Goal: Transaction & Acquisition: Purchase product/service

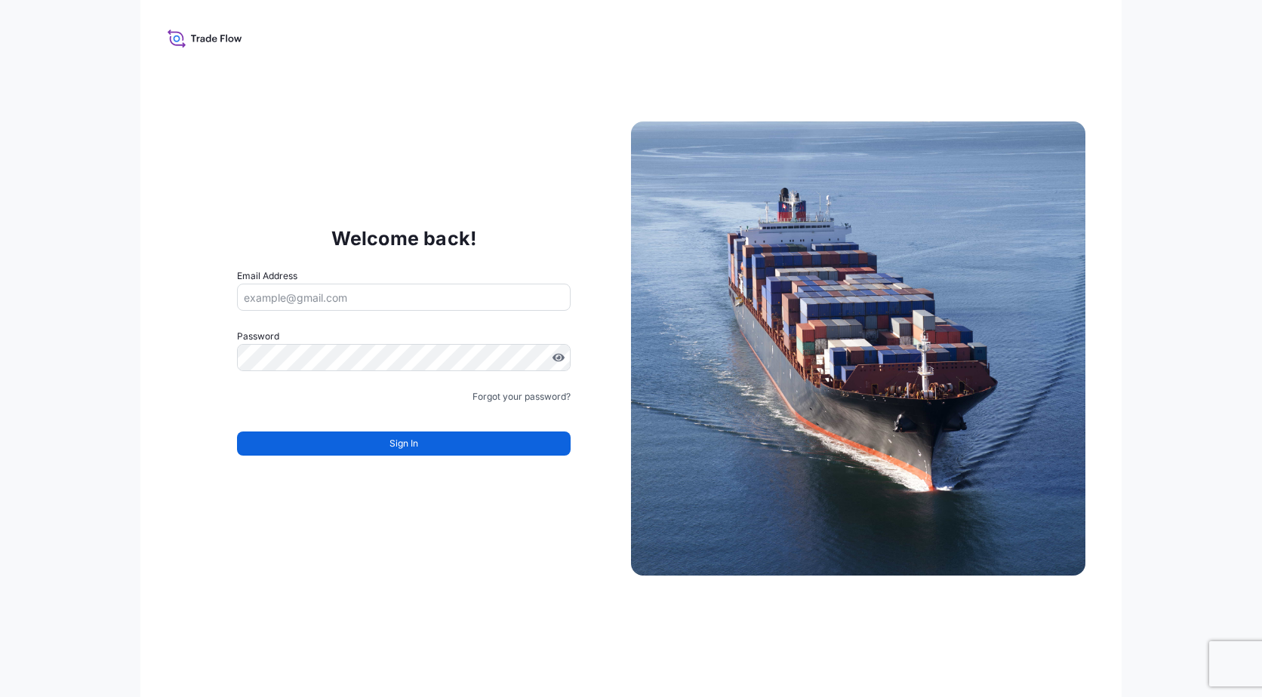
click at [311, 278] on div "Email Address" at bounding box center [404, 290] width 334 height 42
click at [318, 290] on input "Email Address" at bounding box center [404, 297] width 334 height 27
type input "[EMAIL_ADDRESS][DOMAIN_NAME]"
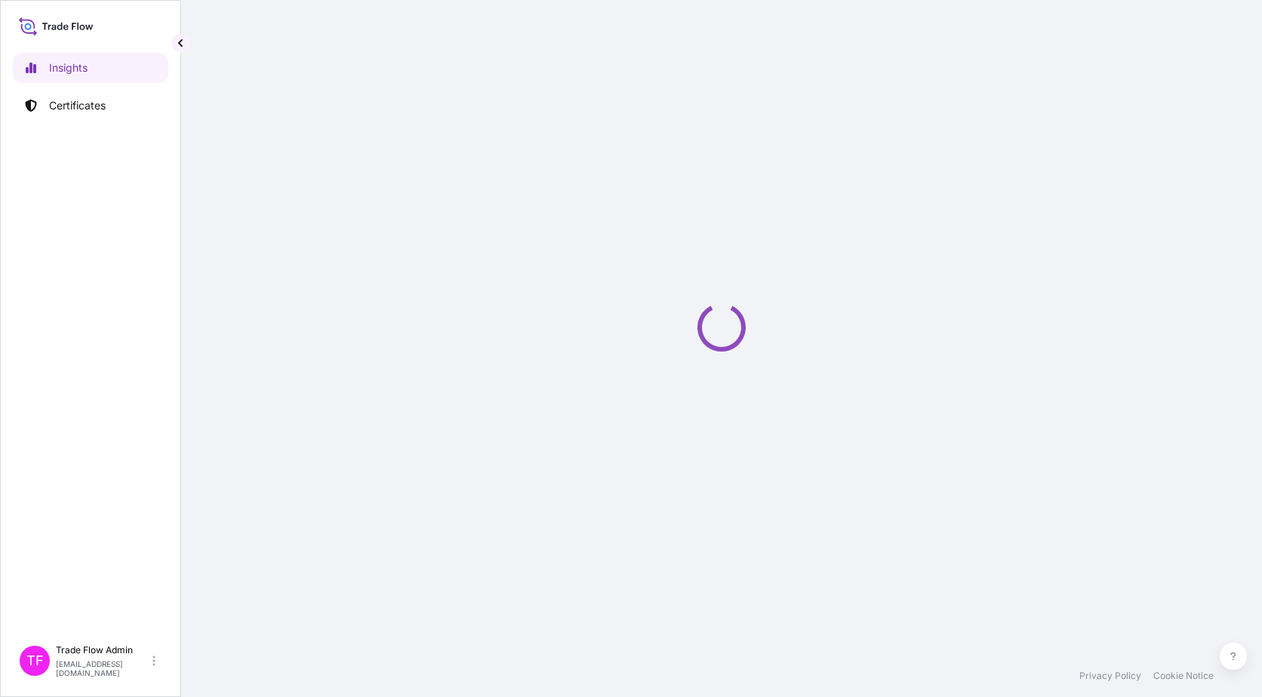
select select "2025"
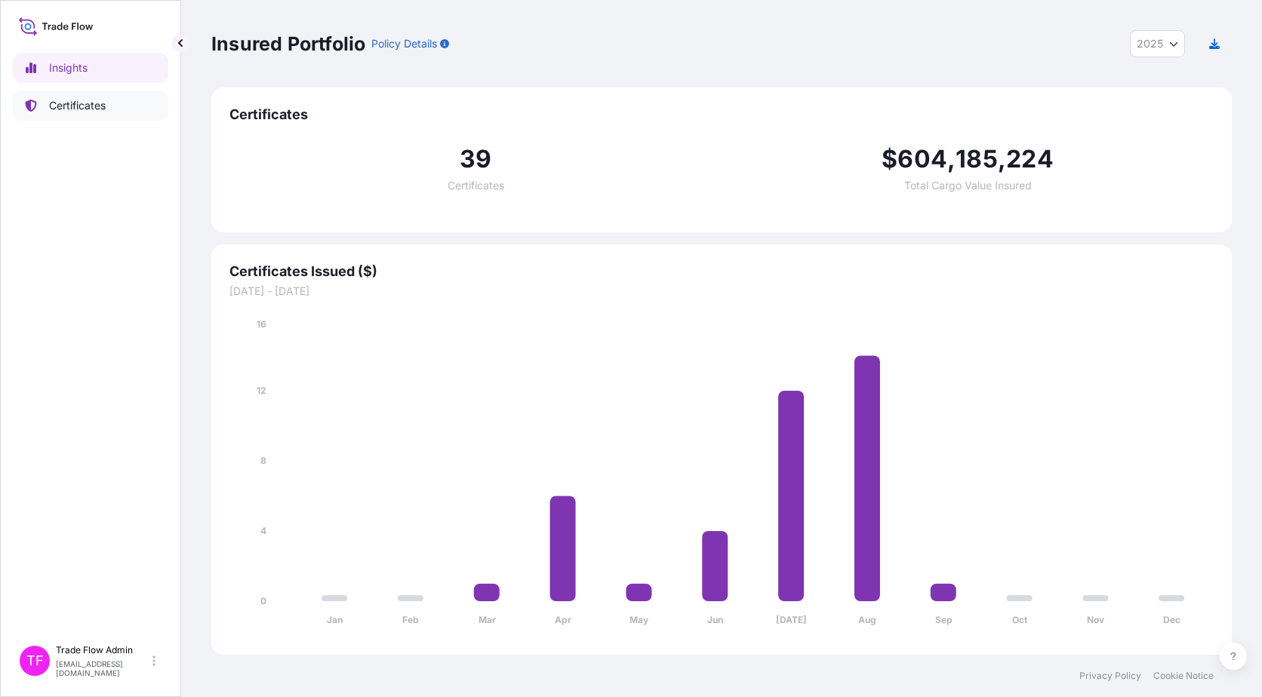
click at [63, 113] on link "Certificates" at bounding box center [90, 106] width 155 height 30
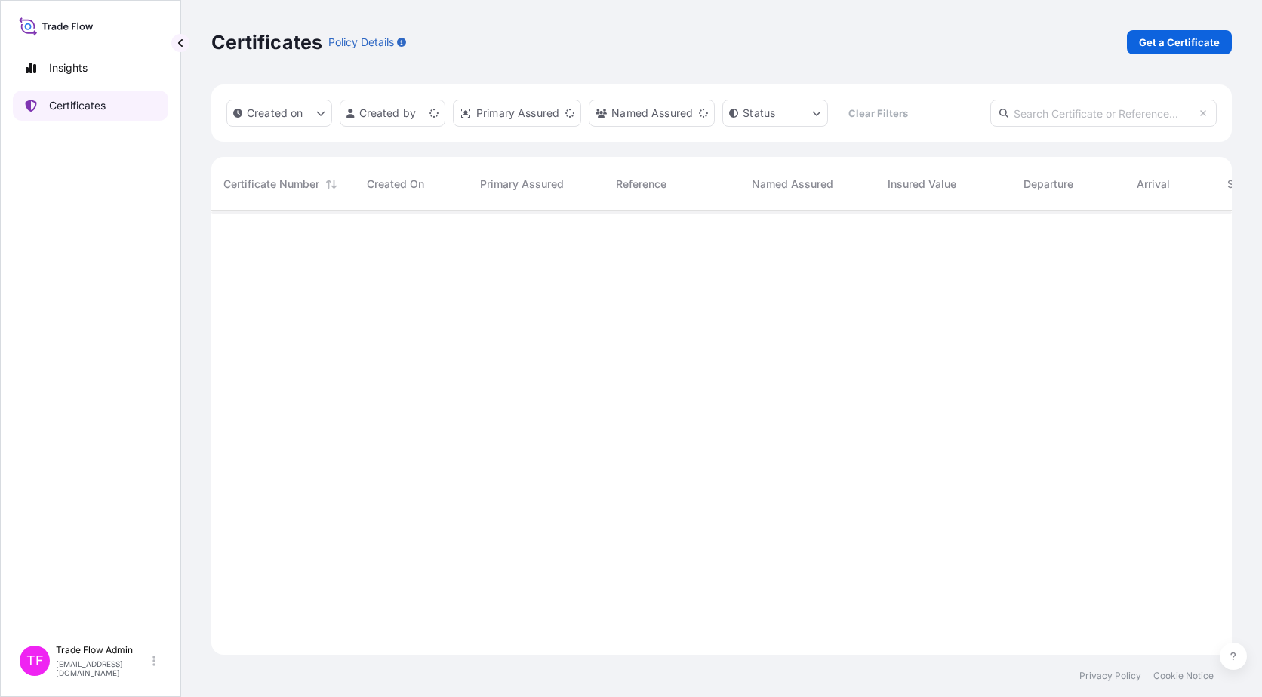
scroll to position [441, 1009]
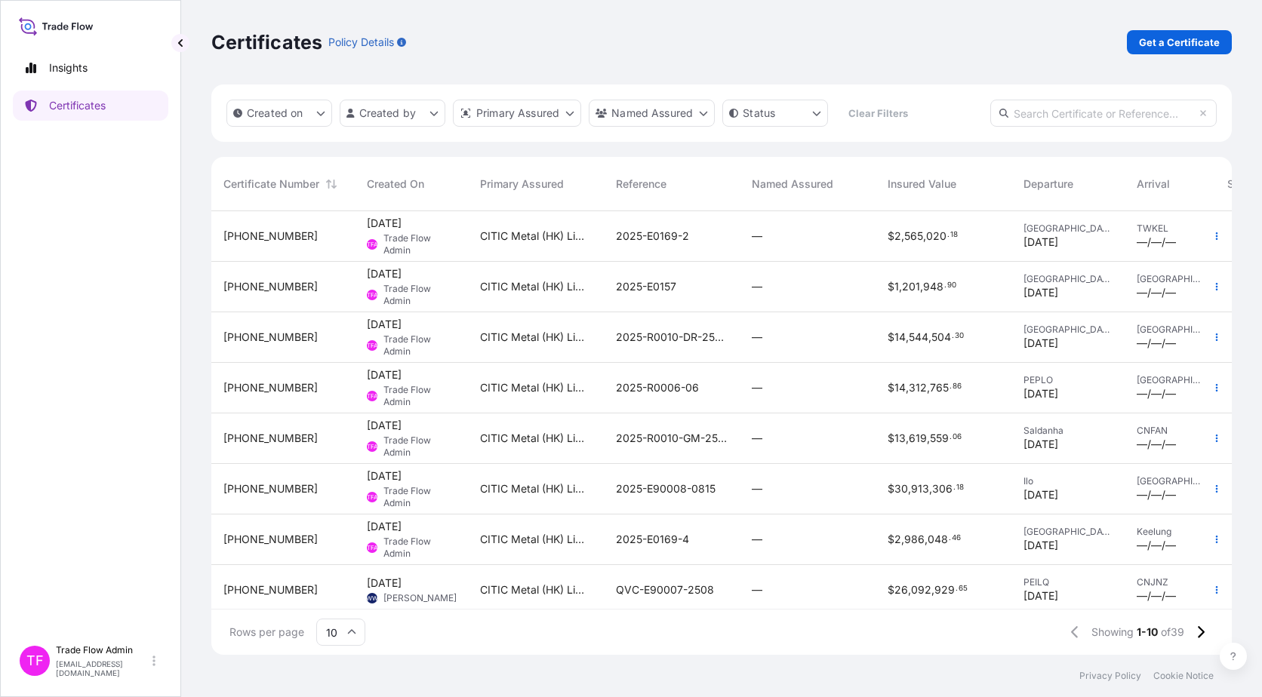
click at [1072, 112] on input "text" at bounding box center [1103, 113] width 226 height 27
paste input "31478-29-3"
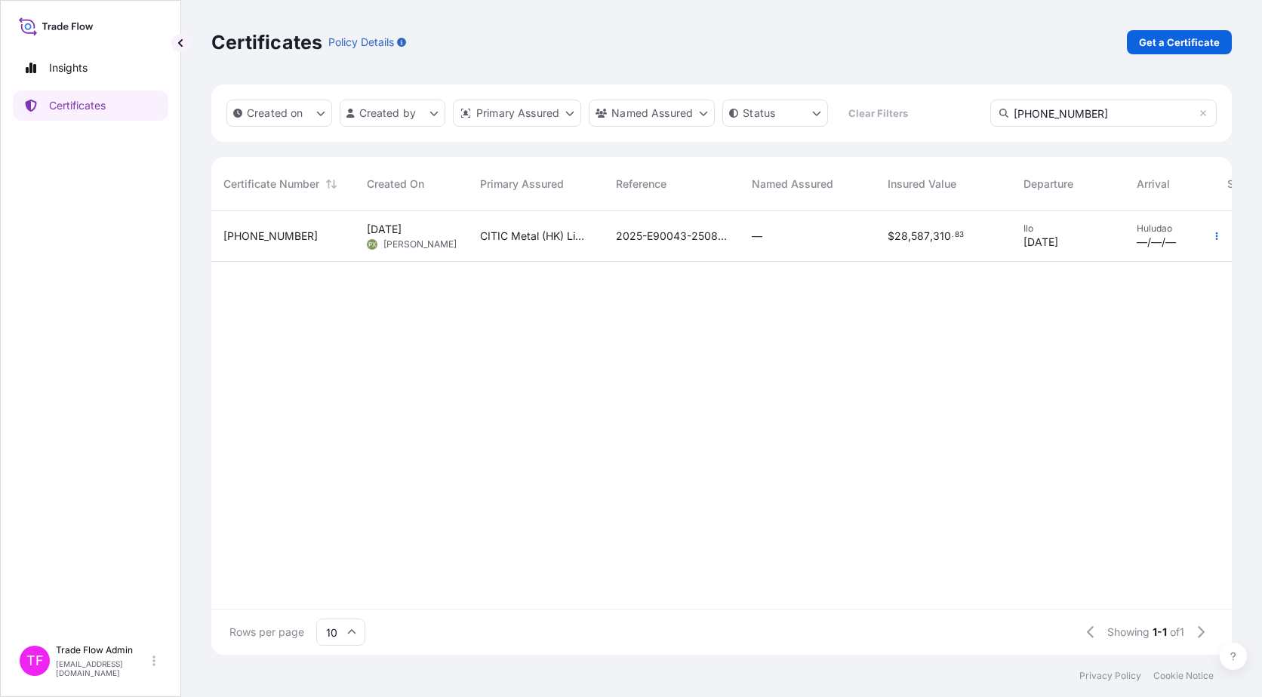
type input "31478-29-3"
click at [804, 244] on div "—" at bounding box center [807, 236] width 136 height 51
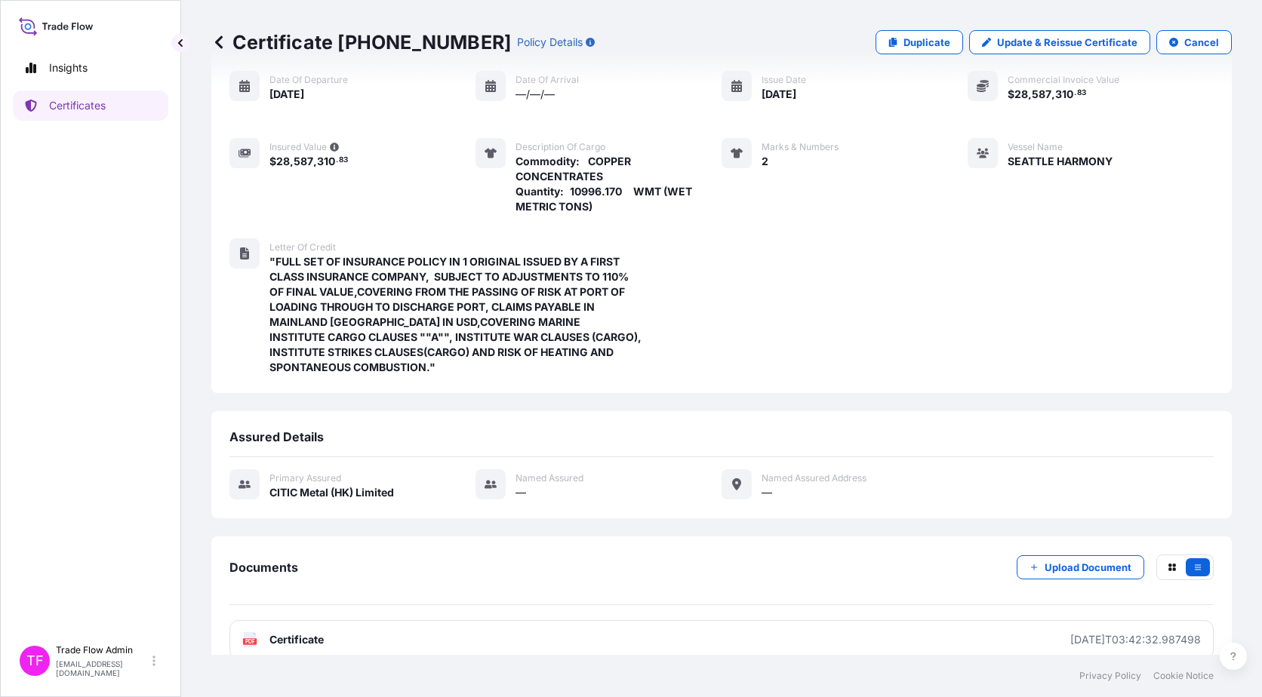
scroll to position [161, 0]
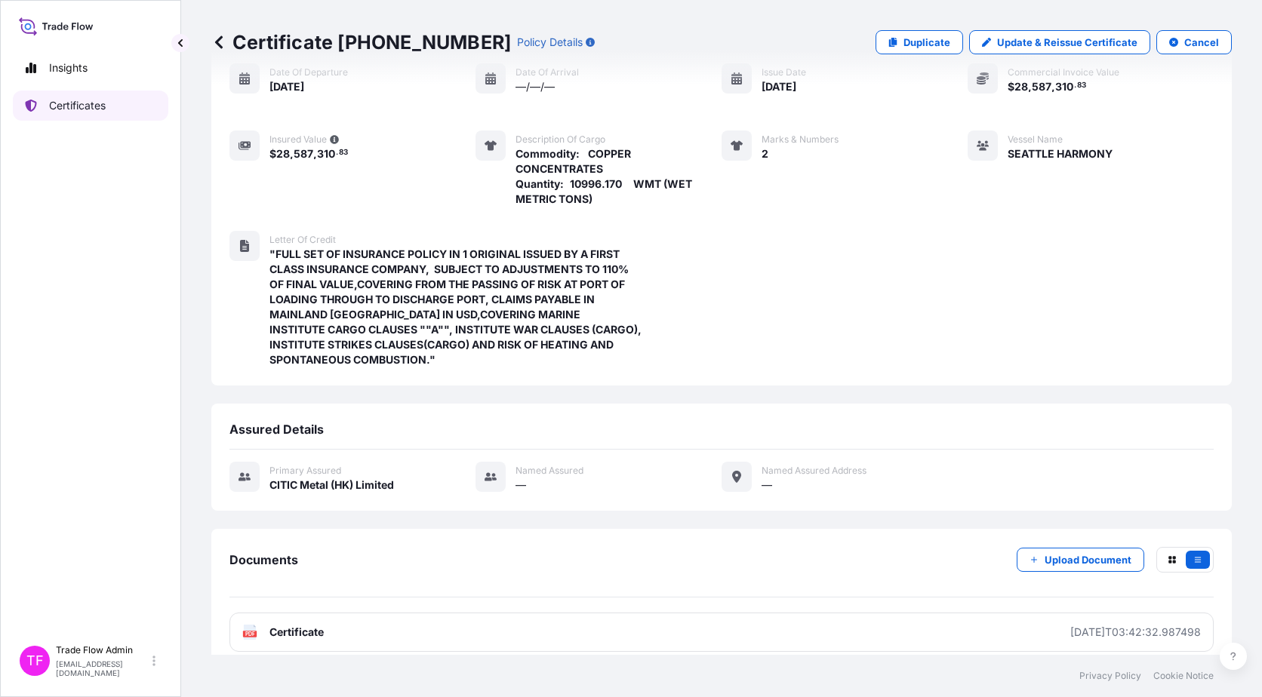
click at [75, 118] on link "Certificates" at bounding box center [90, 106] width 155 height 30
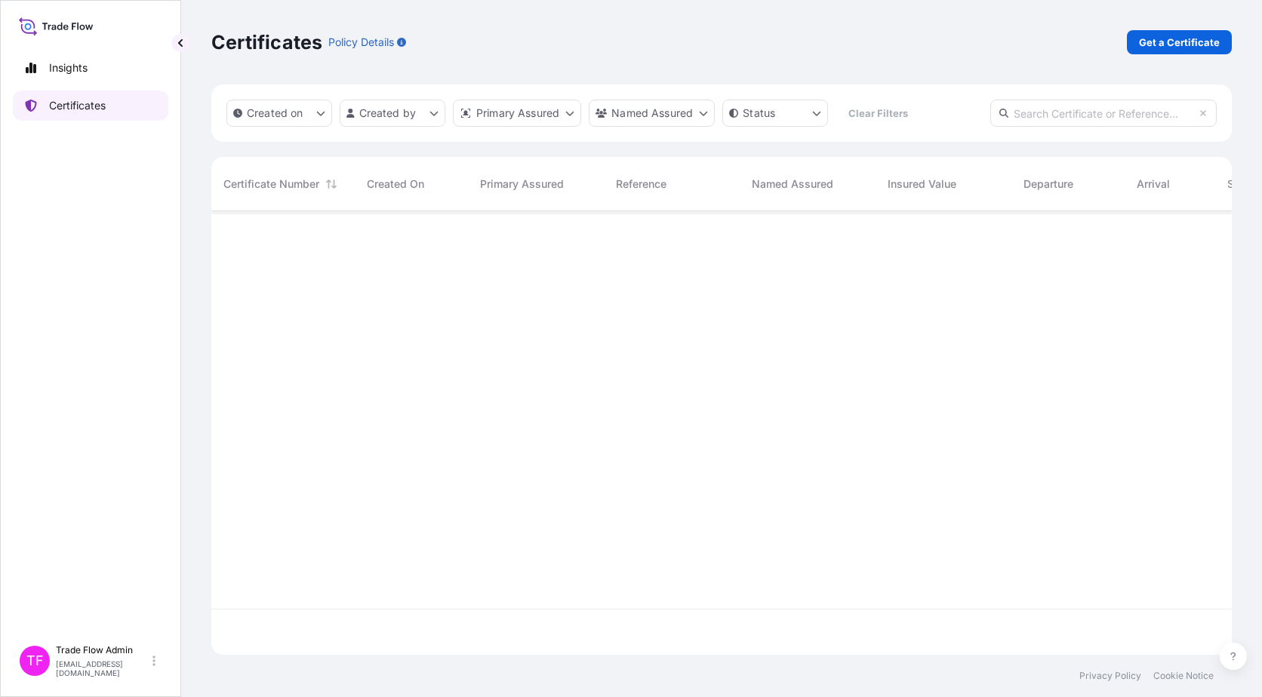
scroll to position [441, 1009]
click at [1077, 124] on input "text" at bounding box center [1103, 113] width 226 height 27
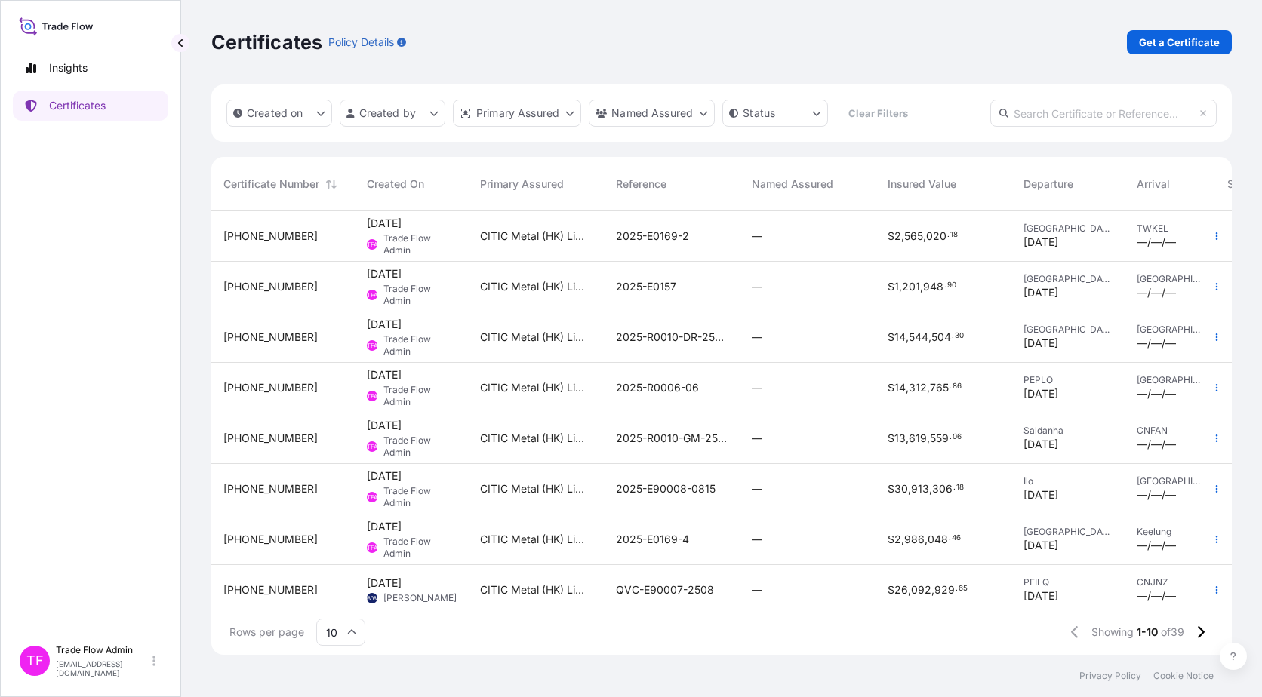
click at [961, 39] on div "Certificates Policy Details Get a Certificate" at bounding box center [721, 42] width 1020 height 24
click at [1064, 95] on div "Created on Created by Primary Assured Named Assured Status Clear Filters" at bounding box center [721, 113] width 1020 height 57
click at [1059, 105] on input "text" at bounding box center [1103, 113] width 226 height 27
paste input "31478-29-3"
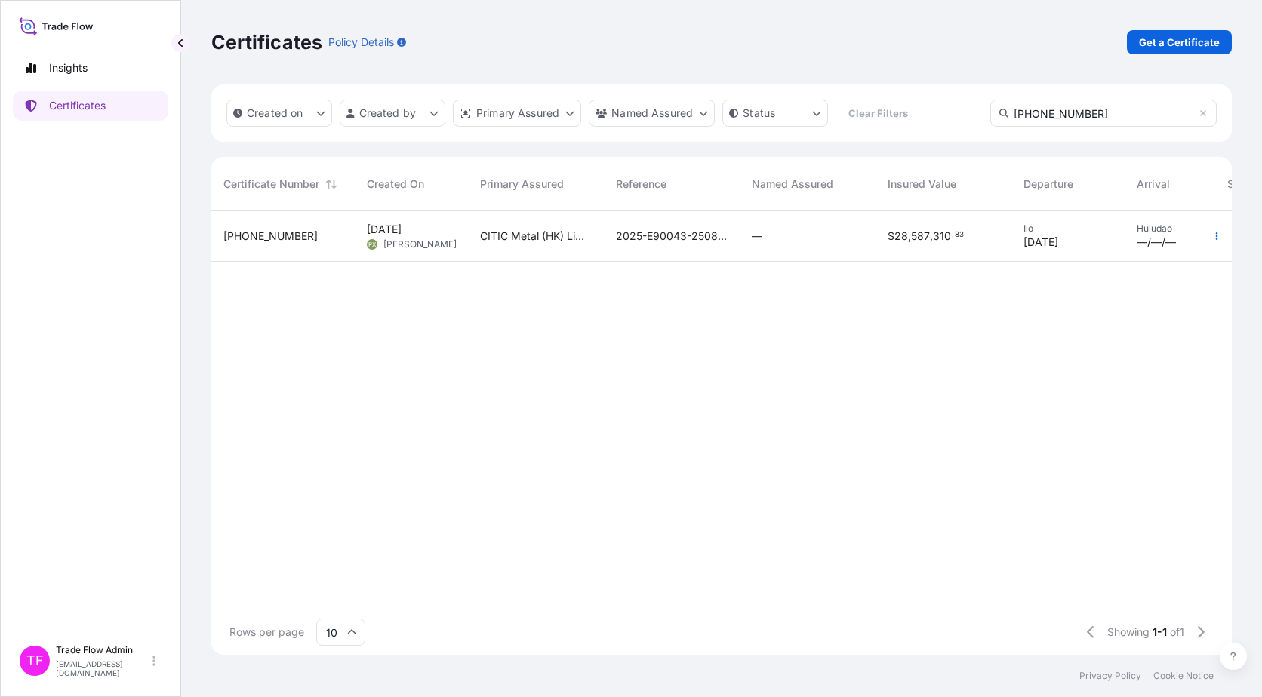
scroll to position [0, 119]
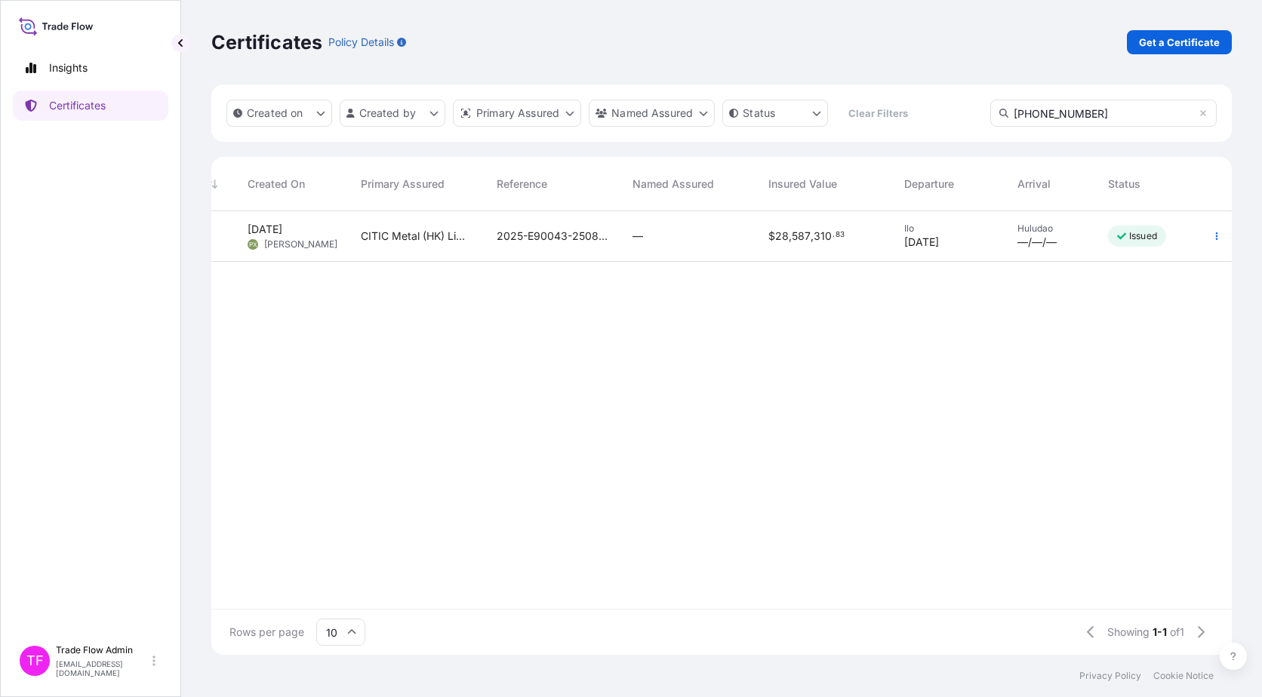
type input "31478-29-3"
click at [722, 231] on div "—" at bounding box center [688, 236] width 112 height 15
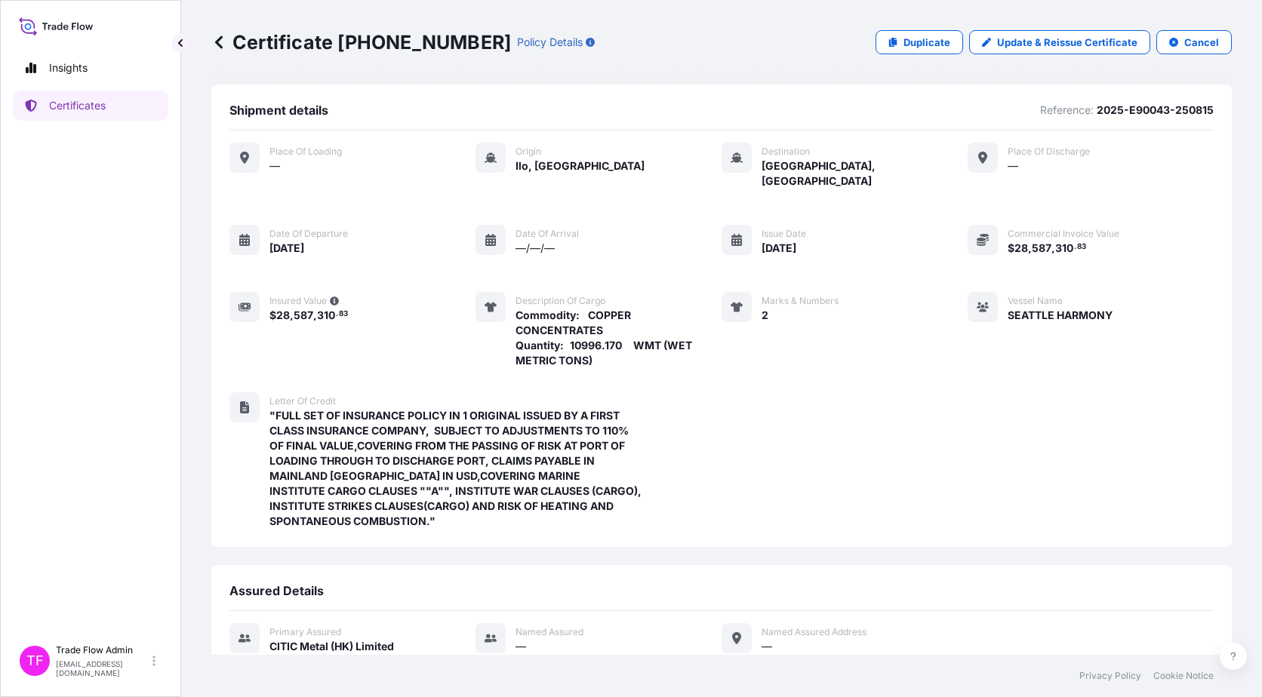
click at [772, 441] on div "Place of Loading — Origin Ilo, Peru Destination Huludao, China Place of dischar…" at bounding box center [721, 344] width 984 height 426
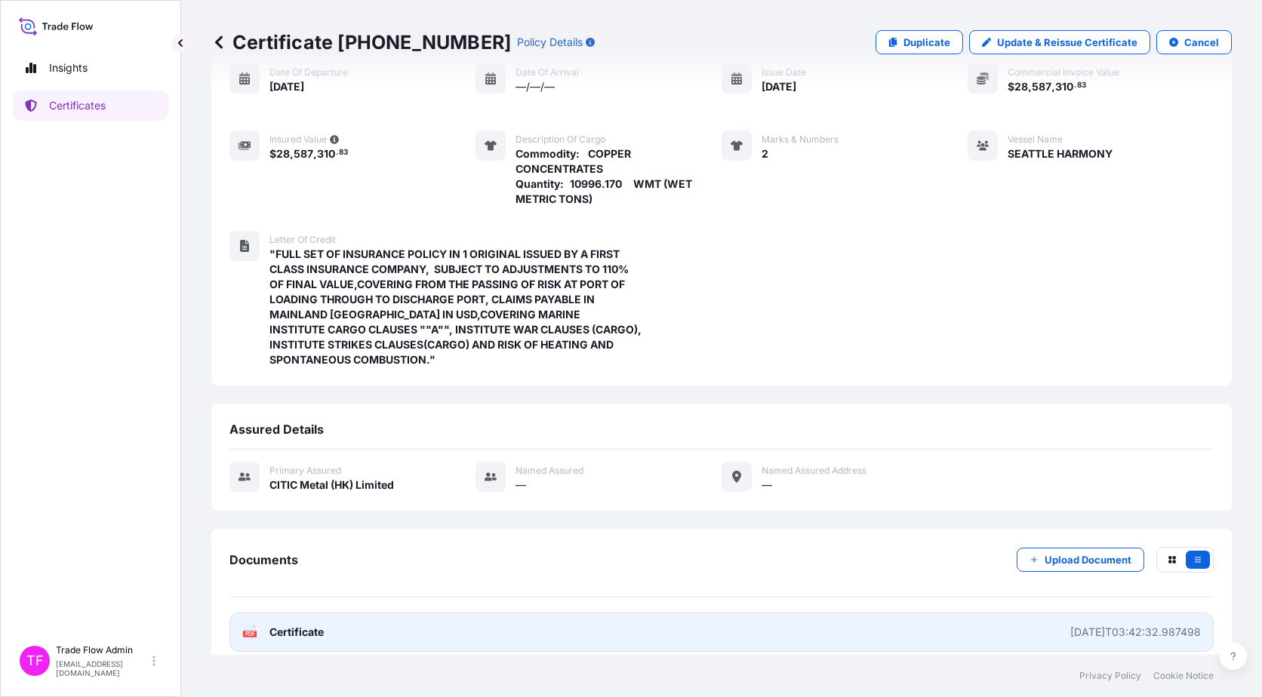
click at [290, 625] on span "Certificate" at bounding box center [296, 632] width 54 height 15
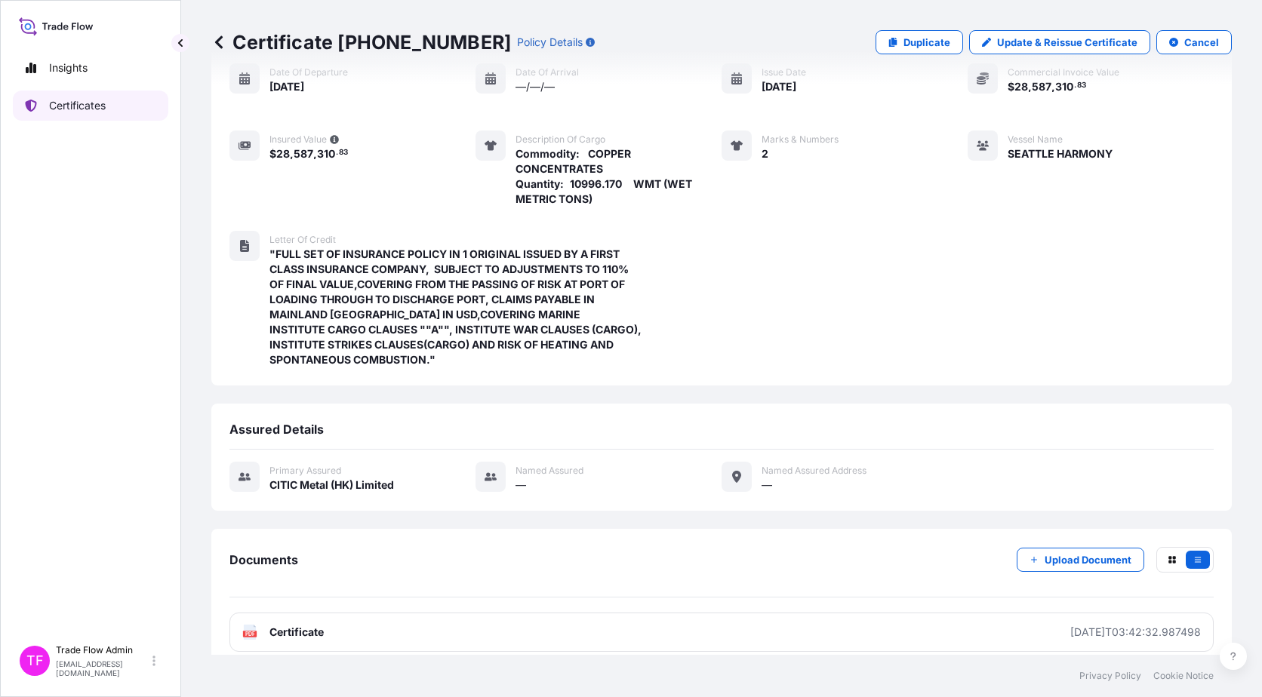
click at [81, 105] on p "Certificates" at bounding box center [77, 105] width 57 height 15
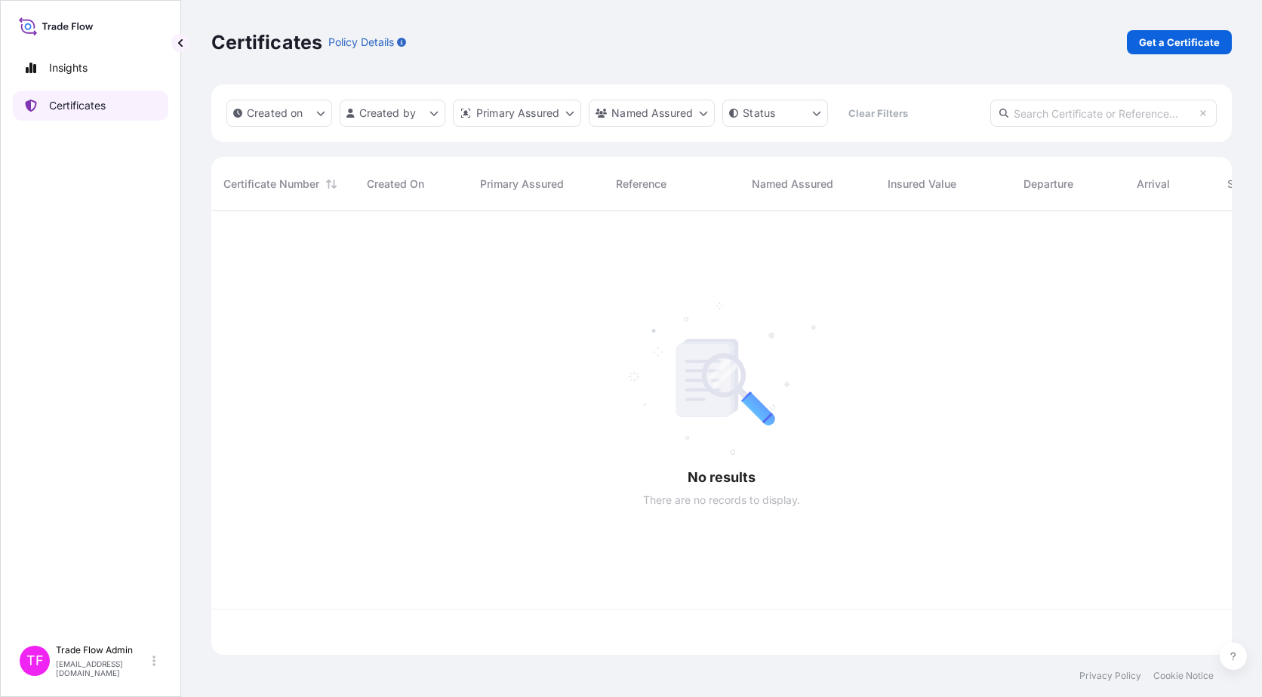
scroll to position [441, 1009]
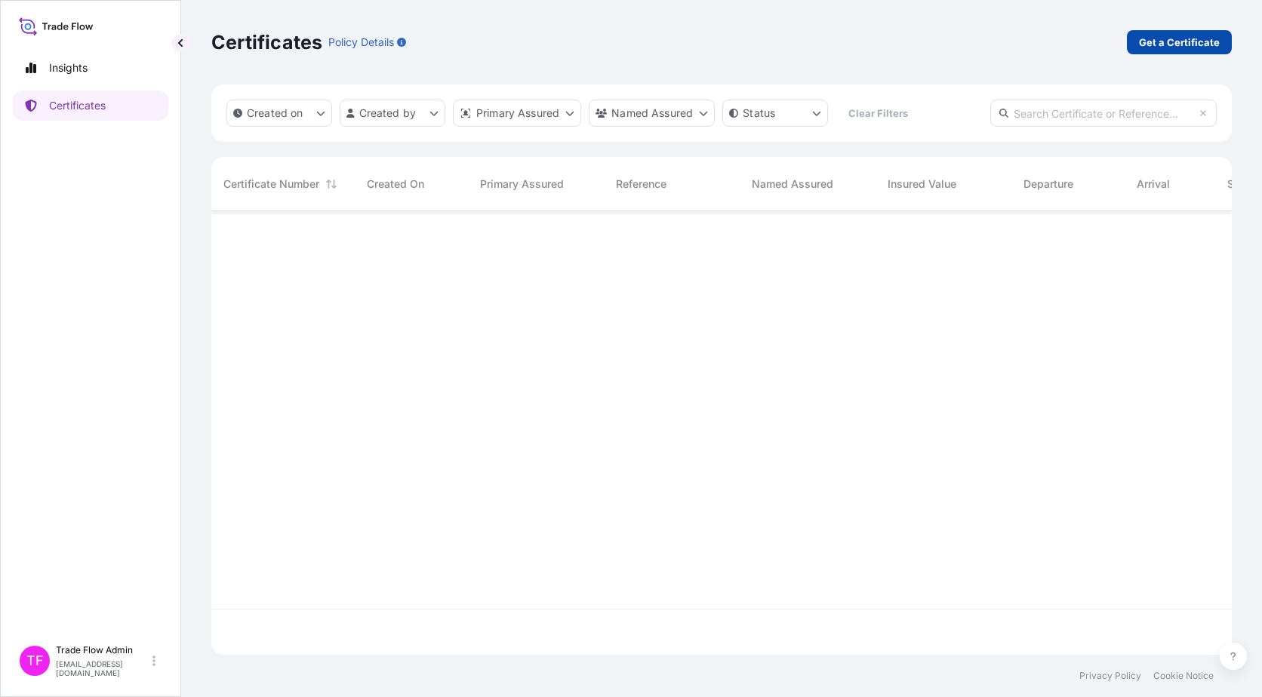
click at [1152, 50] on link "Get a Certificate" at bounding box center [1179, 42] width 105 height 24
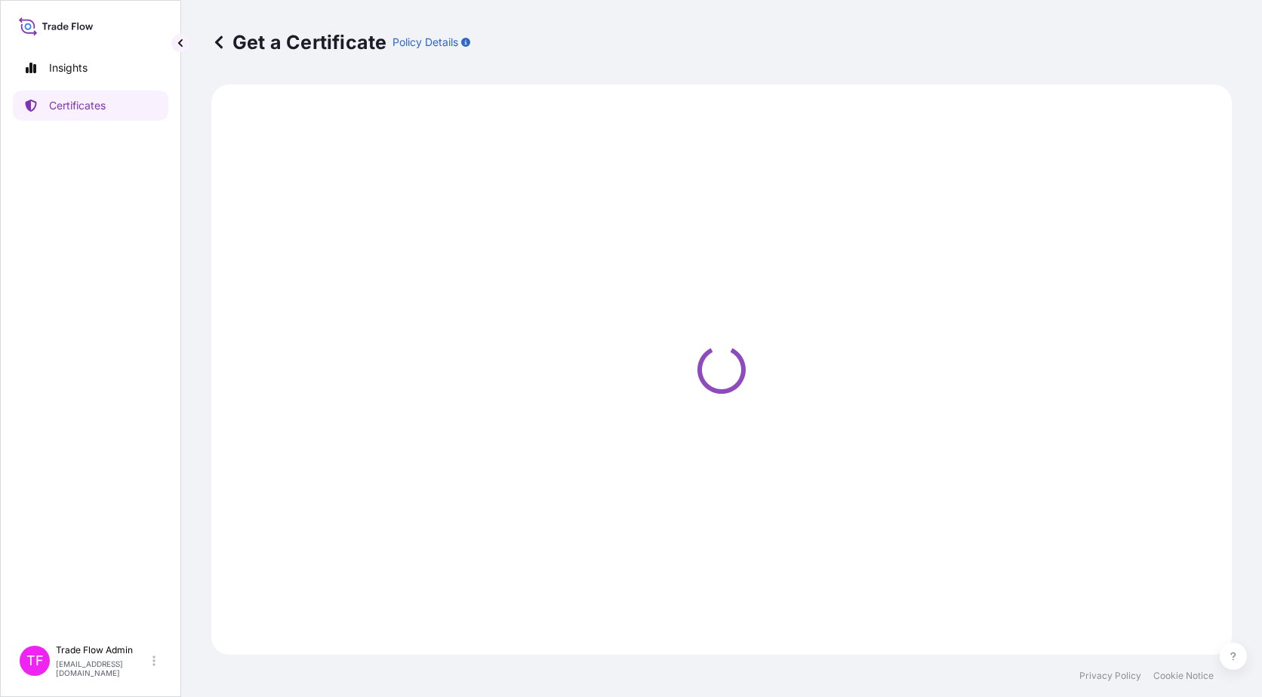
select select "Ocean Vessel"
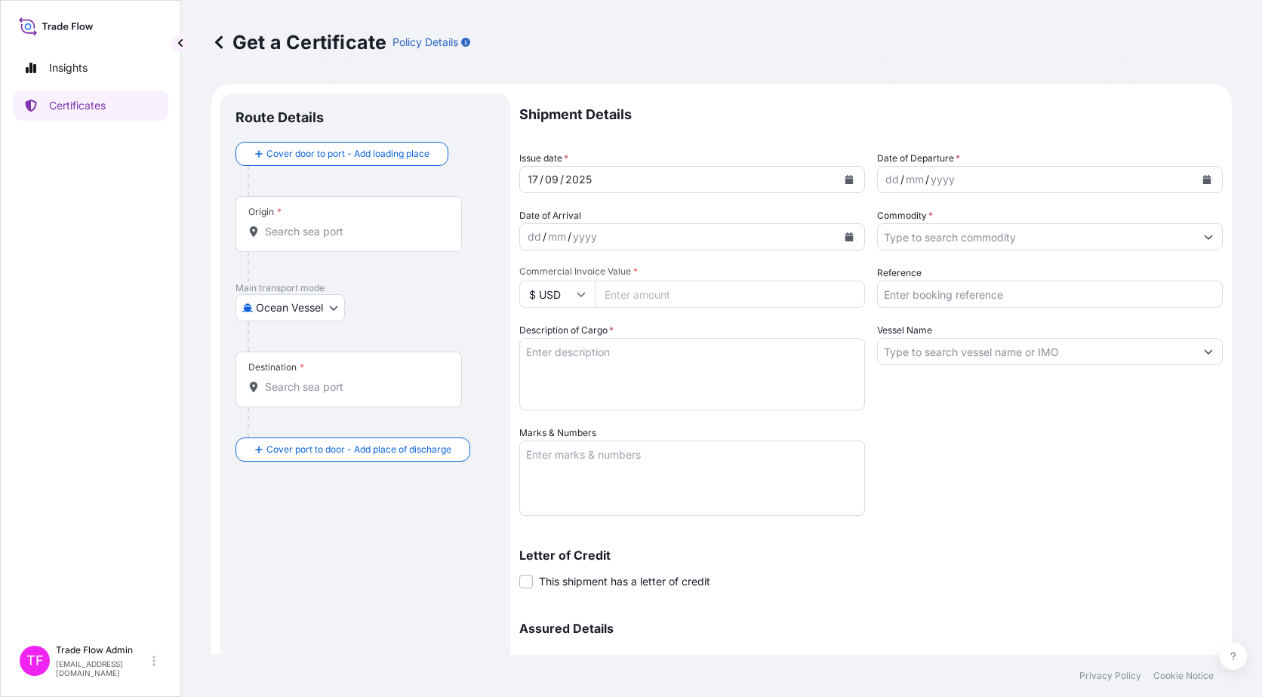
click at [348, 242] on div "Origin *" at bounding box center [348, 224] width 226 height 56
click at [348, 239] on input "Origin *" at bounding box center [354, 231] width 178 height 15
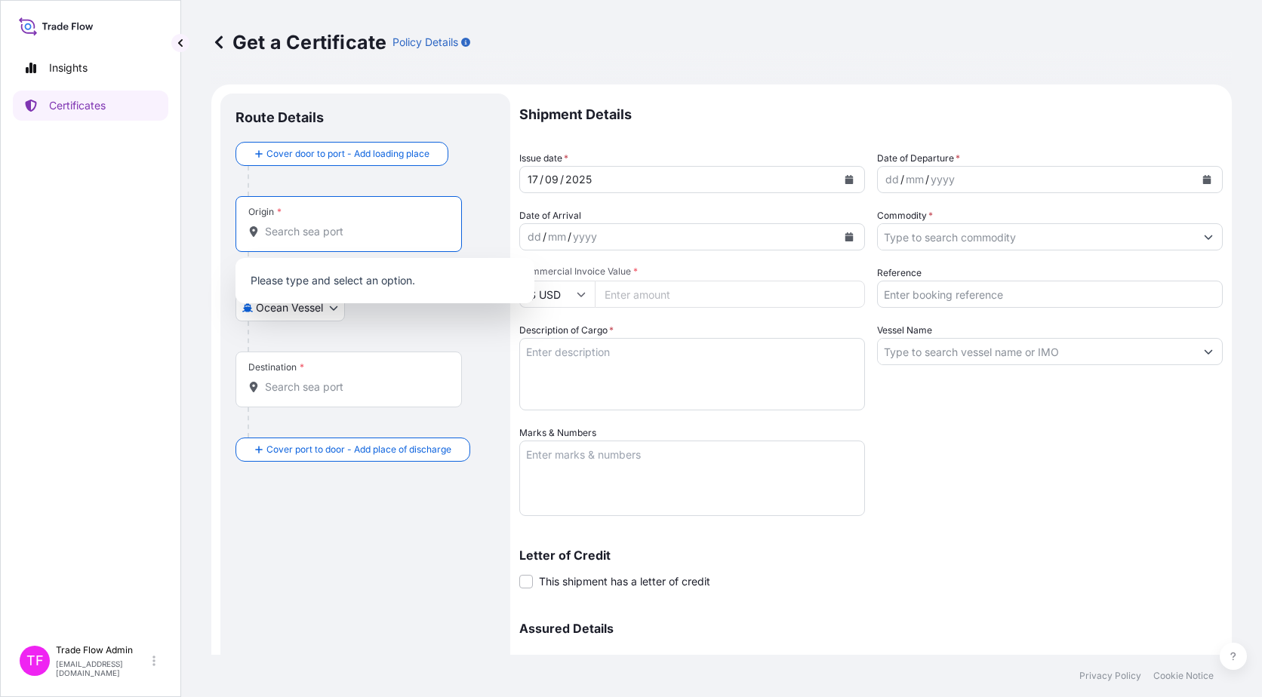
type input "I"
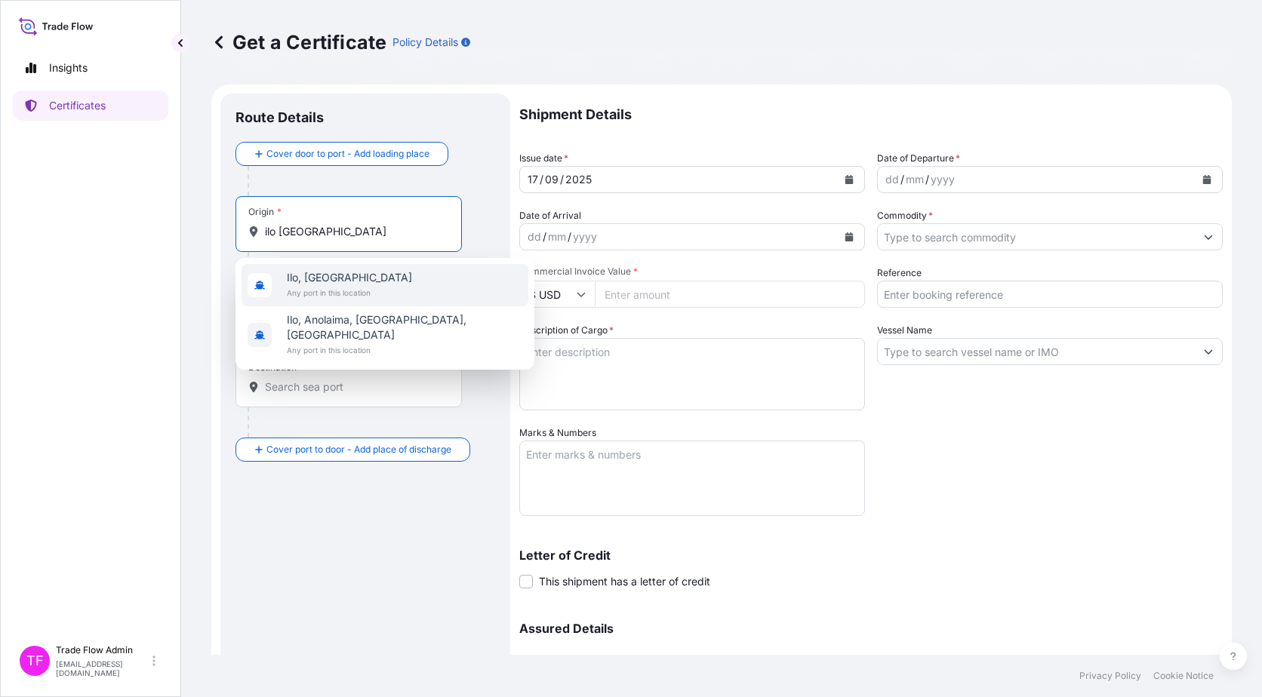
click at [370, 293] on span "Any port in this location" at bounding box center [349, 292] width 125 height 15
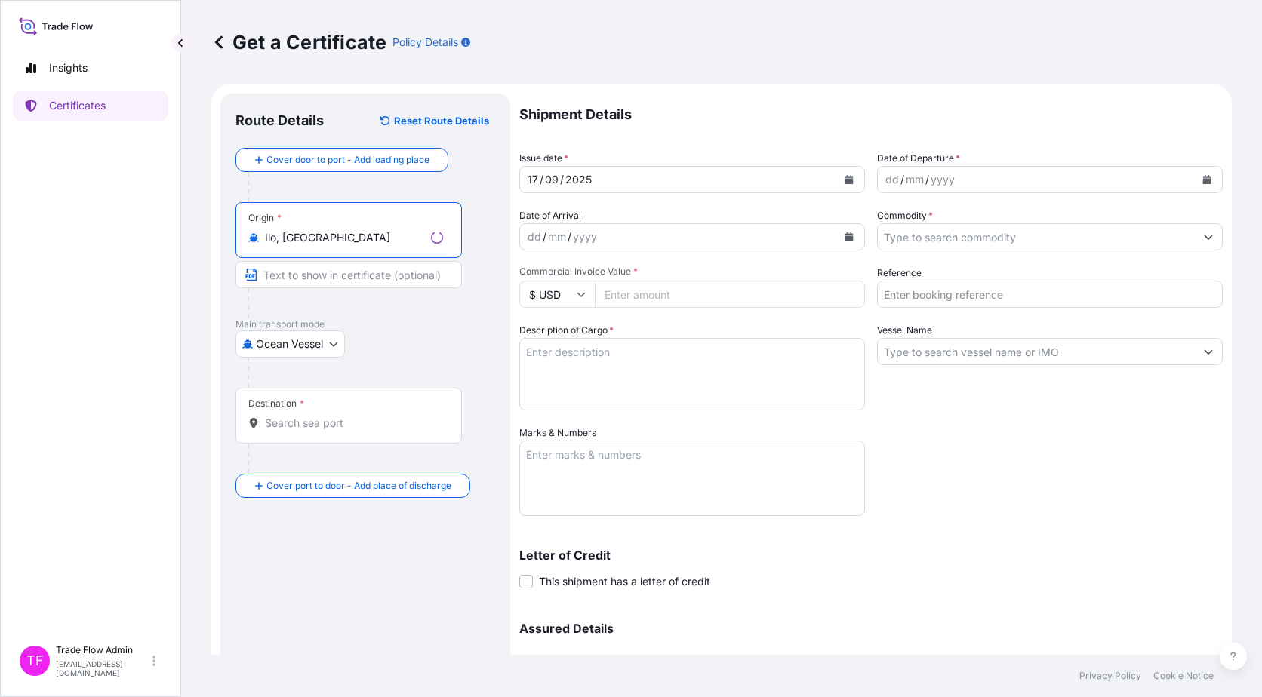
type input "Ilo, [GEOGRAPHIC_DATA]"
click at [328, 413] on div "Destination *" at bounding box center [348, 416] width 226 height 56
click at [328, 416] on input "Destination *" at bounding box center [354, 423] width 178 height 15
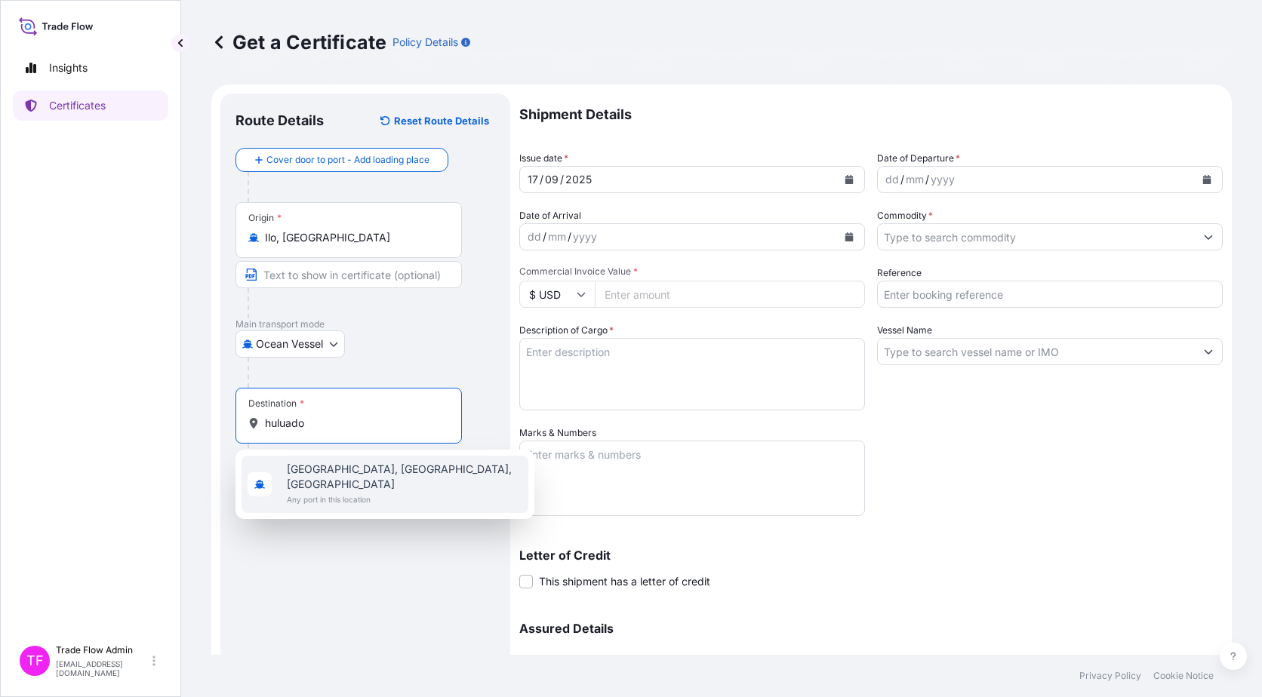
click at [402, 476] on span "Huludao, Liaoning, China" at bounding box center [404, 477] width 235 height 30
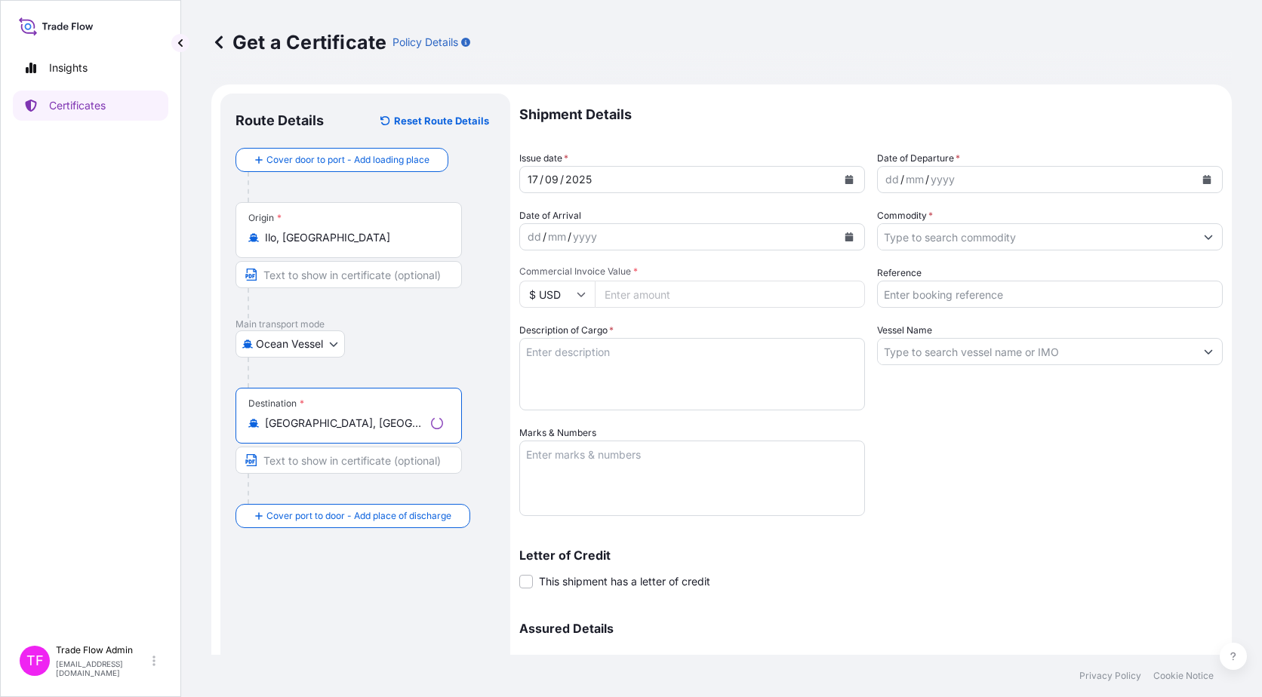
type input "Huludao, Liaoning, China"
click at [413, 582] on div "Route Details Reset Route Details Cover door to port - Add loading place Place …" at bounding box center [365, 446] width 260 height 674
click at [837, 179] on button "Calendar" at bounding box center [849, 180] width 24 height 24
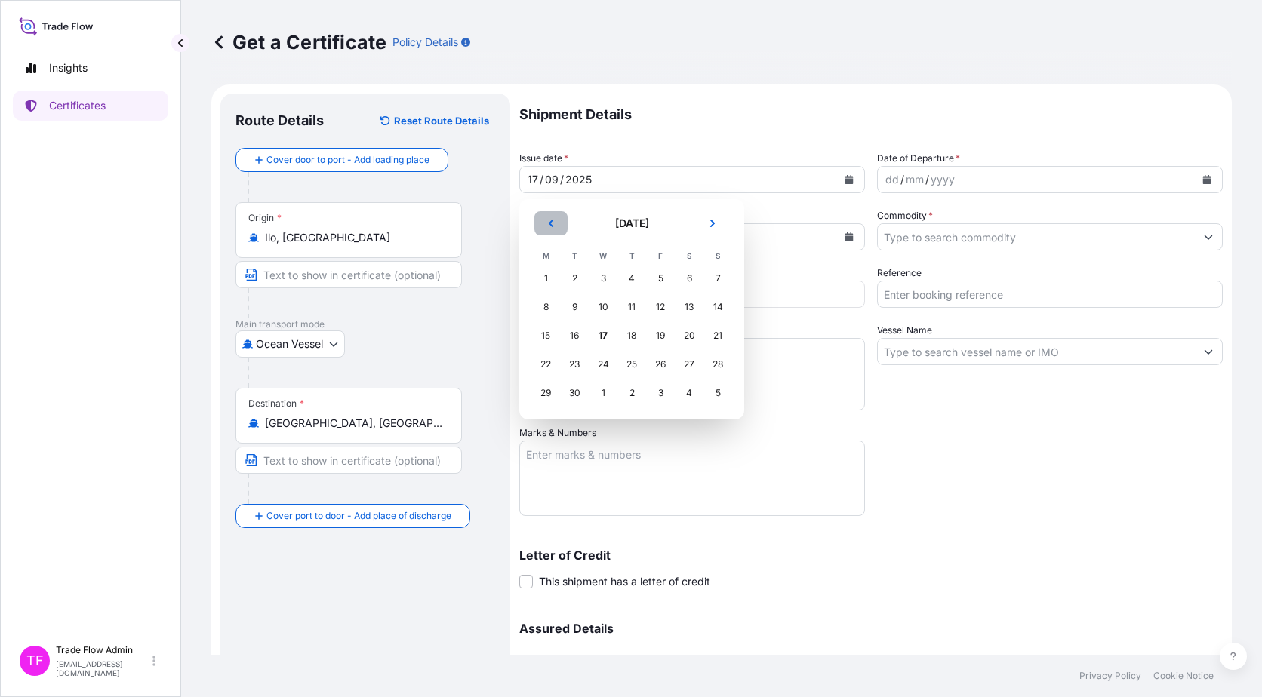
click at [539, 225] on button "Previous" at bounding box center [550, 223] width 33 height 24
click at [660, 346] on div "15" at bounding box center [660, 335] width 27 height 27
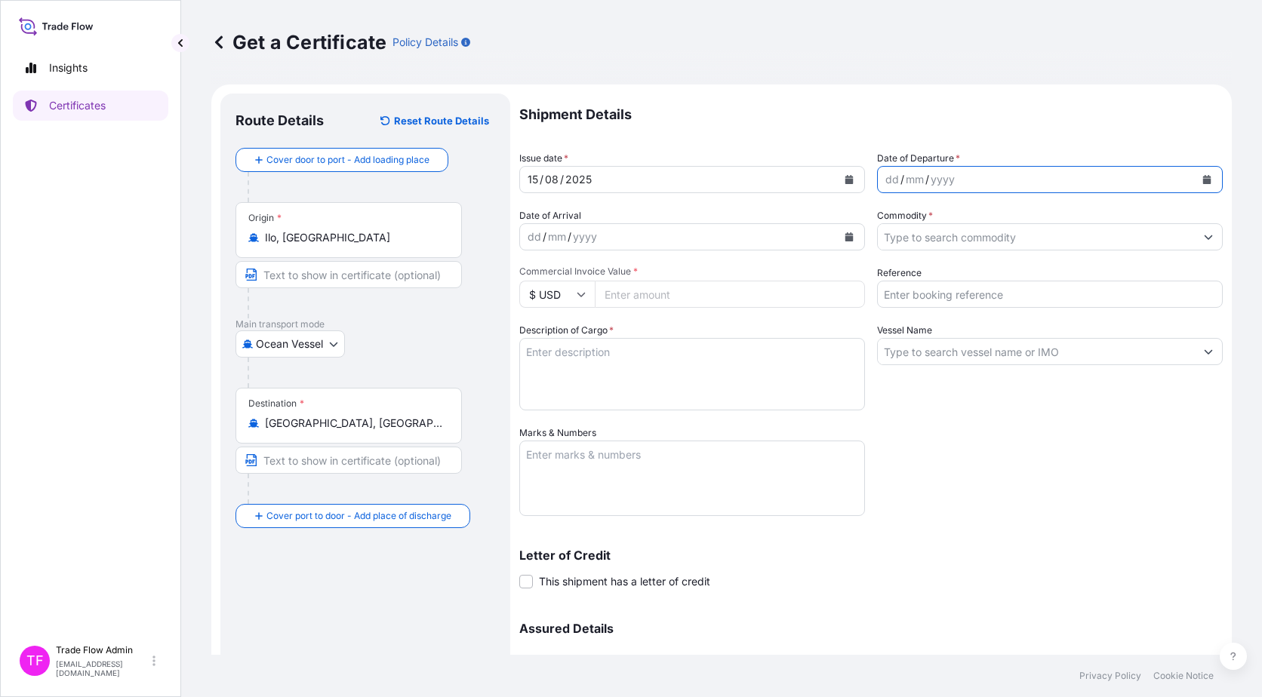
click at [1203, 179] on icon "Calendar" at bounding box center [1207, 179] width 8 height 9
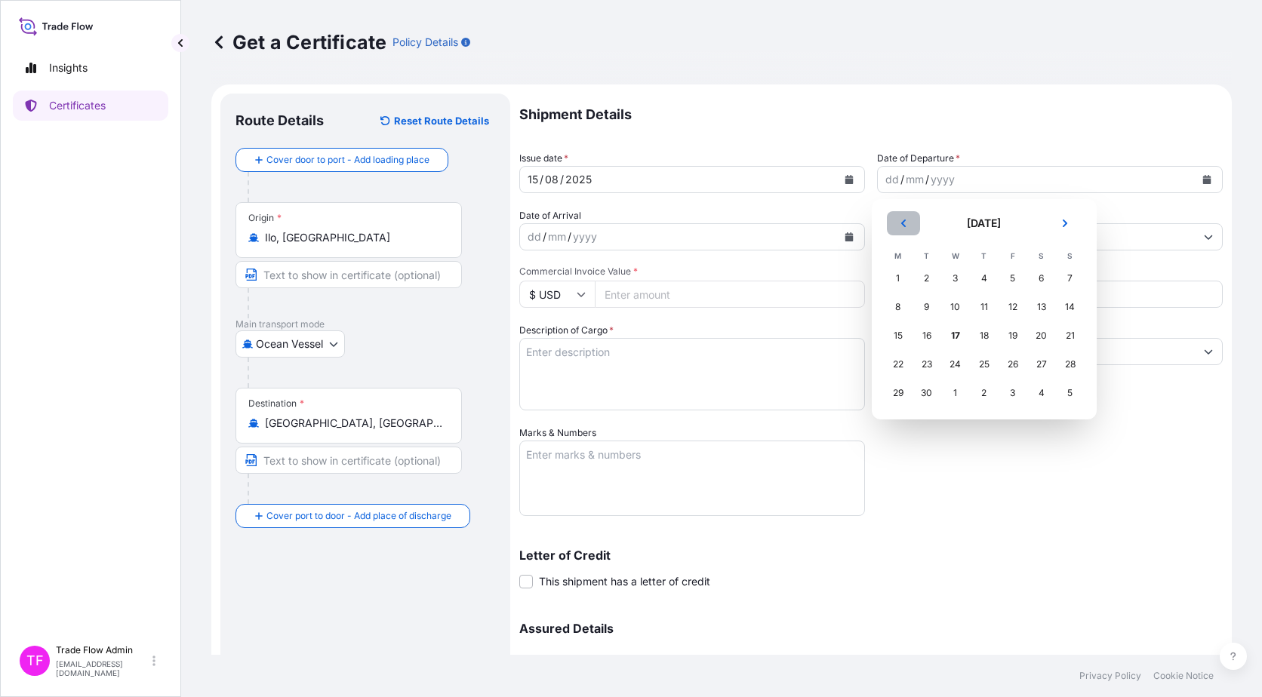
click at [896, 223] on button "Previous" at bounding box center [903, 223] width 33 height 24
click at [1004, 341] on div "15" at bounding box center [1012, 335] width 27 height 27
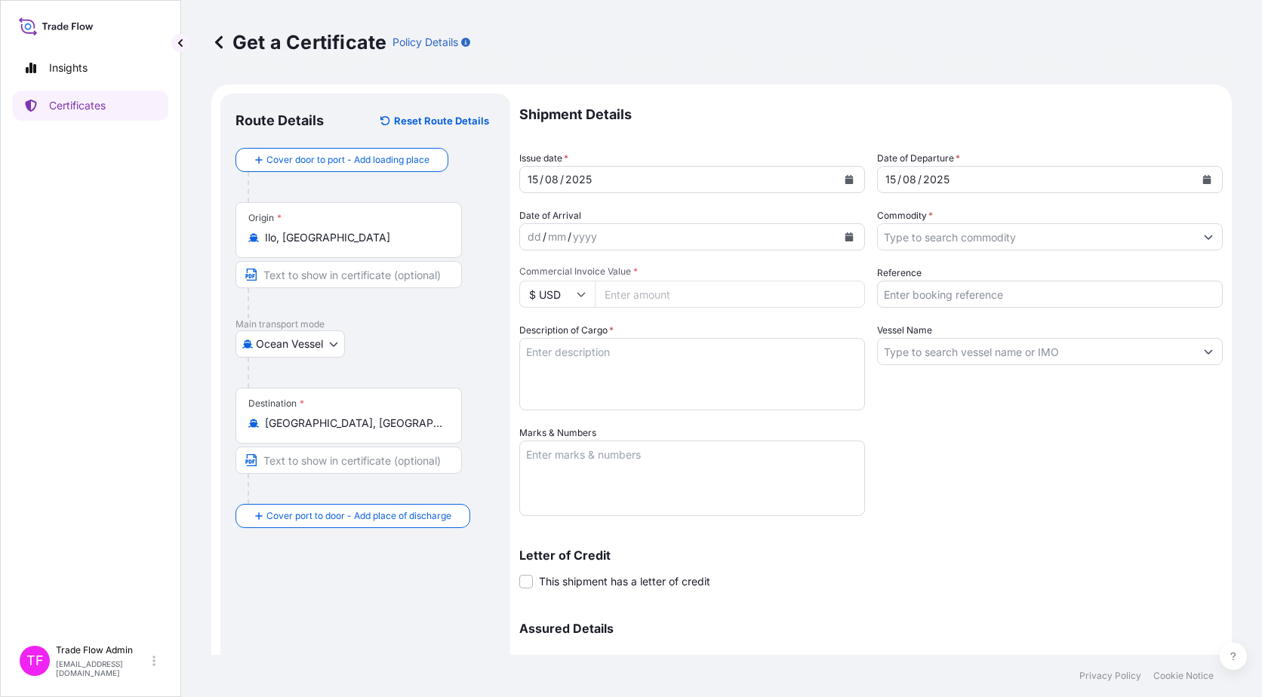
click at [633, 300] on input "Commercial Invoice Value *" at bounding box center [730, 294] width 270 height 27
paste input "28587310.83"
type input "28587310.83"
click at [939, 304] on input "Reference" at bounding box center [1050, 294] width 346 height 27
paste input "2025-E90043-250815"
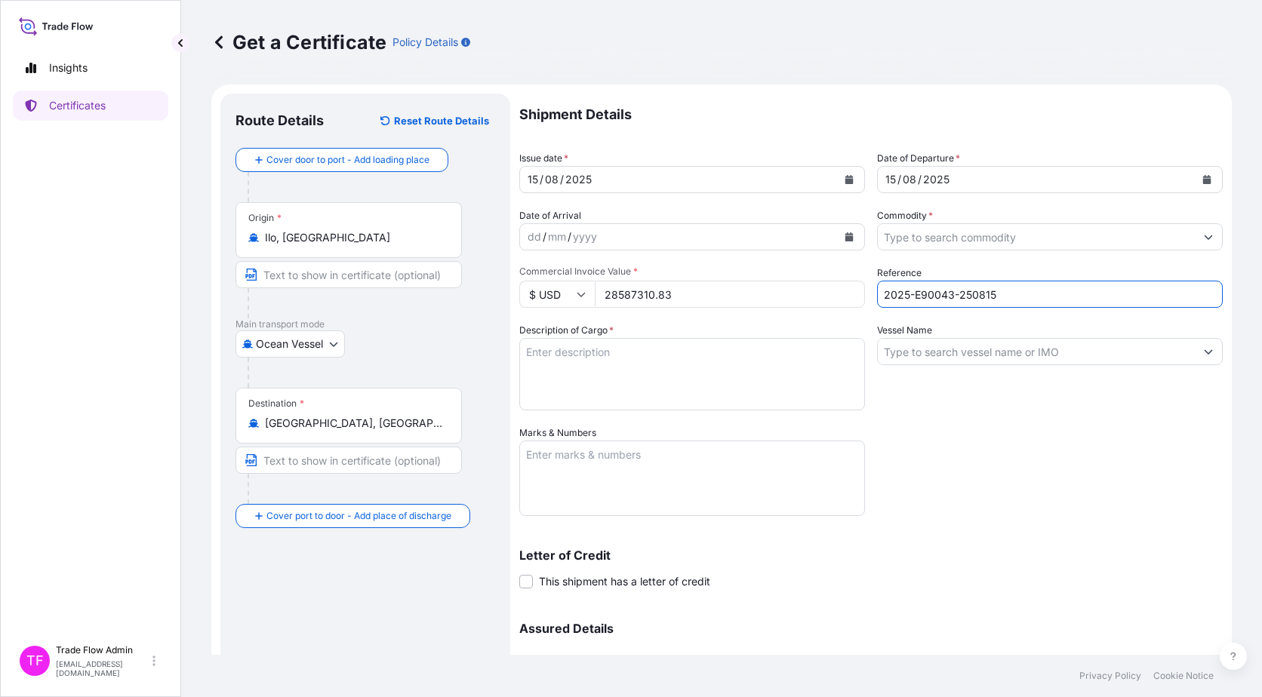
type input "2025-E90043-250815"
click at [972, 247] on input "Commodity *" at bounding box center [1036, 236] width 317 height 27
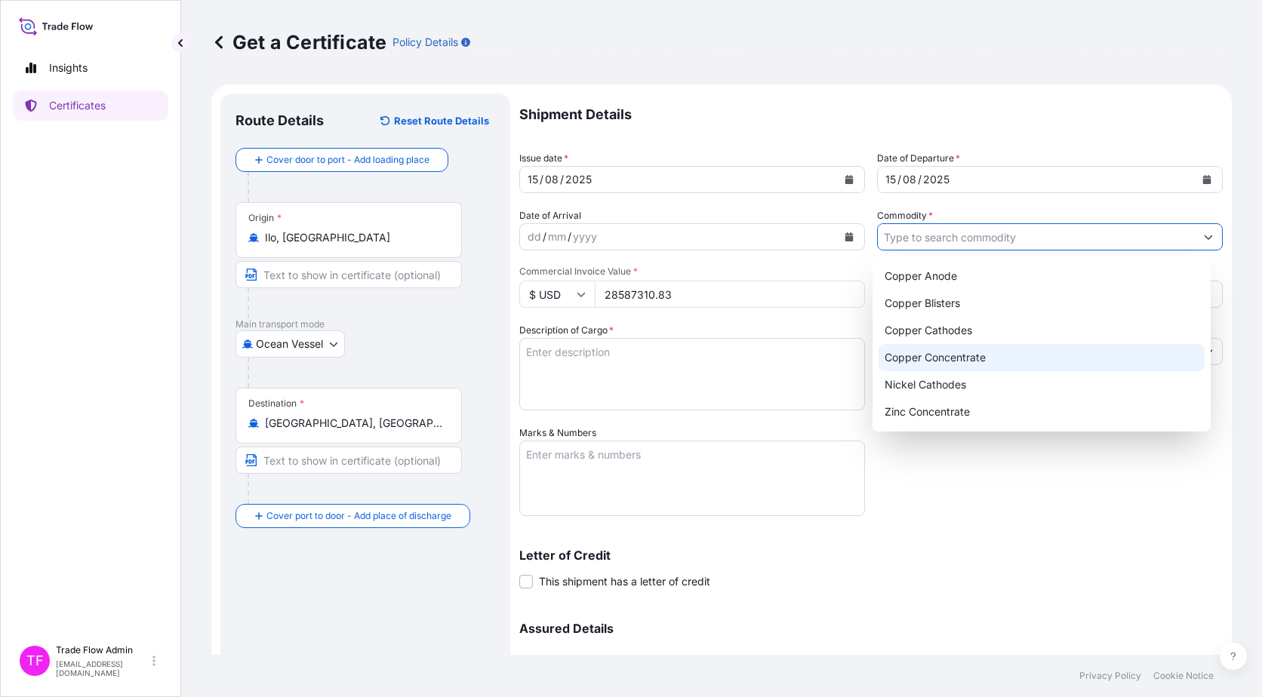
click at [987, 358] on div "Copper Concentrate" at bounding box center [1041, 357] width 327 height 27
type input "Copper Concentrate"
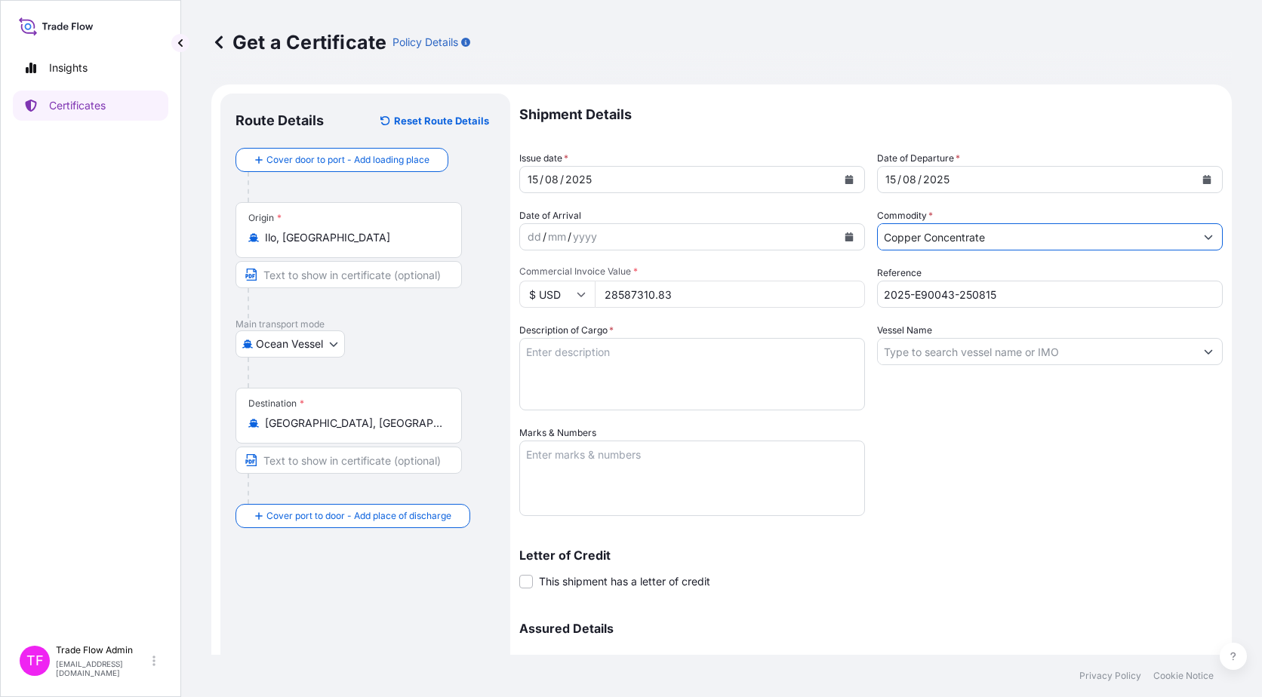
click at [1020, 490] on div "Shipment Details Issue date * 15 / 08 / 2025 Date of Departure * 15 / 08 / 2025…" at bounding box center [870, 425] width 703 height 662
click at [539, 381] on textarea "Description of Cargo *" at bounding box center [692, 374] width 346 height 72
paste textarea ""Commodity: COPPER CONCENTRATES Quantity: 10996.170 WMT (WET METRIC TONS)""
click at [532, 346] on textarea ""Commodity: COPPER CONCENTRATES Quantity: 10996.170 WMT (WET METRIC TONS)"" at bounding box center [692, 374] width 346 height 72
click at [801, 367] on textarea "Commodity: COPPER CONCENTRATES Quantity: 10996.170 WMT (WET METRIC TONS)"" at bounding box center [692, 374] width 346 height 72
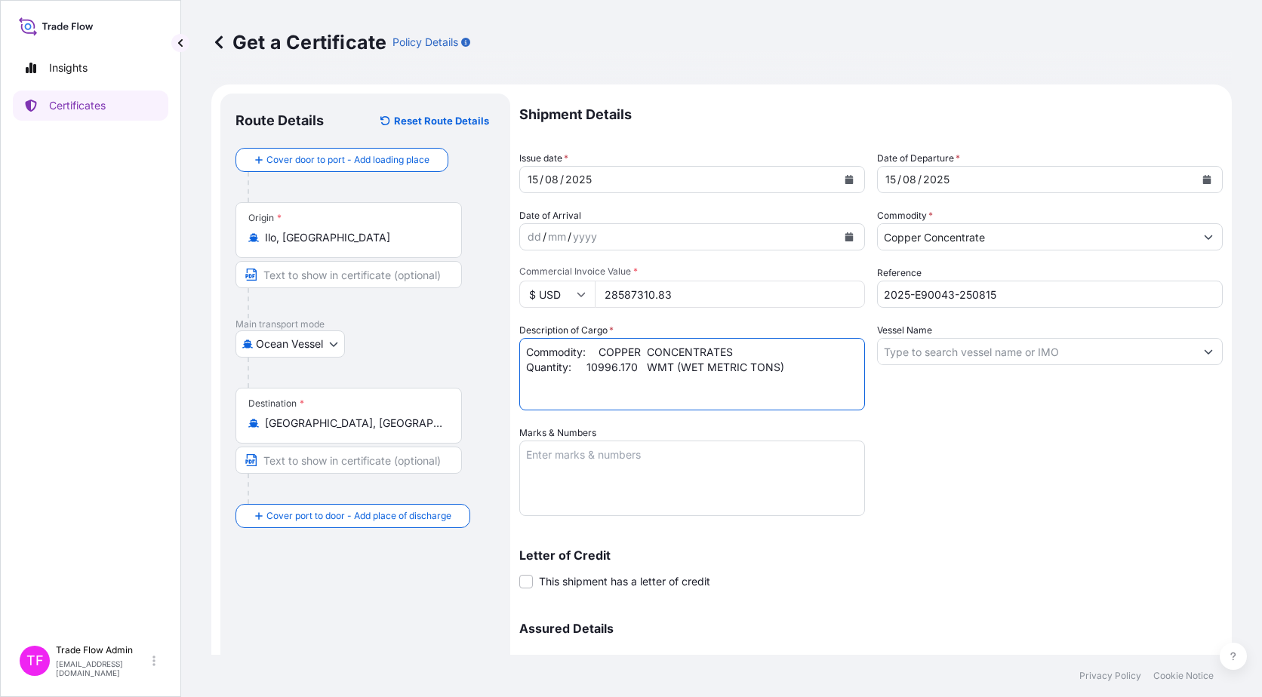
click at [685, 405] on textarea "Commodity: COPPER CONCENTRATES Quantity: 10996.170 WMT (WET METRIC TONS)" at bounding box center [692, 374] width 346 height 72
click at [593, 351] on textarea "Commodity: COPPER CONCENTRATES Quantity: 10996.170 WMT (WET METRIC TONS)" at bounding box center [692, 374] width 346 height 72
click at [586, 372] on textarea "Commodity: COPPER CONCENTRATES Quantity: 10996.170 WMT (WET METRIC TONS)" at bounding box center [692, 374] width 346 height 72
click at [635, 369] on textarea "Commodity: COPPER CONCENTRATES Quantity: 10996.170 WMT (WET METRIC TONS)" at bounding box center [692, 374] width 346 height 72
type textarea "Commodity: COPPER CONCENTRATES Quantity: 10996.170 WMT (WET METRIC TONS)"
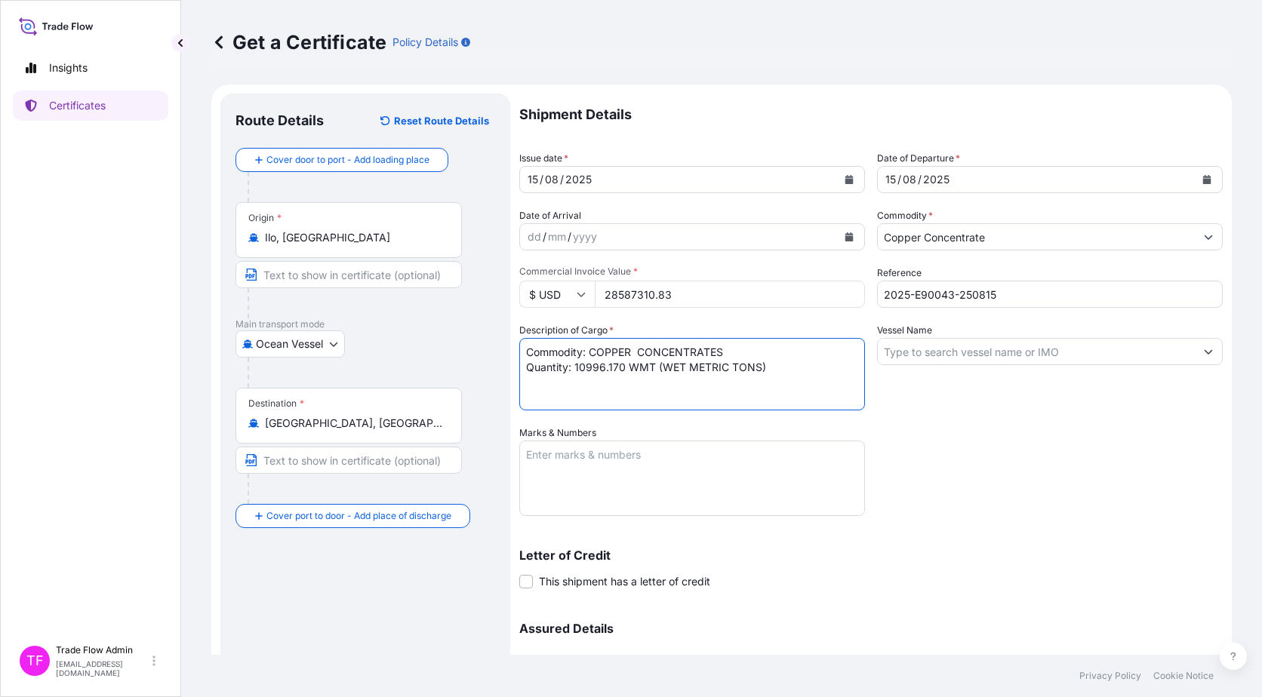
click at [798, 460] on textarea "Marks & Numbers" at bounding box center [692, 478] width 346 height 75
click at [893, 348] on input "Vessel Name" at bounding box center [1036, 351] width 317 height 27
paste input "SEATTLE HARMONY"
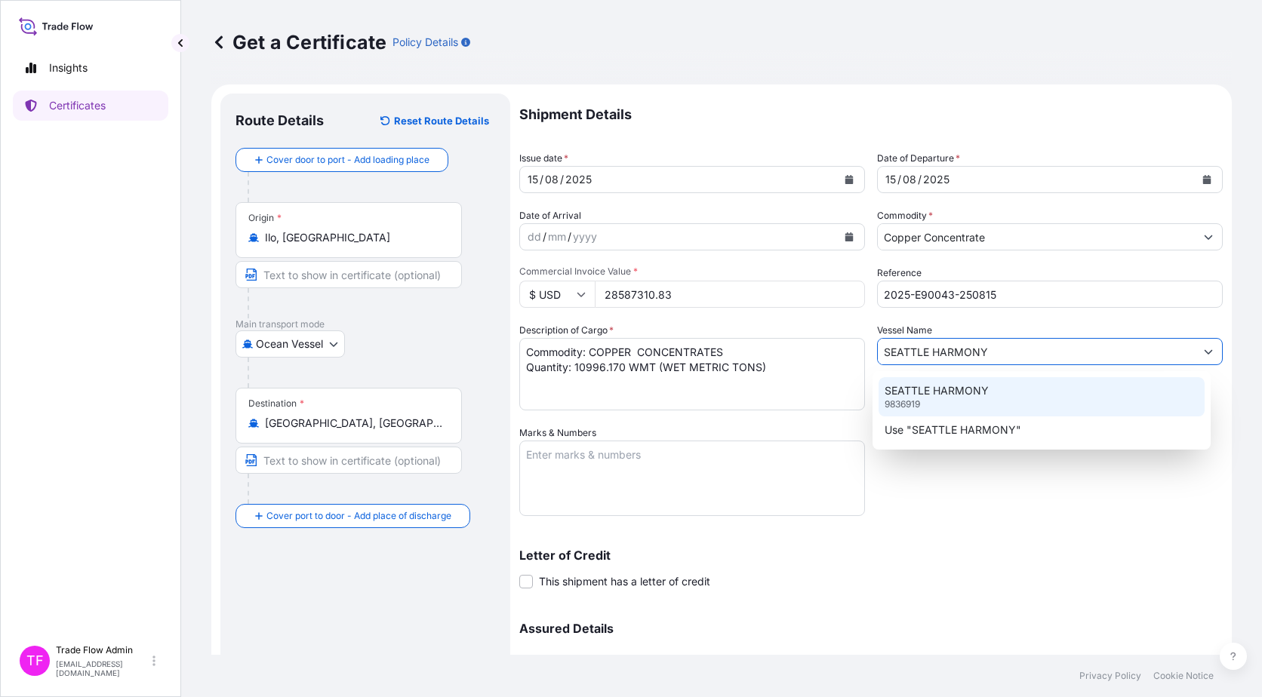
click at [943, 392] on p "SEATTLE HARMONY" at bounding box center [936, 390] width 104 height 15
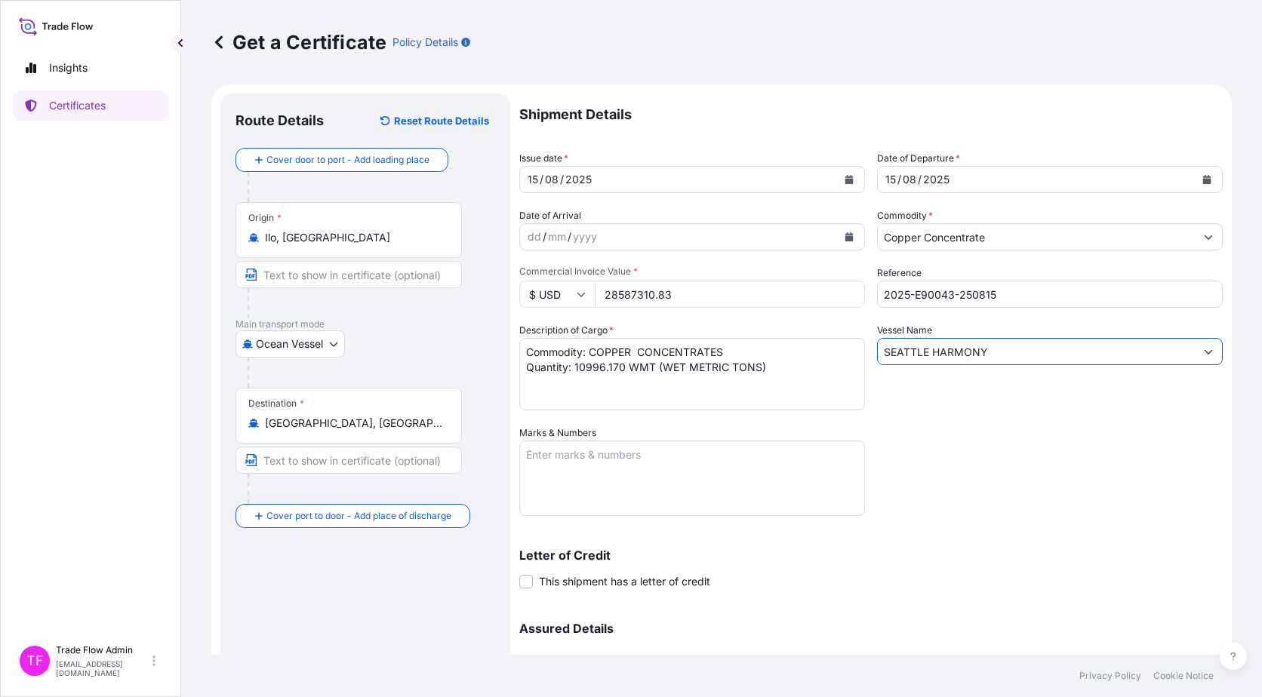
type input "SEATTLE HARMONY"
click at [654, 474] on textarea "Marks & Numbers" at bounding box center [692, 478] width 346 height 75
paste textarea "2"
type textarea "2"
click at [918, 559] on p "Letter of Credit" at bounding box center [870, 555] width 703 height 12
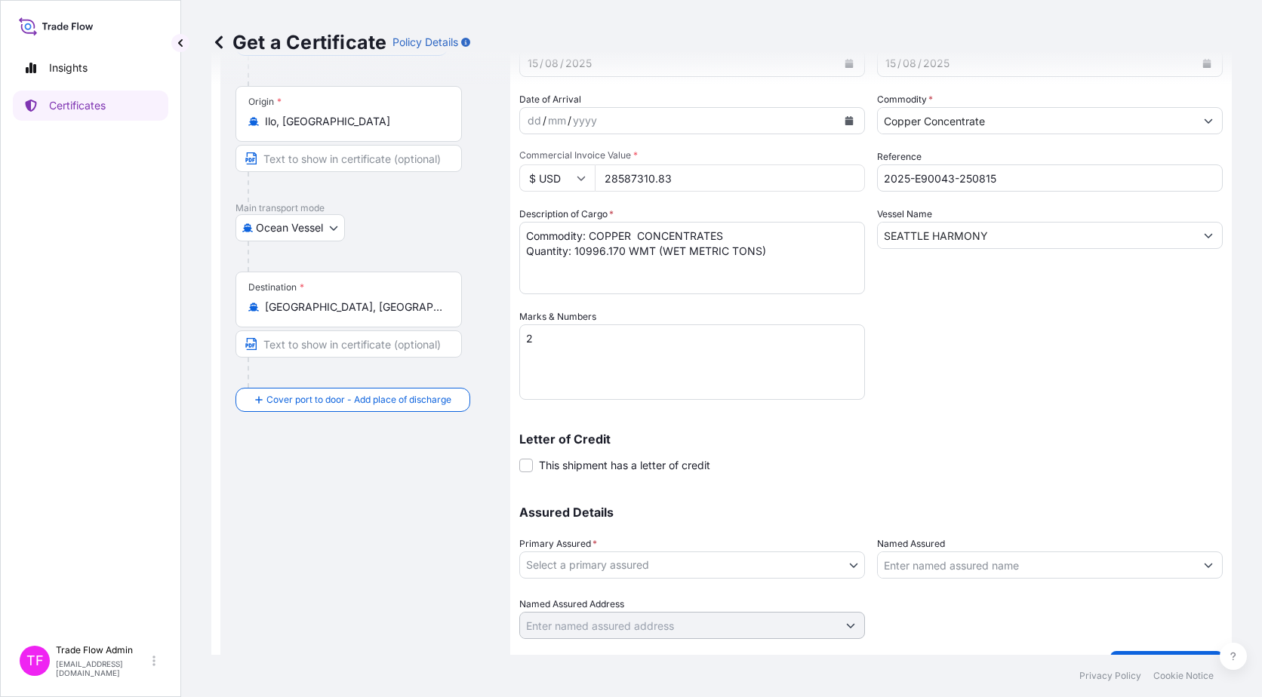
scroll to position [124, 0]
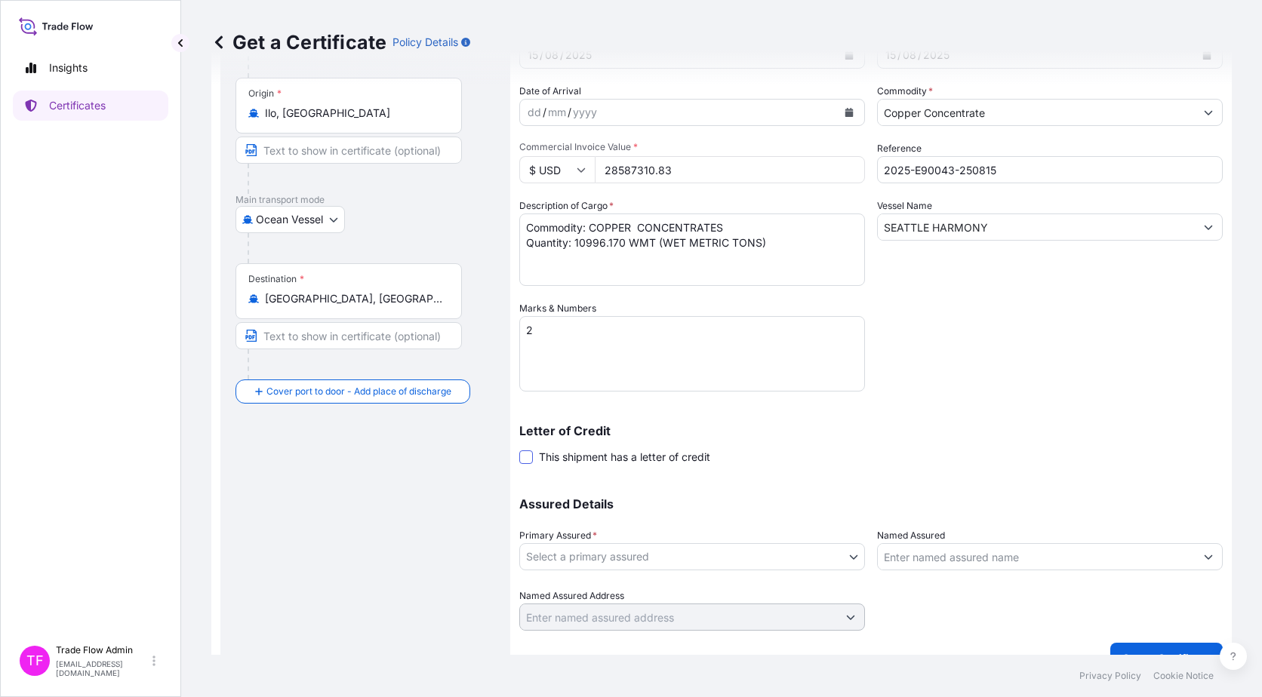
click at [524, 456] on span at bounding box center [526, 457] width 14 height 14
click at [519, 449] on input "This shipment has a letter of credit" at bounding box center [519, 449] width 0 height 0
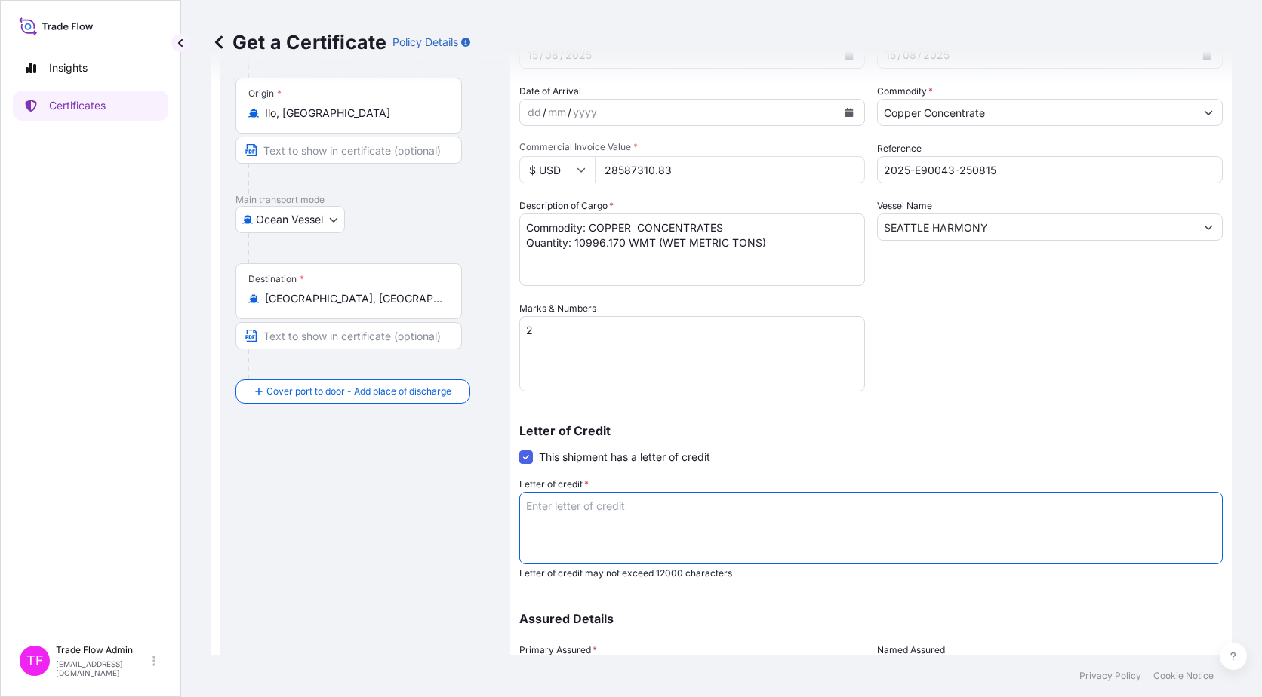
click at [617, 512] on textarea "Letter of credit *" at bounding box center [870, 528] width 703 height 72
paste textarea "Letter of Credit "FULL SET OF INSURANCE POLICY IN 1 ORIGINAL ISSUED BY A FIRST …"
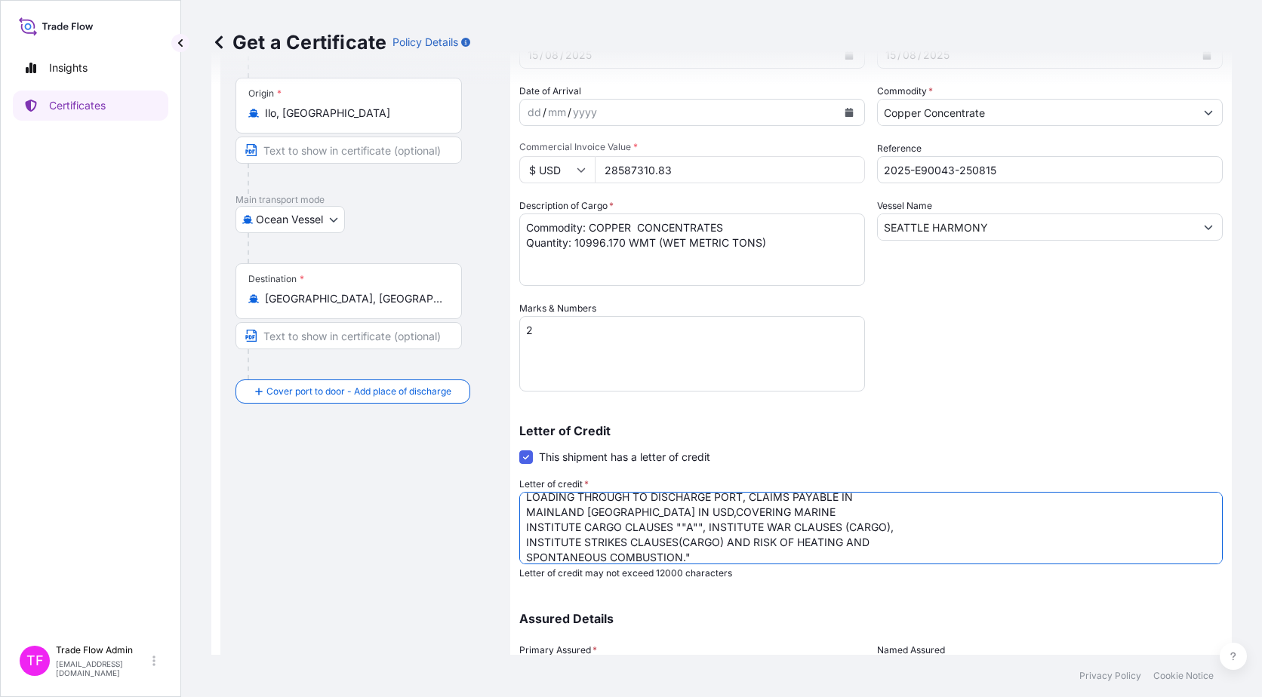
scroll to position [0, 0]
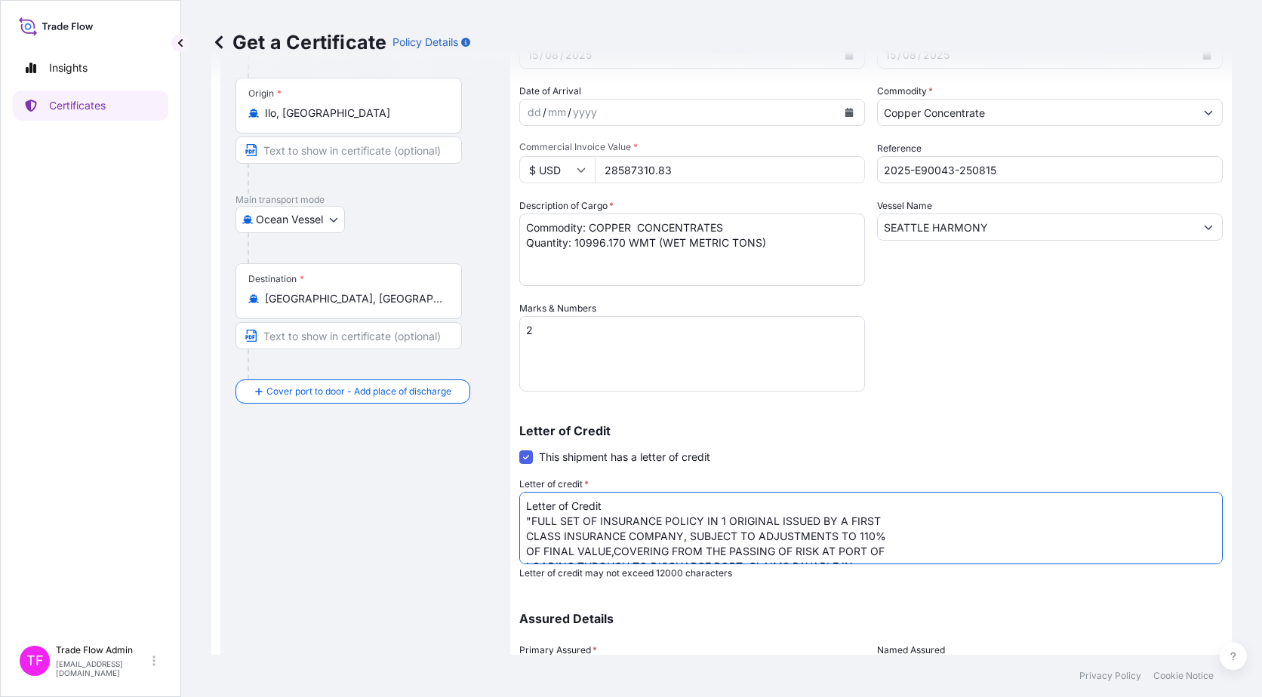
drag, startPoint x: 607, startPoint y: 509, endPoint x: 444, endPoint y: 505, distance: 162.3
click at [444, 505] on form "Route Details Reset Route Details Cover door to port - Add loading place Place …" at bounding box center [721, 378] width 1020 height 837
type textarea ""FULL SET OF INSURANCE POLICY IN 1 ORIGINAL ISSUED BY A FIRST CLASS INSURANCE C…"
drag, startPoint x: 711, startPoint y: 549, endPoint x: 445, endPoint y: 481, distance: 274.1
click at [445, 481] on form "Route Details Reset Route Details Cover door to port - Add loading place Place …" at bounding box center [721, 378] width 1020 height 837
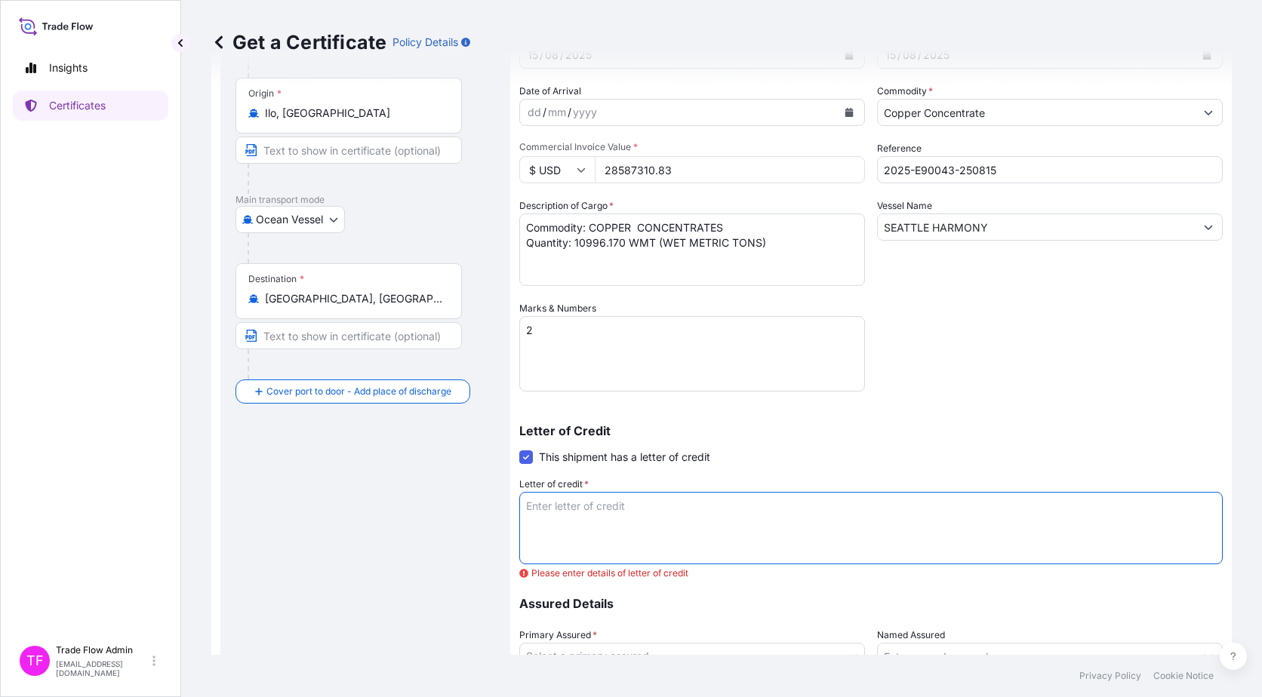
click at [616, 531] on textarea "Letter of credit *" at bounding box center [870, 528] width 703 height 72
paste textarea """"FULL SET OF INSURANCE POLICY IN 1 ORIGINAL ISSUED BY A FIRST CLASS INSURANCE…"
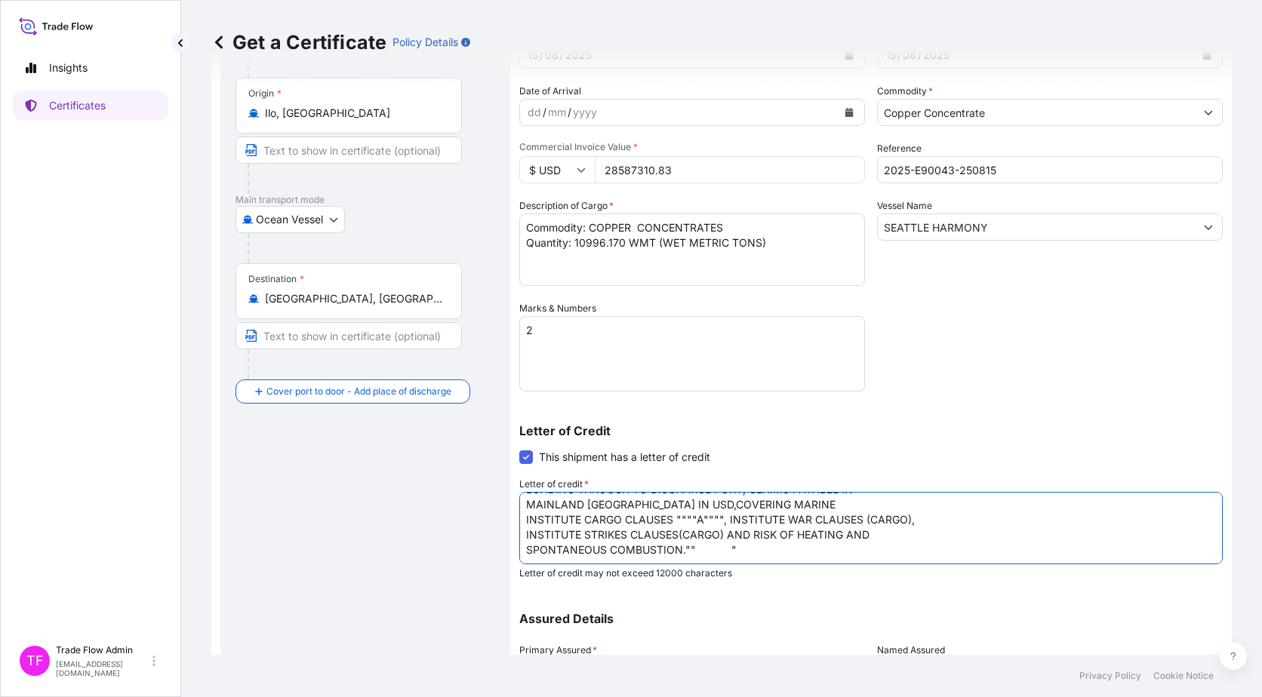
scroll to position [62, 0]
click at [684, 516] on textarea """"FULL SET OF INSURANCE POLICY IN 1 ORIGINAL ISSUED BY A FIRST CLASS INSURANCE…" at bounding box center [870, 528] width 703 height 72
click at [705, 517] on textarea """"FULL SET OF INSURANCE POLICY IN 1 ORIGINAL ISSUED BY A FIRST CLASS INSURANCE…" at bounding box center [870, 528] width 703 height 72
click at [535, 503] on textarea """"FULL SET OF INSURANCE POLICY IN 1 ORIGINAL ISSUED BY A FIRST CLASS INSURANCE…" at bounding box center [870, 528] width 703 height 72
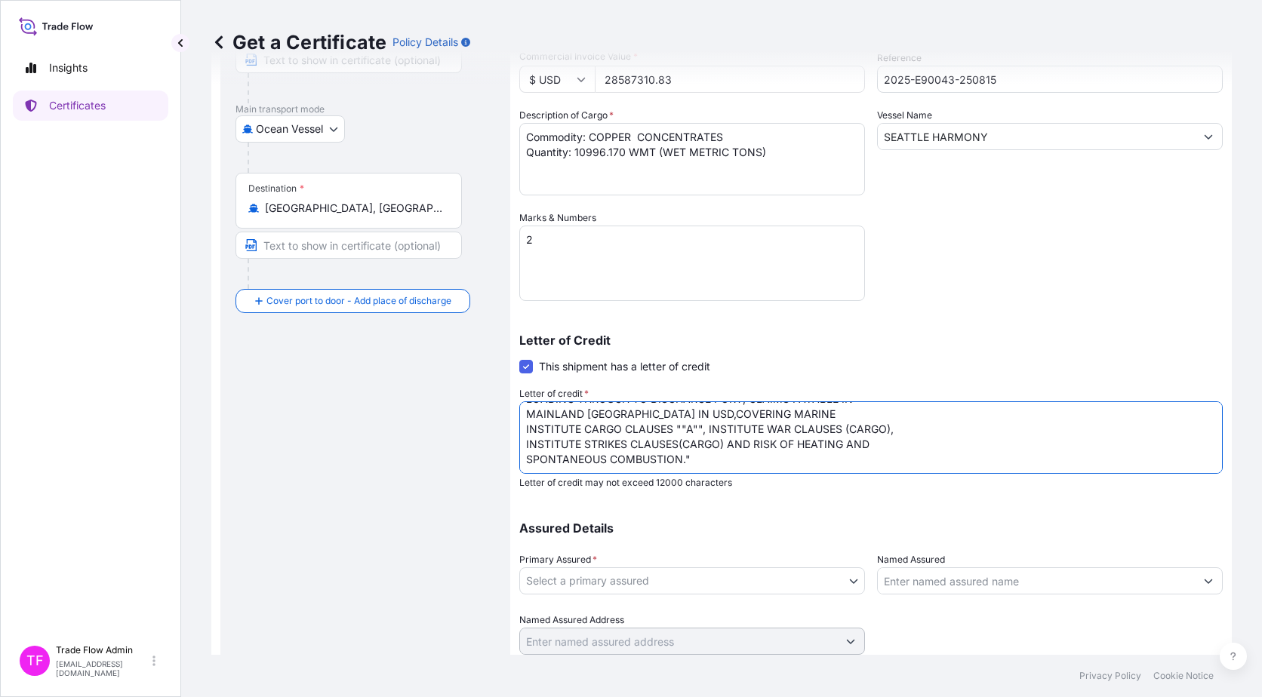
scroll to position [218, 0]
type textarea ""FULL SET OF INSURANCE POLICY IN 1 ORIGINAL ISSUED BY A FIRST CLASS INSURANCE C…"
click at [605, 577] on body "Insights Certificates TF Trade Flow Admin trade.flow+citic@wtwco.com Get a Cert…" at bounding box center [631, 348] width 1262 height 697
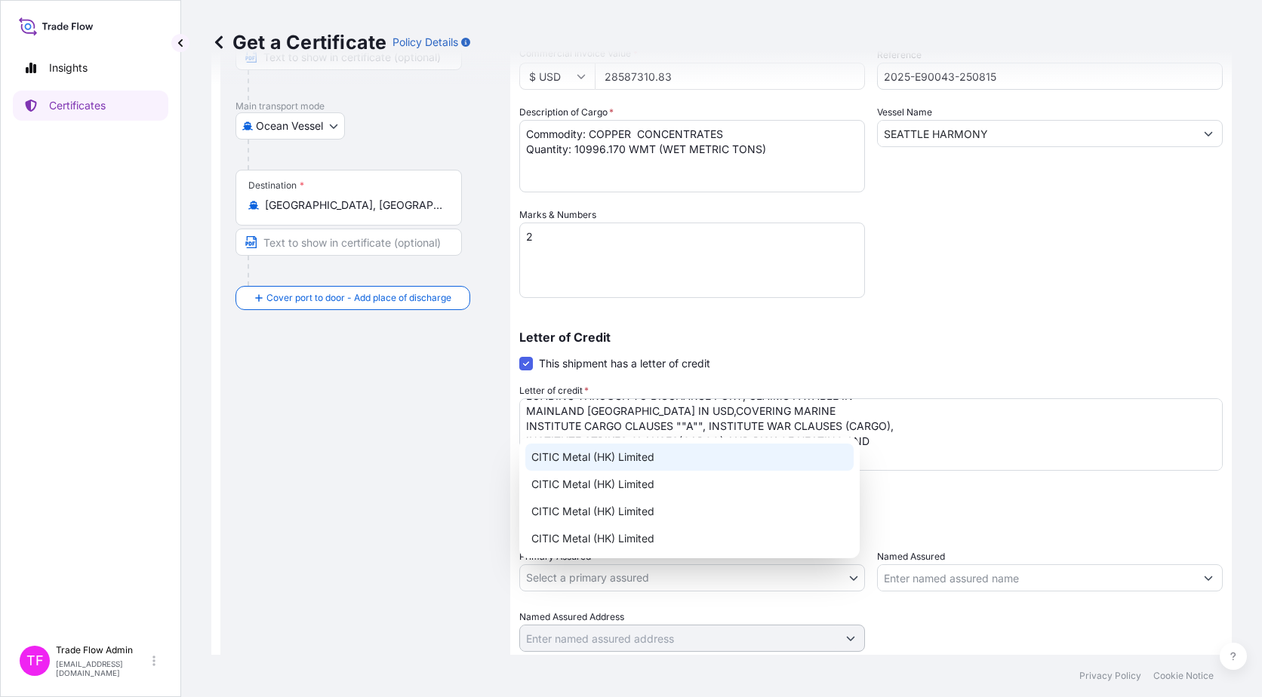
click at [592, 456] on div "CITIC Metal (HK) Limited" at bounding box center [689, 457] width 328 height 27
select select "31478"
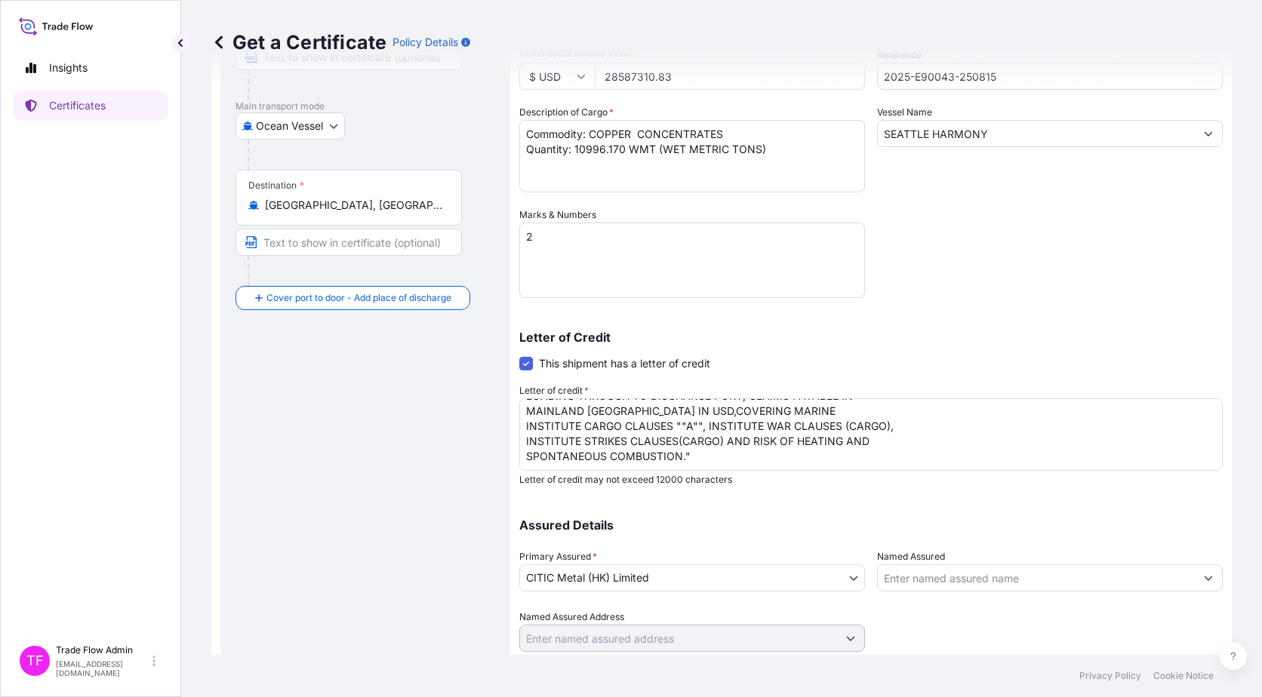
click at [412, 503] on div "Route Details Reset Route Details Cover door to port - Add loading place Place …" at bounding box center [365, 285] width 260 height 788
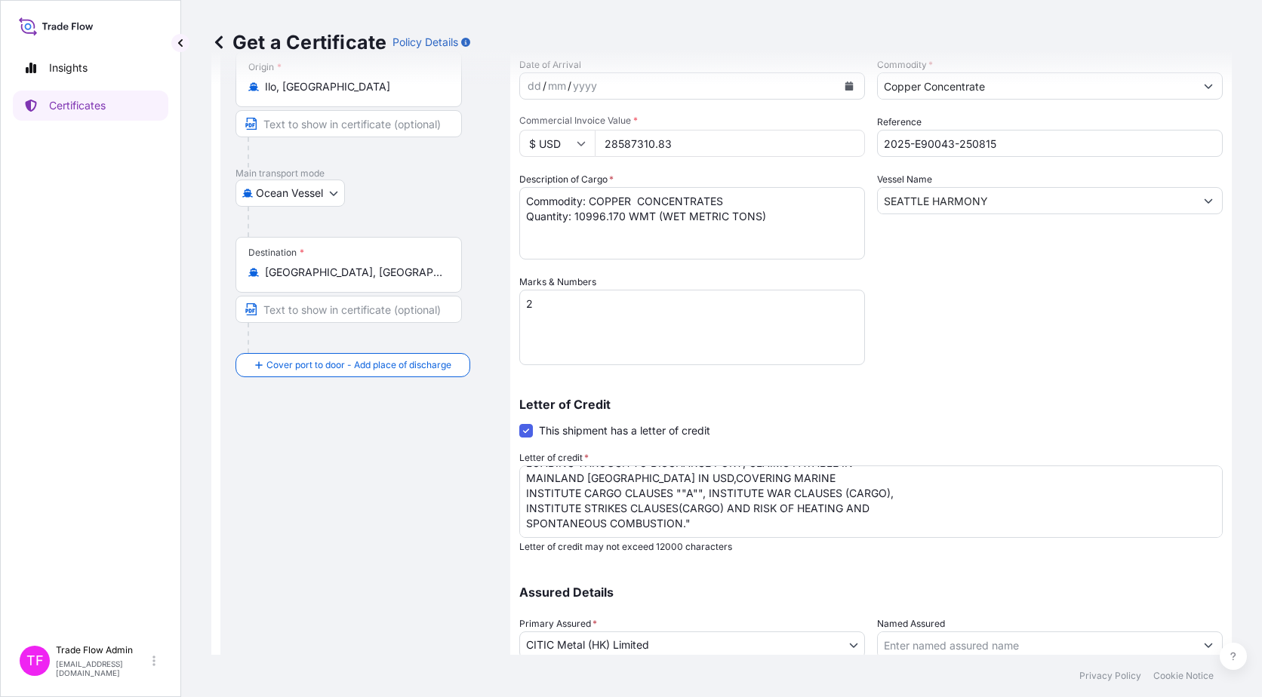
scroll to position [266, 0]
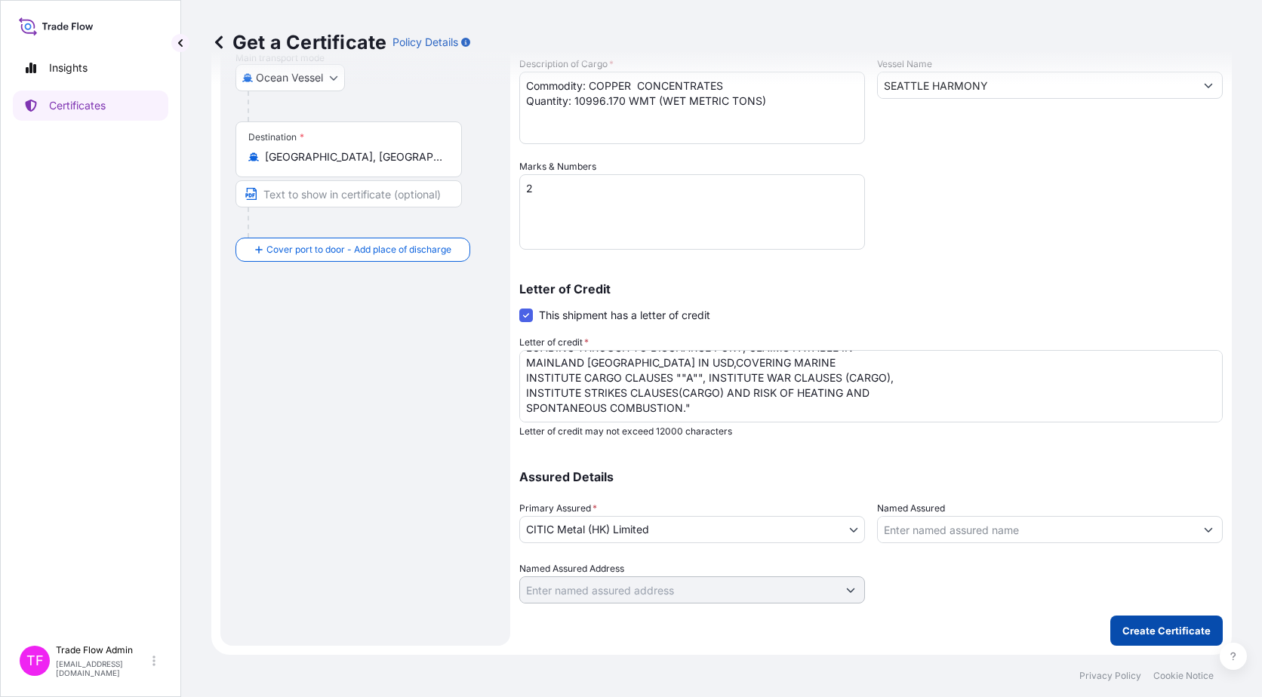
click at [1158, 633] on p "Create Certificate" at bounding box center [1166, 630] width 88 height 15
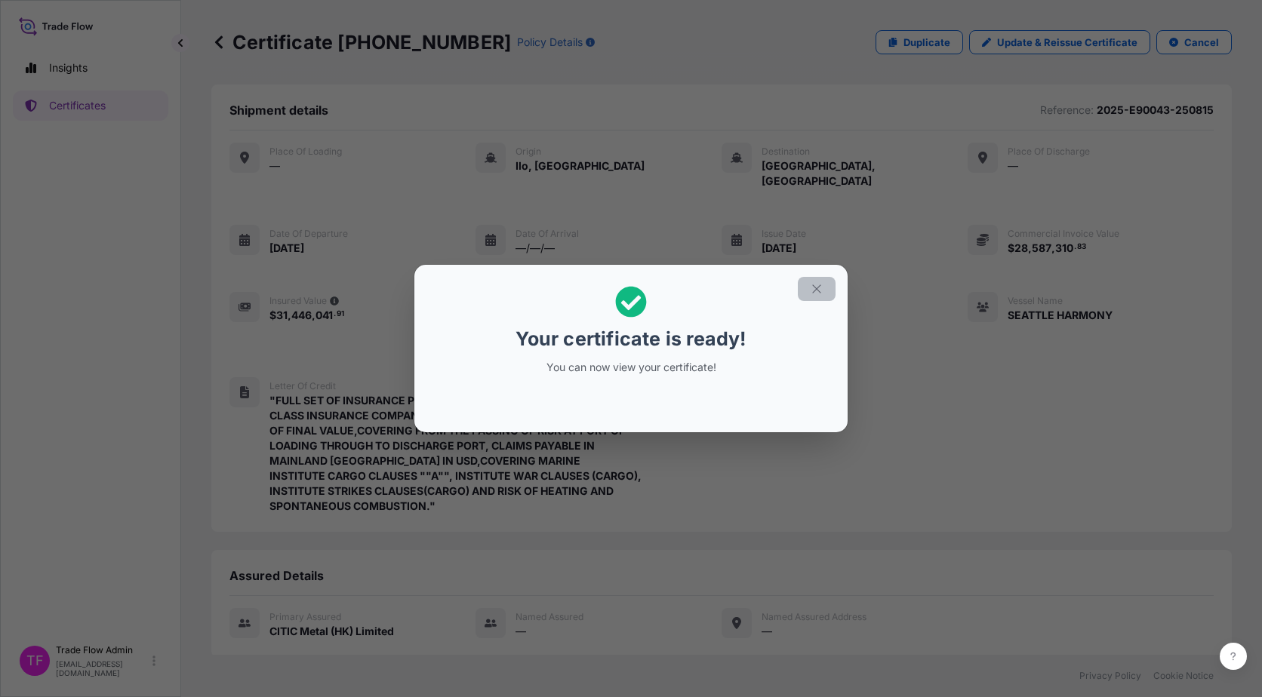
click at [810, 294] on icon "button" at bounding box center [817, 289] width 14 height 14
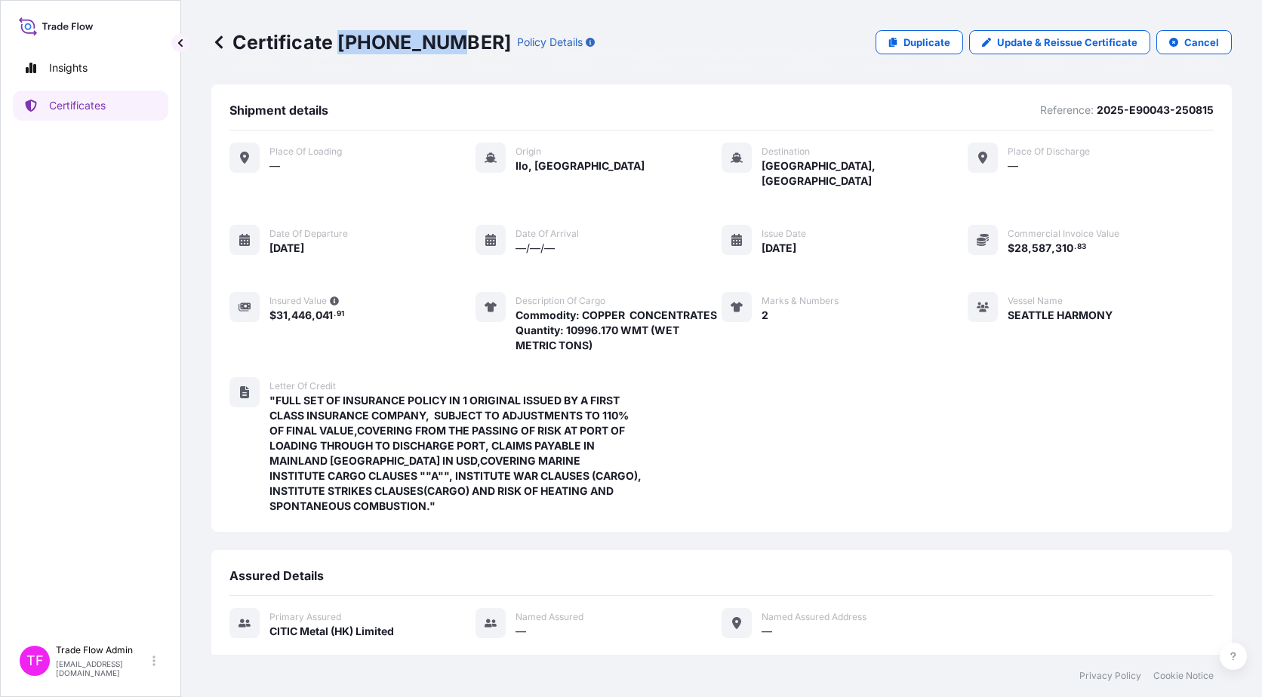
drag, startPoint x: 340, startPoint y: 44, endPoint x: 444, endPoint y: 37, distance: 105.1
click at [444, 37] on p "Certificate 31478-40-1" at bounding box center [361, 42] width 300 height 24
copy p "31478-40-1"
click at [117, 108] on link "Certificates" at bounding box center [90, 106] width 155 height 30
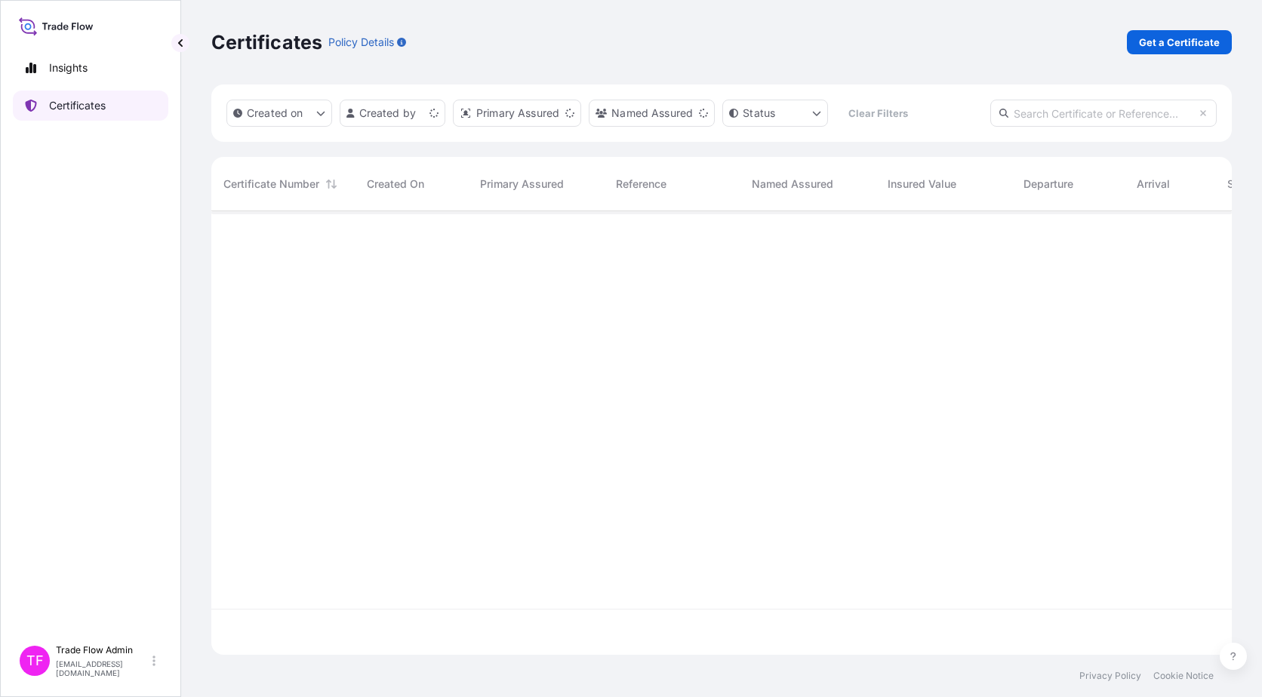
scroll to position [441, 1009]
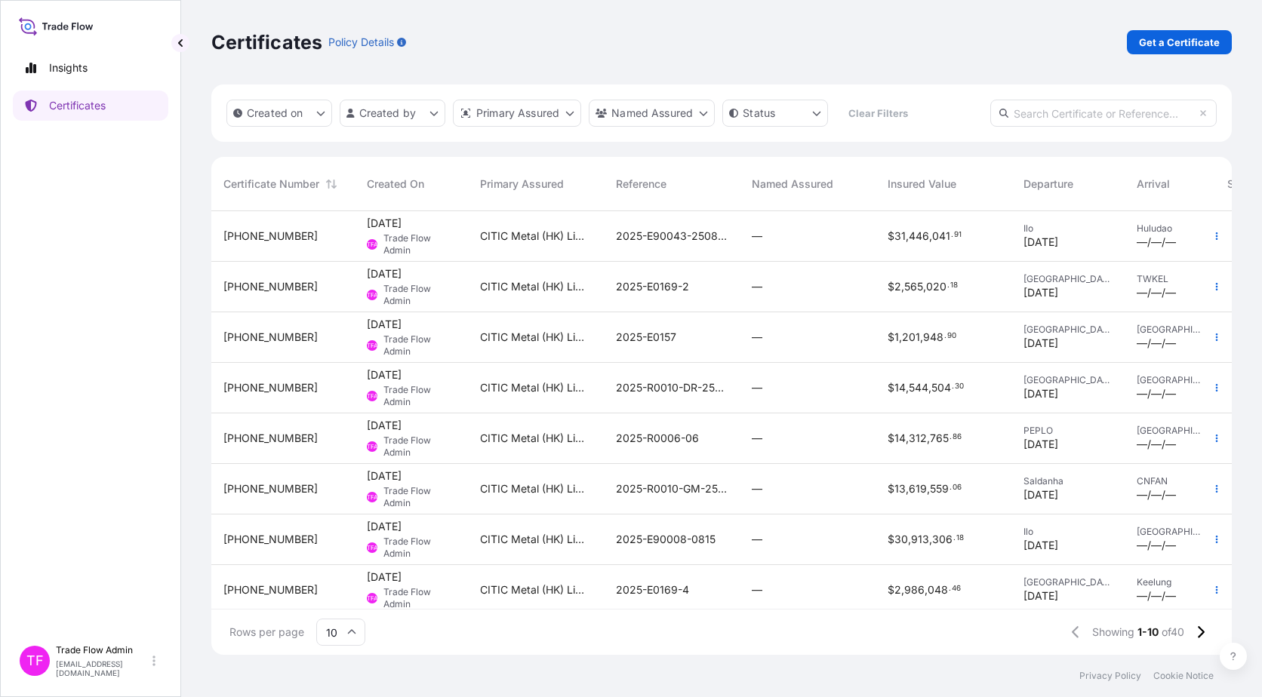
click at [348, 223] on div "31478-40-1" at bounding box center [282, 236] width 143 height 51
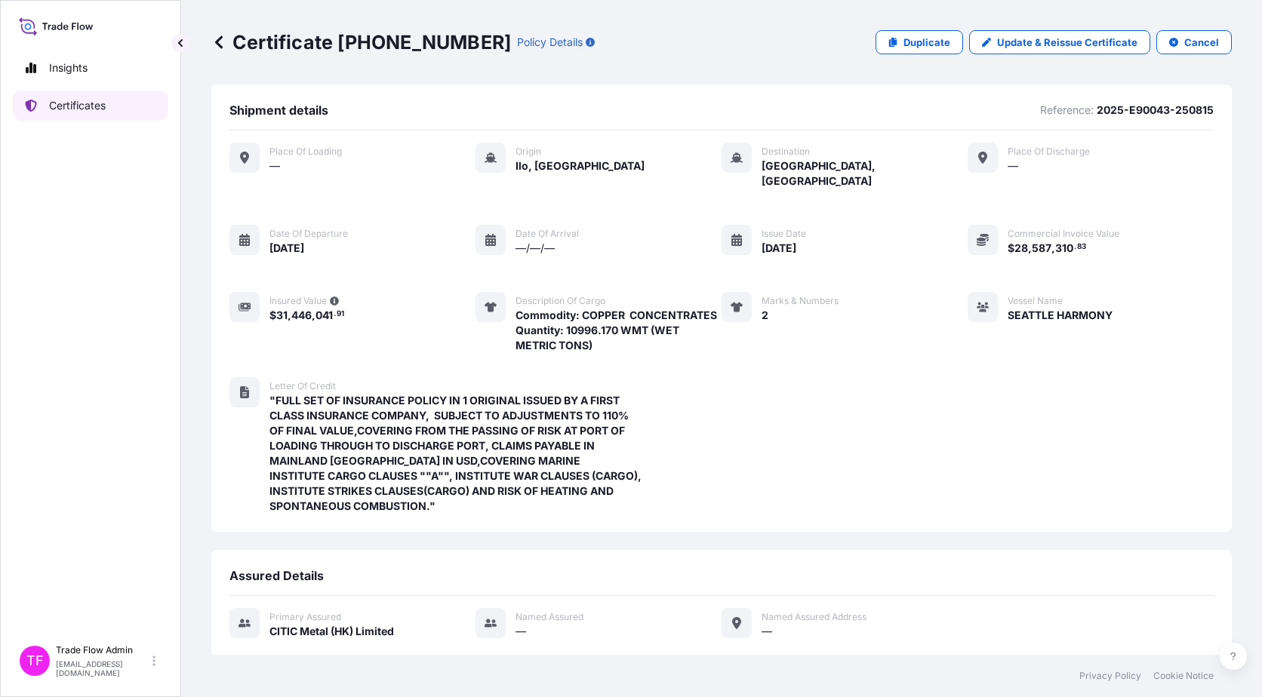
click at [67, 111] on p "Certificates" at bounding box center [77, 105] width 57 height 15
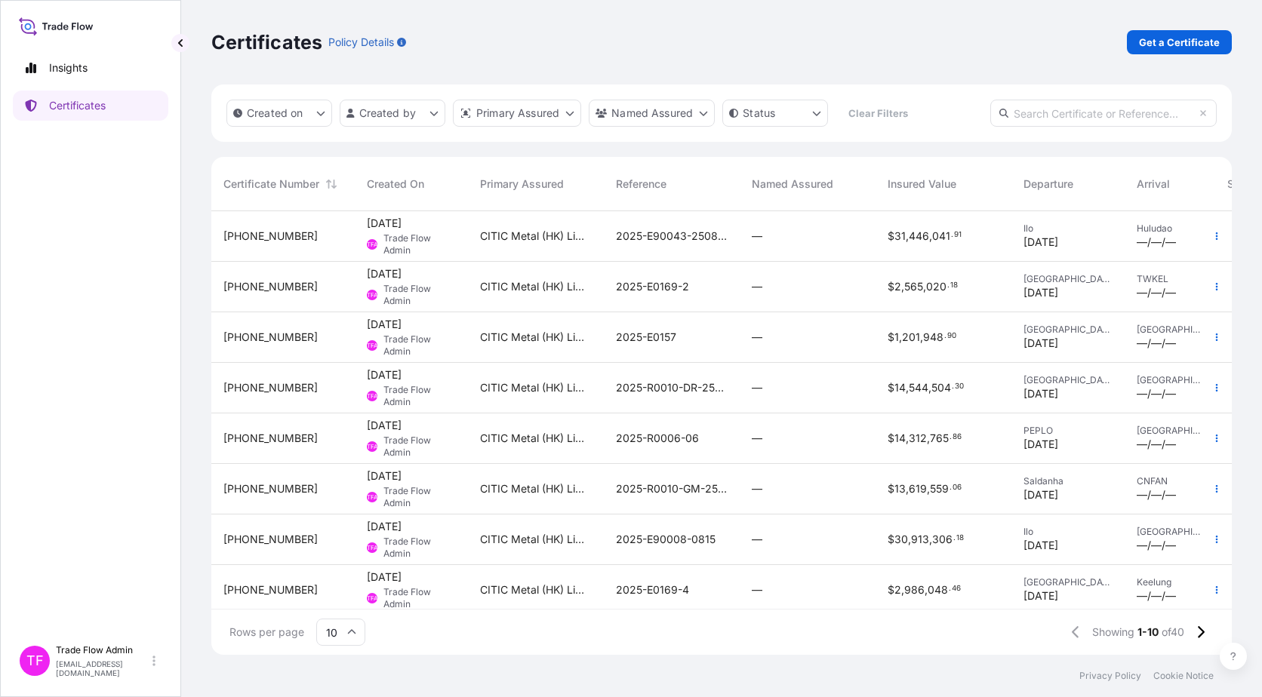
scroll to position [119, 0]
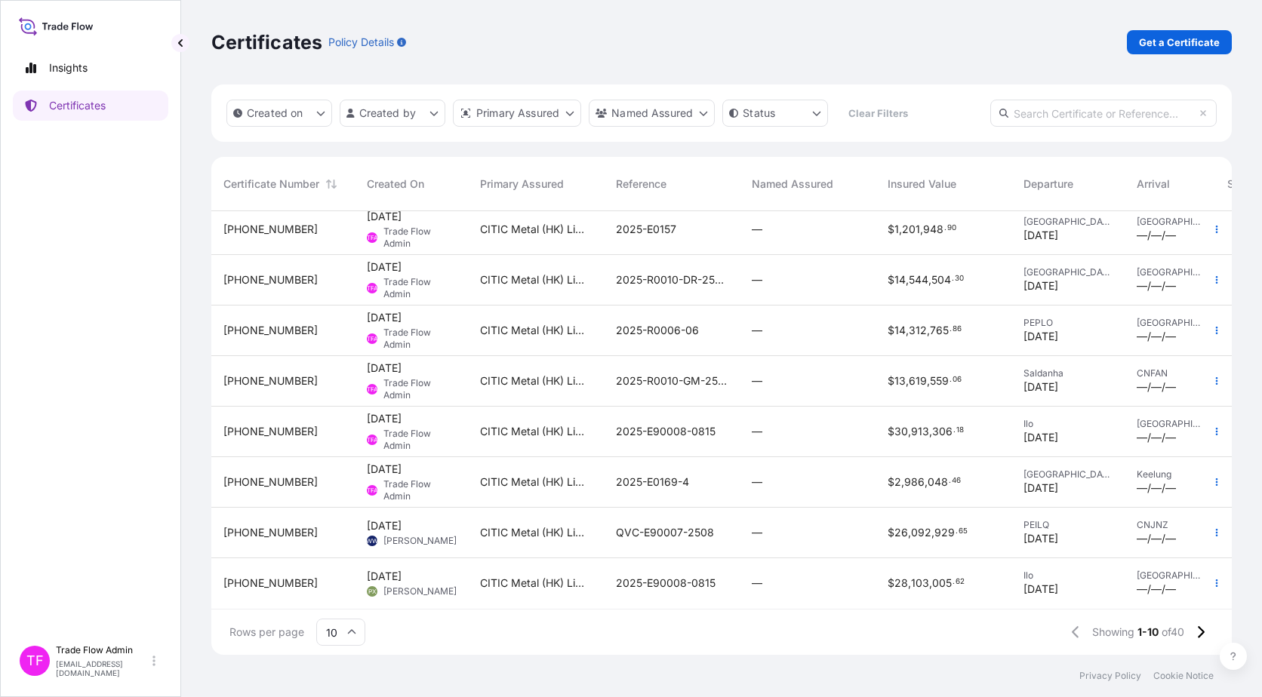
click at [300, 475] on div "31478-33-1" at bounding box center [282, 482] width 119 height 15
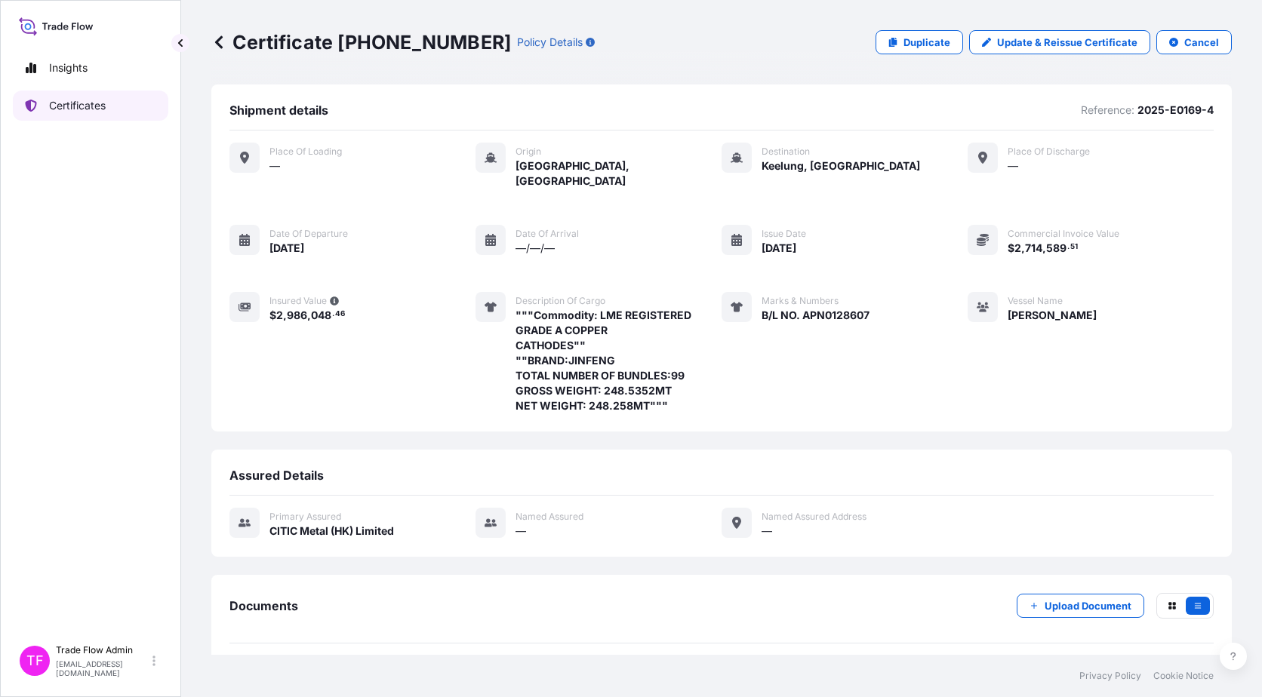
click at [72, 109] on p "Certificates" at bounding box center [77, 105] width 57 height 15
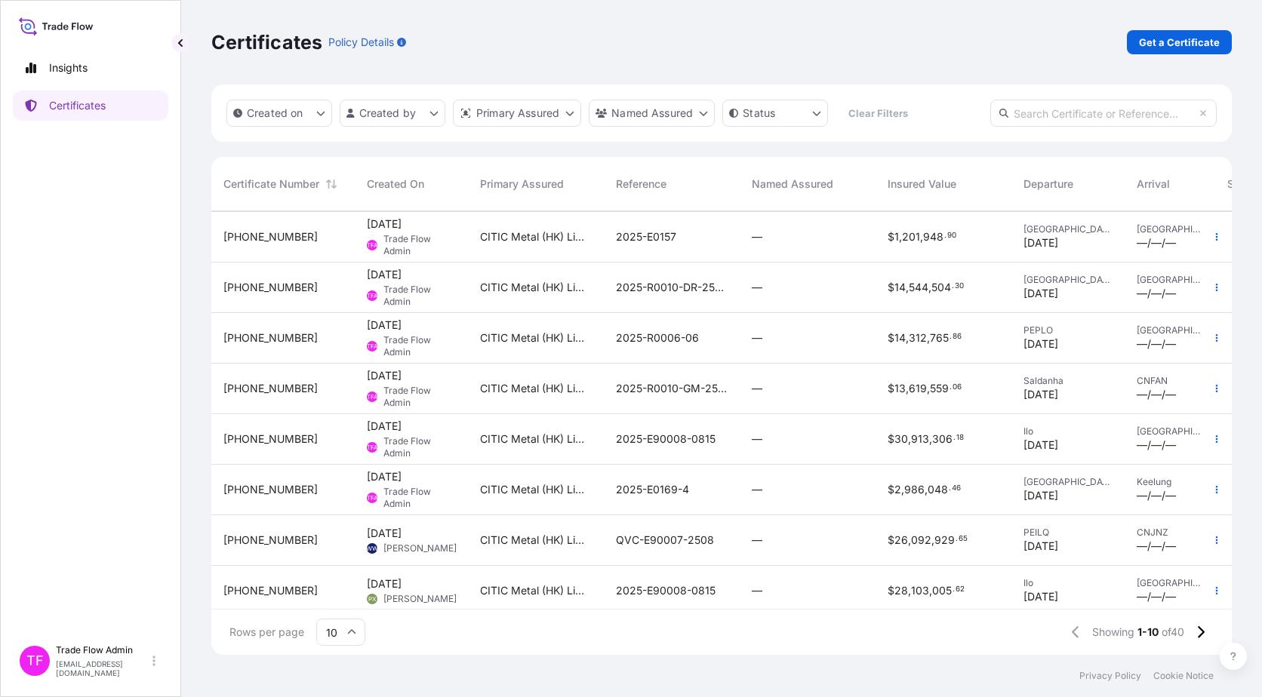
scroll to position [102, 0]
click at [460, 445] on div "17 Sep 2025 TFA Trade Flow Admin" at bounding box center [411, 438] width 113 height 51
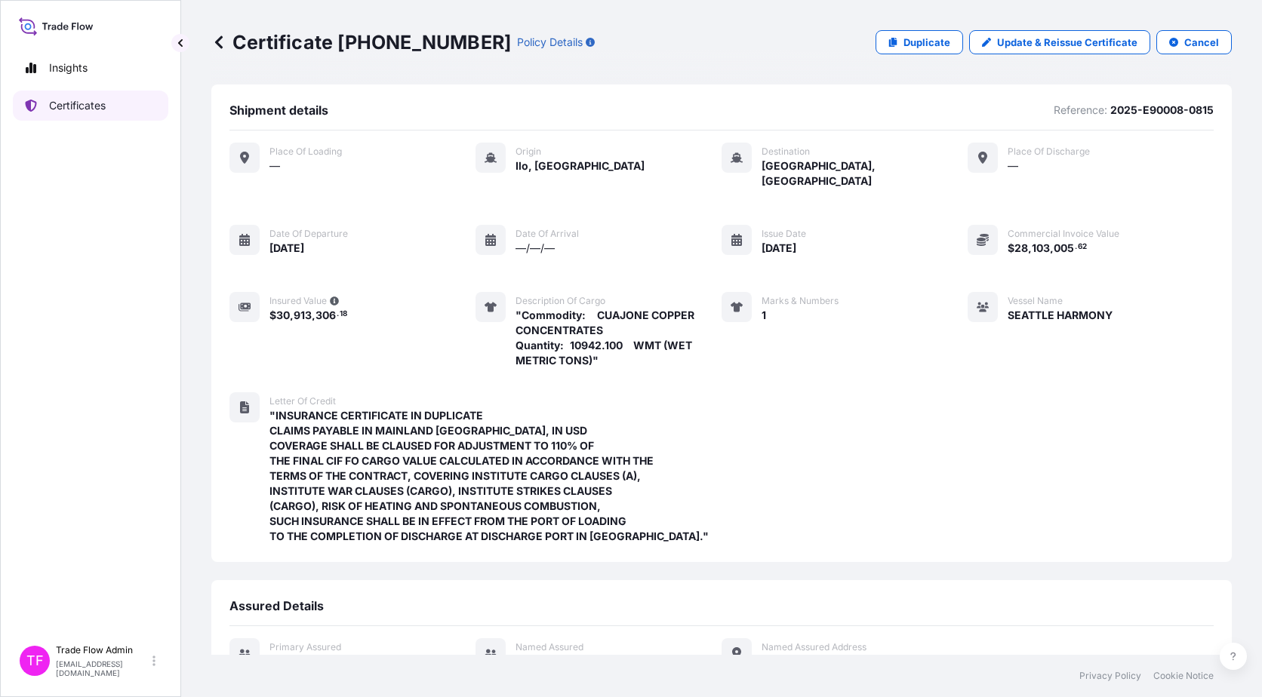
click at [60, 112] on p "Certificates" at bounding box center [77, 105] width 57 height 15
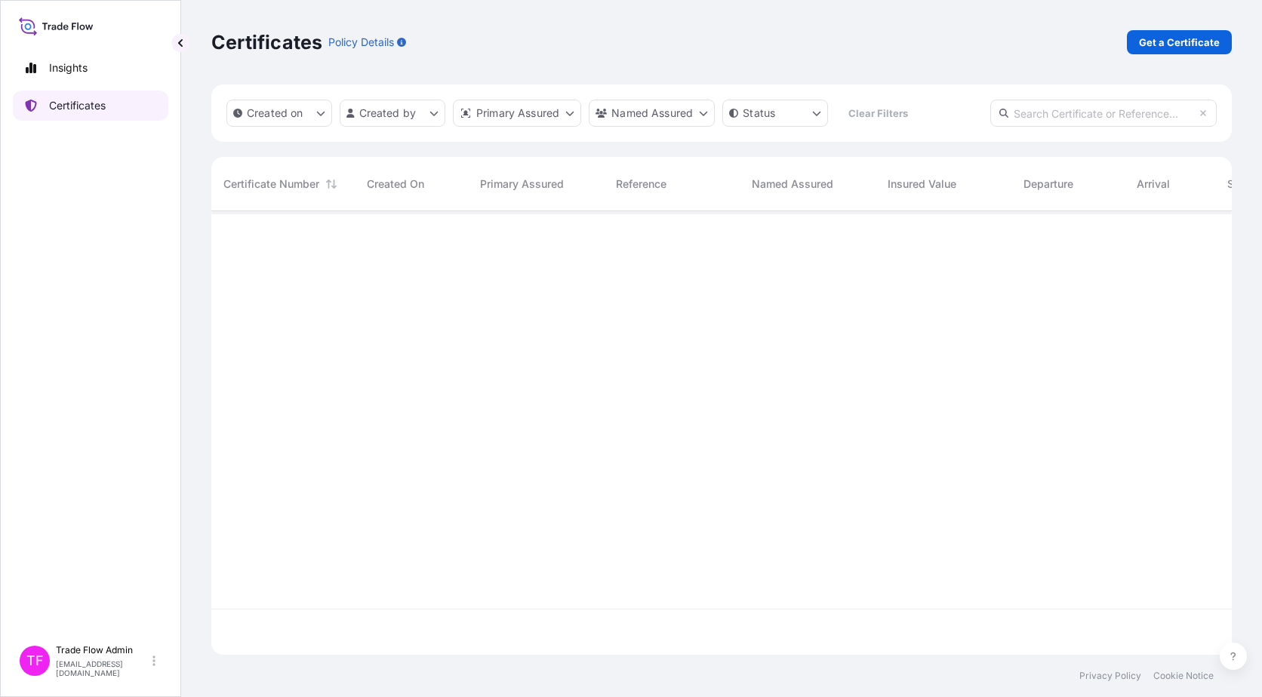
scroll to position [441, 1009]
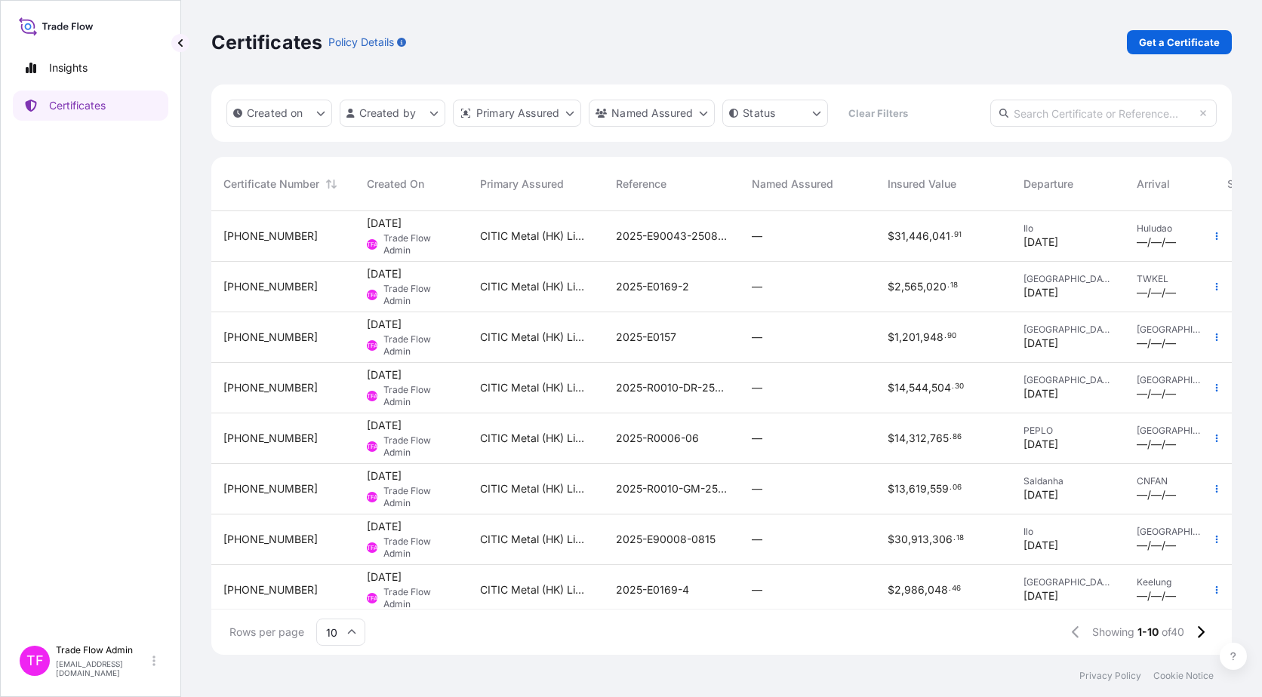
click at [283, 435] on div "31478-36-1" at bounding box center [282, 438] width 119 height 15
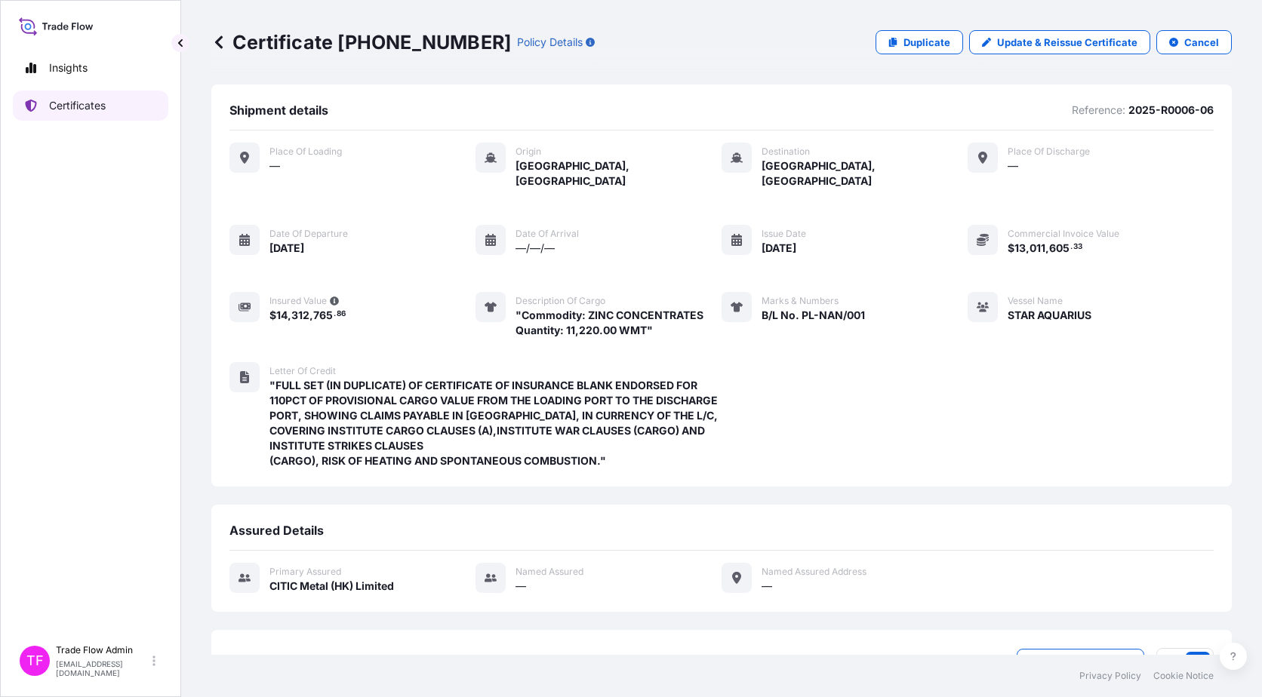
click at [106, 104] on p "Certificates" at bounding box center [77, 105] width 57 height 15
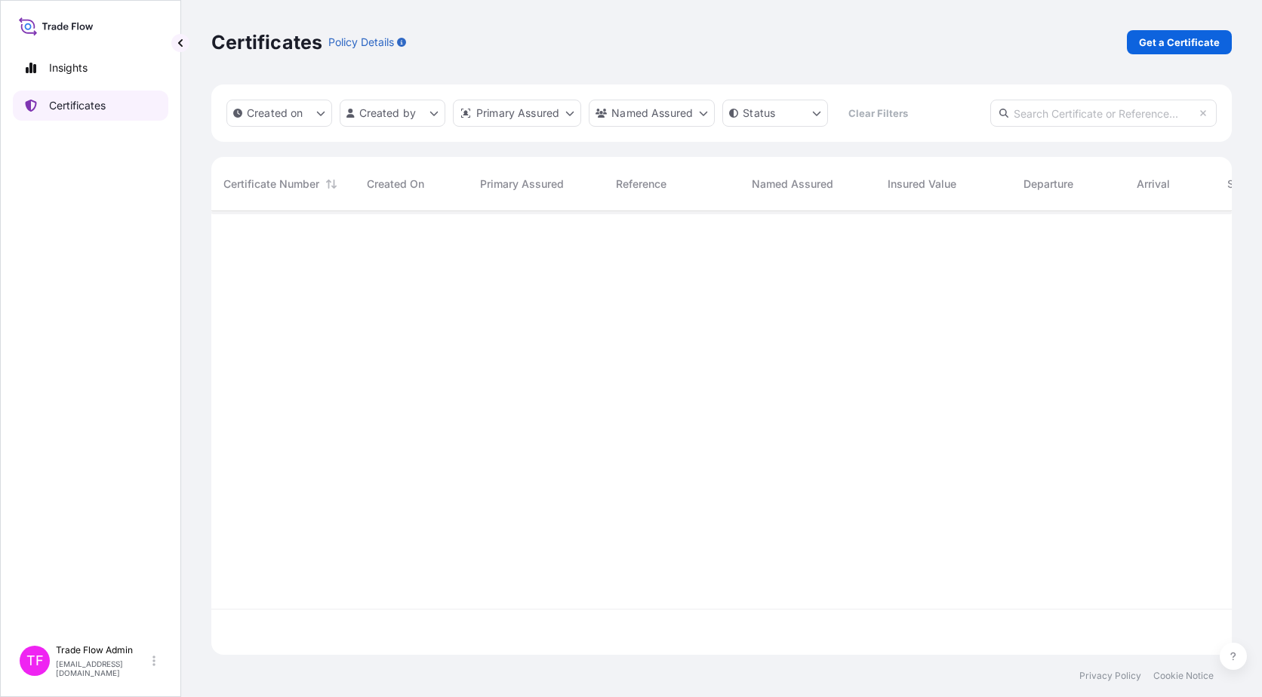
scroll to position [441, 1009]
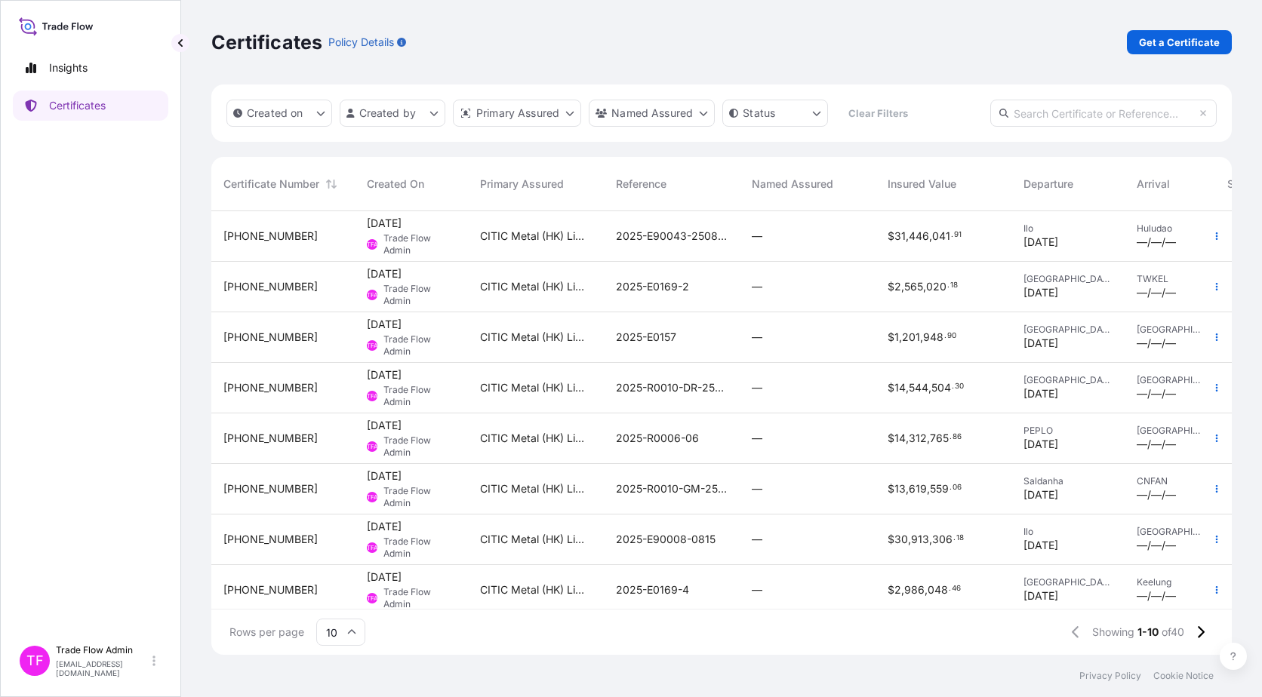
click at [1132, 116] on input "text" at bounding box center [1103, 113] width 226 height 27
paste input "31478-17-3"
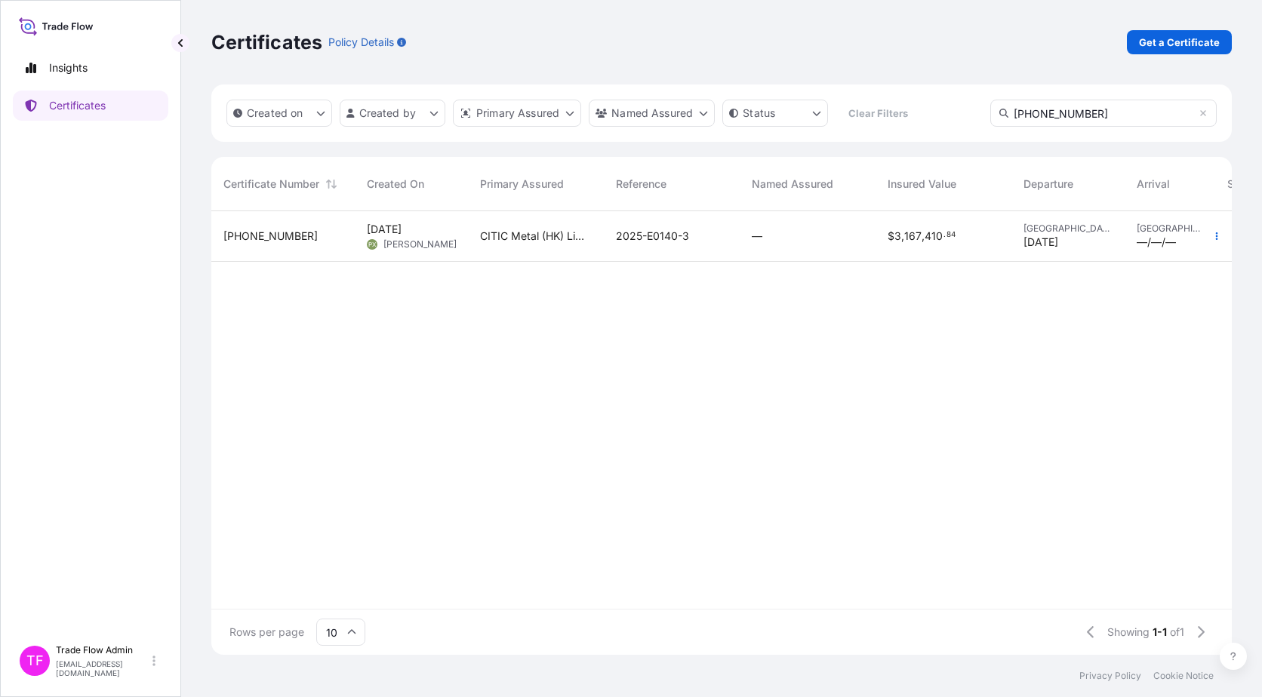
type input "31478-17-3"
click at [829, 244] on div "—" at bounding box center [807, 236] width 136 height 51
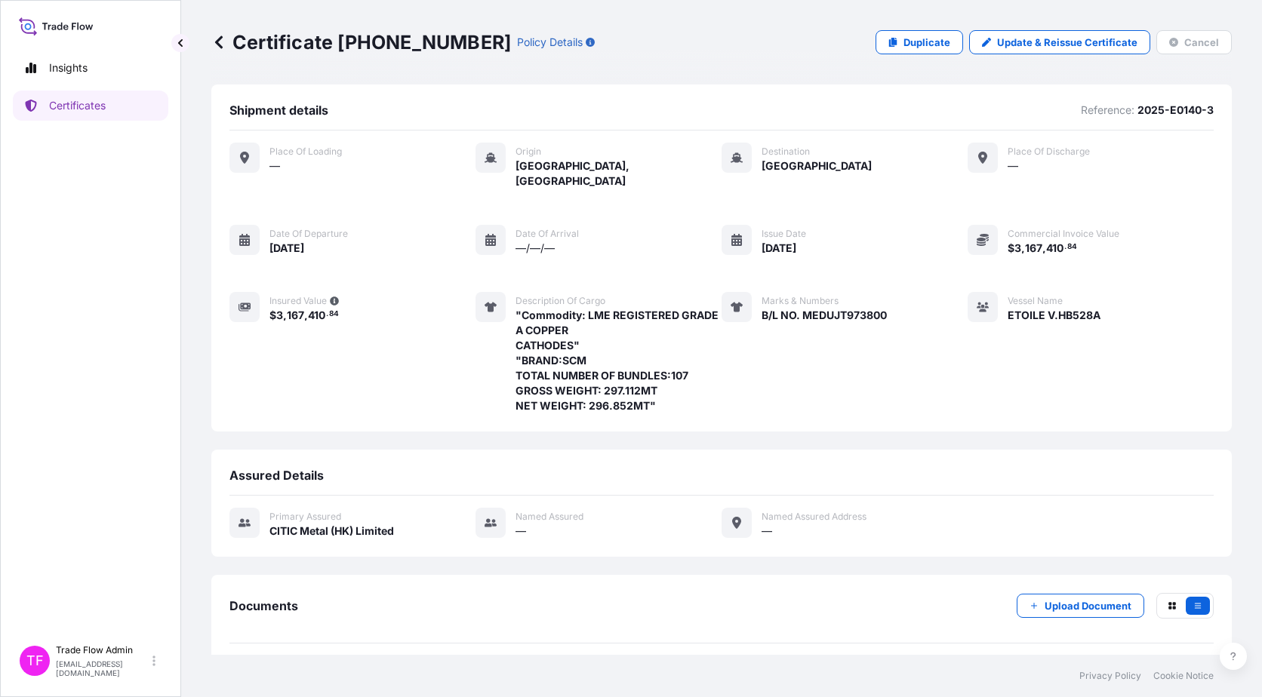
scroll to position [46, 0]
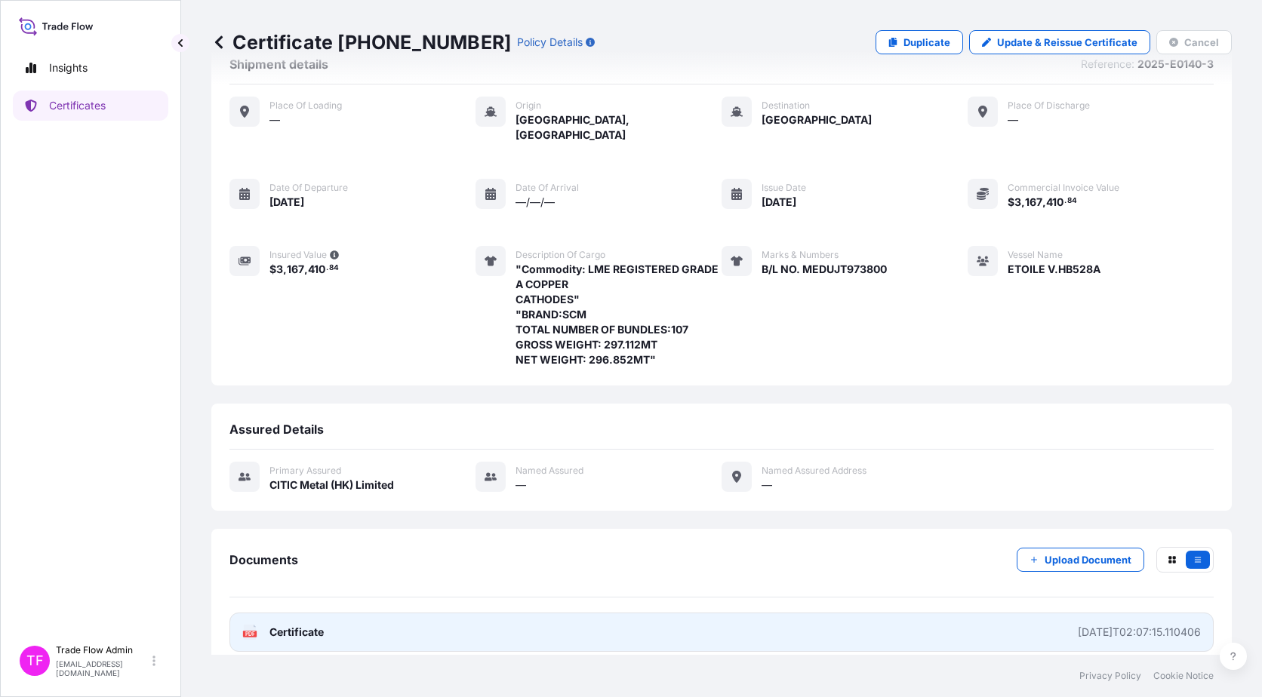
click at [426, 622] on link "PDF Certificate 2025-07-18T02:07:15.110406" at bounding box center [721, 632] width 984 height 39
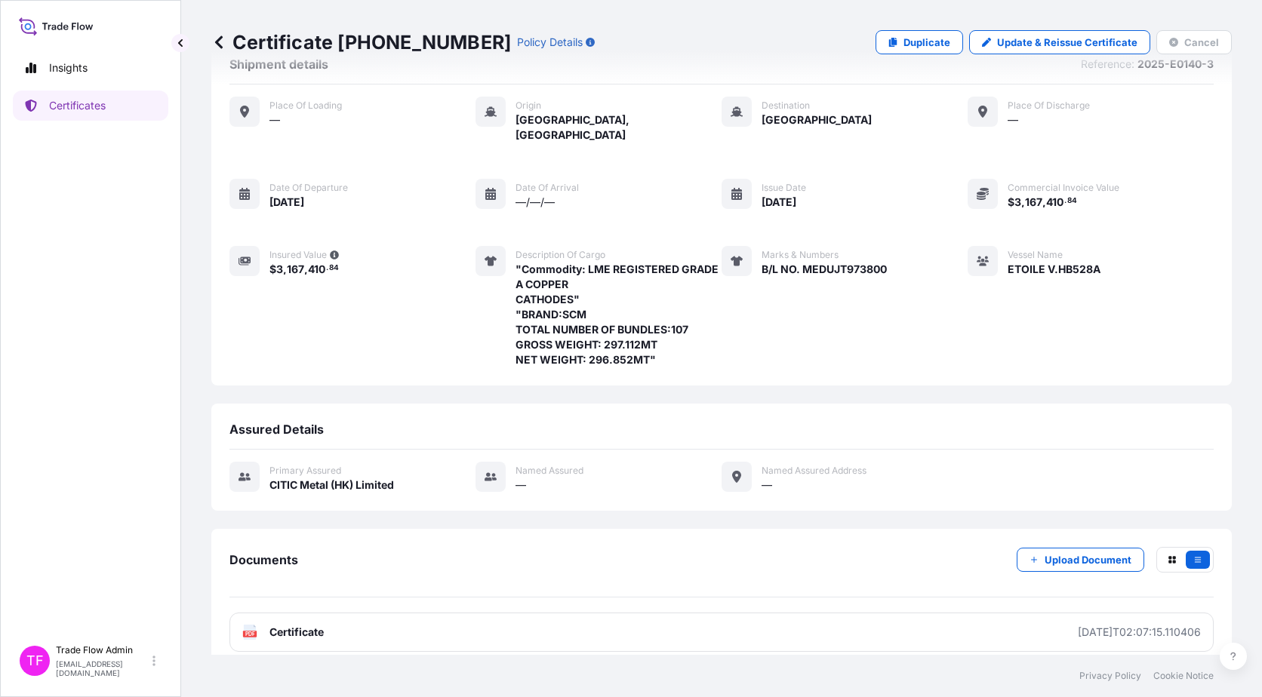
scroll to position [17, 0]
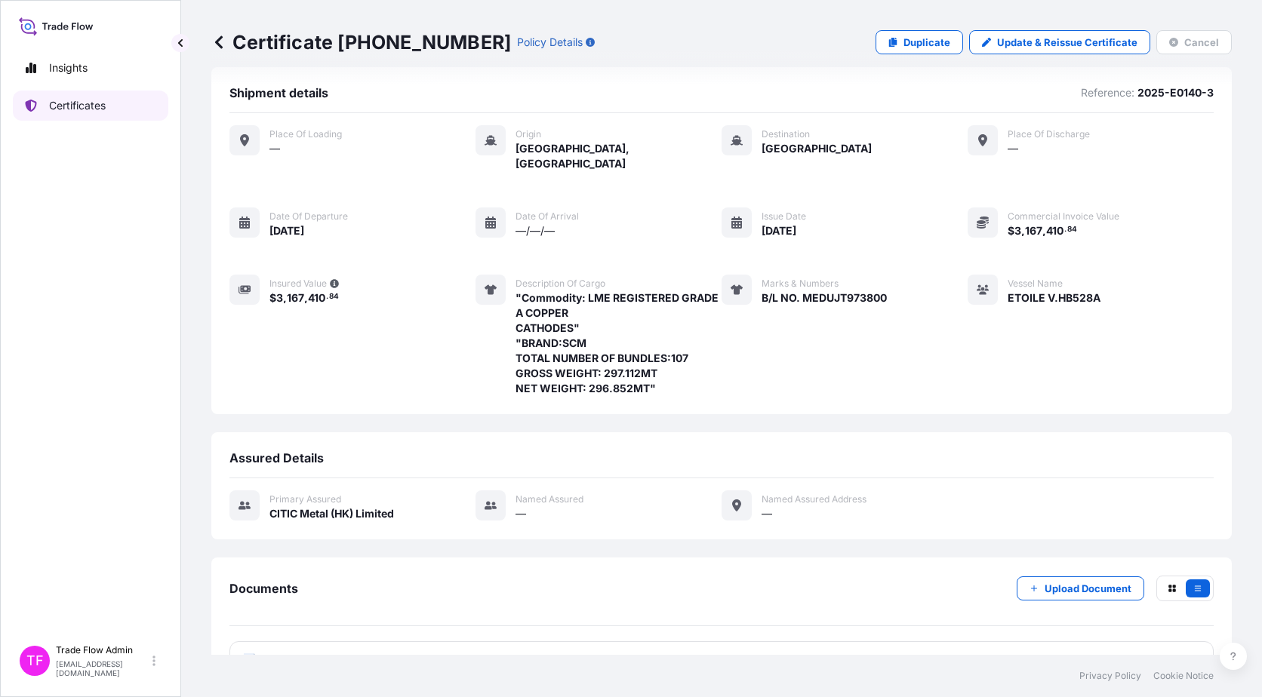
click at [108, 112] on link "Certificates" at bounding box center [90, 106] width 155 height 30
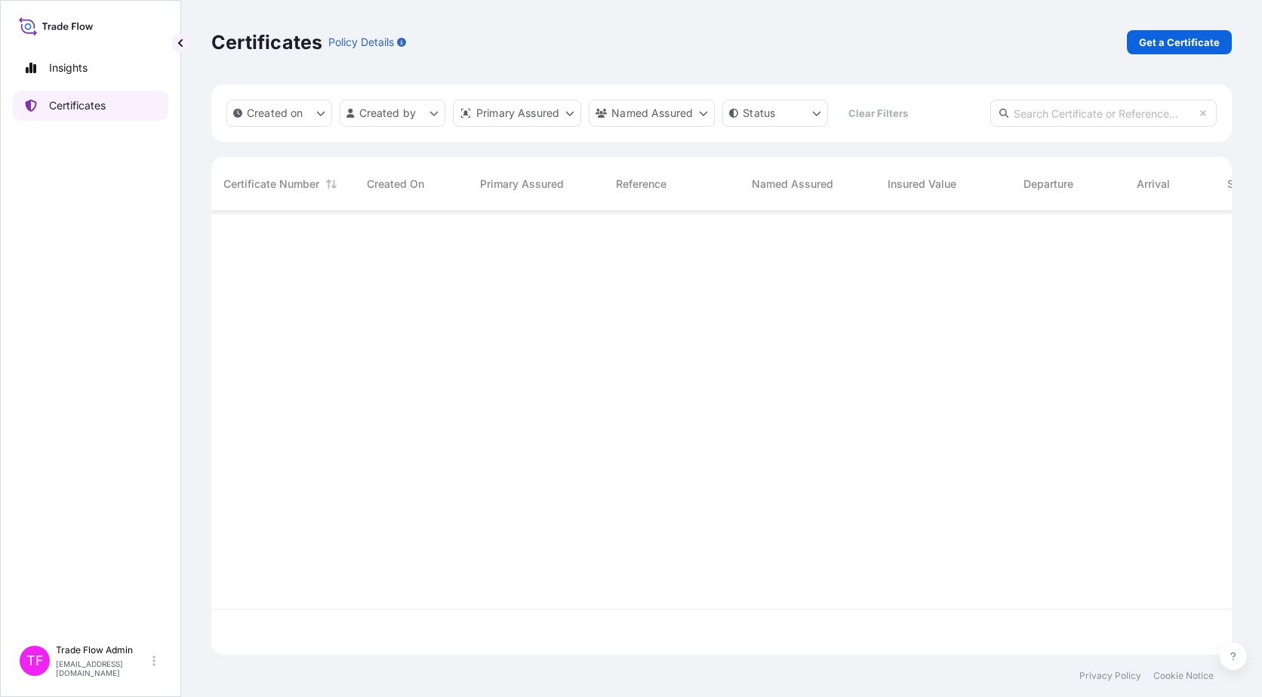
scroll to position [441, 1009]
click at [1196, 41] on p "Get a Certificate" at bounding box center [1179, 42] width 81 height 15
select select "Ocean Vessel"
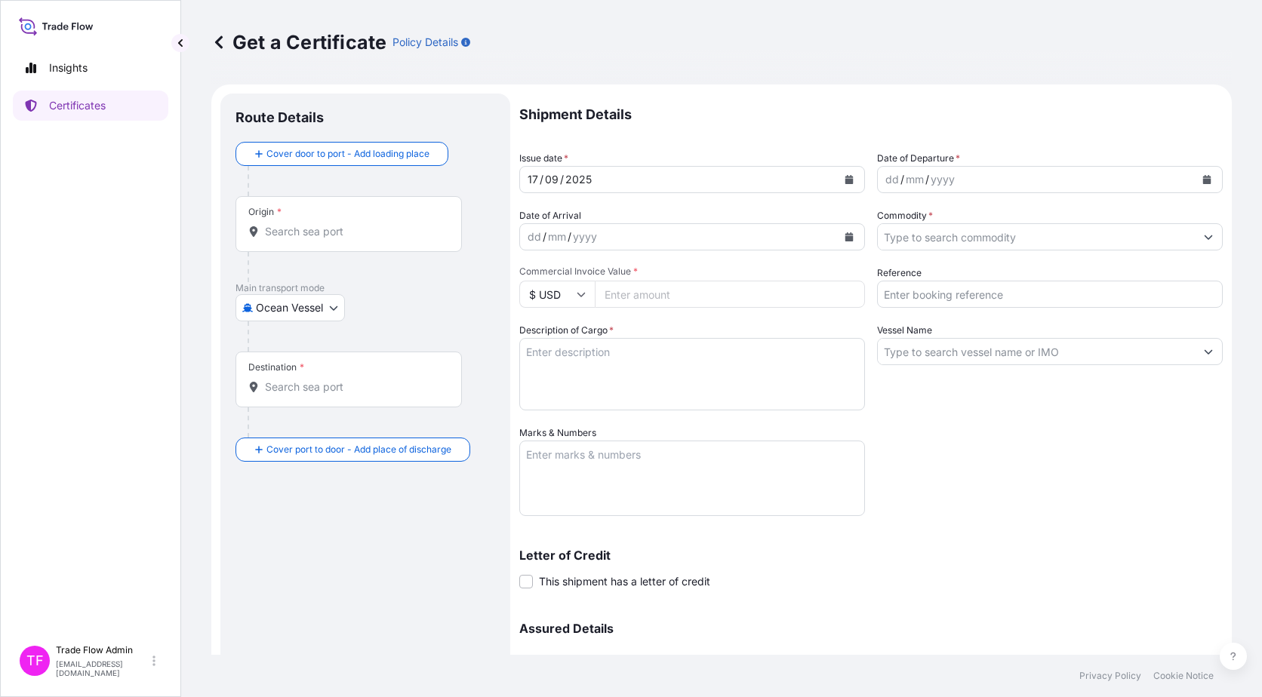
click at [315, 237] on input "Origin *" at bounding box center [354, 231] width 178 height 15
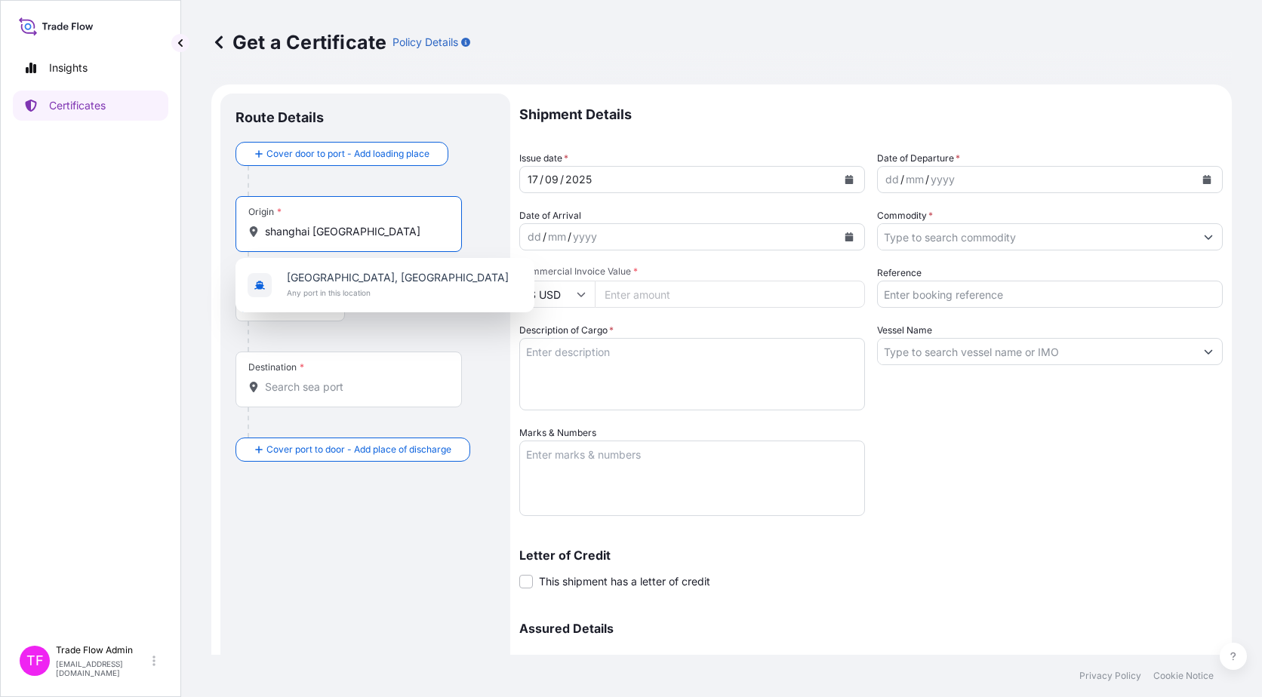
click at [367, 290] on span "Any port in this location" at bounding box center [398, 292] width 222 height 15
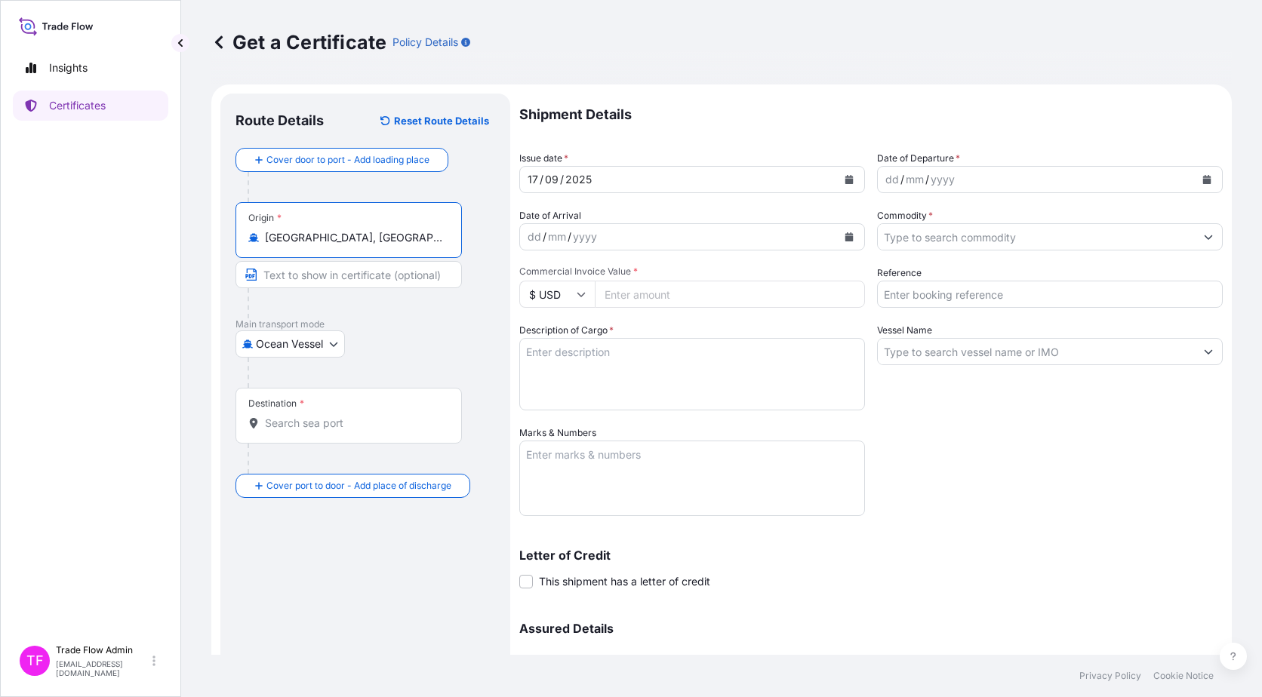
type input "Shanghai, China"
click at [344, 411] on div "Destination *" at bounding box center [348, 416] width 226 height 56
click at [344, 416] on input "Destination *" at bounding box center [354, 423] width 178 height 15
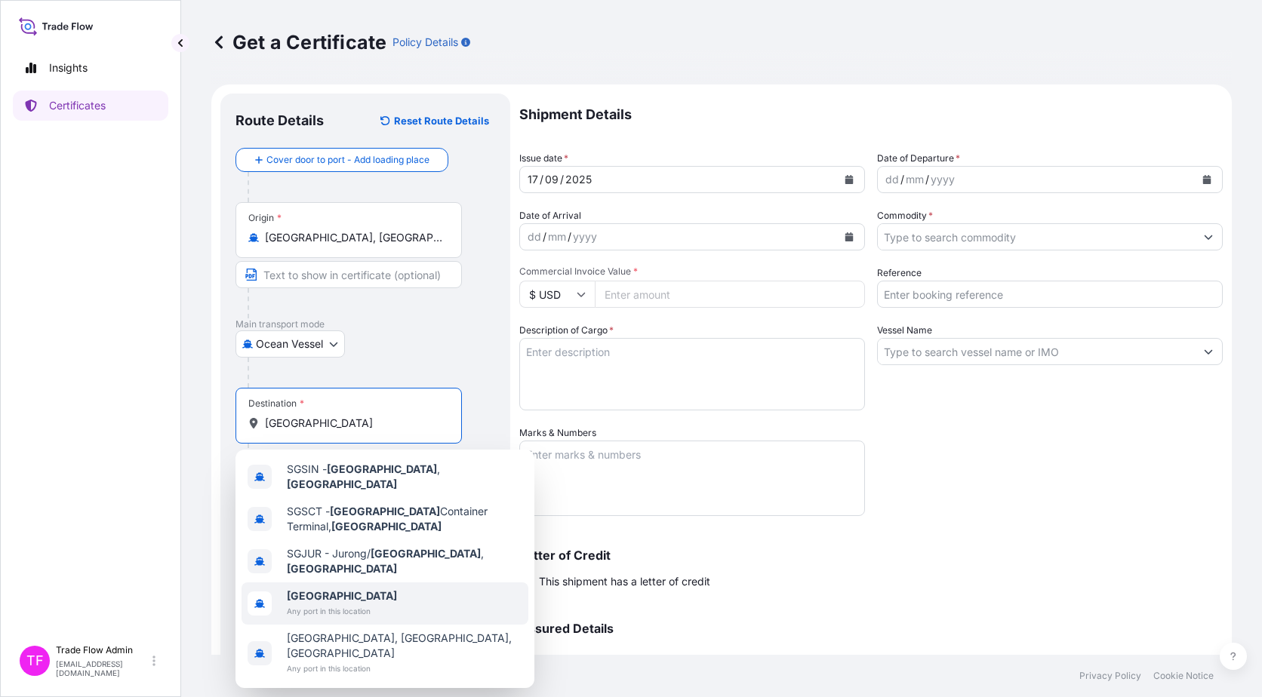
click at [342, 589] on span "[GEOGRAPHIC_DATA]" at bounding box center [342, 596] width 110 height 15
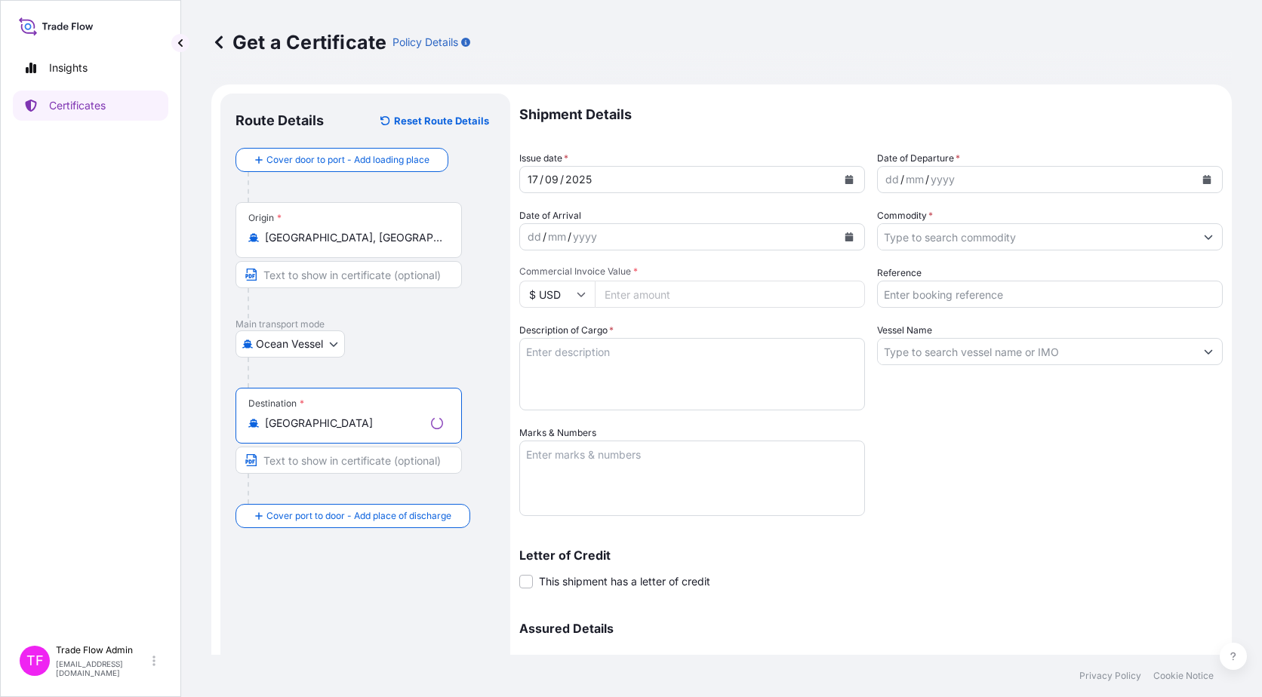
type input "[GEOGRAPHIC_DATA]"
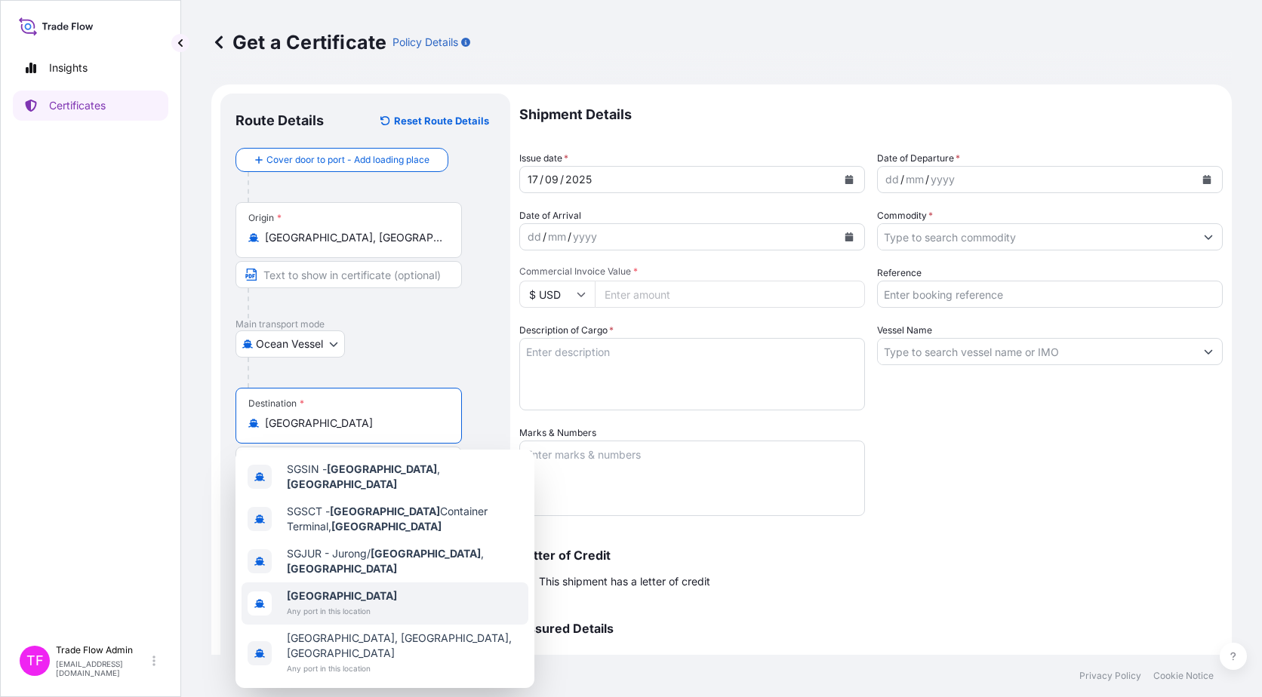
click at [356, 604] on span "Any port in this location" at bounding box center [342, 611] width 110 height 15
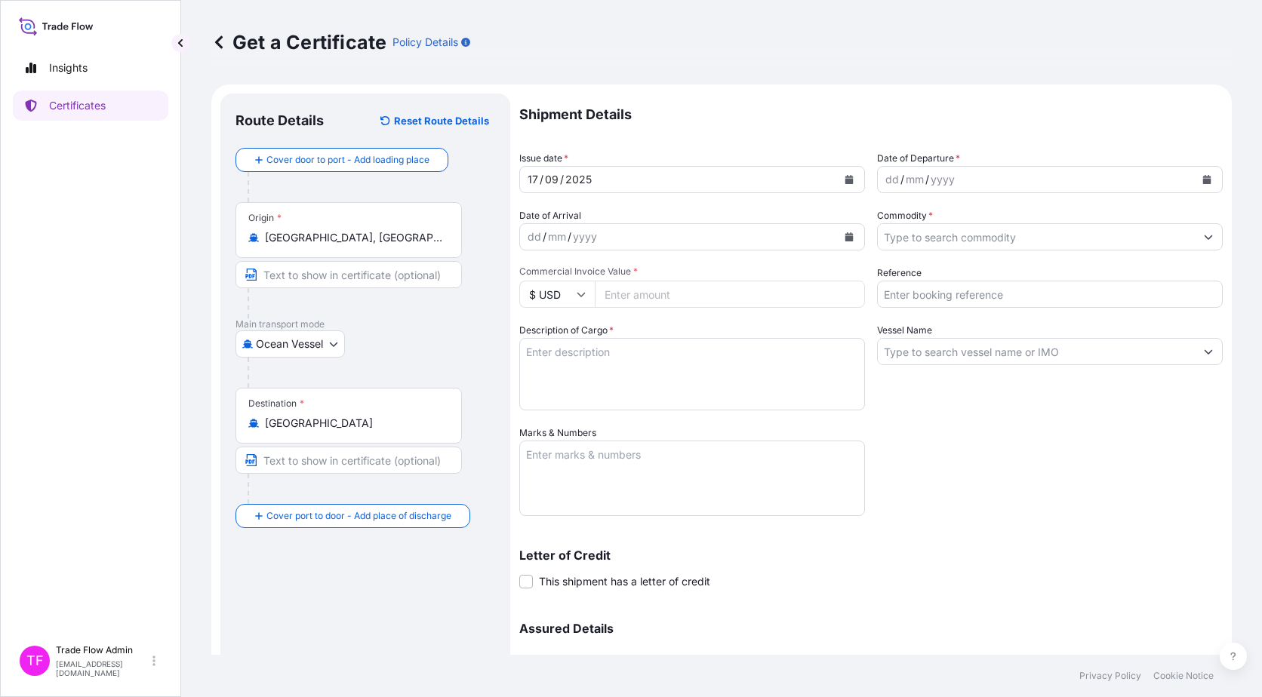
click at [837, 185] on button "Calendar" at bounding box center [849, 180] width 24 height 24
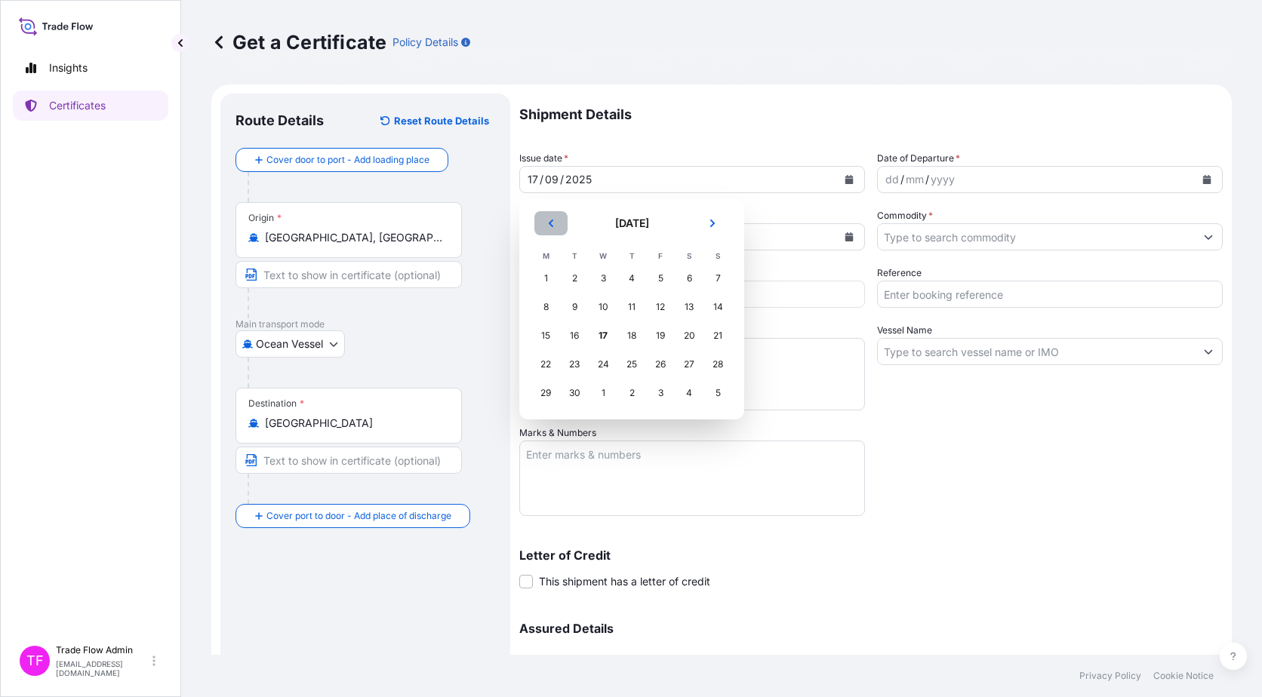
click at [564, 233] on button "Previous" at bounding box center [550, 223] width 33 height 24
click at [564, 232] on button "Previous" at bounding box center [550, 223] width 33 height 24
click at [570, 336] on div "15" at bounding box center [574, 335] width 27 height 27
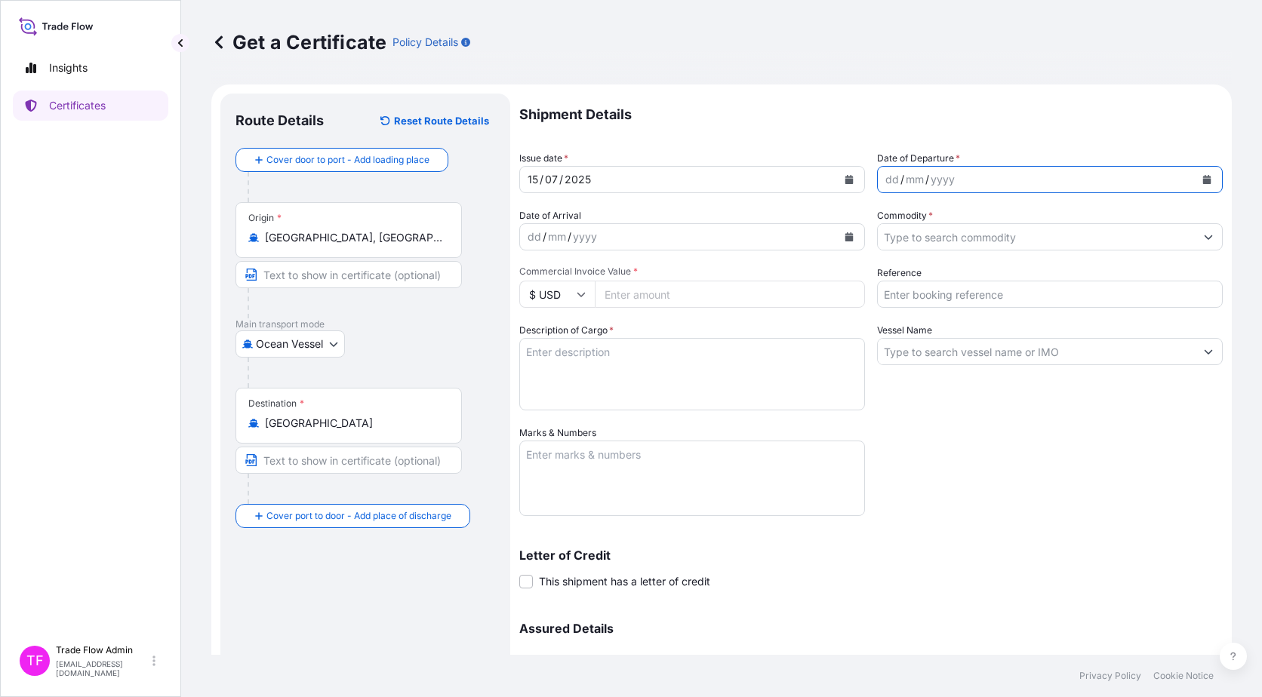
click at [1194, 174] on button "Calendar" at bounding box center [1206, 180] width 24 height 24
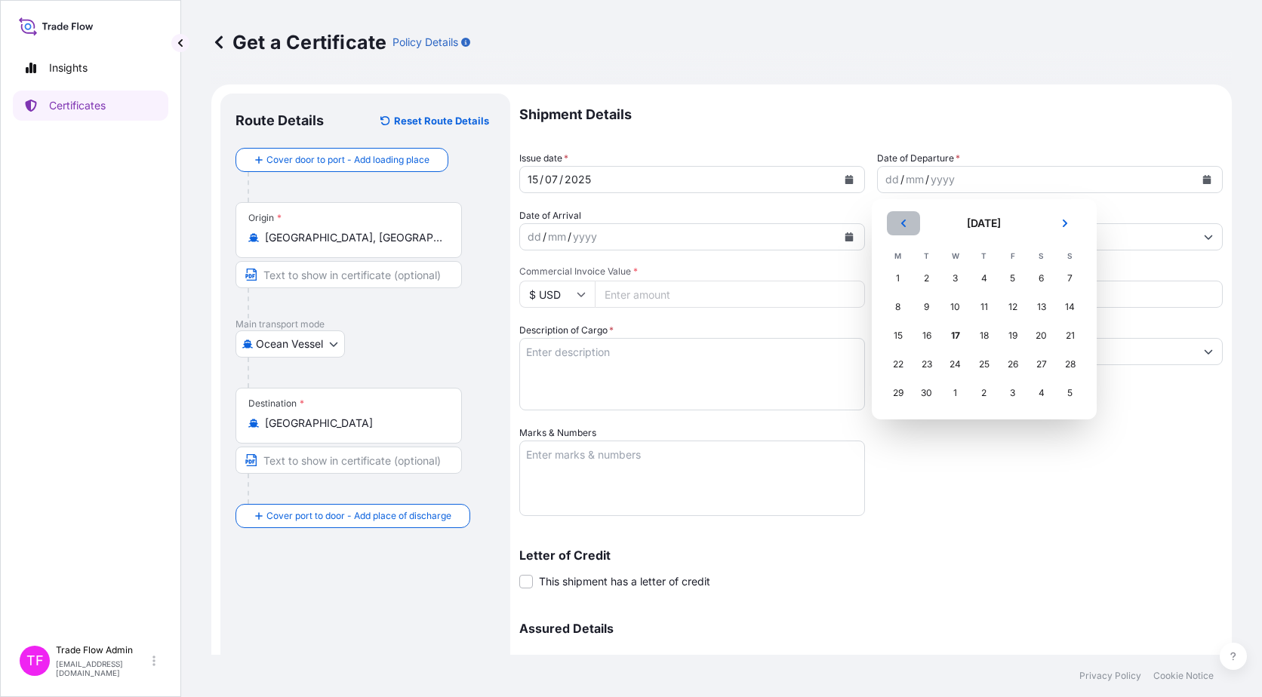
click at [906, 219] on icon "Previous" at bounding box center [903, 223] width 9 height 9
click at [933, 336] on div "15" at bounding box center [926, 335] width 27 height 27
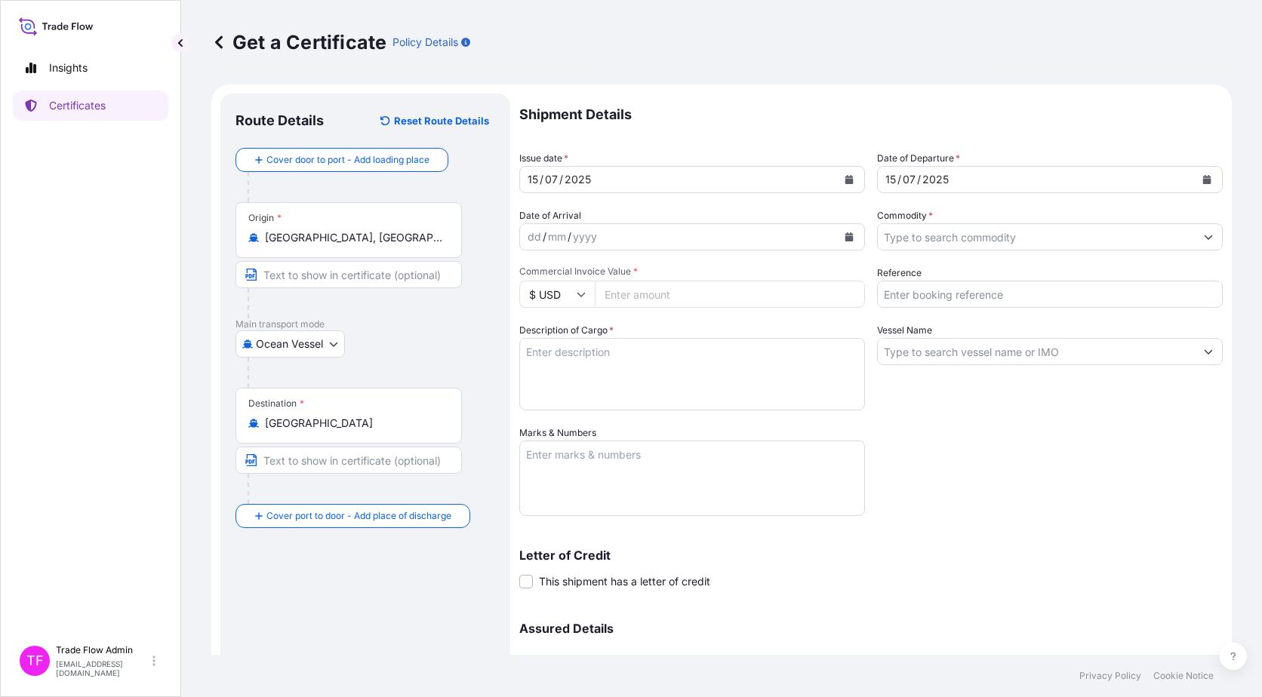
click at [946, 239] on input "Commodity *" at bounding box center [1036, 236] width 317 height 27
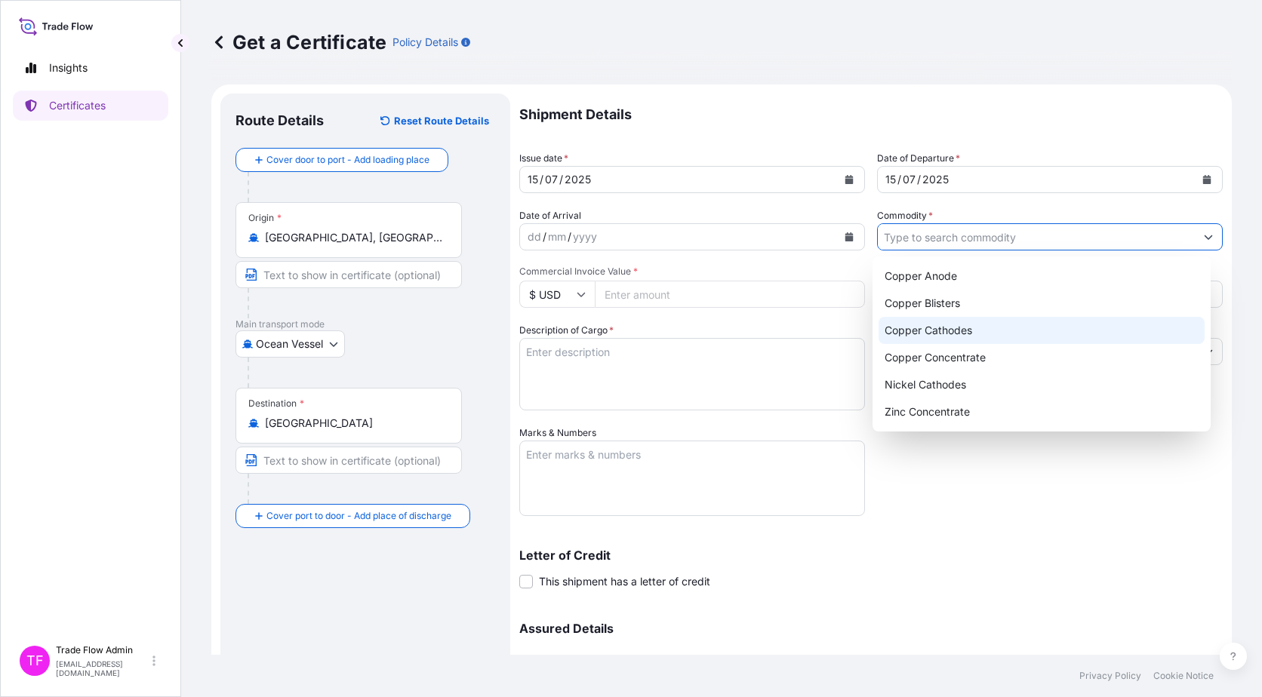
click at [954, 326] on div "Copper Cathodes" at bounding box center [1041, 330] width 327 height 27
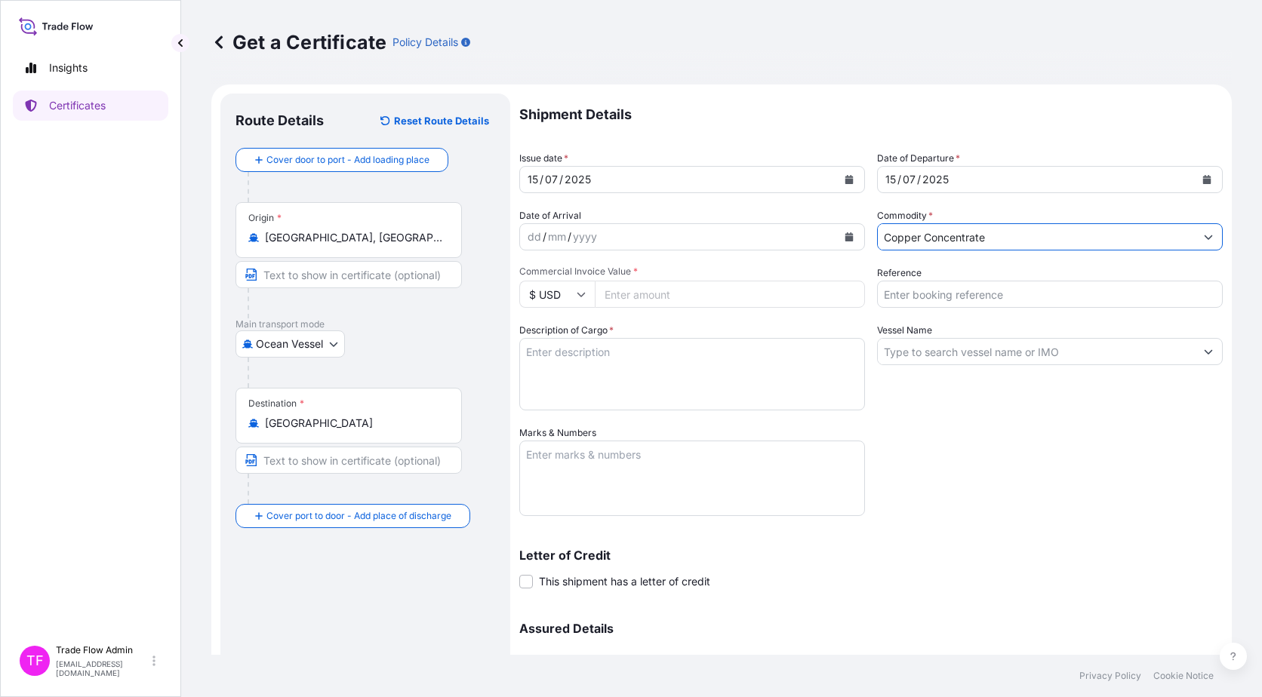
click at [935, 240] on input "Copper Concentrate" at bounding box center [1036, 236] width 317 height 27
click at [1217, 240] on form "Route Details Reset Route Details Cover door to port - Add loading place Place …" at bounding box center [721, 446] width 1020 height 722
click at [1203, 232] on icon "Show suggestions" at bounding box center [1207, 236] width 9 height 9
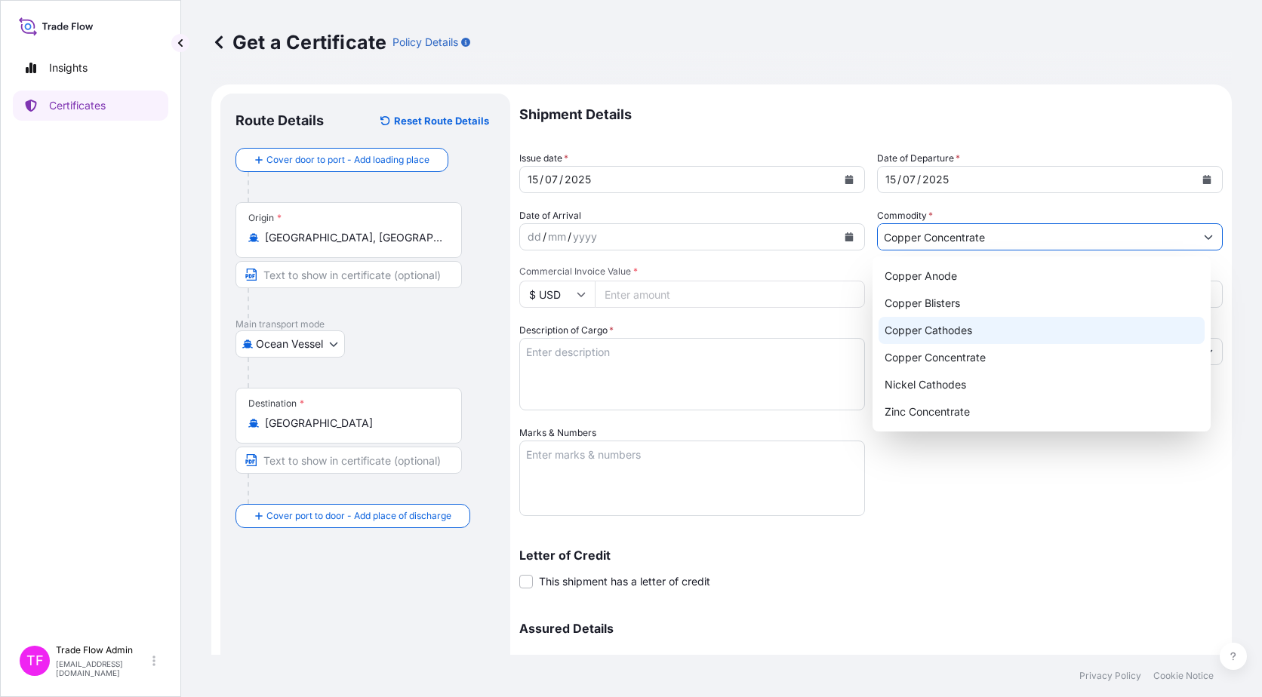
click at [1019, 337] on div "Copper Cathodes" at bounding box center [1041, 330] width 327 height 27
type input "Copper Cathodes"
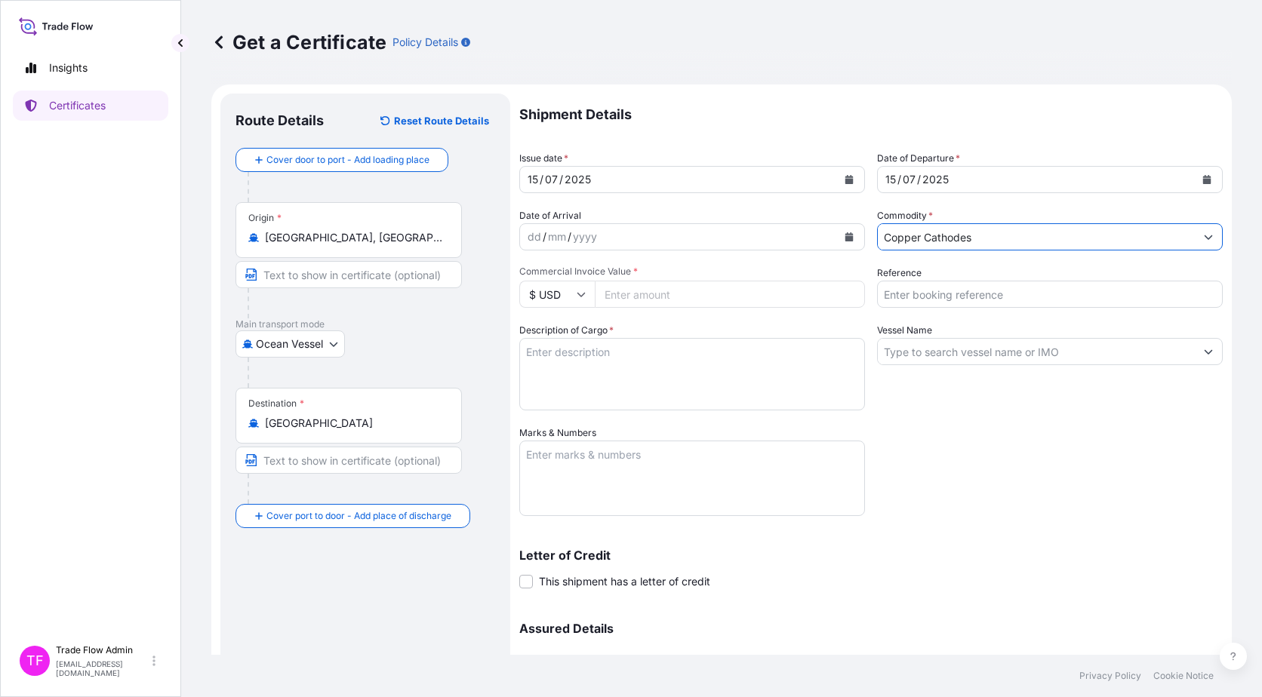
click at [766, 251] on div "Shipment Details Issue date * 15 / 07 / 2025 Date of Departure * 15 / 07 / 2025…" at bounding box center [870, 425] width 703 height 662
click at [712, 297] on input "Commercial Invoice Value *" at bounding box center [730, 294] width 270 height 27
click at [647, 301] on input "Commercial Invoice Value *" at bounding box center [730, 294] width 270 height 27
paste input "3167410.84"
type input "3167410.84"
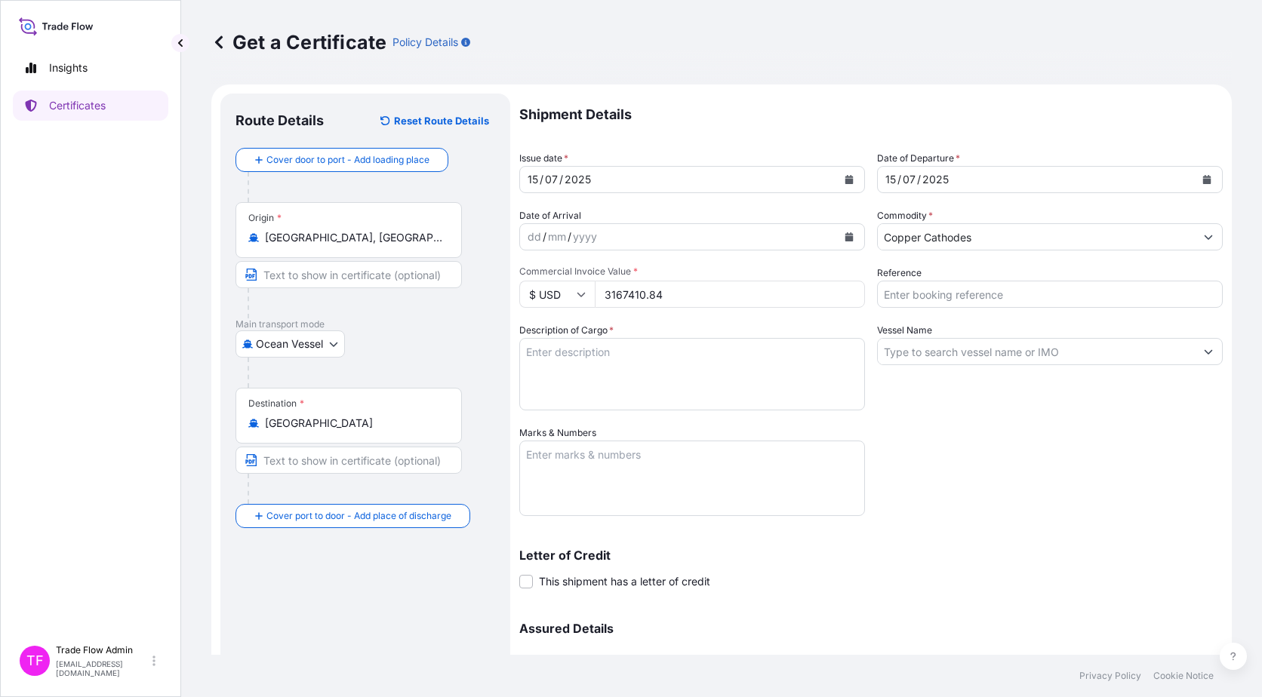
click at [786, 334] on div "Description of Cargo *" at bounding box center [692, 367] width 346 height 88
click at [926, 306] on input "Reference" at bounding box center [1050, 294] width 346 height 27
paste input "2025-E0140-3"
type input "2025-E0140-3"
click at [964, 404] on div "Vessel Name" at bounding box center [1050, 367] width 346 height 88
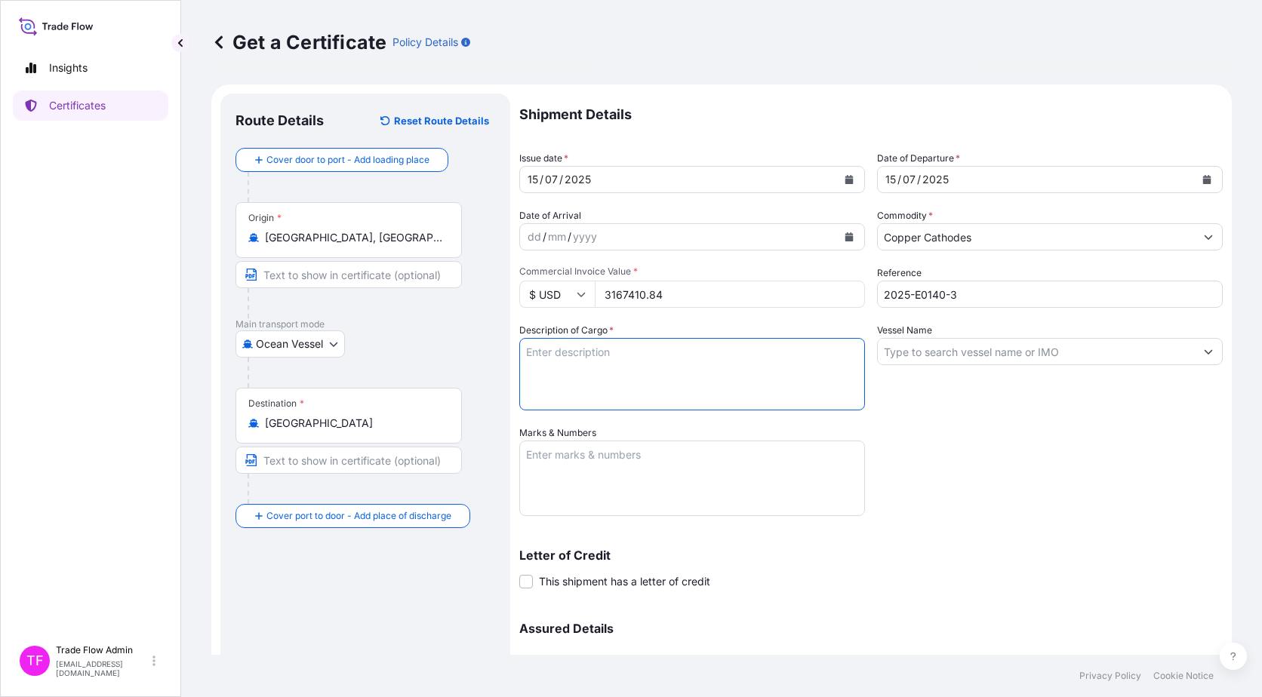
click at [641, 363] on textarea "Description of Cargo *" at bounding box center [692, 374] width 346 height 72
paste textarea """"Commodity: LME REGISTERED GRADE A COPPER CATHODES"" ""BRAND:SCM TOTAL NUMBER…"
click at [533, 351] on textarea """"Commodity: LME REGISTERED GRADE A COPPER CATHODES"" ""BRAND:SCM TOTAL NUMBER…" at bounding box center [692, 374] width 346 height 72
click at [609, 369] on textarea ""Commodity: LME REGISTERED GRADE A COPPER CATHODES"" ""BRAND:SCM TOTAL NUMBER O…" at bounding box center [692, 374] width 346 height 72
click at [529, 376] on textarea ""Commodity: LME REGISTERED GRADE A COPPER CATHODES" ""BRAND:SCM TOTAL NUMBER OF…" at bounding box center [692, 374] width 346 height 72
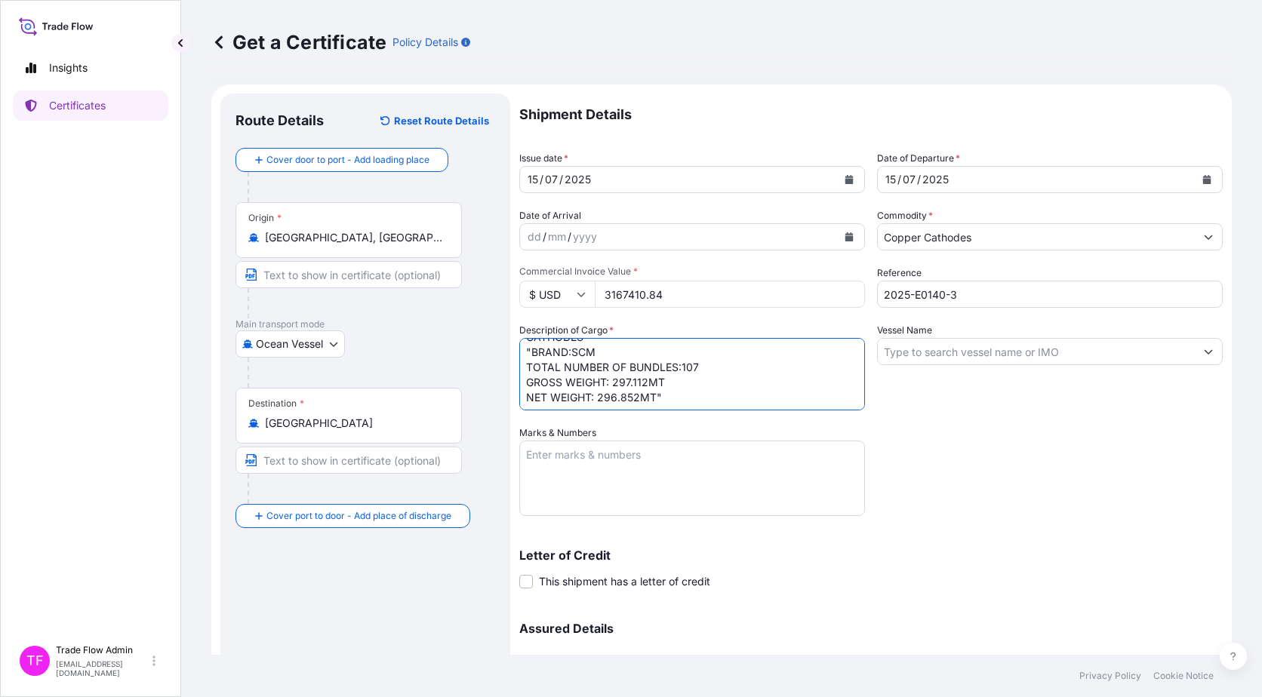
scroll to position [32, 0]
type textarea ""Commodity: LME REGISTERED GRADE A COPPER CATHODES" "BRAND:SCM TOTAL NUMBER OF …"
click at [954, 361] on input "Vessel Name" at bounding box center [1036, 351] width 317 height 27
paste input "ETOILE V.HB528A"
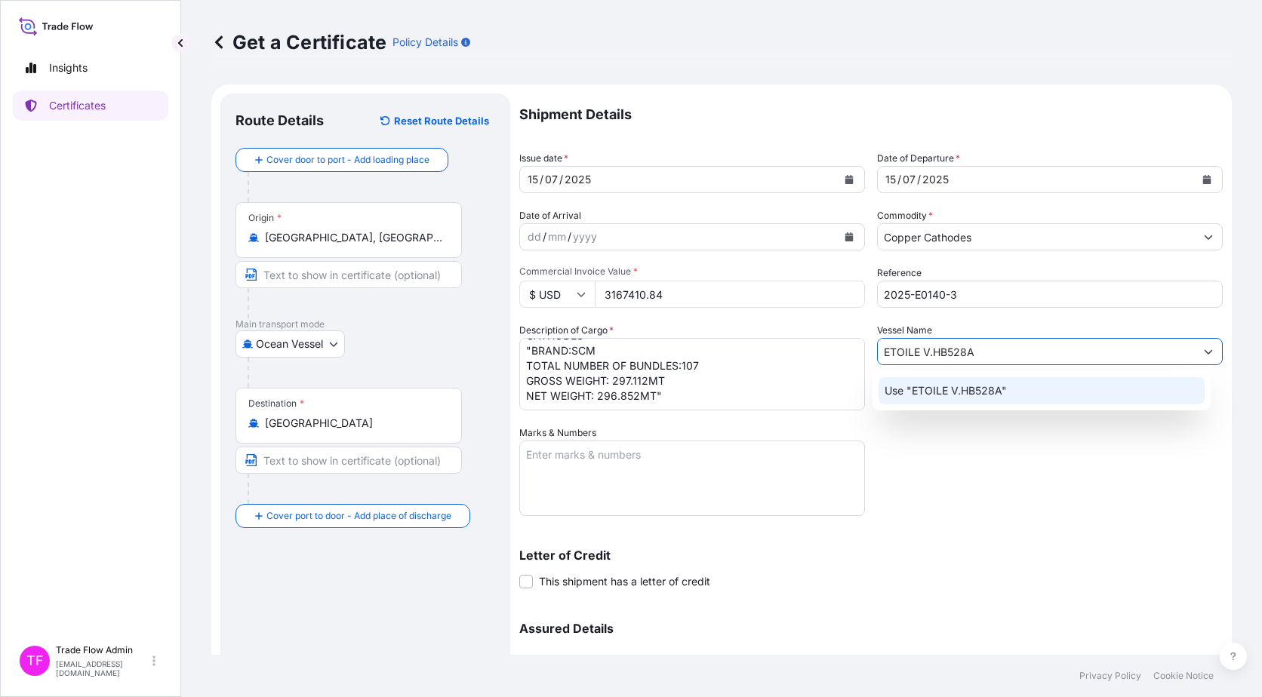
click at [974, 389] on p "Use "ETOILE V.HB528A"" at bounding box center [945, 390] width 122 height 15
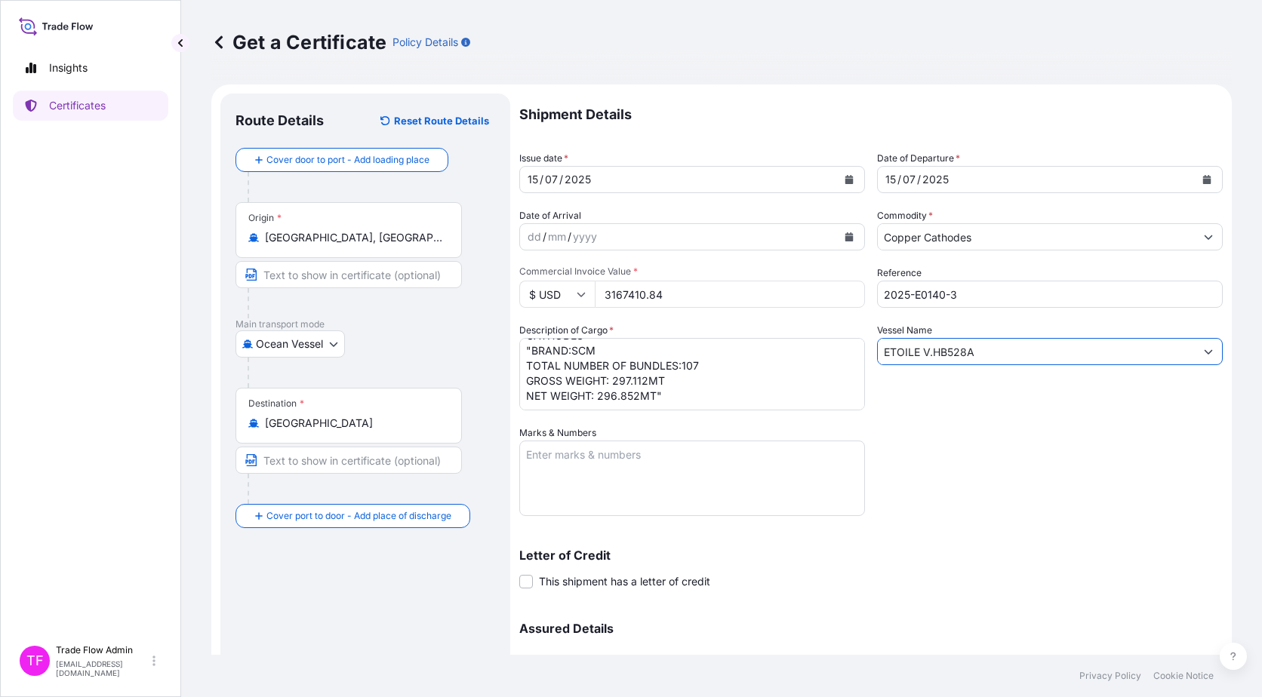
type input "ETOILE V.HB528A"
click at [972, 403] on div "Vessel Name ETOILE V.HB528A" at bounding box center [1050, 367] width 346 height 88
click at [604, 466] on textarea "Marks & Numbers" at bounding box center [692, 478] width 346 height 75
paste textarea "B/L NO. MEDUJT973800"
type textarea "B/L NO. MEDUJT973800"
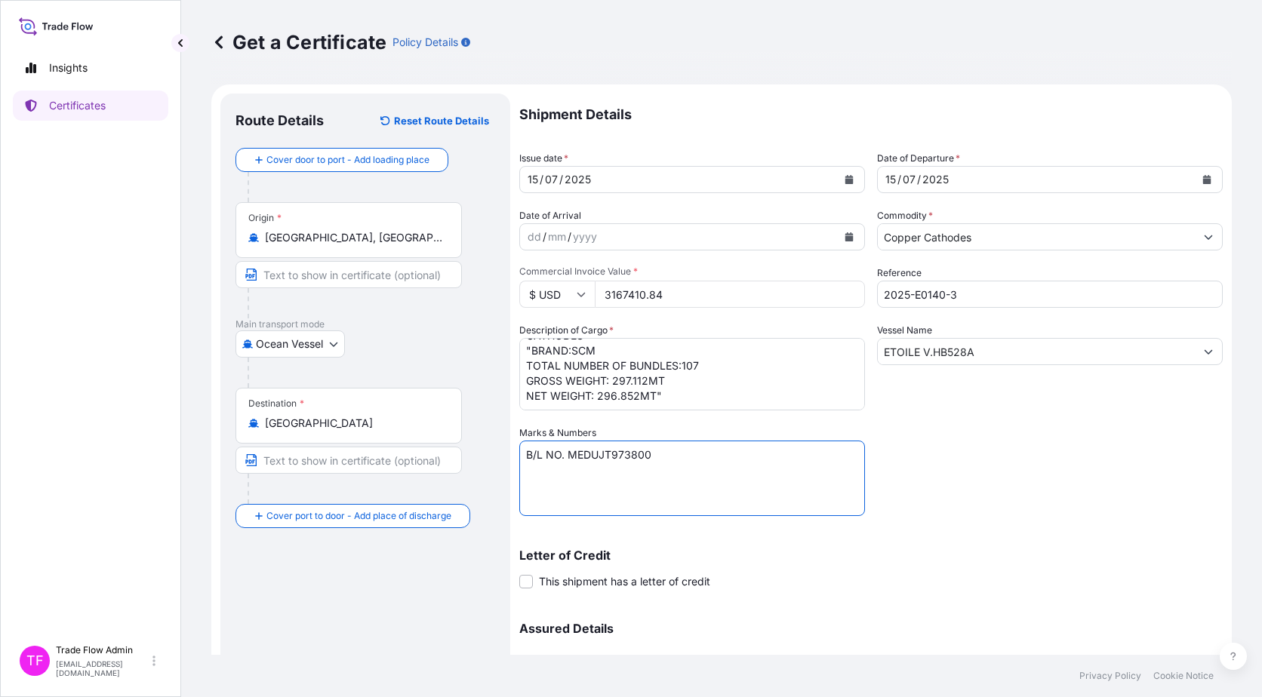
click at [815, 547] on div "Letter of Credit This shipment has a letter of credit Letter of credit * Letter…" at bounding box center [870, 560] width 703 height 58
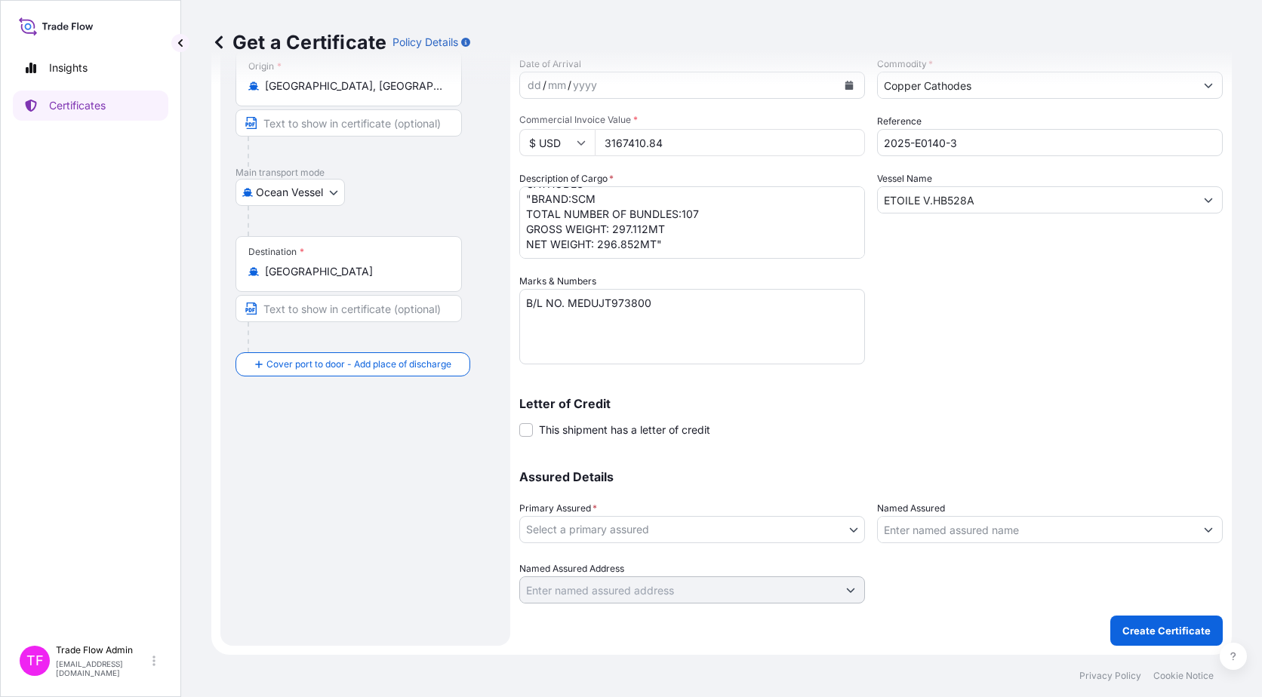
click at [737, 526] on body "Insights Certificates TF Trade Flow Admin trade.flow+citic@wtwco.com Get a Cert…" at bounding box center [631, 348] width 1262 height 697
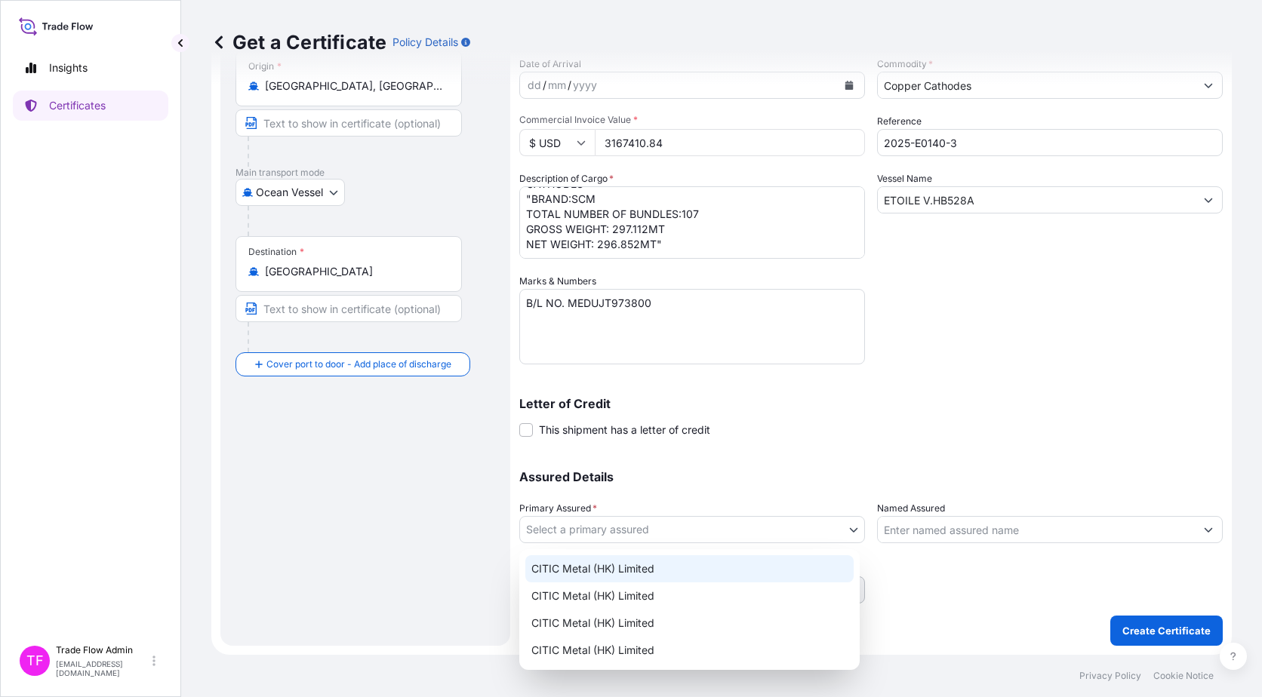
click at [666, 564] on div "CITIC Metal (HK) Limited" at bounding box center [689, 568] width 328 height 27
select select "31478"
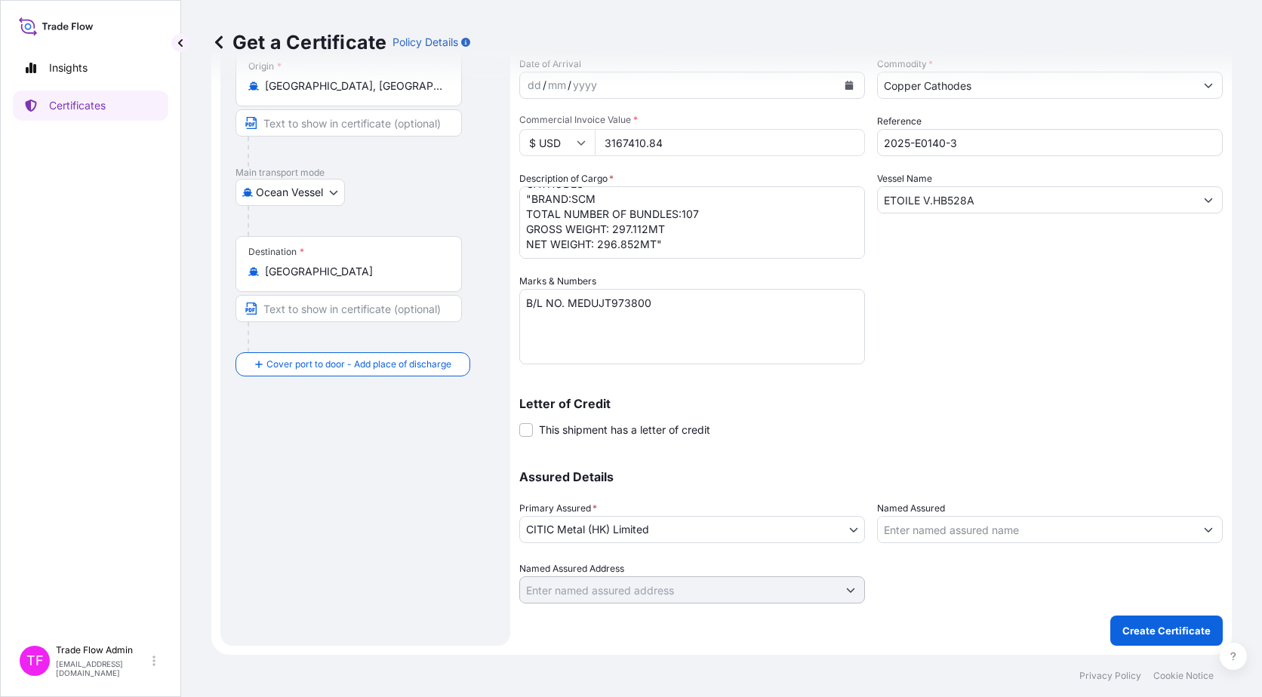
click at [777, 459] on div "Assured Details Primary Assured * CITIC Metal (HK) Limited CITIC Metal (HK) Lim…" at bounding box center [870, 528] width 703 height 151
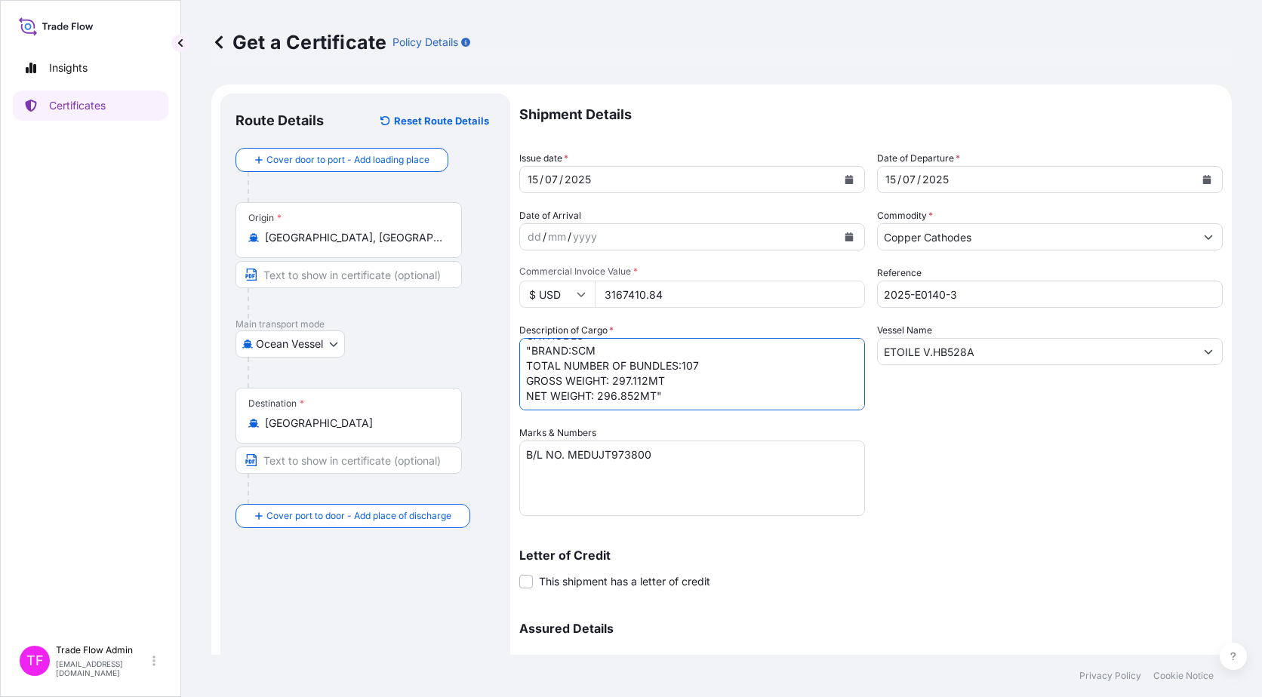
click at [644, 398] on textarea ""Commodity: LME REGISTERED GRADE A COPPER CATHODES" "BRAND:SCM TOTAL NUMBER OF …" at bounding box center [692, 374] width 346 height 72
click at [659, 476] on textarea "B/L NO. MEDUJT973800" at bounding box center [692, 478] width 346 height 75
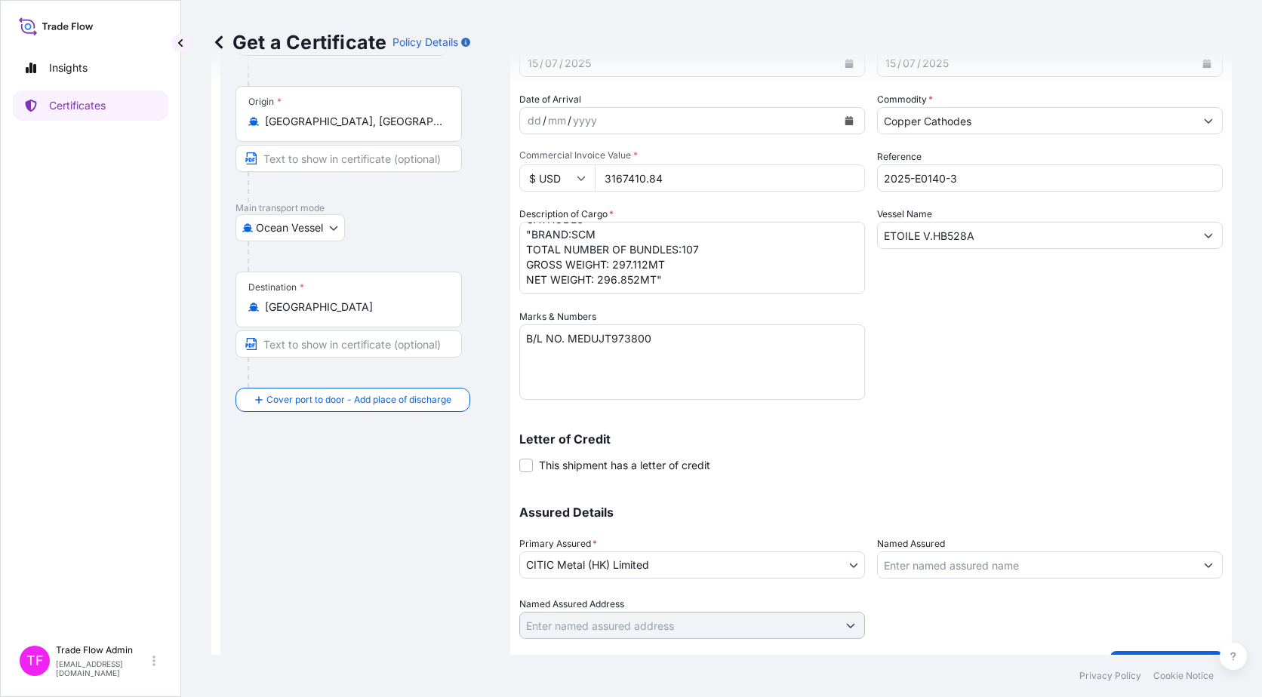
scroll to position [152, 0]
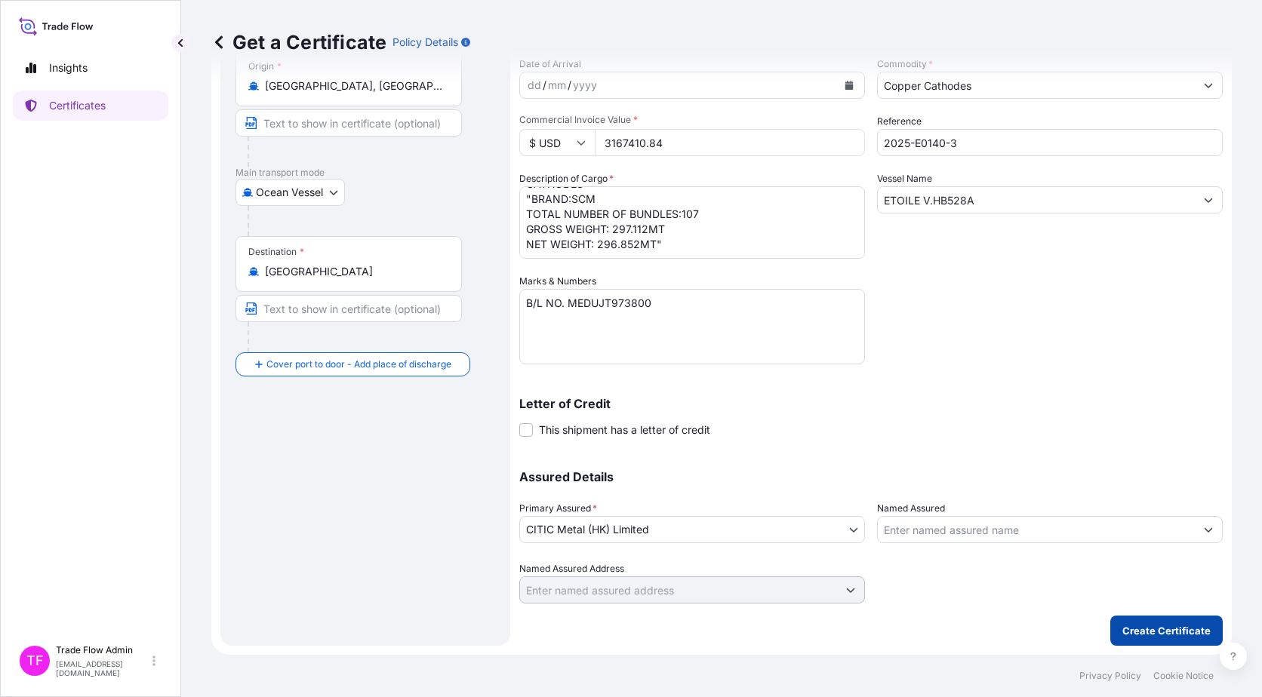
click at [1149, 631] on p "Create Certificate" at bounding box center [1166, 630] width 88 height 15
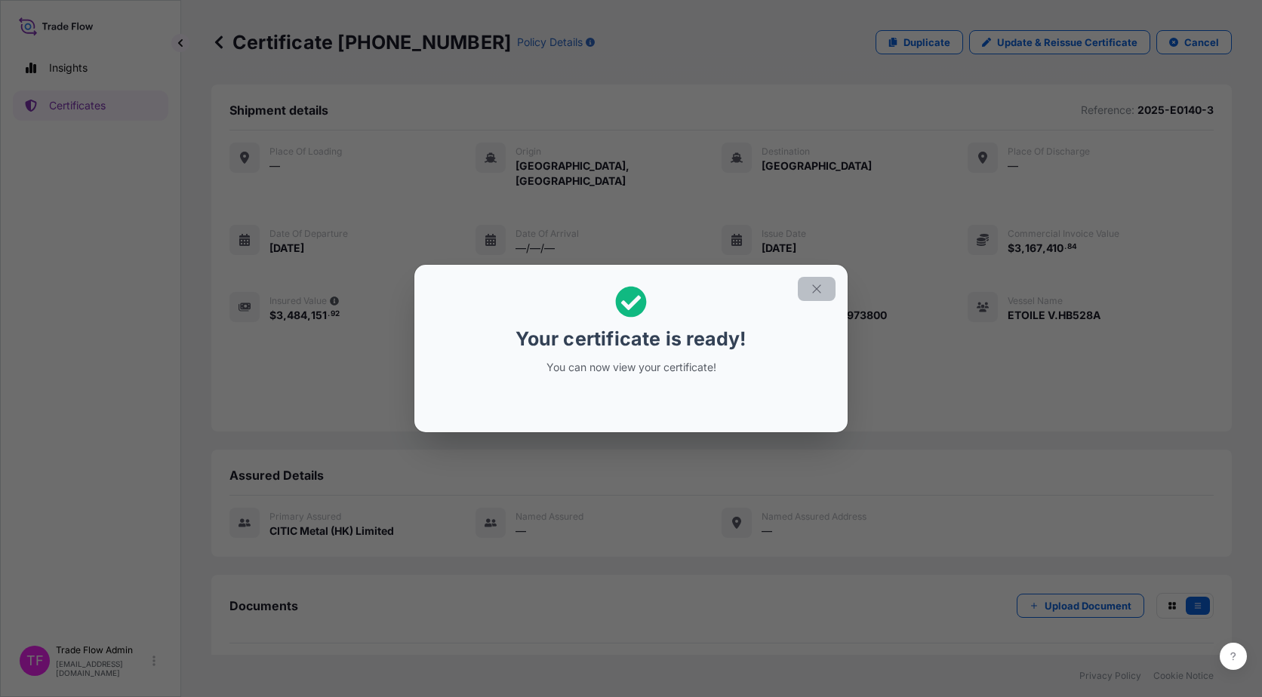
click at [815, 290] on icon "button" at bounding box center [816, 288] width 8 height 8
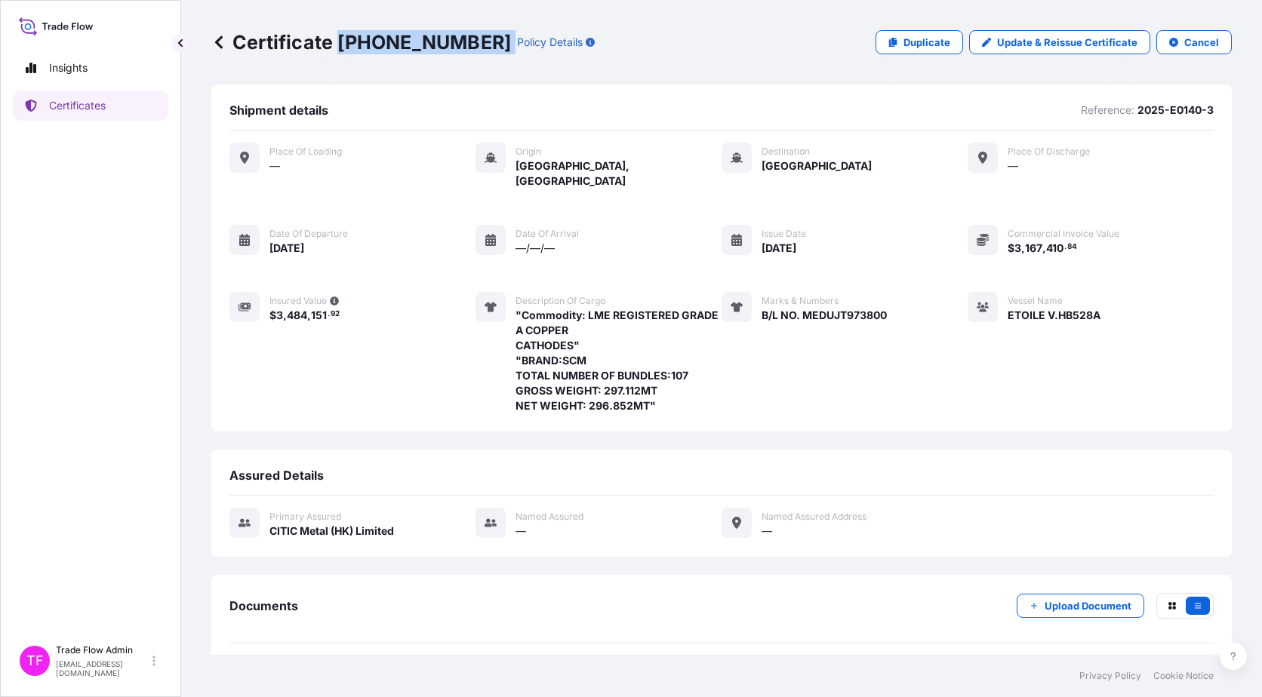
drag, startPoint x: 342, startPoint y: 44, endPoint x: 446, endPoint y: 45, distance: 104.1
click at [446, 45] on div "Certificate 31478-41-1 Policy Details" at bounding box center [402, 42] width 383 height 24
copy p "31478-41-1"
click at [96, 109] on p "Certificates" at bounding box center [77, 105] width 57 height 15
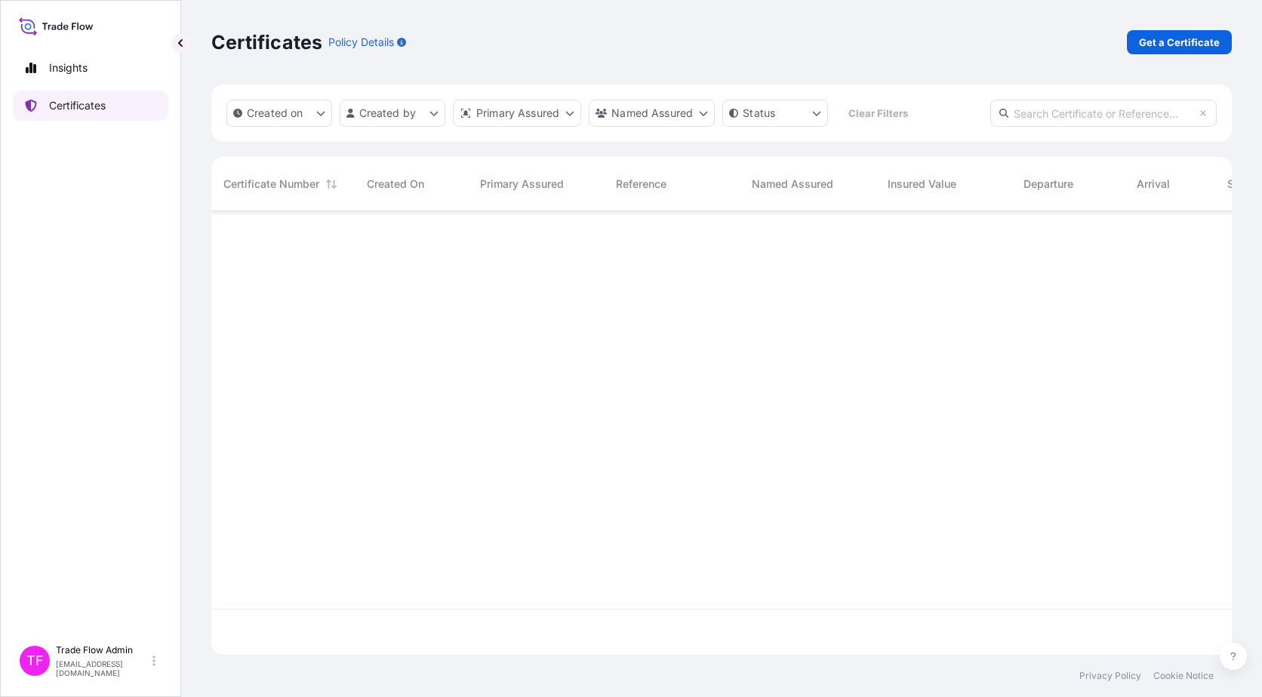
scroll to position [441, 1009]
click at [1034, 119] on input "text" at bounding box center [1103, 113] width 226 height 27
paste input "31478-10-1"
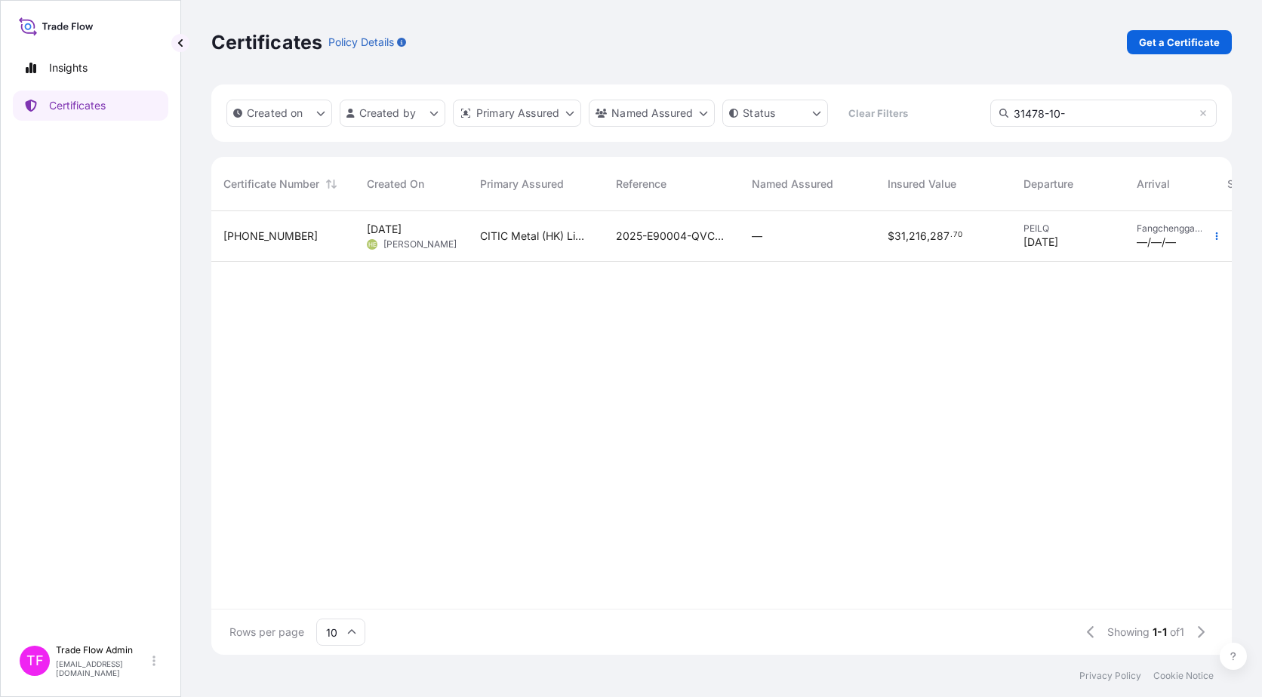
type input "31478-10-"
click at [691, 232] on span "2025-E90004-QVC-03" at bounding box center [672, 236] width 112 height 15
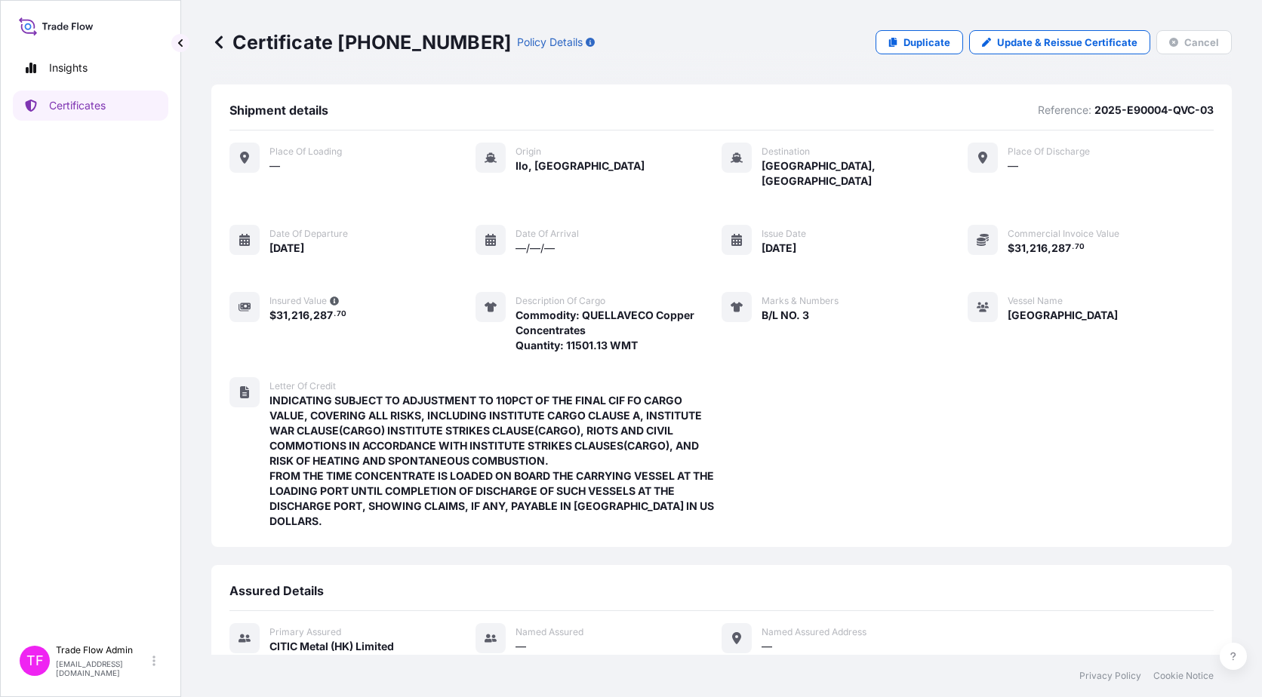
scroll to position [267, 0]
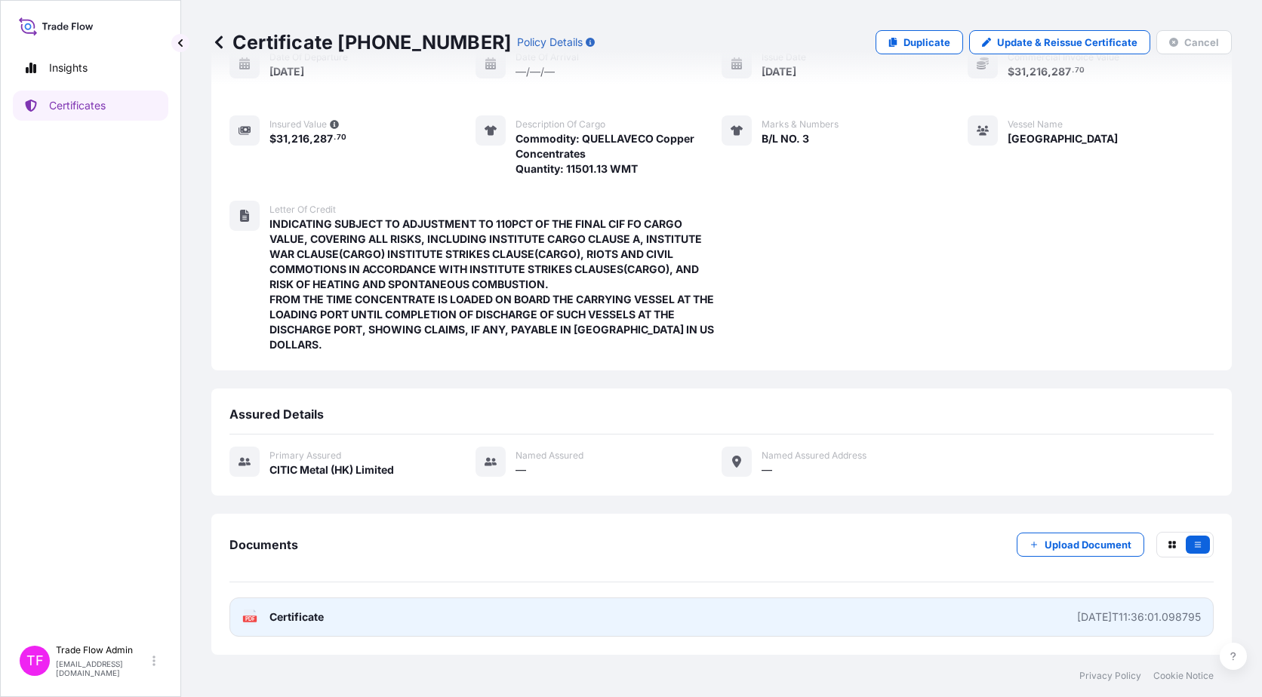
click at [278, 621] on span "Certificate" at bounding box center [296, 617] width 54 height 15
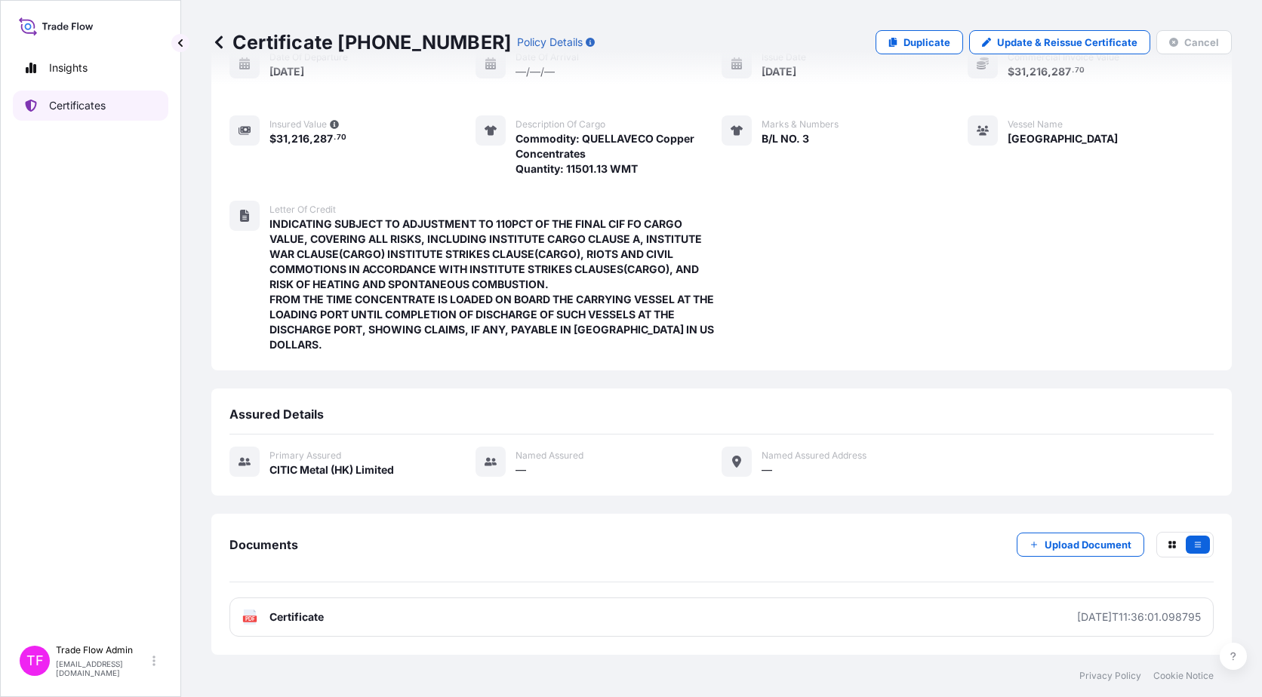
click at [76, 109] on p "Certificates" at bounding box center [77, 105] width 57 height 15
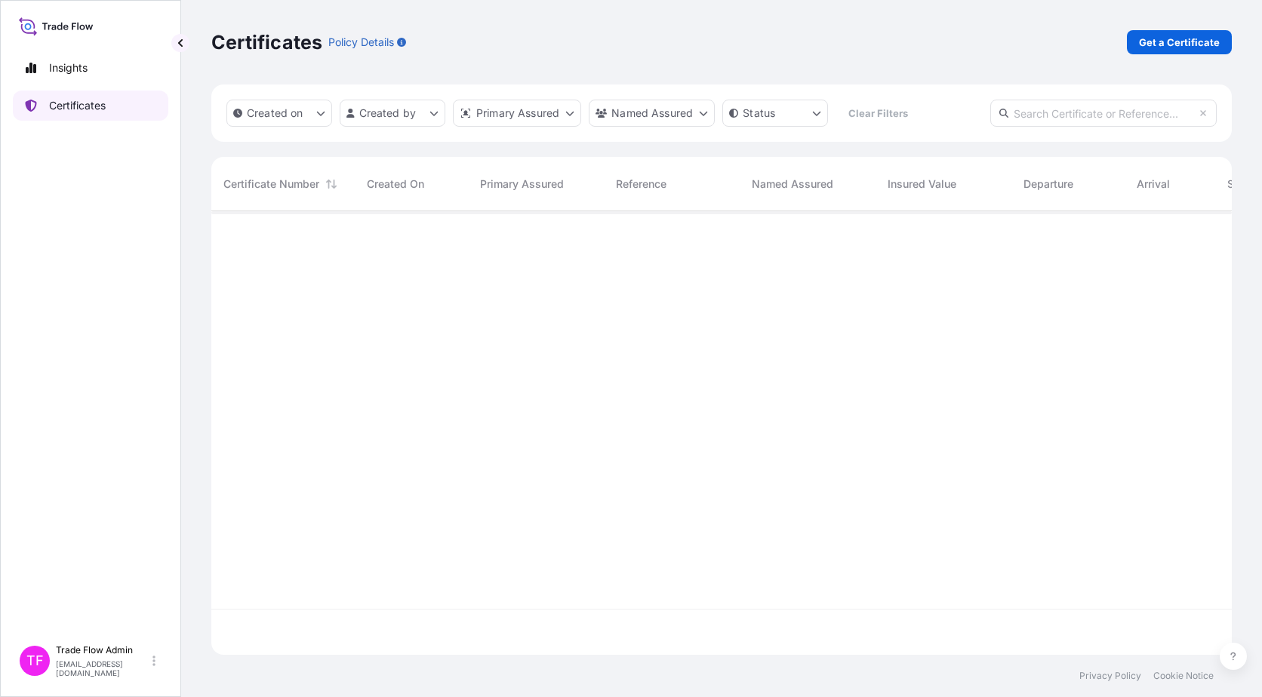
scroll to position [441, 1009]
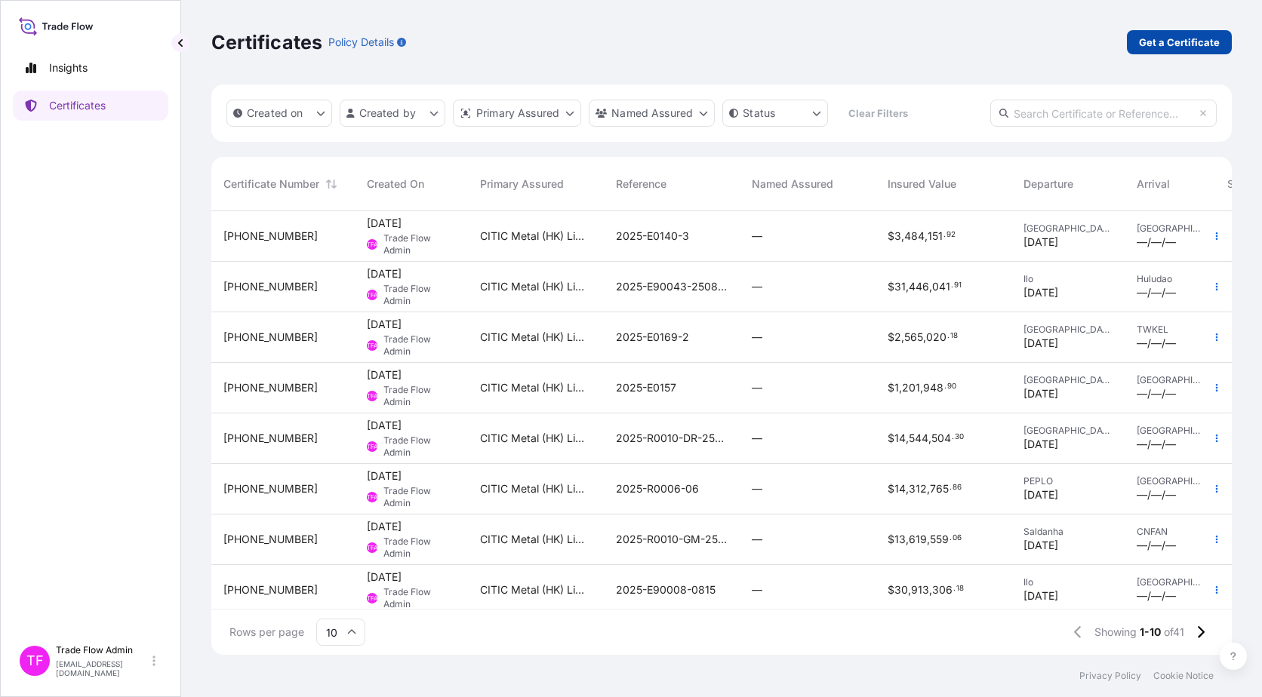
click at [1136, 48] on link "Get a Certificate" at bounding box center [1179, 42] width 105 height 24
select select "Ocean Vessel"
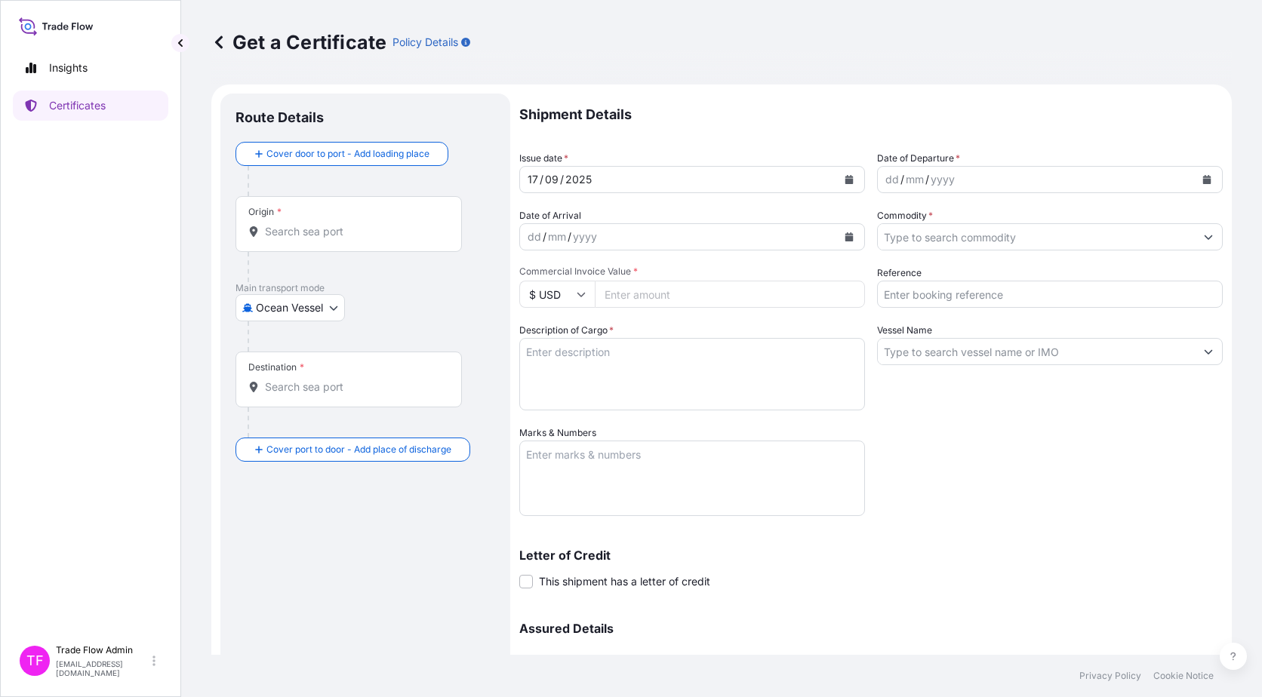
click at [313, 225] on input "Origin *" at bounding box center [354, 231] width 178 height 15
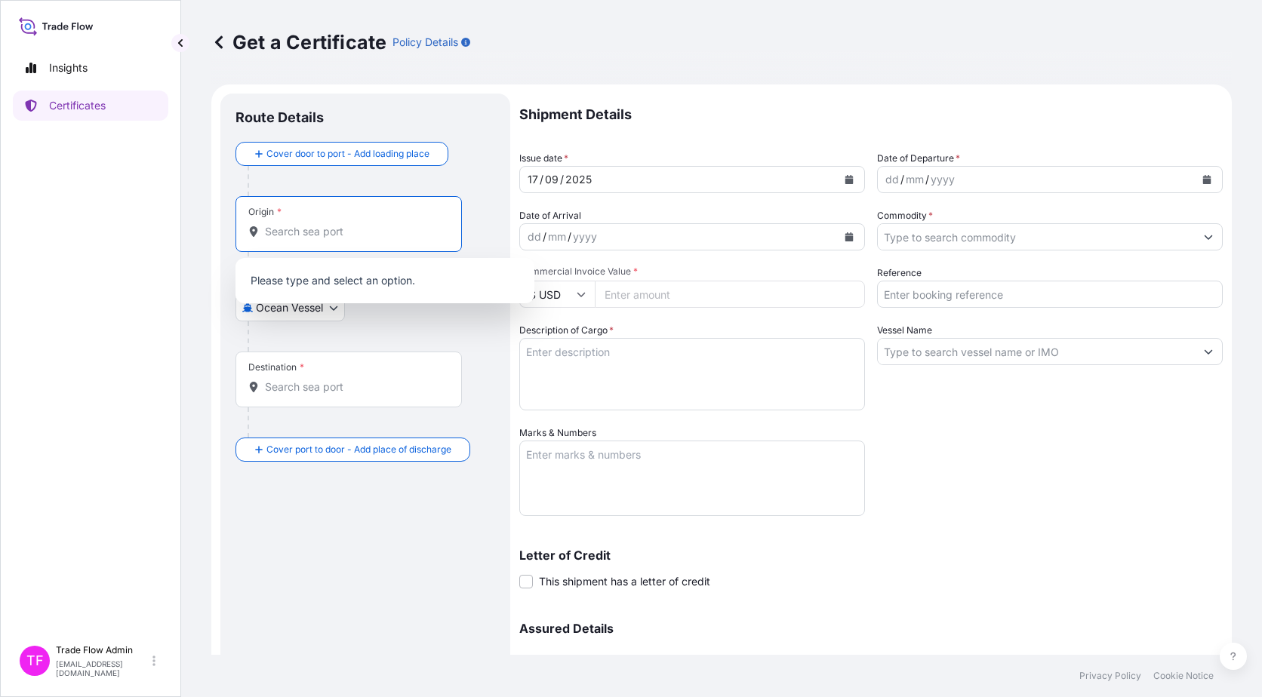
type input "u"
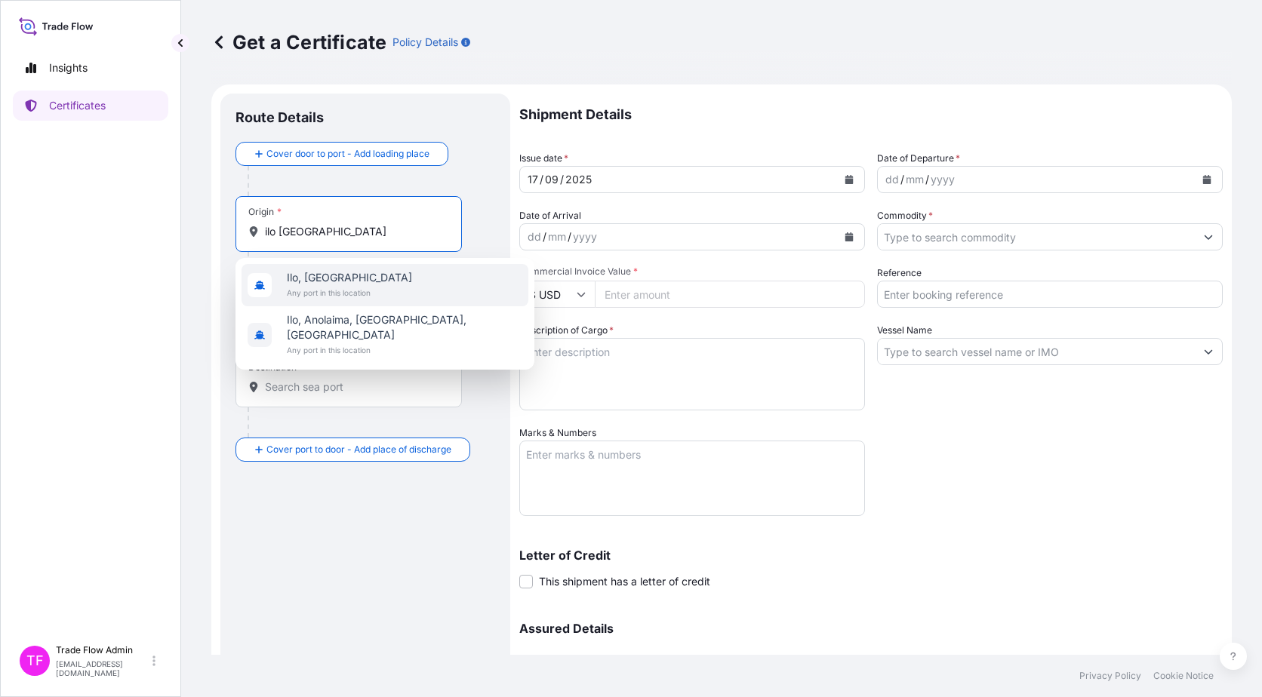
click at [330, 277] on span "Ilo, [GEOGRAPHIC_DATA]" at bounding box center [349, 277] width 125 height 15
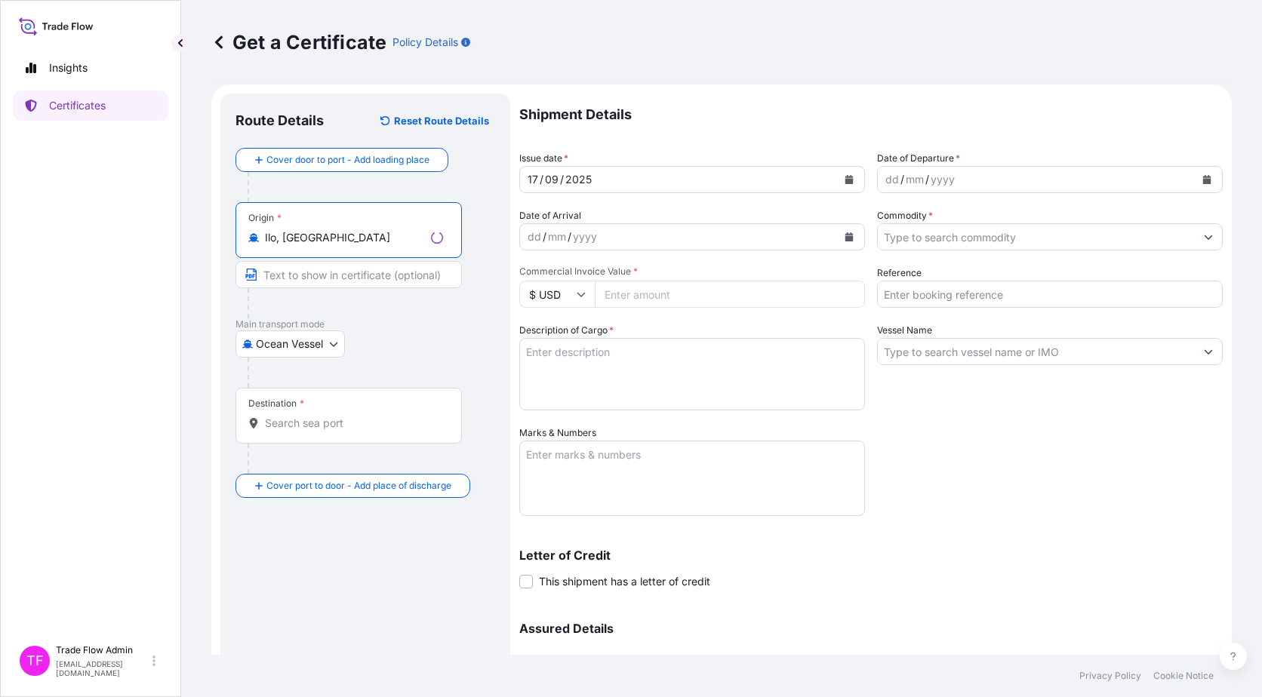
type input "Ilo, [GEOGRAPHIC_DATA]"
click at [336, 409] on div "Destination *" at bounding box center [348, 416] width 226 height 56
click at [336, 416] on input "Destination *" at bounding box center [354, 423] width 178 height 15
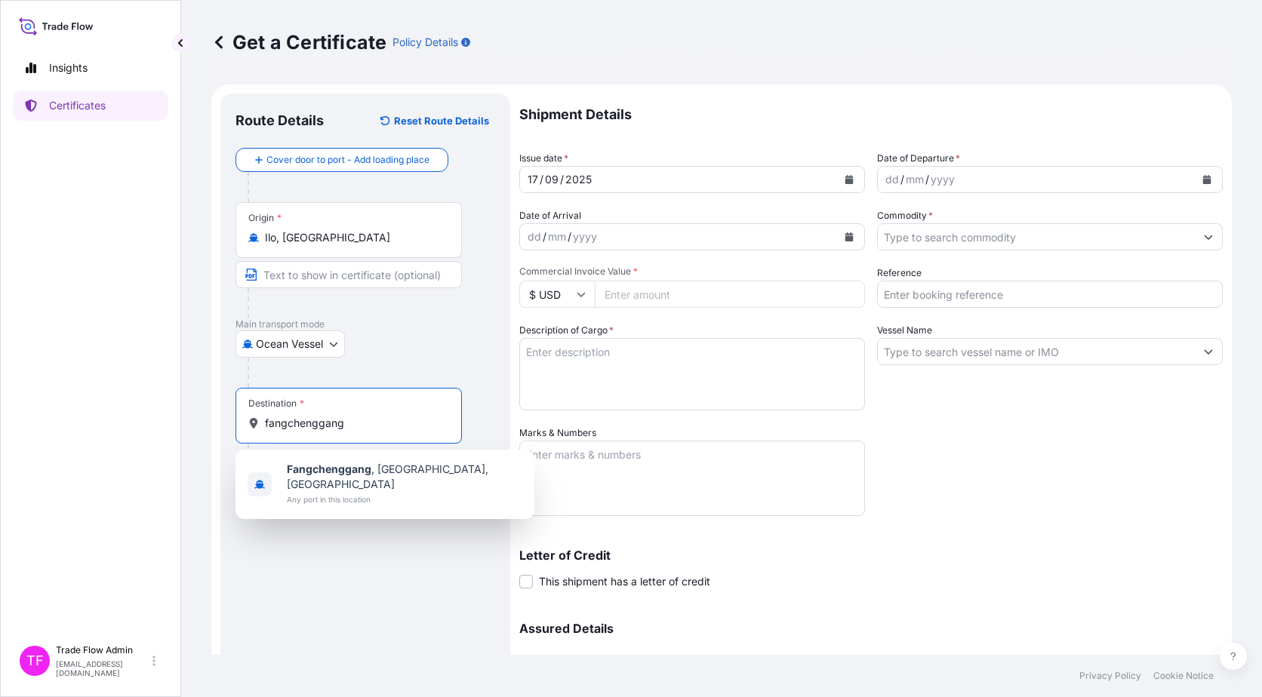
click at [384, 492] on span "Any port in this location" at bounding box center [404, 499] width 235 height 15
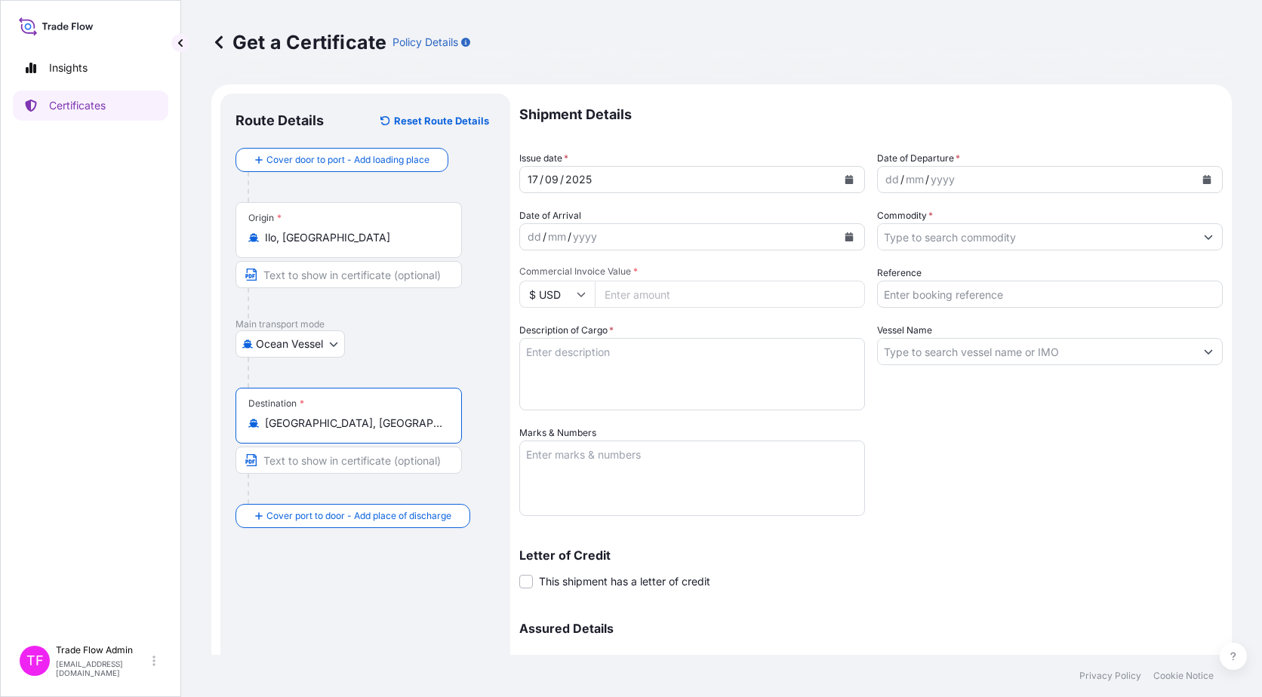
type input "Fangchenggang, Guangxi, China"
click at [419, 598] on div "Route Details Reset Route Details Cover door to port - Add loading place Place …" at bounding box center [365, 446] width 260 height 674
click at [828, 177] on div "17 / 09 / 2025" at bounding box center [678, 179] width 317 height 27
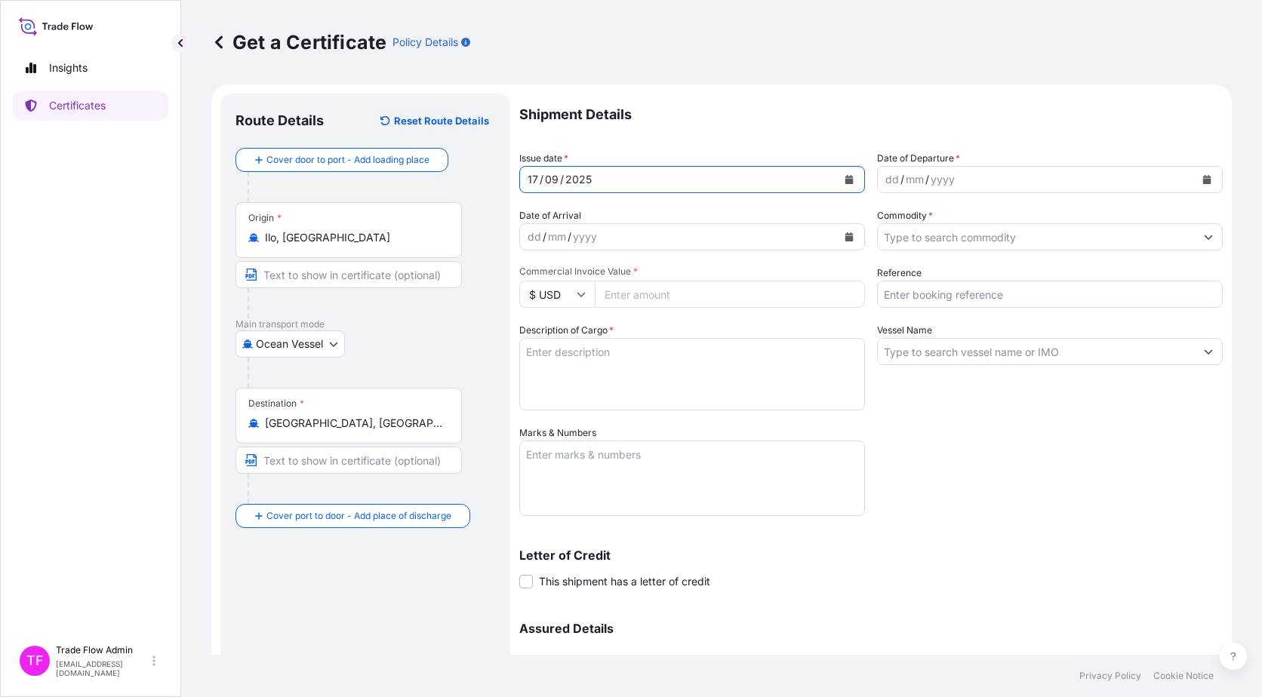
click at [837, 181] on button "Calendar" at bounding box center [849, 180] width 24 height 24
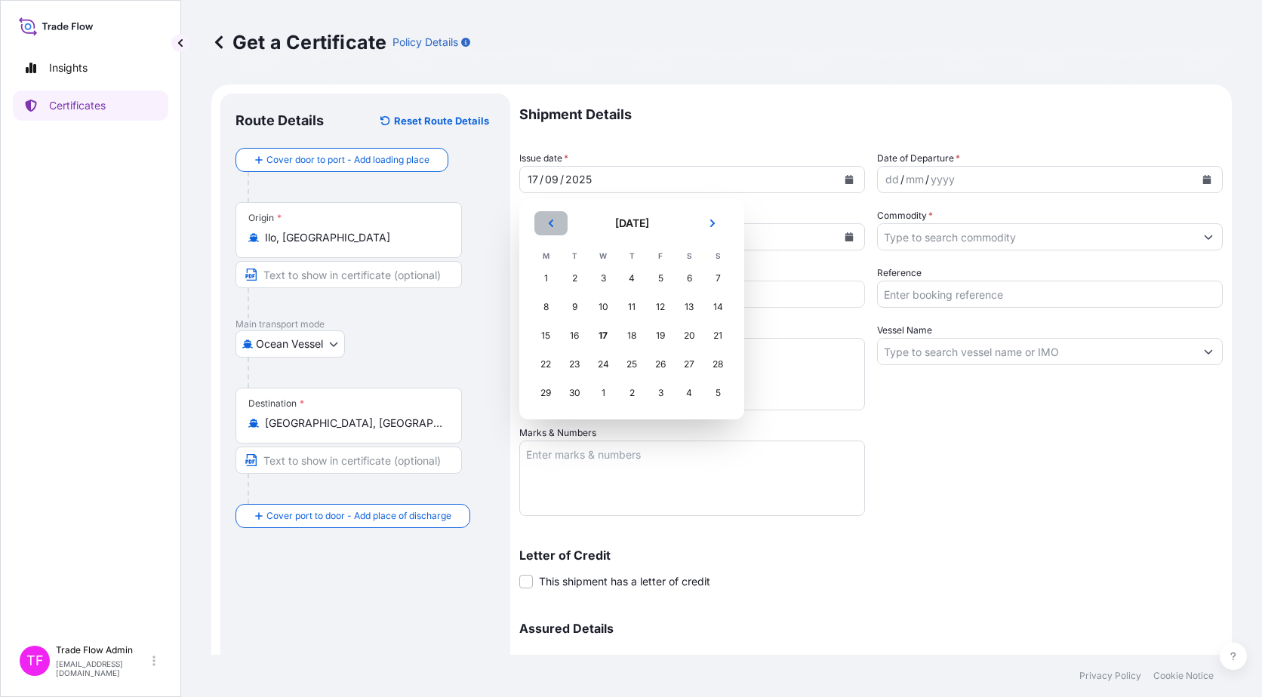
click at [561, 217] on button "Previous" at bounding box center [550, 223] width 33 height 24
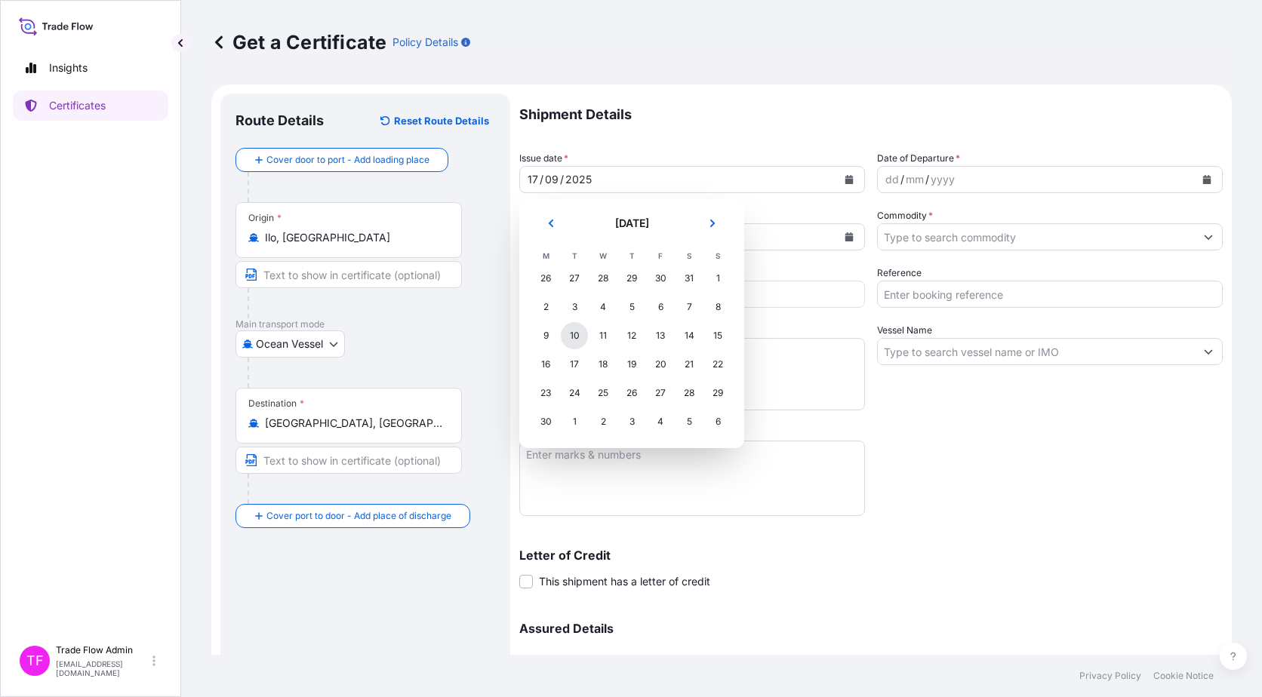
click at [580, 336] on div "10" at bounding box center [574, 335] width 27 height 27
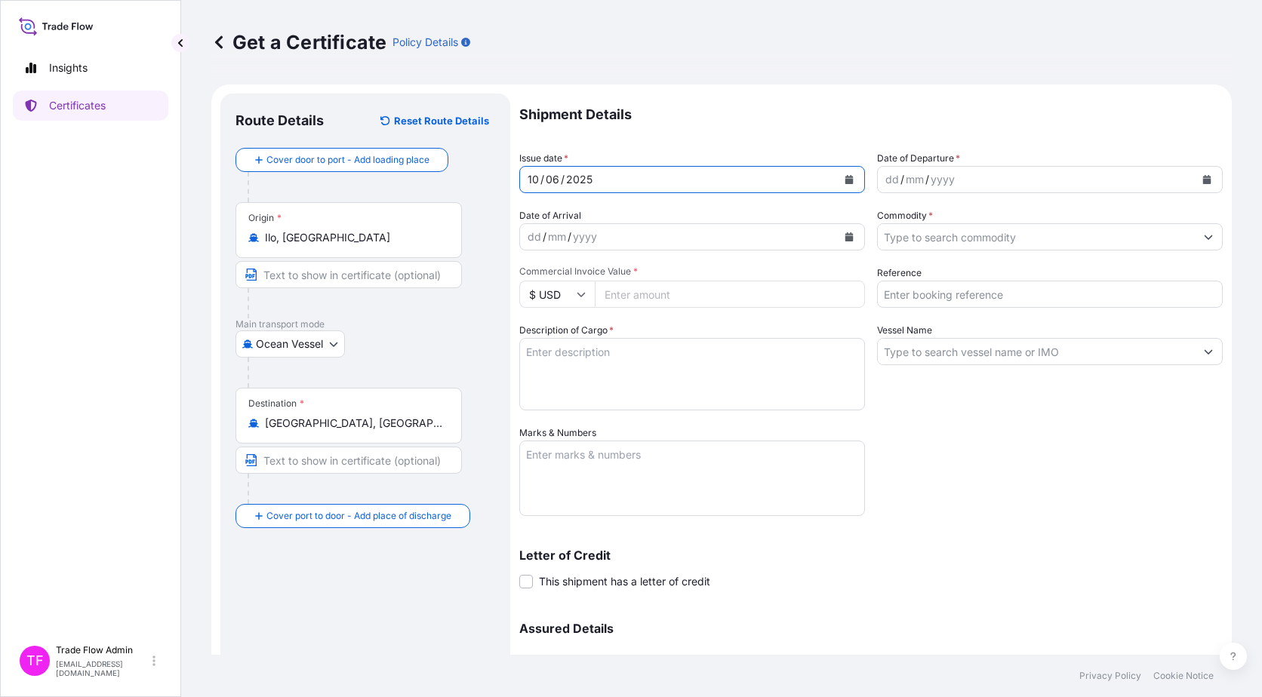
click at [1203, 182] on icon "Calendar" at bounding box center [1207, 179] width 8 height 9
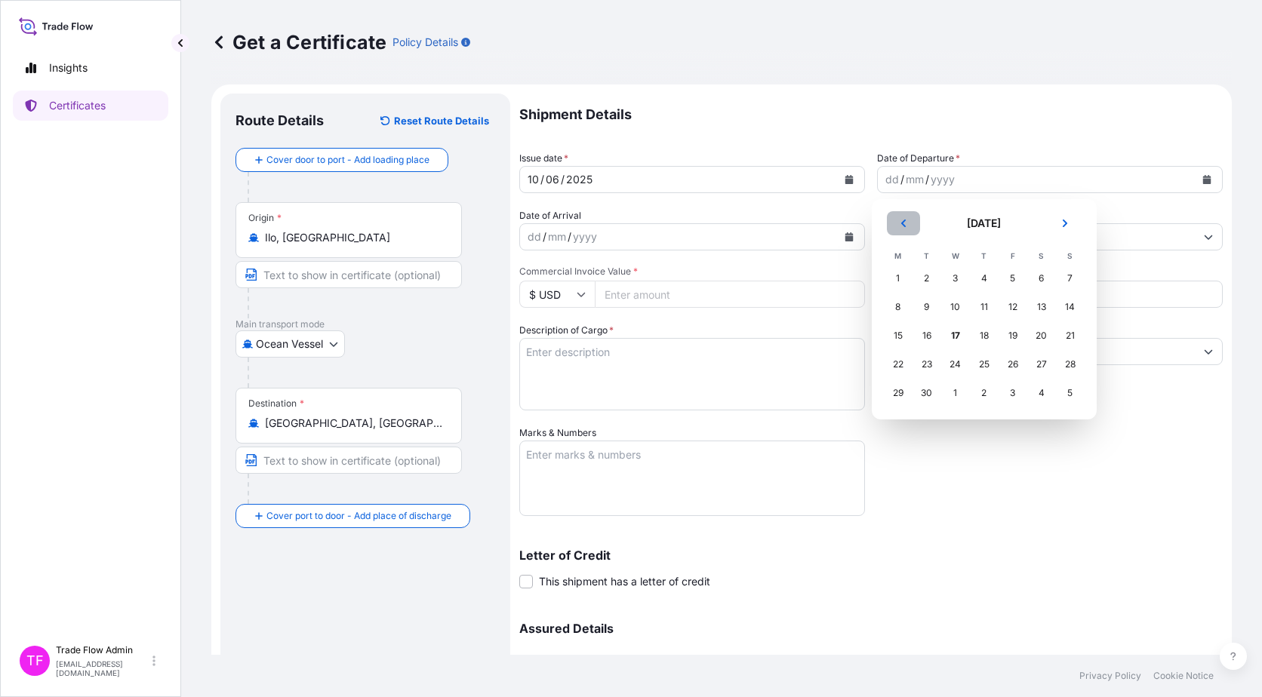
click at [900, 223] on icon "Previous" at bounding box center [903, 223] width 9 height 9
click at [957, 334] on div "11" at bounding box center [955, 335] width 27 height 27
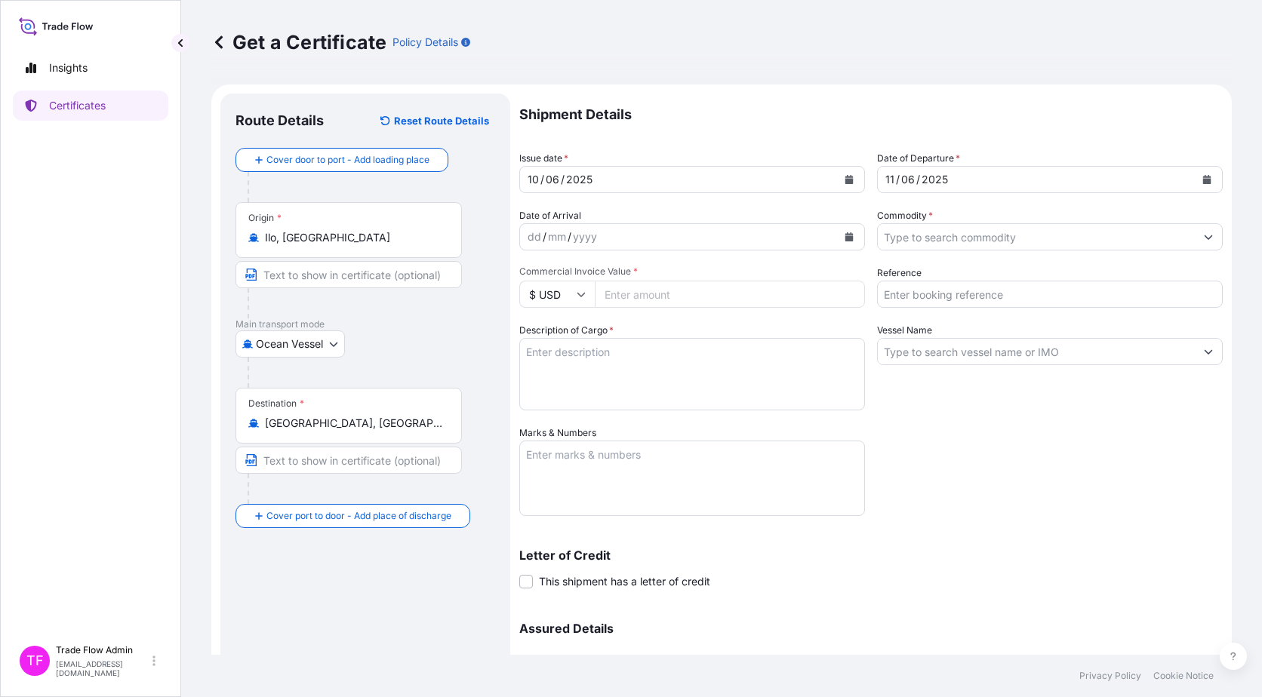
click at [941, 229] on input "Commodity *" at bounding box center [1036, 236] width 317 height 27
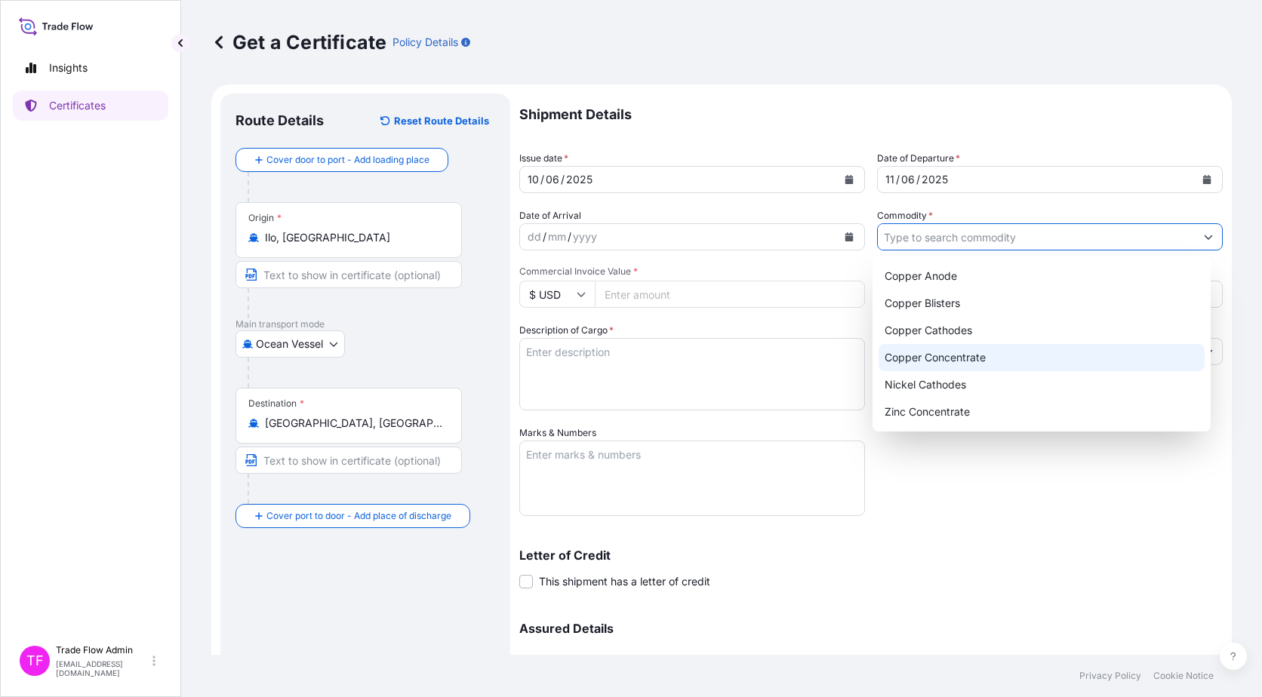
click at [964, 349] on div "Copper Concentrate" at bounding box center [1041, 357] width 327 height 27
type input "Copper Concentrate"
click at [653, 296] on input "Commercial Invoice Value *" at bounding box center [730, 294] width 270 height 27
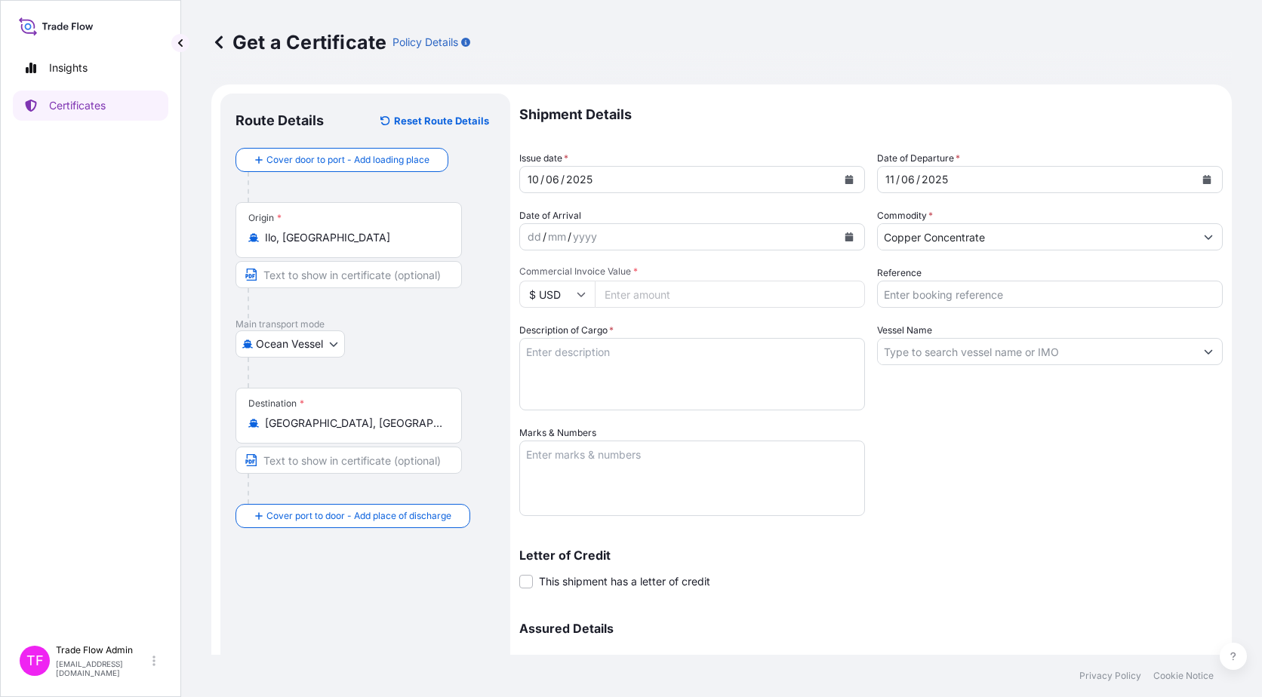
paste input "31216287.70"
type input "31216287.70"
click at [1037, 289] on input "Reference" at bounding box center [1050, 294] width 346 height 27
paste input "2025-E90004-QVC-03"
type input "2025-E90004-QVC-03"
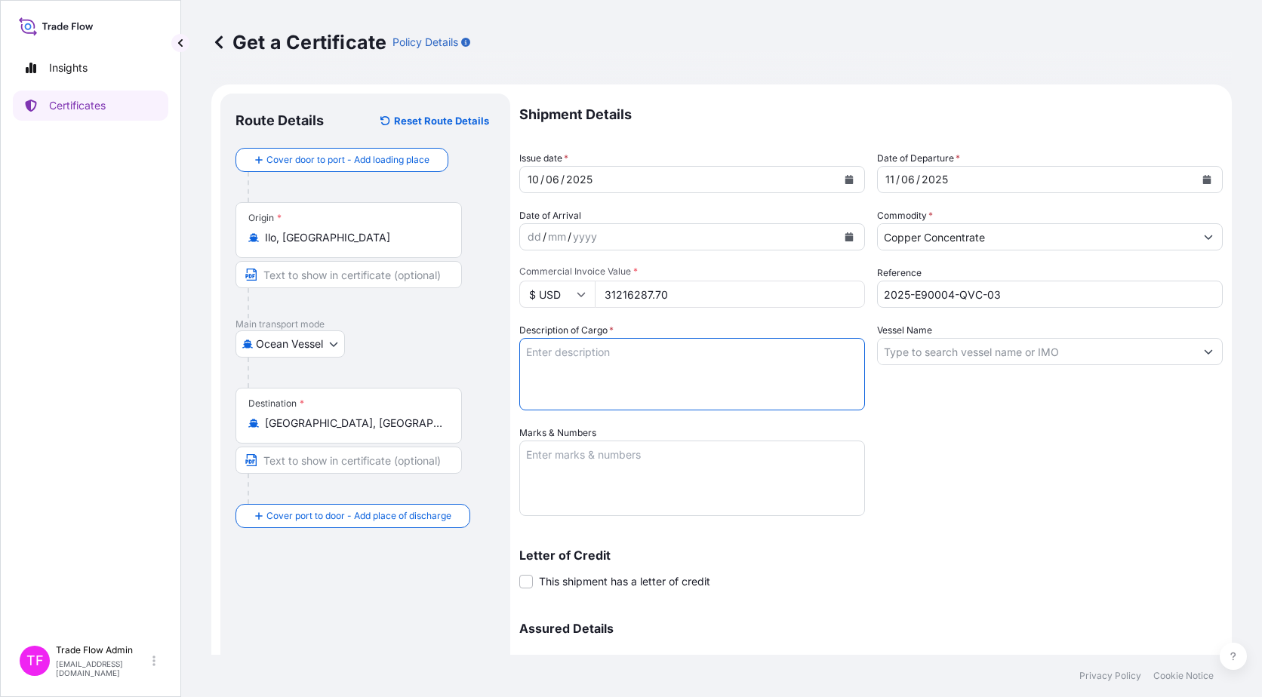
click at [616, 358] on textarea "Description of Cargo *" at bounding box center [692, 374] width 346 height 72
paste textarea "Commodity: QUELLAVECO Copper Concentrates Quantity: 11501.13 WMT"
type textarea "Commodity: QUELLAVECO Copper Concentrates Quantity: 11501.13 WMT"
click at [957, 355] on input "Vessel Name" at bounding box center [1036, 351] width 317 height 27
paste input "TEXEL ISLAND"
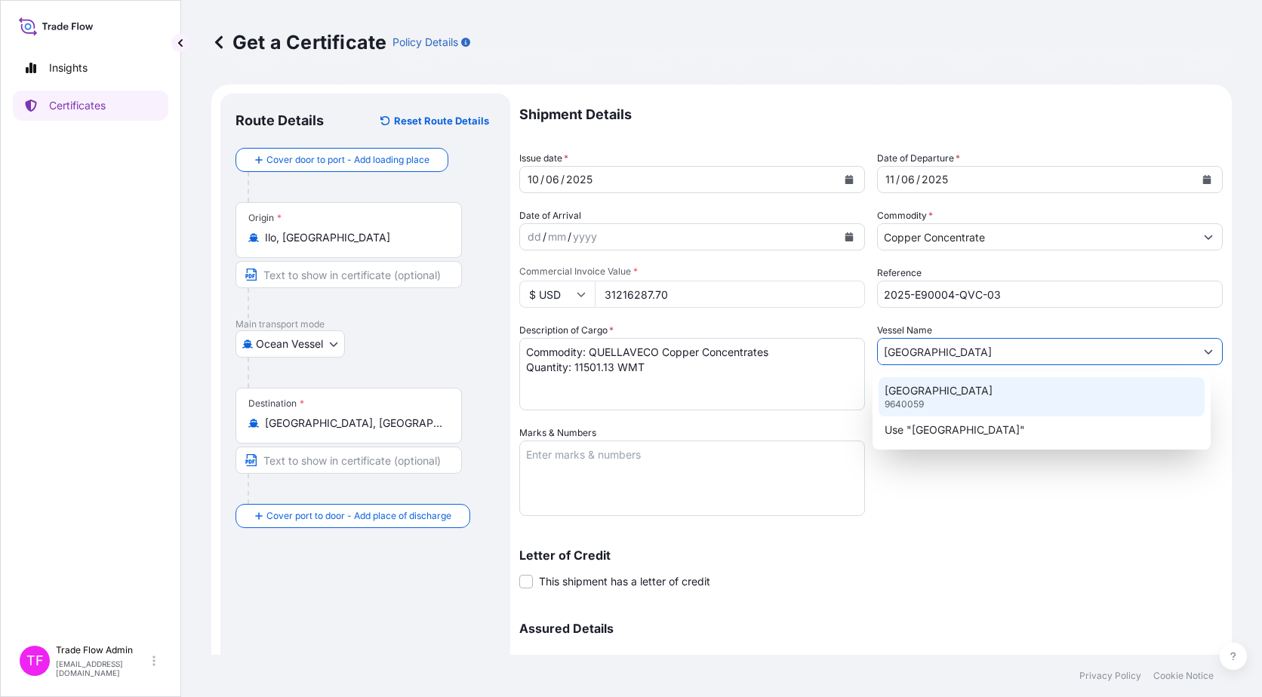
click at [951, 396] on p "TEXEL ISLAND" at bounding box center [938, 390] width 108 height 15
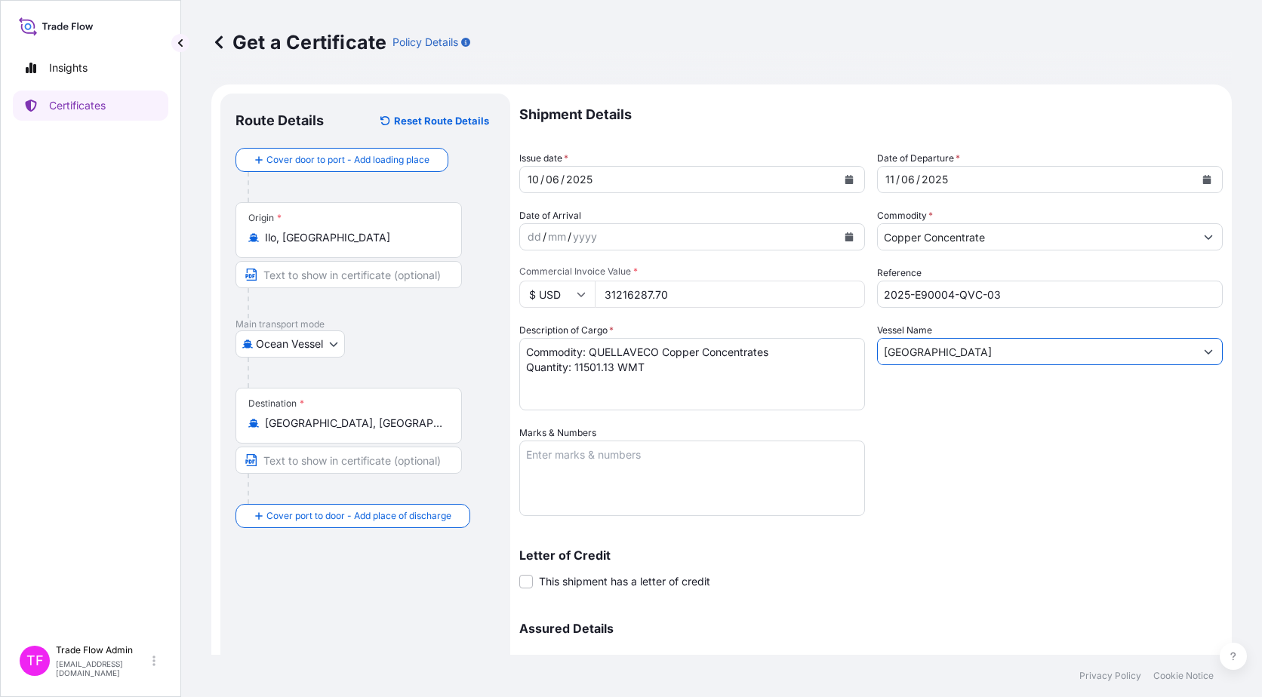
type input "TEXEL ISLAND"
click at [696, 475] on textarea "Marks & Numbers" at bounding box center [692, 478] width 346 height 75
paste textarea "B/L NO. 3"
type textarea "B/L NO. 3"
click at [527, 575] on span at bounding box center [526, 582] width 14 height 14
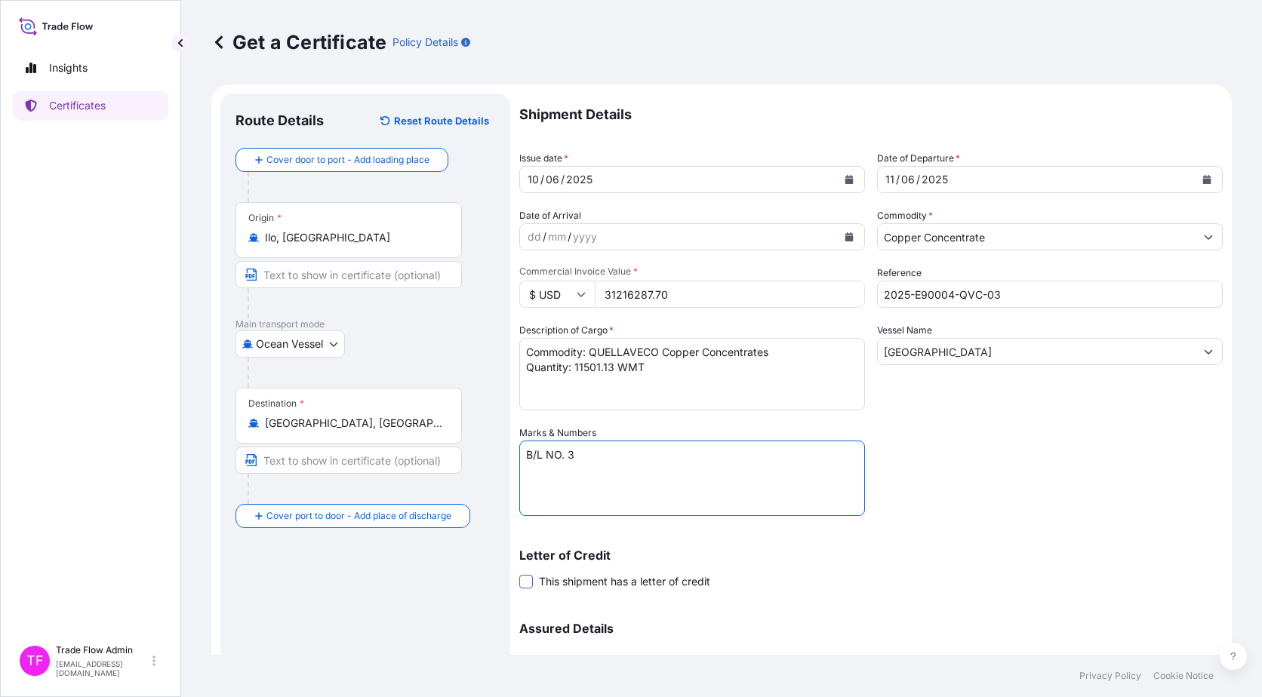
click at [519, 573] on input "This shipment has a letter of credit" at bounding box center [519, 573] width 0 height 0
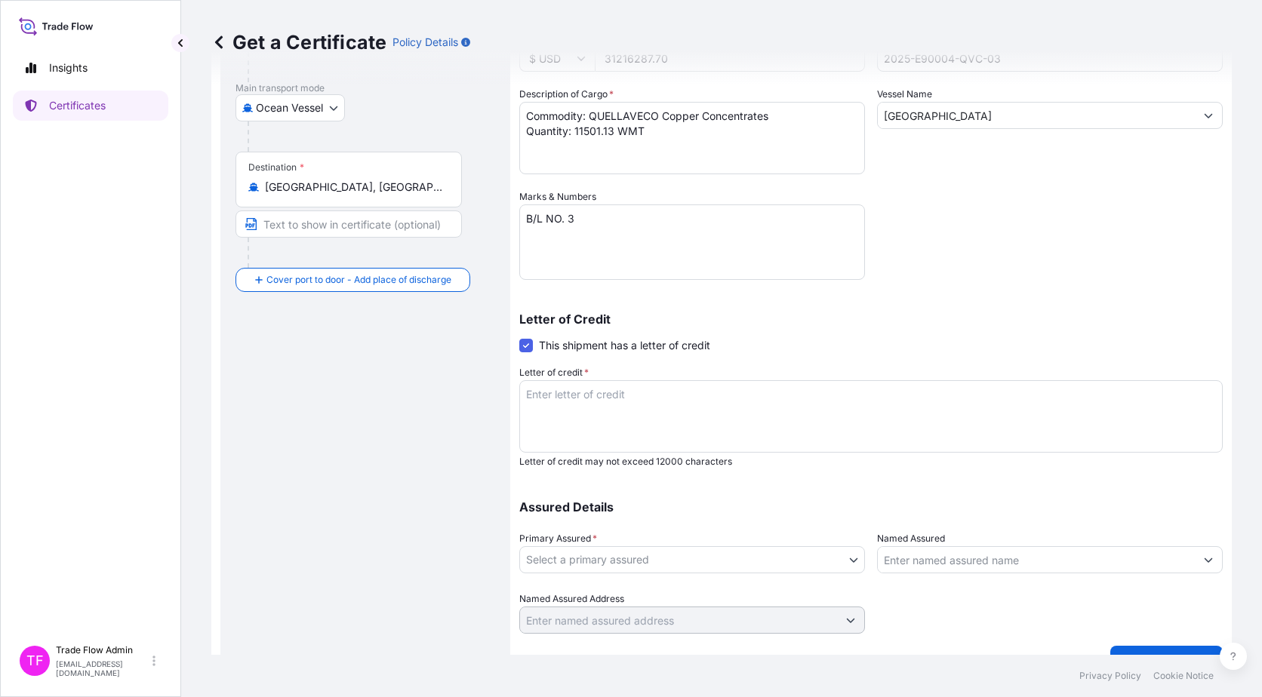
scroll to position [266, 0]
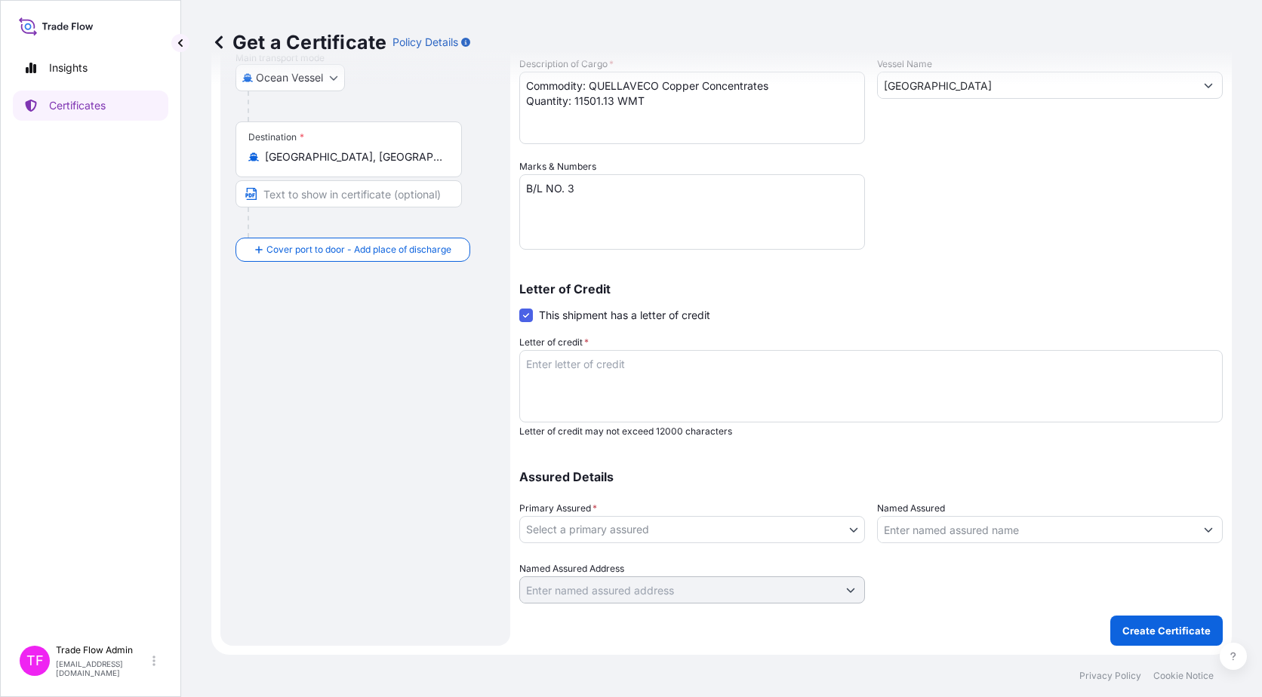
click at [635, 400] on textarea "Letter of credit *" at bounding box center [870, 386] width 703 height 72
paste textarea "INDICATING SUBJECT TO ADJUSTMENT TO 110PCT OF THE FINAL CIF FO CARGO VALUE, COV…"
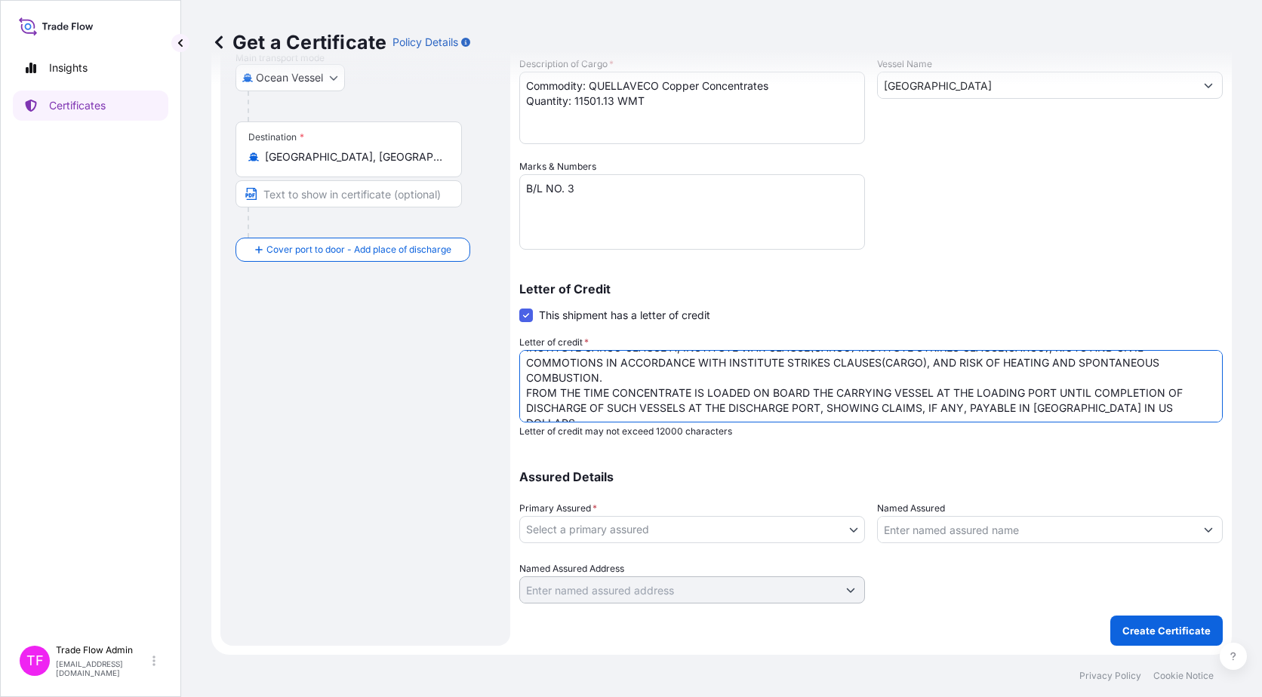
scroll to position [0, 0]
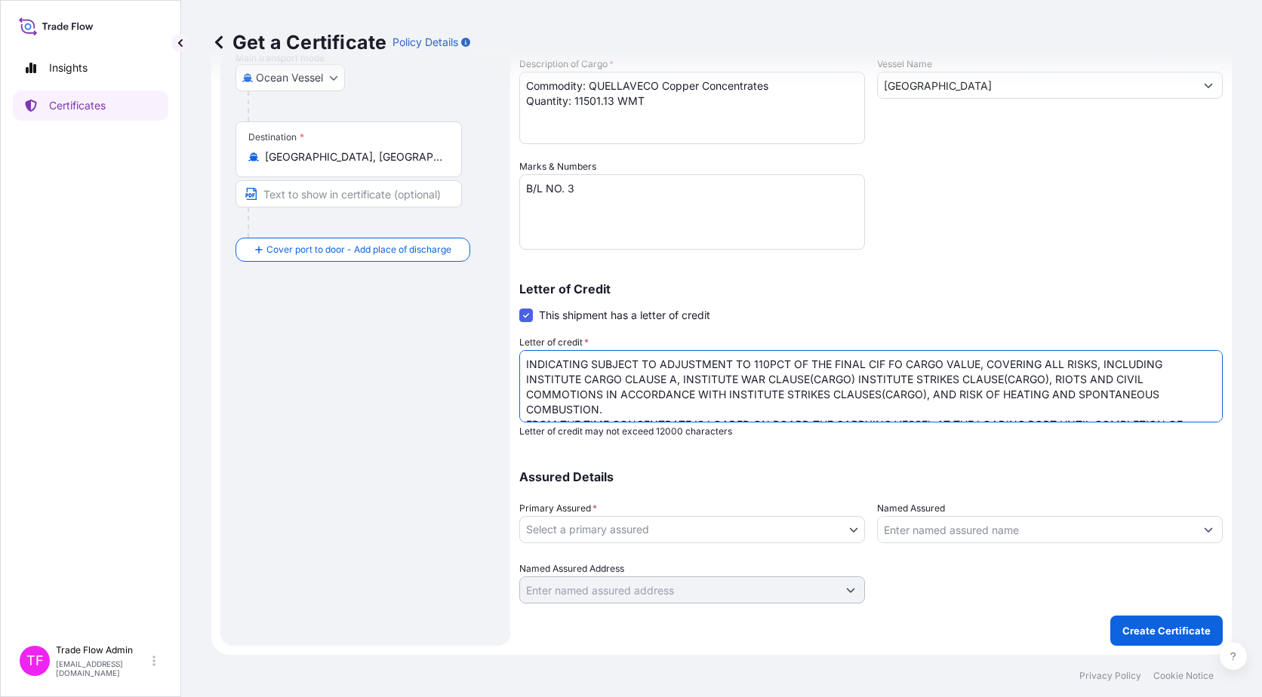
type textarea "INDICATING SUBJECT TO ADJUSTMENT TO 110PCT OF THE FINAL CIF FO CARGO VALUE, COV…"
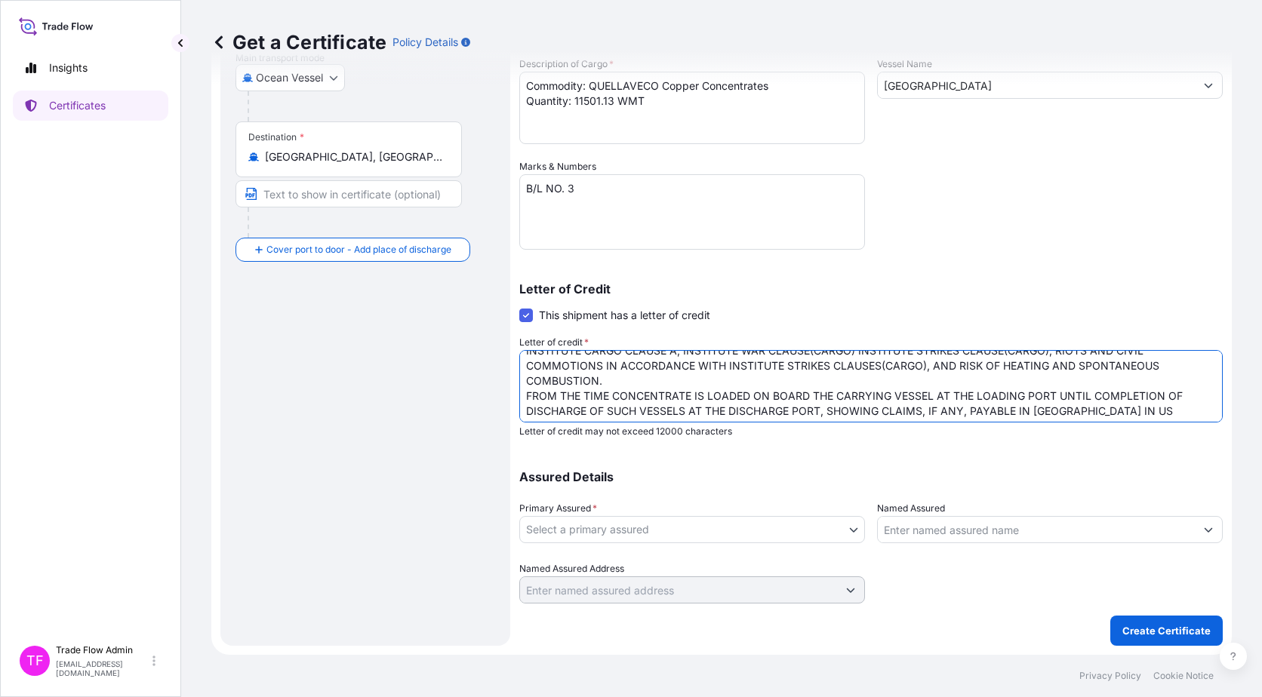
scroll to position [32, 0]
click at [734, 536] on body "Insights Certificates TF Trade Flow Admin trade.flow+citic@wtwco.com Get a Cert…" at bounding box center [631, 348] width 1262 height 697
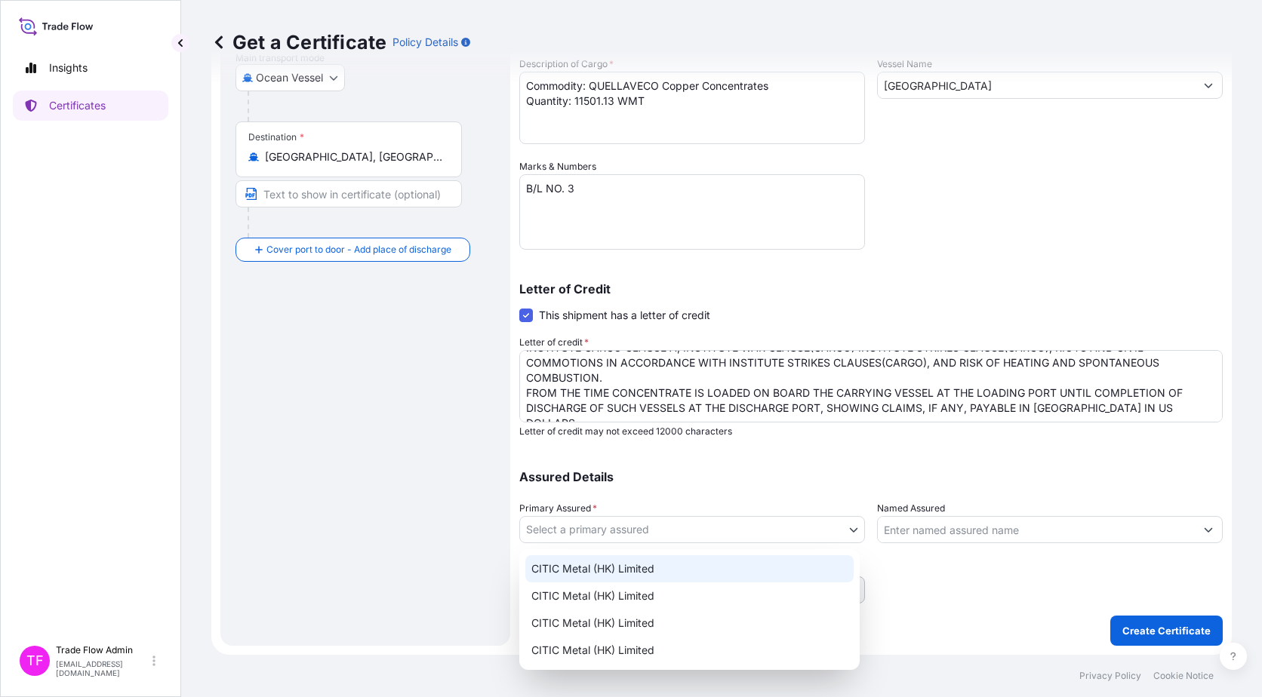
click at [725, 557] on div "CITIC Metal (HK) Limited" at bounding box center [689, 568] width 328 height 27
select select "31478"
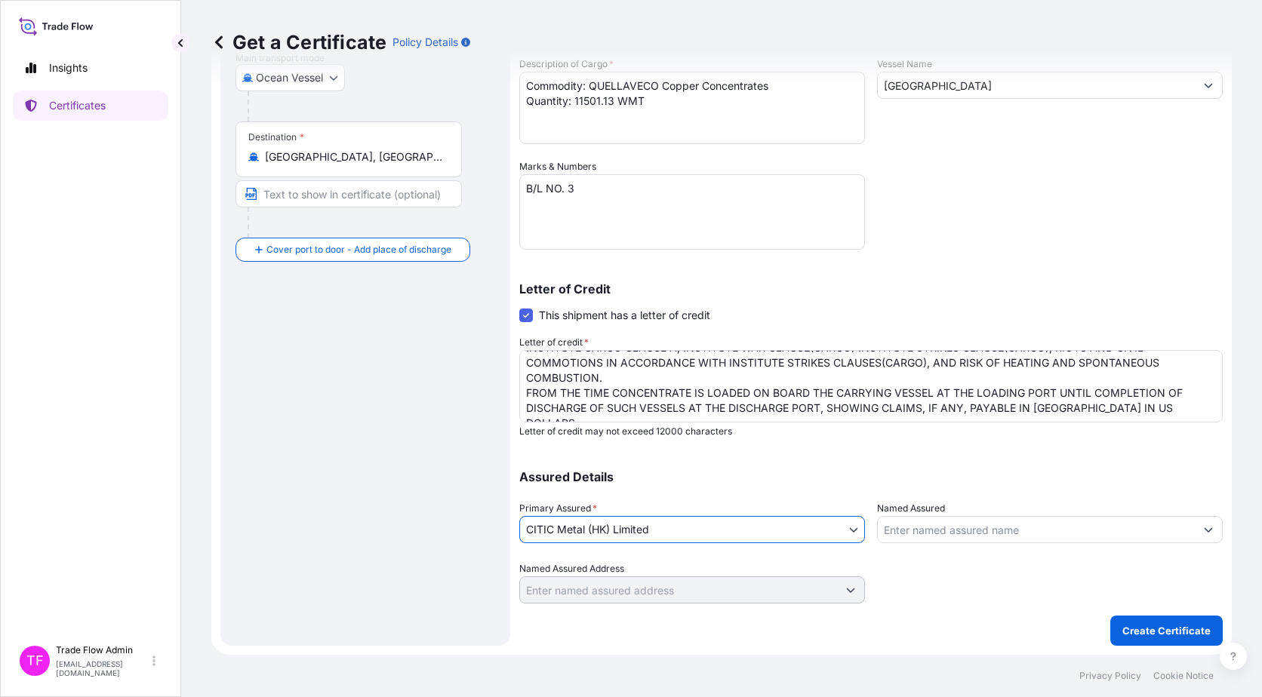
click at [718, 481] on p "Assured Details" at bounding box center [870, 477] width 703 height 12
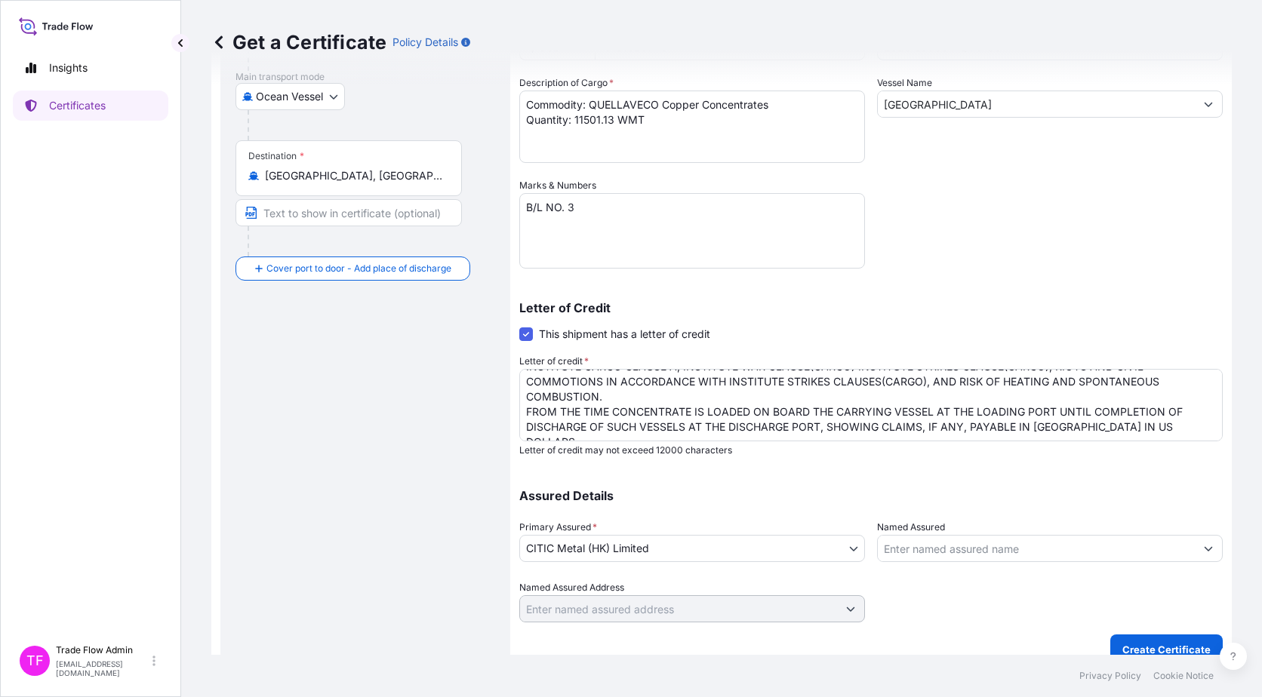
scroll to position [266, 0]
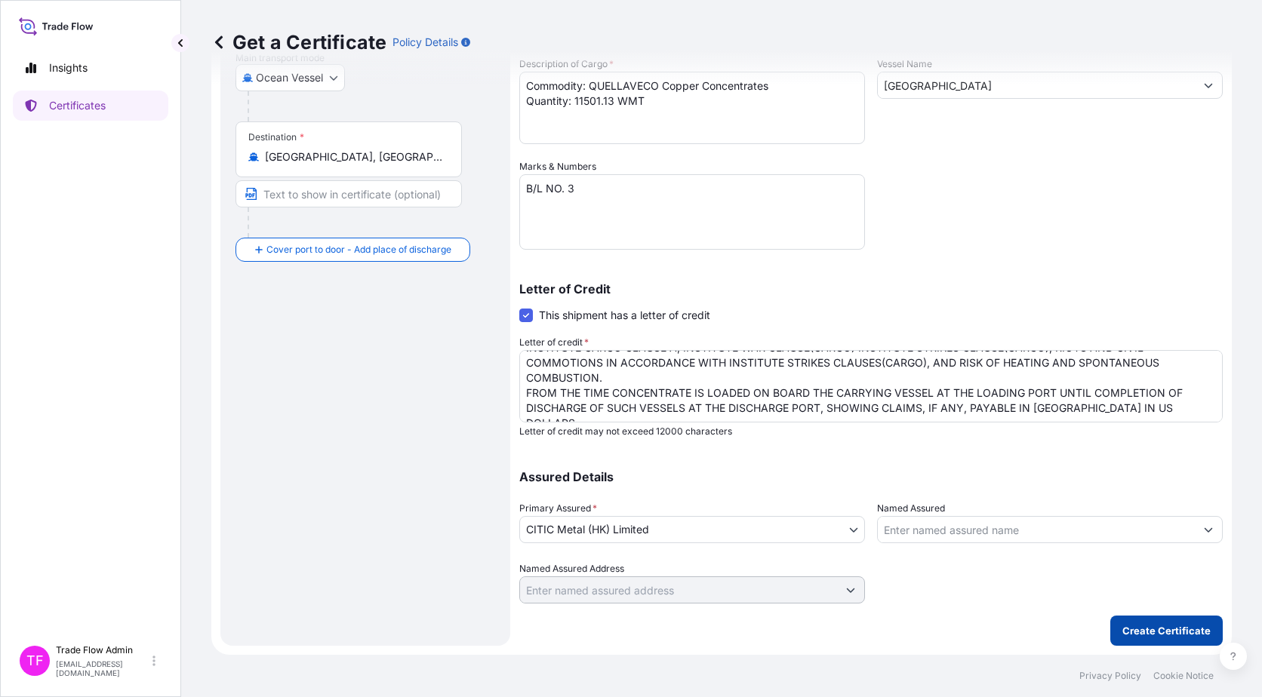
click at [1164, 626] on p "Create Certificate" at bounding box center [1166, 630] width 88 height 15
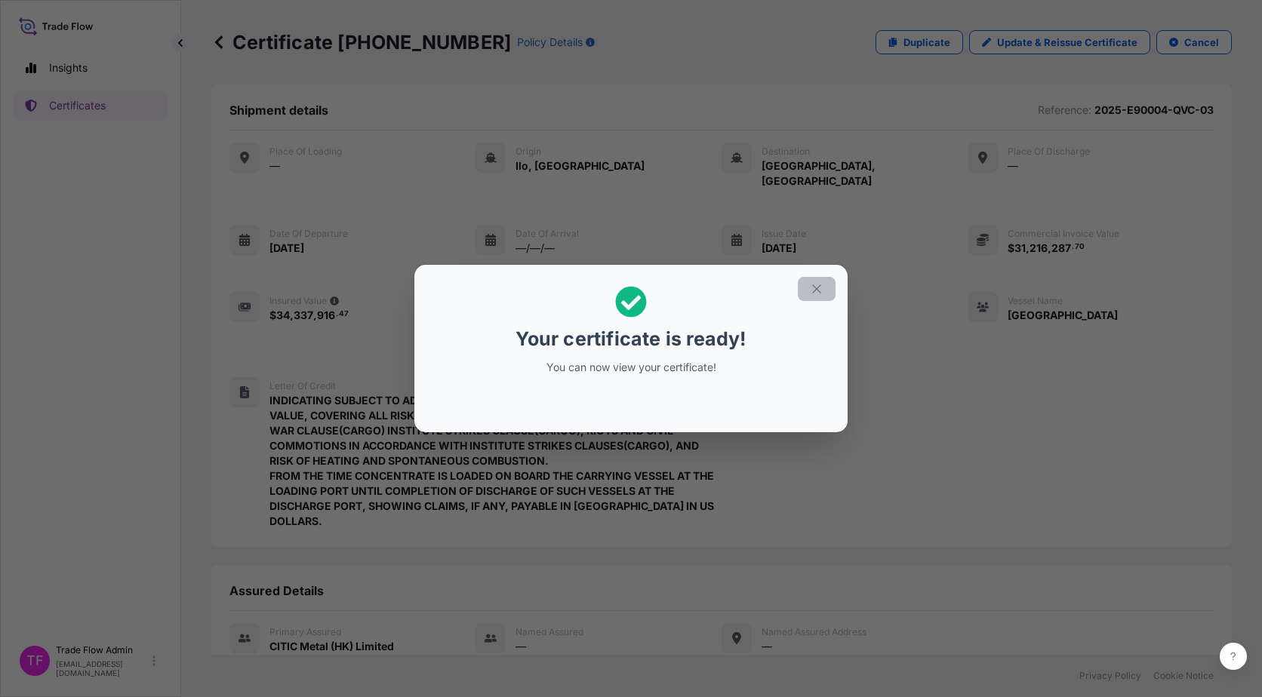
click at [810, 293] on icon "button" at bounding box center [817, 289] width 14 height 14
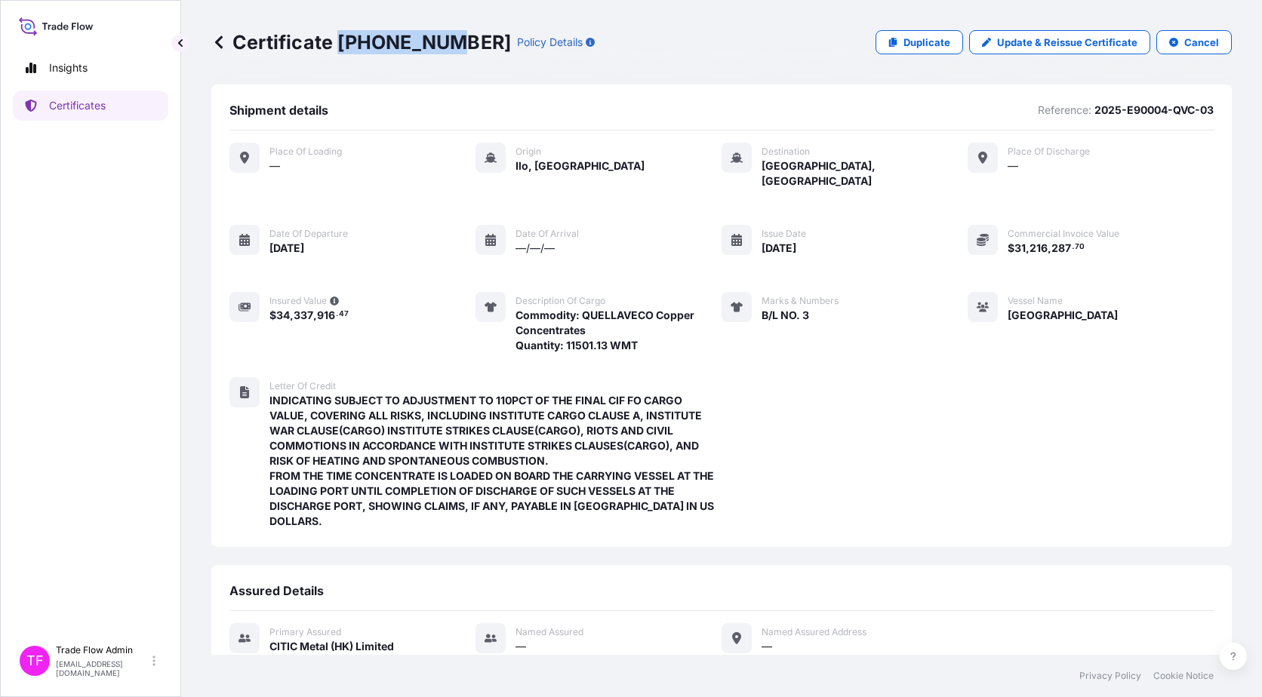
drag, startPoint x: 339, startPoint y: 37, endPoint x: 443, endPoint y: 50, distance: 104.9
click at [443, 50] on p "Certificate 31478-42-1" at bounding box center [361, 42] width 300 height 24
copy p "31478-42-1"
click at [51, 101] on p "Certificates" at bounding box center [77, 105] width 57 height 15
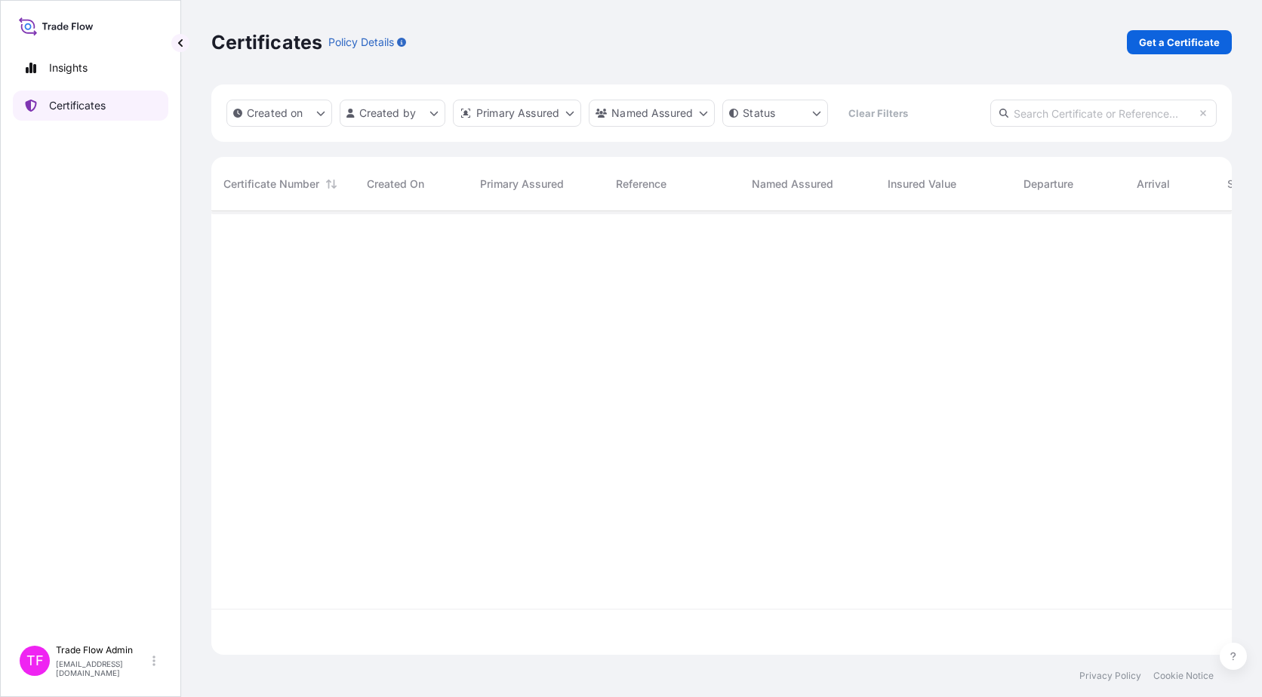
scroll to position [441, 1009]
click at [1071, 114] on input "text" at bounding box center [1103, 113] width 226 height 27
paste input "31478-6-1"
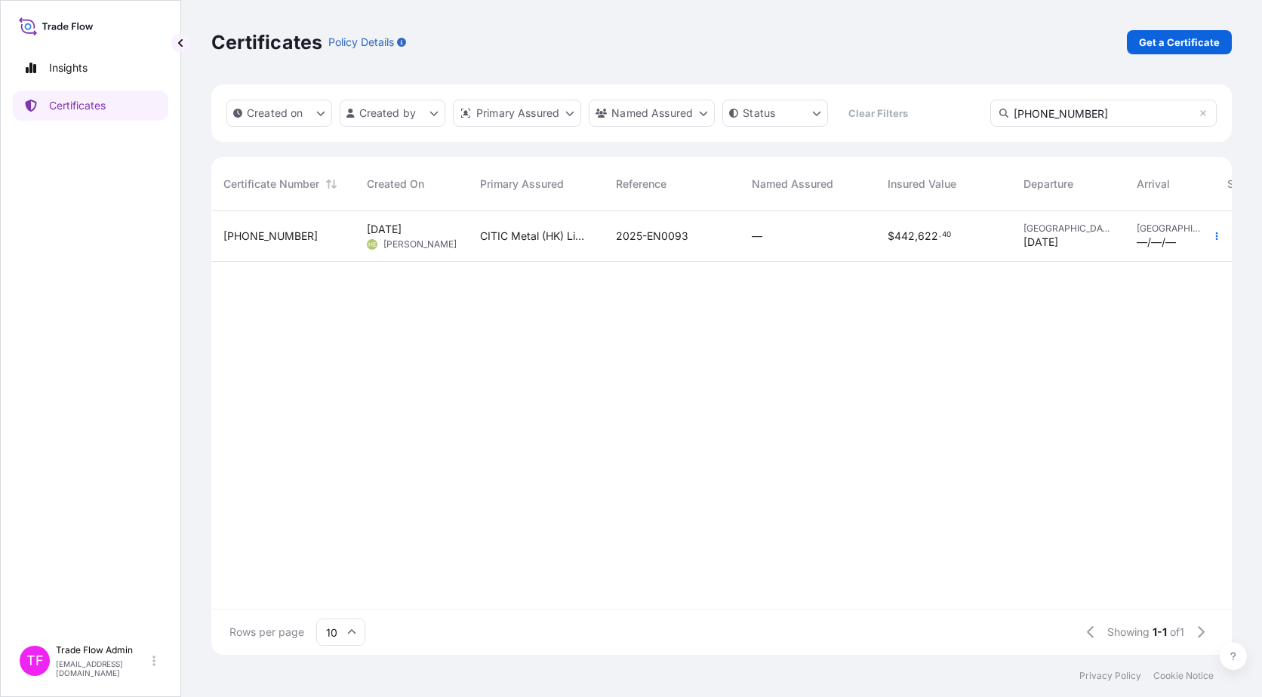
type input "31478-6-1"
click at [817, 237] on div "—" at bounding box center [808, 236] width 112 height 15
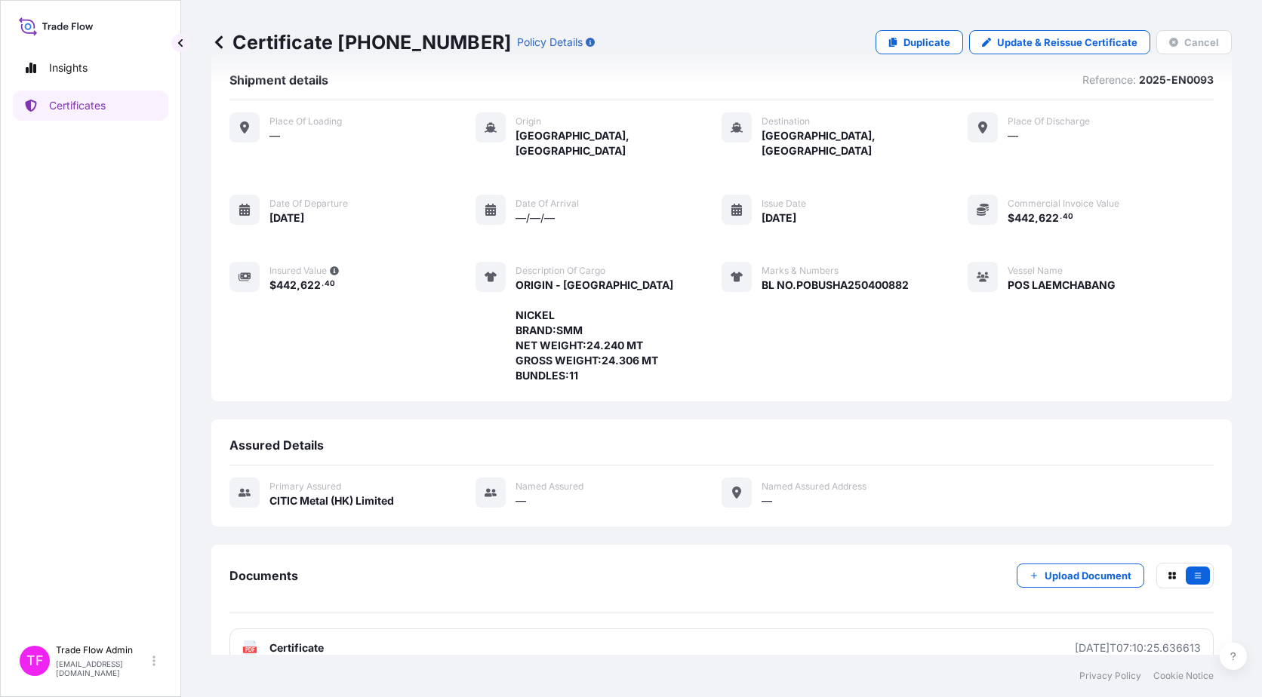
scroll to position [46, 0]
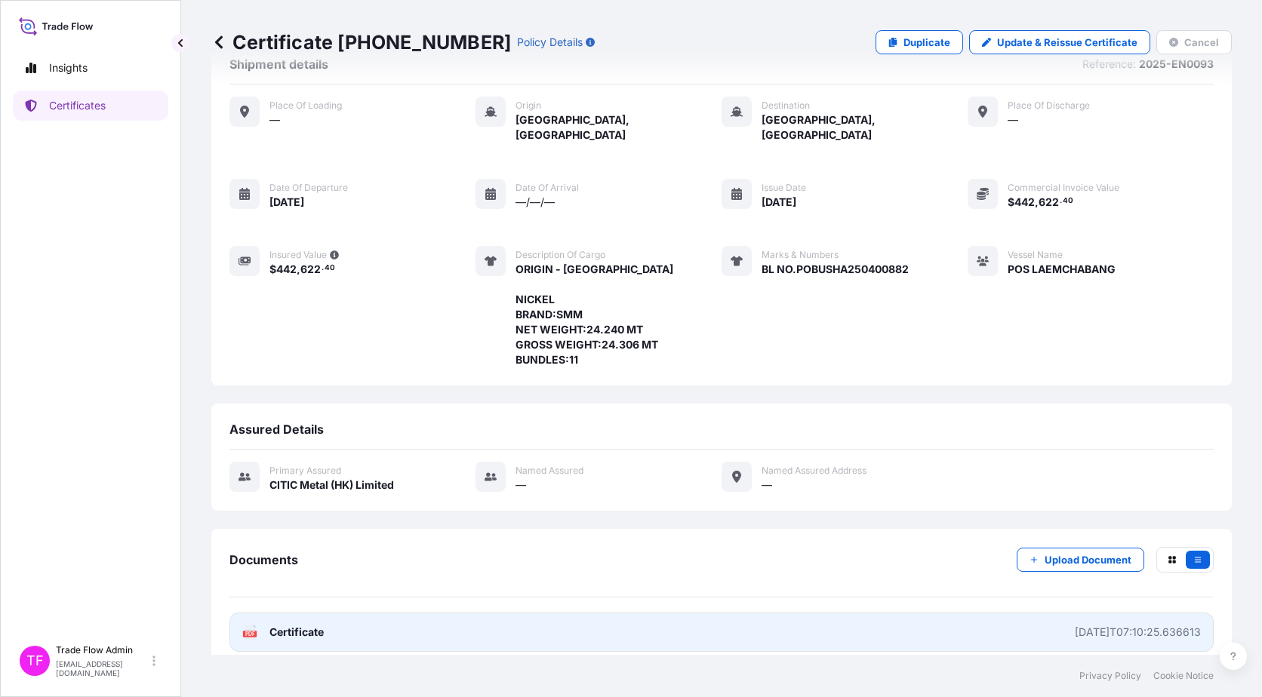
click at [367, 631] on link "PDF Certificate 2025-04-22T07:10:25.636613" at bounding box center [721, 632] width 984 height 39
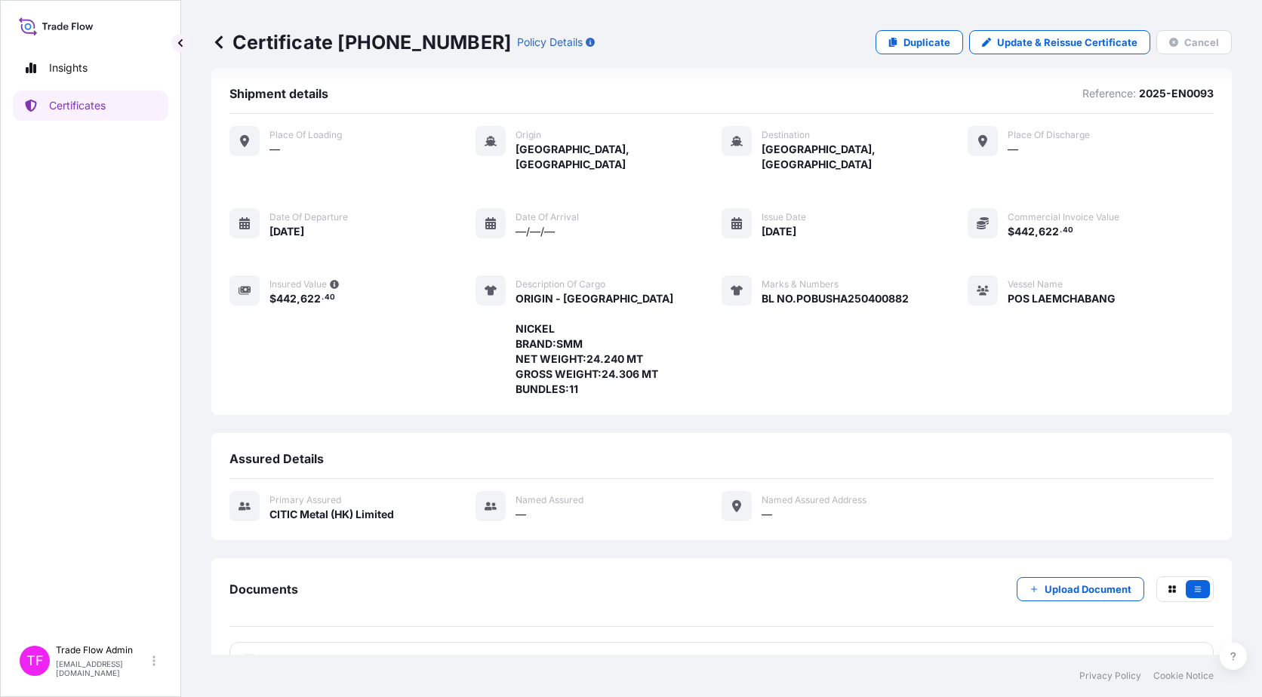
scroll to position [0, 0]
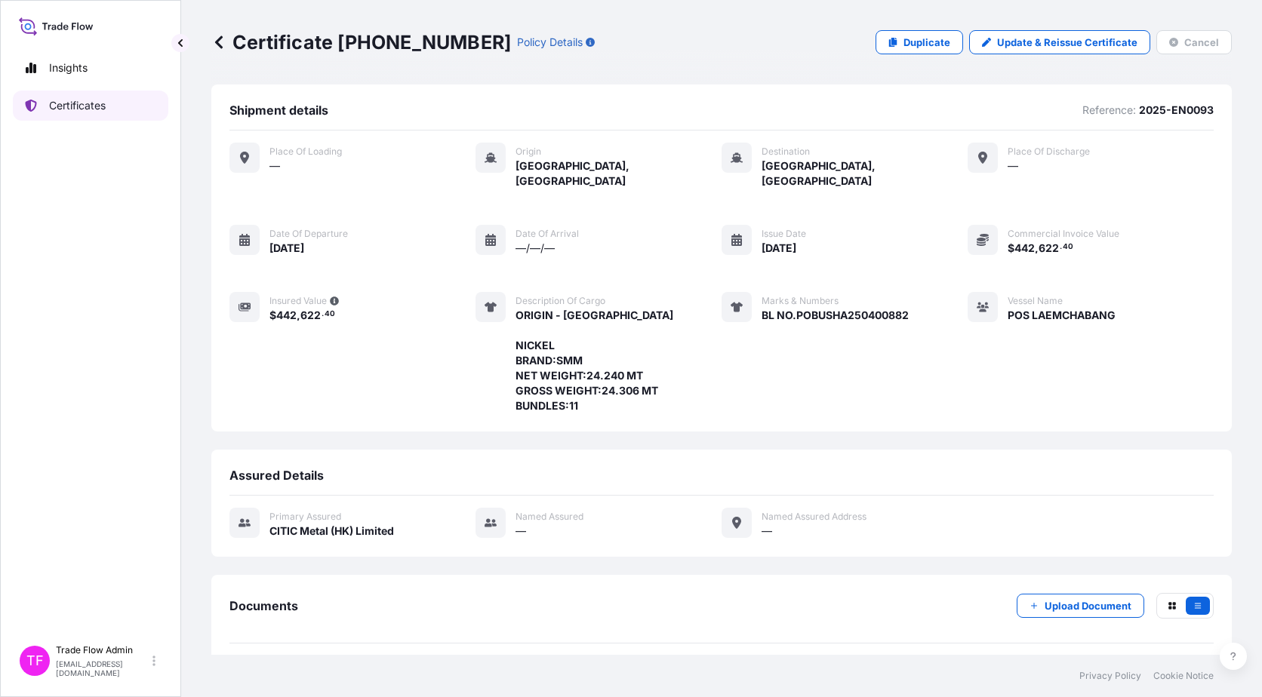
click at [63, 106] on p "Certificates" at bounding box center [77, 105] width 57 height 15
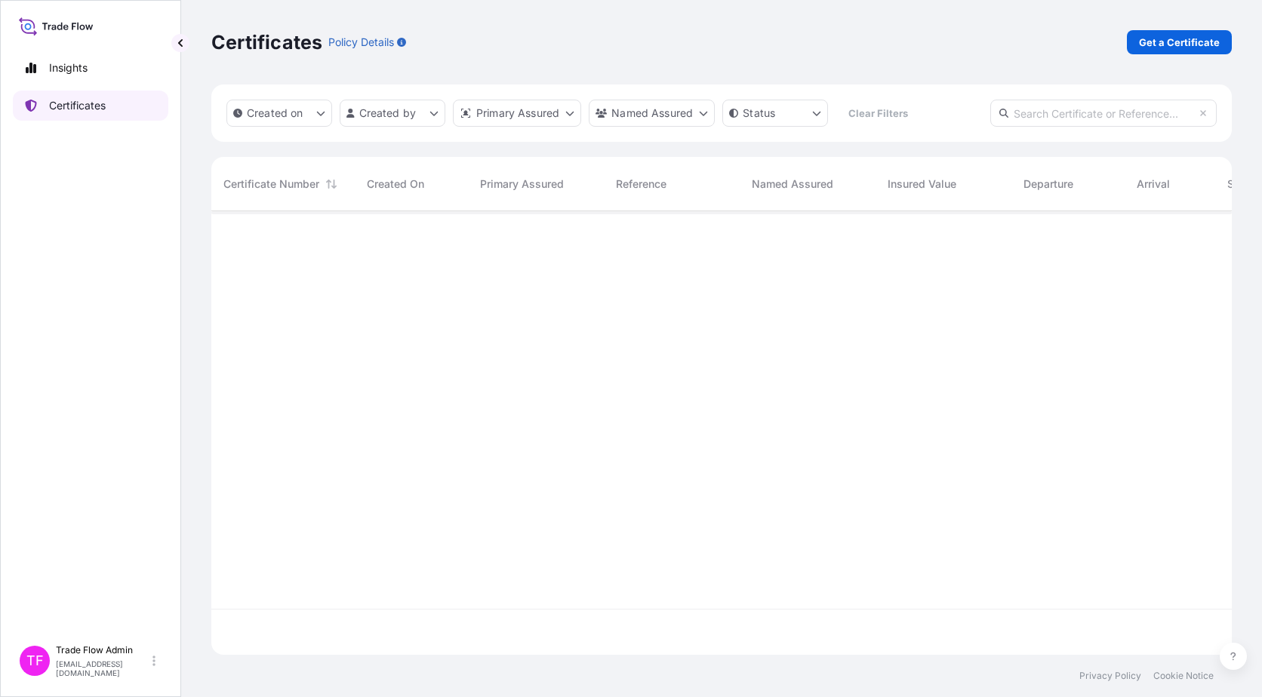
scroll to position [441, 1009]
click at [1205, 50] on link "Get a Certificate" at bounding box center [1179, 42] width 105 height 24
select select "Ocean Vessel"
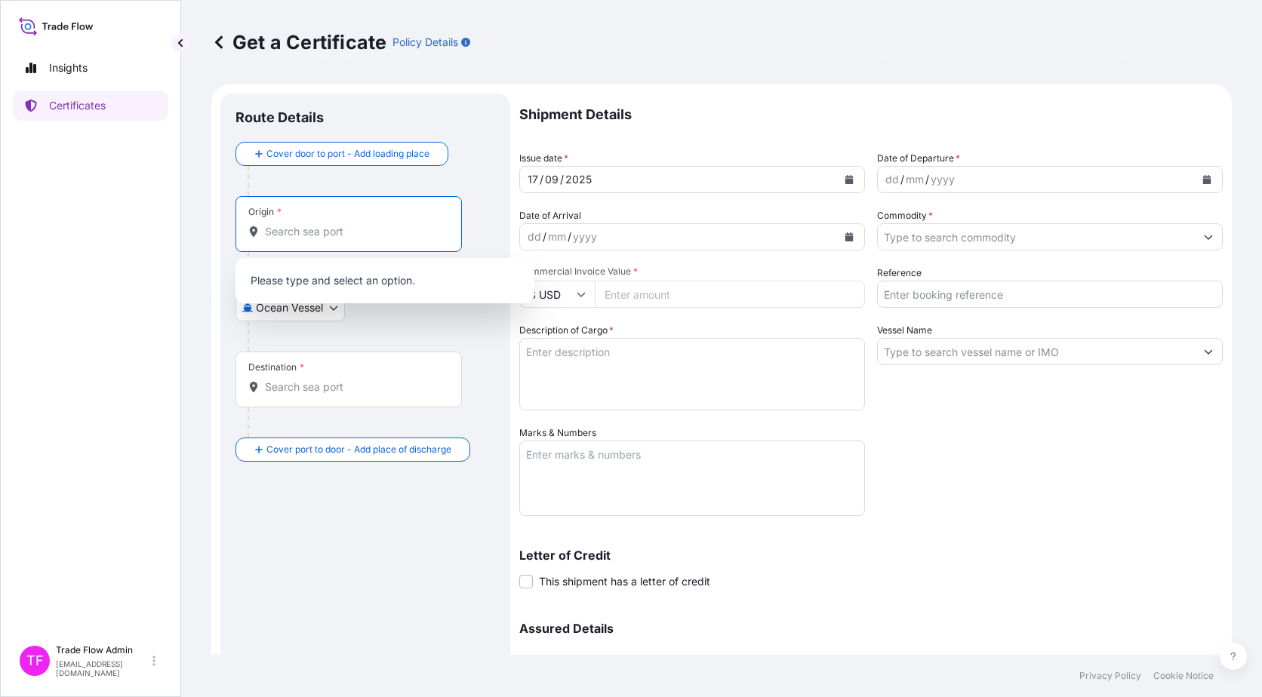
click at [340, 230] on input "Origin *" at bounding box center [354, 231] width 178 height 15
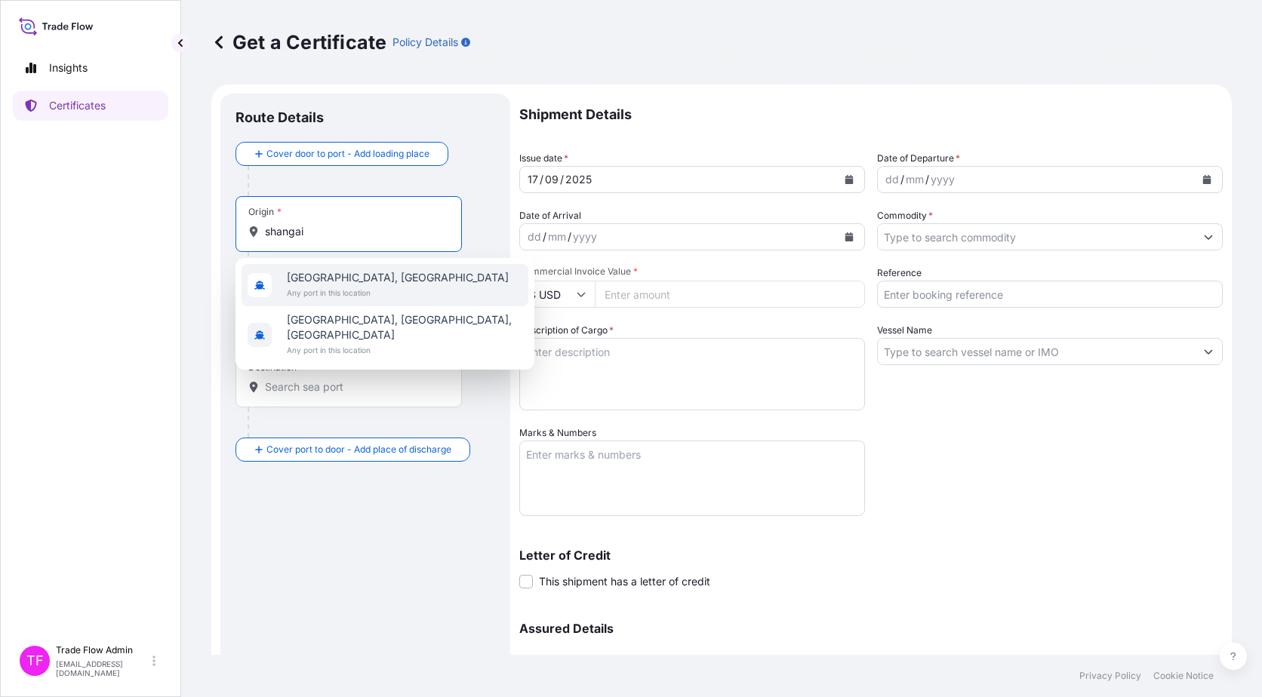
click at [343, 290] on span "Any port in this location" at bounding box center [398, 292] width 222 height 15
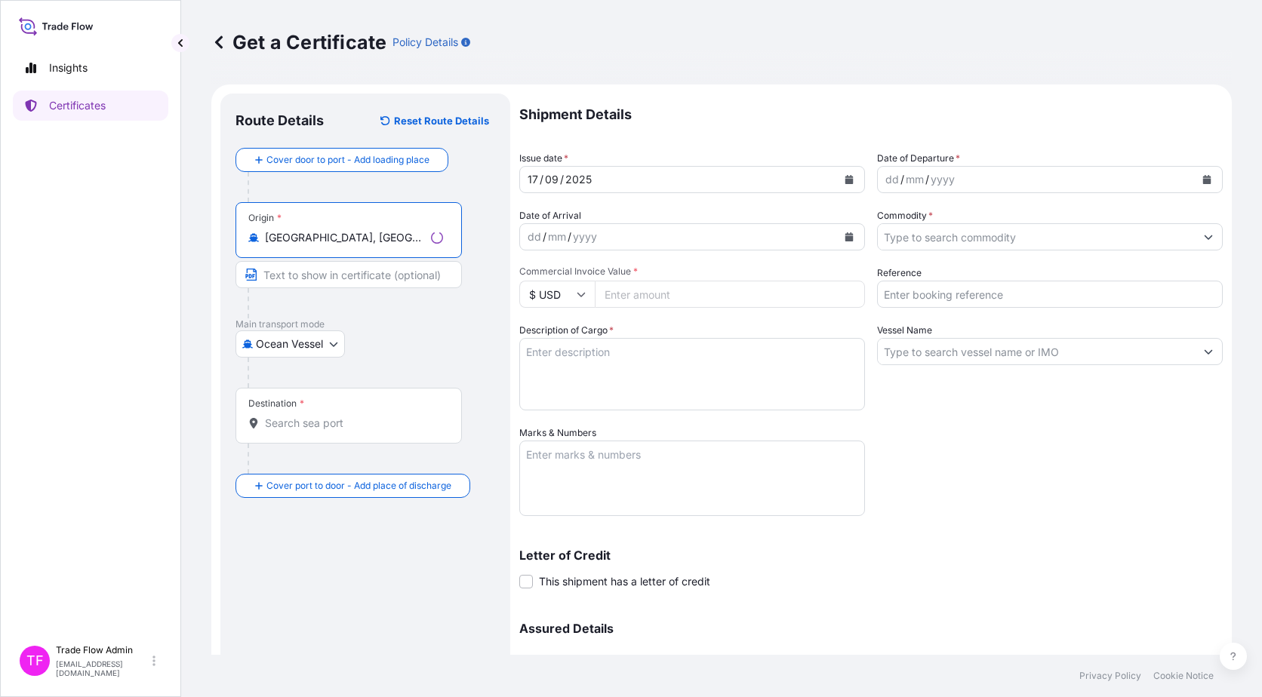
type input "Shanghai, China"
click at [330, 420] on input "Destination *" at bounding box center [354, 423] width 178 height 15
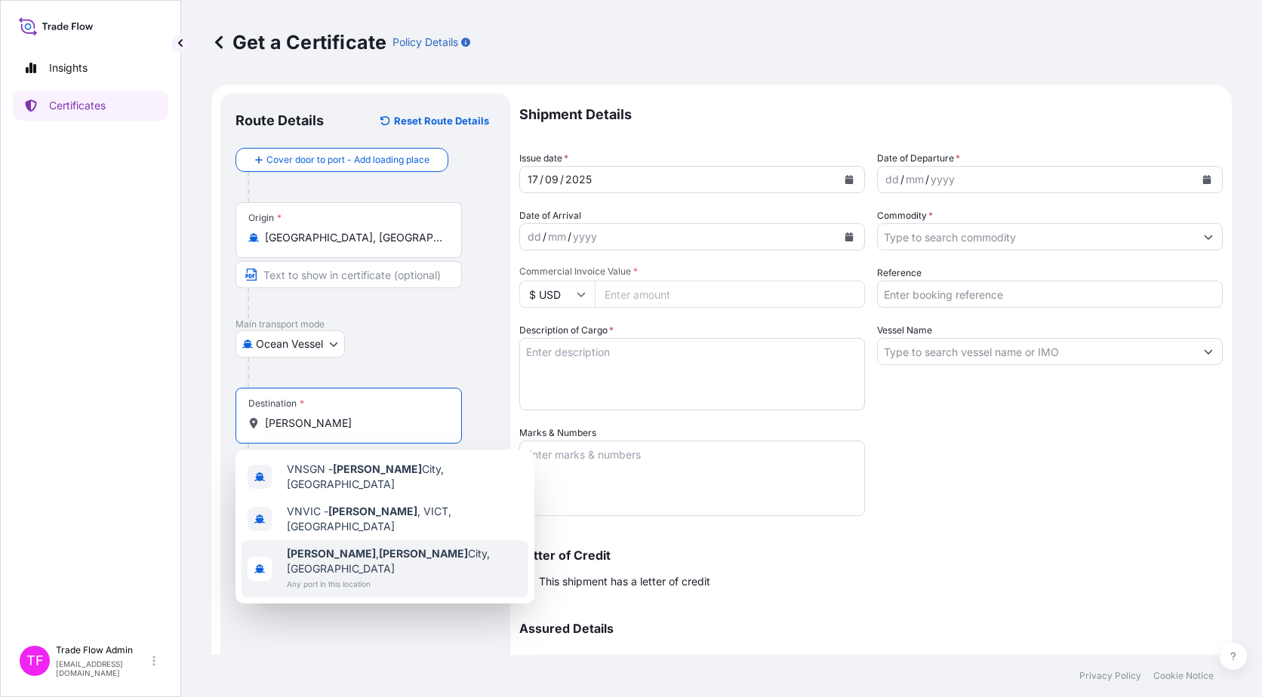
click at [389, 549] on span "Ho Chi Minh , Ho Chi Minh City, Vietnam" at bounding box center [404, 561] width 235 height 30
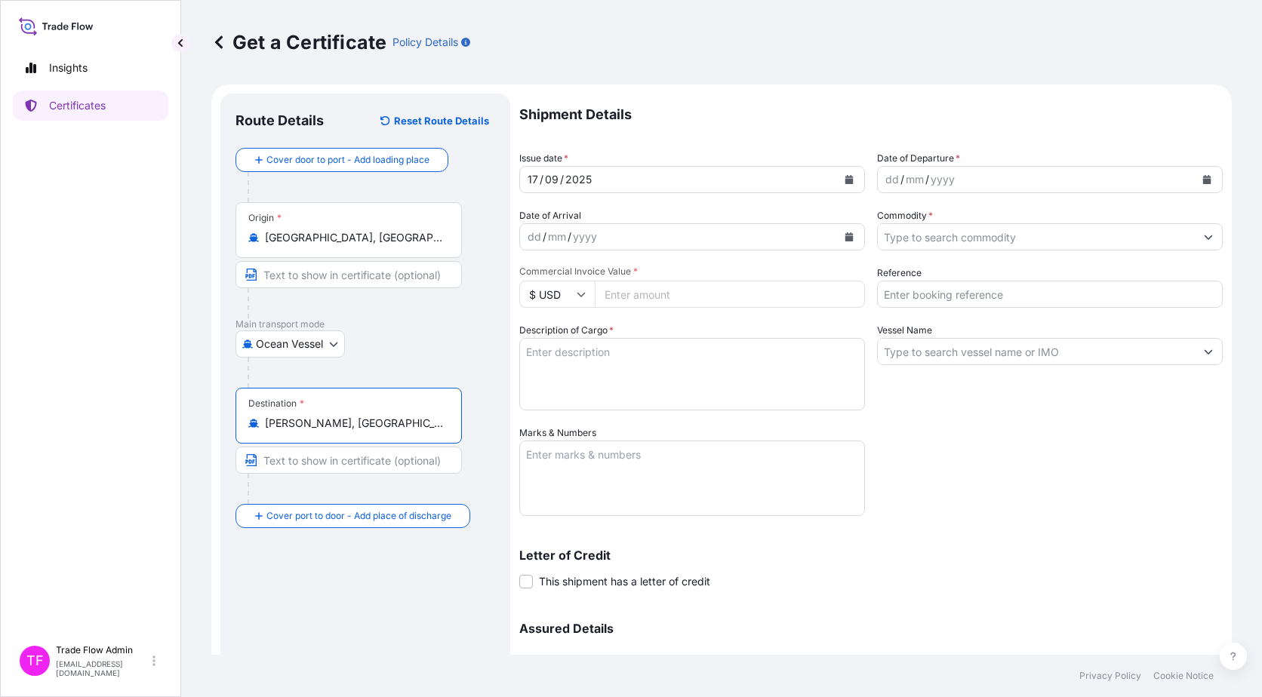
type input "Ho Chi Minh, Ho Chi Minh City, Vietnam"
click at [472, 479] on div "Destination * Ho Chi Minh, Ho Chi Minh City, Vietnam" at bounding box center [365, 446] width 260 height 116
click at [837, 175] on button "Calendar" at bounding box center [849, 180] width 24 height 24
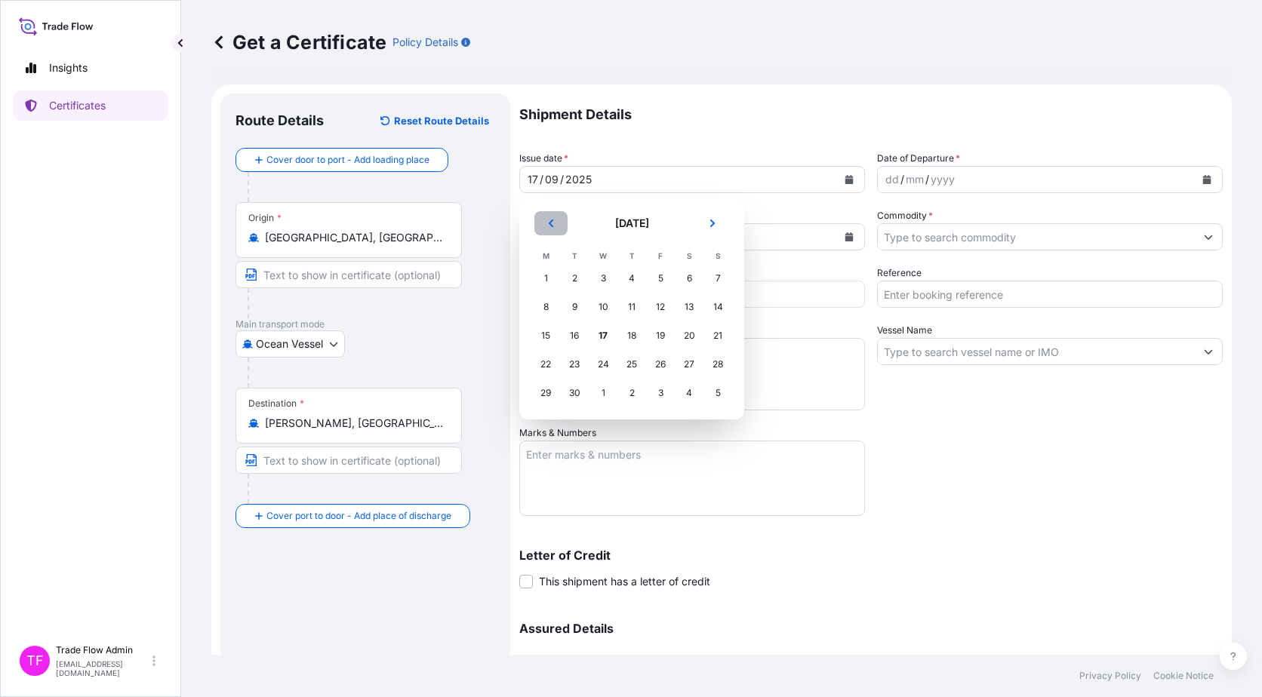
click at [561, 217] on button "Previous" at bounding box center [550, 223] width 33 height 24
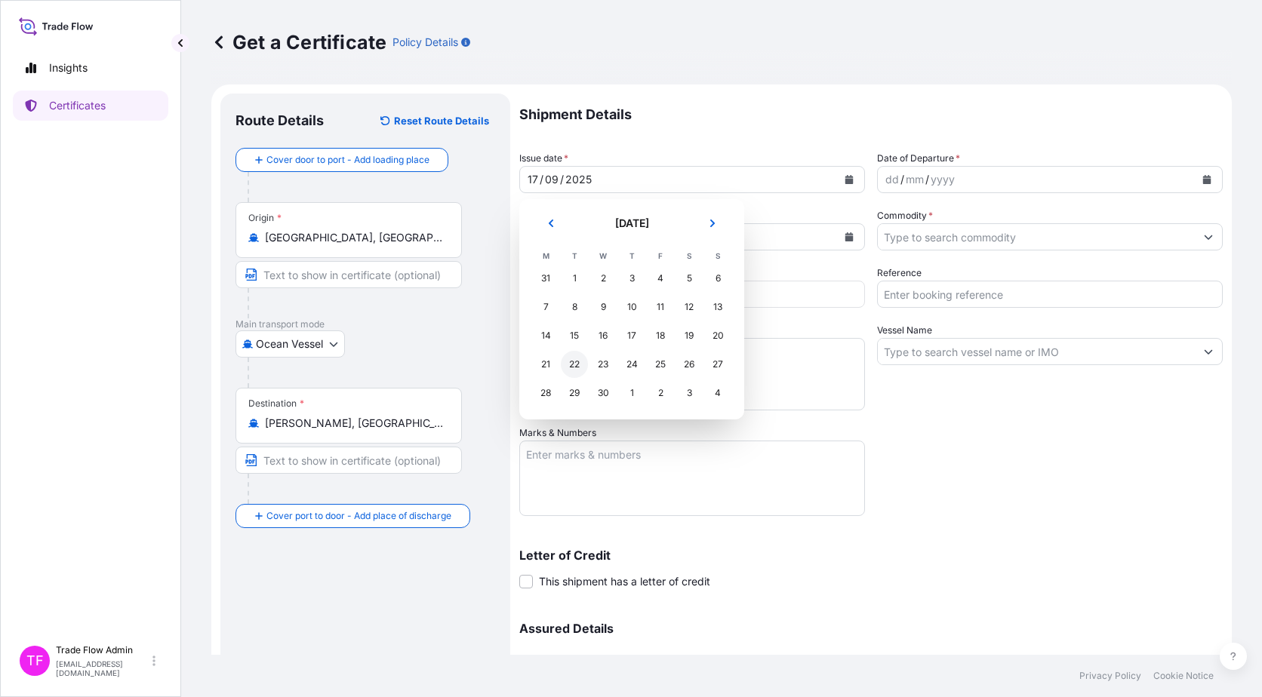
click at [575, 362] on div "22" at bounding box center [574, 364] width 27 height 27
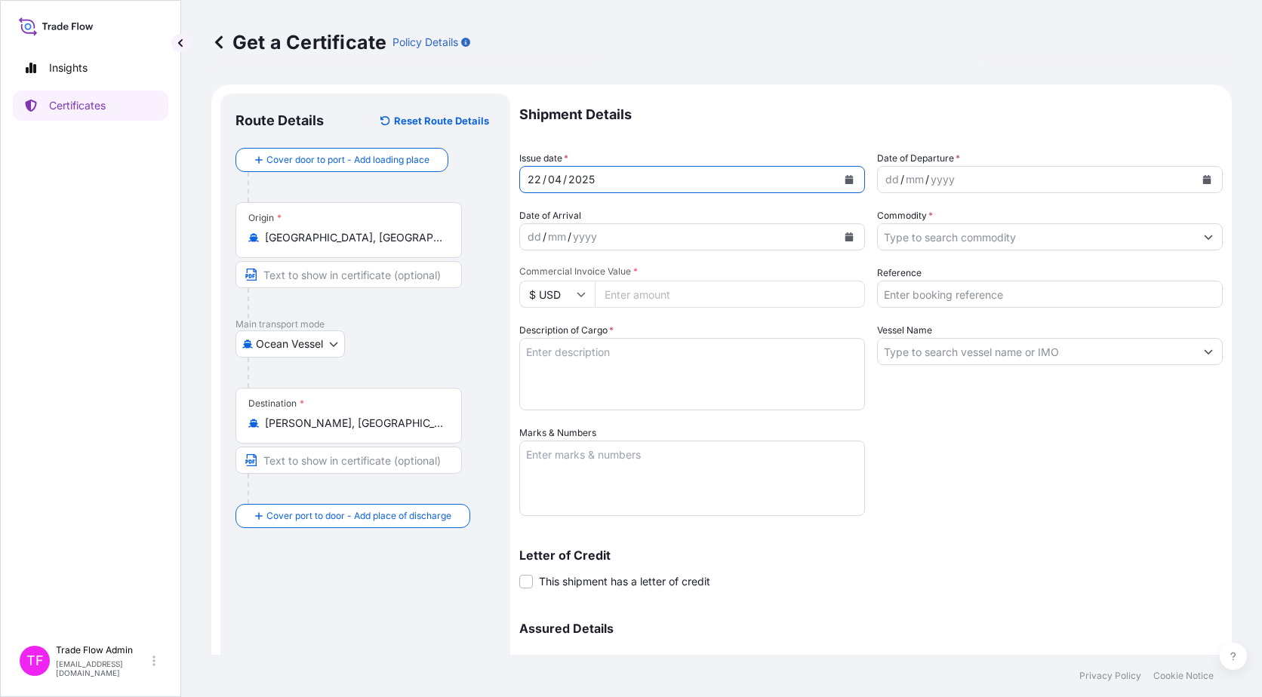
click at [1201, 183] on button "Calendar" at bounding box center [1206, 180] width 24 height 24
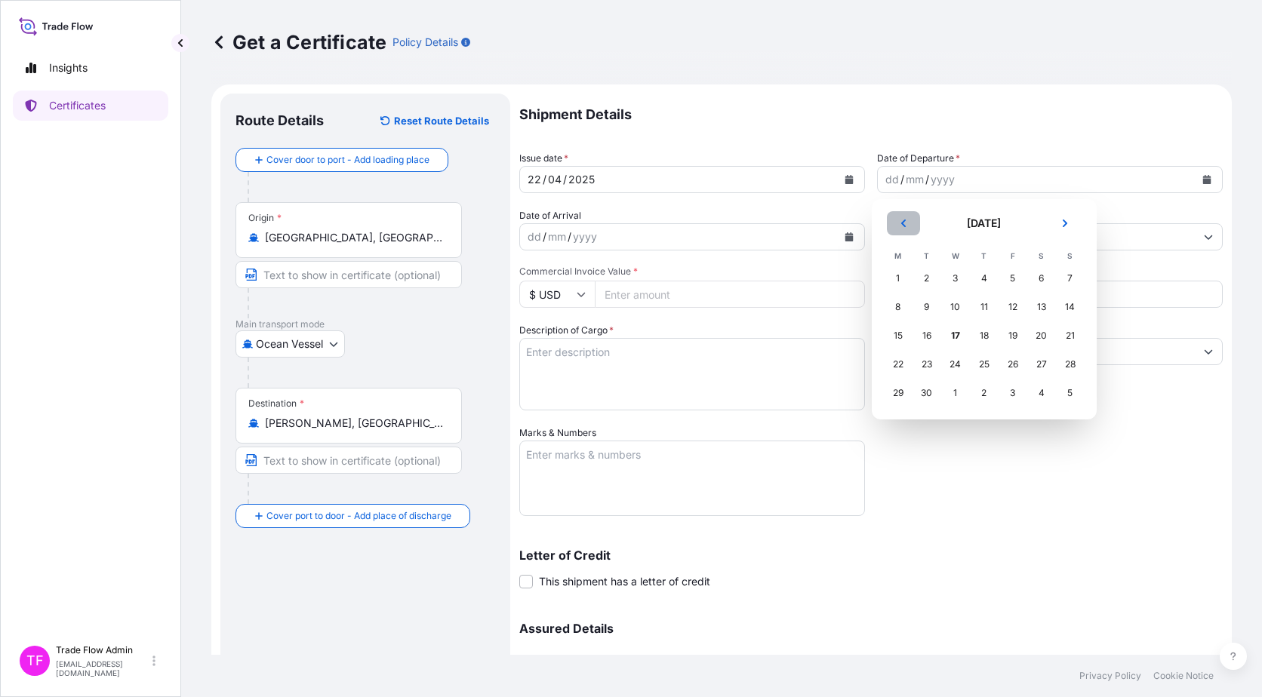
click at [894, 223] on button "Previous" at bounding box center [903, 223] width 33 height 24
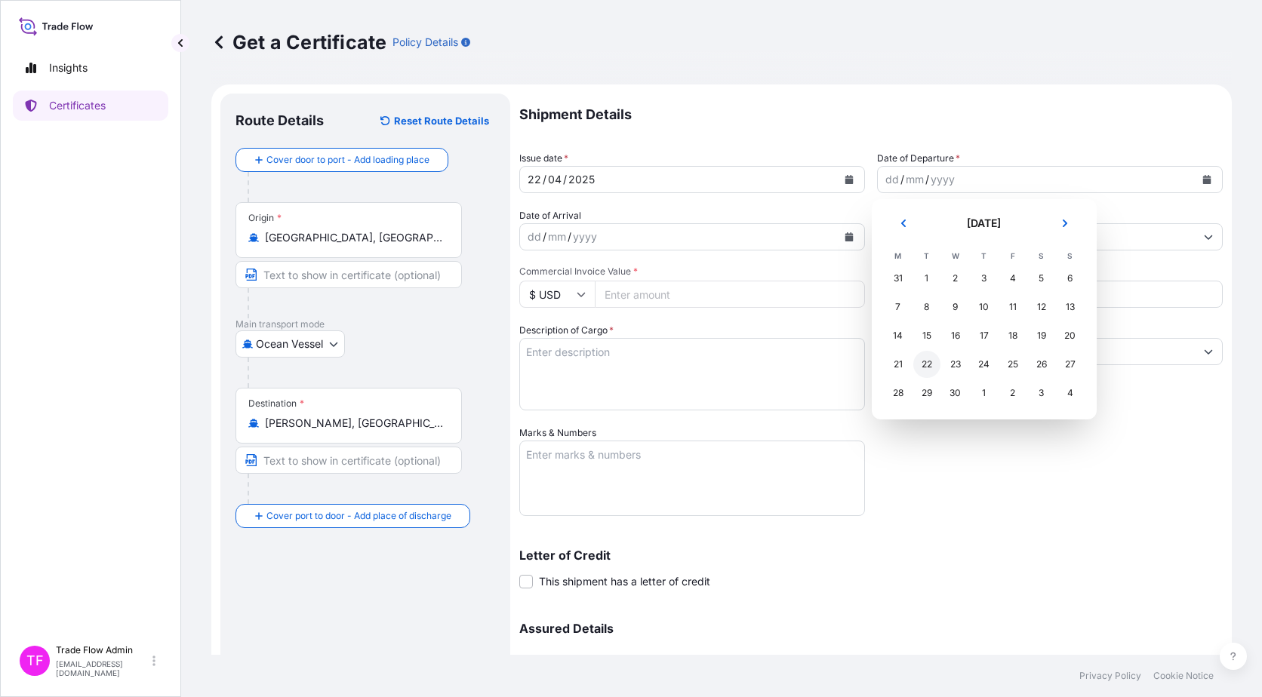
click at [925, 364] on div "22" at bounding box center [926, 364] width 27 height 27
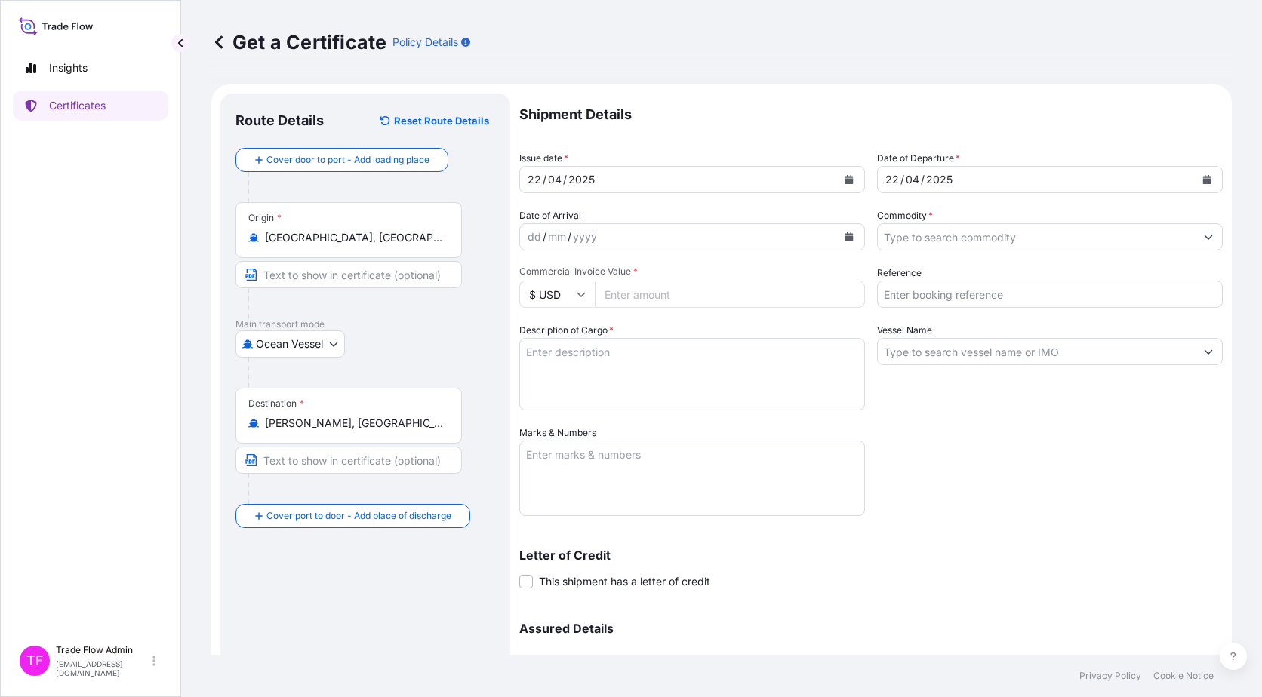
click at [1041, 236] on input "Commodity *" at bounding box center [1036, 236] width 317 height 27
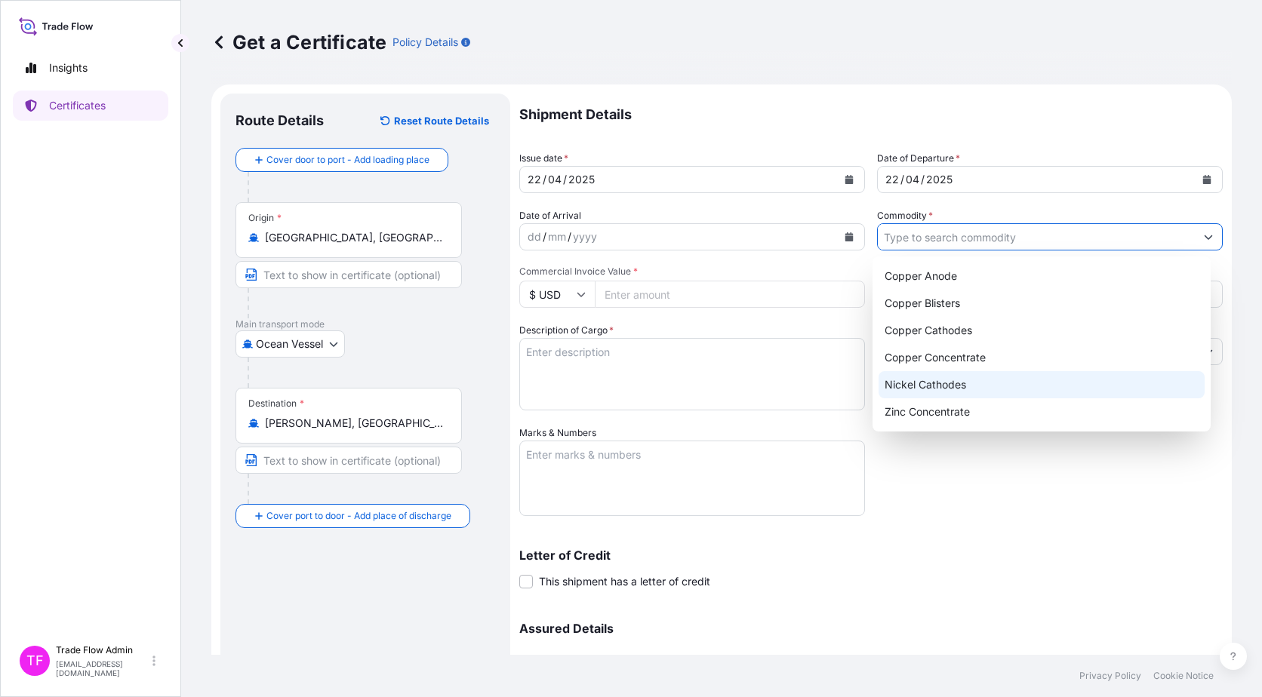
click at [964, 384] on div "Nickel Cathodes" at bounding box center [1041, 384] width 327 height 27
type input "Nickel Cathodes"
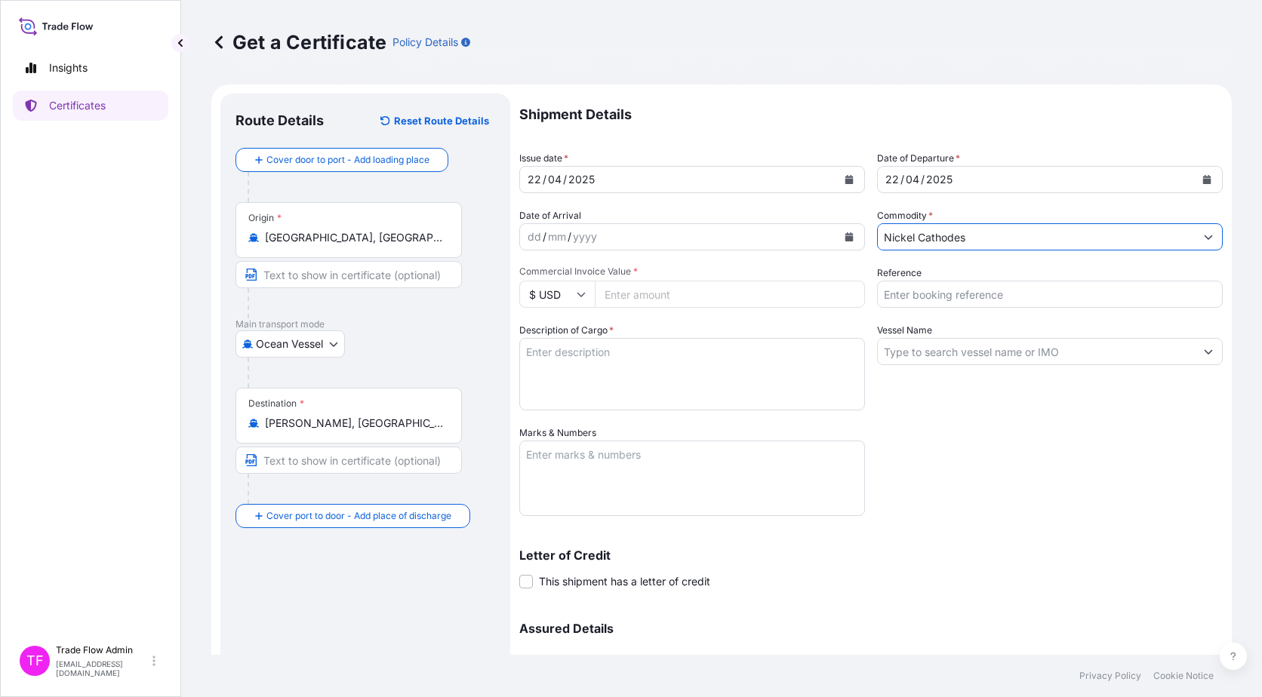
click at [1023, 400] on div "Vessel Name" at bounding box center [1050, 367] width 346 height 88
click at [933, 295] on input "Reference" at bounding box center [1050, 294] width 346 height 27
paste input "2025-EN0093"
type input "2025-EN0093"
click at [624, 289] on input "Commercial Invoice Value *" at bounding box center [730, 294] width 270 height 27
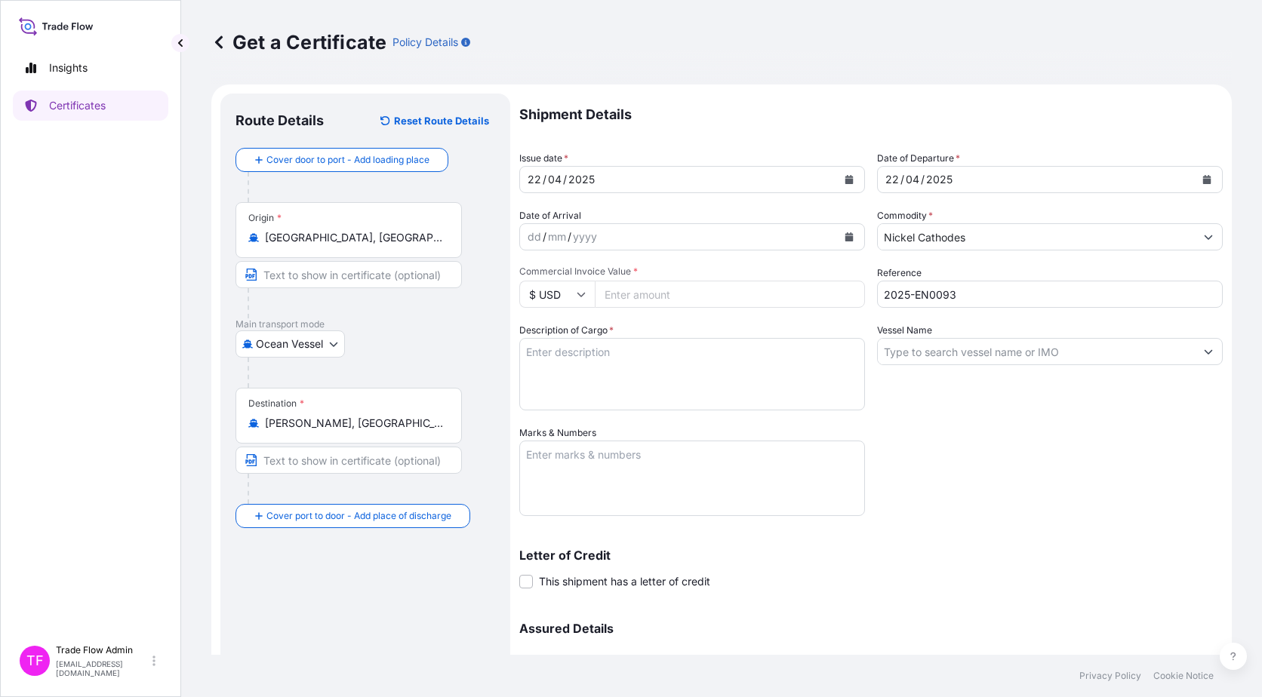
paste input "442622.40"
type input "442622.40"
click at [988, 429] on div "Shipment Details Issue date * 22 / 04 / 2025 Date of Departure * 22 / 04 / 2025…" at bounding box center [870, 425] width 703 height 662
click at [544, 358] on textarea "Description of Cargo *" at bounding box center [692, 374] width 346 height 72
paste textarea "ORIGIN - JAPAN NICKEL BRAND:SMM NET WEIGHT:24.240 MT GROSS WEIGHT:24.306 MT BUN…"
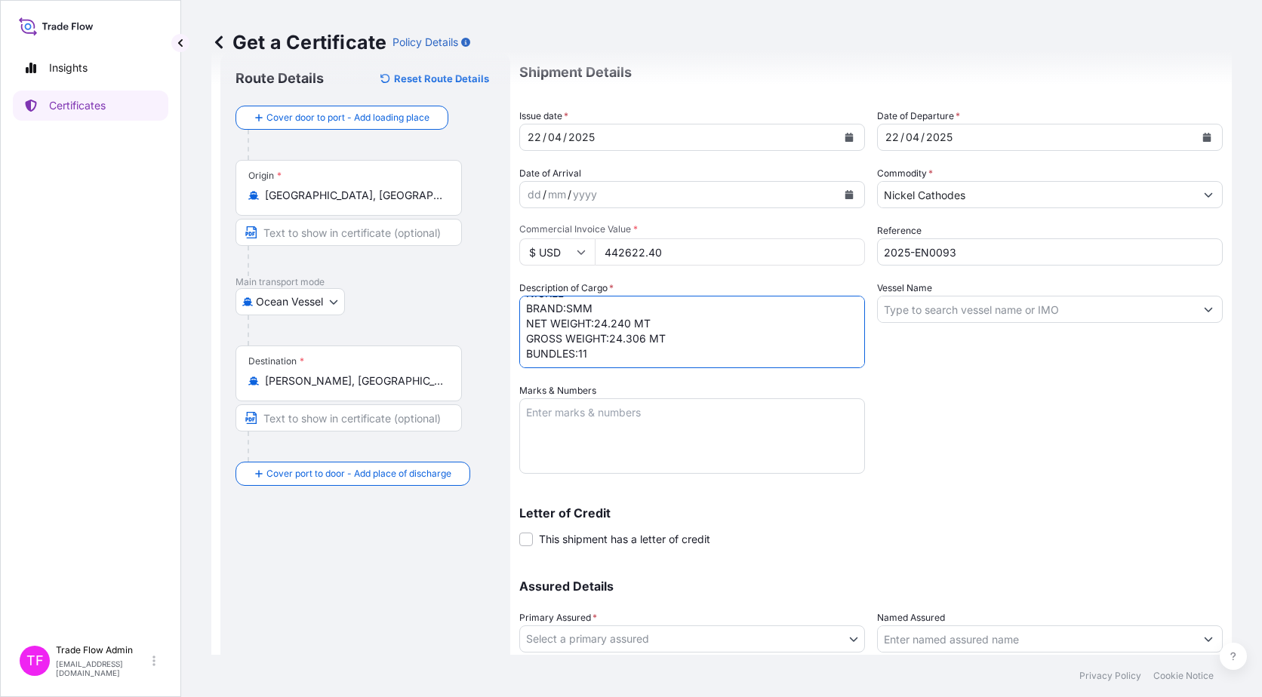
scroll to position [43, 0]
type textarea "ORIGIN - JAPAN NICKEL BRAND:SMM NET WEIGHT:24.240 MT GROSS WEIGHT:24.306 MT BUN…"
click at [994, 298] on input "Vessel Name" at bounding box center [1036, 308] width 317 height 27
paste input "POS LAEMCHABANG"
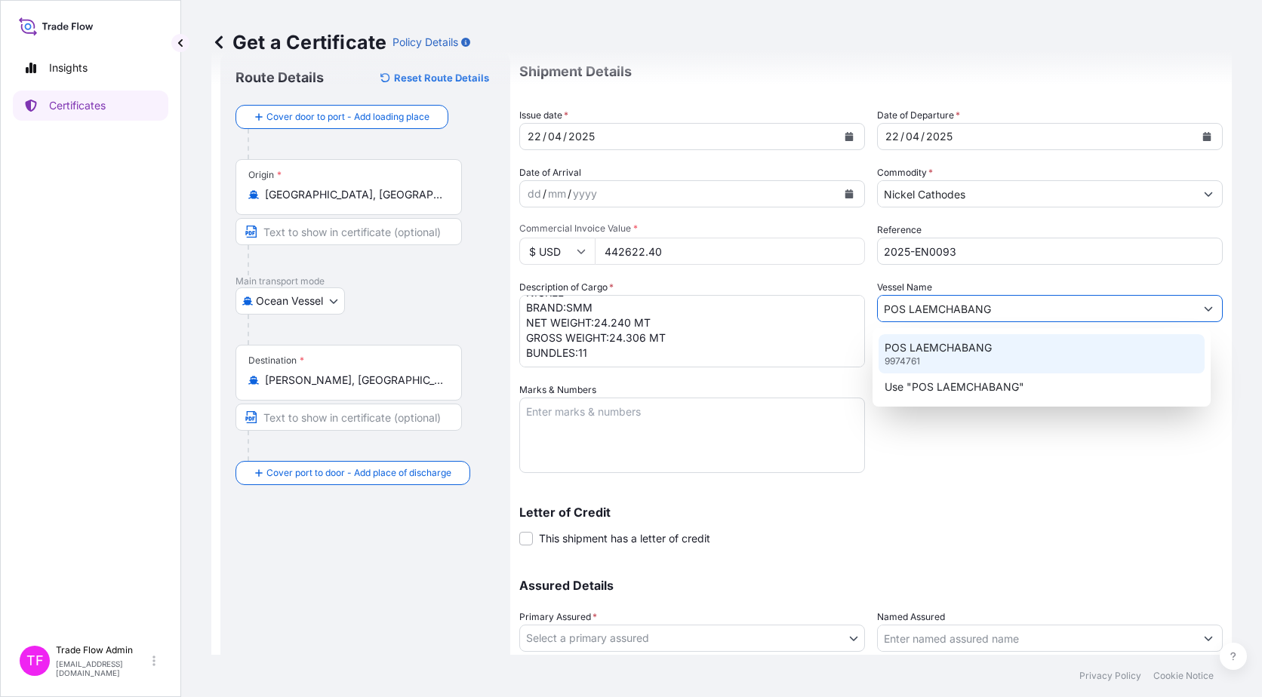
click at [995, 341] on div "POS LAEMCHABANG 9974761" at bounding box center [1041, 353] width 327 height 39
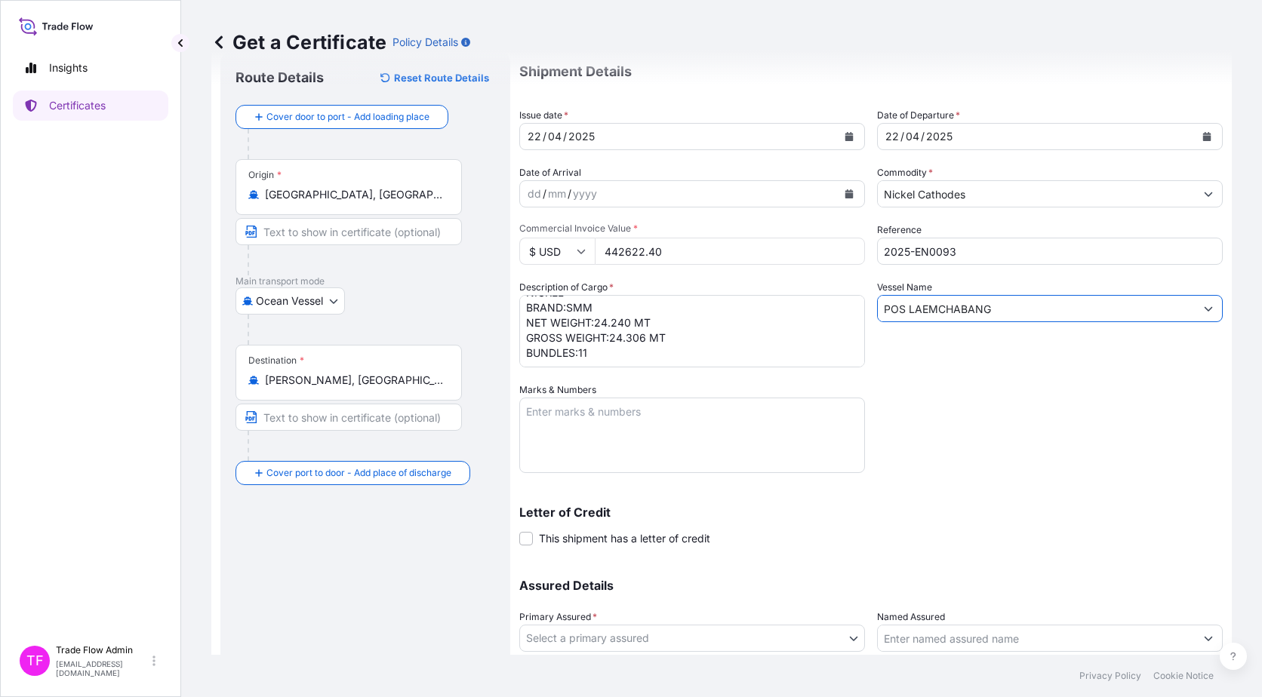
type input "POS LAEMCHABANG"
click at [642, 438] on textarea "Marks & Numbers" at bounding box center [692, 435] width 346 height 75
paste textarea "BL NO.POBUSHA250400882"
type textarea "BL NO.POBUSHA250400882"
click at [1004, 420] on div "Shipment Details Issue date * 22 / 04 / 2025 Date of Departure * 22 / 04 / 2025…" at bounding box center [870, 382] width 703 height 662
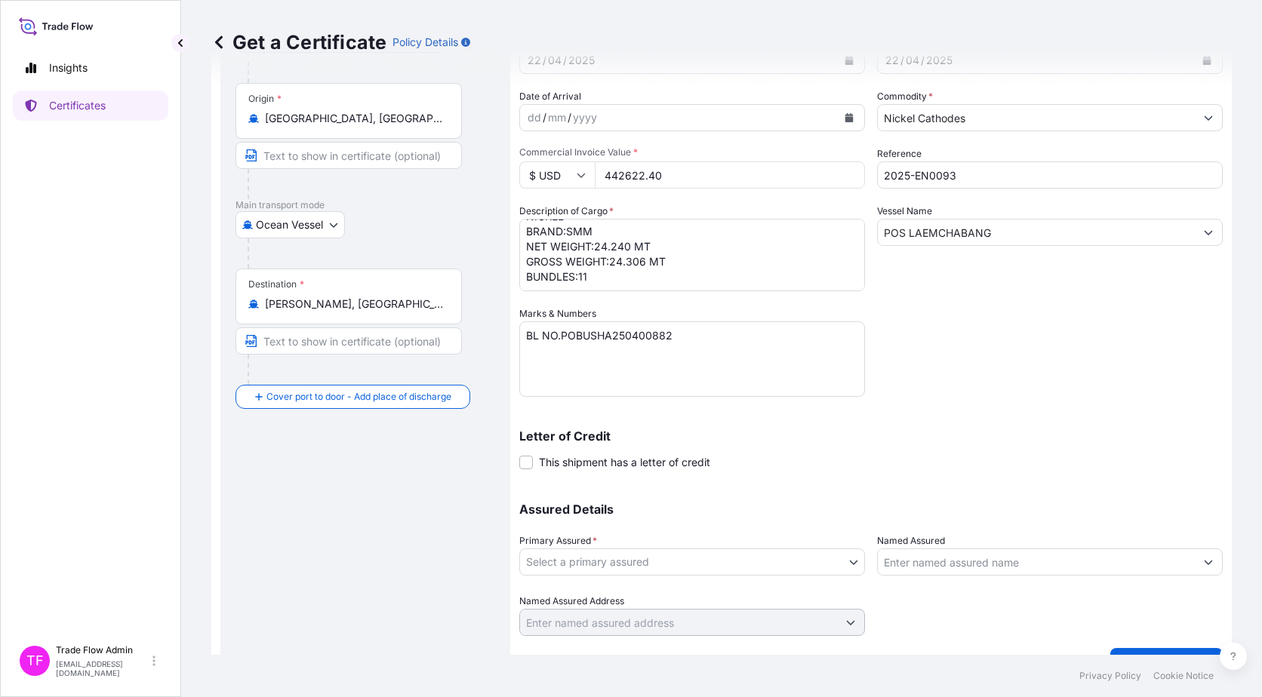
scroll to position [152, 0]
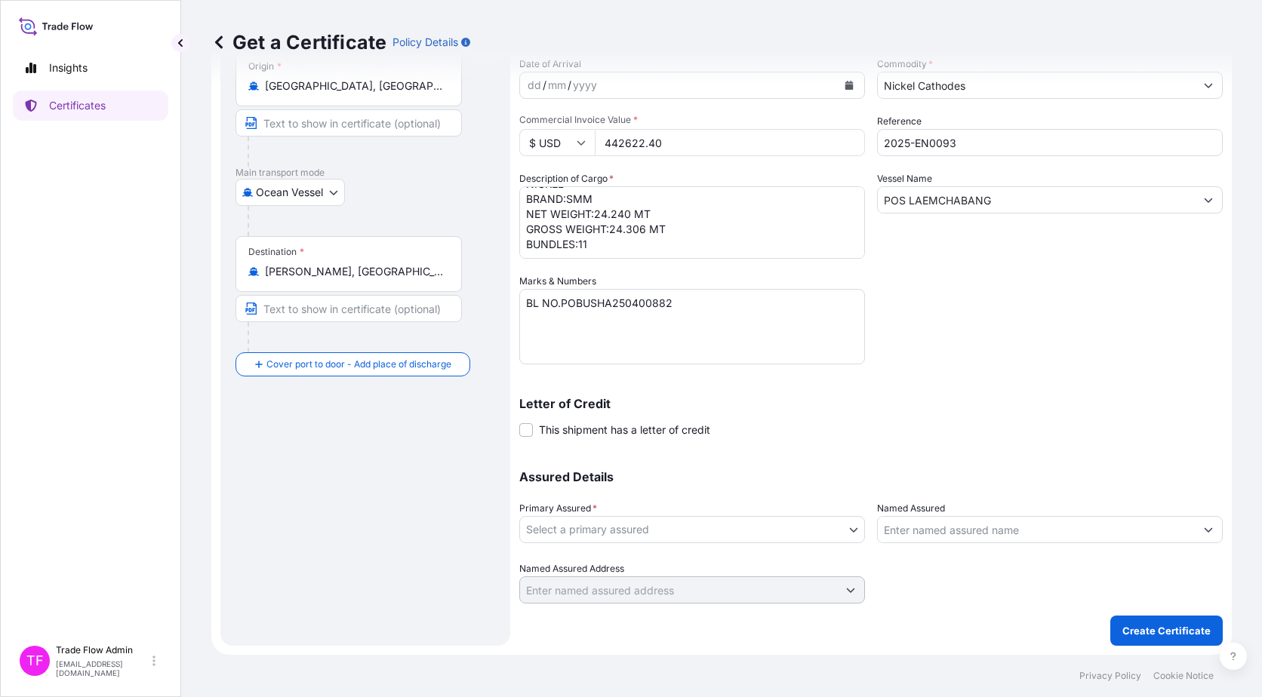
click at [727, 524] on body "Insights Certificates TF Trade Flow Admin trade.flow+citic@wtwco.com Get a Cert…" at bounding box center [631, 348] width 1262 height 697
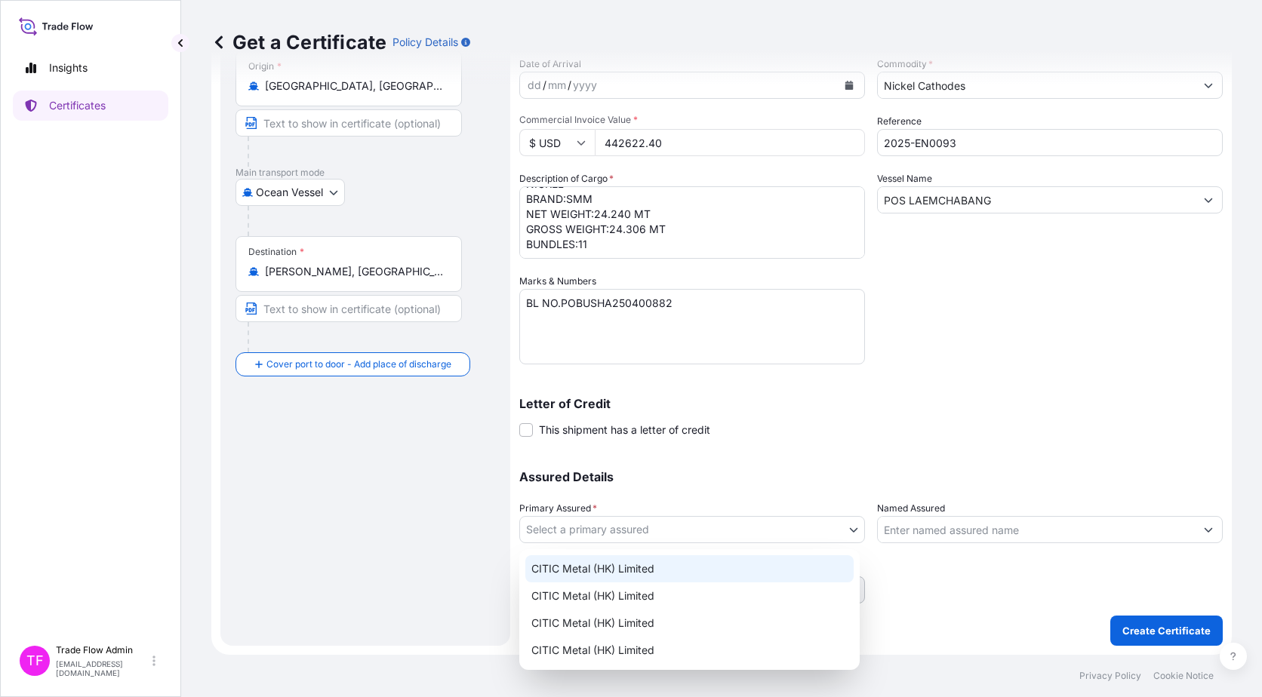
click at [659, 561] on div "CITIC Metal (HK) Limited" at bounding box center [689, 568] width 328 height 27
select select "31478"
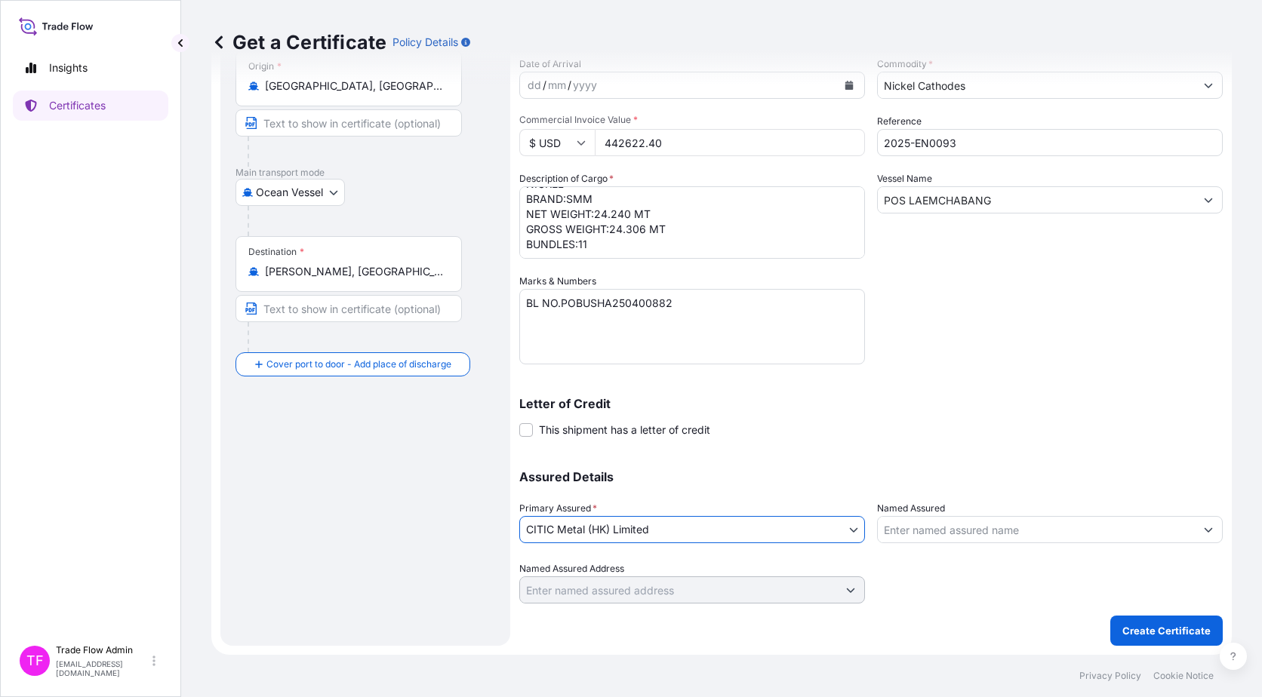
click at [847, 487] on div "Assured Details Primary Assured * CITIC Metal (HK) Limited CITIC Metal (HK) Lim…" at bounding box center [870, 528] width 703 height 151
click at [1142, 626] on p "Create Certificate" at bounding box center [1166, 630] width 88 height 15
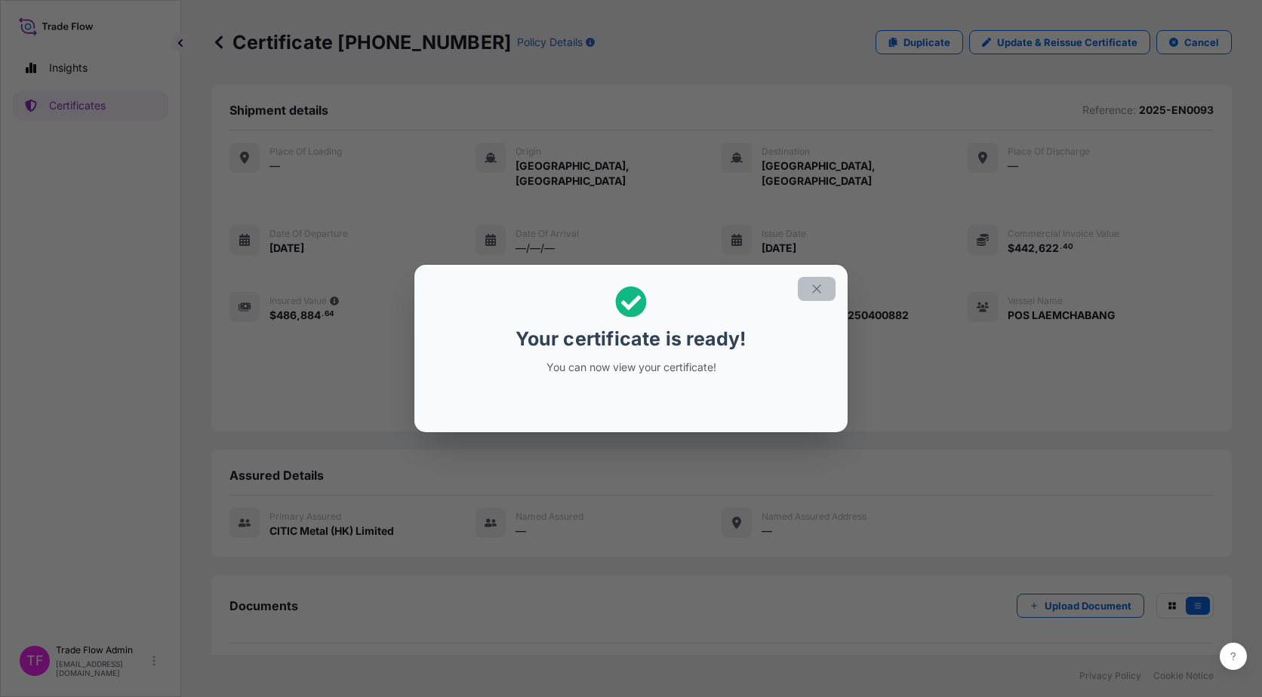
click at [819, 278] on button "button" at bounding box center [817, 289] width 38 height 24
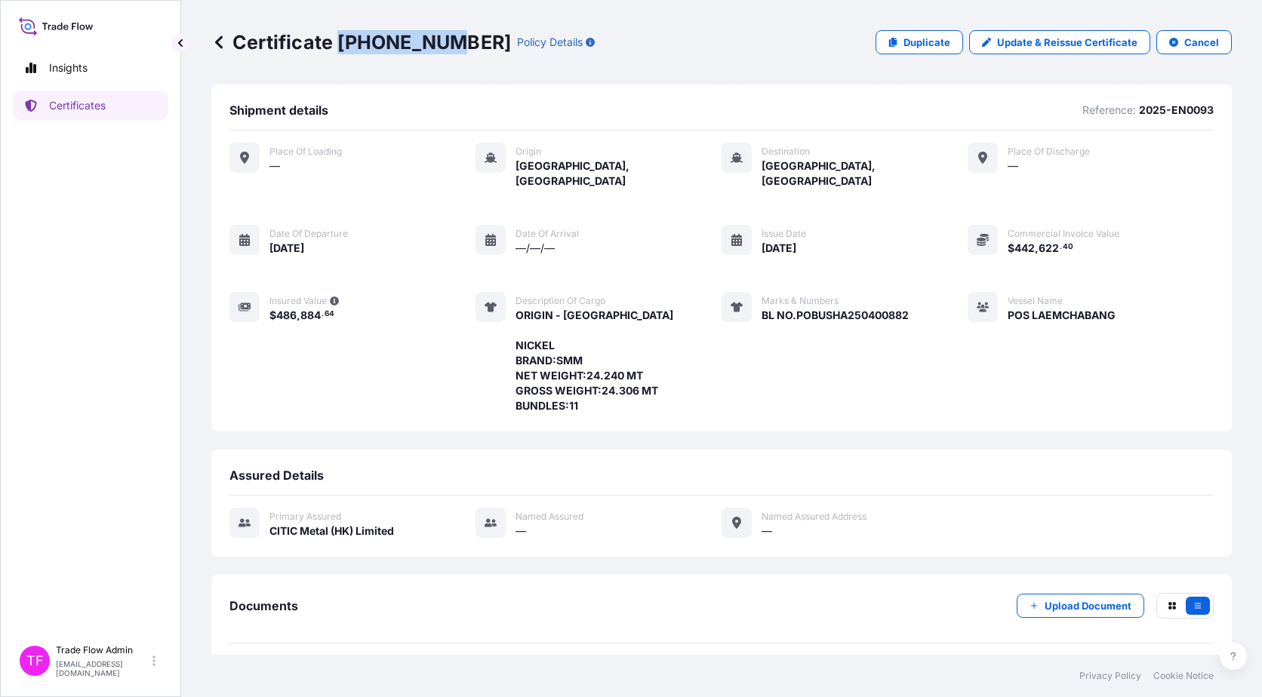
drag, startPoint x: 341, startPoint y: 33, endPoint x: 444, endPoint y: 35, distance: 102.6
click at [444, 35] on p "Certificate 31478-43-1" at bounding box center [361, 42] width 300 height 24
copy p "31478-43-1"
click at [113, 105] on link "Certificates" at bounding box center [90, 106] width 155 height 30
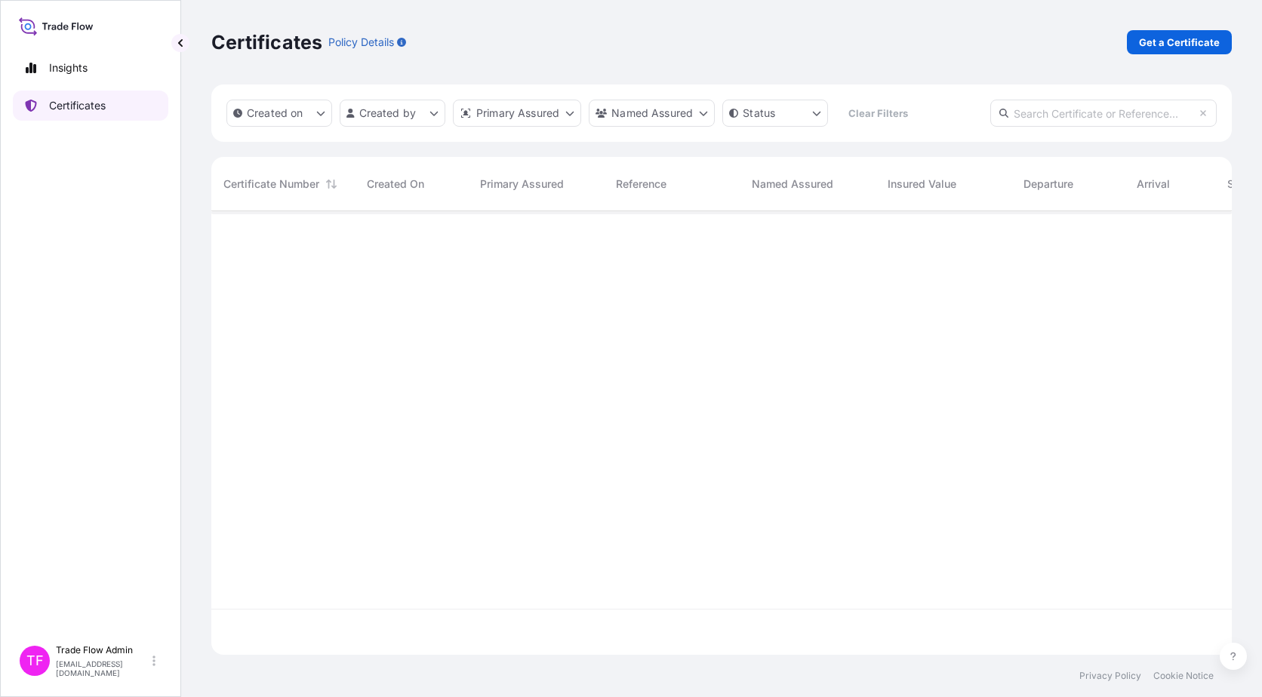
scroll to position [441, 1009]
click at [1108, 109] on input "text" at bounding box center [1103, 113] width 226 height 27
paste input "31478-5-1"
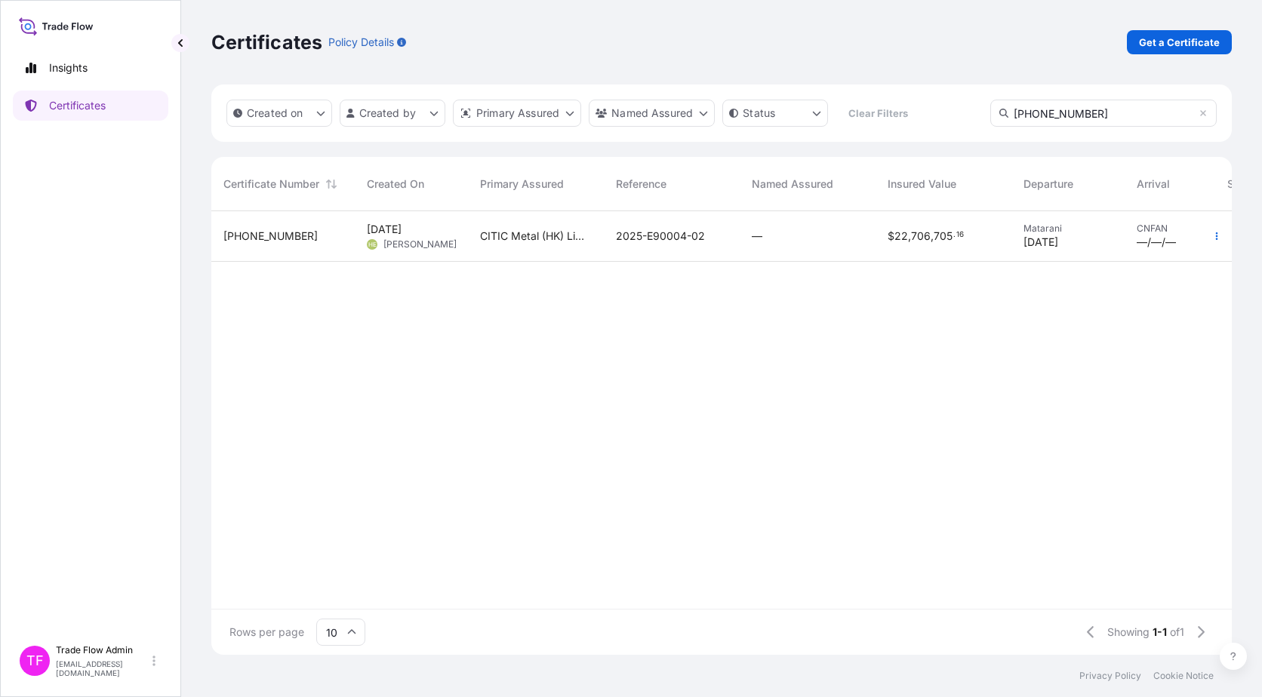
type input "31478-5-1"
click at [271, 246] on div "31478-5-1" at bounding box center [282, 236] width 143 height 51
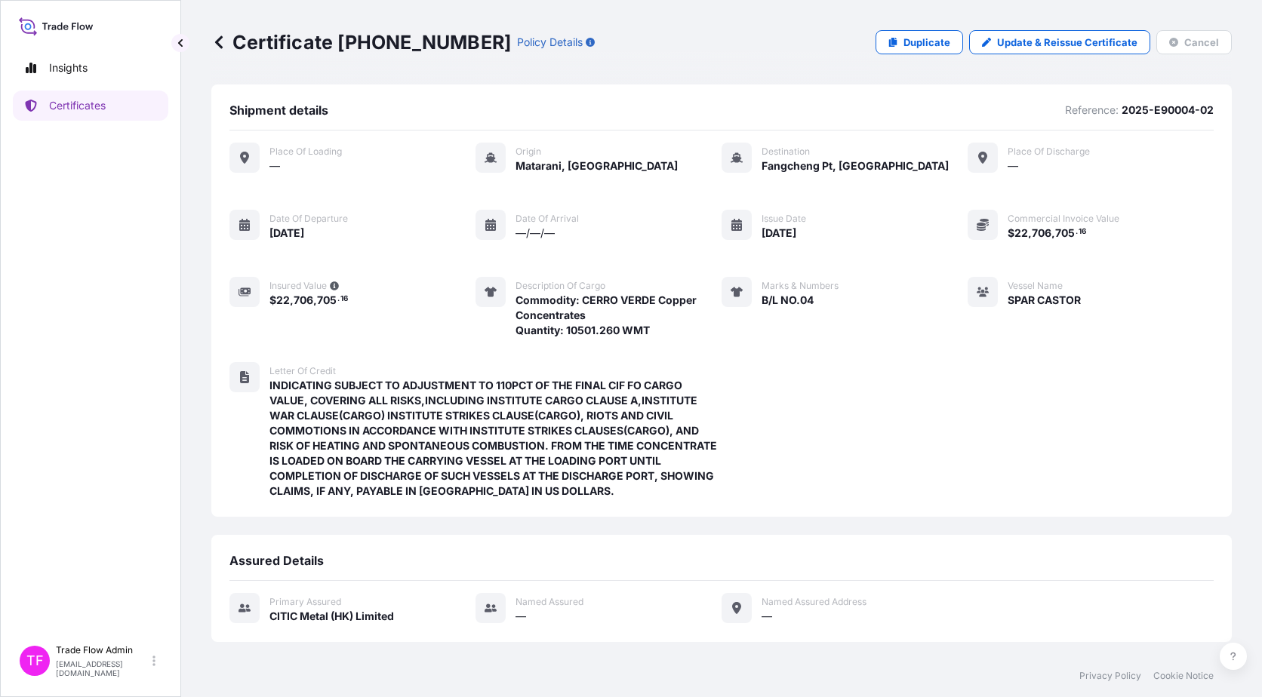
scroll to position [146, 0]
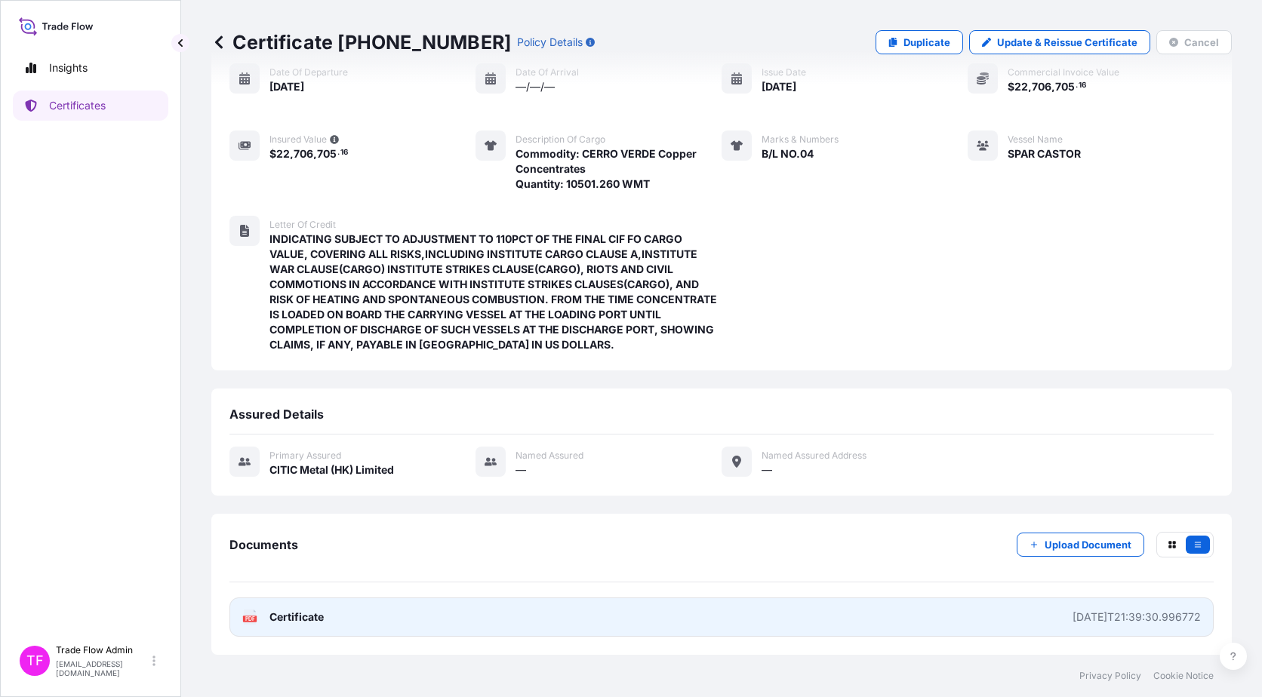
click at [312, 620] on span "Certificate" at bounding box center [296, 617] width 54 height 15
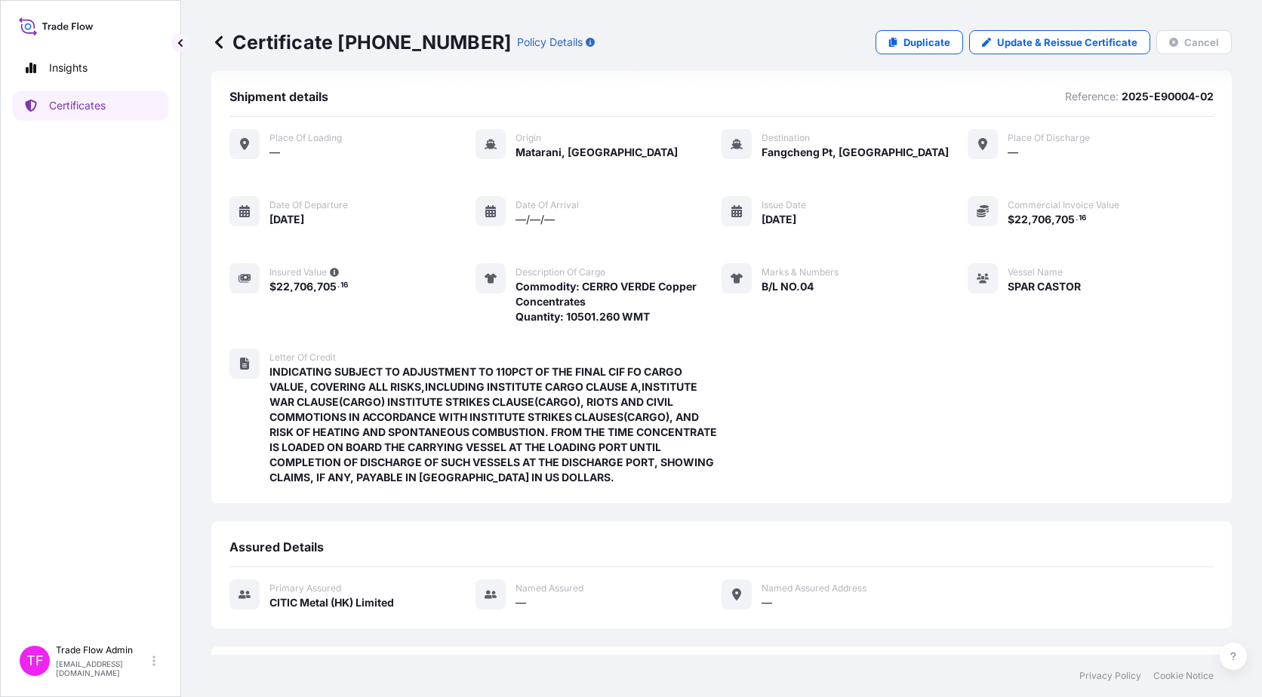
scroll to position [13, 0]
click at [88, 105] on p "Certificates" at bounding box center [77, 105] width 57 height 15
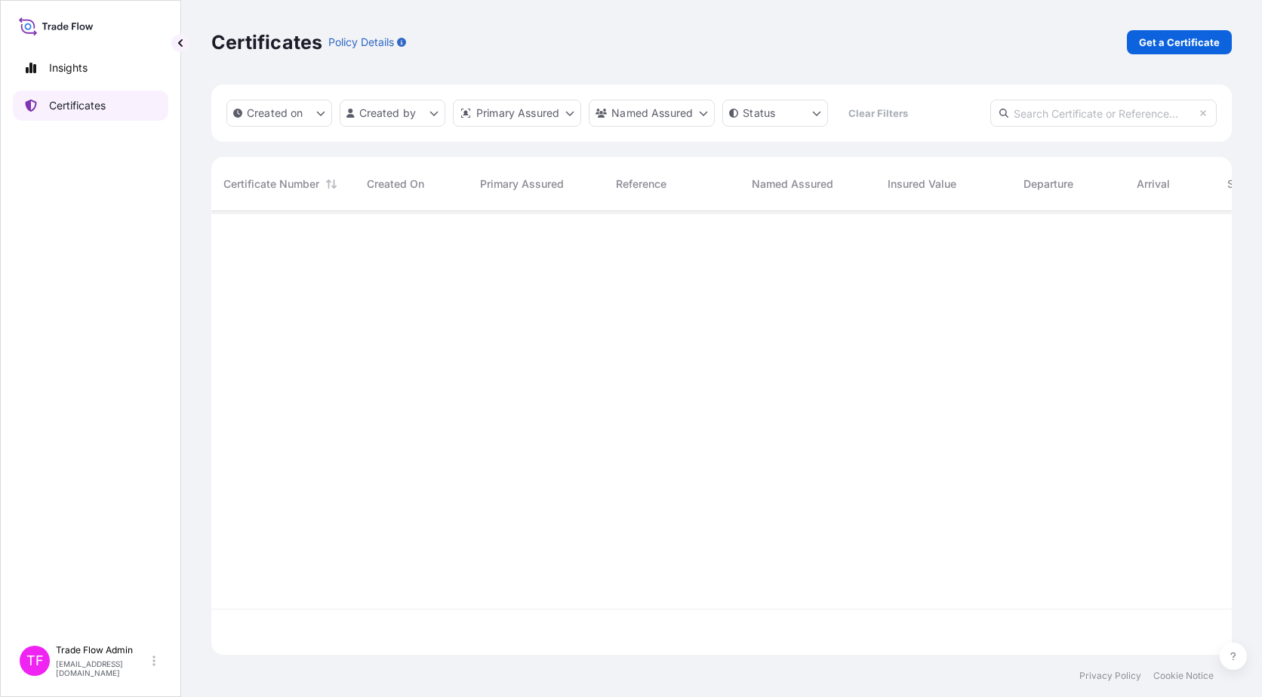
scroll to position [441, 1009]
click at [1153, 46] on p "Get a Certificate" at bounding box center [1179, 42] width 81 height 15
select select "Ocean Vessel"
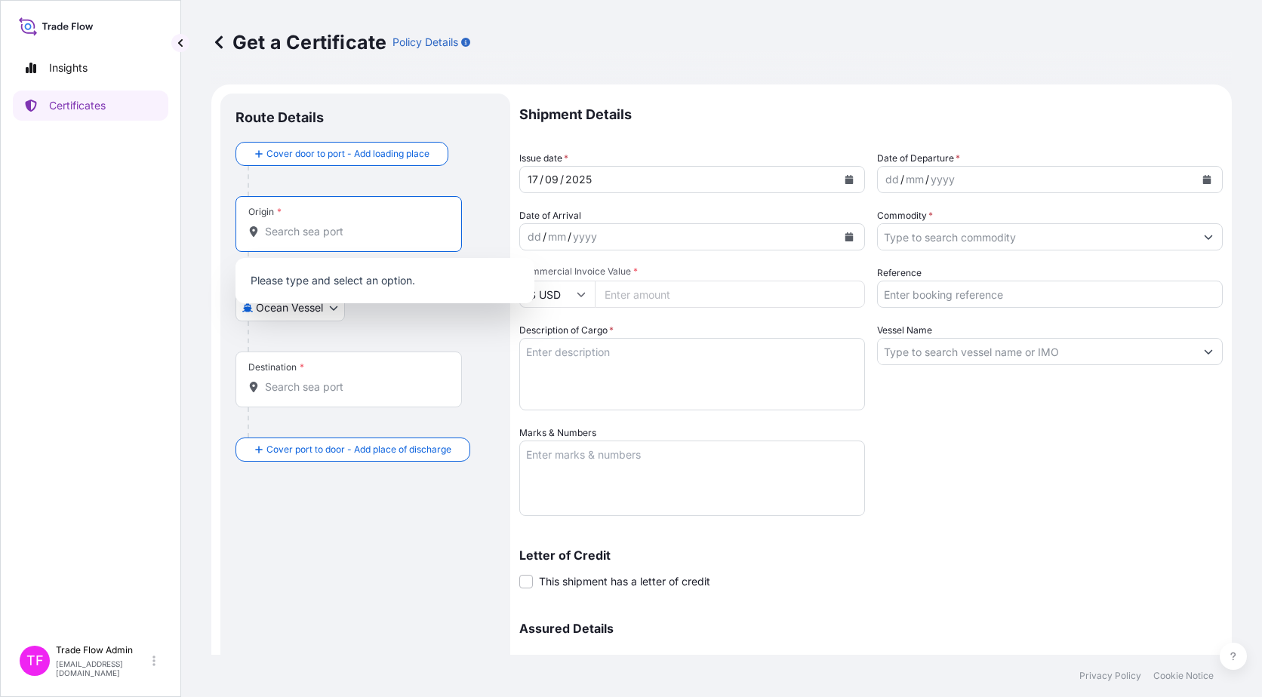
click at [266, 231] on input "Origin *" at bounding box center [354, 231] width 178 height 15
paste input "Matarani 04410, Peru"
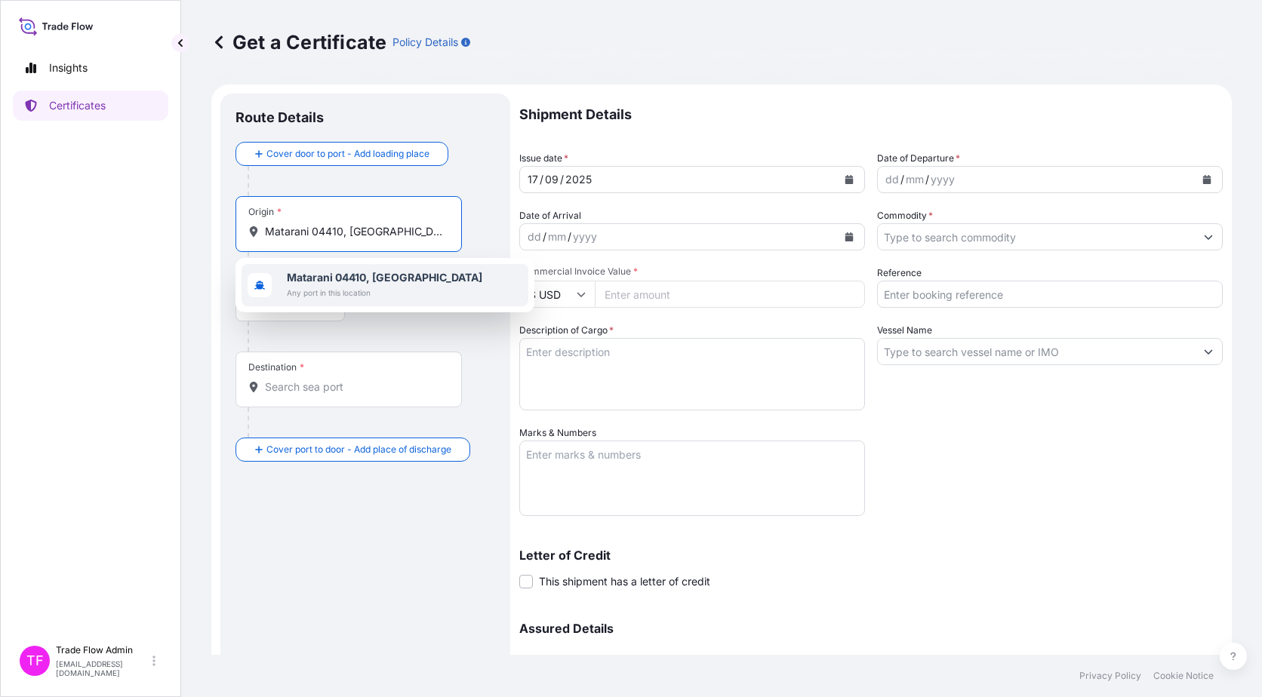
click at [355, 278] on b "Matarani 04410, Peru" at bounding box center [384, 277] width 195 height 13
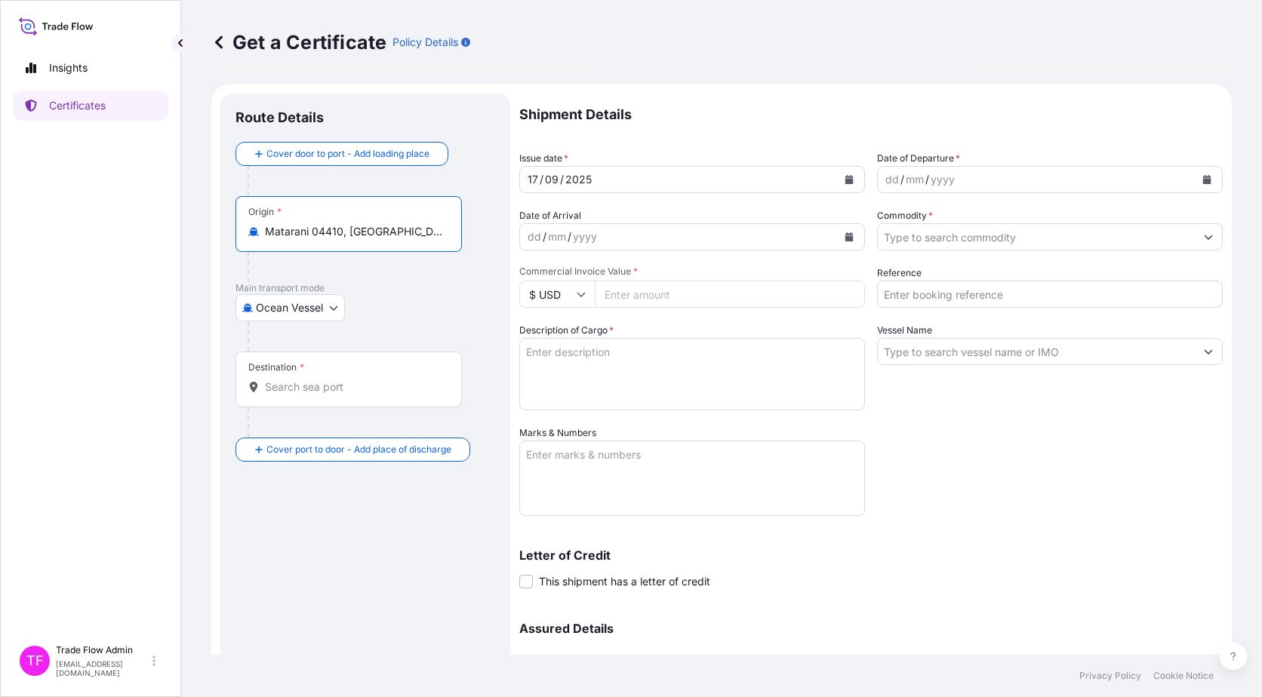
type input "Matarani 04410, Peru"
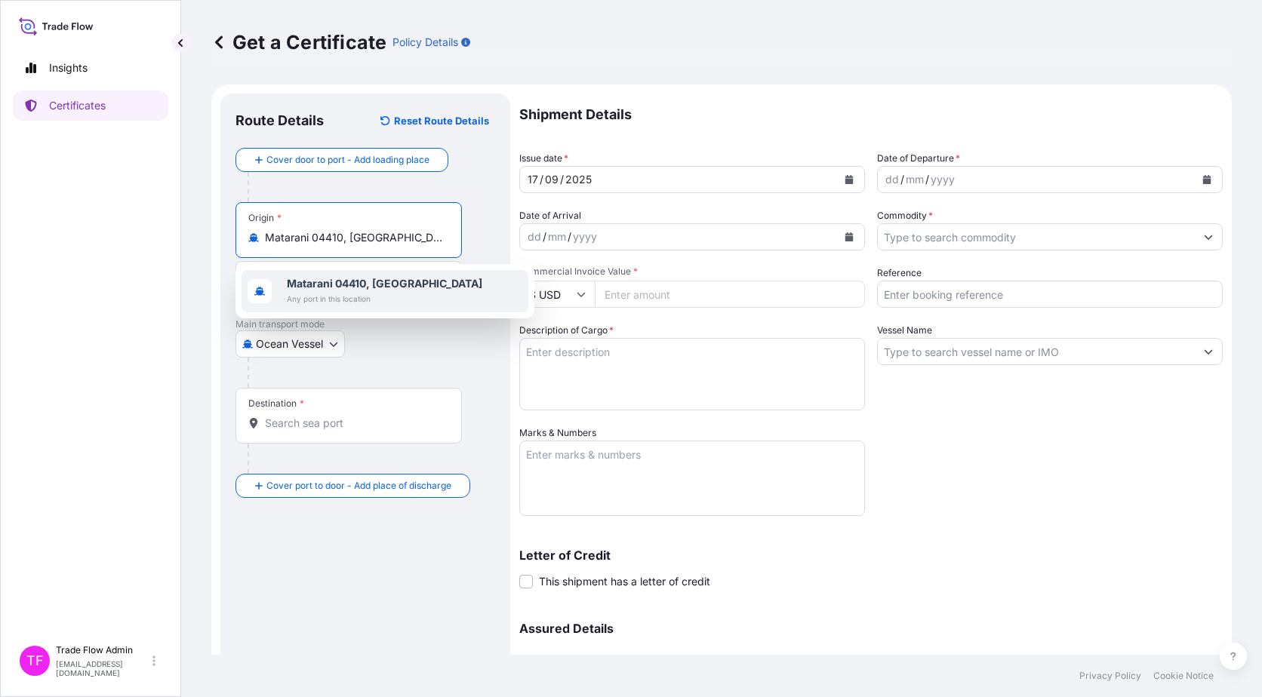
click at [428, 300] on div "Matarani 04410, Peru Any port in this location" at bounding box center [384, 291] width 287 height 42
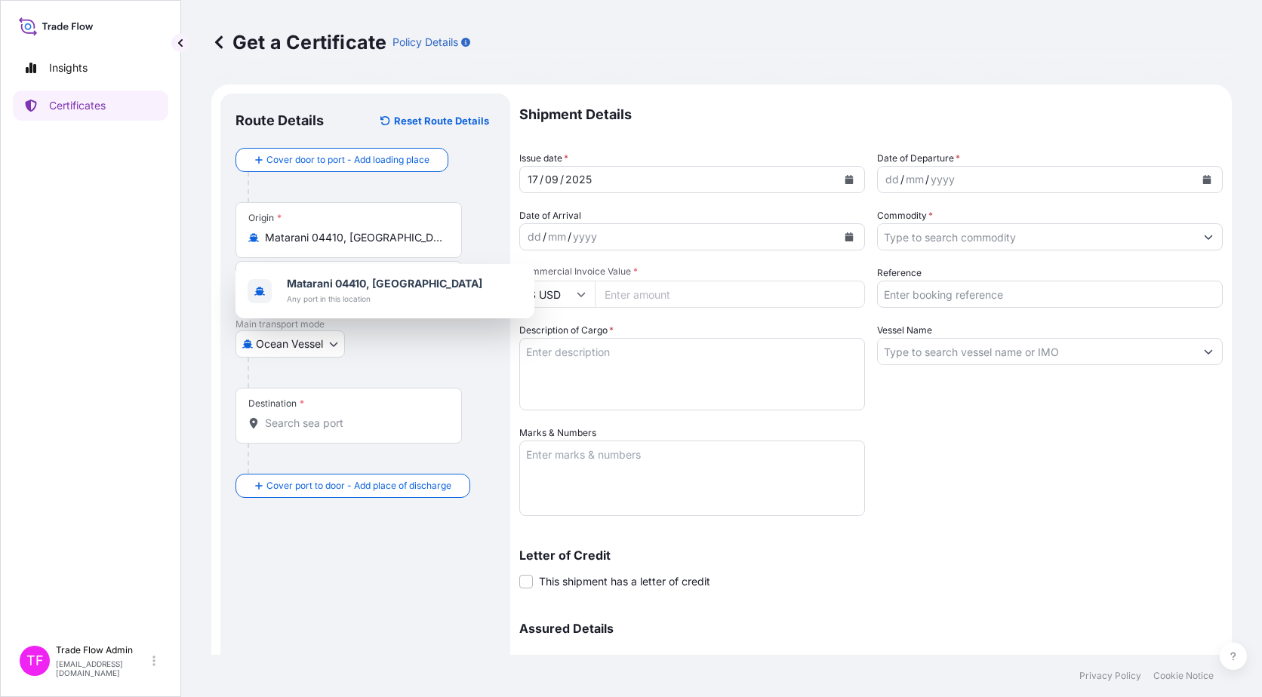
click at [316, 411] on div "Destination *" at bounding box center [348, 416] width 226 height 56
click at [316, 416] on input "Destination *" at bounding box center [354, 423] width 178 height 15
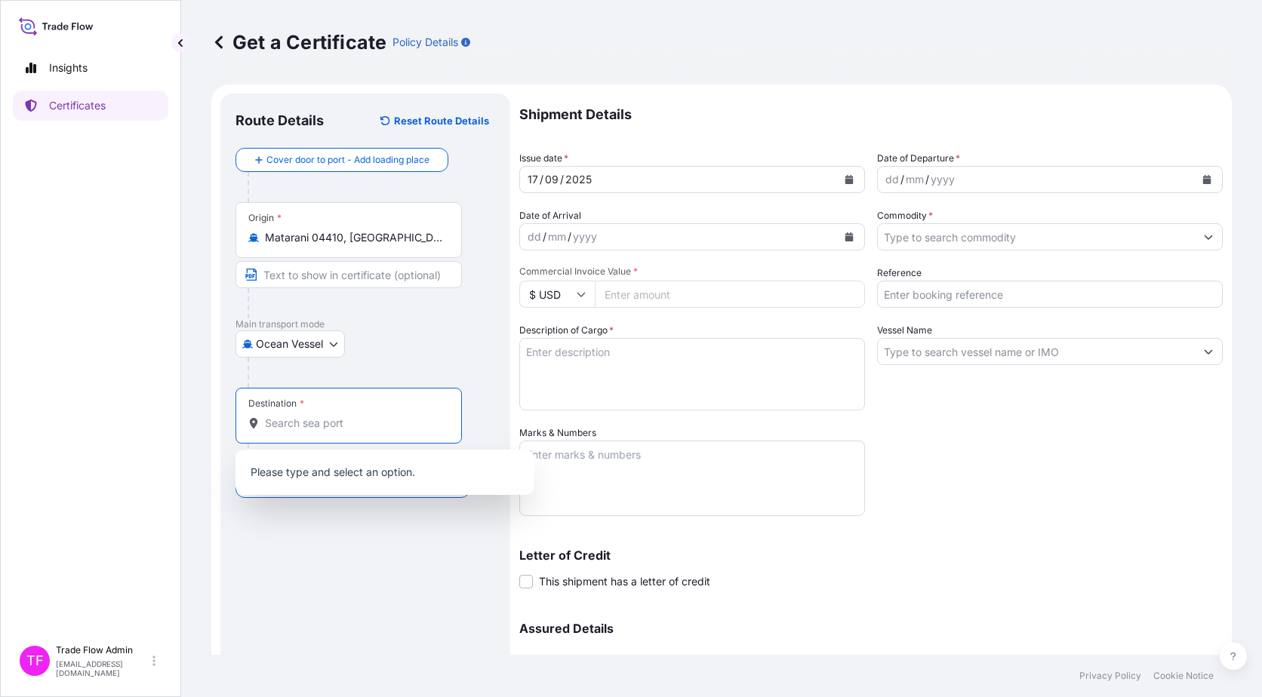
paste input "Fangcheng Pt"
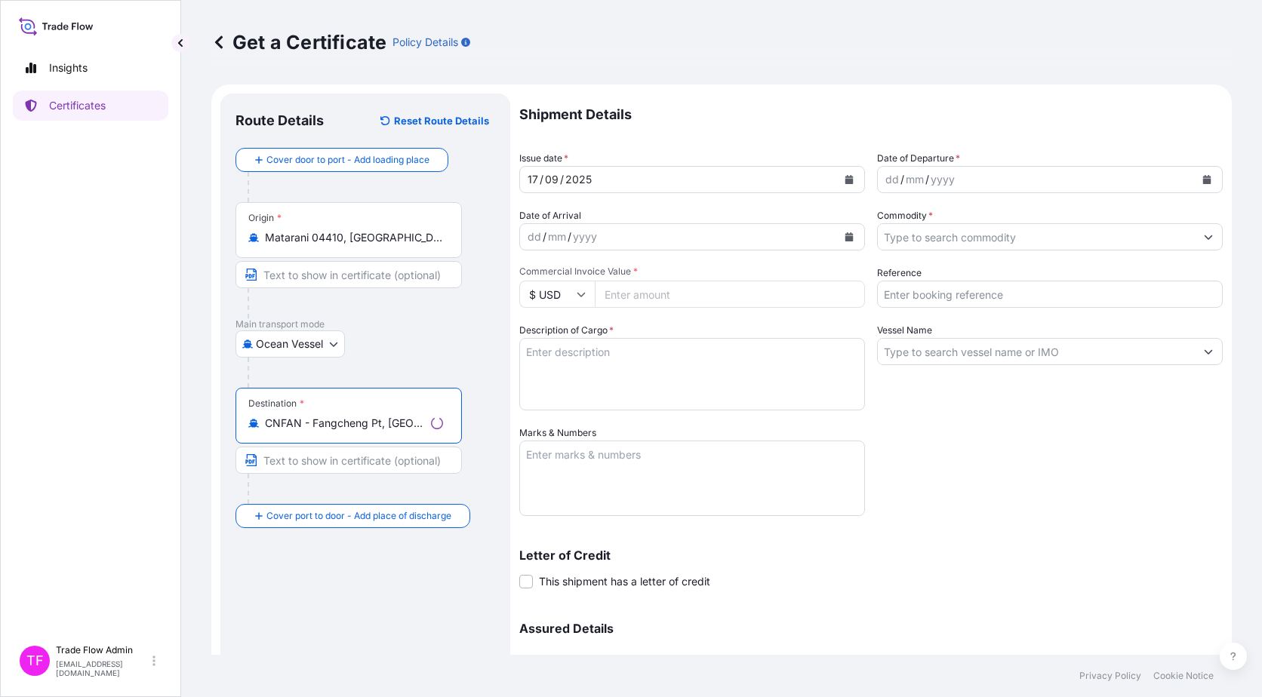
type input "CNFAN - Fangcheng Pt, China"
click at [367, 601] on div "Route Details Reset Route Details Cover door to port - Add loading place Place …" at bounding box center [365, 446] width 260 height 674
click at [822, 180] on div "17 / 09 / 2025" at bounding box center [678, 179] width 317 height 27
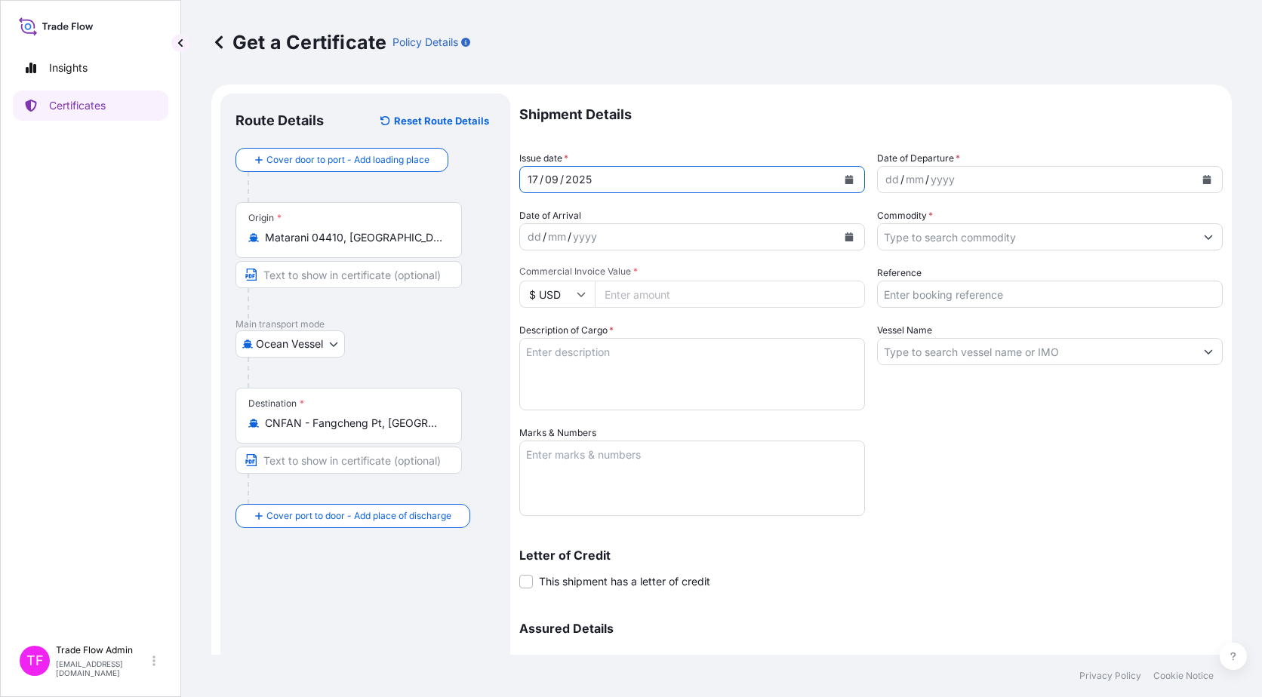
click at [837, 181] on button "Calendar" at bounding box center [849, 180] width 24 height 24
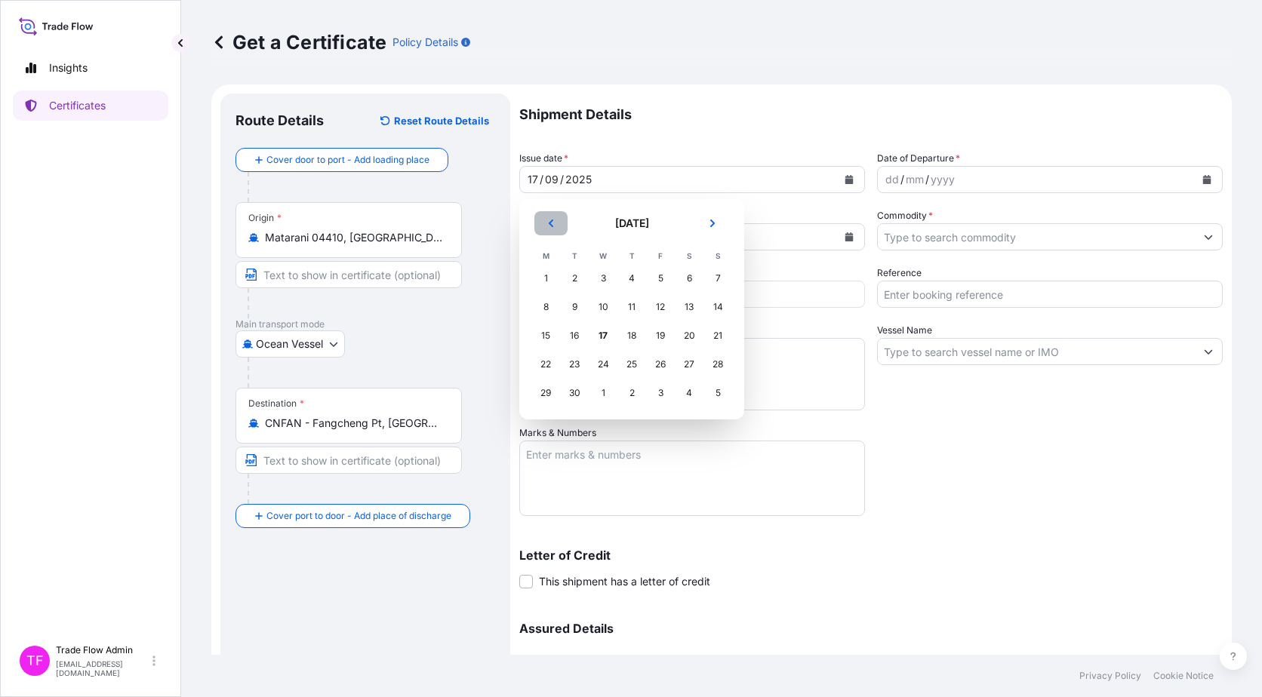
click at [541, 229] on button "Previous" at bounding box center [550, 223] width 33 height 24
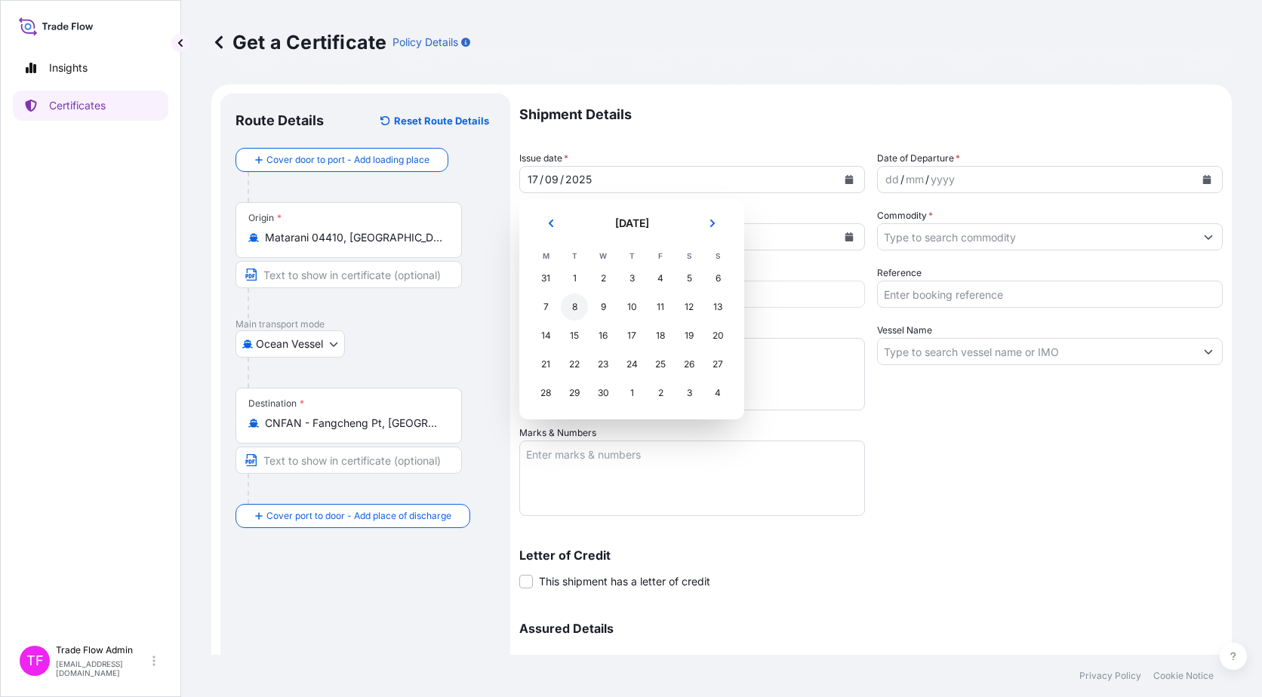
click at [576, 301] on div "8" at bounding box center [574, 307] width 27 height 27
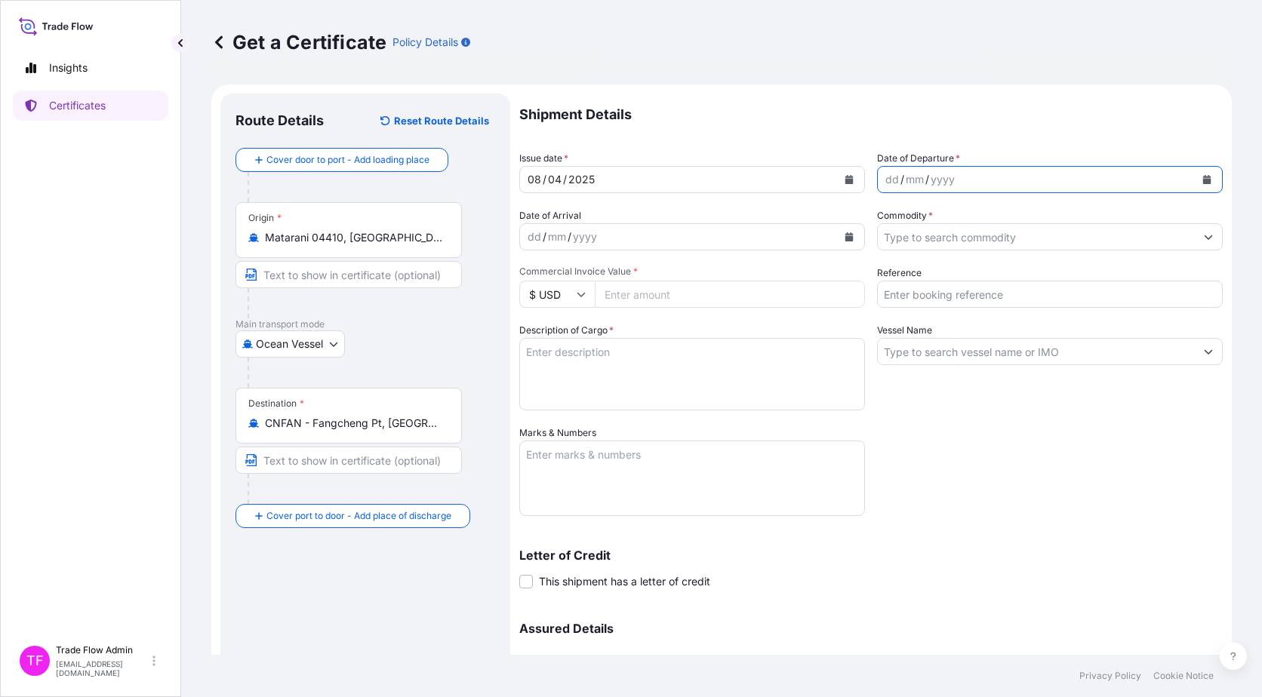
click at [1203, 177] on icon "Calendar" at bounding box center [1207, 179] width 8 height 9
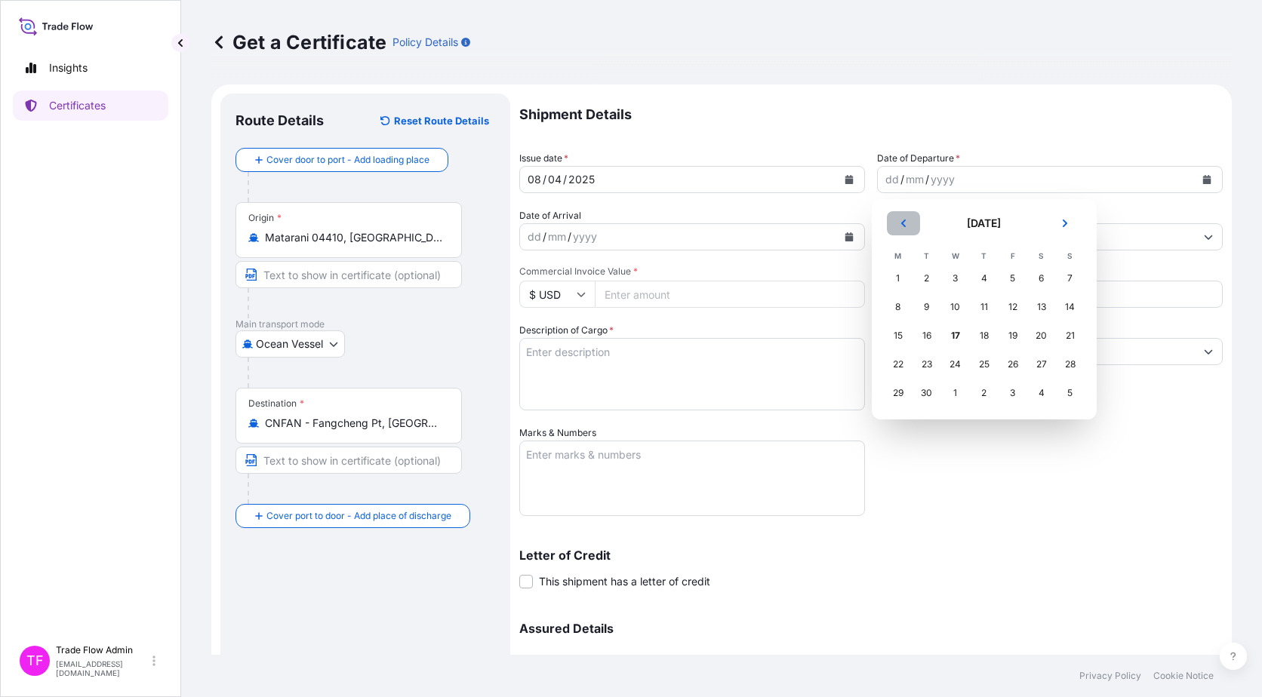
click at [899, 226] on icon "Previous" at bounding box center [903, 223] width 9 height 9
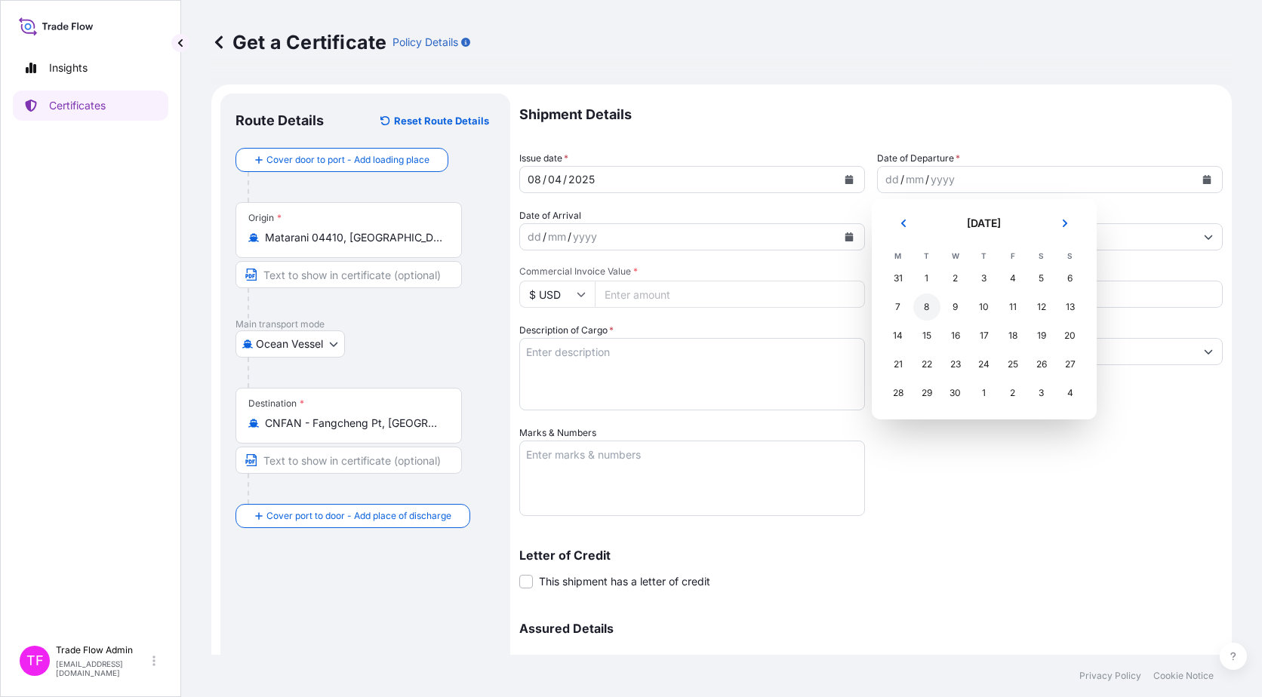
click at [924, 311] on div "8" at bounding box center [926, 307] width 27 height 27
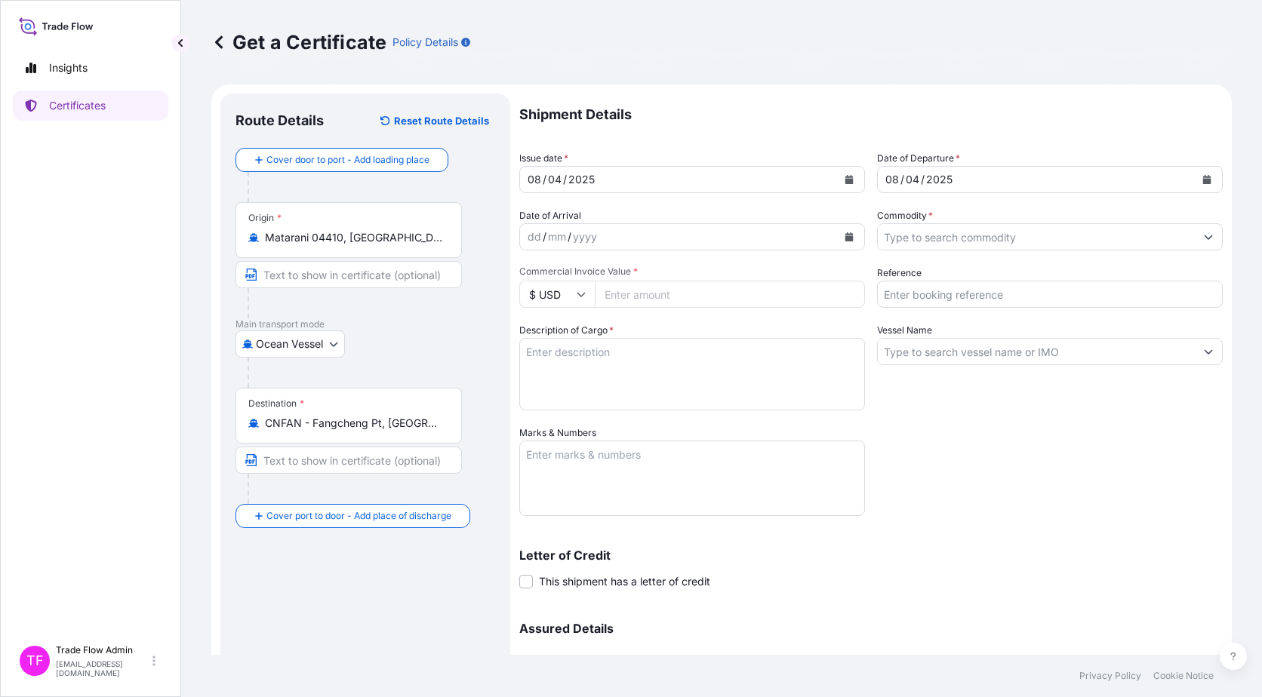
click at [718, 299] on input "Commercial Invoice Value *" at bounding box center [730, 294] width 270 height 27
paste input "22706705.16"
type input "22706705.16"
click at [1176, 472] on div "Shipment Details Issue date * 08 / 04 / 2025 Date of Departure * 08 / 04 / 2025…" at bounding box center [870, 425] width 703 height 662
click at [1048, 244] on input "Commodity *" at bounding box center [1036, 236] width 317 height 27
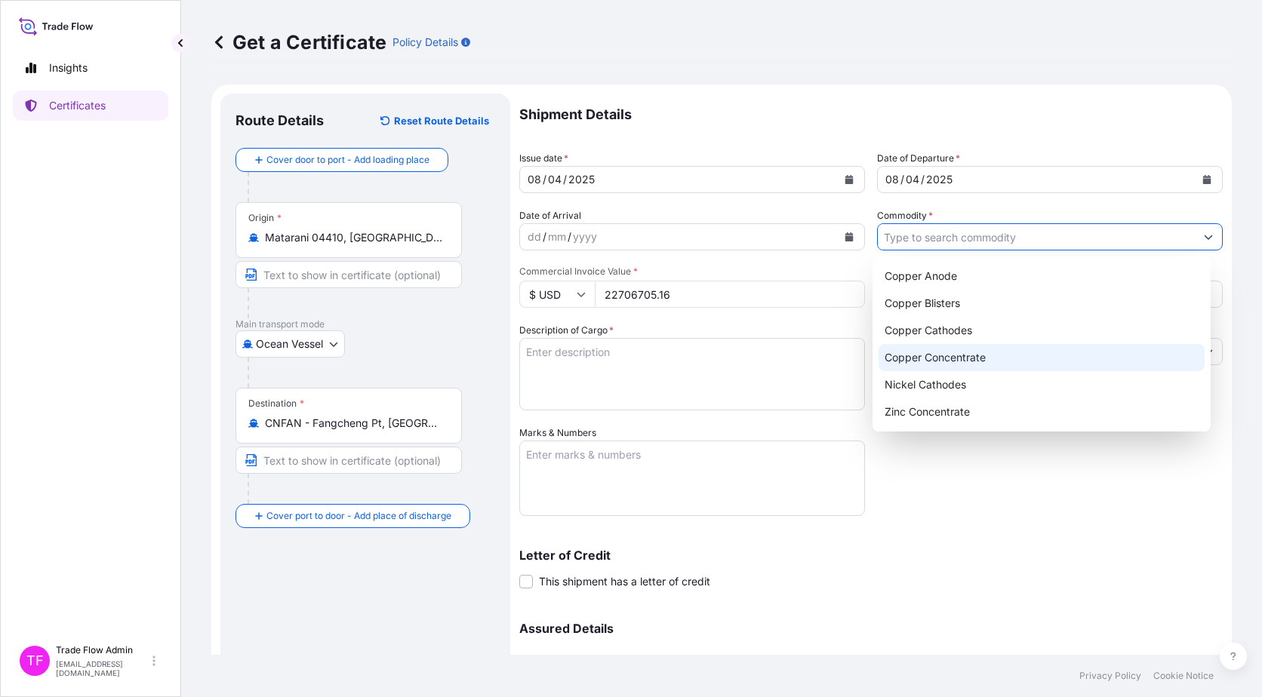
click at [976, 355] on div "Copper Concentrate" at bounding box center [1041, 357] width 327 height 27
type input "Copper Concentrate"
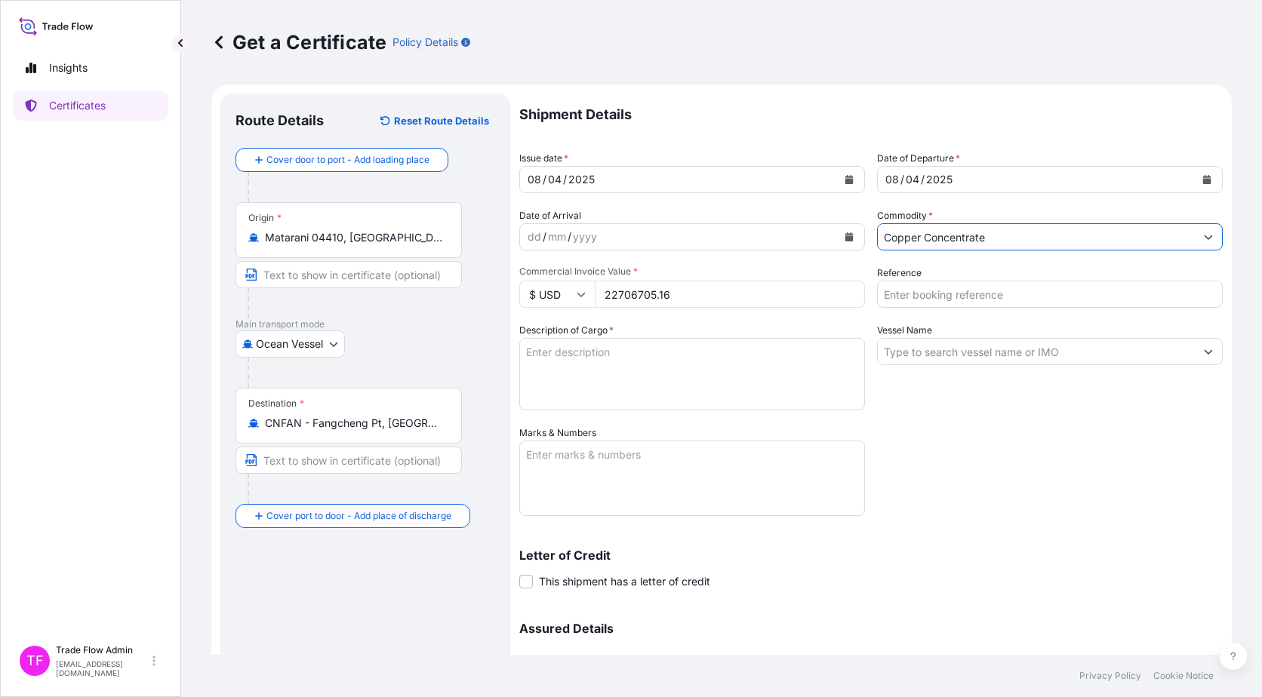
click at [971, 288] on input "Reference" at bounding box center [1050, 294] width 346 height 27
paste input "2025-E90004-02"
type input "2025-E90004-02"
click at [964, 395] on div "Vessel Name" at bounding box center [1050, 367] width 346 height 88
click at [706, 346] on textarea "Description of Cargo *" at bounding box center [692, 374] width 346 height 72
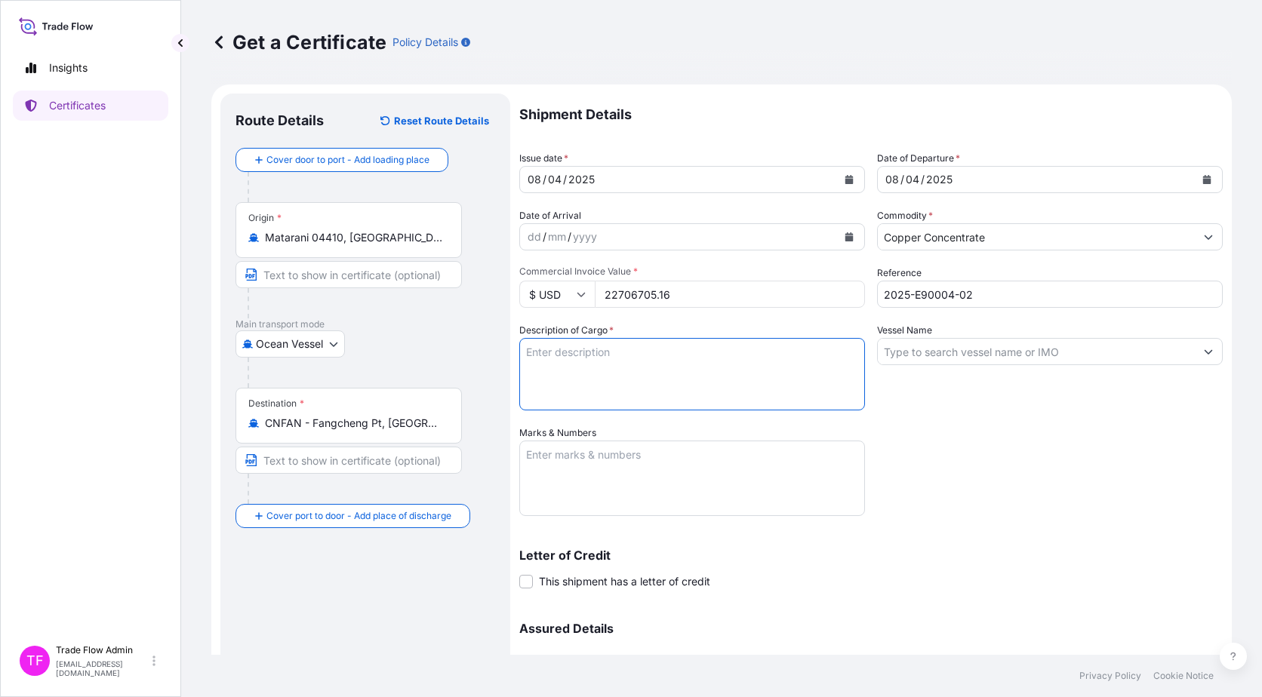
paste textarea "Commodity: CERRO VERDE Copper Concentrates Quantity: 10501.260 WMT"
type textarea "Commodity: CERRO VERDE Copper Concentrates Quantity: 10501.260 WMT"
click at [922, 370] on div "Vessel Name" at bounding box center [1050, 367] width 346 height 88
click at [918, 358] on input "Vessel Name" at bounding box center [1036, 351] width 317 height 27
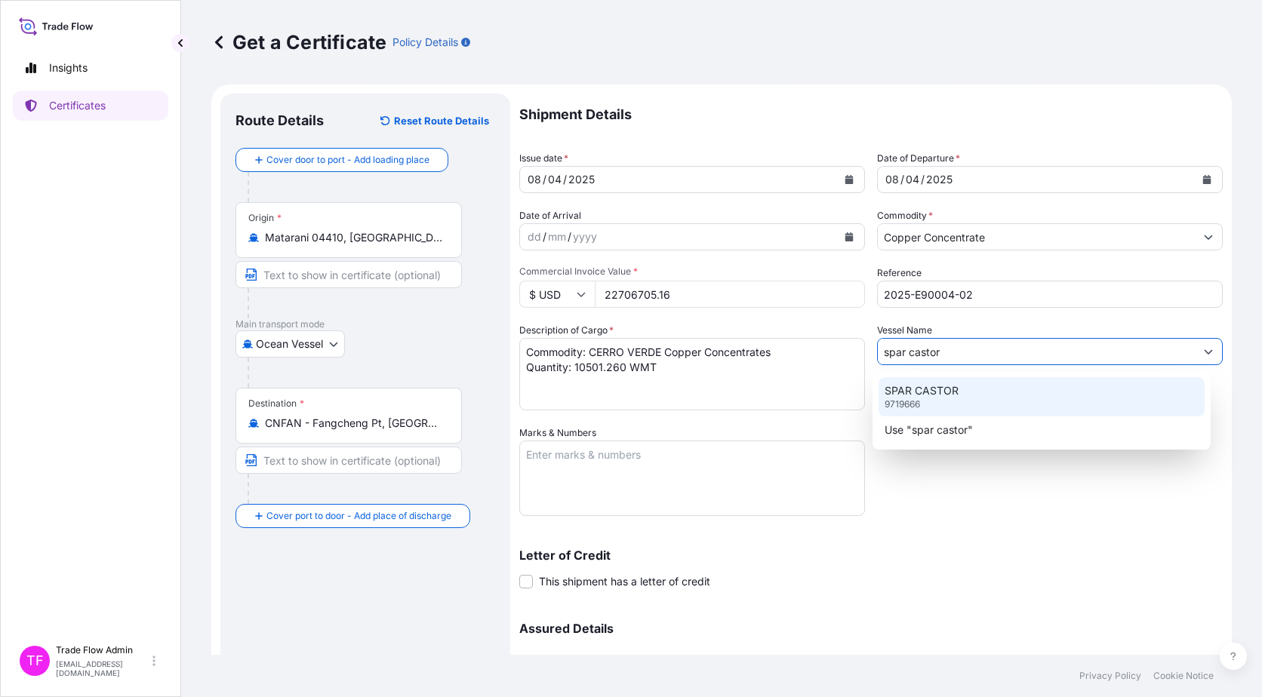
click at [947, 397] on p "SPAR CASTOR" at bounding box center [921, 390] width 74 height 15
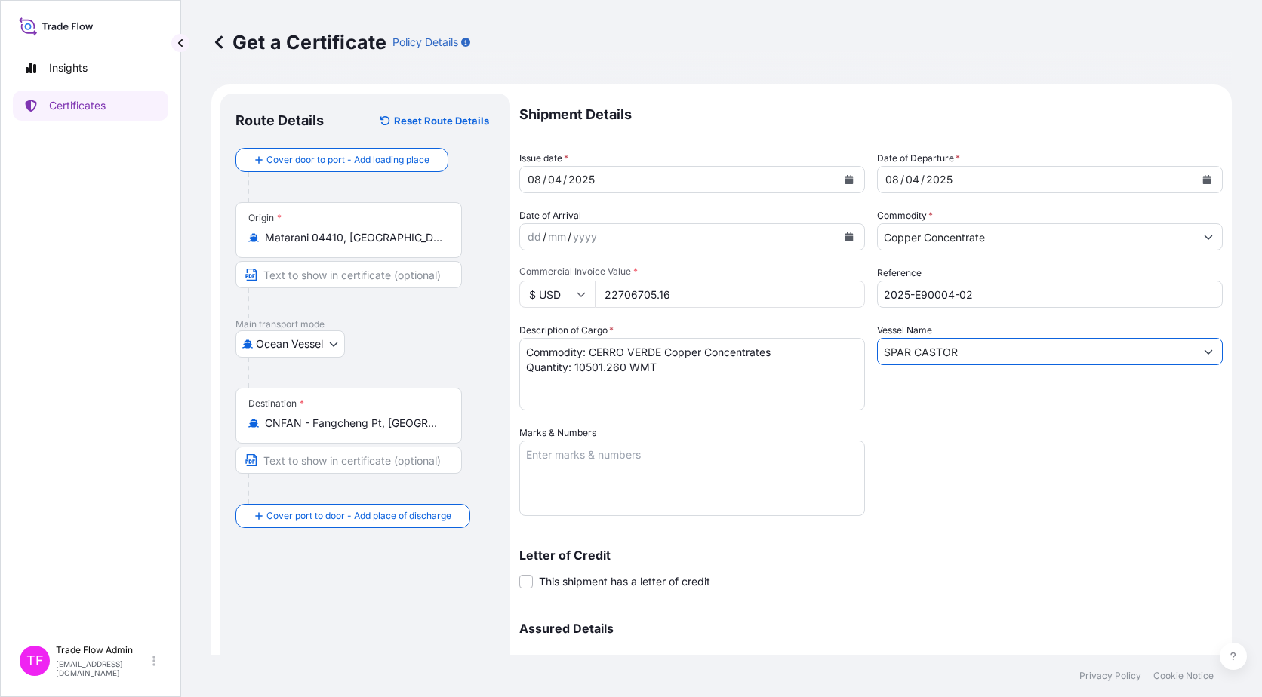
type input "SPAR CASTOR"
click at [620, 459] on textarea "Marks & Numbers" at bounding box center [692, 478] width 346 height 75
paste textarea "B/L NO.04"
type textarea "B/L NO.04"
click at [942, 549] on div "Letter of Credit This shipment has a letter of credit Letter of credit * Letter…" at bounding box center [870, 560] width 703 height 58
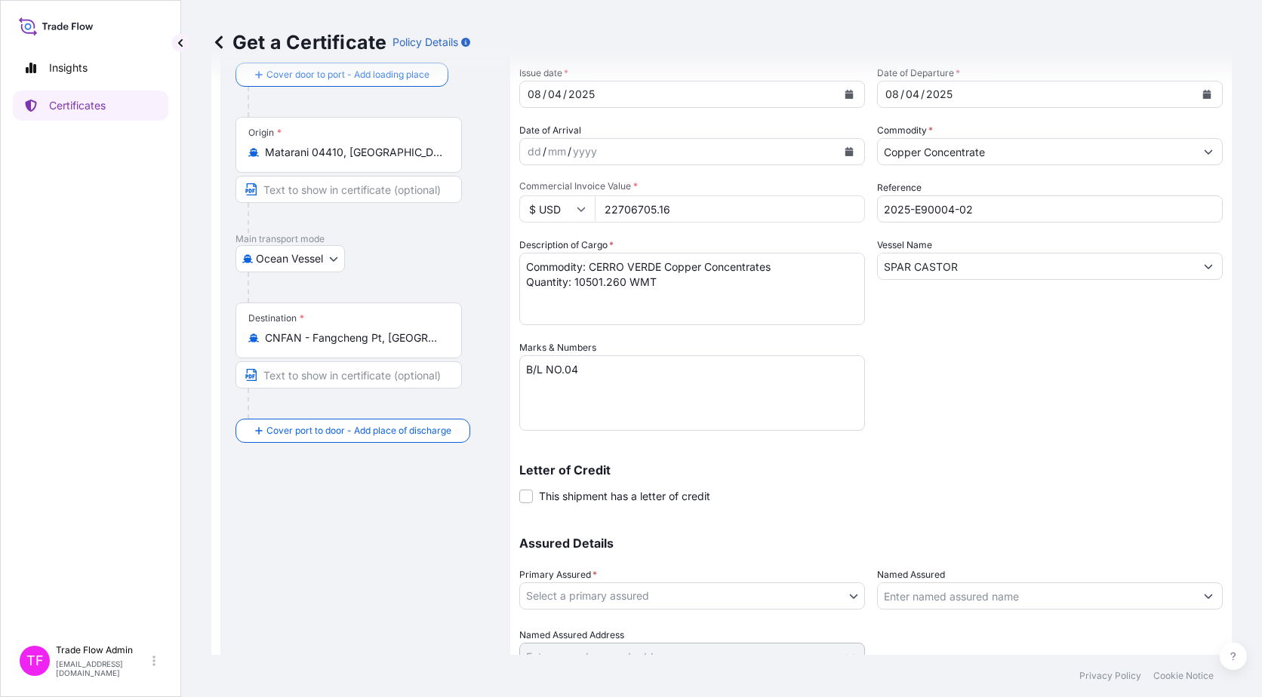
scroll to position [86, 0]
click at [533, 494] on label "This shipment has a letter of credit" at bounding box center [614, 495] width 191 height 16
click at [519, 487] on input "This shipment has a letter of credit" at bounding box center [519, 487] width 0 height 0
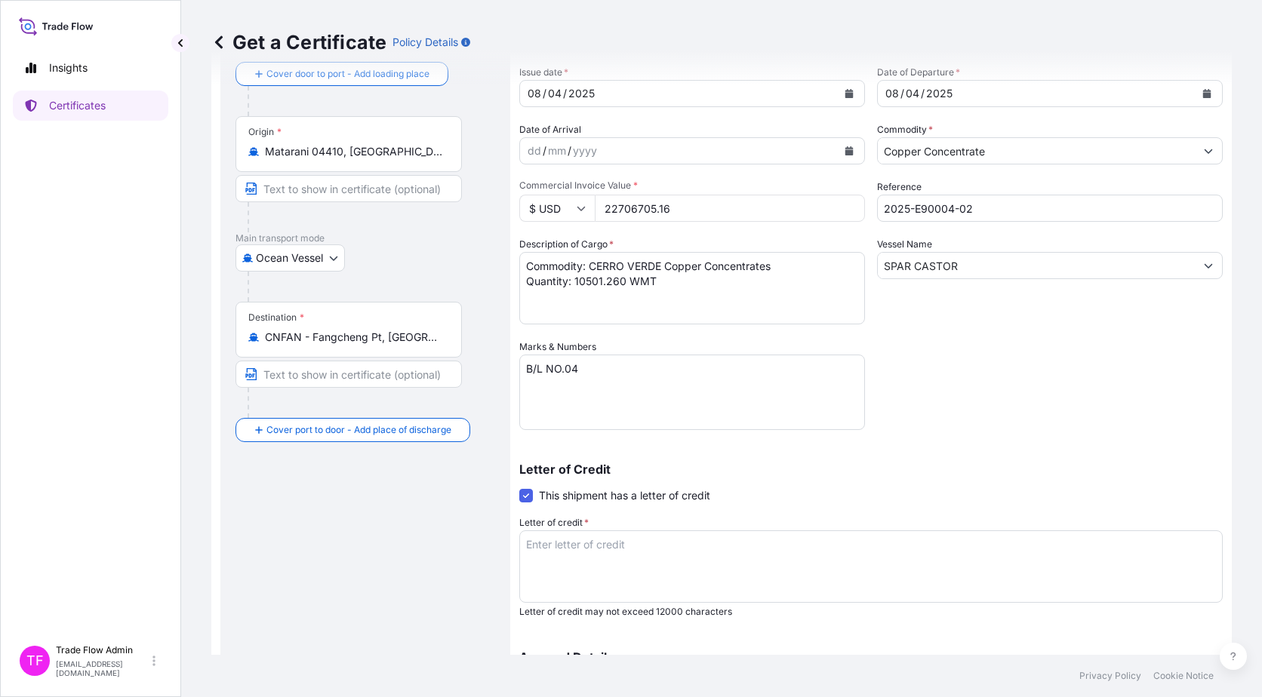
click at [607, 561] on textarea "Letter of credit *" at bounding box center [870, 566] width 703 height 72
paste textarea "INDICATING SUBJECT TO ADJUSTMENT TO 110PCT OF THE FINAL CIF FO CARGO VALUE, COV…"
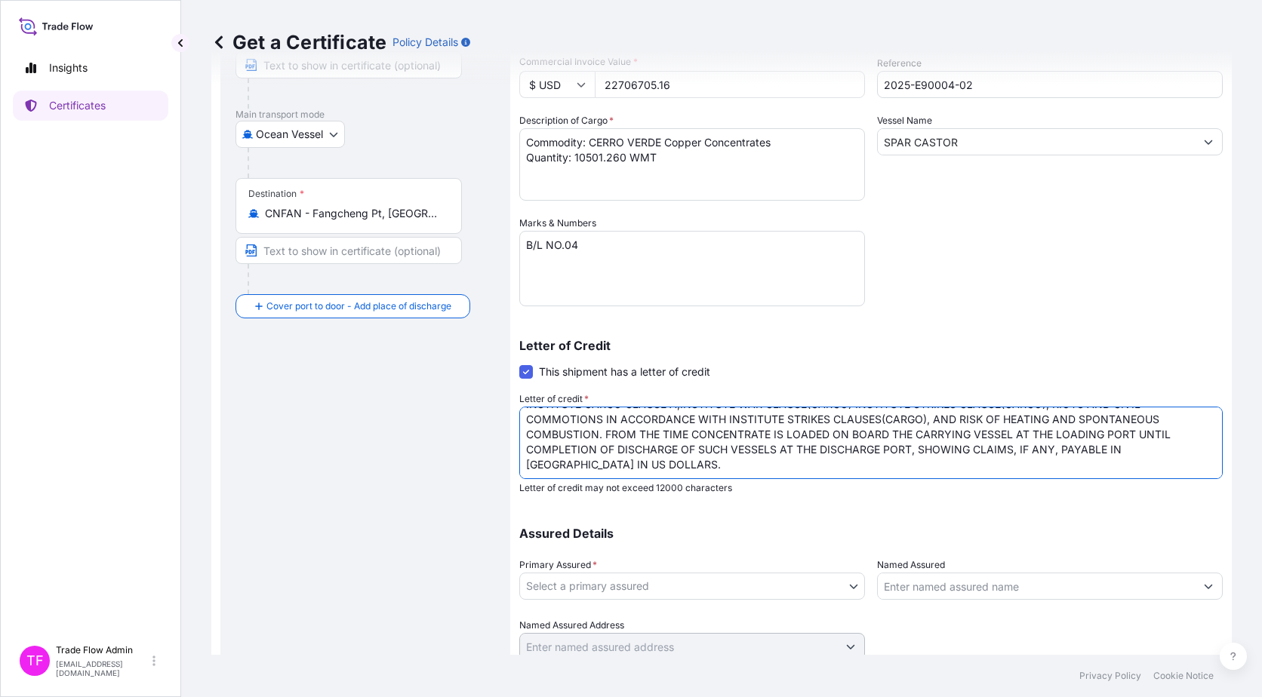
scroll to position [266, 0]
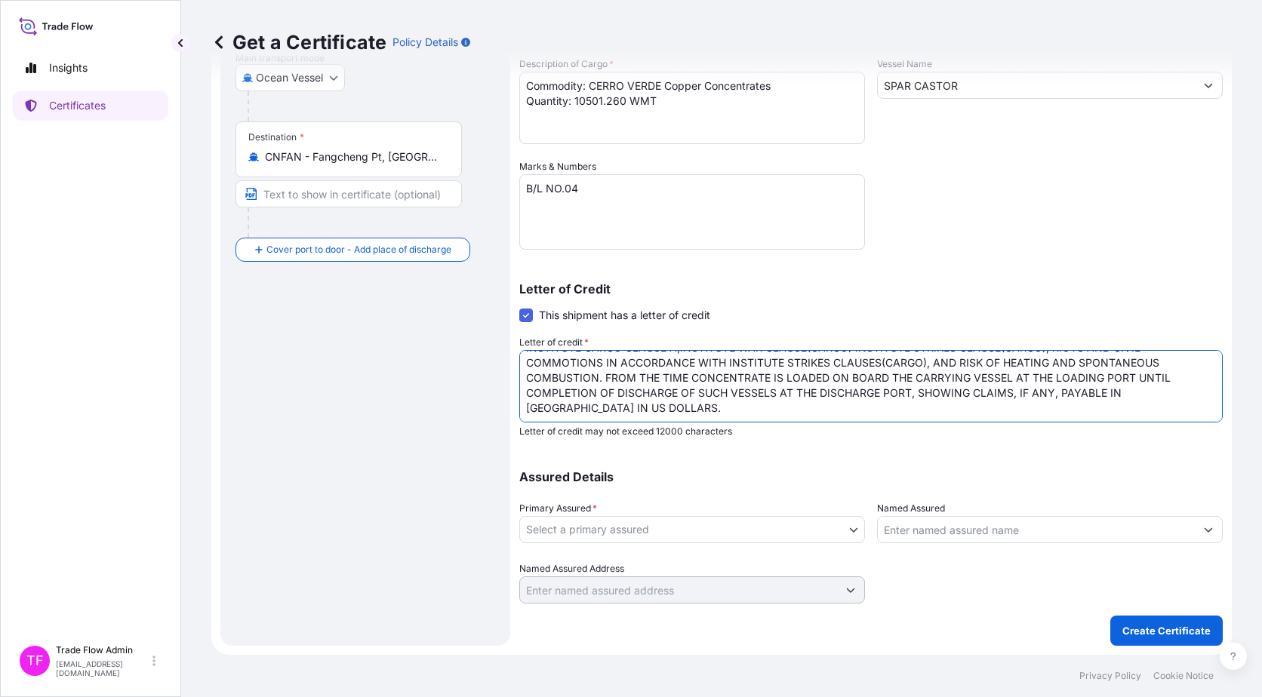
type textarea "INDICATING SUBJECT TO ADJUSTMENT TO 110PCT OF THE FINAL CIF FO CARGO VALUE, COV…"
click at [523, 528] on body "Insights Certificates TF Trade Flow Admin trade.flow+citic@wtwco.com Get a Cert…" at bounding box center [631, 348] width 1262 height 697
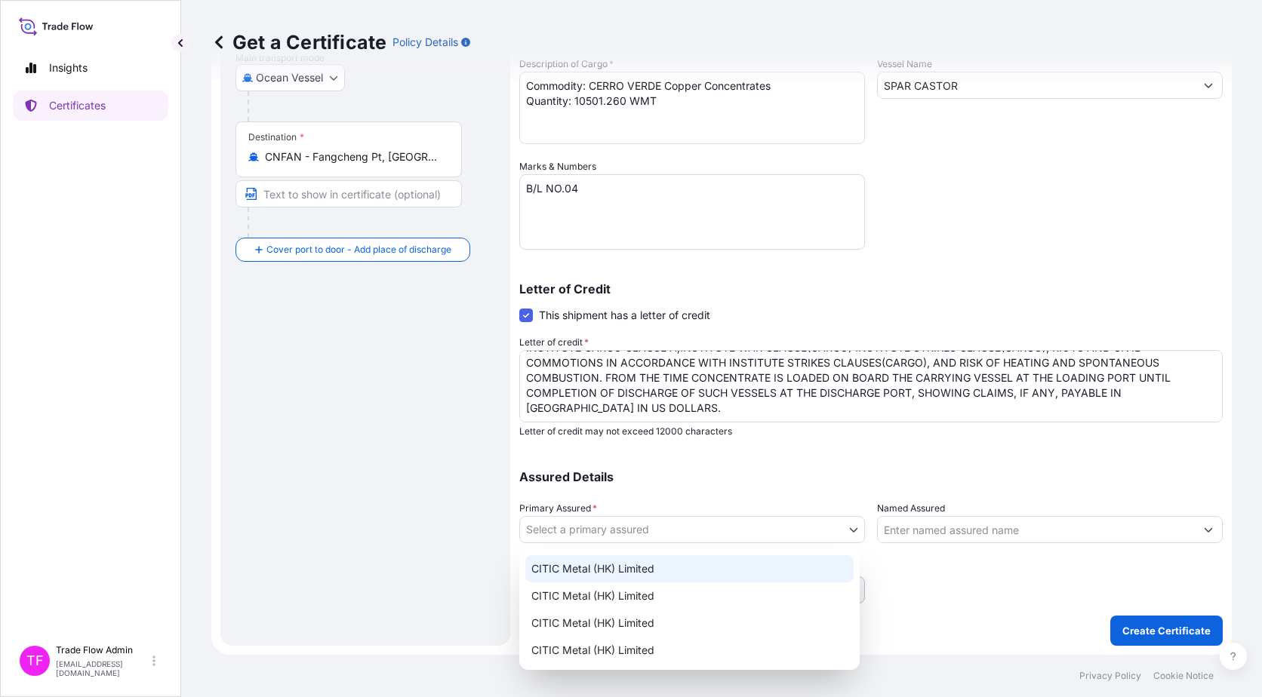
click at [555, 564] on div "CITIC Metal (HK) Limited" at bounding box center [689, 568] width 328 height 27
select select "31478"
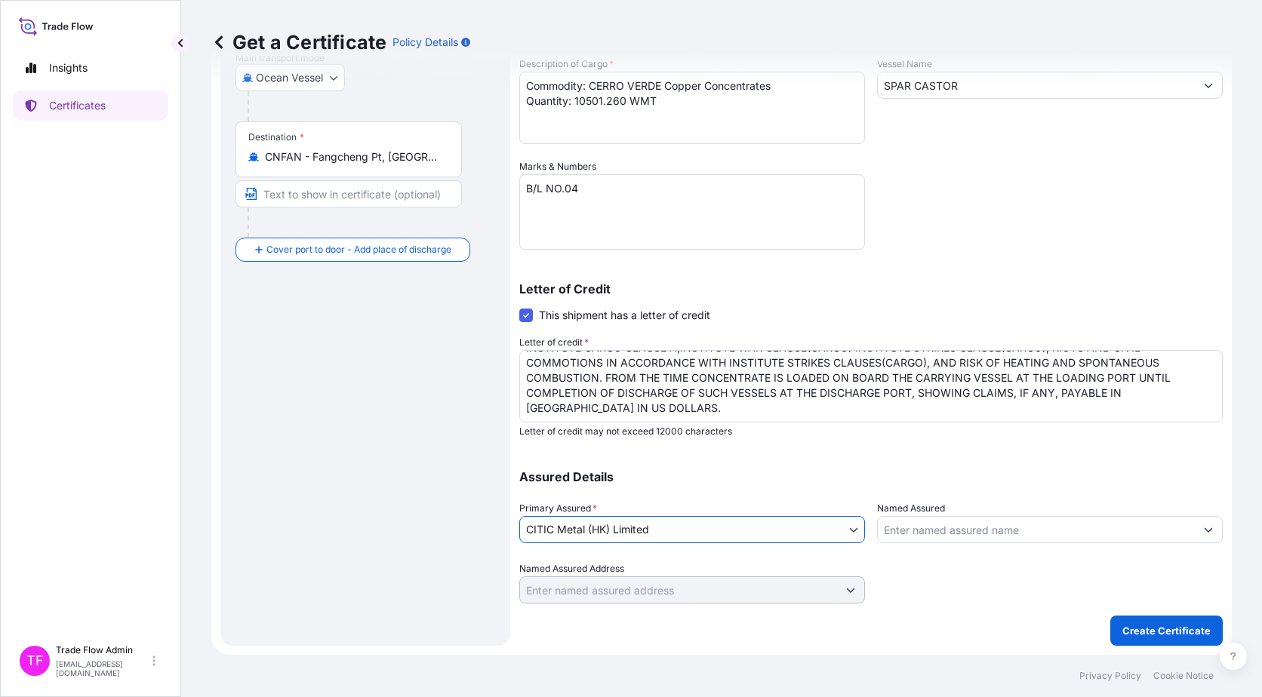
click at [470, 564] on div "Route Details Reset Route Details Cover door to port - Add loading place Place …" at bounding box center [365, 236] width 260 height 788
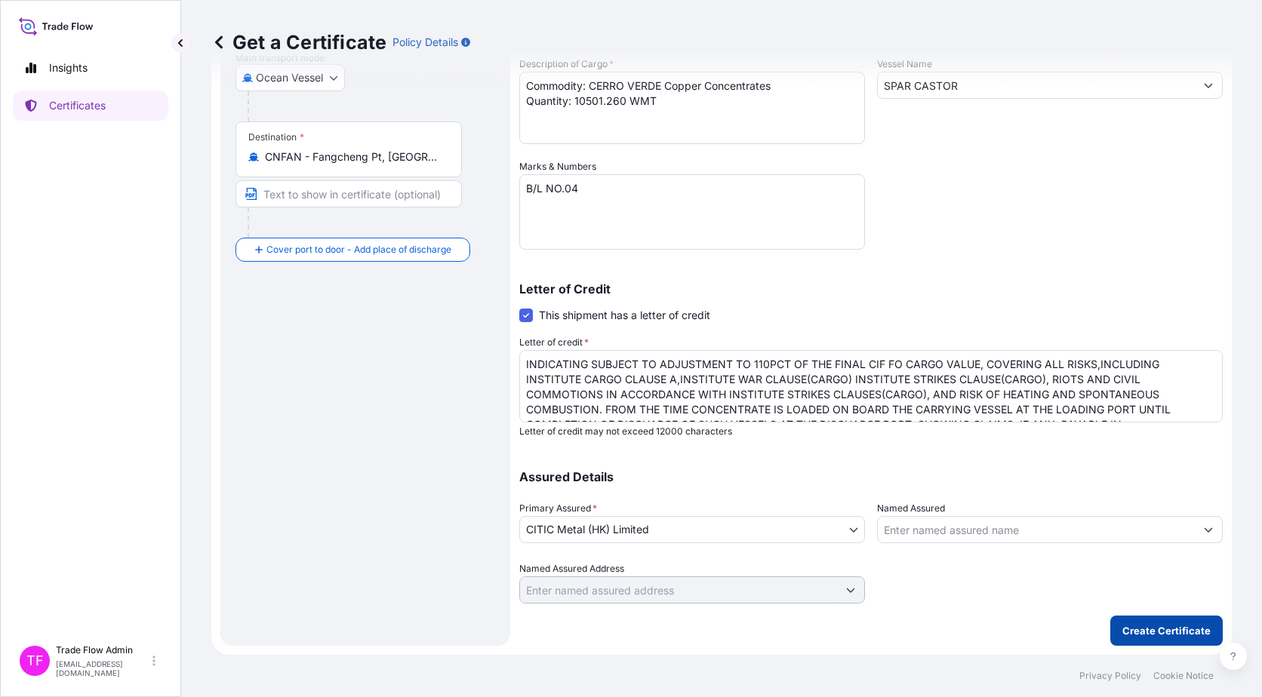
click at [1152, 632] on p "Create Certificate" at bounding box center [1166, 630] width 88 height 15
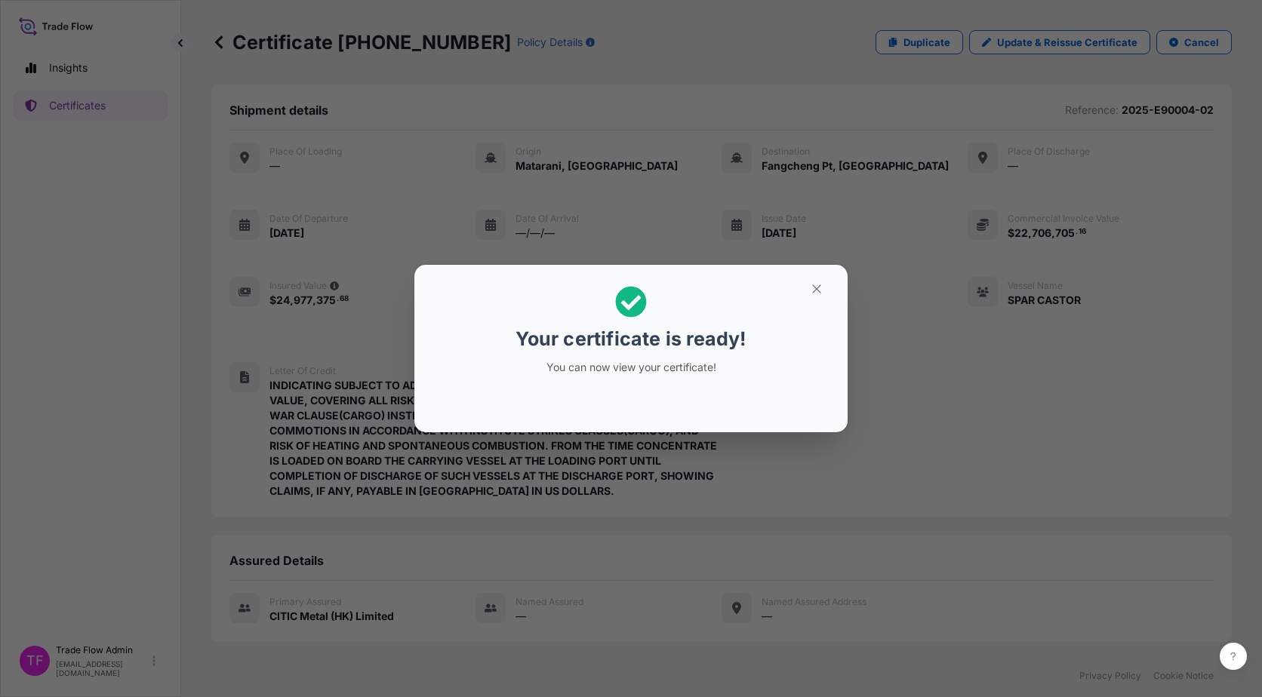
click at [815, 300] on button "button" at bounding box center [817, 289] width 38 height 24
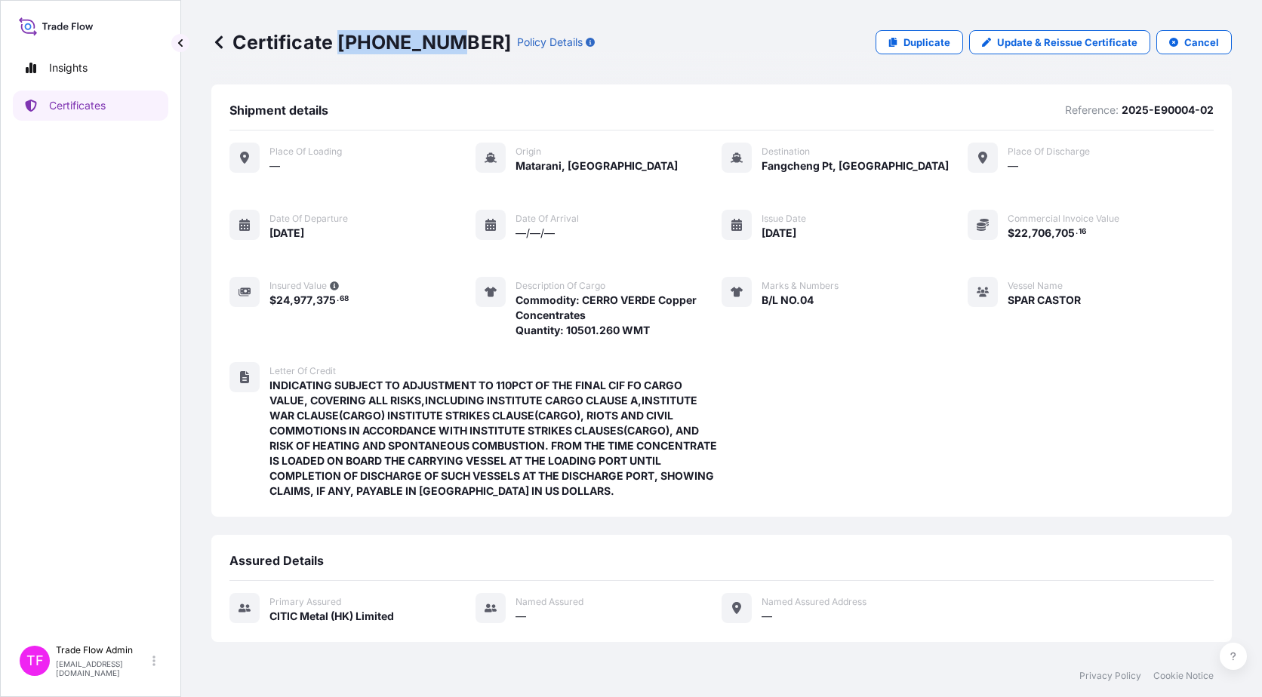
drag, startPoint x: 338, startPoint y: 47, endPoint x: 446, endPoint y: 56, distance: 108.3
click at [446, 56] on div "Certificate 31478-44-1 Policy Details Duplicate Update & Reissue Certificate Ca…" at bounding box center [721, 42] width 1020 height 85
copy p "31478-44-1"
click at [78, 109] on p "Certificates" at bounding box center [77, 105] width 57 height 15
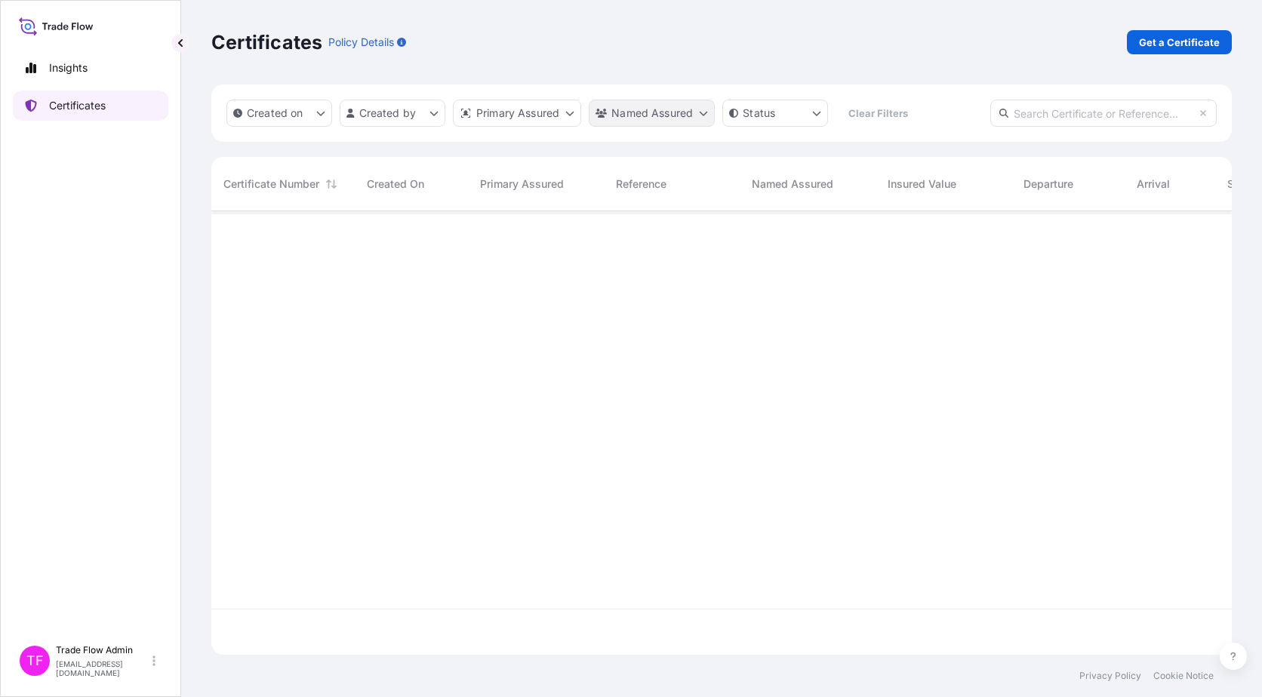
scroll to position [441, 1009]
click at [1142, 101] on input "text" at bounding box center [1103, 113] width 226 height 27
paste input "31999-1-2"
type input "31999-1-2"
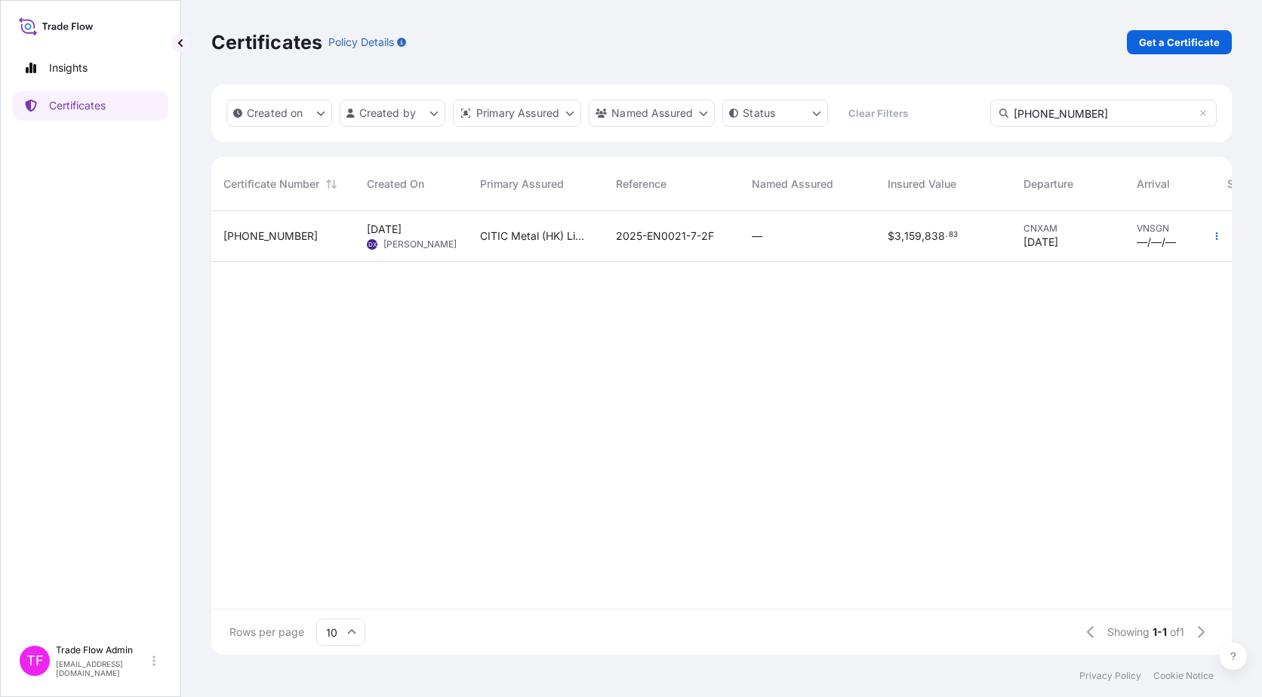
click at [304, 251] on div "31999-1-2" at bounding box center [282, 236] width 143 height 51
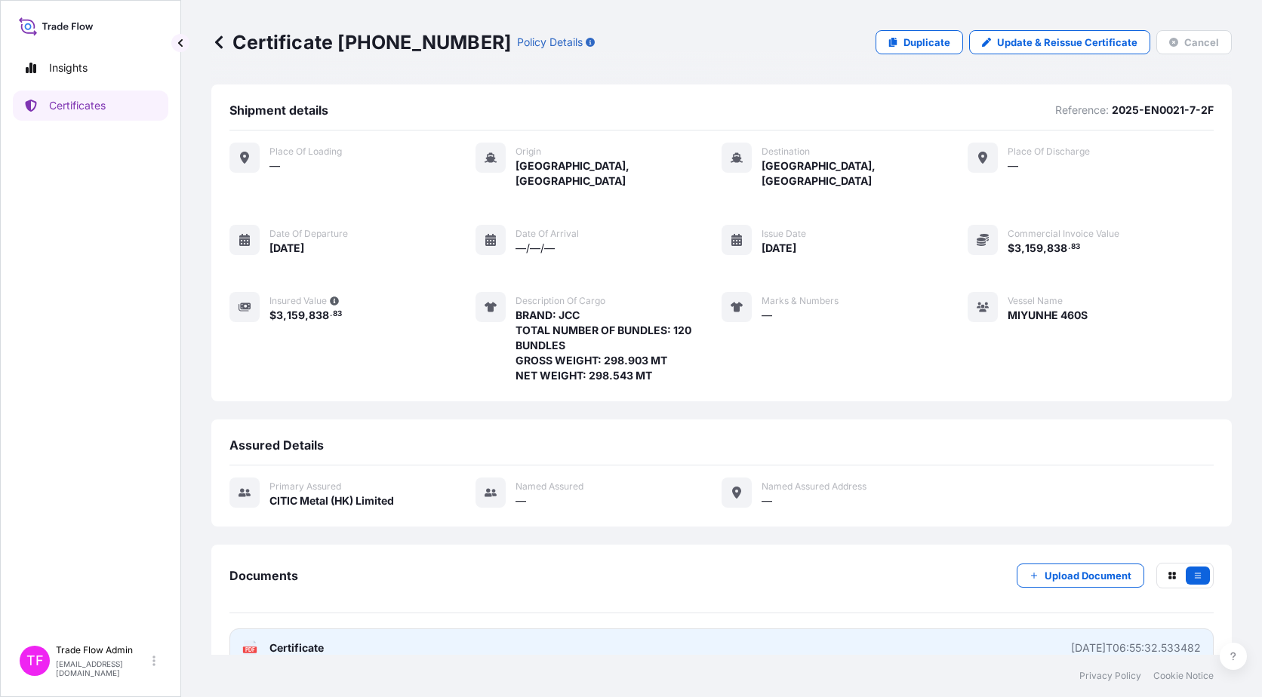
click at [284, 641] on span "Certificate" at bounding box center [296, 648] width 54 height 15
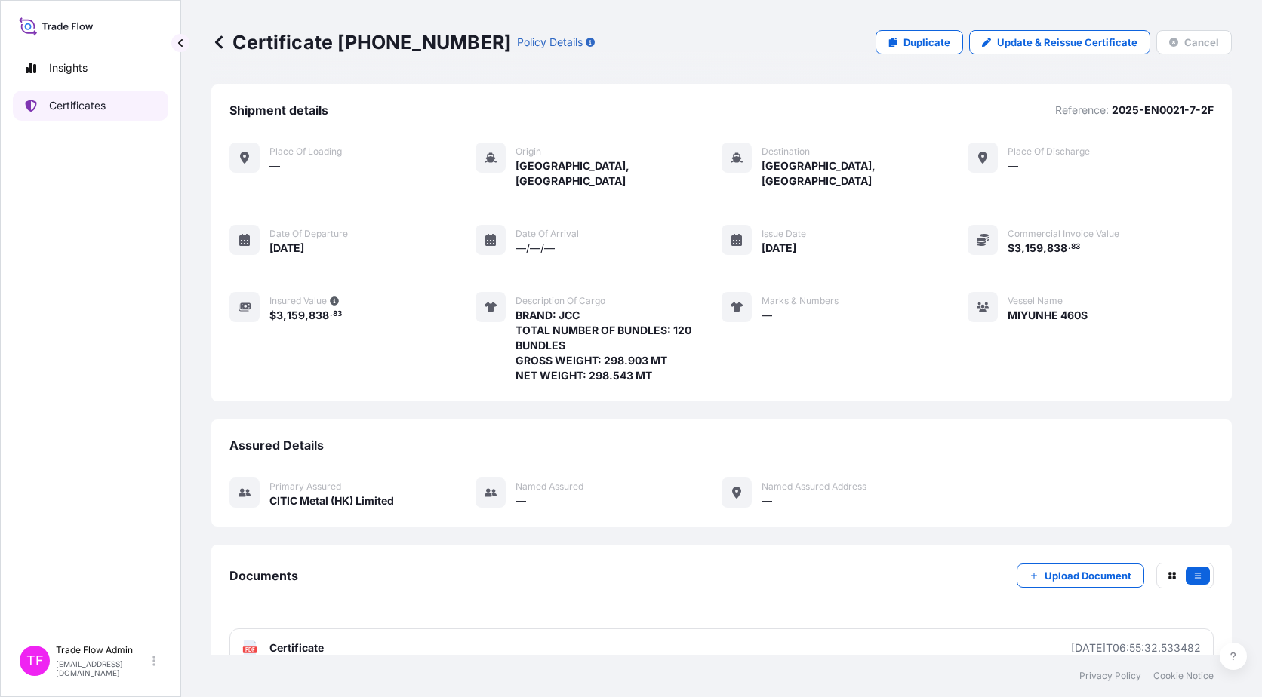
click at [121, 110] on link "Certificates" at bounding box center [90, 106] width 155 height 30
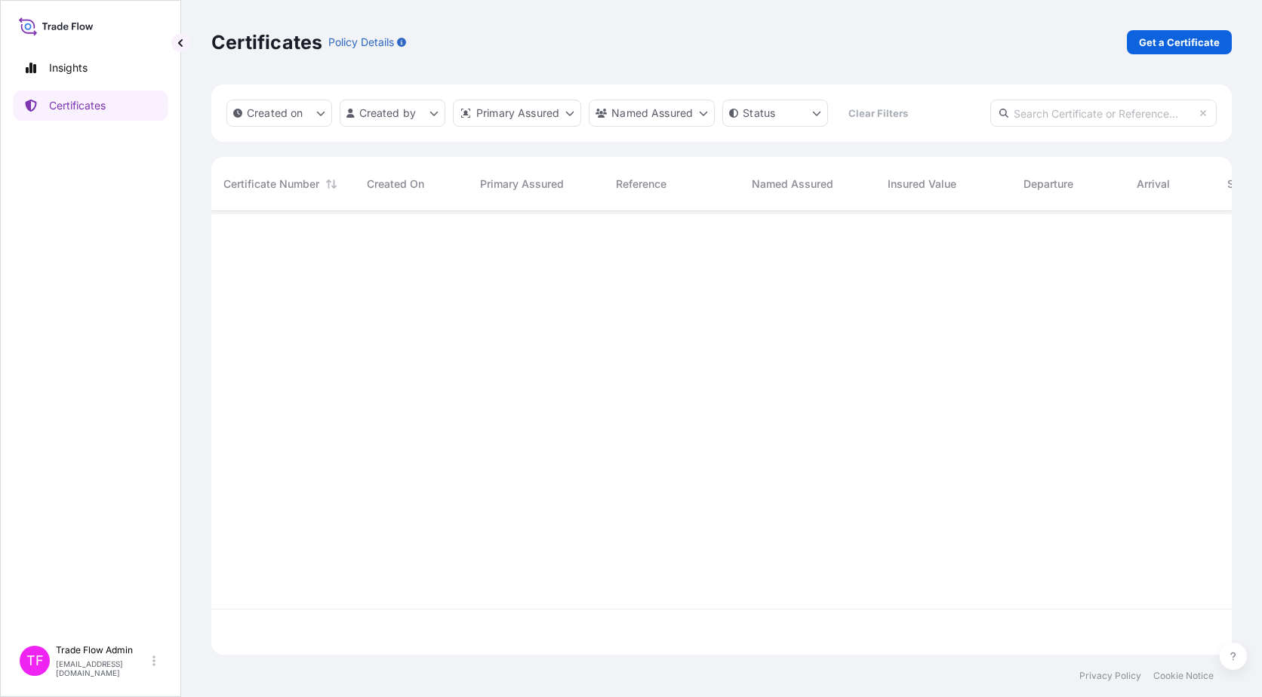
scroll to position [441, 1009]
click at [1165, 54] on link "Get a Certificate" at bounding box center [1179, 42] width 105 height 24
select select "Ocean Vessel"
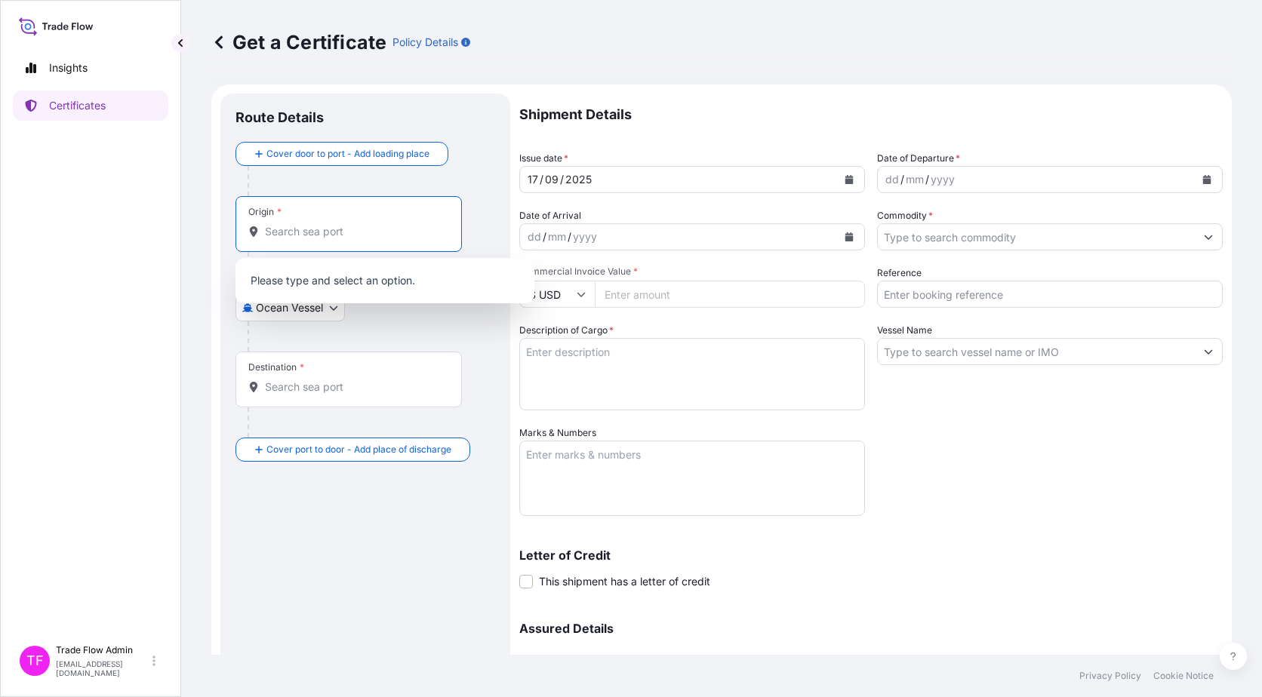
click at [324, 227] on input "Origin *" at bounding box center [354, 231] width 178 height 15
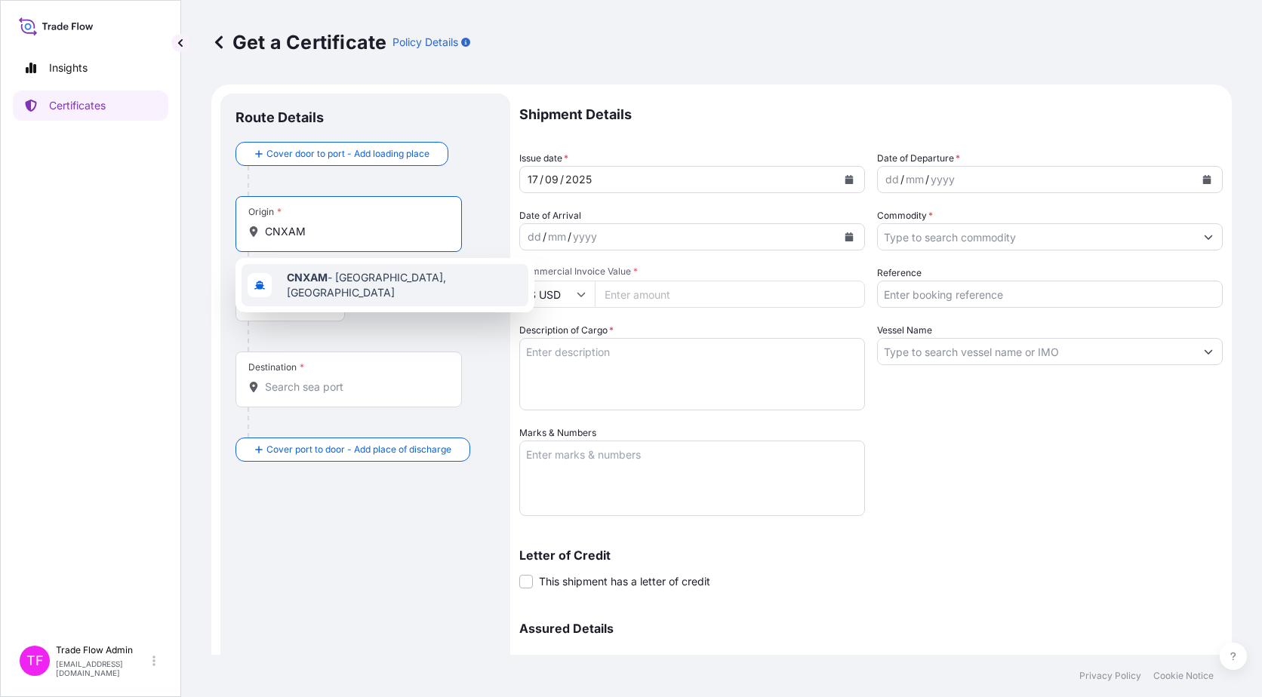
click at [357, 272] on div "CNXAM - Xiamen, China" at bounding box center [384, 285] width 287 height 42
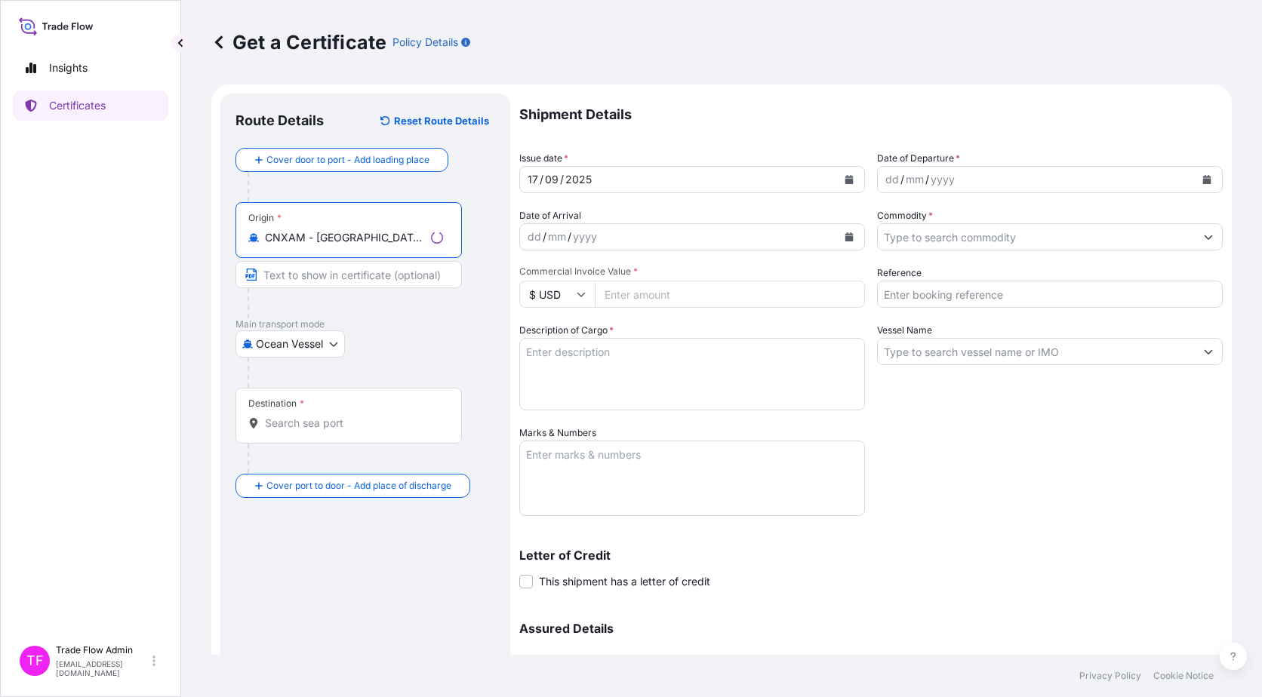
type input "CNXAM - Xiamen, China"
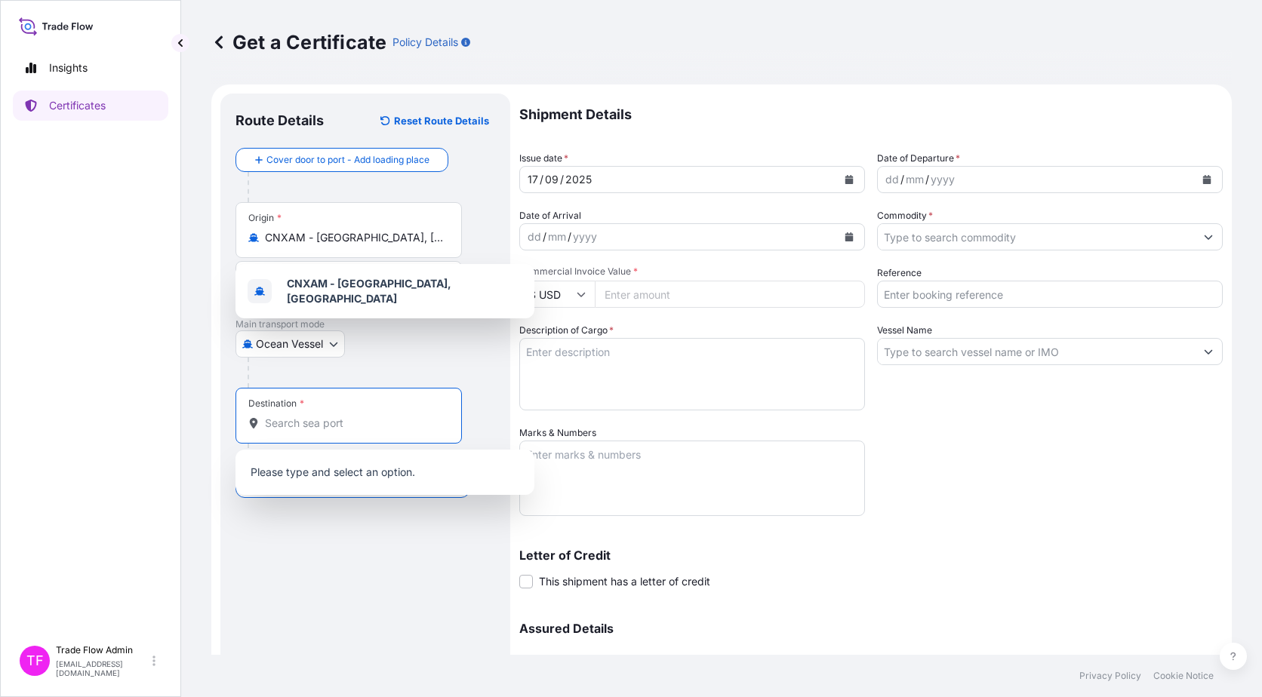
click at [349, 416] on input "Destination *" at bounding box center [354, 423] width 178 height 15
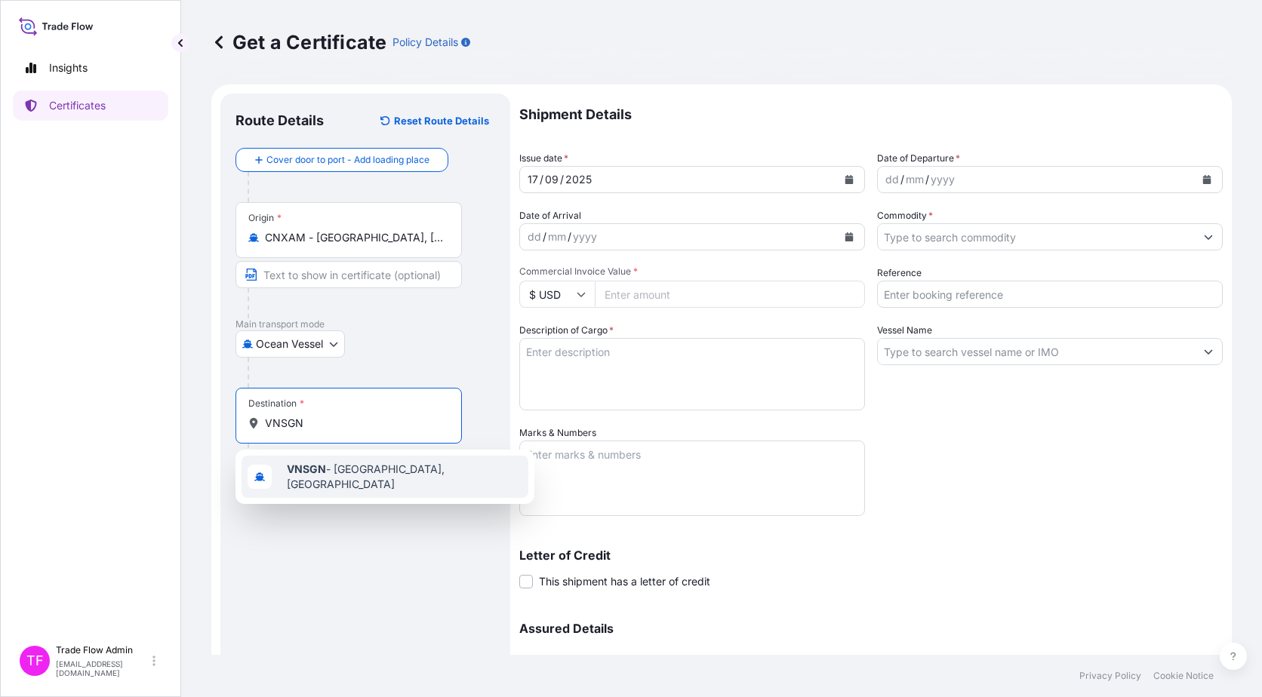
click at [330, 483] on div "VNSGN - Ho Chi Minh City, Vietnam" at bounding box center [384, 477] width 287 height 42
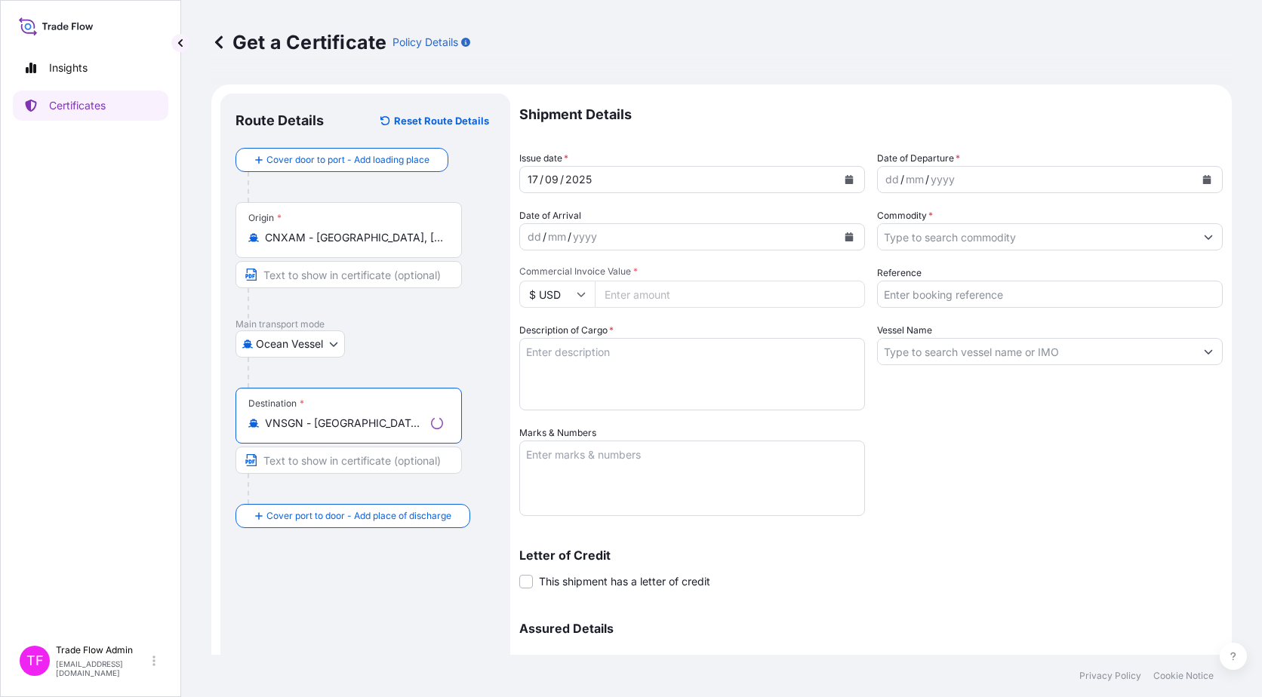
type input "VNSGN - Ho Chi Minh City, Vietnam"
click at [347, 553] on div "Route Details Reset Route Details Cover door to port - Add loading place Place …" at bounding box center [365, 446] width 260 height 674
click at [850, 180] on button "Calendar" at bounding box center [849, 180] width 24 height 24
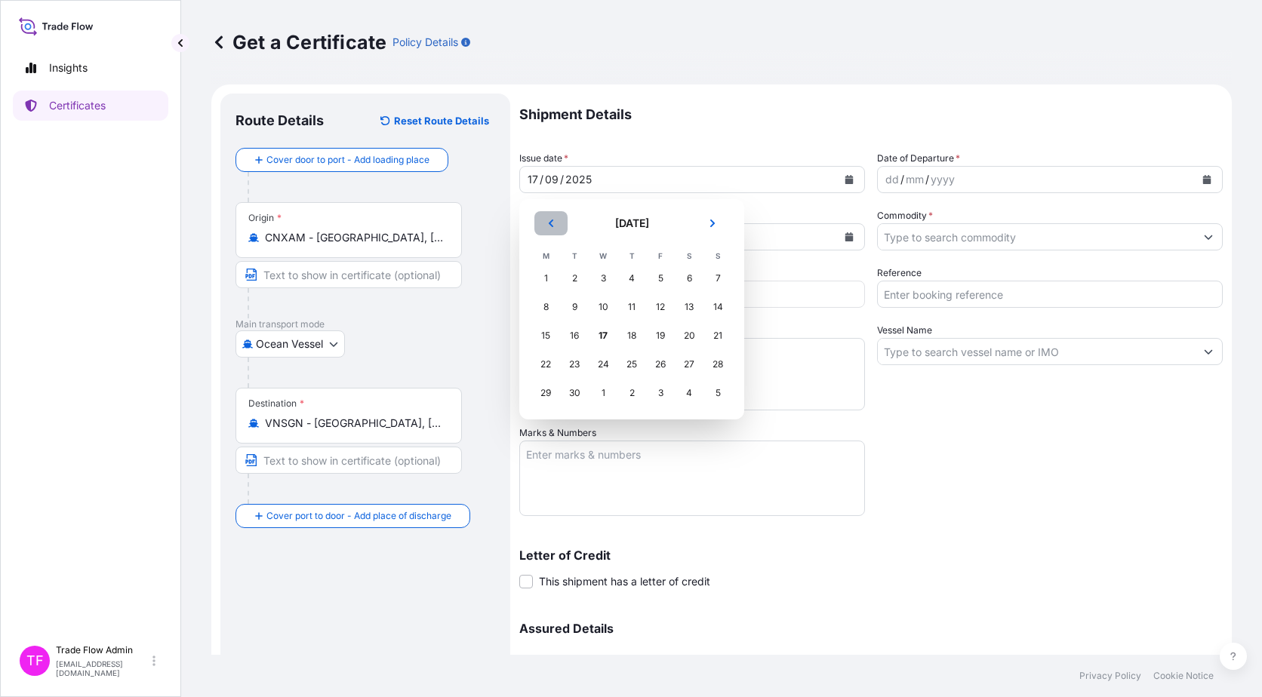
click at [559, 218] on button "Previous" at bounding box center [550, 223] width 33 height 24
click at [570, 370] on div "22" at bounding box center [574, 364] width 27 height 27
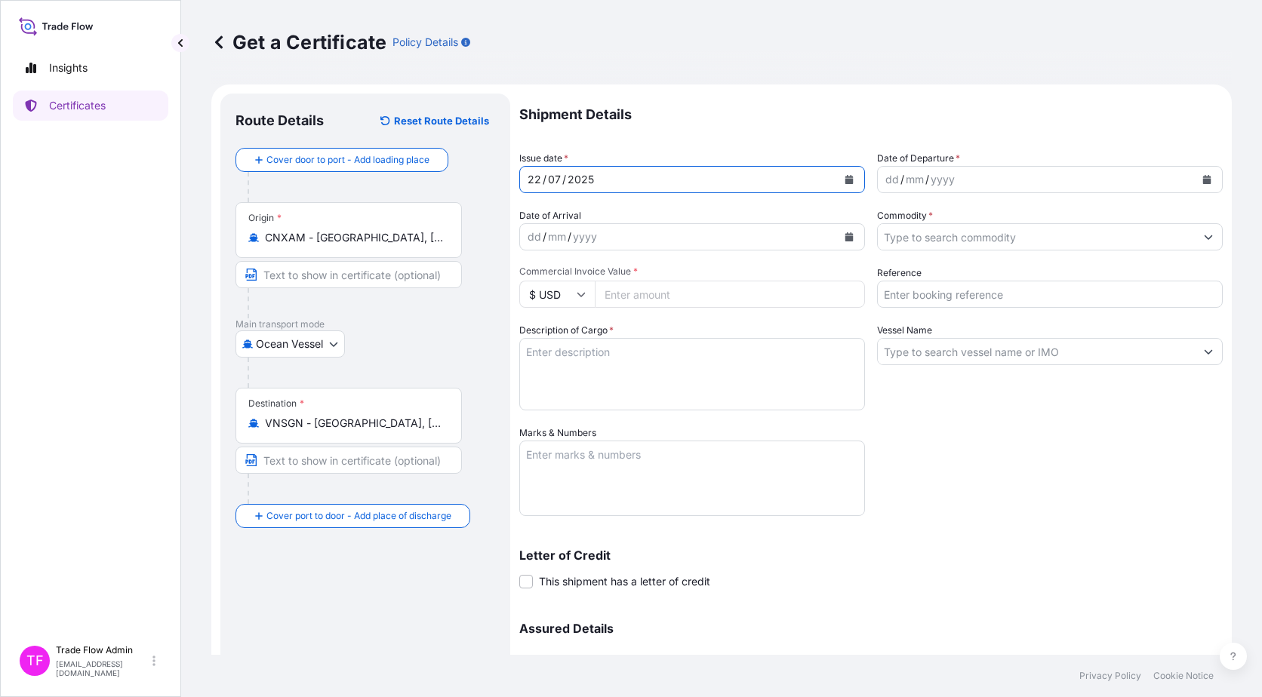
click at [1182, 182] on div "dd / mm / yyyy" at bounding box center [1036, 179] width 317 height 27
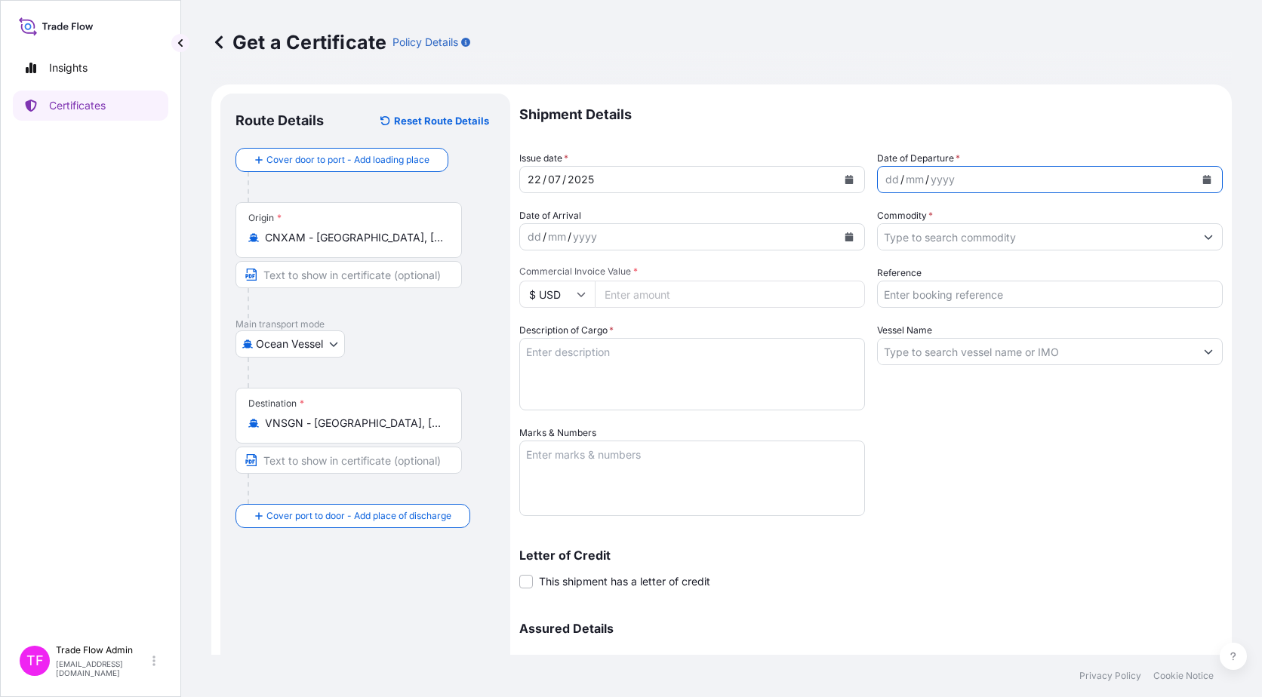
click at [1194, 182] on button "Calendar" at bounding box center [1206, 180] width 24 height 24
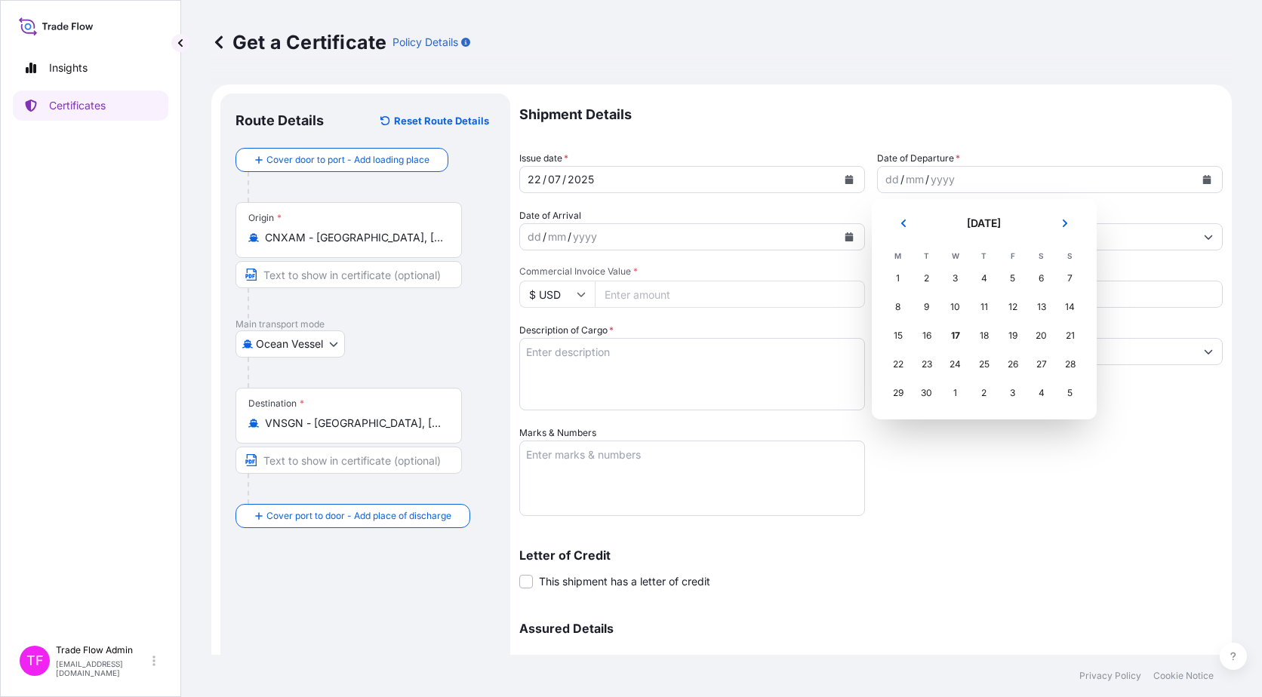
click at [903, 227] on button "Previous" at bounding box center [903, 223] width 33 height 24
click at [903, 227] on icon "Previous" at bounding box center [903, 223] width 9 height 9
click at [1048, 227] on button "Next" at bounding box center [1064, 223] width 33 height 24
click at [957, 367] on div "23" at bounding box center [955, 364] width 27 height 27
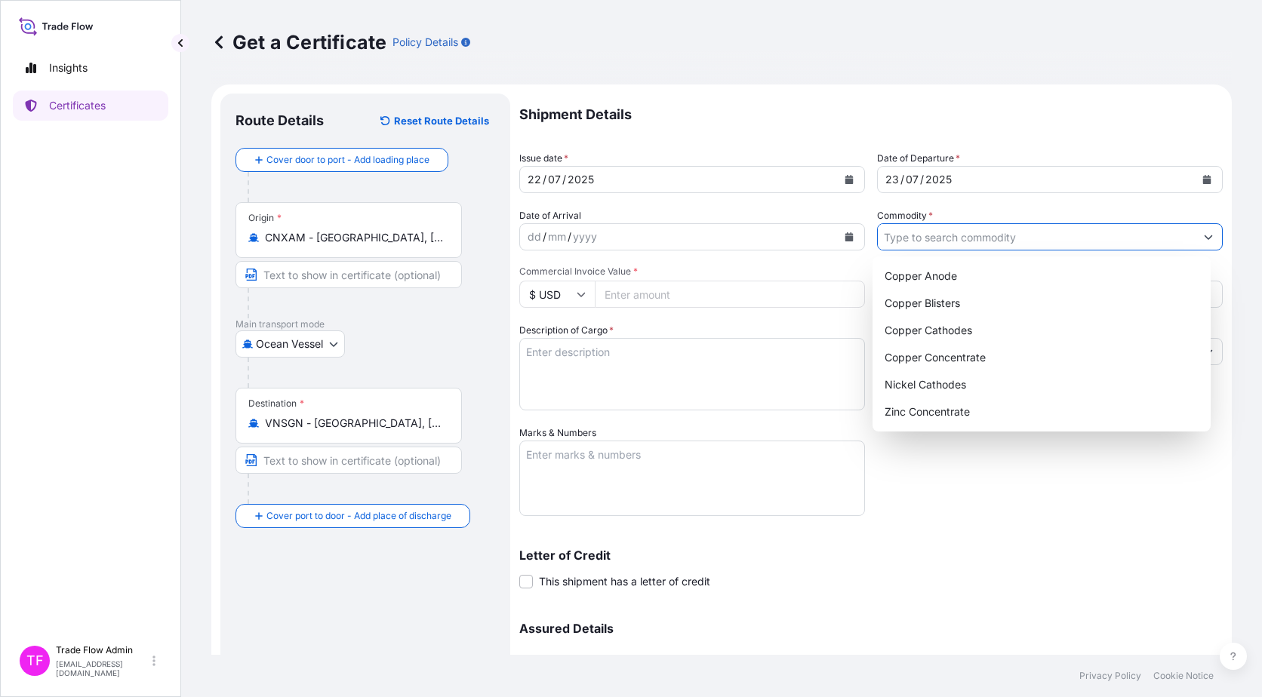
click at [1041, 247] on input "Commodity *" at bounding box center [1036, 236] width 317 height 27
click at [983, 329] on div "Copper Cathodes" at bounding box center [1041, 330] width 327 height 27
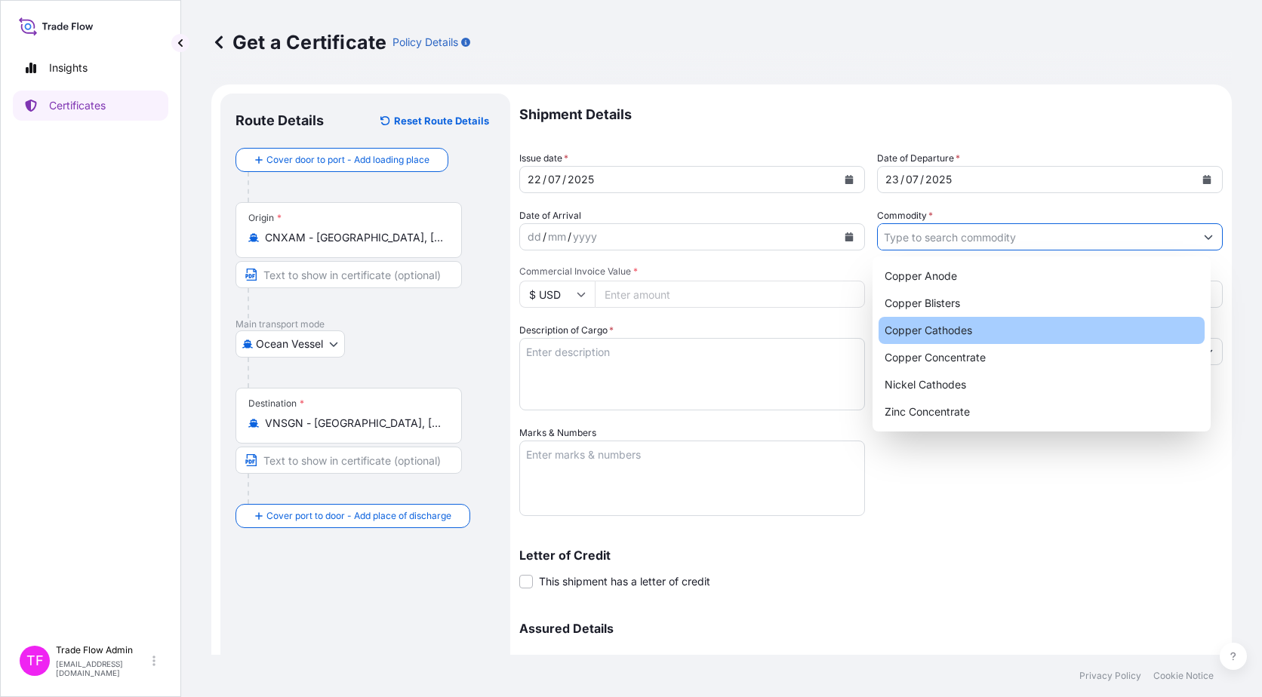
type input "Copper Cathodes"
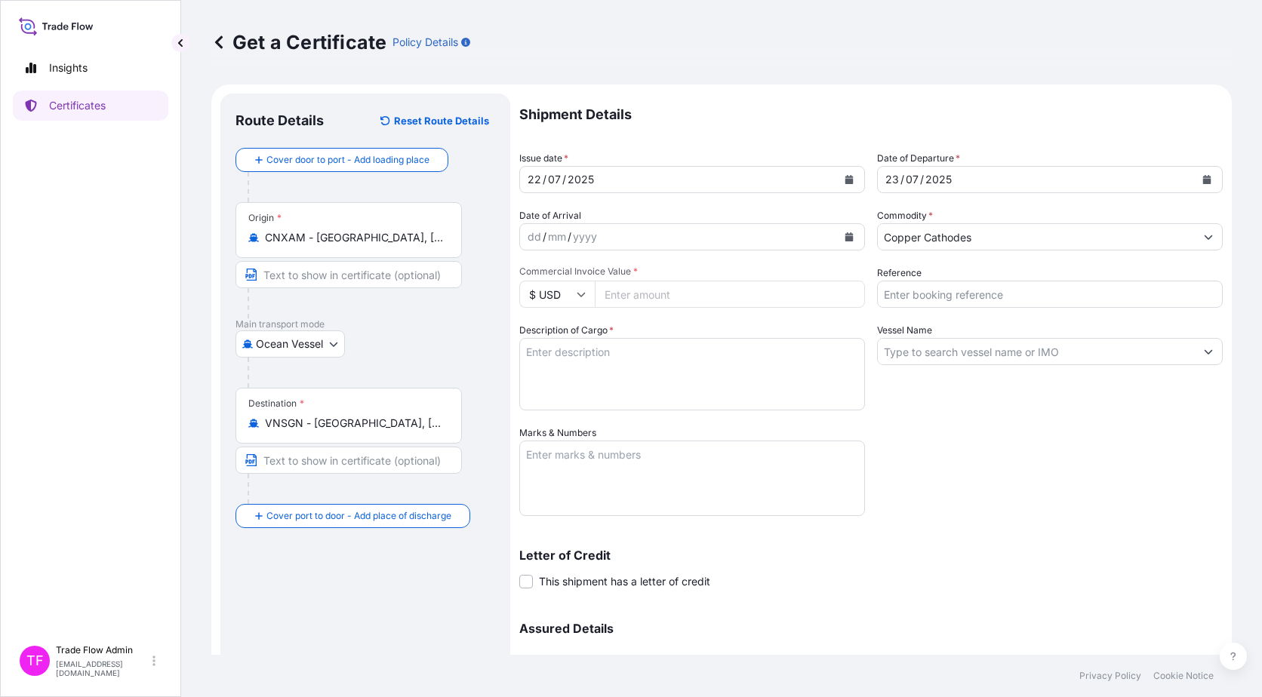
drag, startPoint x: 684, startPoint y: 275, endPoint x: 681, endPoint y: 296, distance: 20.6
click at [684, 277] on span "Commercial Invoice Value *" at bounding box center [692, 272] width 346 height 12
click at [684, 281] on input "Commercial Invoice Value *" at bounding box center [730, 294] width 270 height 27
paste input "3159838.83"
type input "3159838.83"
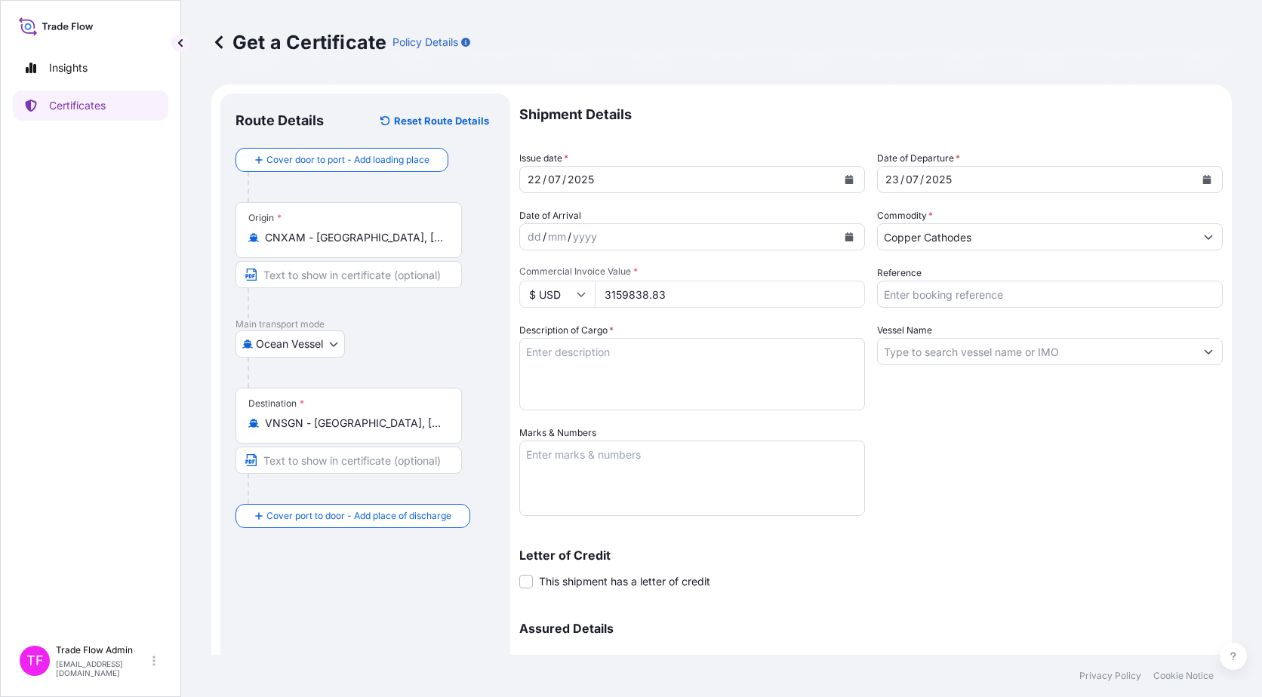
click at [951, 419] on div "Shipment Details Issue date * 22 / 07 / 2025 Date of Departure * 23 / 07 / 2025…" at bounding box center [870, 425] width 703 height 662
click at [1037, 287] on input "Reference" at bounding box center [1050, 294] width 346 height 27
paste input "2025-EN0021-7-2F"
type input "2025-EN0021-7-2F"
click at [624, 376] on textarea "Description of Cargo *" at bounding box center [692, 374] width 346 height 72
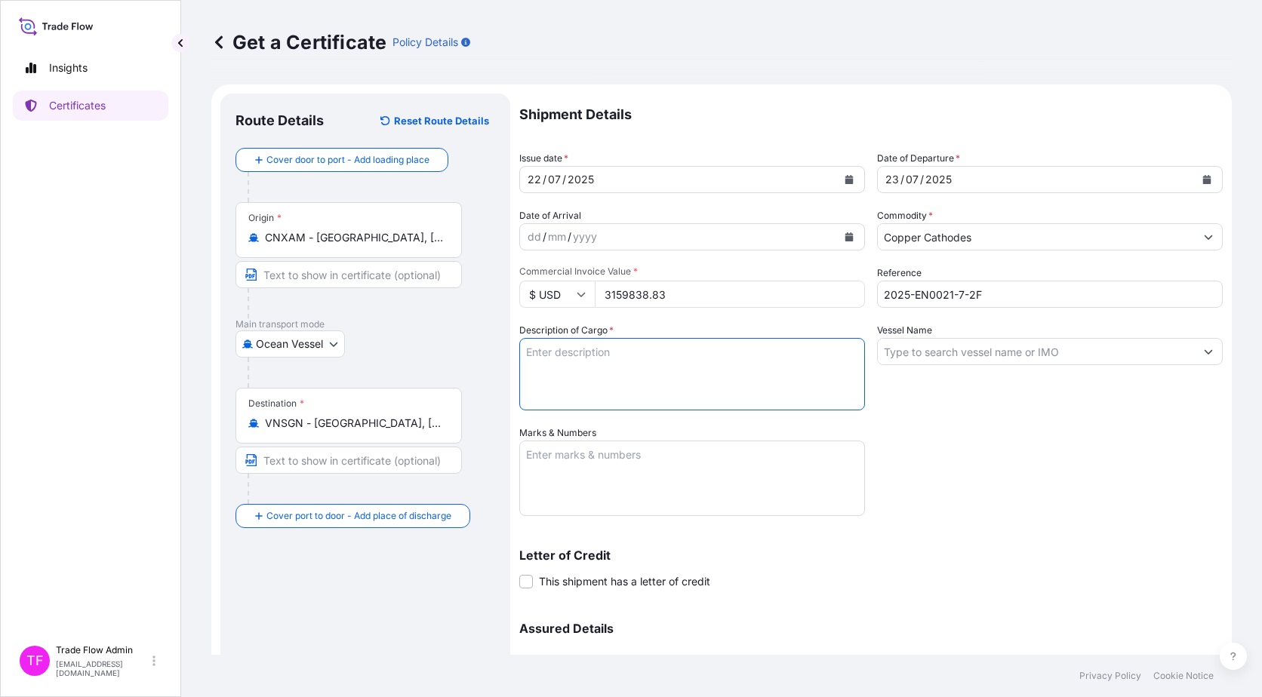
paste textarea "BRAND: JCC TOTAL NUMBER OF BUNDLES: 120 BUNDLES GROSS WEIGHT: 298.903 MT NET WE…"
type textarea "BRAND: JCC TOTAL NUMBER OF BUNDLES: 120 BUNDLES GROSS WEIGHT: 298.903 MT NET WE…"
click at [913, 346] on input "Vessel Name" at bounding box center [1036, 351] width 317 height 27
paste input "MIYUNHE 460S"
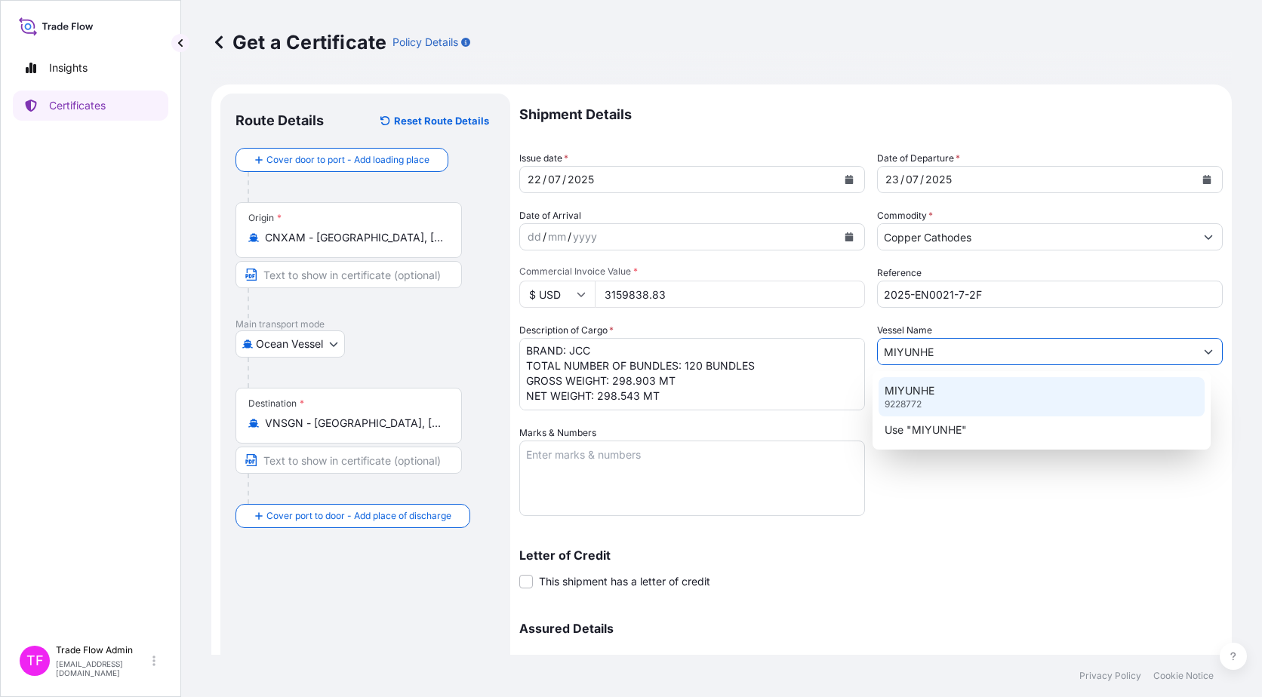
click at [942, 394] on div "MIYUNHE 9228772" at bounding box center [1041, 396] width 327 height 39
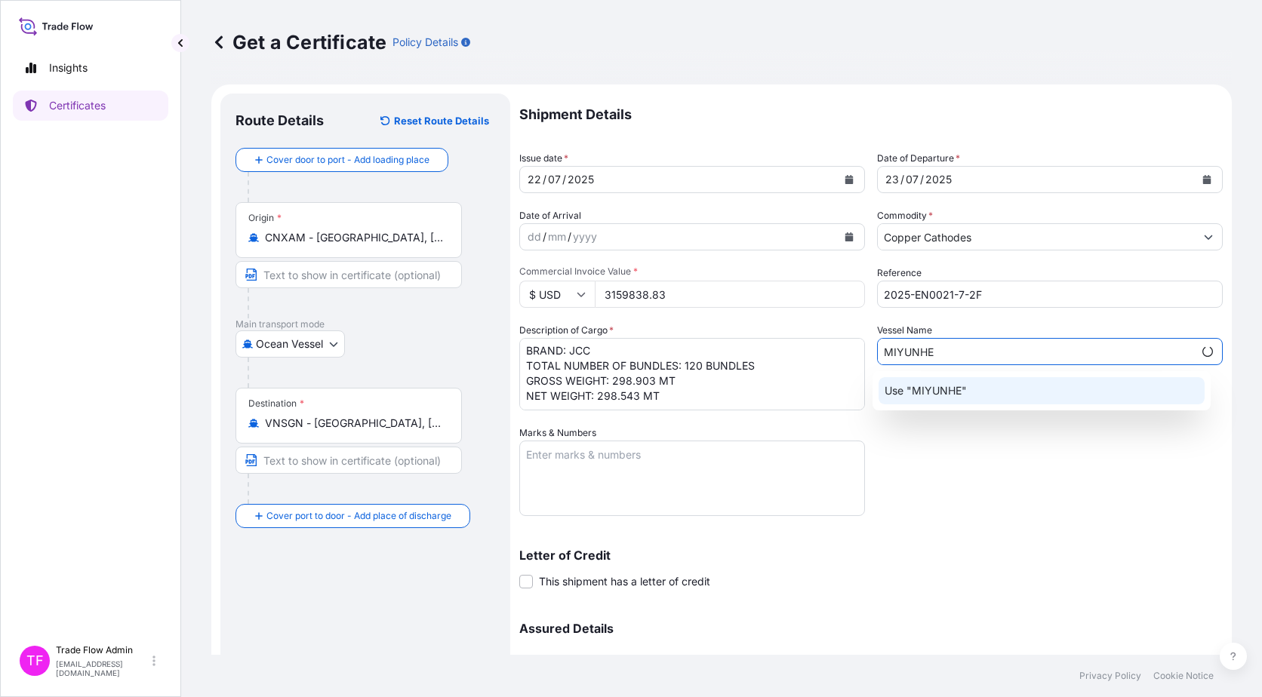
type input "MIYUNHE"
click at [995, 469] on div "Shipment Details Issue date * 22 / 07 / 2025 Date of Departure * 23 / 07 / 2025…" at bounding box center [870, 425] width 703 height 662
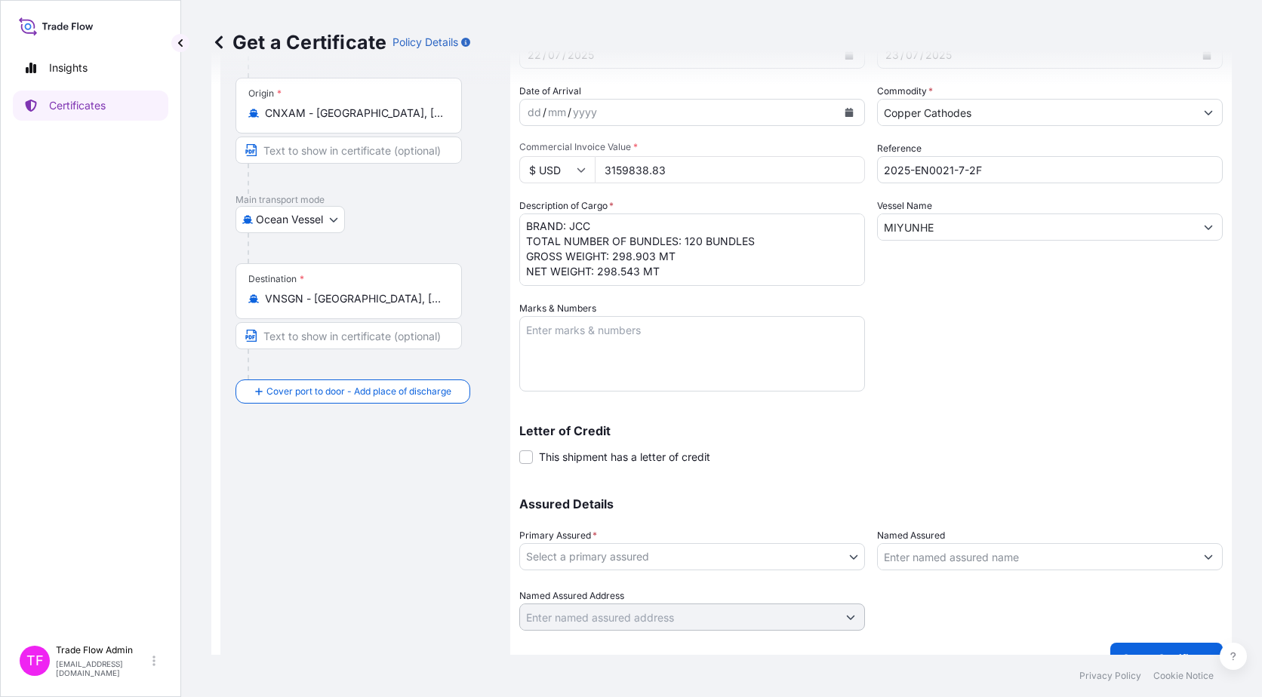
scroll to position [151, 0]
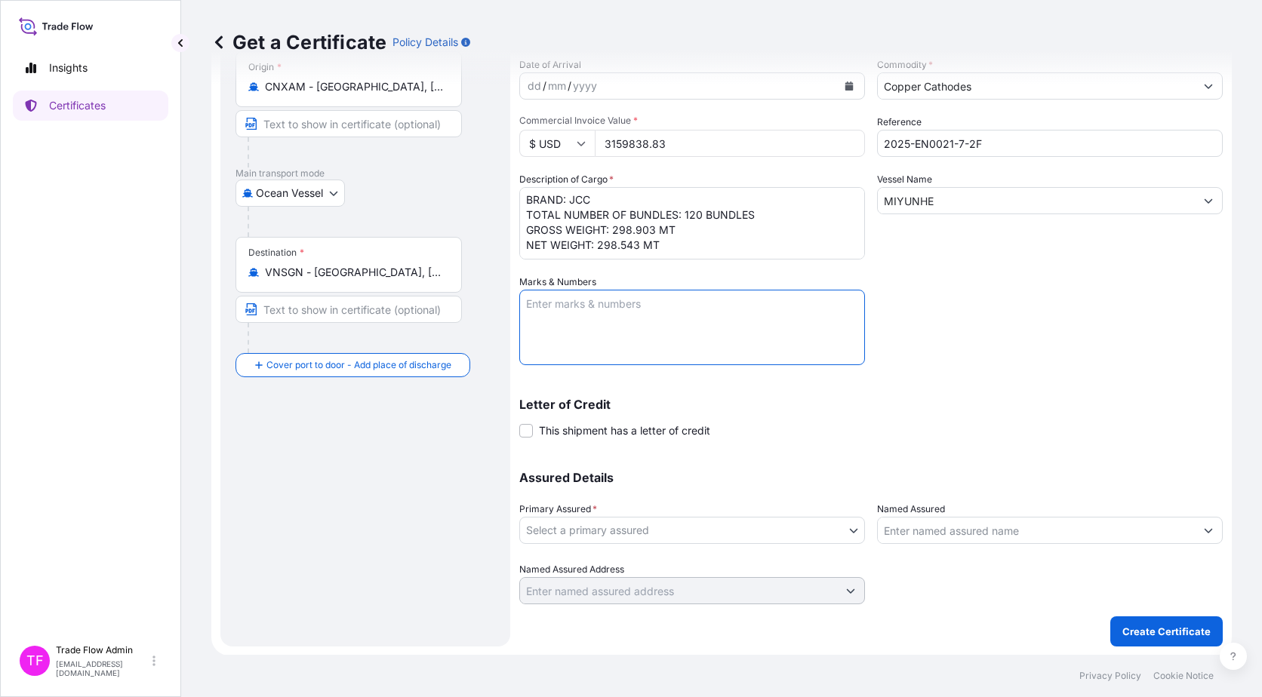
click at [748, 318] on textarea "Marks & Numbers" at bounding box center [692, 327] width 346 height 75
type textarea "460S"
click at [816, 539] on body "Insights Certificates TF Trade Flow Admin trade.flow+citic@wtwco.com Get a Cert…" at bounding box center [631, 348] width 1262 height 697
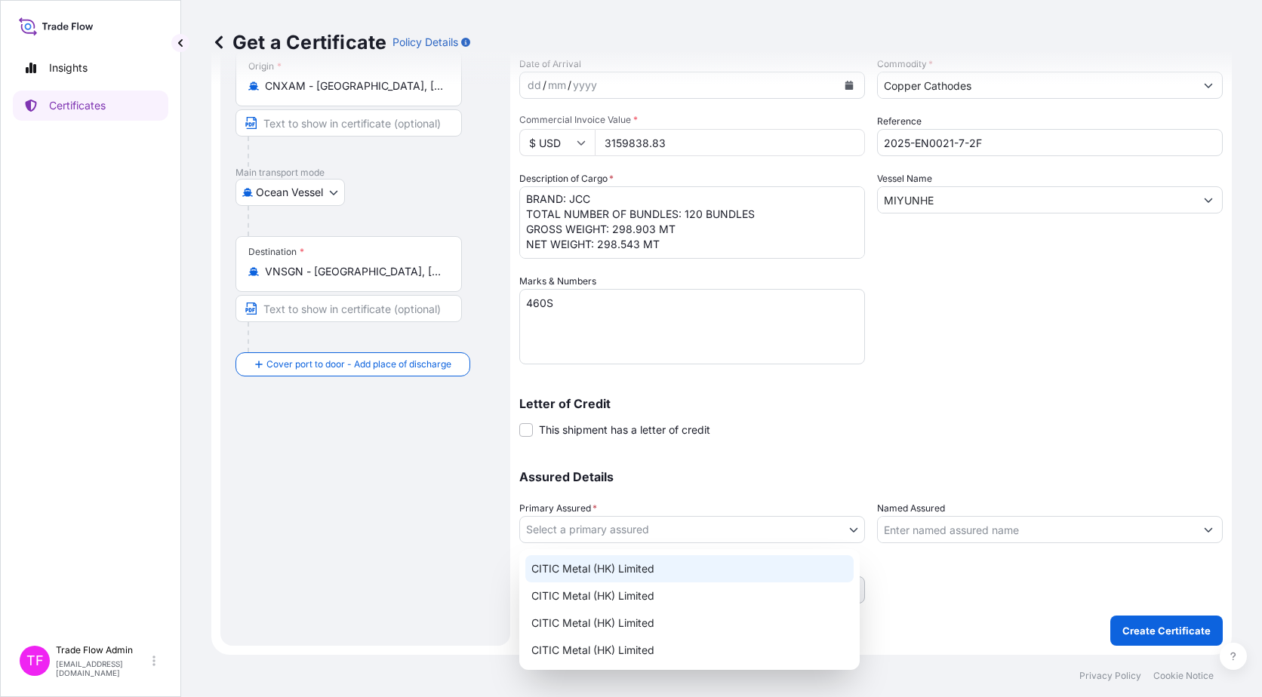
click at [737, 559] on div "CITIC Metal (HK) Limited" at bounding box center [689, 568] width 328 height 27
select select "31478"
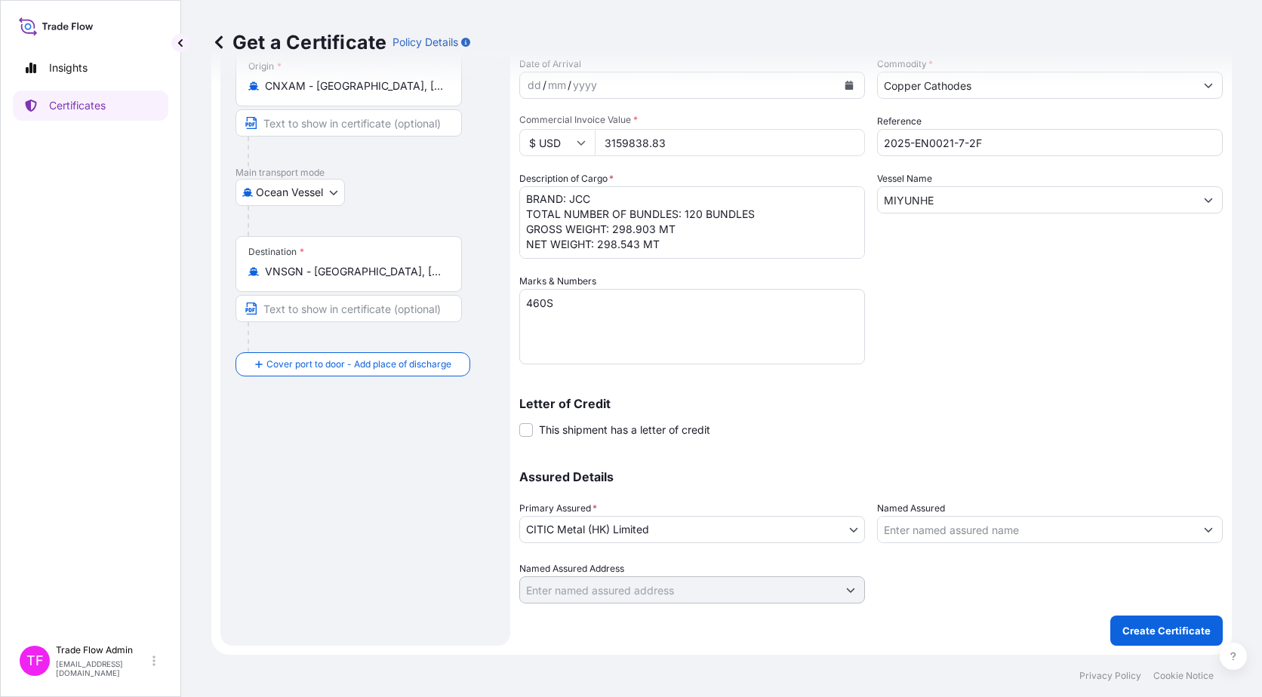
click at [908, 567] on div at bounding box center [1050, 582] width 346 height 42
click at [1130, 627] on p "Create Certificate" at bounding box center [1166, 630] width 88 height 15
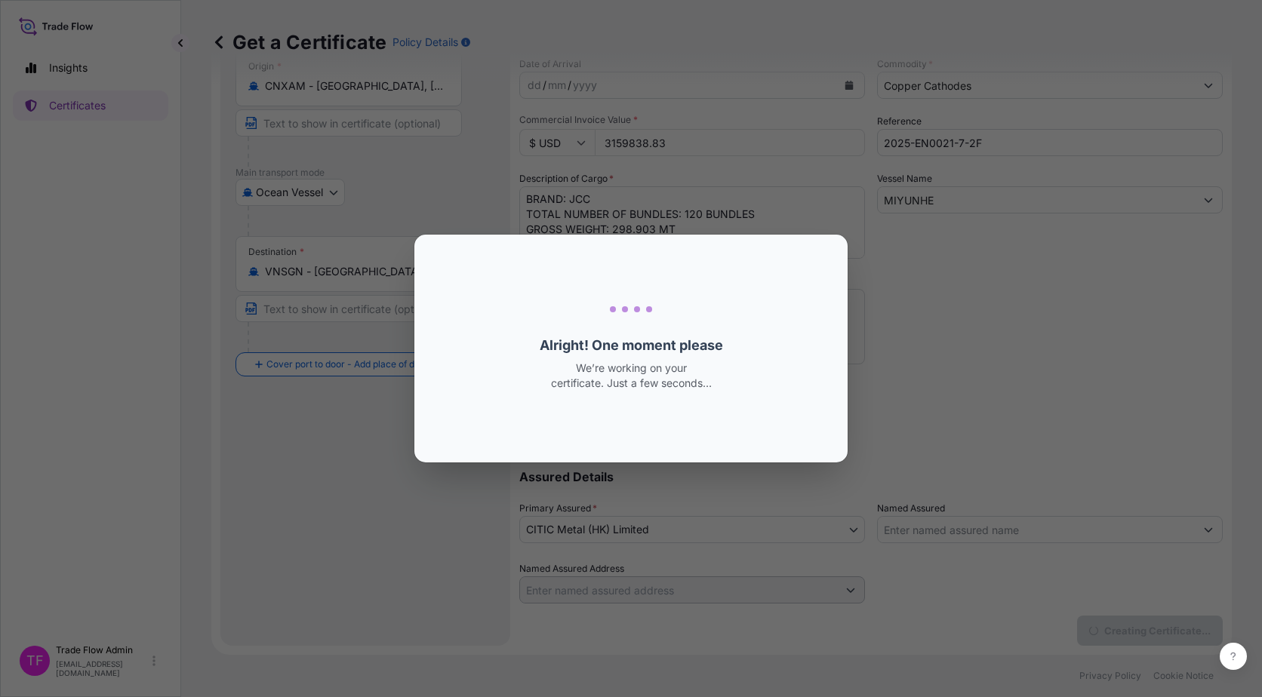
click at [1130, 627] on div "Loading Loading... Alright! One moment please We’re working on your certificate…" at bounding box center [631, 348] width 1262 height 697
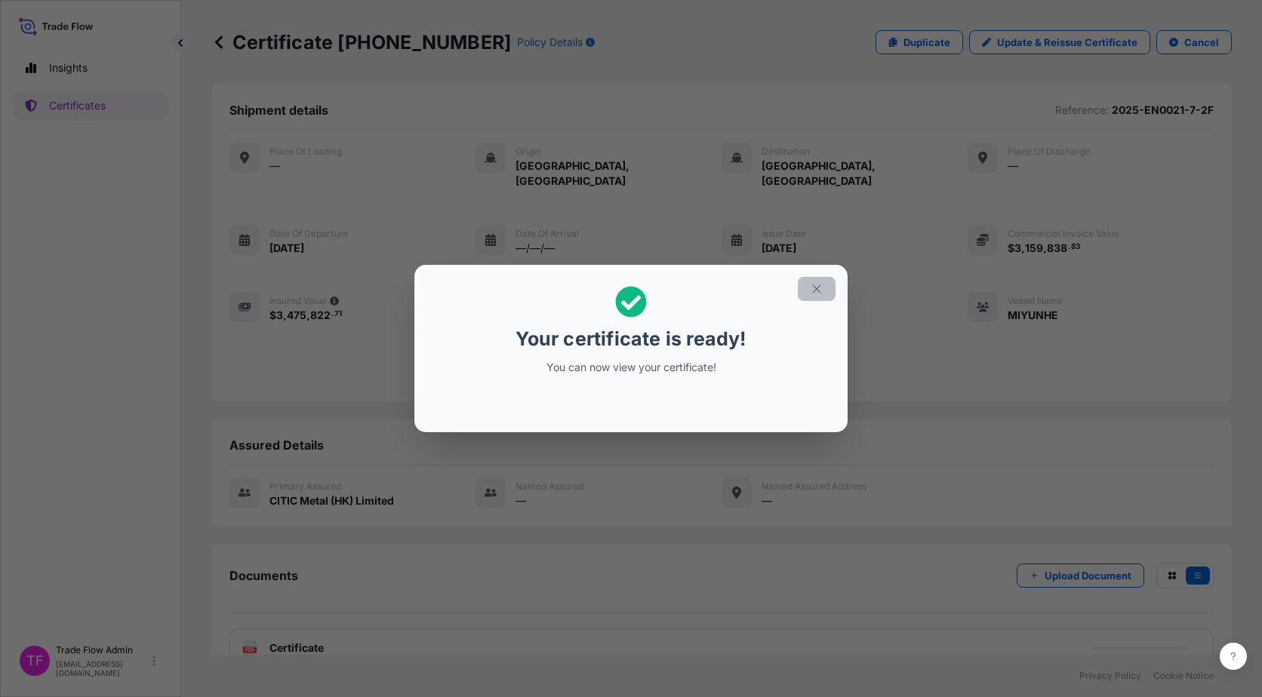
click at [825, 287] on button "button" at bounding box center [817, 289] width 38 height 24
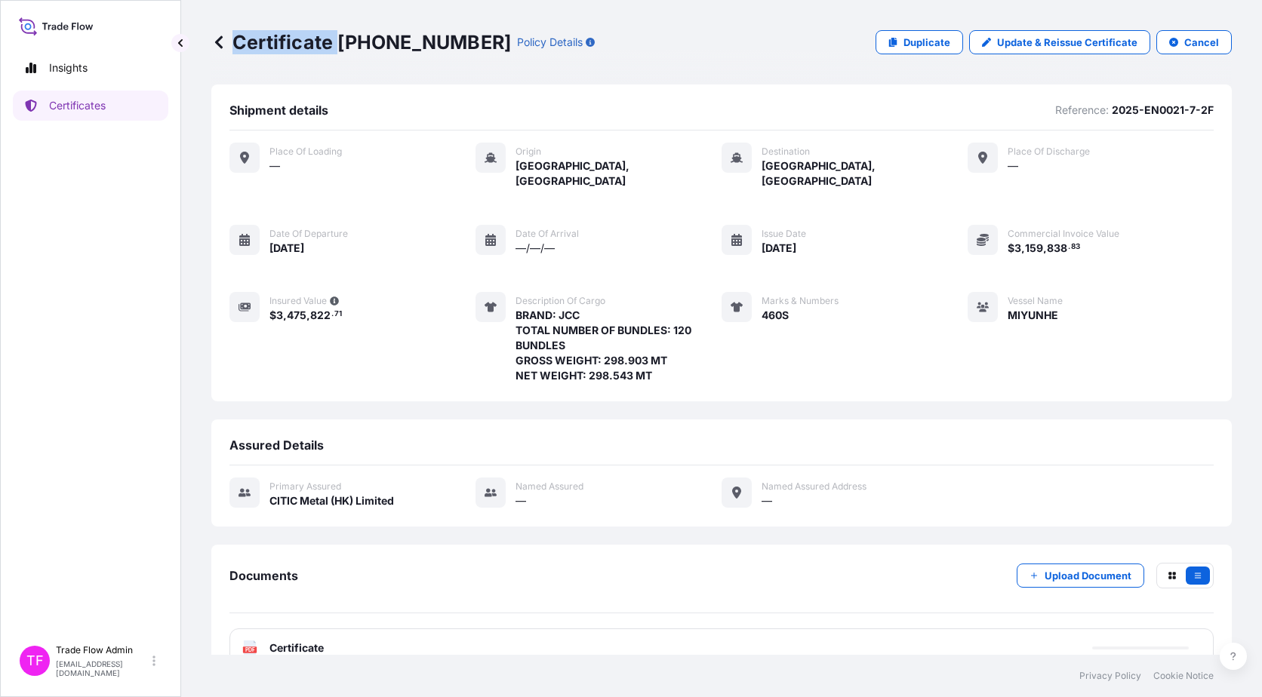
drag, startPoint x: 340, startPoint y: 45, endPoint x: 445, endPoint y: 48, distance: 105.7
click at [445, 48] on div "Certificate 31478-45-1 Policy Details" at bounding box center [402, 42] width 383 height 24
click at [391, 51] on p "Certificate 31478-45-1" at bounding box center [361, 42] width 300 height 24
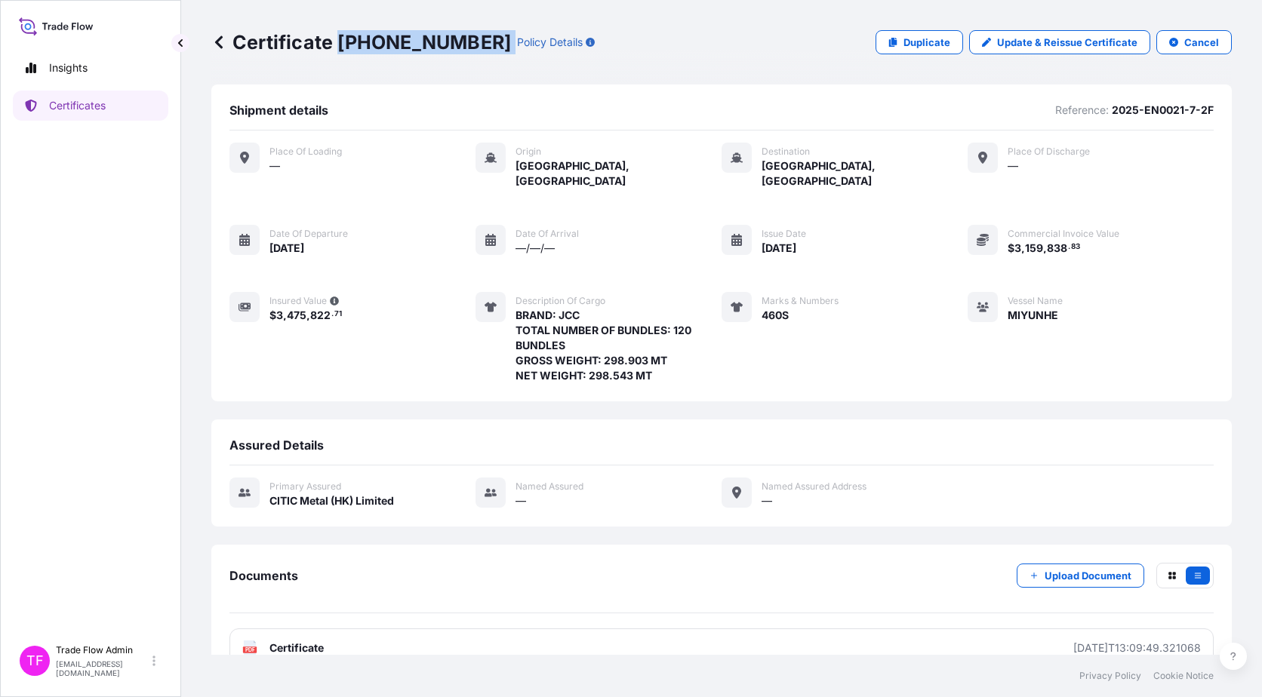
drag, startPoint x: 341, startPoint y: 39, endPoint x: 447, endPoint y: 56, distance: 107.7
click at [447, 56] on div "Certificate 31478-45-1 Policy Details Duplicate Update & Reissue Certificate Ca…" at bounding box center [721, 42] width 1020 height 85
copy p "31478-45-1"
click at [212, 382] on div "Shipment details Reference: 2025-EN0021-7-2F Place of Loading — Origin Xiamen, …" at bounding box center [721, 243] width 1020 height 317
click at [75, 103] on p "Certificates" at bounding box center [77, 105] width 57 height 15
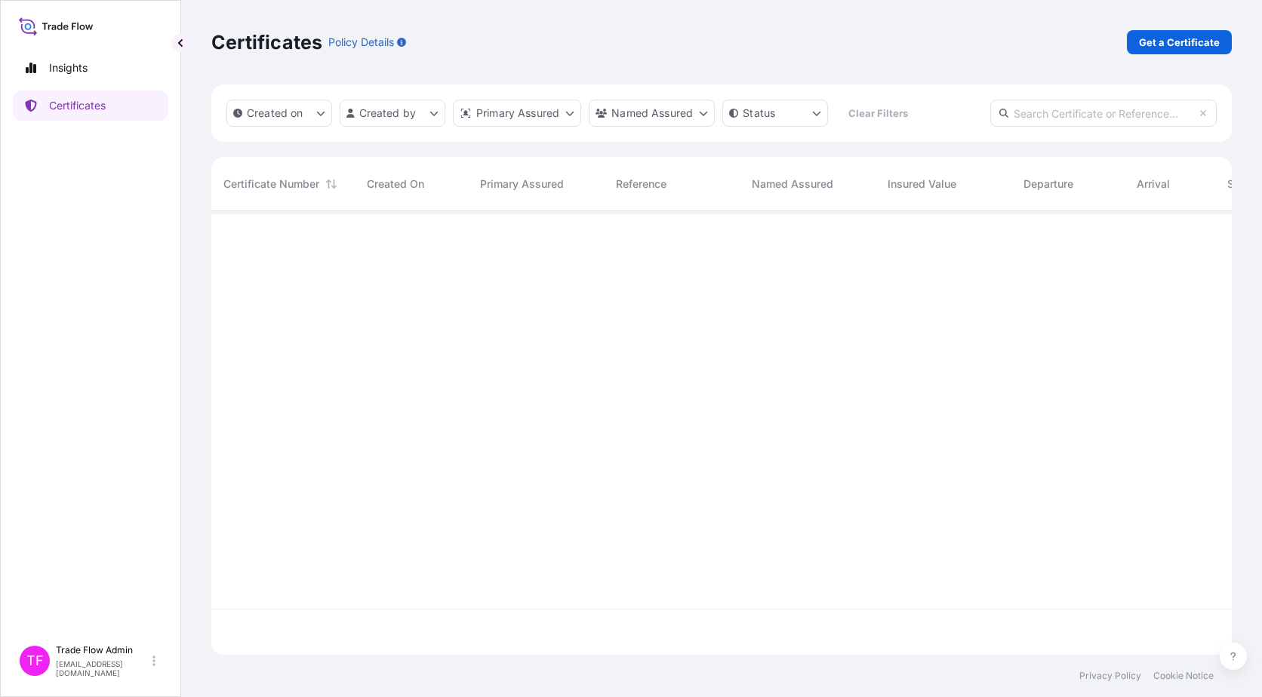
scroll to position [441, 1009]
click at [1071, 117] on input "text" at bounding box center [1103, 113] width 226 height 27
paste input "31478-4-1"
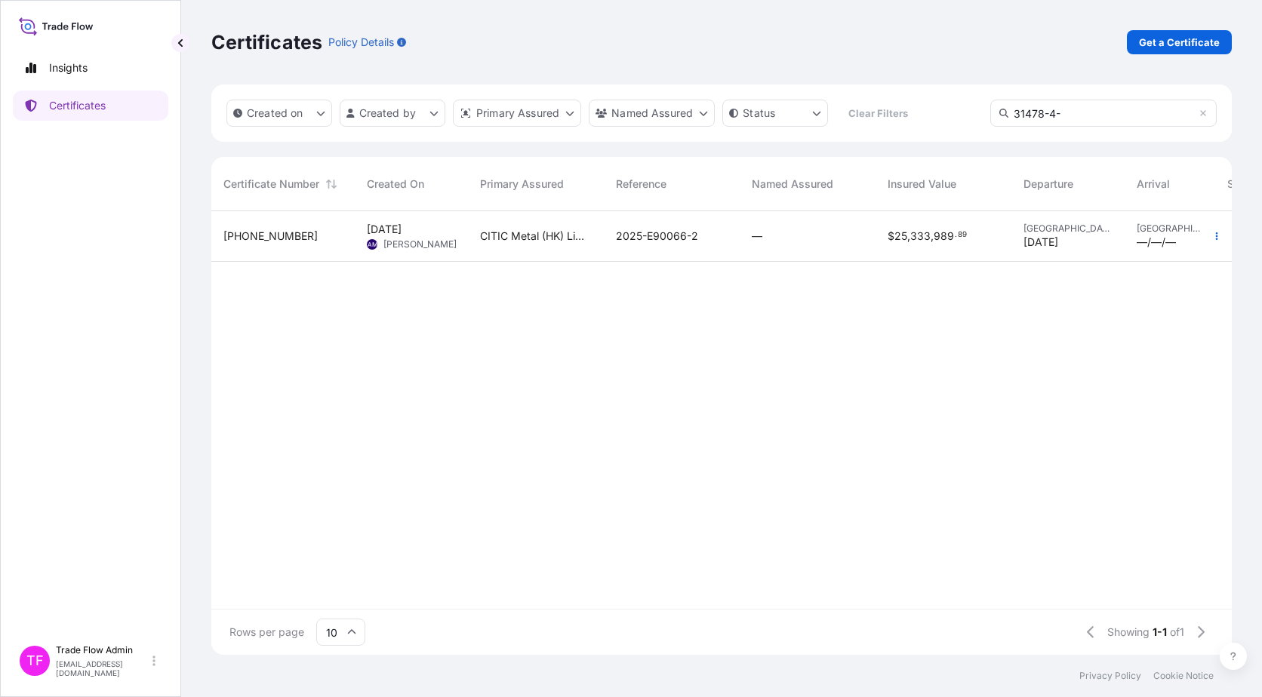
type input "31478-4-"
click at [865, 247] on div "—" at bounding box center [807, 236] width 136 height 51
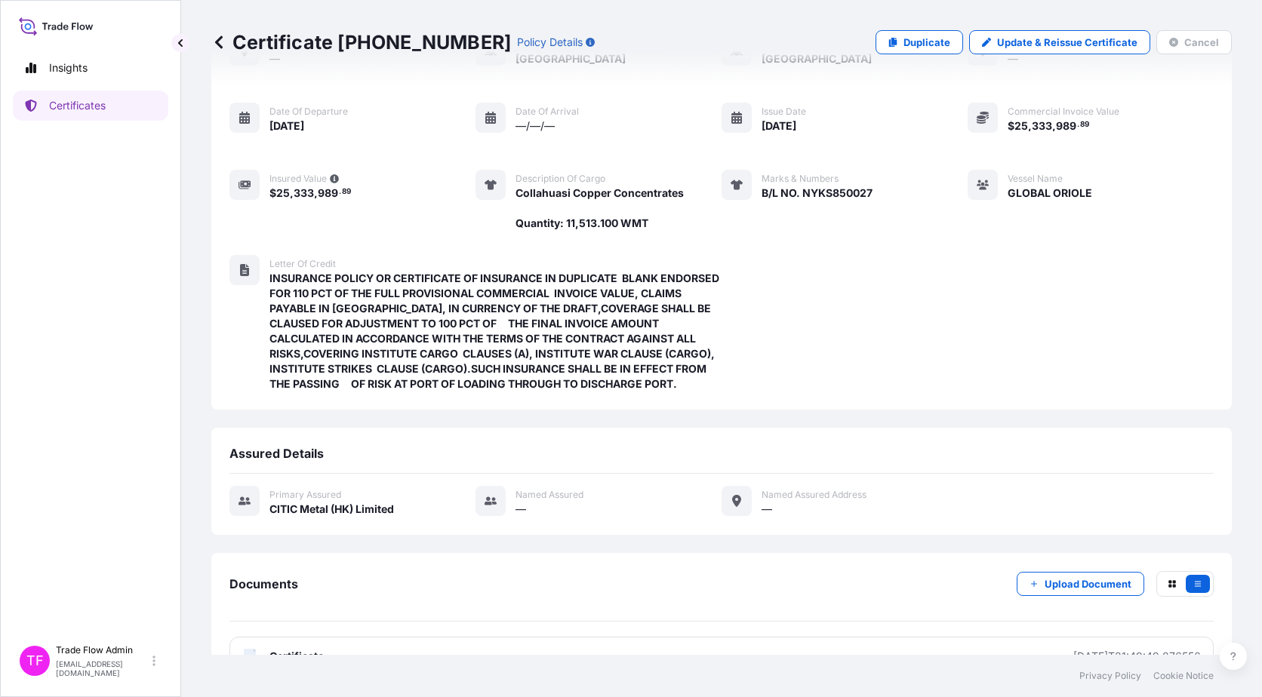
scroll to position [161, 0]
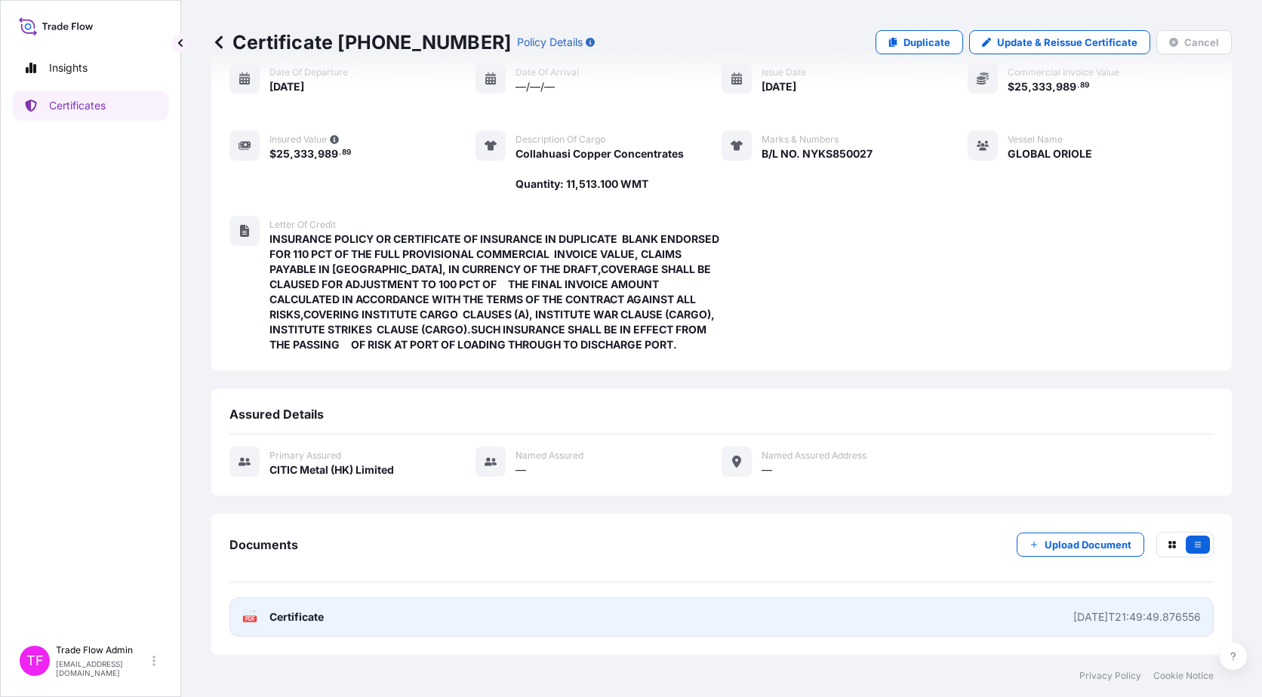
click at [303, 627] on link "PDF Certificate 2025-04-14T21:49:49.876556" at bounding box center [721, 617] width 984 height 39
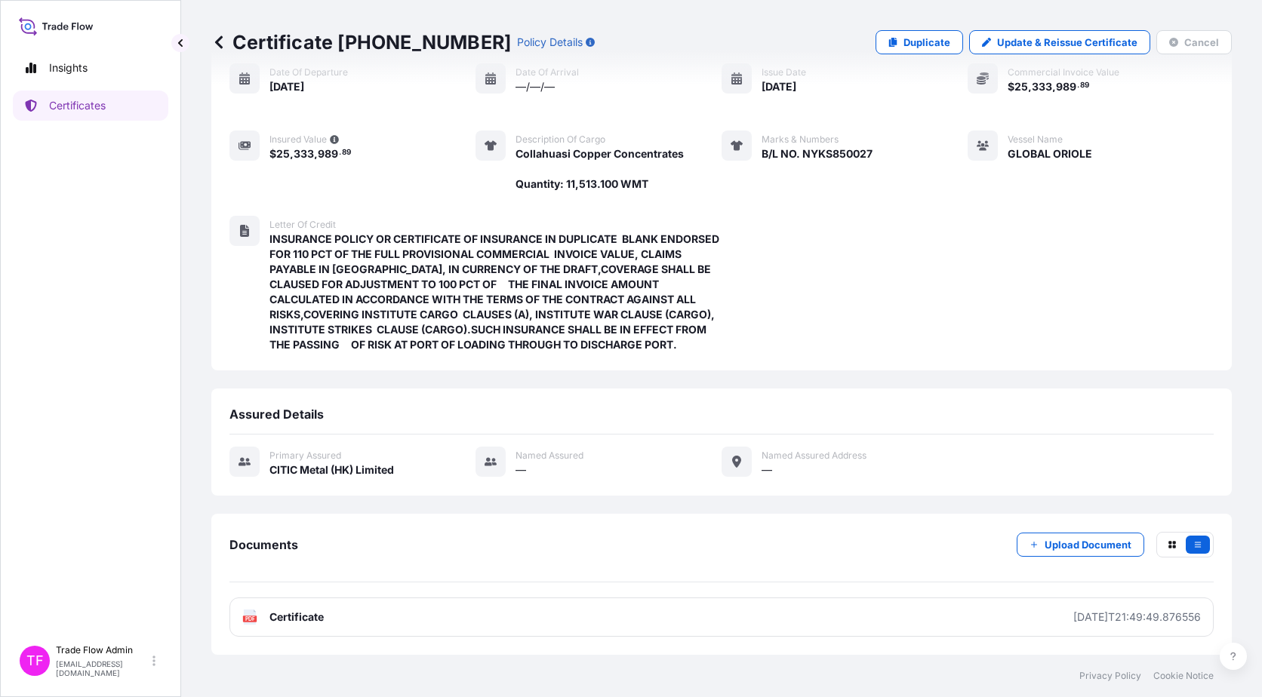
scroll to position [0, 0]
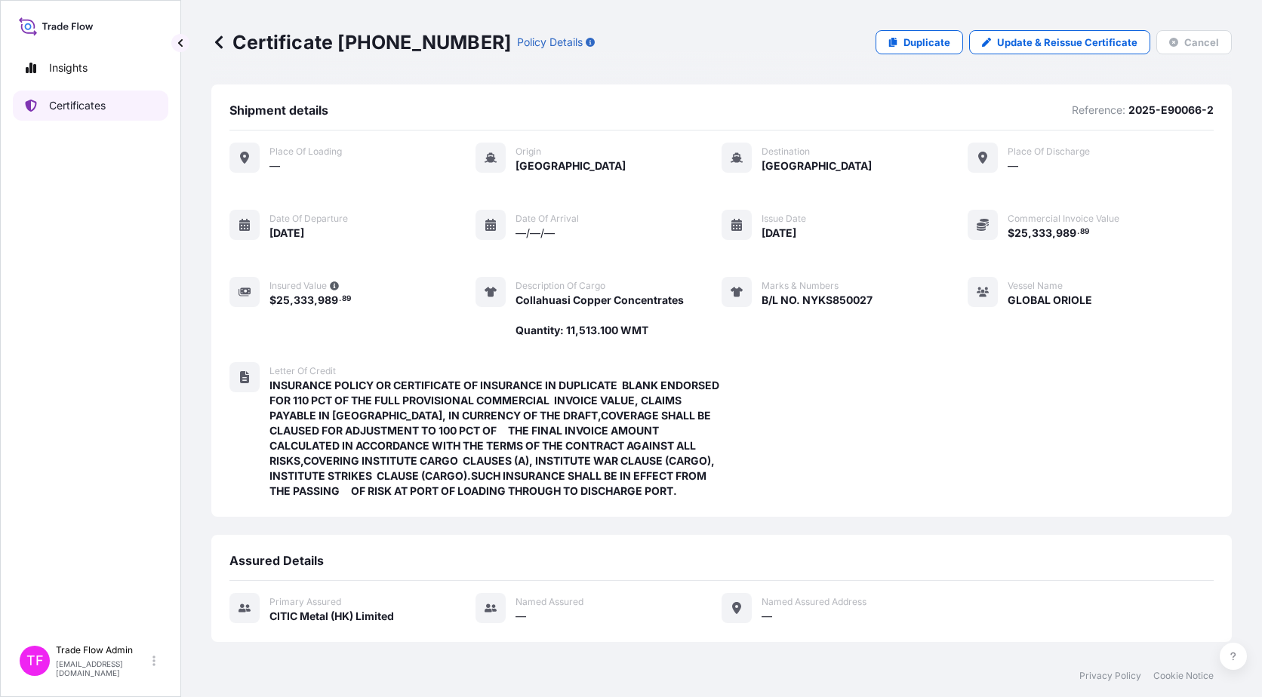
click at [97, 109] on p "Certificates" at bounding box center [77, 105] width 57 height 15
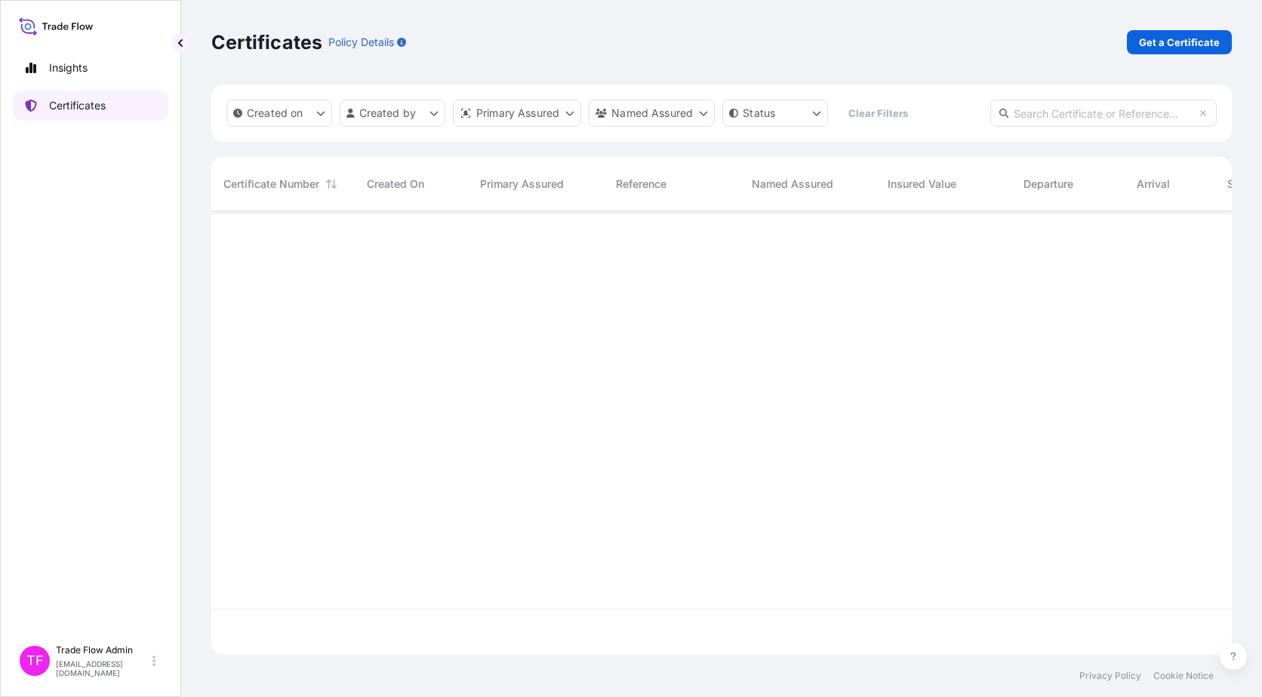
scroll to position [441, 1009]
click at [1179, 35] on p "Get a Certificate" at bounding box center [1179, 42] width 81 height 15
select select "Ocean Vessel"
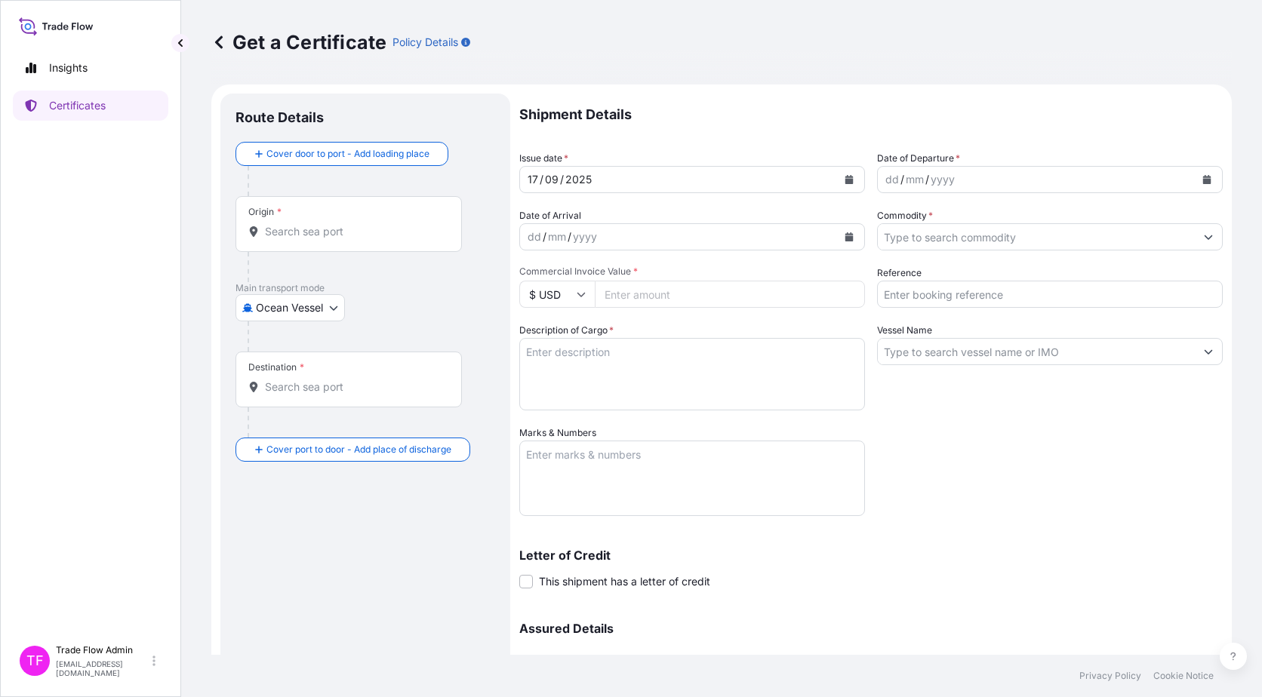
click at [320, 204] on div "Origin *" at bounding box center [348, 224] width 226 height 56
click at [320, 224] on input "Origin *" at bounding box center [354, 231] width 178 height 15
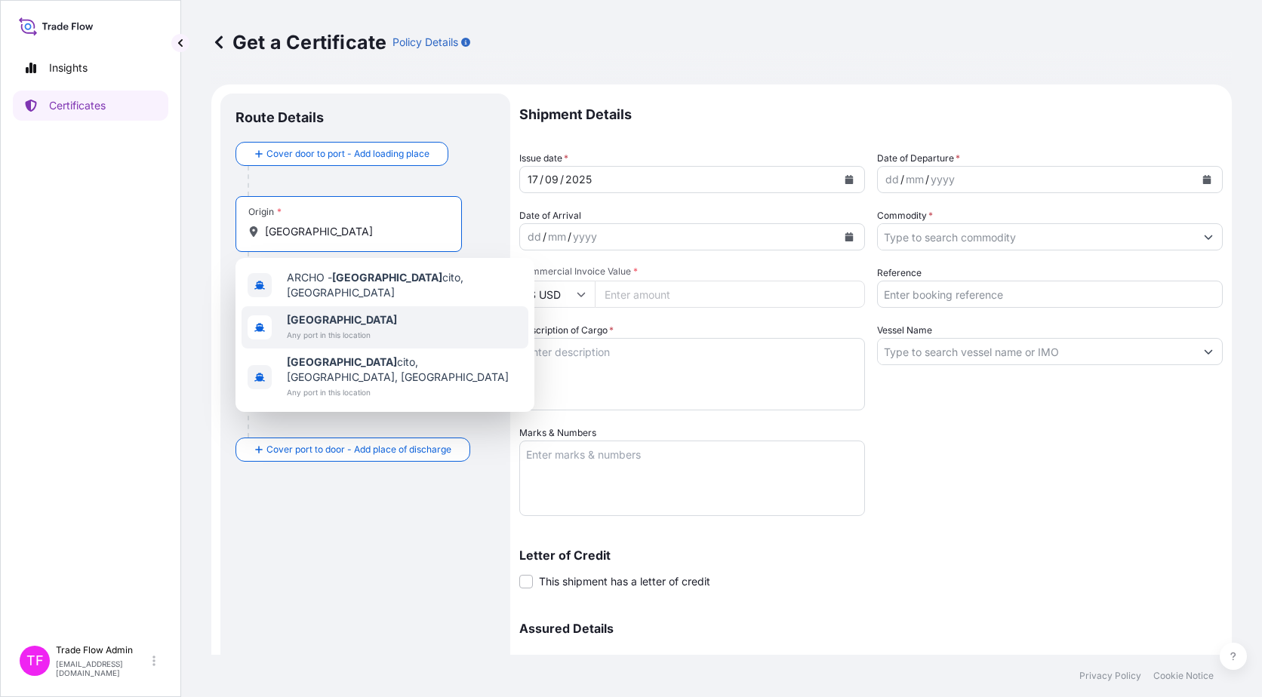
click at [380, 326] on div "Chile Any port in this location" at bounding box center [384, 327] width 287 height 42
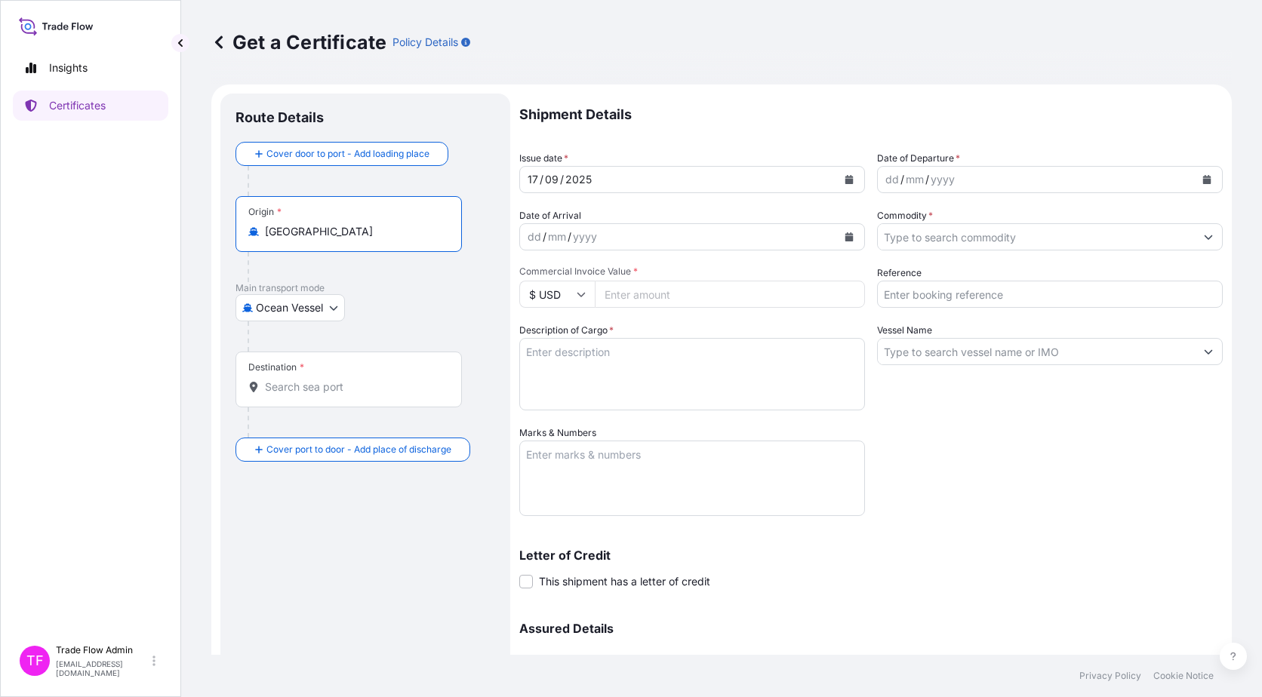
type input "Chile"
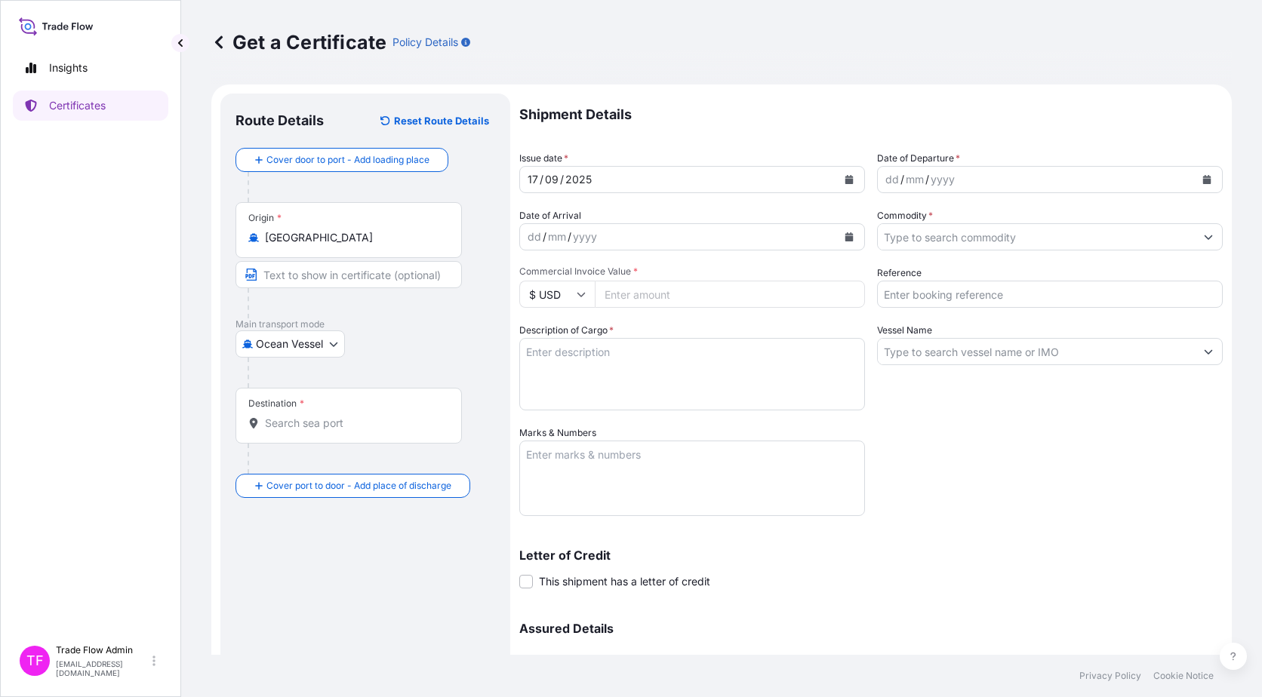
click at [347, 425] on input "Destination *" at bounding box center [354, 423] width 178 height 15
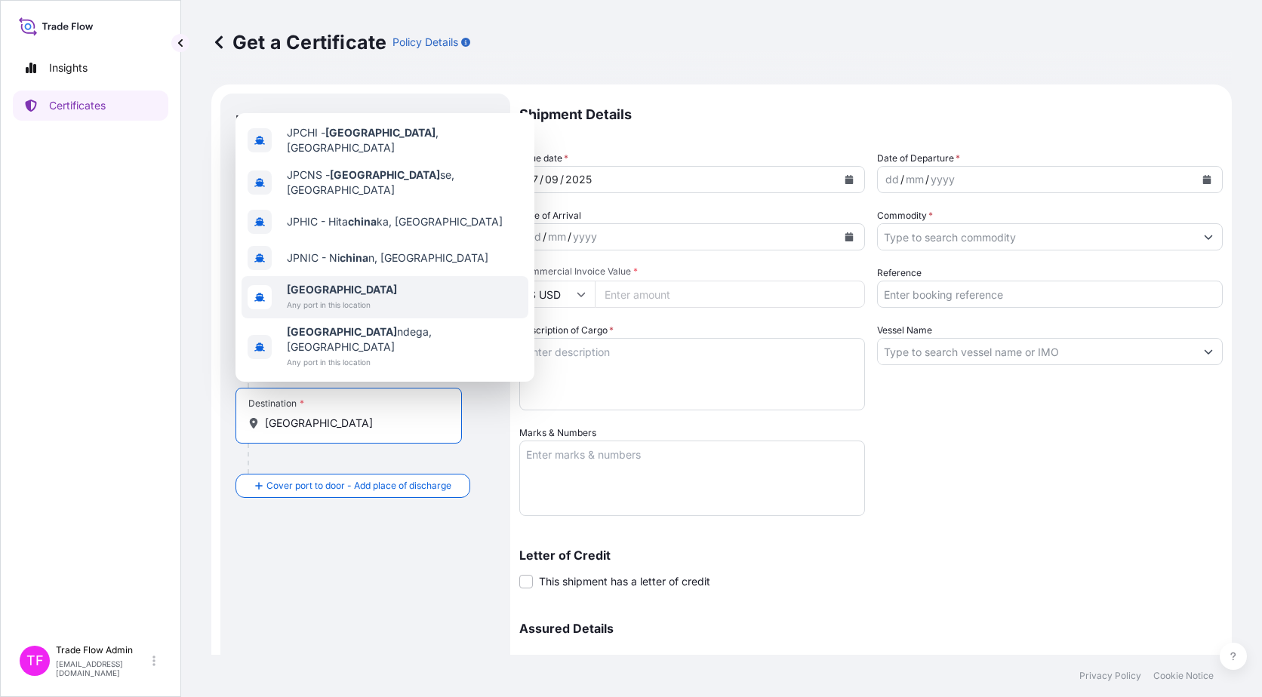
click at [350, 312] on span "Any port in this location" at bounding box center [342, 304] width 110 height 15
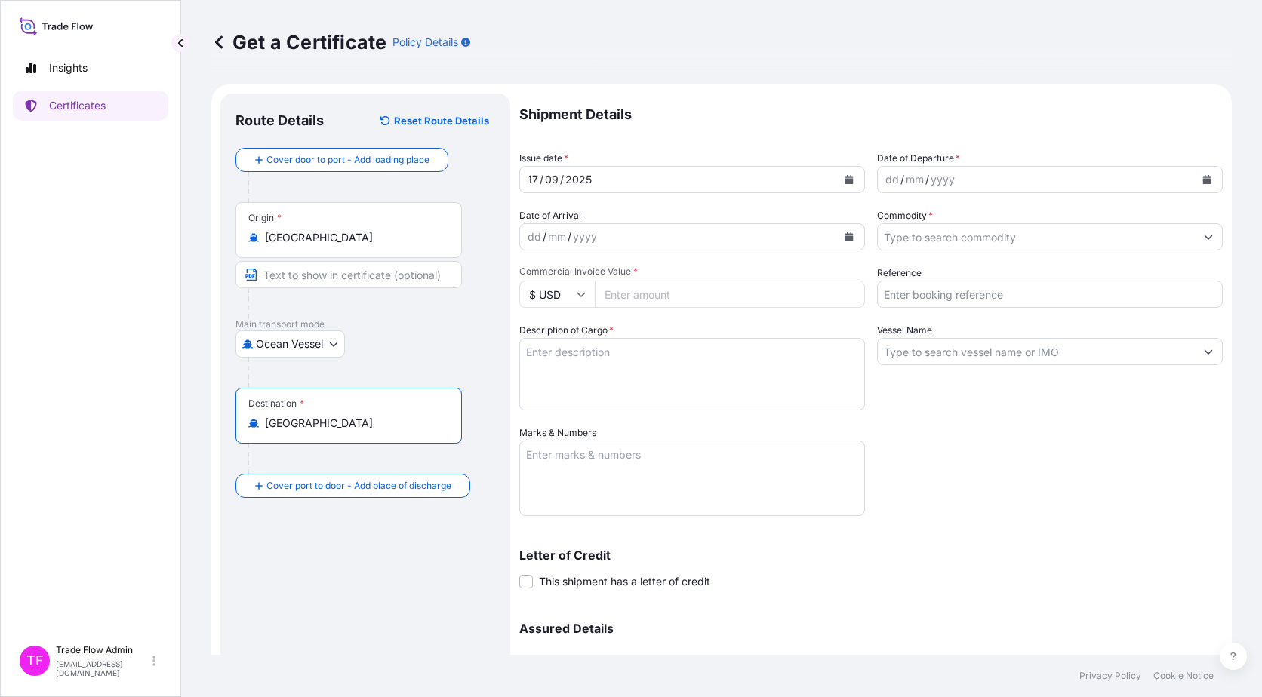
type input "China"
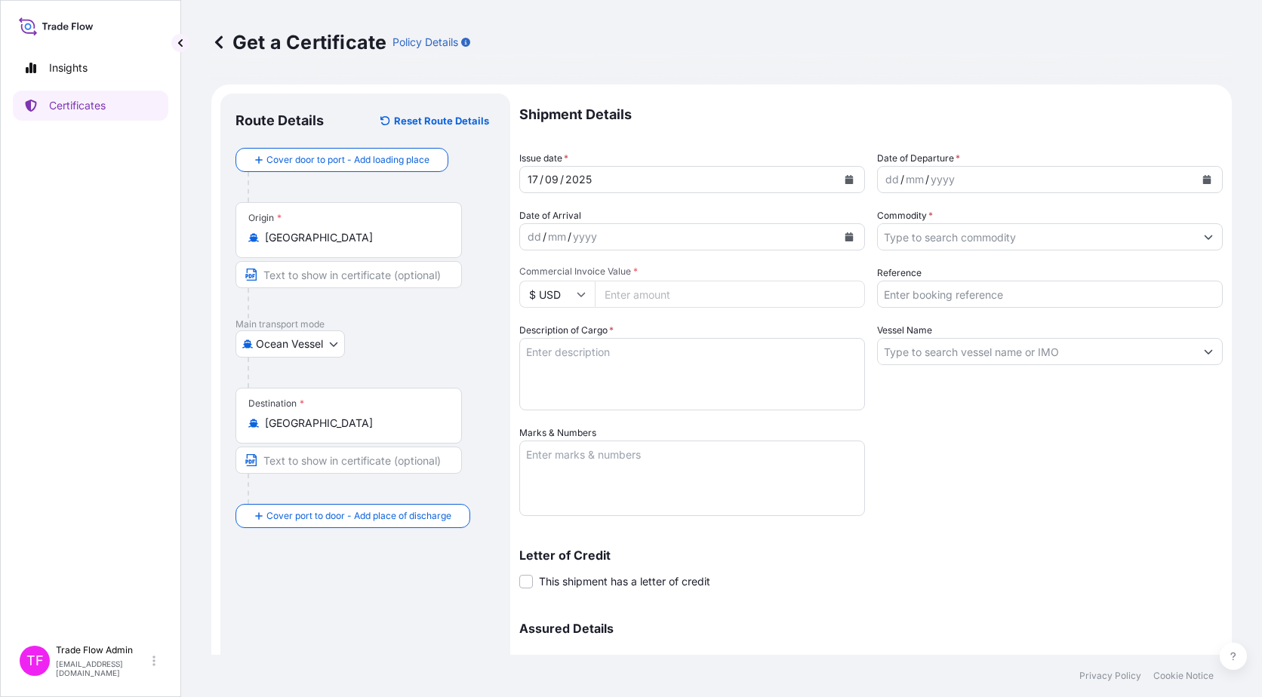
click at [506, 455] on div "Route Details Reset Route Details Cover door to port - Add loading place Place …" at bounding box center [365, 446] width 290 height 704
click at [840, 186] on button "Calendar" at bounding box center [849, 180] width 24 height 24
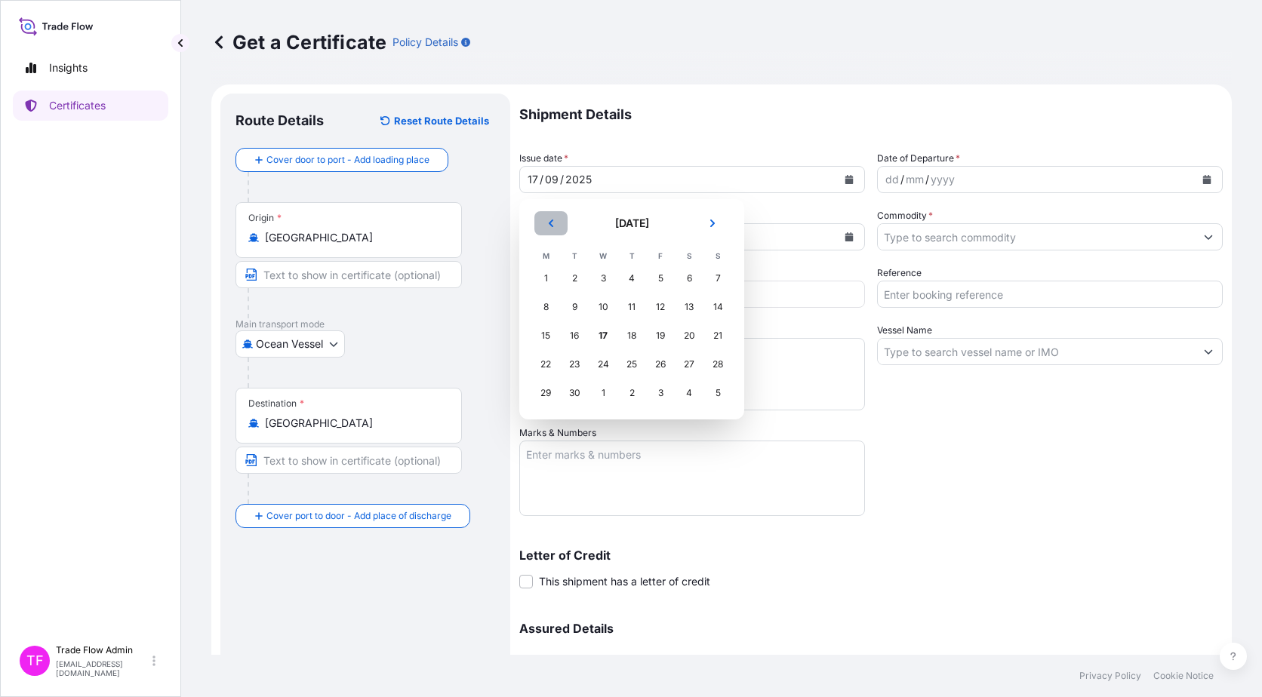
click at [550, 225] on icon "Previous" at bounding box center [551, 224] width 5 height 8
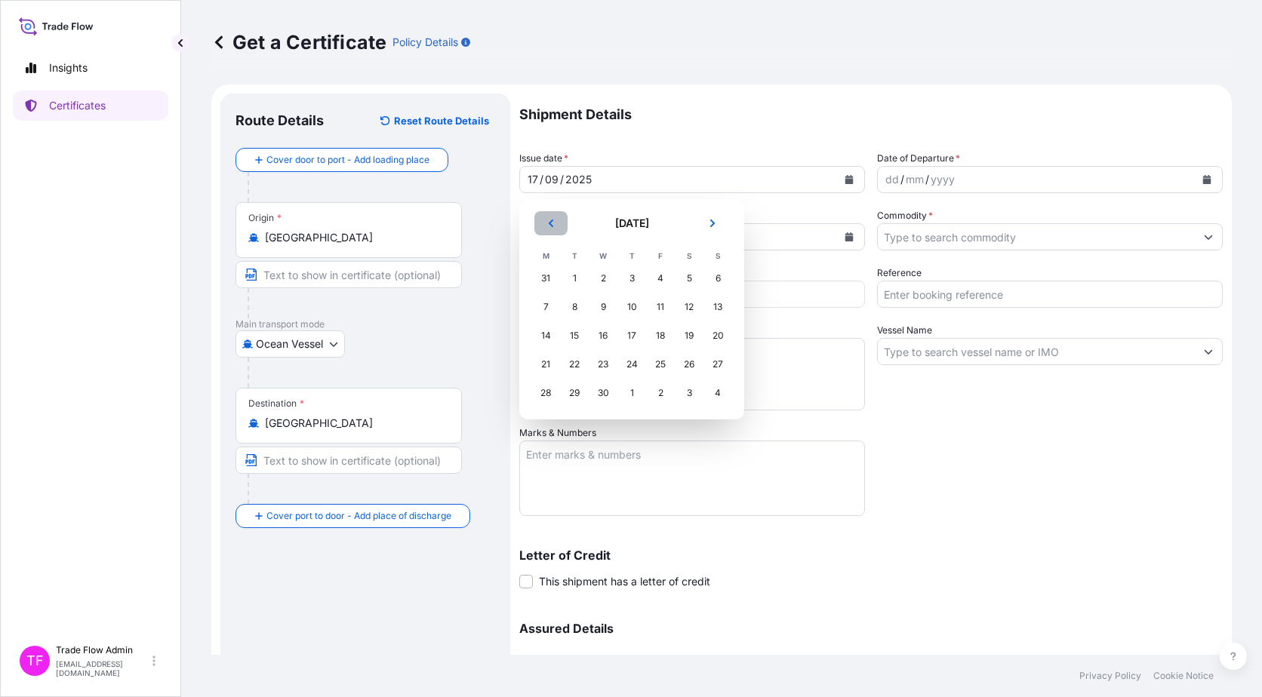
click at [552, 227] on icon "Previous" at bounding box center [551, 224] width 5 height 8
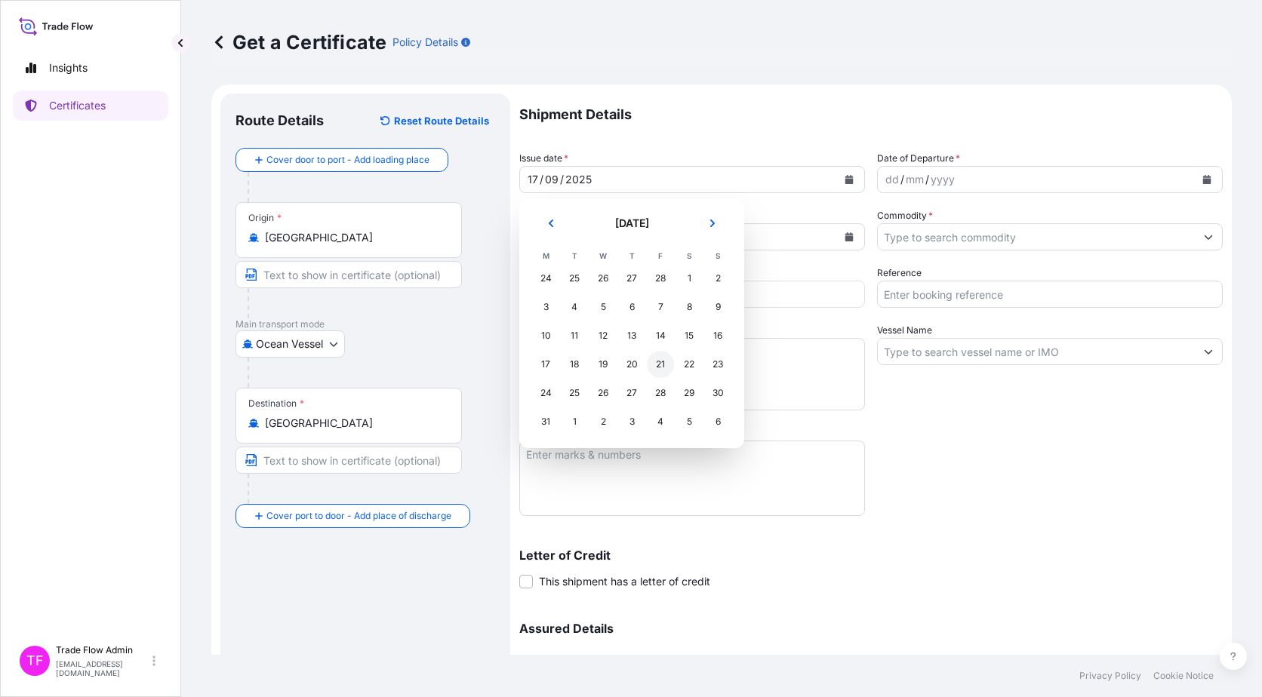
click at [660, 364] on div "21" at bounding box center [660, 364] width 27 height 27
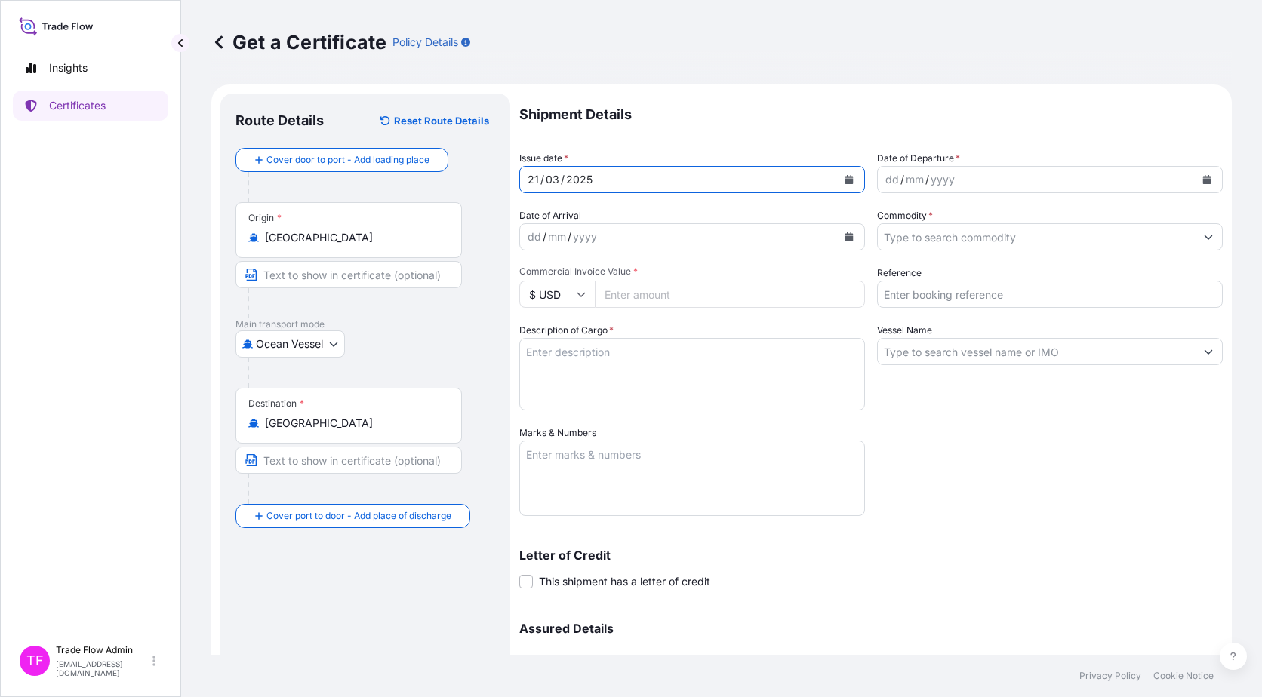
click at [1200, 177] on button "Calendar" at bounding box center [1206, 180] width 24 height 24
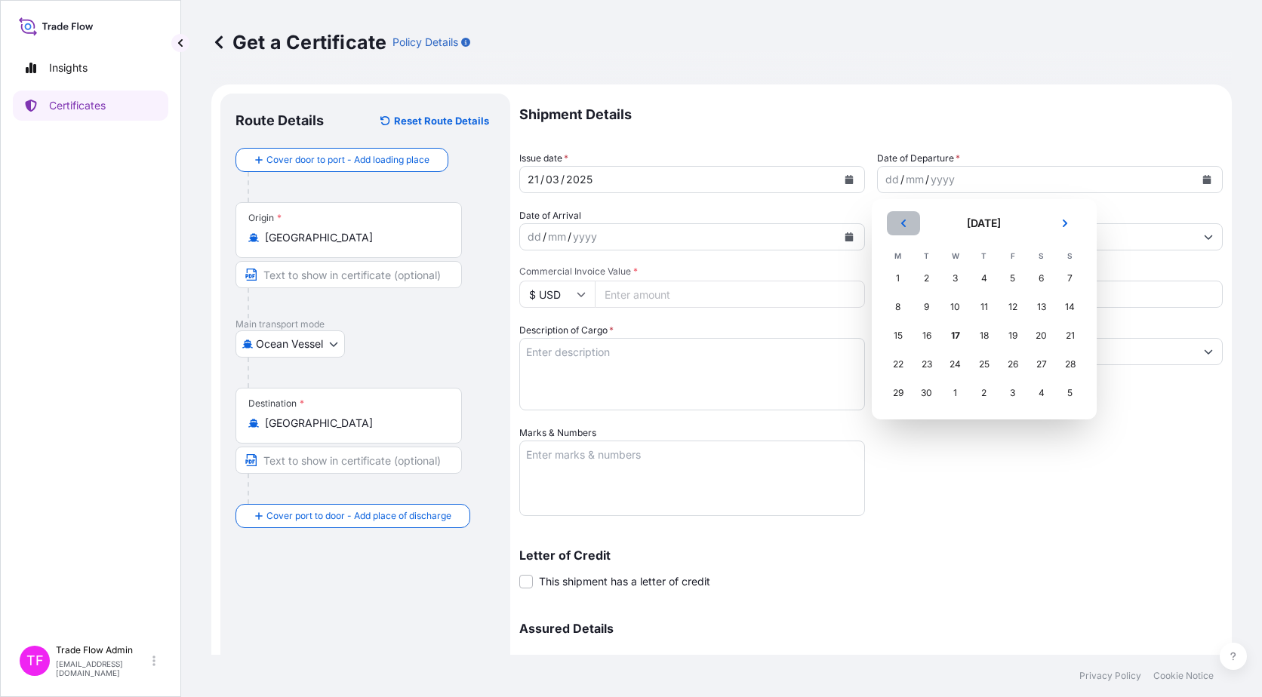
click at [909, 213] on button "Previous" at bounding box center [903, 223] width 33 height 24
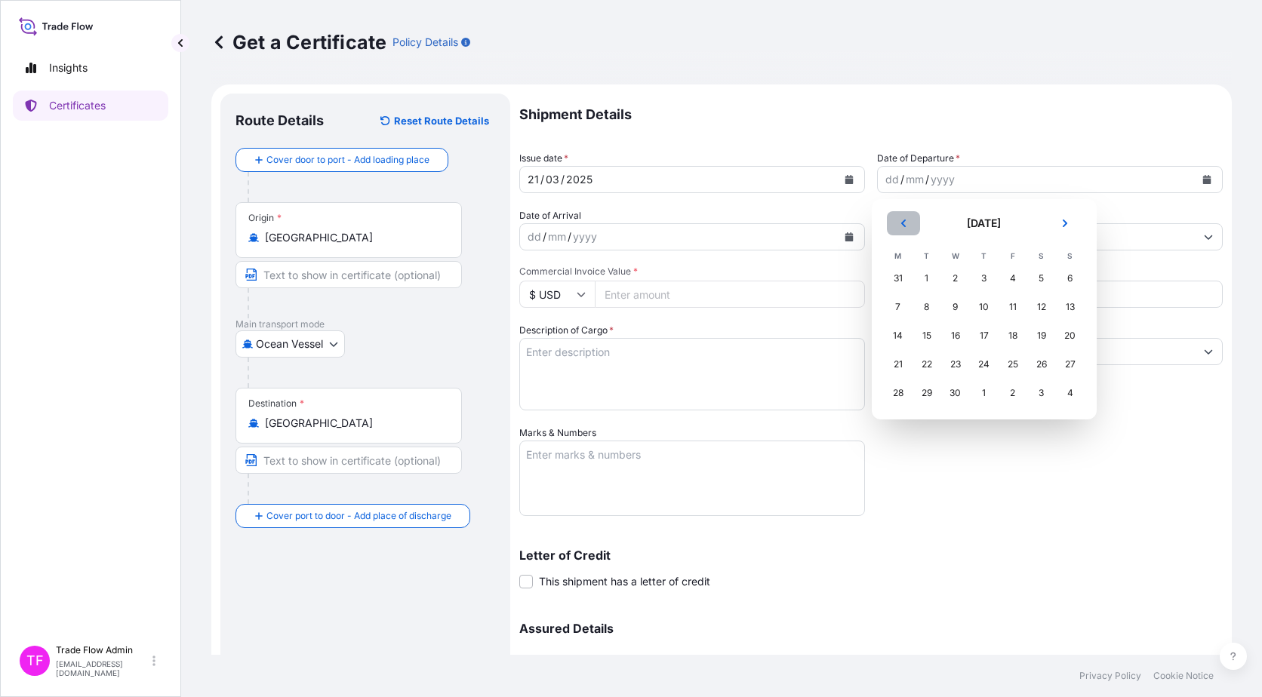
click at [909, 213] on button "Previous" at bounding box center [903, 223] width 33 height 24
click at [1014, 371] on div "21" at bounding box center [1012, 364] width 27 height 27
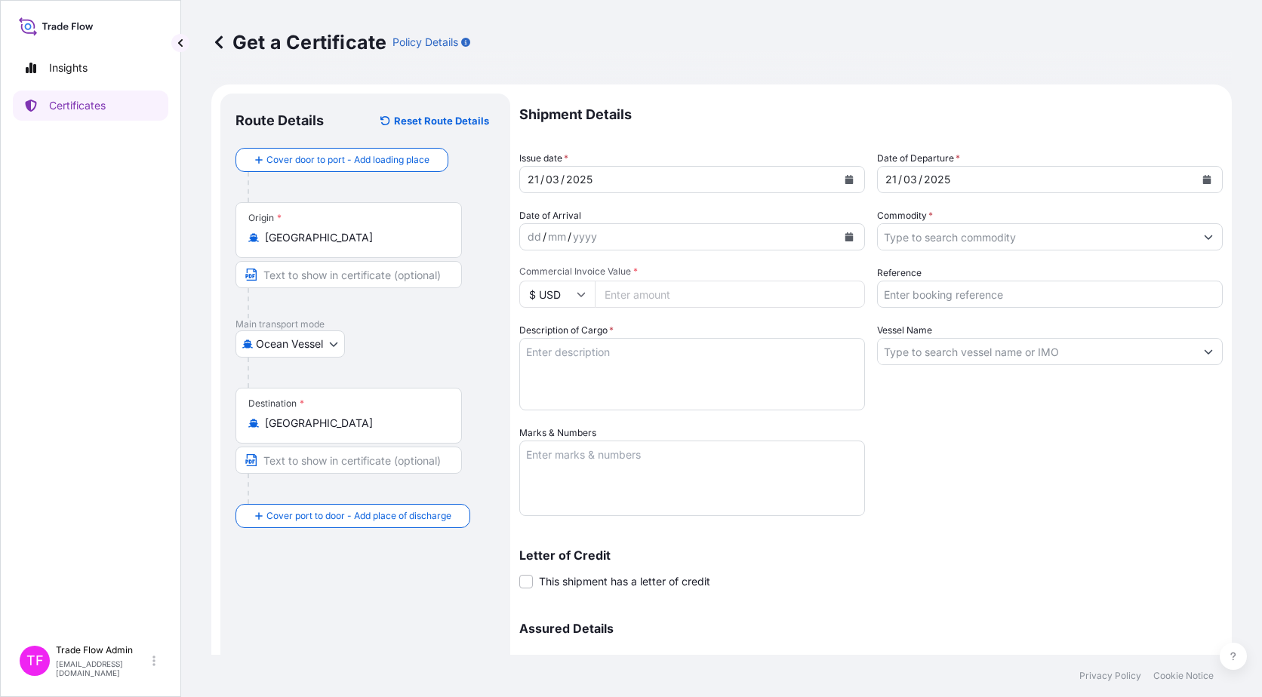
click at [734, 294] on input "Commercial Invoice Value *" at bounding box center [730, 294] width 270 height 27
paste input "25333989.89"
type input "25333989.89"
click at [967, 238] on input "Commodity *" at bounding box center [1036, 236] width 317 height 27
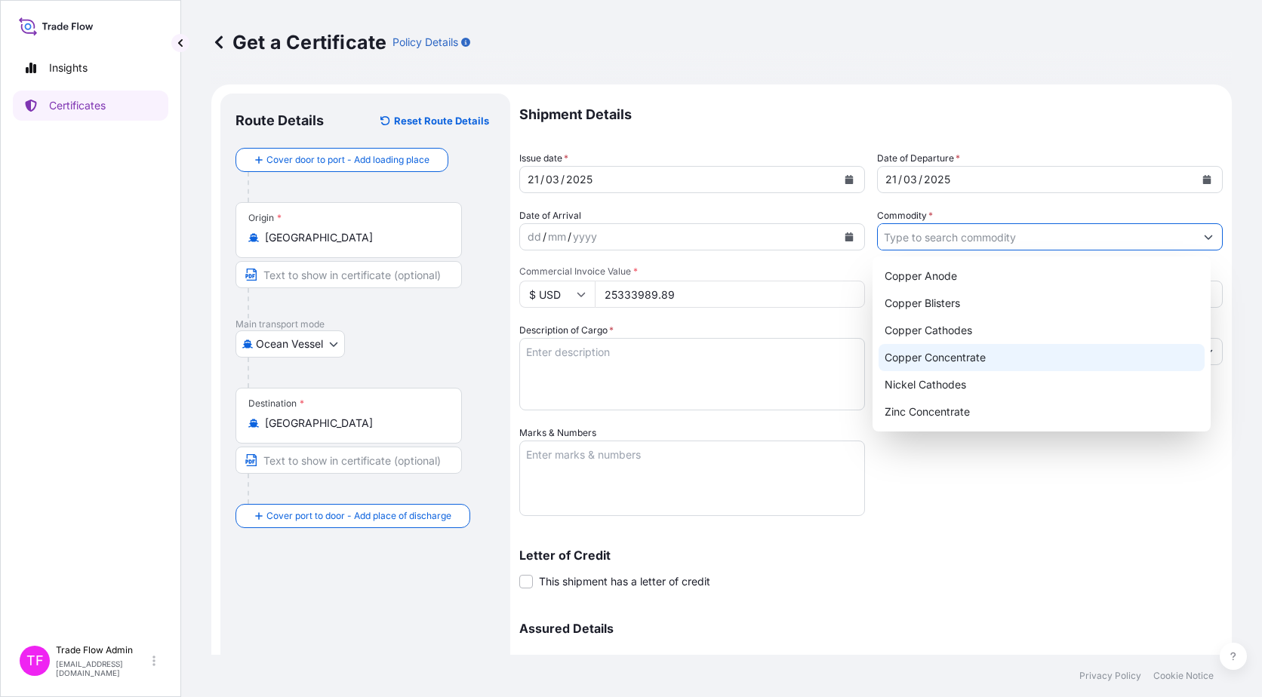
click at [964, 354] on div "Copper Concentrate" at bounding box center [1041, 357] width 327 height 27
type input "Copper Concentrate"
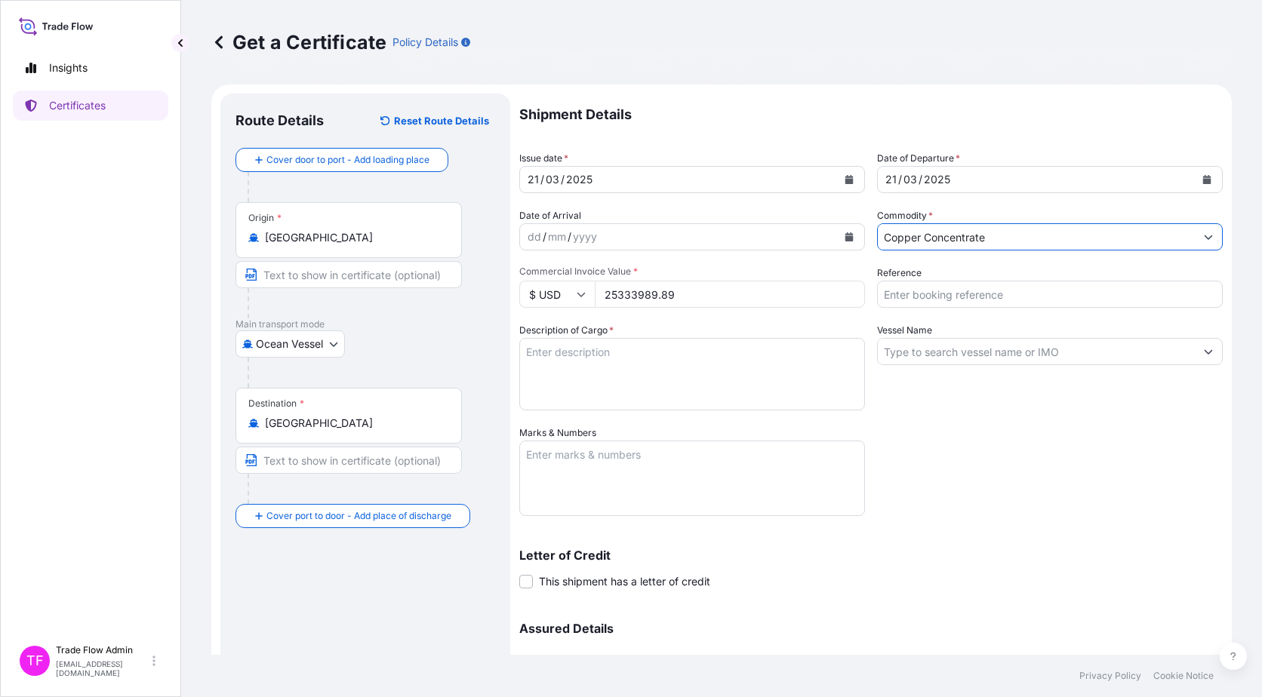
click at [973, 292] on input "Reference" at bounding box center [1050, 294] width 346 height 27
paste input "2025-E90066-2"
type input "2025-E90066-2"
click at [997, 475] on div "Shipment Details Issue date * 21 / 03 / 2025 Date of Departure * 21 / 03 / 2025…" at bounding box center [870, 425] width 703 height 662
click at [629, 358] on textarea "Description of Cargo *" at bounding box center [692, 374] width 346 height 72
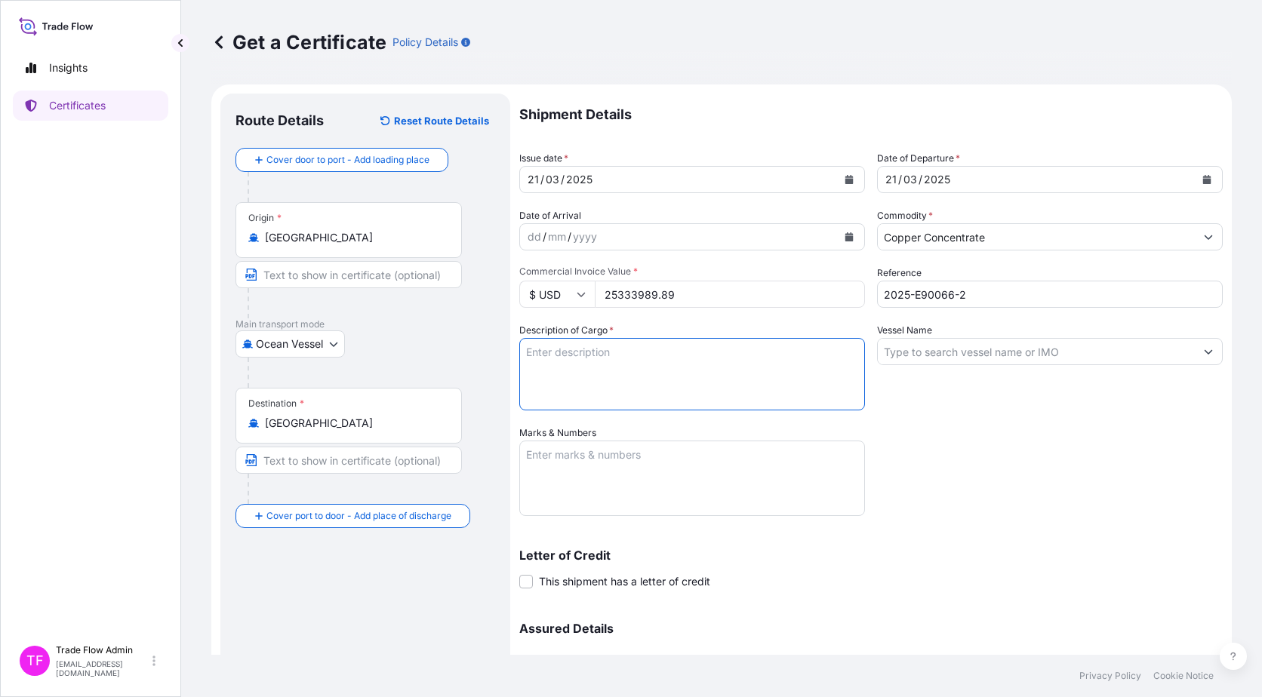
paste textarea "Collahuasi Copper Concentrates Quantity: 11,513.100 WMT"
type textarea "Collahuasi Copper Concentrates Quantity: 11,513.100 WMT"
click at [922, 356] on input "Vessel Name" at bounding box center [1036, 351] width 317 height 27
paste input "GLOBAL ORIOLE"
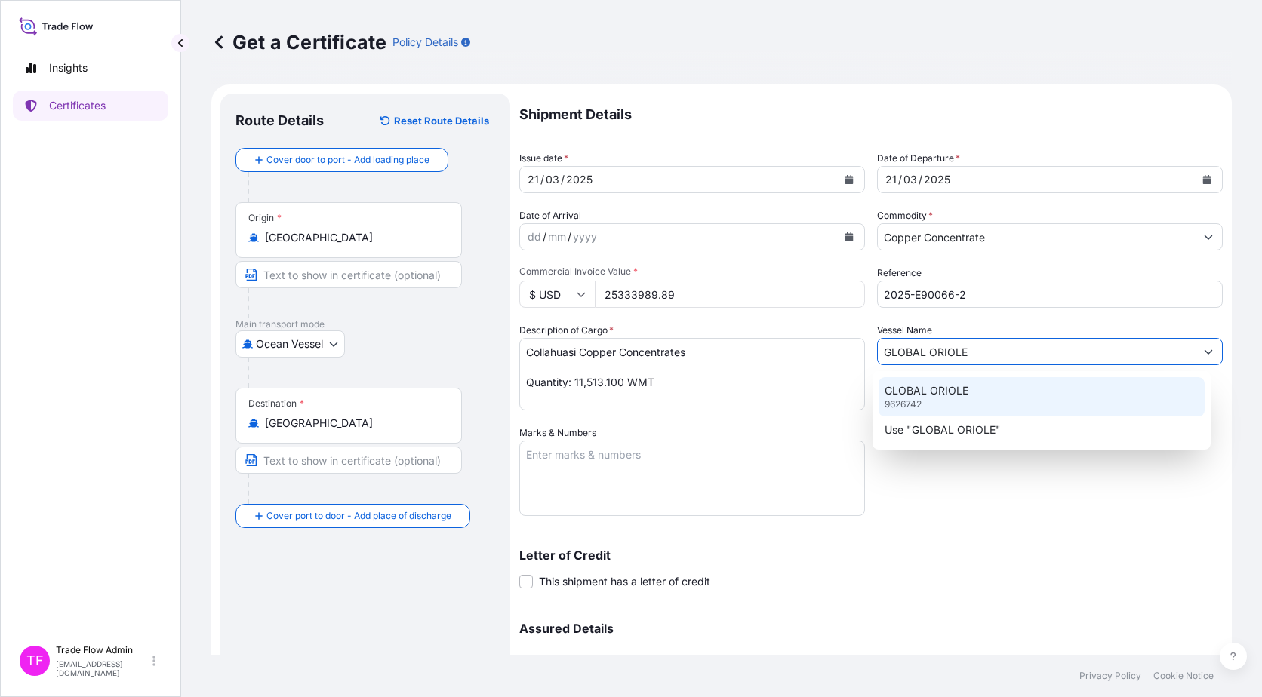
click at [934, 396] on p "GLOBAL ORIOLE" at bounding box center [926, 390] width 84 height 15
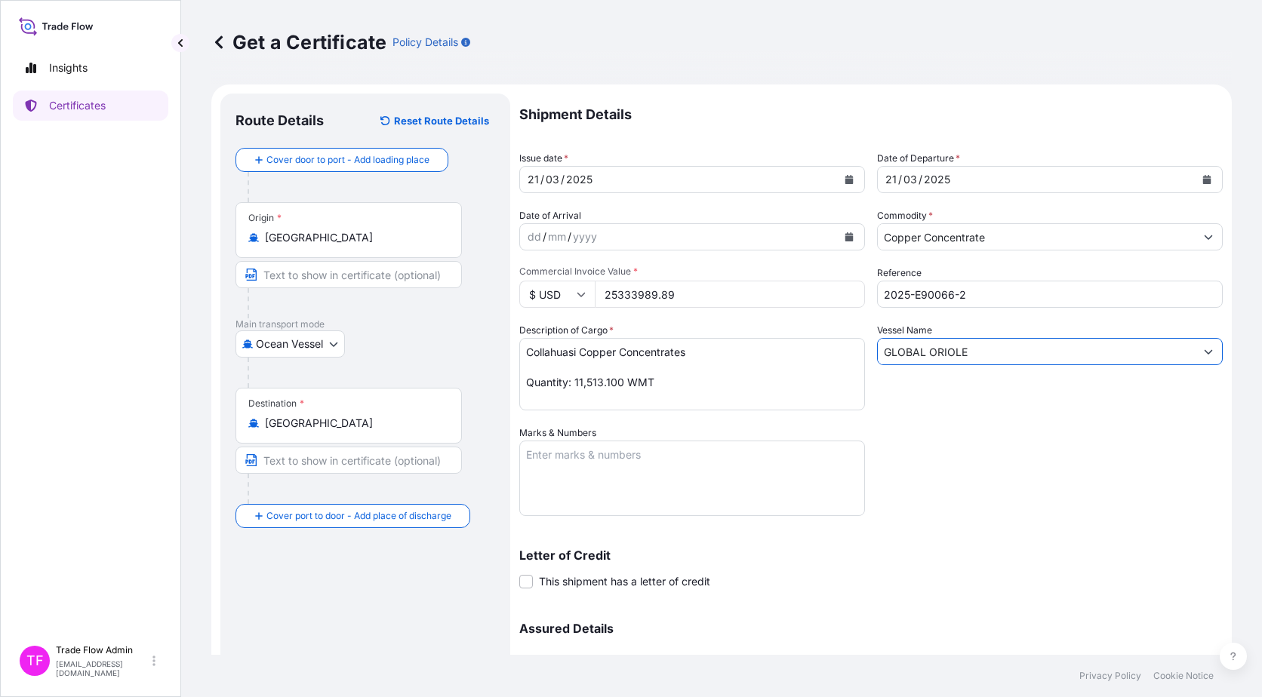
type input "GLOBAL ORIOLE"
click at [587, 491] on textarea "Marks & Numbers" at bounding box center [692, 478] width 346 height 75
paste textarea "B/L NO. NYKS850027"
type textarea "B/L NO. NYKS850027"
click at [519, 579] on span at bounding box center [526, 582] width 14 height 14
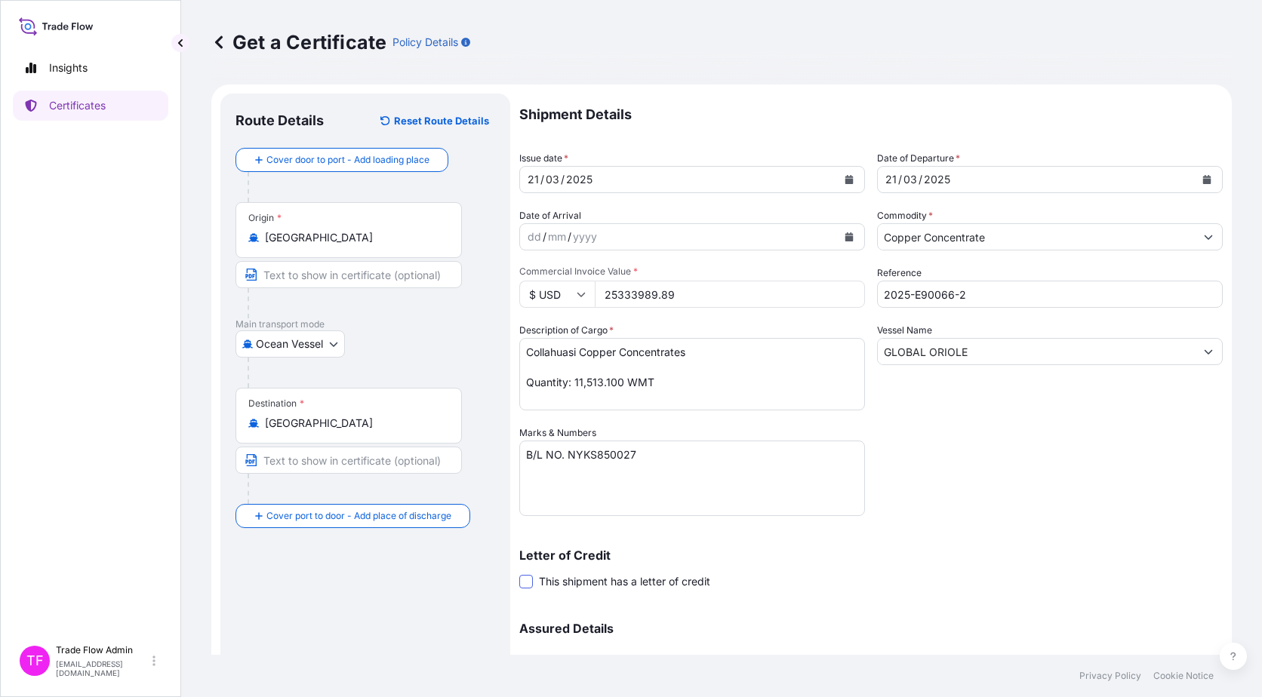
click at [519, 573] on input "This shipment has a letter of credit" at bounding box center [519, 573] width 0 height 0
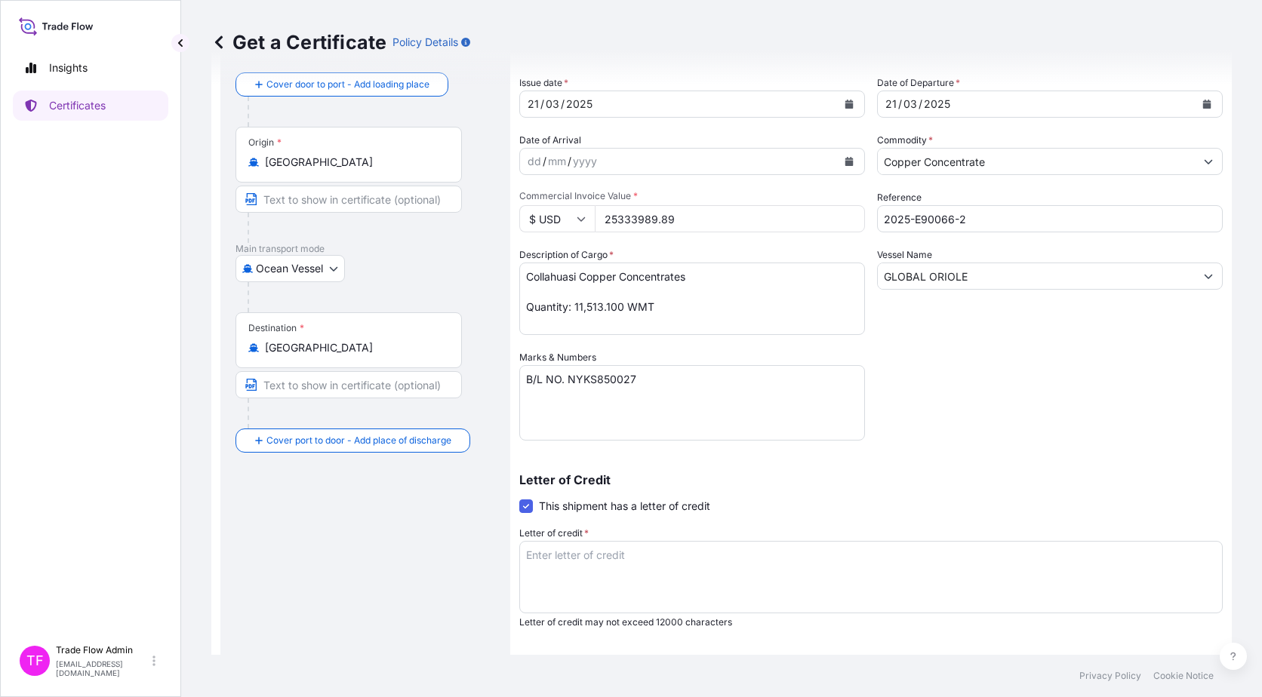
click at [654, 575] on textarea "Letter of credit *" at bounding box center [870, 577] width 703 height 72
paste textarea "INSURANCE POLICY OR CERTIFICATE OF INSURANCE IN DUPLICATE BLANK ENDORSED FOR 11…"
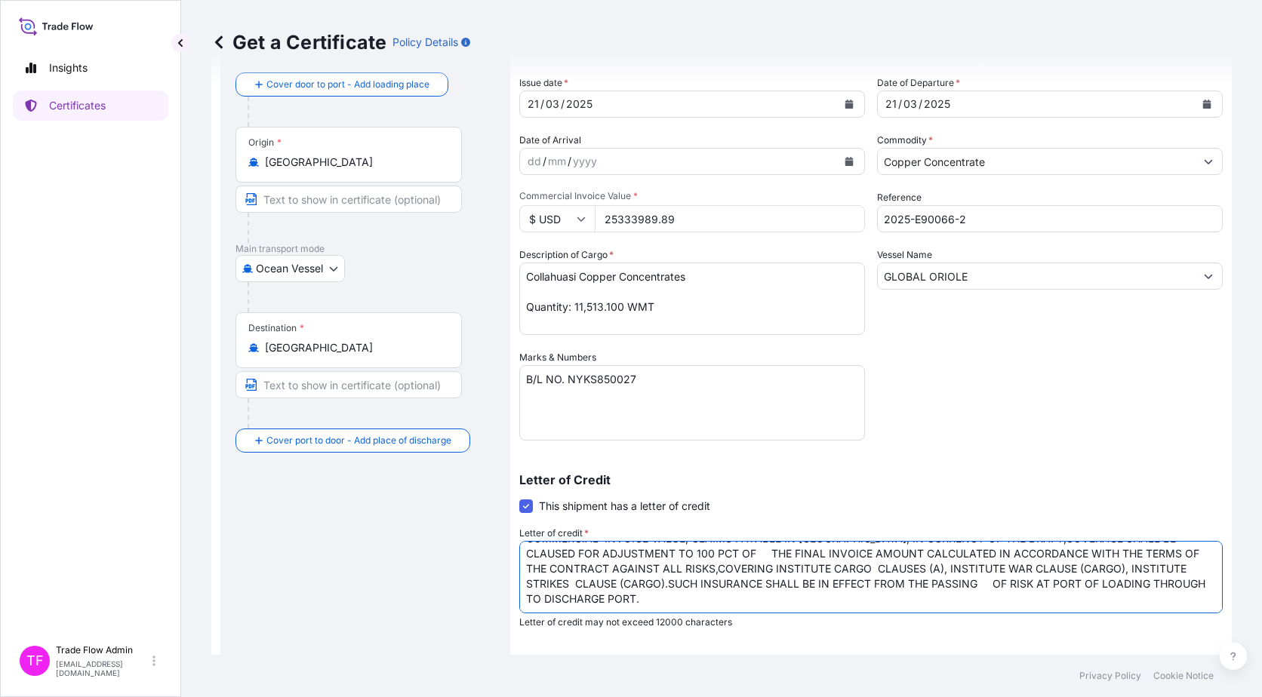
scroll to position [8, 0]
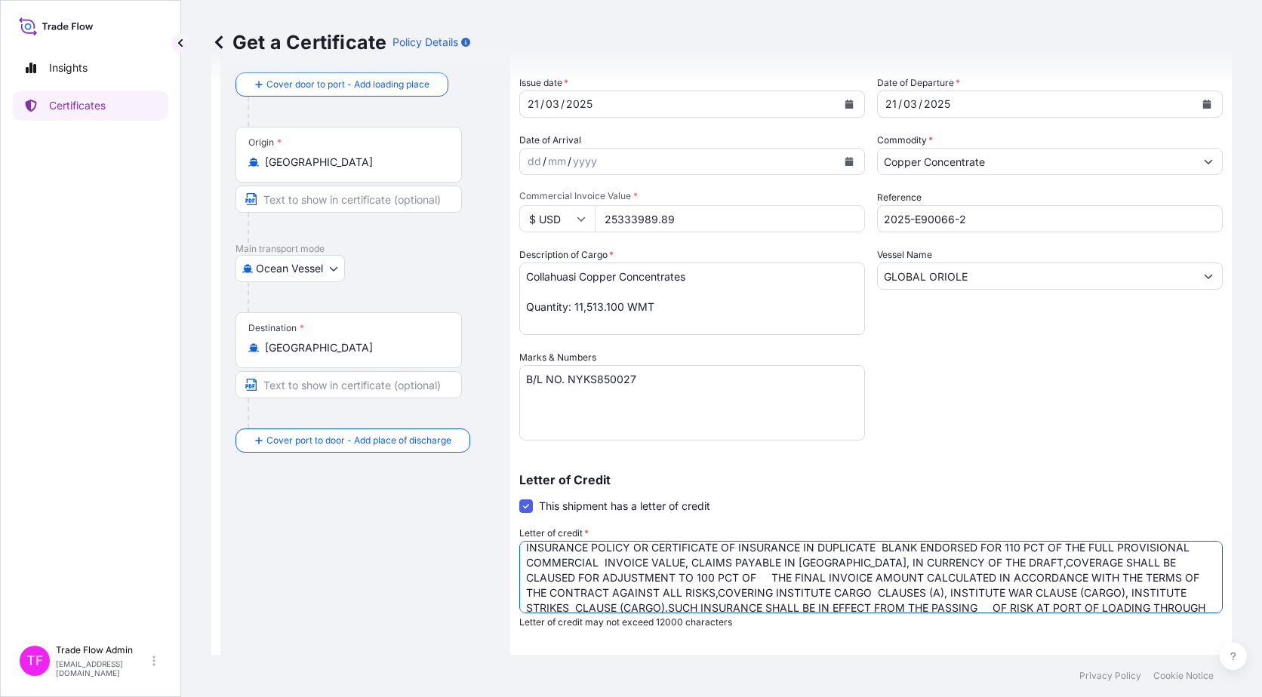
click at [696, 581] on textarea "INSURANCE POLICY OR CERTIFICATE OF INSURANCE IN DUPLICATE BLANK ENDORSED FOR 11…" at bounding box center [870, 577] width 703 height 72
click at [686, 577] on textarea "INSURANCE POLICY OR CERTIFICATE OF INSURANCE IN DUPLICATE BLANK ENDORSED FOR 11…" at bounding box center [870, 577] width 703 height 72
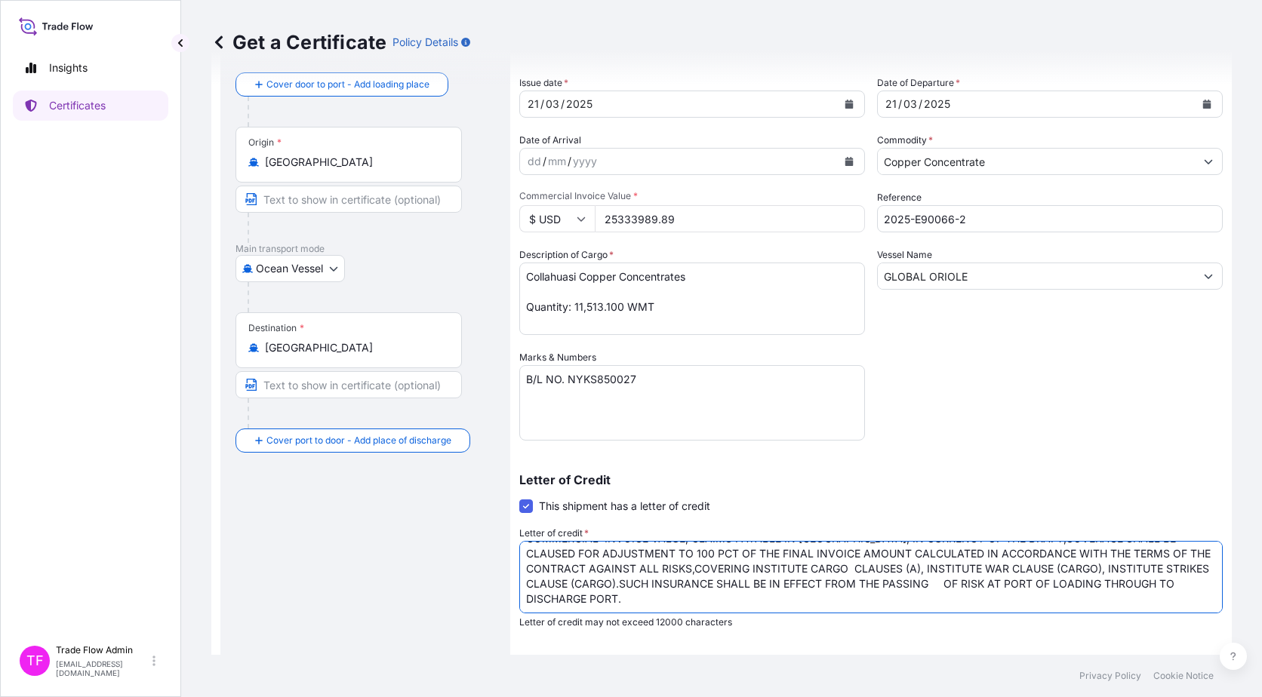
scroll to position [0, 0]
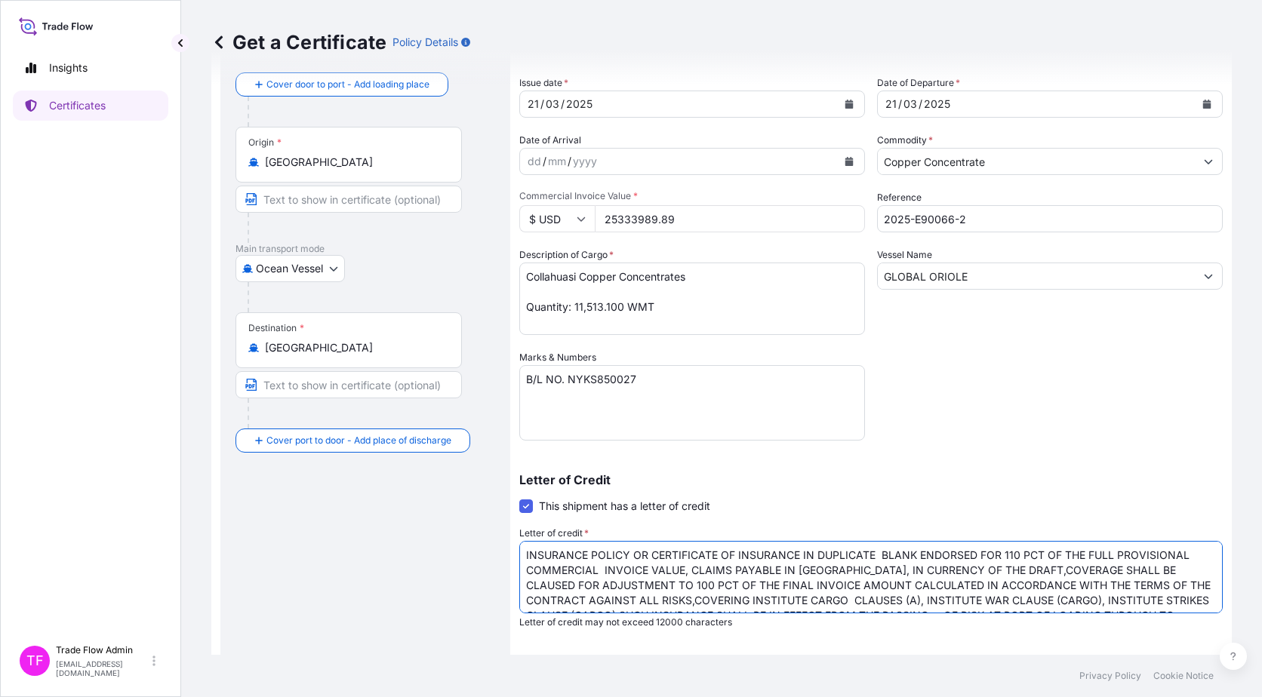
click at [605, 573] on textarea "INSURANCE POLICY OR CERTIFICATE OF INSURANCE IN DUPLICATE BLANK ENDORSED FOR 11…" at bounding box center [870, 577] width 703 height 72
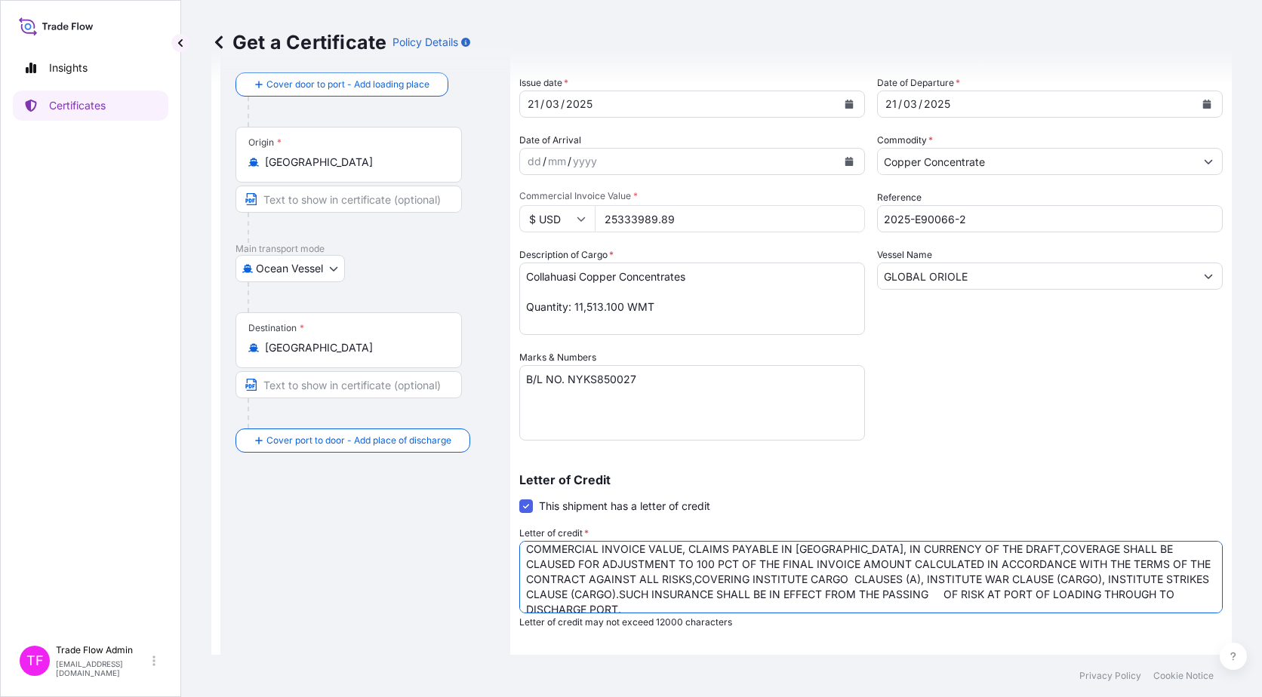
scroll to position [22, 0]
click at [788, 577] on textarea "INSURANCE POLICY OR CERTIFICATE OF INSURANCE IN DUPLICATE BLANK ENDORSED FOR 11…" at bounding box center [870, 577] width 703 height 72
click at [896, 595] on textarea "INSURANCE POLICY OR CERTIFICATE OF INSURANCE IN DUPLICATE BLANK ENDORSED FOR 11…" at bounding box center [870, 577] width 703 height 72
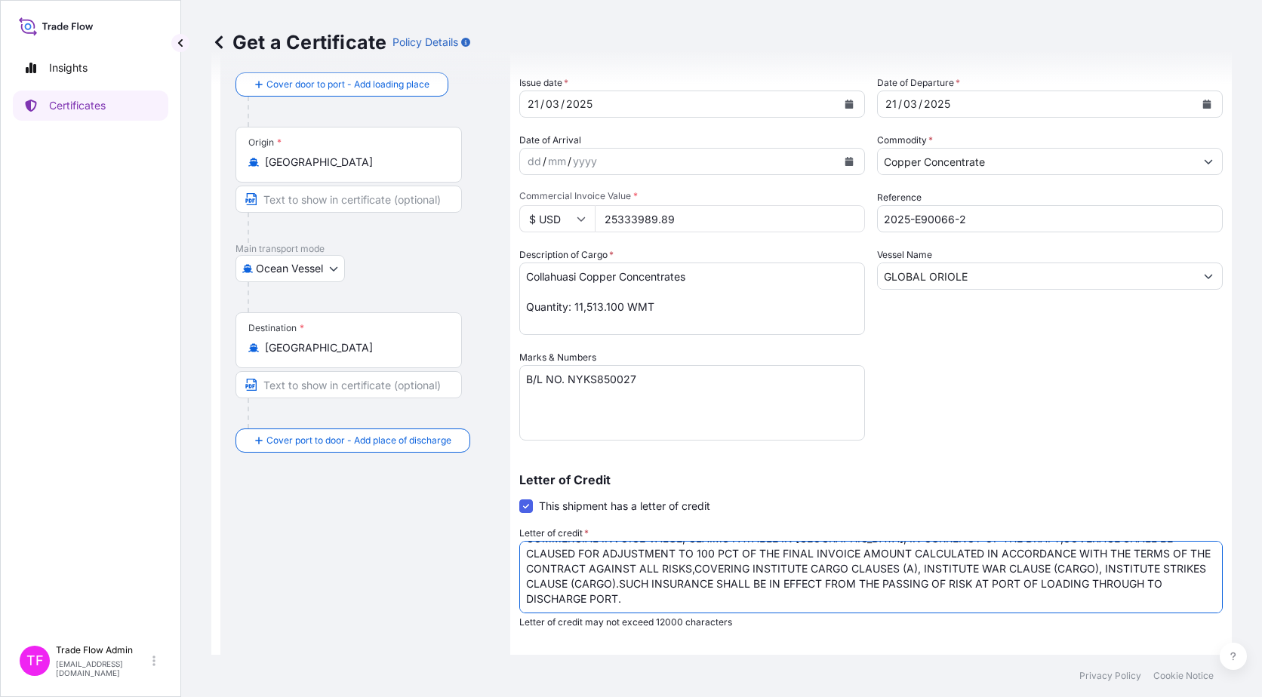
click at [1145, 570] on textarea "INSURANCE POLICY OR CERTIFICATE OF INSURANCE IN DUPLICATE BLANK ENDORSED FOR 11…" at bounding box center [870, 577] width 703 height 72
click at [809, 594] on textarea "INSURANCE POLICY OR CERTIFICATE OF INSURANCE IN DUPLICATE BLANK ENDORSED FOR 11…" at bounding box center [870, 577] width 703 height 72
type textarea "INSURANCE POLICY OR CERTIFICATE OF INSURANCE IN DUPLICATE BLANK ENDORSED FOR 11…"
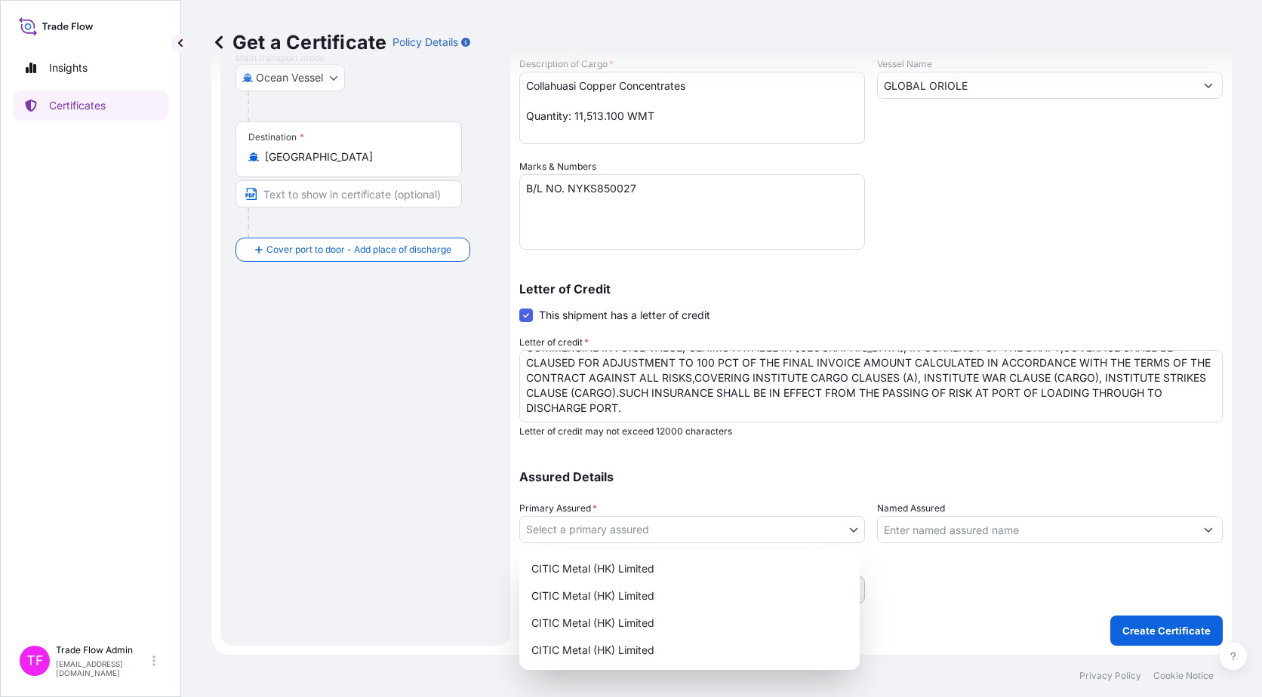
click at [678, 518] on body "Insights Certificates TF Trade Flow Admin trade.flow+citic@wtwco.com Get a Cert…" at bounding box center [631, 348] width 1262 height 697
click at [665, 558] on div "CITIC Metal (HK) Limited" at bounding box center [689, 568] width 328 height 27
select select "31478"
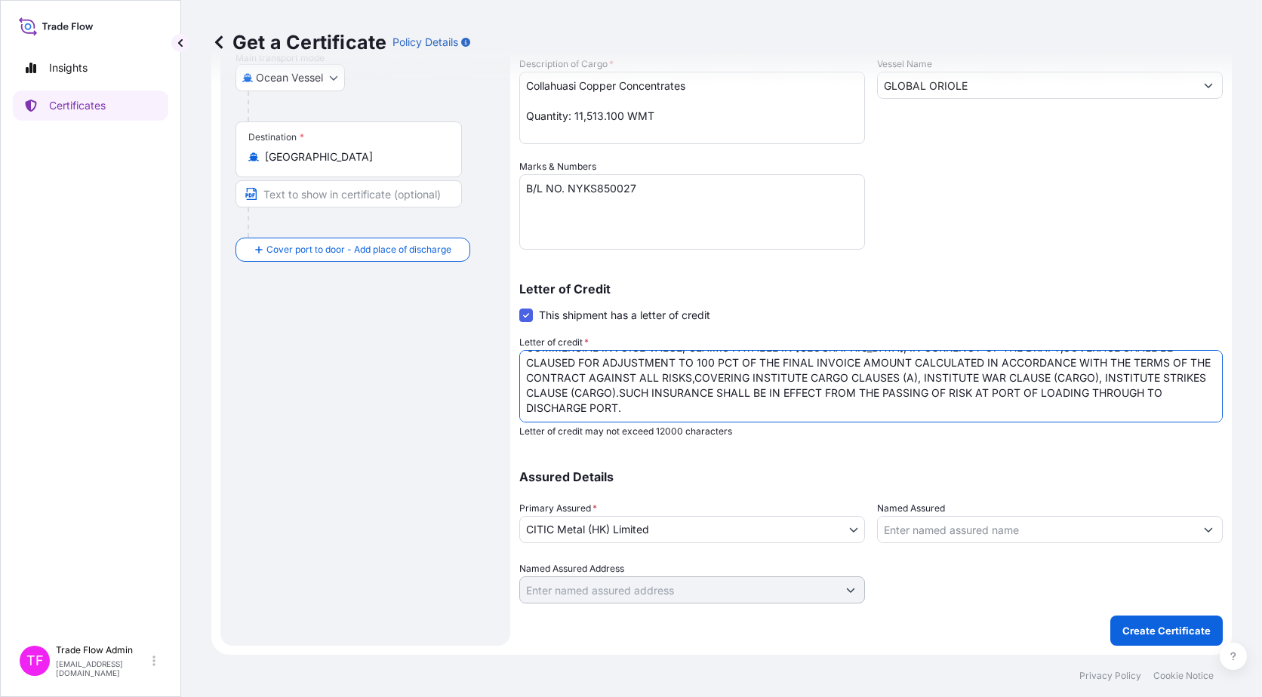
click at [700, 375] on textarea "INSURANCE POLICY OR CERTIFICATE OF INSURANCE IN DUPLICATE BLANK ENDORSED FOR 11…" at bounding box center [870, 386] width 703 height 72
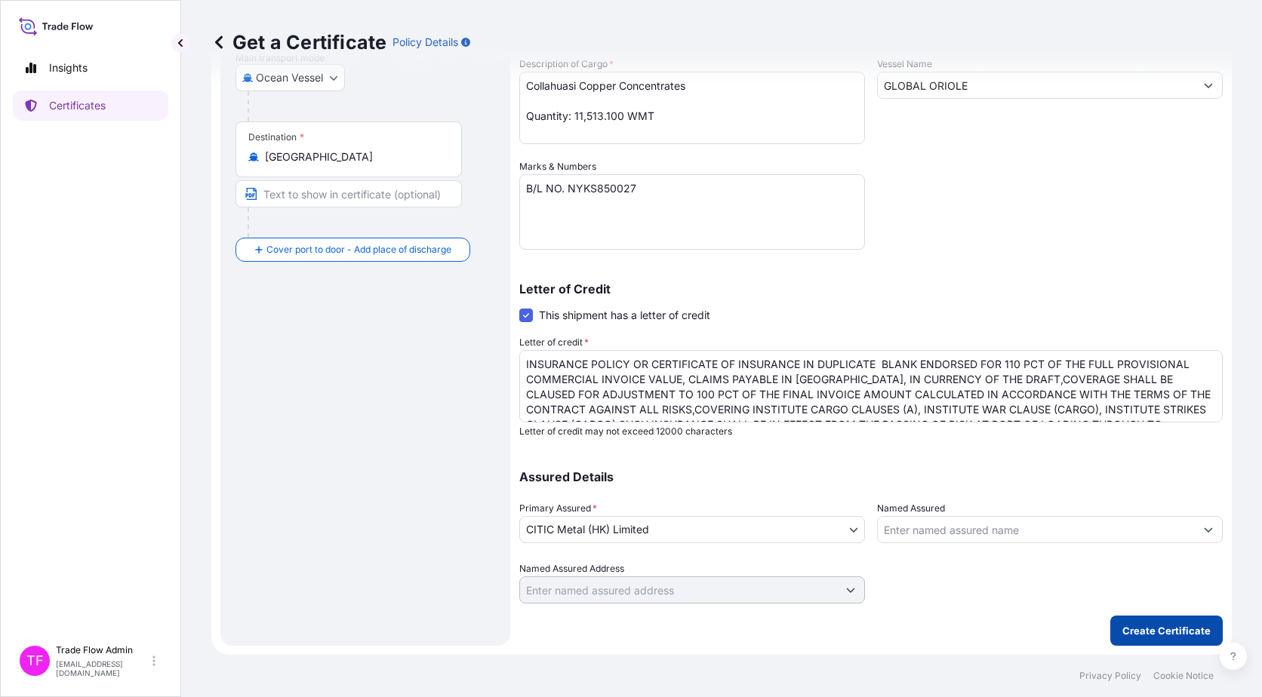
click at [1112, 636] on button "Create Certificate" at bounding box center [1166, 631] width 112 height 30
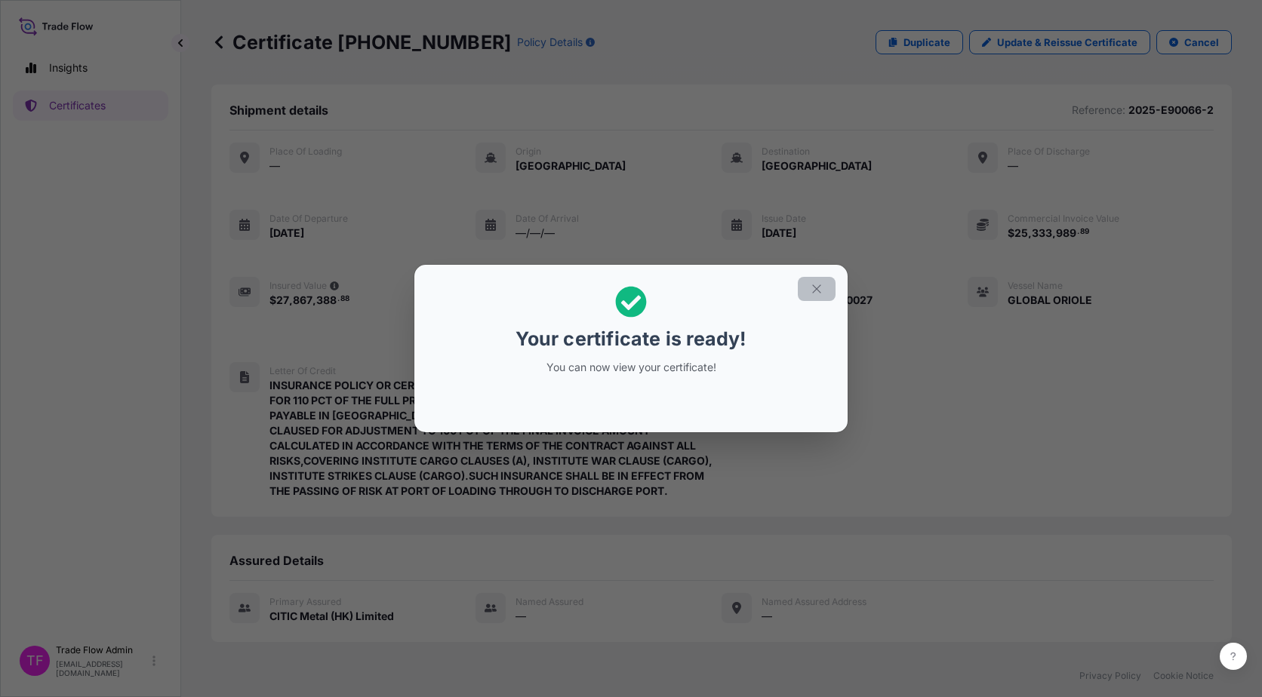
click at [834, 293] on button "button" at bounding box center [817, 289] width 38 height 24
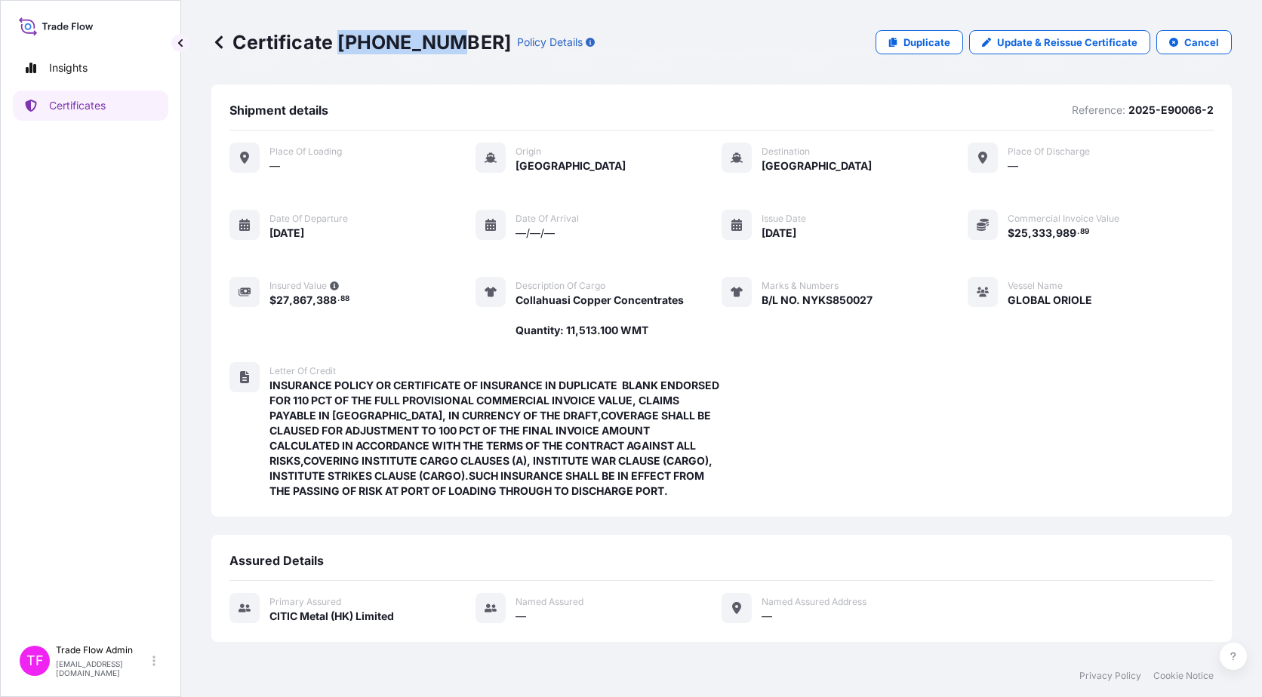
drag, startPoint x: 337, startPoint y: 40, endPoint x: 444, endPoint y: 46, distance: 107.3
click at [444, 46] on p "Certificate 31478-46-1" at bounding box center [361, 42] width 300 height 24
copy p "31478-46-1"
click at [85, 113] on link "Certificates" at bounding box center [90, 106] width 155 height 30
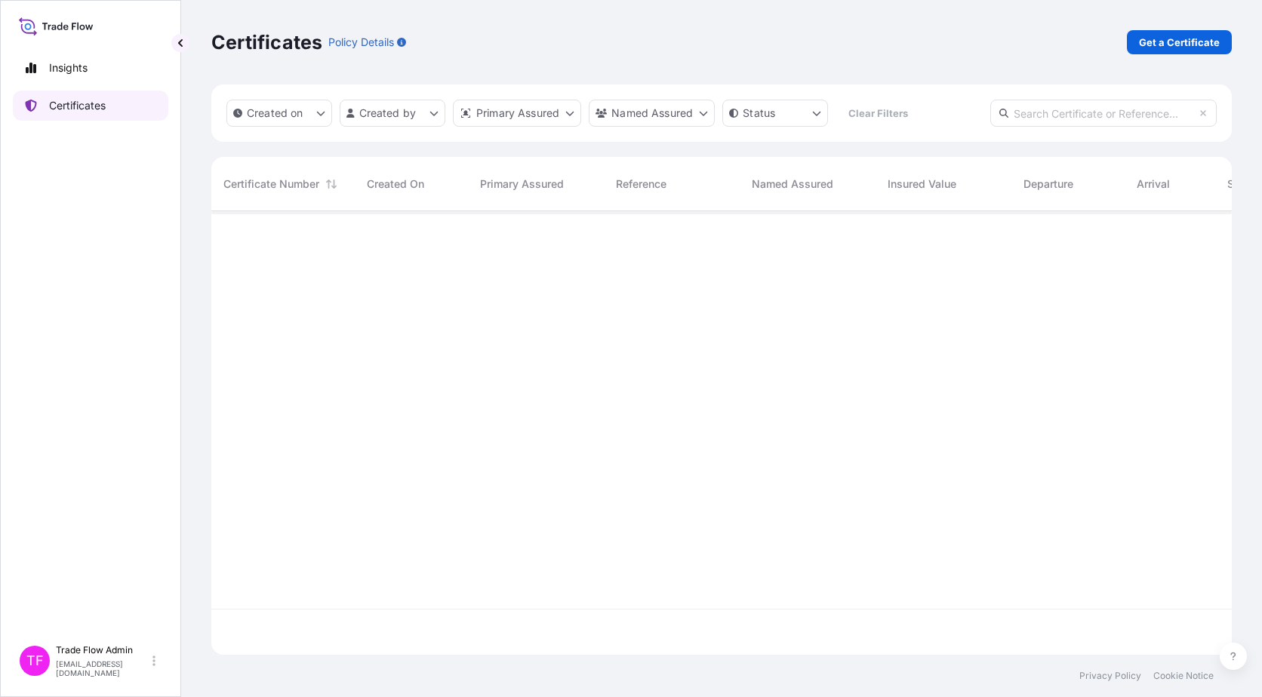
scroll to position [441, 1009]
click at [1121, 122] on input "text" at bounding box center [1103, 113] width 226 height 27
paste input "31478-9-1"
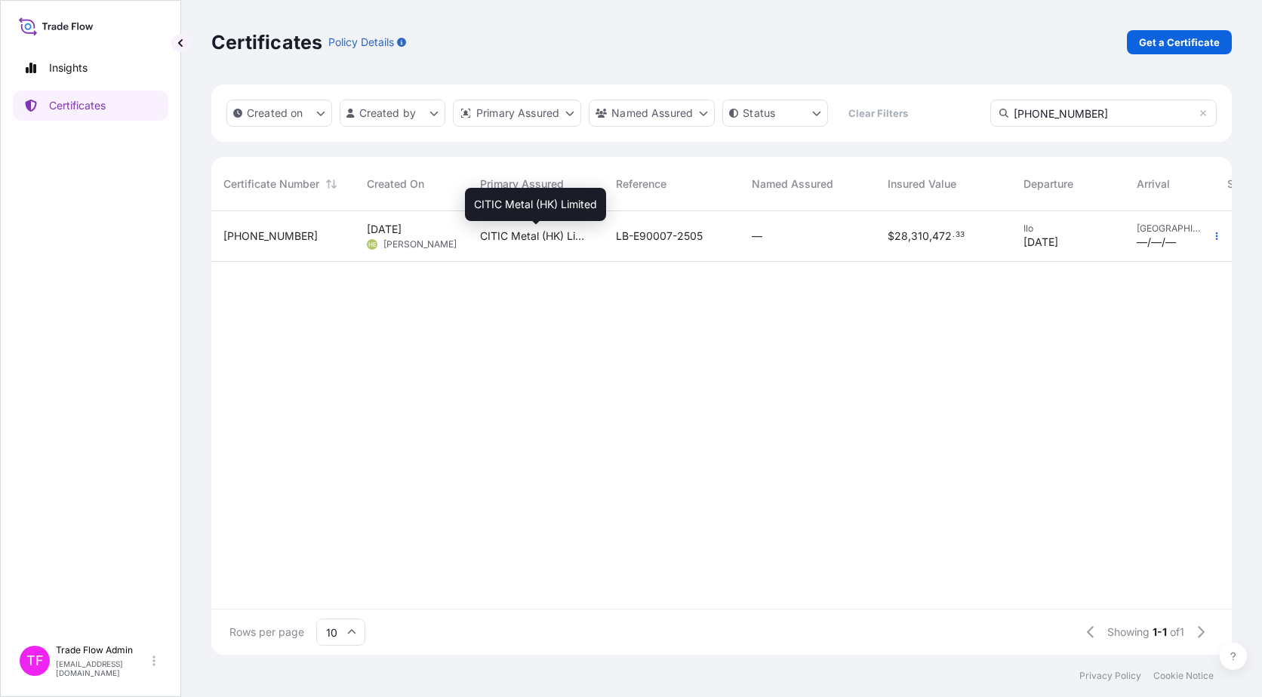
type input "31478-9-1"
click at [557, 241] on span "CITIC Metal (HK) Limited" at bounding box center [536, 236] width 112 height 15
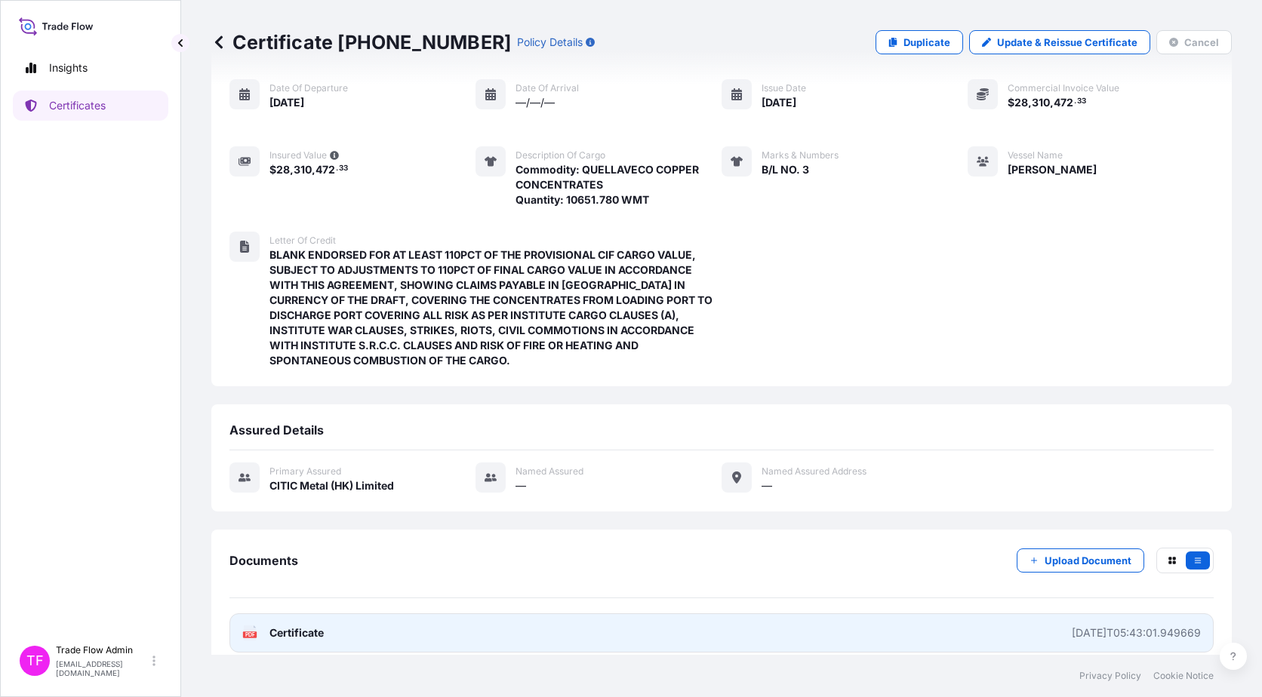
scroll to position [146, 0]
click at [327, 624] on link "PDF Certificate 2025-06-04T05:43:01.949669" at bounding box center [721, 632] width 984 height 39
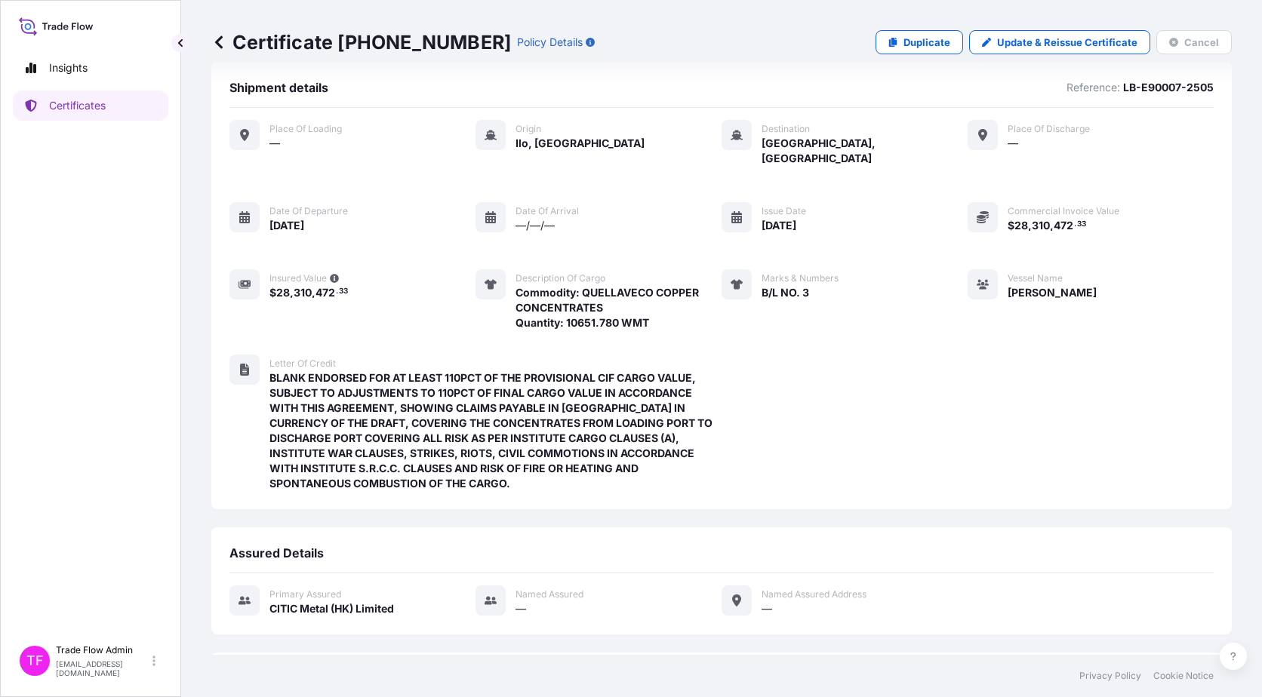
scroll to position [0, 0]
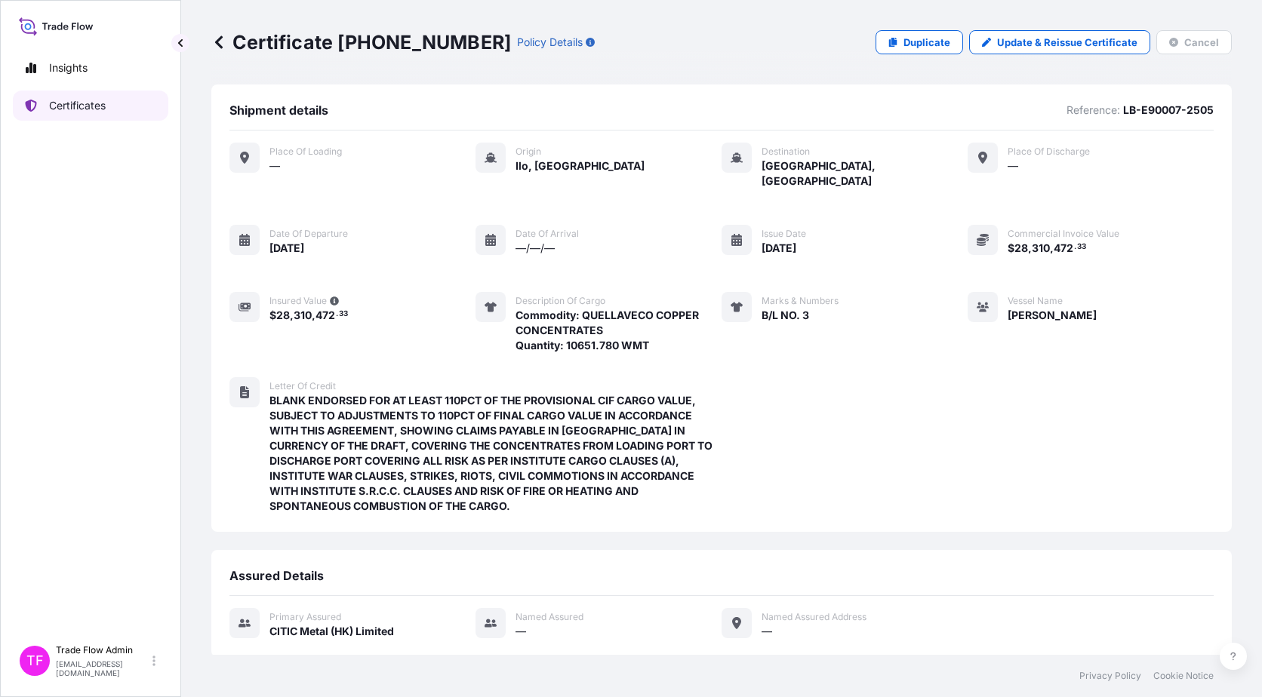
click at [115, 110] on link "Certificates" at bounding box center [90, 106] width 155 height 30
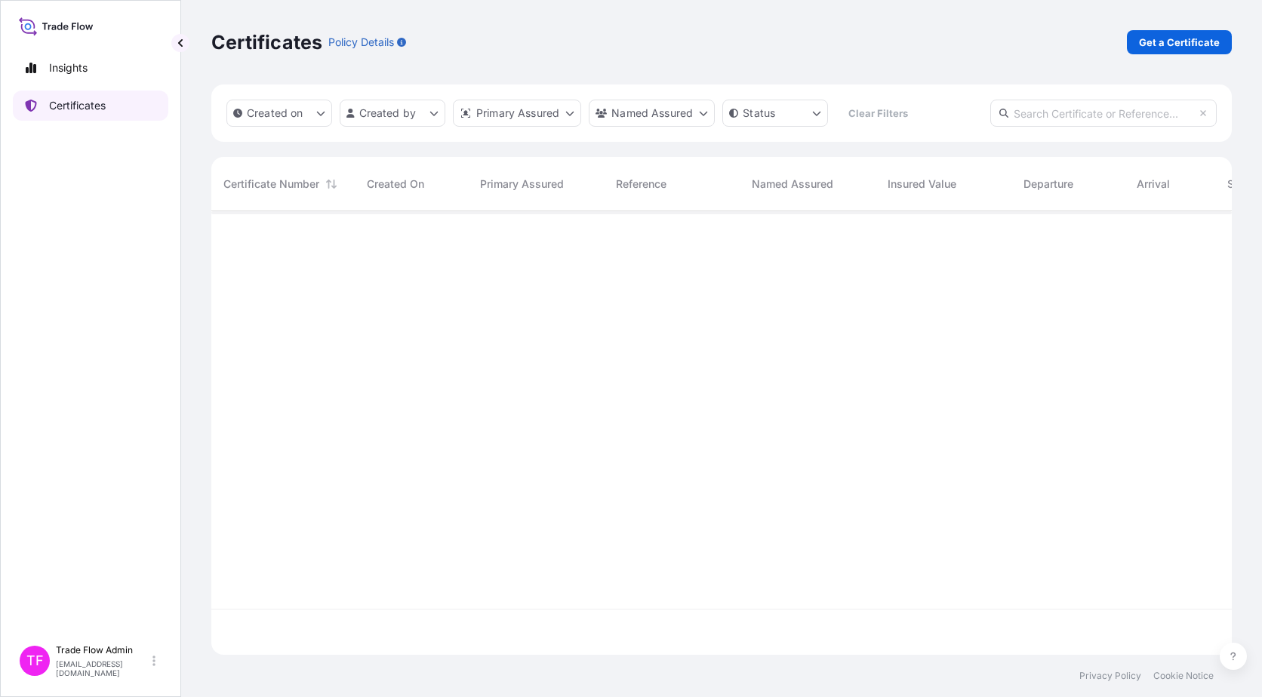
scroll to position [441, 1009]
click at [1151, 46] on p "Get a Certificate" at bounding box center [1179, 42] width 81 height 15
select select "Ocean Vessel"
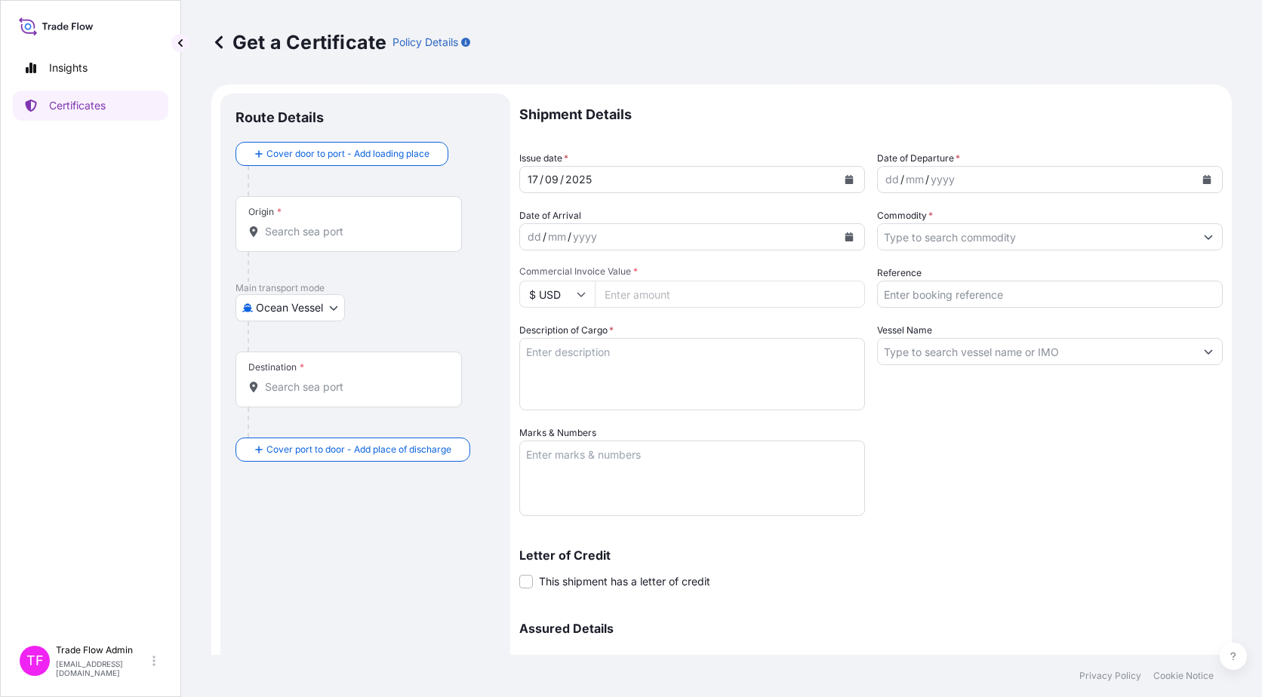
click at [363, 231] on input "Origin *" at bounding box center [354, 231] width 178 height 15
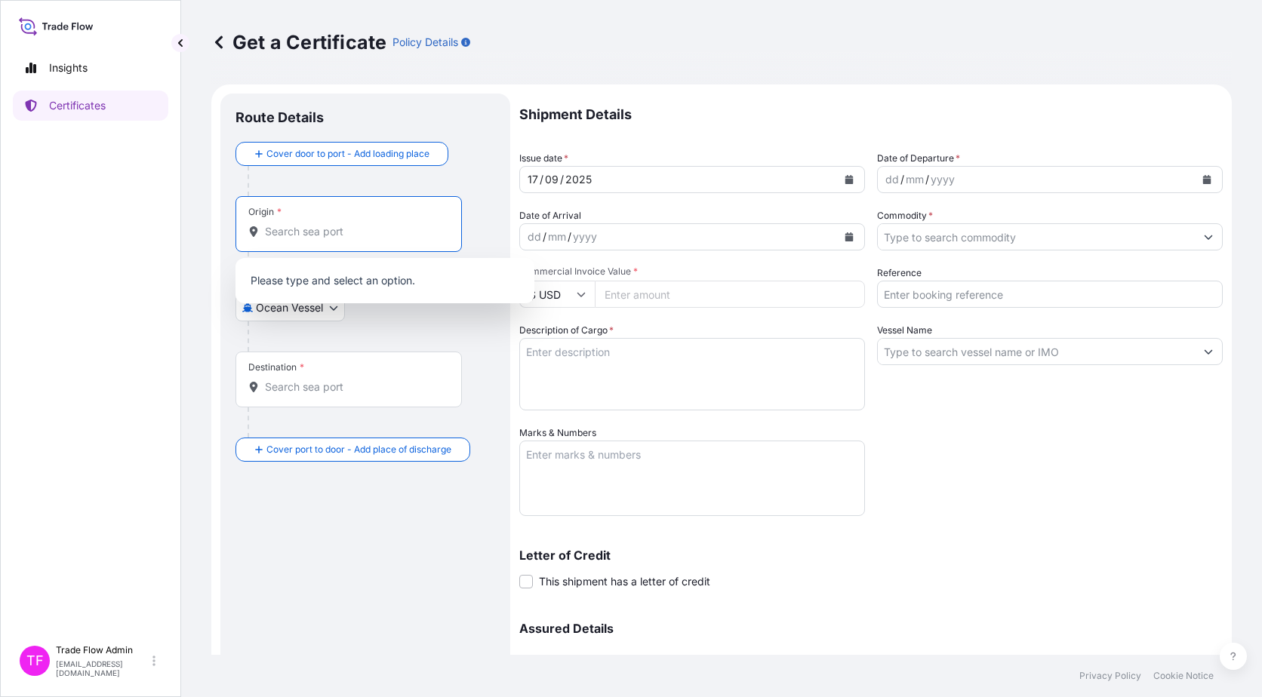
paste input "Ilo, [GEOGRAPHIC_DATA]"
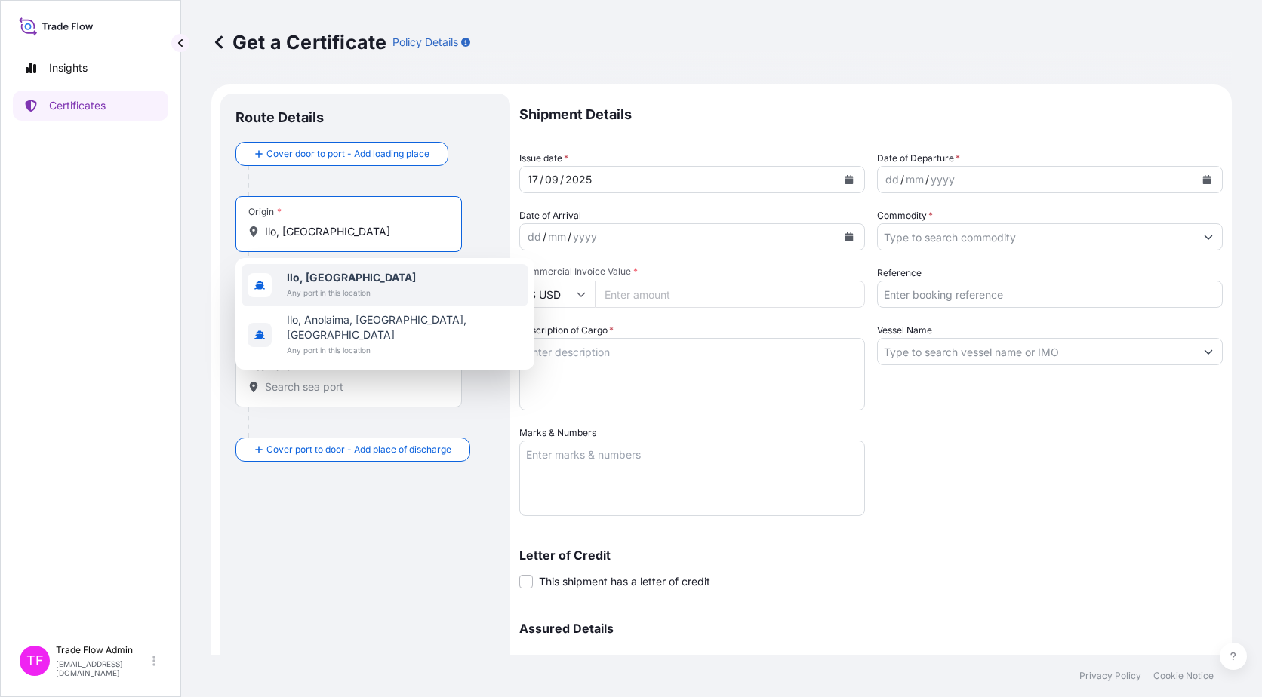
click at [387, 274] on div "[GEOGRAPHIC_DATA], [GEOGRAPHIC_DATA] Any port in this location" at bounding box center [384, 285] width 287 height 42
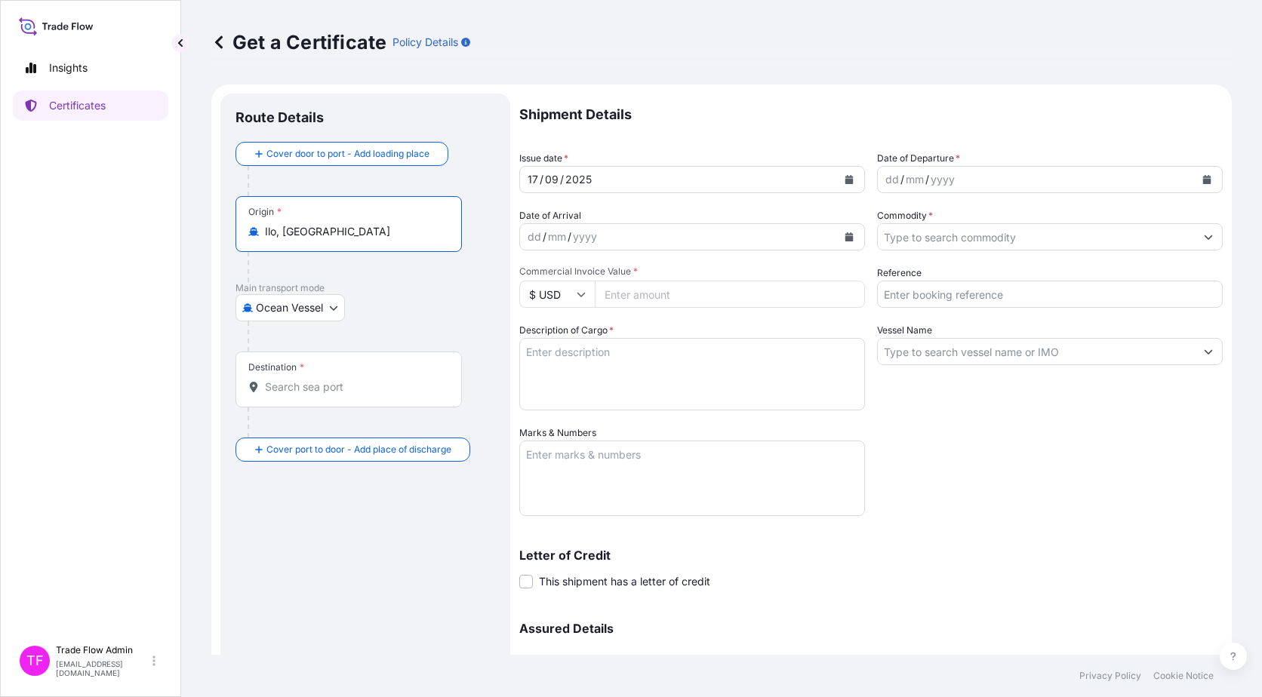
type input "Ilo, [GEOGRAPHIC_DATA]"
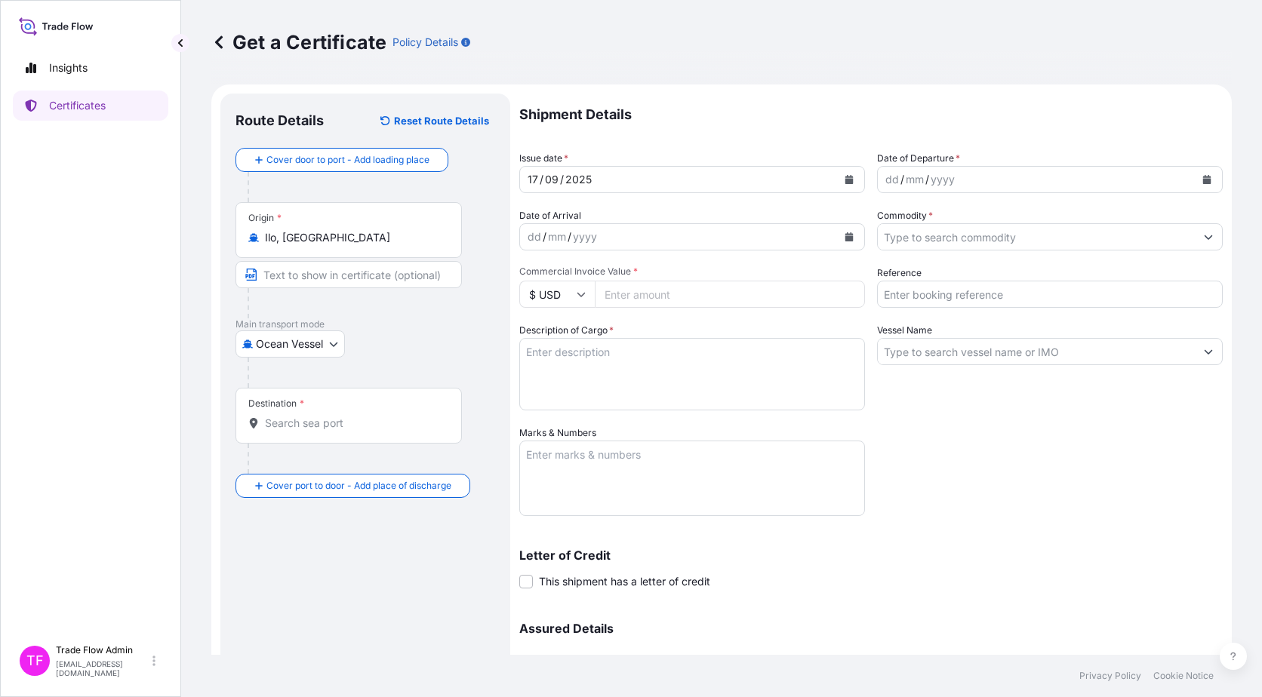
click at [338, 423] on input "Destination *" at bounding box center [354, 423] width 178 height 15
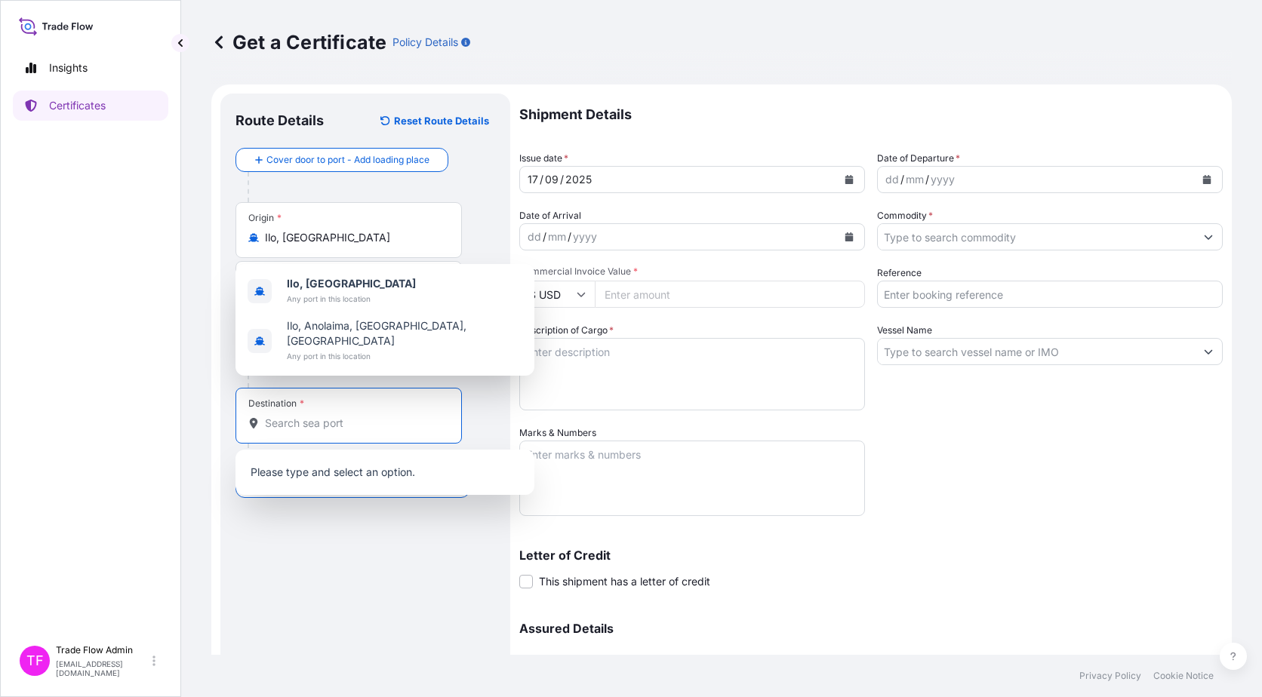
paste input "Jinzhou, Liaoning, China"
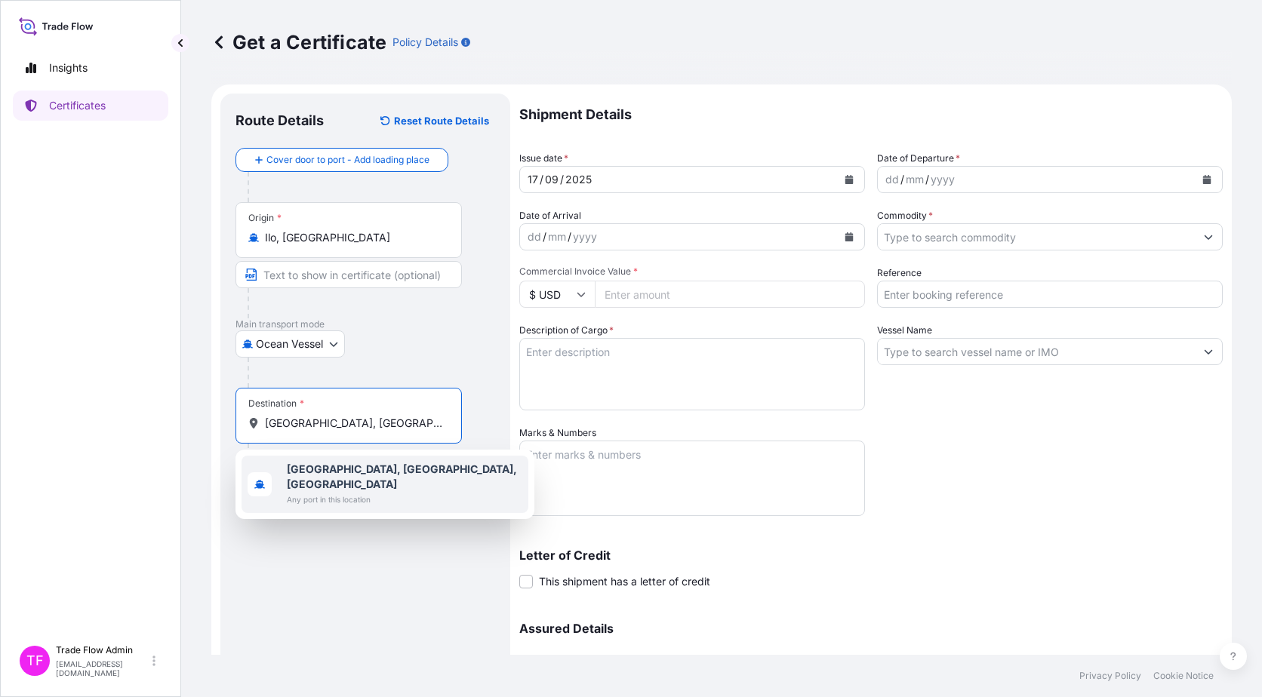
click at [410, 461] on div "Jinzhou, Liaoning, China Any port in this location" at bounding box center [384, 484] width 287 height 57
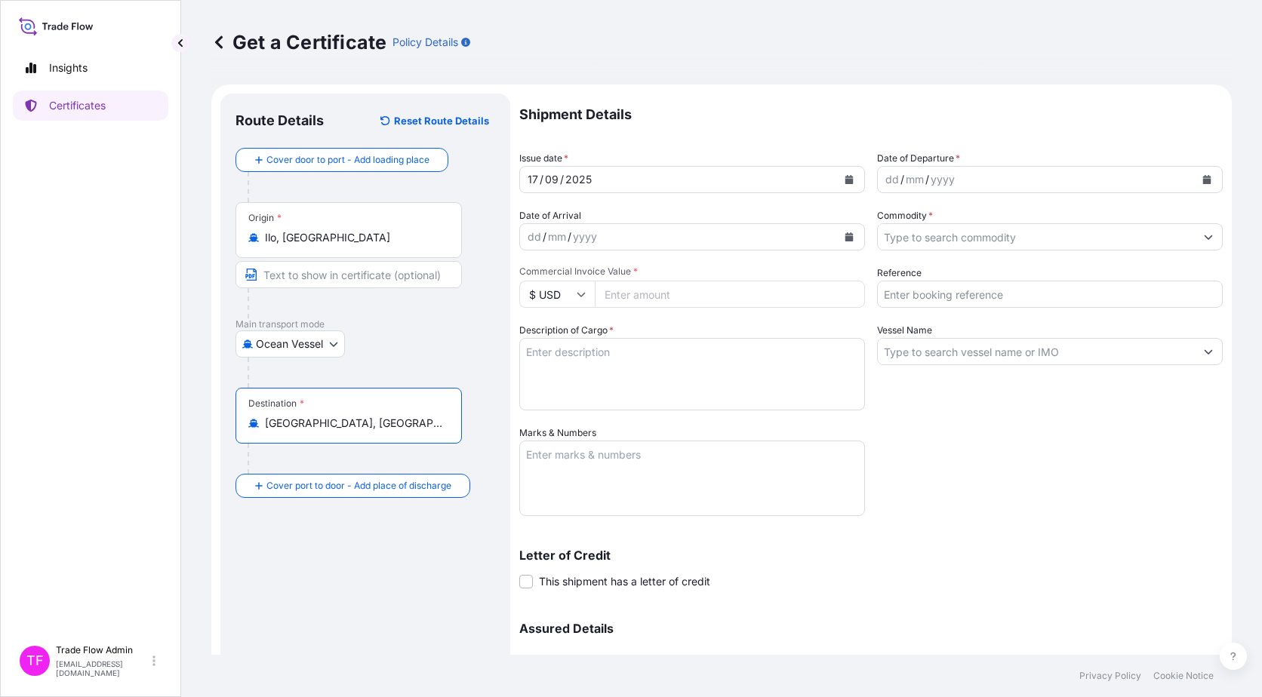
type input "Jinzhou, Liaoning, China"
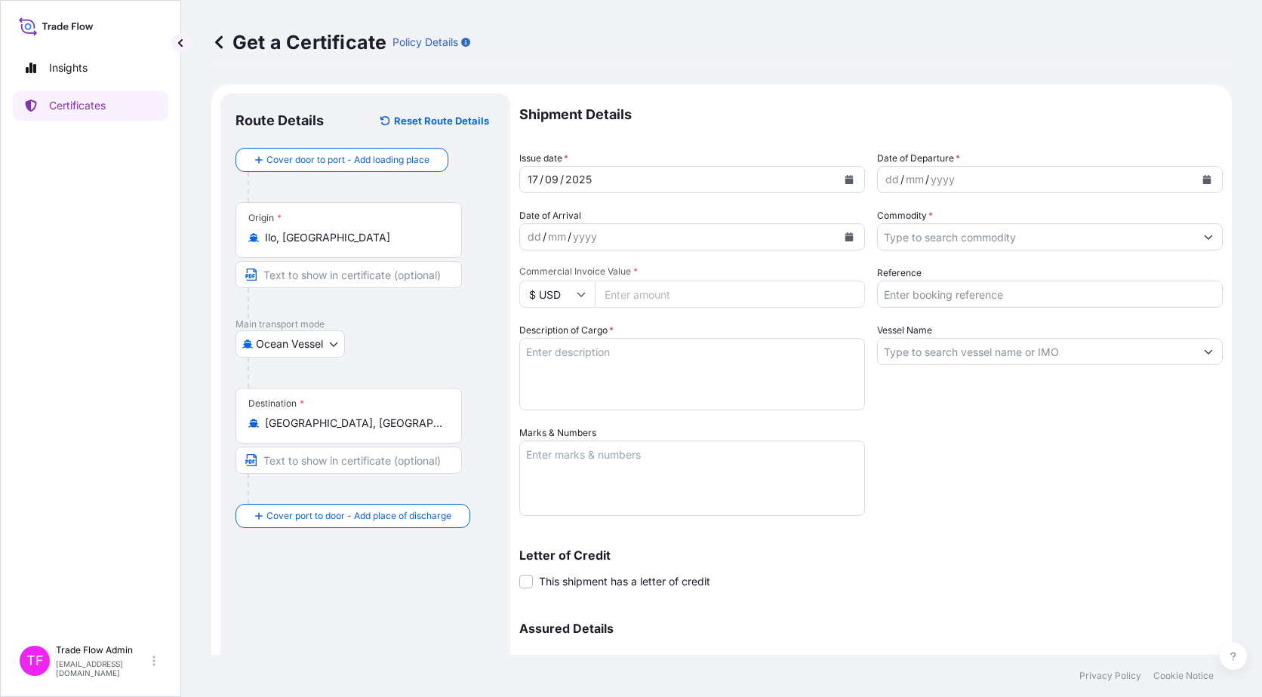
click at [478, 449] on div "Destination * Jinzhou, Liaoning, China" at bounding box center [365, 446] width 260 height 116
click at [837, 177] on button "Calendar" at bounding box center [849, 180] width 24 height 24
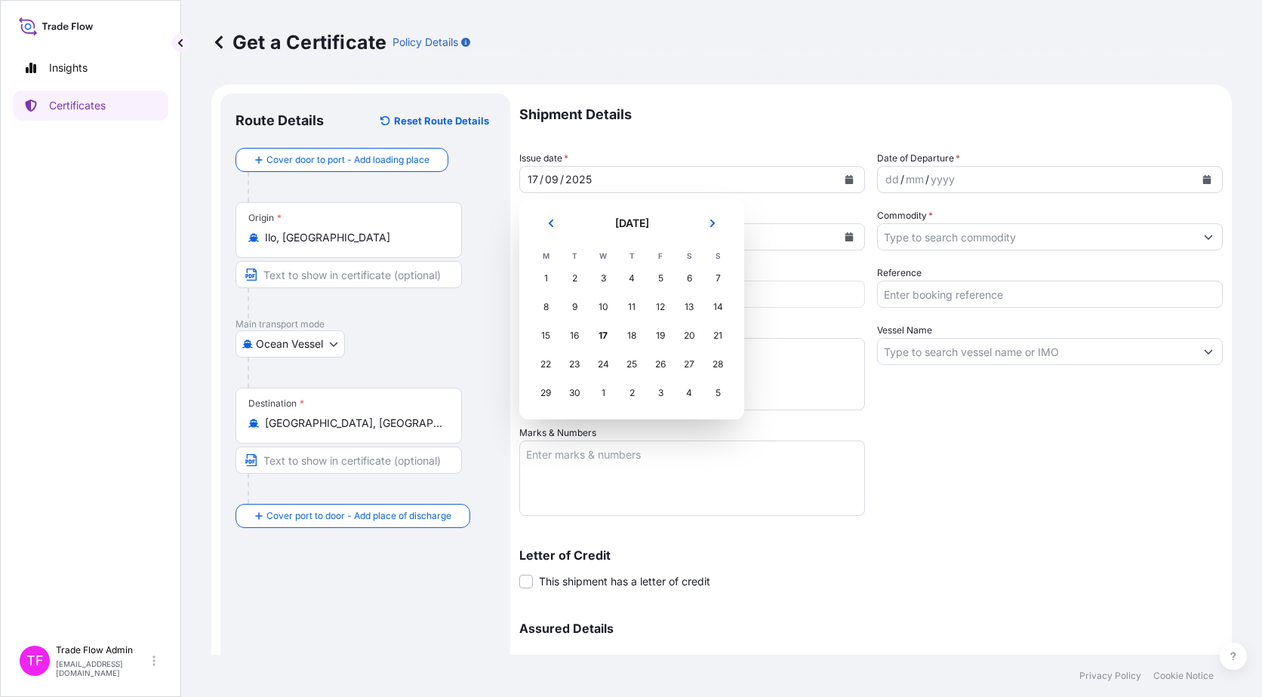
click at [546, 210] on section "September 2025 September 2025 M T W T F S S 1 2 3 4 5 6 7 8 9 10 11 12 13 14 15…" at bounding box center [631, 309] width 225 height 220
click at [551, 217] on button "Previous" at bounding box center [550, 223] width 33 height 24
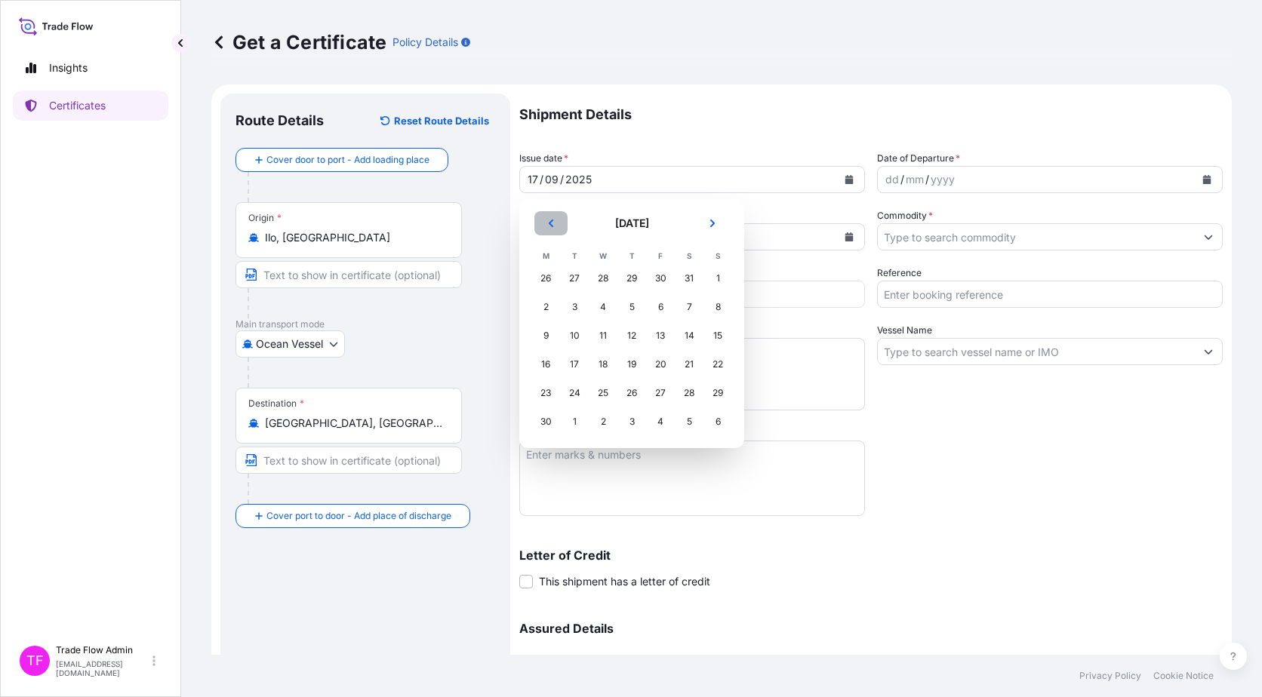
click at [551, 217] on button "Previous" at bounding box center [550, 223] width 33 height 24
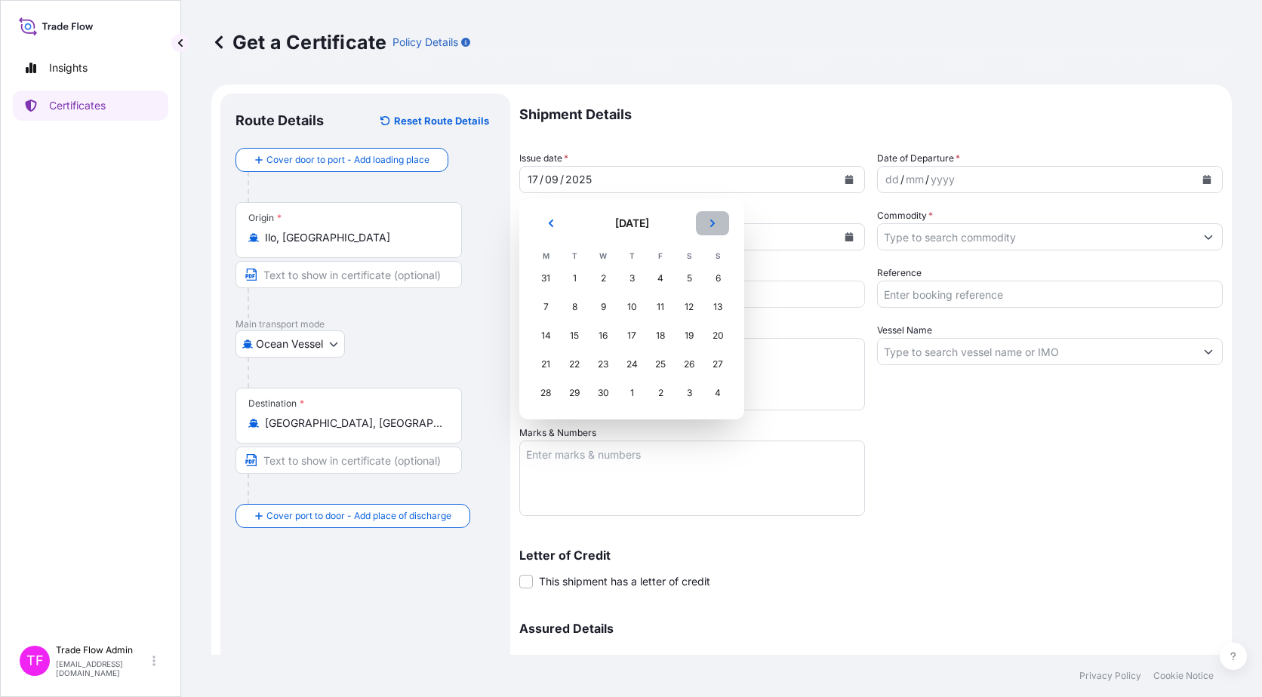
click at [725, 217] on button "Next" at bounding box center [712, 223] width 33 height 24
click at [536, 370] on div "19" at bounding box center [545, 364] width 27 height 27
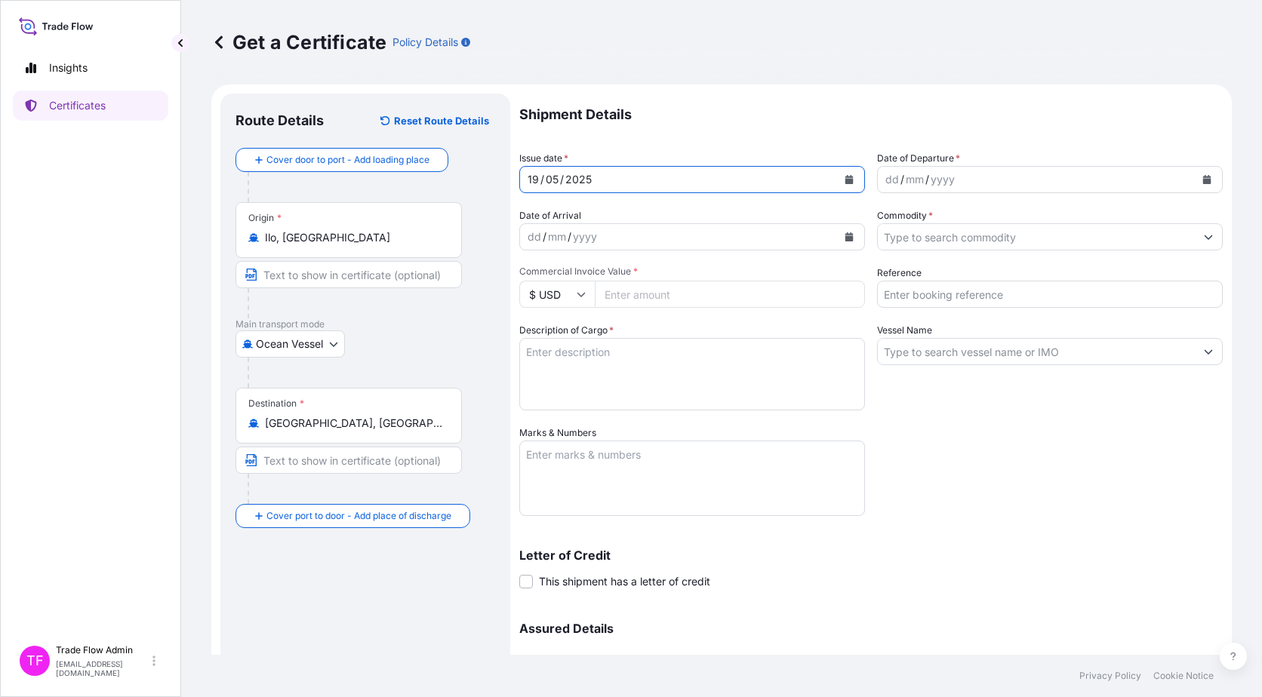
click at [1203, 179] on icon "Calendar" at bounding box center [1207, 179] width 8 height 9
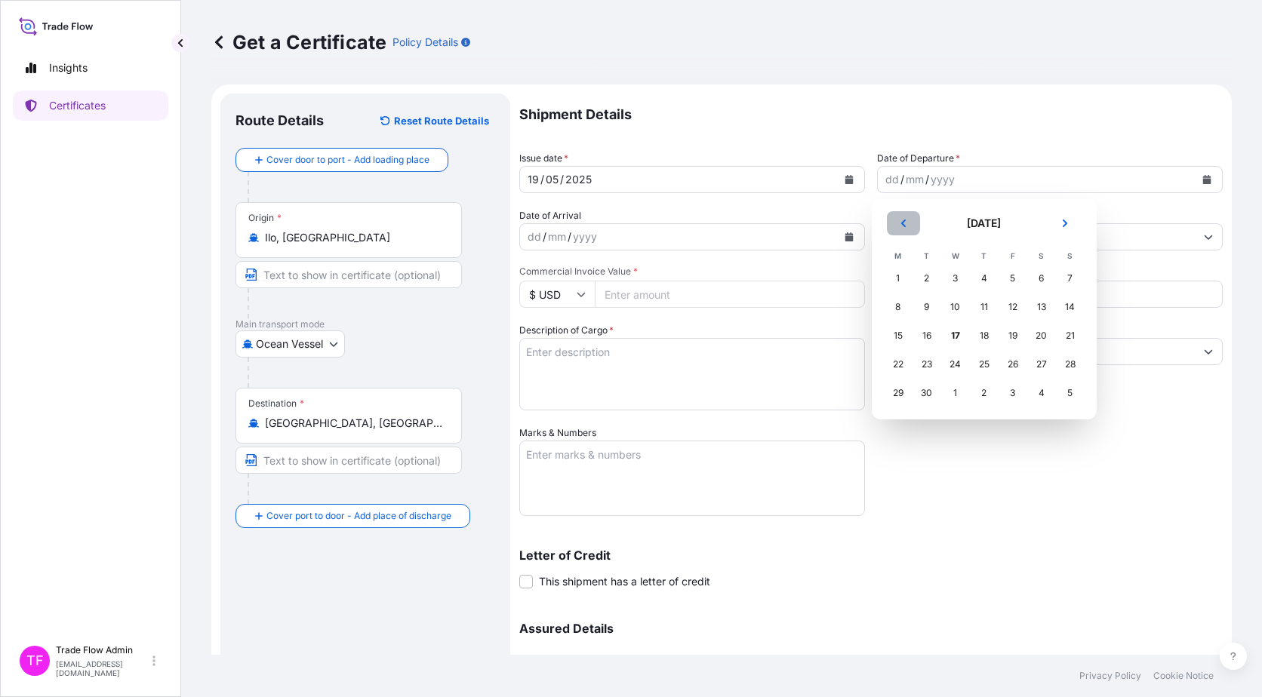
click at [899, 215] on button "Previous" at bounding box center [903, 223] width 33 height 24
click at [898, 367] on div "19" at bounding box center [897, 364] width 27 height 27
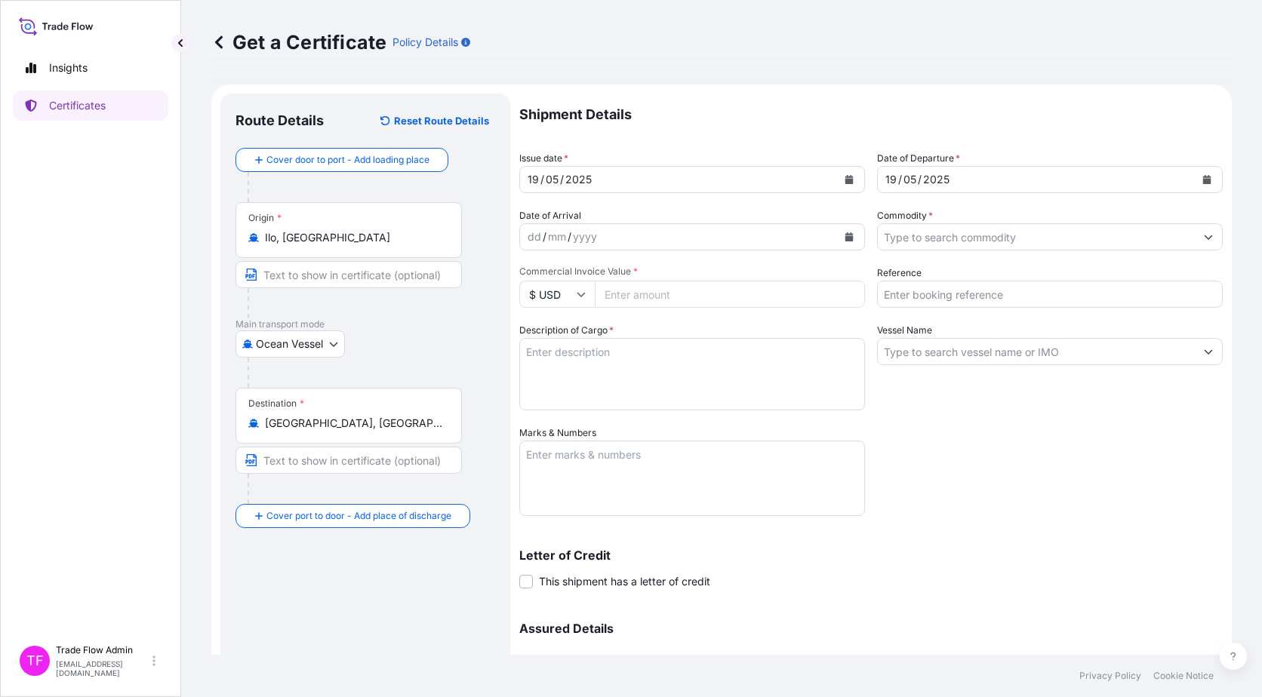
click at [636, 307] on input "Commercial Invoice Value *" at bounding box center [730, 294] width 270 height 27
paste input "28310472.33"
type input "28310472.33"
click at [975, 234] on input "Commodity *" at bounding box center [1036, 236] width 317 height 27
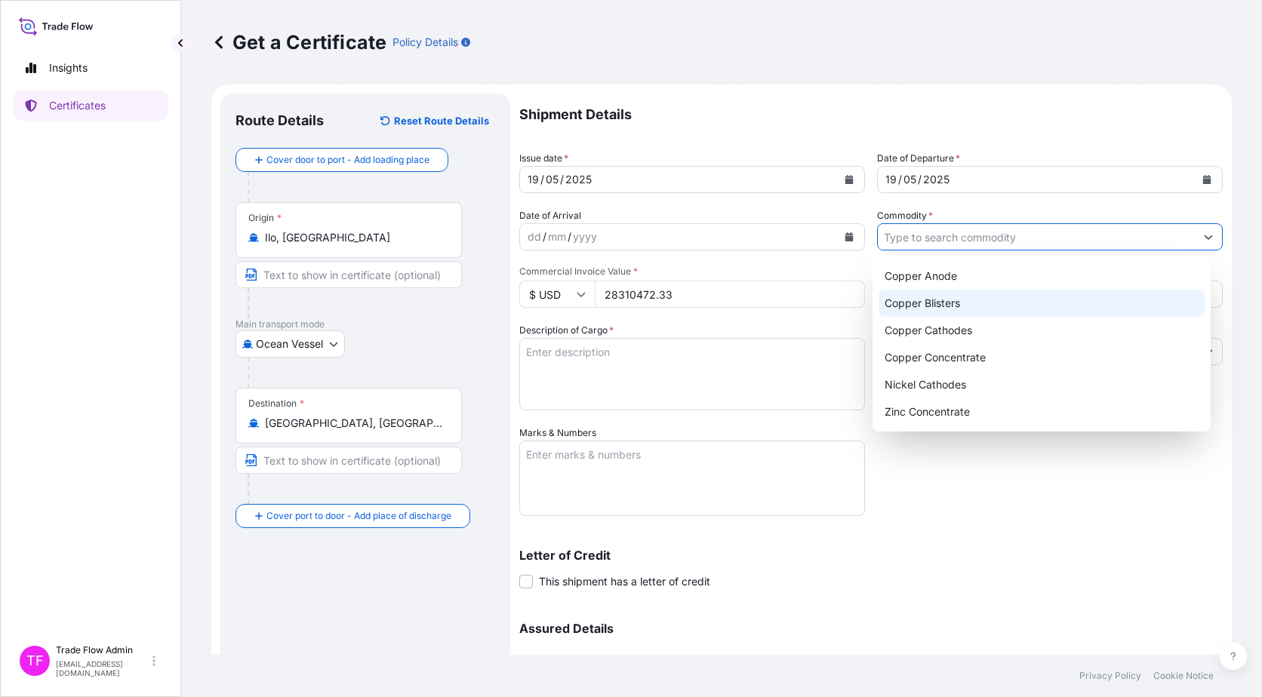
click at [963, 296] on div "Copper Blisters" at bounding box center [1041, 303] width 327 height 27
type input "Copper Blisters"
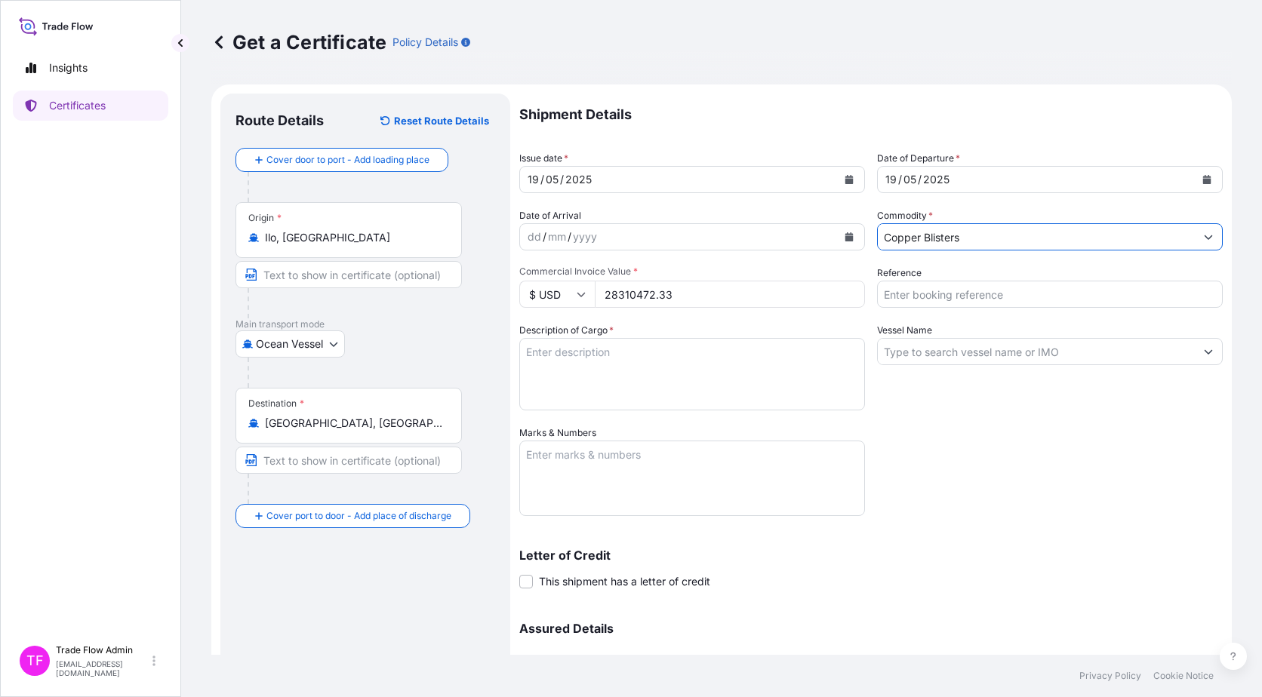
click at [965, 297] on input "Reference" at bounding box center [1050, 294] width 346 height 27
paste input "LB-E90007-2505"
type input "LB-E90007-2505"
click at [1020, 426] on div "Shipment Details Issue date * 19 / 05 / 2025 Date of Departure * 19 / 05 / 2025…" at bounding box center [870, 425] width 703 height 662
click at [696, 350] on textarea "Description of Cargo *" at bounding box center [692, 374] width 346 height 72
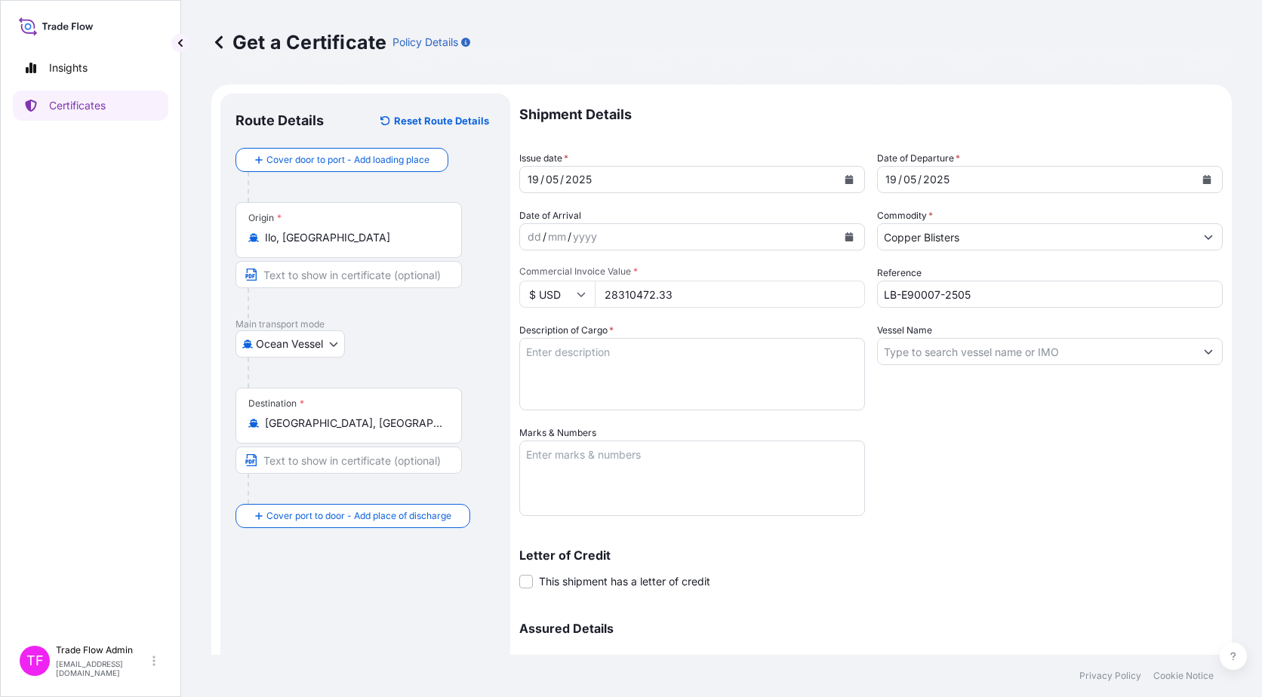
click at [638, 364] on textarea "Description of Cargo *" at bounding box center [692, 374] width 346 height 72
paste textarea "Commodity: QUELLAVECO COPPER CONCENTRATES Quantity: 10651.780 WMT"
type textarea "Commodity: QUELLAVECO COPPER CONCENTRATES Quantity: 10651.780 WMT"
click at [1016, 487] on div "Shipment Details Issue date * 19 / 05 / 2025 Date of Departure * 19 / 05 / 2025…" at bounding box center [870, 425] width 703 height 662
click at [944, 354] on input "Vessel Name" at bounding box center [1036, 351] width 317 height 27
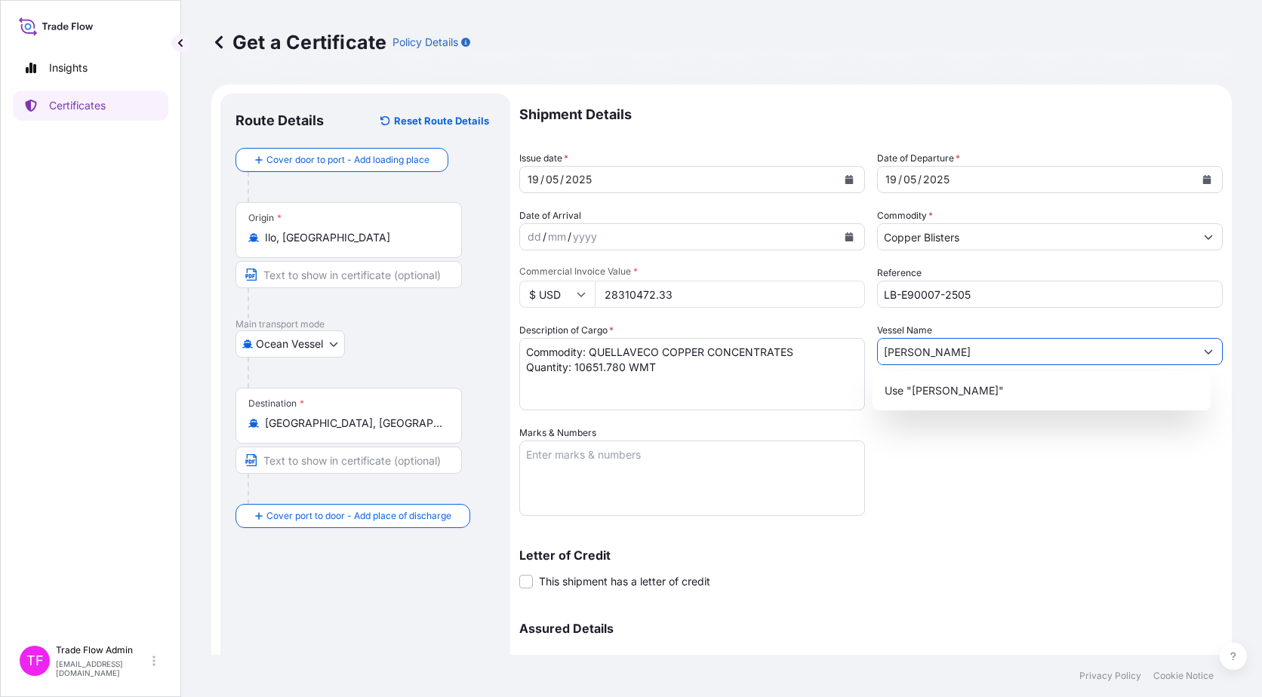
type input "carolyn"
click at [1111, 353] on input "carolyn" at bounding box center [1036, 351] width 317 height 27
paste input "Carolyn"
click at [978, 395] on div "Use "Carolyn"" at bounding box center [1041, 390] width 327 height 27
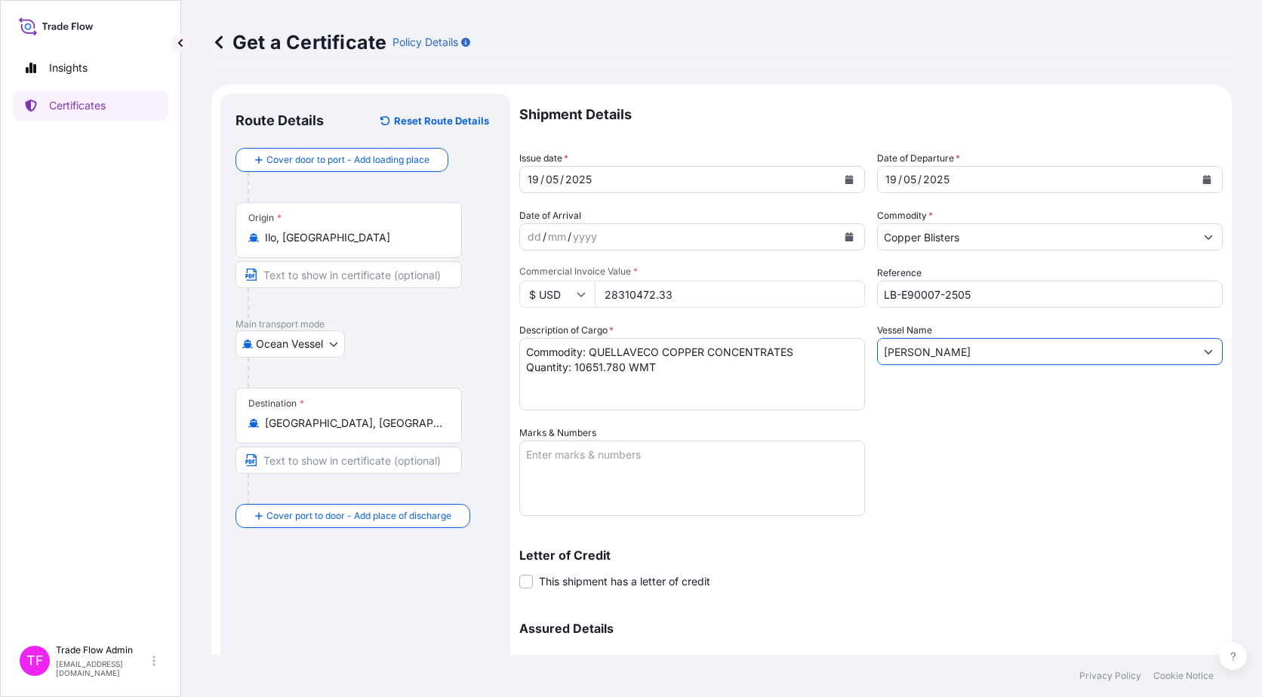
type input "Carolyn"
click at [656, 469] on textarea "Marks & Numbers" at bounding box center [692, 478] width 346 height 75
paste textarea "B/L NO. 3"
type textarea "B/L NO. 3"
click at [844, 521] on div "Shipment Details Issue date * 19 / 05 / 2025 Date of Departure * 19 / 05 / 2025…" at bounding box center [870, 425] width 703 height 662
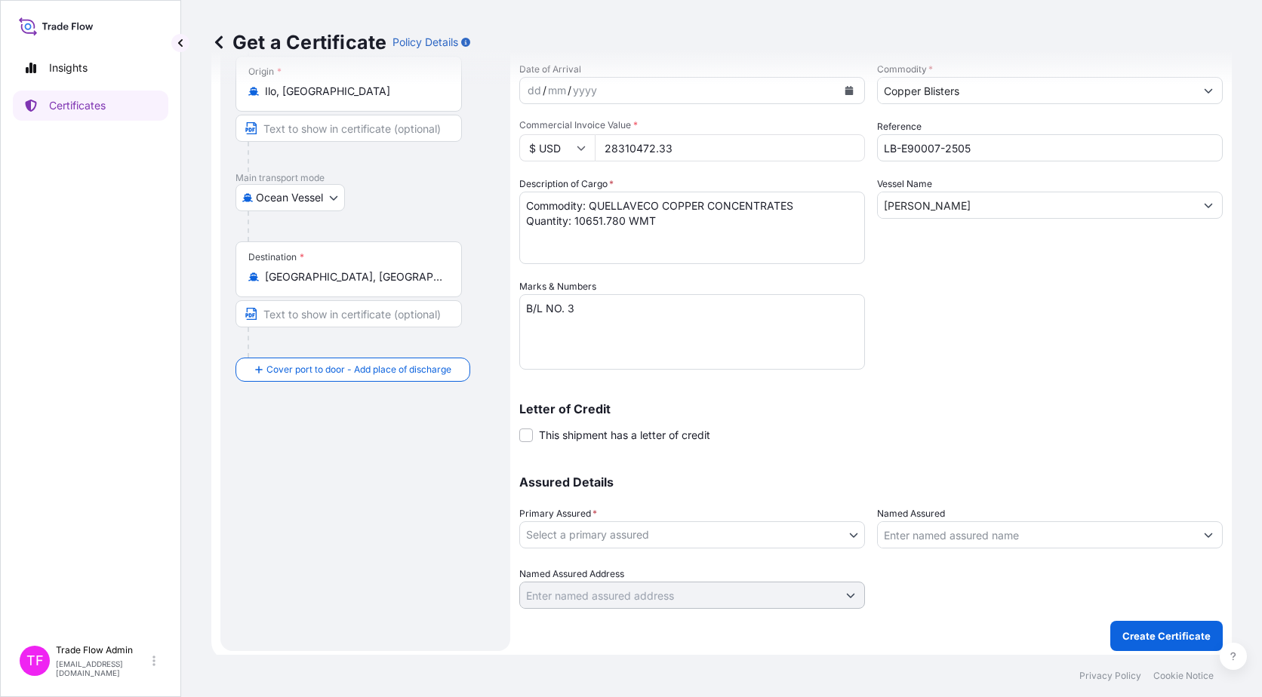
scroll to position [149, 0]
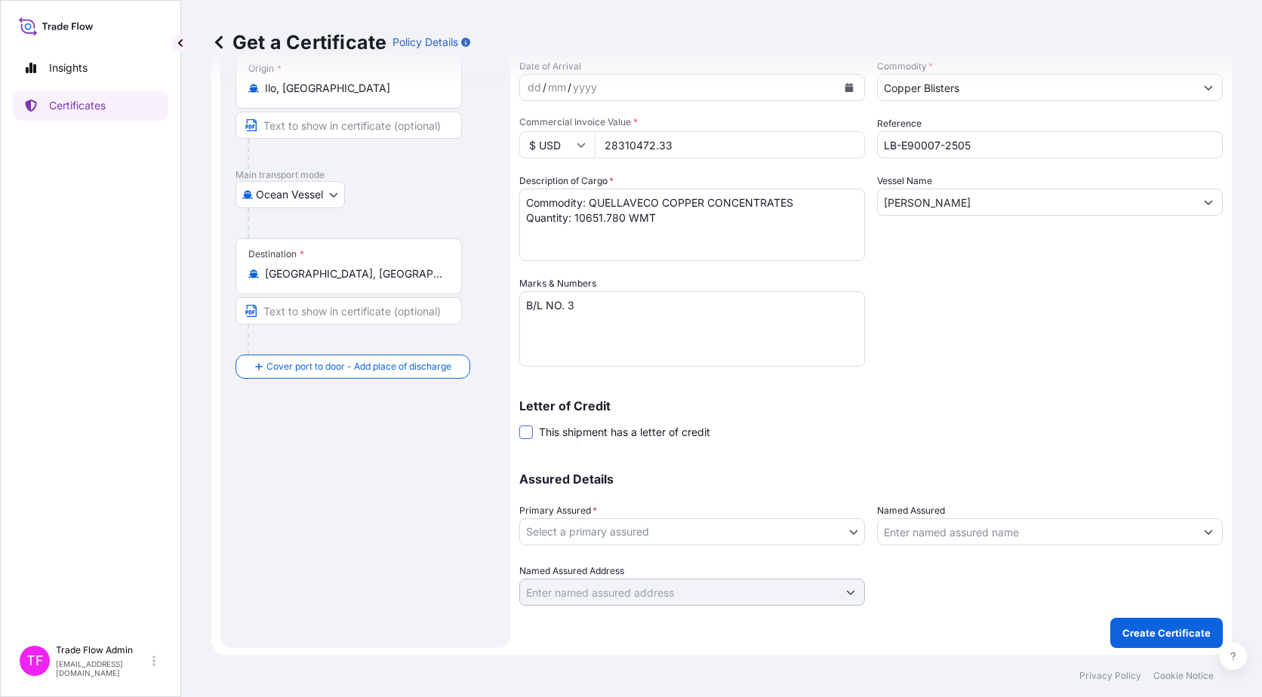
click at [524, 434] on span at bounding box center [526, 433] width 14 height 14
click at [519, 424] on input "This shipment has a letter of credit" at bounding box center [519, 424] width 0 height 0
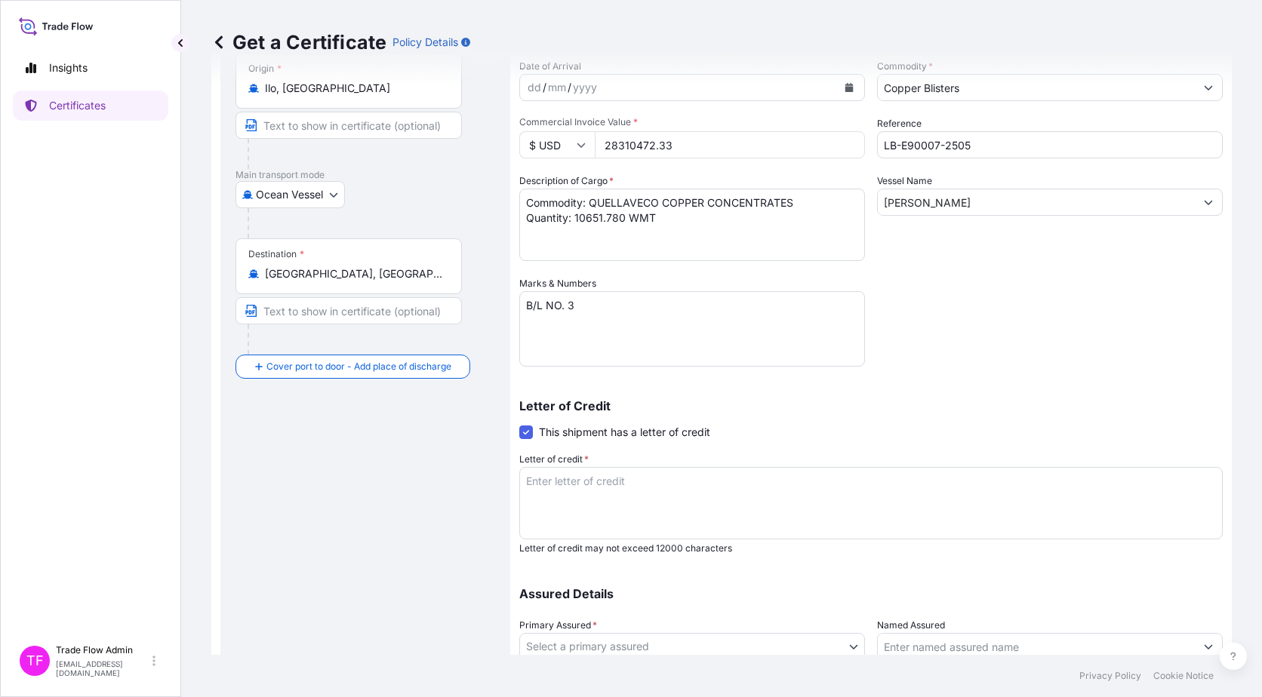
click at [588, 509] on textarea "Letter of credit *" at bounding box center [870, 503] width 703 height 72
paste textarea "BLANK ENDORSED FOR AT LEAST 110PCT OF THE PROVISIONAL CIF CARGO VALUE, SUBJECT …"
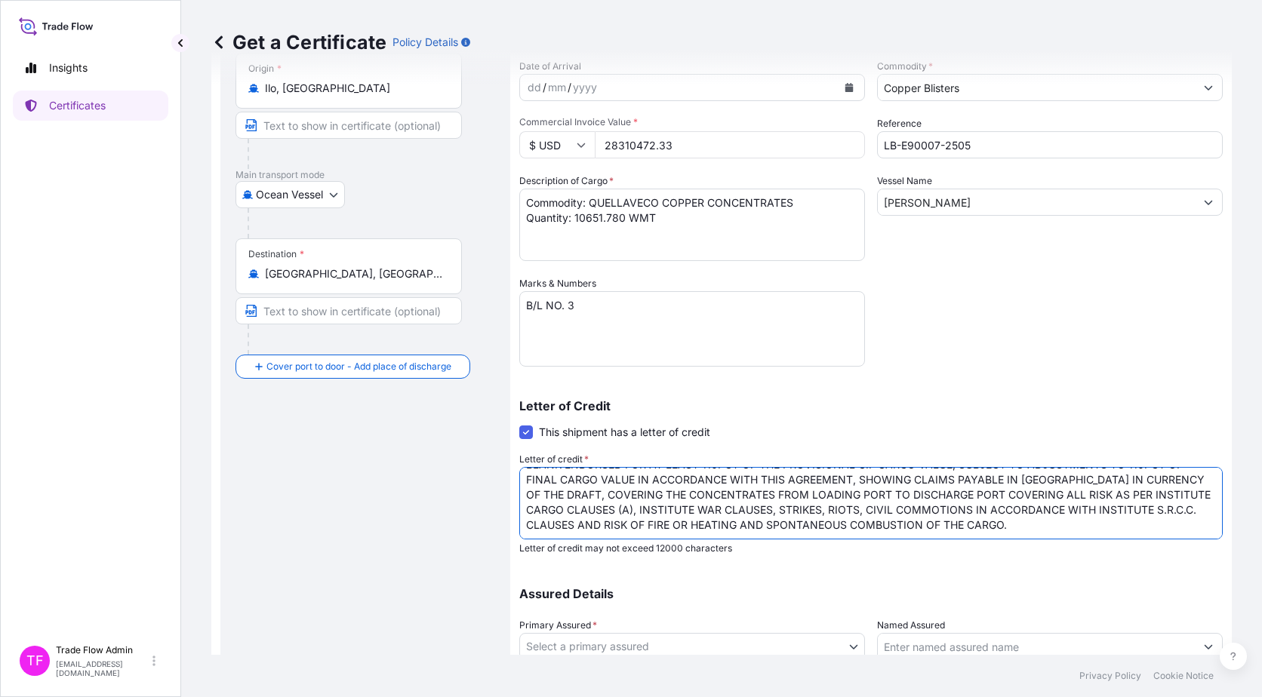
scroll to position [188, 0]
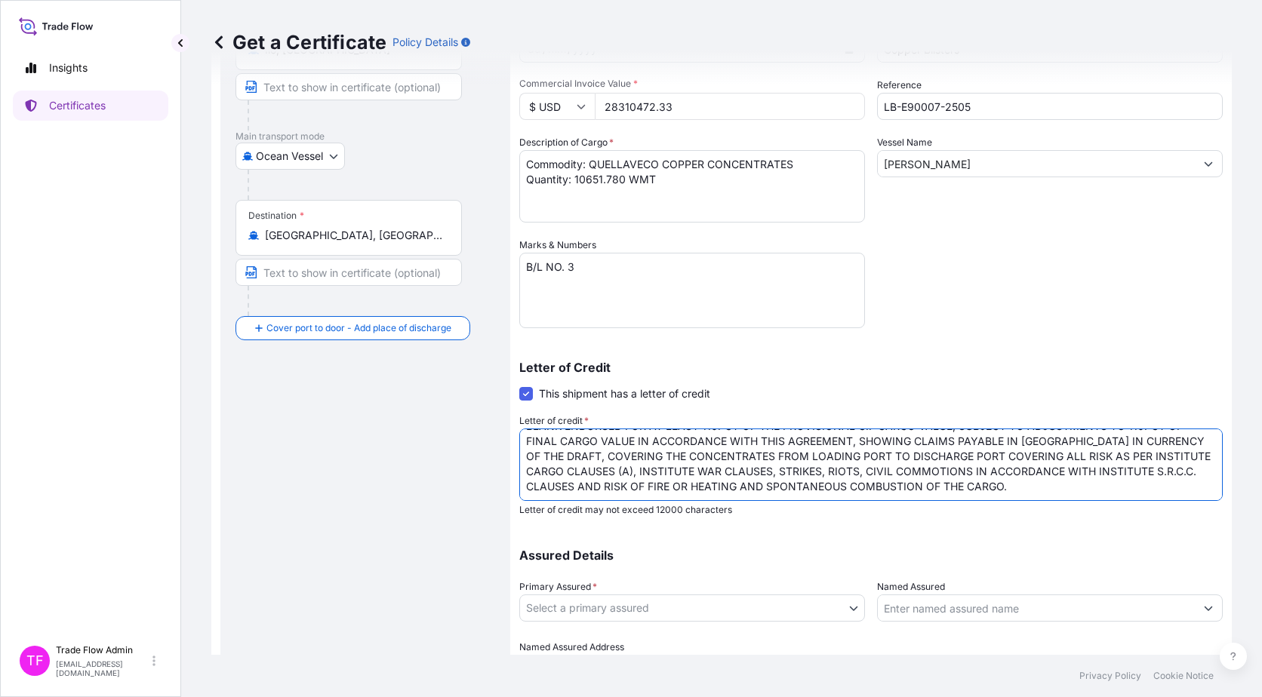
type textarea "BLANK ENDORSED FOR AT LEAST 110PCT OF THE PROVISIONAL CIF CARGO VALUE, SUBJECT …"
drag, startPoint x: 558, startPoint y: 611, endPoint x: 503, endPoint y: 567, distance: 70.3
click at [503, 567] on div "Route Details Reset Route Details Cover door to port - Add loading place Place …" at bounding box center [365, 315] width 290 height 819
click at [564, 614] on body "Insights Certificates TF Trade Flow Admin trade.flow+citic@wtwco.com Get a Cert…" at bounding box center [631, 348] width 1262 height 697
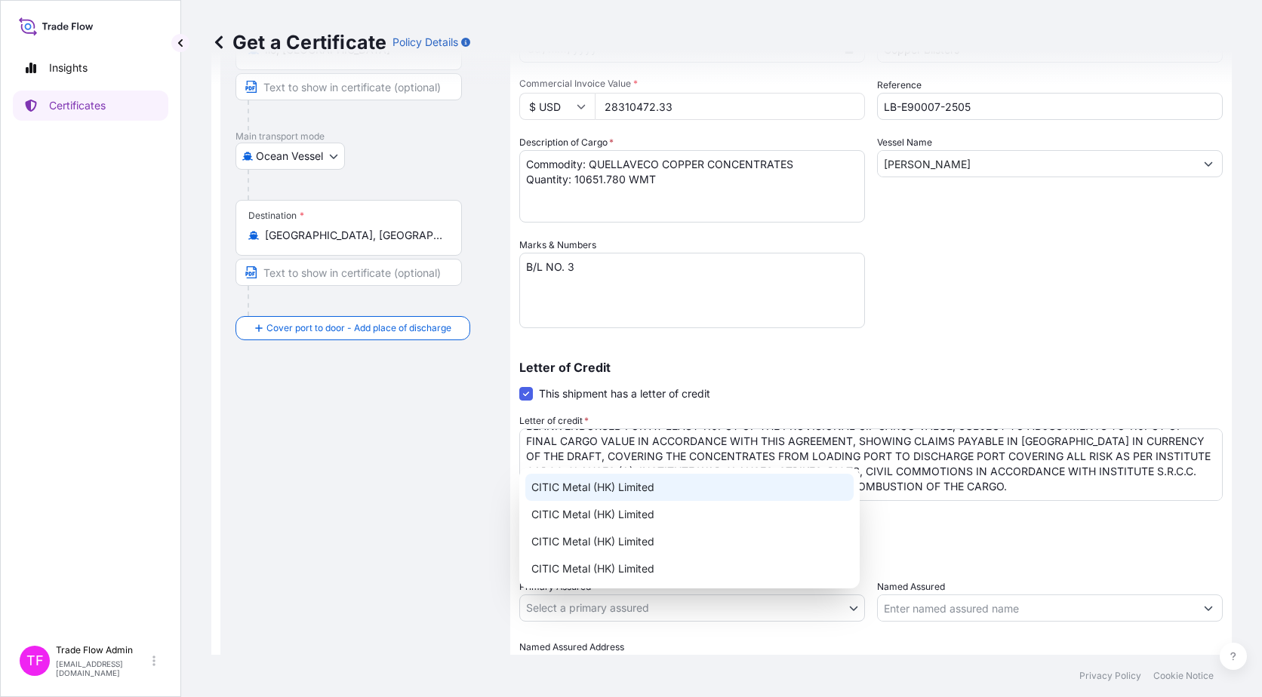
click at [610, 492] on div "CITIC Metal (HK) Limited" at bounding box center [689, 487] width 328 height 27
select select "31478"
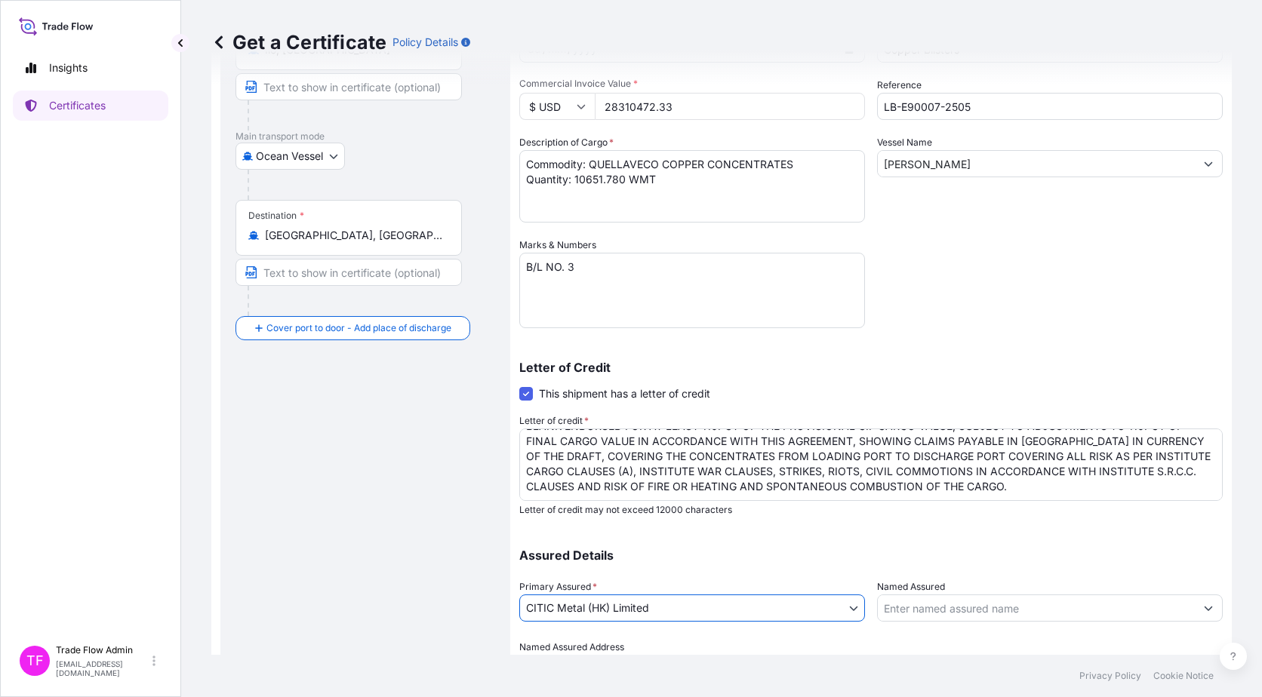
click at [775, 553] on p "Assured Details" at bounding box center [870, 555] width 703 height 12
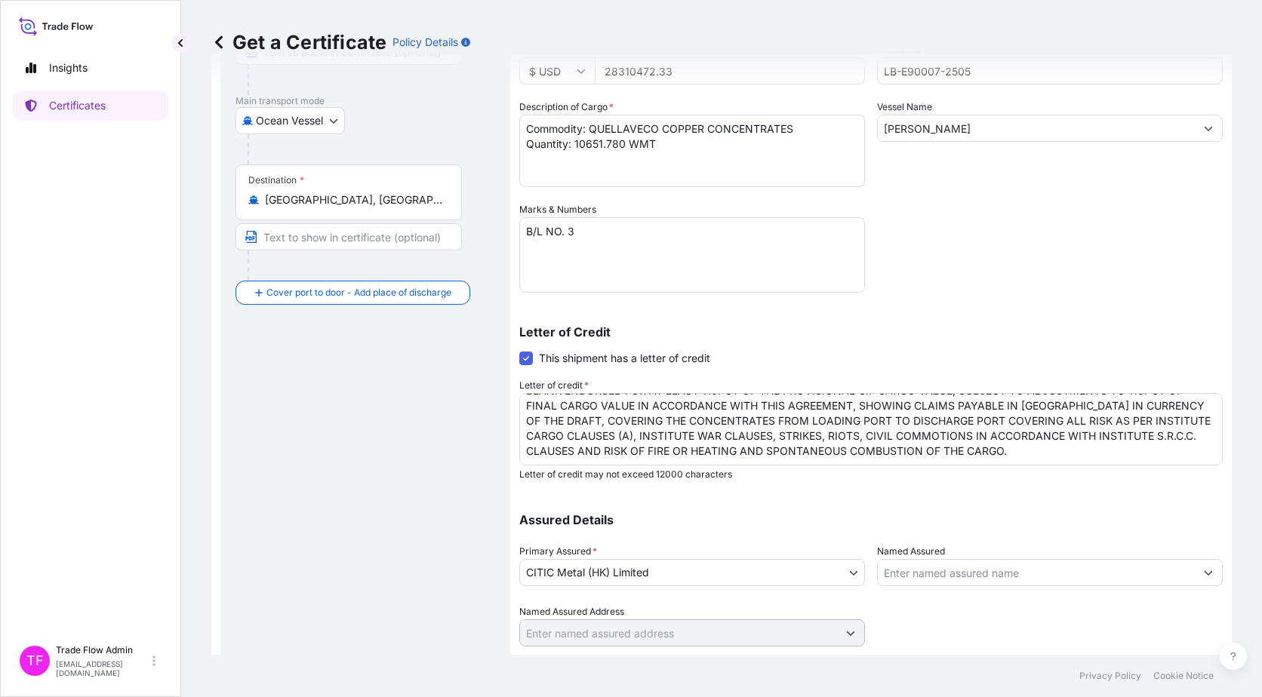
scroll to position [266, 0]
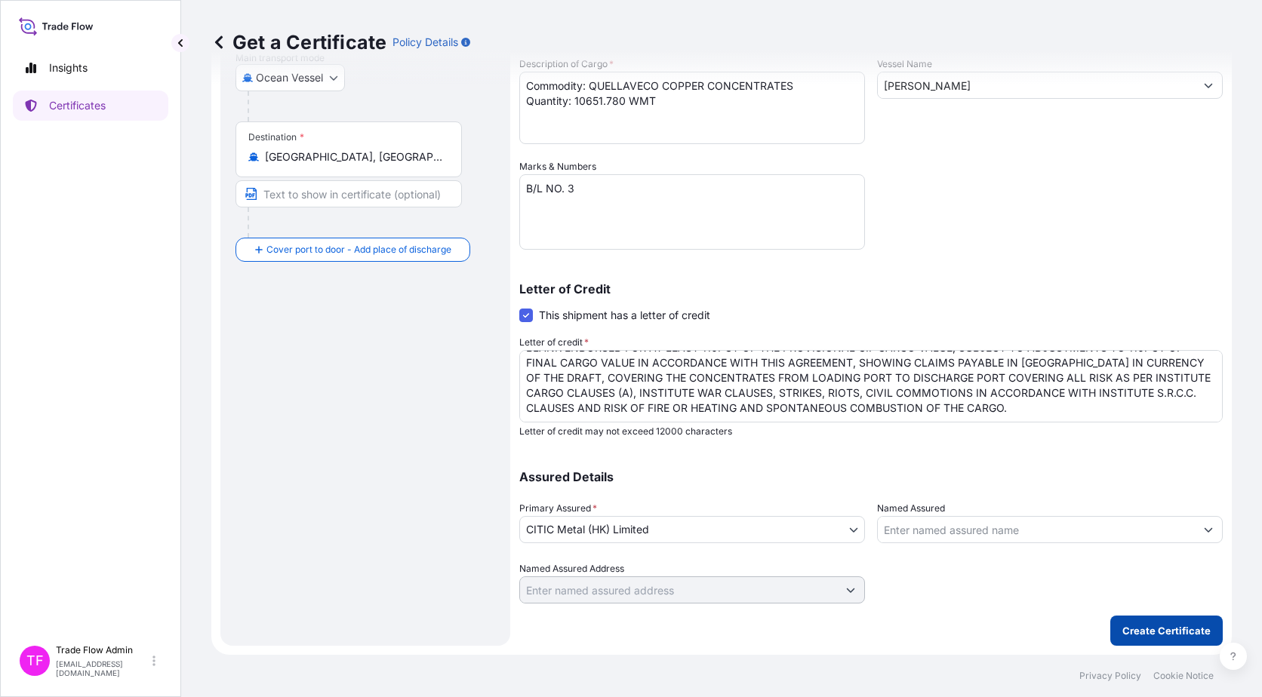
click at [1133, 630] on p "Create Certificate" at bounding box center [1166, 630] width 88 height 15
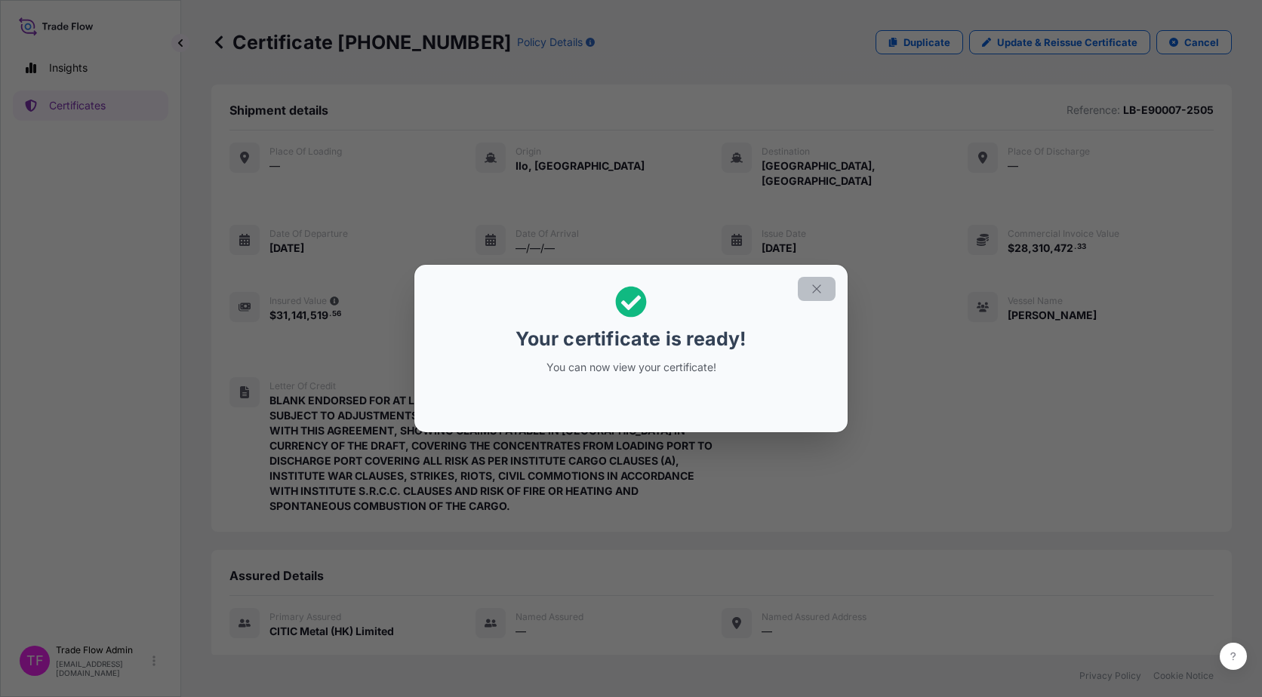
click at [826, 293] on button "button" at bounding box center [817, 289] width 38 height 24
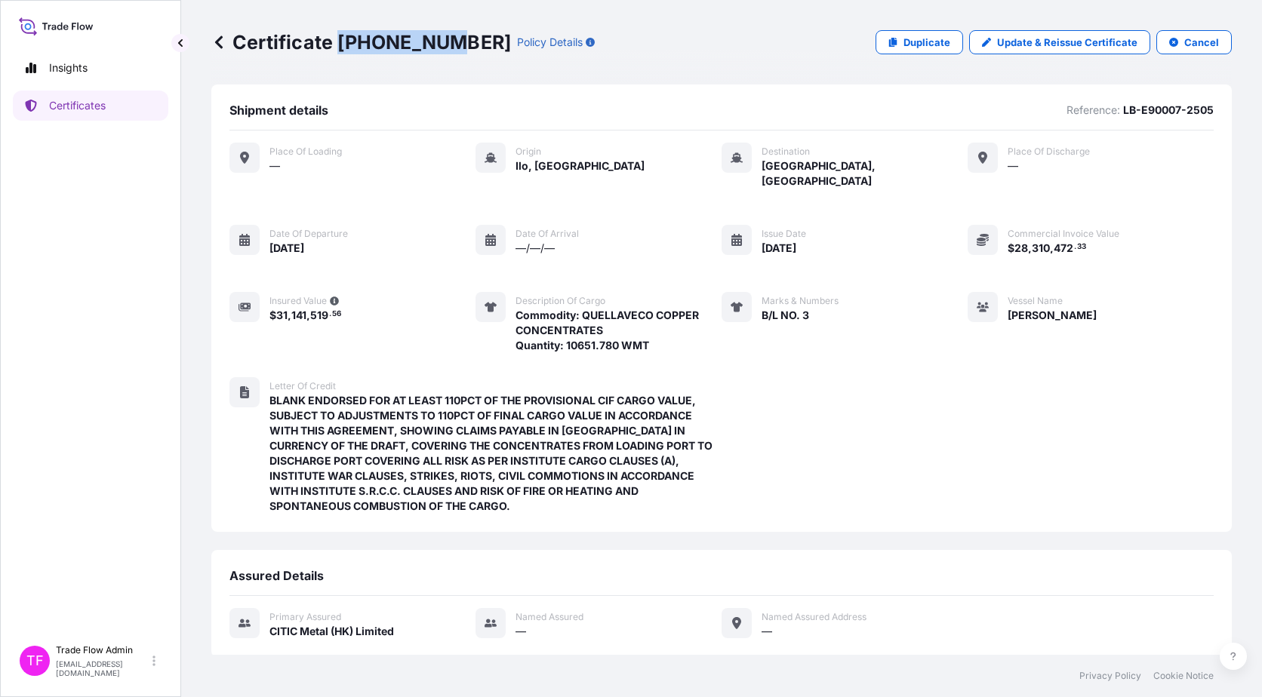
drag, startPoint x: 339, startPoint y: 43, endPoint x: 442, endPoint y: 43, distance: 103.4
click at [442, 43] on p "Certificate 31478-47-1" at bounding box center [361, 42] width 300 height 24
copy p "31478-47-1"
click at [98, 118] on link "Certificates" at bounding box center [90, 106] width 155 height 30
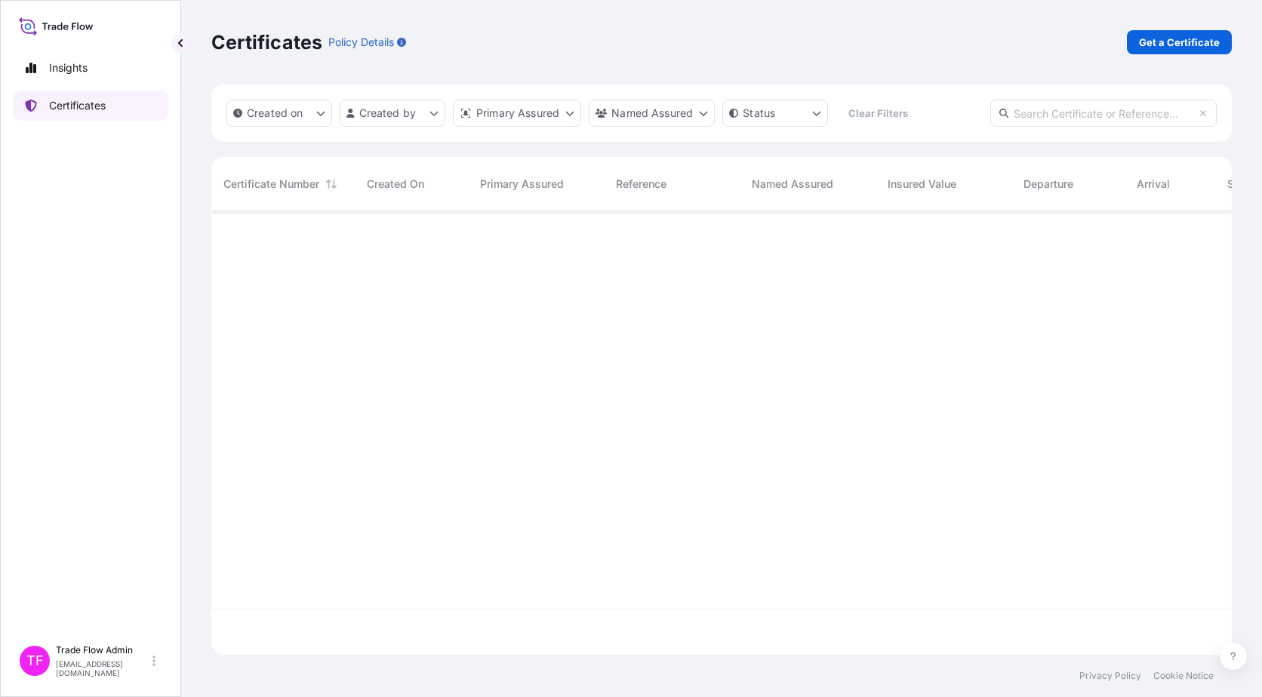
scroll to position [441, 1009]
click at [1044, 119] on input "text" at bounding box center [1103, 113] width 226 height 27
paste input "31478-16-4"
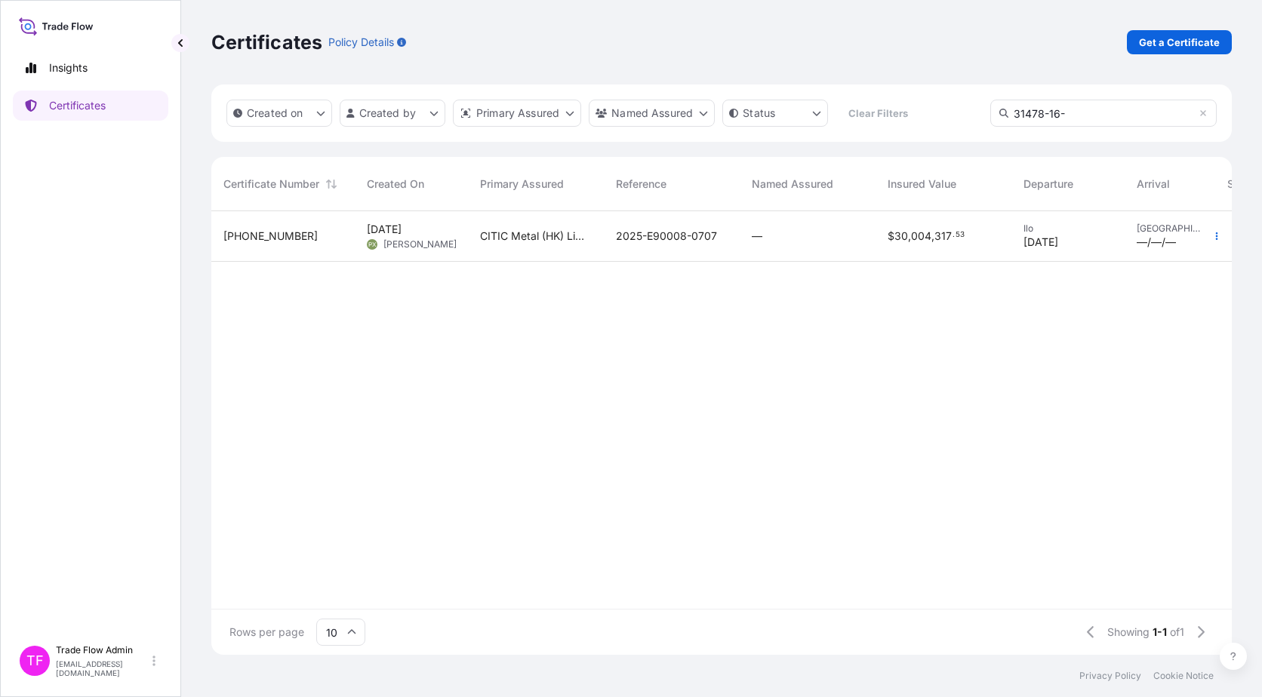
type input "31478-16-"
click at [752, 241] on span "—" at bounding box center [757, 236] width 11 height 15
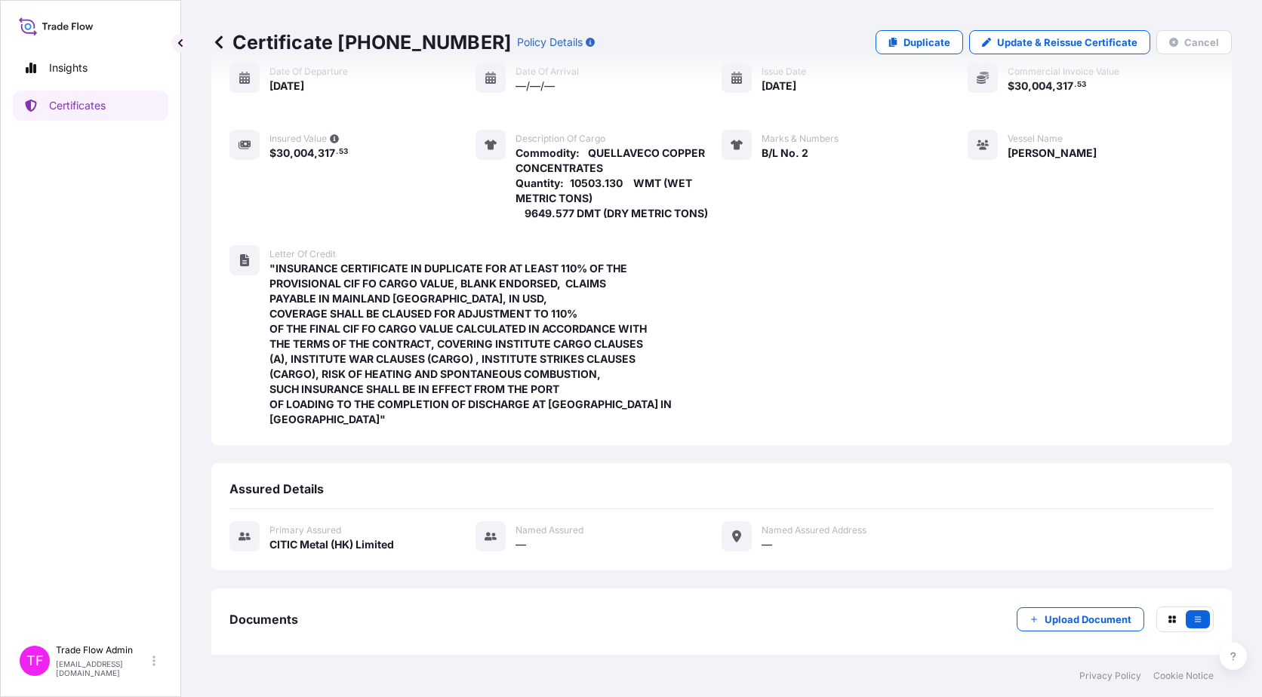
scroll to position [207, 0]
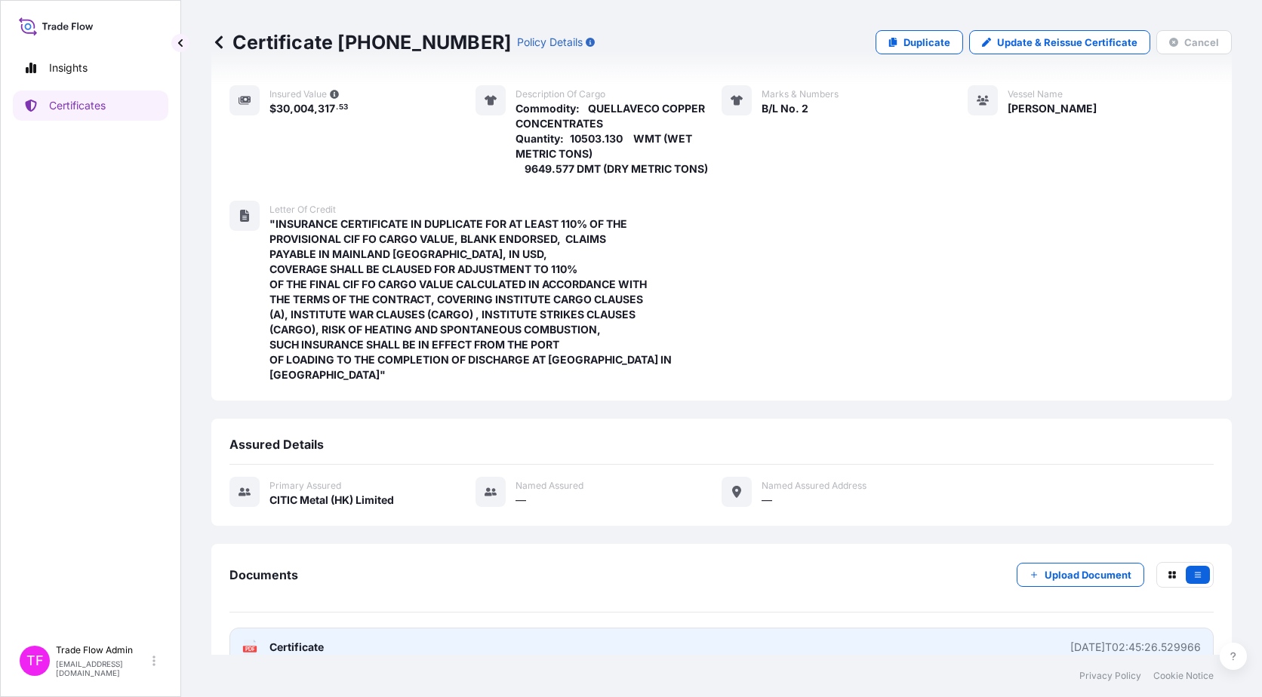
click at [303, 628] on link "PDF Certificate 2025-07-22T02:45:26.529966" at bounding box center [721, 647] width 984 height 39
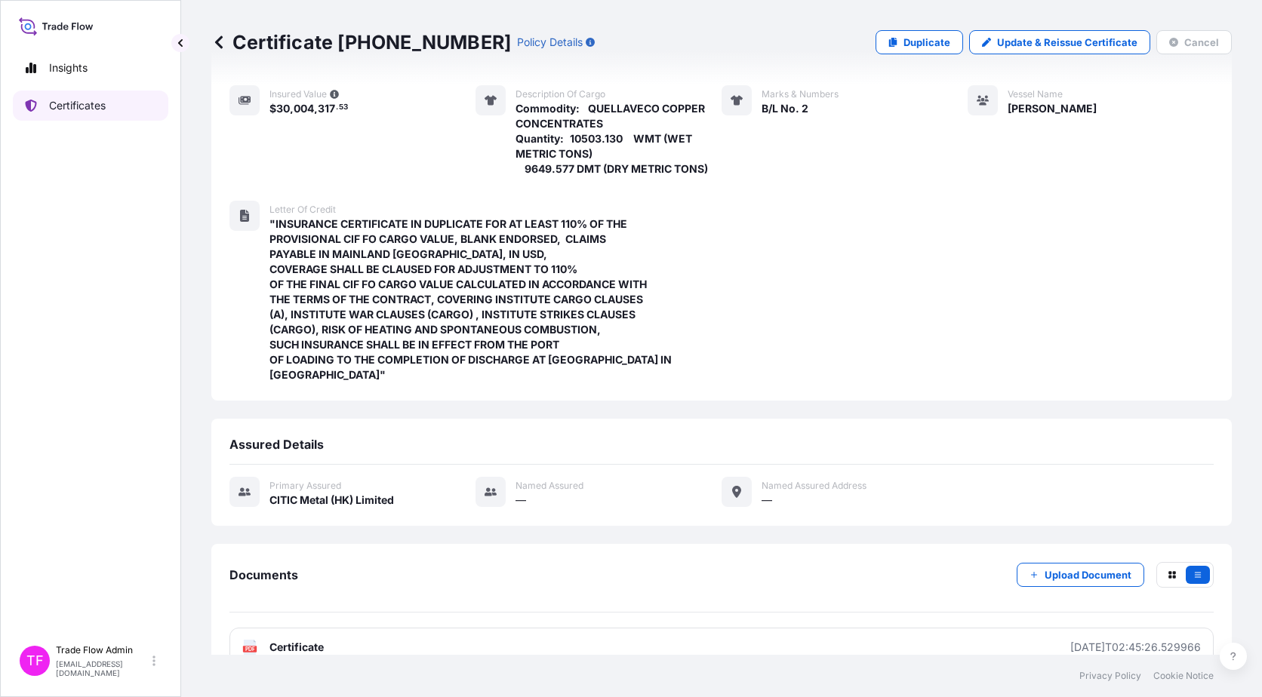
click at [76, 113] on link "Certificates" at bounding box center [90, 106] width 155 height 30
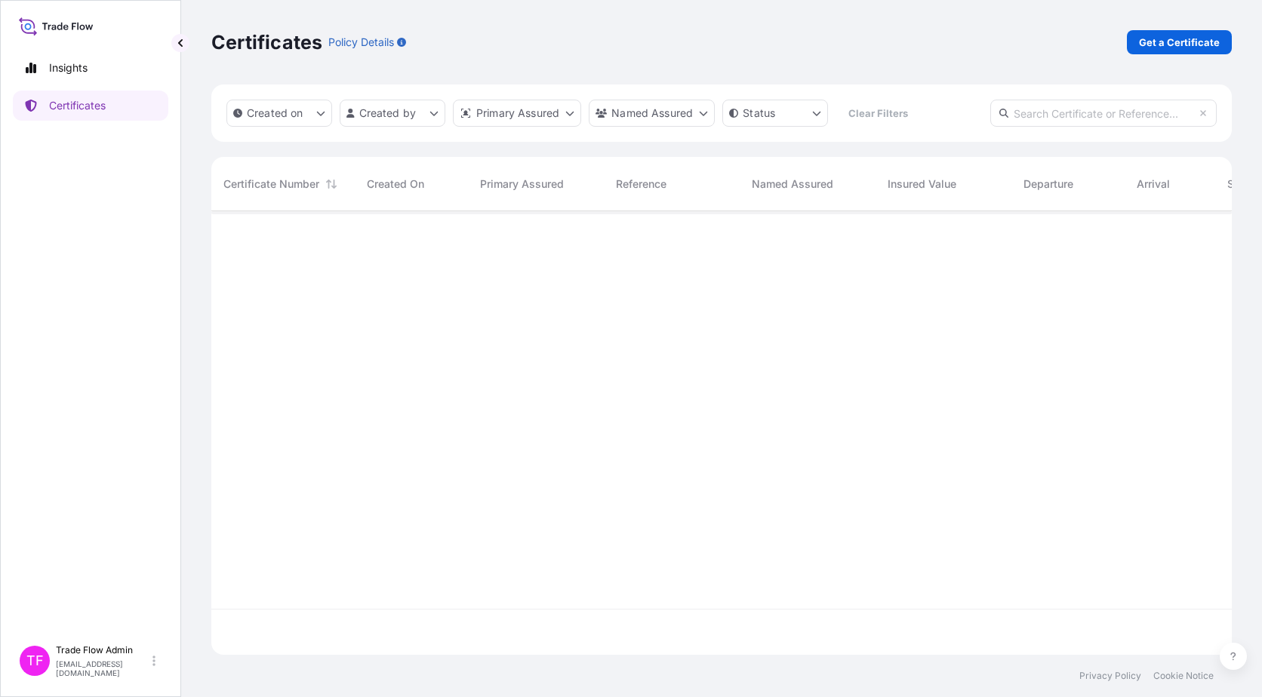
scroll to position [441, 1009]
click at [1148, 52] on link "Get a Certificate" at bounding box center [1179, 42] width 105 height 24
select select "Ocean Vessel"
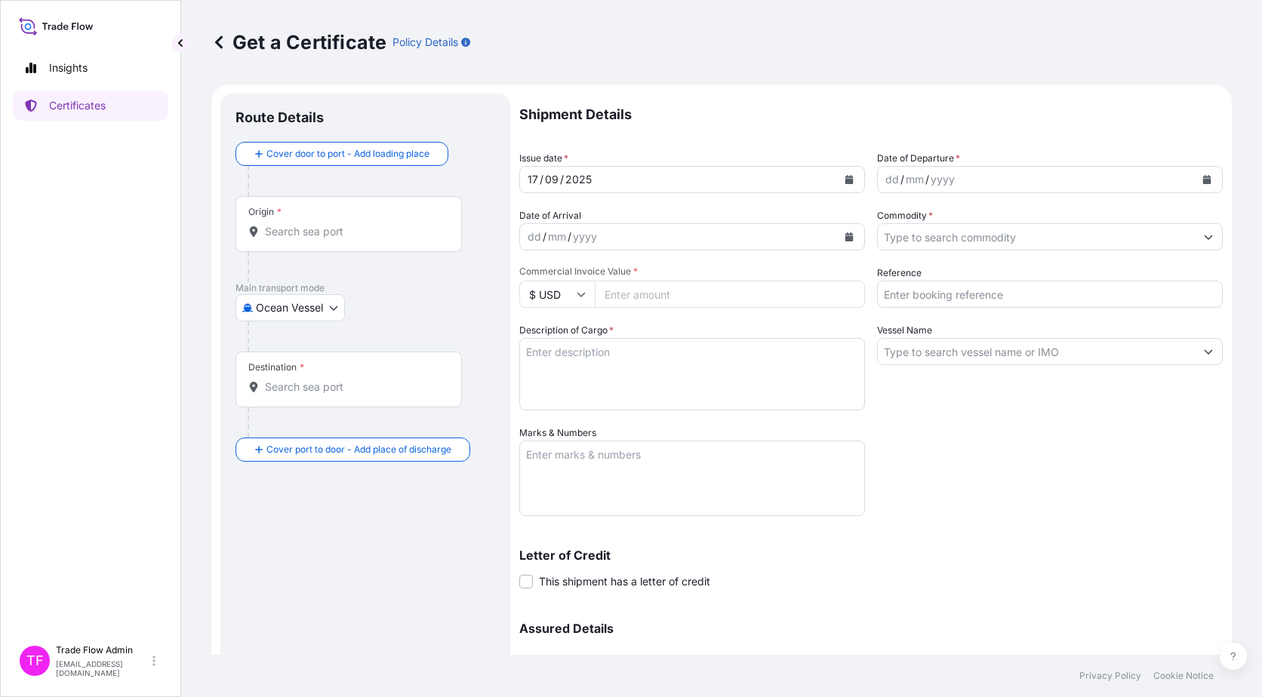
click at [278, 238] on input "Origin *" at bounding box center [354, 231] width 178 height 15
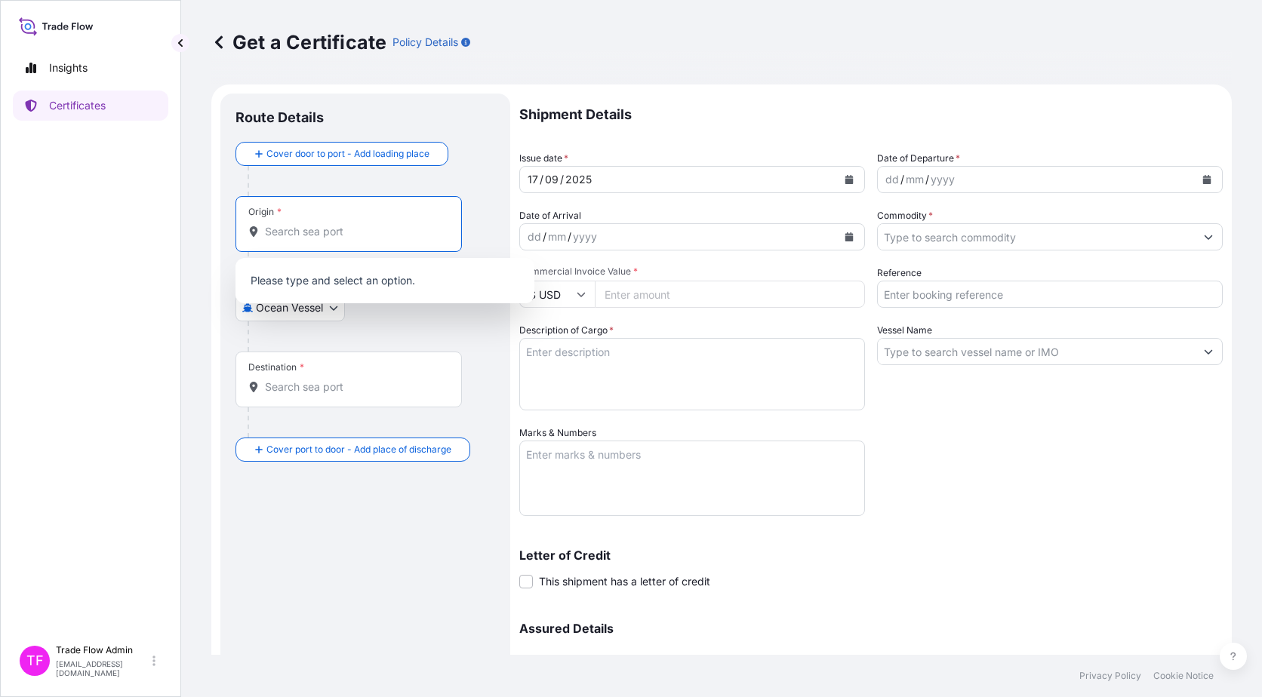
paste input "Ilo, [GEOGRAPHIC_DATA]"
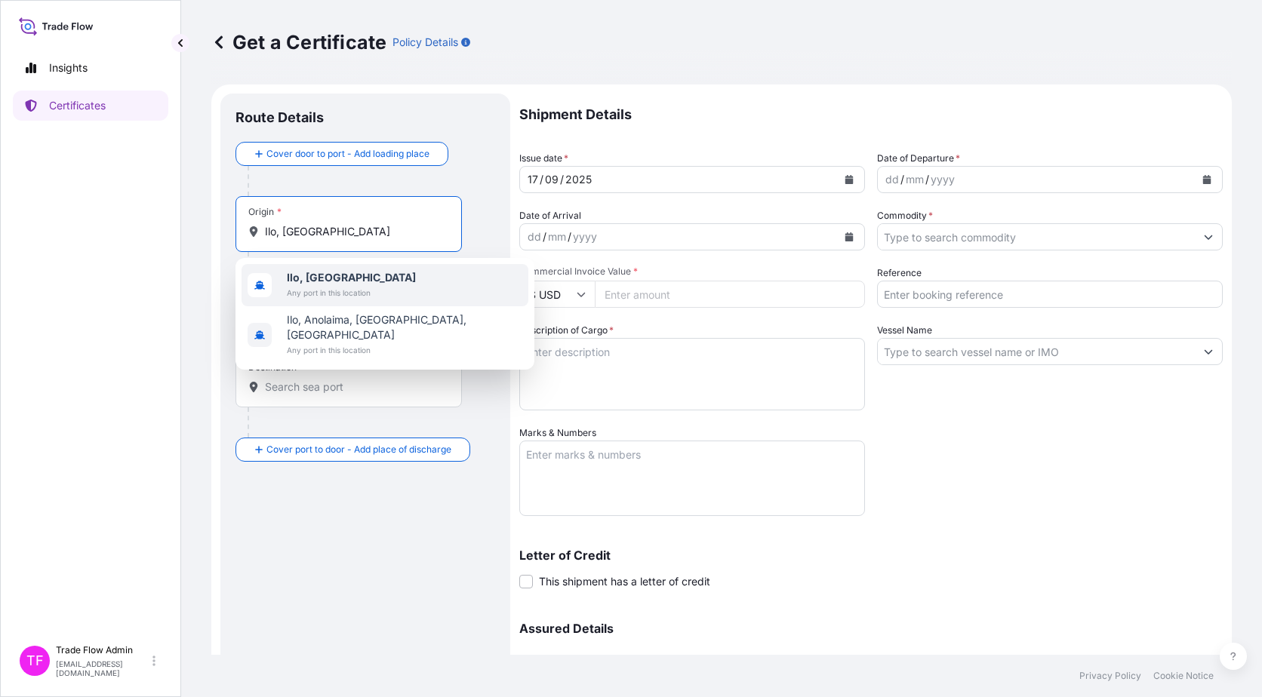
click at [344, 289] on span "Any port in this location" at bounding box center [351, 292] width 129 height 15
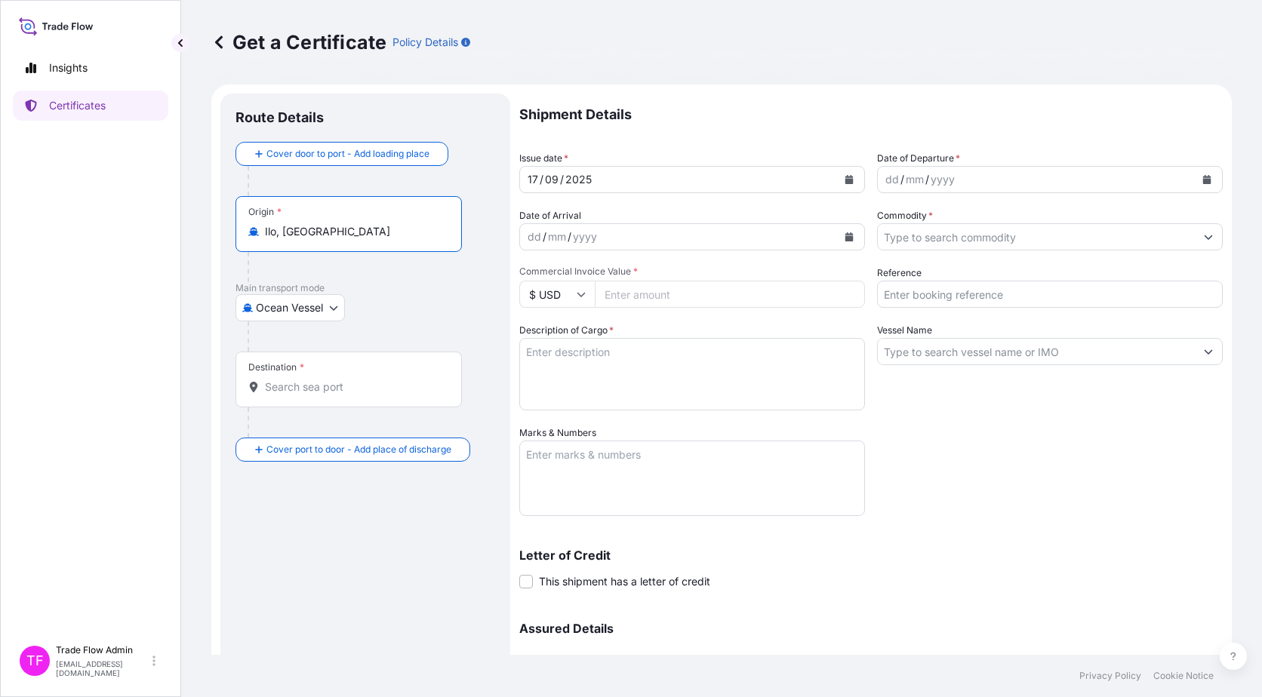
type input "Ilo, [GEOGRAPHIC_DATA]"
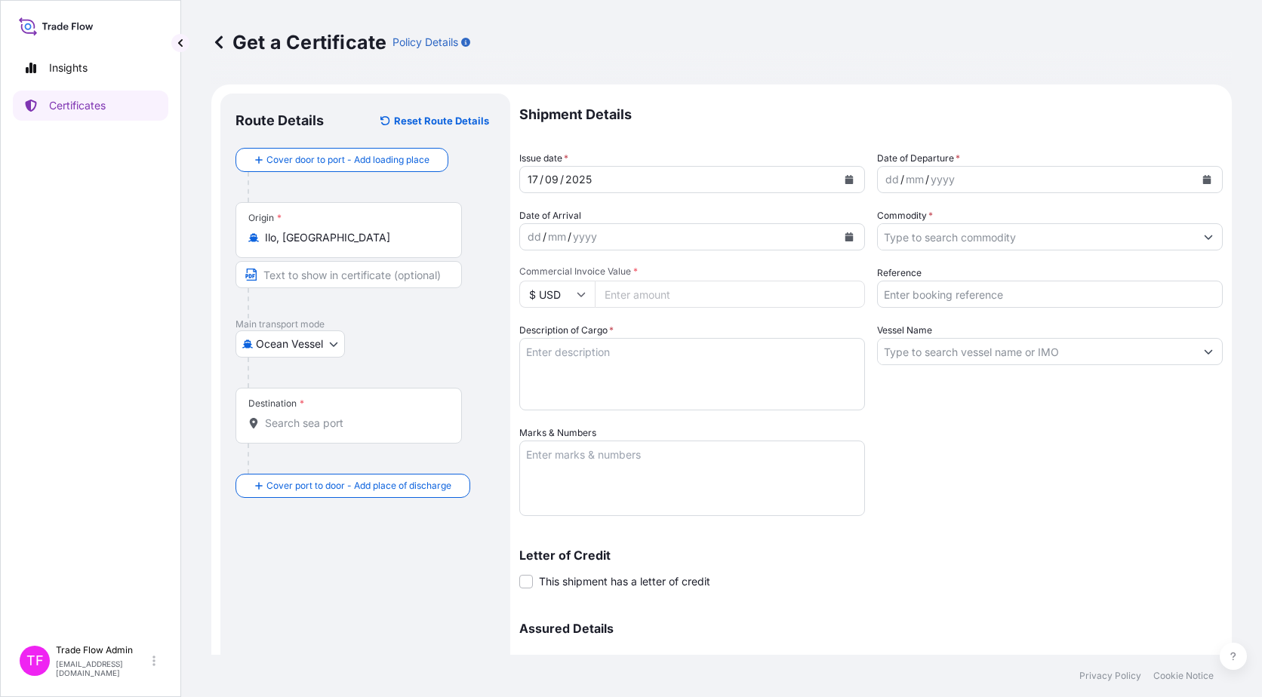
click at [364, 438] on div "Destination *" at bounding box center [348, 416] width 226 height 56
click at [364, 431] on input "Destination *" at bounding box center [354, 423] width 178 height 15
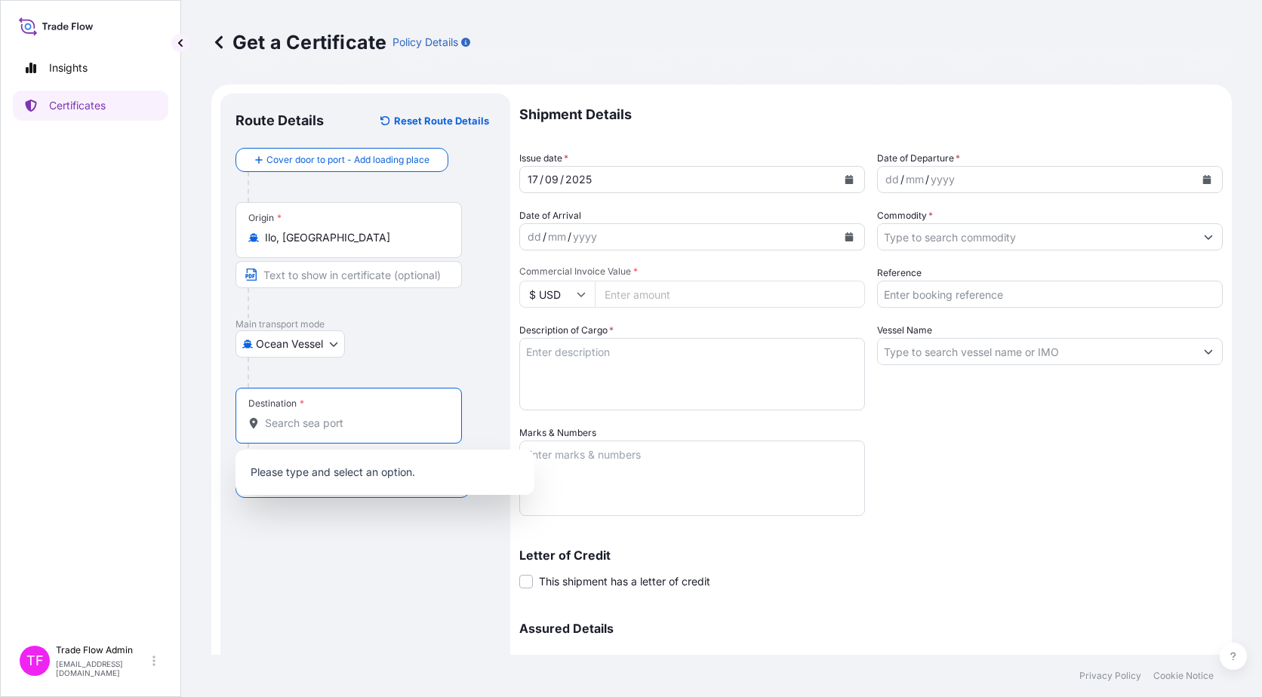
paste input "[GEOGRAPHIC_DATA], [GEOGRAPHIC_DATA], [GEOGRAPHIC_DATA]"
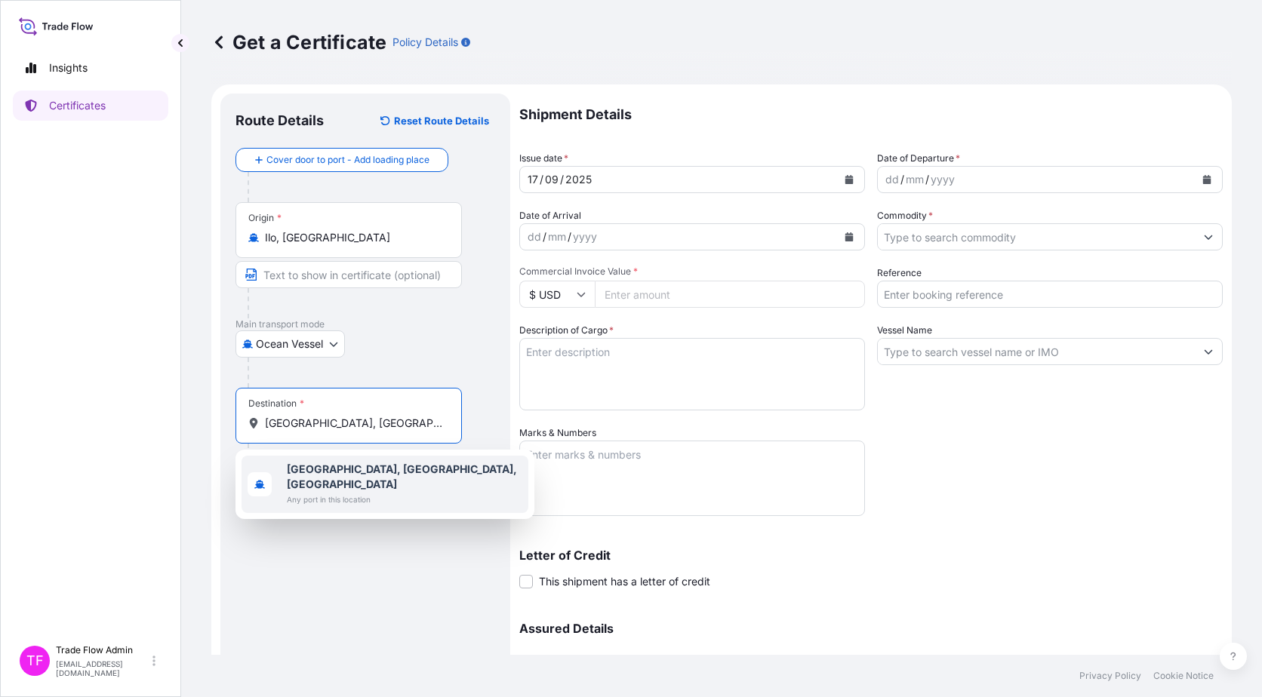
click at [393, 466] on b "[GEOGRAPHIC_DATA], [GEOGRAPHIC_DATA], [GEOGRAPHIC_DATA]" at bounding box center [402, 477] width 230 height 28
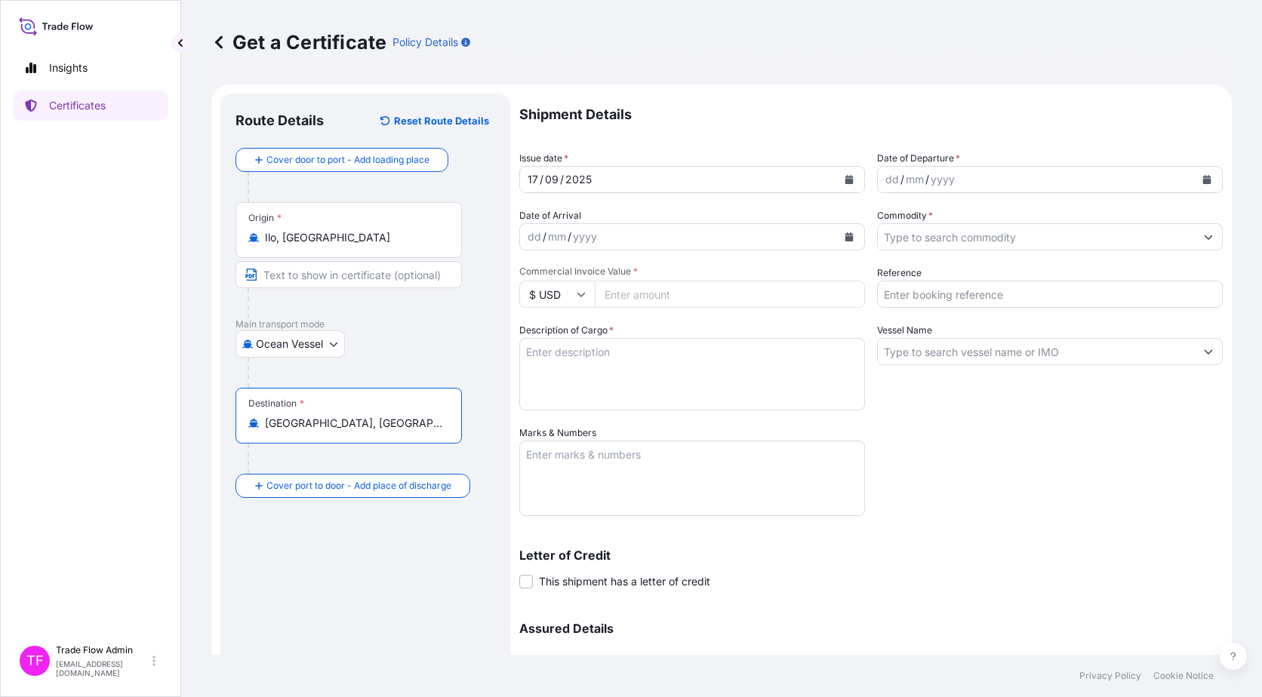
type input "[GEOGRAPHIC_DATA], [GEOGRAPHIC_DATA], [GEOGRAPHIC_DATA]"
click at [400, 561] on div "Route Details Reset Route Details Cover door to port - Add loading place Place …" at bounding box center [365, 446] width 260 height 674
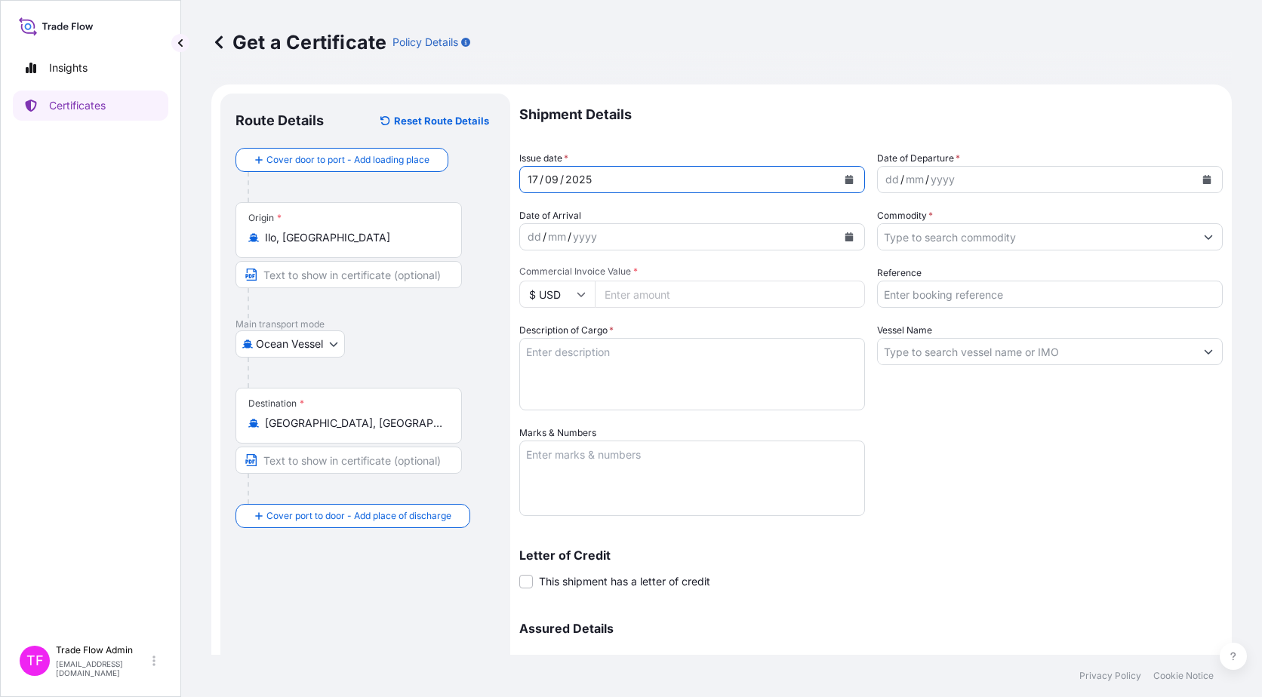
click at [844, 178] on icon "Calendar" at bounding box center [848, 179] width 9 height 9
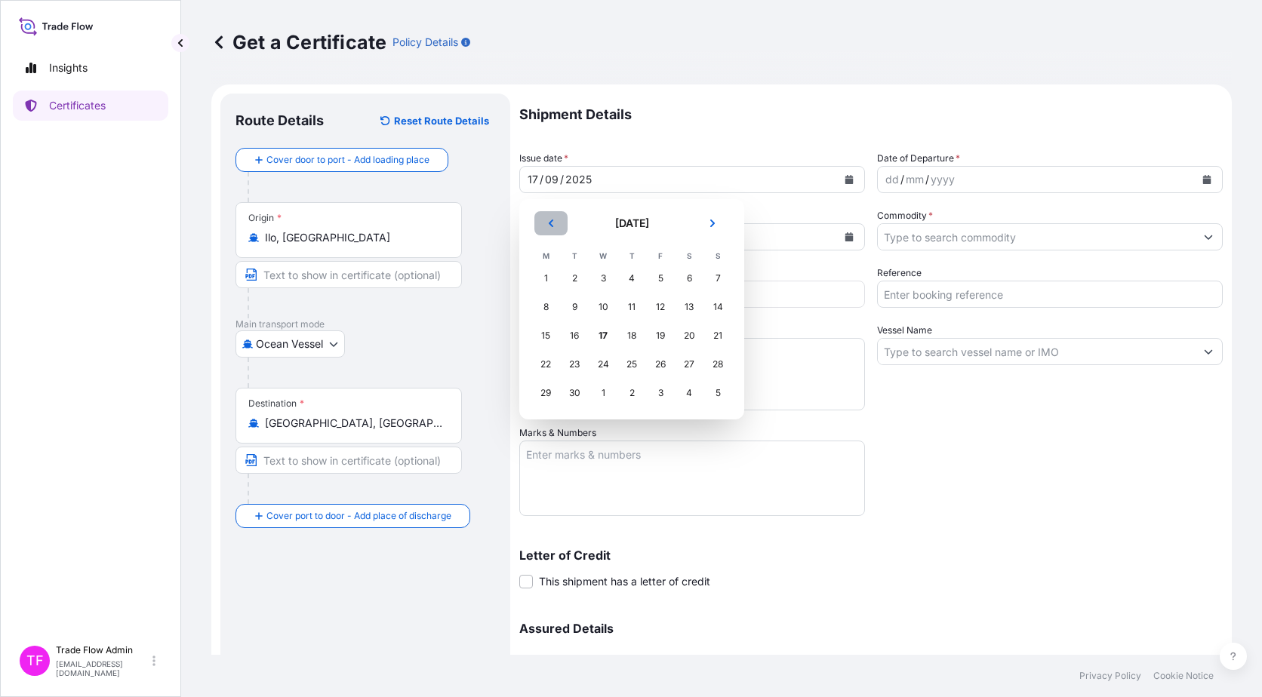
click at [546, 234] on button "Previous" at bounding box center [550, 223] width 33 height 24
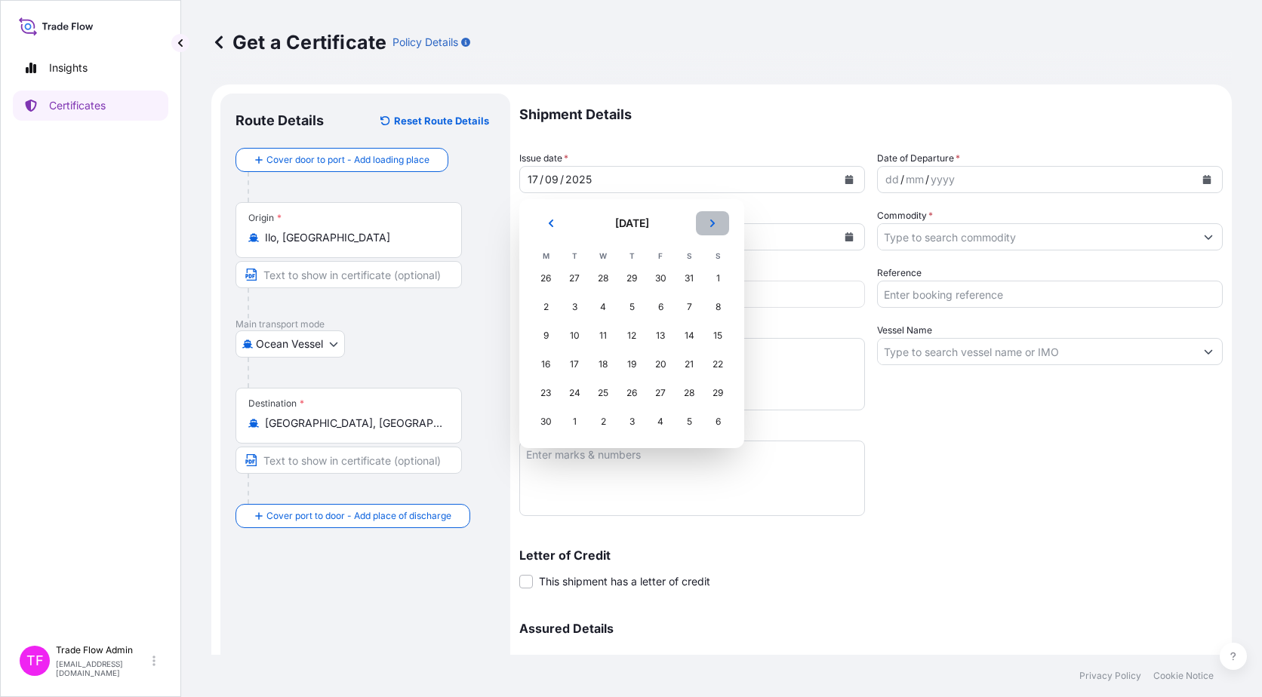
click at [706, 220] on button "Next" at bounding box center [712, 223] width 33 height 24
click at [546, 304] on div "7" at bounding box center [545, 307] width 27 height 27
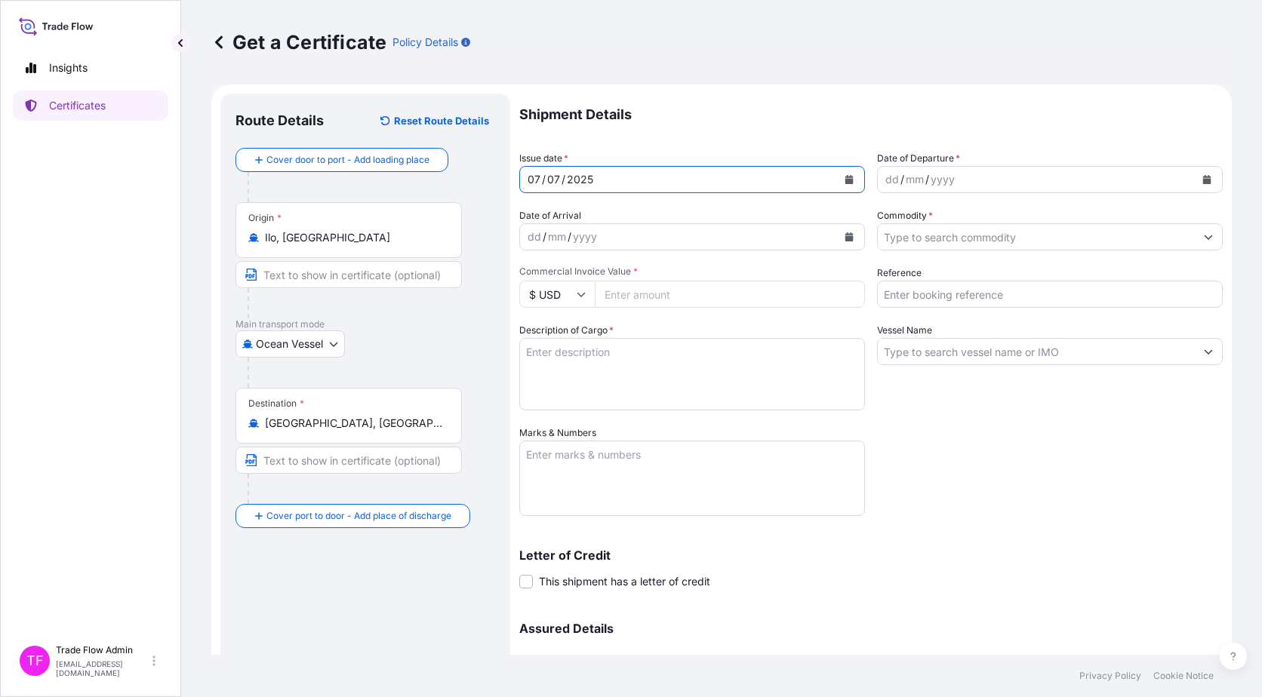
click at [1194, 174] on button "Calendar" at bounding box center [1206, 180] width 24 height 24
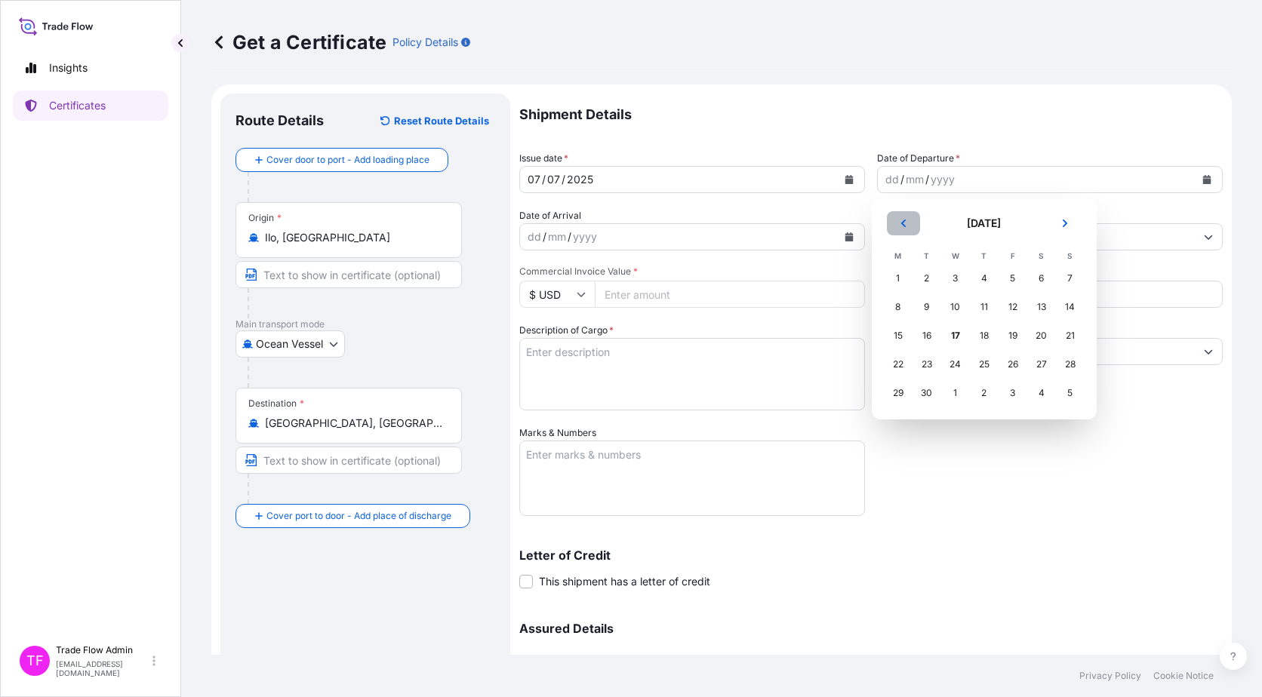
click at [896, 232] on button "Previous" at bounding box center [903, 223] width 33 height 24
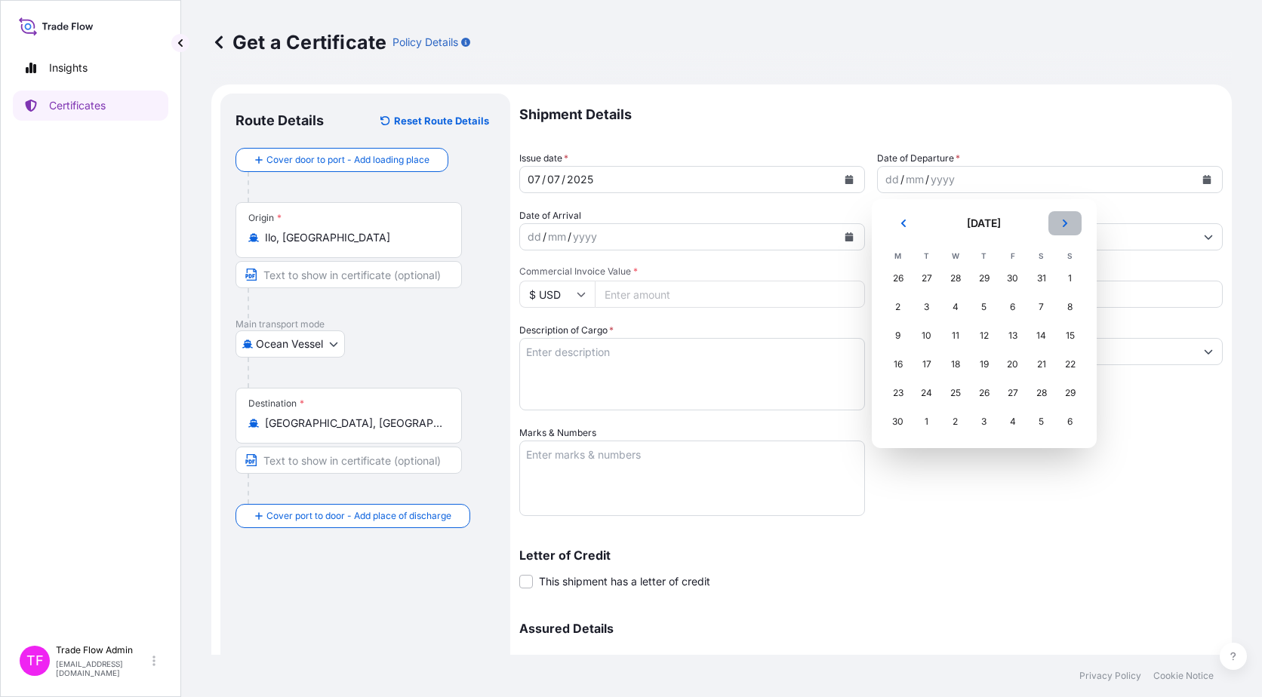
click at [1062, 228] on button "Next" at bounding box center [1064, 223] width 33 height 24
click at [893, 307] on div "7" at bounding box center [897, 307] width 27 height 27
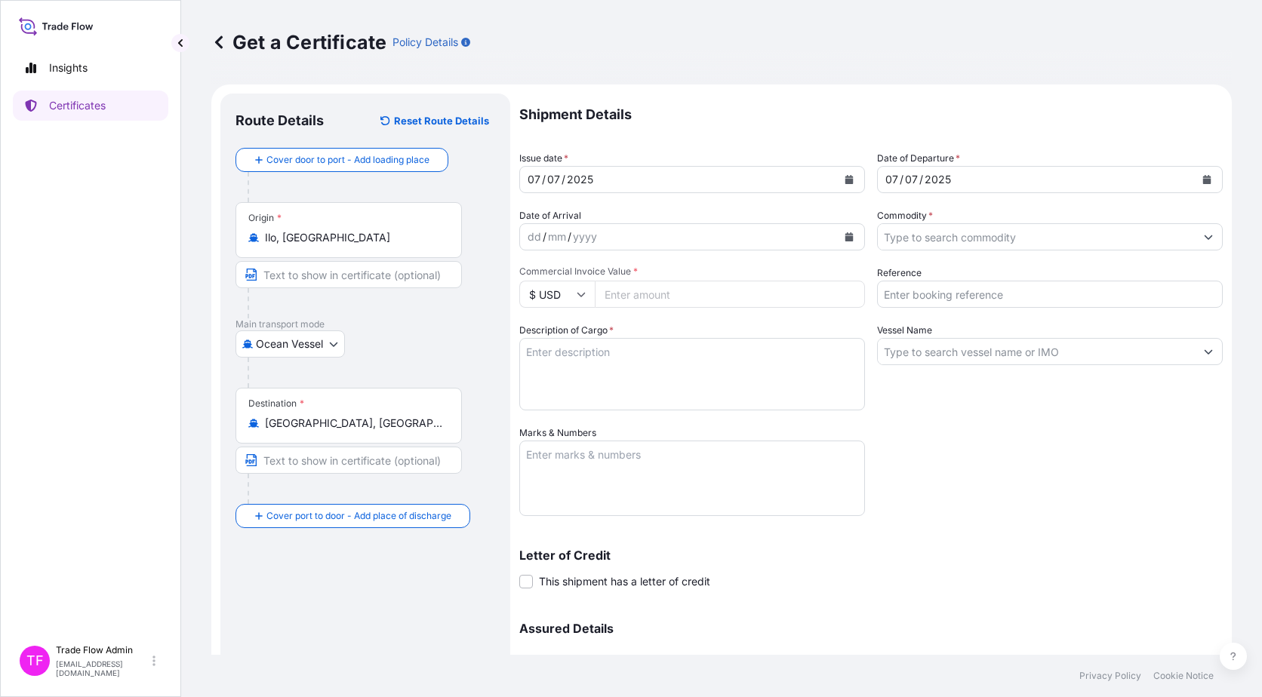
click at [950, 237] on input "Commodity *" at bounding box center [1036, 236] width 317 height 27
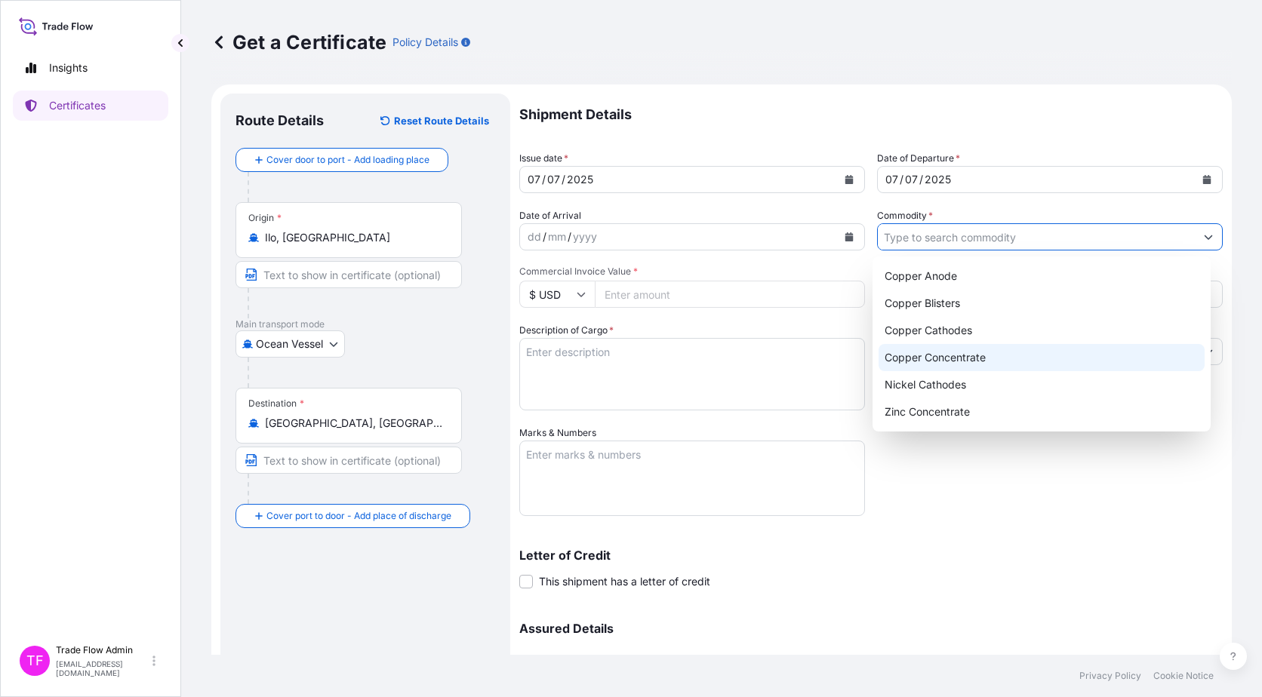
click at [979, 351] on div "Copper Concentrate" at bounding box center [1041, 357] width 327 height 27
type input "Copper Concentrate"
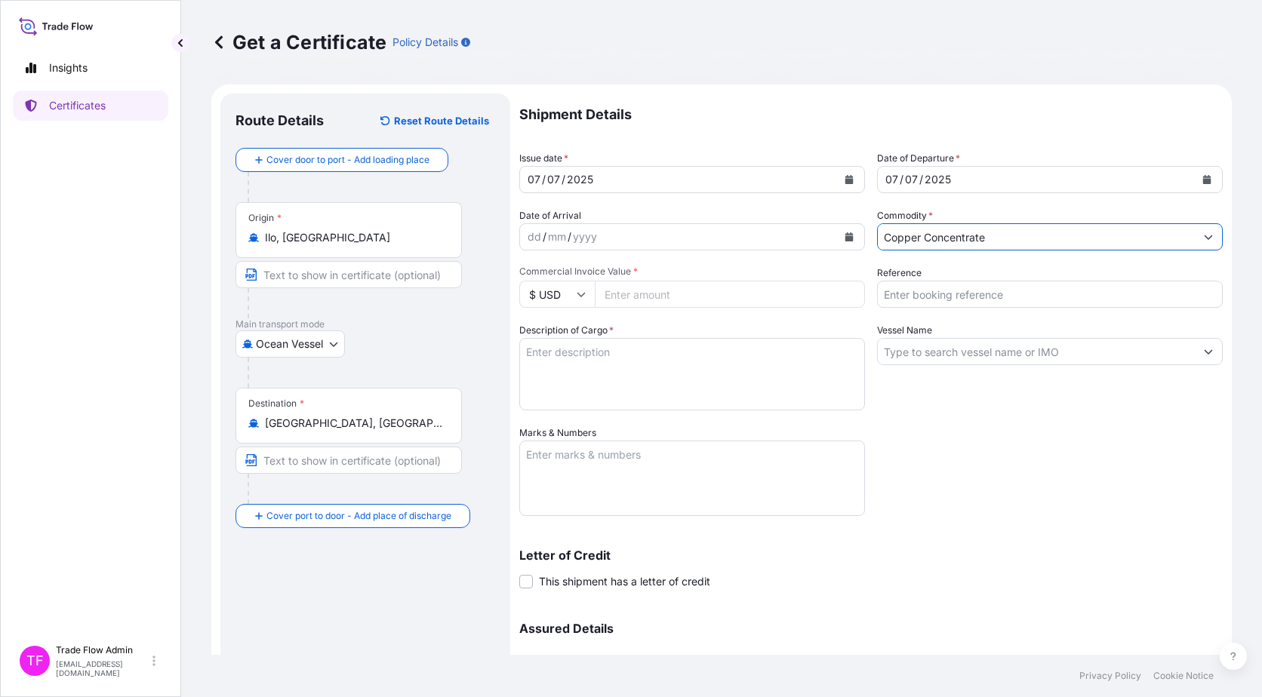
click at [842, 344] on textarea "Description of Cargo *" at bounding box center [692, 374] width 346 height 72
click at [712, 301] on input "Commercial Invoice Value *" at bounding box center [730, 294] width 270 height 27
paste input "30004317.53"
type input "30004317.53"
click at [1162, 490] on div "Shipment Details Issue date * 07 / 07 / 2025 Date of Departure * 07 / 07 / 2025…" at bounding box center [870, 425] width 703 height 662
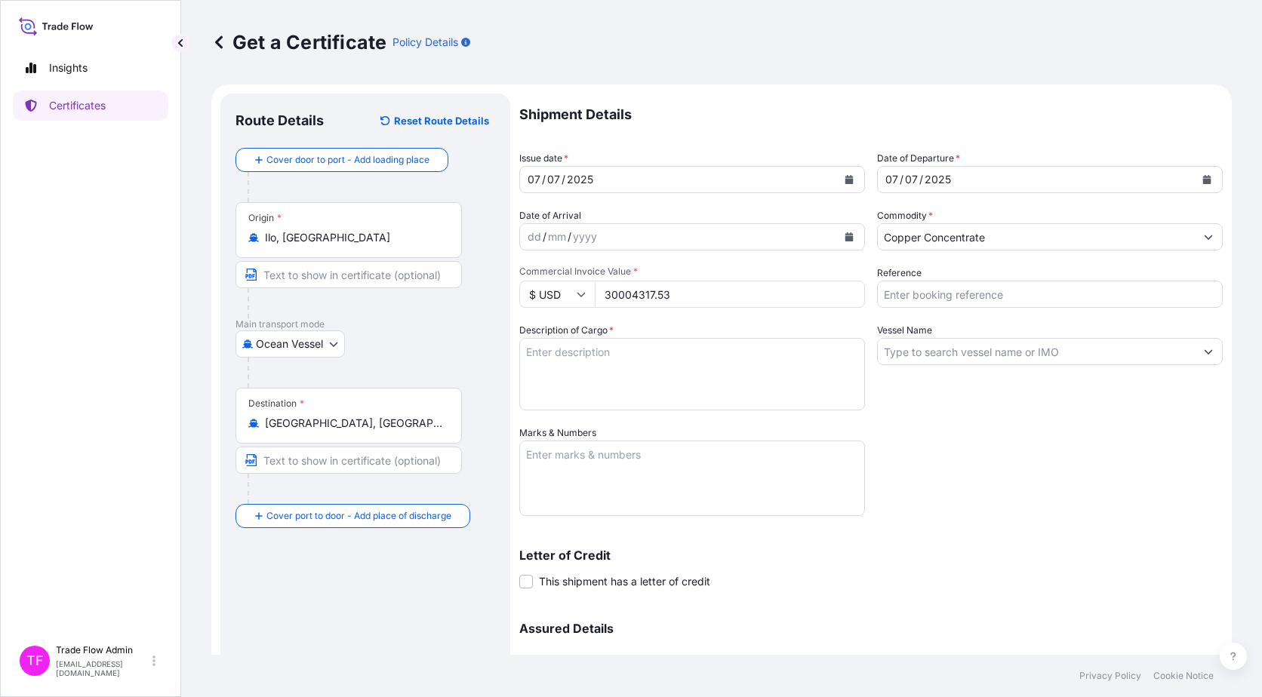
click at [937, 305] on input "Reference" at bounding box center [1050, 294] width 346 height 27
paste input "2025-E90008-0707"
type input "2025-E90008-0707"
click at [692, 357] on textarea "Description of Cargo *" at bounding box center [692, 374] width 346 height 72
paste textarea "Commodity: QUELLAVECO COPPER CONCENTRATES Quantity: 10503.130 WMT (WET METRIC T…"
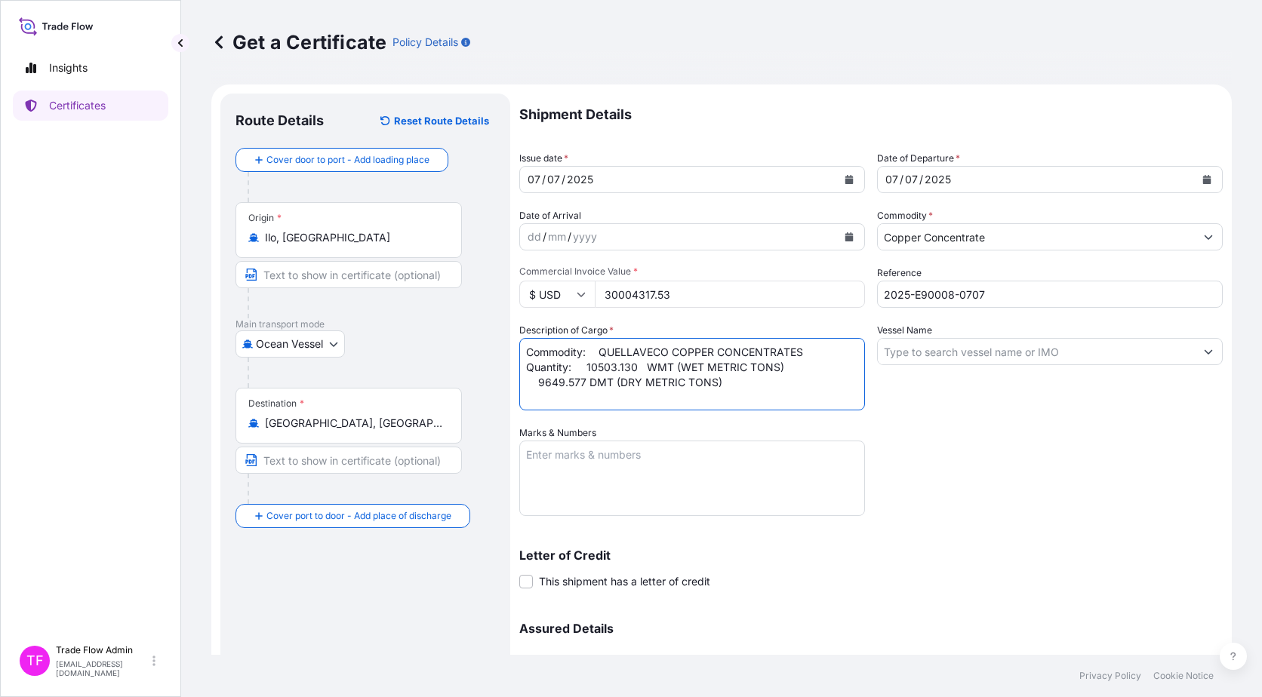
drag, startPoint x: 598, startPoint y: 353, endPoint x: 589, endPoint y: 357, distance: 9.8
click at [589, 357] on textarea "Commodity: QUELLAVECO COPPER CONCENTRATES Quantity: 10503.130 WMT (WET METRIC T…" at bounding box center [692, 374] width 346 height 72
click at [586, 367] on textarea "Commodity: QUELLAVECO COPPER CONCENTRATES Quantity: 10503.130 WMT (WET METRIC T…" at bounding box center [692, 374] width 346 height 72
click at [632, 365] on textarea "Commodity: QUELLAVECO COPPER CONCENTRATES Quantity: 10503.130 WMT (WET METRIC T…" at bounding box center [692, 374] width 346 height 72
drag, startPoint x: 535, startPoint y: 385, endPoint x: 524, endPoint y: 383, distance: 11.5
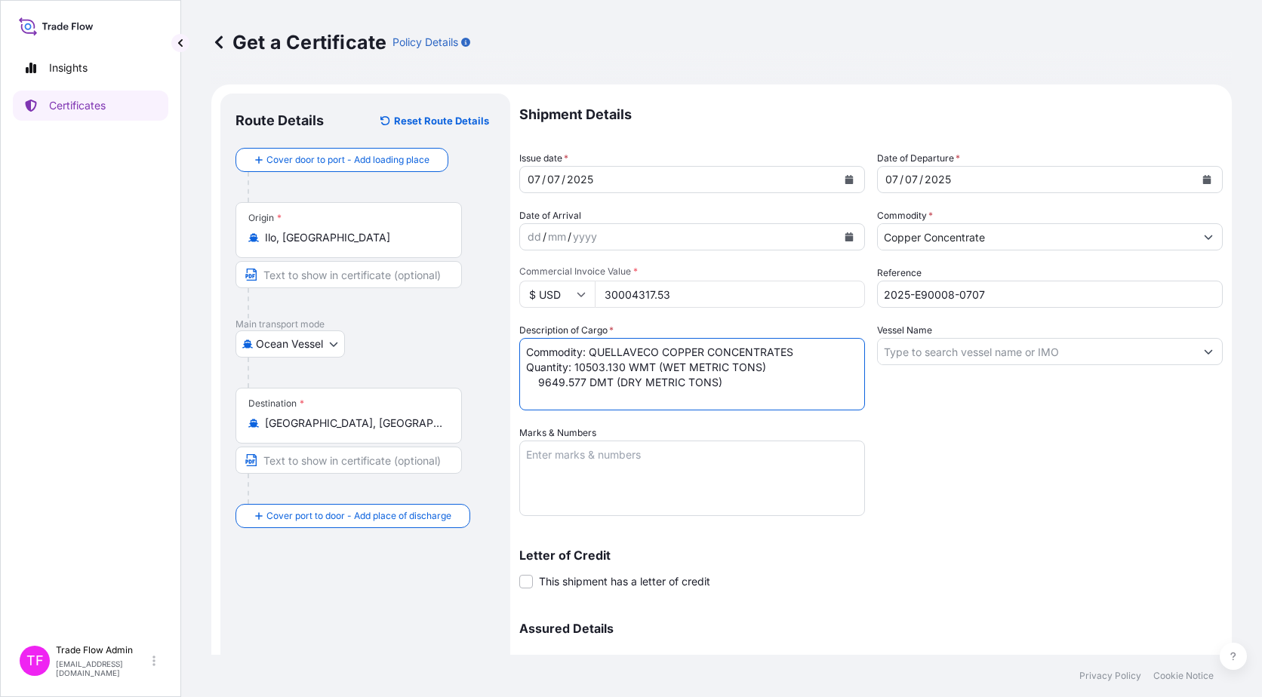
click at [524, 383] on textarea "Commodity: QUELLAVECO COPPER CONCENTRATES Quantity: 10503.130 WMT (WET METRIC T…" at bounding box center [692, 374] width 346 height 72
click at [690, 432] on div "Marks & Numbers" at bounding box center [692, 471] width 346 height 91
click at [600, 385] on textarea "Commodity: QUELLAVECO COPPER CONCENTRATES Quantity: 10503.130 WMT (WET METRIC T…" at bounding box center [692, 374] width 346 height 72
type textarea "Commodity: QUELLAVECO COPPER CONCENTRATES Quantity: 10503.130 WMT (WET METRIC T…"
click at [842, 453] on textarea "Marks & Numbers" at bounding box center [692, 478] width 346 height 75
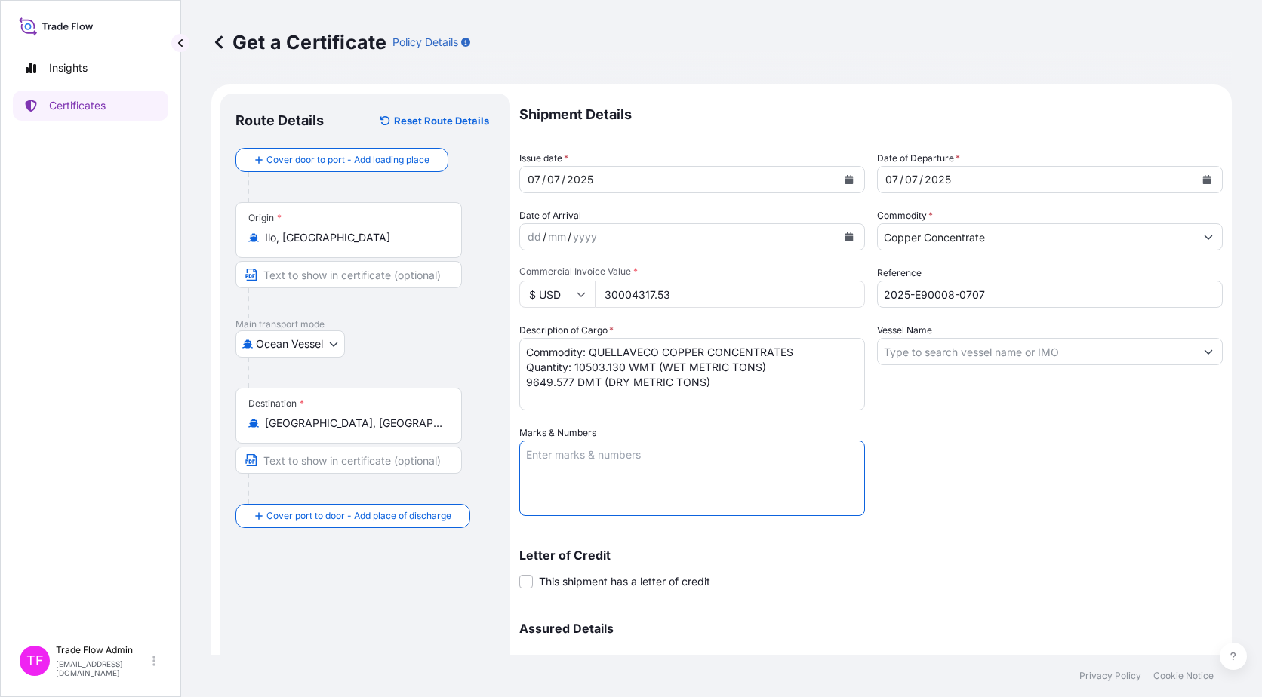
click at [973, 457] on div "Shipment Details Issue date * 07 / 07 / 2025 Date of Departure * 07 / 07 / 2025…" at bounding box center [870, 425] width 703 height 662
click at [979, 351] on input "Vessel Name" at bounding box center [1036, 351] width 317 height 27
paste input "ELSABETH C"
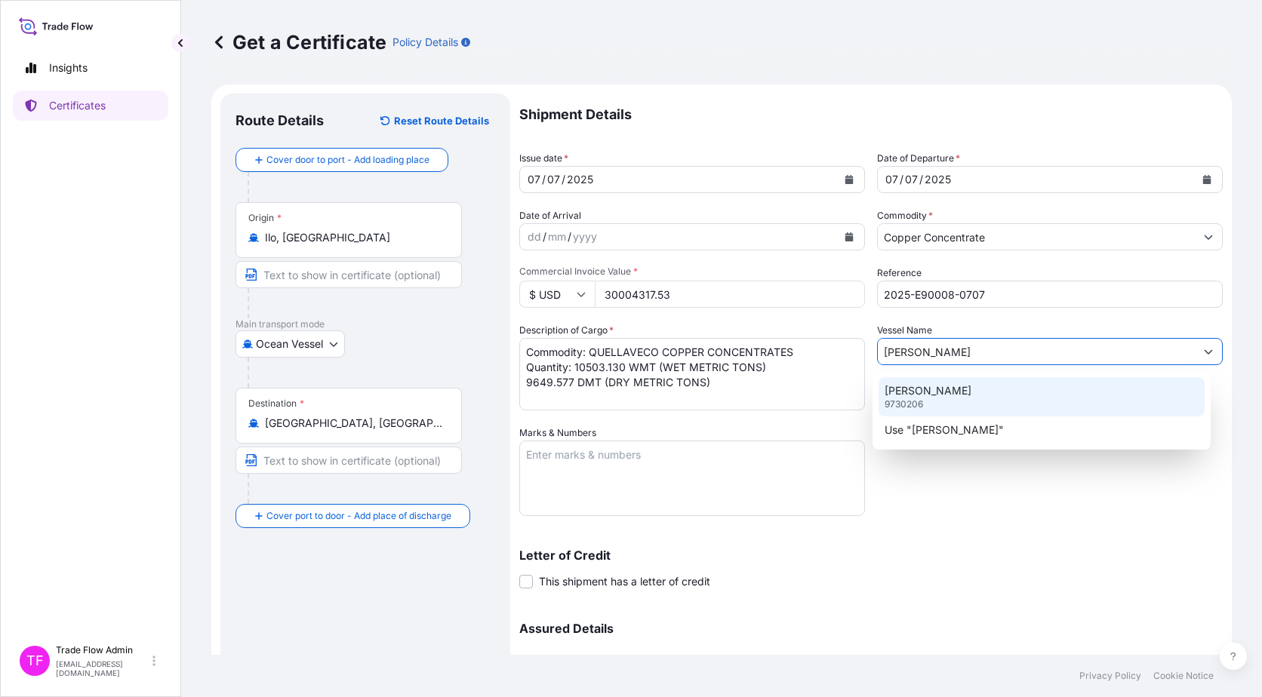
click at [952, 395] on div "ELSABETH C 9730206" at bounding box center [1041, 396] width 327 height 39
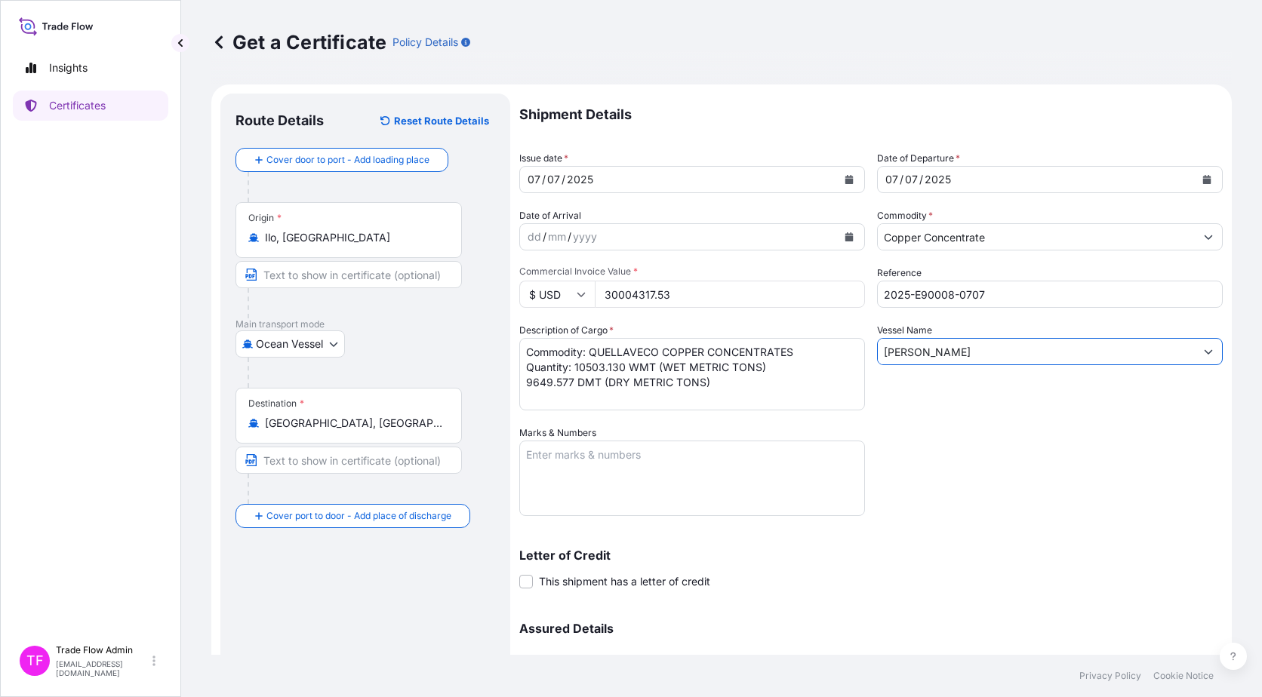
type input "ELSABETH C"
click at [570, 466] on textarea "Marks & Numbers" at bounding box center [692, 478] width 346 height 75
paste textarea "B/L No. 2"
type textarea "B/L No. 2"
click at [939, 528] on div "Shipment Details Issue date * 07 / 07 / 2025 Date of Departure * 07 / 07 / 2025…" at bounding box center [870, 425] width 703 height 662
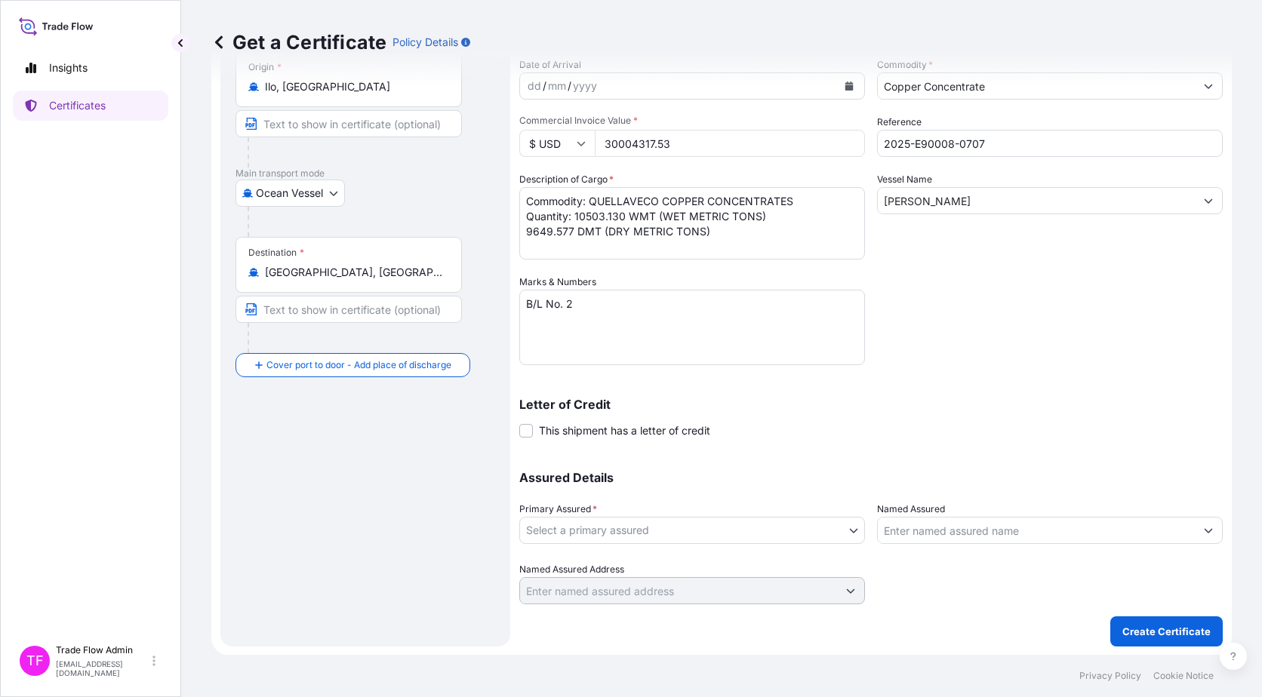
scroll to position [152, 0]
click at [527, 428] on span at bounding box center [526, 430] width 14 height 14
click at [519, 422] on input "This shipment has a letter of credit" at bounding box center [519, 422] width 0 height 0
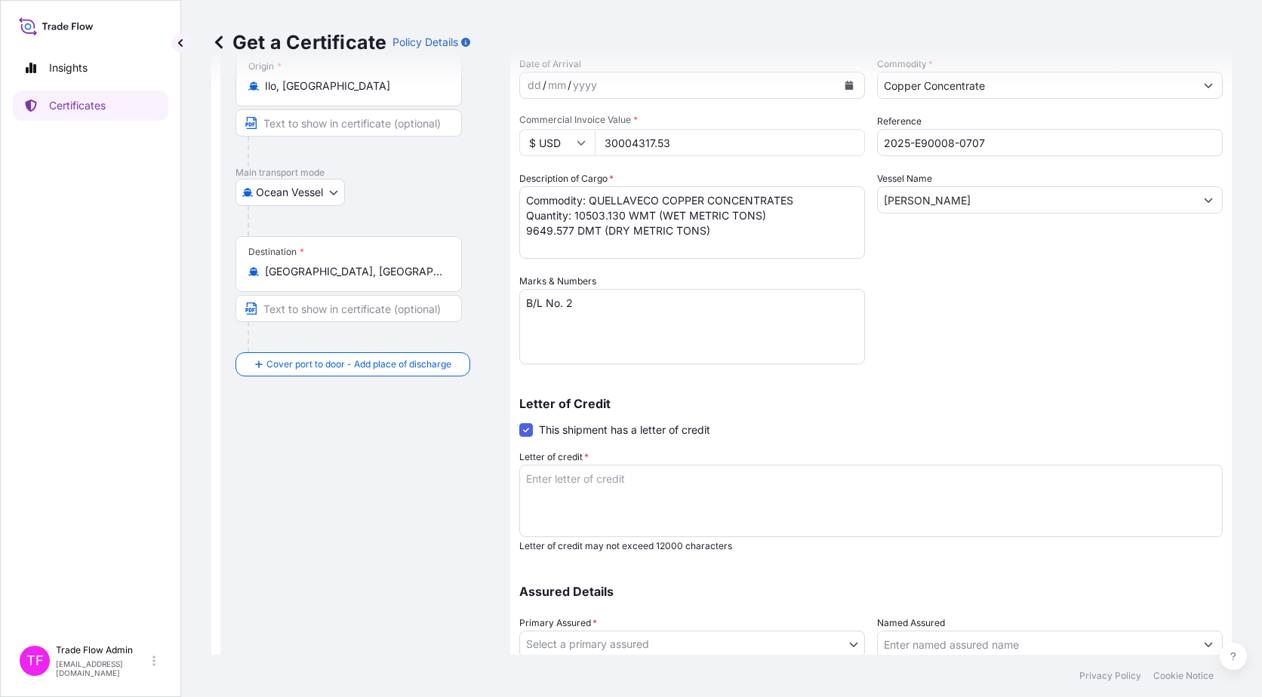
click at [598, 517] on textarea "Letter of credit *" at bounding box center [870, 501] width 703 height 72
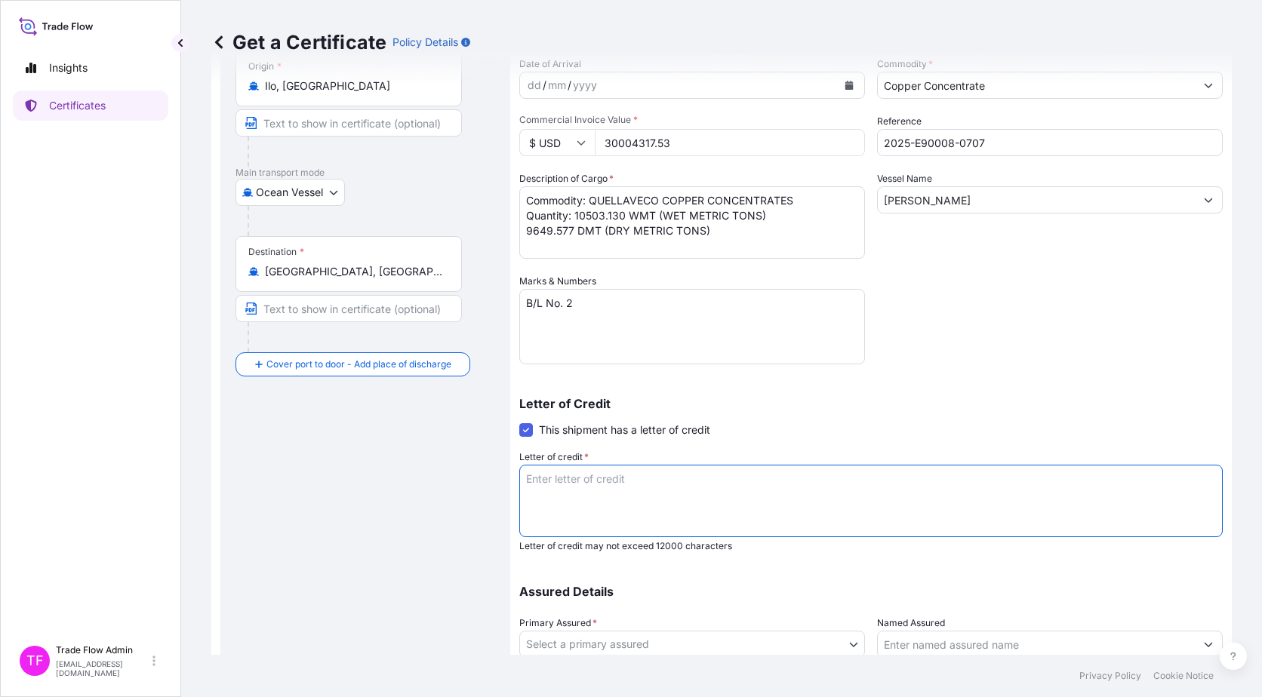
paste textarea ""INSURANCE CERTIFICATE IN DUPLICATE FOR AT LEAST 110% OF THE PROVISIONAL CIF FO…"
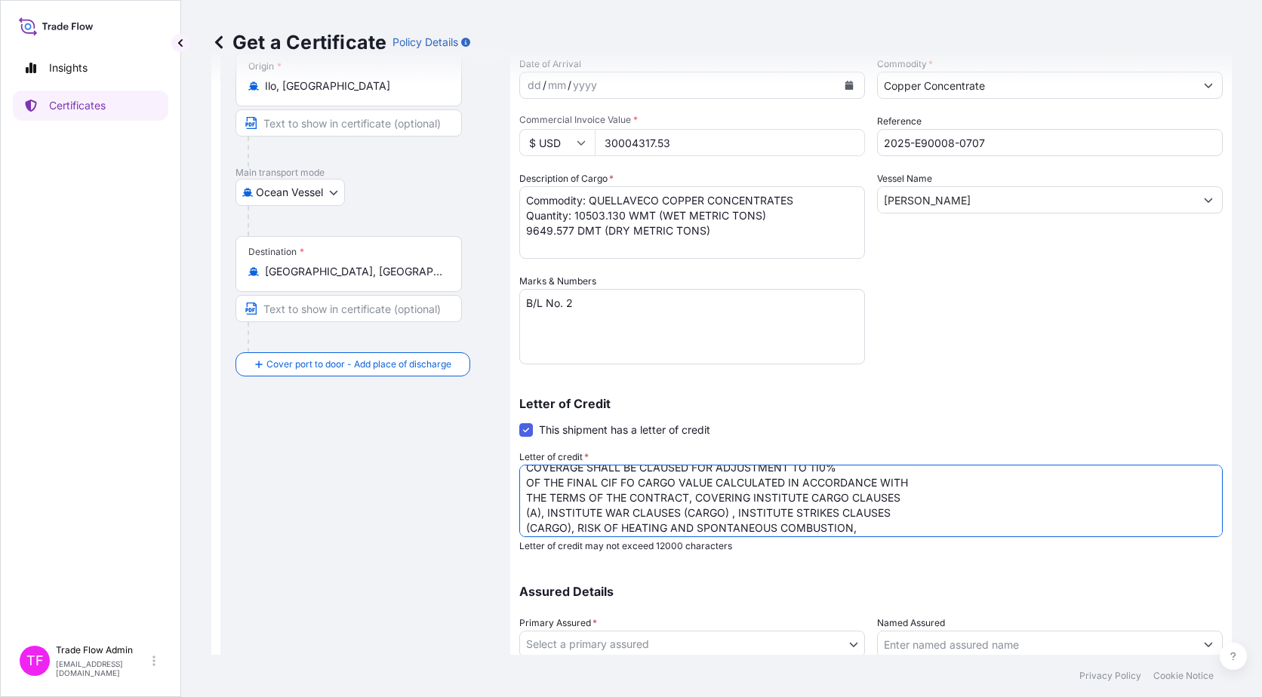
scroll to position [0, 0]
click at [531, 496] on textarea ""INSURANCE CERTIFICATE IN DUPLICATE FOR AT LEAST 110% OF THE PROVISIONAL CIF FO…" at bounding box center [870, 501] width 703 height 72
click at [522, 490] on textarea ""INSURANCE CERTIFICATE IN DUPLICATE FOR AT LEAST 110% OF THE PROVISIONAL CIF FO…" at bounding box center [870, 501] width 703 height 72
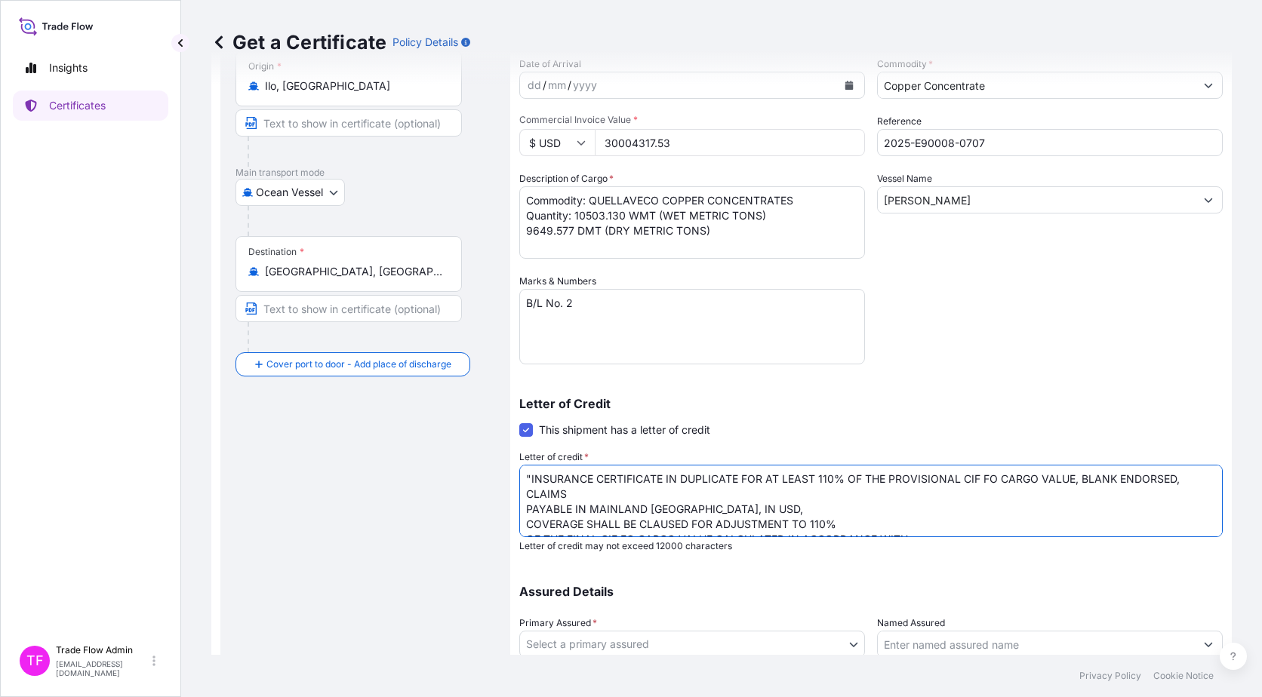
click at [524, 511] on textarea ""INSURANCE CERTIFICATE IN DUPLICATE FOR AT LEAST 110% OF THE PROVISIONAL CIF FO…" at bounding box center [870, 501] width 703 height 72
click at [523, 511] on textarea ""INSURANCE CERTIFICATE IN DUPLICATE FOR AT LEAST 110% OF THE PROVISIONAL CIF FO…" at bounding box center [870, 501] width 703 height 72
click at [523, 526] on textarea ""INSURANCE CERTIFICATE IN DUPLICATE FOR AT LEAST 110% OF THE PROVISIONAL CIF FO…" at bounding box center [870, 501] width 703 height 72
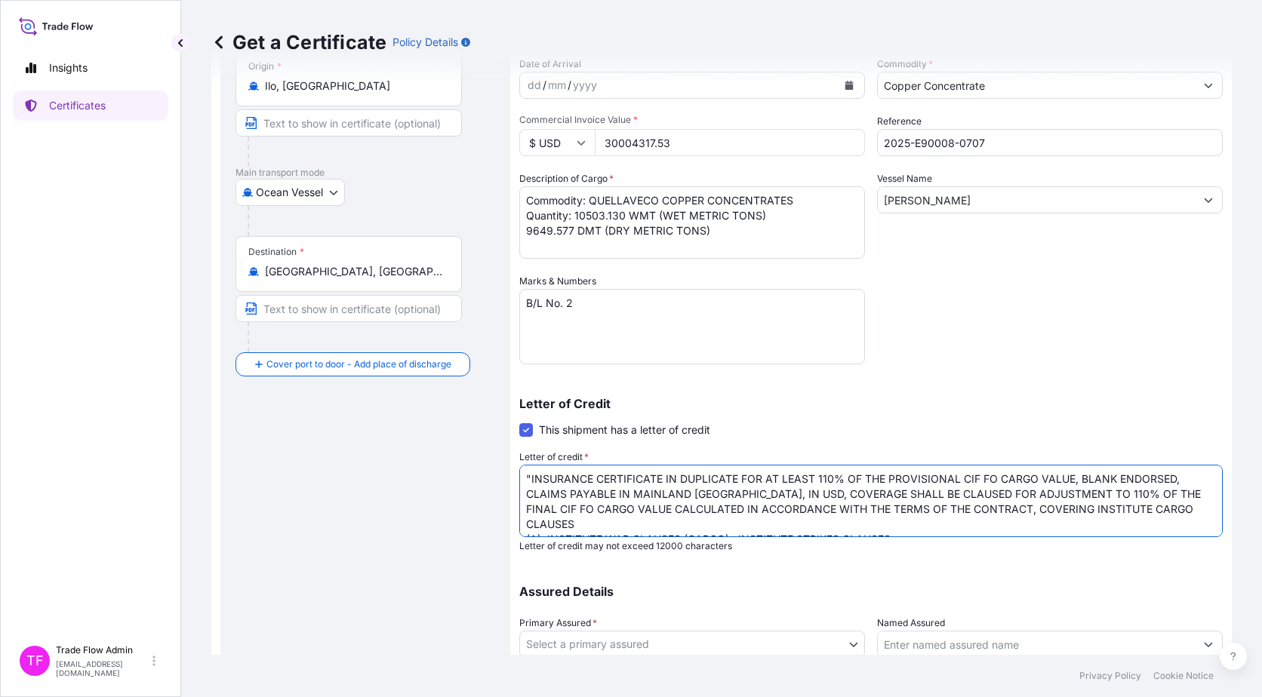
scroll to position [2, 0]
click at [520, 524] on textarea ""INSURANCE CERTIFICATE IN DUPLICATE FOR AT LEAST 110% OF THE PROVISIONAL CIF FO…" at bounding box center [870, 501] width 703 height 72
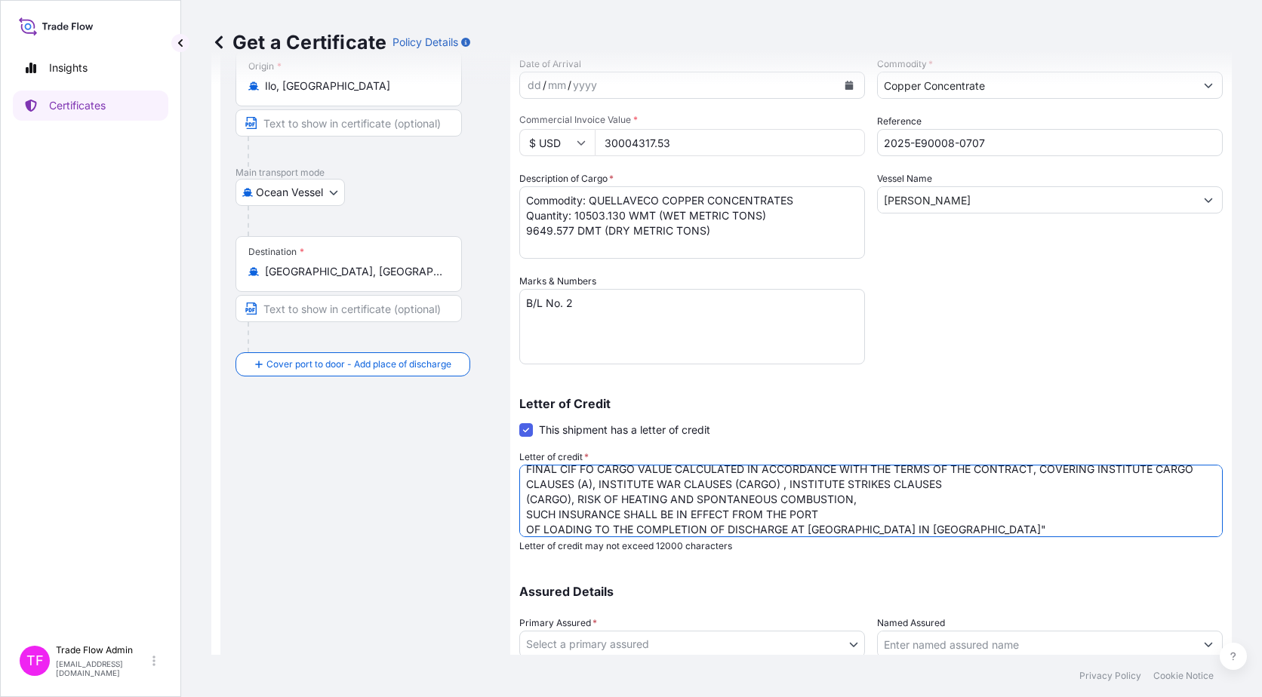
scroll to position [32, 0]
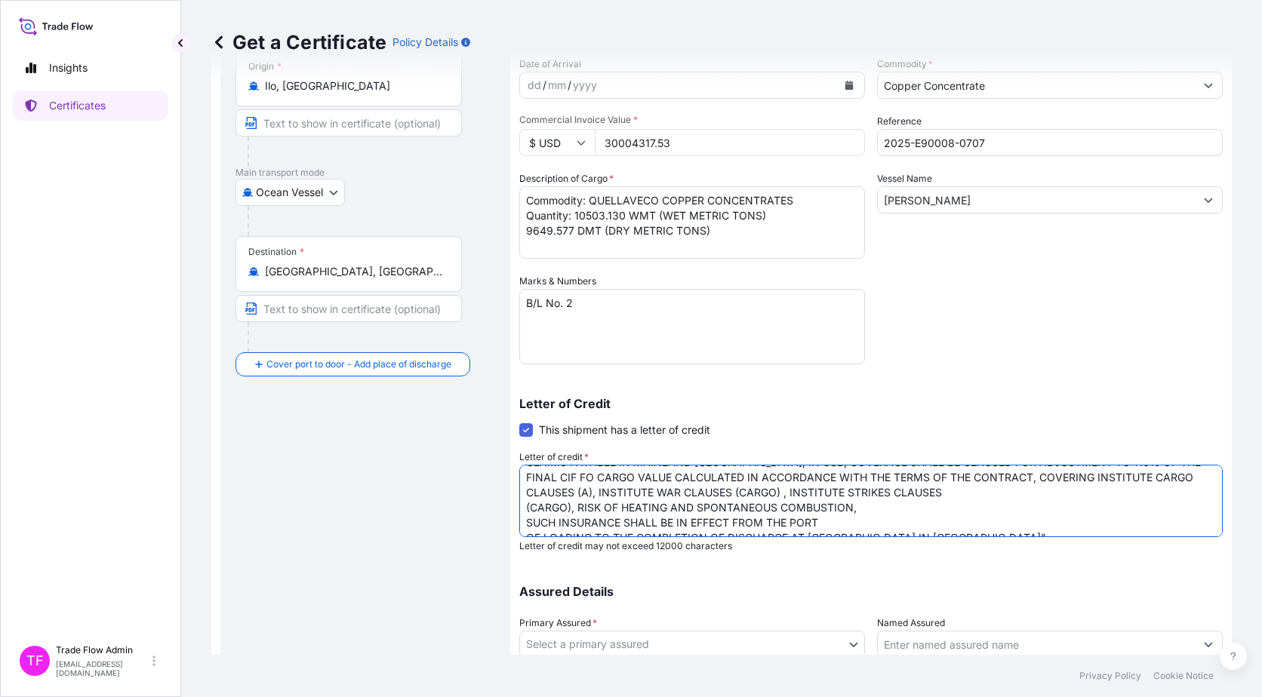
click at [522, 505] on textarea ""INSURANCE CERTIFICATE IN DUPLICATE FOR AT LEAST 110% OF THE PROVISIONAL CIF FO…" at bounding box center [870, 501] width 703 height 72
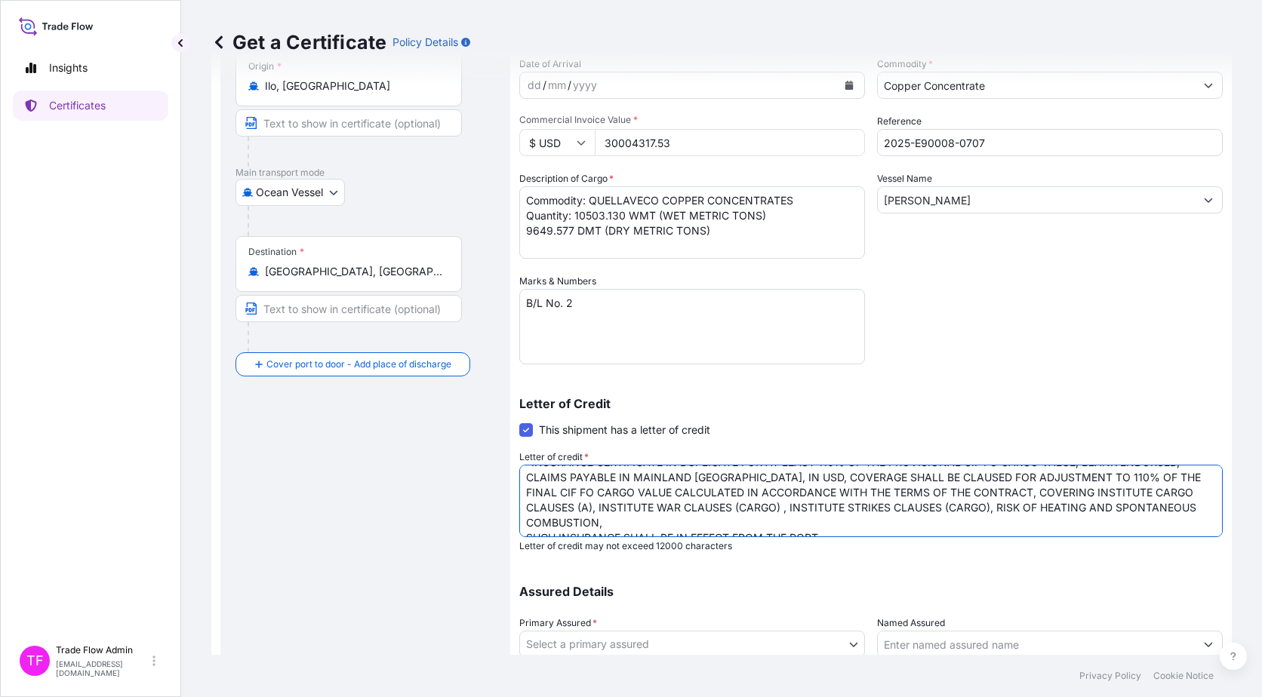
click at [524, 527] on textarea ""INSURANCE CERTIFICATE IN DUPLICATE FOR AT LEAST 110% OF THE PROVISIONAL CIF FO…" at bounding box center [870, 501] width 703 height 72
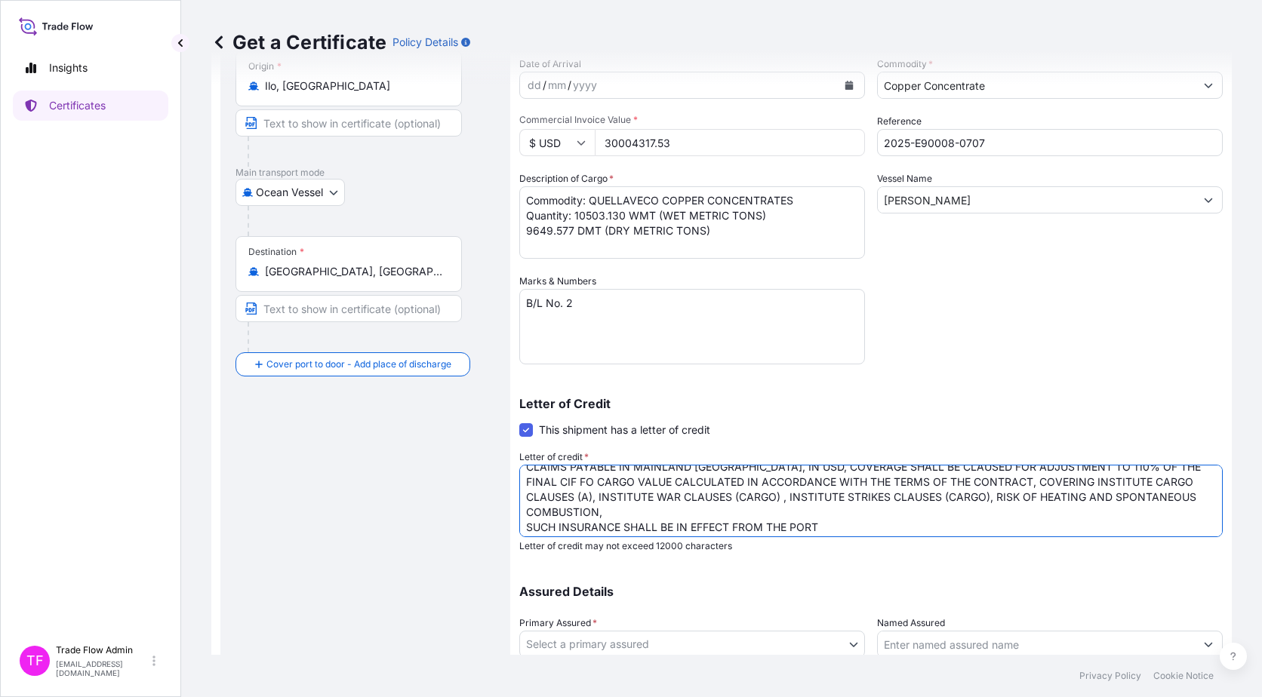
click at [524, 515] on textarea ""INSURANCE CERTIFICATE IN DUPLICATE FOR AT LEAST 110% OF THE PROVISIONAL CIF FO…" at bounding box center [870, 501] width 703 height 72
click at [524, 524] on textarea ""INSURANCE CERTIFICATE IN DUPLICATE FOR AT LEAST 110% OF THE PROVISIONAL CIF FO…" at bounding box center [870, 501] width 703 height 72
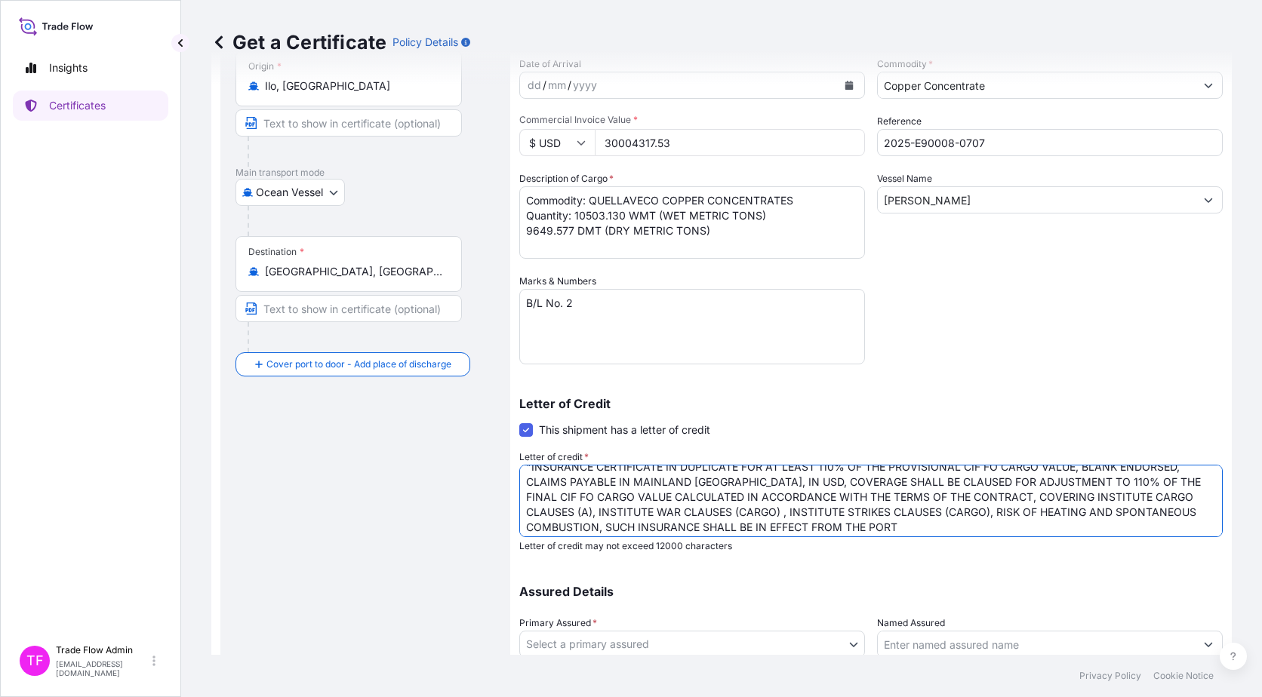
scroll to position [32, 0]
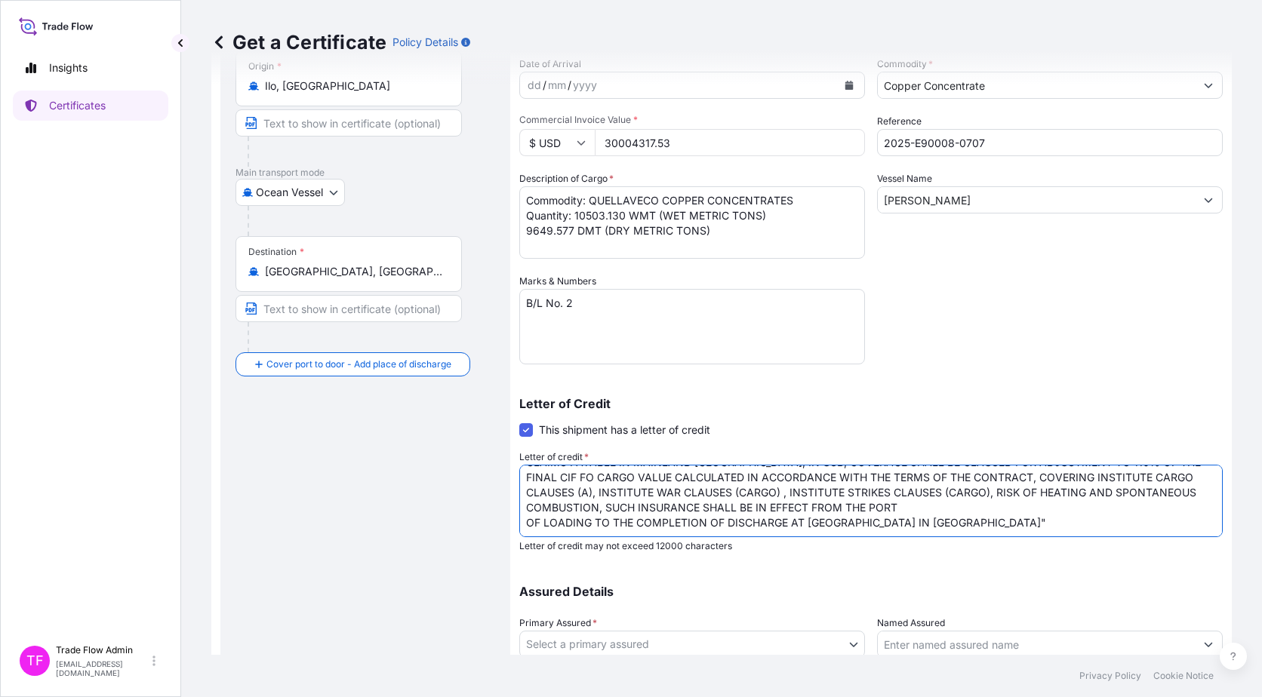
click at [523, 525] on textarea ""INSURANCE CERTIFICATE IN DUPLICATE FOR AT LEAST 110% OF THE PROVISIONAL CIF FO…" at bounding box center [870, 501] width 703 height 72
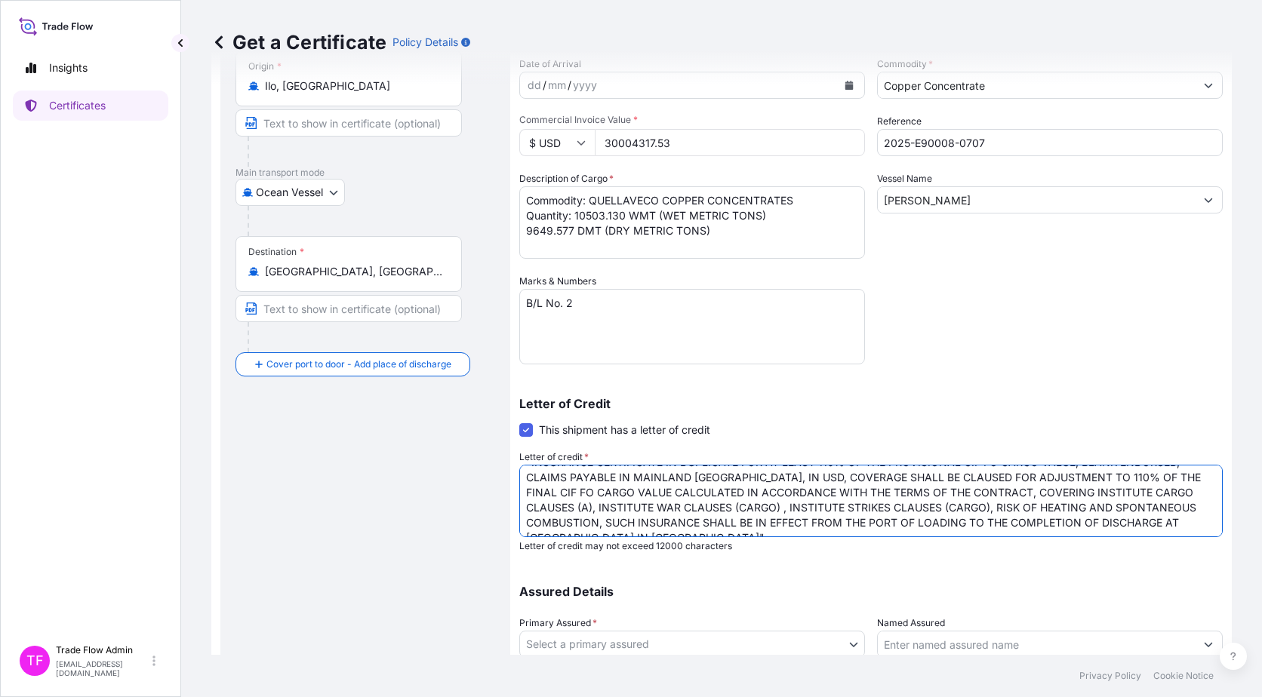
type textarea ""INSURANCE CERTIFICATE IN DUPLICATE FOR AT LEAST 110% OF THE PROVISIONAL CIF FO…"
click at [494, 533] on div "Route Details Reset Route Details Cover door to port - Add loading place Place …" at bounding box center [365, 351] width 260 height 788
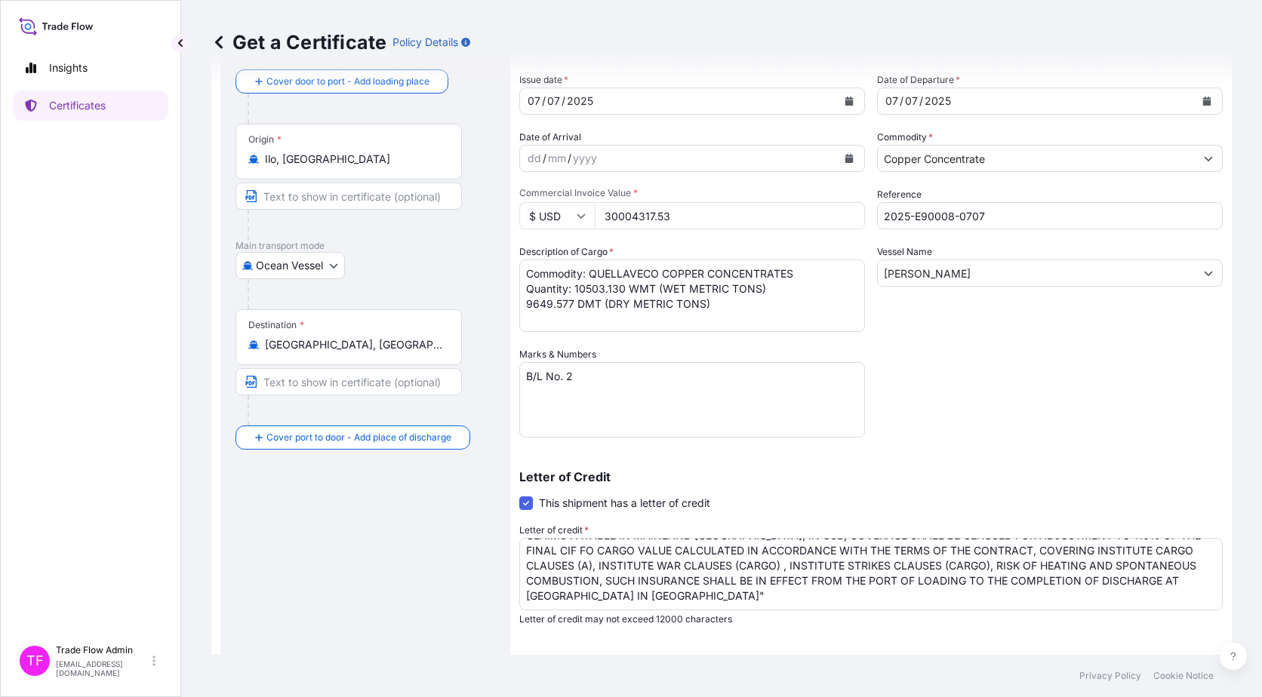
scroll to position [164, 0]
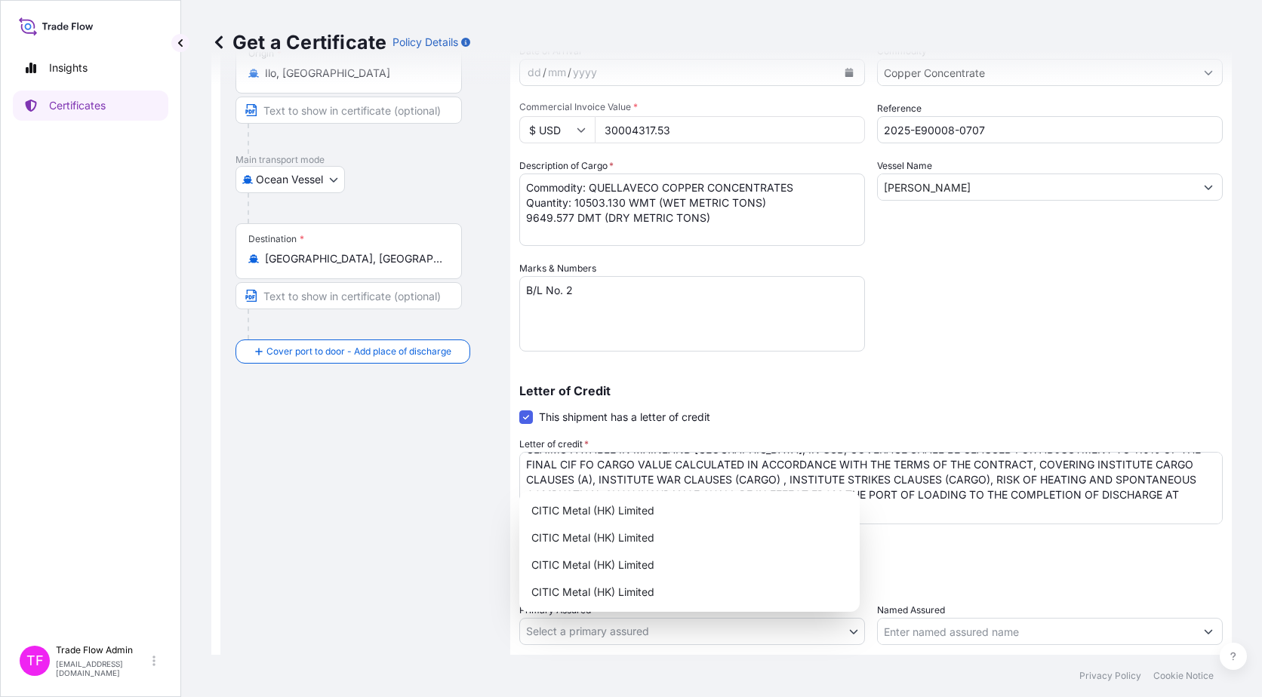
click at [614, 622] on body "Insights Certificates TF Trade Flow Admin trade.flow+citic@wtwco.com Get a Cert…" at bounding box center [631, 348] width 1262 height 697
click at [591, 506] on div "CITIC Metal (HK) Limited" at bounding box center [689, 510] width 328 height 27
select select "31478"
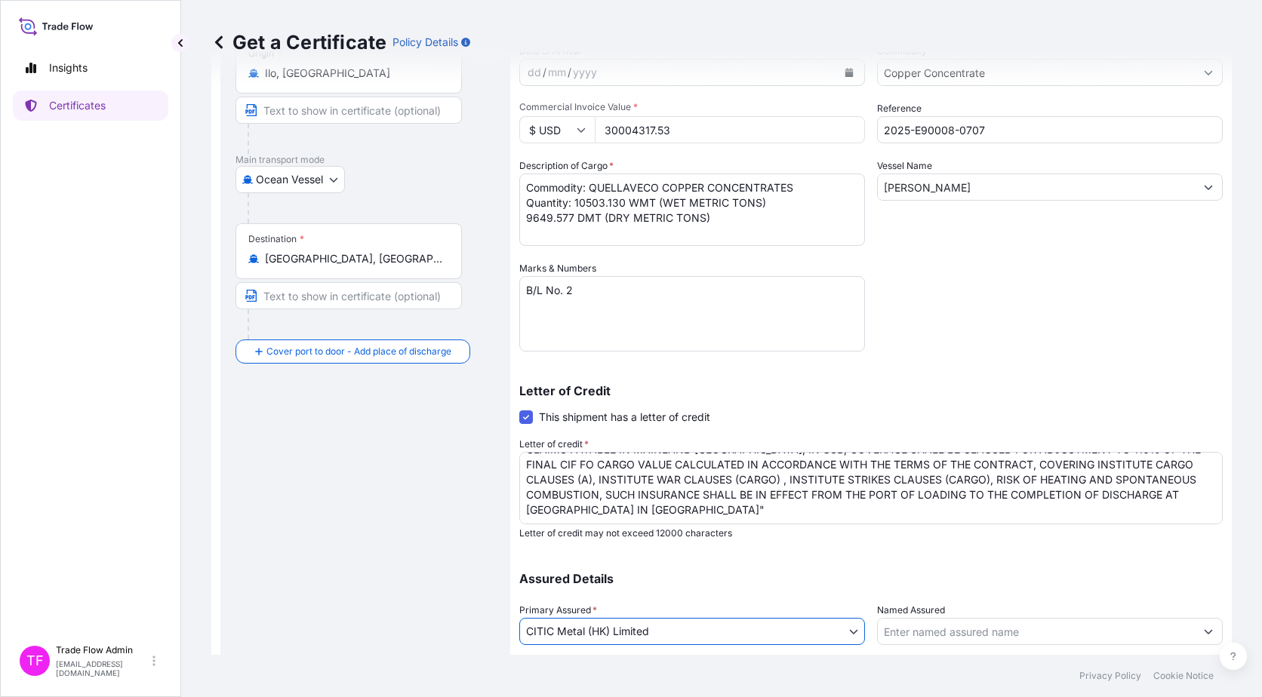
click at [445, 558] on div "Route Details Reset Route Details Cover door to port - Add loading place Place …" at bounding box center [365, 338] width 260 height 788
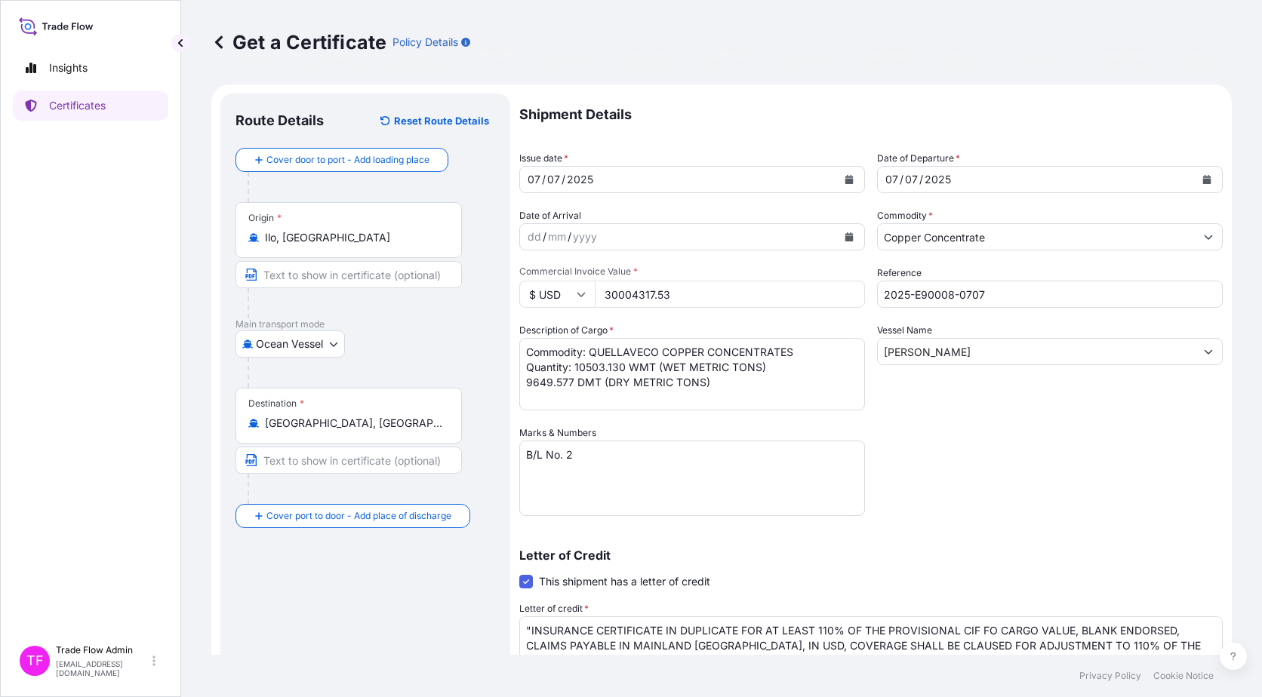
scroll to position [266, 0]
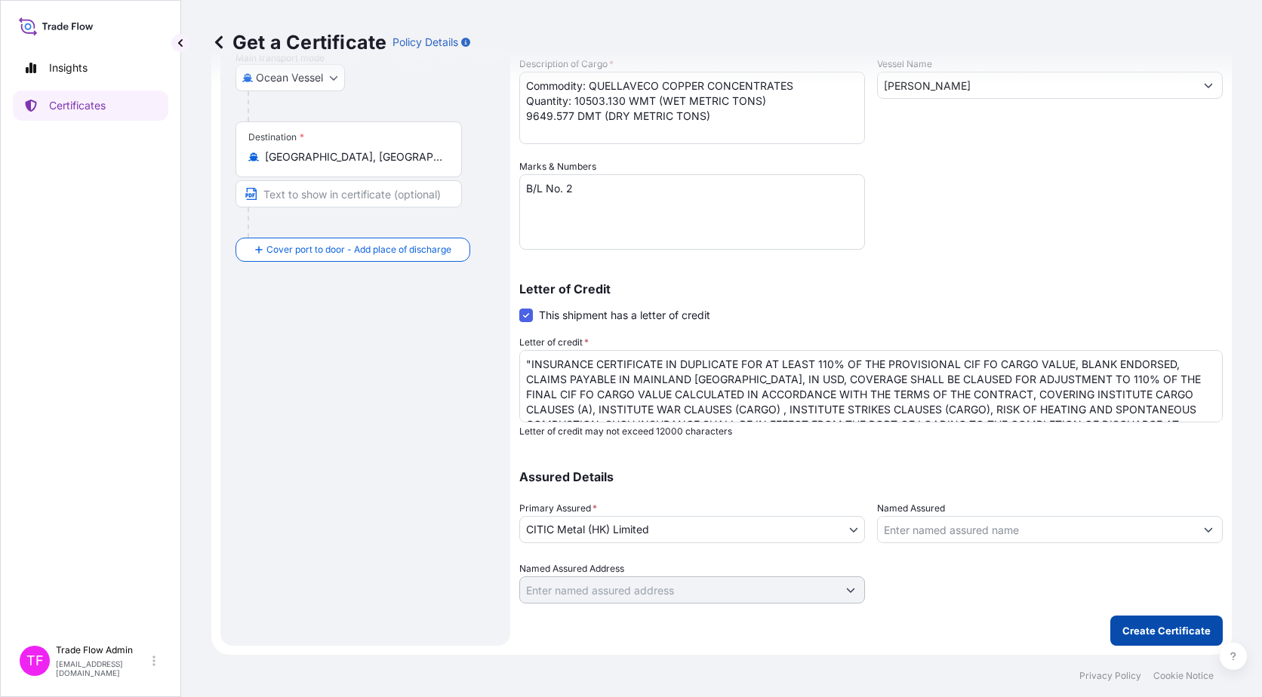
click at [1111, 626] on button "Create Certificate" at bounding box center [1166, 631] width 112 height 30
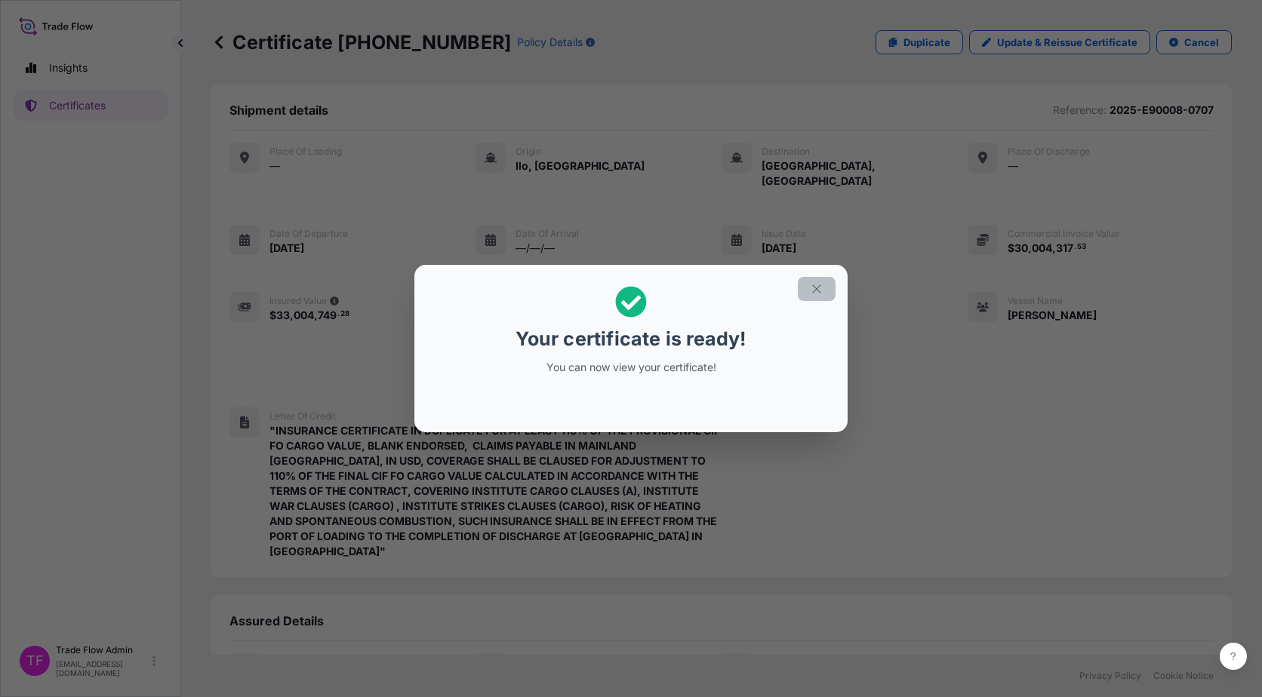
click at [828, 290] on button "button" at bounding box center [817, 289] width 38 height 24
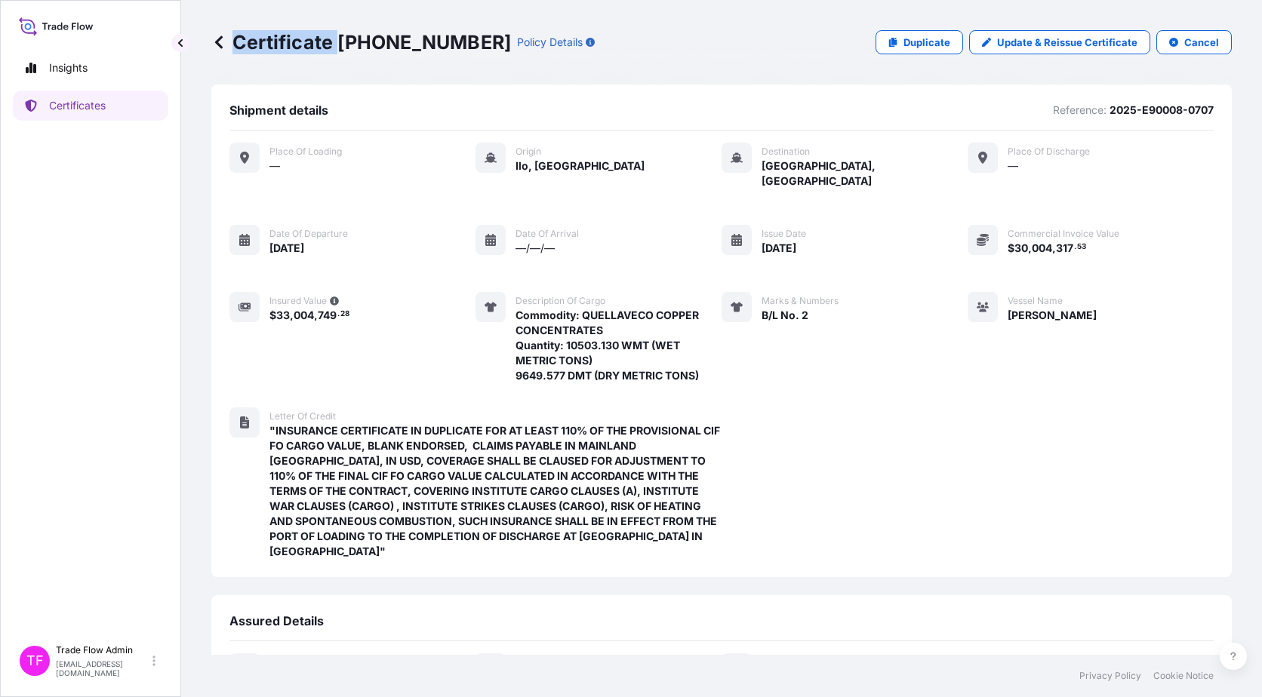
drag, startPoint x: 340, startPoint y: 38, endPoint x: 447, endPoint y: 46, distance: 108.2
click at [447, 46] on div "Certificate 31478-48-1 Policy Details" at bounding box center [402, 42] width 383 height 24
drag, startPoint x: 341, startPoint y: 33, endPoint x: 448, endPoint y: 44, distance: 107.7
click at [448, 44] on div "Certificate 31478-48-1 Policy Details" at bounding box center [402, 42] width 383 height 24
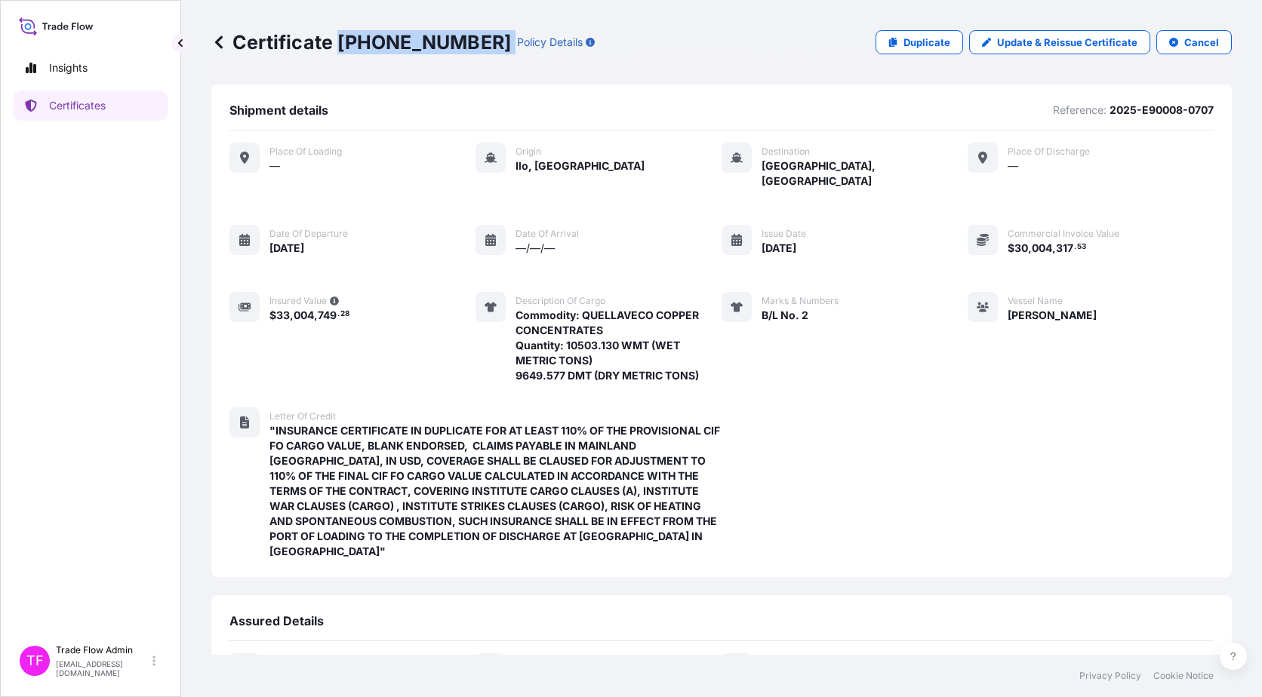
copy p "31478-48-1"
click at [65, 100] on p "Certificates" at bounding box center [77, 105] width 57 height 15
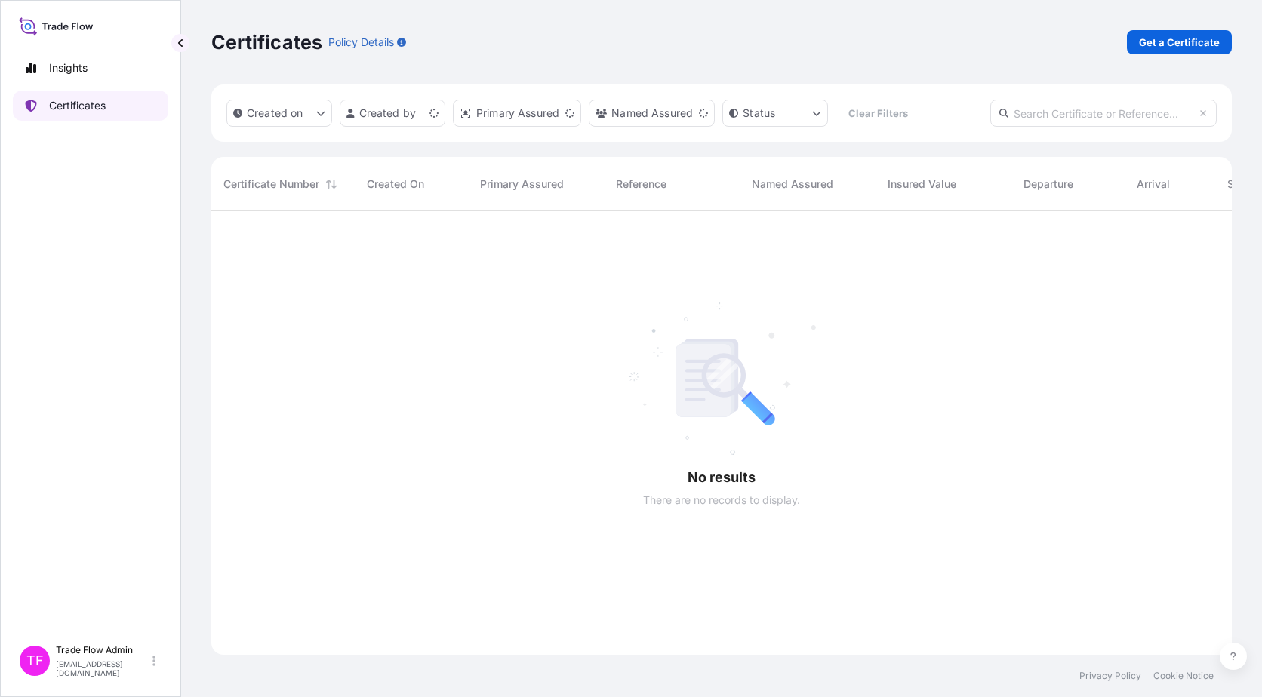
scroll to position [441, 1009]
click at [1134, 112] on input "text" at bounding box center [1103, 113] width 226 height 27
paste input "31478-24-1"
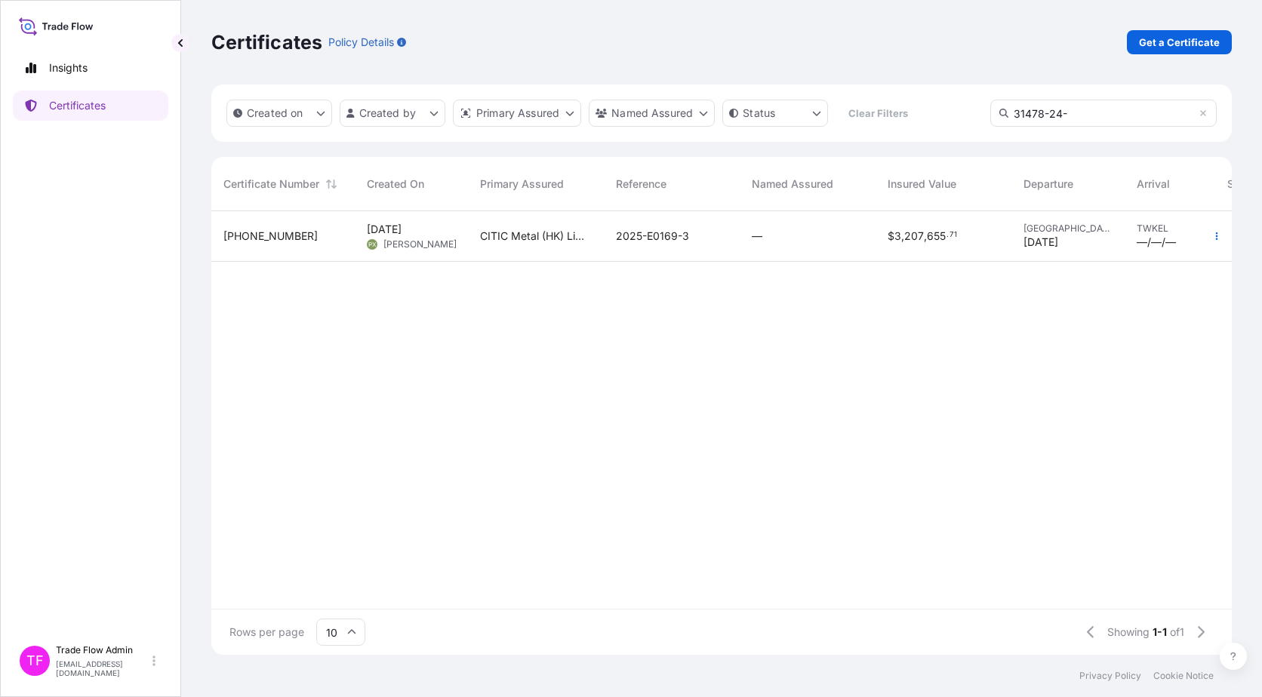
type input "31478-24-"
click at [977, 235] on div "$ 3 , 207 , 655 . 71" at bounding box center [943, 236] width 112 height 15
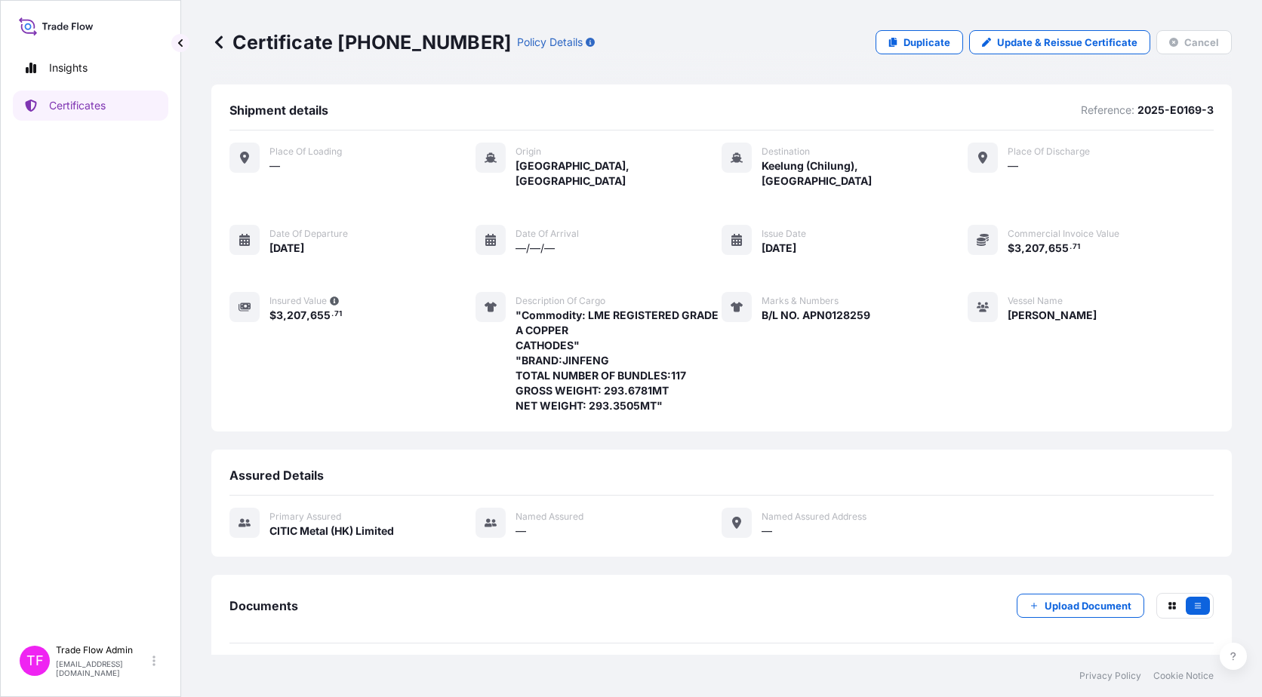
scroll to position [46, 0]
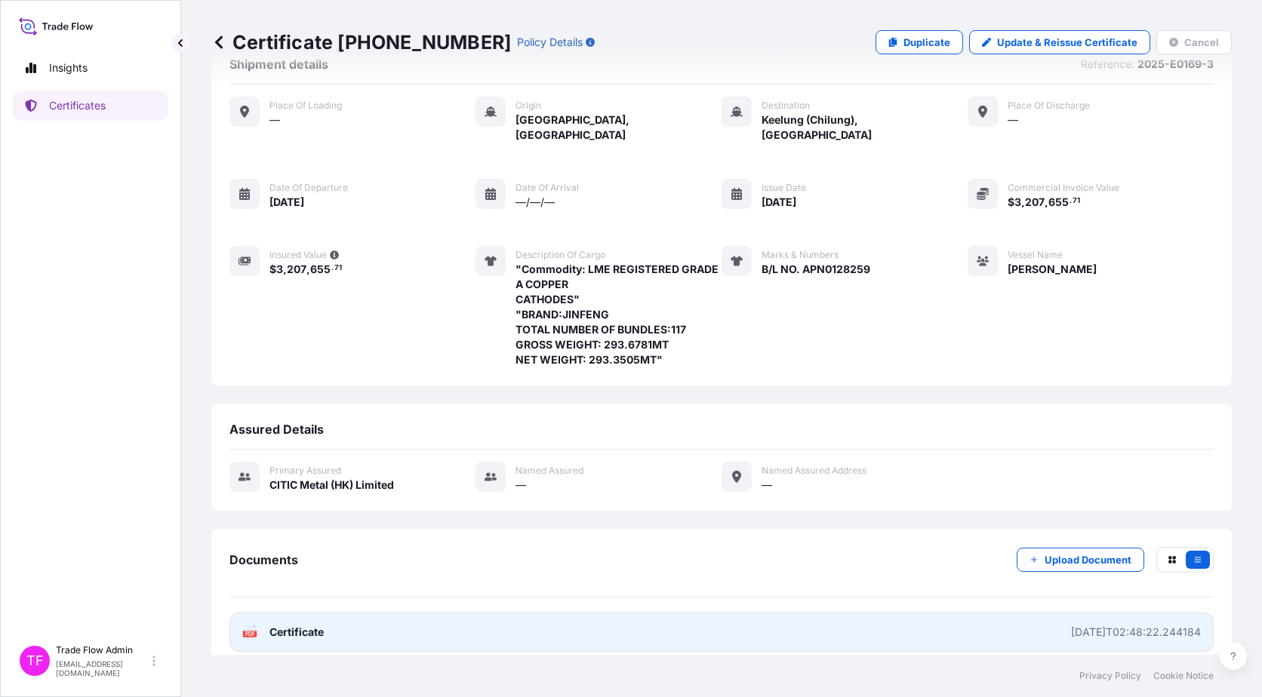
click at [429, 613] on link "PDF Certificate 2025-08-06T02:48:22.244184" at bounding box center [721, 632] width 984 height 39
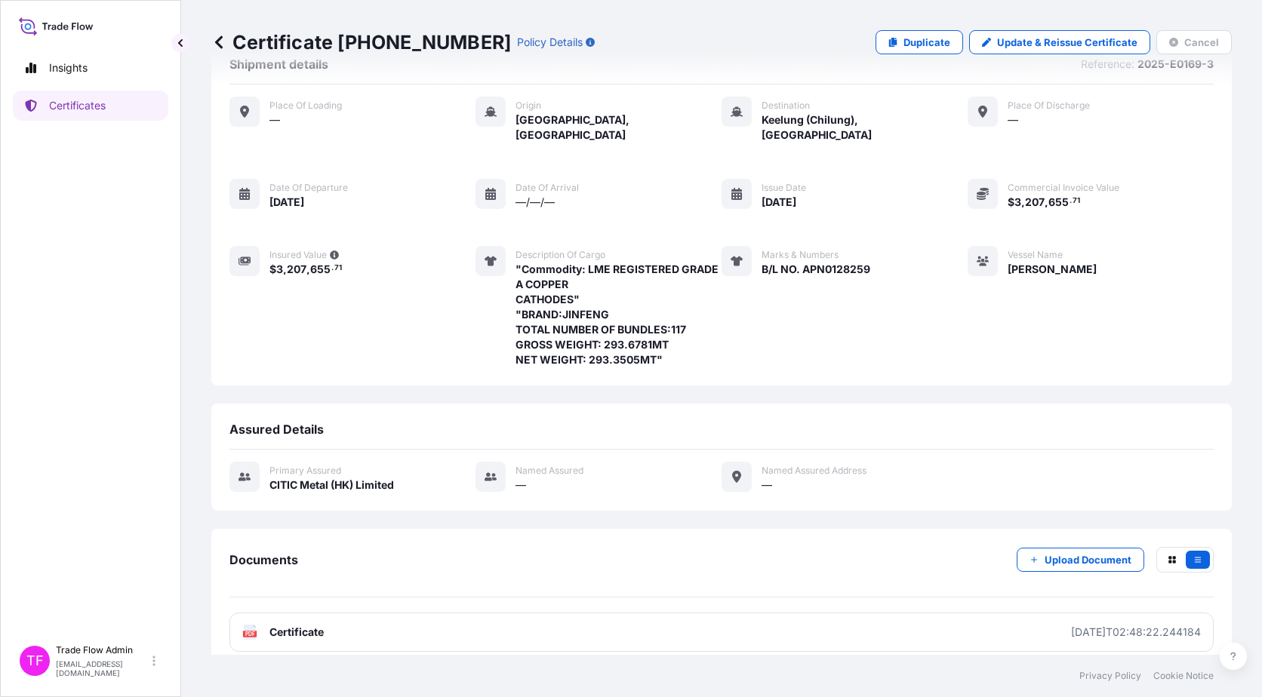
scroll to position [0, 0]
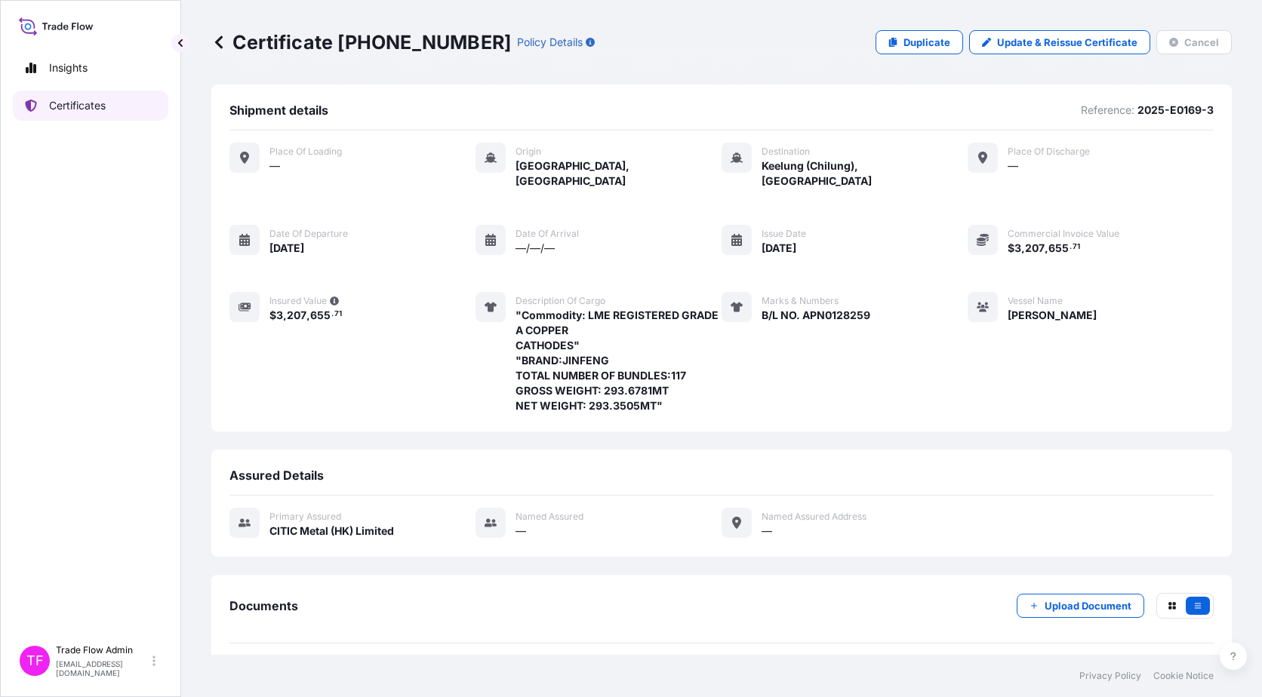
click at [115, 103] on link "Certificates" at bounding box center [90, 106] width 155 height 30
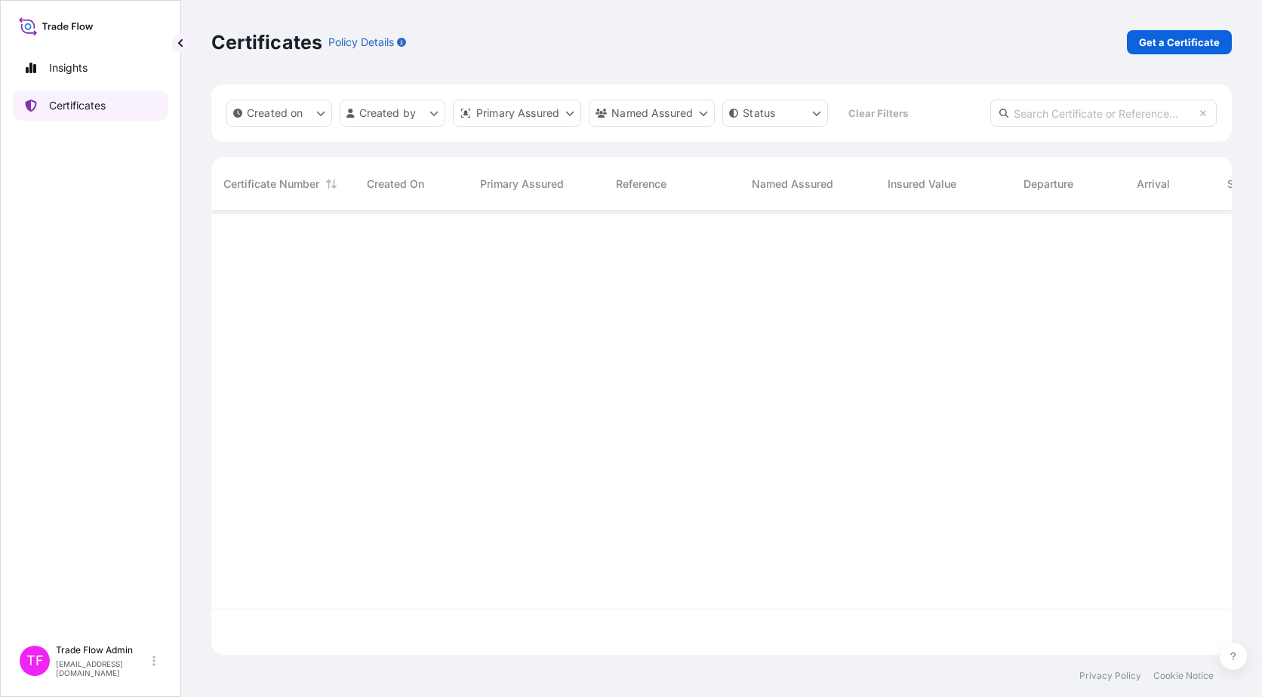
scroll to position [441, 1009]
click at [1131, 48] on link "Get a Certificate" at bounding box center [1179, 42] width 105 height 24
select select "Ocean Vessel"
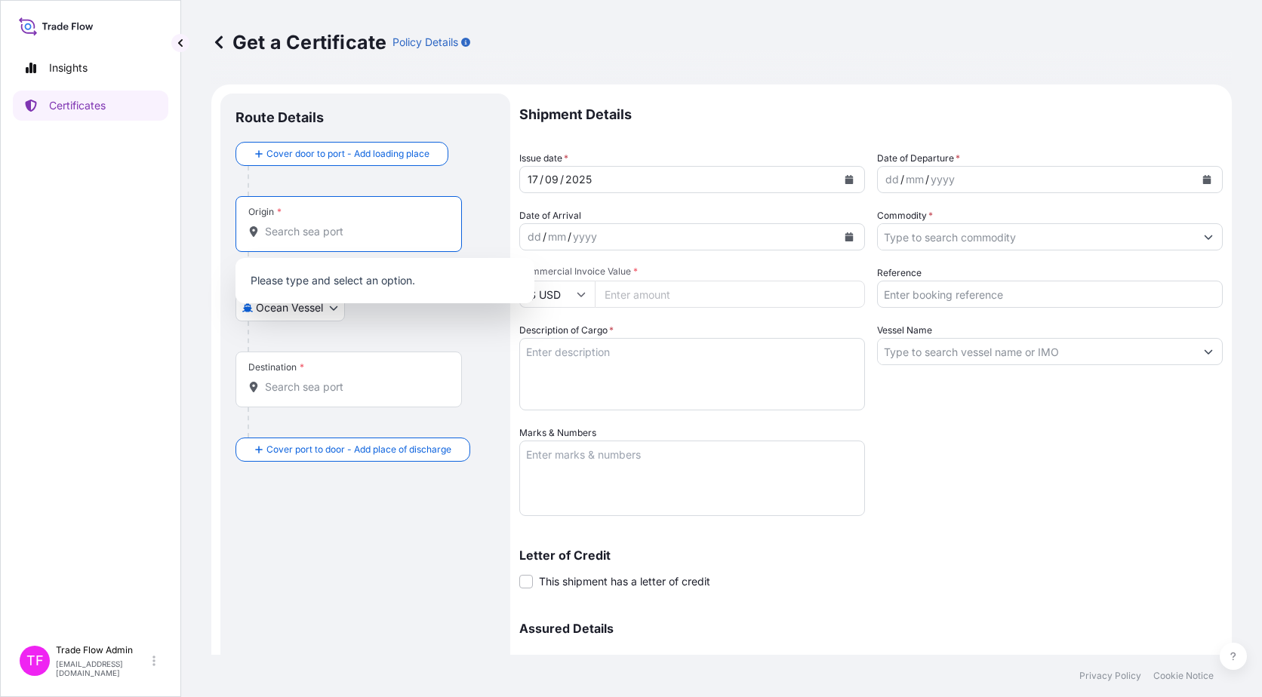
click at [326, 235] on input "Origin *" at bounding box center [354, 231] width 178 height 15
paste input "Shanghai, China"
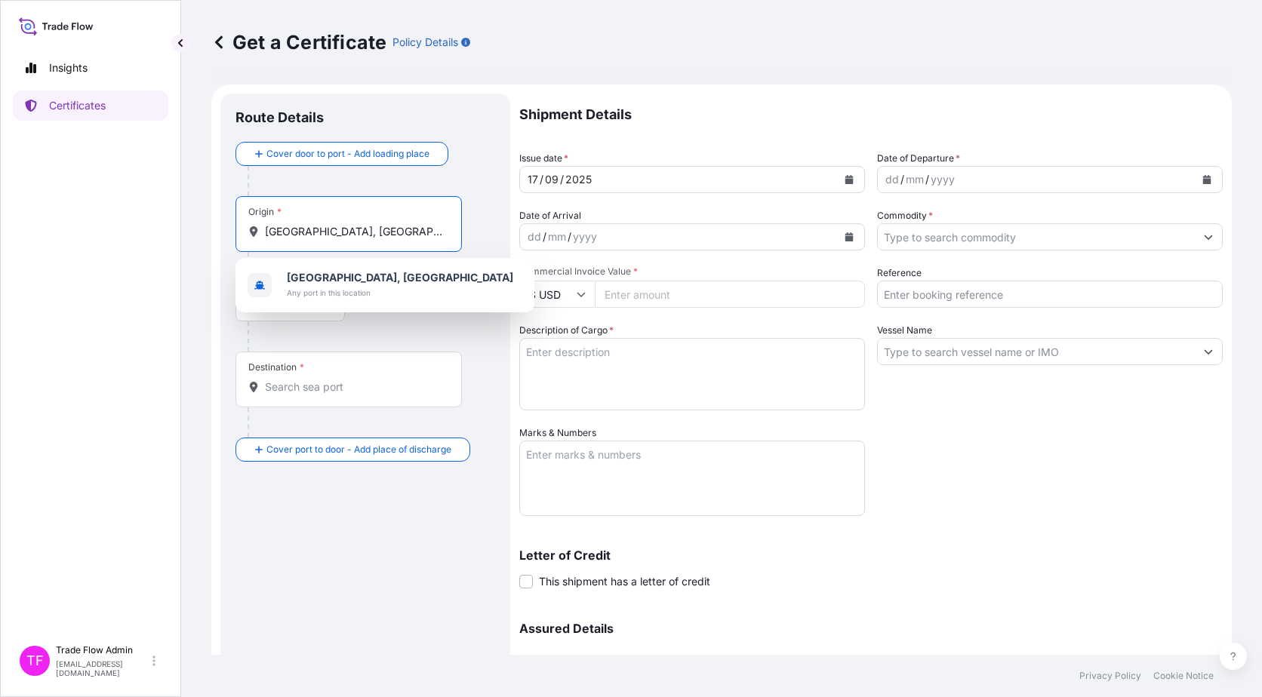
click at [331, 258] on div "Shanghai, China Any port in this location" at bounding box center [384, 285] width 299 height 54
click at [341, 279] on b "Shanghai, China" at bounding box center [400, 277] width 226 height 13
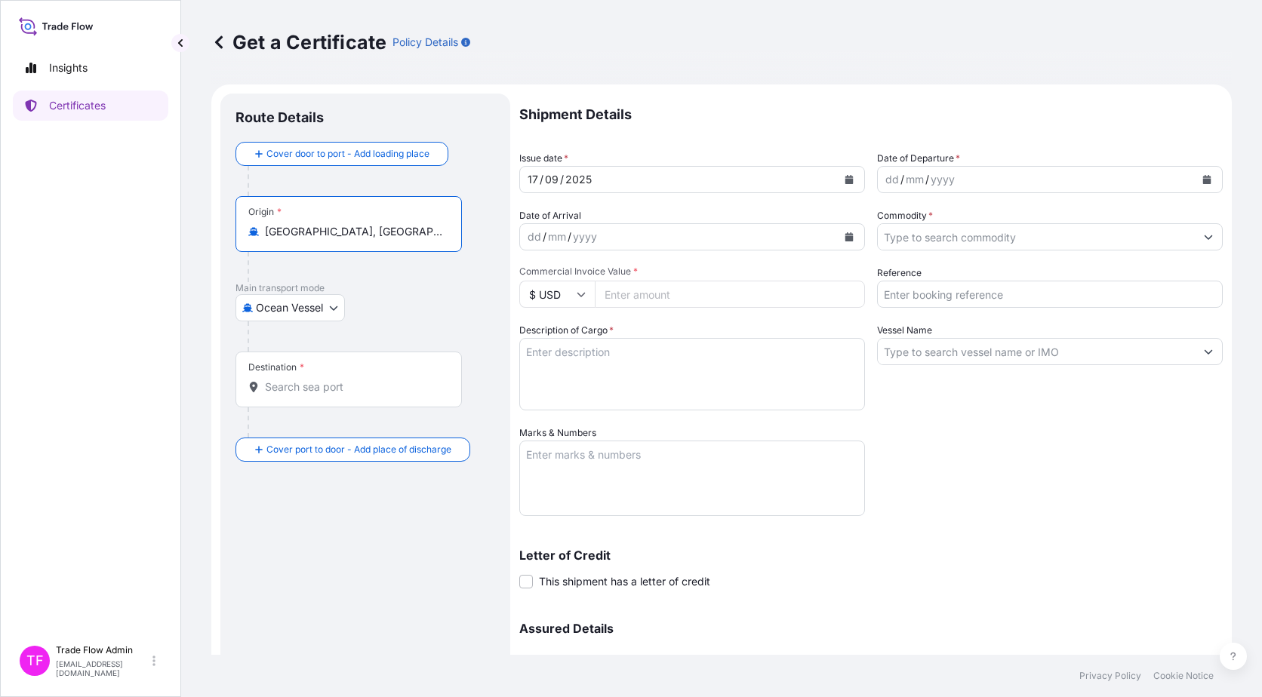
type input "Shanghai, China"
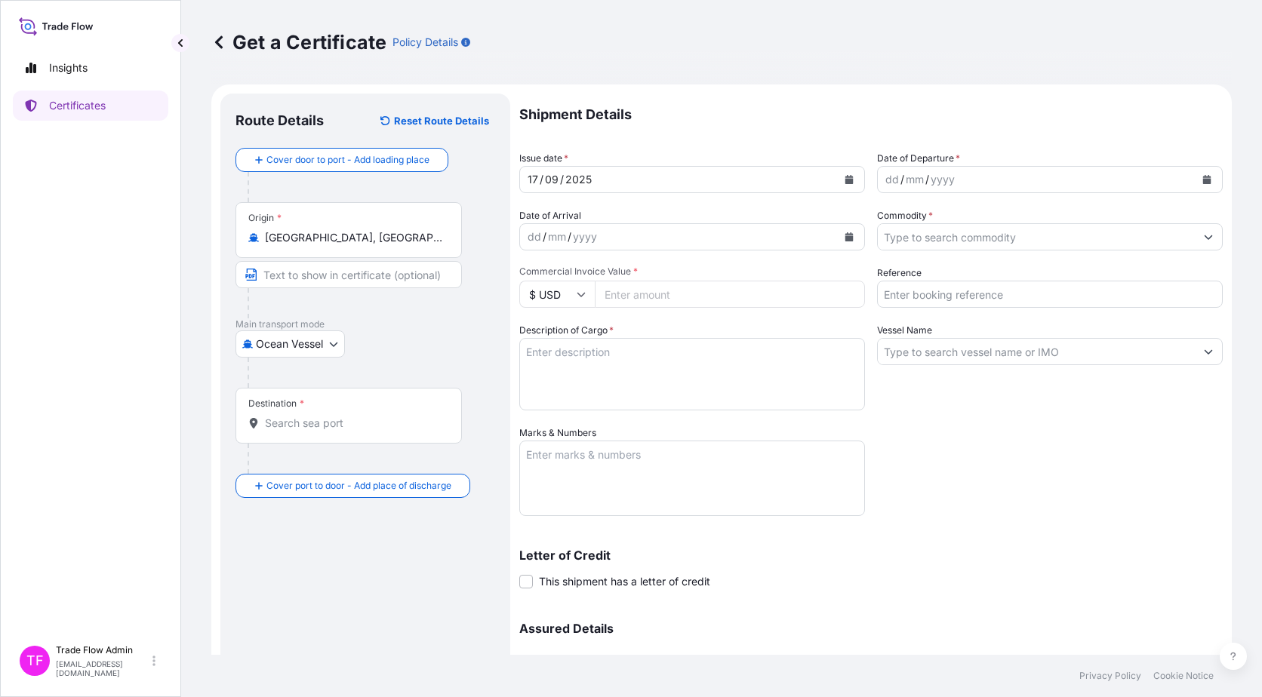
click at [439, 433] on div "Destination *" at bounding box center [348, 416] width 226 height 56
click at [439, 431] on input "Destination *" at bounding box center [354, 423] width 178 height 15
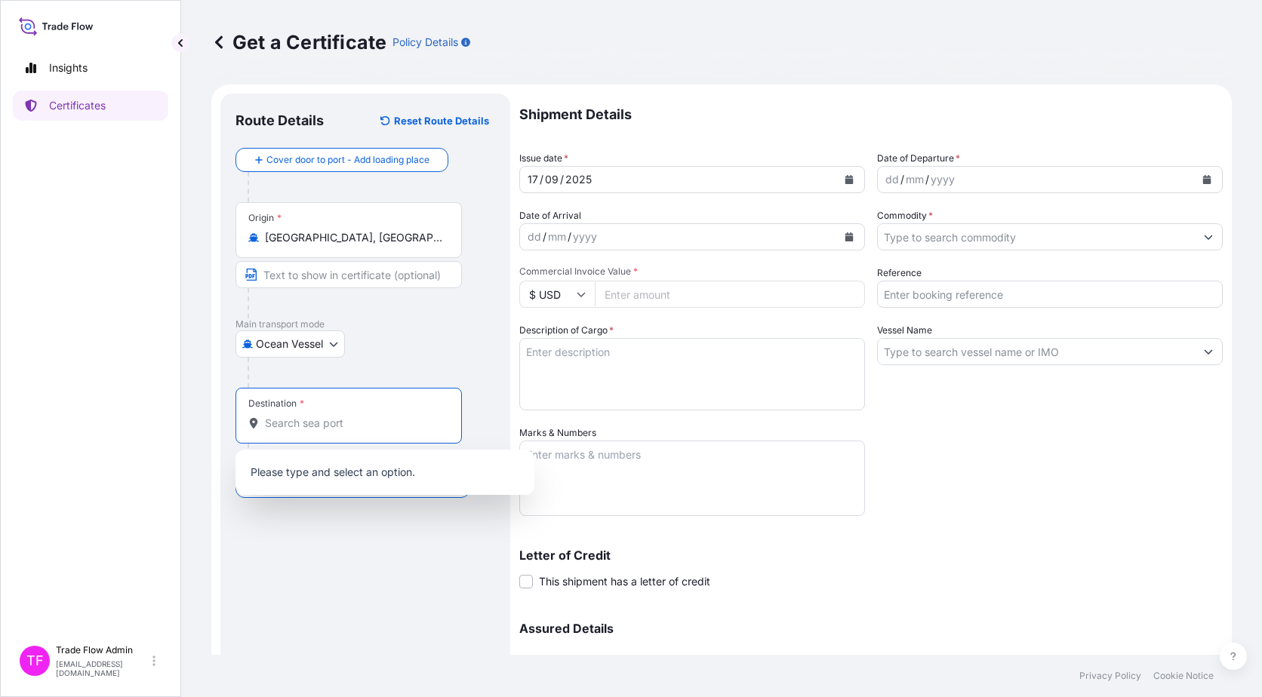
paste input "Keelung (Chilung)"
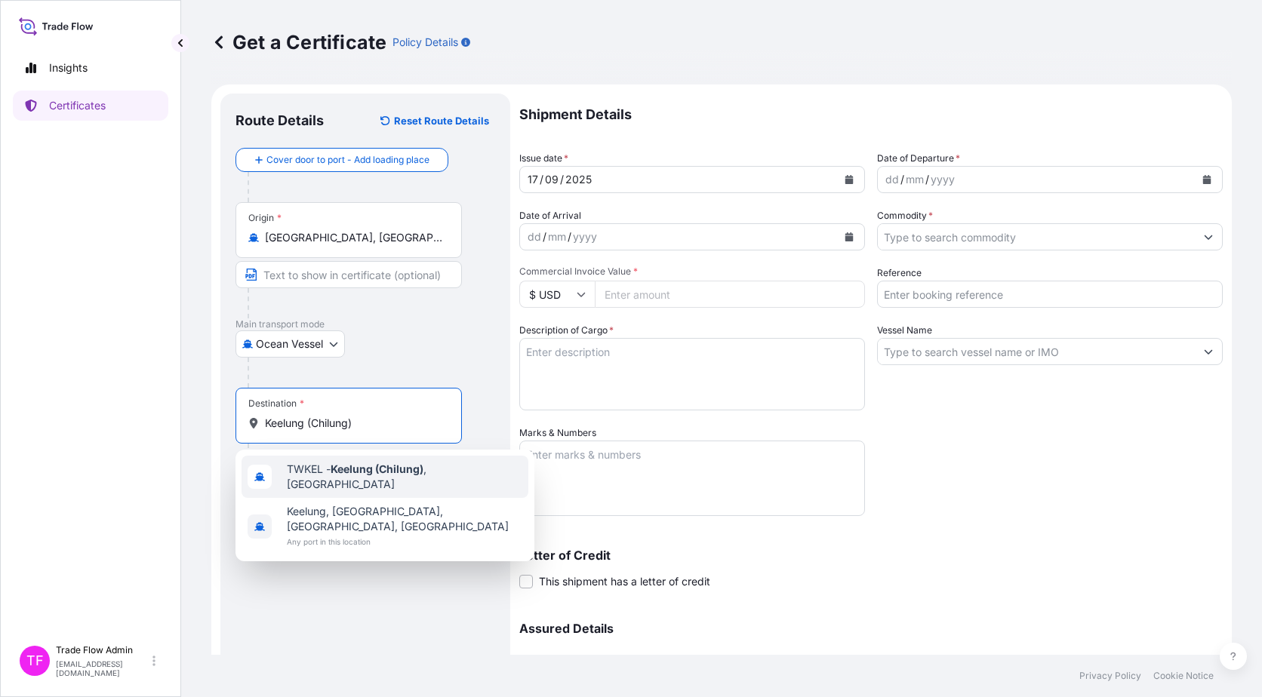
click at [451, 465] on div "TWKEL - Keelung (Chilung) , Taiwan" at bounding box center [384, 477] width 287 height 42
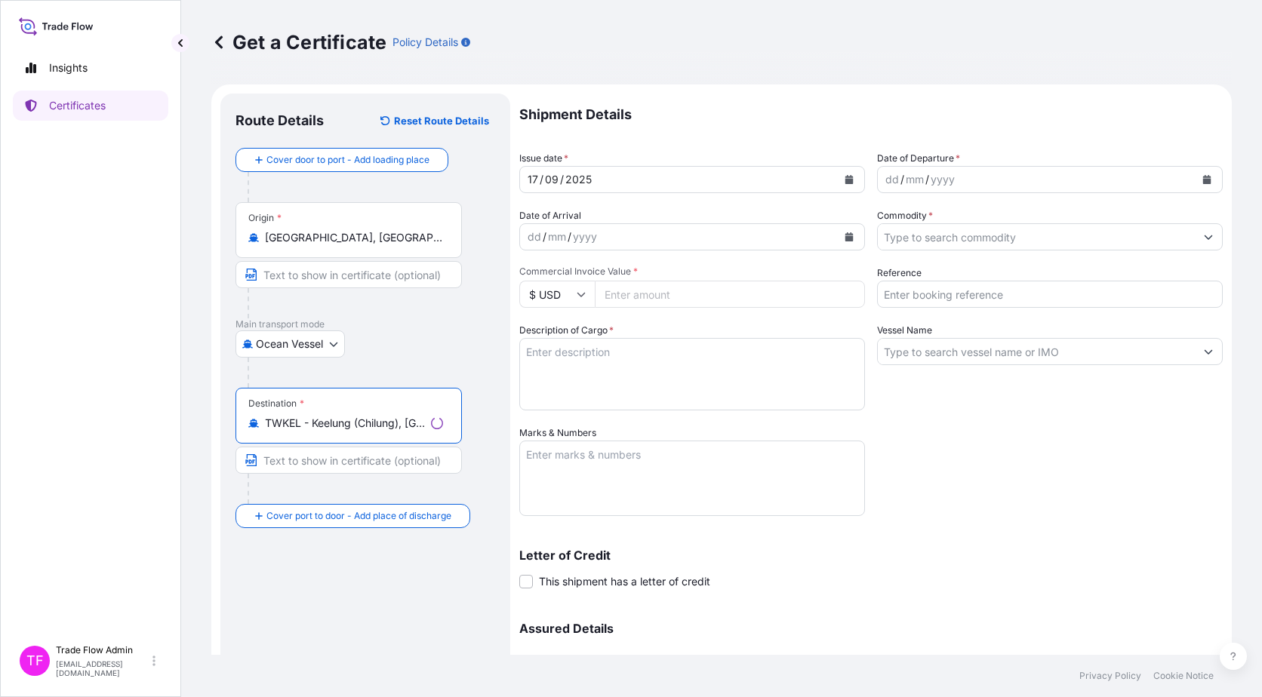
type input "TWKEL - Keelung (Chilung), Taiwan"
click at [486, 442] on div "Destination * TWKEL - Keelung (Chilung), Taiwan" at bounding box center [365, 446] width 260 height 116
click at [844, 180] on icon "Calendar" at bounding box center [848, 179] width 9 height 9
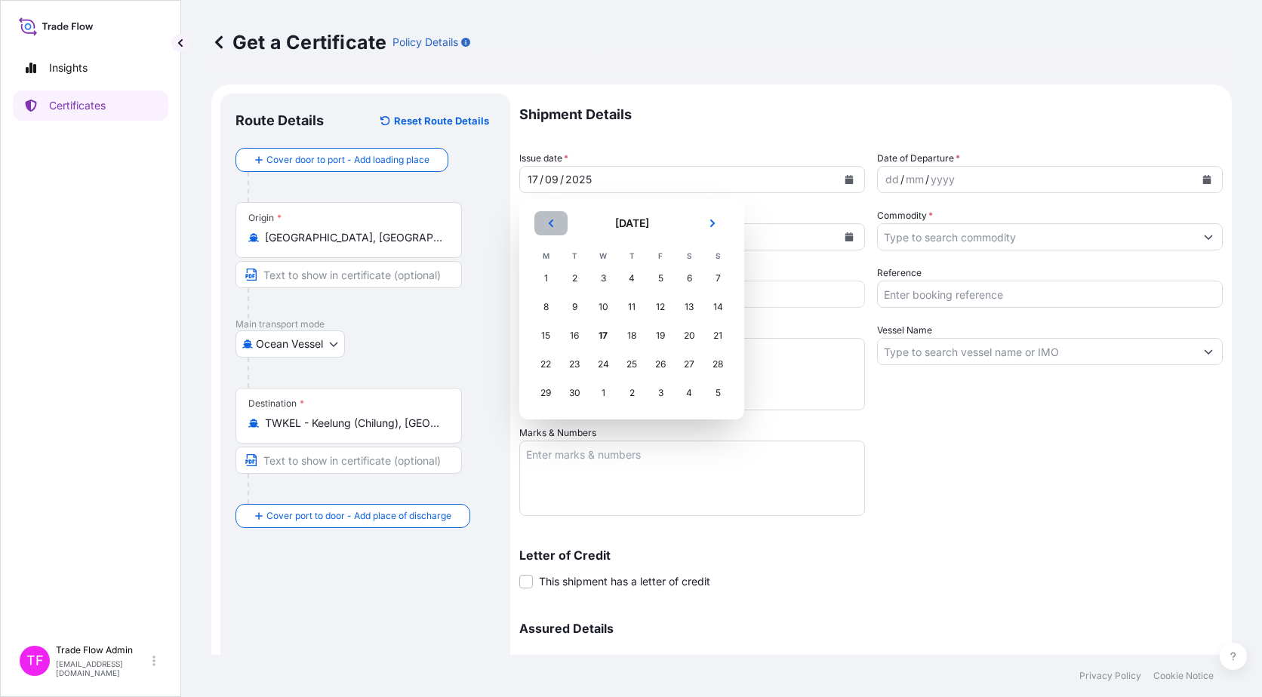
click at [555, 229] on button "Previous" at bounding box center [550, 223] width 33 height 24
click at [601, 313] on div "6" at bounding box center [602, 307] width 27 height 27
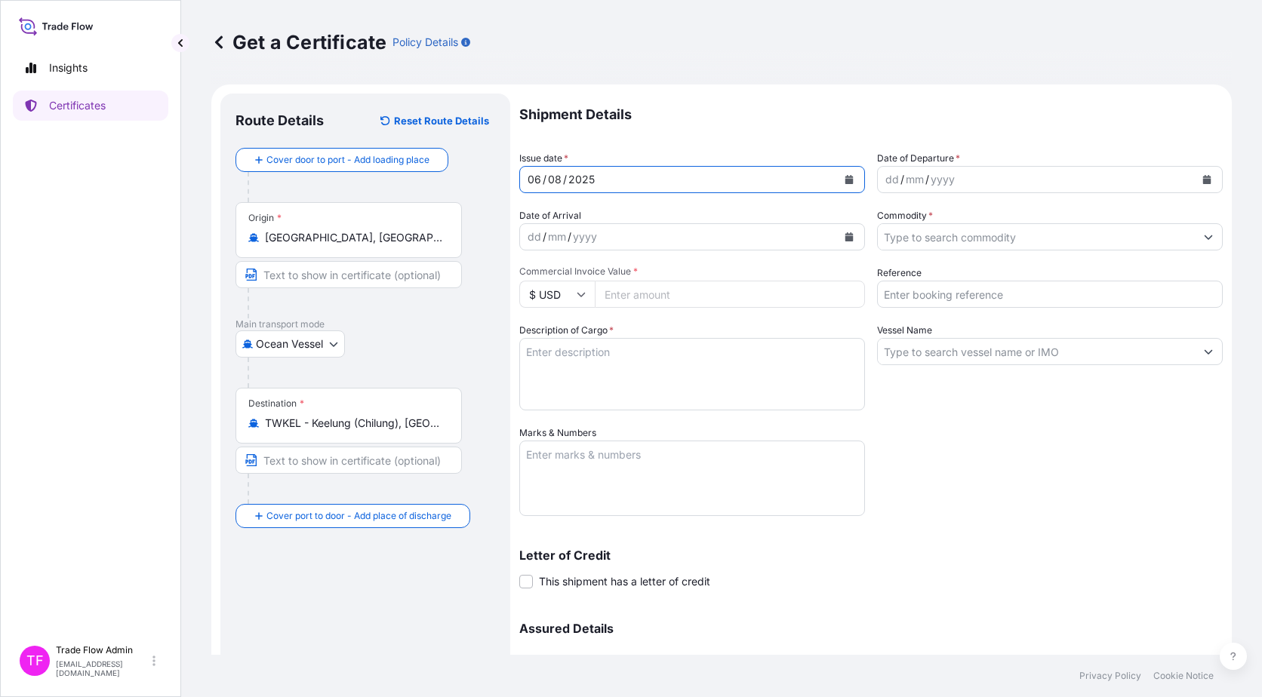
click at [1194, 186] on button "Calendar" at bounding box center [1206, 180] width 24 height 24
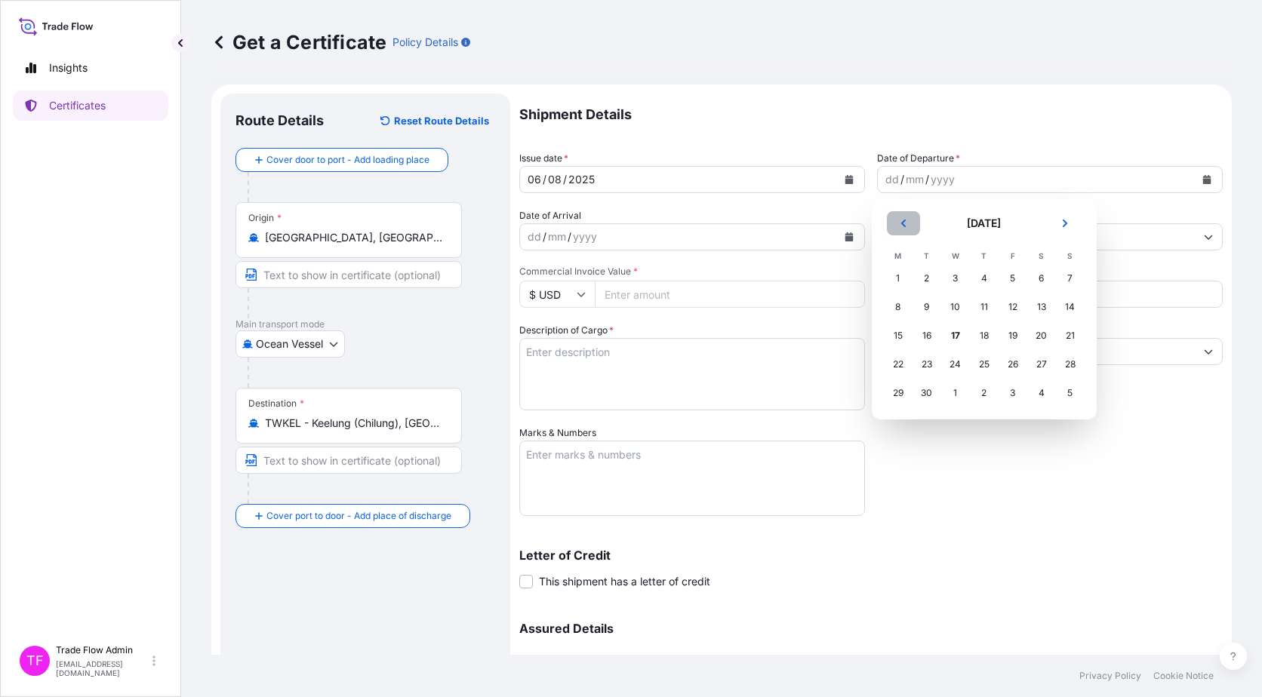
click at [916, 234] on button "Previous" at bounding box center [903, 223] width 33 height 24
click at [957, 310] on div "6" at bounding box center [955, 307] width 27 height 27
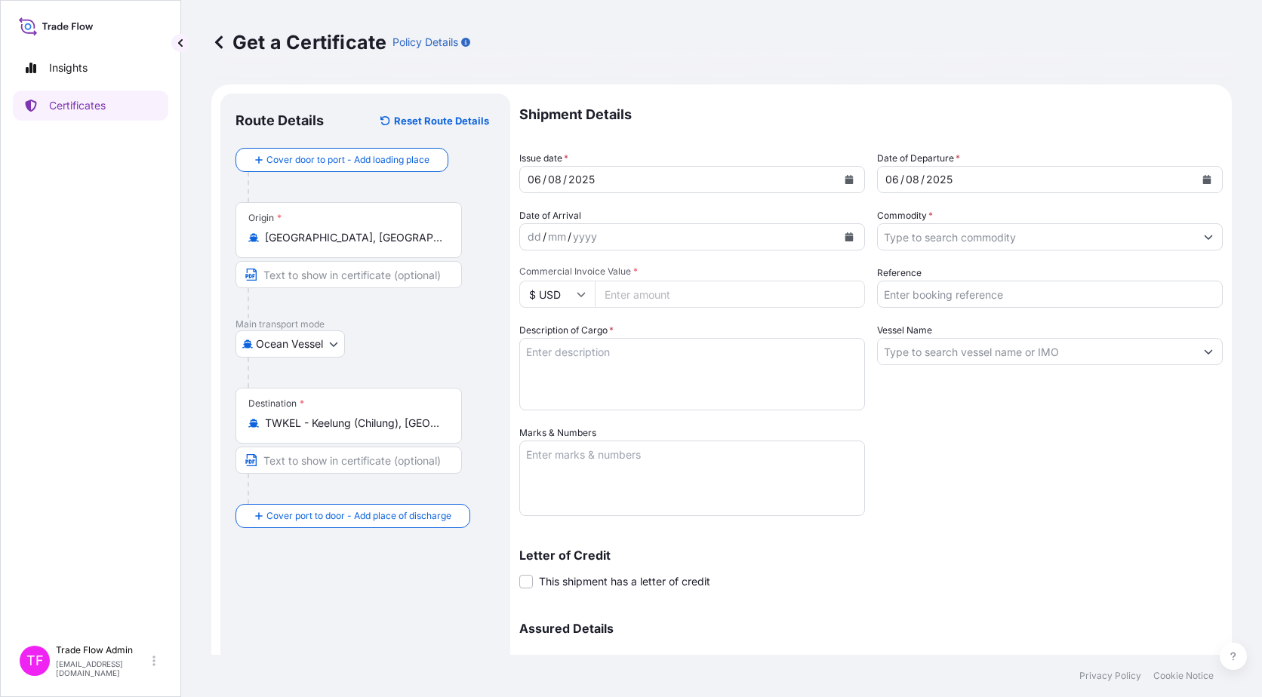
click at [701, 288] on input "Commercial Invoice Value *" at bounding box center [730, 294] width 270 height 27
paste input "3207655.71"
type input "3207655.71"
click at [944, 462] on div "Shipment Details Issue date * 06 / 08 / 2025 Date of Departure * 06 / 08 / 2025…" at bounding box center [870, 425] width 703 height 662
click at [1010, 232] on input "Commodity *" at bounding box center [1036, 236] width 317 height 27
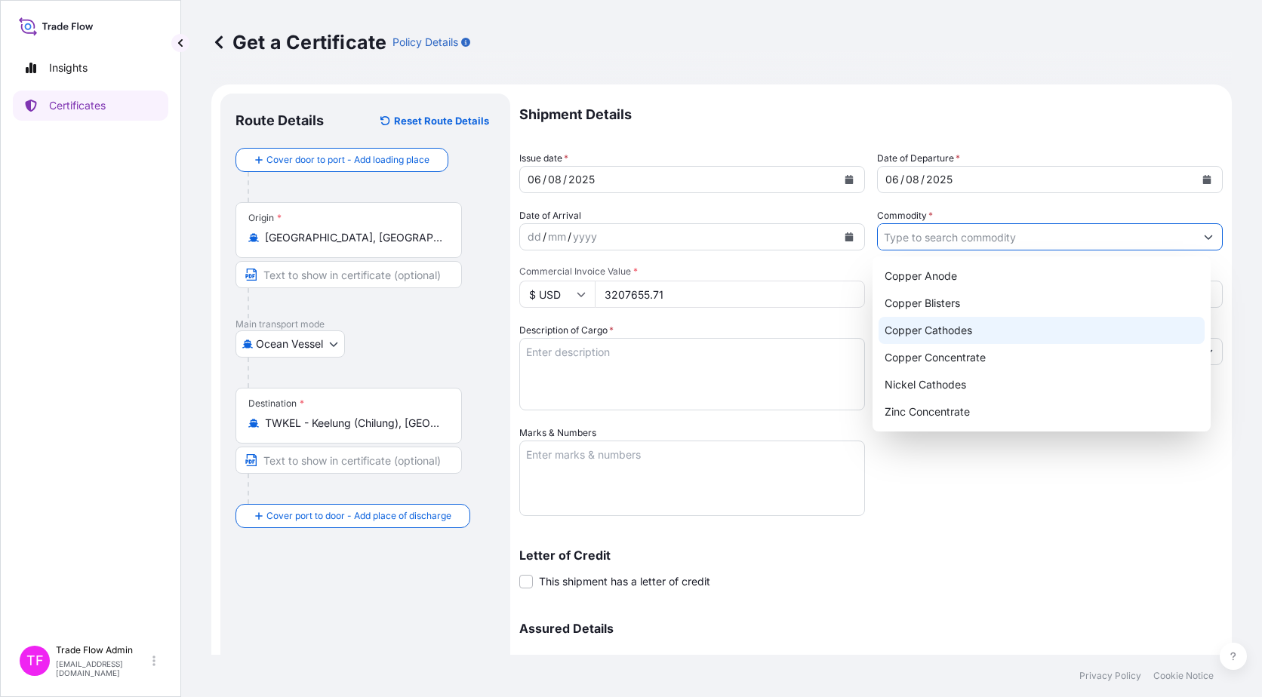
click at [987, 324] on div "Copper Cathodes" at bounding box center [1041, 330] width 327 height 27
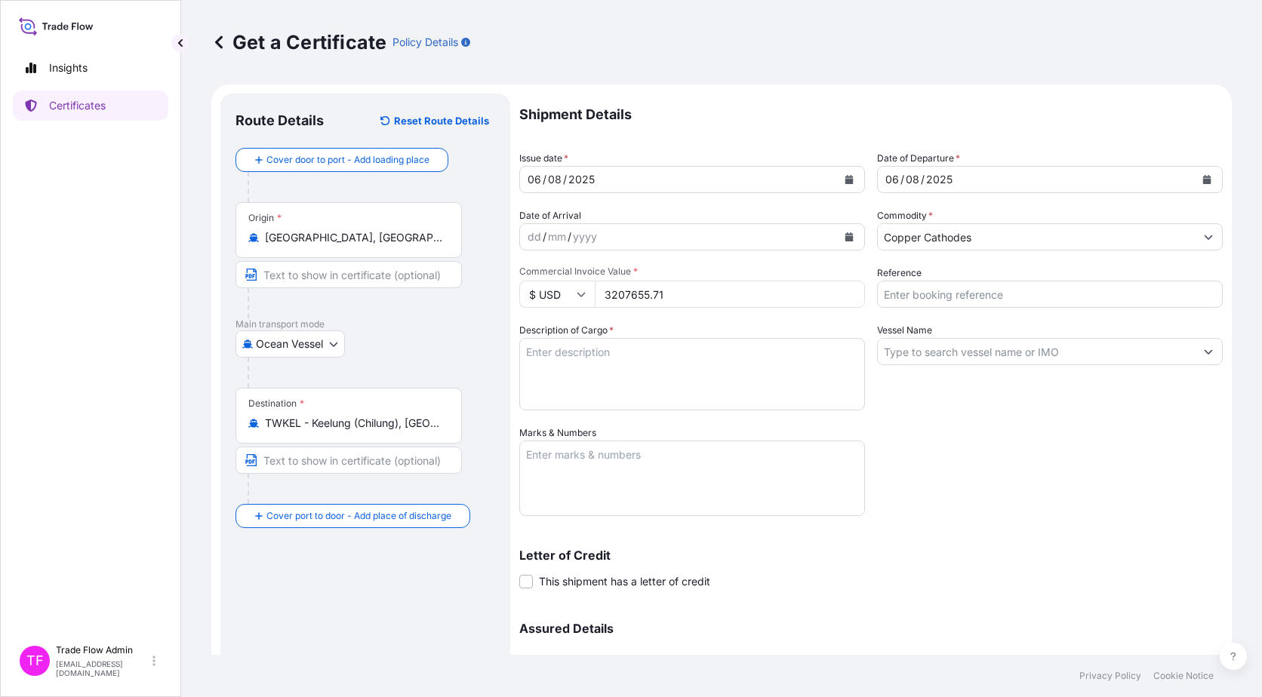
type input "Copper Blisters"
click at [1034, 238] on input "Copper Blisters" at bounding box center [1036, 236] width 317 height 27
click at [1102, 419] on div "Shipment Details Issue date * 06 / 08 / 2025 Date of Departure * 06 / 08 / 2025…" at bounding box center [870, 425] width 703 height 662
click at [976, 302] on input "Reference" at bounding box center [1050, 294] width 346 height 27
paste input "2025-E0169-3"
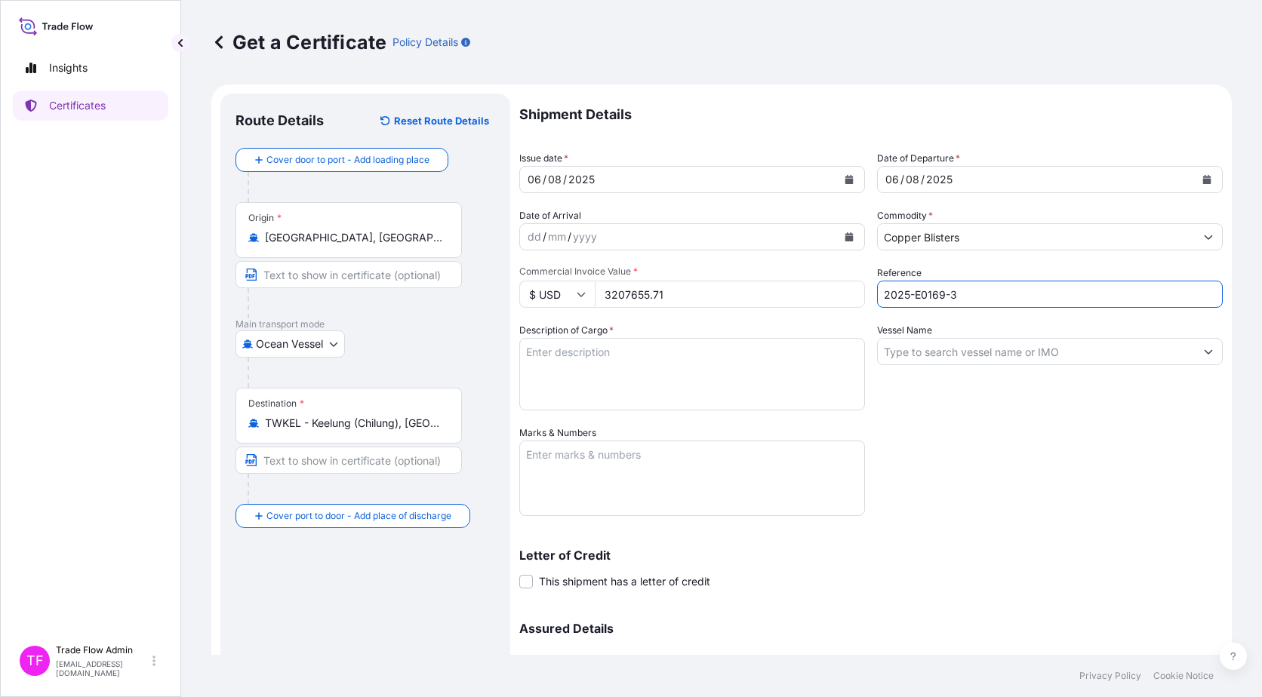
type input "2025-E0169-3"
click at [997, 236] on input "Copper Blisters" at bounding box center [1036, 236] width 317 height 27
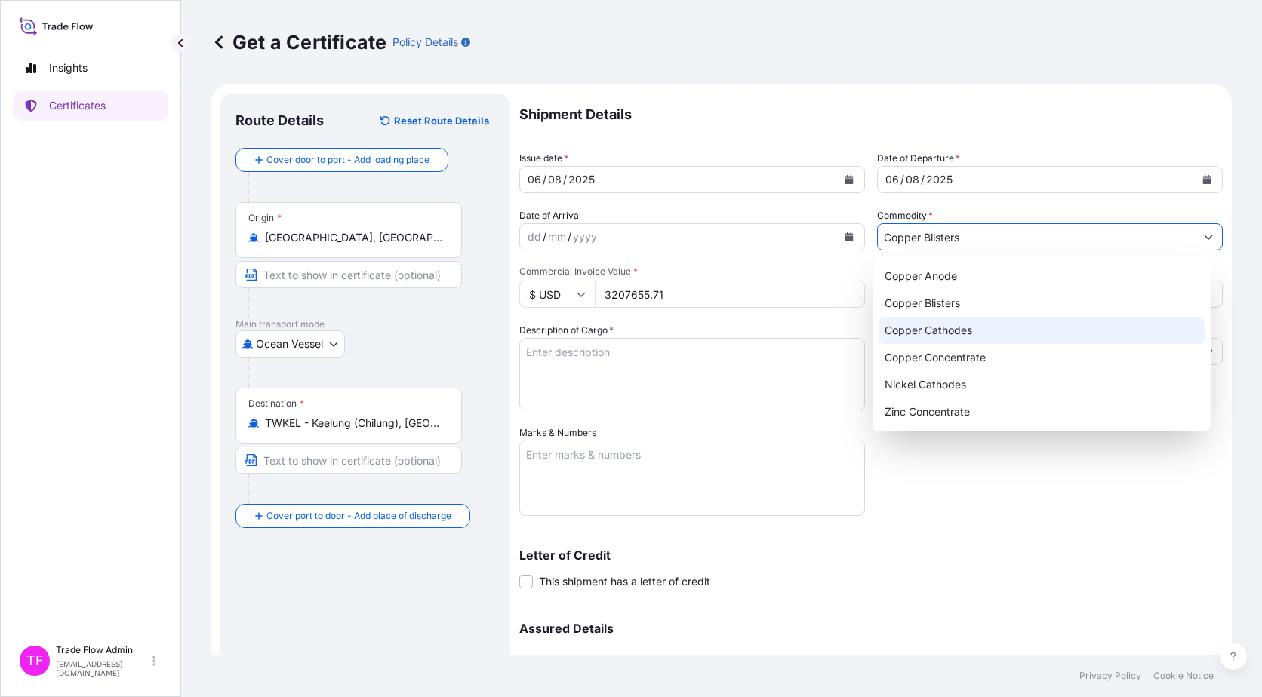
click at [997, 329] on div "Copper Cathodes" at bounding box center [1041, 330] width 327 height 27
type input "Copper Cathodes"
click at [694, 354] on textarea "Description of Cargo *" at bounding box center [692, 374] width 346 height 72
paste textarea ""Commodity: LME REGISTERED GRADE A COPPER CATHODES" "BRAND:JINFENG TOTAL NUMBER…"
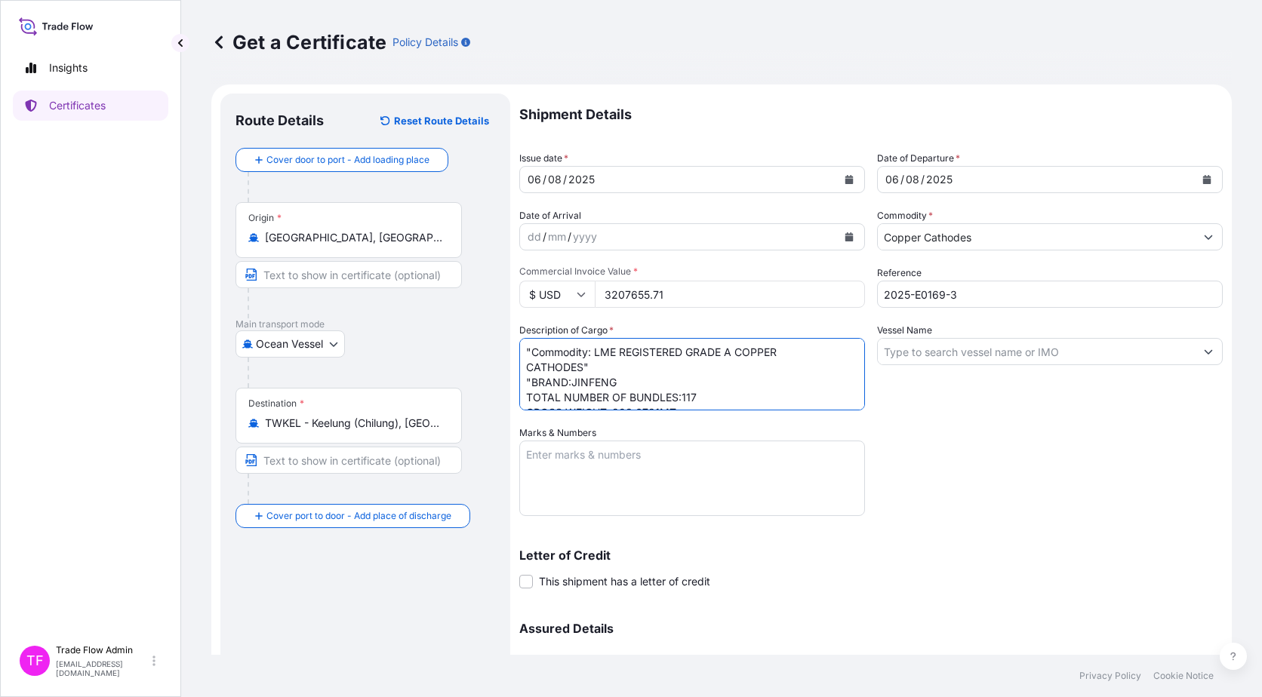
click at [527, 364] on textarea ""Commodity: LME REGISTERED GRADE A COPPER CATHODES" "BRAND:JINFENG TOTAL NUMBER…" at bounding box center [692, 374] width 346 height 72
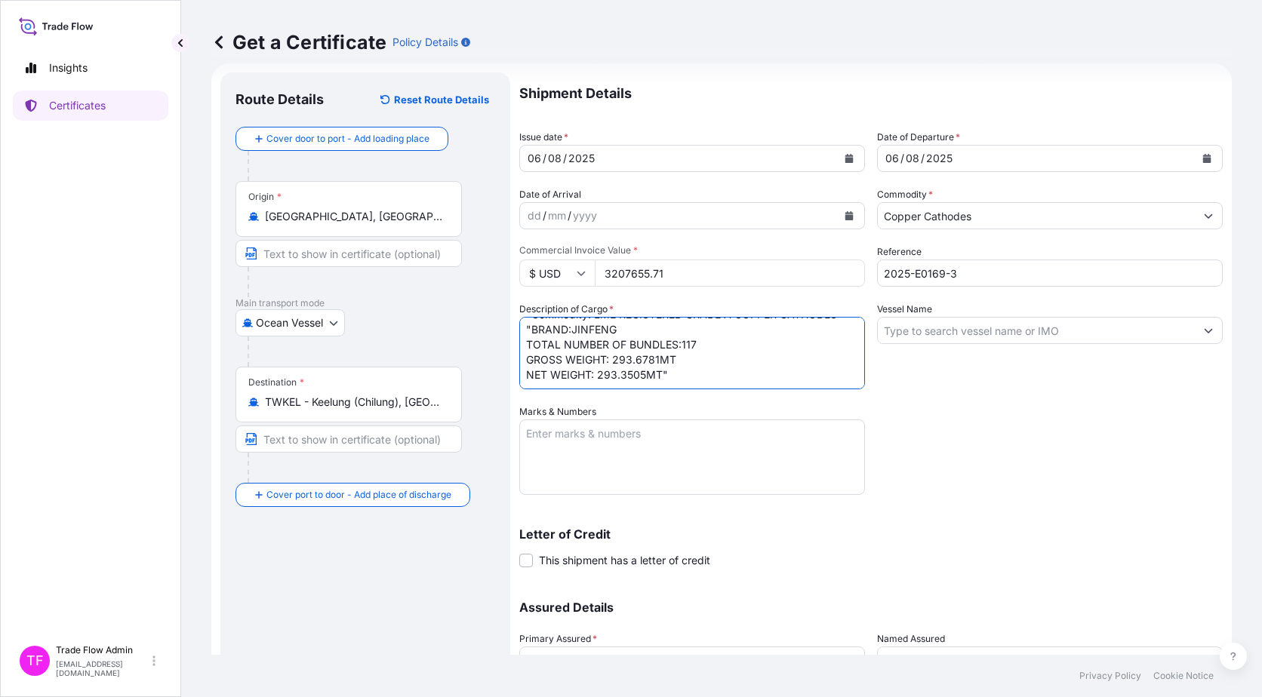
scroll to position [28, 0]
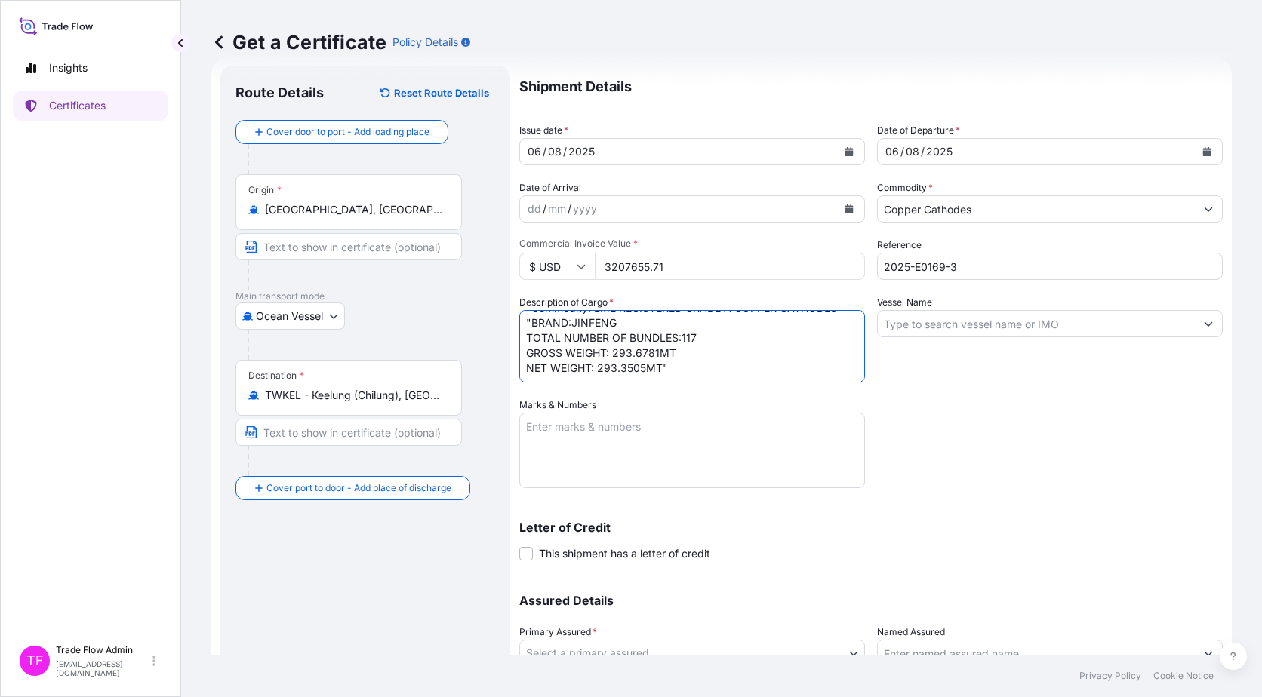
type textarea ""Commodity: LME REGISTERED GRADE A COPPER CATHODES" "BRAND:JINFENG TOTAL NUMBER…"
click at [970, 318] on input "Vessel Name" at bounding box center [1036, 323] width 317 height 27
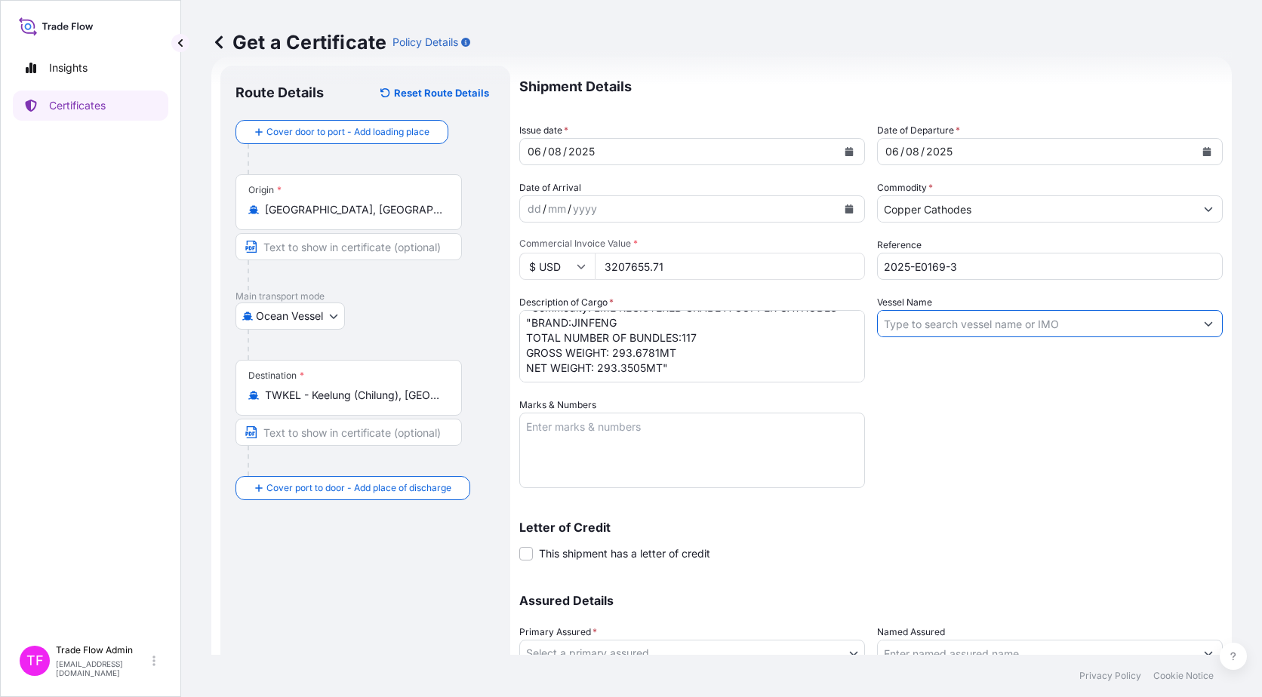
paste input "KUO CHANG"
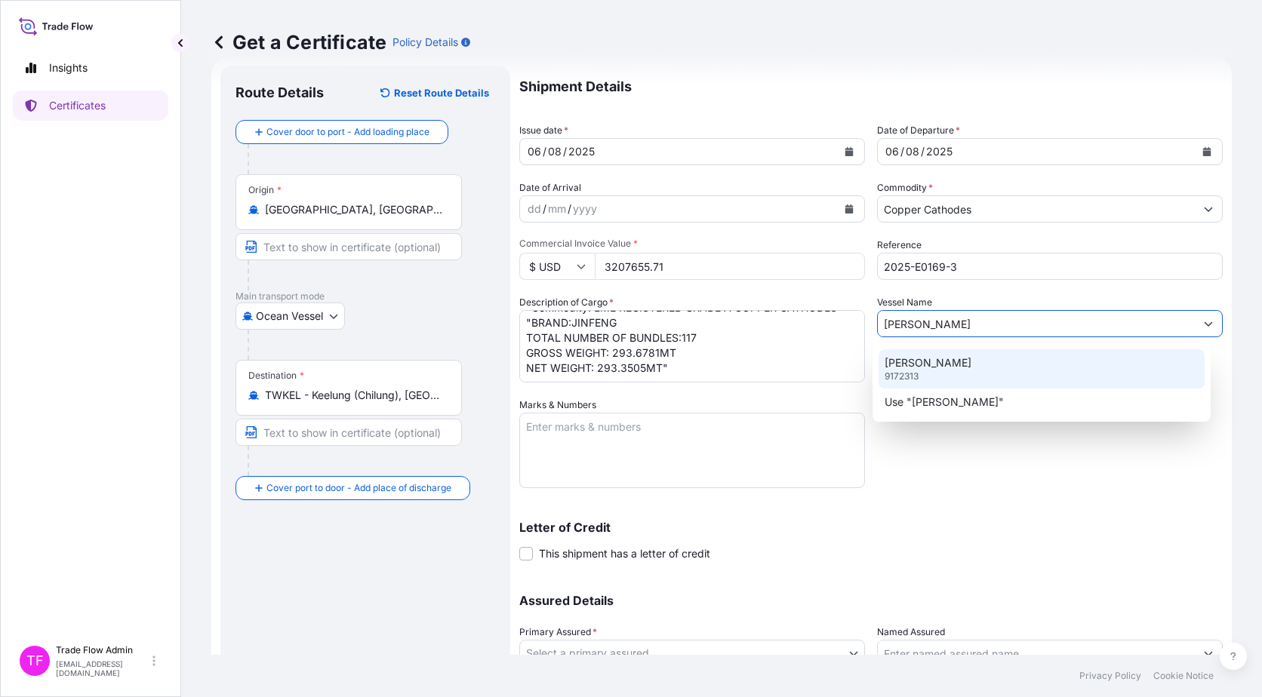
click at [949, 373] on div "KUO CHANG 9172313" at bounding box center [1041, 368] width 327 height 39
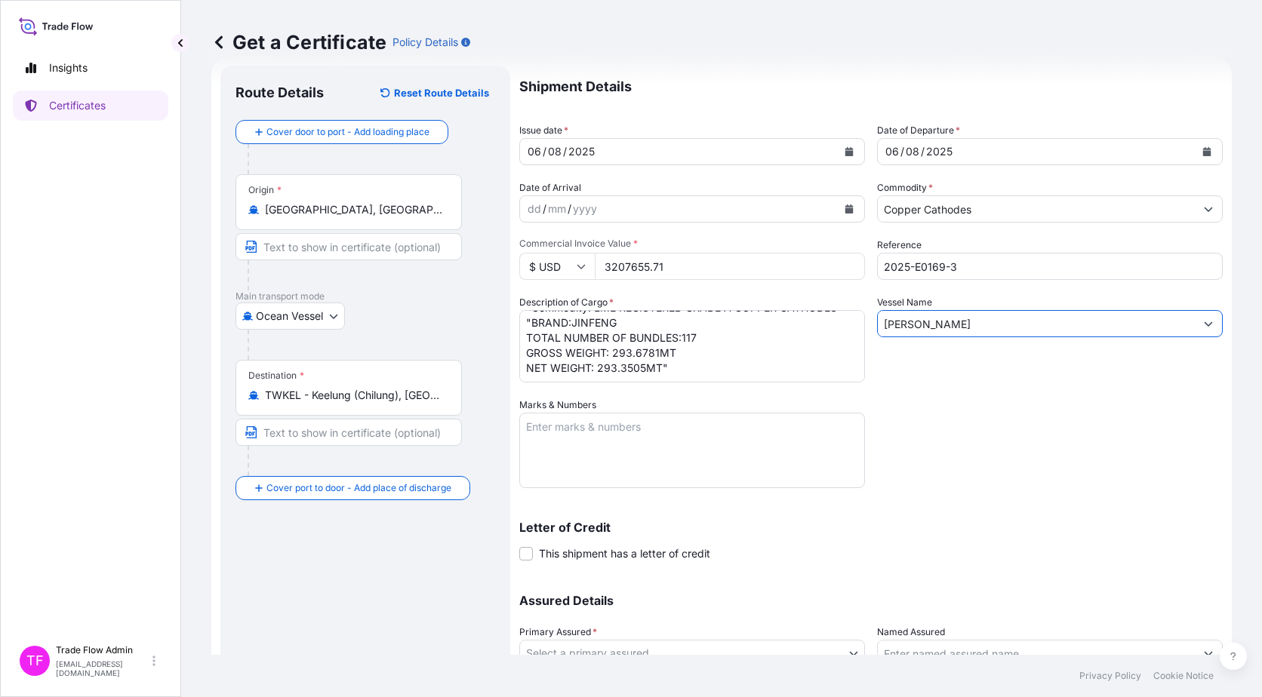
type input "KUO CHANG"
click at [636, 460] on textarea "Marks & Numbers" at bounding box center [692, 450] width 346 height 75
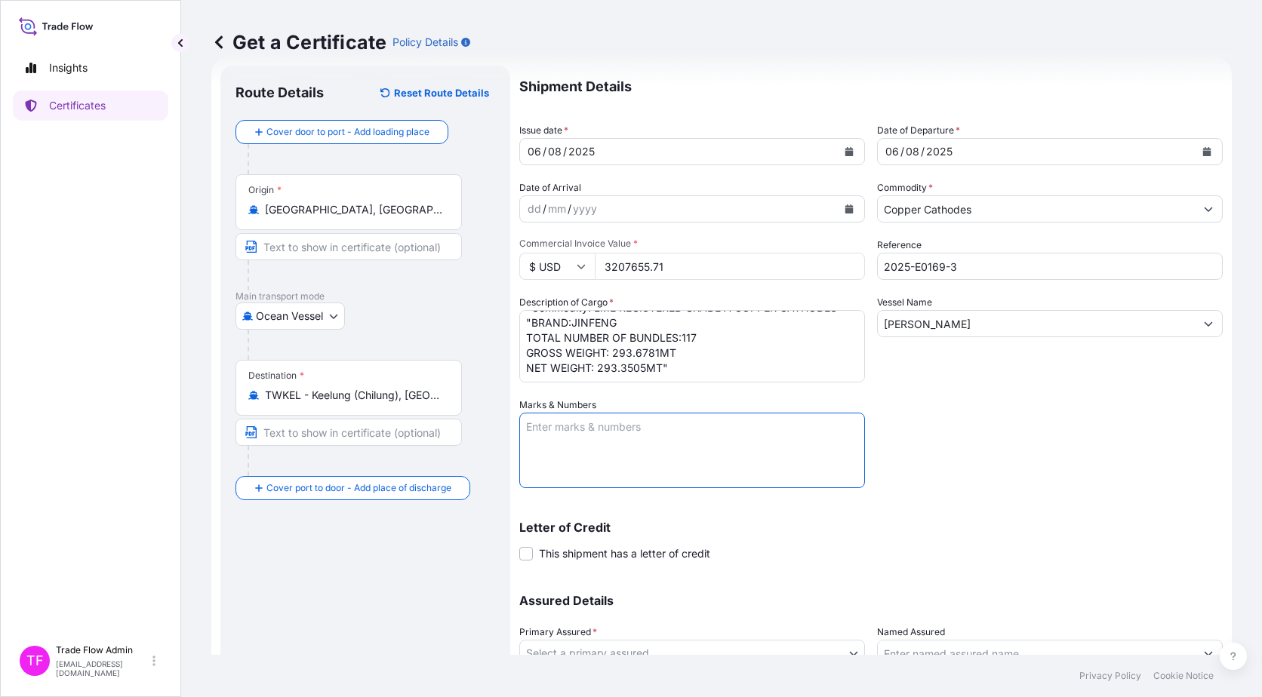
paste textarea "B/L NO. APN0128259"
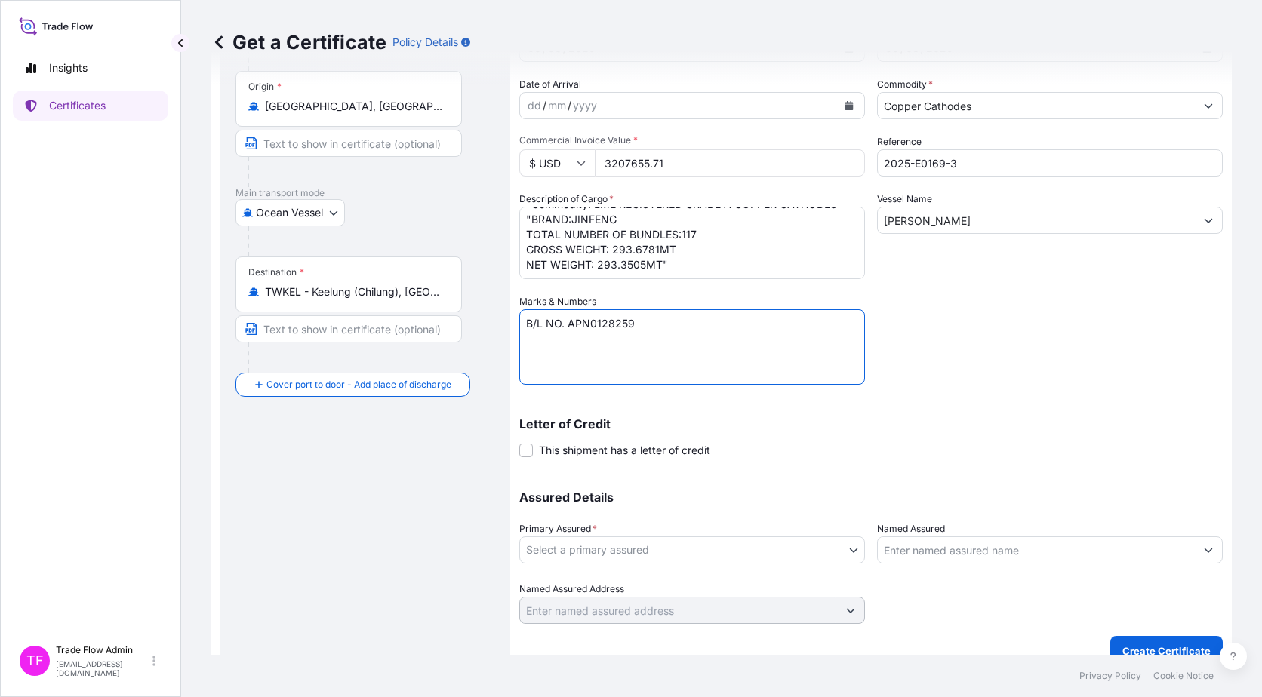
scroll to position [135, 0]
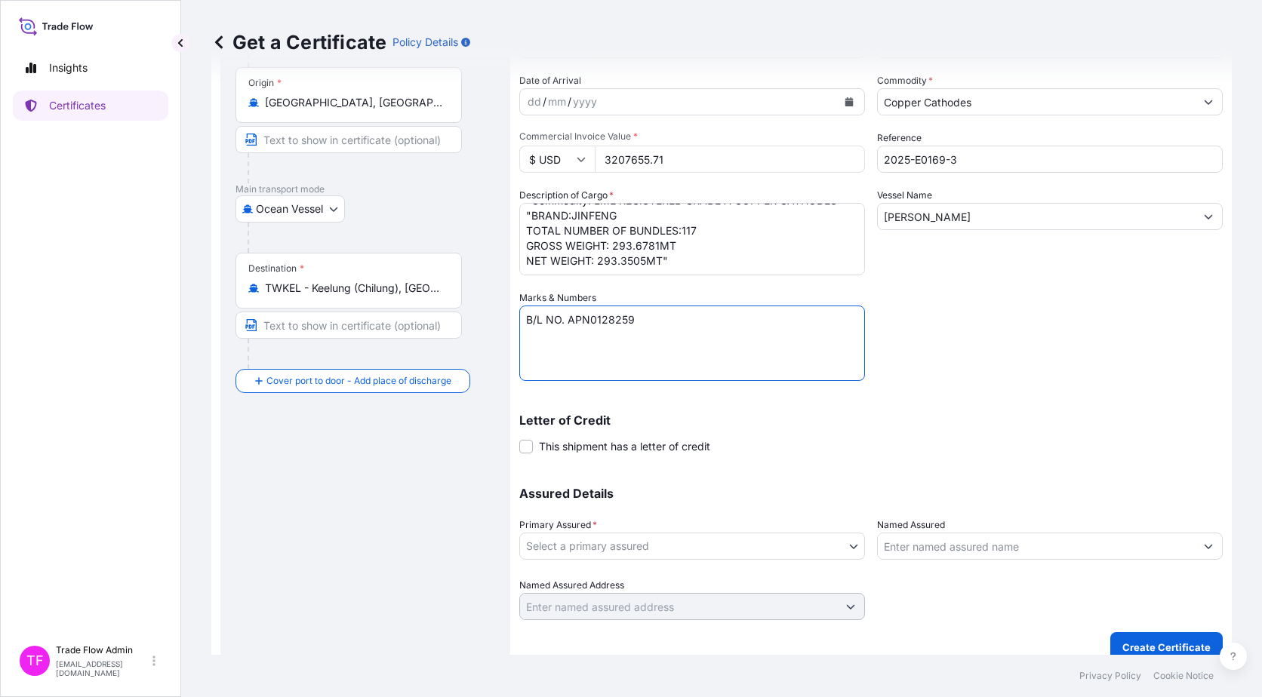
type textarea "B/L NO. APN0128259"
click at [797, 536] on body "Insights Certificates TF Trade Flow Admin trade.flow+citic@wtwco.com Get a Cert…" at bounding box center [631, 348] width 1262 height 697
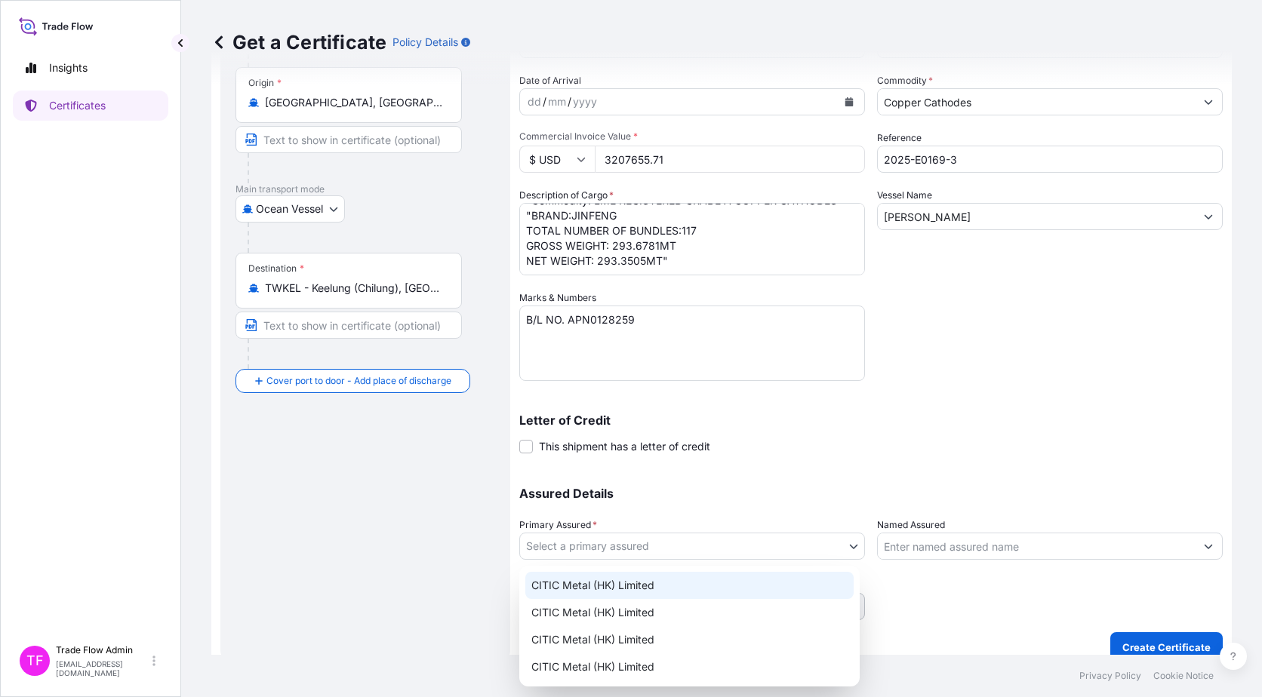
click at [739, 595] on div "CITIC Metal (HK) Limited" at bounding box center [689, 585] width 328 height 27
select select "31478"
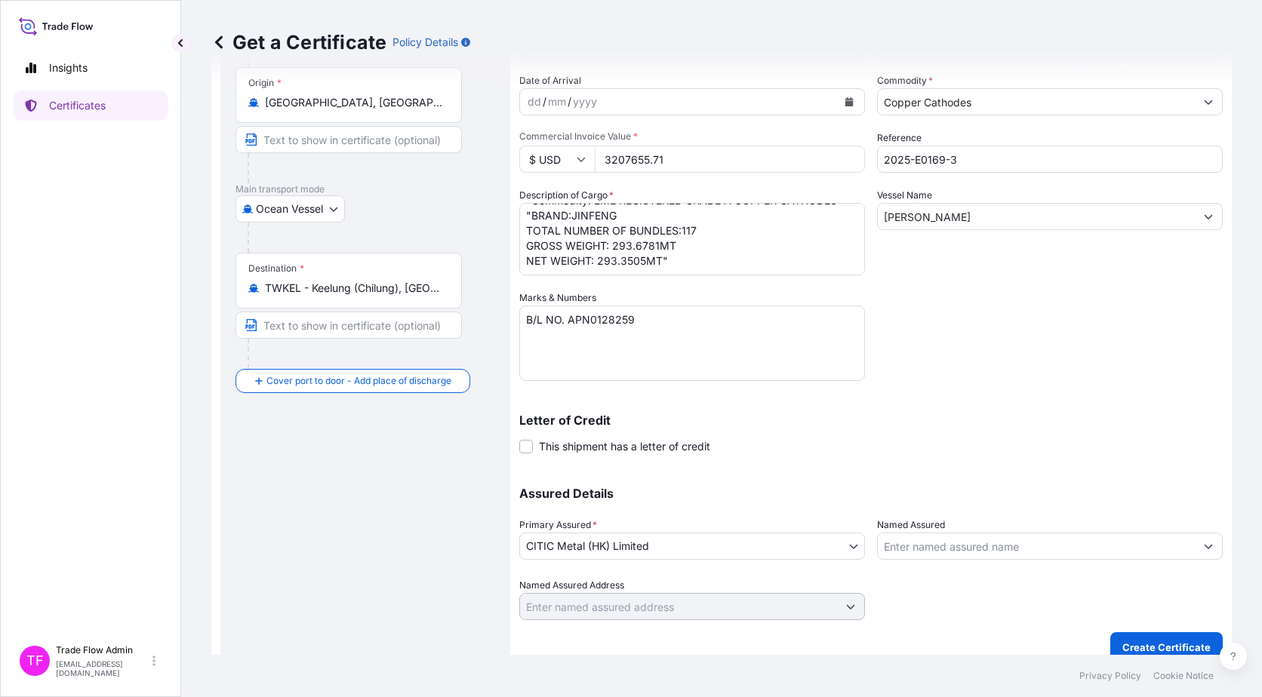
click at [805, 483] on div "Assured Details Primary Assured * CITIC Metal (HK) Limited CITIC Metal (HK) Lim…" at bounding box center [870, 544] width 703 height 151
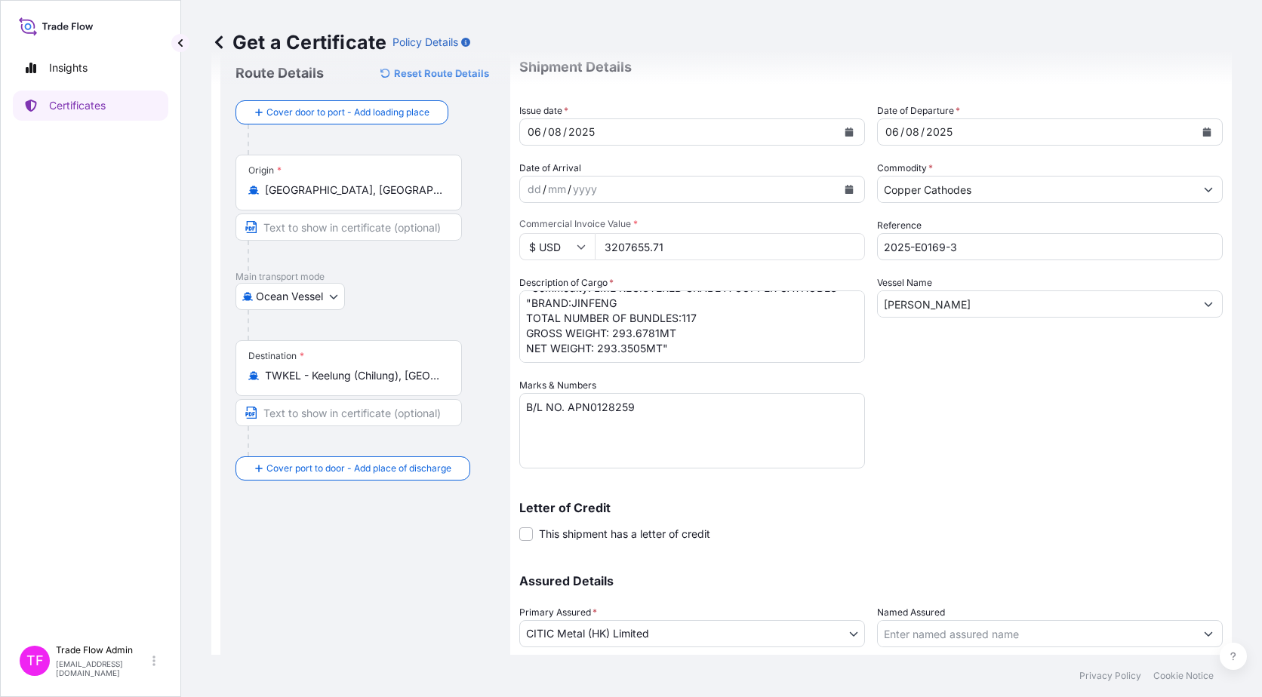
scroll to position [152, 0]
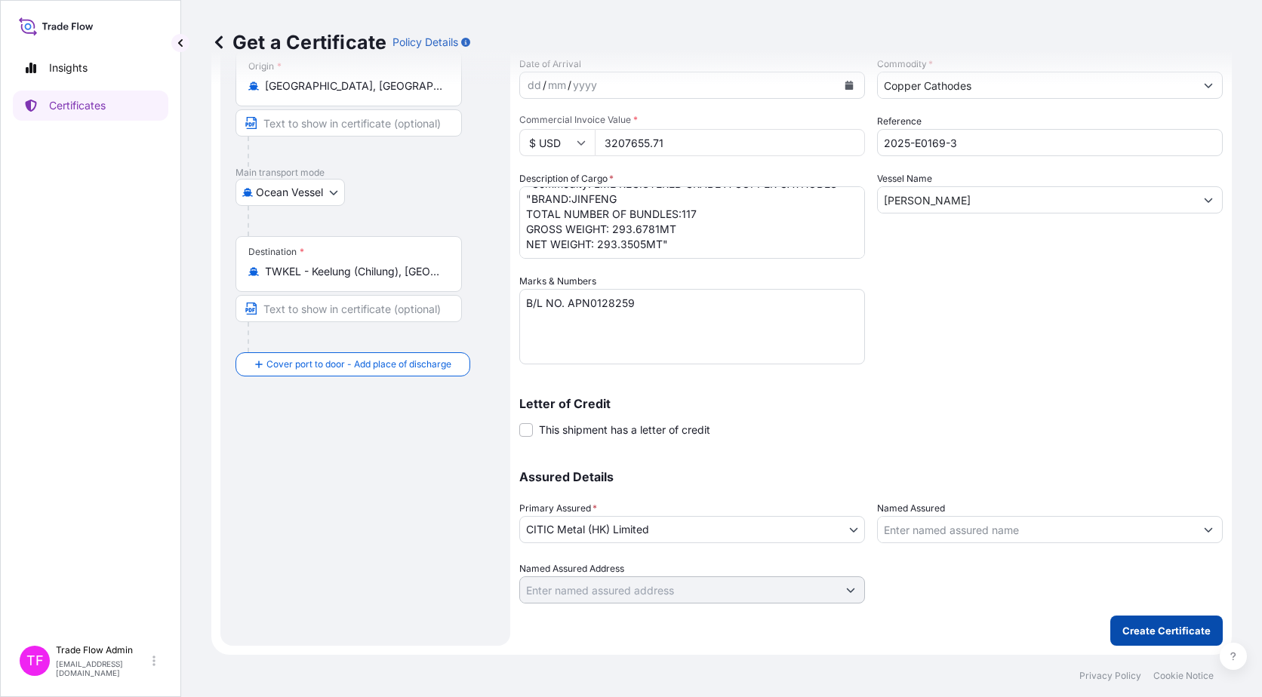
click at [1139, 635] on p "Create Certificate" at bounding box center [1166, 630] width 88 height 15
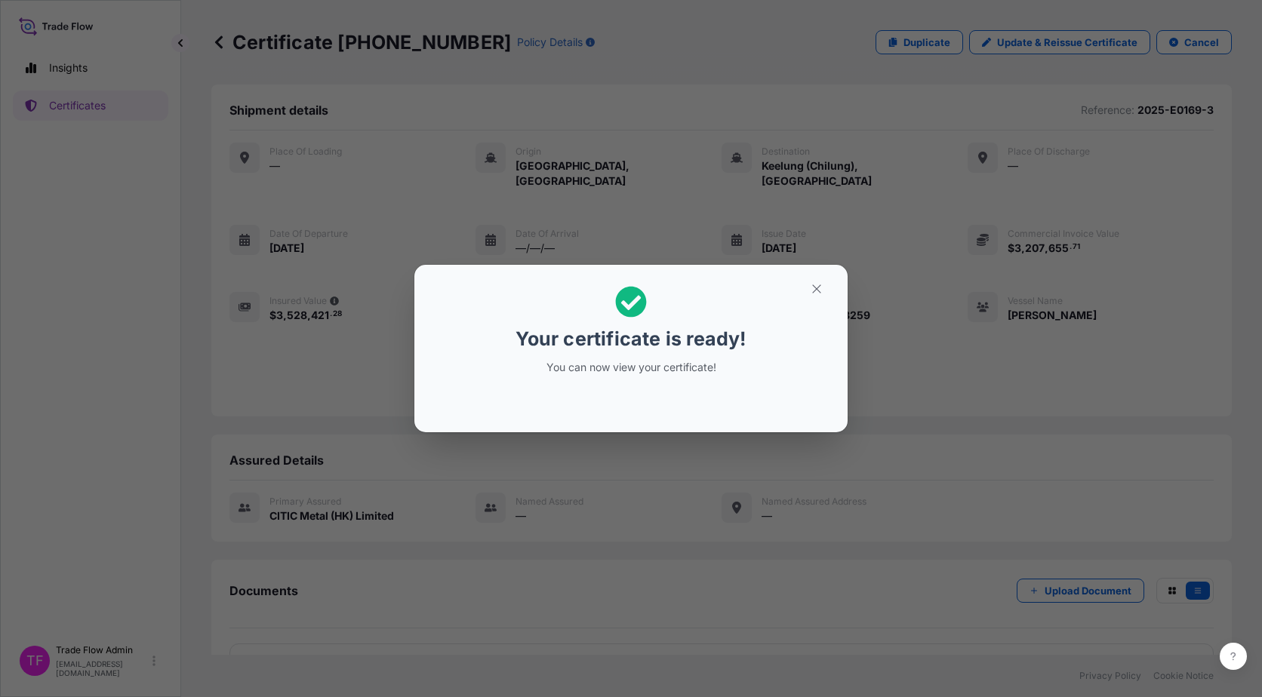
click at [837, 285] on section "Your certificate is ready! You can now view your certificate!" at bounding box center [630, 349] width 433 height 168
click at [831, 290] on button "button" at bounding box center [817, 289] width 38 height 24
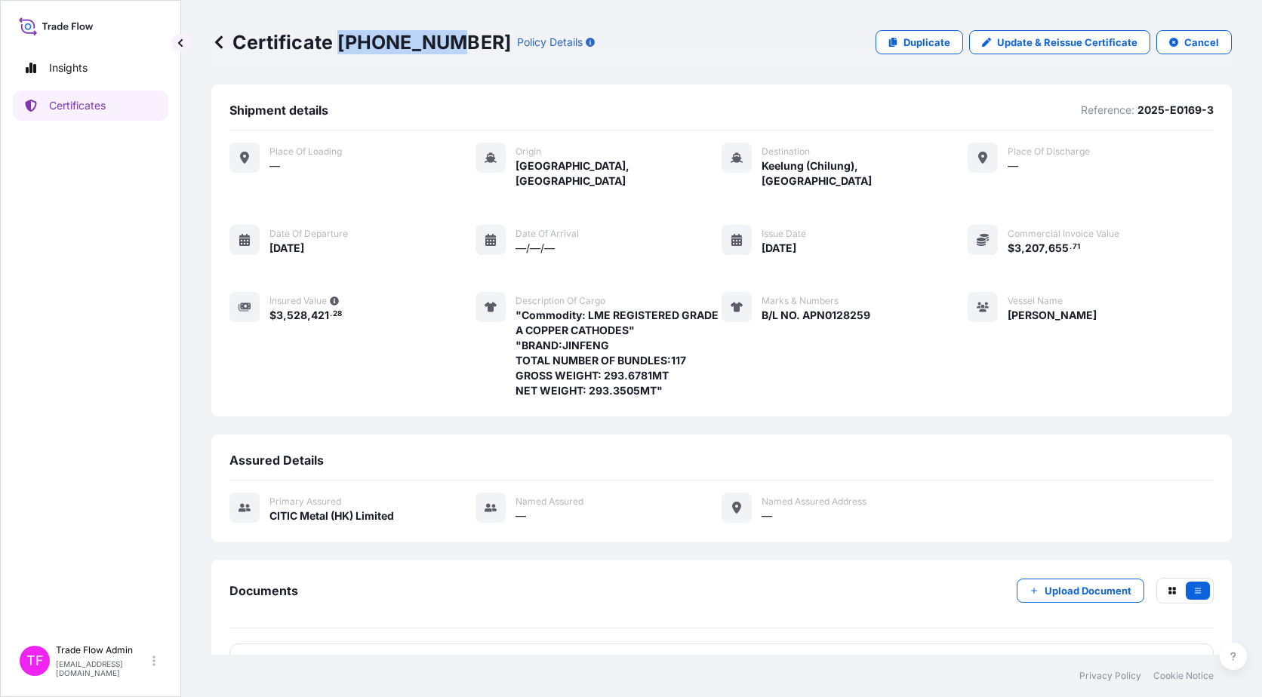
drag, startPoint x: 337, startPoint y: 41, endPoint x: 442, endPoint y: 45, distance: 105.7
click at [442, 45] on p "Certificate 31478-49-1" at bounding box center [361, 42] width 300 height 24
copy p "31478-49-1"
click at [72, 97] on link "Certificates" at bounding box center [90, 106] width 155 height 30
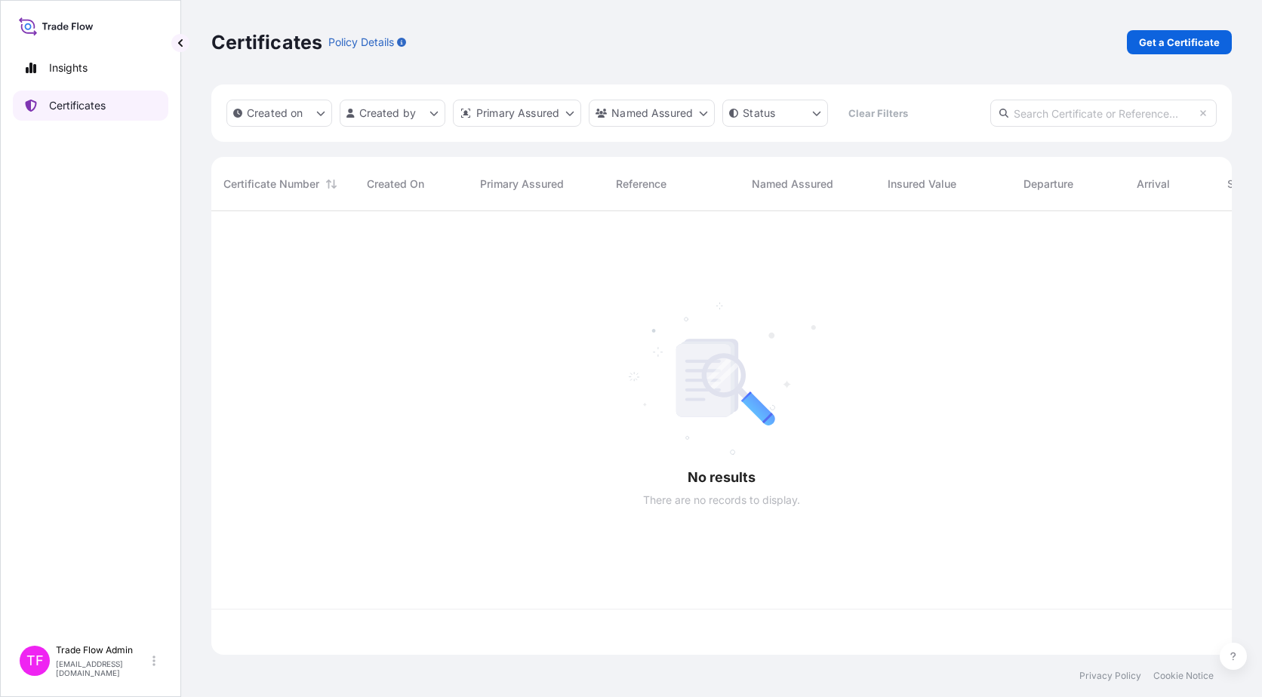
scroll to position [441, 1009]
click at [1029, 112] on input "text" at bounding box center [1103, 113] width 226 height 27
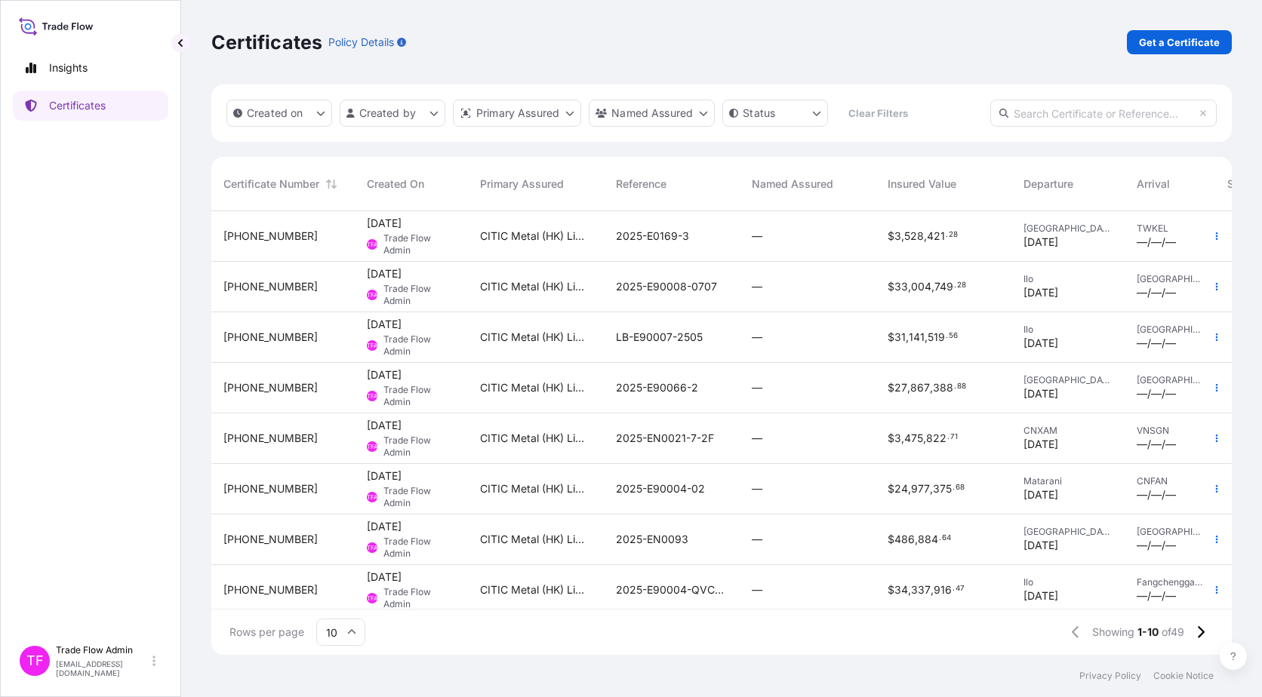
paste input "32030-5-2"
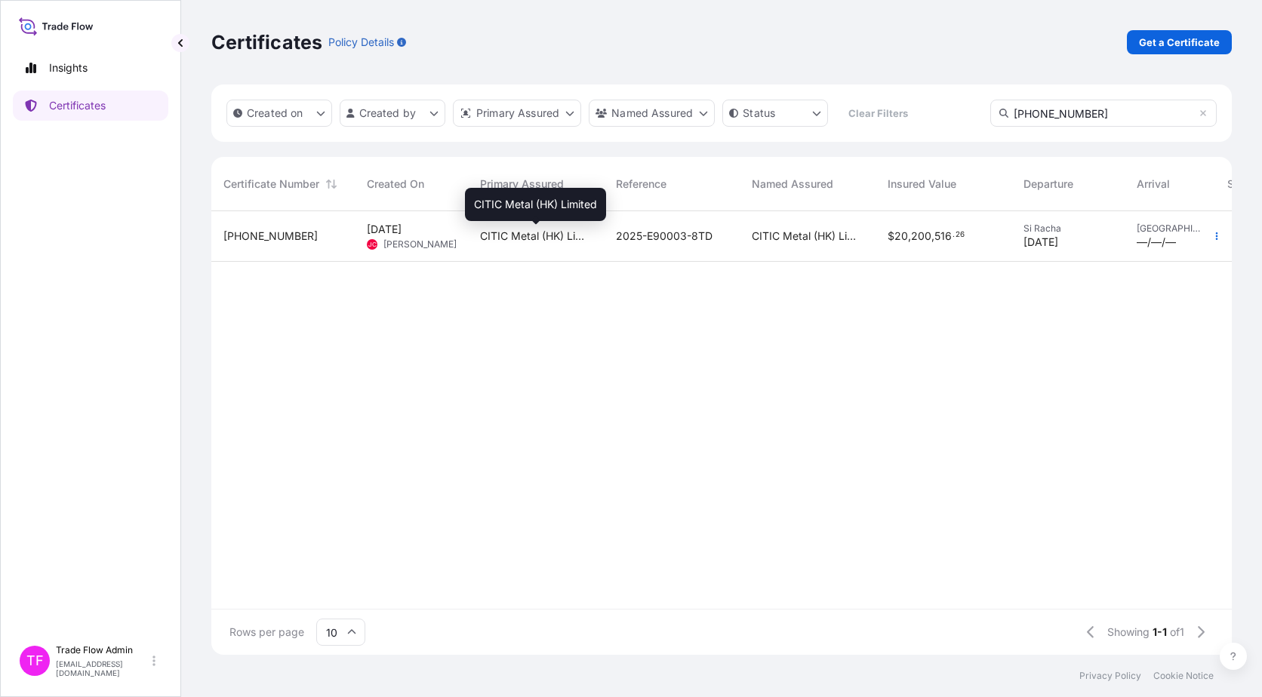
type input "32030-5-2"
click at [562, 242] on span "CITIC Metal (HK) Limited" at bounding box center [536, 236] width 112 height 15
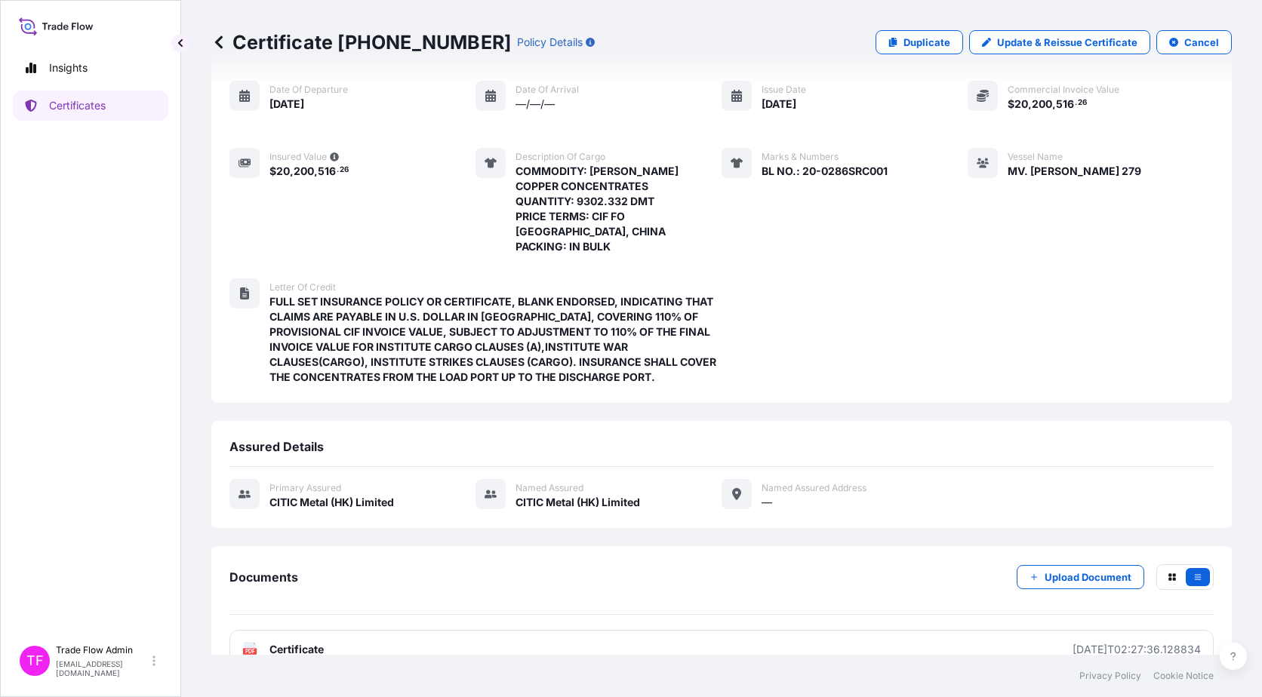
scroll to position [161, 0]
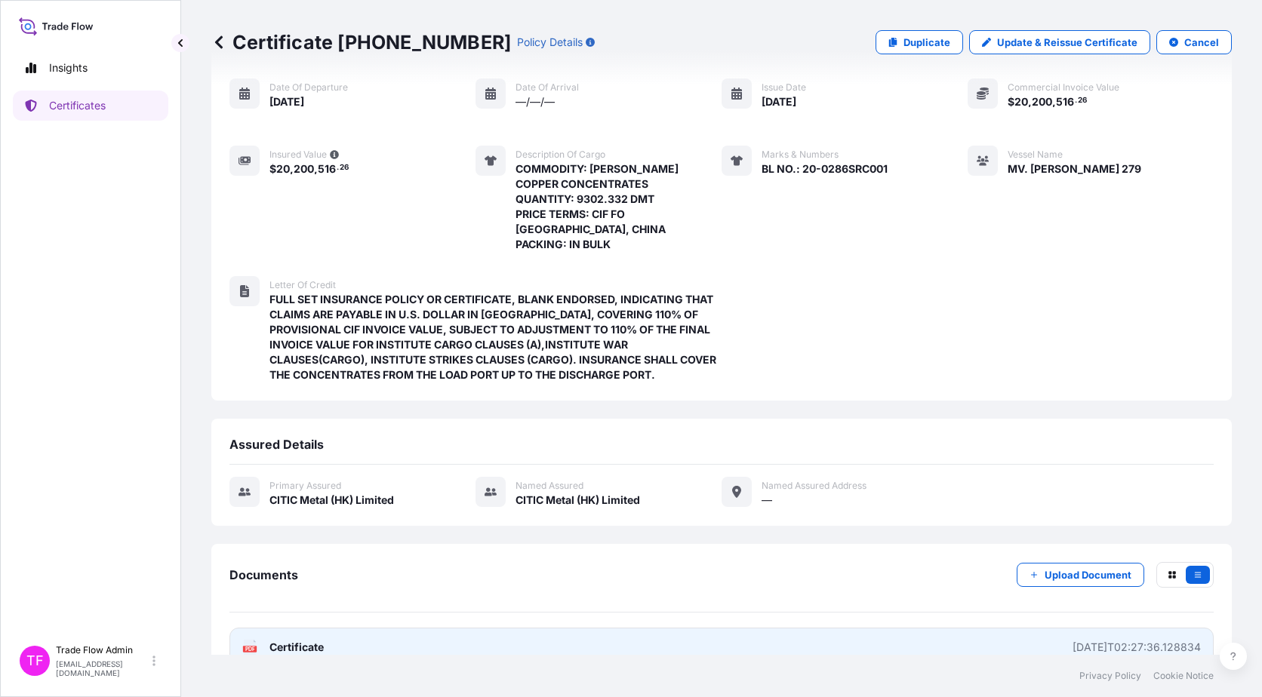
click at [403, 628] on link "PDF Certificate 2025-08-27T02:27:36.128834" at bounding box center [721, 647] width 984 height 39
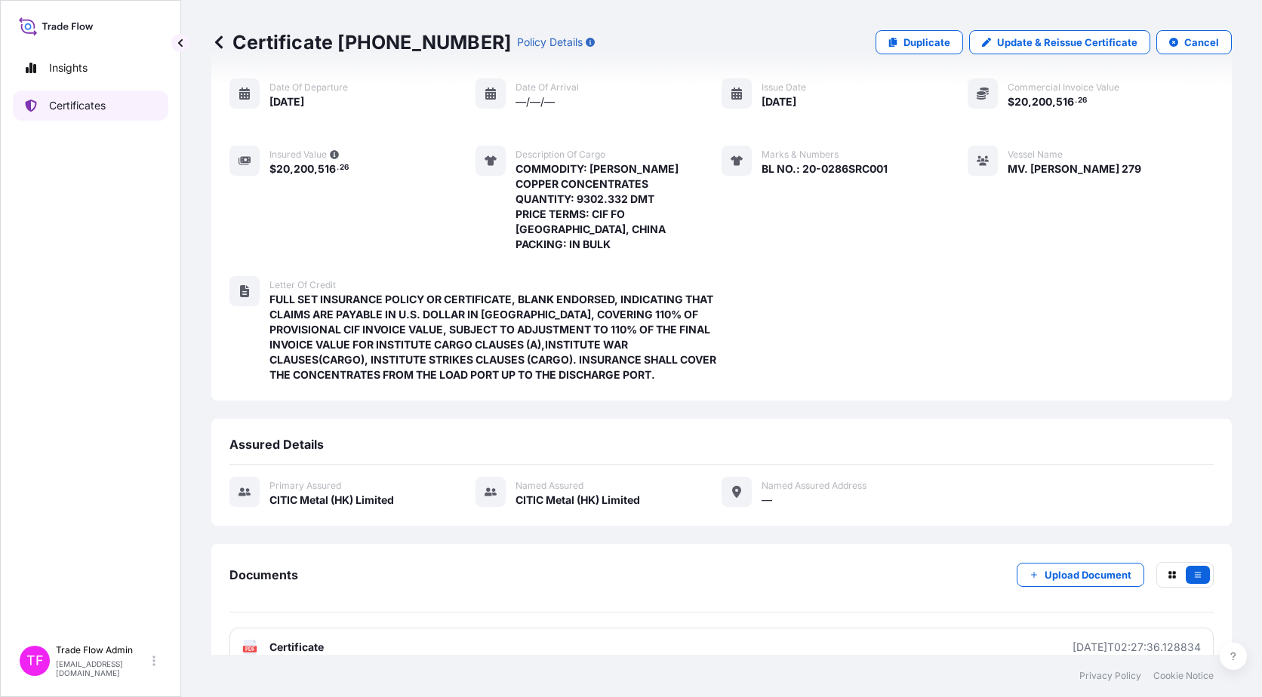
click at [112, 100] on link "Certificates" at bounding box center [90, 106] width 155 height 30
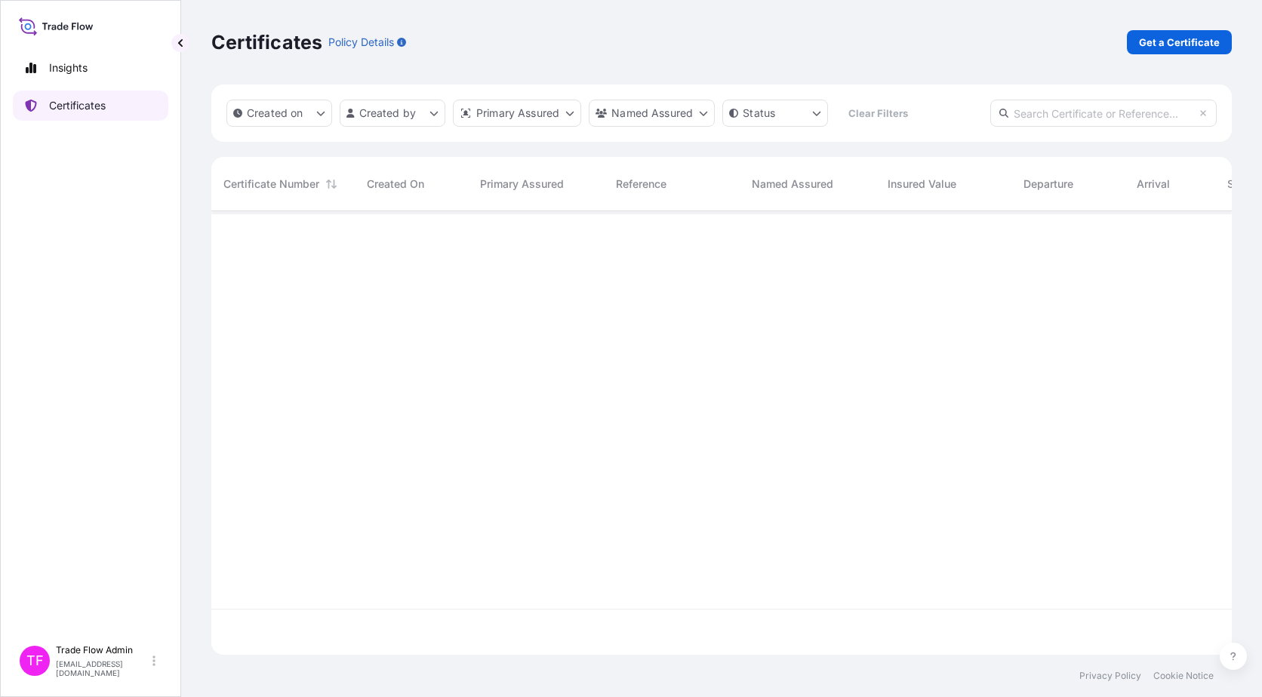
scroll to position [441, 1009]
click at [1179, 42] on p "Get a Certificate" at bounding box center [1179, 42] width 81 height 15
select select "Ocean Vessel"
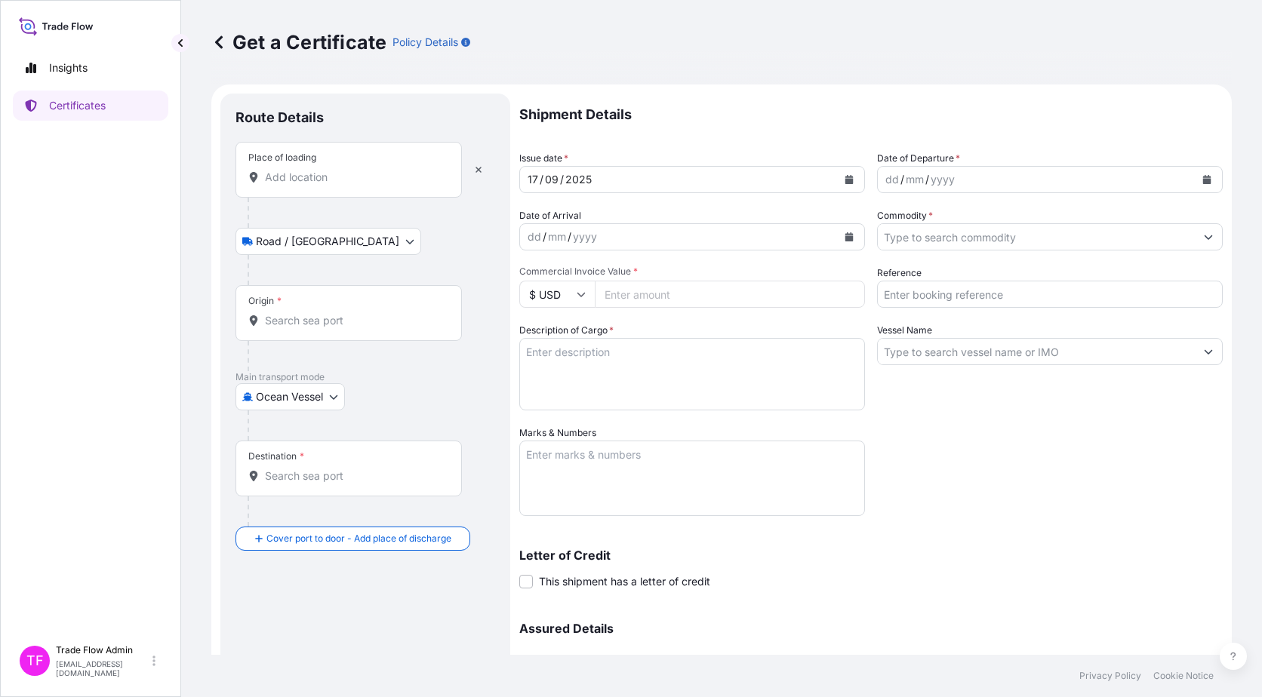
click at [288, 186] on div "Place of loading" at bounding box center [348, 170] width 226 height 56
click at [288, 185] on input "Place of loading" at bounding box center [354, 177] width 178 height 15
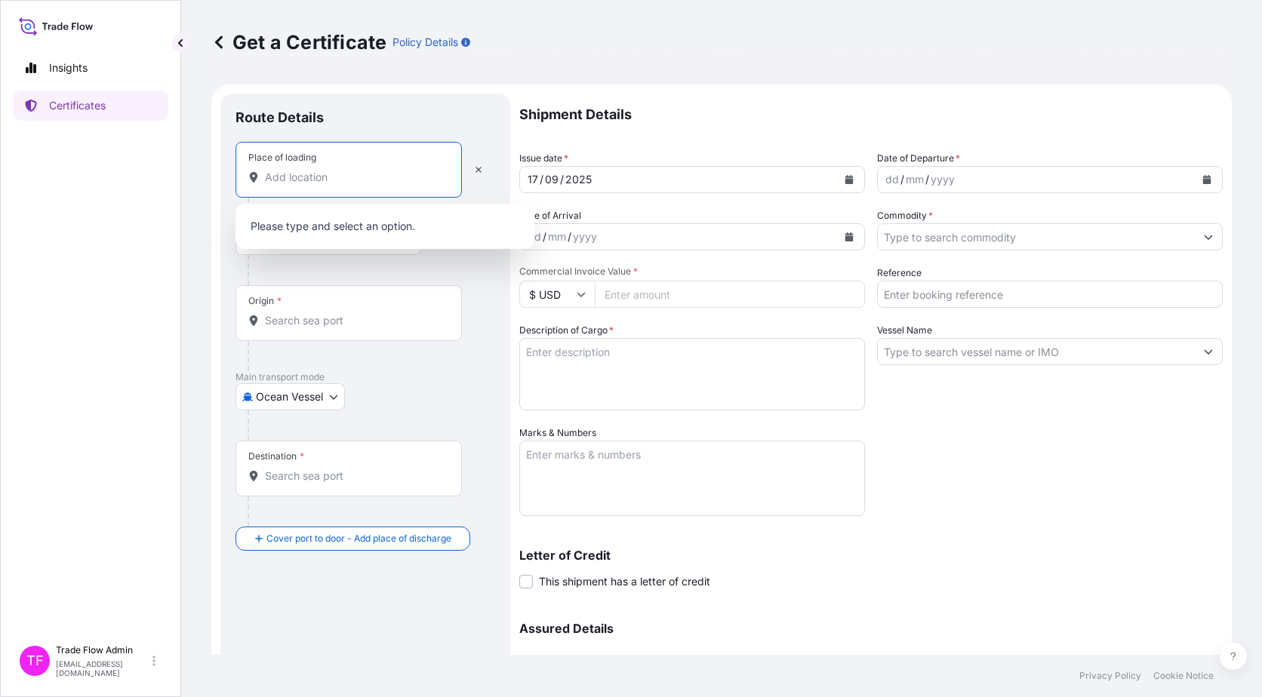
paste input "Sriracha, Koh Loy pier - Koh Si Chang, Thailand"
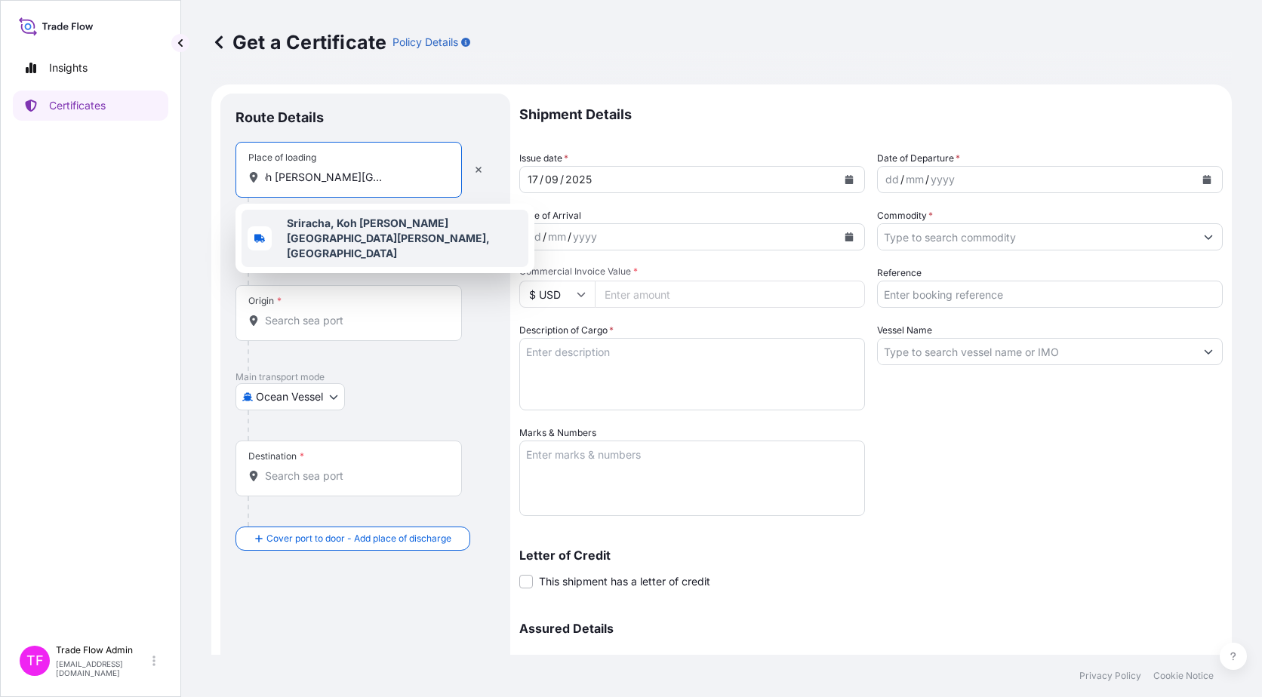
click at [316, 223] on b "Sriracha, Koh Loy pier - Koh Si Chang, Thailand" at bounding box center [388, 238] width 203 height 43
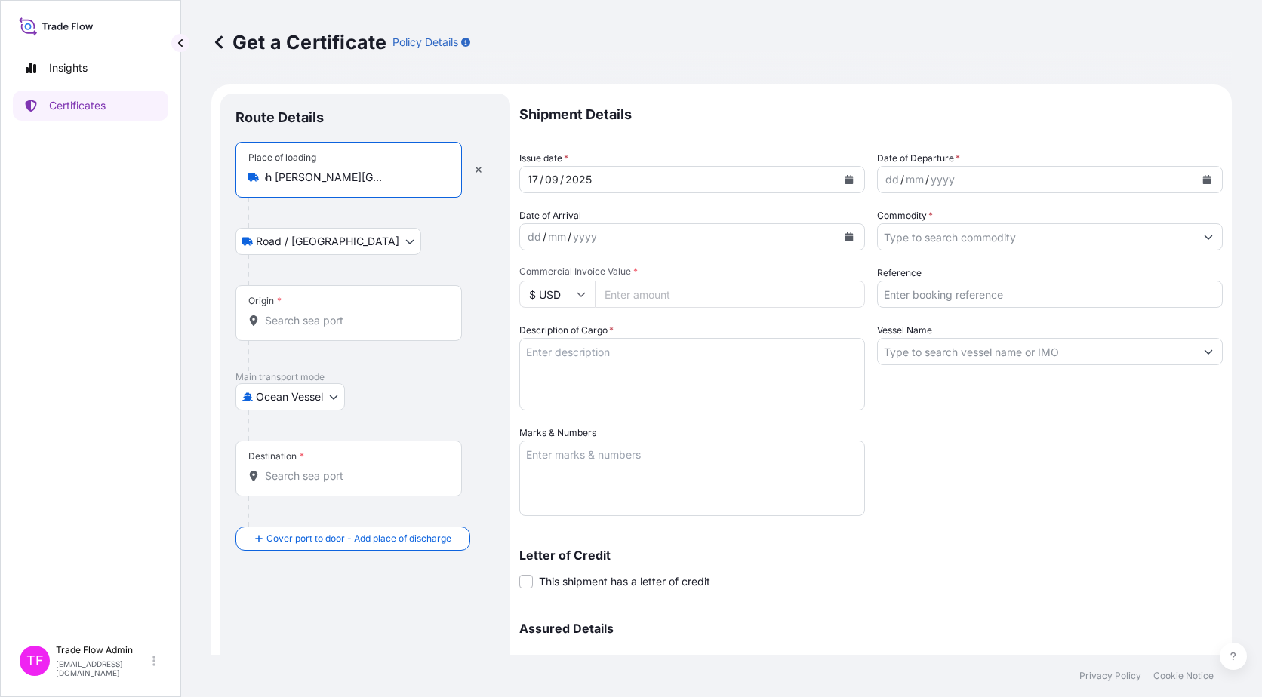
type input "Sriracha, Koh Loy pier - Koh Si Chang, Thailand"
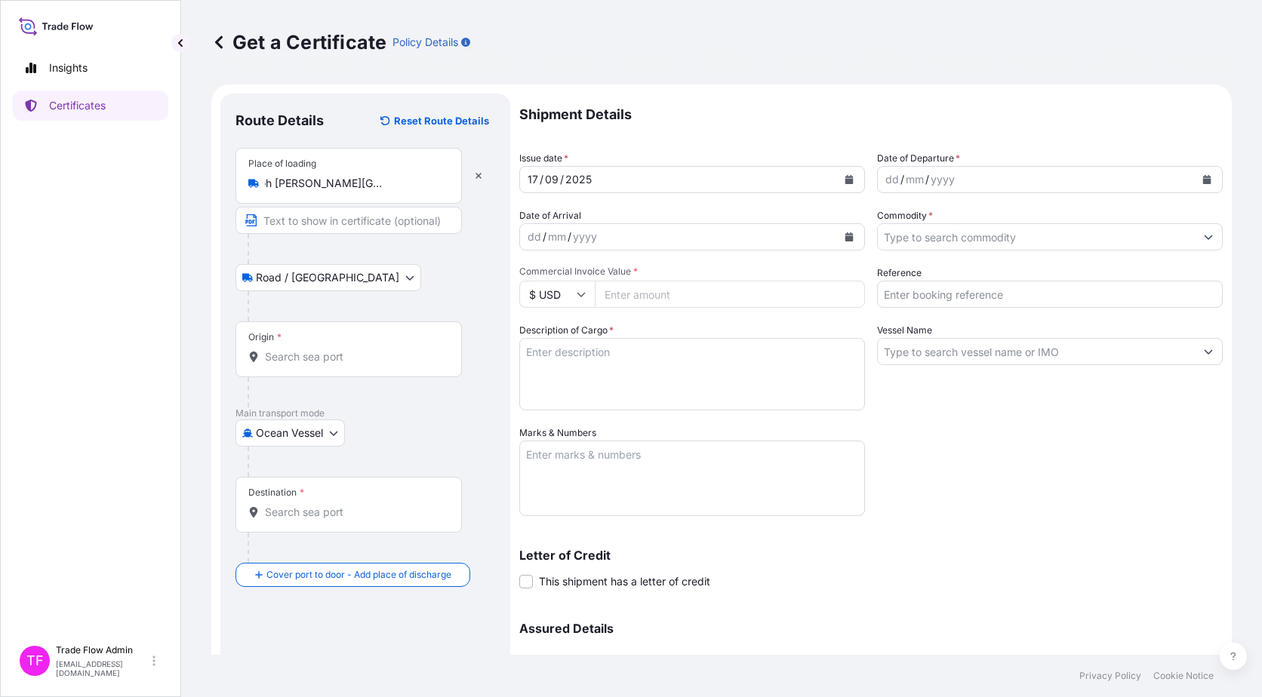
scroll to position [0, 0]
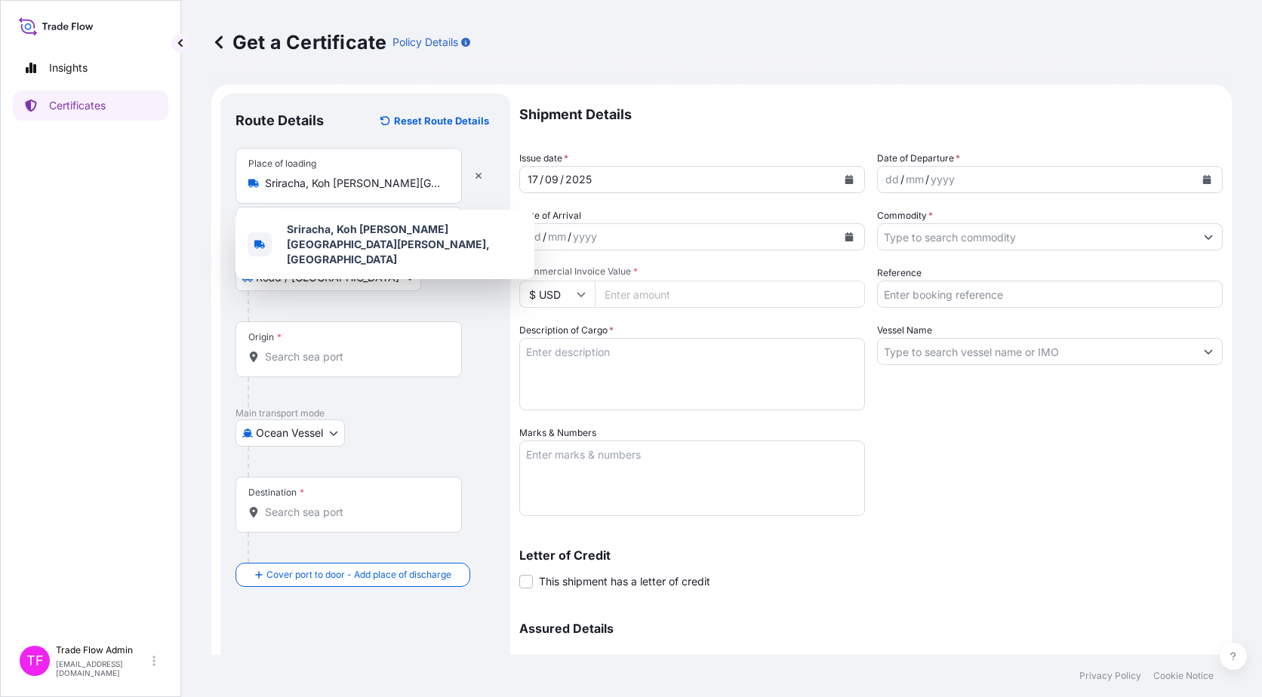
click at [337, 367] on div "Origin *" at bounding box center [348, 349] width 226 height 56
click at [337, 364] on input "Origin *" at bounding box center [354, 356] width 178 height 15
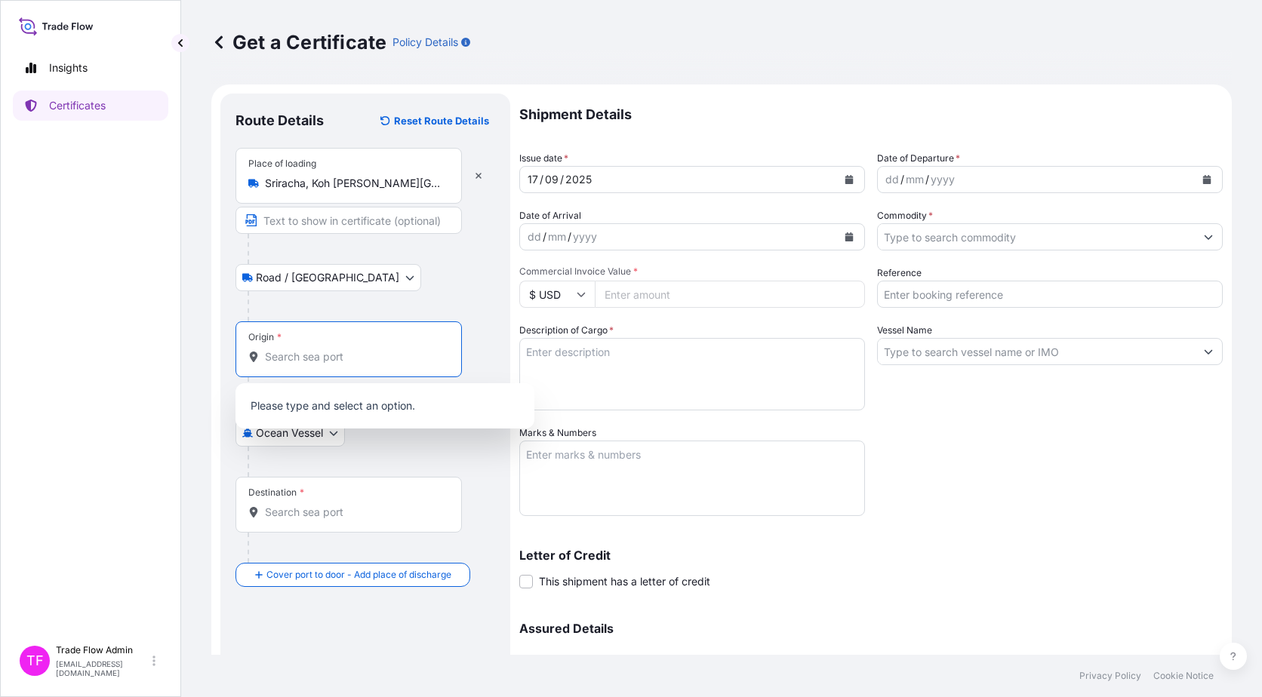
paste input "Si Racha, Si Racha District, Chon Buri, Thailand"
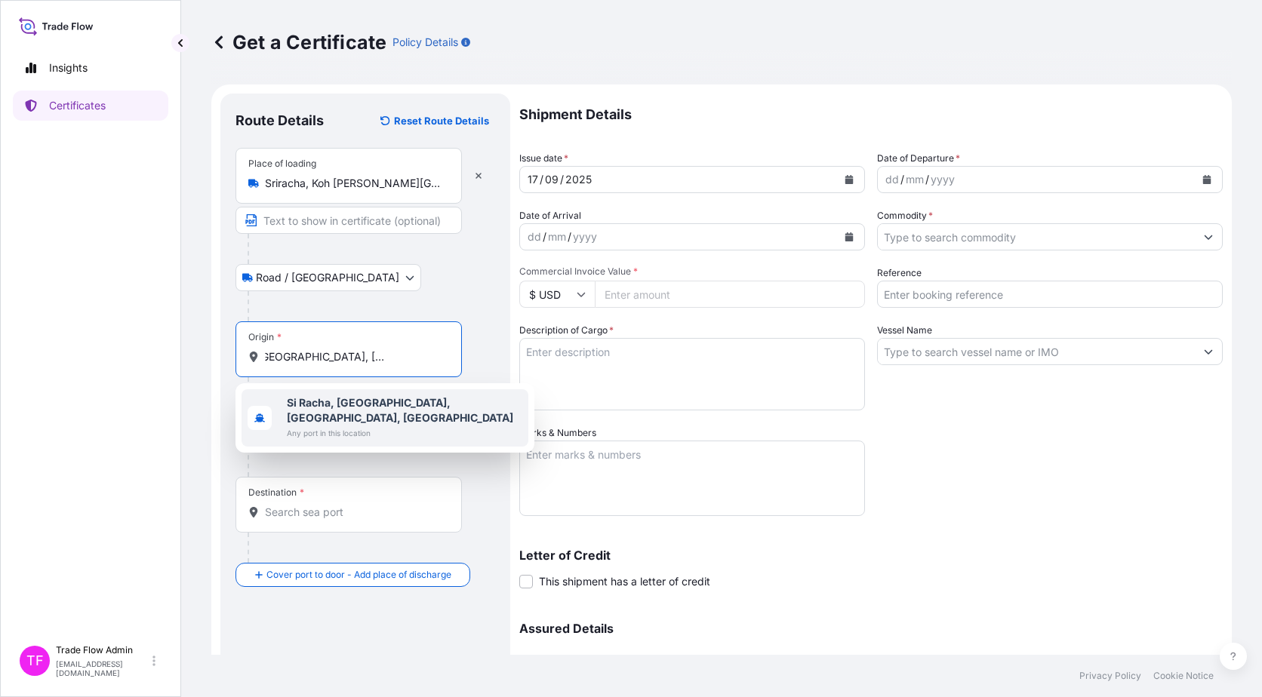
click at [420, 418] on span "Si Racha, Si Racha District, Chon Buri, Thailand" at bounding box center [404, 410] width 235 height 30
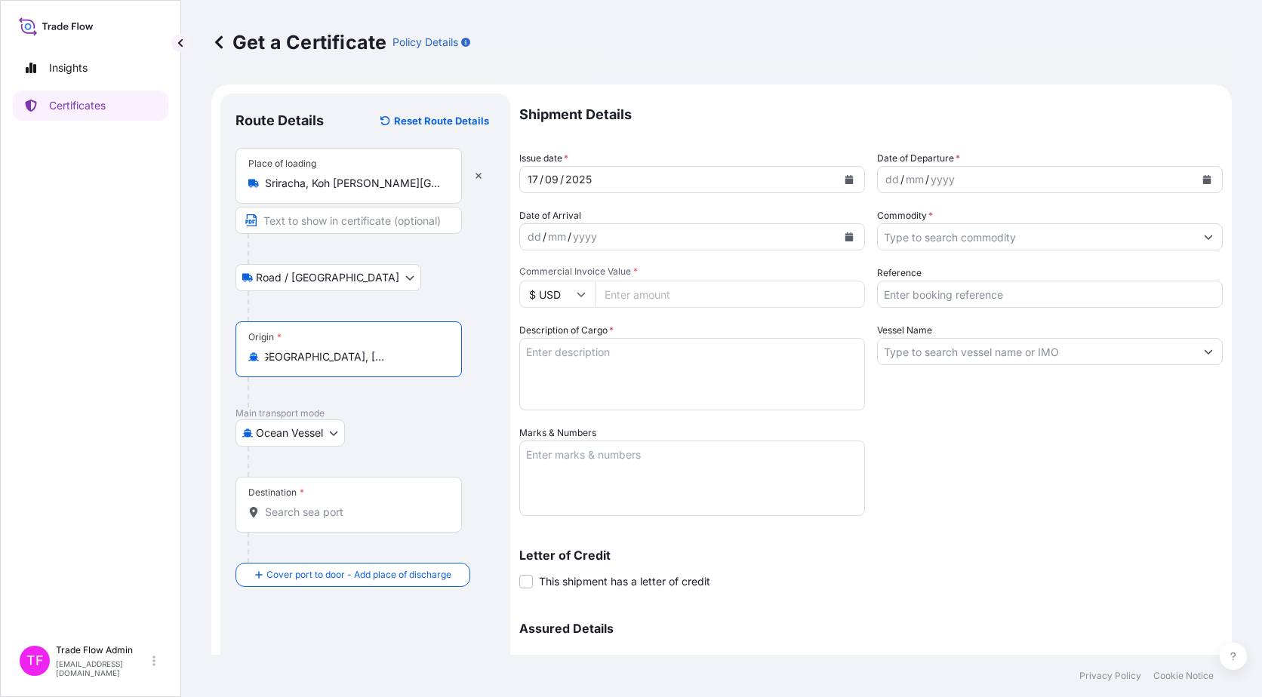
type input "Si Racha, Si Racha District, Chon Buri, Thailand"
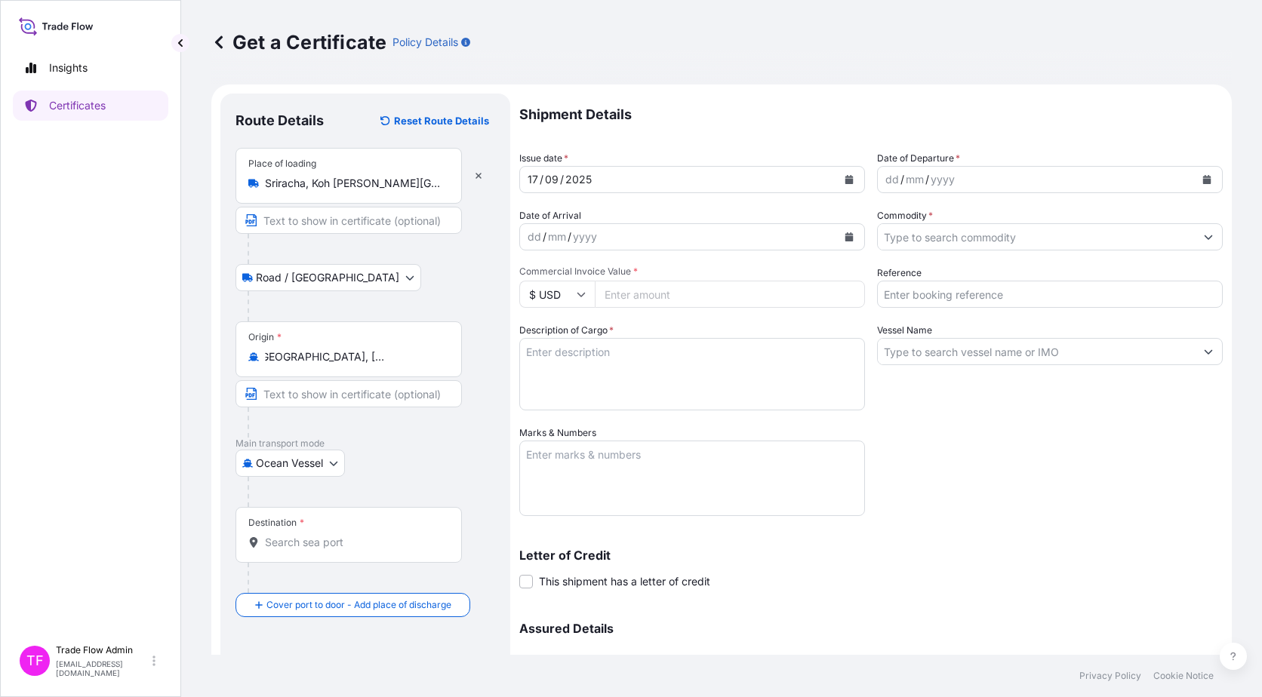
click at [478, 441] on div "Main transport mode Ocean Vessel Ocean Vessel Air Road" at bounding box center [365, 472] width 260 height 69
click at [328, 558] on div "Destination *" at bounding box center [348, 535] width 226 height 56
click at [328, 550] on input "Destination *" at bounding box center [354, 542] width 178 height 15
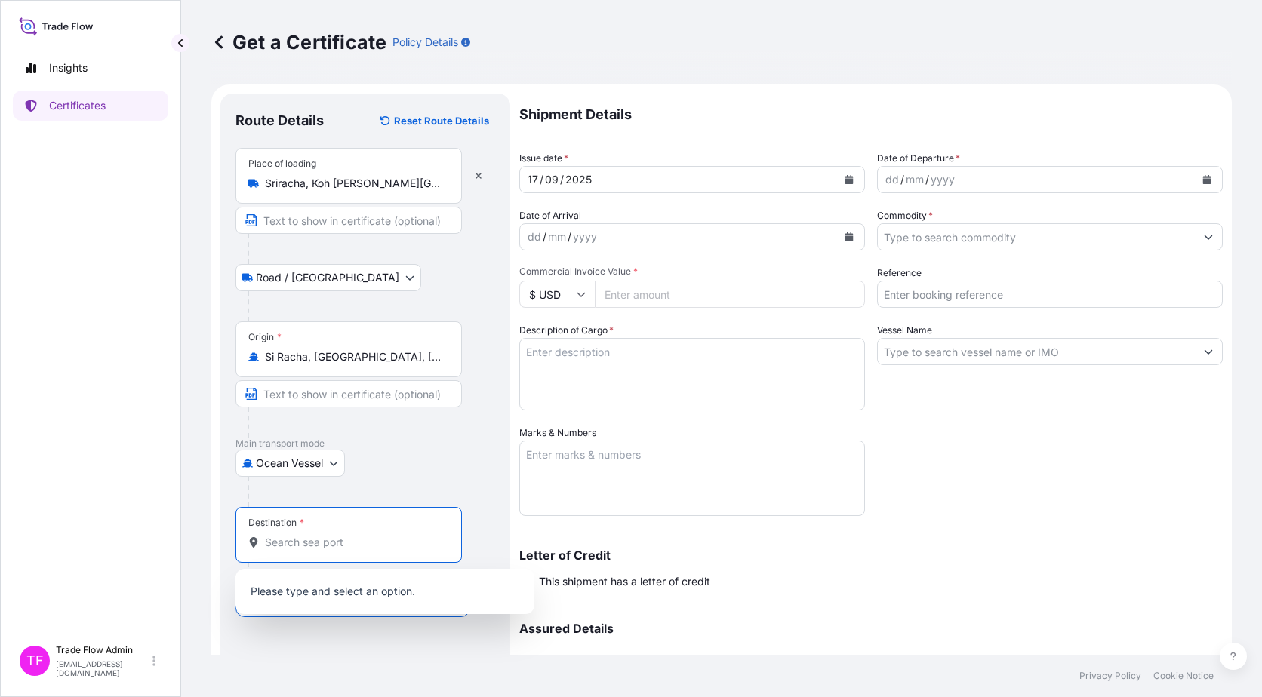
paste input "Nanjing, Jiangsu, China"
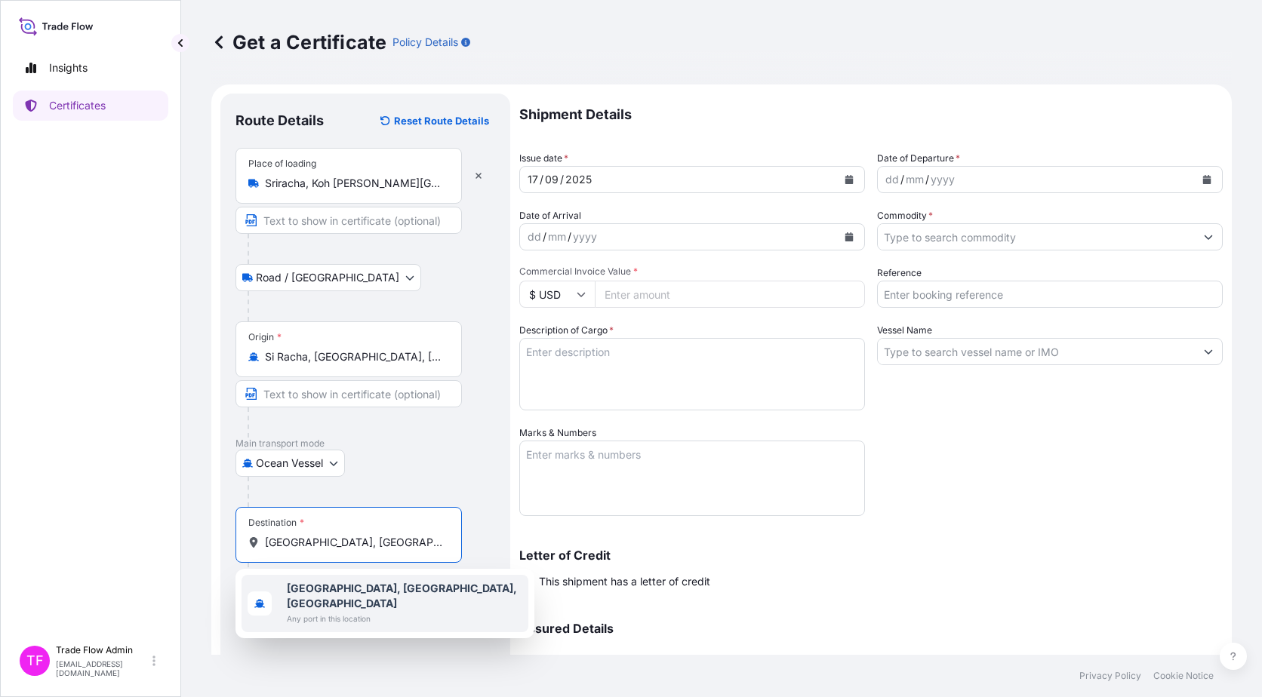
click at [372, 581] on span "Nanjing, Jiangsu, China" at bounding box center [404, 596] width 235 height 30
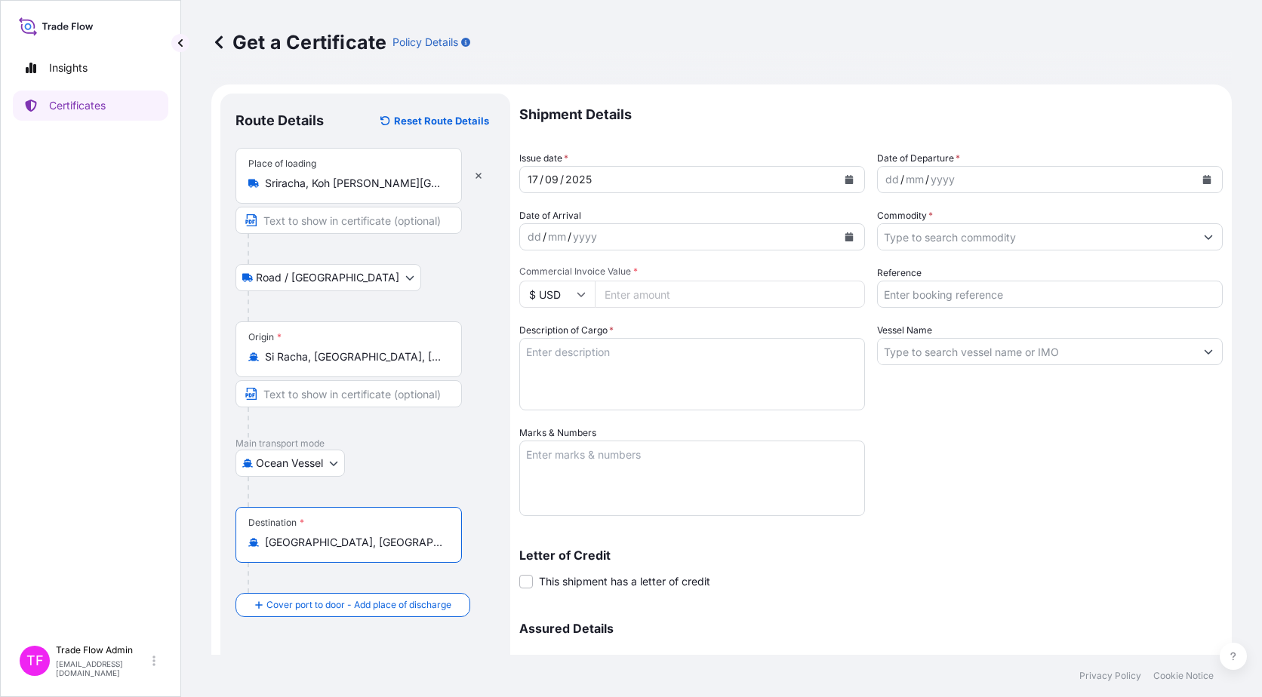
type input "Nanjing, Jiangsu, China"
click at [718, 558] on p "Letter of Credit" at bounding box center [870, 555] width 703 height 12
drag, startPoint x: 718, startPoint y: 558, endPoint x: 552, endPoint y: 373, distance: 248.5
drag, startPoint x: 552, startPoint y: 373, endPoint x: 509, endPoint y: 340, distance: 53.3
click at [509, 340] on div "Route Details Reset Route Details Place of loading Sriracha, Koh Loy pier - Koh…" at bounding box center [365, 446] width 290 height 704
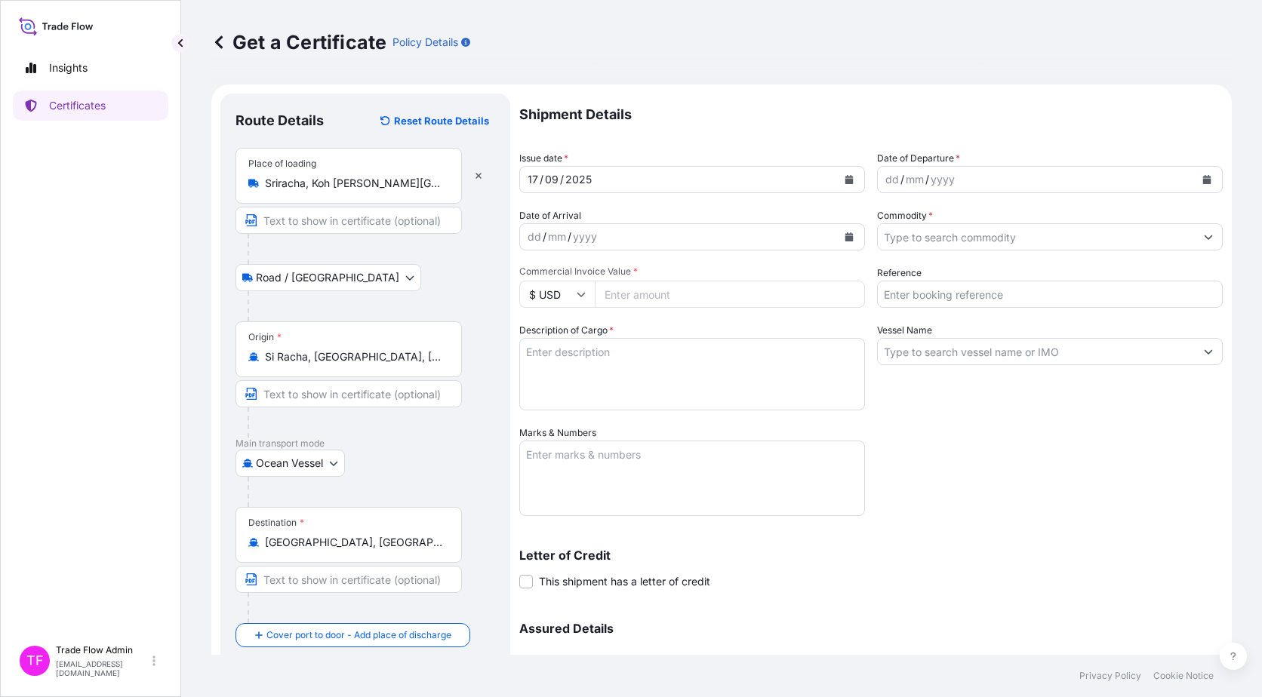
scroll to position [17, 0]
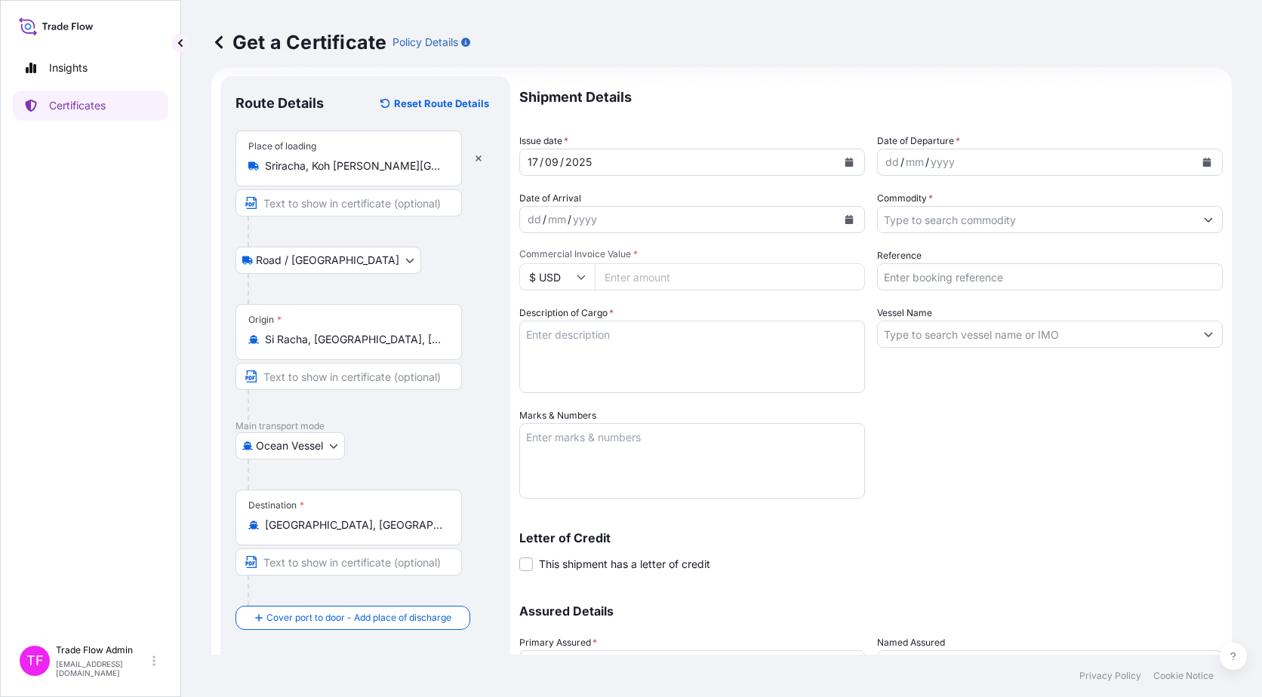
click at [837, 160] on button "Calendar" at bounding box center [849, 162] width 24 height 24
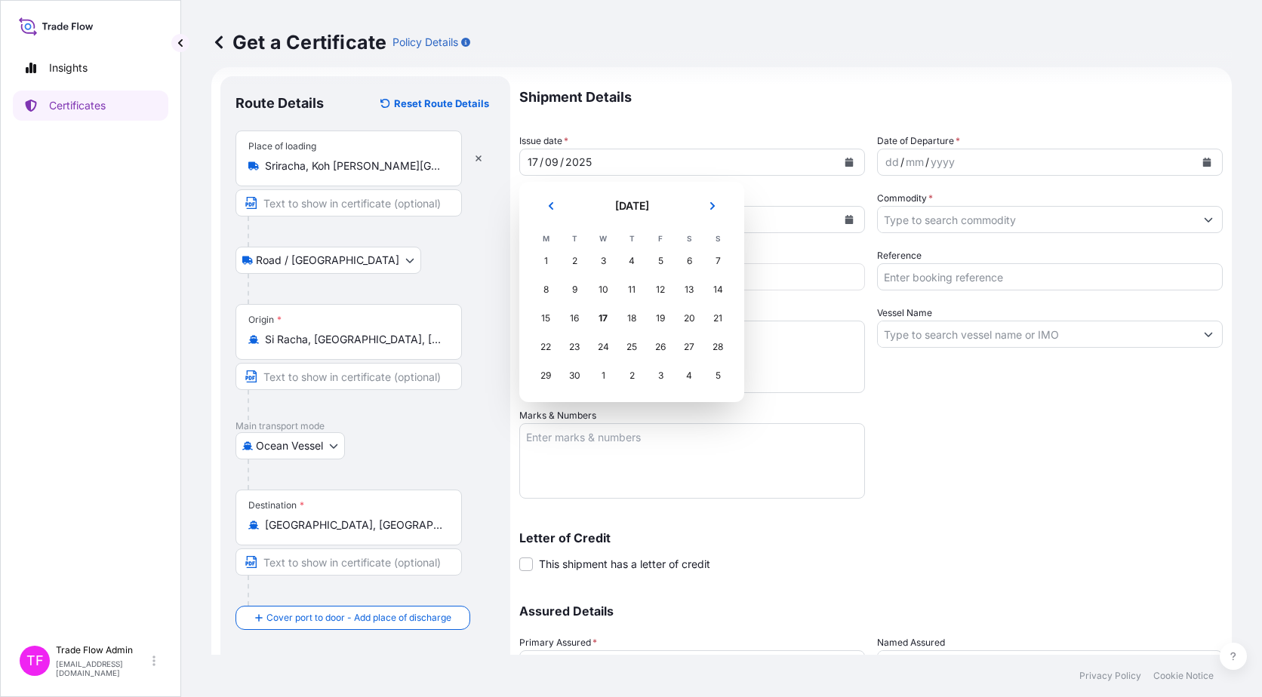
click at [555, 192] on section "September 2025 September 2025 M T W T F S S 1 2 3 4 5 6 7 8 9 10 11 12 13 14 15…" at bounding box center [631, 292] width 225 height 220
click at [555, 204] on icon "Previous" at bounding box center [550, 205] width 9 height 9
click at [567, 353] on div "19" at bounding box center [574, 347] width 27 height 27
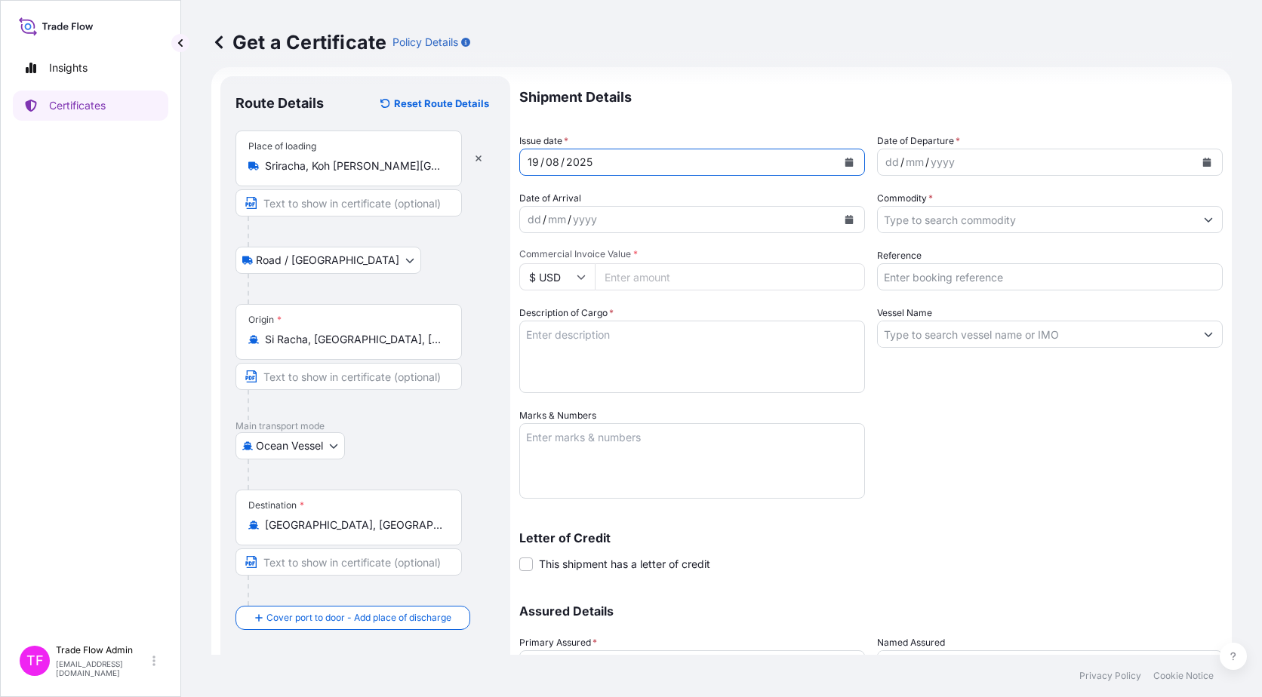
click at [1203, 166] on icon "Calendar" at bounding box center [1207, 162] width 8 height 9
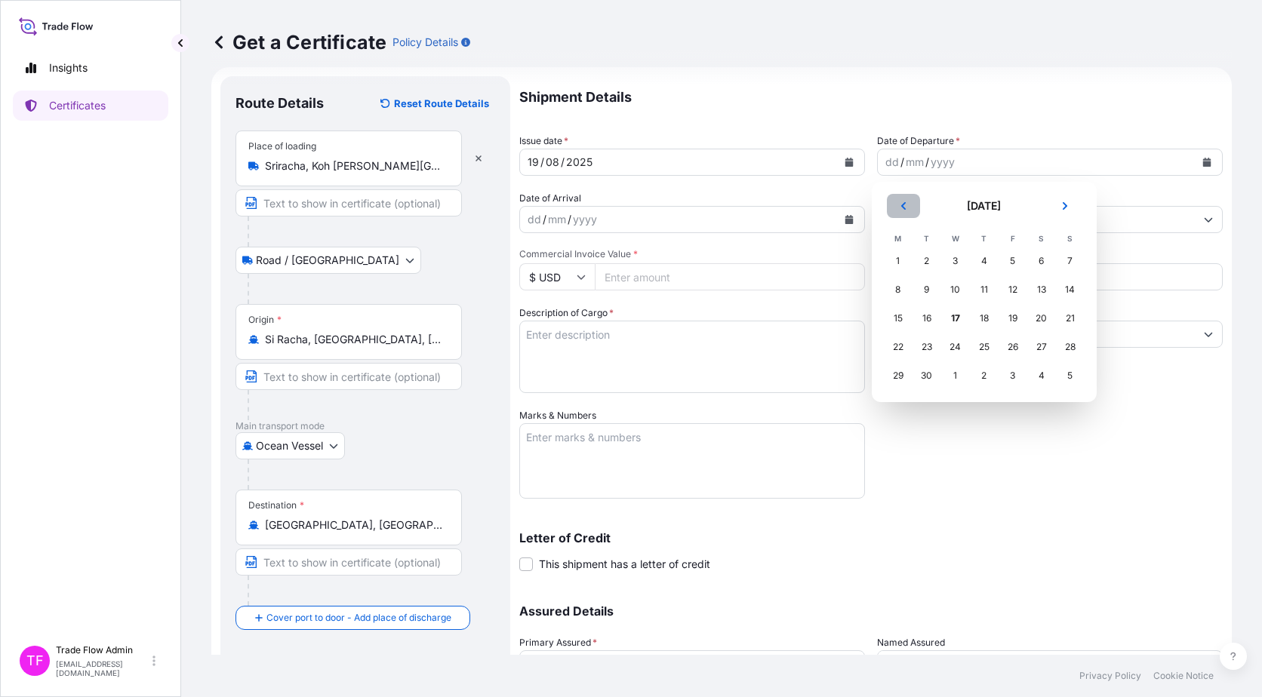
click at [911, 206] on button "Previous" at bounding box center [903, 206] width 33 height 24
click at [924, 350] on div "19" at bounding box center [926, 347] width 27 height 27
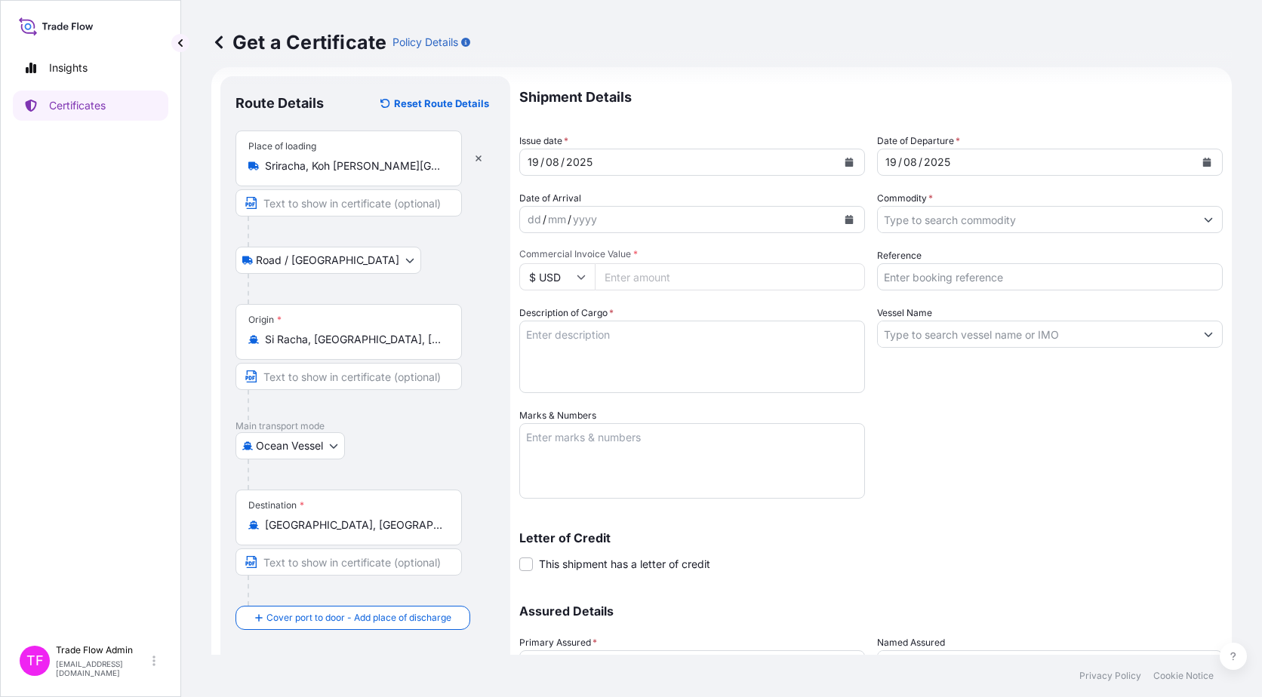
click at [674, 278] on input "Commercial Invoice Value *" at bounding box center [730, 276] width 270 height 27
paste input "20200516.26"
type input "20200516.26"
click at [1103, 422] on div "Shipment Details Issue date * 19 / 08 / 2025 Date of Departure * 19 / 08 / 2025…" at bounding box center [870, 407] width 703 height 662
click at [1035, 233] on div "Shipment Details Issue date * 19 / 08 / 2025 Date of Departure * 19 / 08 / 2025…" at bounding box center [870, 407] width 703 height 662
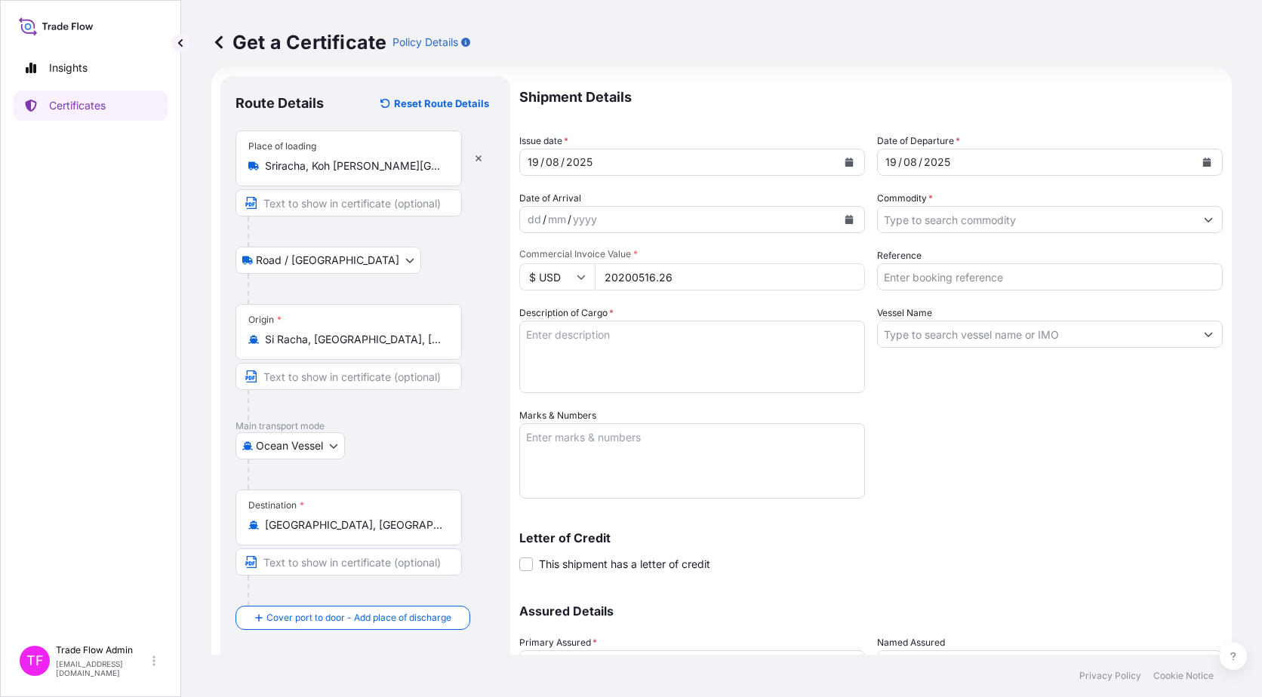
click at [1025, 222] on input "Commodity *" at bounding box center [1036, 219] width 317 height 27
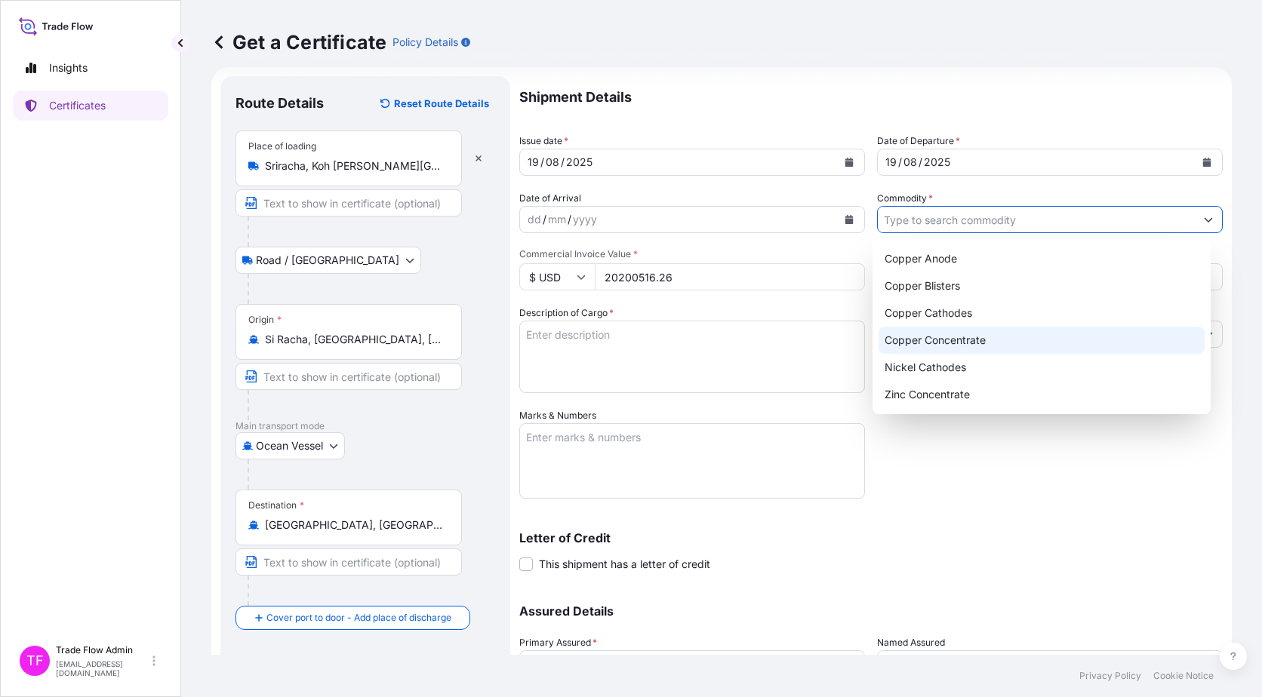
click at [984, 344] on div "Copper Concentrate" at bounding box center [1041, 340] width 327 height 27
type input "Copper Concentrate"
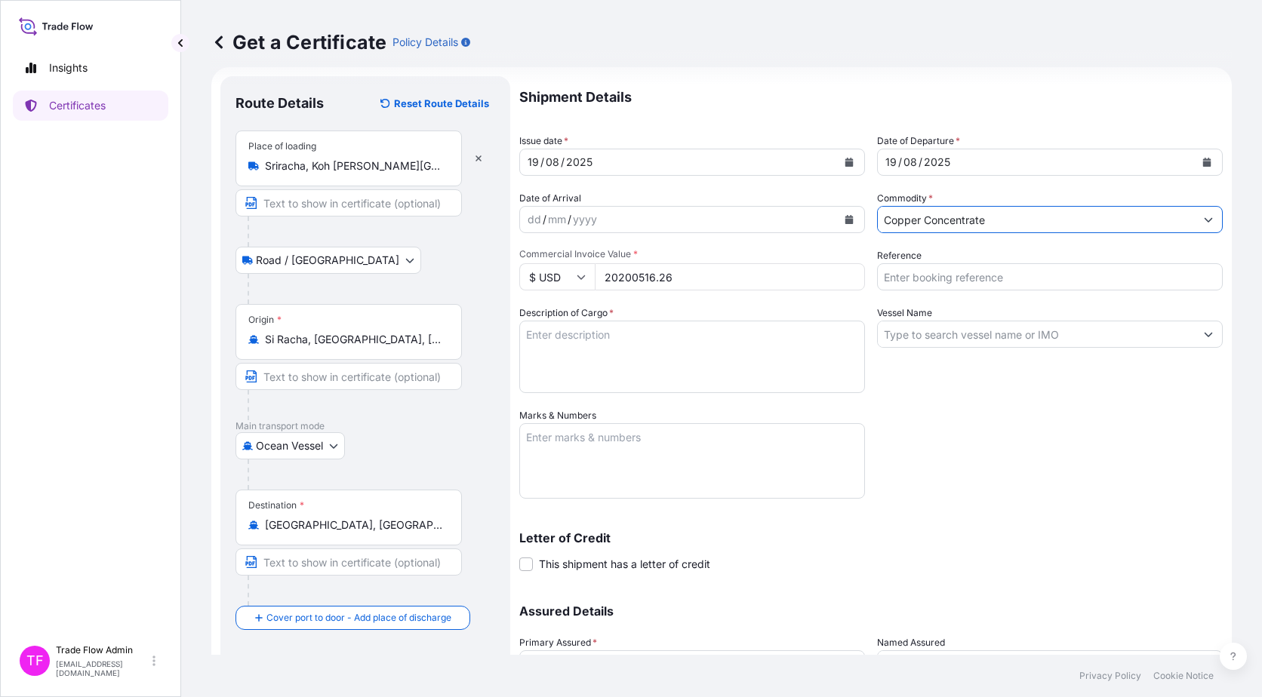
click at [957, 281] on input "Reference" at bounding box center [1050, 276] width 346 height 27
paste input "2025-E90003-8TD"
type input "2025-E90003-8TD"
click at [635, 323] on textarea "Description of Cargo *" at bounding box center [692, 357] width 346 height 72
paste textarea "COMMODITY: PHU KHAM COPPER CONCENTRATES QUANTITY: 9302.332 DMT PRICE TERMS: CIF…"
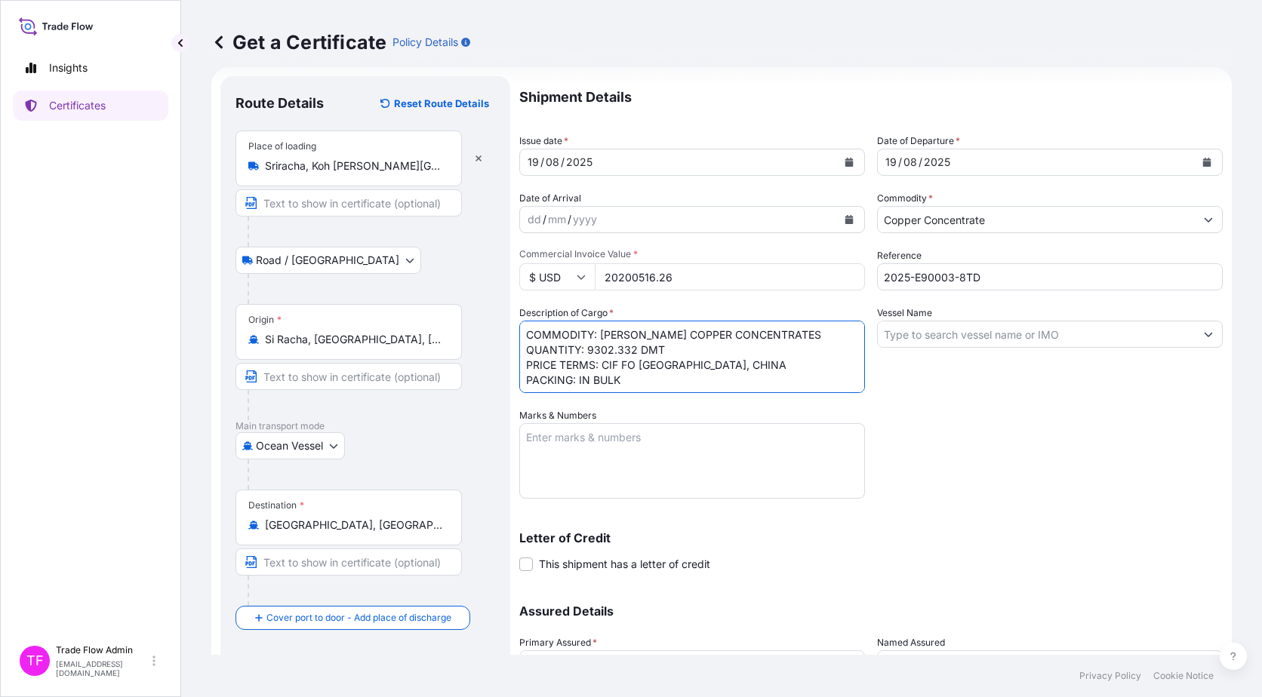
scroll to position [2, 0]
type textarea "COMMODITY: PHU KHAM COPPER CONCENTRATES QUANTITY: 9302.332 DMT PRICE TERMS: CIF…"
click at [933, 331] on input "Vessel Name" at bounding box center [1036, 334] width 317 height 27
paste input "MV. TAN BINH 279"
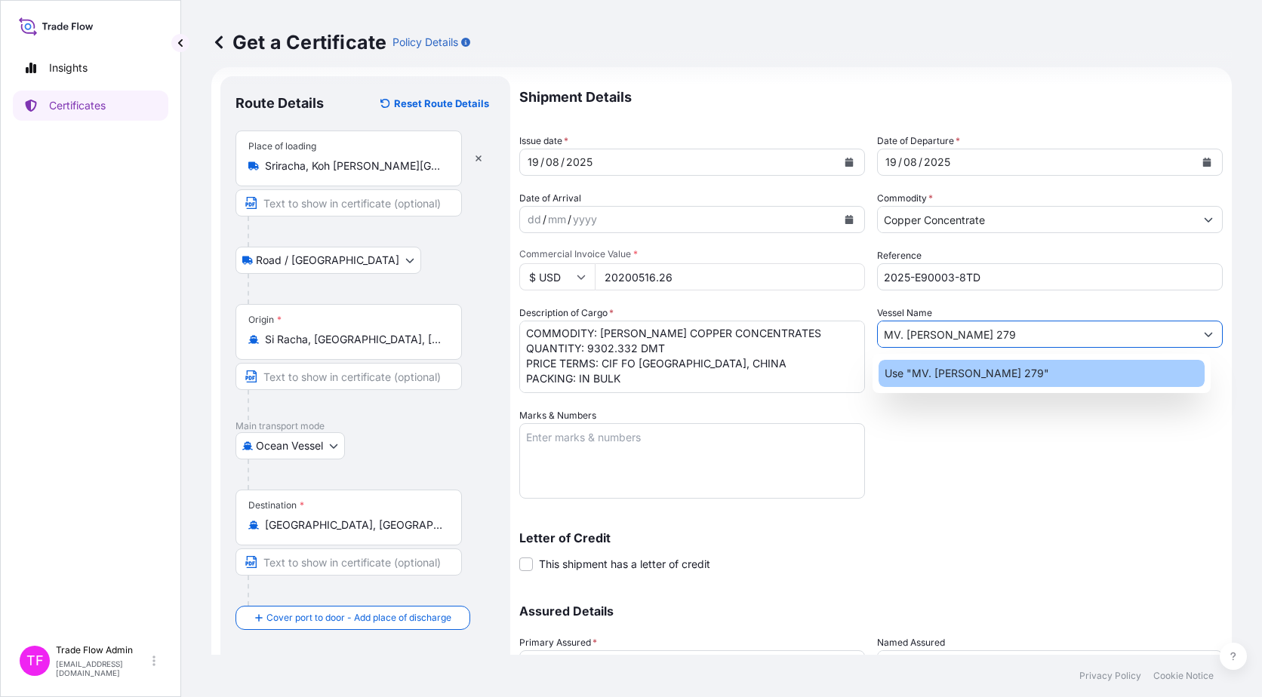
click at [950, 372] on p "Use "MV. TAN BINH 279"" at bounding box center [966, 373] width 164 height 15
type input "MV. TAN BINH 279"
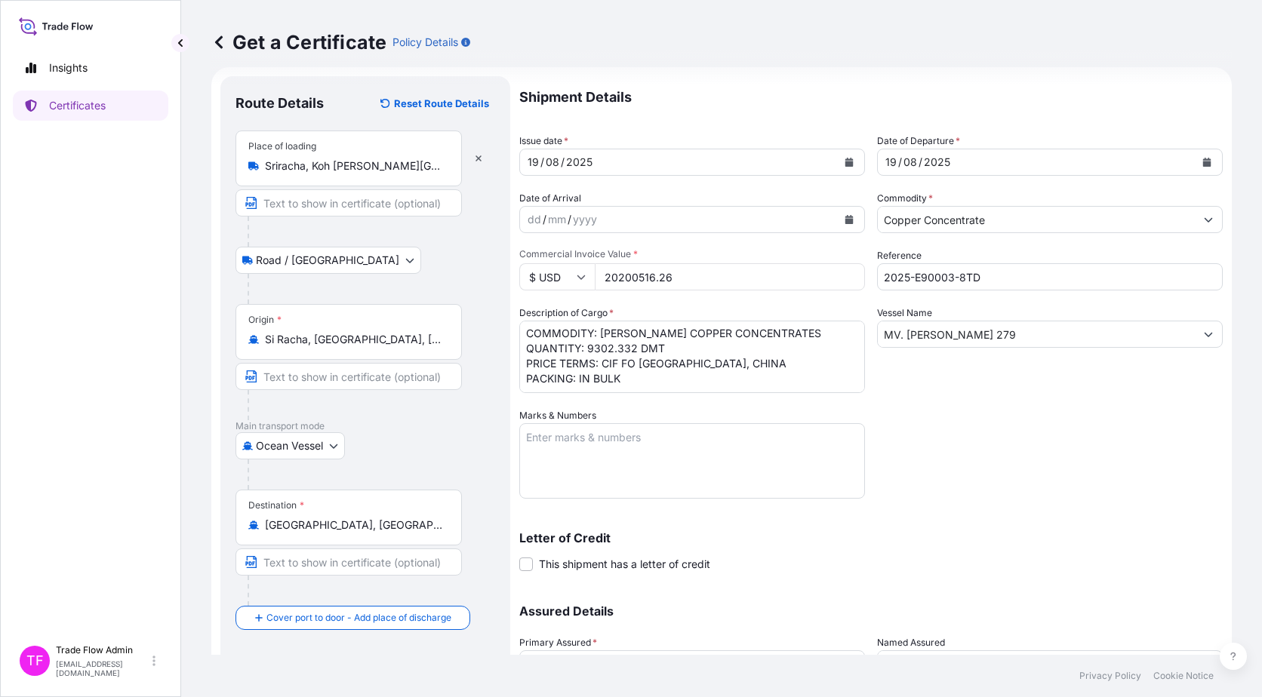
click at [951, 429] on div "Shipment Details Issue date * 19 / 08 / 2025 Date of Departure * 19 / 08 / 2025…" at bounding box center [870, 407] width 703 height 662
click at [578, 462] on textarea "Marks & Numbers" at bounding box center [692, 460] width 346 height 75
paste textarea "BL NO.: 20-0286SRC001"
type textarea "BL NO.: 20-0286SRC001"
click at [856, 546] on div "Letter of Credit This shipment has a letter of credit Letter of credit * Letter…" at bounding box center [870, 552] width 703 height 40
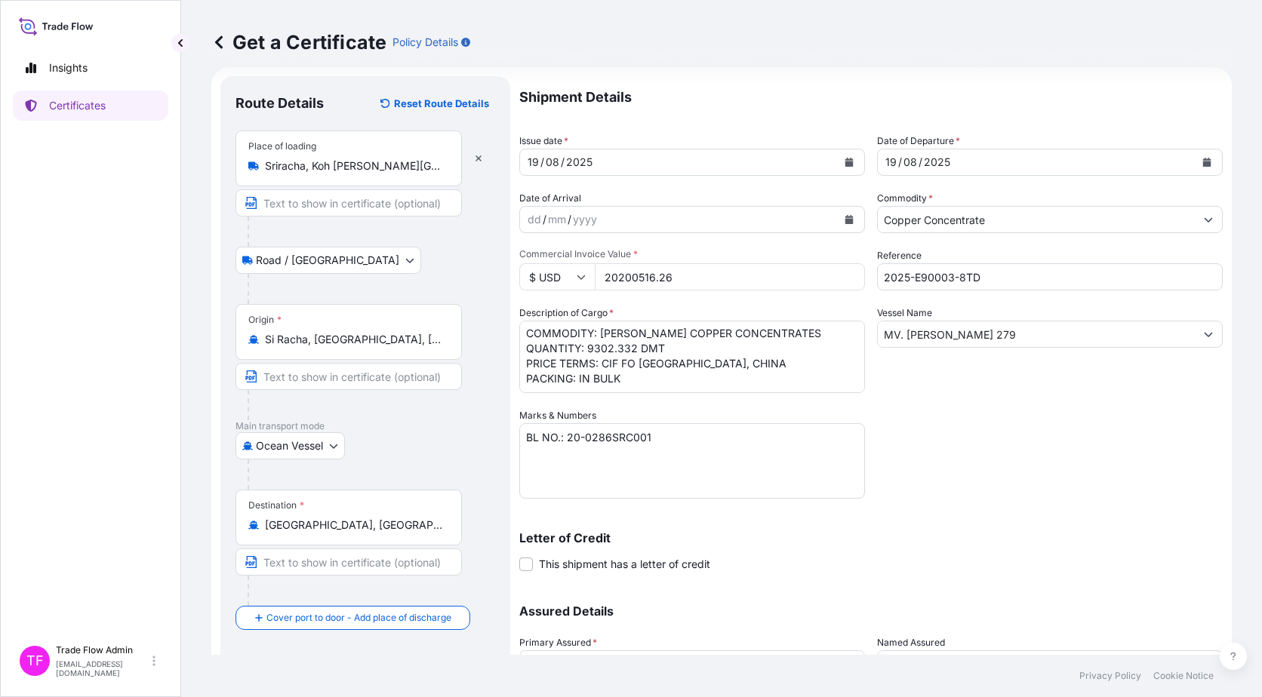
scroll to position [152, 0]
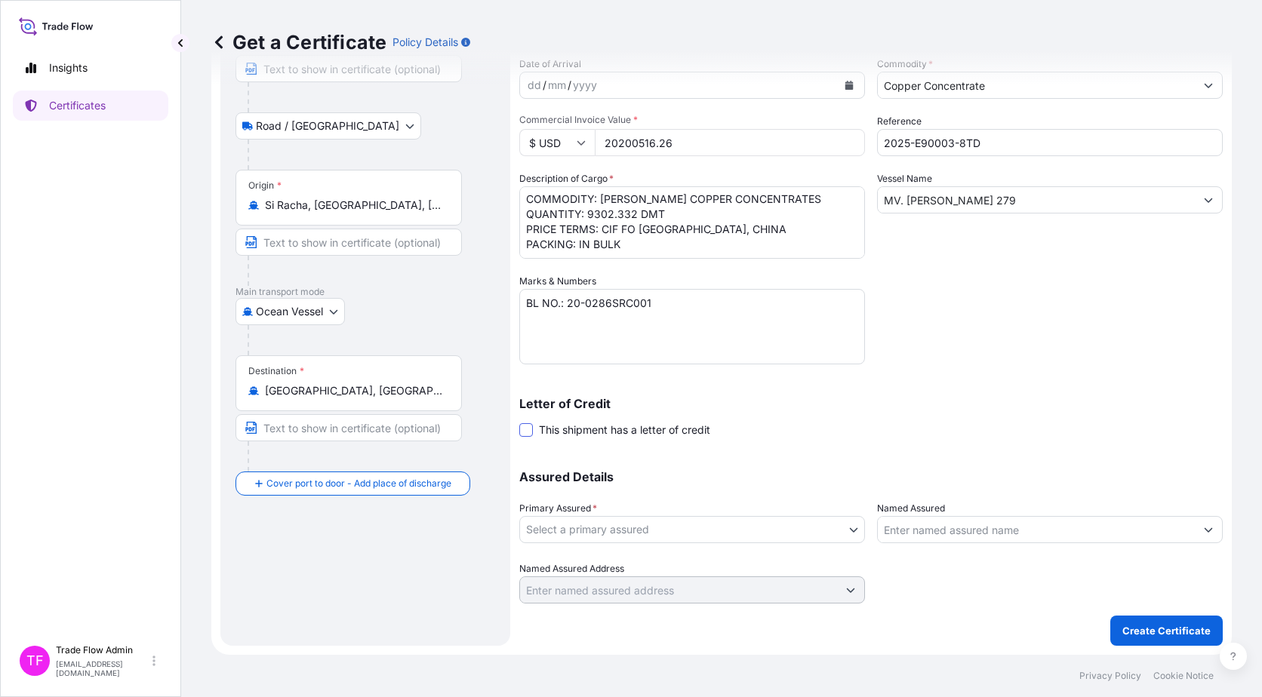
click at [531, 429] on span at bounding box center [526, 430] width 14 height 14
click at [519, 422] on input "This shipment has a letter of credit" at bounding box center [519, 422] width 0 height 0
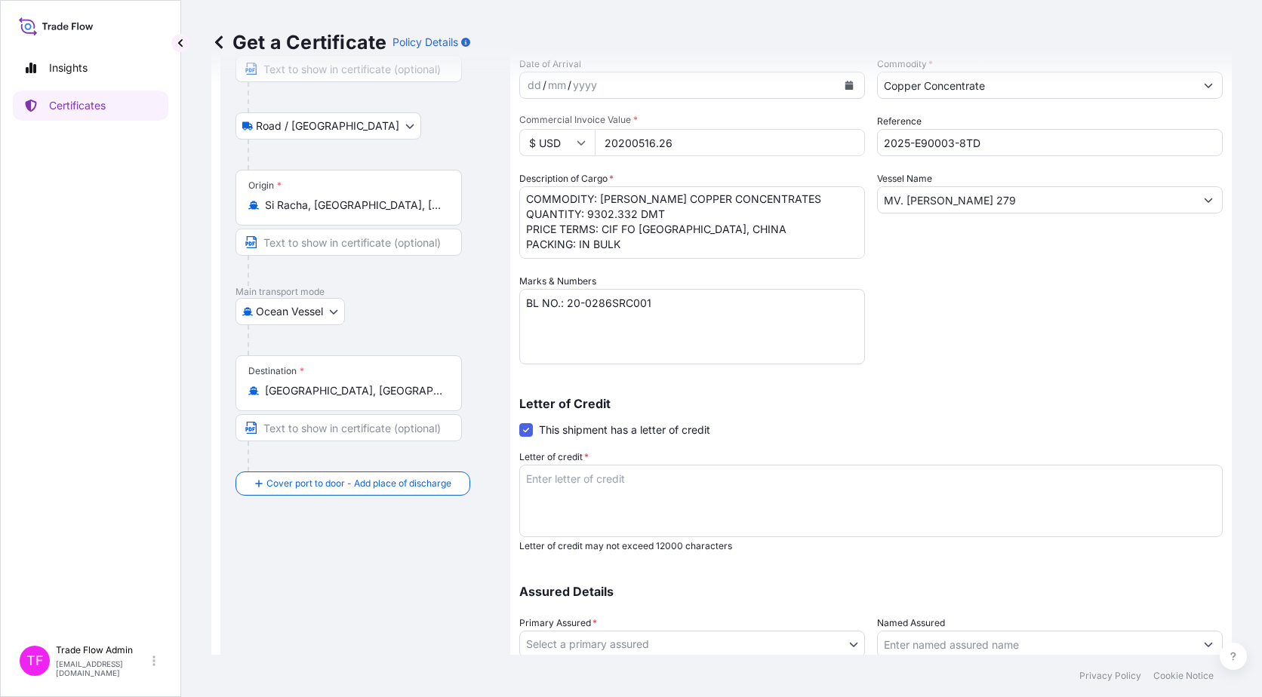
click at [609, 493] on textarea "Letter of credit *" at bounding box center [870, 501] width 703 height 72
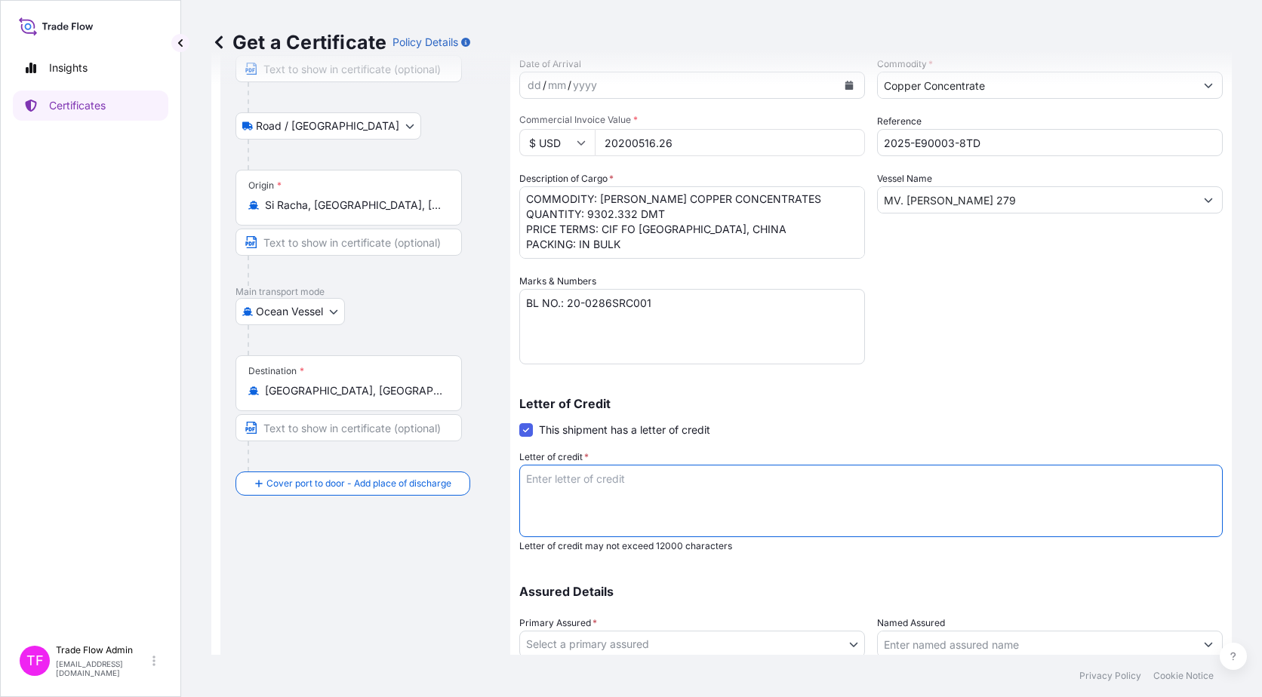
paste textarea "FULL SET INSURANCE POLICY OR CERTIFICATE, BLANK ENDORSED, INDICATING THAT CLAIM…"
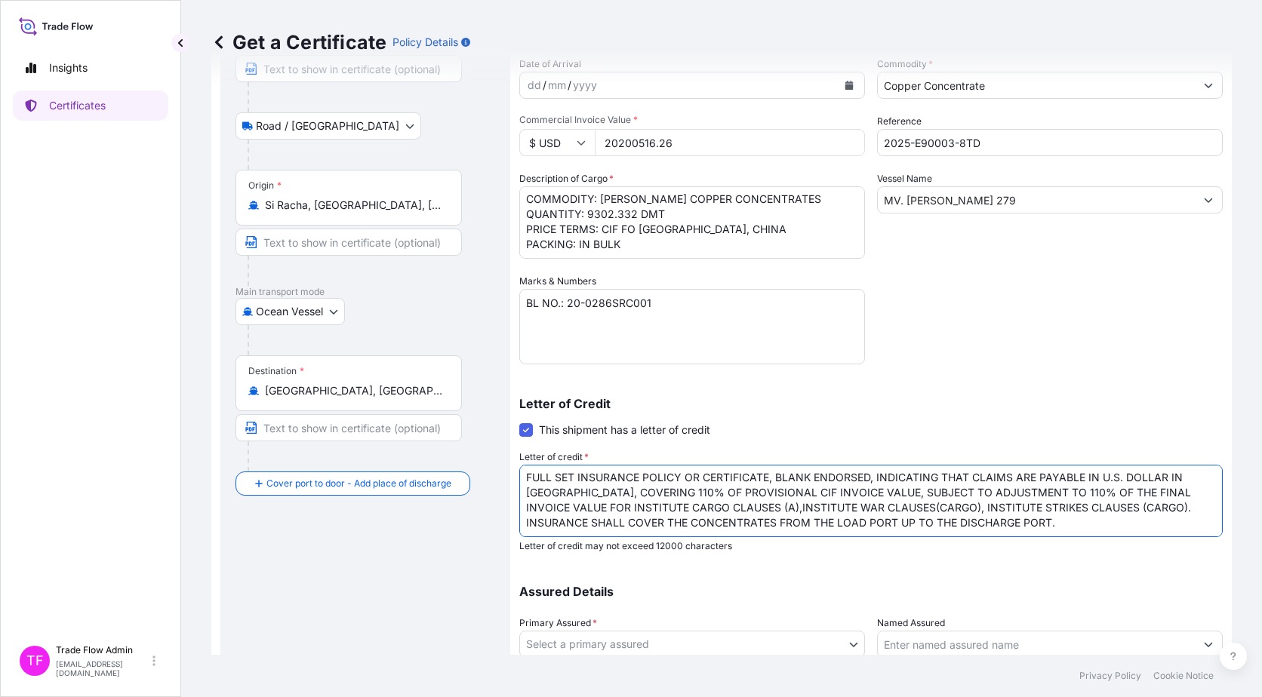
scroll to position [2, 0]
click at [554, 478] on textarea "FULL SET INSURANCE POLICY OR CERTIFICATE, BLANK ENDORSED, INDICATING THAT CLAIM…" at bounding box center [870, 501] width 703 height 72
click at [527, 510] on textarea "FULL SET INSURANCE POLICY OR CERTIFICATE, BLANK ENDORSED, INDICATING THAT CLAIM…" at bounding box center [870, 501] width 703 height 72
drag, startPoint x: 530, startPoint y: 520, endPoint x: 536, endPoint y: 532, distance: 13.5
drag, startPoint x: 536, startPoint y: 532, endPoint x: 527, endPoint y: 523, distance: 12.3
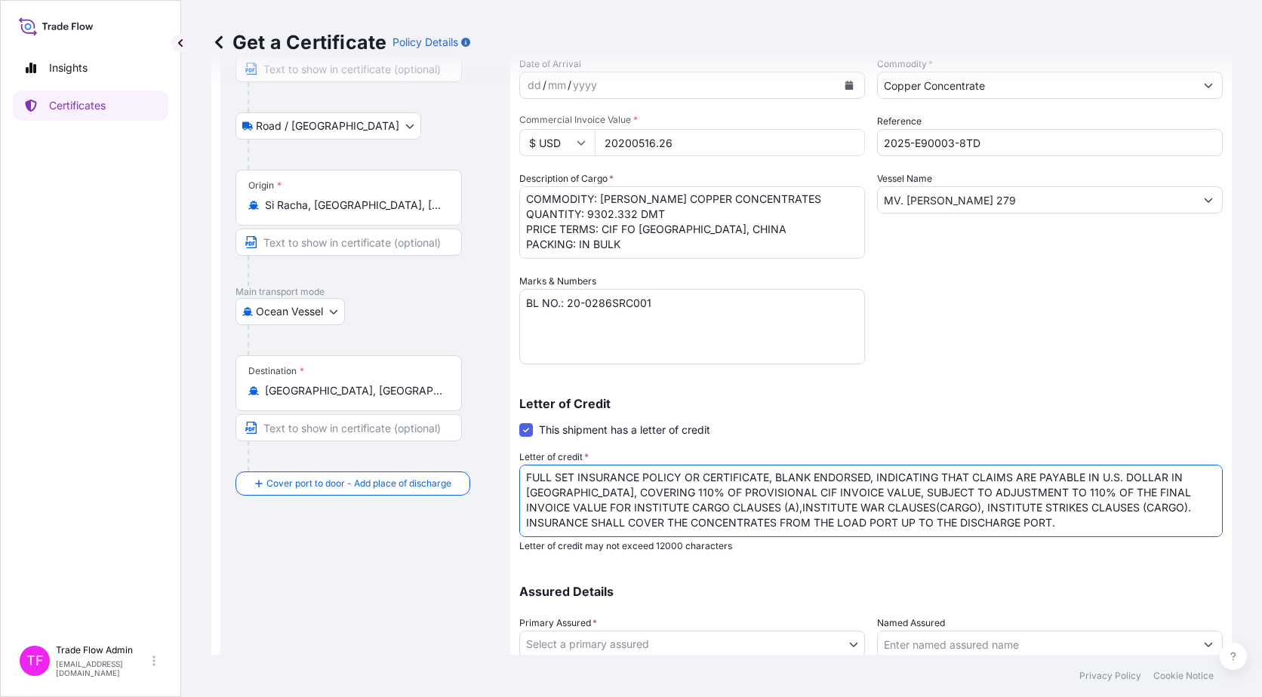
click at [527, 523] on textarea "FULL SET INSURANCE POLICY OR CERTIFICATE, BLANK ENDORSED, INDICATING THAT CLAIM…" at bounding box center [870, 501] width 703 height 72
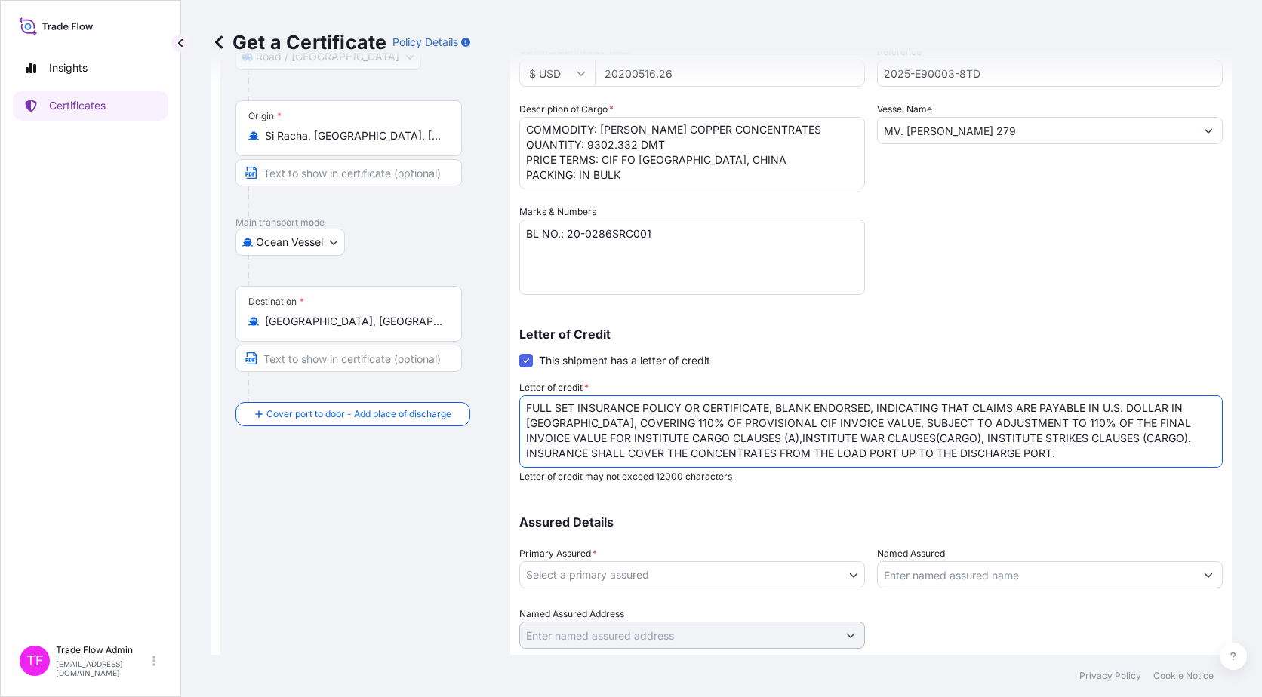
scroll to position [224, 0]
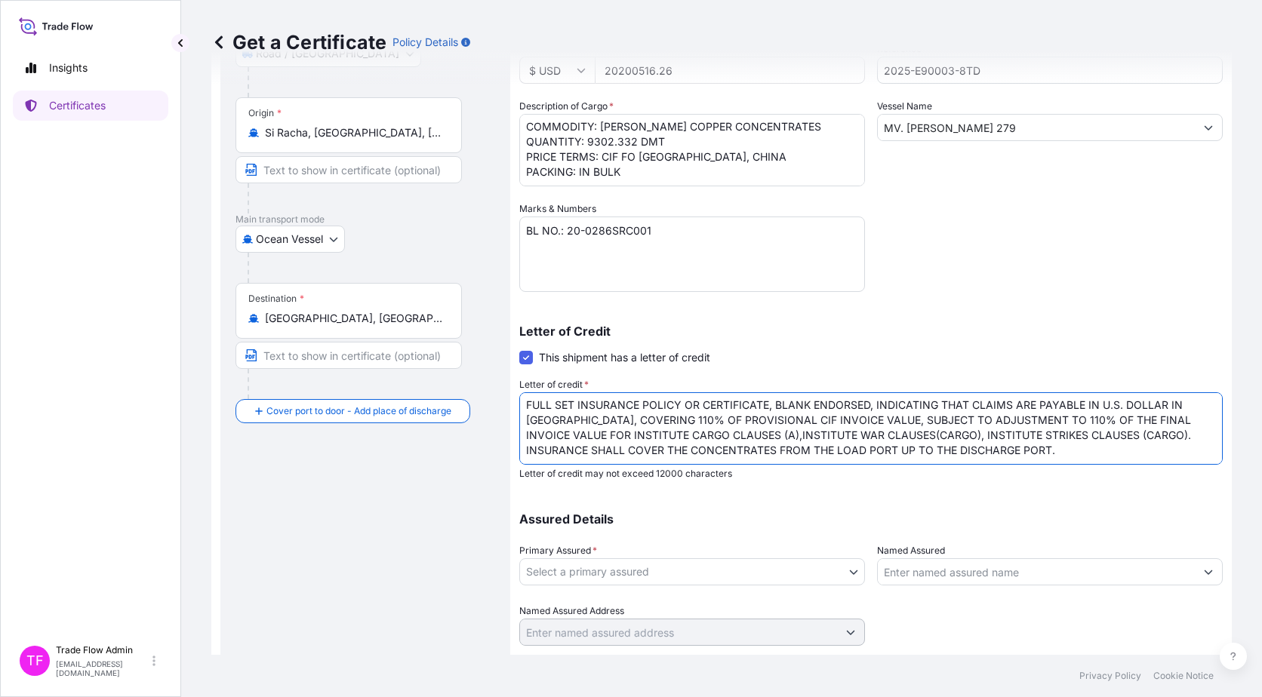
type textarea "FULL SET INSURANCE POLICY OR CERTIFICATE, BLANK ENDORSED, INDICATING THAT CLAIM…"
click at [636, 570] on body "Insights Certificates TF Trade Flow Admin trade.flow+citic@wtwco.com Get a Cert…" at bounding box center [631, 348] width 1262 height 697
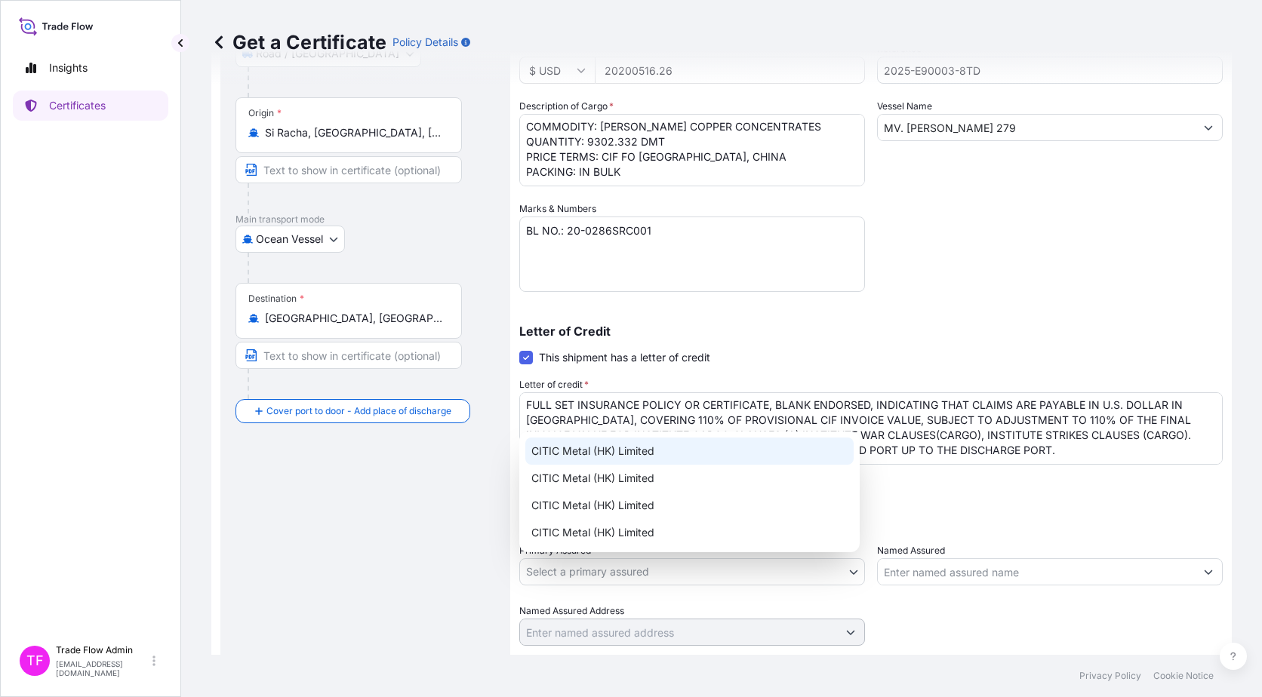
click at [622, 447] on div "CITIC Metal (HK) Limited" at bounding box center [689, 451] width 328 height 27
select select "31478"
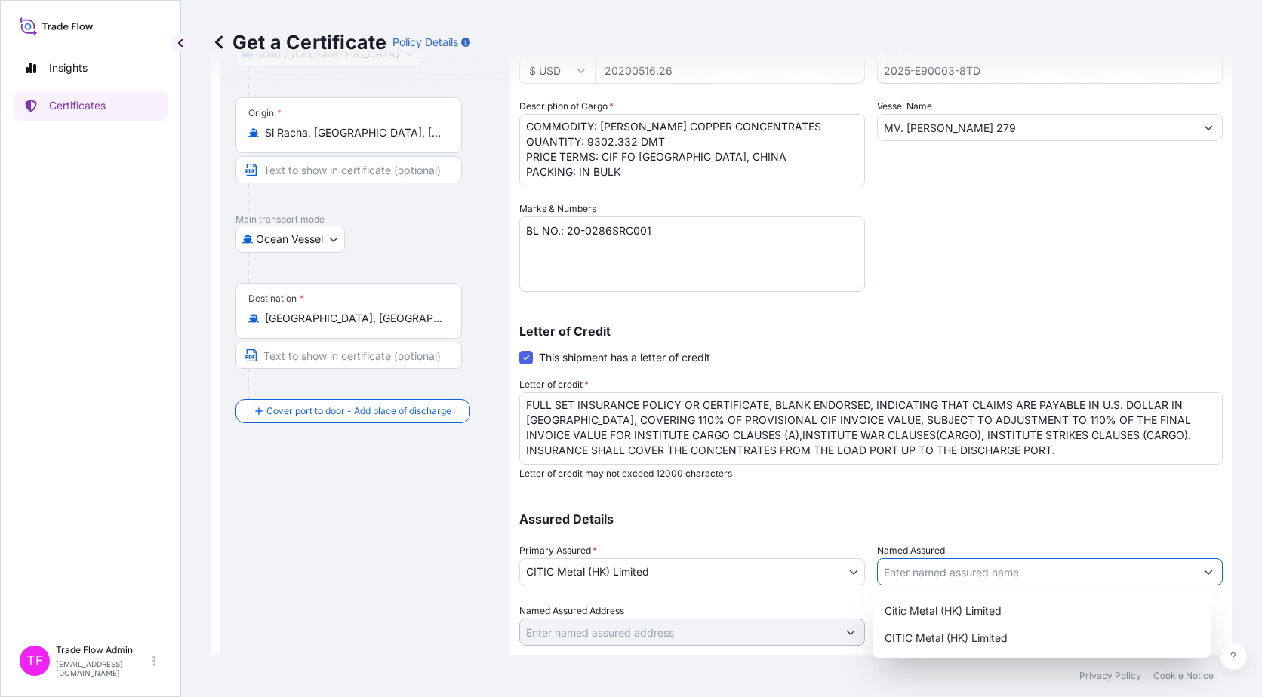
click at [960, 572] on input "Named Assured" at bounding box center [1036, 571] width 317 height 27
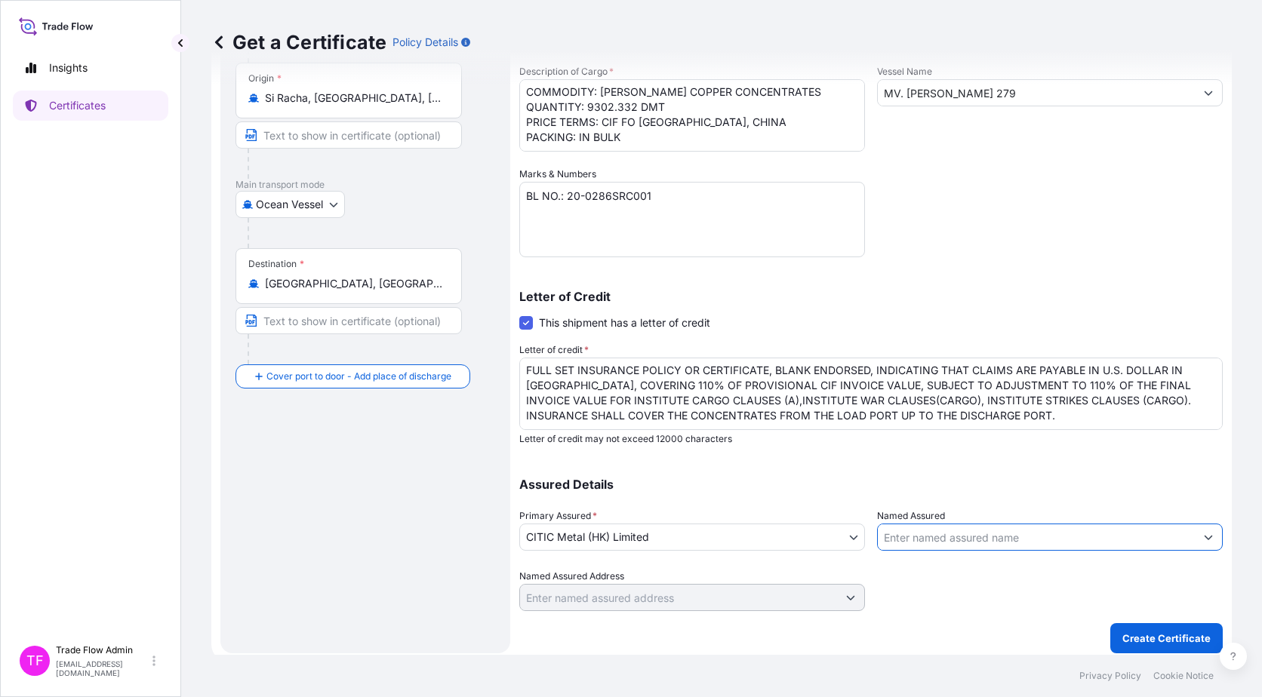
click at [962, 530] on input "Named Assured" at bounding box center [1036, 537] width 317 height 27
click at [961, 535] on input "Named Assured" at bounding box center [1036, 537] width 317 height 27
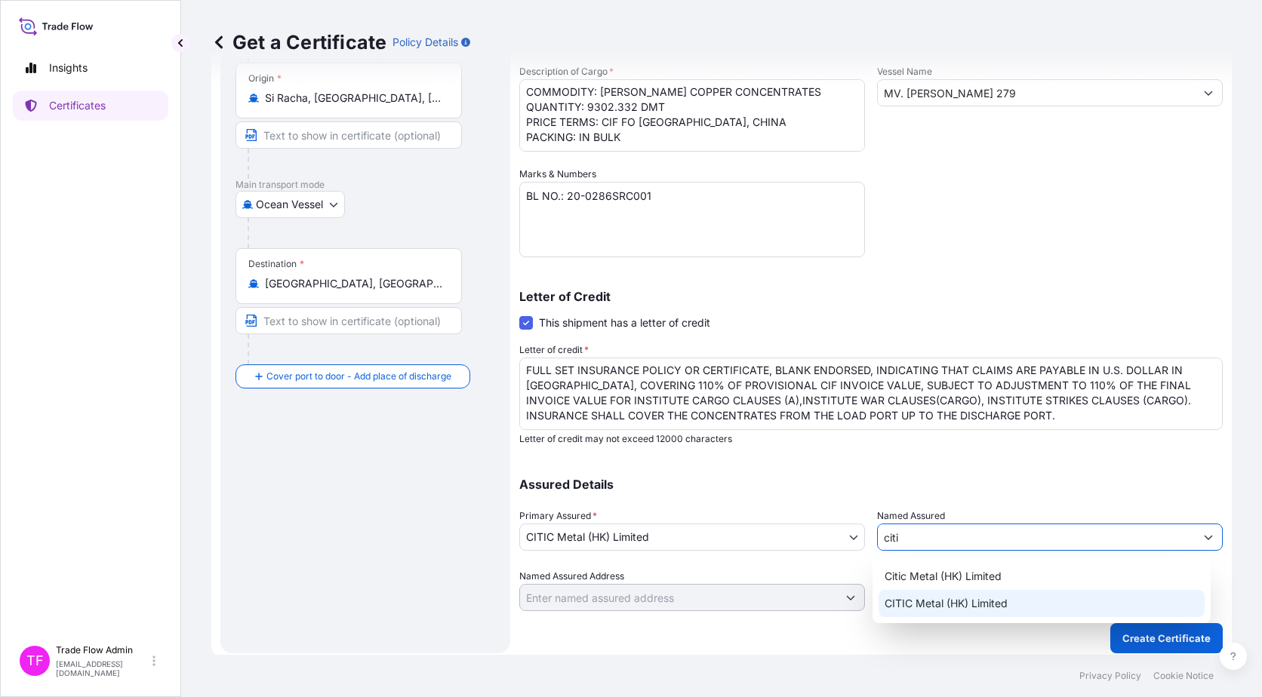
click at [959, 606] on span "CITIC Metal (HK) Limited" at bounding box center [945, 603] width 123 height 15
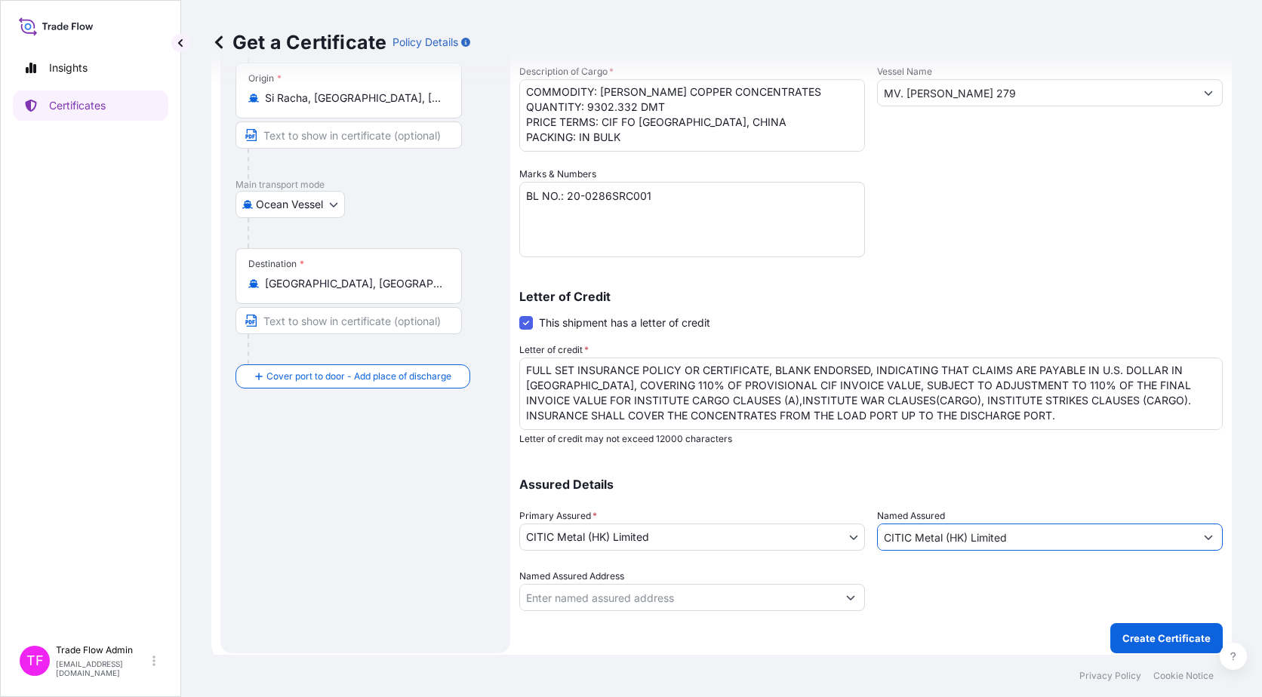
type input "CITIC Metal (HK) Limited"
click at [948, 601] on div at bounding box center [1050, 590] width 346 height 42
click at [865, 601] on div "Assured Details Primary Assured * CITIC Metal (HK) Limited CITIC Metal (HK) Lim…" at bounding box center [870, 535] width 703 height 151
click at [838, 601] on button "Show suggestions" at bounding box center [850, 597] width 27 height 27
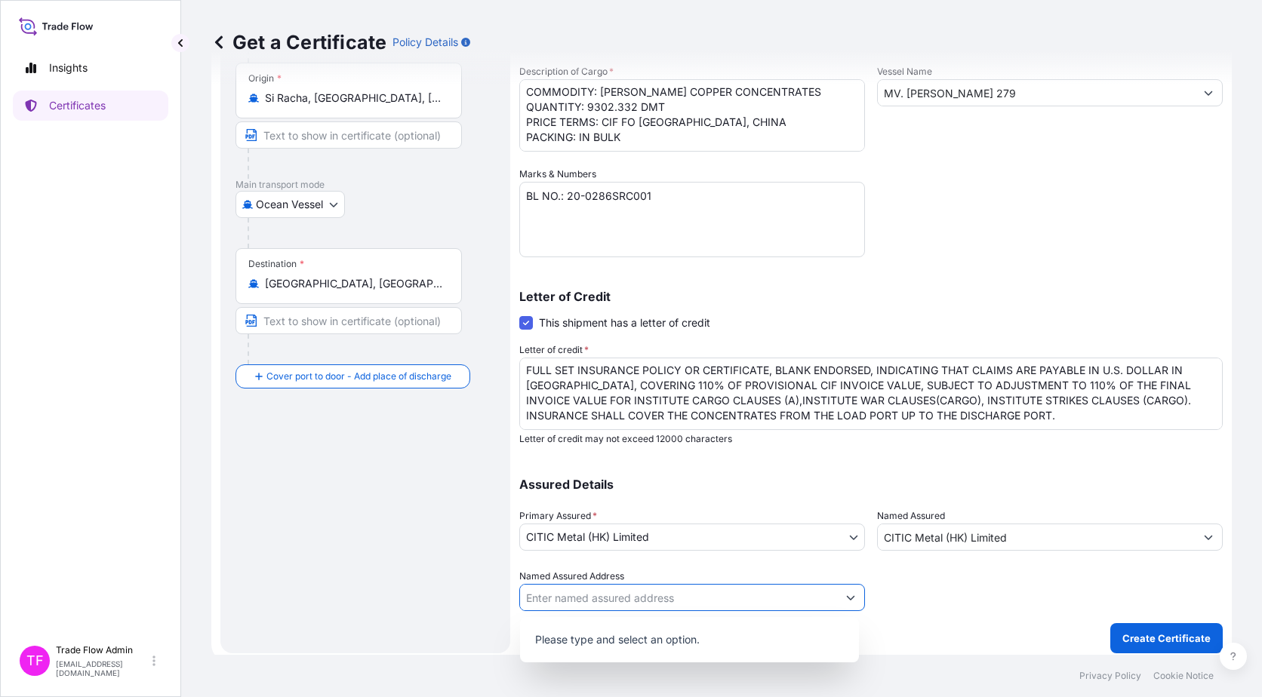
click at [839, 601] on button "Show suggestions" at bounding box center [850, 597] width 27 height 27
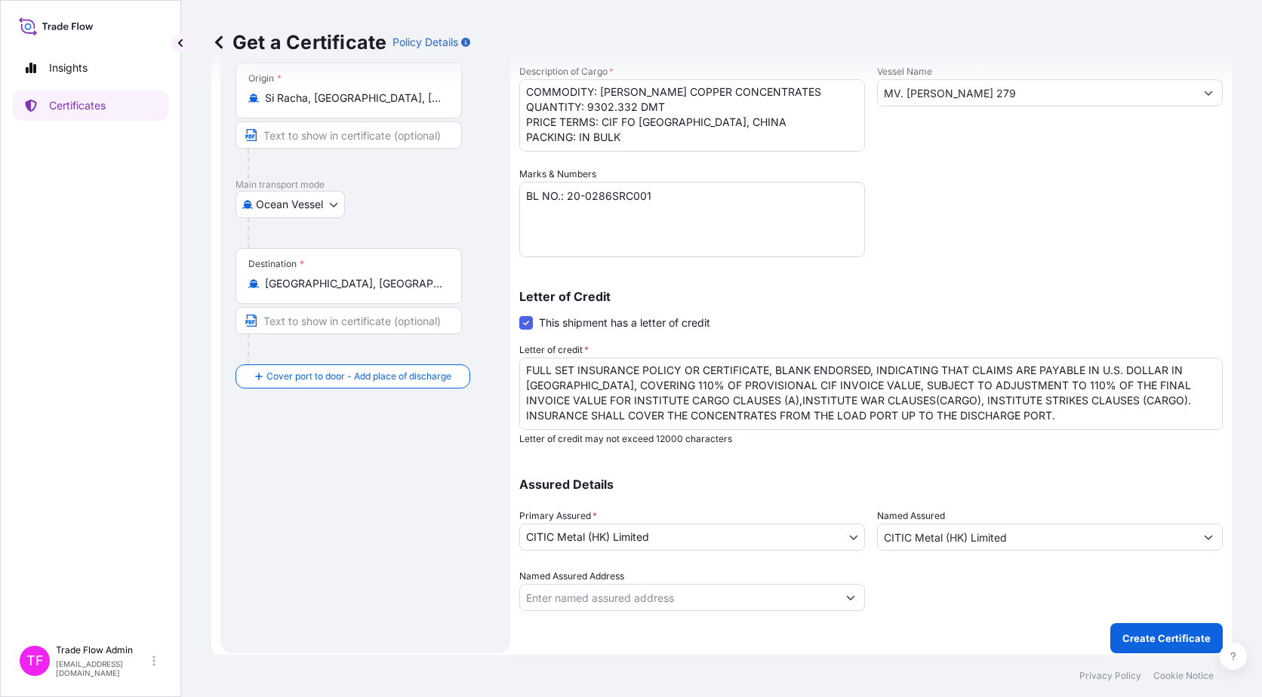
click at [924, 601] on div at bounding box center [1050, 590] width 346 height 42
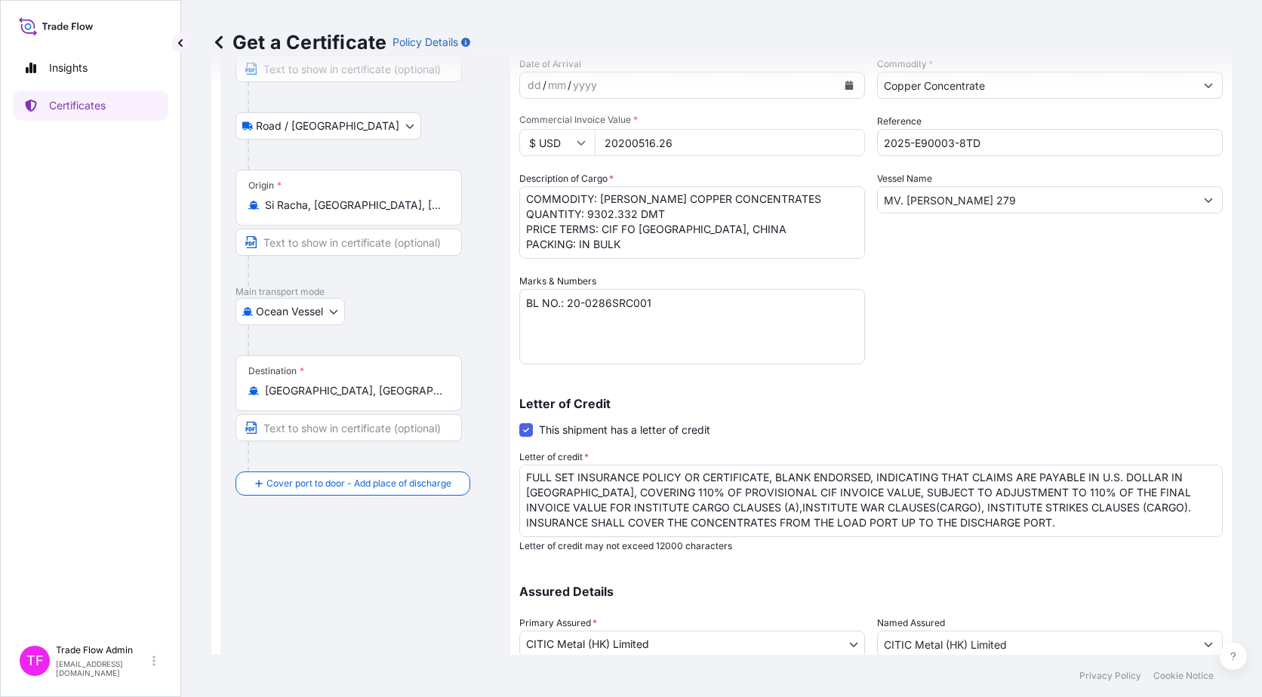
scroll to position [266, 0]
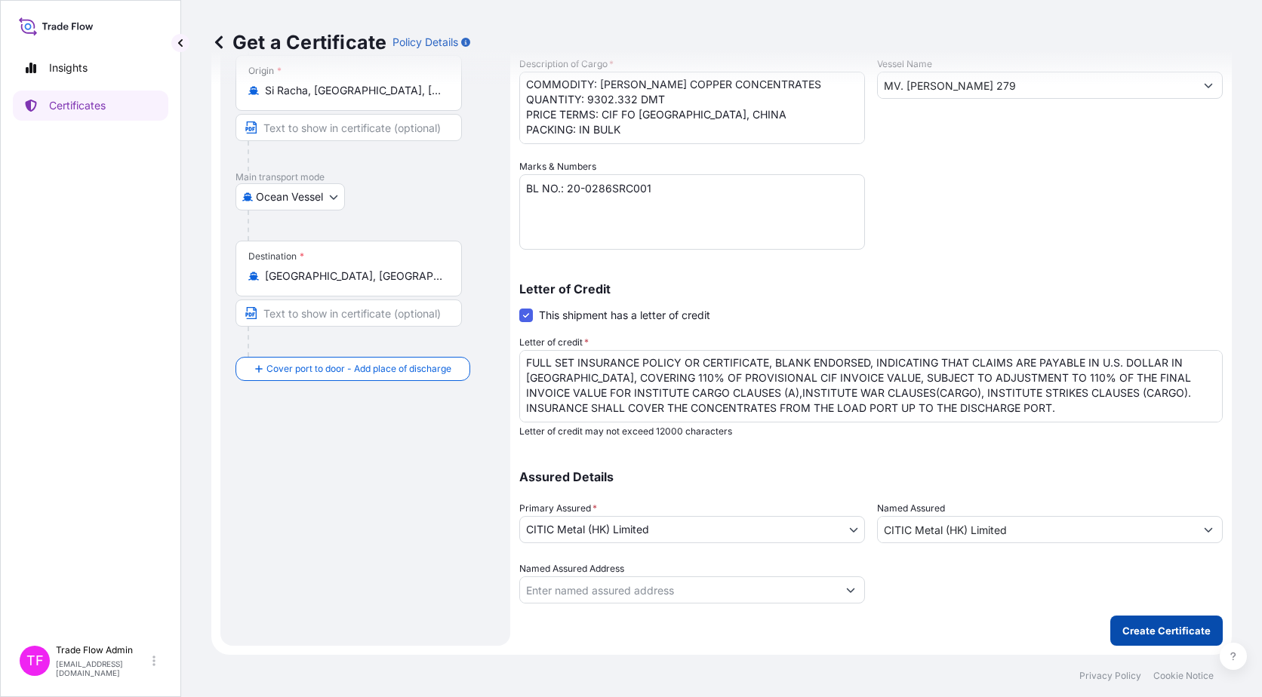
click at [1162, 635] on p "Create Certificate" at bounding box center [1166, 630] width 88 height 15
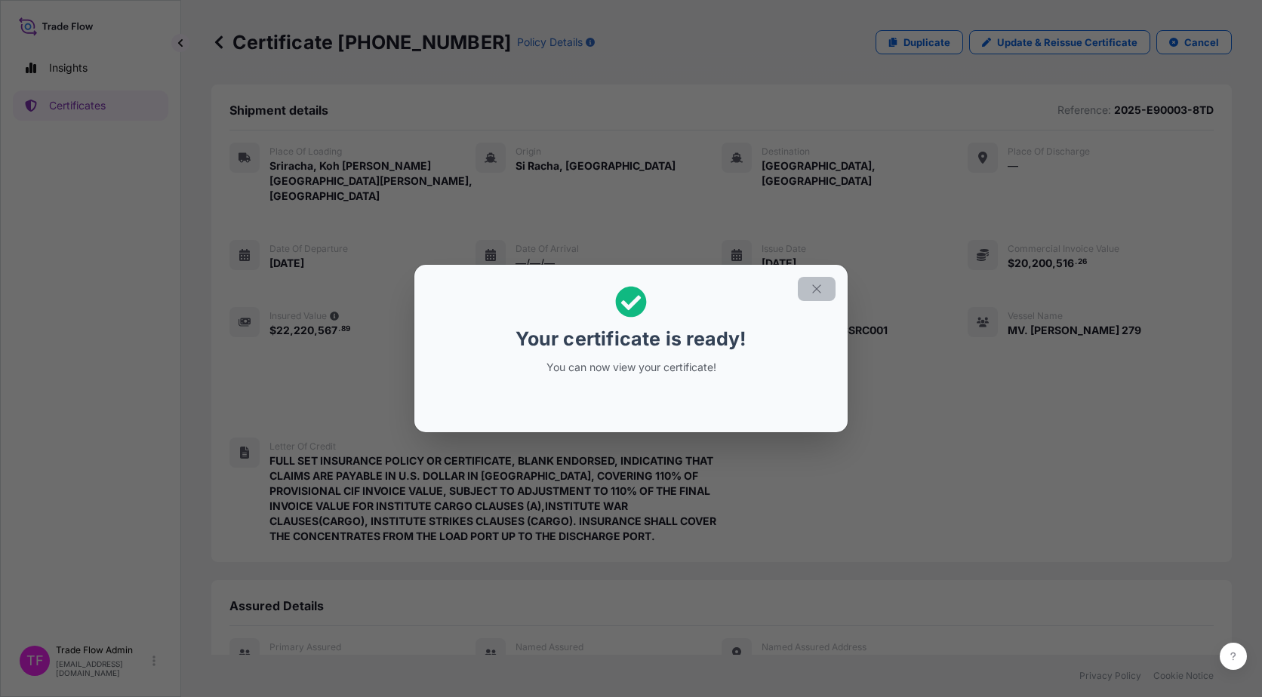
click at [821, 278] on button "button" at bounding box center [817, 289] width 38 height 24
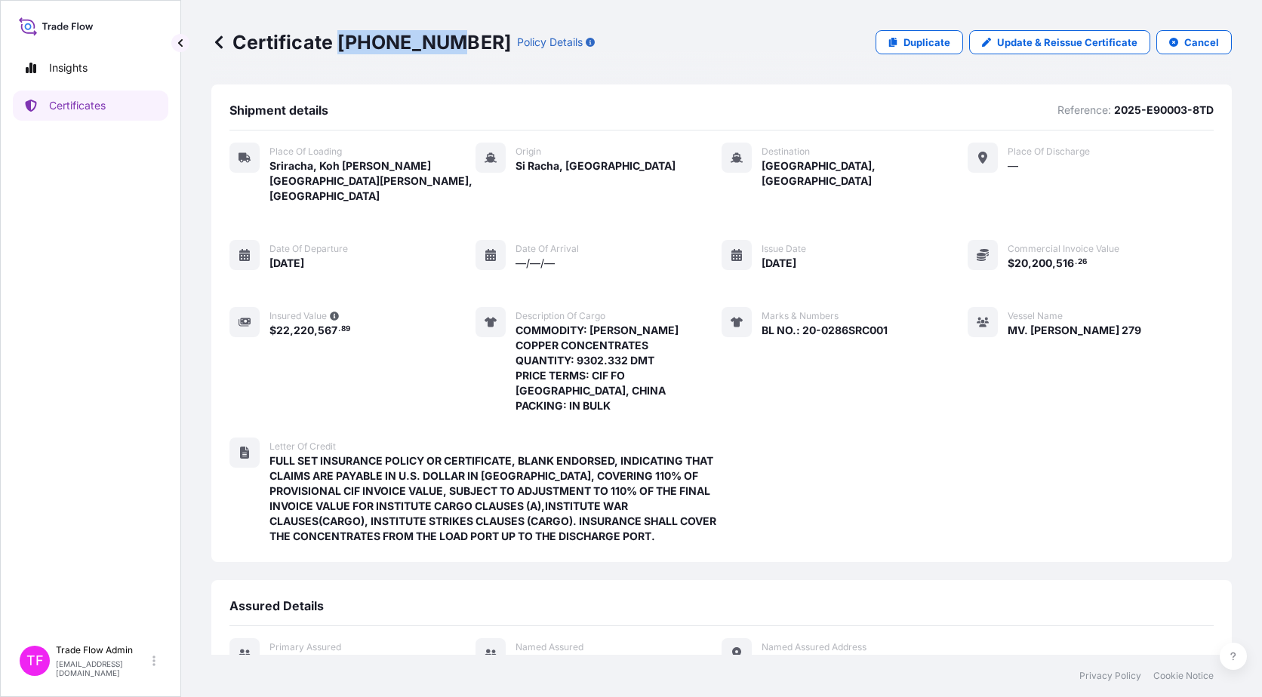
drag, startPoint x: 339, startPoint y: 47, endPoint x: 444, endPoint y: 51, distance: 104.9
click at [444, 51] on p "Certificate 31478-50-1" at bounding box center [361, 42] width 300 height 24
click at [133, 111] on link "Certificates" at bounding box center [90, 106] width 155 height 30
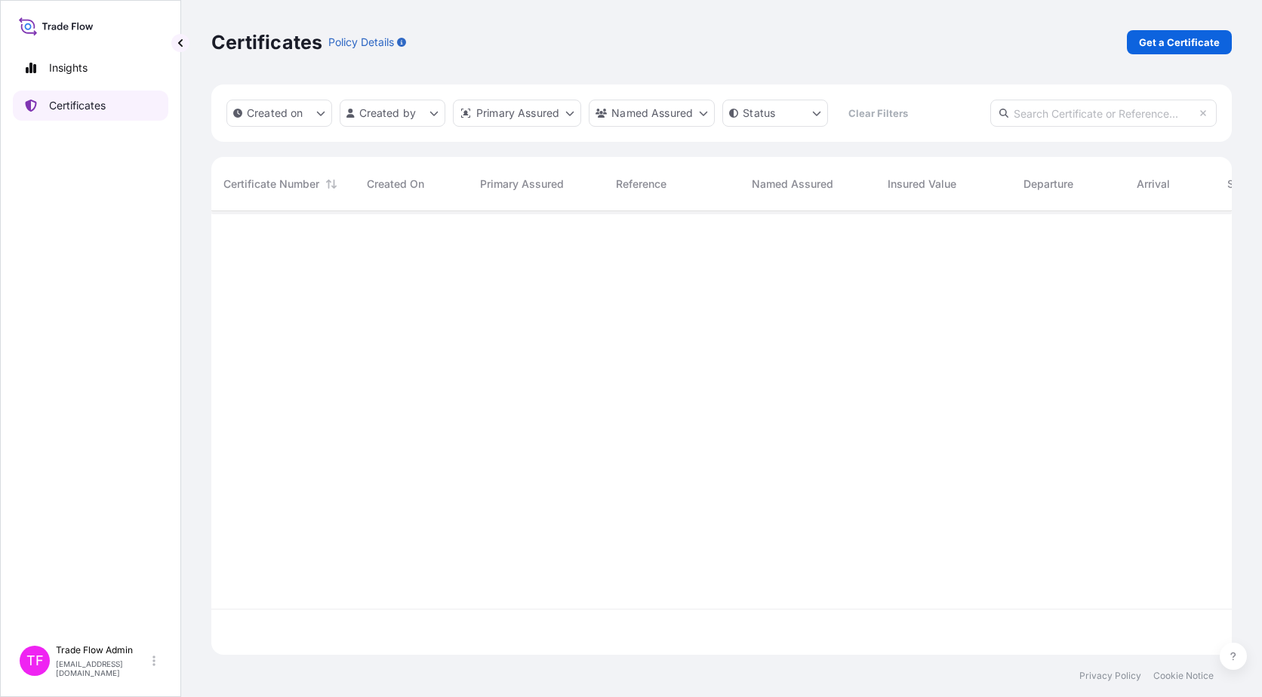
scroll to position [441, 1009]
click at [1033, 111] on input "text" at bounding box center [1103, 113] width 226 height 27
paste input "31478-15-2"
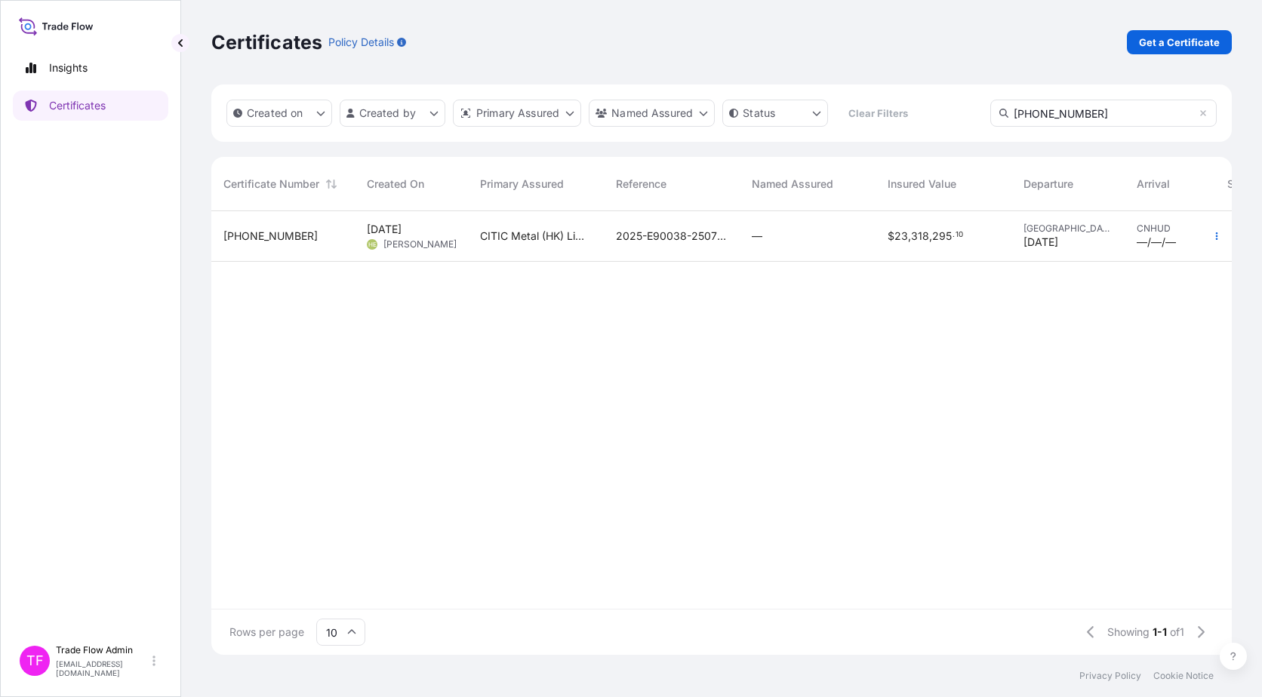
type input "31478-15-2"
click at [782, 238] on div "—" at bounding box center [808, 236] width 112 height 15
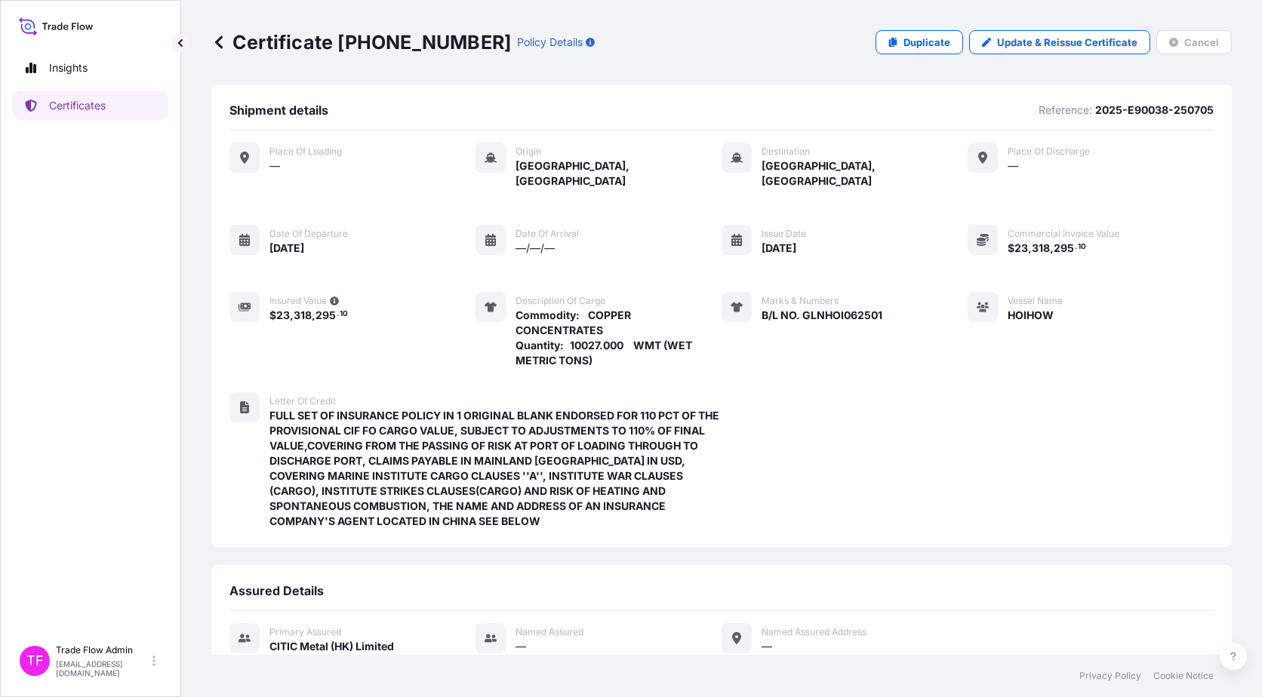
scroll to position [161, 0]
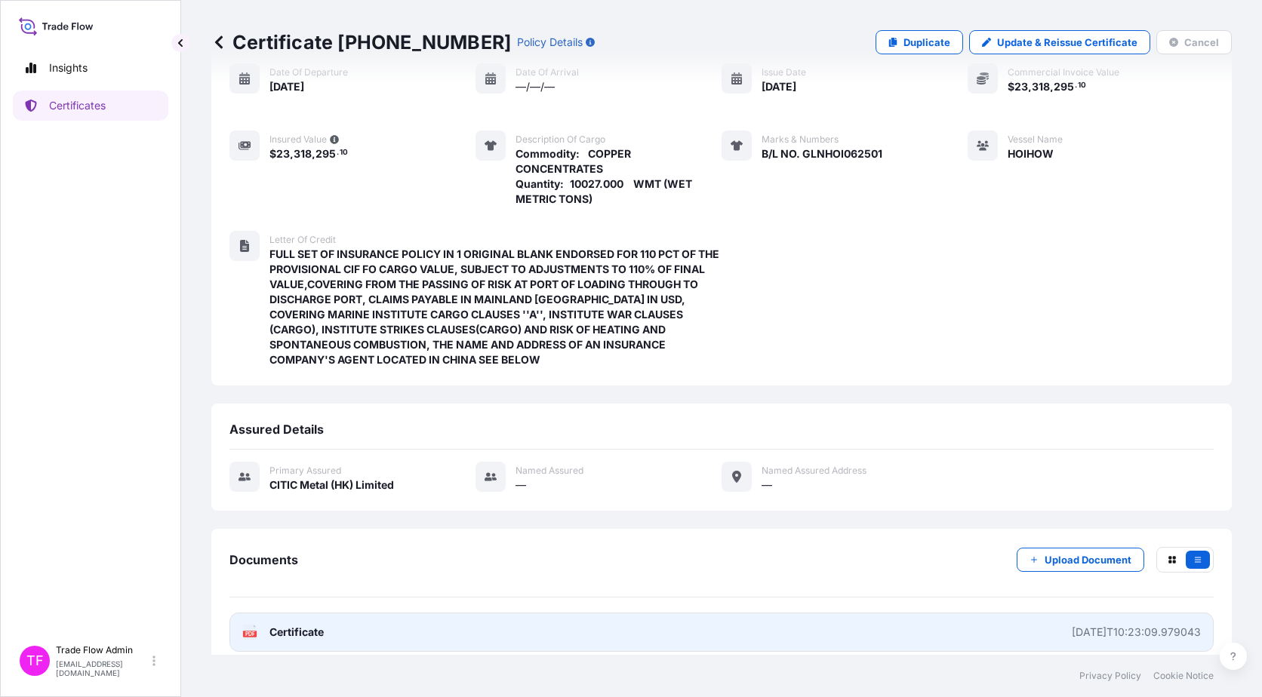
click at [396, 626] on link "PDF Certificate 2025-07-14T10:23:09.979043" at bounding box center [721, 632] width 984 height 39
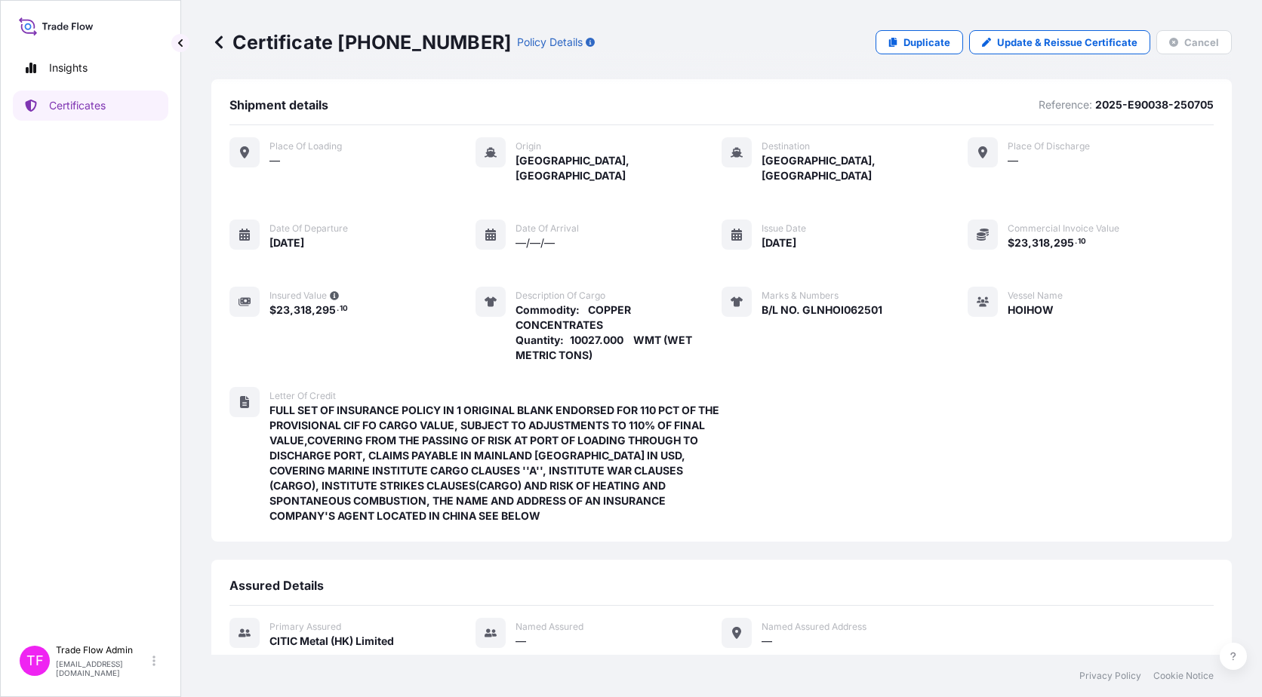
scroll to position [0, 0]
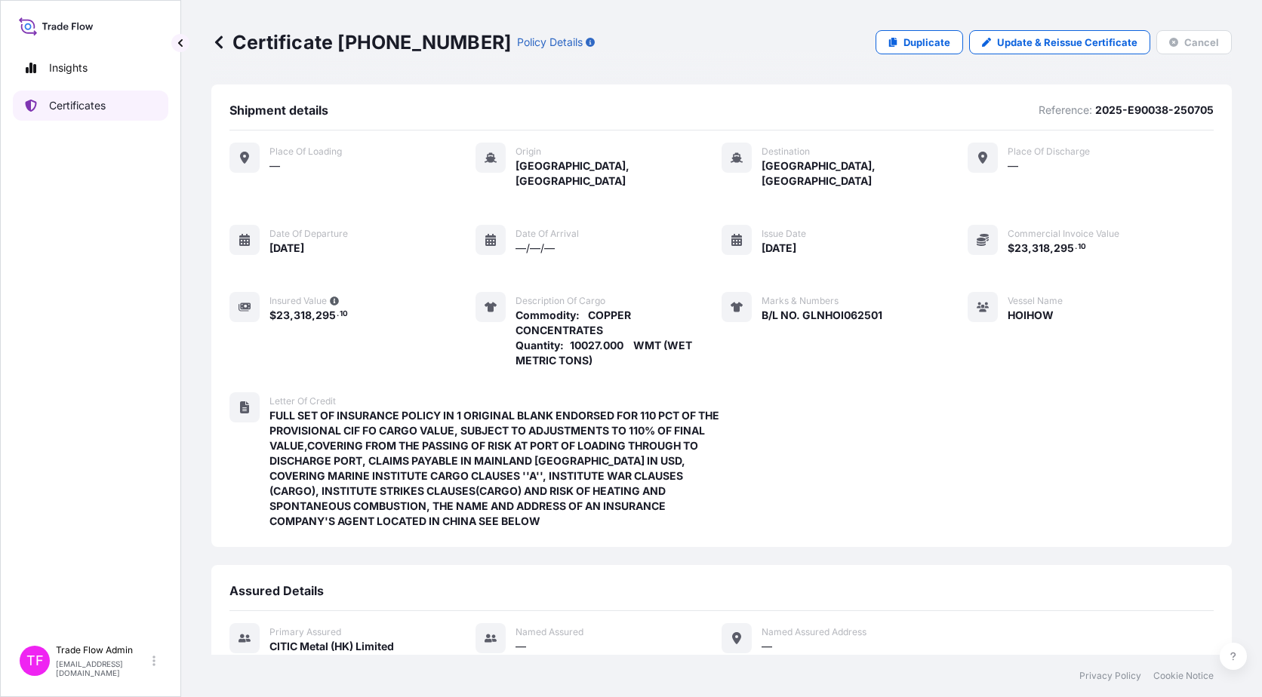
click at [102, 108] on p "Certificates" at bounding box center [77, 105] width 57 height 15
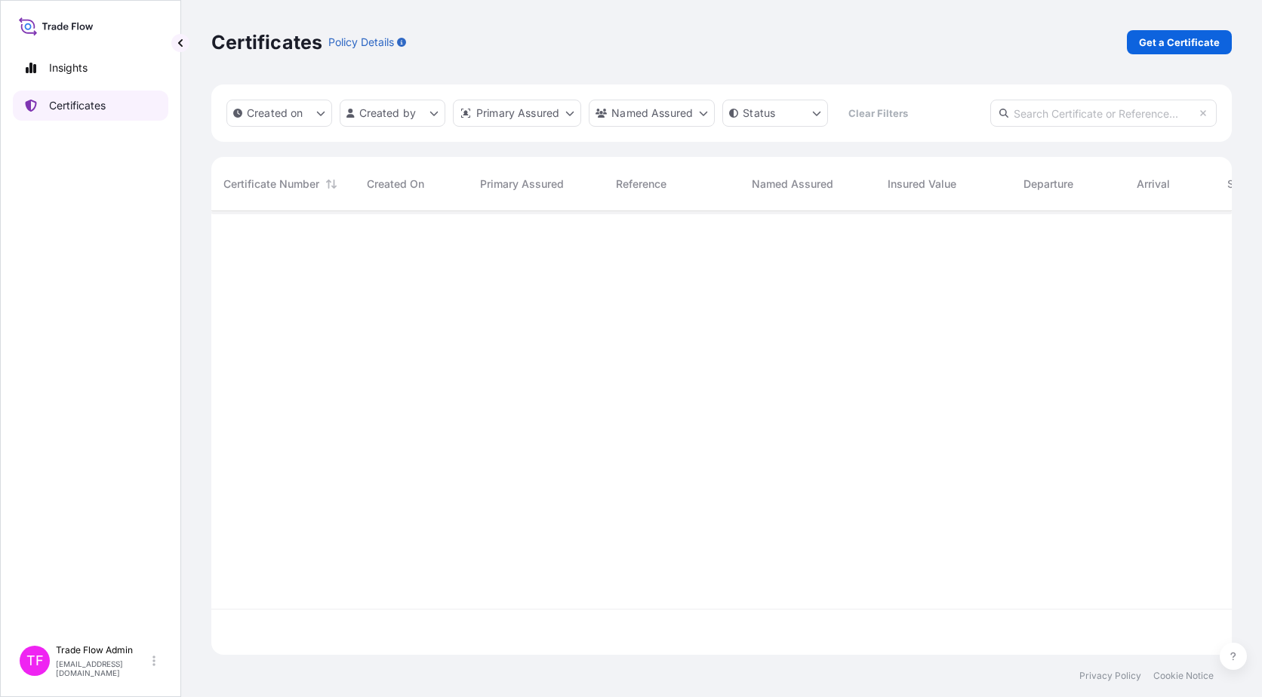
scroll to position [441, 1009]
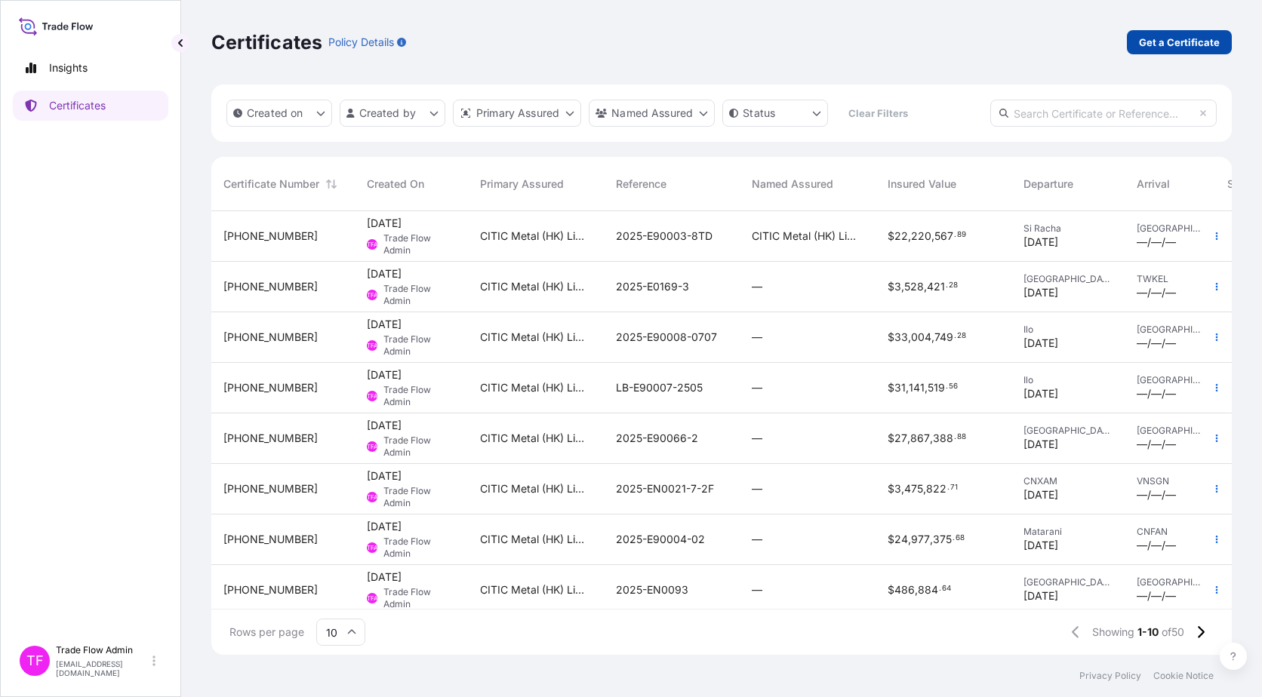
click at [1167, 41] on p "Get a Certificate" at bounding box center [1179, 42] width 81 height 15
select select "Ocean Vessel"
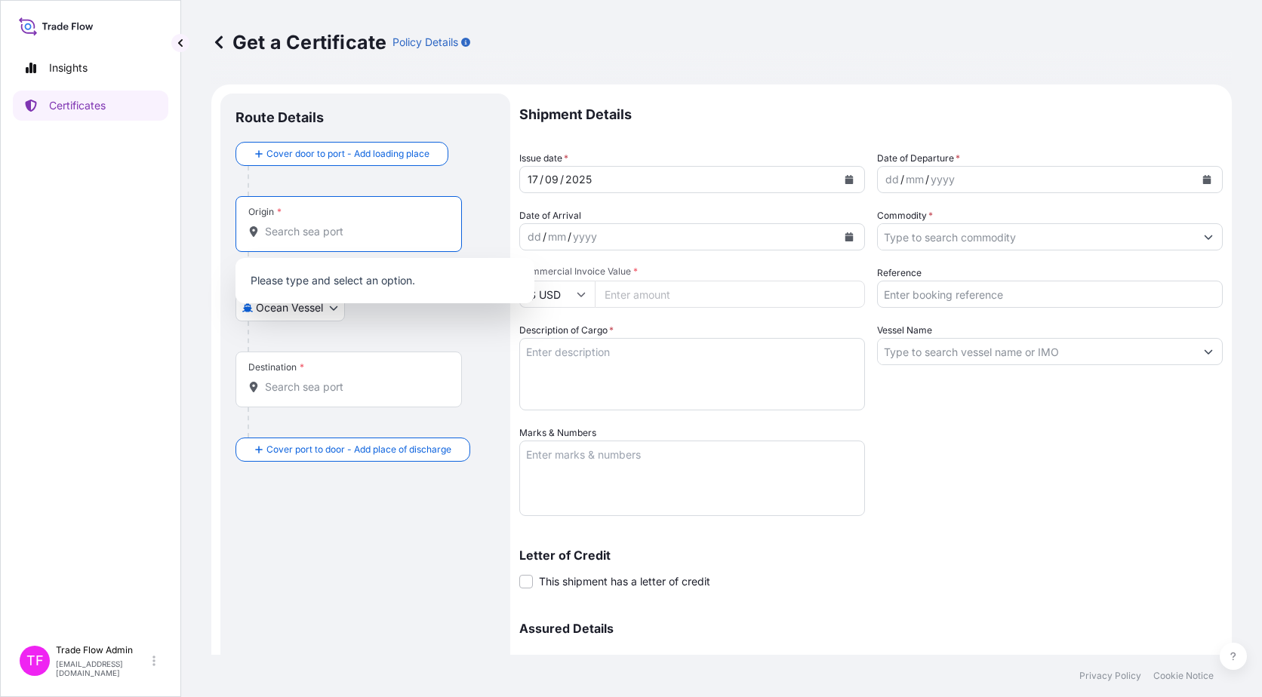
click at [324, 230] on input "Origin *" at bounding box center [354, 231] width 178 height 15
paste input "Newcastle NSW, Australia"
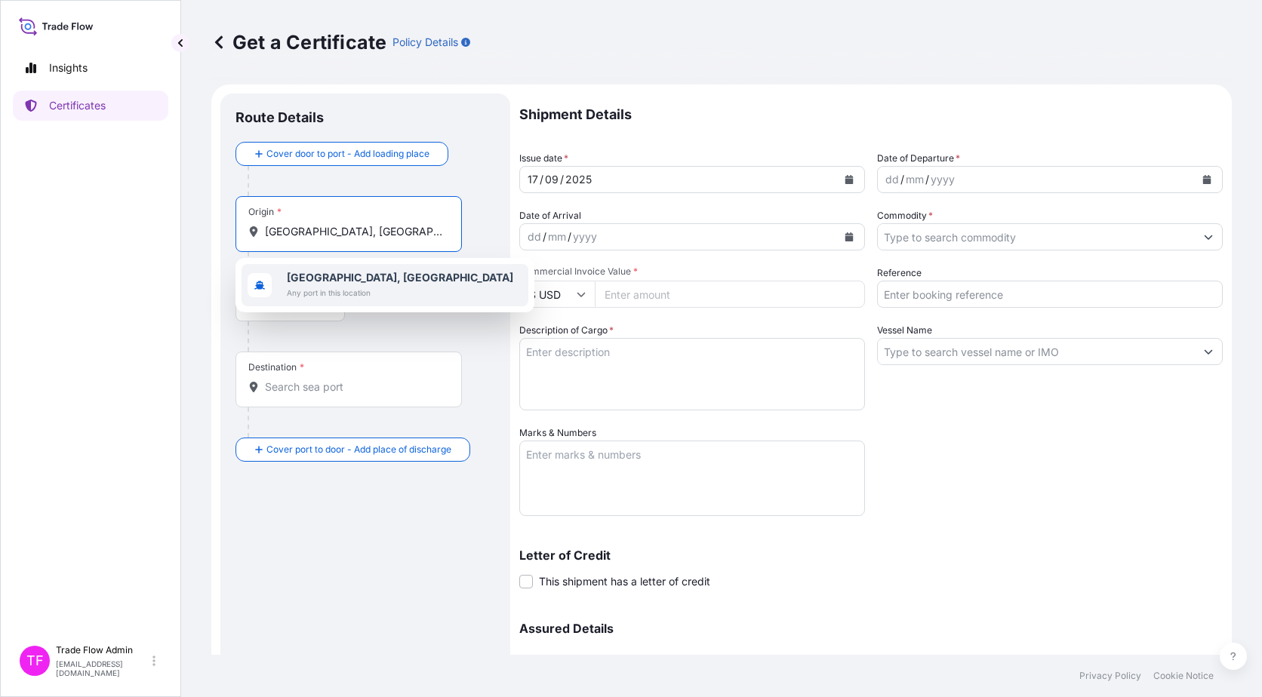
click at [352, 282] on b "Newcastle NSW, Australia" at bounding box center [400, 277] width 226 height 13
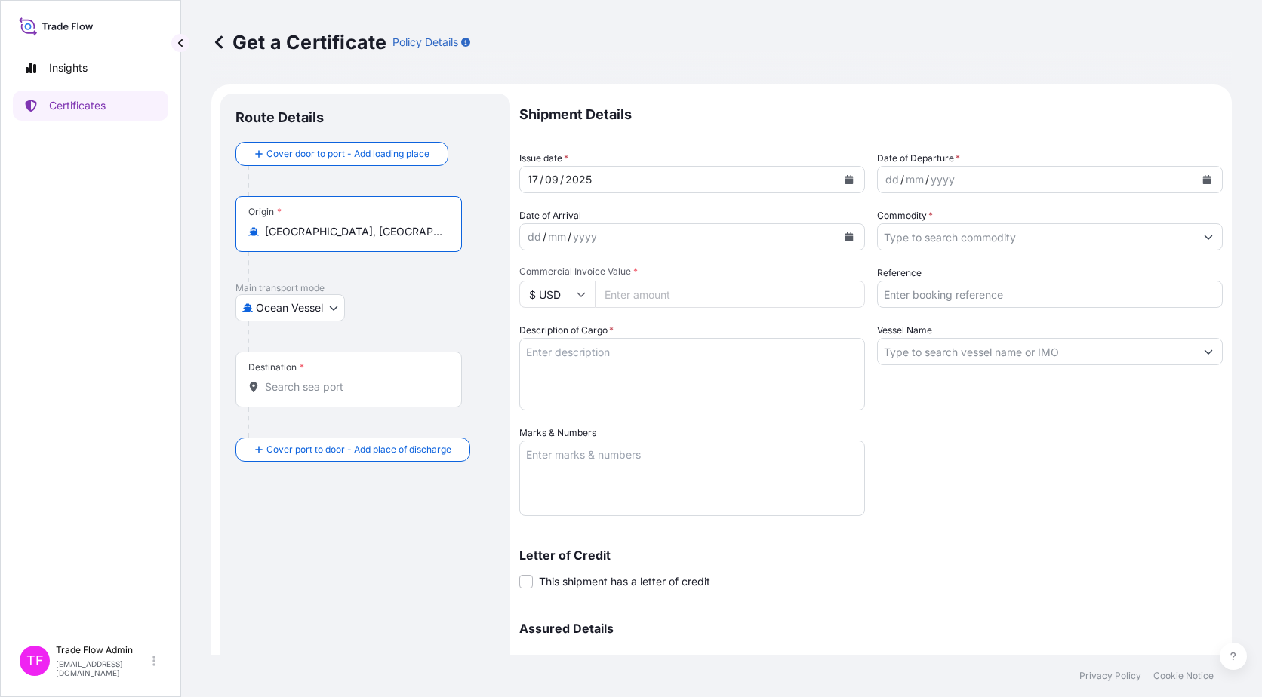
type input "Newcastle NSW, Australia"
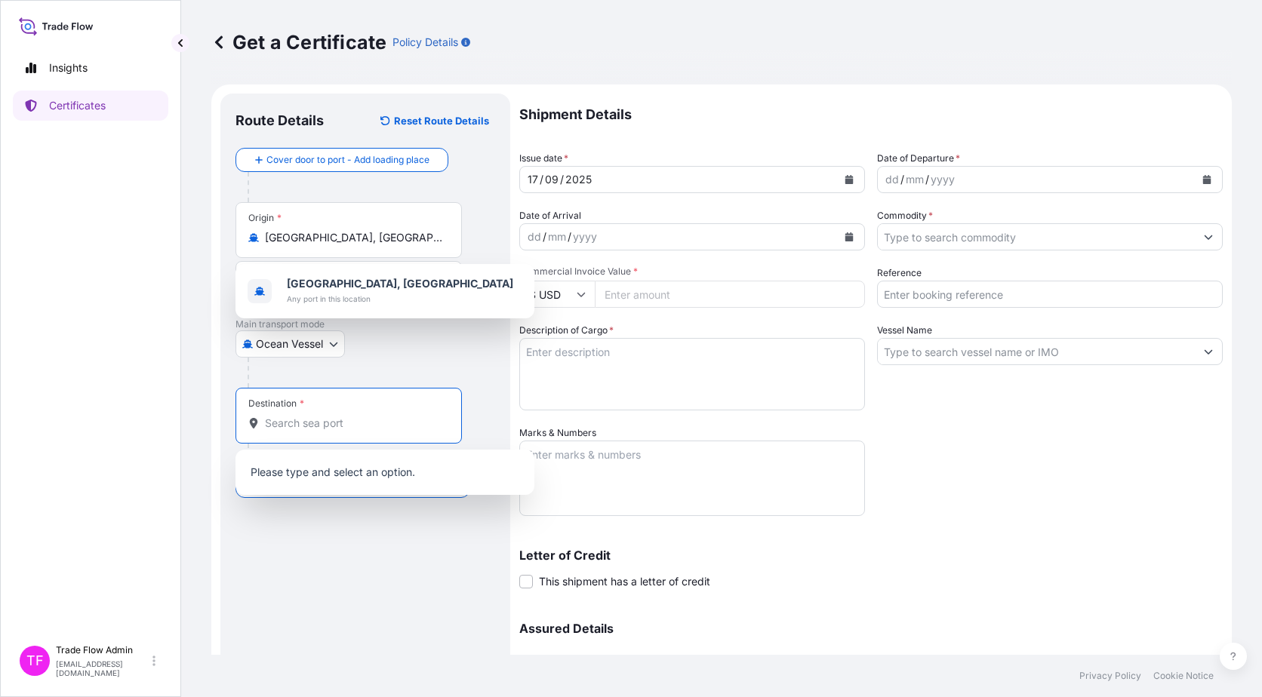
click at [296, 426] on input "Destination *" at bounding box center [354, 423] width 178 height 15
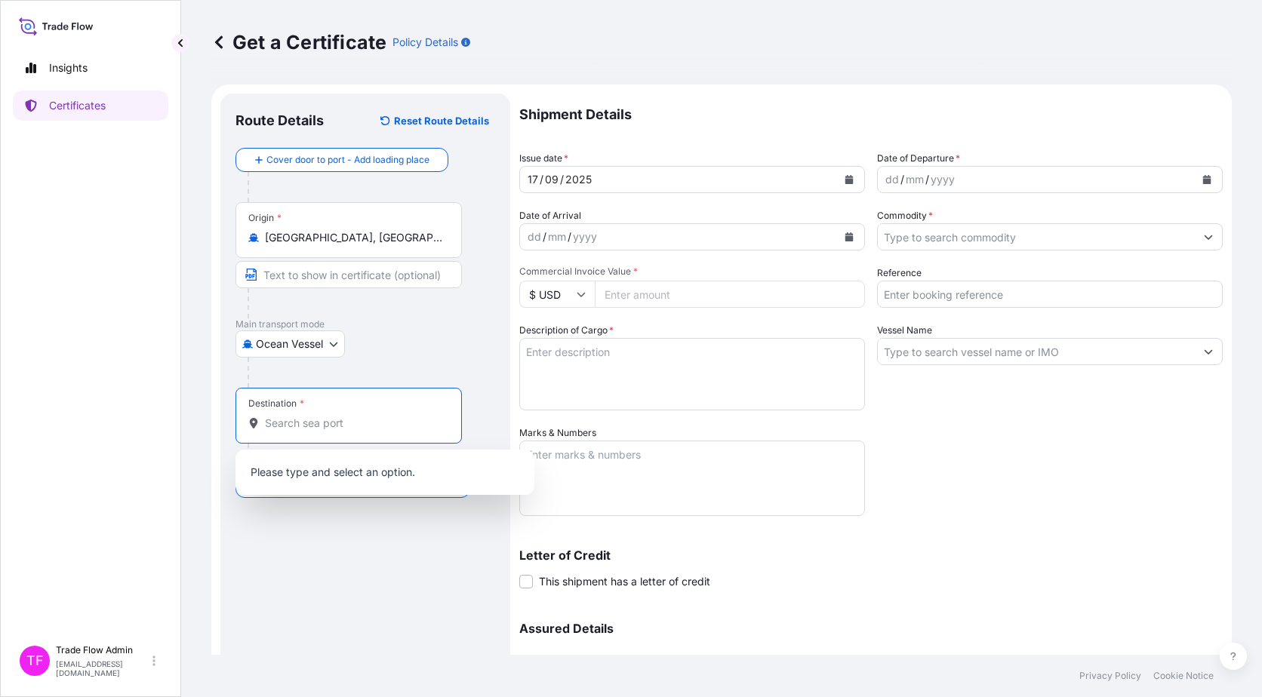
paste input "Huludao"
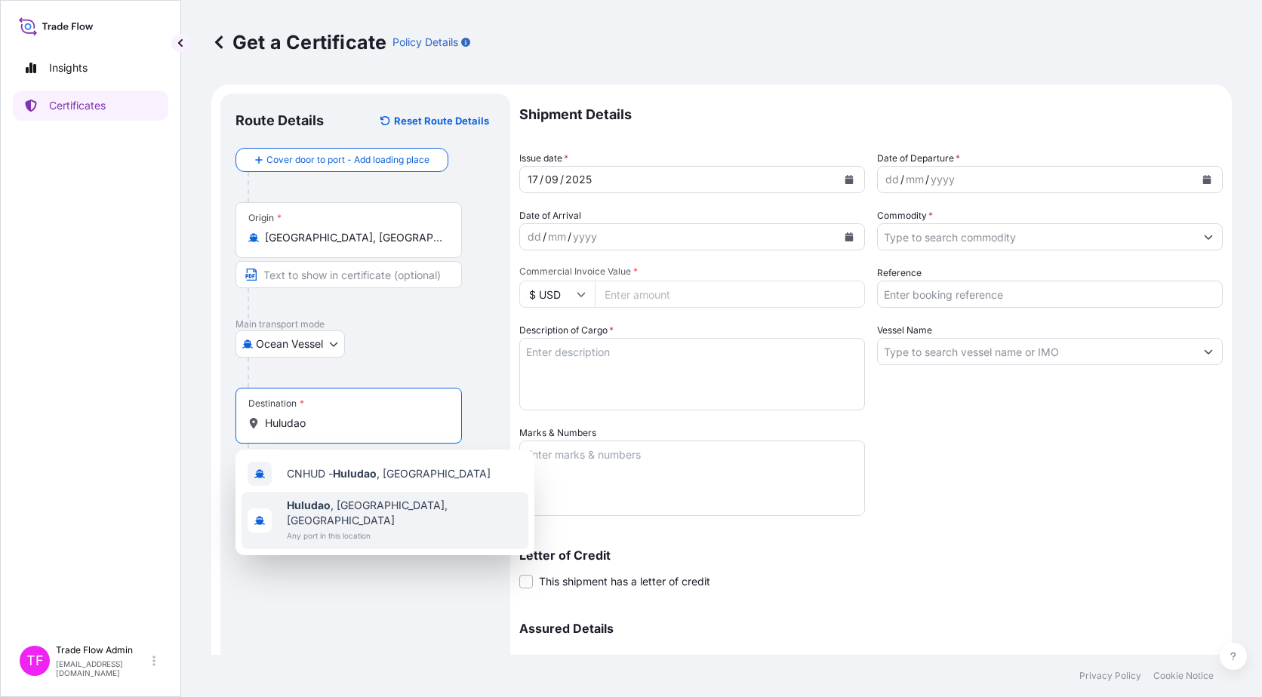
click at [343, 508] on span "Huludao , Liaoning, China" at bounding box center [404, 513] width 235 height 30
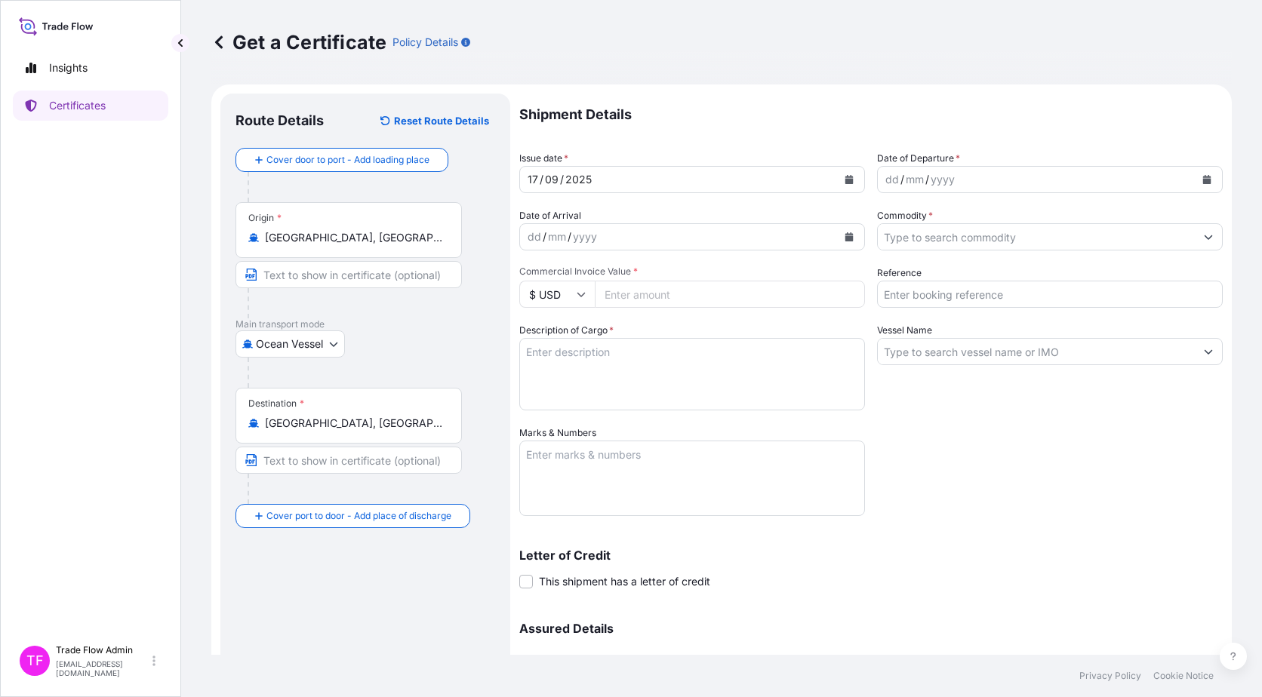
click at [356, 585] on div "Route Details Reset Route Details Cover door to port - Add loading place Place …" at bounding box center [365, 446] width 260 height 674
click at [358, 422] on input "Huludao, Liaoning, China" at bounding box center [354, 423] width 178 height 15
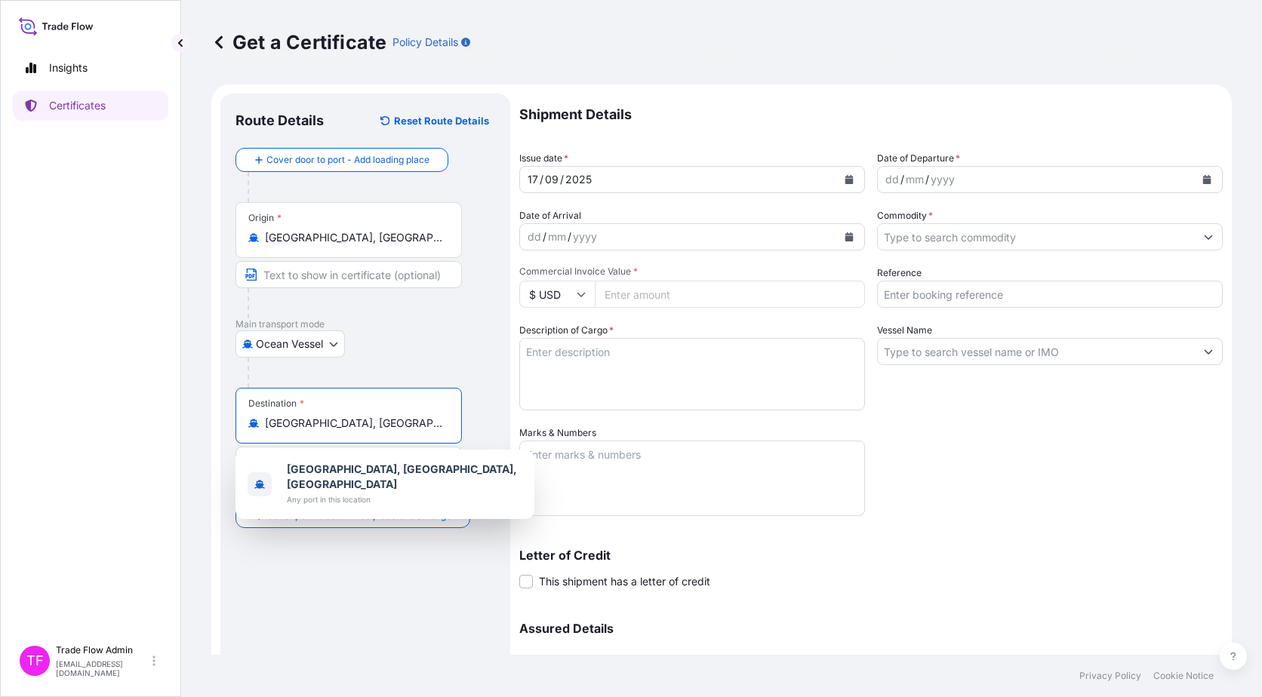
click at [358, 422] on input "Huludao, Liaoning, China" at bounding box center [354, 423] width 178 height 15
paste input "Destination"
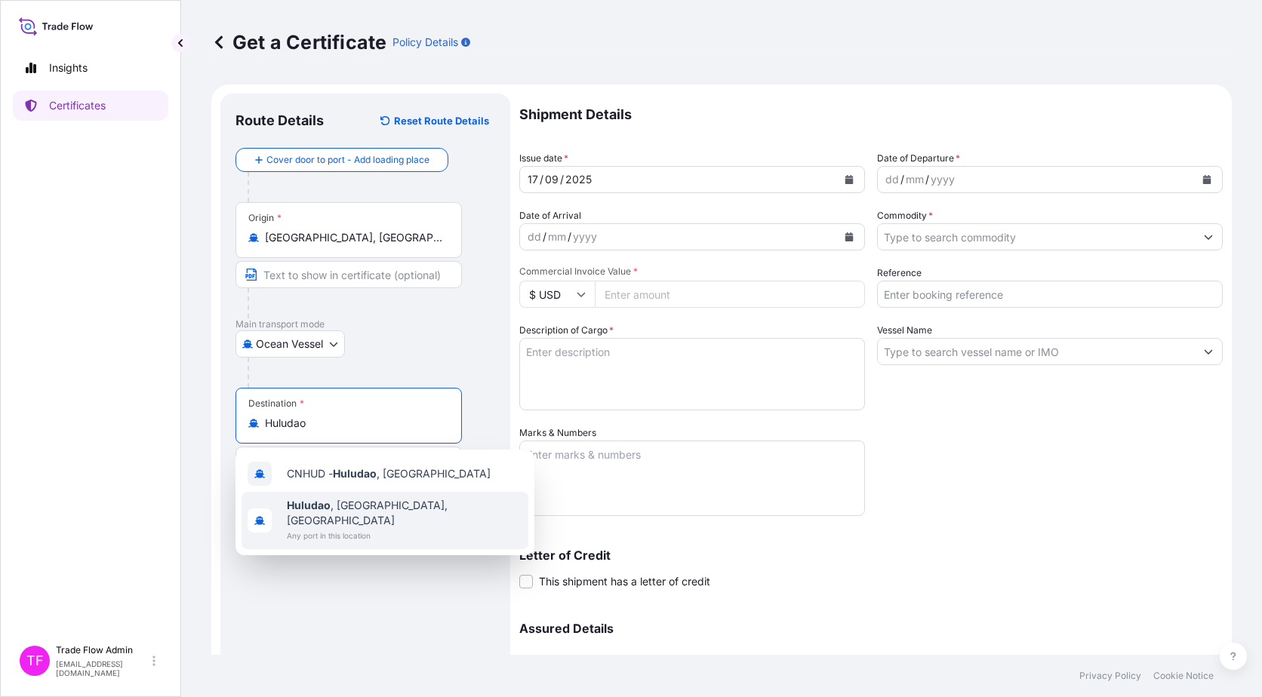
click at [380, 511] on span "Huludao , Liaoning, China" at bounding box center [404, 513] width 235 height 30
type input "Huludao, Liaoning, China"
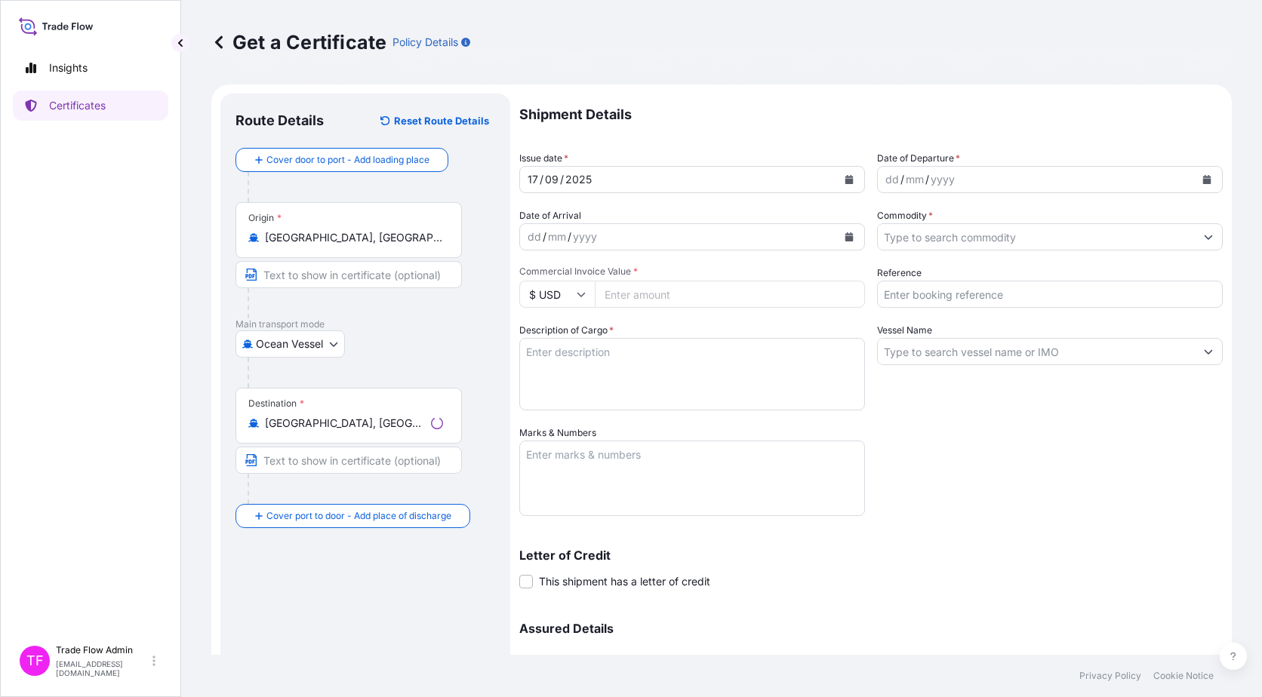
click at [392, 565] on div "Route Details Reset Route Details Cover door to port - Add loading place Place …" at bounding box center [365, 446] width 260 height 674
click at [839, 188] on button "Calendar" at bounding box center [849, 180] width 24 height 24
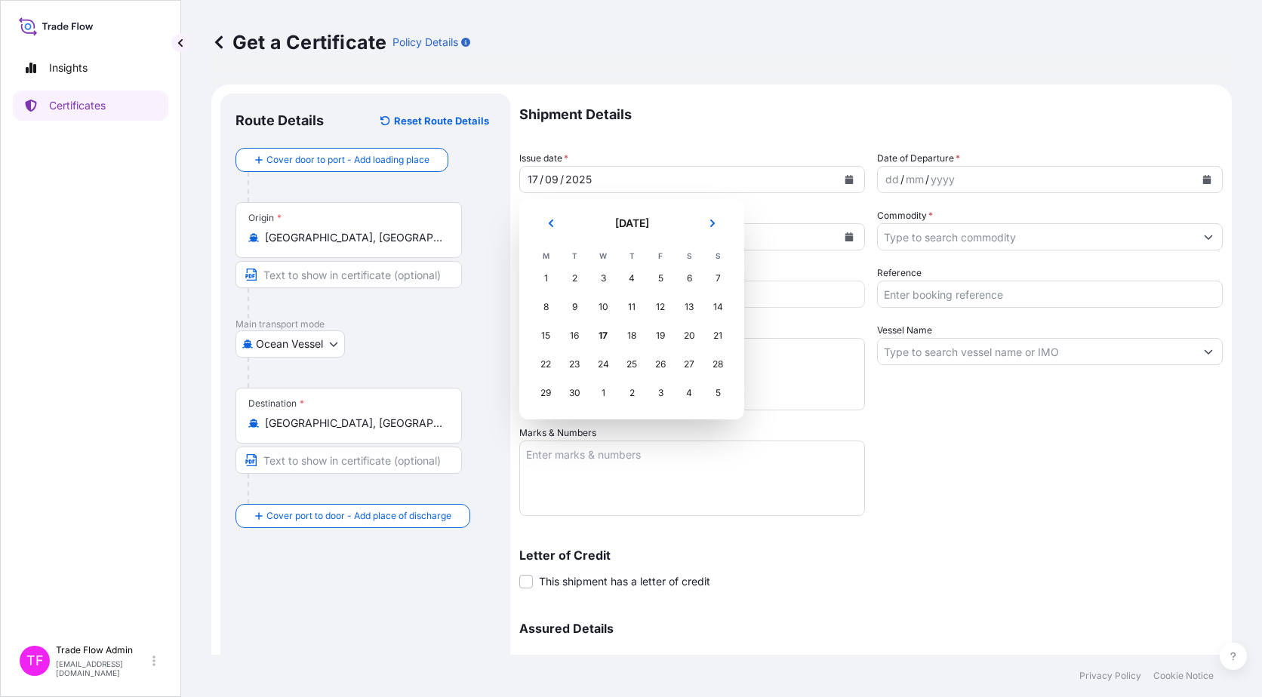
click at [552, 232] on button "Previous" at bounding box center [550, 223] width 33 height 24
click at [690, 283] on div "5" at bounding box center [688, 278] width 27 height 27
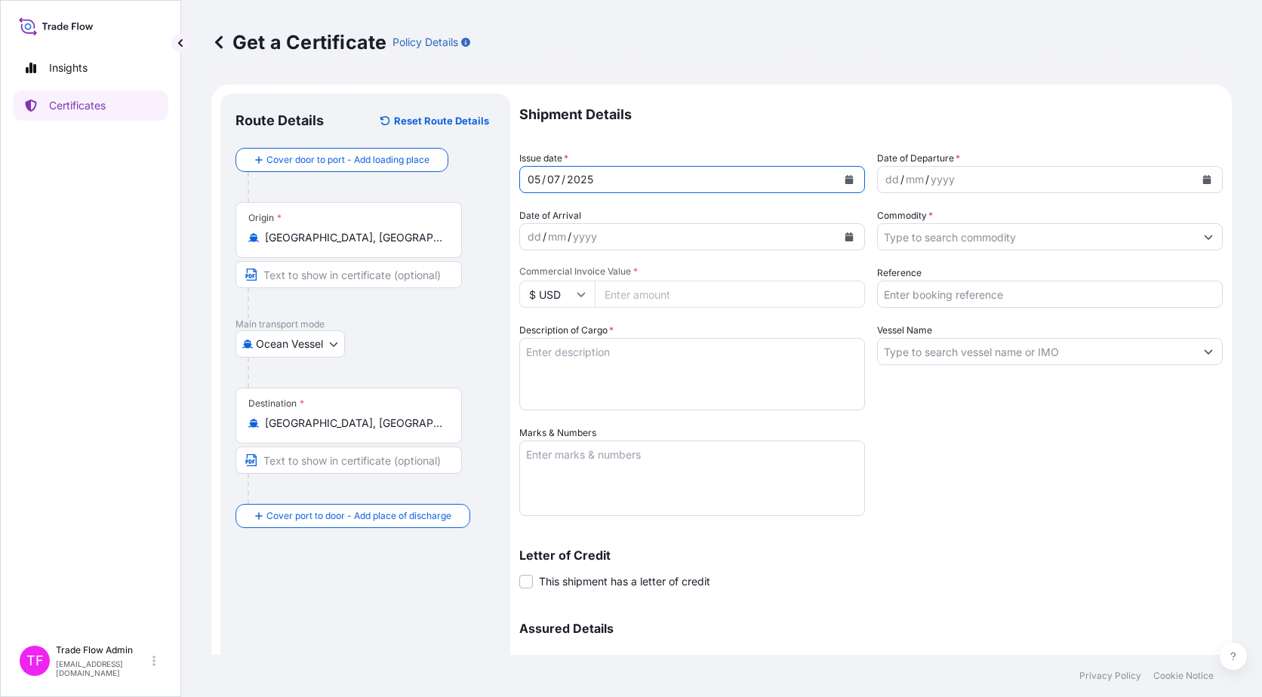
click at [1203, 180] on icon "Calendar" at bounding box center [1207, 179] width 8 height 9
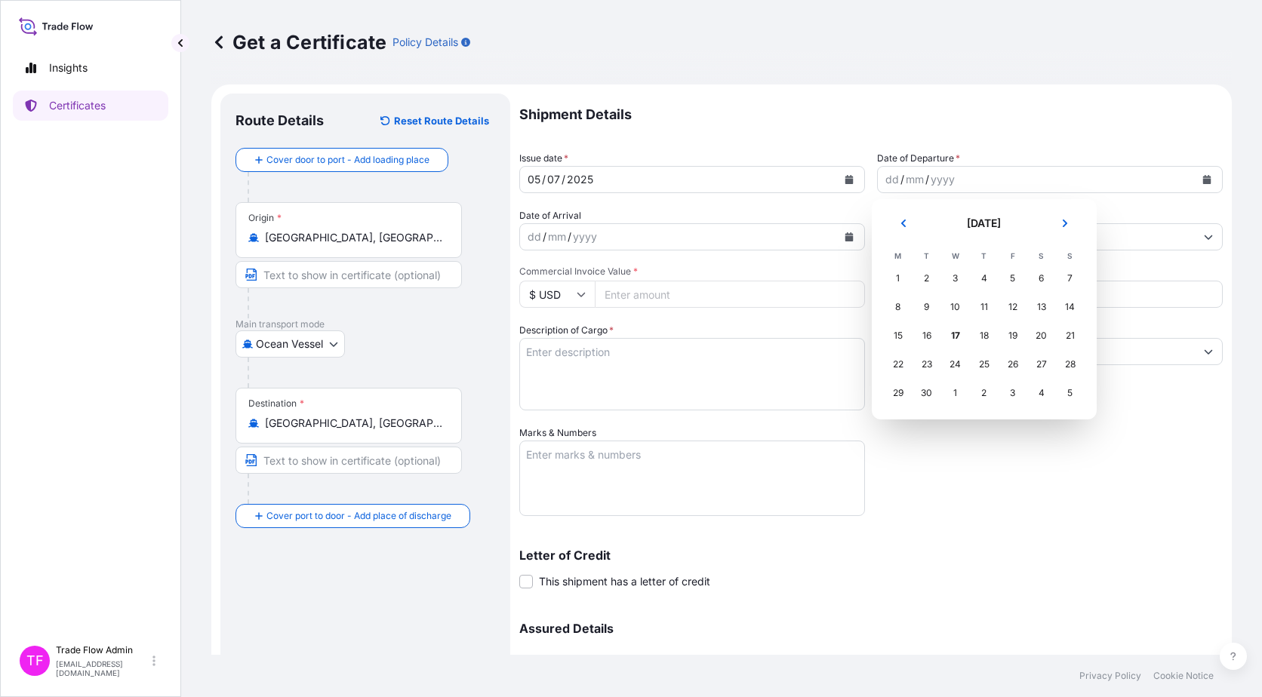
click at [907, 235] on header "[DATE]" at bounding box center [984, 229] width 201 height 36
click at [906, 226] on icon "Previous" at bounding box center [903, 223] width 9 height 9
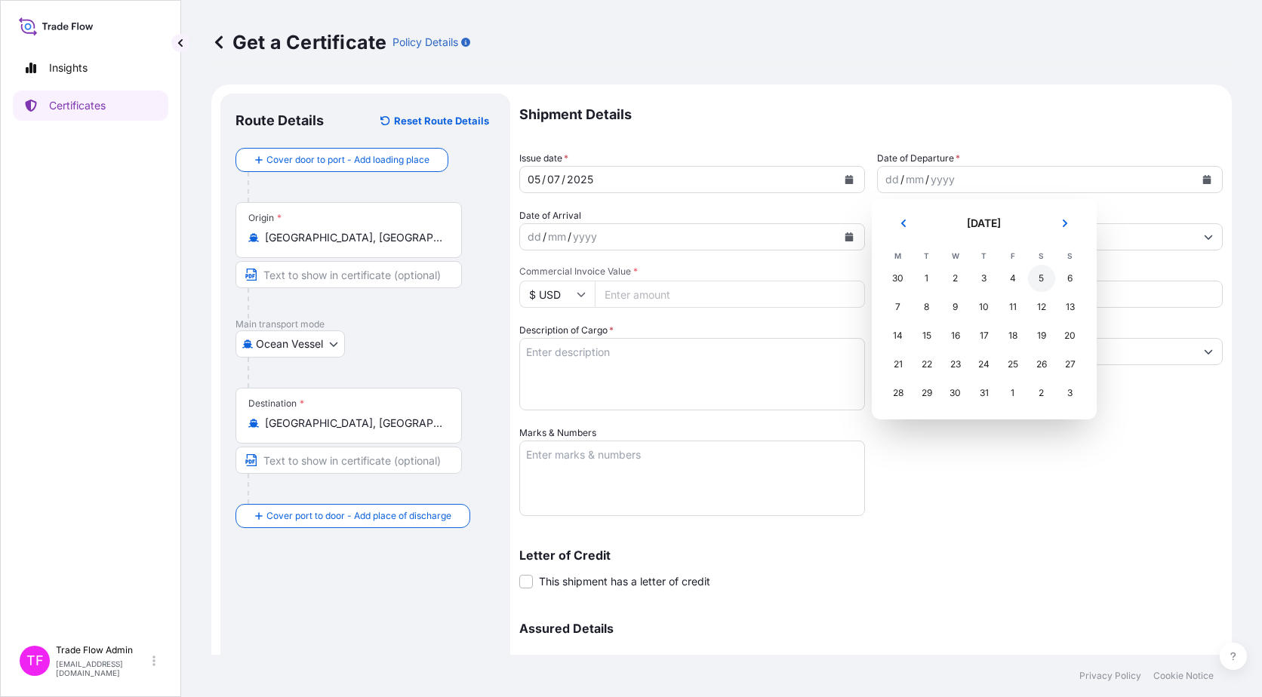
click at [1041, 287] on div "5" at bounding box center [1041, 278] width 27 height 27
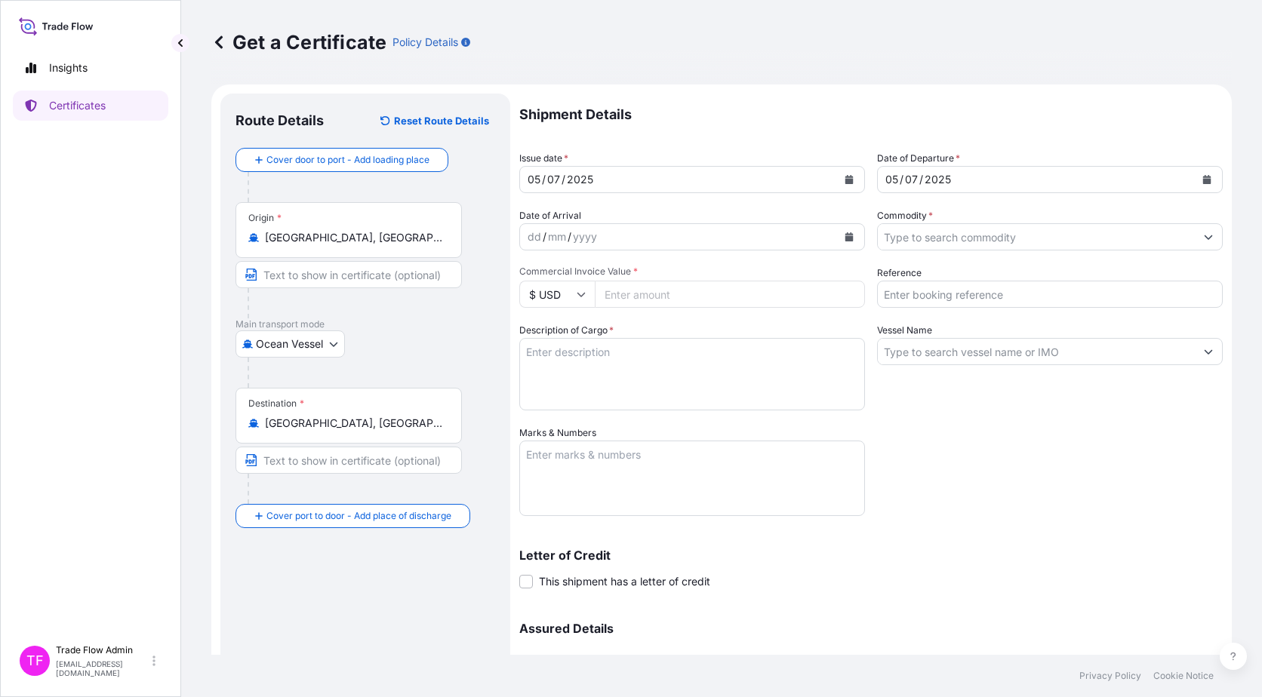
click at [632, 299] on input "Commercial Invoice Value *" at bounding box center [730, 294] width 270 height 27
paste input "23318295.10"
type input "23318295.10"
click at [957, 232] on input "Commodity *" at bounding box center [1036, 236] width 317 height 27
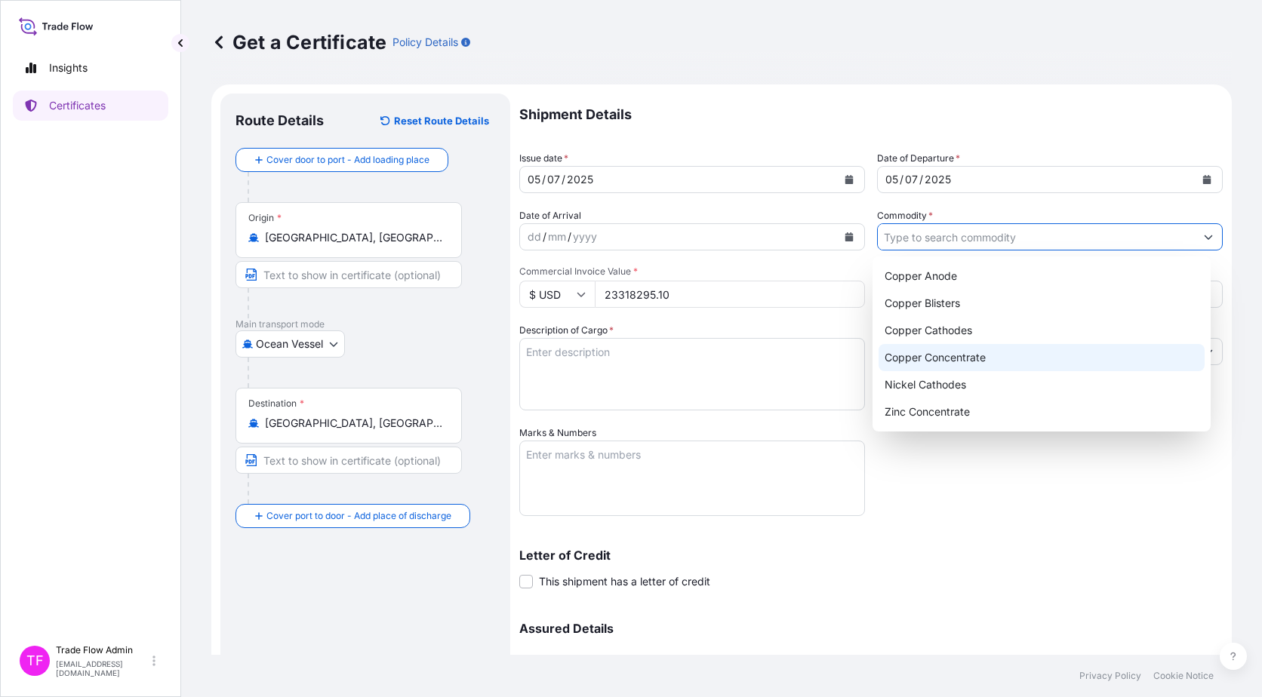
click at [933, 352] on div "Copper Concentrate" at bounding box center [1041, 357] width 327 height 27
type input "Copper Concentrate"
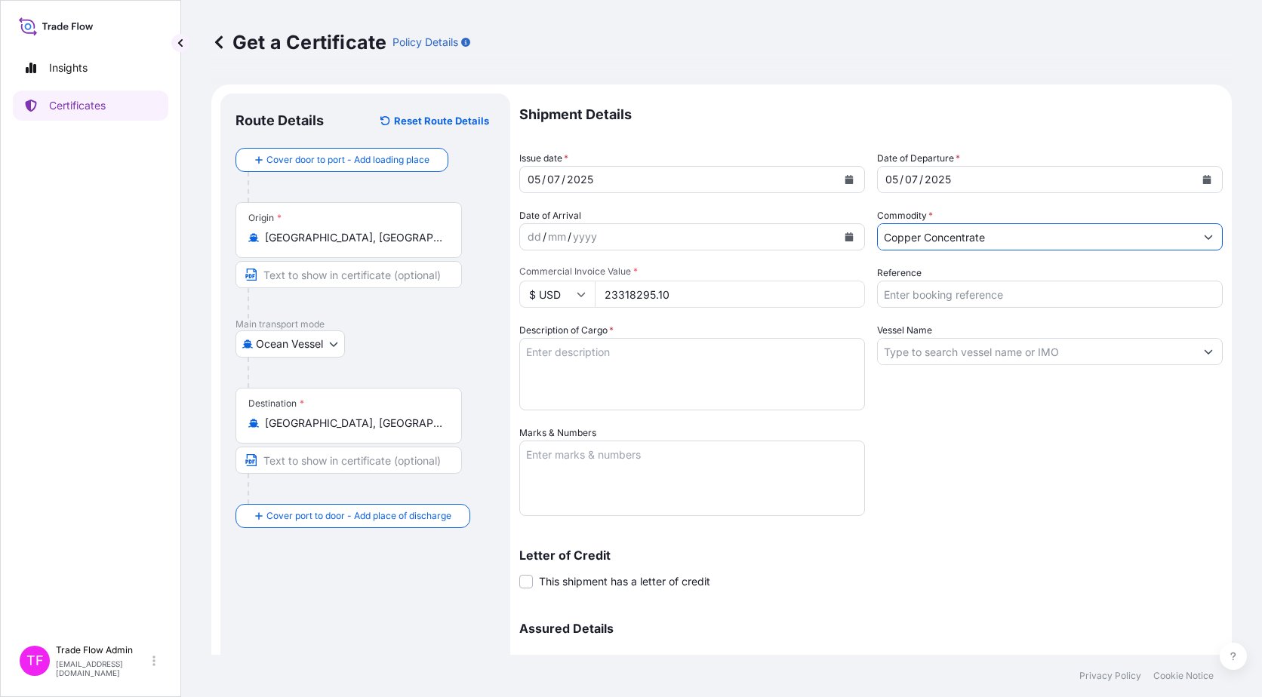
click at [924, 299] on input "Reference" at bounding box center [1050, 294] width 346 height 27
paste input "2025-E90038-250705"
type input "2025-E90038-250705"
click at [1007, 459] on div "Shipment Details Issue date * 05 / 07 / 2025 Date of Departure * 05 / 07 / 2025…" at bounding box center [870, 425] width 703 height 662
click at [671, 373] on textarea "Description of Cargo *" at bounding box center [692, 374] width 346 height 72
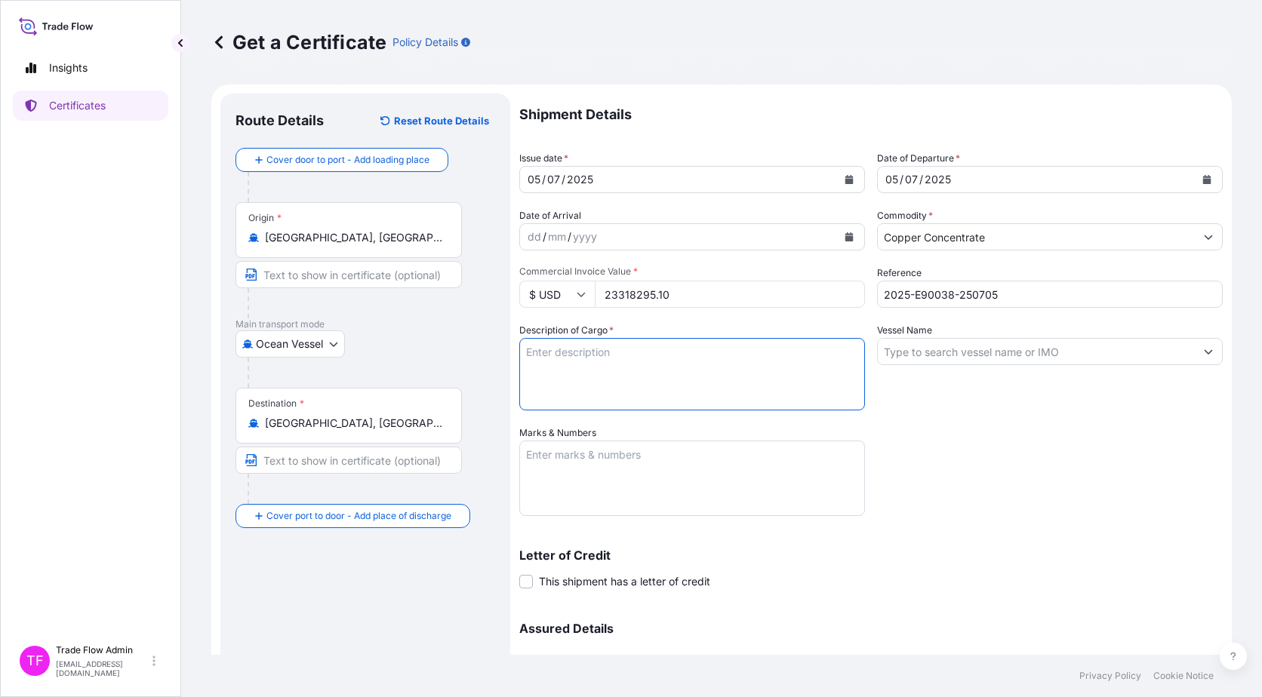
paste textarea "Commodity: COPPER CONCENTRATES Quantity: 10027.000 WMT (WET METRIC TONS)"
click at [598, 349] on textarea "Commodity: COPPER CONCENTRATES Quantity: 10027.000 WMT (WET METRIC TONS)" at bounding box center [692, 374] width 346 height 72
click at [586, 367] on textarea "Commodity: COPPER CONCENTRATES Quantity: 10027.000 WMT (WET METRIC TONS)" at bounding box center [692, 374] width 346 height 72
type textarea "Commodity: COPPER CONCENTRATES Quantity: 10027.000 WMT (WET METRIC TONS)"
click at [979, 470] on div "Shipment Details Issue date * 05 / 07 / 2025 Date of Departure * 05 / 07 / 2025…" at bounding box center [870, 425] width 703 height 662
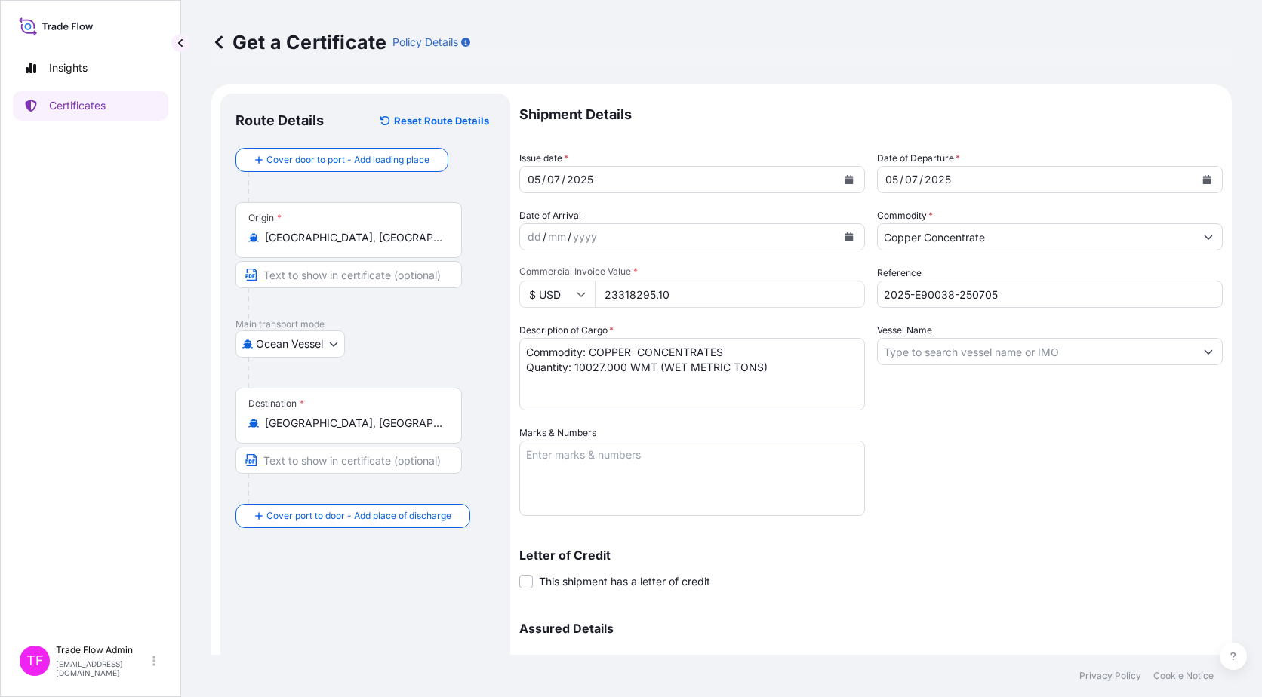
click at [910, 355] on input "Vessel Name" at bounding box center [1036, 351] width 317 height 27
paste input "HOIHOW"
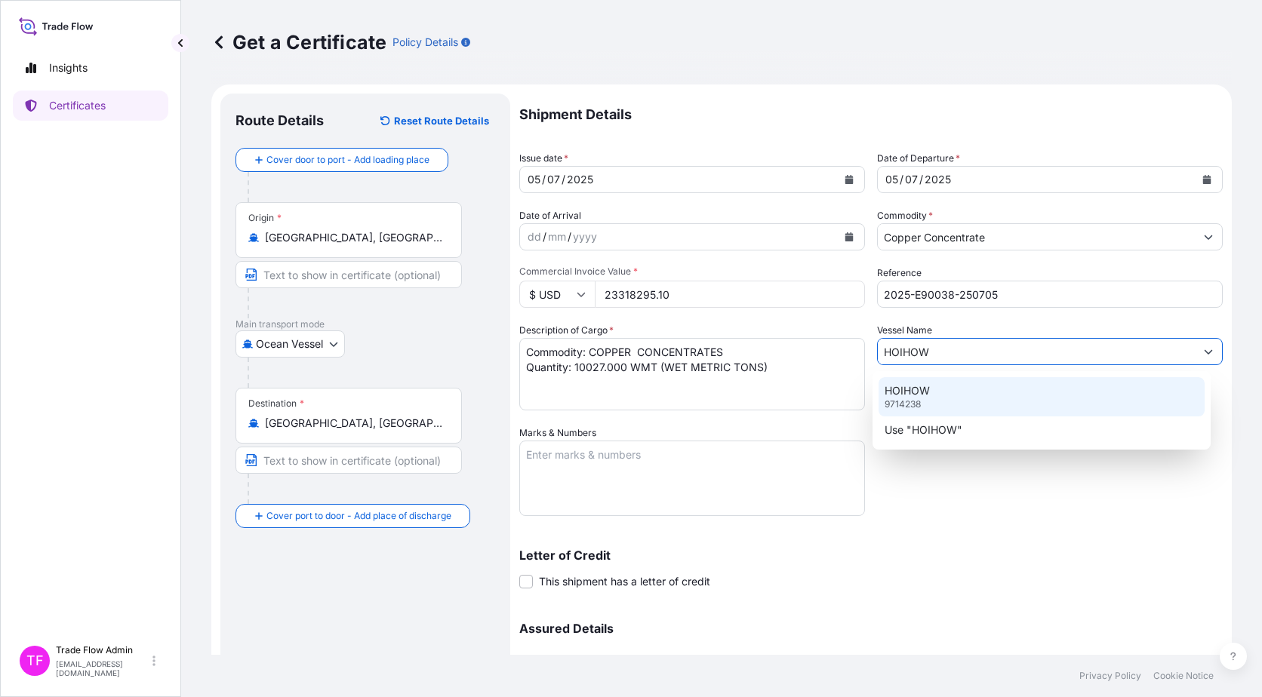
click at [943, 397] on div "HOIHOW 9714238" at bounding box center [1041, 396] width 327 height 39
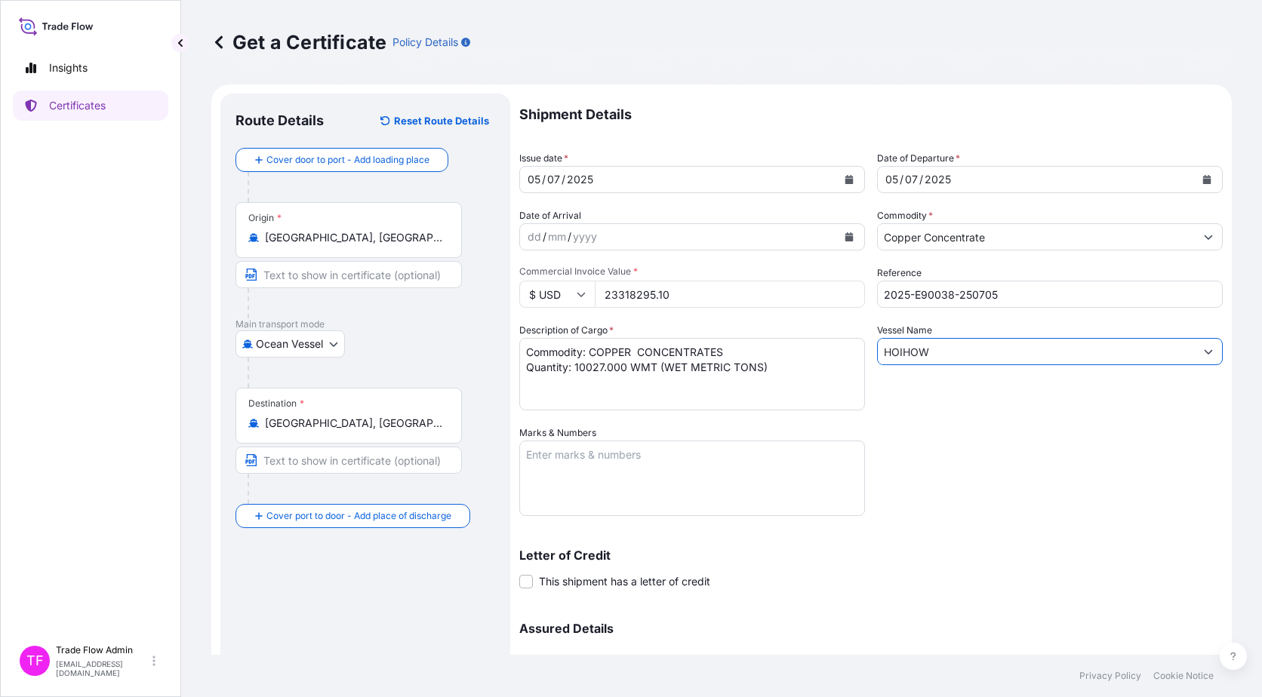
type input "HOIHOW"
click at [571, 491] on textarea "Marks & Numbers" at bounding box center [692, 478] width 346 height 75
paste textarea "B/L NO. GLNHOI062501"
type textarea "B/L NO. GLNHOI062501"
click at [843, 583] on div "Letter of Credit This shipment has a letter of credit Letter of credit * Letter…" at bounding box center [870, 569] width 703 height 40
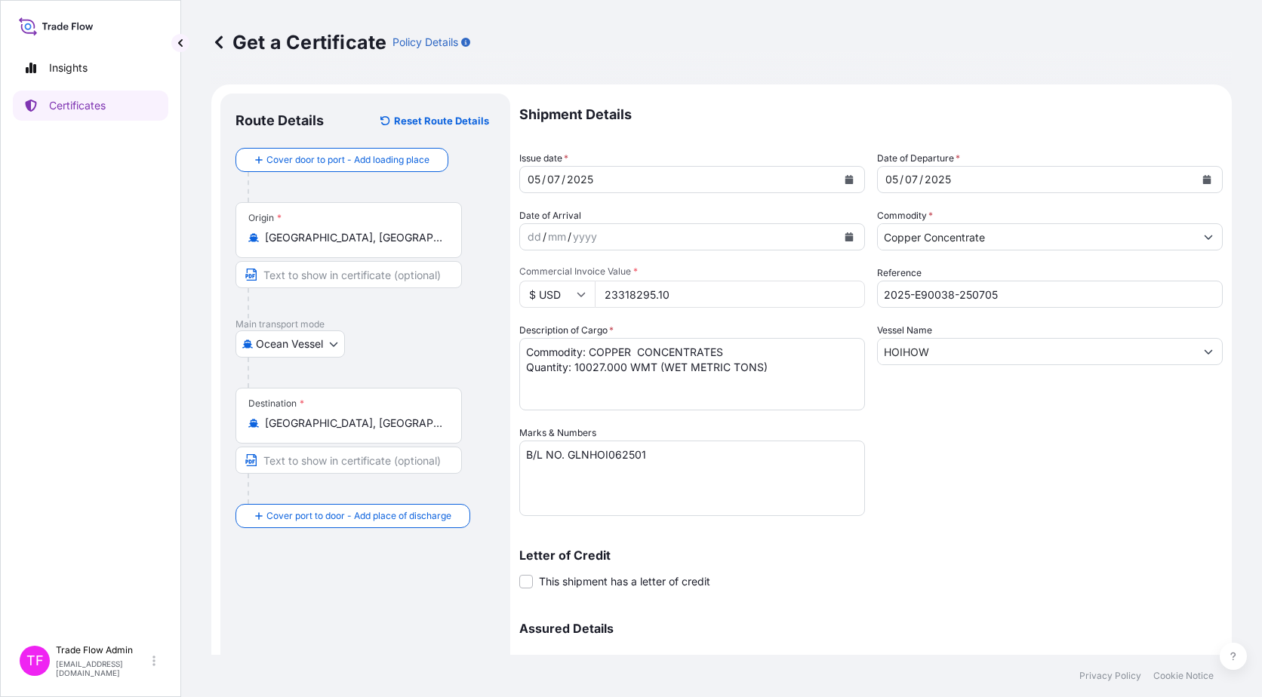
scroll to position [60, 0]
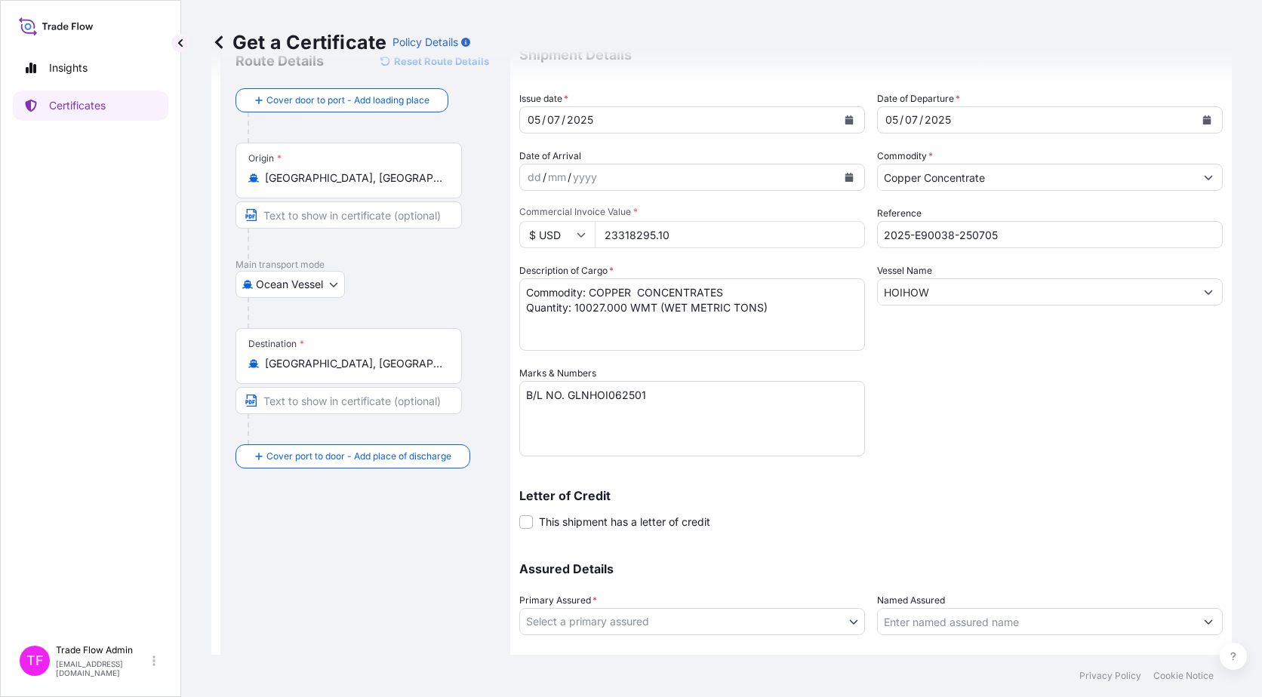
click at [534, 520] on label "This shipment has a letter of credit" at bounding box center [614, 522] width 191 height 16
click at [519, 514] on input "This shipment has a letter of credit" at bounding box center [519, 514] width 0 height 0
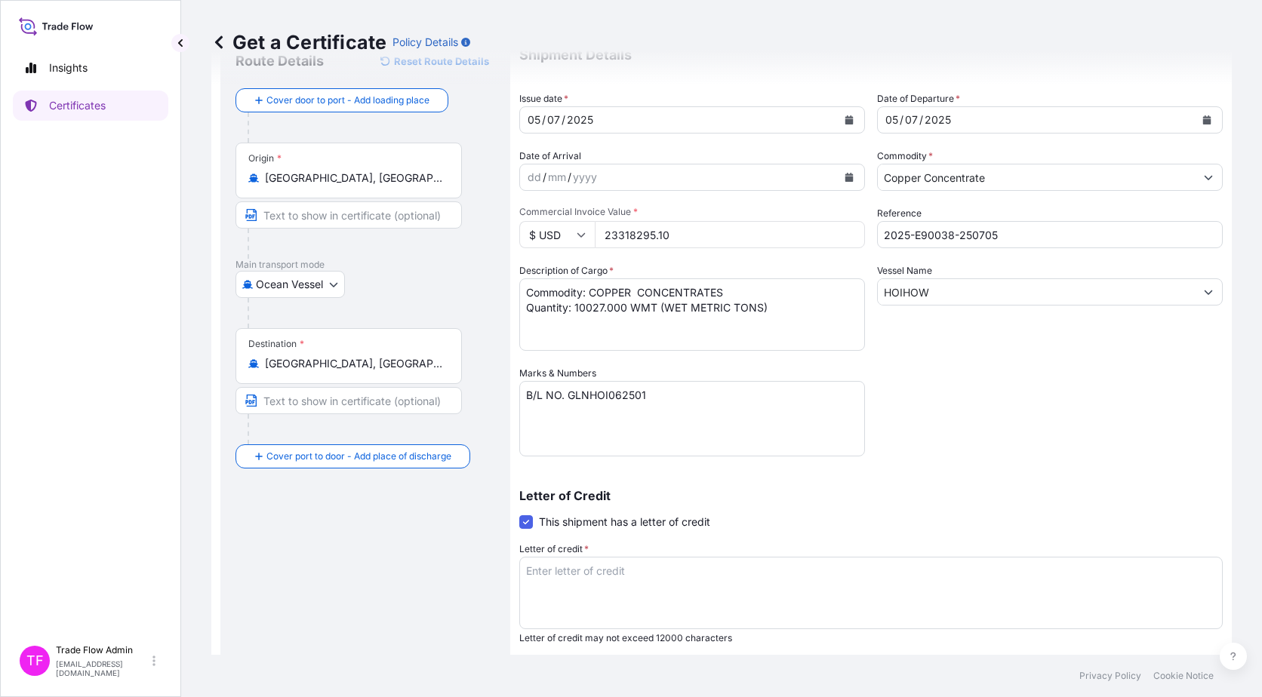
click at [570, 572] on textarea "Letter of credit *" at bounding box center [870, 593] width 703 height 72
paste textarea "FULL SET OF INSURANCE POLICY IN 1 ORIGINAL BLANK ENDORSED FOR 110 PCT OF THE PR…"
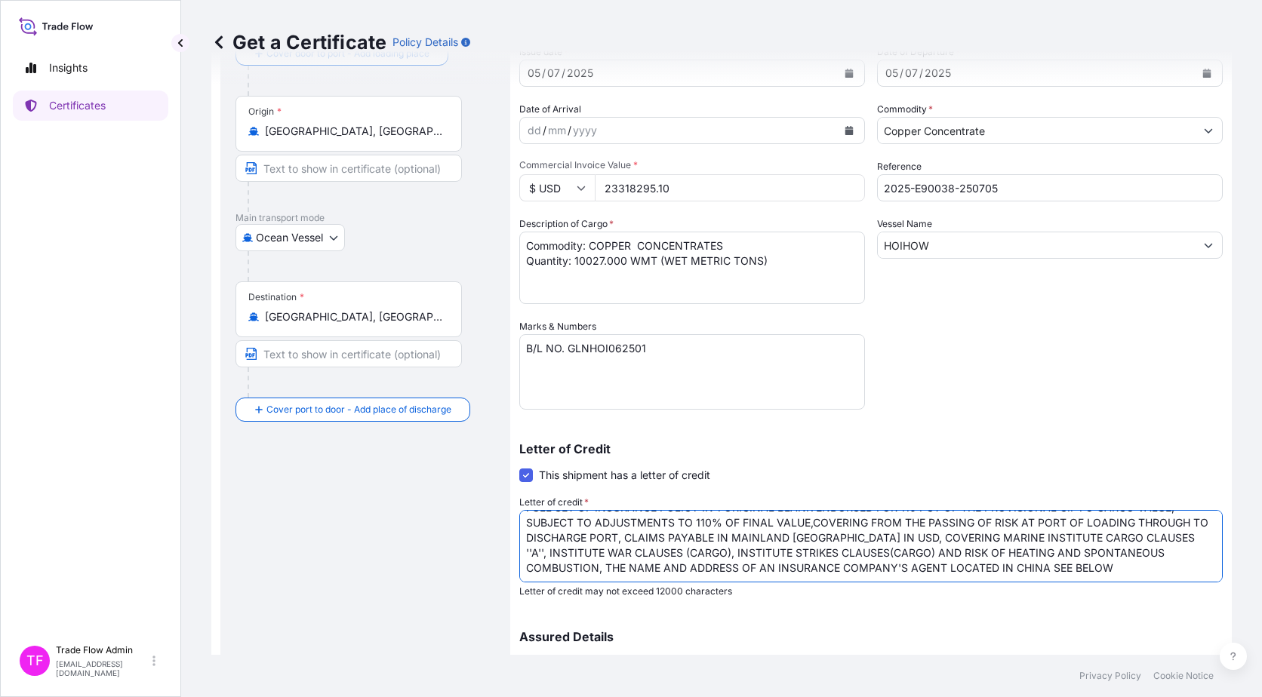
scroll to position [107, 0]
type textarea "FULL SET OF INSURANCE POLICY IN 1 ORIGINAL BLANK ENDORSED FOR 110 PCT OF THE PR…"
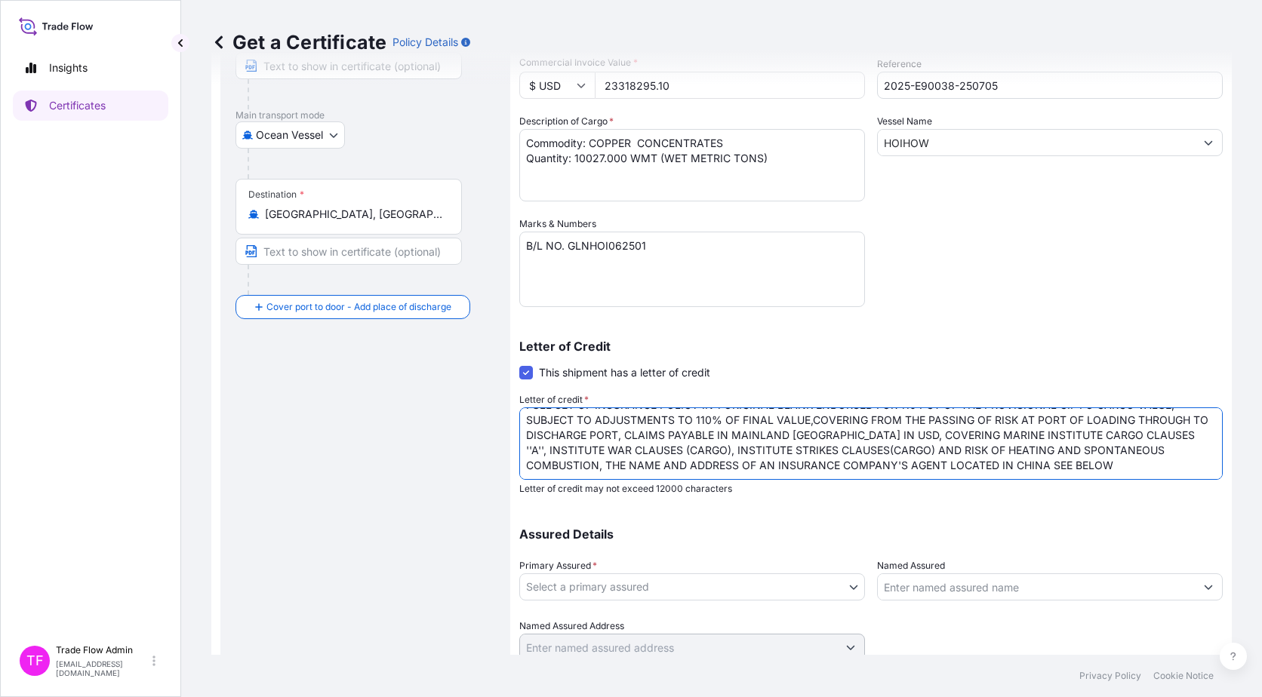
scroll to position [248, 0]
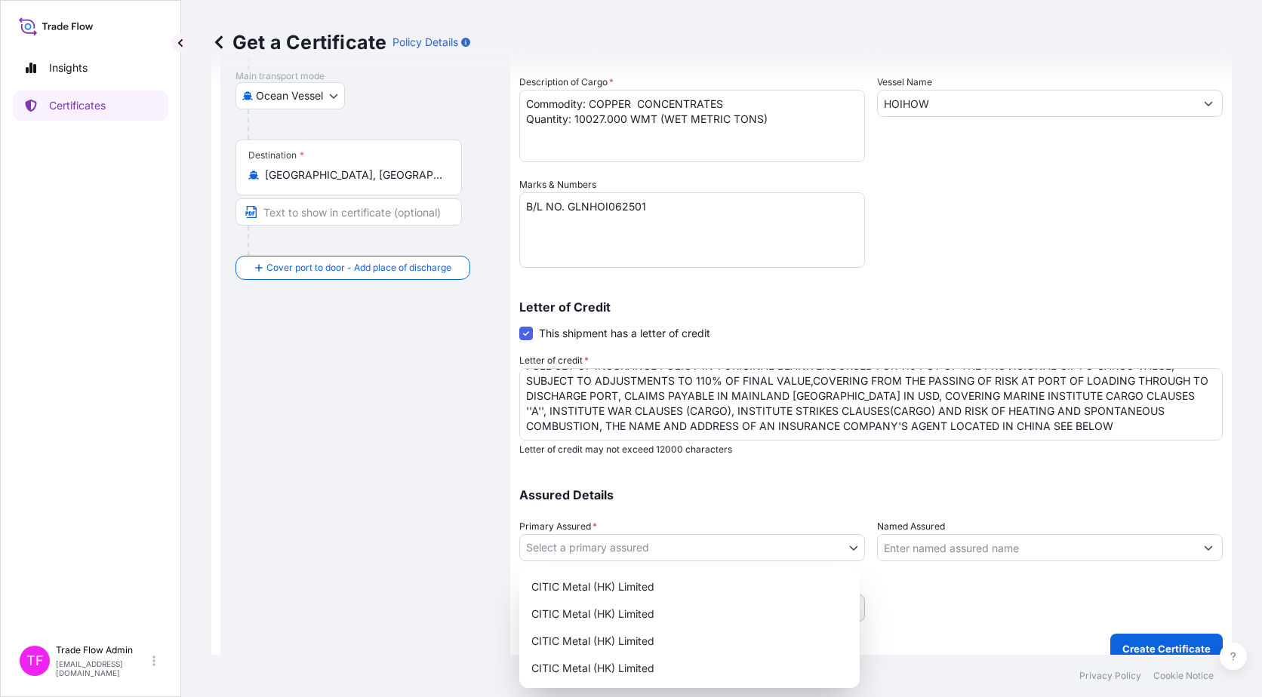
click at [674, 541] on body "Insights Certificates TF Trade Flow Admin trade.flow+citic@wtwco.com Get a Cert…" at bounding box center [631, 348] width 1262 height 697
click at [635, 574] on div "CITIC Metal (HK) Limited" at bounding box center [689, 586] width 328 height 27
select select "31478"
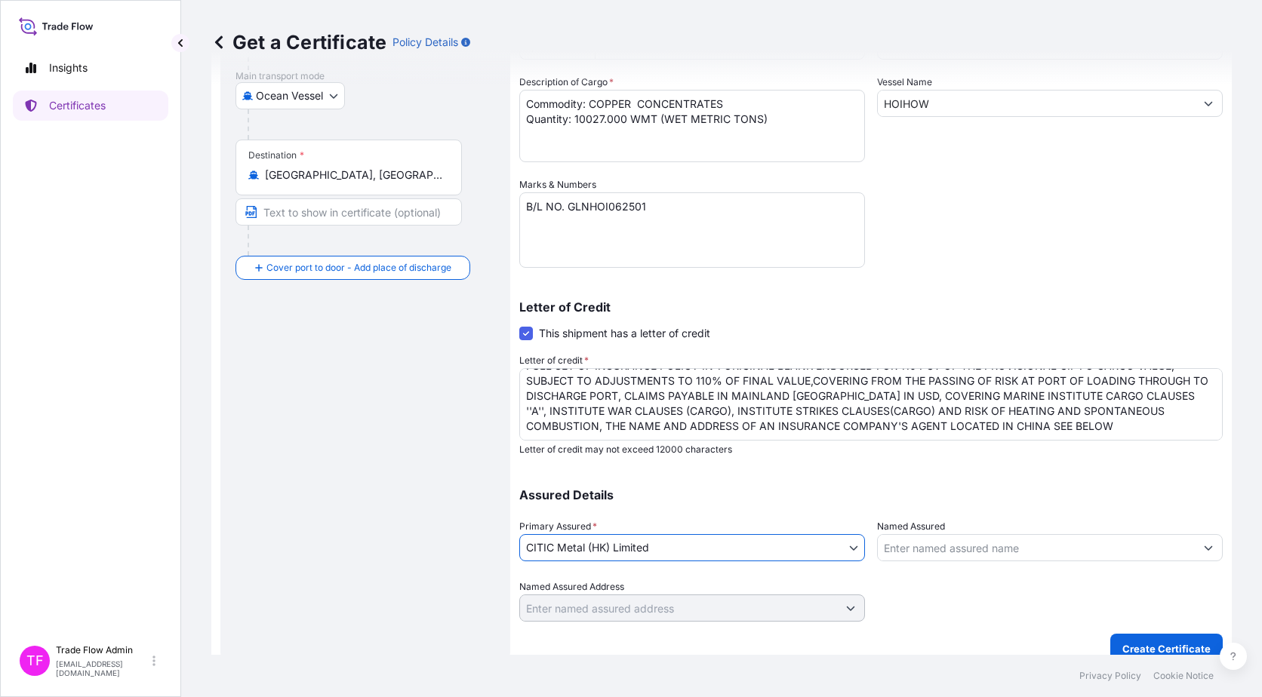
click at [401, 557] on div "Route Details Reset Route Details Cover door to port - Add loading place Place …" at bounding box center [365, 254] width 260 height 788
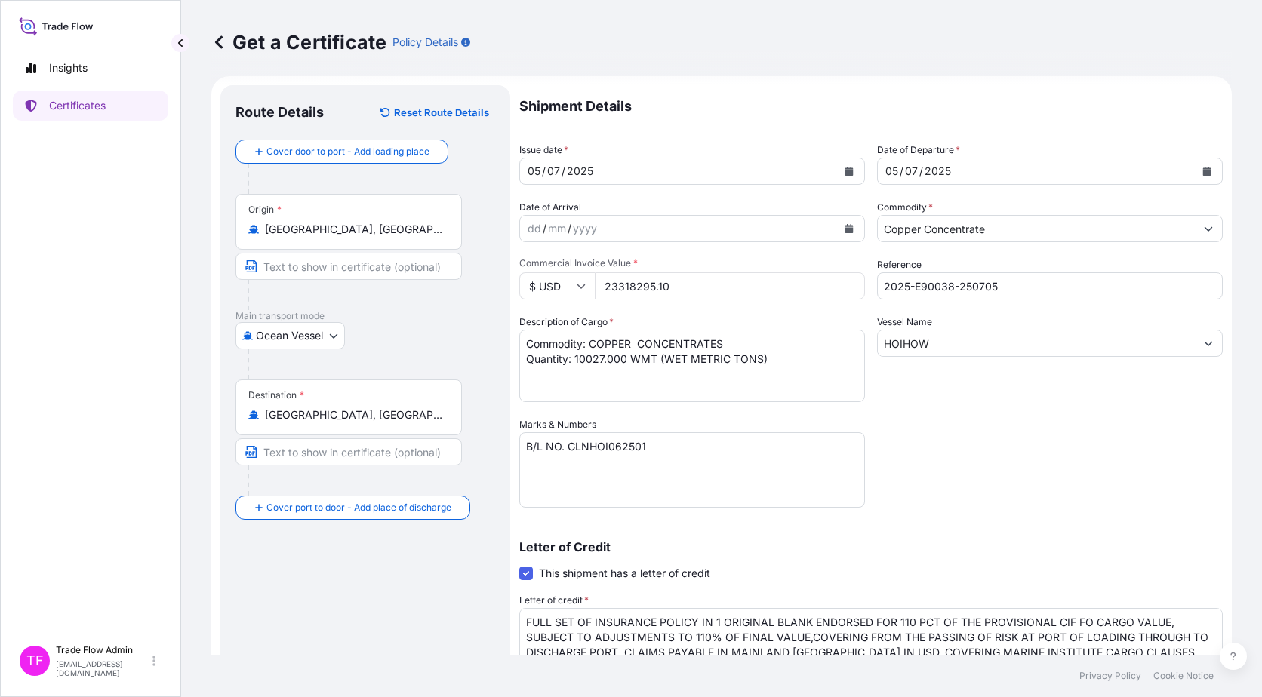
scroll to position [0, 0]
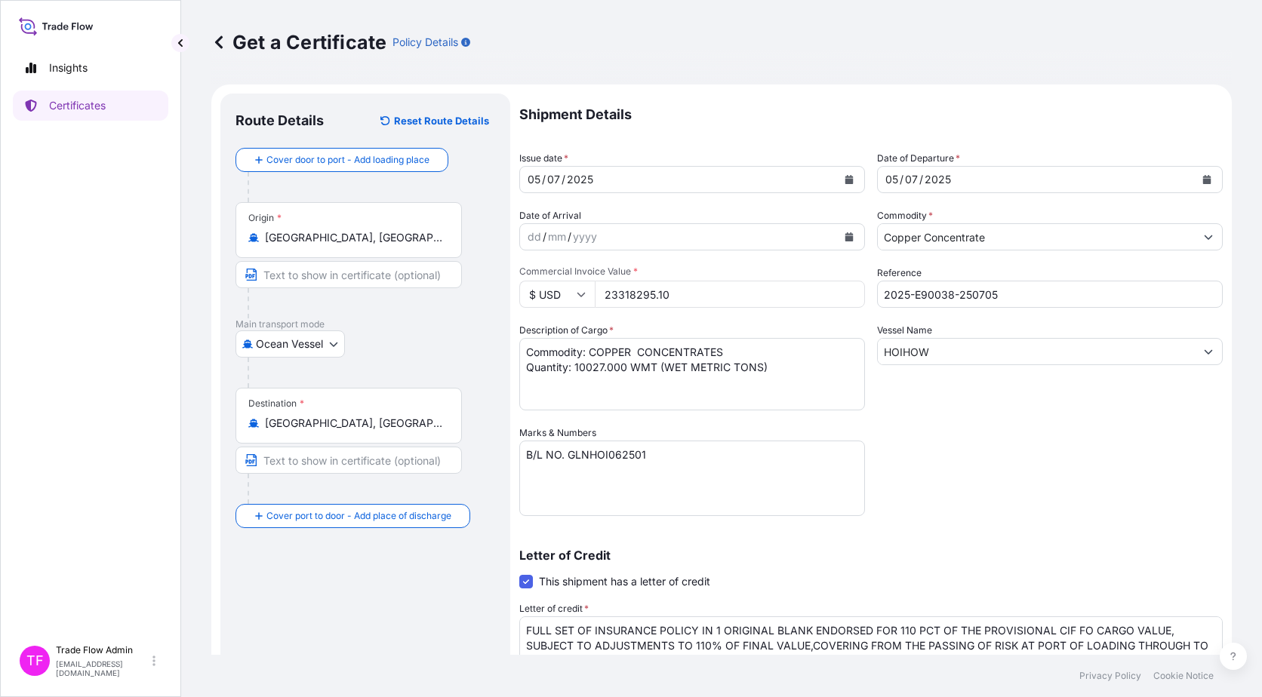
click at [641, 350] on textarea "Commodity: COPPER CONCENTRATES Quantity: 10027.000 WMT (WET METRIC TONS)" at bounding box center [692, 374] width 346 height 72
type textarea "Commodity: COPPER CONCENTRATES Quantity: 10027.000 WMT (WET METRIC TONS)"
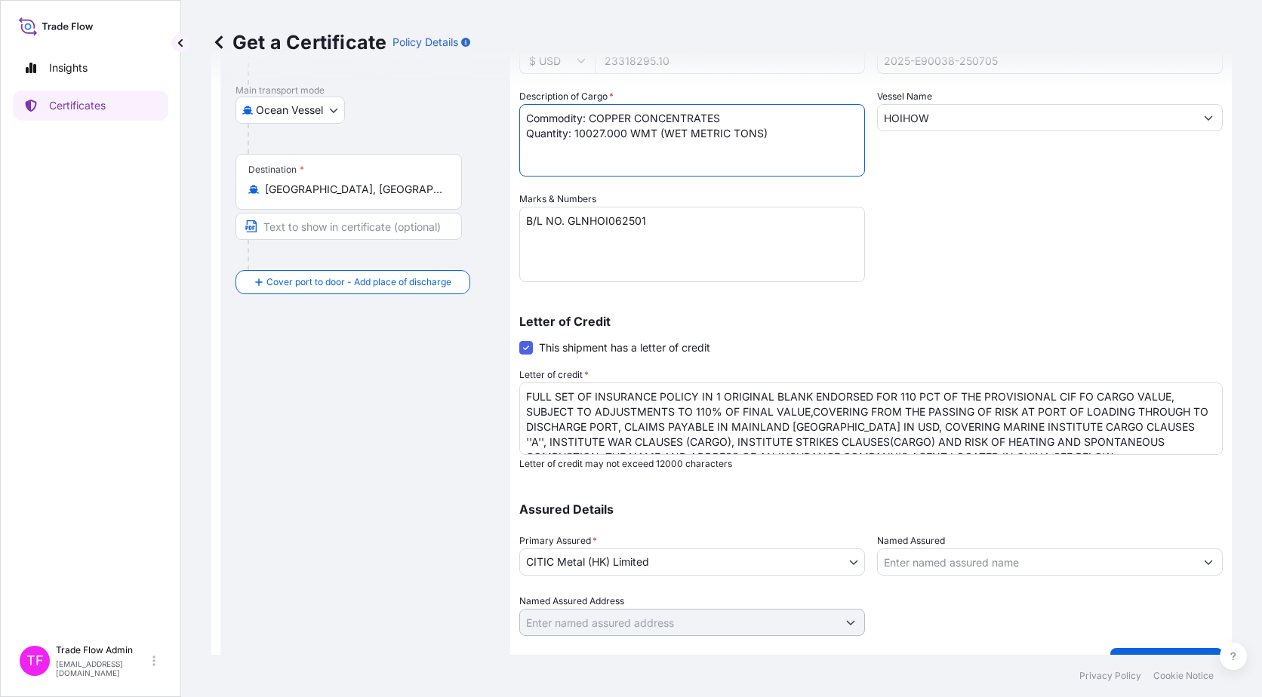
scroll to position [266, 0]
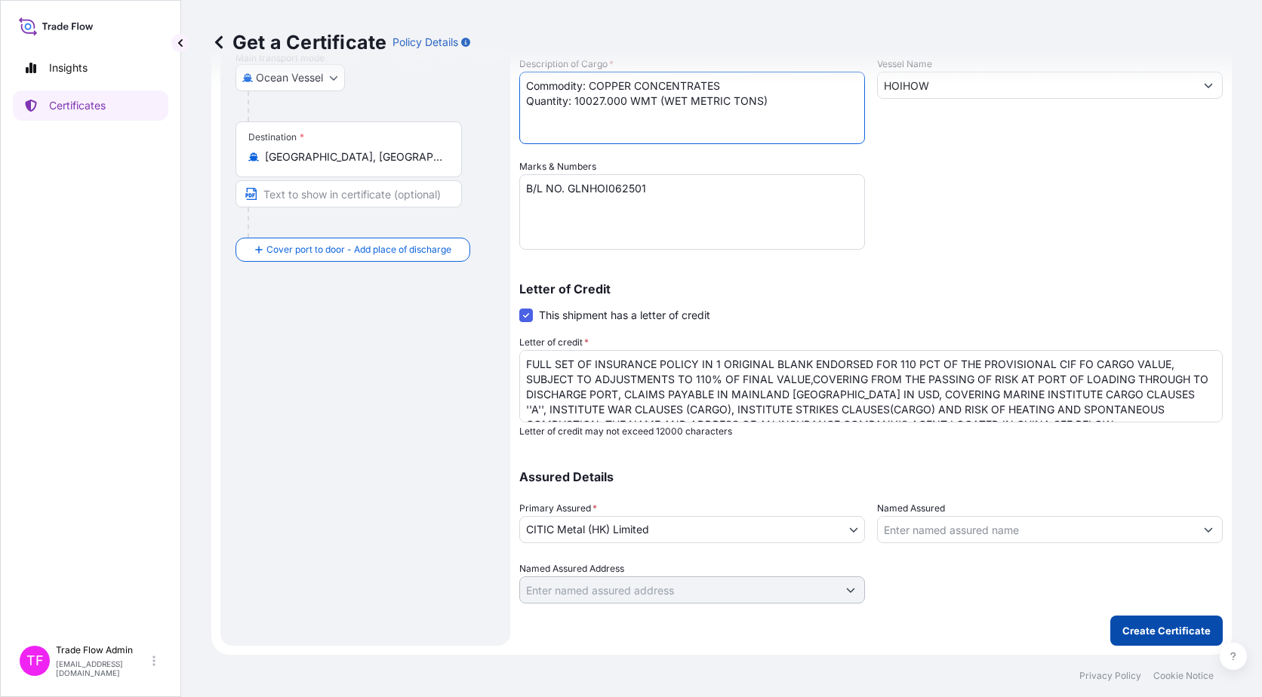
click at [1141, 631] on p "Create Certificate" at bounding box center [1166, 630] width 88 height 15
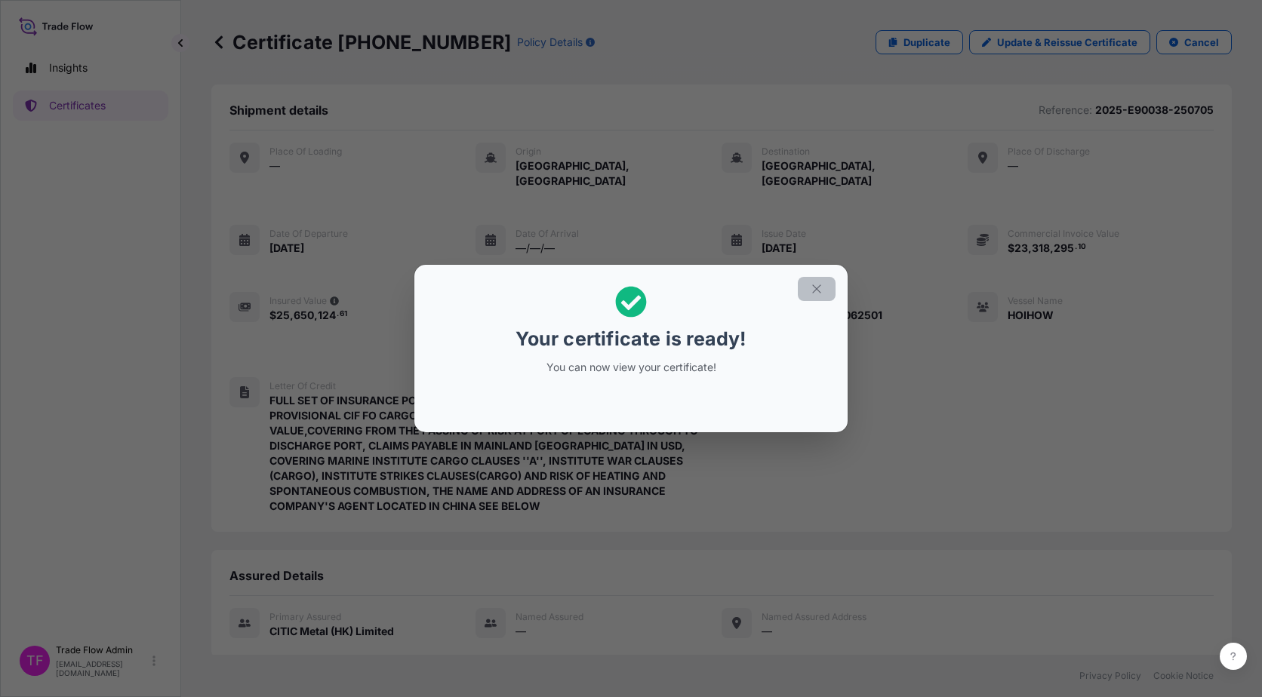
click at [817, 286] on icon "button" at bounding box center [817, 289] width 14 height 14
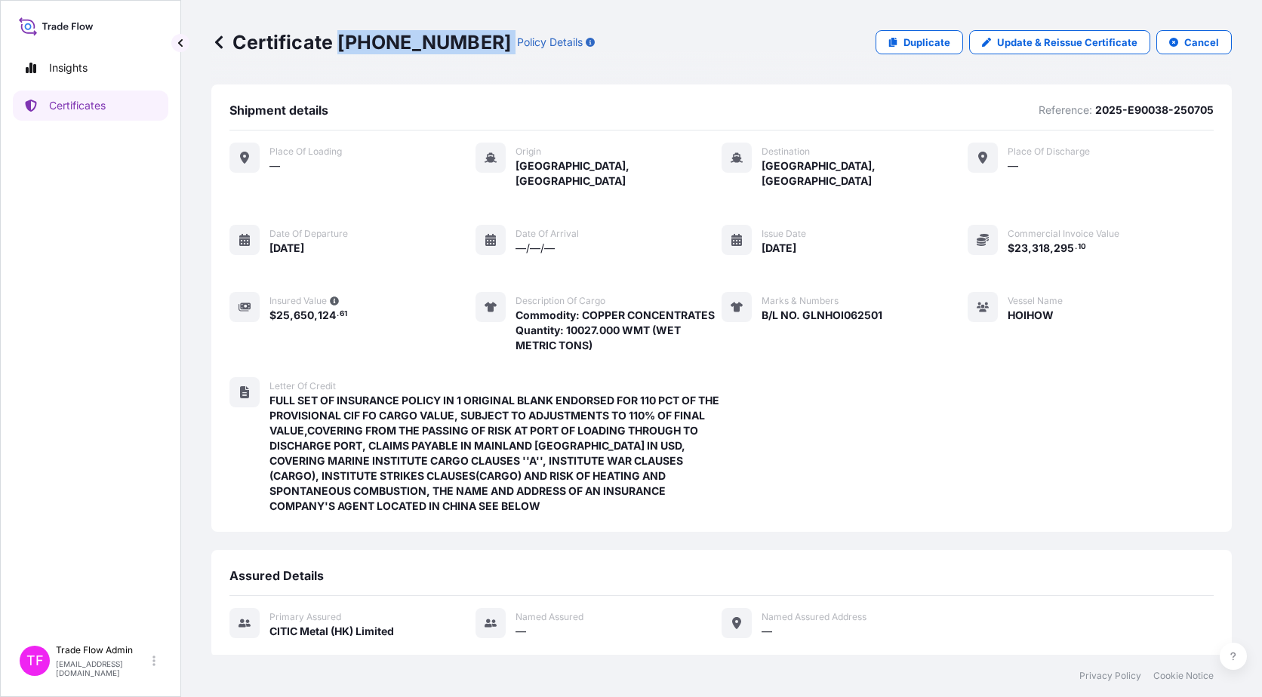
drag, startPoint x: 338, startPoint y: 38, endPoint x: 447, endPoint y: 50, distance: 109.3
click at [447, 50] on div "Certificate 31478-51-1 Policy Details" at bounding box center [402, 42] width 383 height 24
click at [230, 257] on div "Place of Loading — Origin Newcastle, Australia Destination Huludao, China Place…" at bounding box center [721, 248] width 984 height 211
click at [95, 103] on p "Certificates" at bounding box center [77, 105] width 57 height 15
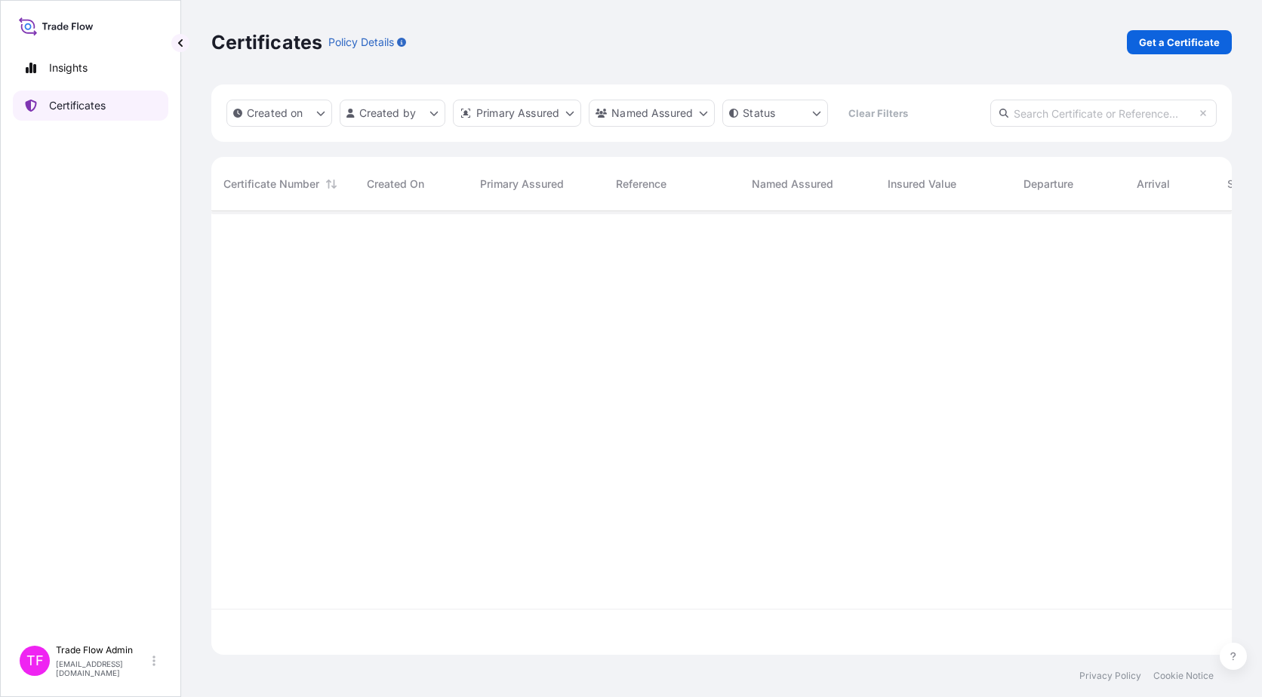
scroll to position [441, 1009]
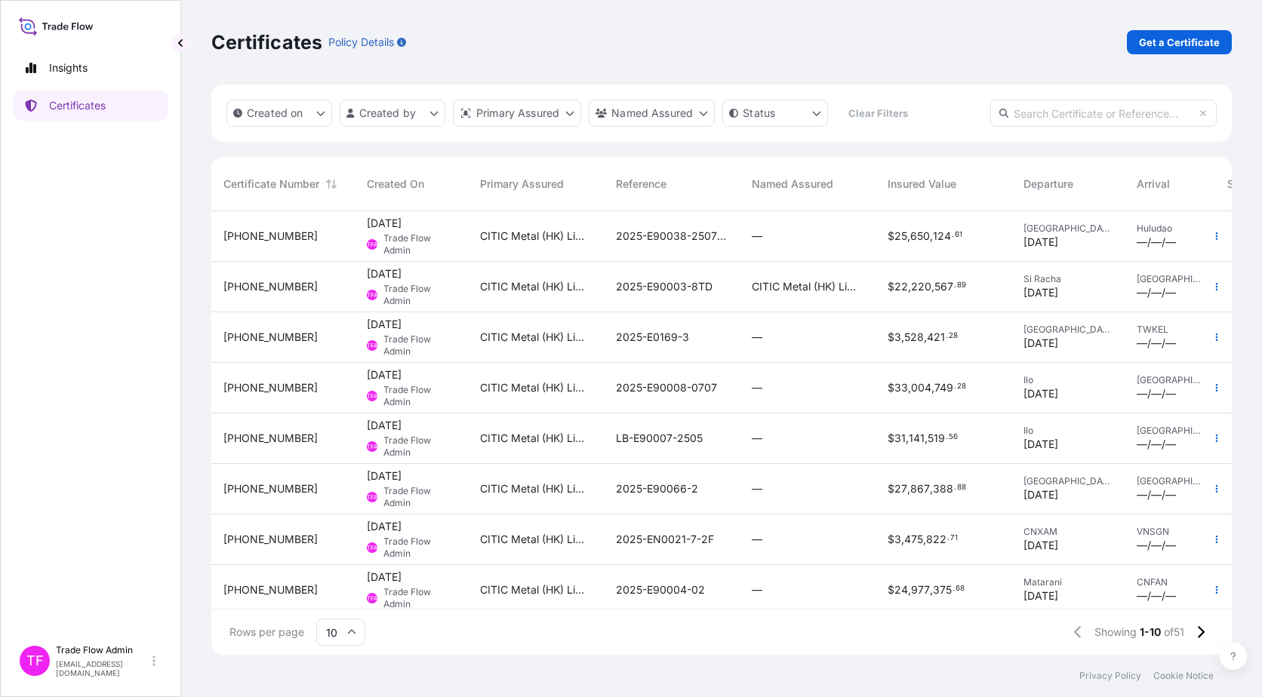
click at [1056, 115] on input "text" at bounding box center [1103, 113] width 226 height 27
paste input "31478-3-1"
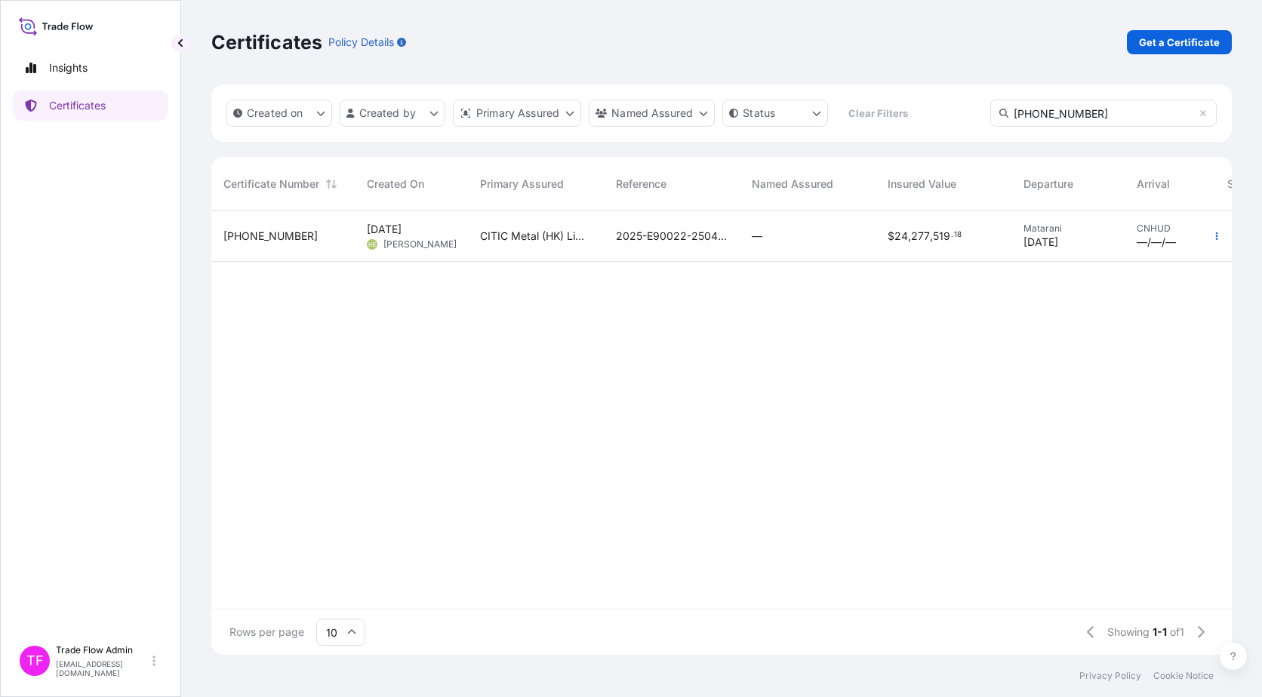
type input "31478-3-1"
click at [541, 253] on div "CITIC Metal (HK) Limited" at bounding box center [536, 236] width 136 height 51
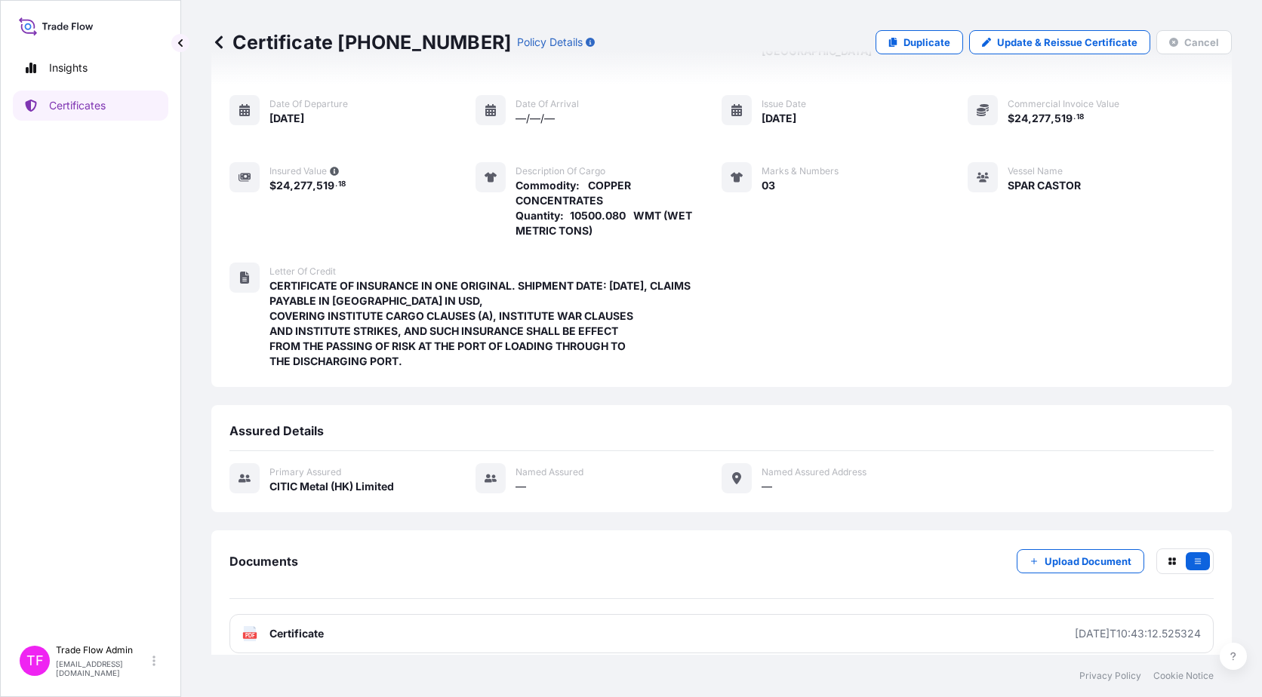
scroll to position [131, 0]
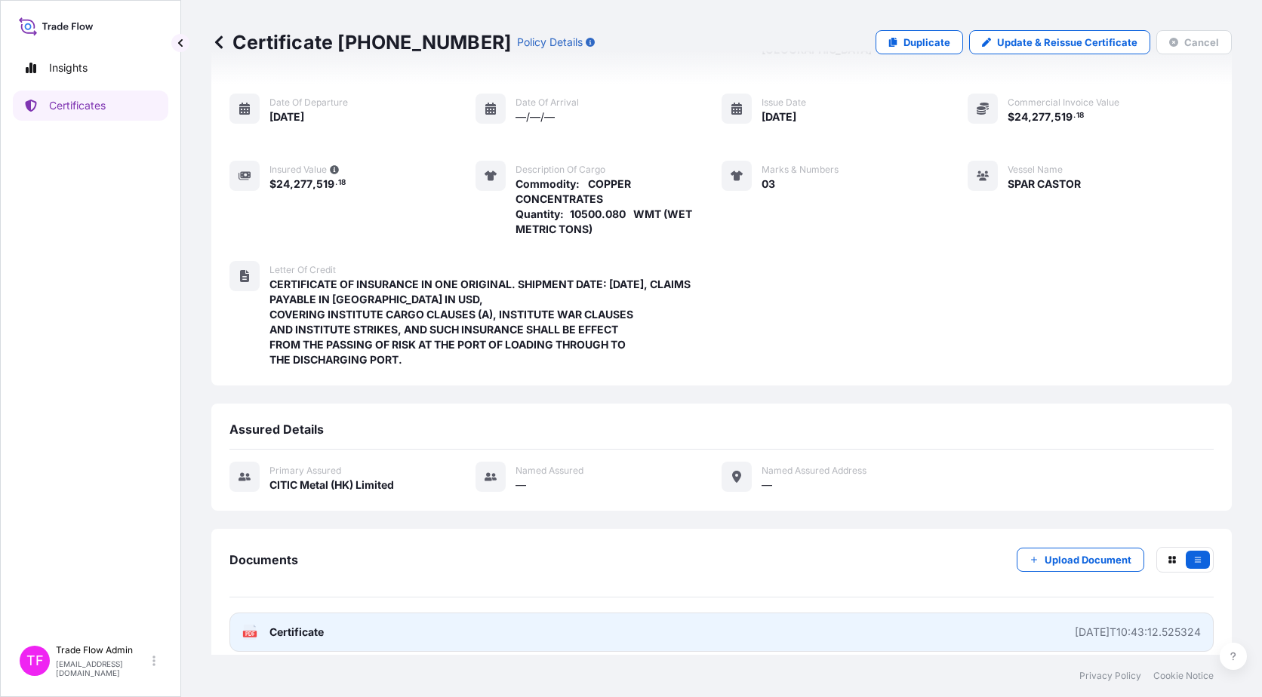
click at [342, 615] on link "PDF Certificate 2025-04-14T10:43:12.525324" at bounding box center [721, 632] width 984 height 39
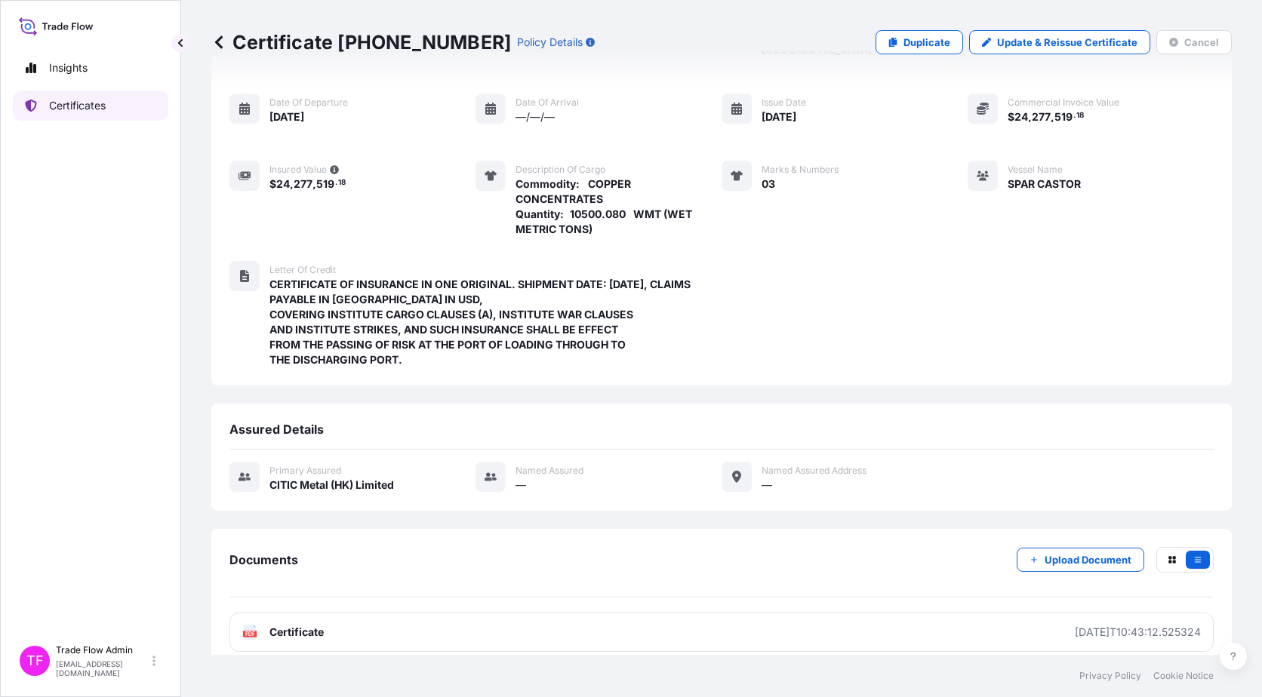
click at [72, 108] on p "Certificates" at bounding box center [77, 105] width 57 height 15
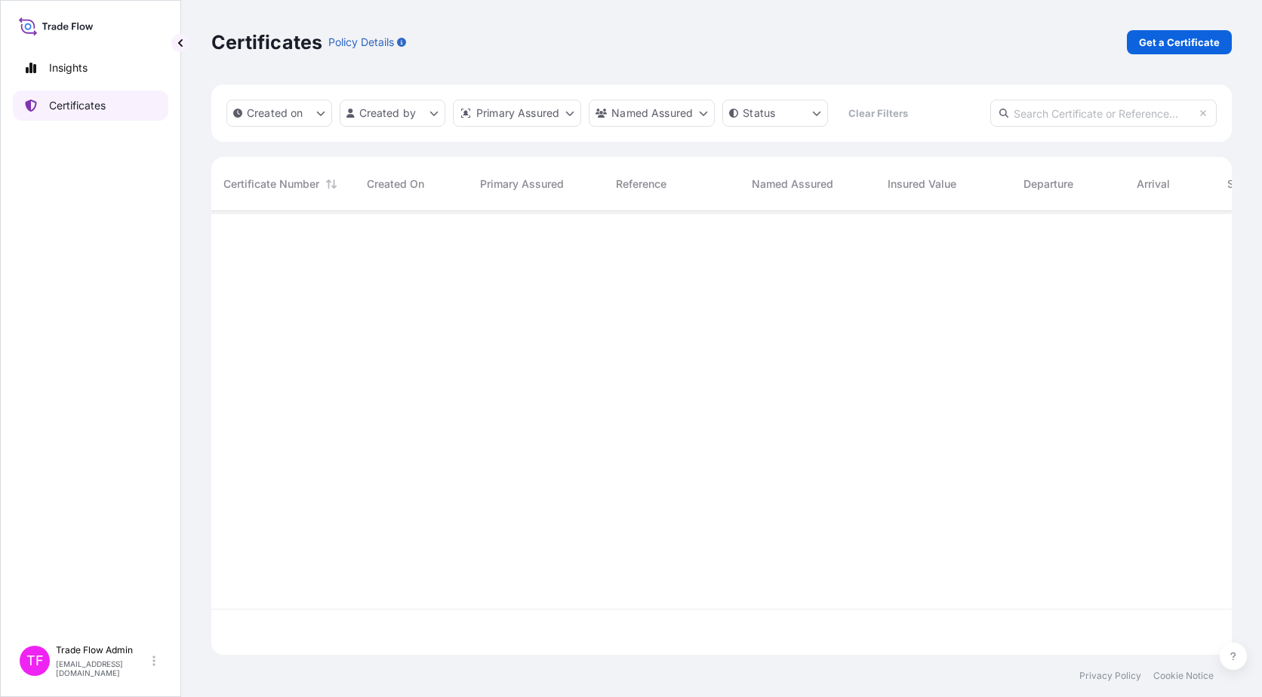
scroll to position [441, 1009]
click at [1210, 45] on p "Get a Certificate" at bounding box center [1179, 42] width 81 height 15
select select "Ocean Vessel"
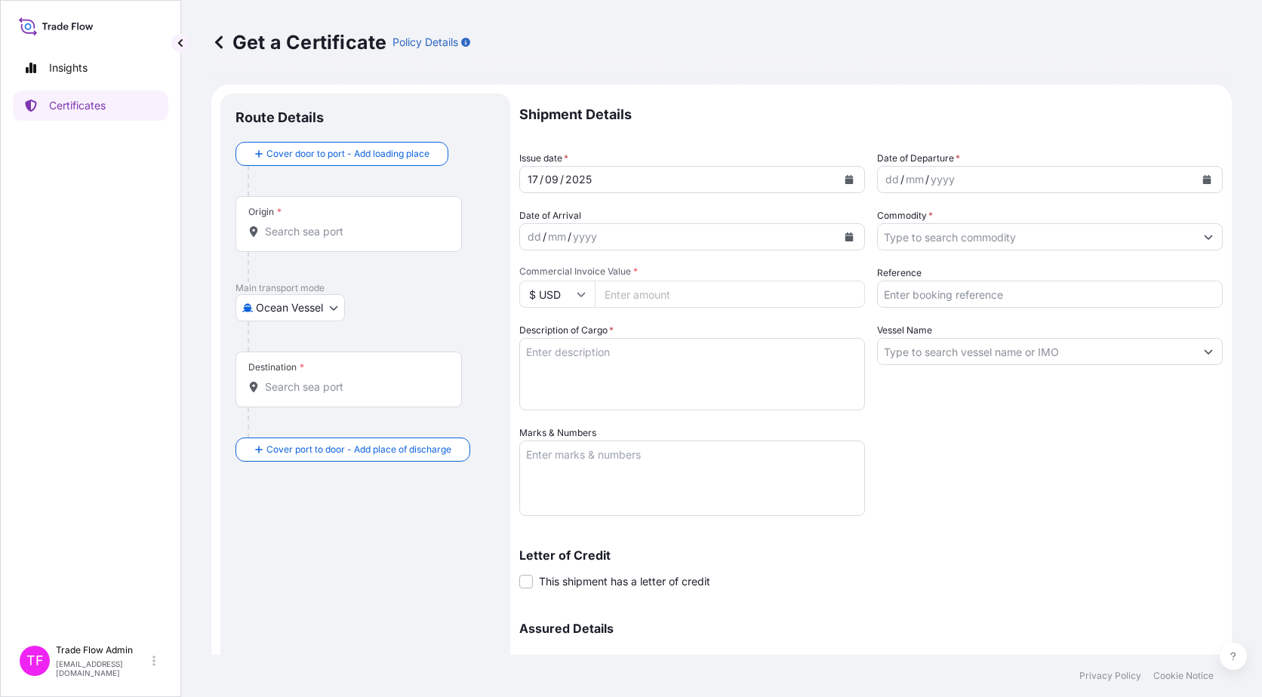
click at [339, 244] on div "Origin *" at bounding box center [348, 224] width 226 height 56
click at [339, 239] on input "Origin *" at bounding box center [354, 231] width 178 height 15
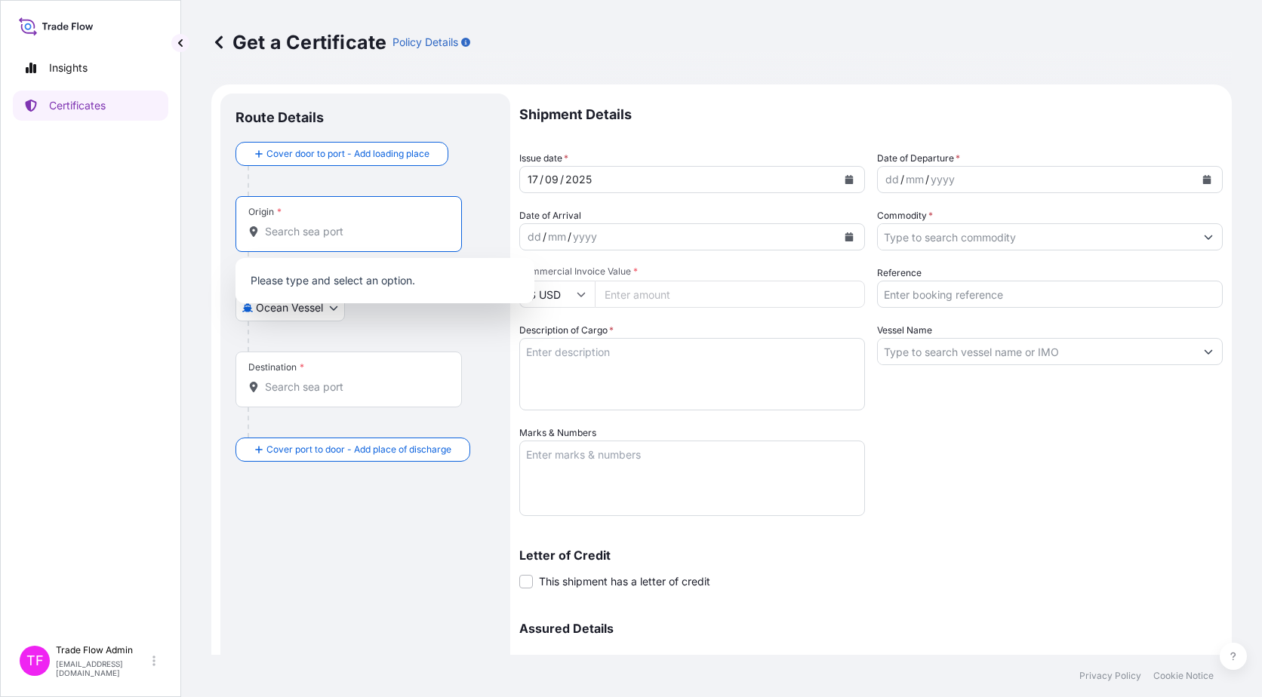
paste input "Matarani 04410, Peru"
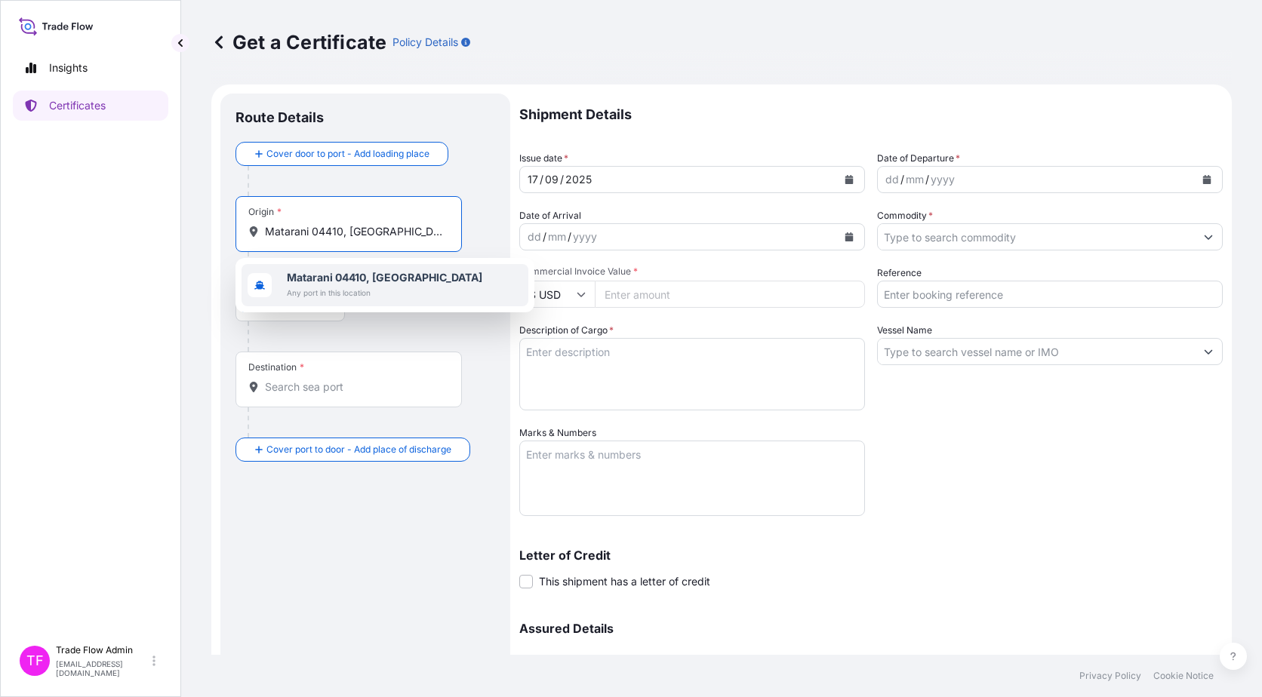
click at [382, 284] on span "Matarani 04410, Peru" at bounding box center [384, 277] width 195 height 15
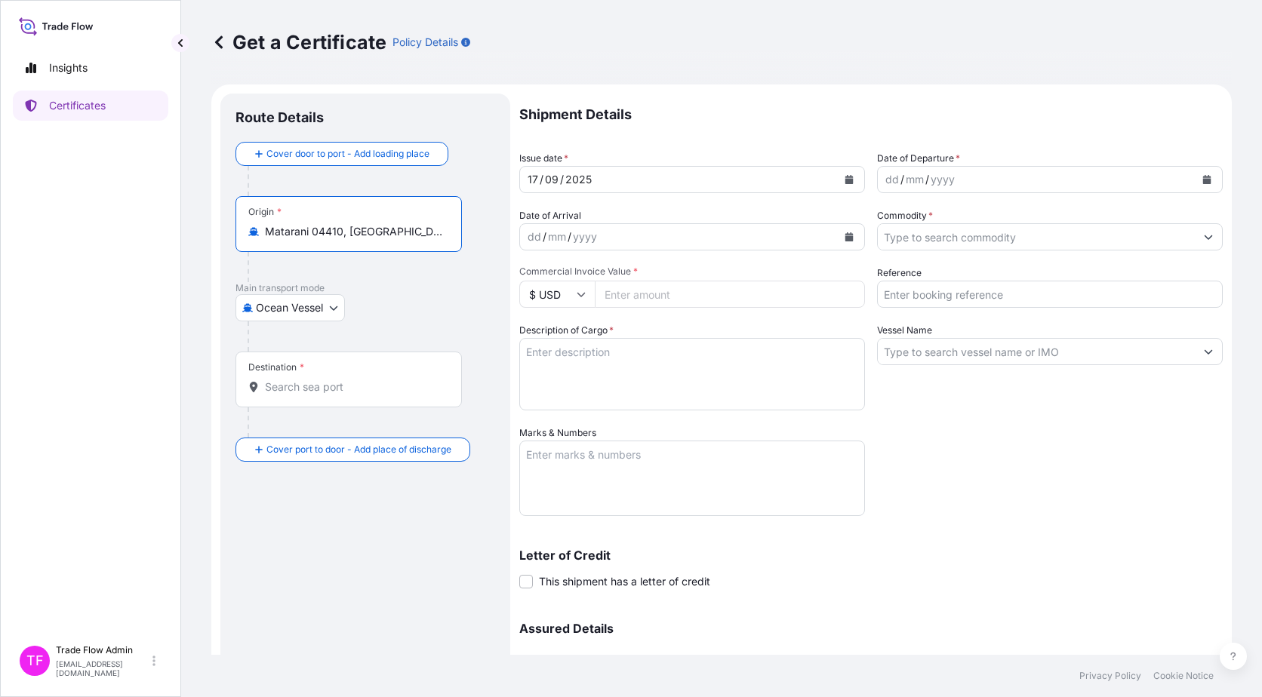
type input "Matarani 04410, Peru"
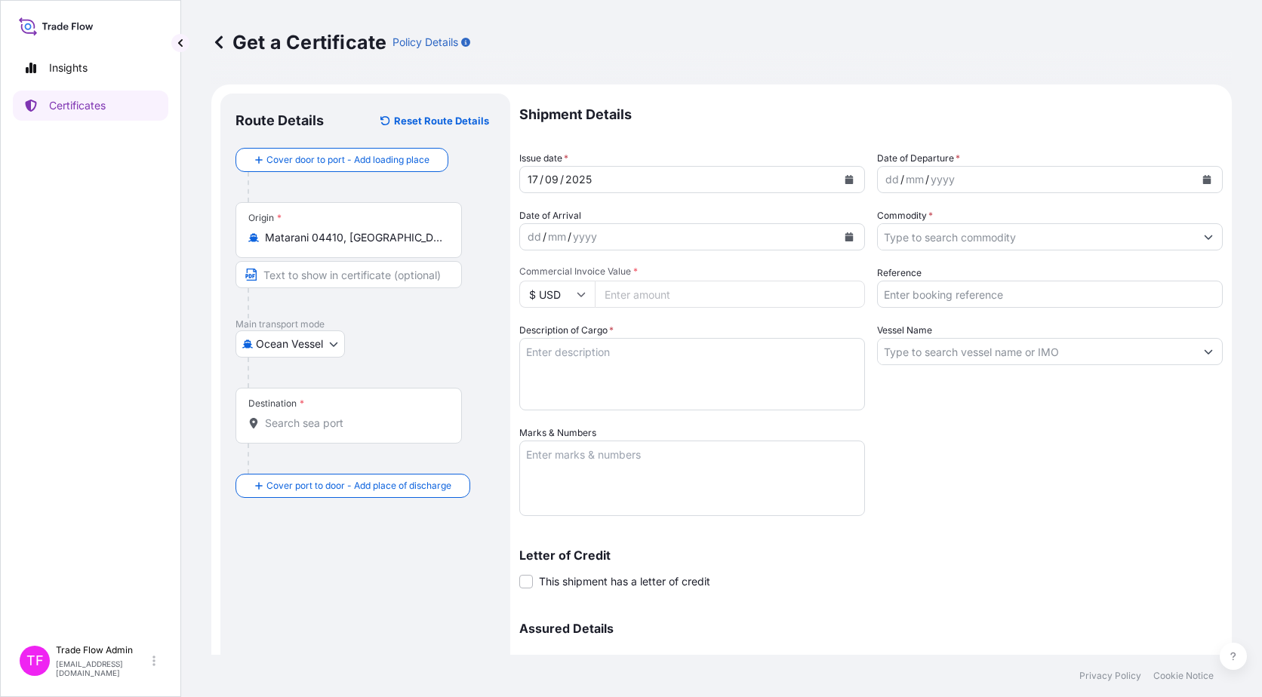
click at [392, 424] on input "Destination *" at bounding box center [354, 423] width 178 height 15
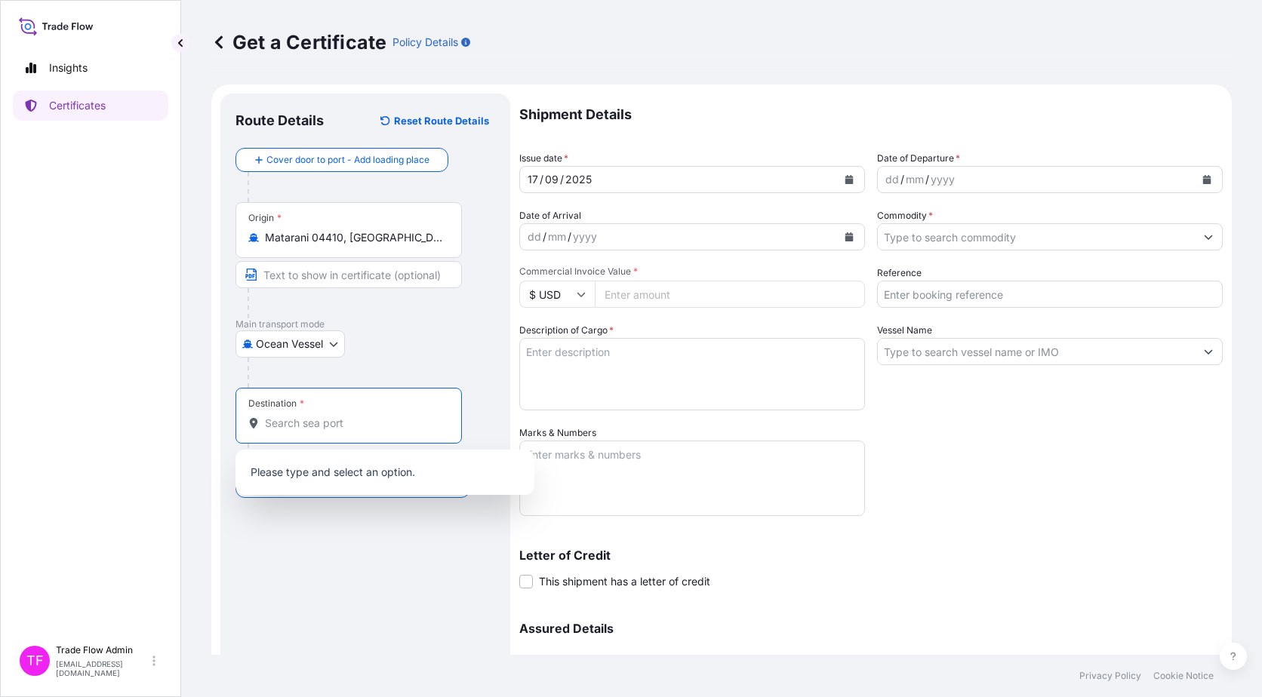
paste input "Huludao"
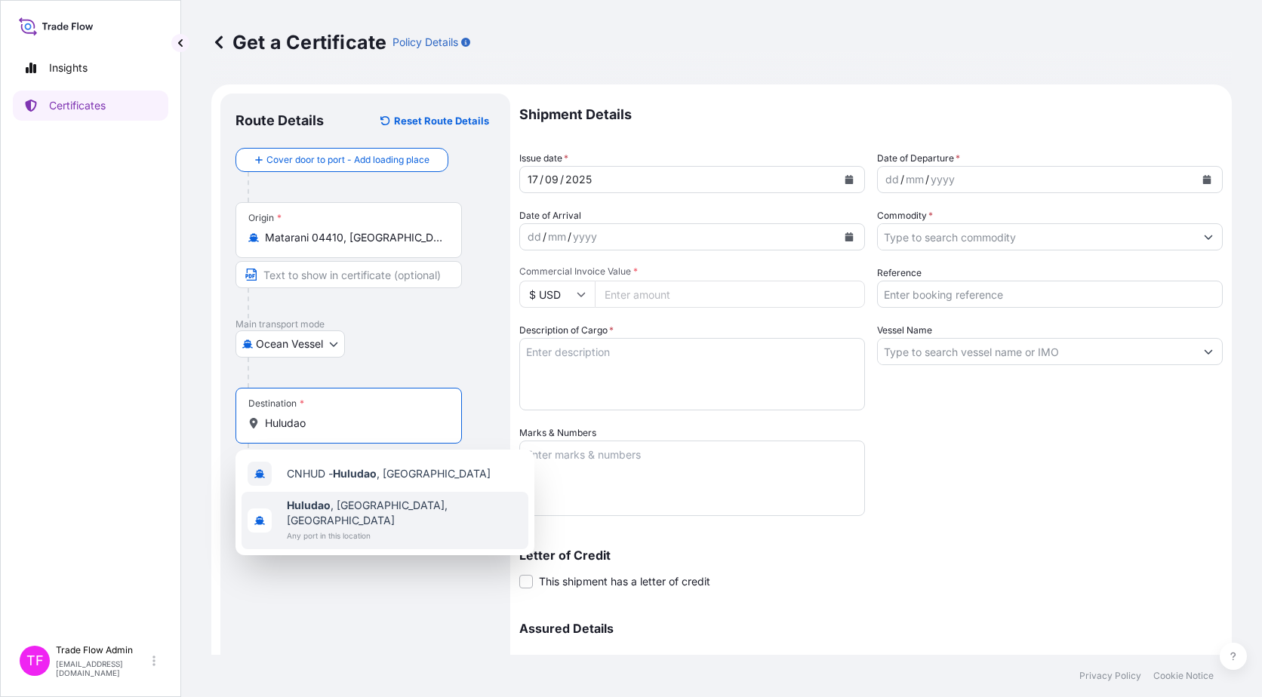
click at [392, 506] on span "Huludao , Liaoning, China" at bounding box center [404, 513] width 235 height 30
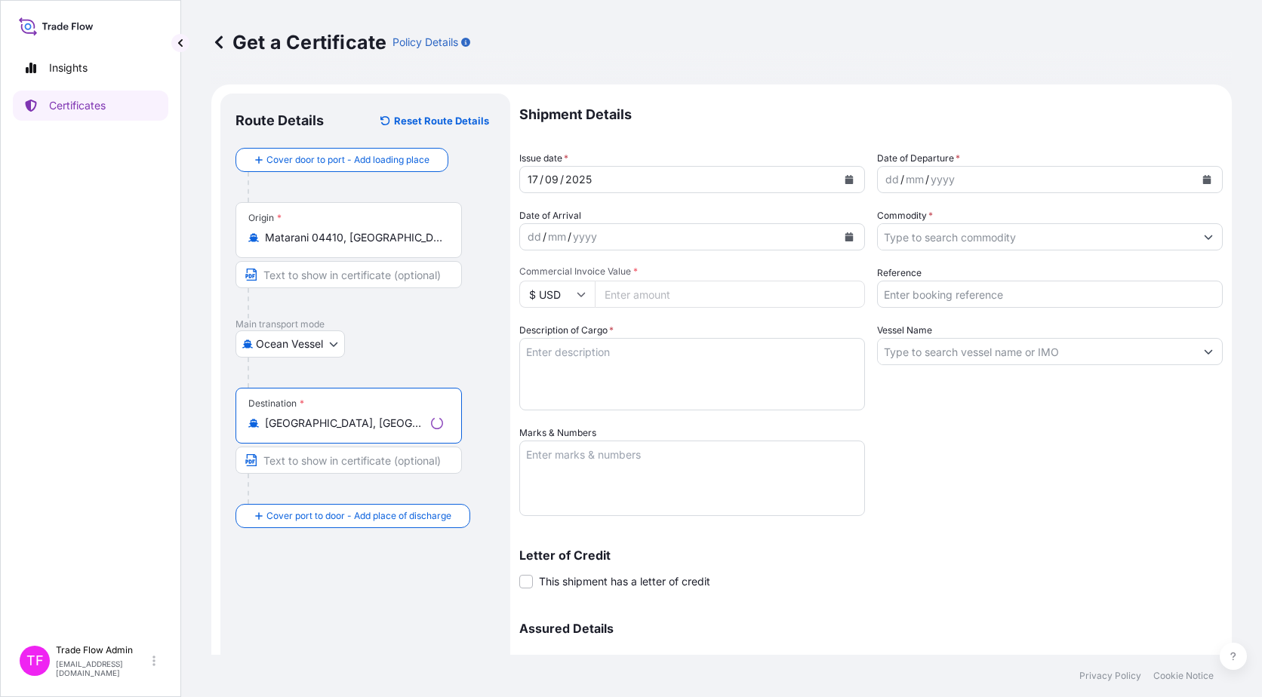
type input "Huludao, Liaoning, China"
click at [484, 458] on div "Destination * Huludao, Liaoning, China" at bounding box center [365, 446] width 260 height 116
click at [837, 183] on button "Calendar" at bounding box center [849, 180] width 24 height 24
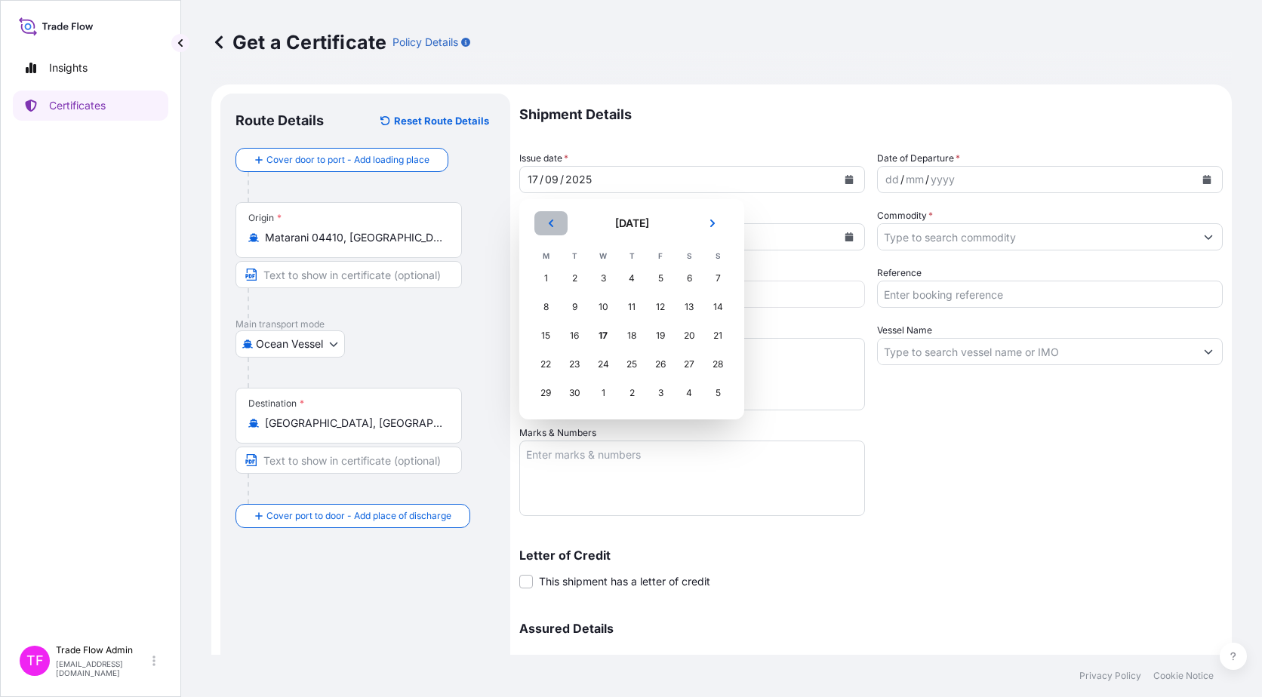
click at [558, 226] on button "Previous" at bounding box center [550, 223] width 33 height 24
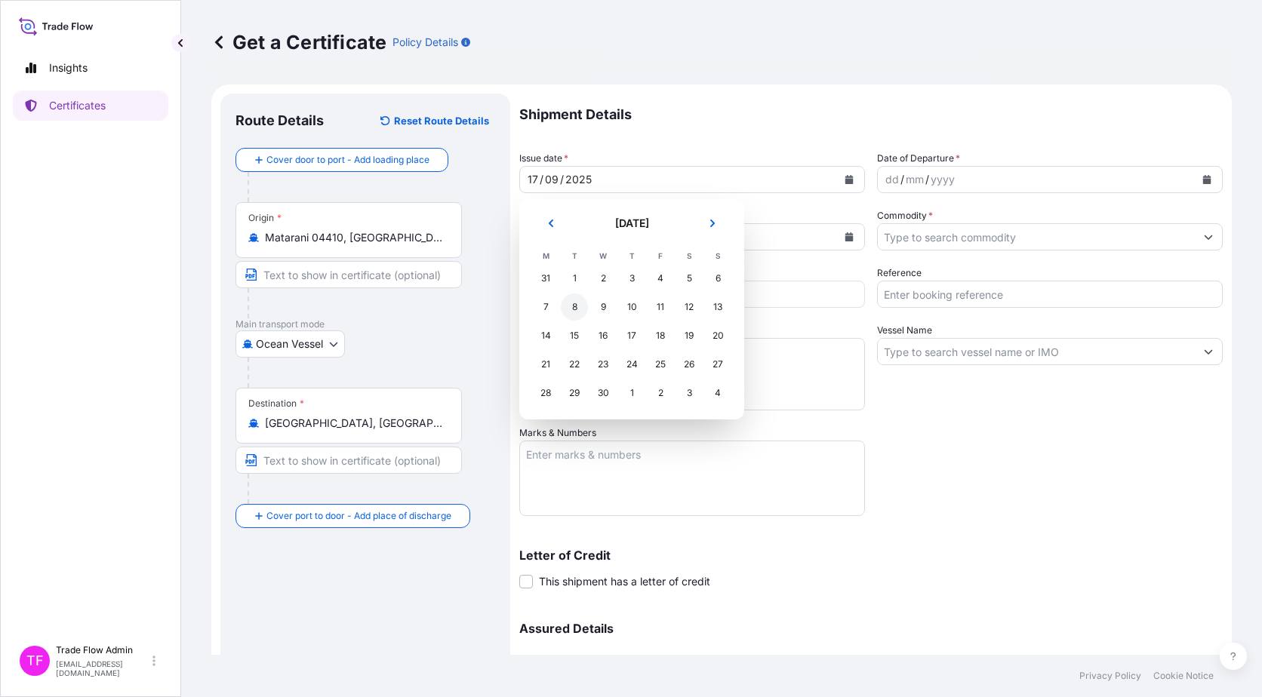
click at [573, 311] on div "8" at bounding box center [574, 307] width 27 height 27
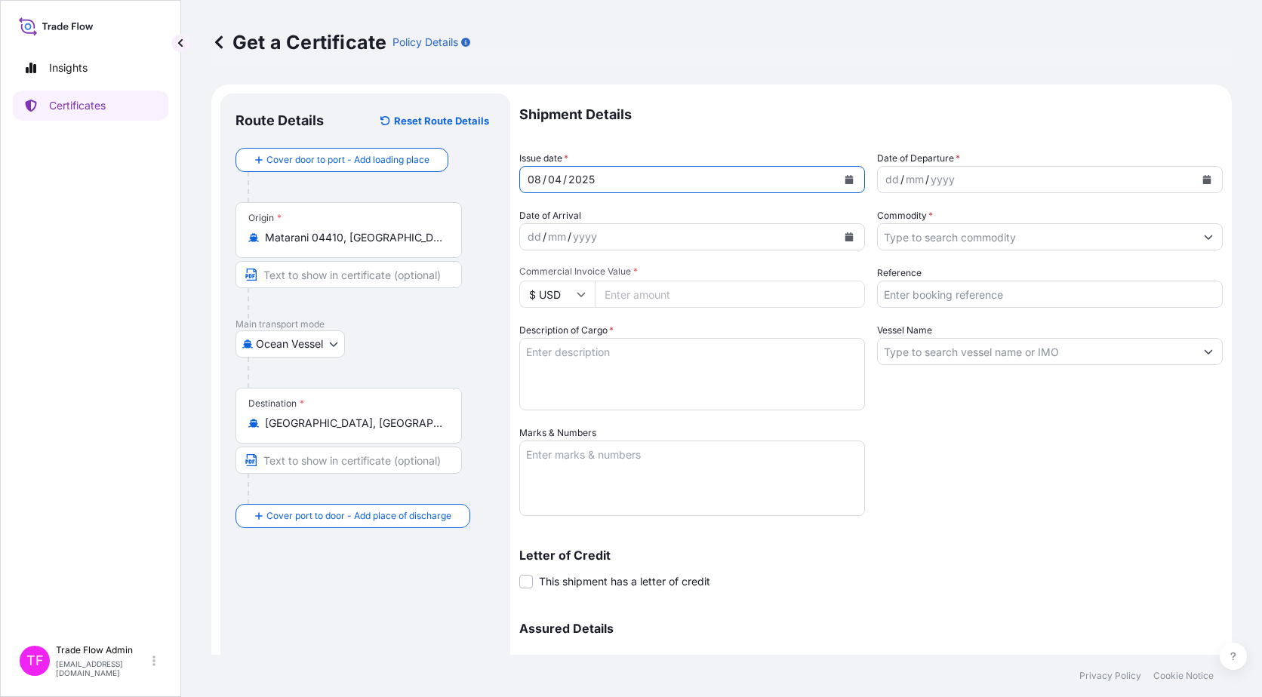
click at [1203, 182] on icon "Calendar" at bounding box center [1207, 179] width 8 height 9
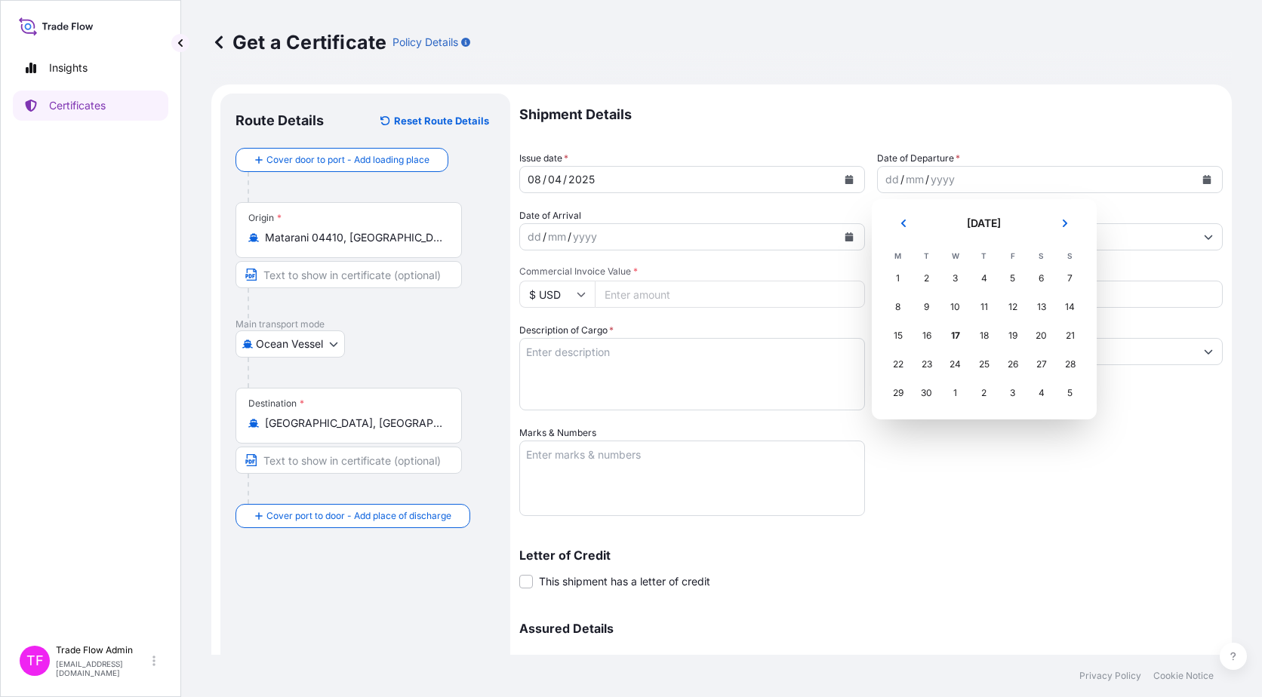
click at [914, 224] on button "Previous" at bounding box center [903, 223] width 33 height 24
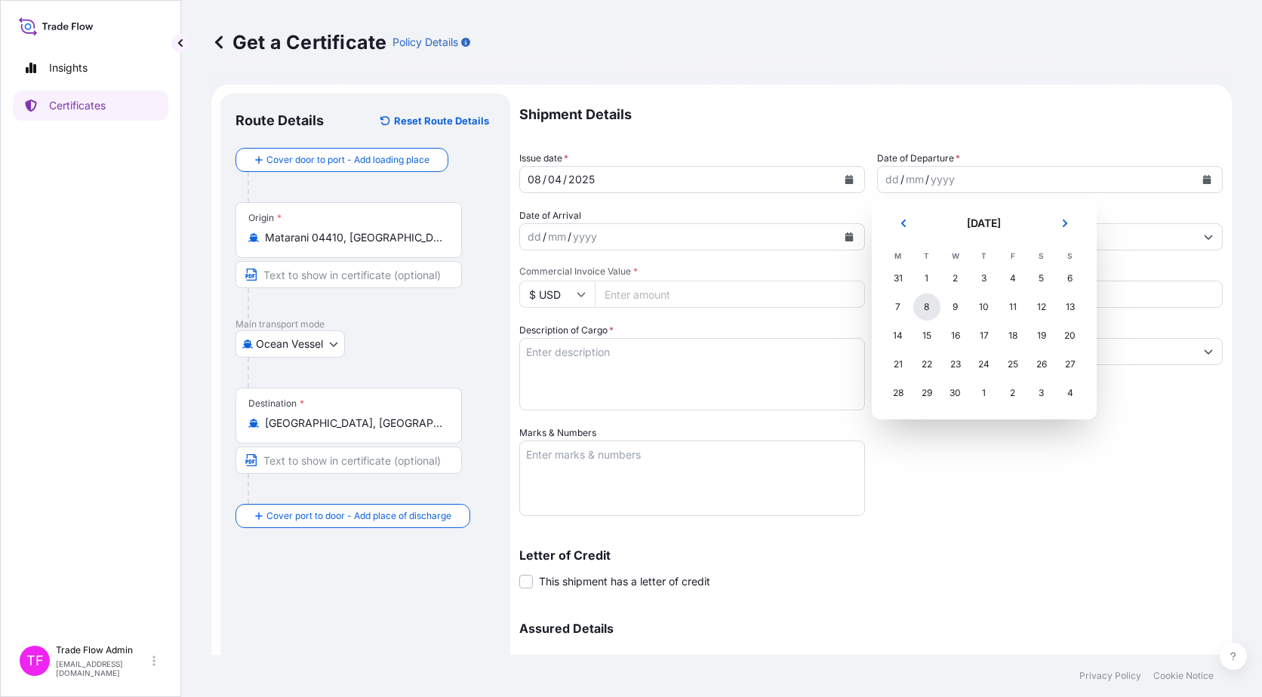
click at [930, 311] on div "8" at bounding box center [926, 307] width 27 height 27
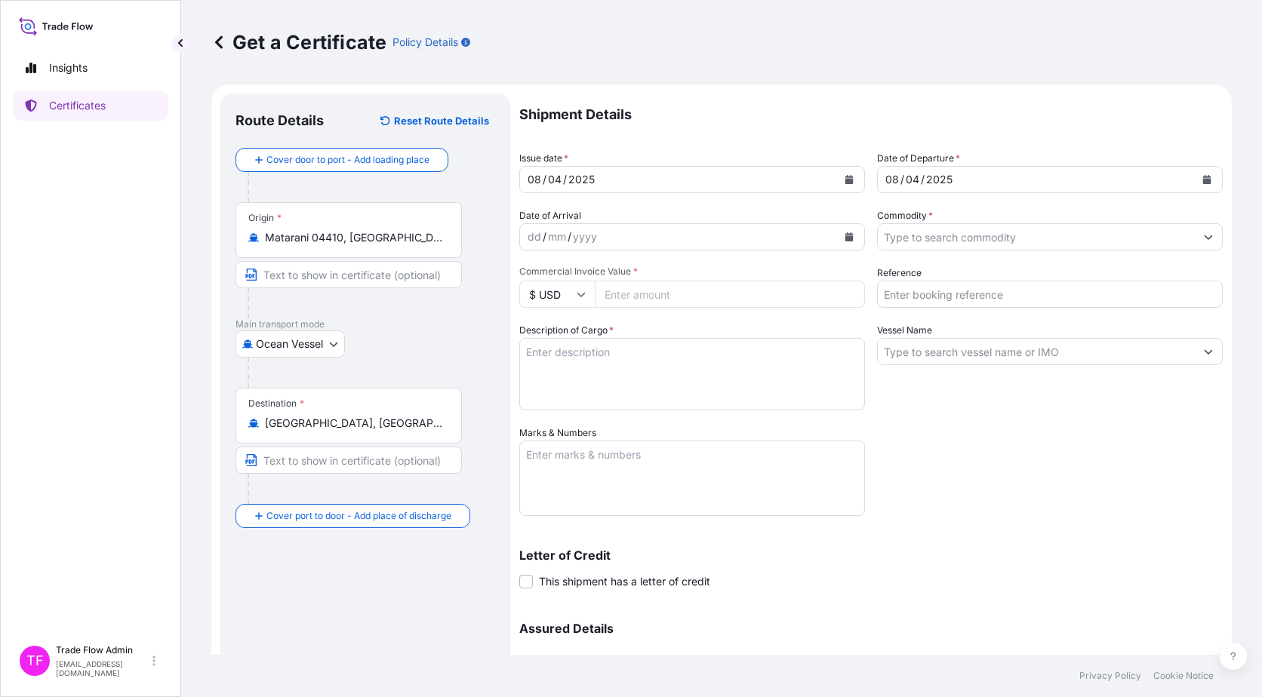
click at [736, 302] on input "Commercial Invoice Value *" at bounding box center [730, 294] width 270 height 27
paste input "24277519.18"
type input "24277519.18"
click at [1121, 475] on div "Shipment Details Issue date * 08 / 04 / 2025 Date of Departure * 08 / 04 / 2025…" at bounding box center [870, 425] width 703 height 662
click at [948, 290] on input "Reference" at bounding box center [1050, 294] width 346 height 27
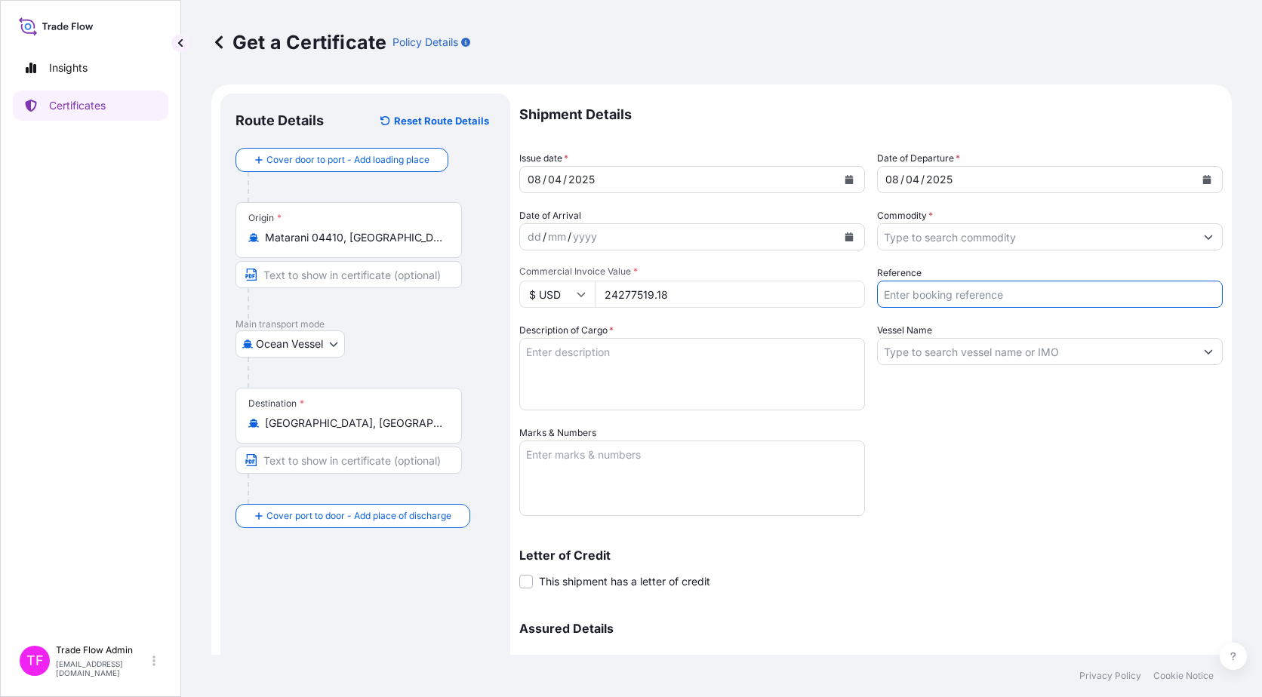
paste input "2025-E90022-250408"
type input "2025-E90022-250408"
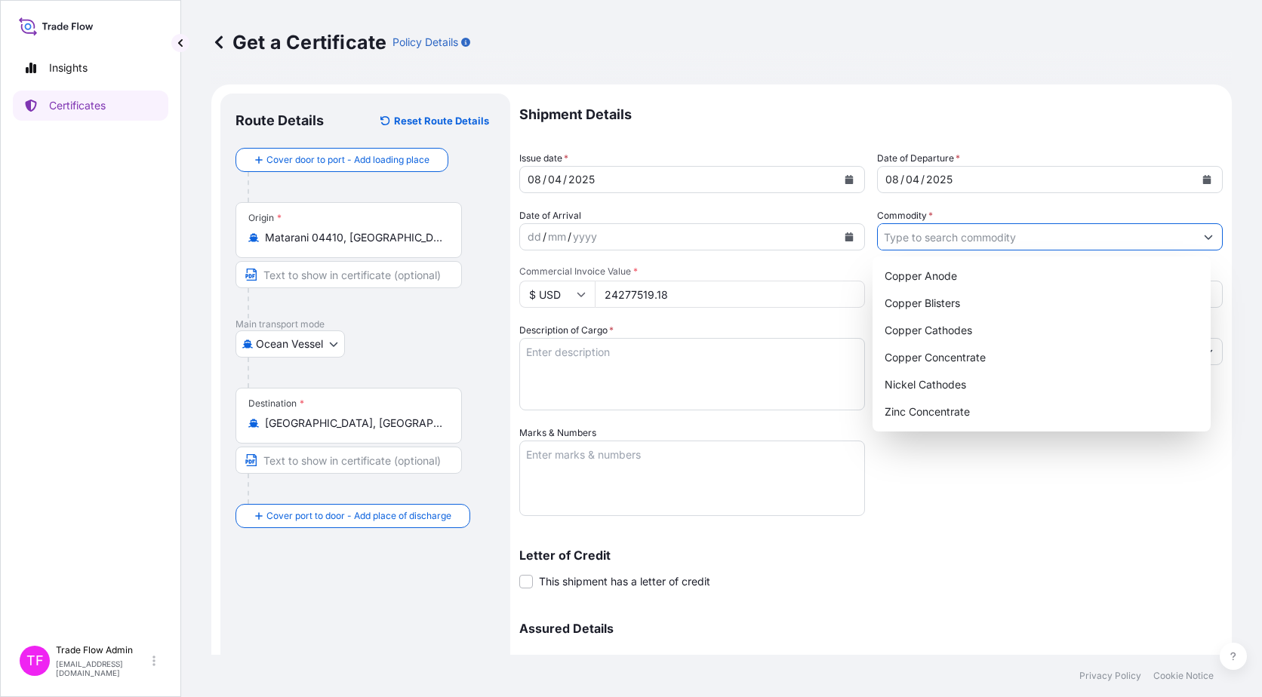
click at [997, 236] on input "Commodity *" at bounding box center [1036, 236] width 317 height 27
click at [987, 362] on div "Copper Concentrate" at bounding box center [1041, 357] width 327 height 27
type input "Copper Concentrate"
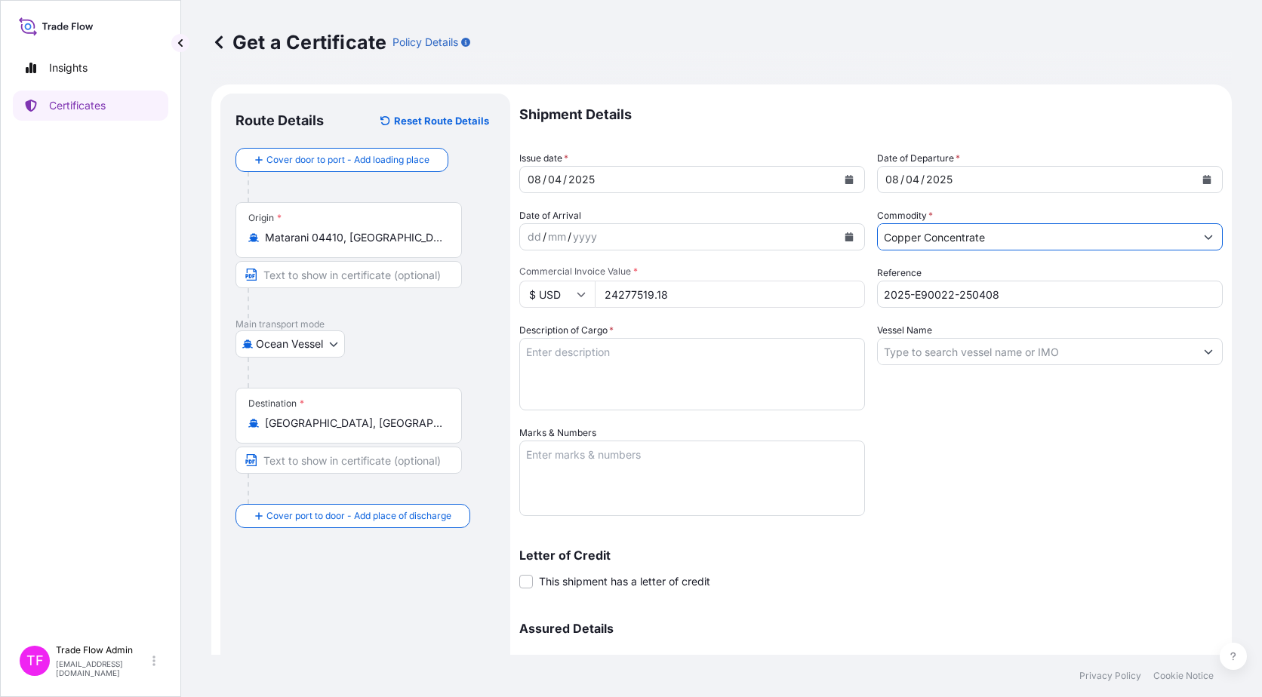
click at [1030, 432] on div "Shipment Details Issue date * 08 / 04 / 2025 Date of Departure * 08 / 04 / 2025…" at bounding box center [870, 425] width 703 height 662
click at [573, 386] on textarea "Description of Cargo *" at bounding box center [692, 374] width 346 height 72
paste textarea "Commodity: COPPER CONCENTRATES Quantity: 10500.080 WMT (WET METRIC TONS)"
drag, startPoint x: 599, startPoint y: 353, endPoint x: 586, endPoint y: 354, distance: 12.8
click at [586, 354] on textarea "Commodity: COPPER CONCENTRATES Quantity: 10500.080 WMT (WET METRIC TONS)" at bounding box center [692, 374] width 346 height 72
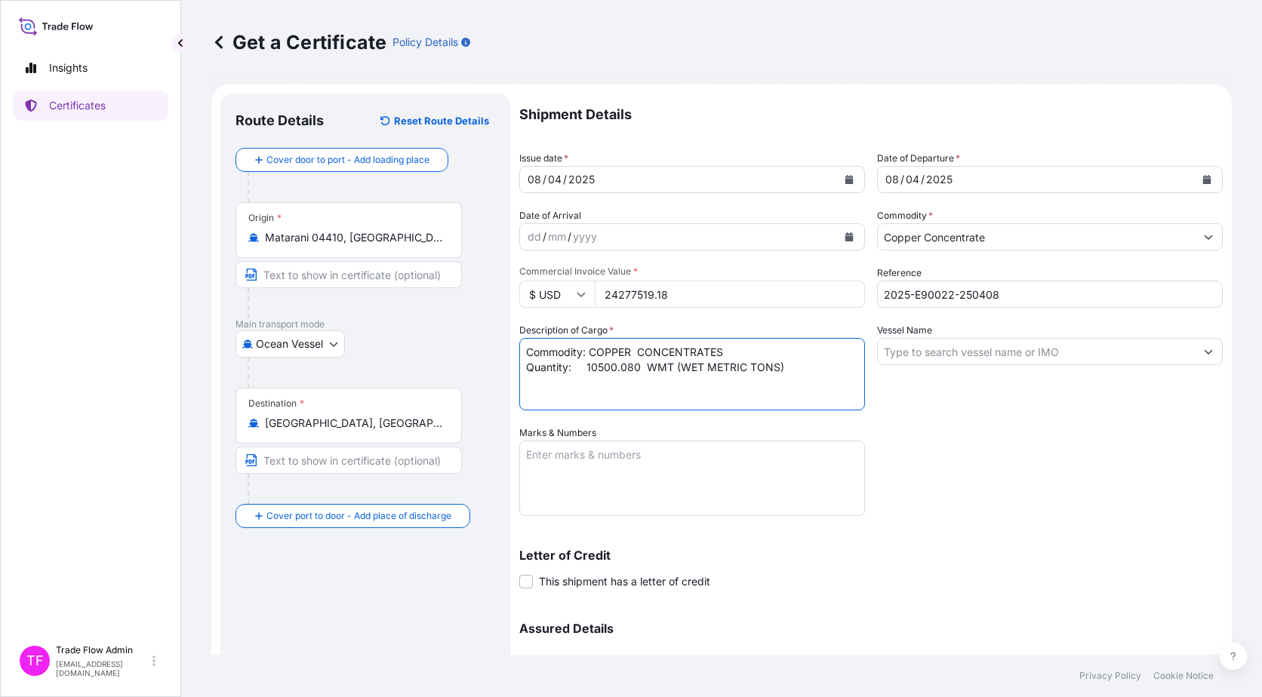
drag, startPoint x: 582, startPoint y: 365, endPoint x: 571, endPoint y: 369, distance: 11.9
click at [571, 369] on textarea "Commodity: COPPER CONCENTRATES Quantity: 10500.080 WMT (WET METRIC TONS)" at bounding box center [692, 374] width 346 height 72
click at [634, 364] on textarea "Commodity: COPPER CONCENTRATES Quantity: 10500.080 WMT (WET METRIC TONS)" at bounding box center [692, 374] width 346 height 72
type textarea "Commodity: COPPER CONCENTRATES Quantity: 10500.080 WMT (WET METRIC TONS)"
click at [951, 459] on div "Shipment Details Issue date * 08 / 04 / 2025 Date of Departure * 08 / 04 / 2025…" at bounding box center [870, 425] width 703 height 662
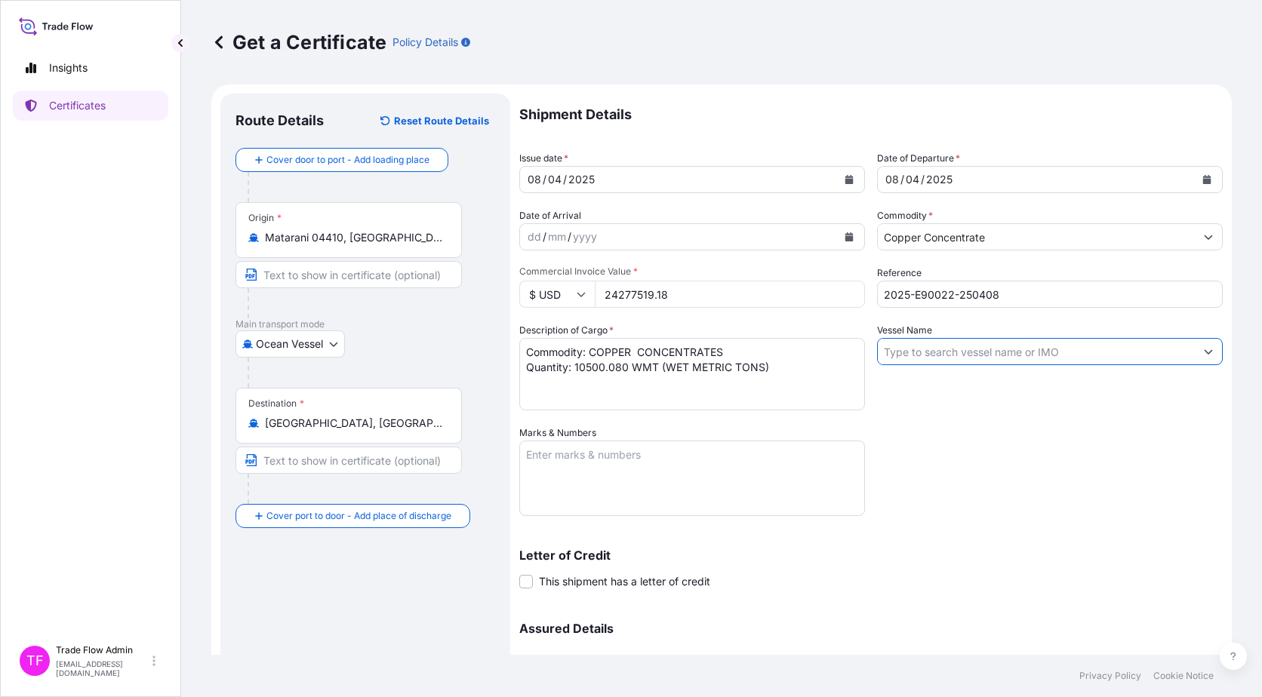
click at [951, 355] on input "Vessel Name" at bounding box center [1036, 351] width 317 height 27
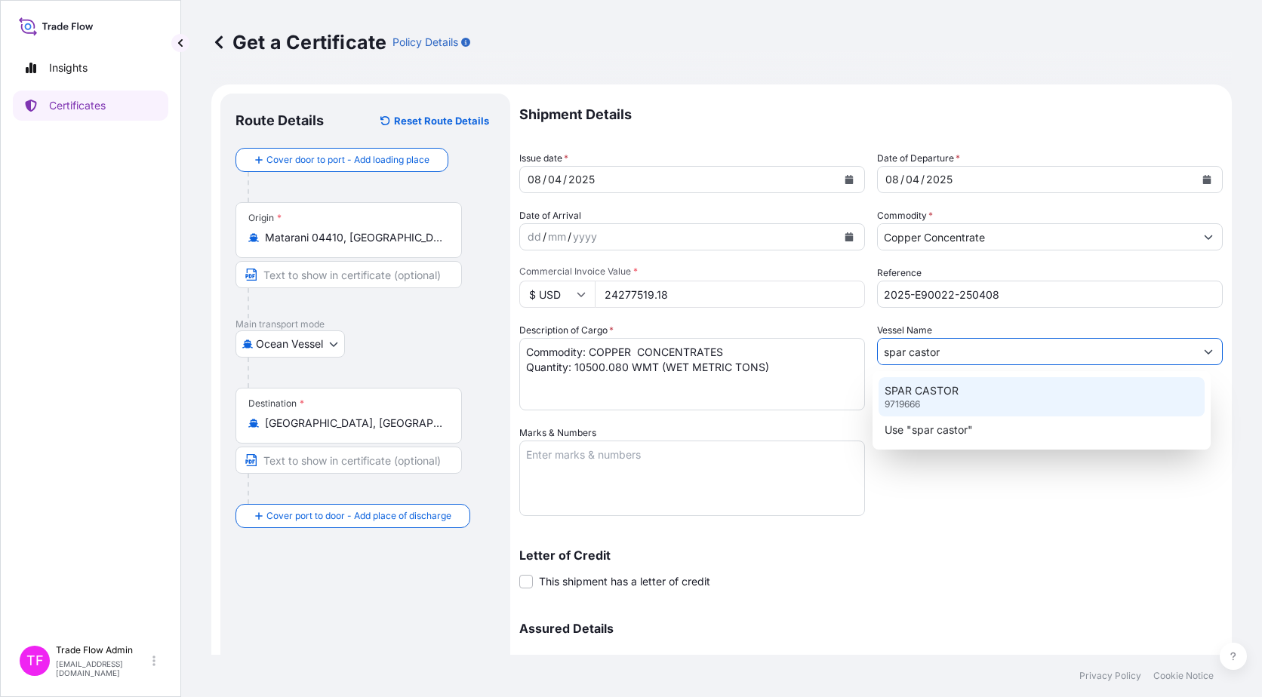
click at [953, 400] on div "SPAR CASTOR 9719666" at bounding box center [1041, 396] width 327 height 39
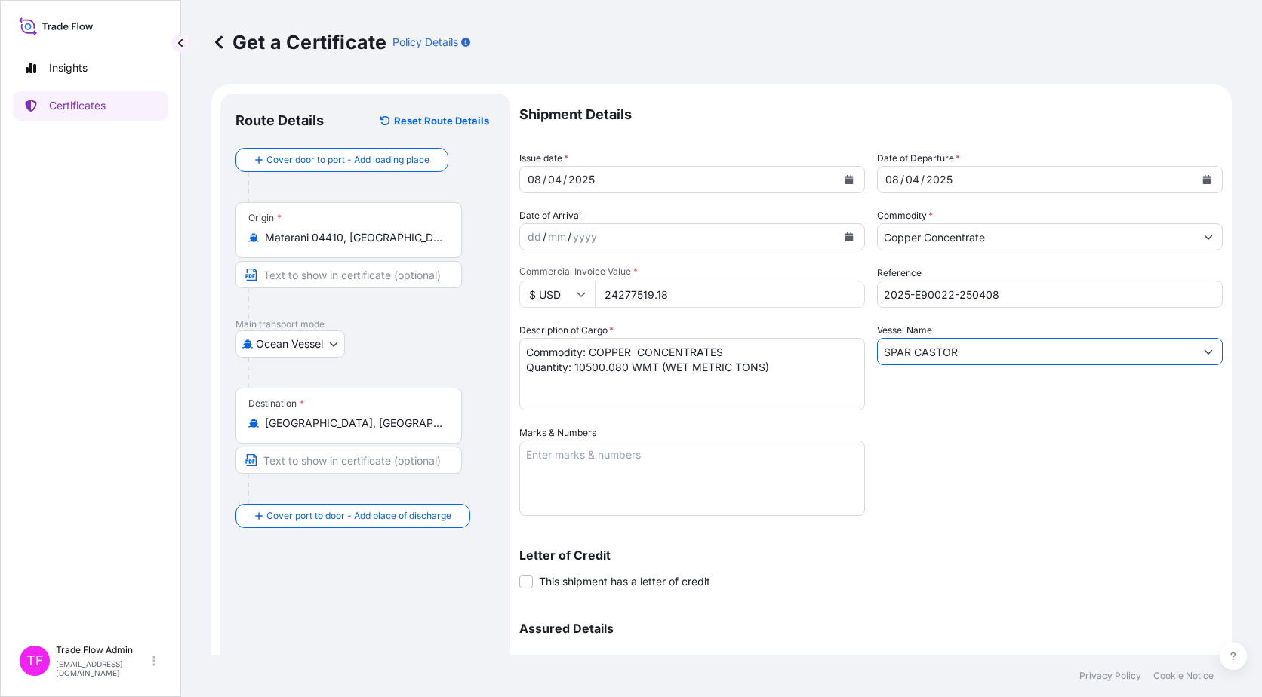
type input "SPAR CASTOR"
click at [628, 493] on textarea "Marks & Numbers" at bounding box center [692, 478] width 346 height 75
paste
type textarea "03"
click at [838, 582] on div "Letter of Credit This shipment has a letter of credit Letter of credit * Letter…" at bounding box center [870, 569] width 703 height 40
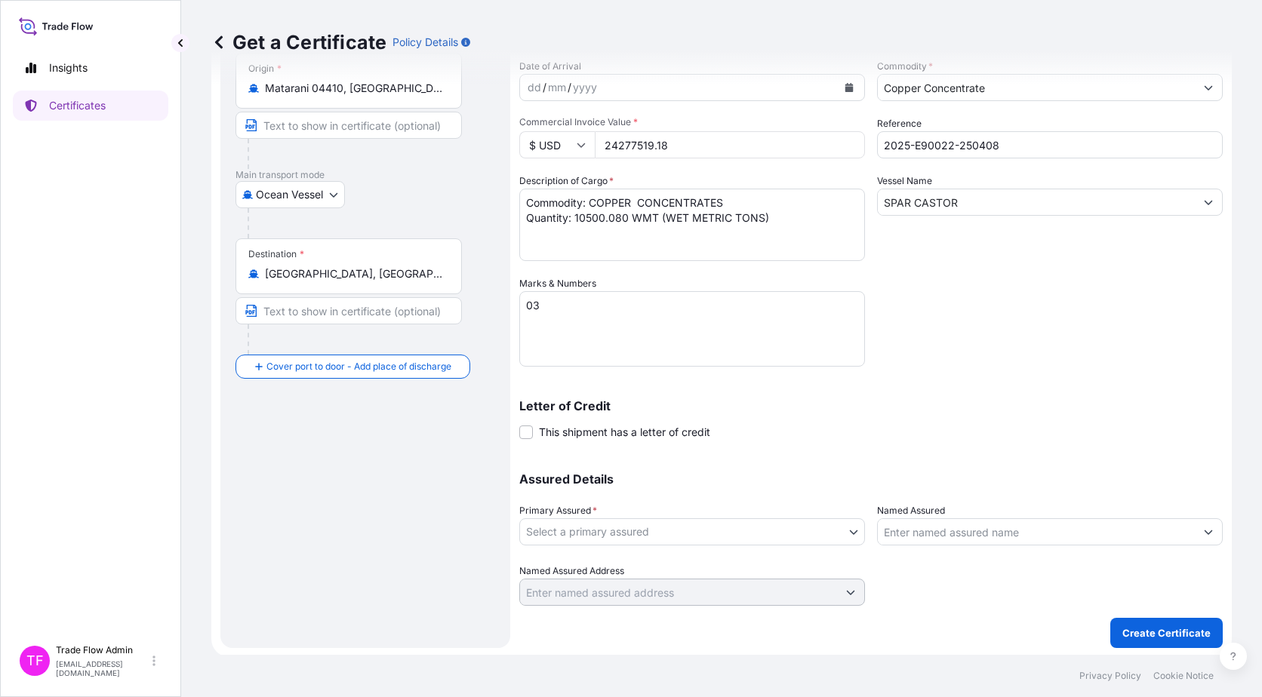
scroll to position [151, 0]
drag, startPoint x: 528, startPoint y: 432, endPoint x: 536, endPoint y: 453, distance: 21.7
click at [528, 432] on span at bounding box center [526, 431] width 14 height 14
click at [519, 423] on input "This shipment has a letter of credit" at bounding box center [519, 423] width 0 height 0
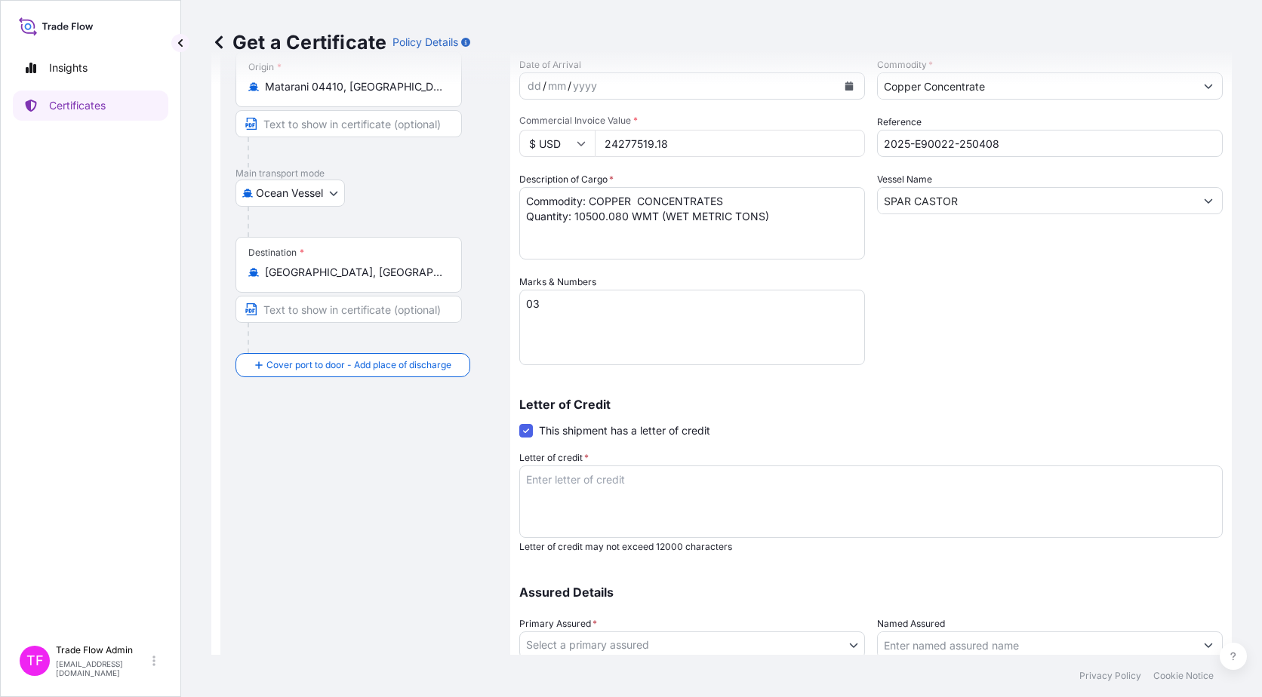
click at [586, 506] on textarea "Letter of credit *" at bounding box center [870, 502] width 703 height 72
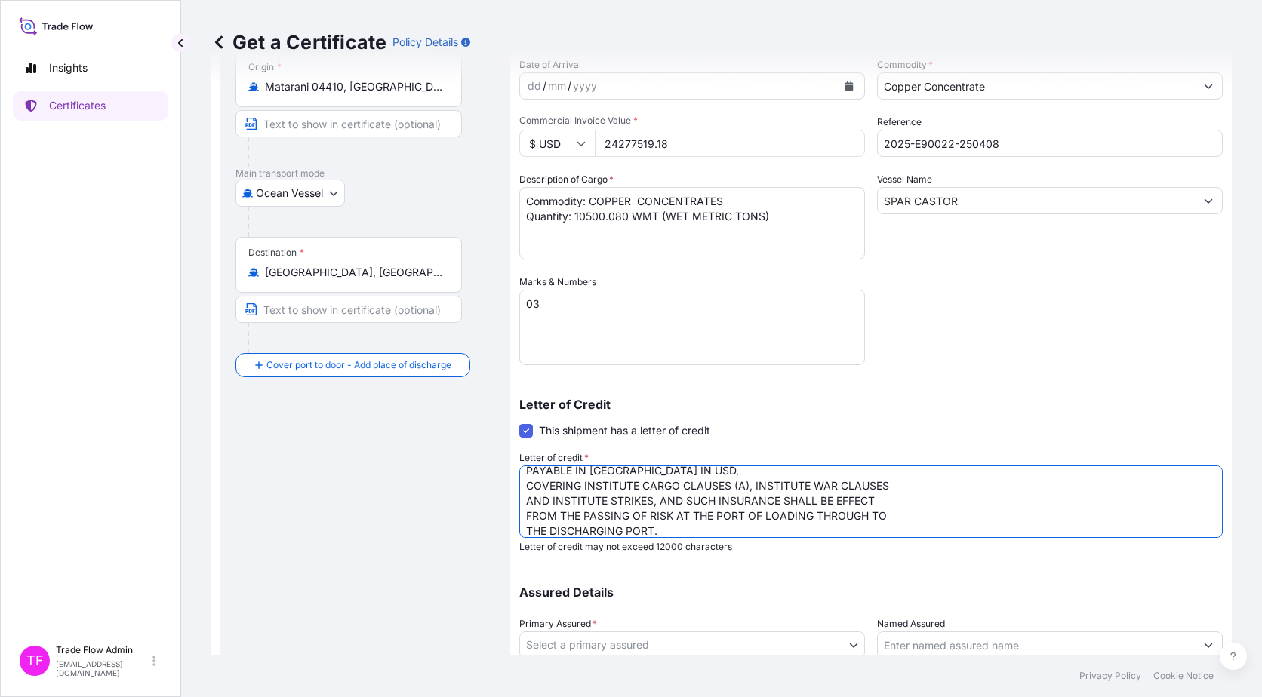
scroll to position [0, 0]
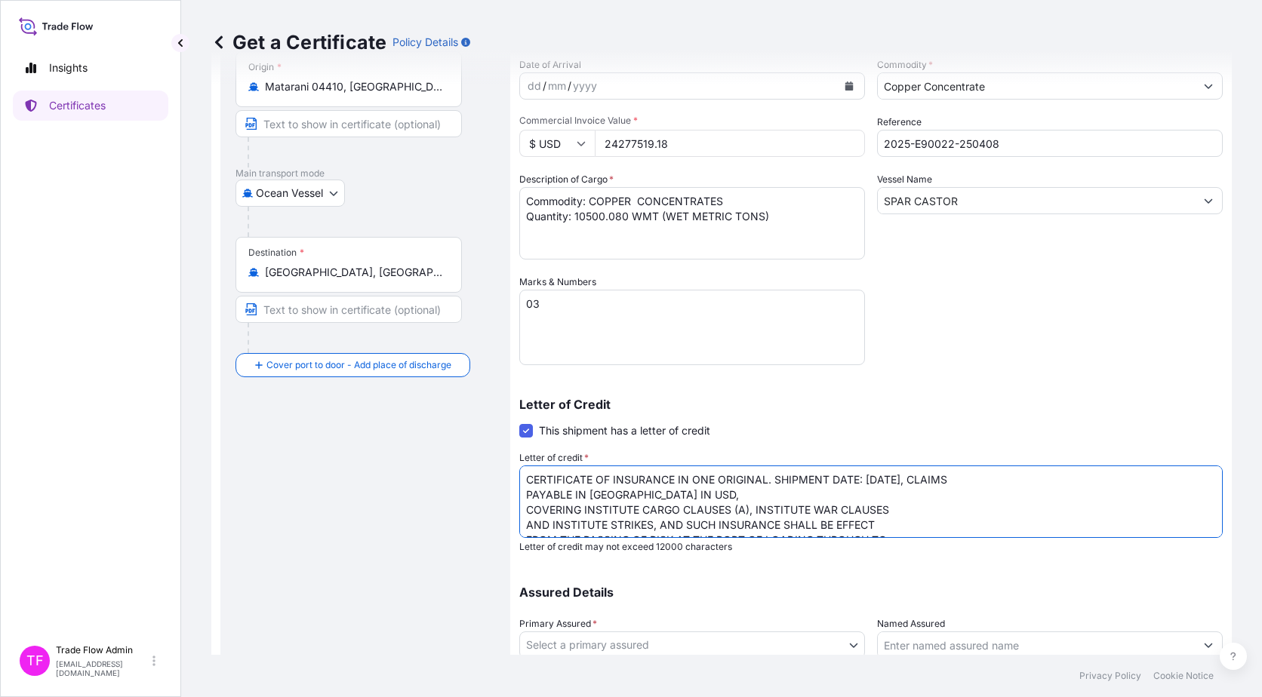
type textarea "CERTIFICATE OF INSURANCE IN ONE ORIGINAL. SHIPMENT DATE: 2025/4/8, CLAIMS PAYAB…"
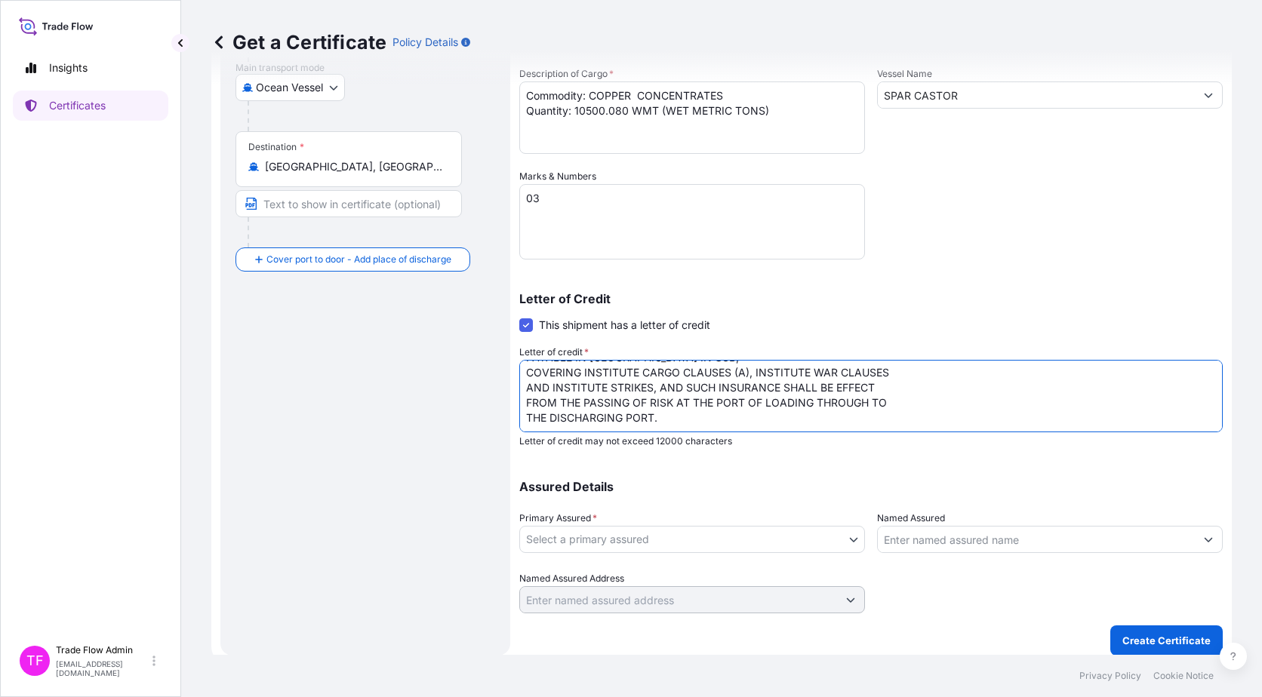
scroll to position [266, 0]
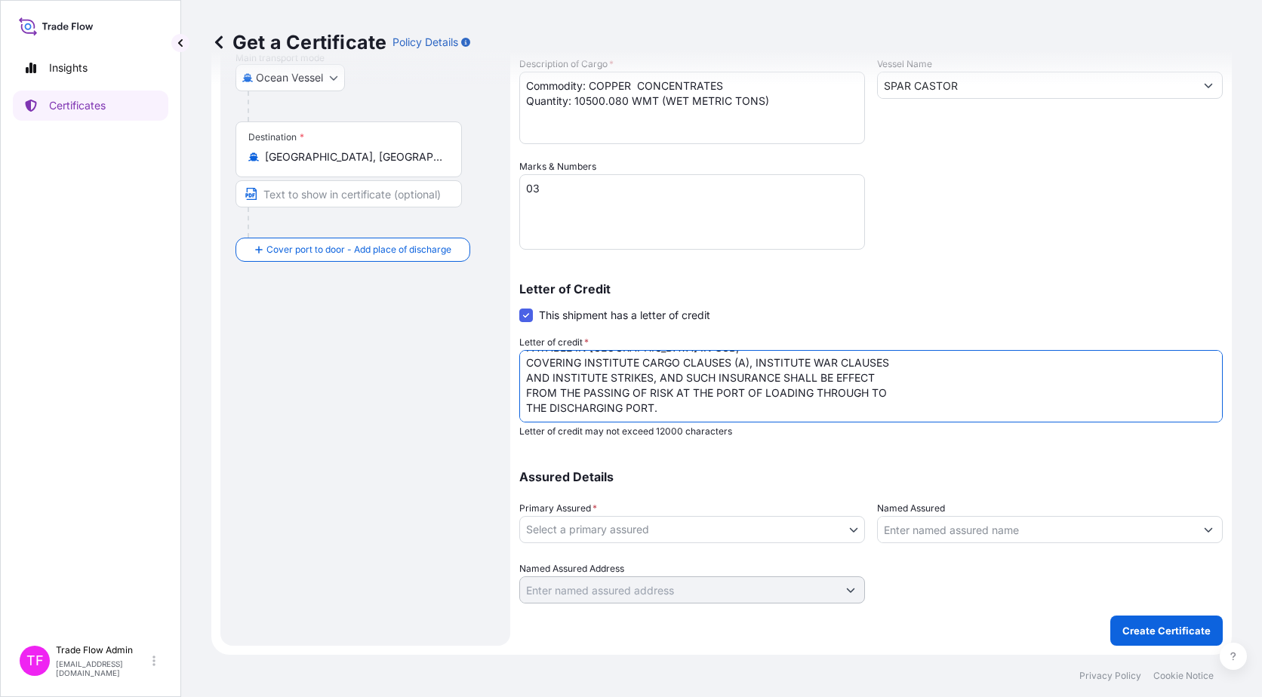
click at [616, 538] on body "Insights Certificates TF Trade Flow Admin trade.flow+citic@wtwco.com Get a Cert…" at bounding box center [631, 348] width 1262 height 697
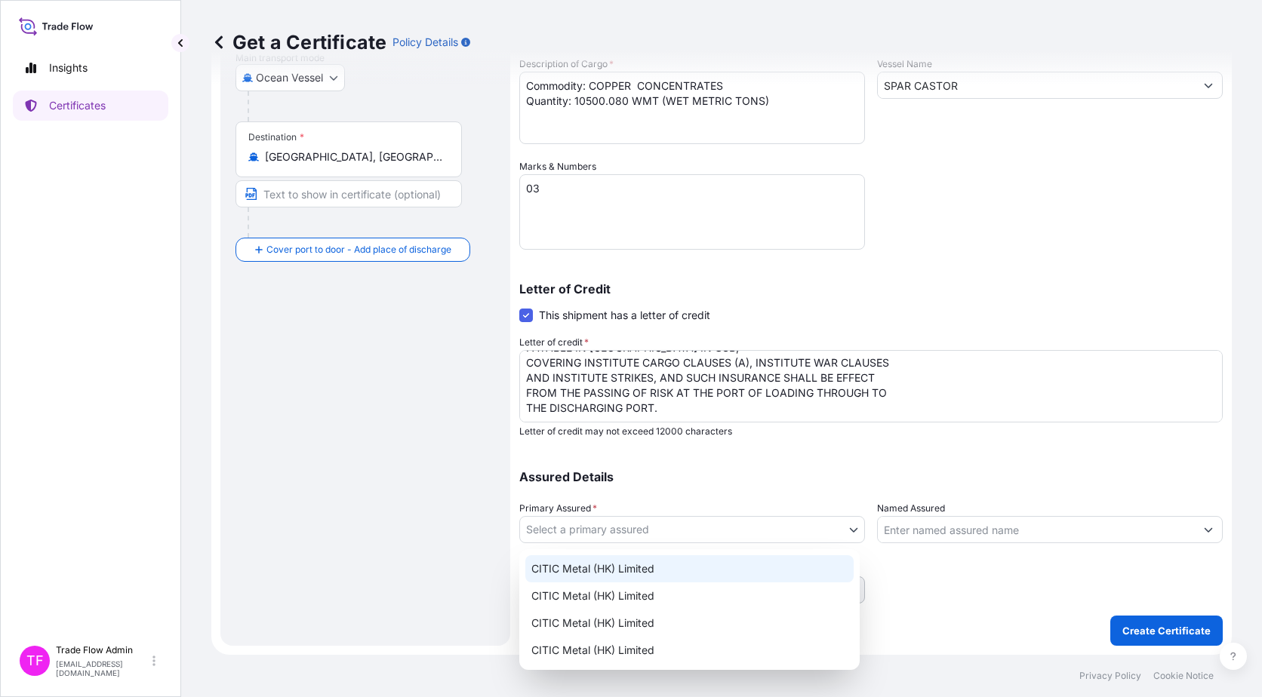
click at [630, 572] on div "CITIC Metal (HK) Limited" at bounding box center [689, 568] width 328 height 27
select select "31478"
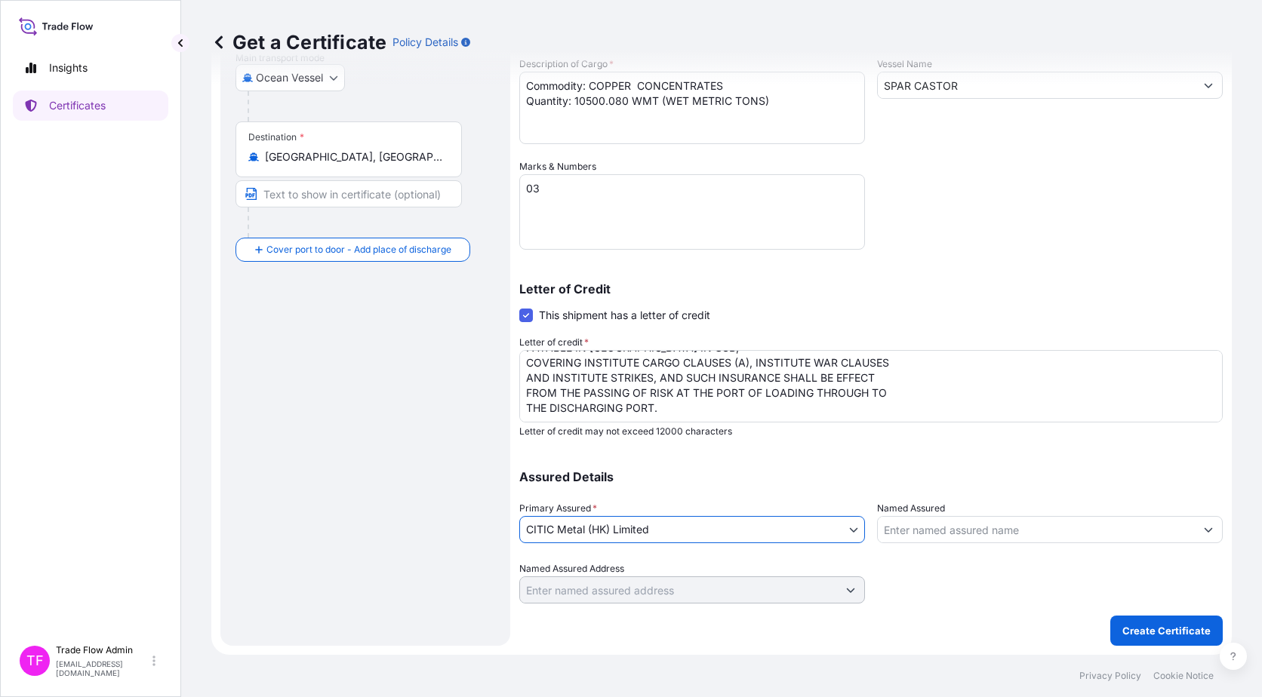
click at [826, 545] on div "Assured Details Primary Assured * CITIC Metal (HK) Limited CITIC Metal (HK) Lim…" at bounding box center [870, 528] width 703 height 151
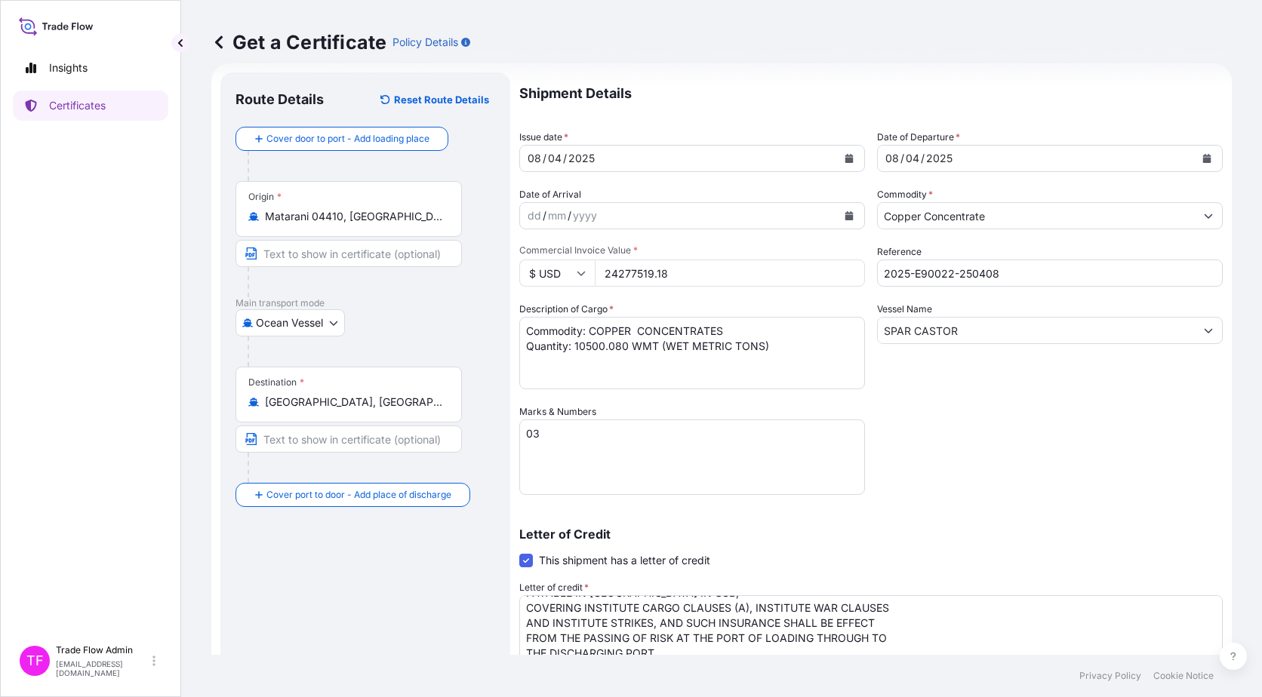
scroll to position [30, 0]
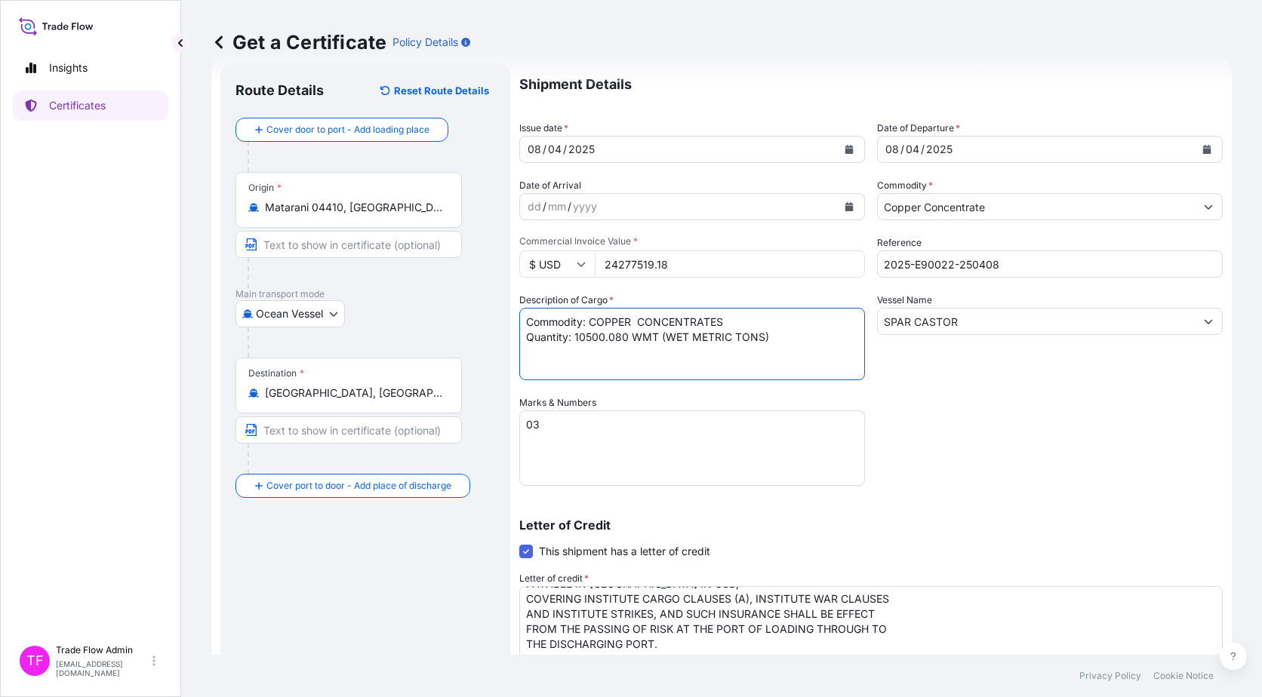
click at [632, 319] on textarea "Commodity: COPPER CONCENTRATES Quantity: 10500.080 WMT (WET METRIC TONS)" at bounding box center [692, 344] width 346 height 72
type textarea "Commodity: COPPER CONCENTRATES Quantity: 10500.080 WMT (WET METRIC TONS)"
click at [922, 405] on div "Shipment Details Issue date * 08 / 04 / 2025 Date of Departure * 08 / 04 / 2025…" at bounding box center [870, 451] width 703 height 776
click at [837, 151] on button "Calendar" at bounding box center [849, 149] width 24 height 24
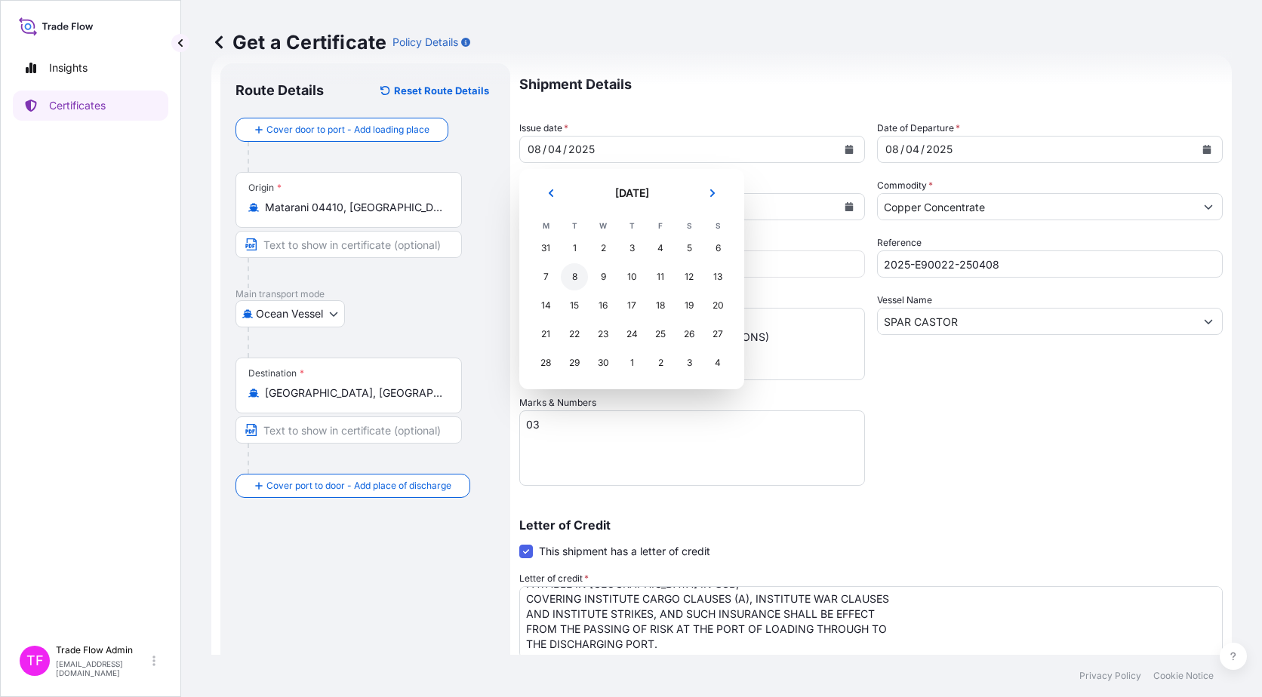
click at [578, 277] on div "8" at bounding box center [574, 276] width 27 height 27
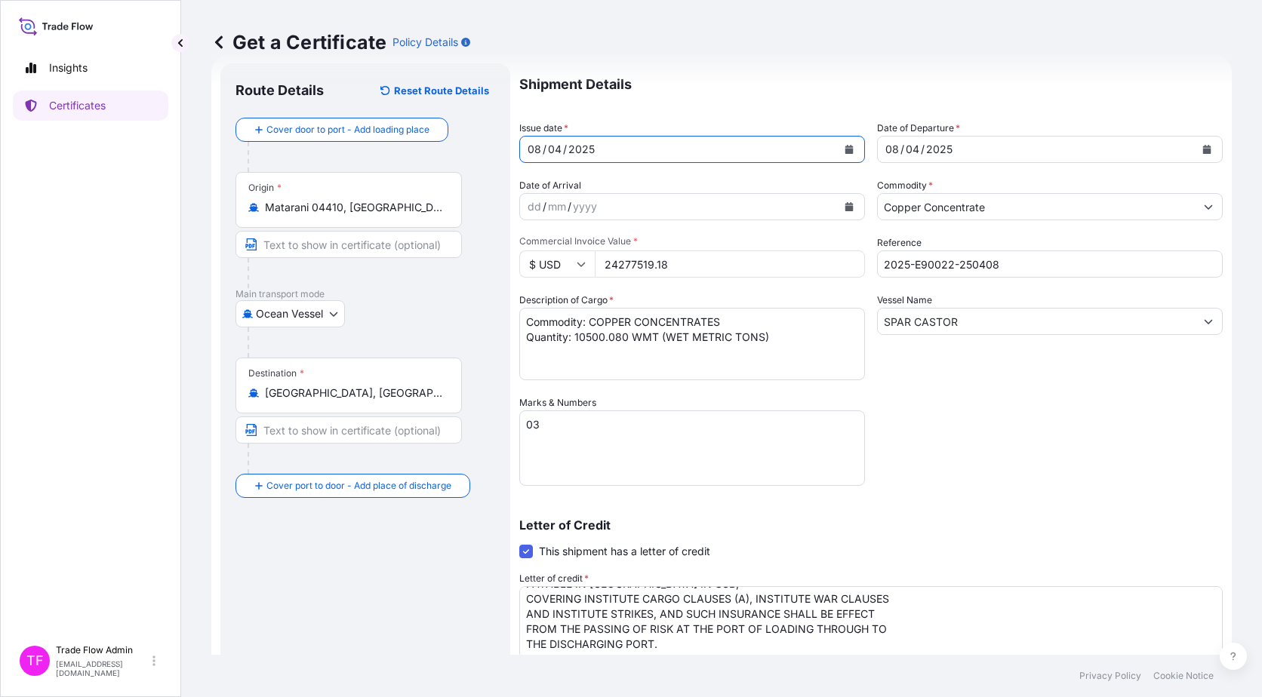
click at [1105, 453] on div "Shipment Details Issue date * 08 / 04 / 2025 Date of Departure * 08 / 04 / 2025…" at bounding box center [870, 451] width 703 height 776
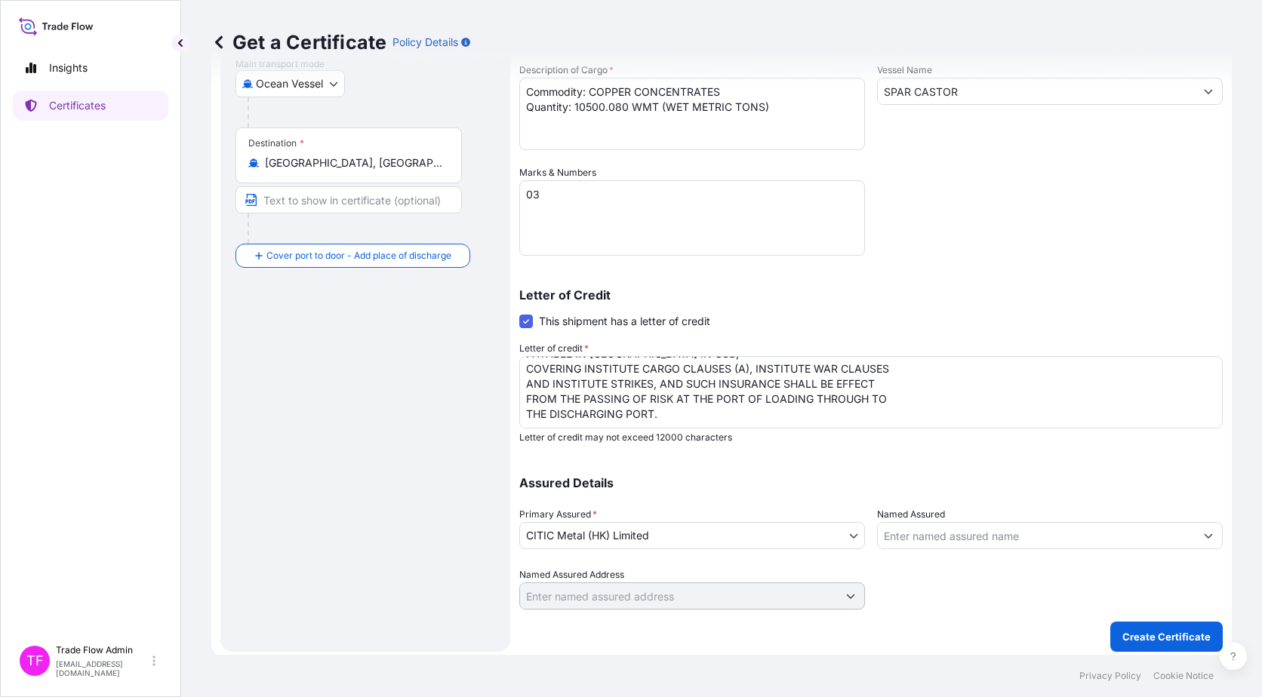
scroll to position [266, 0]
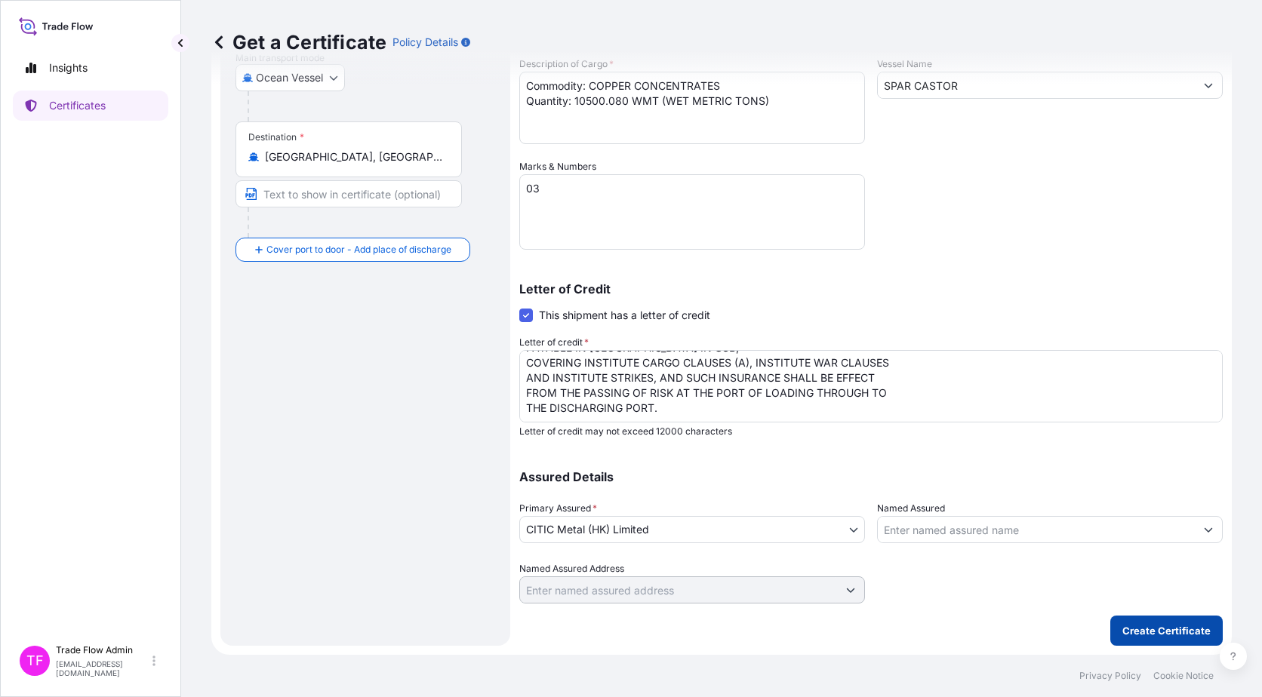
click at [1136, 628] on p "Create Certificate" at bounding box center [1166, 630] width 88 height 15
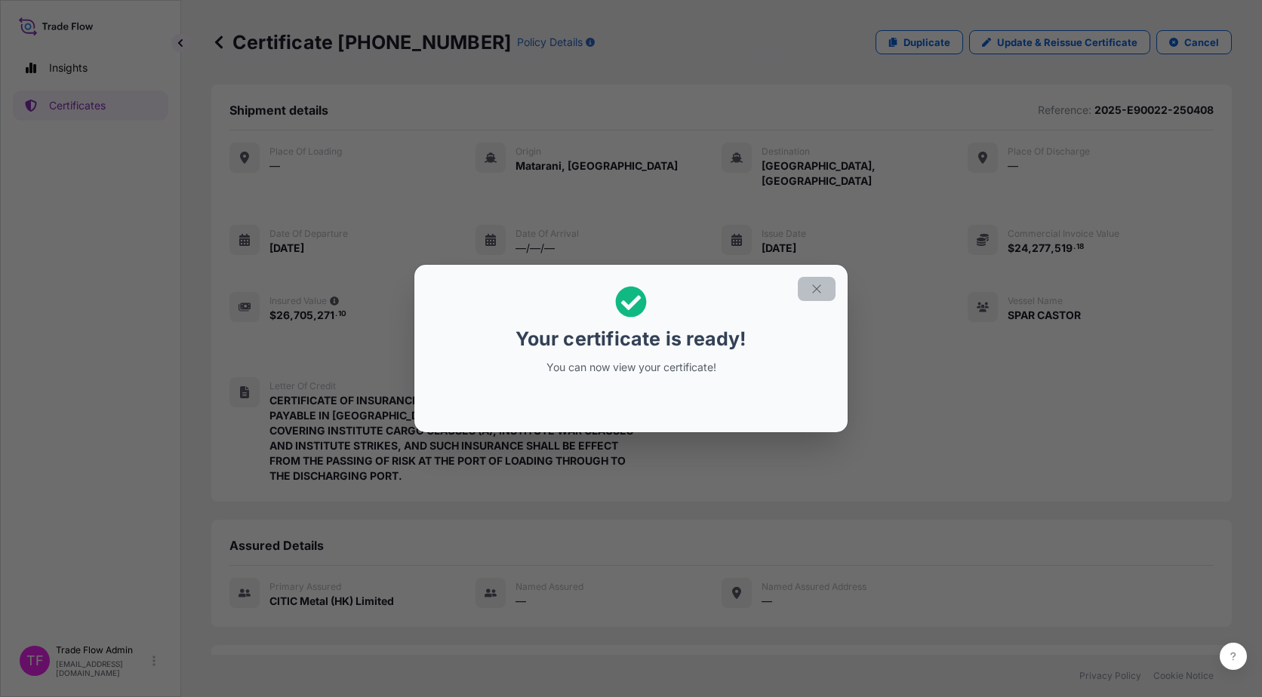
click at [809, 287] on button "button" at bounding box center [817, 289] width 38 height 24
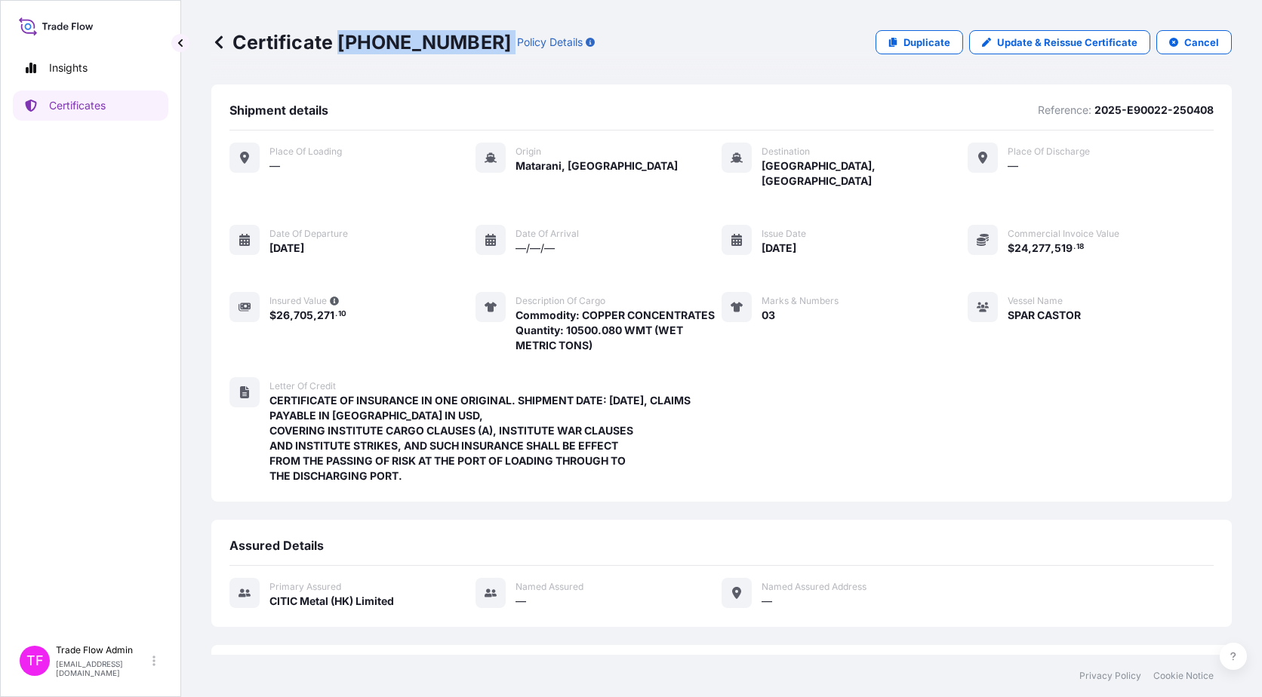
drag, startPoint x: 343, startPoint y: 41, endPoint x: 448, endPoint y: 46, distance: 105.7
click at [448, 46] on div "Certificate 31478-52-1 Policy Details" at bounding box center [402, 42] width 383 height 24
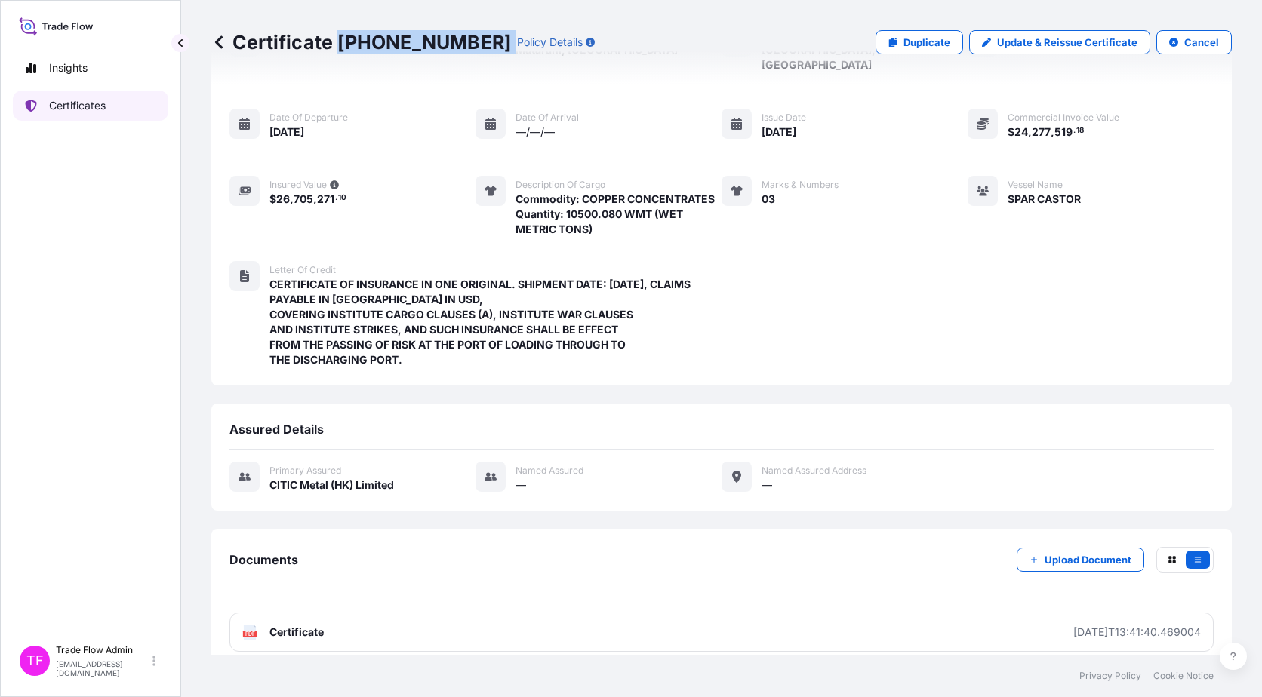
click at [93, 112] on p "Certificates" at bounding box center [77, 105] width 57 height 15
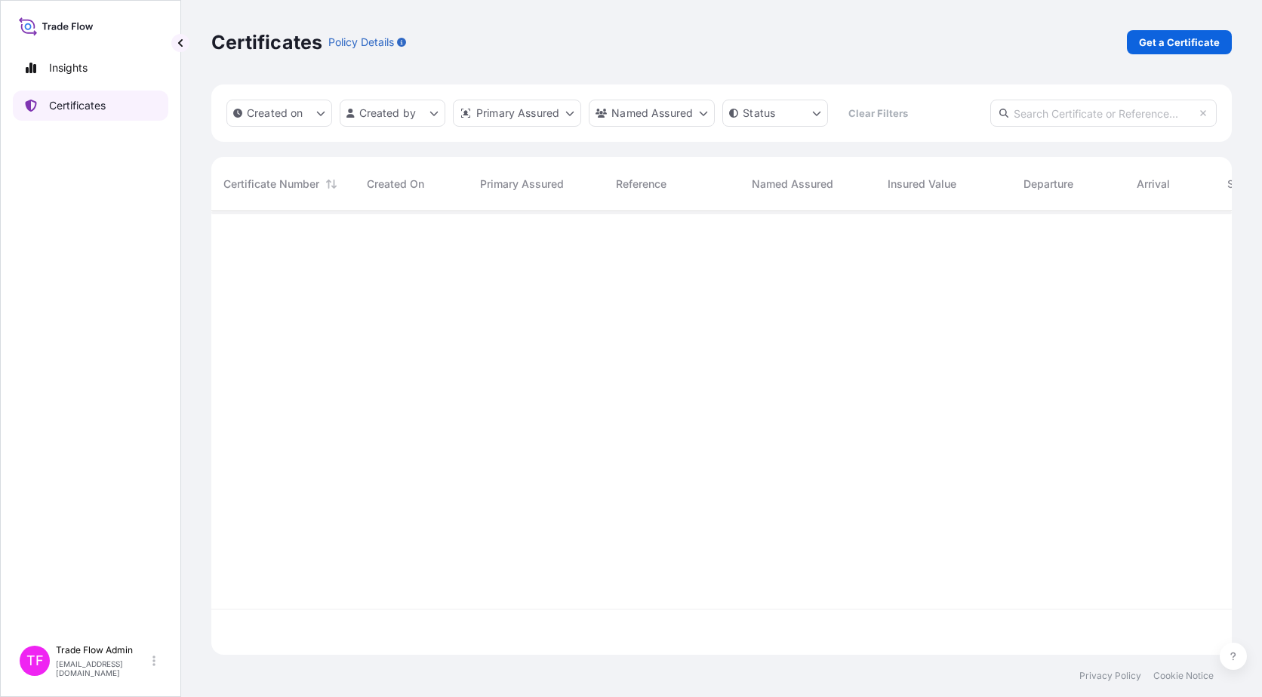
scroll to position [441, 1009]
click at [1060, 124] on input "text" at bounding box center [1103, 113] width 226 height 27
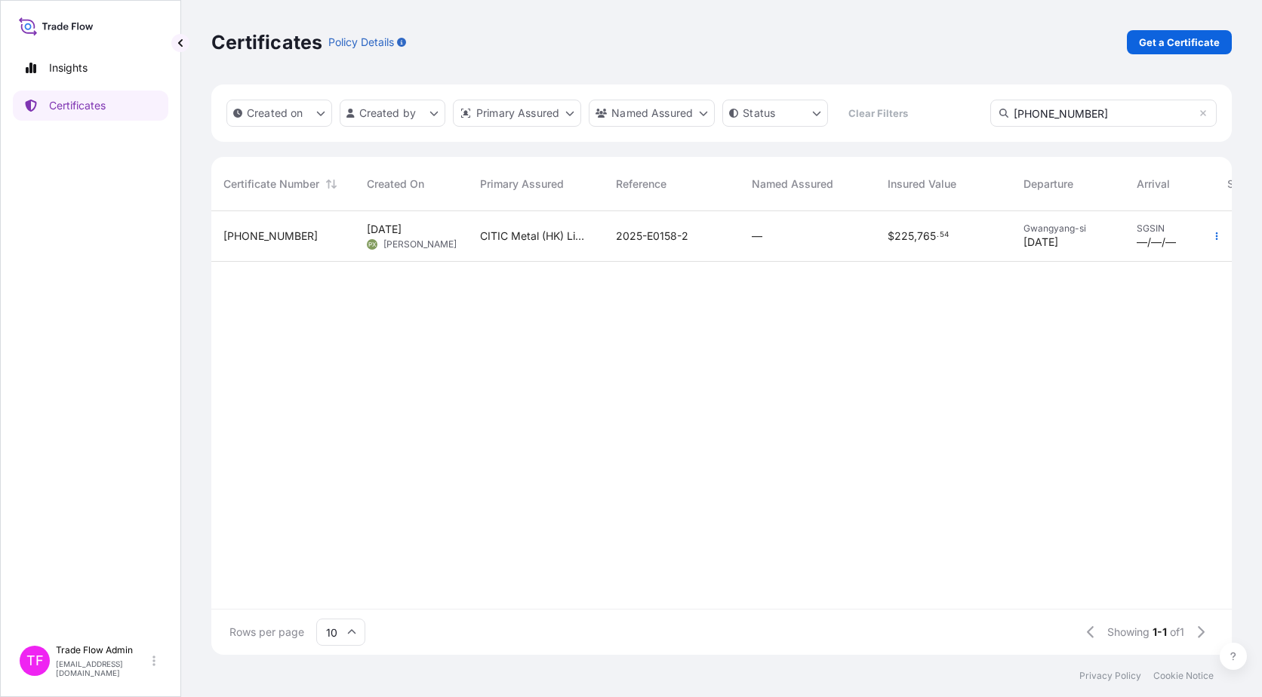
type input "31478-26-1"
click at [856, 254] on div "—" at bounding box center [807, 236] width 136 height 51
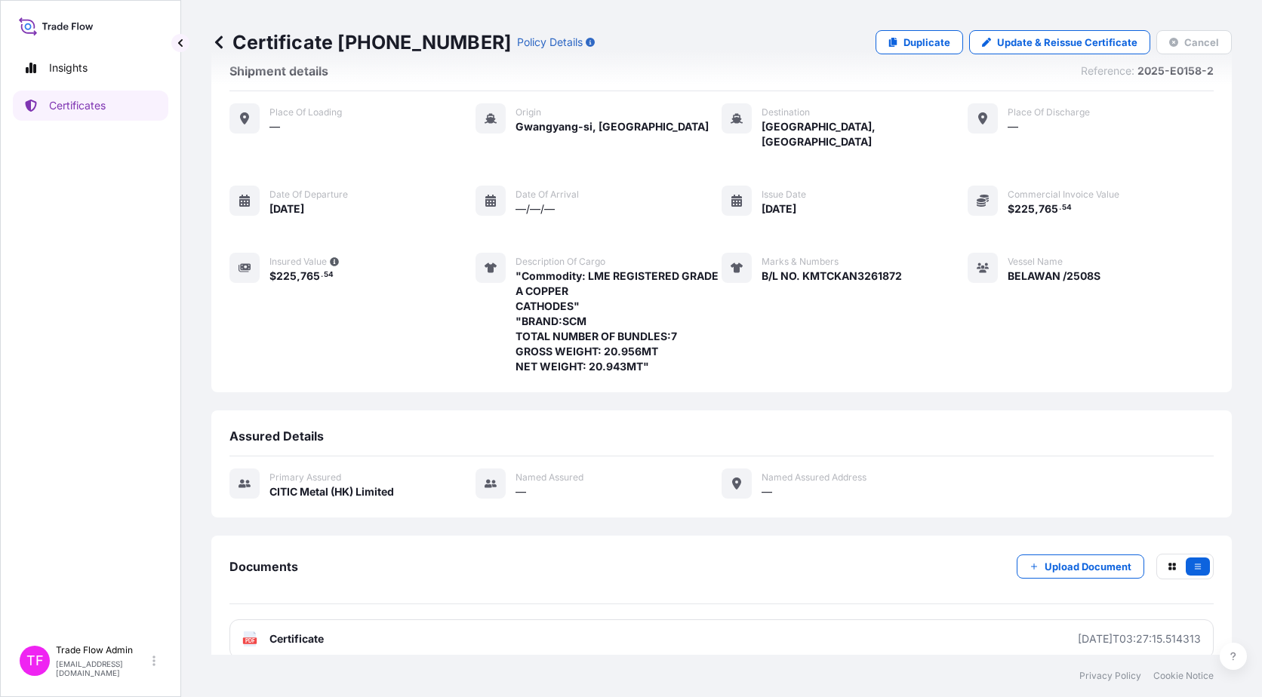
scroll to position [41, 0]
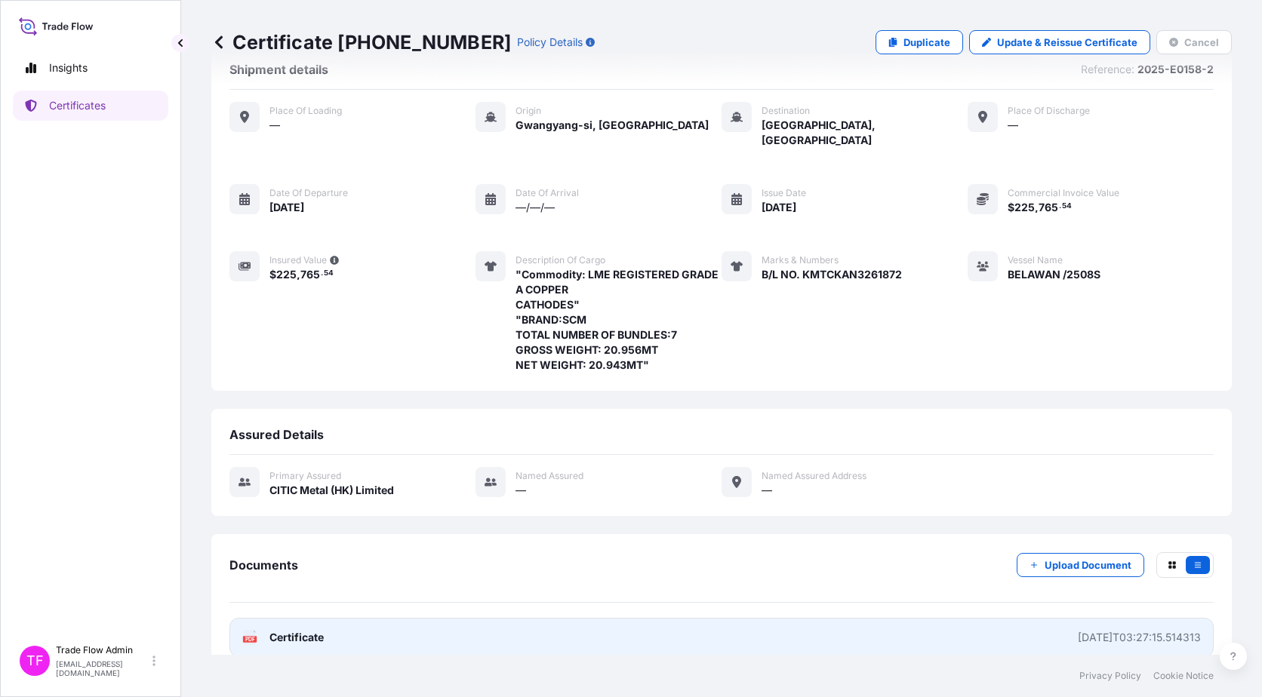
click at [352, 623] on link "PDF Certificate 2025-08-14T03:27:15.514313" at bounding box center [721, 637] width 984 height 39
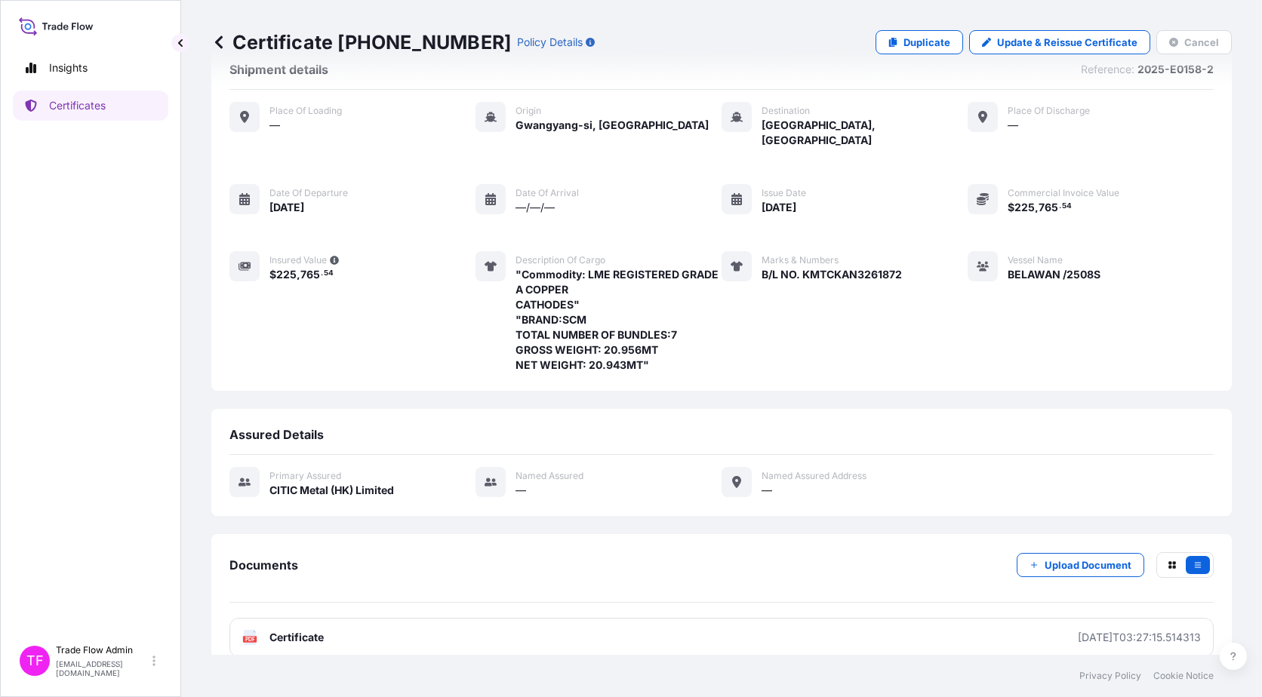
scroll to position [0, 0]
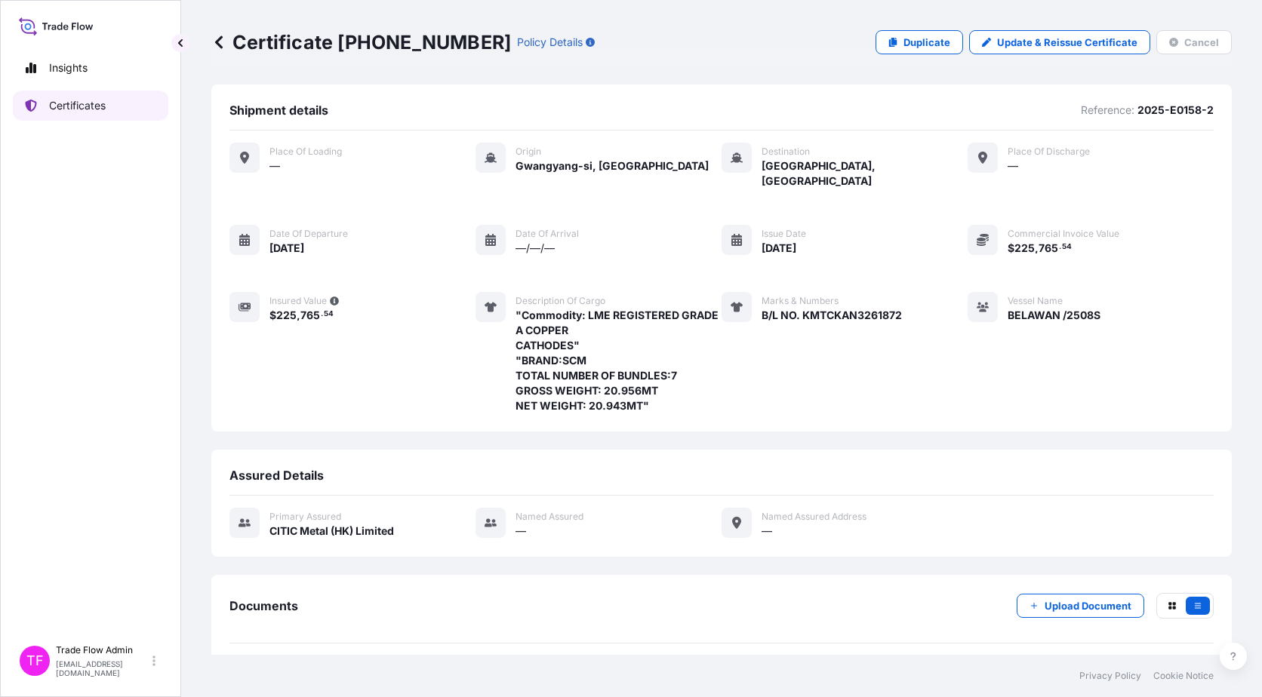
click at [88, 106] on p "Certificates" at bounding box center [77, 105] width 57 height 15
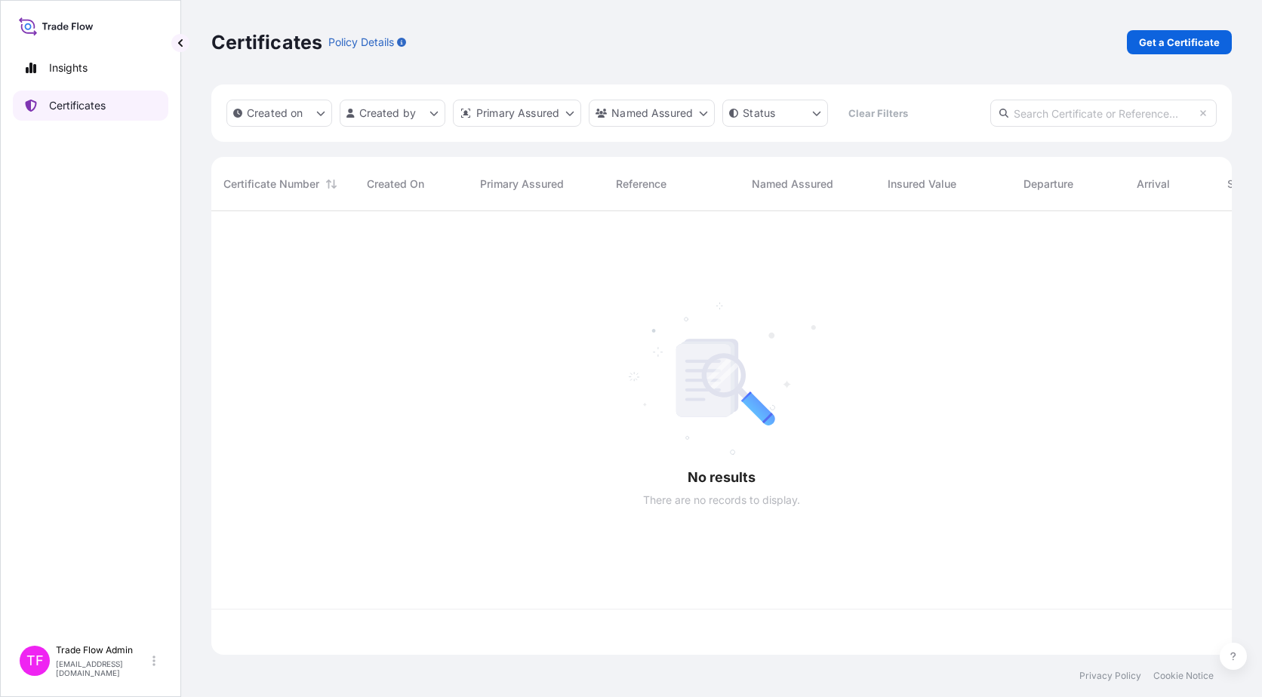
scroll to position [441, 1009]
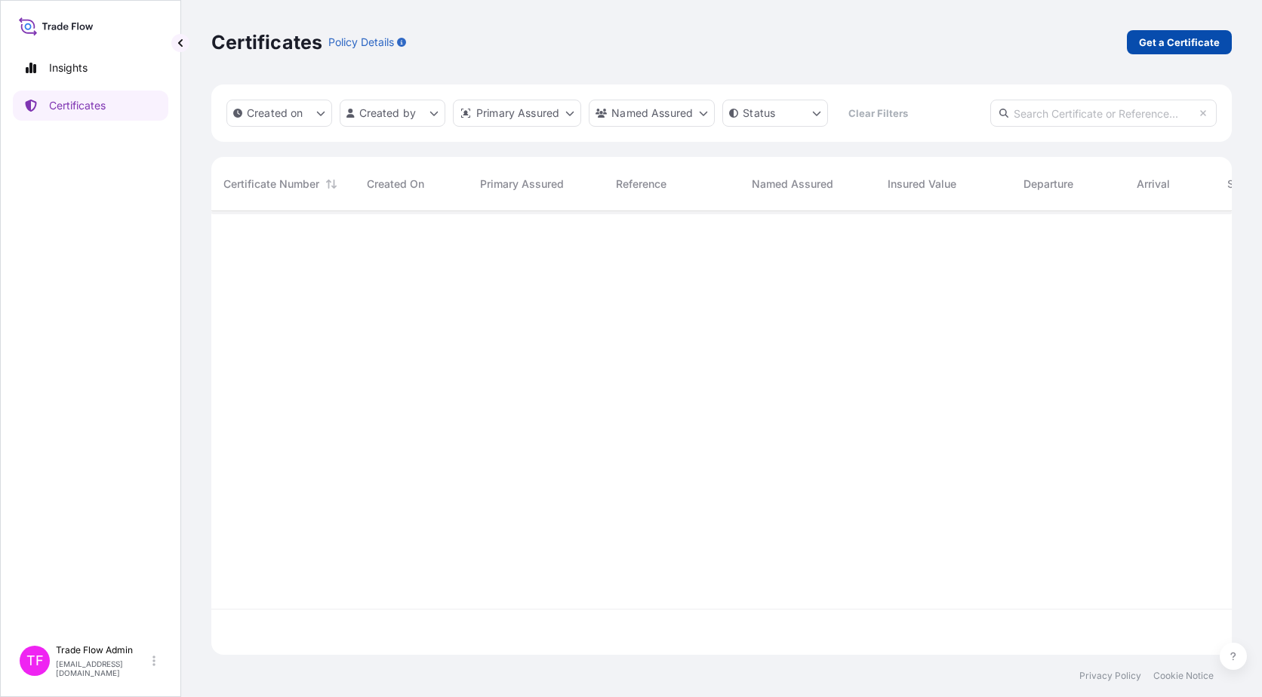
click at [1145, 38] on p "Get a Certificate" at bounding box center [1179, 42] width 81 height 15
select select "Ocean Vessel"
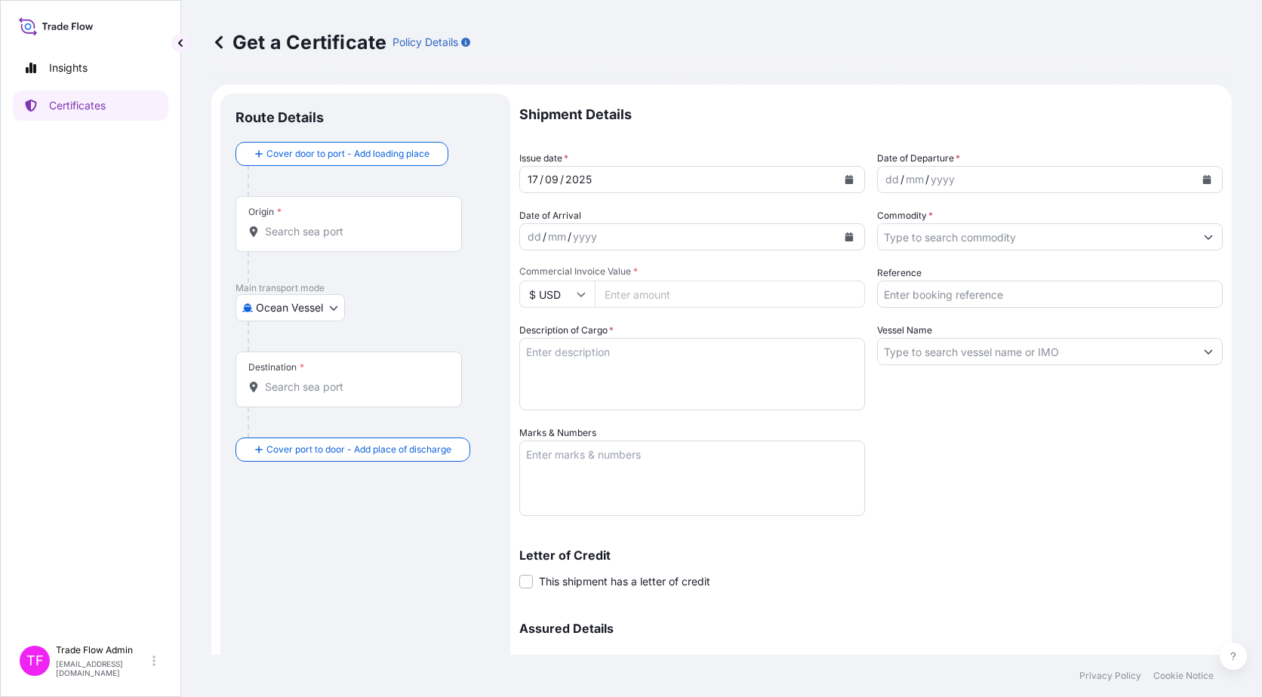
click at [383, 228] on input "Origin *" at bounding box center [354, 231] width 178 height 15
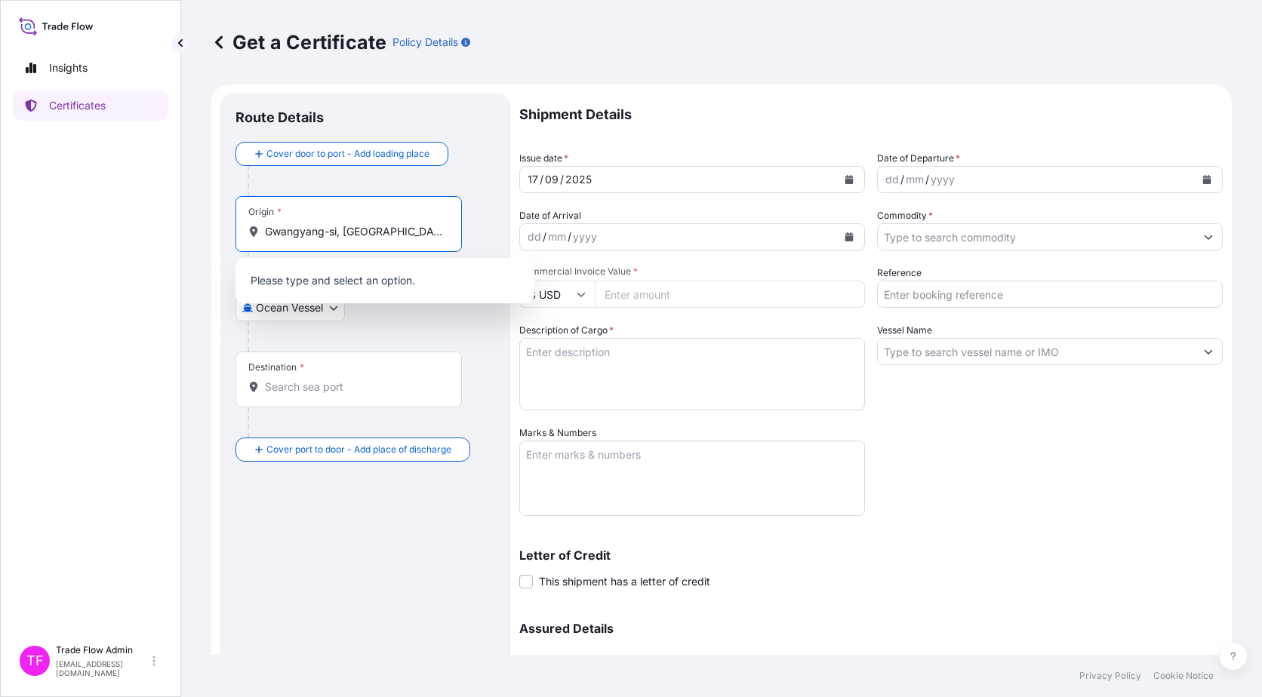
scroll to position [0, 36]
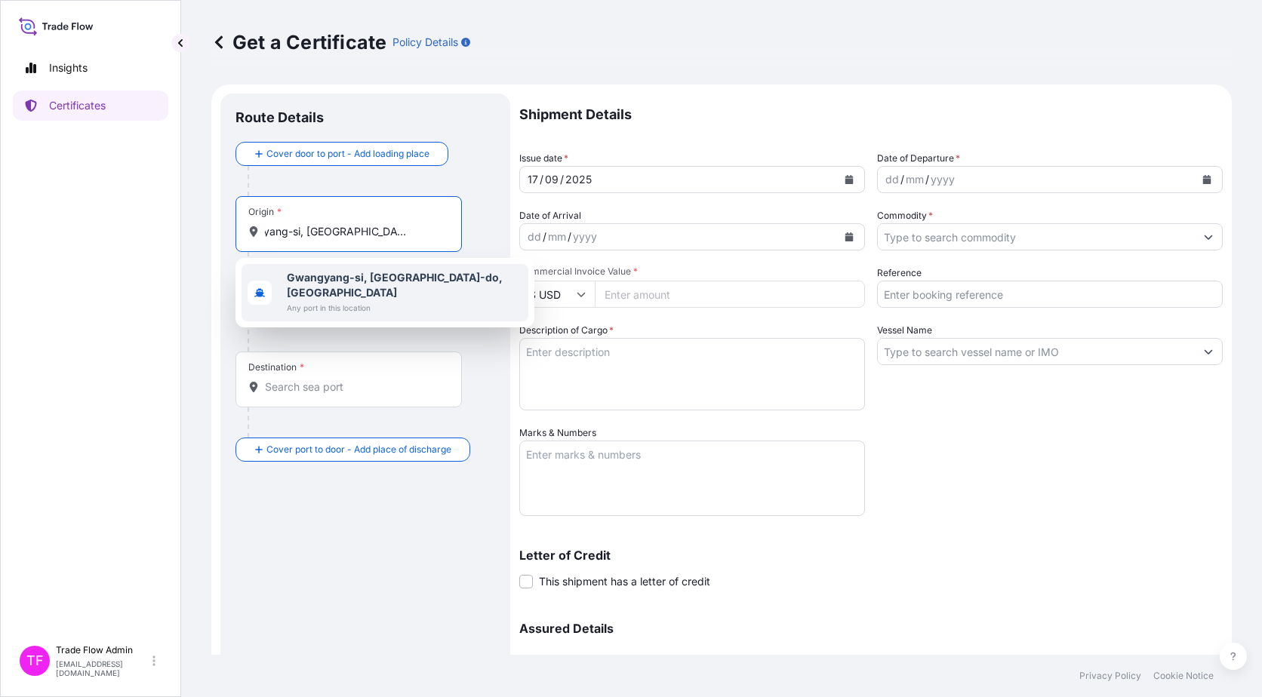
click at [377, 301] on div "Gwangyang-si, Jeollanam-do, South Korea Any port in this location" at bounding box center [384, 292] width 287 height 57
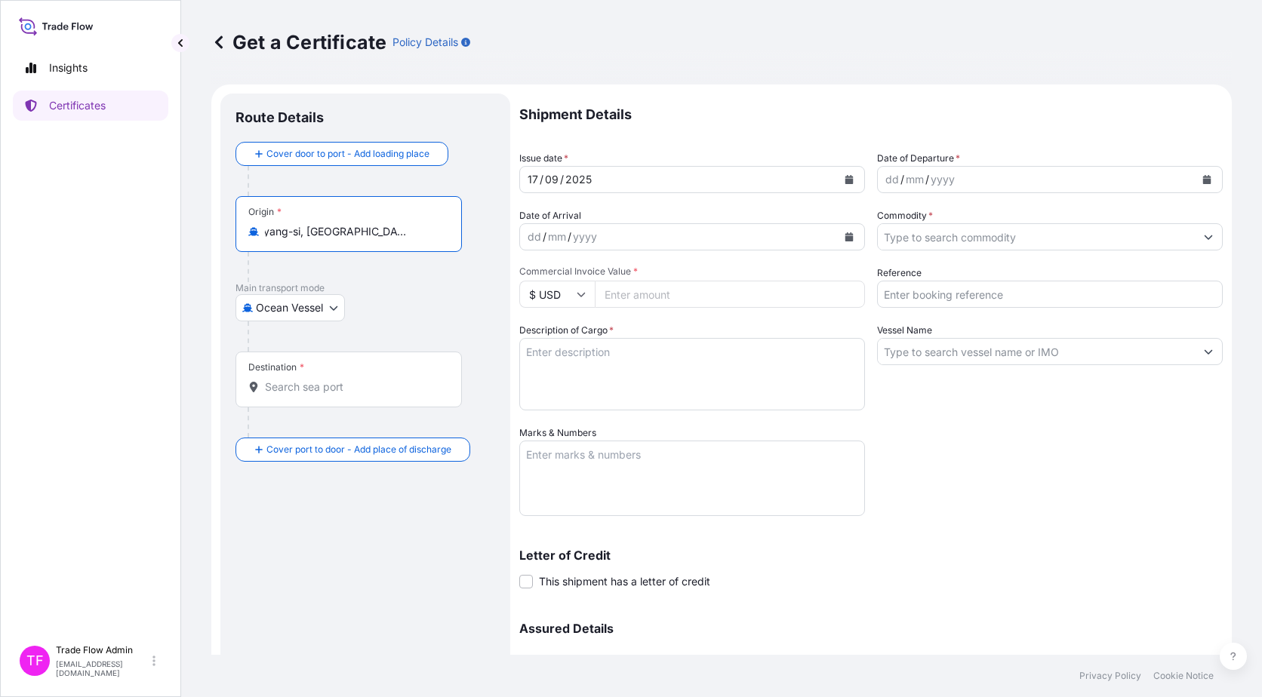
type input "Gwangyang-si, Jeollanam-do, South Korea"
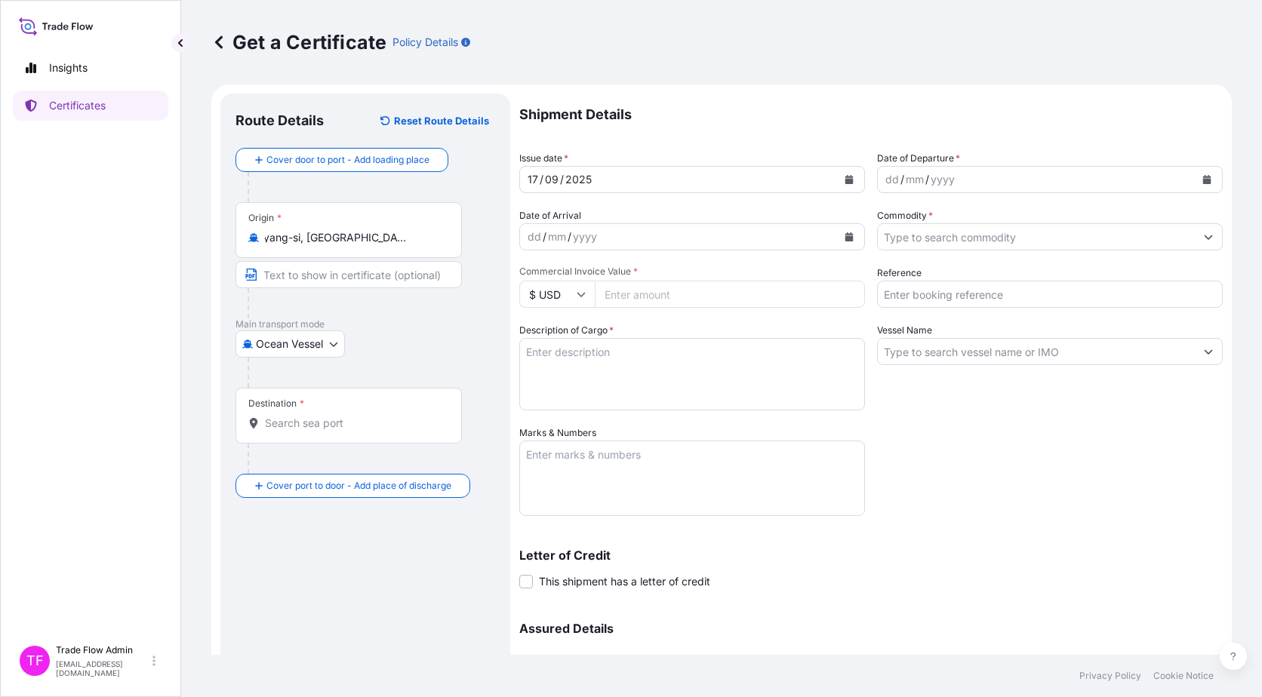
scroll to position [0, 0]
click at [397, 412] on div "Destination *" at bounding box center [348, 416] width 226 height 56
click at [397, 416] on input "Destination *" at bounding box center [354, 423] width 178 height 15
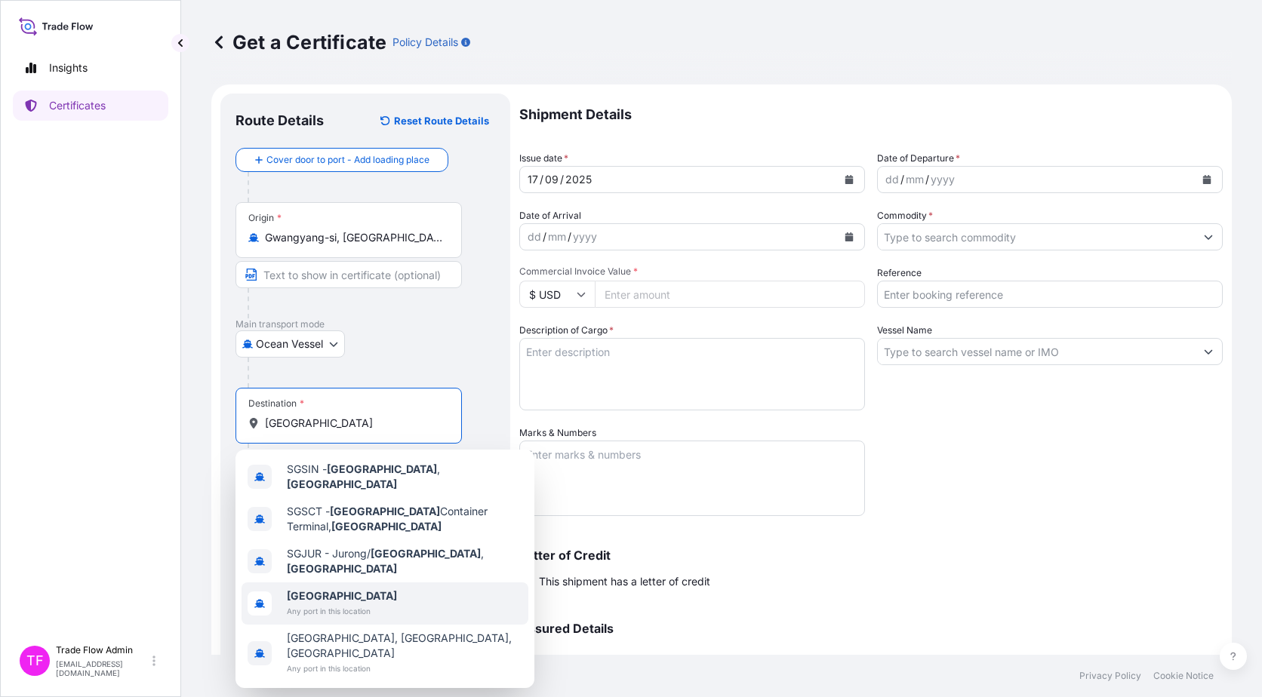
click at [361, 589] on span "[GEOGRAPHIC_DATA]" at bounding box center [342, 596] width 110 height 15
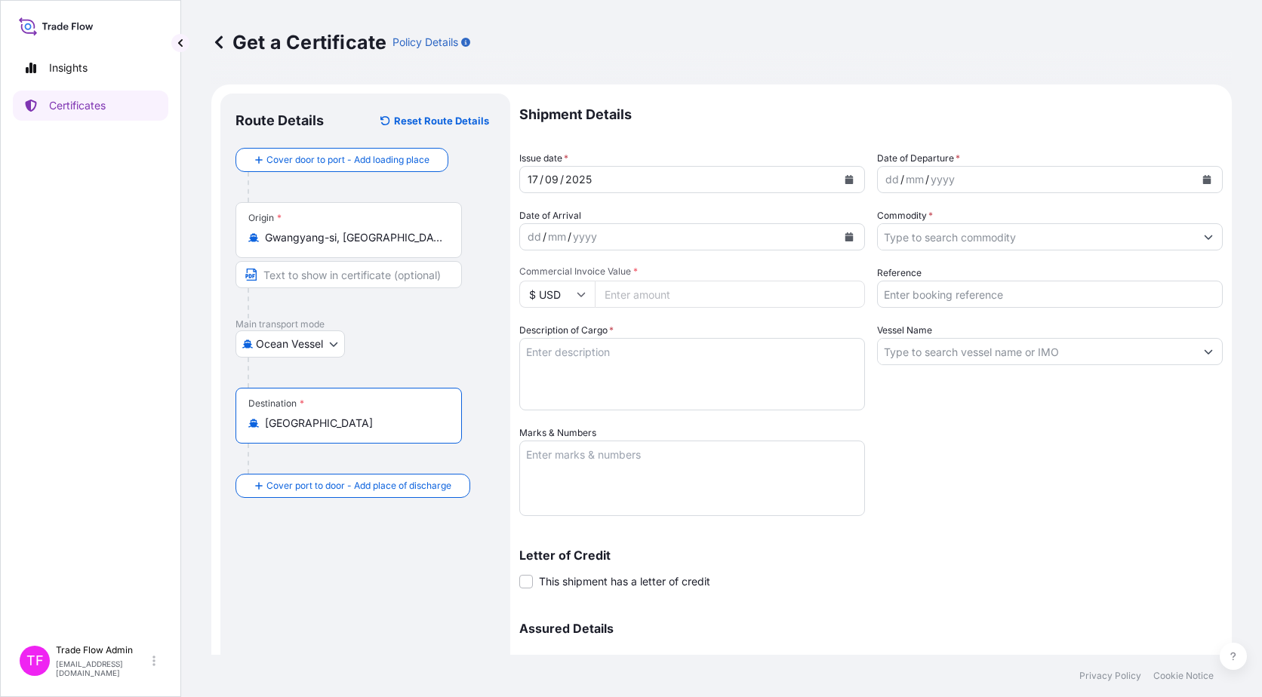
type input "[GEOGRAPHIC_DATA]"
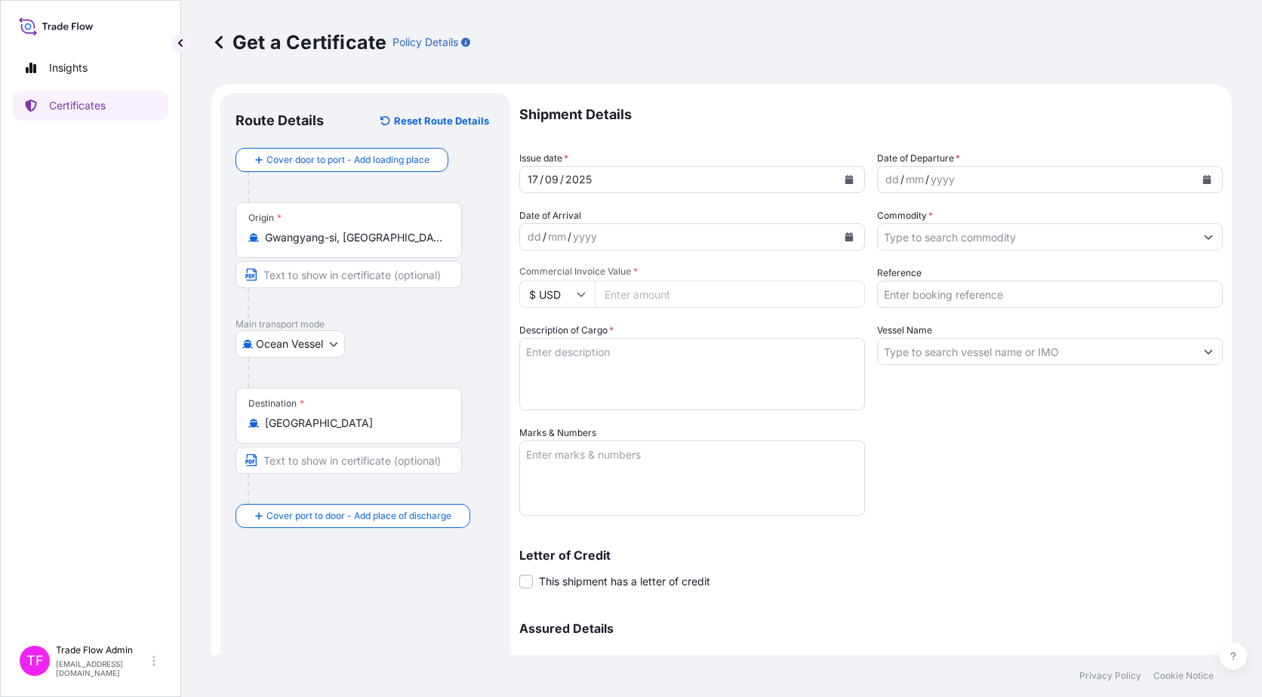
click at [493, 438] on div "Destination * Singapore" at bounding box center [365, 446] width 260 height 116
click at [845, 168] on button "Calendar" at bounding box center [849, 180] width 24 height 24
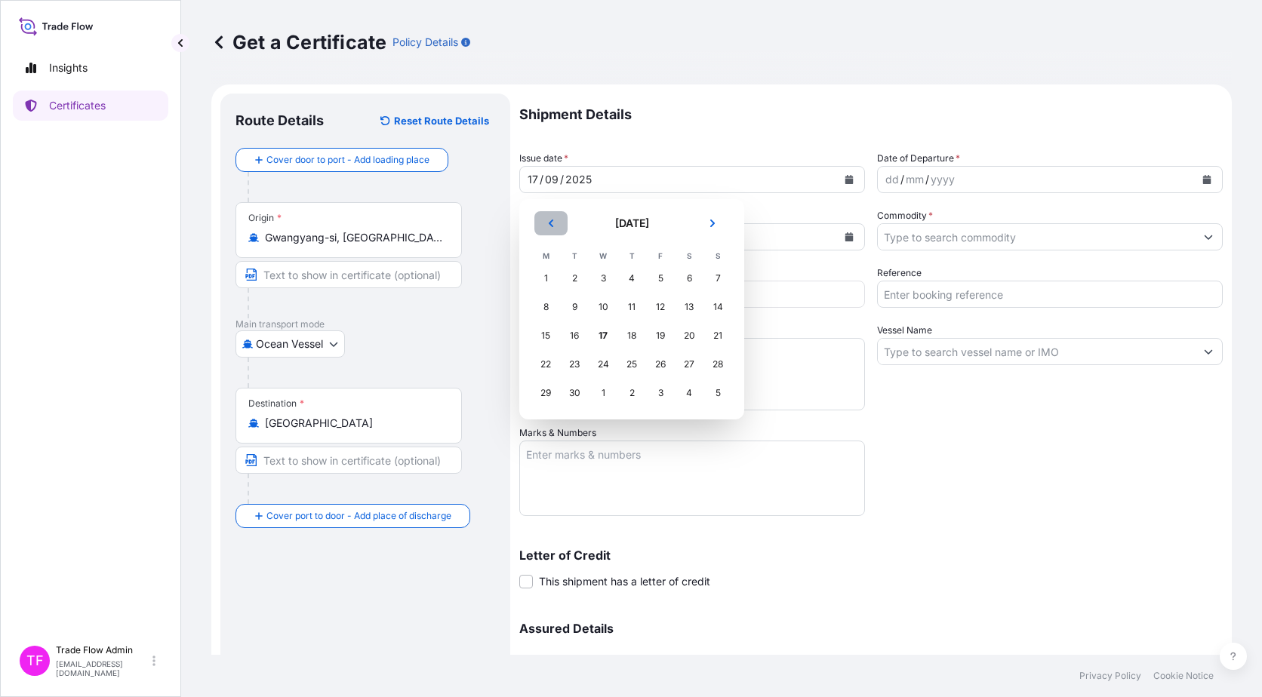
click at [554, 226] on icon "Previous" at bounding box center [550, 223] width 9 height 9
click at [604, 341] on div "13" at bounding box center [602, 335] width 27 height 27
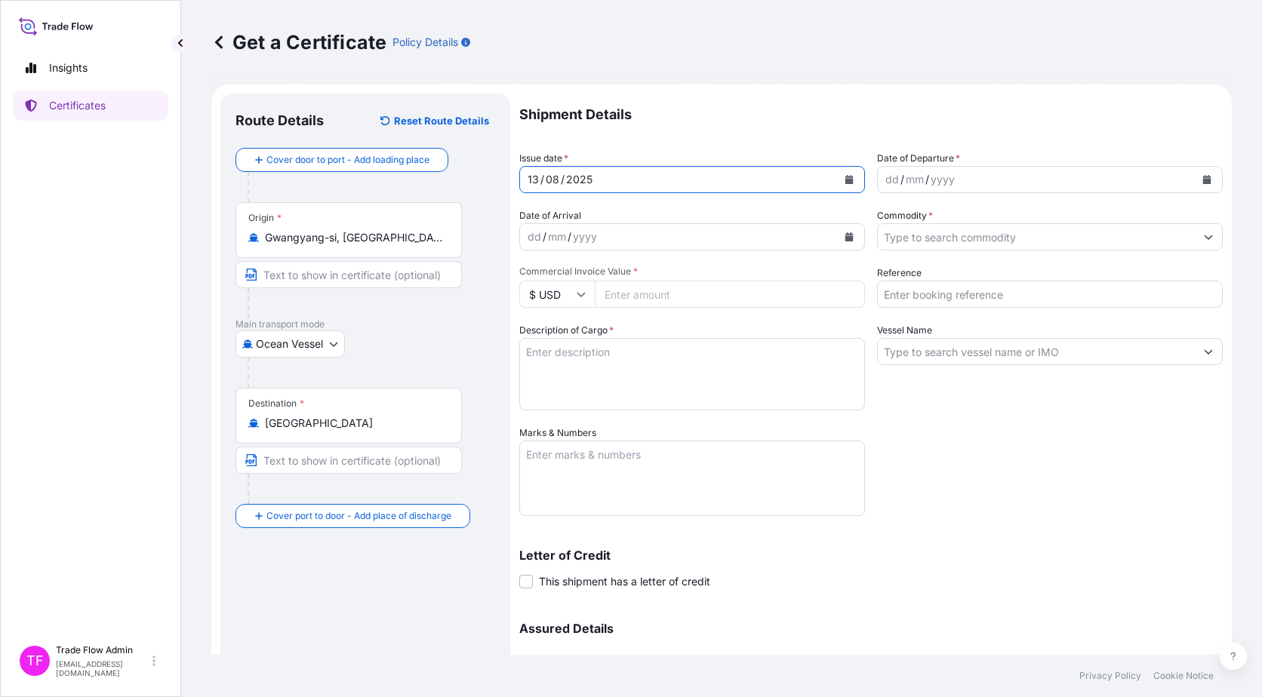
click at [1197, 189] on button "Calendar" at bounding box center [1206, 180] width 24 height 24
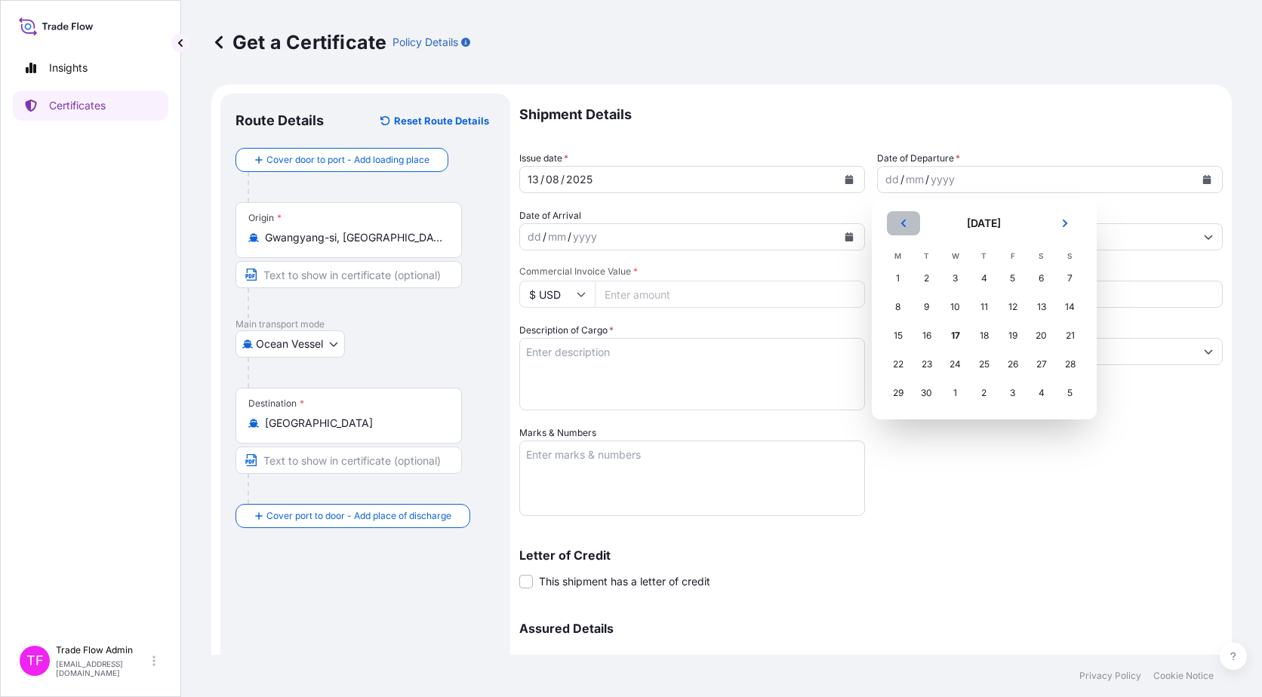
click at [913, 222] on button "Previous" at bounding box center [903, 223] width 33 height 24
click at [949, 340] on div "13" at bounding box center [955, 335] width 27 height 27
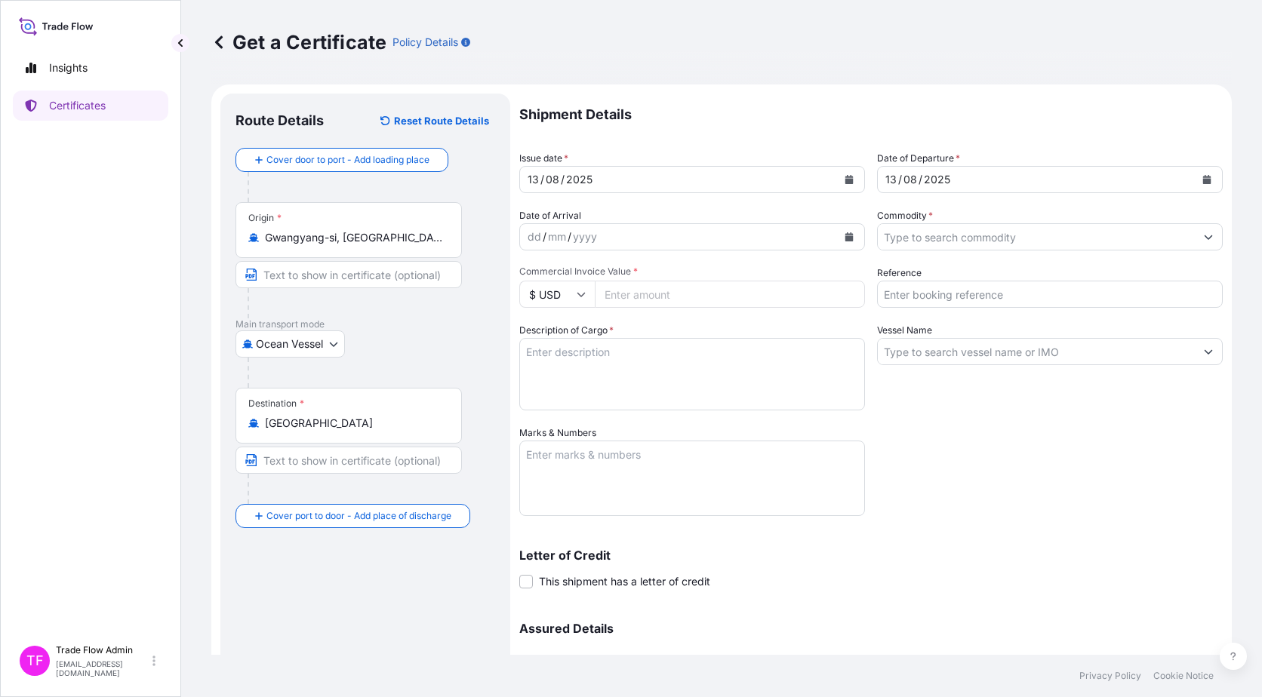
click at [722, 300] on input "Commercial Invoice Value *" at bounding box center [730, 294] width 270 height 27
type input "225765.54"
click at [1065, 532] on div "Letter of Credit This shipment has a letter of credit Letter of credit * Letter…" at bounding box center [870, 560] width 703 height 58
click at [957, 292] on input "Reference" at bounding box center [1050, 294] width 346 height 27
type input "2025-E0158-2"
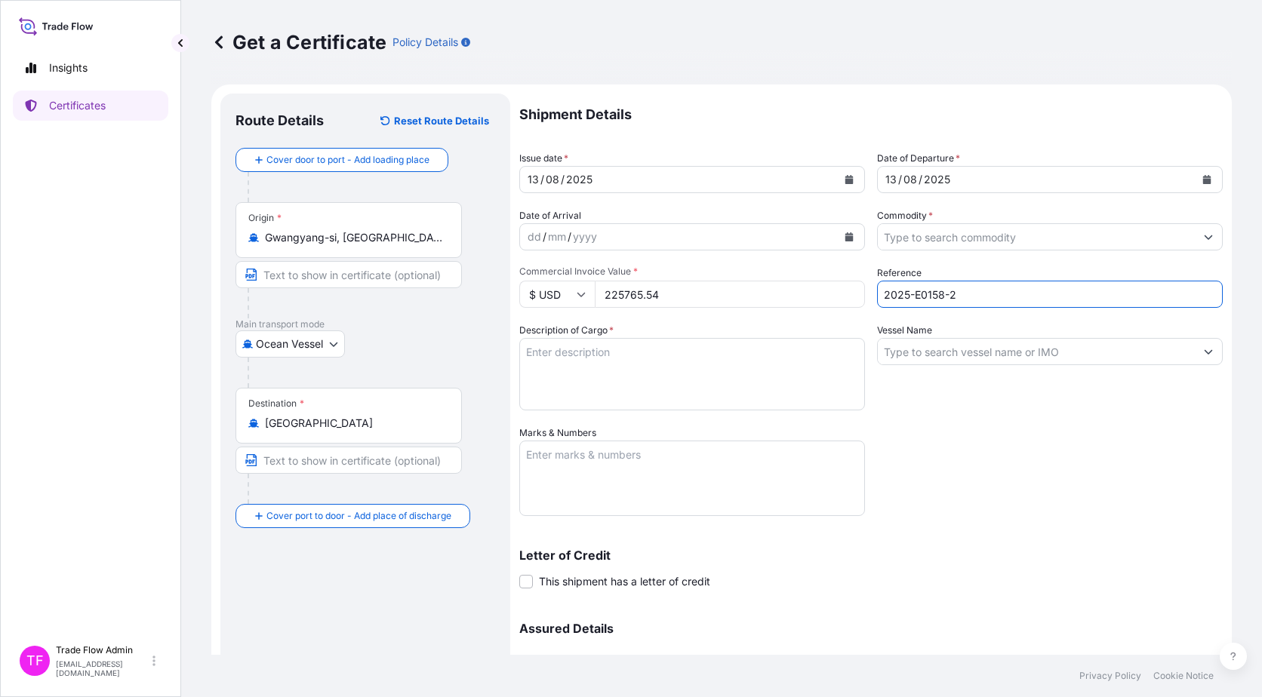
click at [979, 239] on input "Commodity *" at bounding box center [1036, 236] width 317 height 27
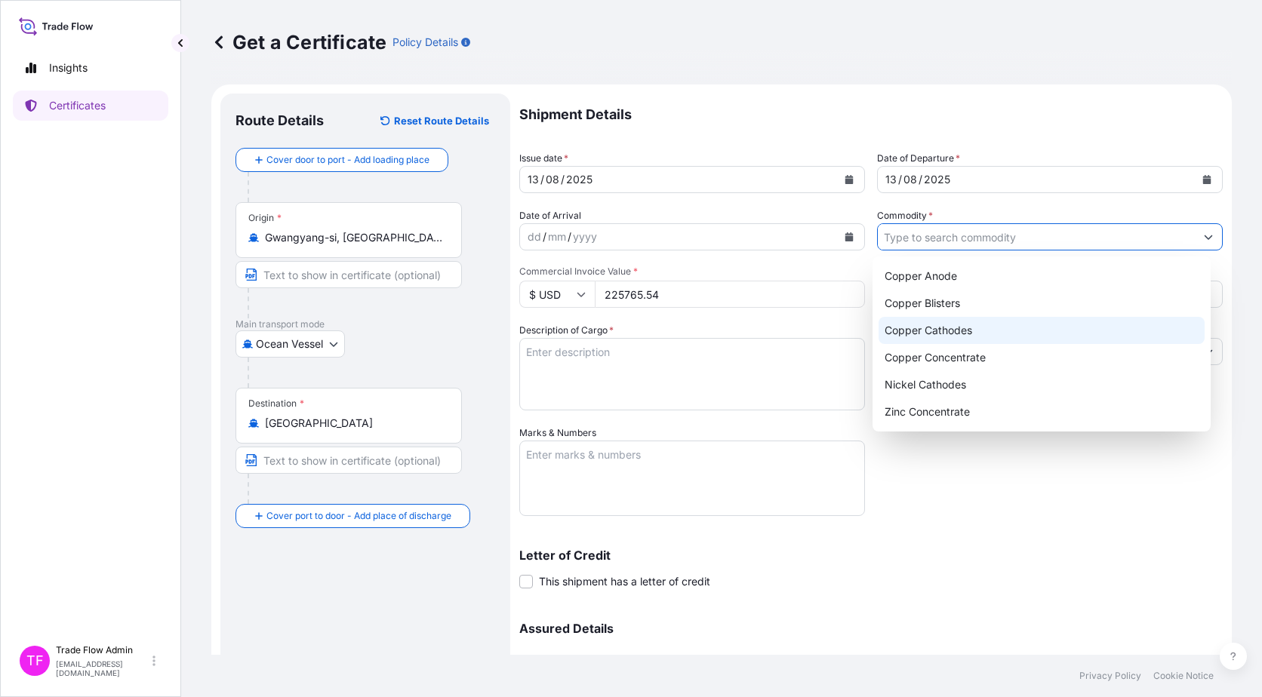
click at [967, 326] on div "Copper Cathodes" at bounding box center [1041, 330] width 327 height 27
type input "Copper Cathodes"
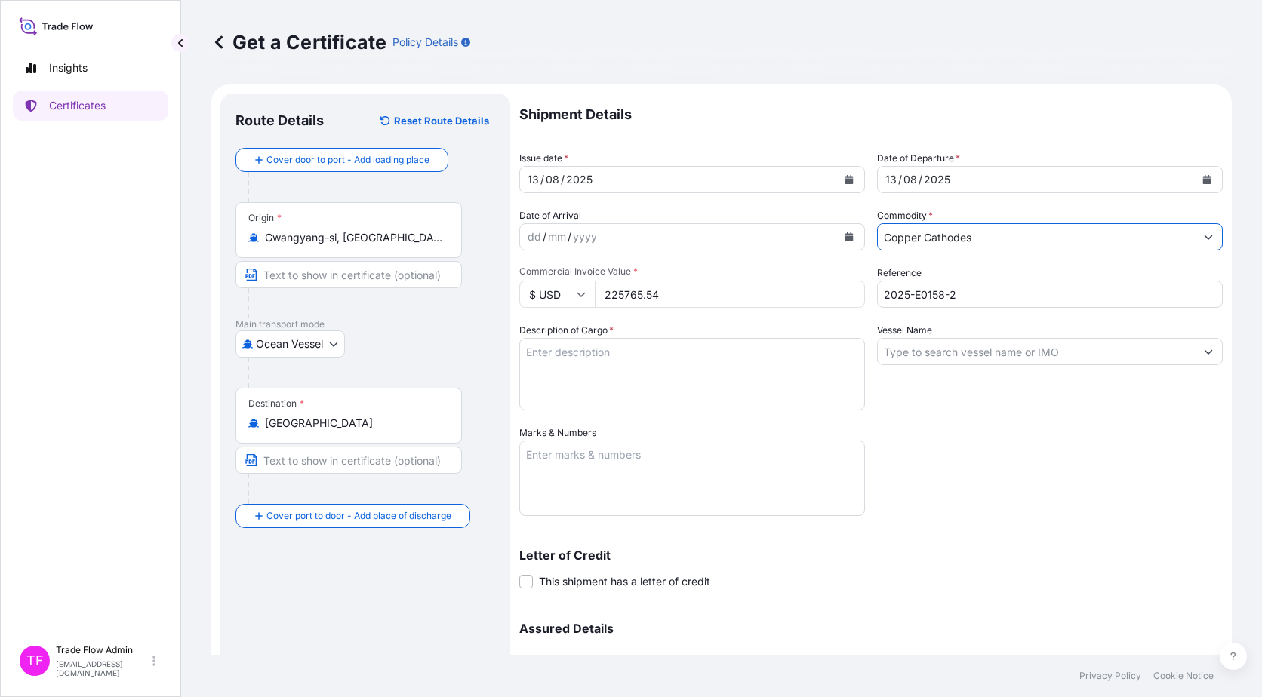
click at [973, 488] on div "Shipment Details Issue date * 13 / 08 / 2025 Date of Departure * 13 / 08 / 2025…" at bounding box center [870, 425] width 703 height 662
click at [677, 373] on textarea "Description of Cargo *" at bounding box center [692, 374] width 346 height 72
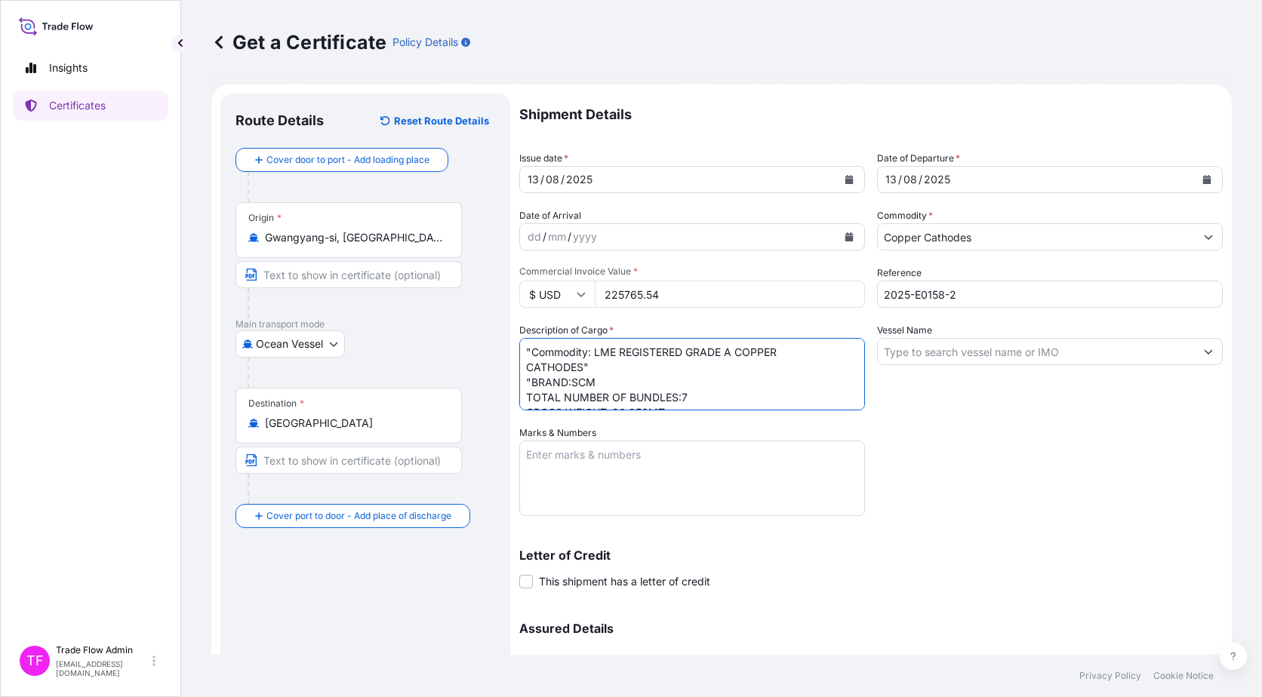
type textarea ""Commodity: LME REGISTERED GRADE A COPPER CATHODES" "BRAND:SCM TOTAL NUMBER OF …"
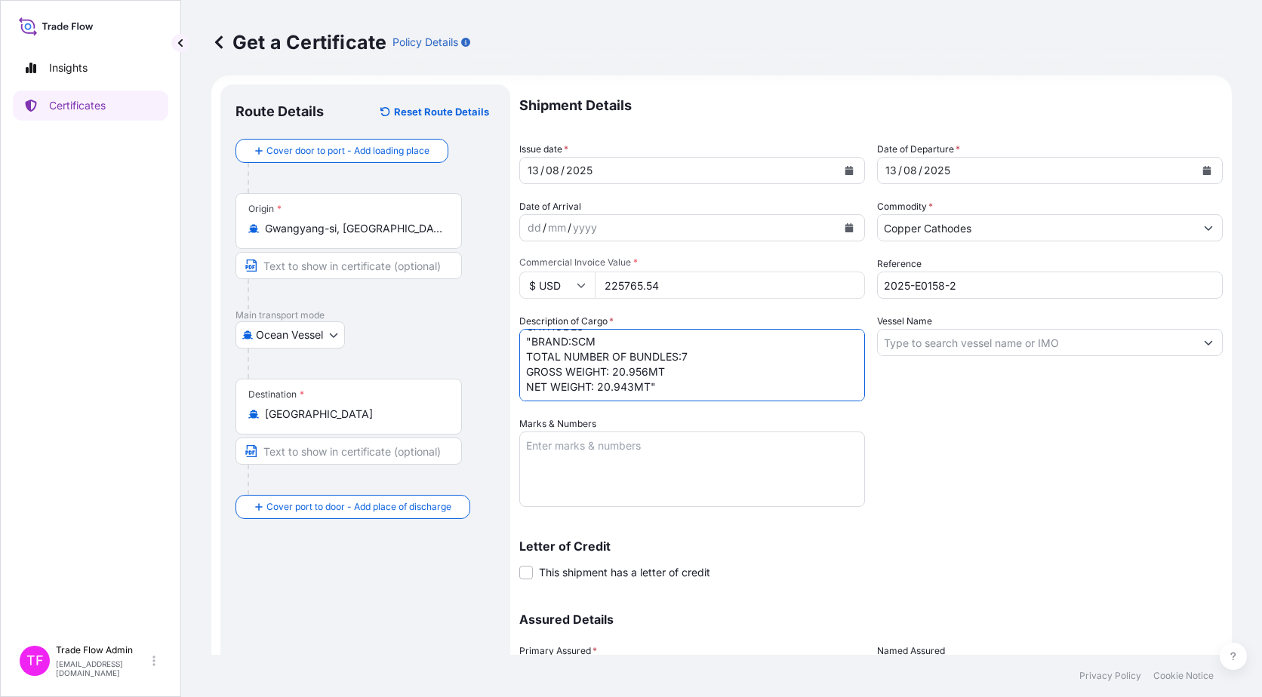
scroll to position [10, 0]
click at [1034, 351] on input "Vessel Name" at bounding box center [1036, 341] width 317 height 27
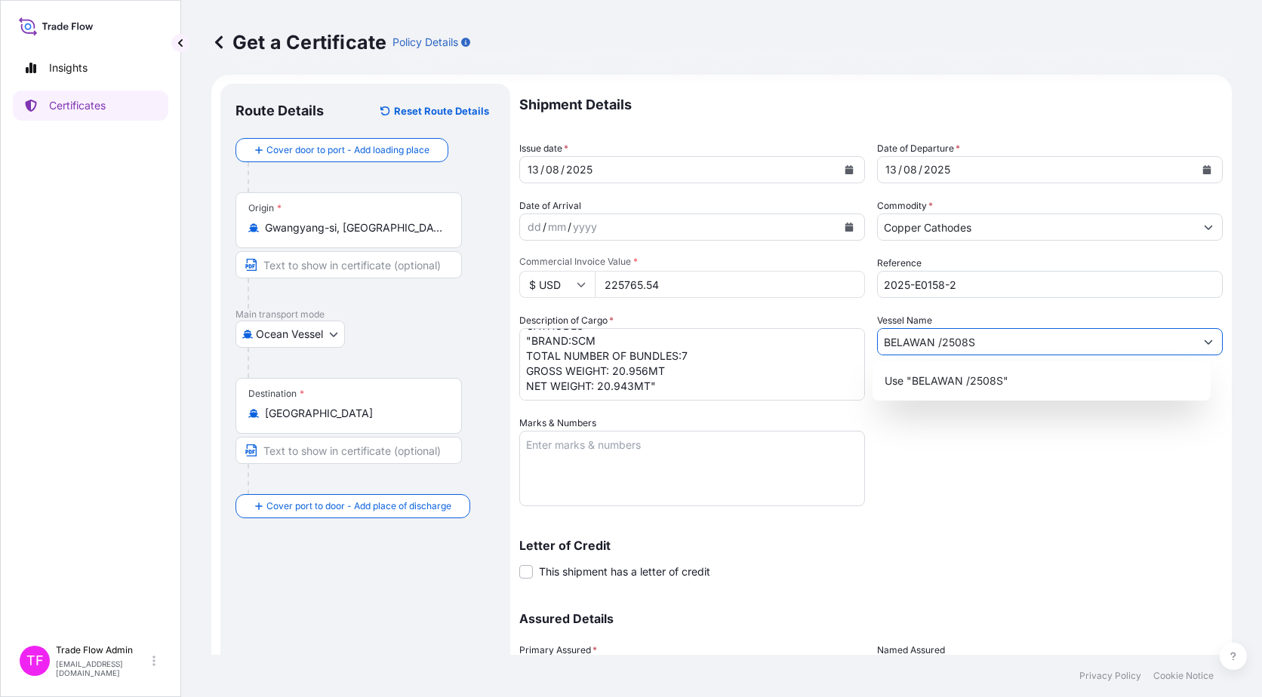
drag, startPoint x: 1024, startPoint y: 349, endPoint x: 930, endPoint y: 352, distance: 93.6
click at [930, 352] on input "BELAWAN /2508S" at bounding box center [1036, 341] width 317 height 27
type input "BELAWAN"
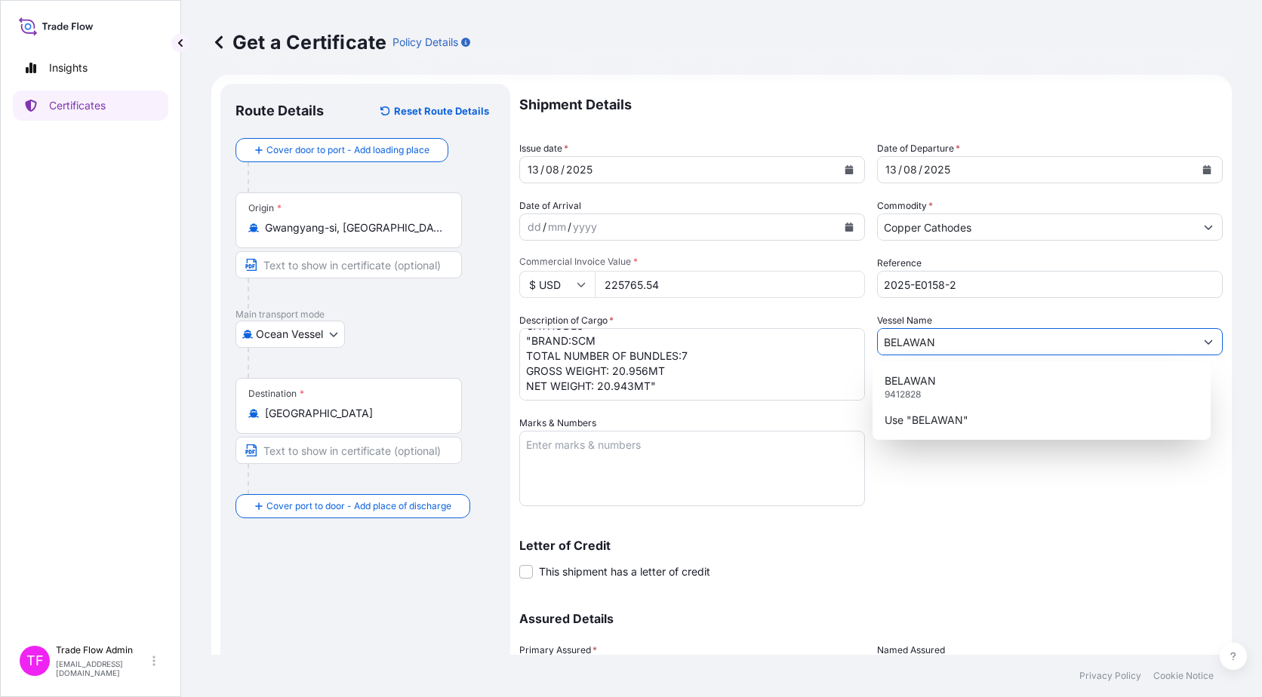
drag, startPoint x: 930, startPoint y: 351, endPoint x: 851, endPoint y: 340, distance: 80.0
click at [851, 340] on div "Shipment Details Issue date * 13 / 08 / 2025 Date of Departure * 13 / 08 / 2025…" at bounding box center [870, 415] width 703 height 662
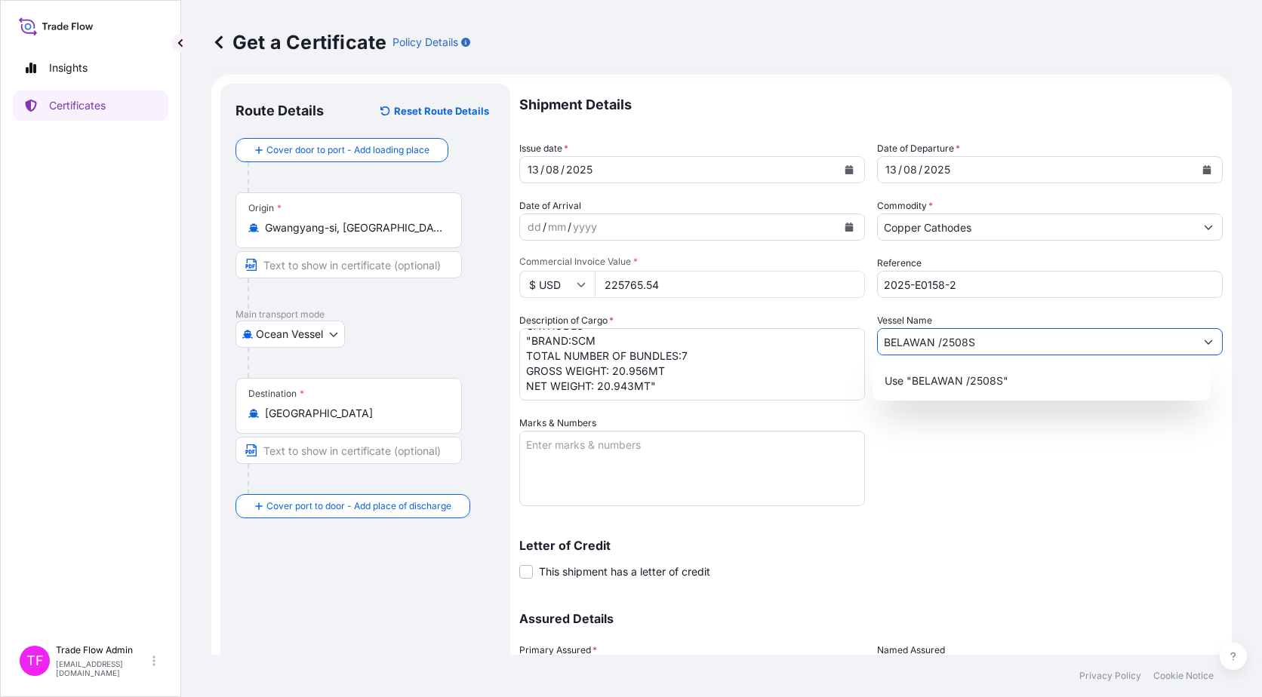
click at [939, 374] on p "Use "BELAWAN /2508S"" at bounding box center [946, 380] width 124 height 15
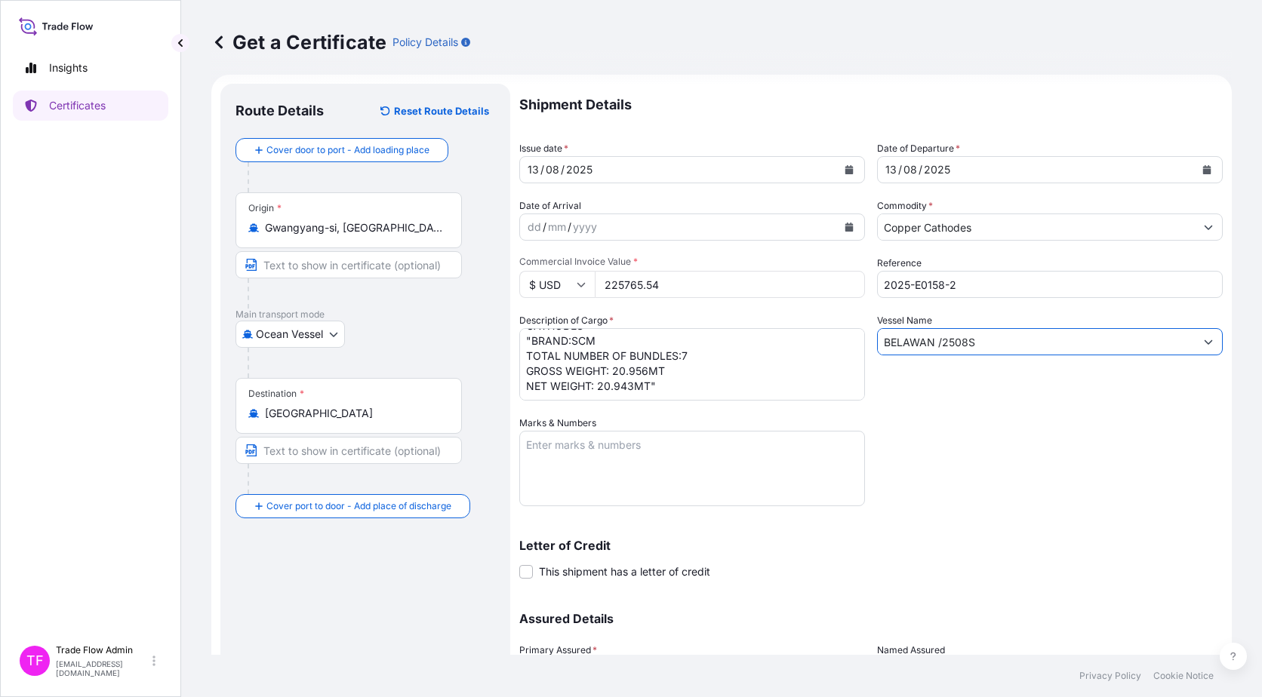
type input "BELAWAN /2508S"
click at [630, 493] on textarea "Marks & Numbers" at bounding box center [692, 468] width 346 height 75
type textarea "B/L NO. KMTCKAN3261872"
click at [950, 543] on p "Letter of Credit" at bounding box center [870, 545] width 703 height 12
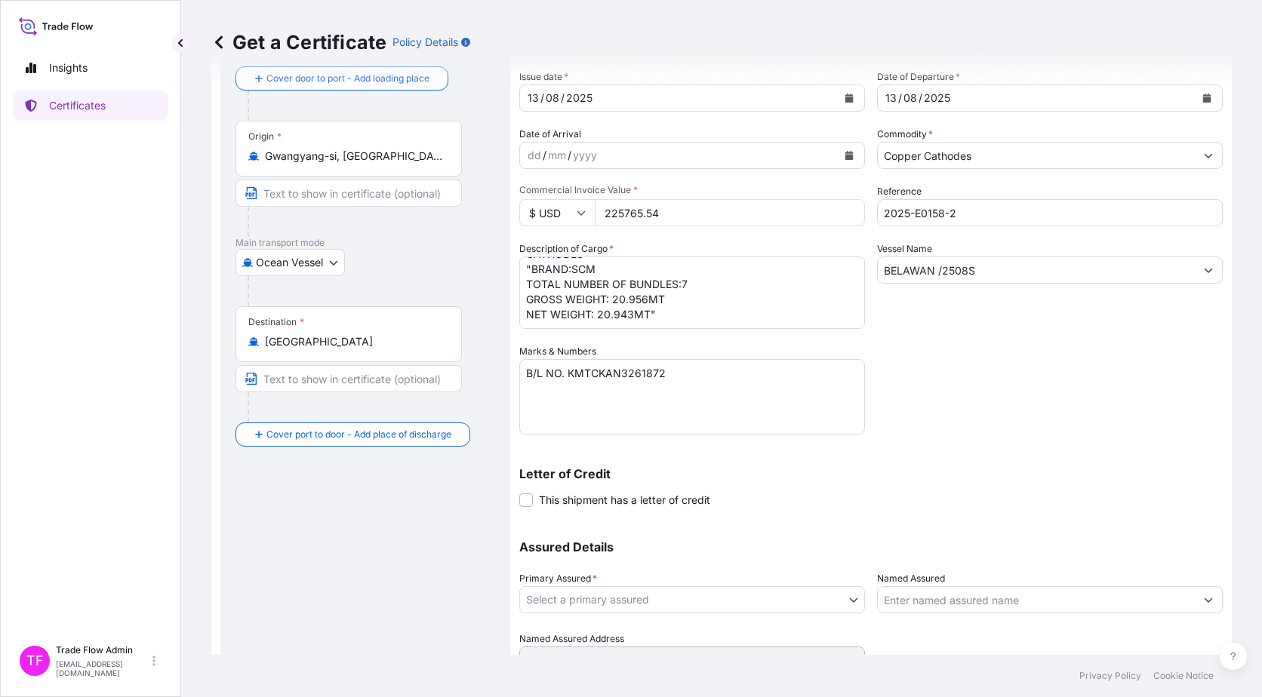
scroll to position [112, 0]
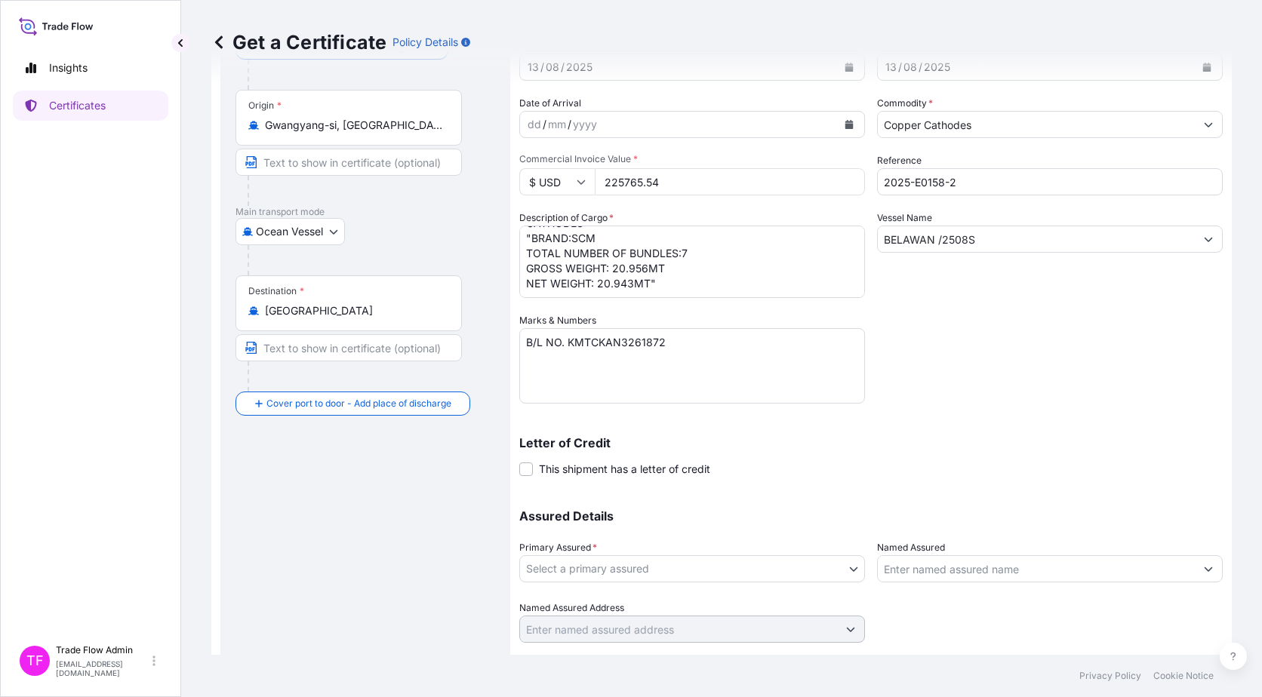
click at [741, 567] on body "Insights Certificates TF Trade Flow Admin trade.flow+citic@wtwco.com Get a Cert…" at bounding box center [631, 348] width 1262 height 697
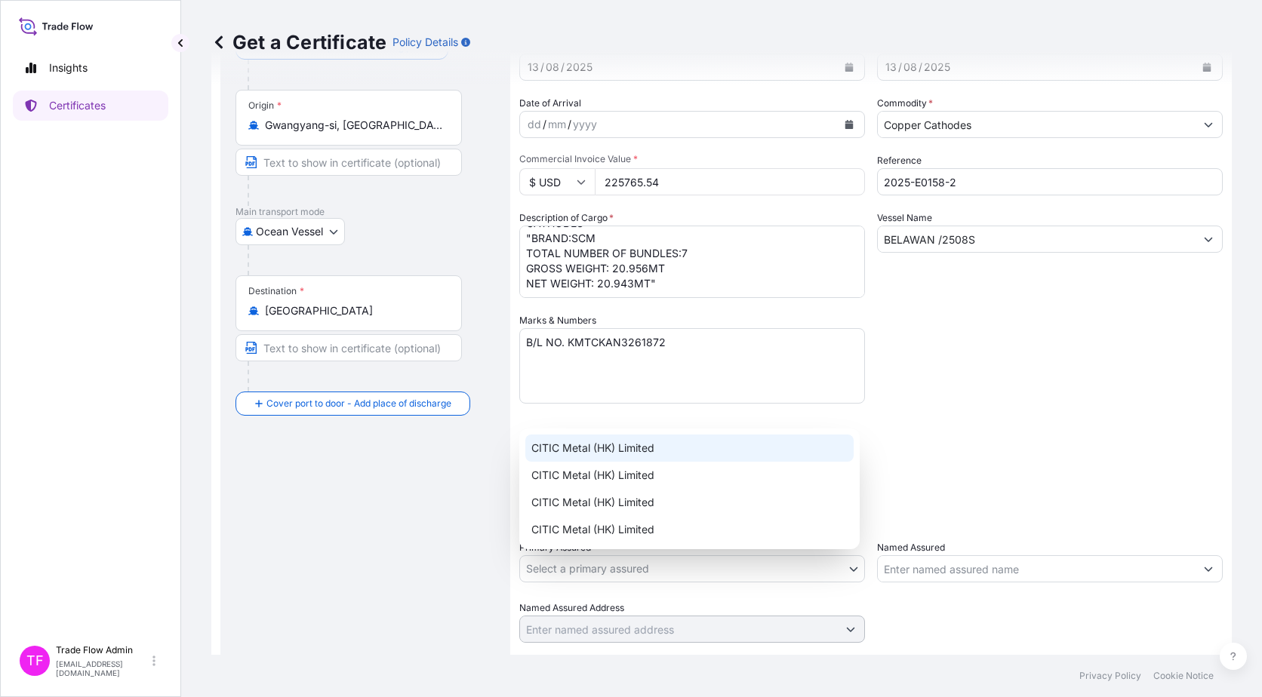
click at [632, 453] on div "CITIC Metal (HK) Limited" at bounding box center [689, 448] width 328 height 27
select select "31478"
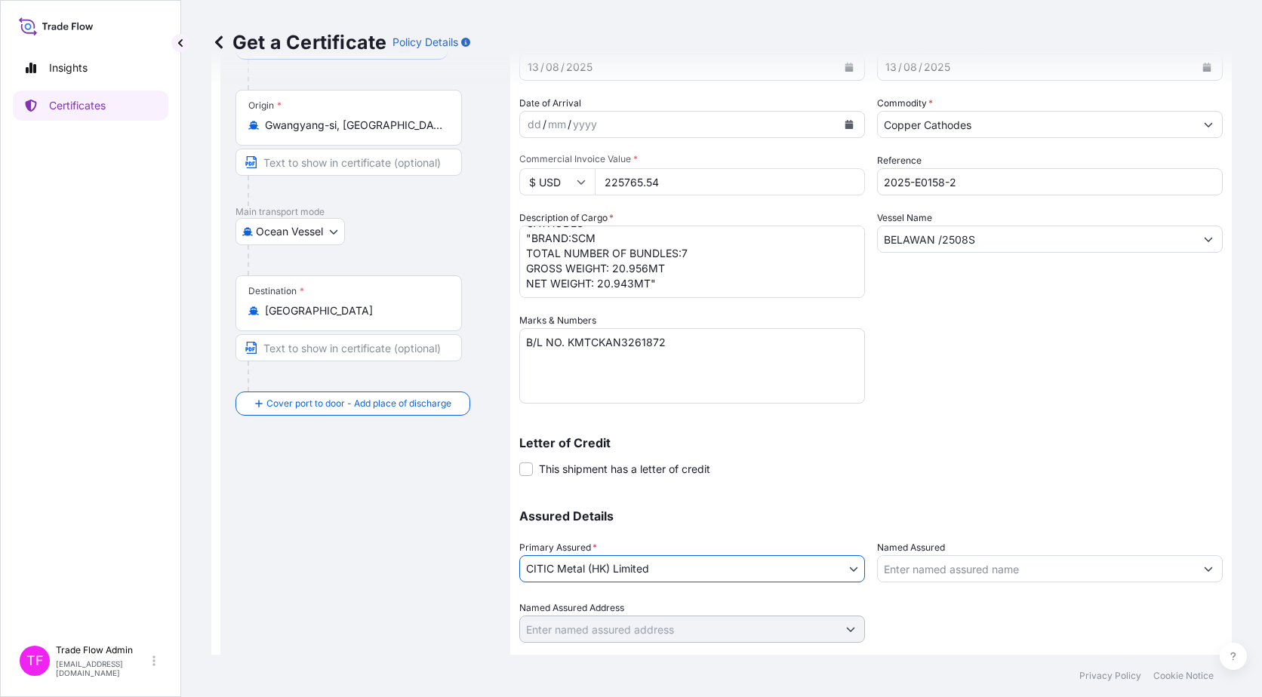
click at [998, 506] on div "Assured Details Primary Assured * CITIC Metal (HK) Limited CITIC Metal (HK) Lim…" at bounding box center [870, 567] width 703 height 151
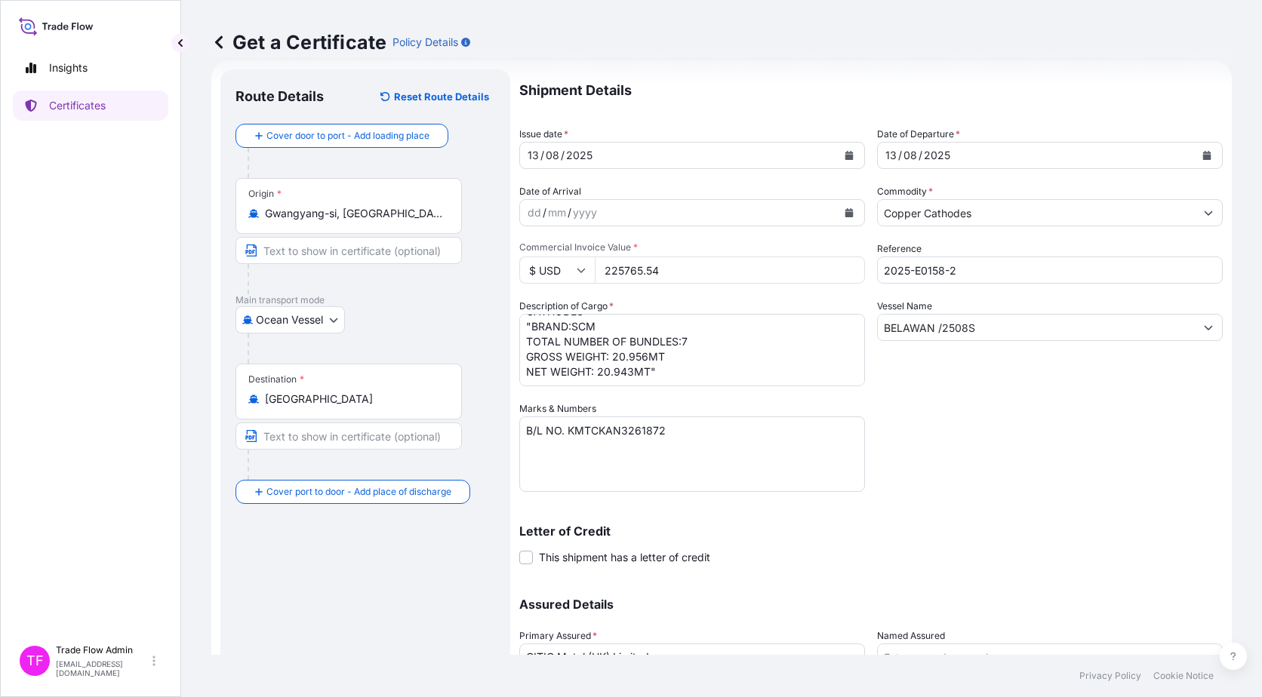
scroll to position [0, 0]
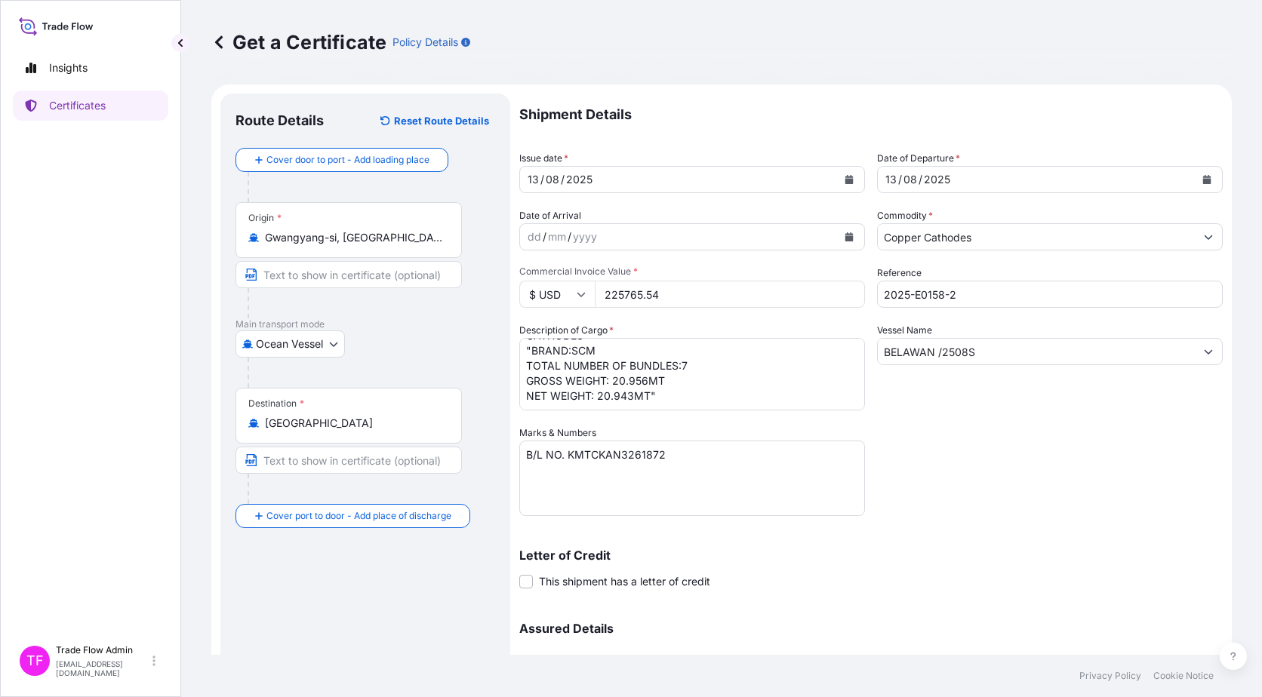
click at [1034, 455] on div "Shipment Details Issue date * 13 / 08 / 2025 Date of Departure * 13 / 08 / 2025…" at bounding box center [870, 425] width 703 height 662
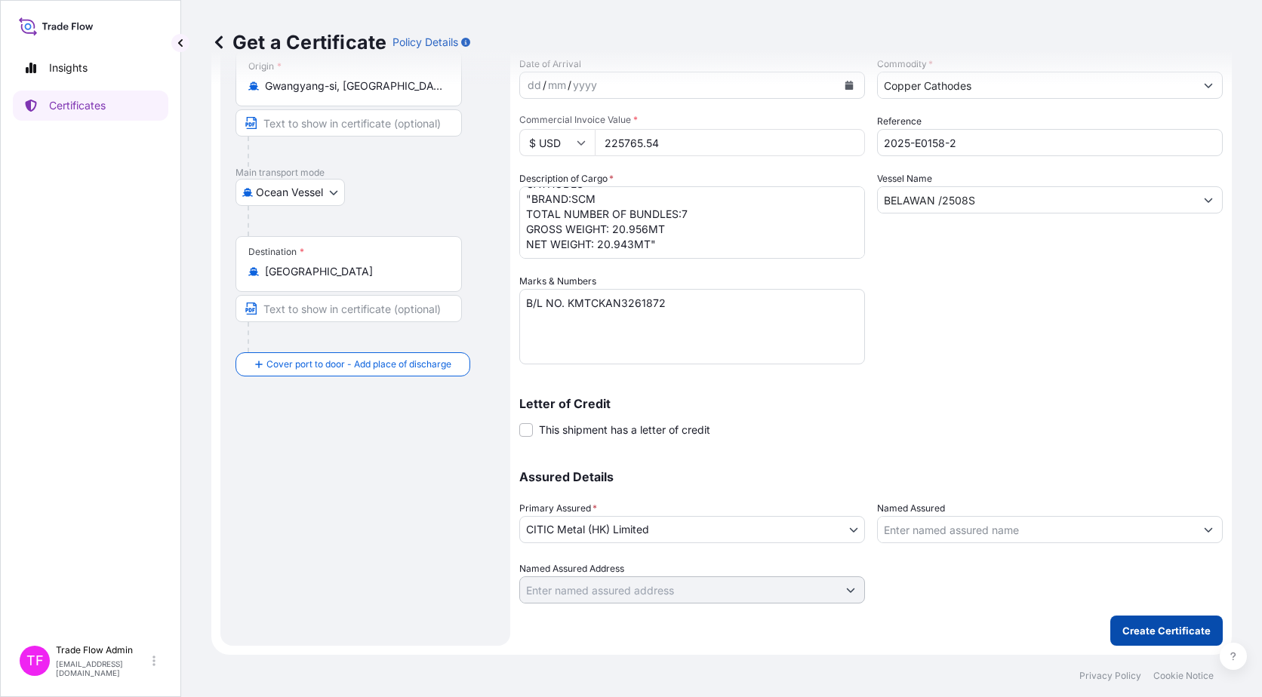
click at [1140, 625] on p "Create Certificate" at bounding box center [1166, 630] width 88 height 15
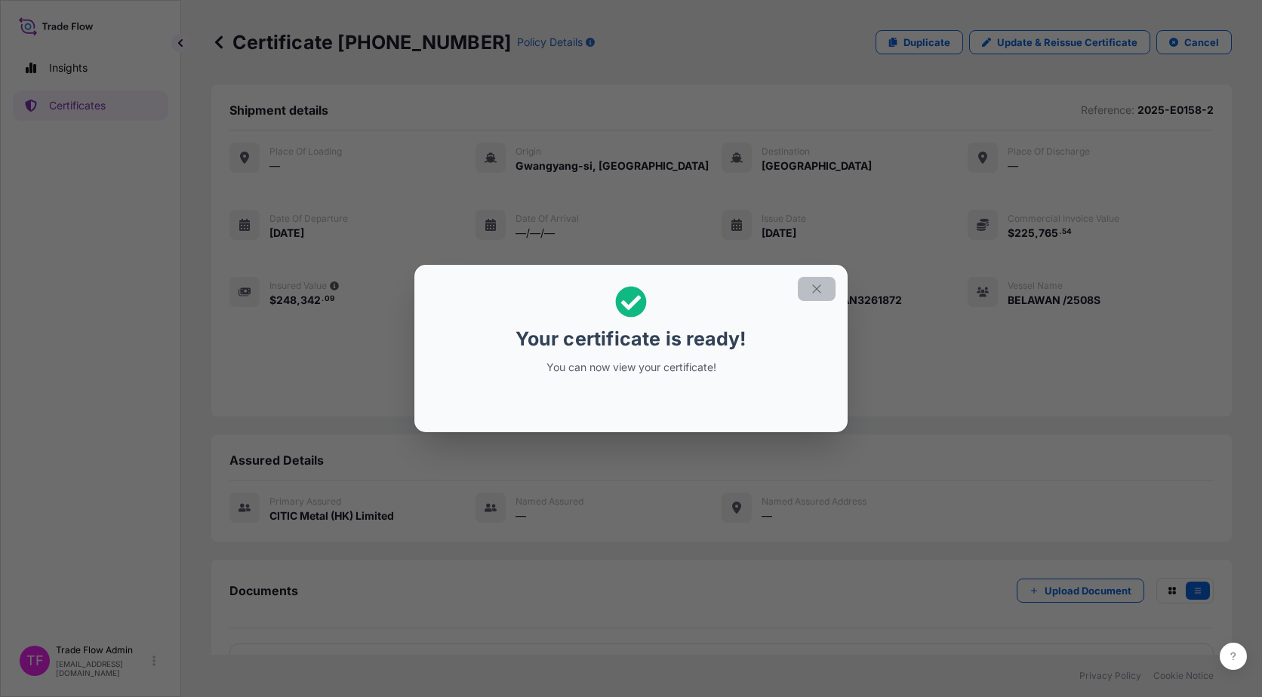
click at [818, 288] on icon "button" at bounding box center [817, 289] width 14 height 14
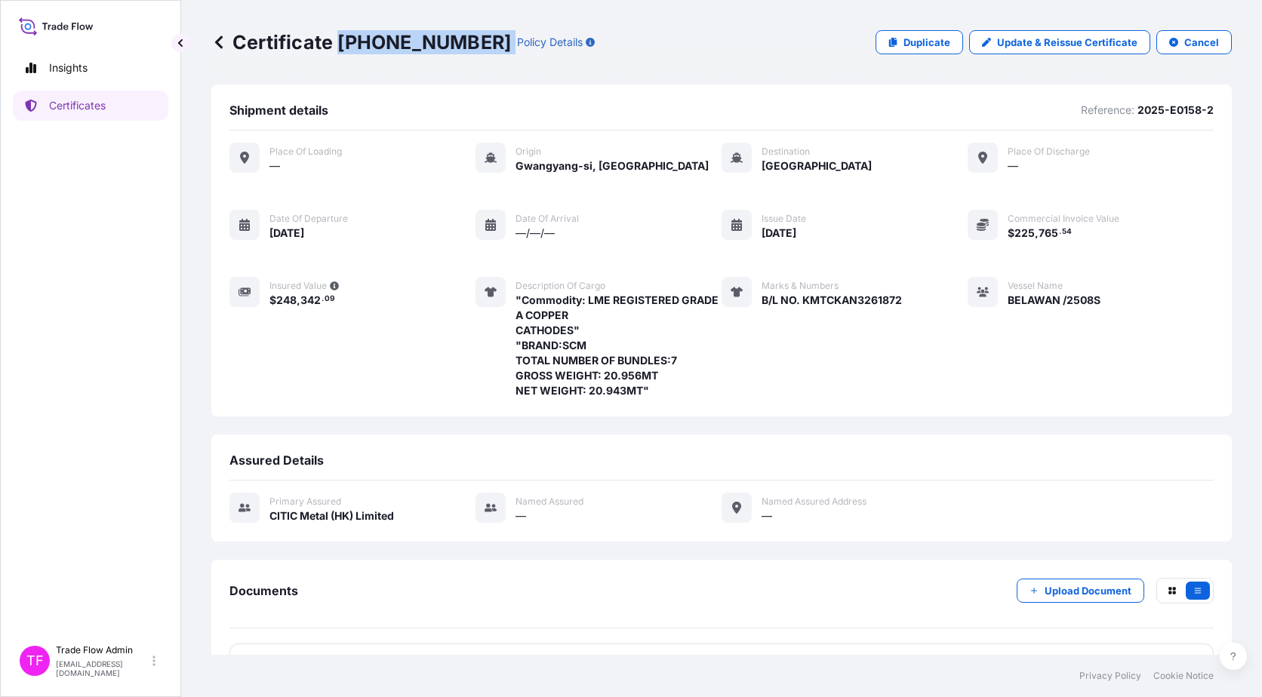
drag, startPoint x: 343, startPoint y: 41, endPoint x: 449, endPoint y: 55, distance: 107.3
click at [449, 55] on div "Certificate 31478-53-1 Policy Details Duplicate Update & Reissue Certificate Ca…" at bounding box center [721, 42] width 1020 height 85
click at [795, 410] on div "Place of Loading — Origin Gwangyang-si, South Korea Destination Singapore Place…" at bounding box center [721, 279] width 984 height 296
click at [78, 110] on p "Certificates" at bounding box center [77, 105] width 57 height 15
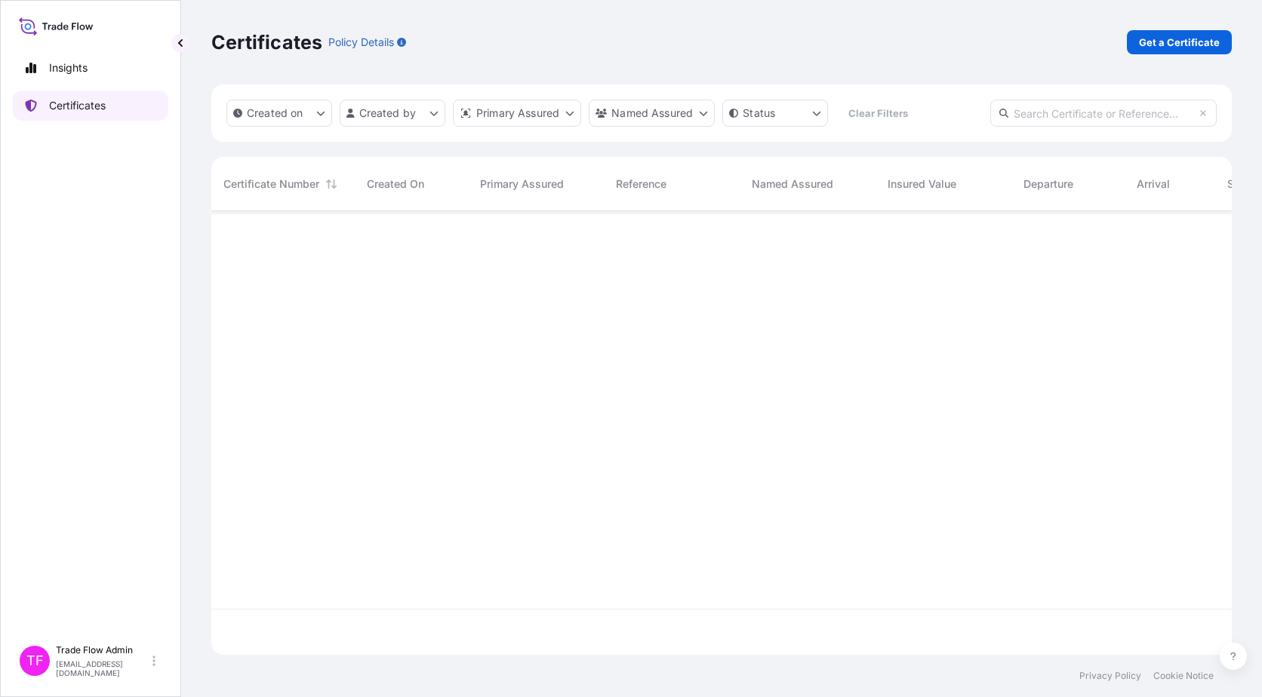
scroll to position [441, 1009]
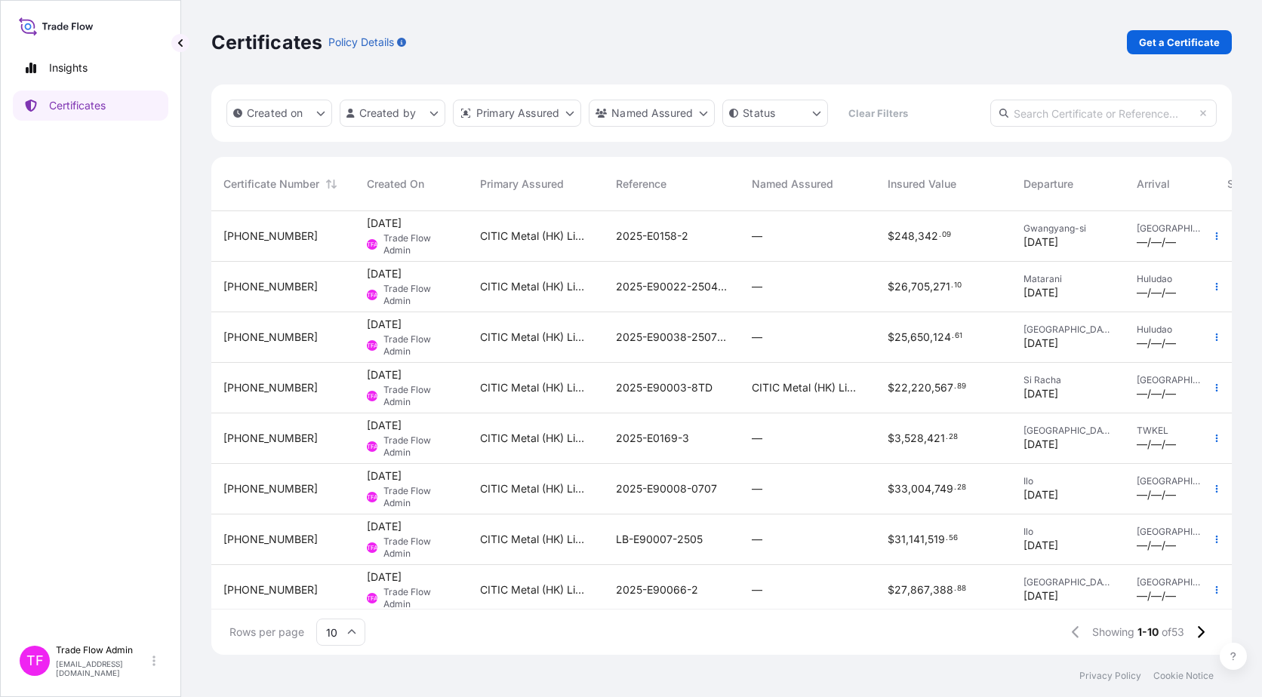
click at [1040, 115] on input "text" at bounding box center [1103, 113] width 226 height 27
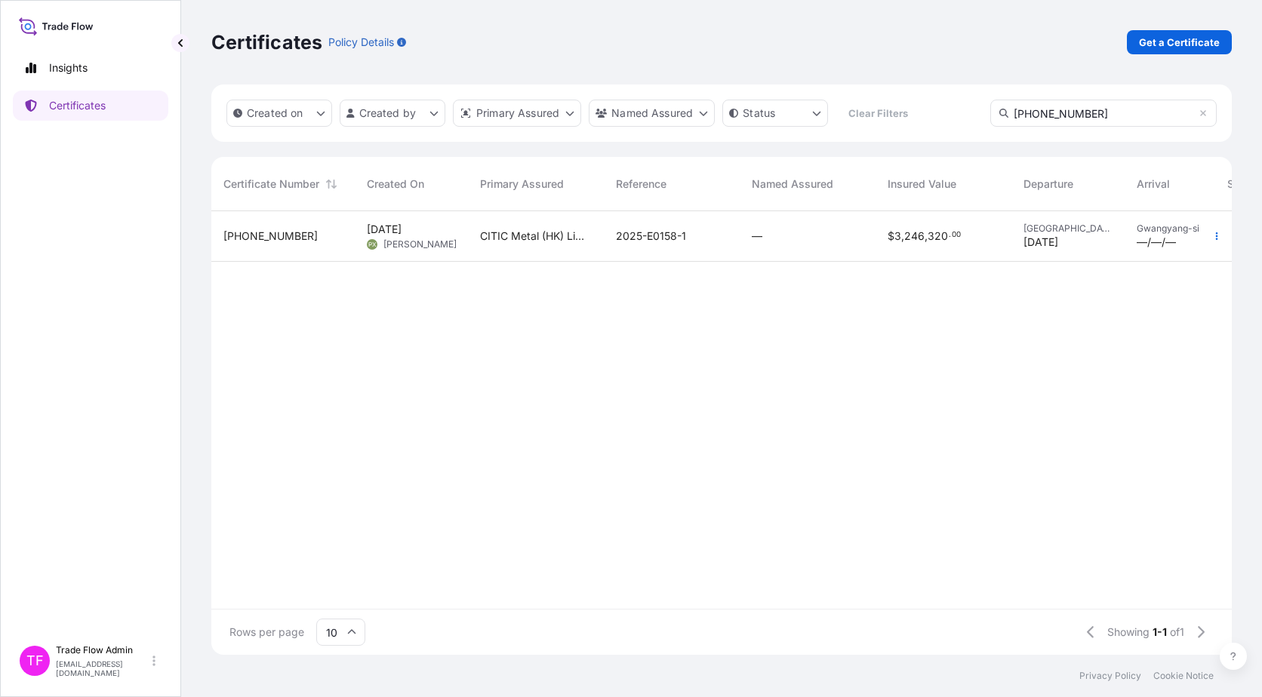
type input "31478-19-2"
click at [985, 238] on div "$ 3 , 246 , 320 . 00" at bounding box center [943, 236] width 112 height 15
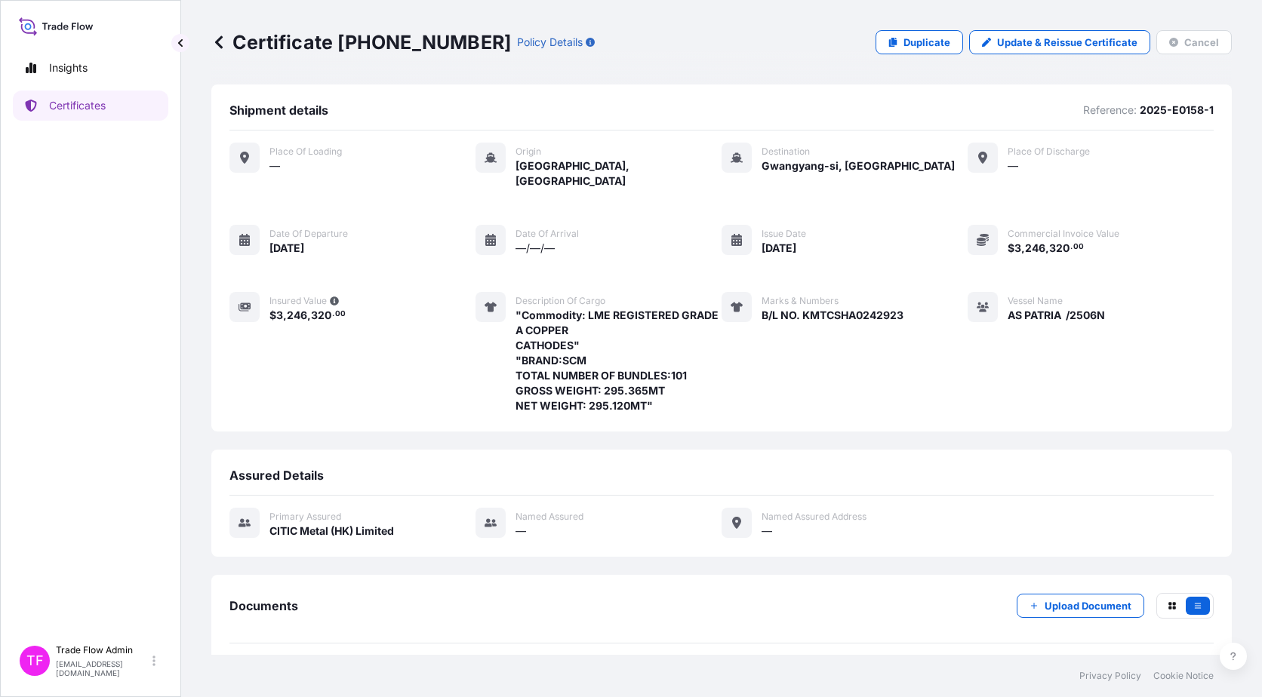
scroll to position [46, 0]
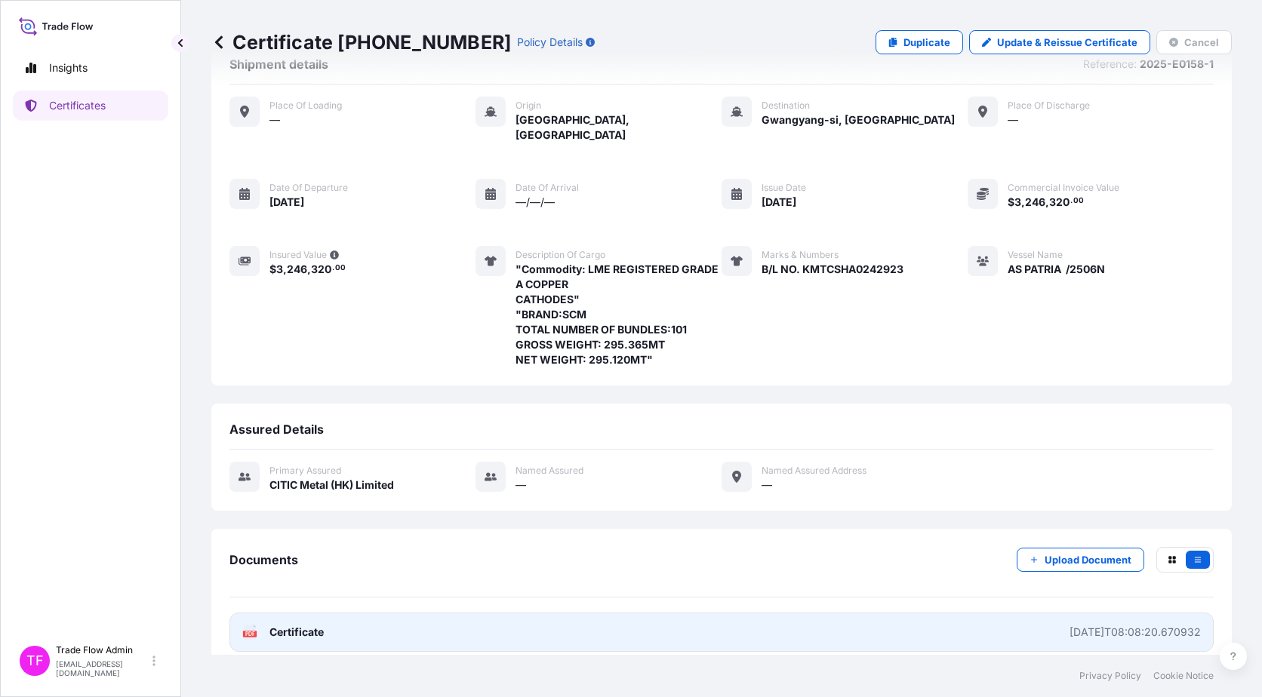
click at [343, 614] on link "PDF Certificate 2025-07-24T08:08:20.670932" at bounding box center [721, 632] width 984 height 39
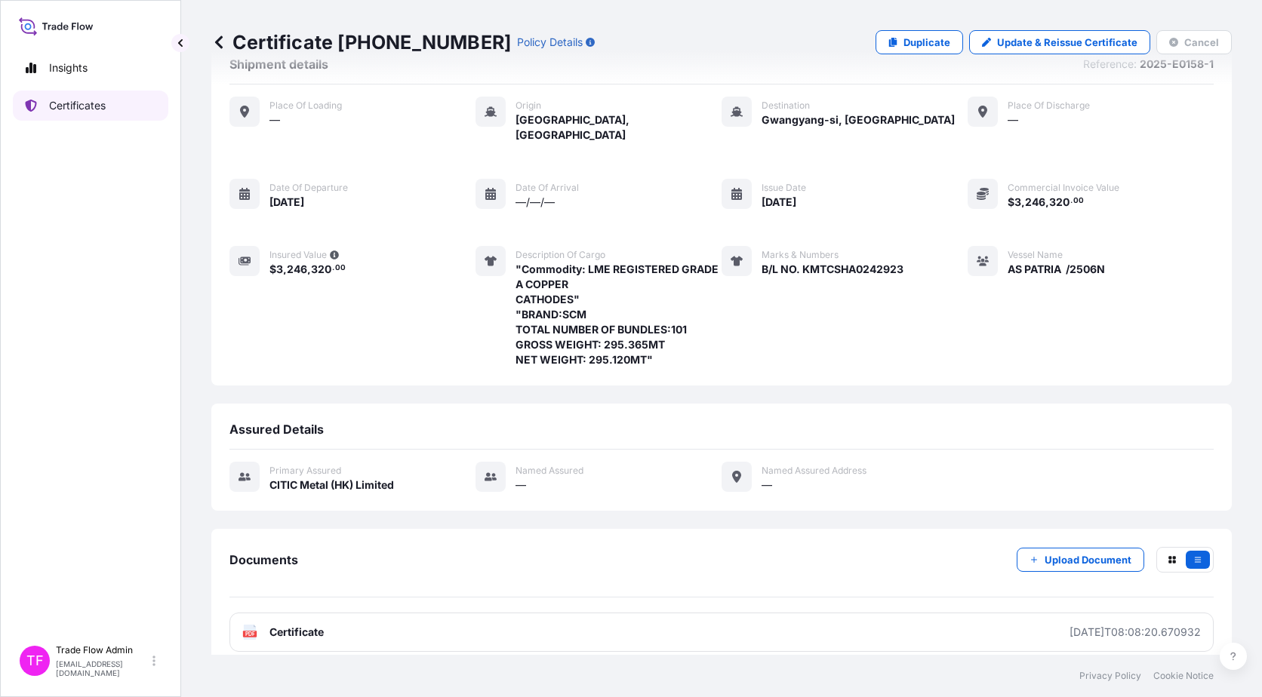
click at [86, 107] on p "Certificates" at bounding box center [77, 105] width 57 height 15
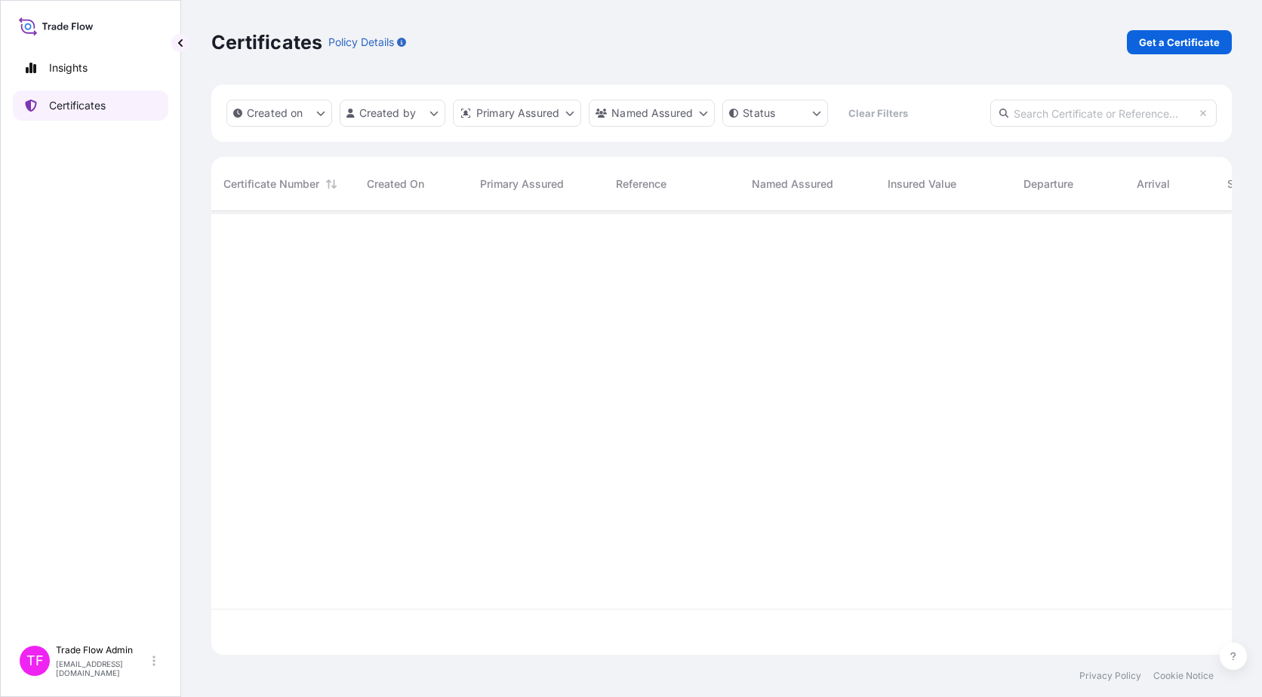
scroll to position [441, 1009]
click at [1149, 43] on p "Get a Certificate" at bounding box center [1179, 42] width 81 height 15
select select "Ocean Vessel"
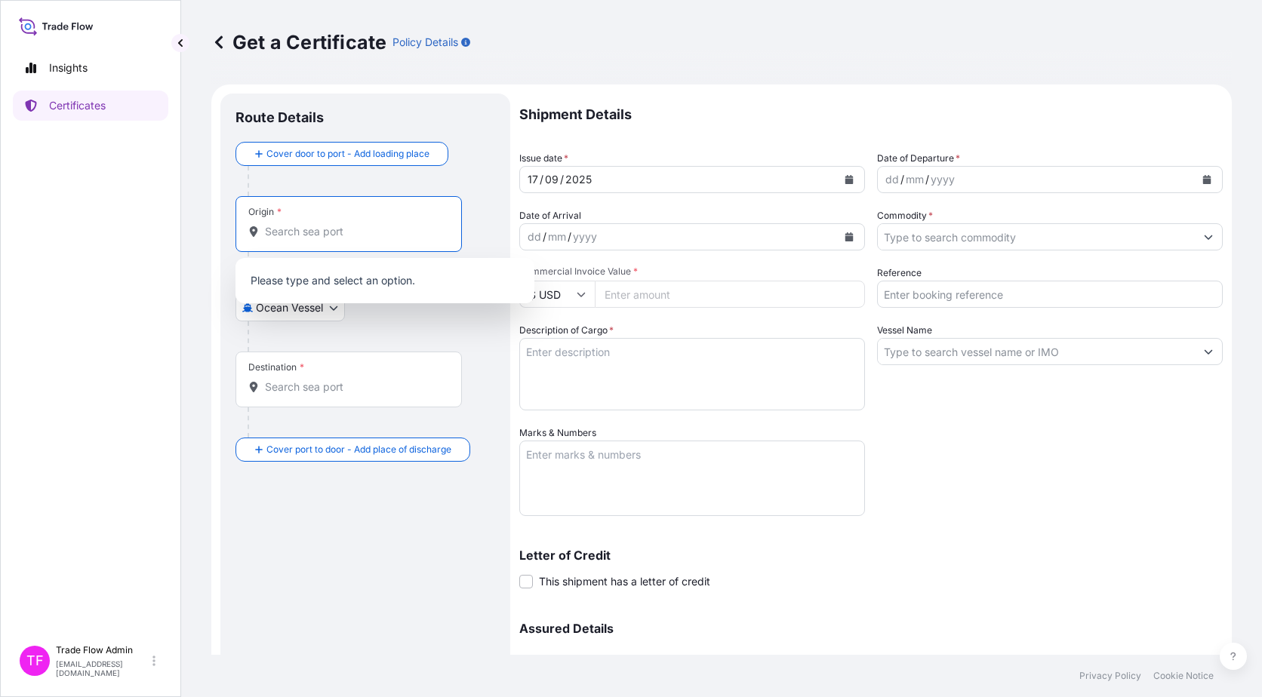
click at [301, 236] on input "Origin *" at bounding box center [354, 231] width 178 height 15
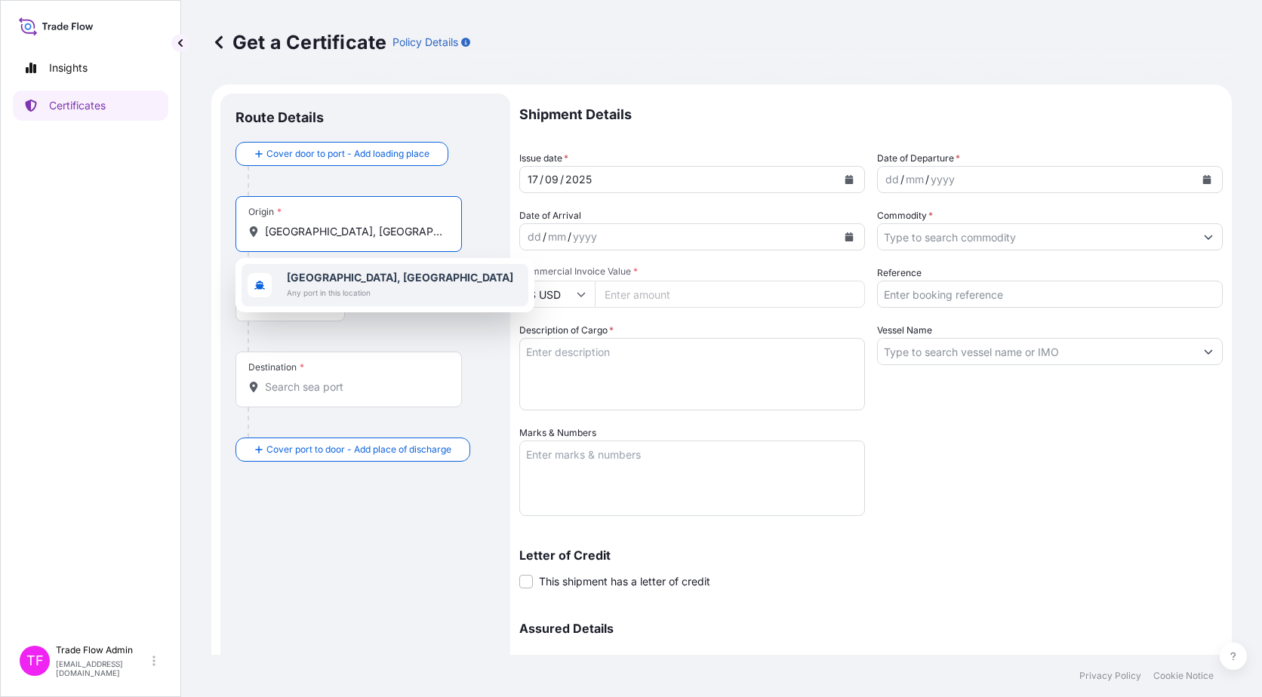
click at [361, 285] on span "Any port in this location" at bounding box center [400, 292] width 226 height 15
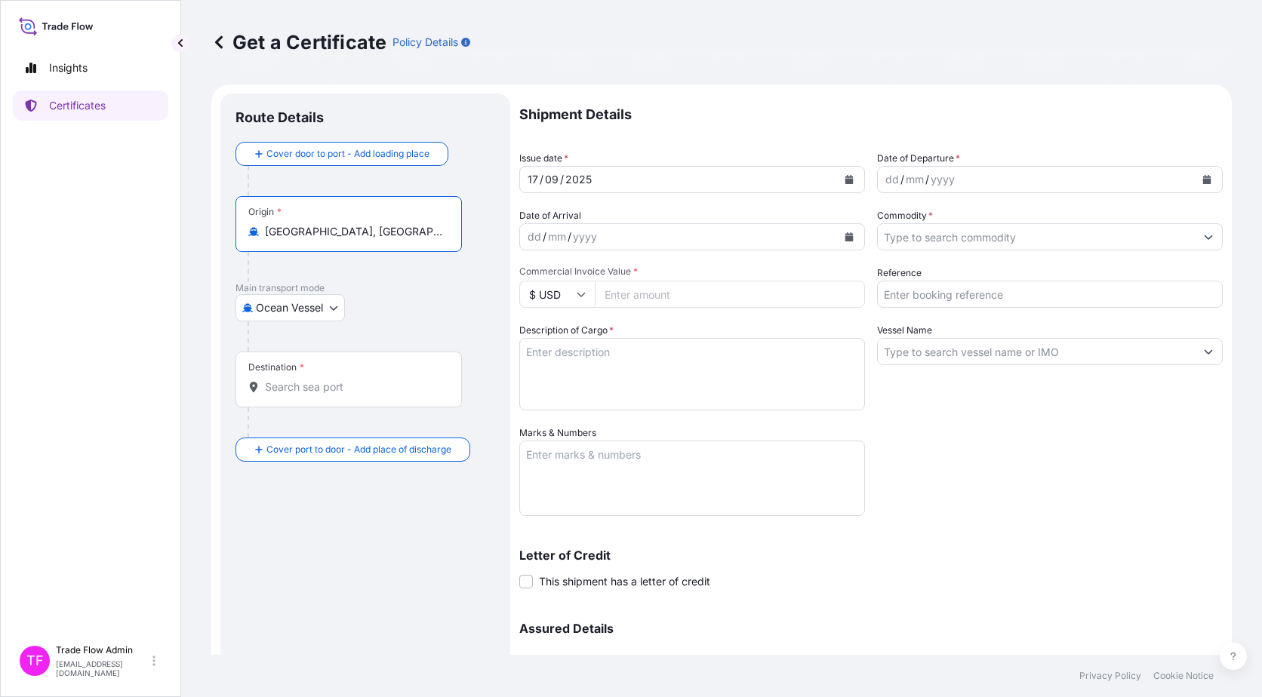
type input "Shanghai, China"
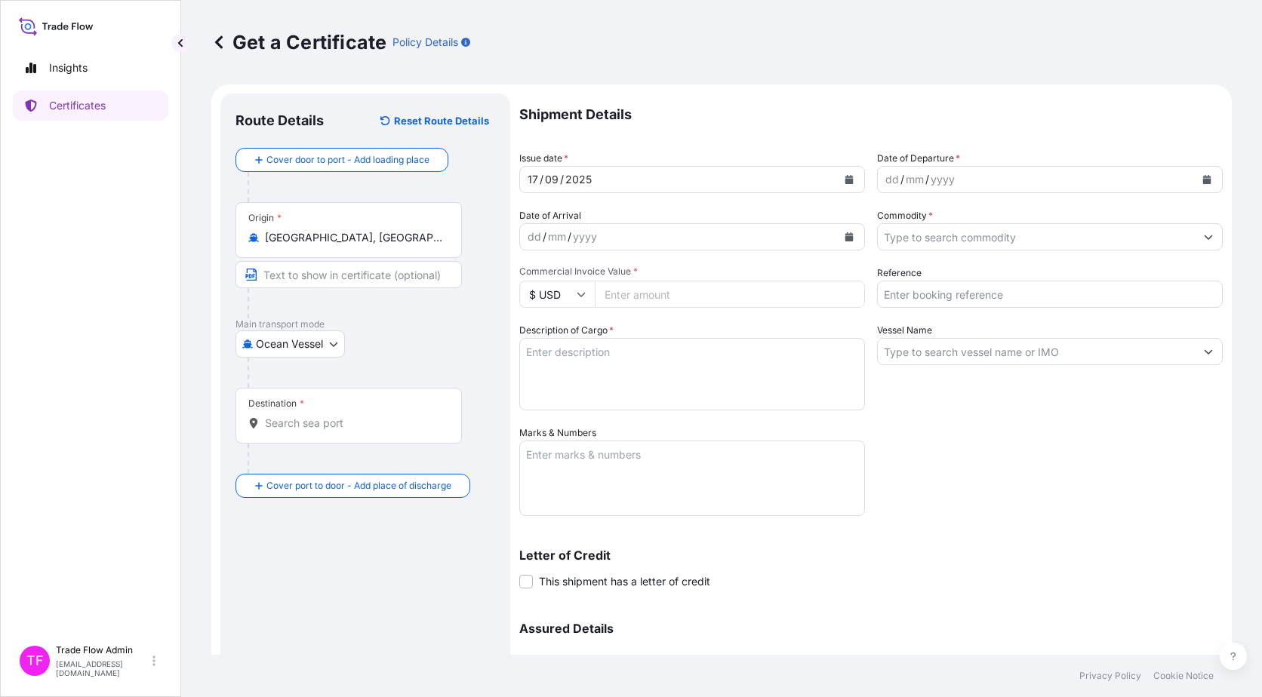
click at [301, 423] on input "Destination *" at bounding box center [354, 423] width 178 height 15
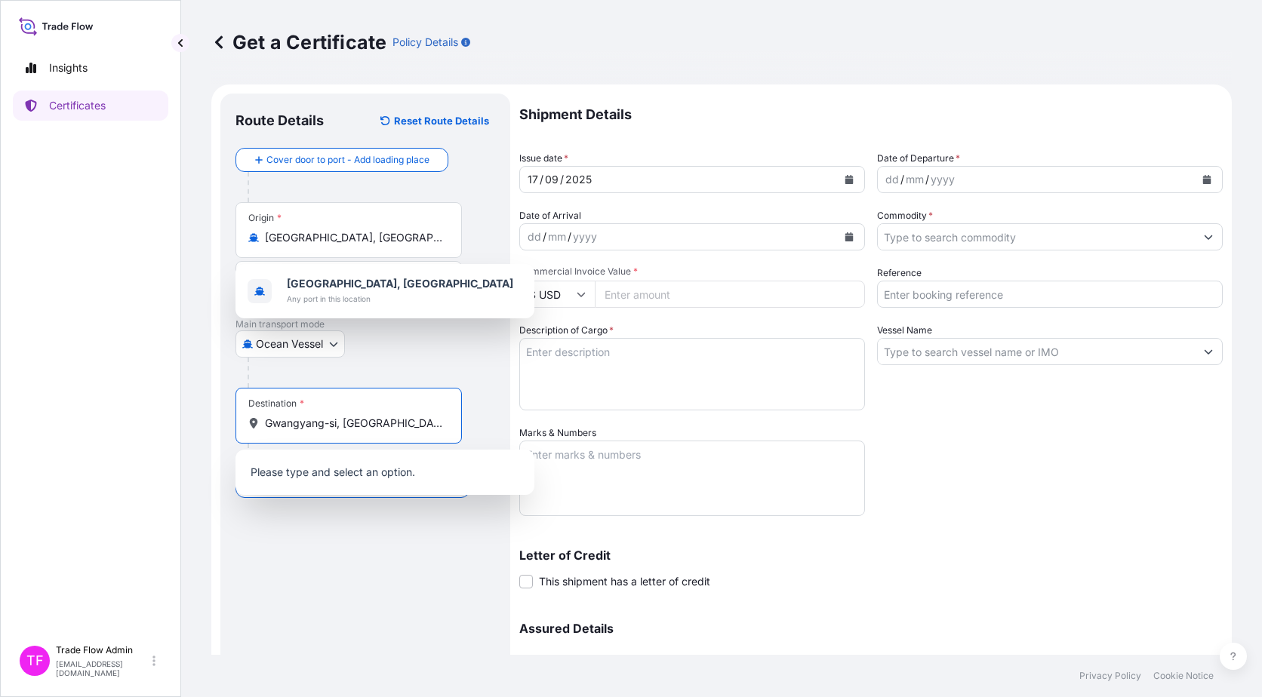
scroll to position [0, 36]
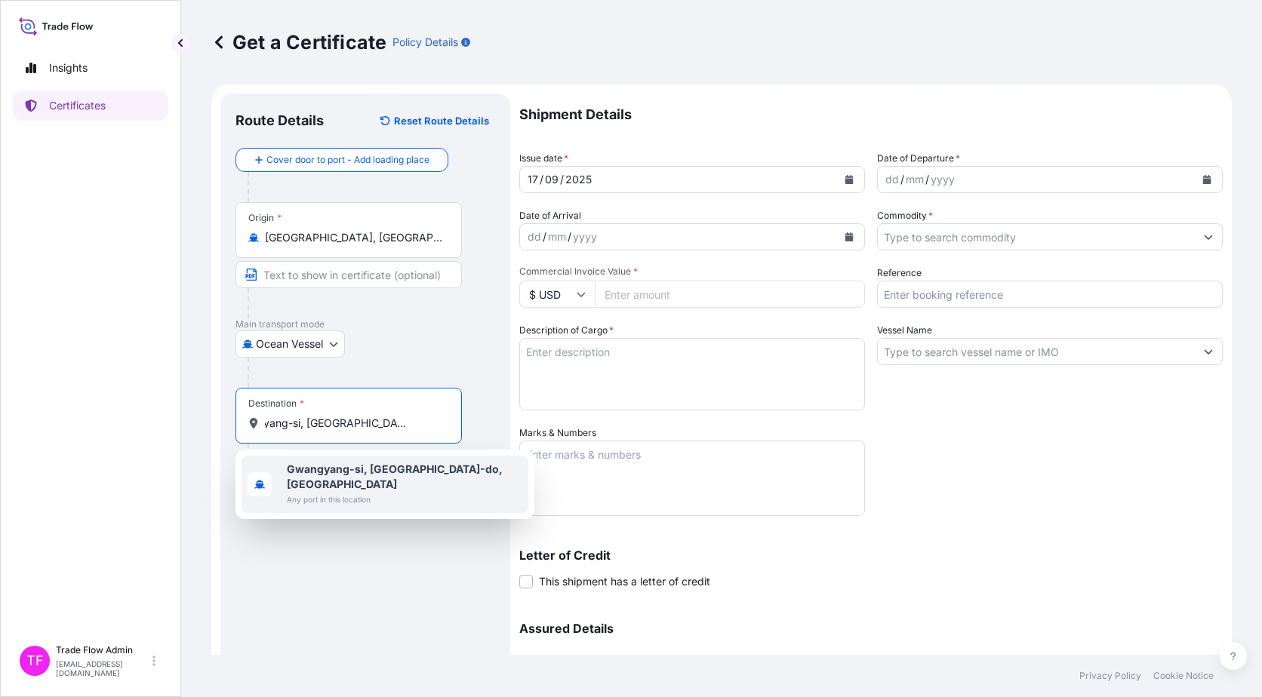
click at [360, 465] on b "Gwangyang-si, Jeollanam-do, South Korea" at bounding box center [395, 477] width 216 height 28
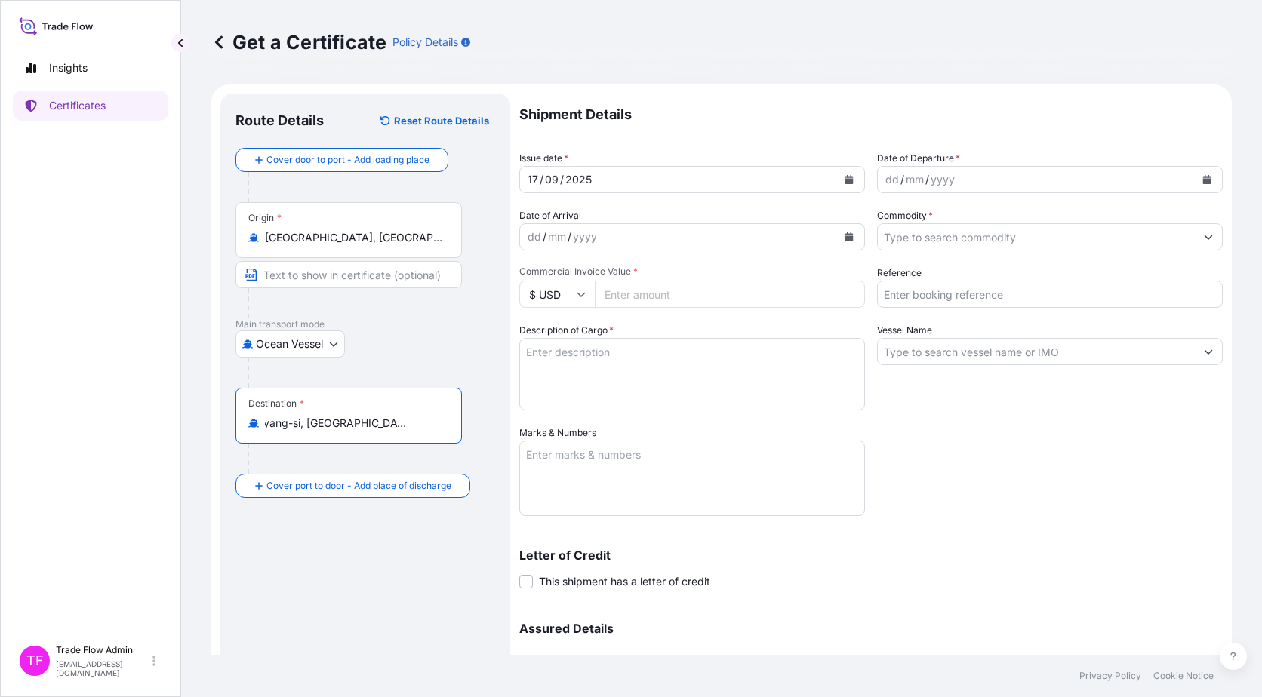
type input "Gwangyang-si, Jeollanam-do, South Korea"
click at [416, 579] on div "Route Details Reset Route Details Cover door to port - Add loading place Place …" at bounding box center [365, 446] width 260 height 674
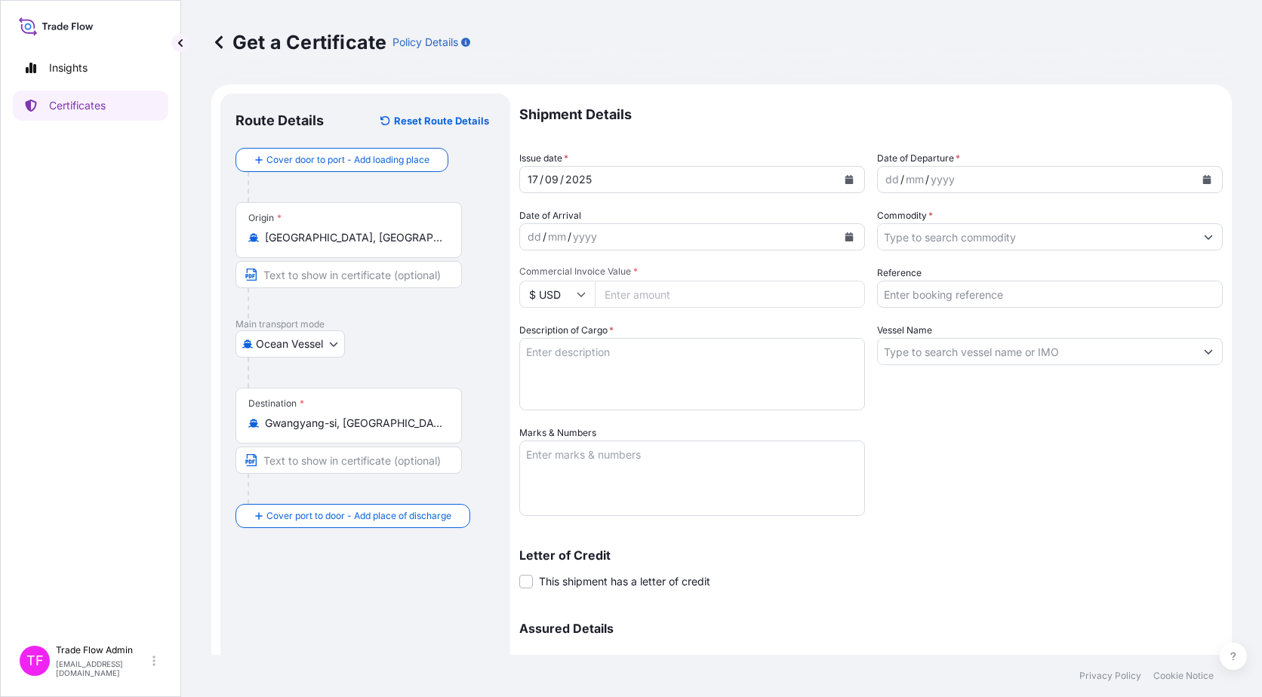
click at [846, 186] on button "Calendar" at bounding box center [849, 180] width 24 height 24
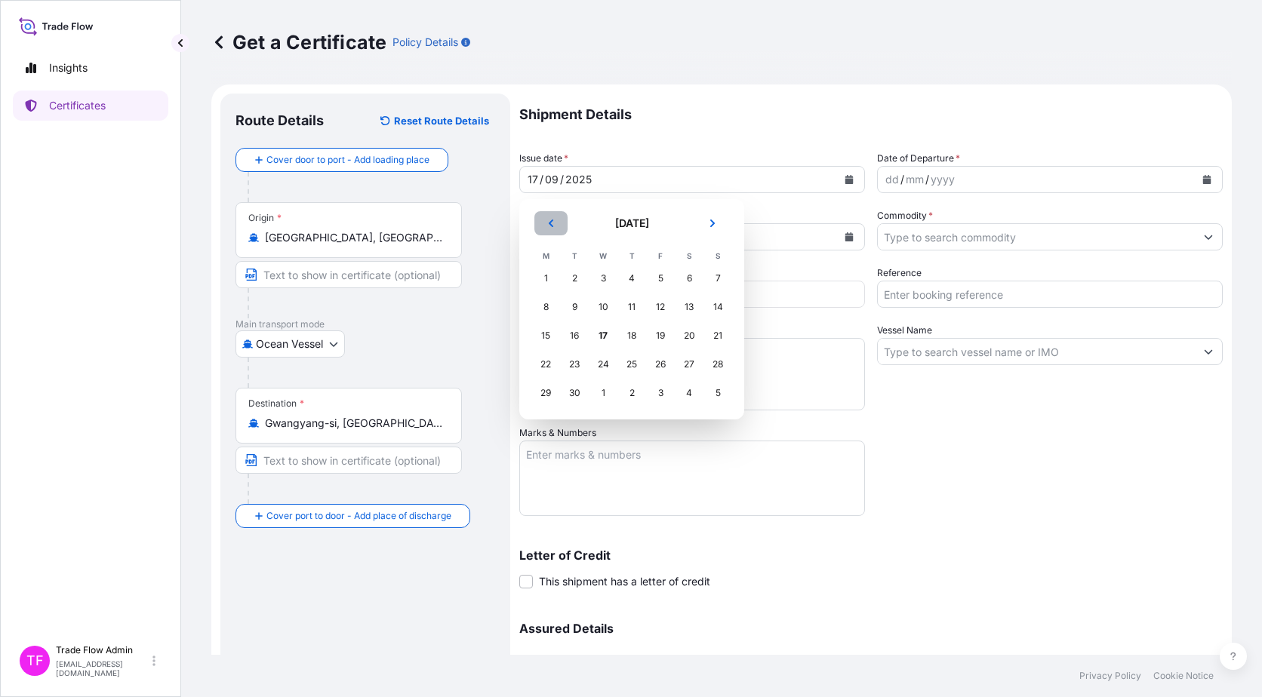
click at [557, 224] on button "Previous" at bounding box center [550, 223] width 33 height 24
click at [604, 369] on div "23" at bounding box center [602, 364] width 27 height 27
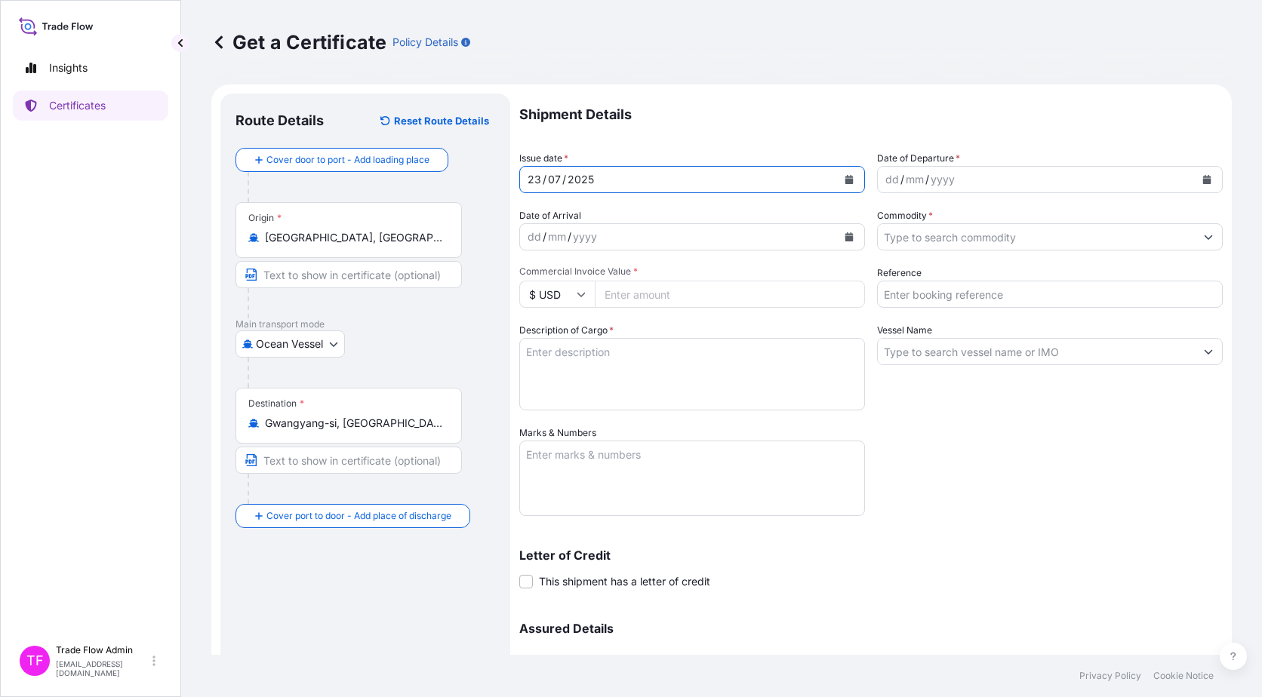
click at [1203, 183] on icon "Calendar" at bounding box center [1207, 179] width 8 height 9
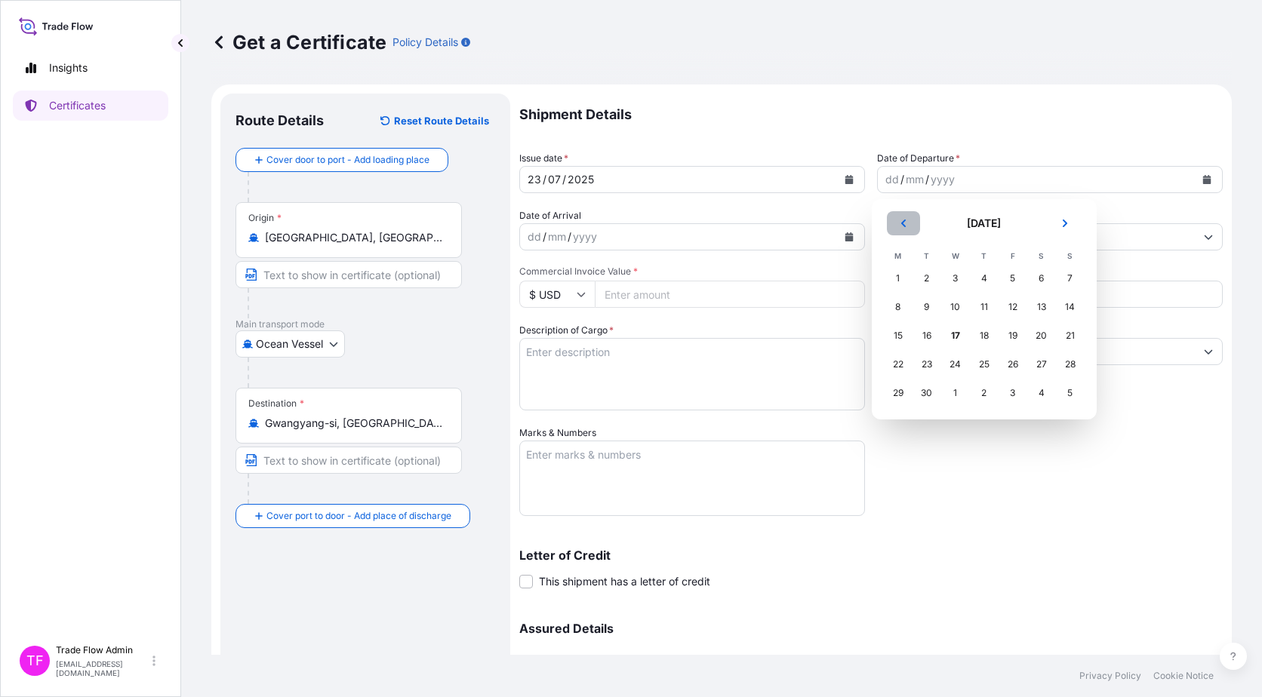
click at [890, 218] on button "Previous" at bounding box center [903, 223] width 33 height 24
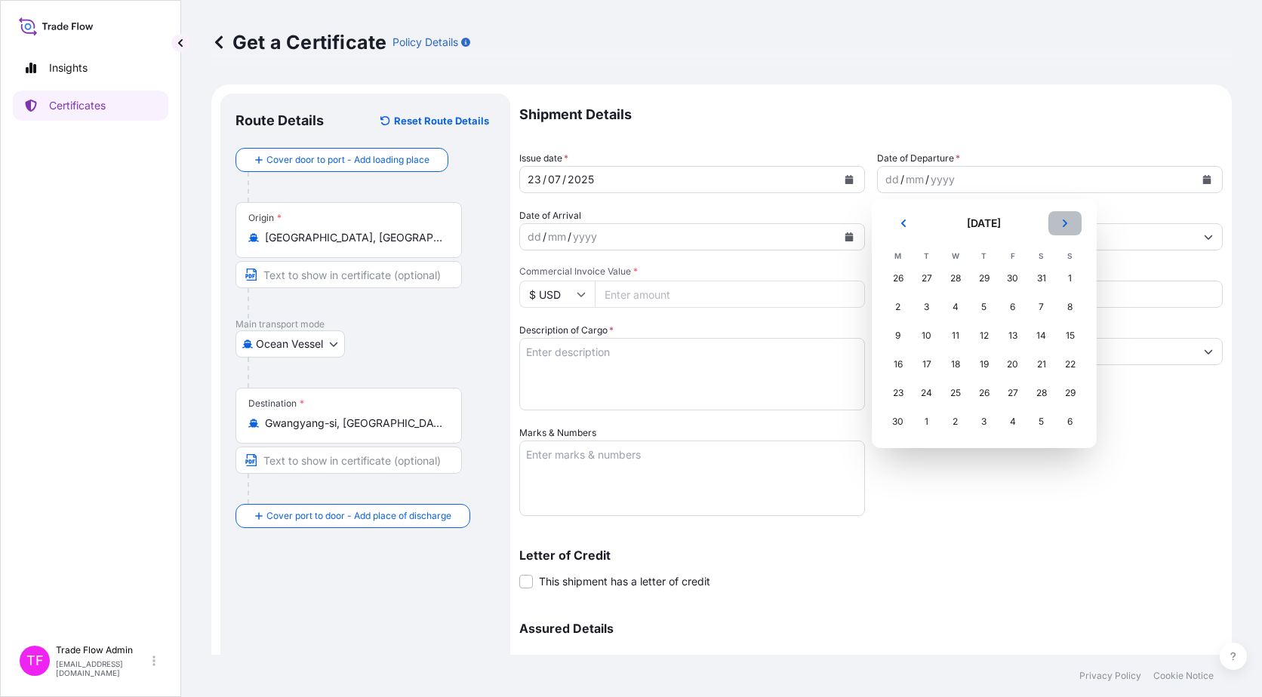
click at [1080, 220] on button "Next" at bounding box center [1064, 223] width 33 height 24
click at [951, 367] on div "23" at bounding box center [955, 364] width 27 height 27
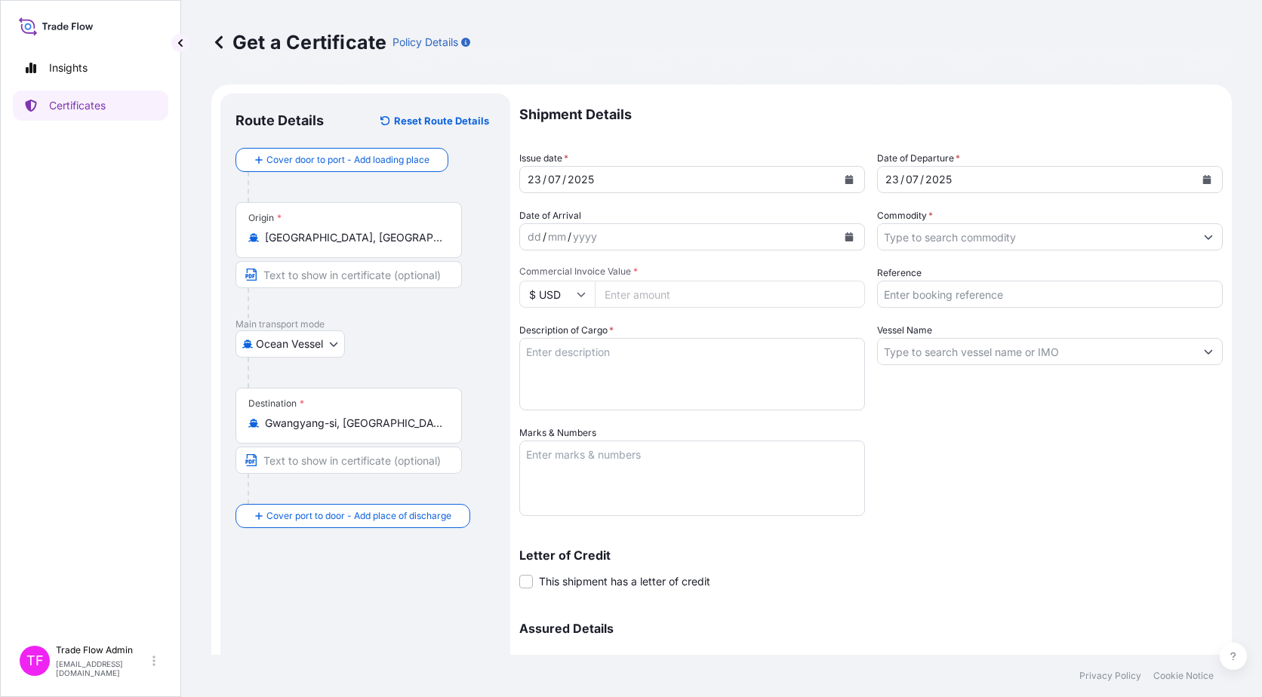
click at [688, 303] on input "Commercial Invoice Value *" at bounding box center [730, 294] width 270 height 27
type input "3246320"
click at [951, 447] on div "Shipment Details Issue date * 23 / 07 / 2025 Date of Departure * 23 / 07 / 2025…" at bounding box center [870, 425] width 703 height 662
click at [1018, 302] on input "Reference" at bounding box center [1050, 294] width 346 height 27
type input "2025-E0158-1"
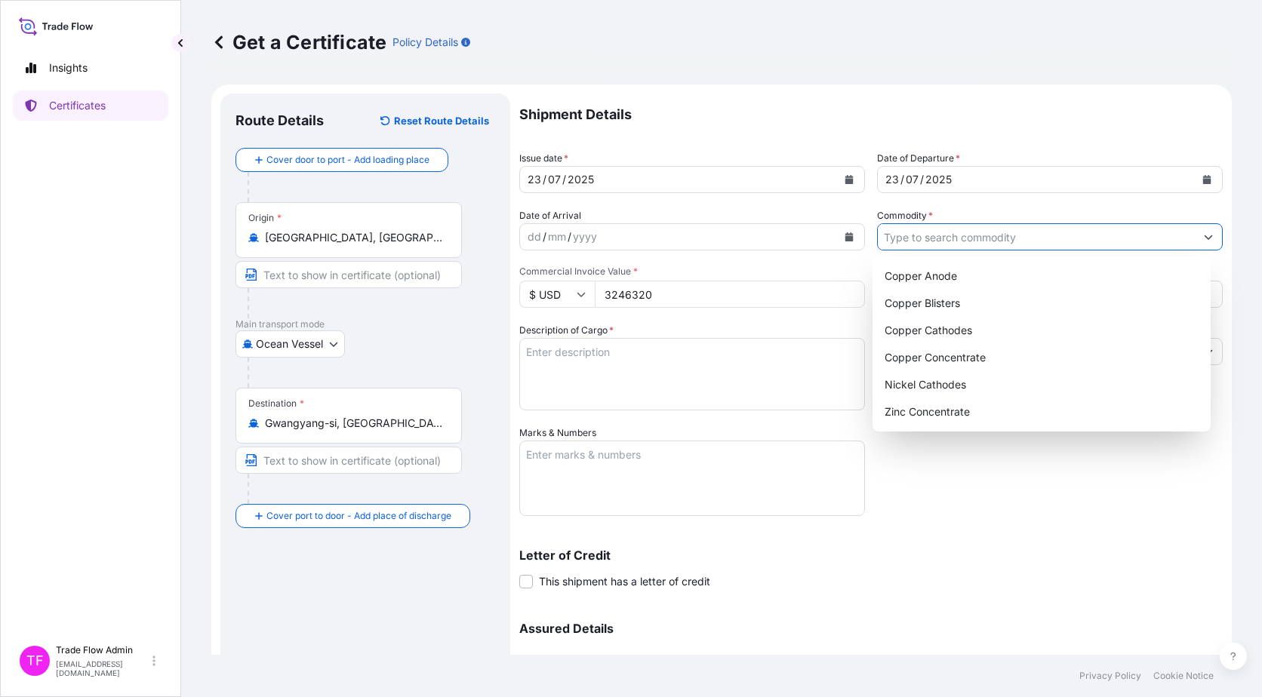
click at [988, 239] on input "Commodity *" at bounding box center [1036, 236] width 317 height 27
click at [967, 330] on div "Copper Cathodes" at bounding box center [1041, 330] width 327 height 27
type input "Copper Cathodes"
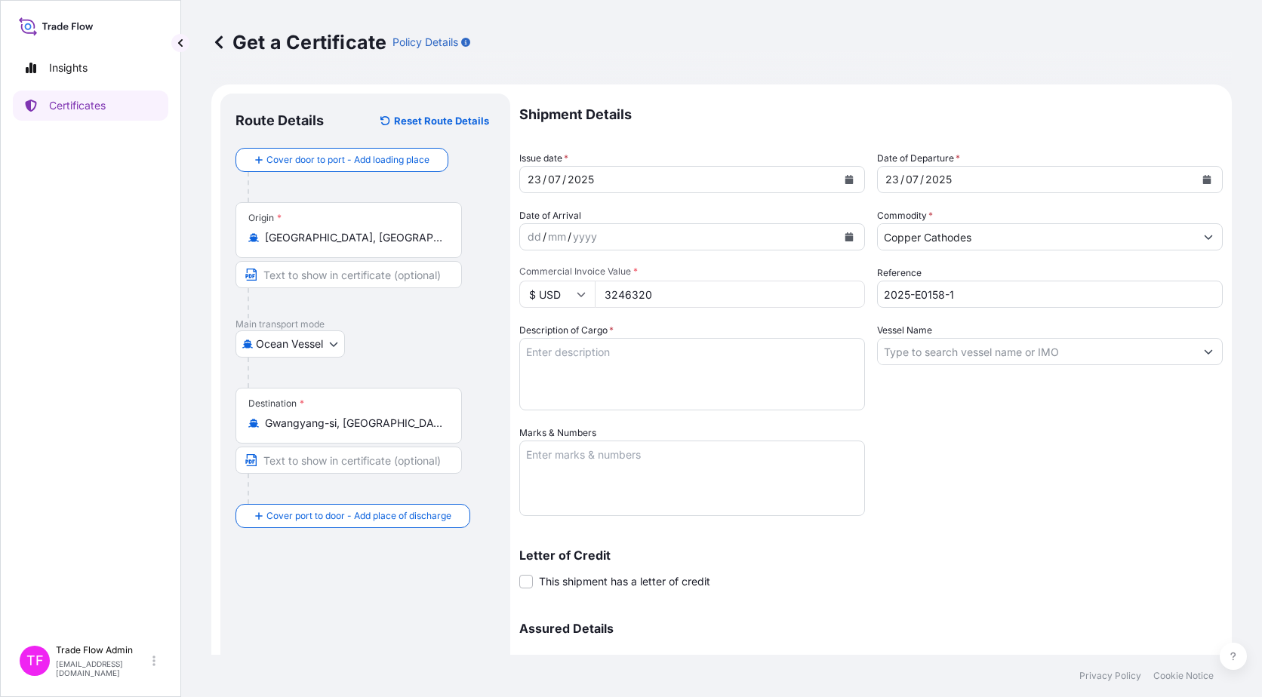
click at [561, 375] on textarea "Description of Cargo *" at bounding box center [692, 374] width 346 height 72
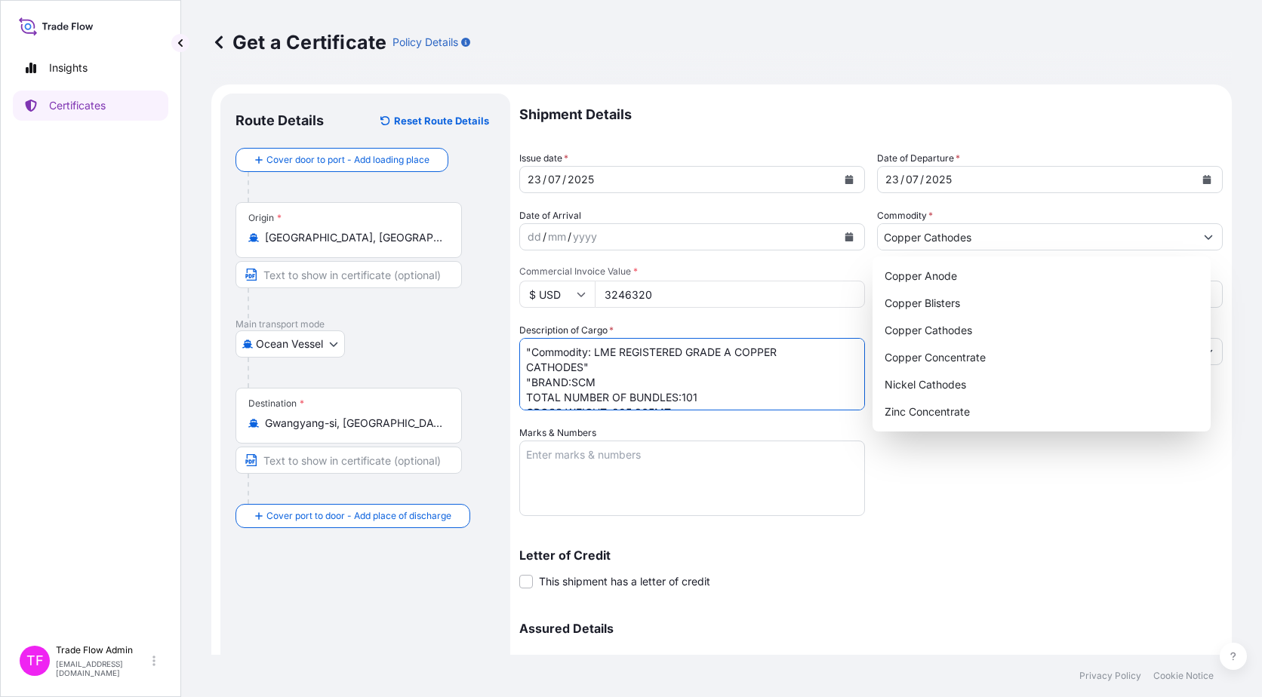
scroll to position [24, 0]
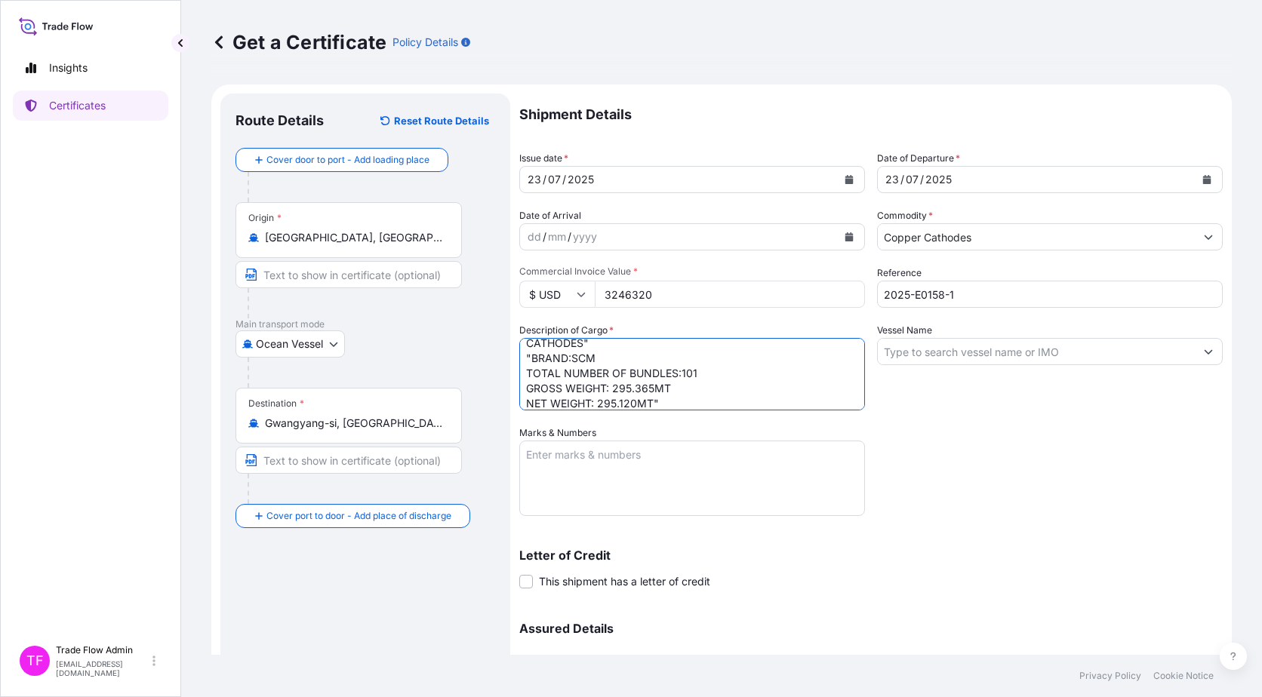
type textarea ""Commodity: LME REGISTERED GRADE A COPPER CATHODES" "BRAND:SCM TOTAL NUMBER OF …"
click at [934, 372] on div "Vessel Name" at bounding box center [1050, 367] width 346 height 88
click at [928, 354] on input "Vessel Name" at bounding box center [1036, 351] width 317 height 27
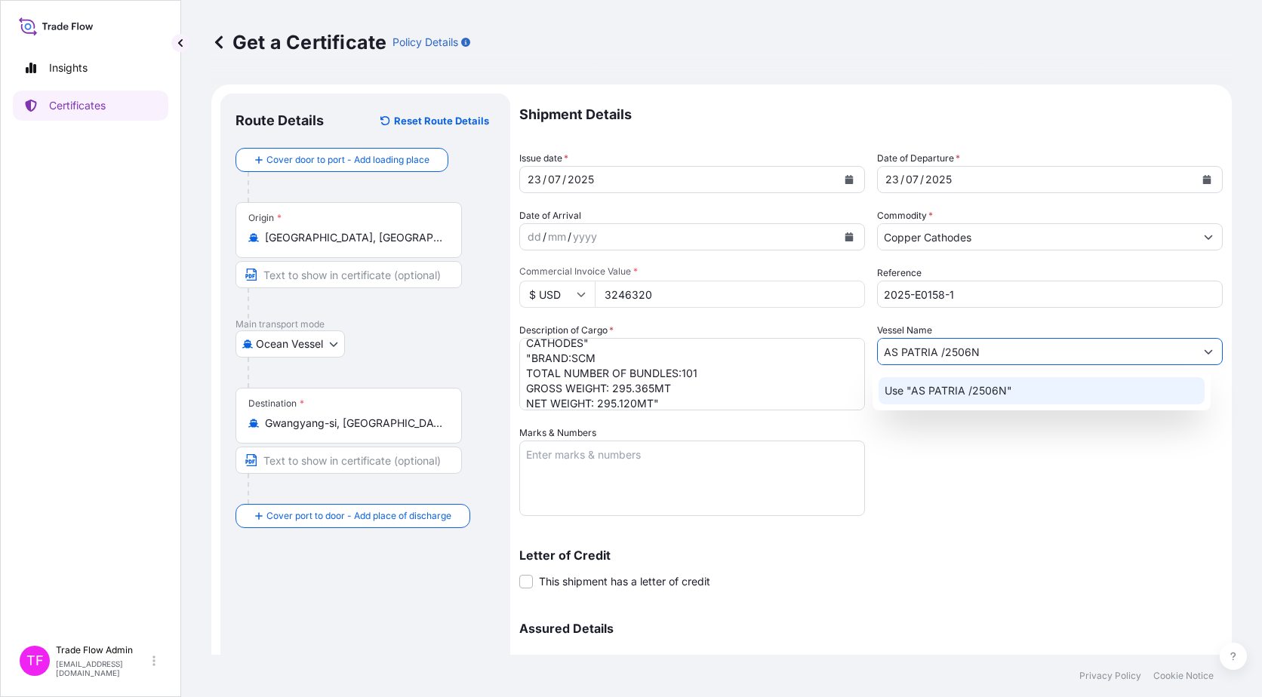
click at [924, 393] on p "Use "AS PATRIA /2506N"" at bounding box center [948, 390] width 128 height 15
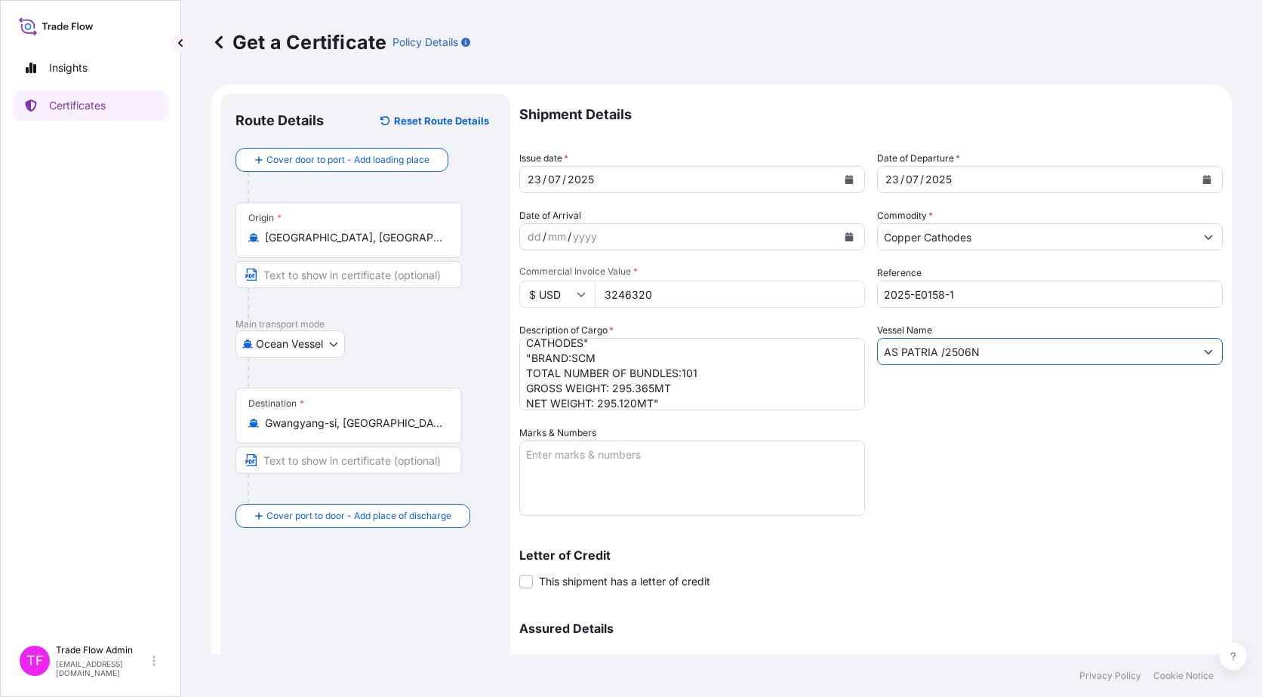
type input "AS PATRIA /2506N"
click at [575, 480] on textarea "Marks & Numbers" at bounding box center [692, 478] width 346 height 75
type textarea "B/L NO. KMTCSHA0242923"
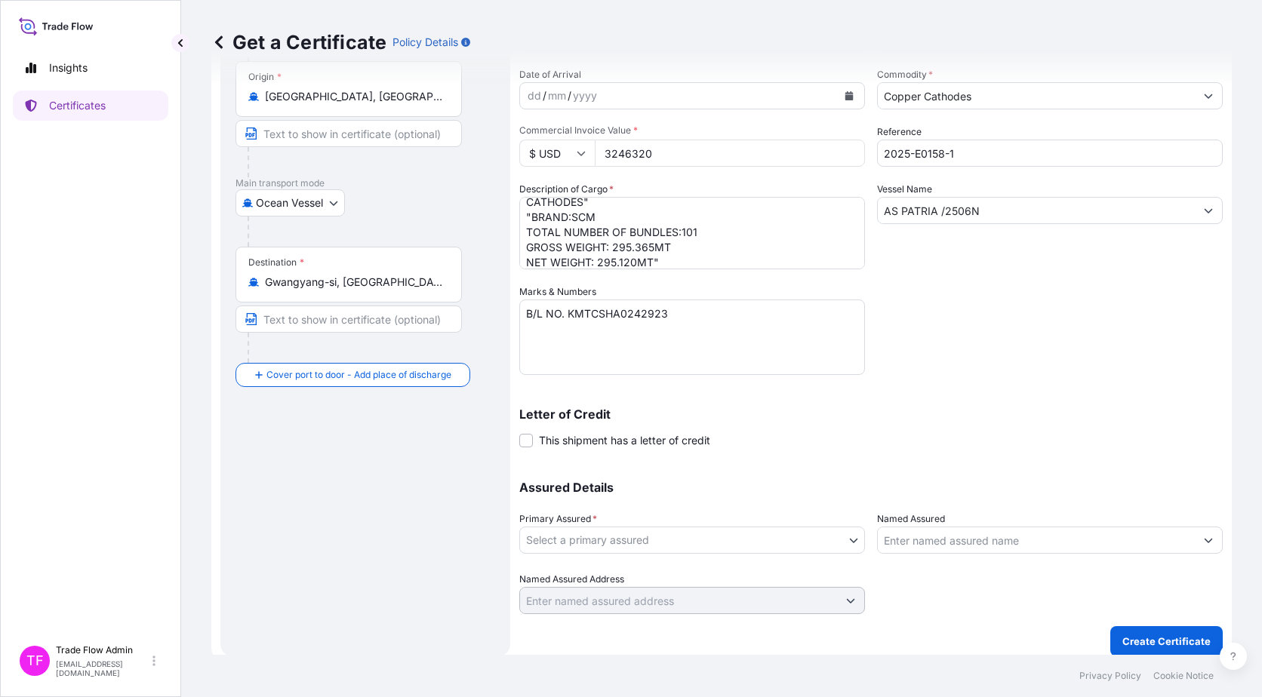
scroll to position [142, 0]
click at [697, 536] on body "Insights Certificates TF Trade Flow Admin trade.flow+citic@wtwco.com Get a Cert…" at bounding box center [631, 348] width 1262 height 697
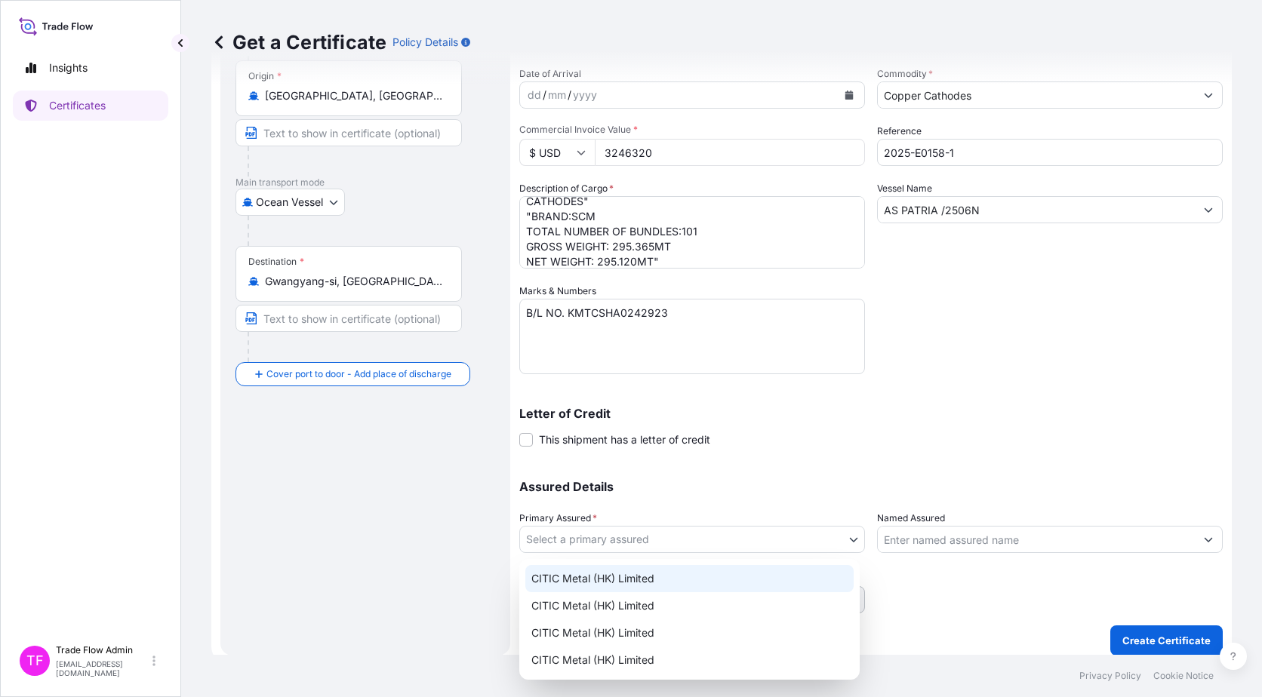
click at [655, 567] on div "CITIC Metal (HK) Limited" at bounding box center [689, 578] width 328 height 27
select select "31478"
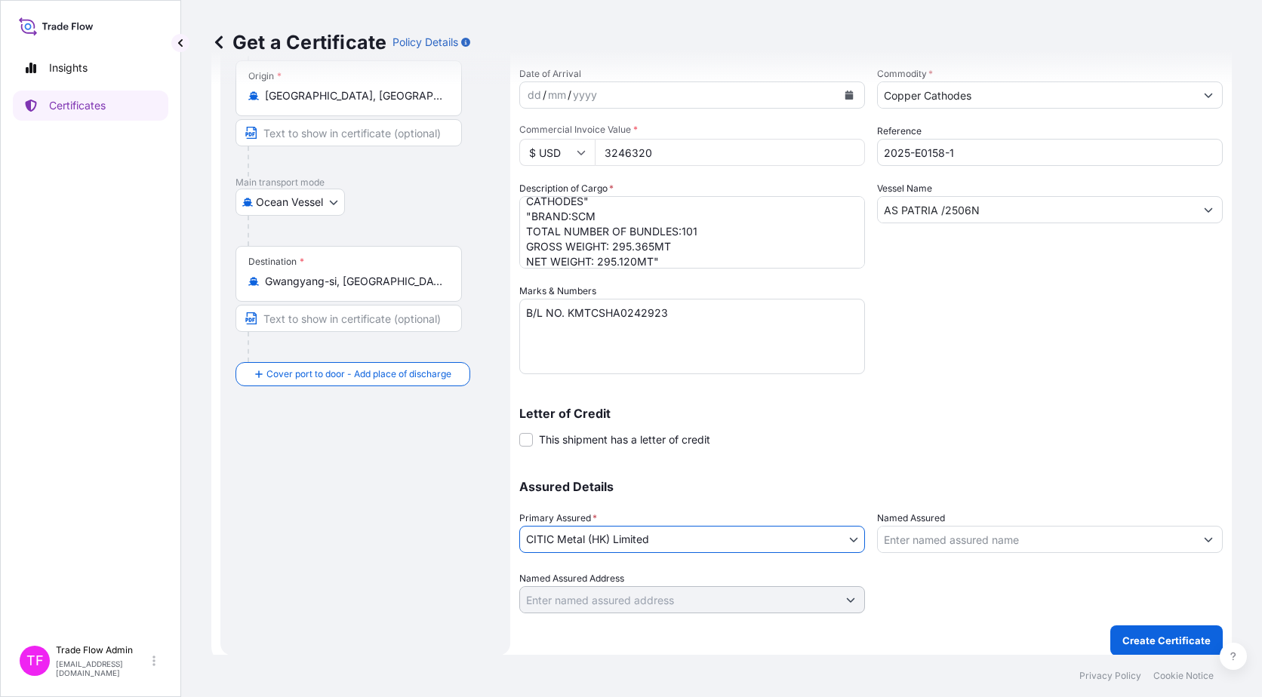
click at [736, 472] on div "Assured Details Primary Assured * CITIC Metal (HK) Limited CITIC Metal (HK) Lim…" at bounding box center [870, 538] width 703 height 151
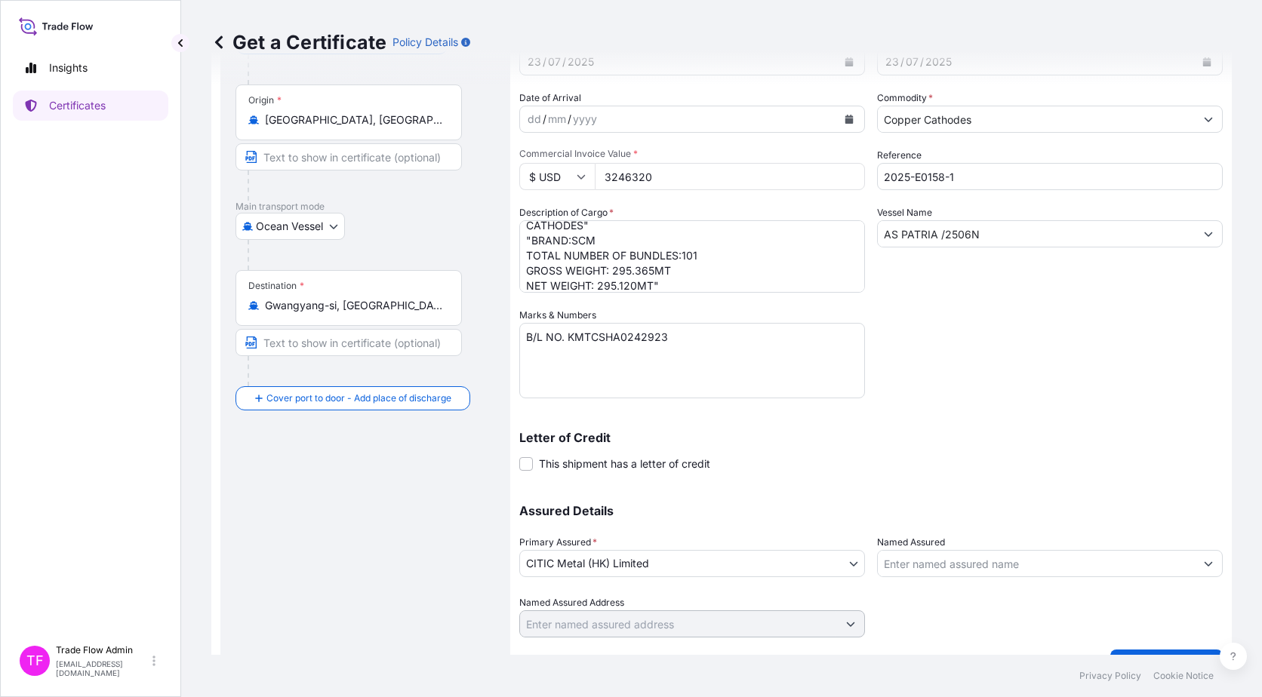
scroll to position [152, 0]
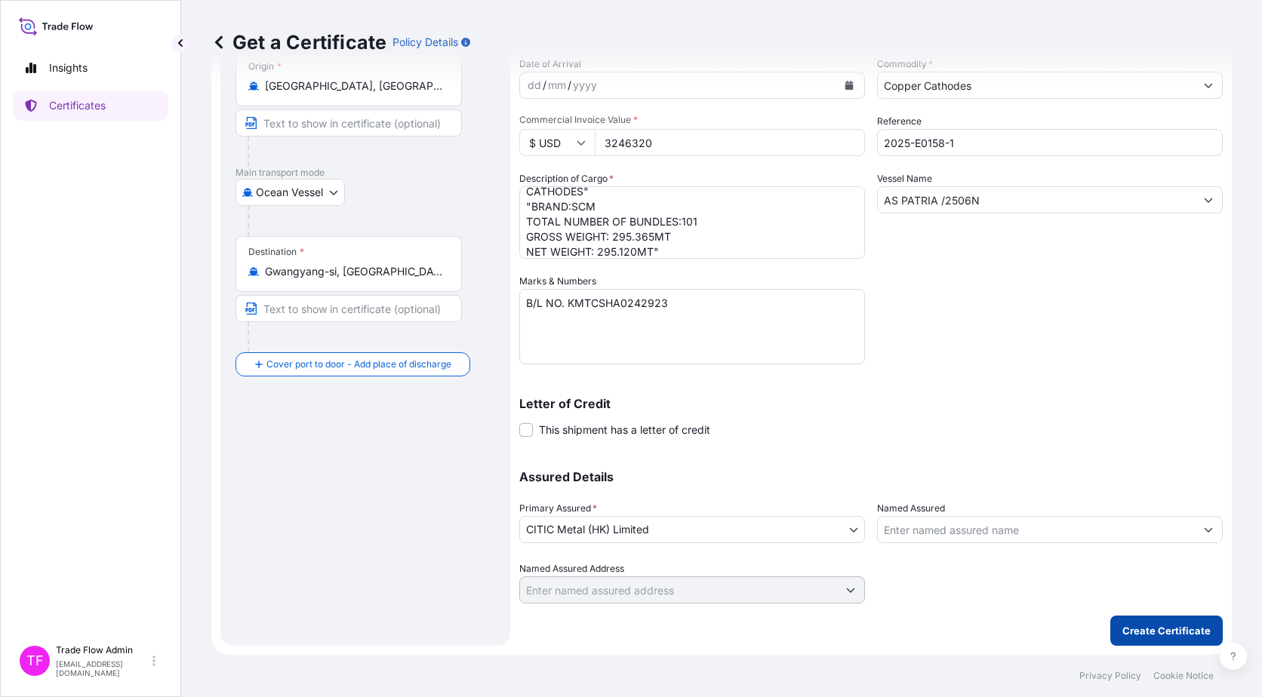
click at [1122, 628] on p "Create Certificate" at bounding box center [1166, 630] width 88 height 15
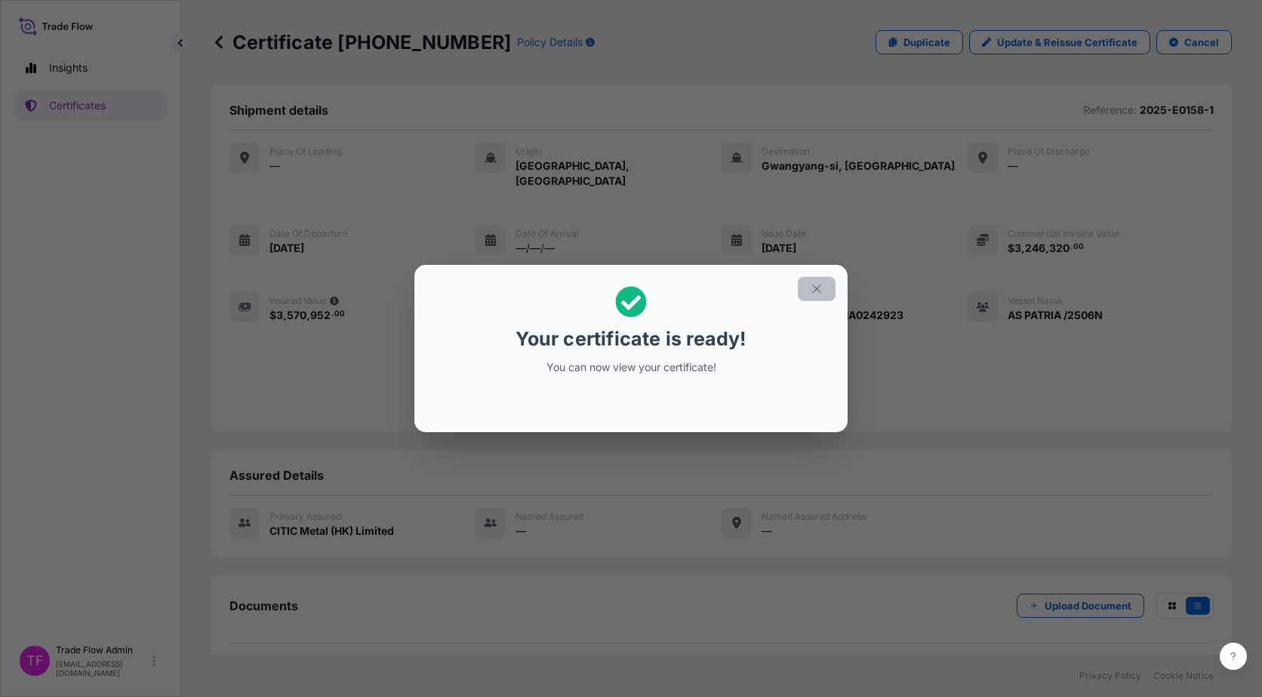
click at [804, 290] on button "button" at bounding box center [817, 289] width 38 height 24
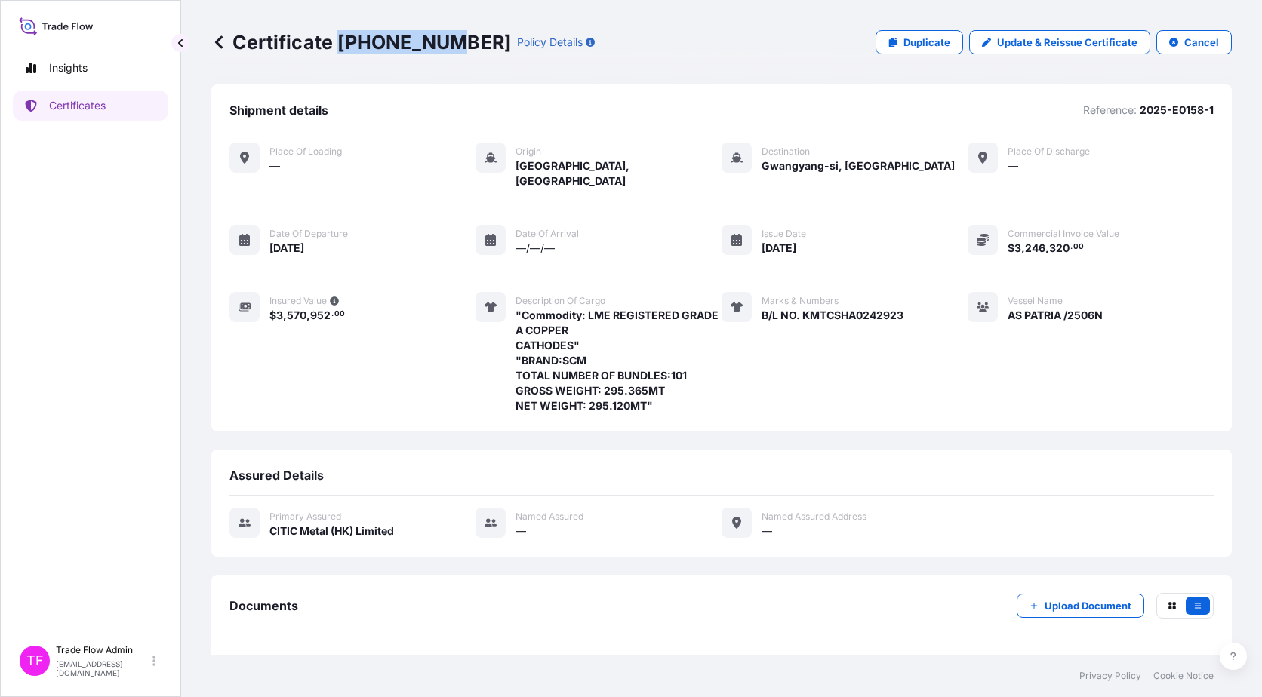
drag, startPoint x: 340, startPoint y: 37, endPoint x: 444, endPoint y: 45, distance: 104.4
click at [444, 45] on p "Certificate 31478-54-1" at bounding box center [361, 42] width 300 height 24
click at [144, 94] on link "Certificates" at bounding box center [90, 106] width 155 height 30
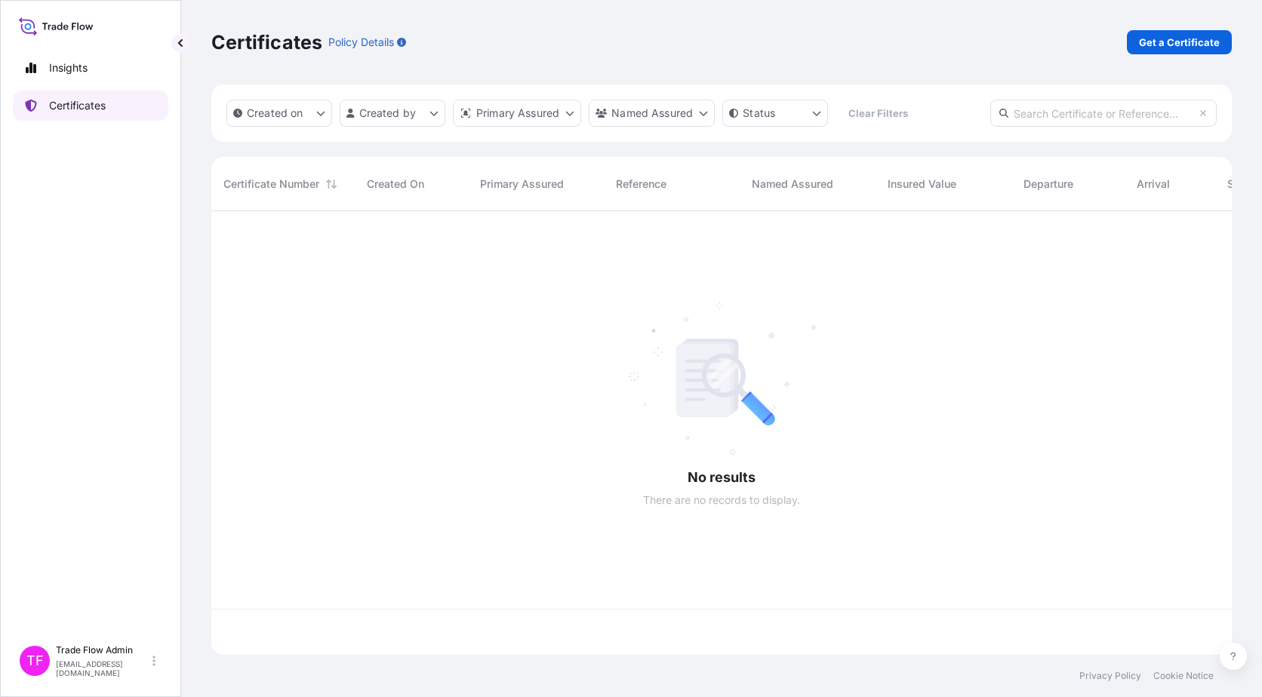
scroll to position [441, 1009]
click at [998, 120] on input "text" at bounding box center [1103, 113] width 226 height 27
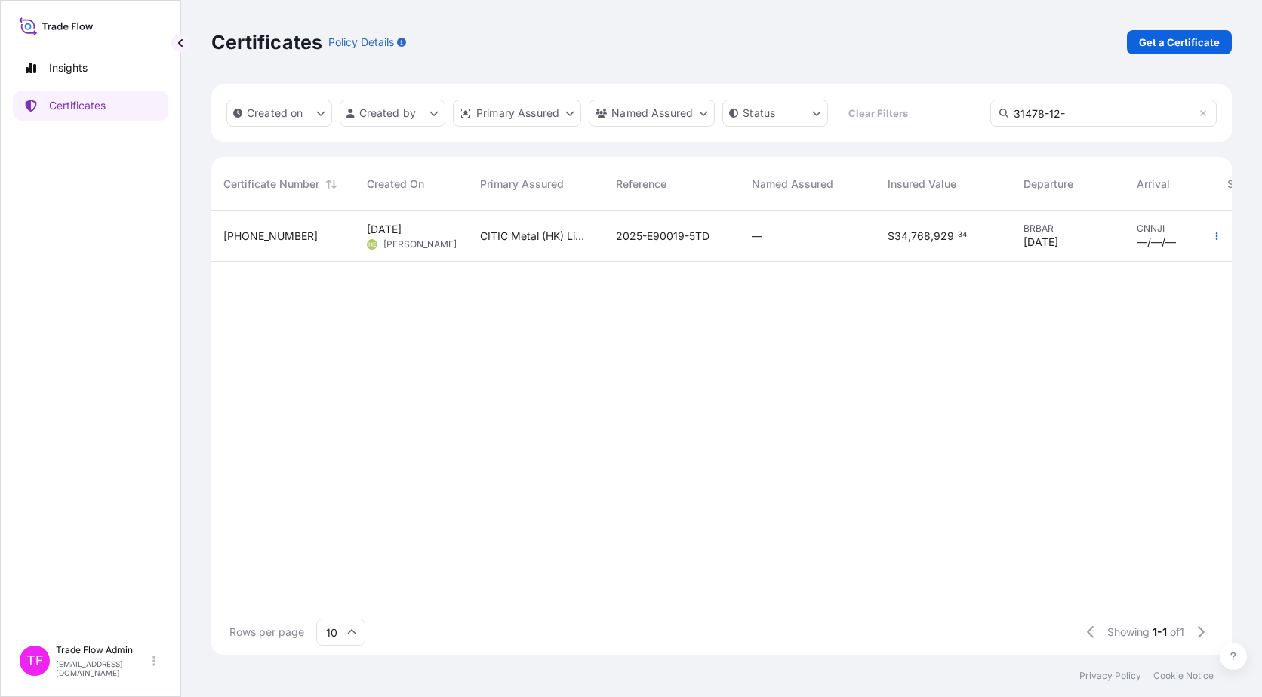
type input "31478-12-"
click at [537, 248] on div "CITIC Metal (HK) Limited" at bounding box center [536, 236] width 136 height 51
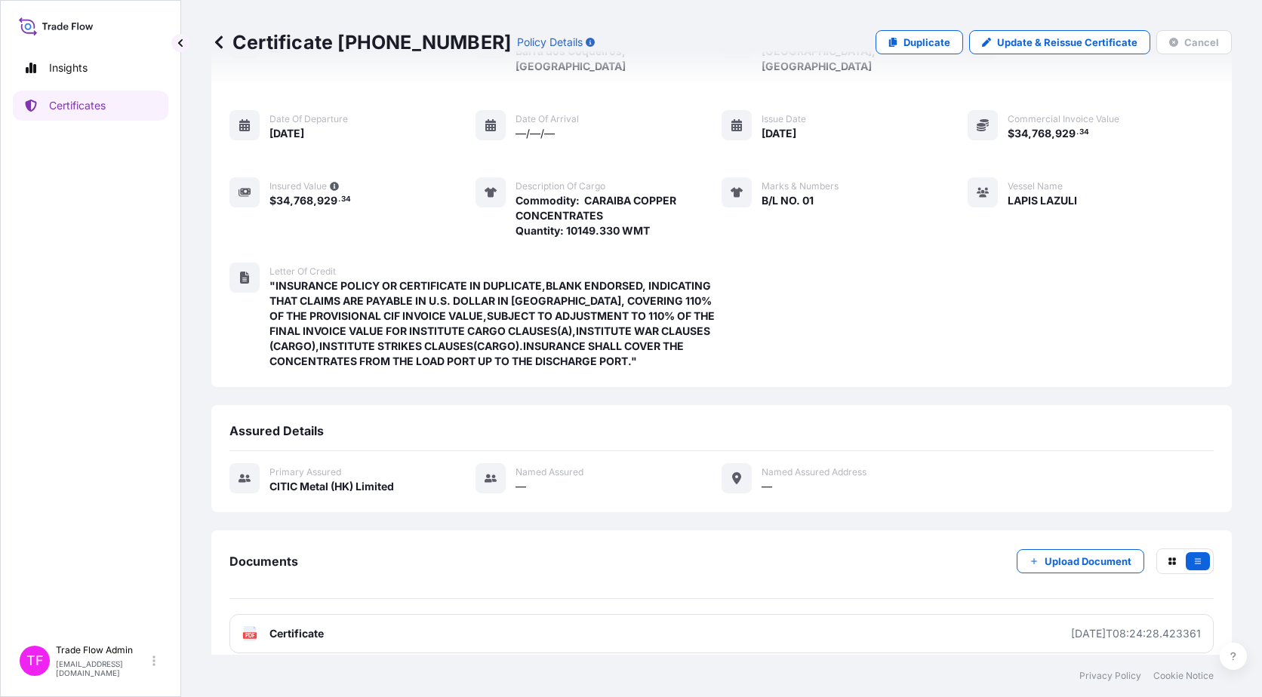
scroll to position [116, 0]
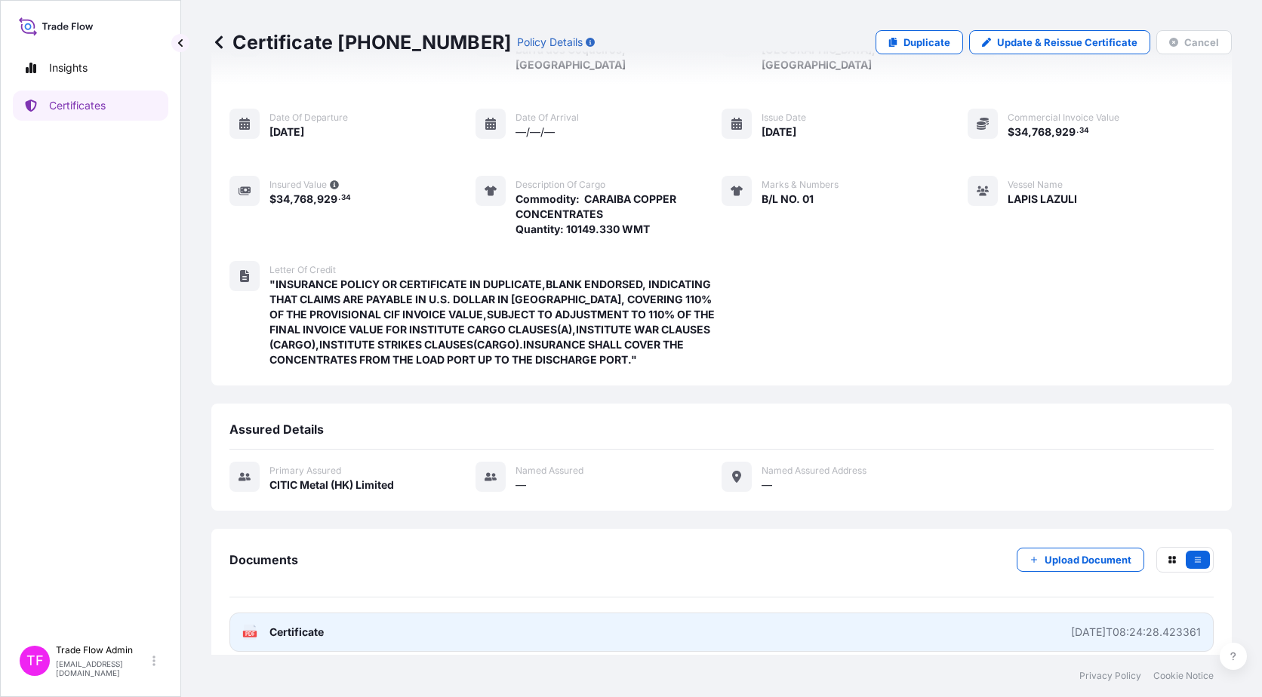
click at [323, 636] on link "PDF Certificate 2025-07-08T08:24:28.423361" at bounding box center [721, 632] width 984 height 39
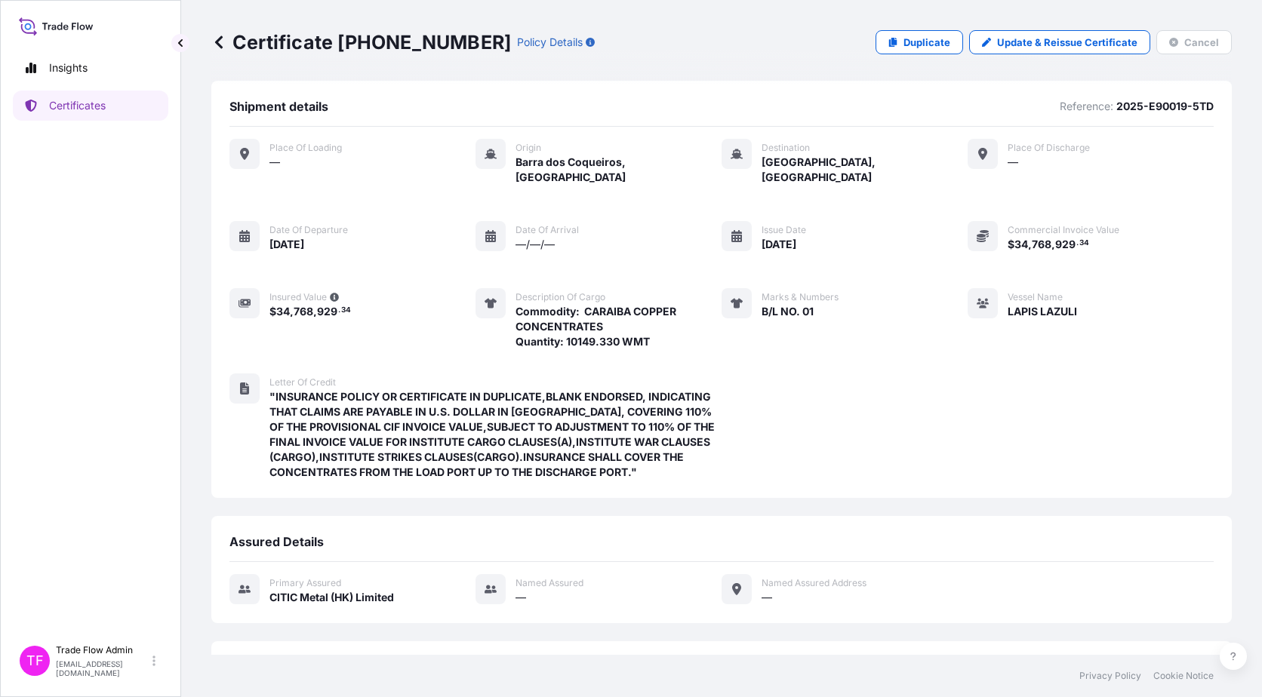
scroll to position [0, 0]
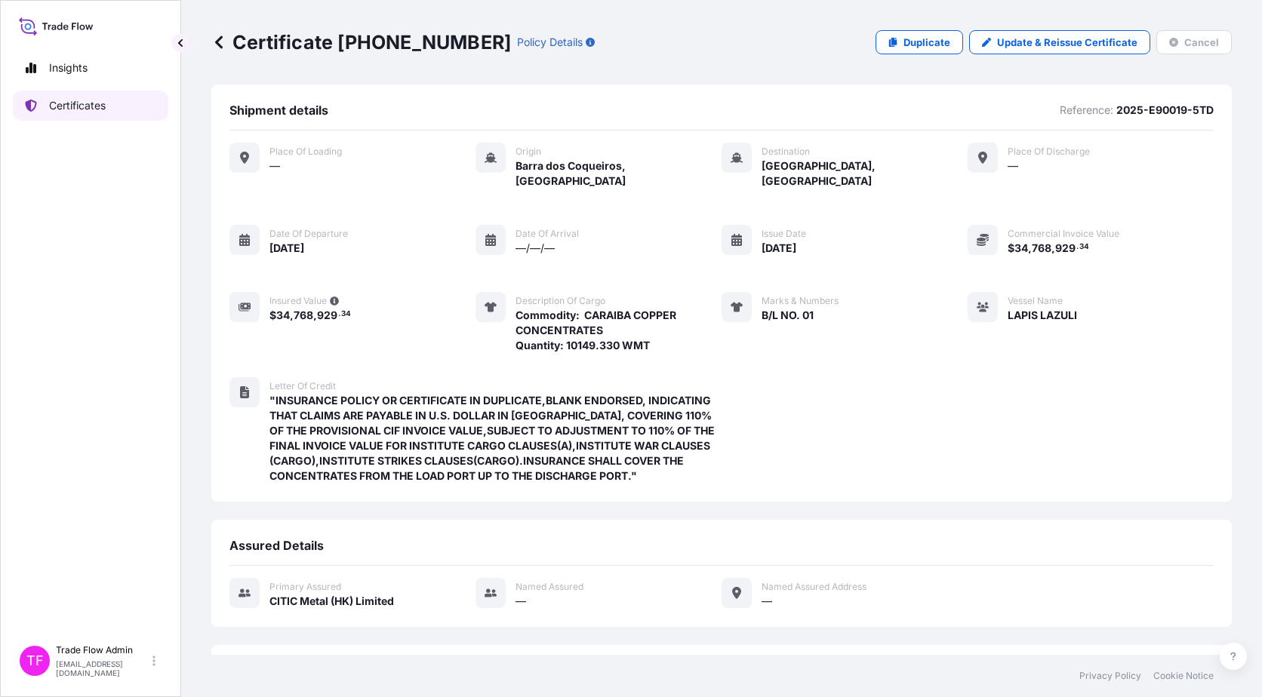
click at [83, 114] on link "Certificates" at bounding box center [90, 106] width 155 height 30
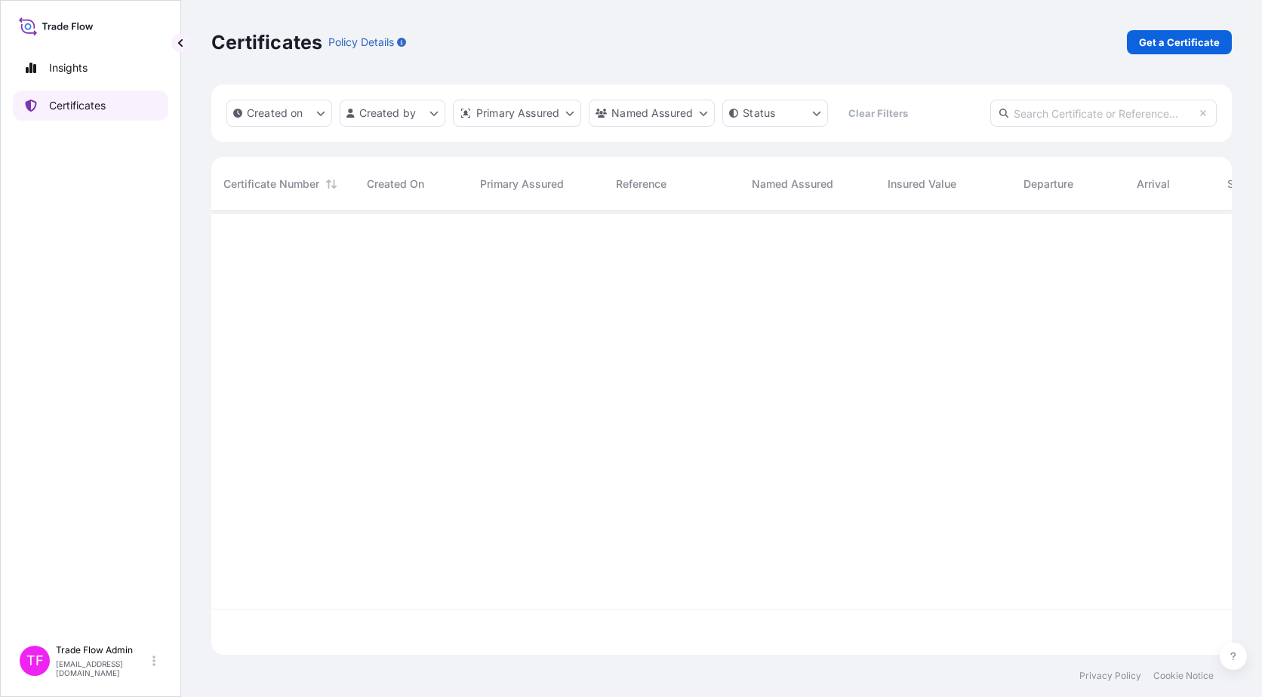
scroll to position [441, 1009]
click at [1182, 45] on p "Get a Certificate" at bounding box center [1179, 42] width 81 height 15
select select "Ocean Vessel"
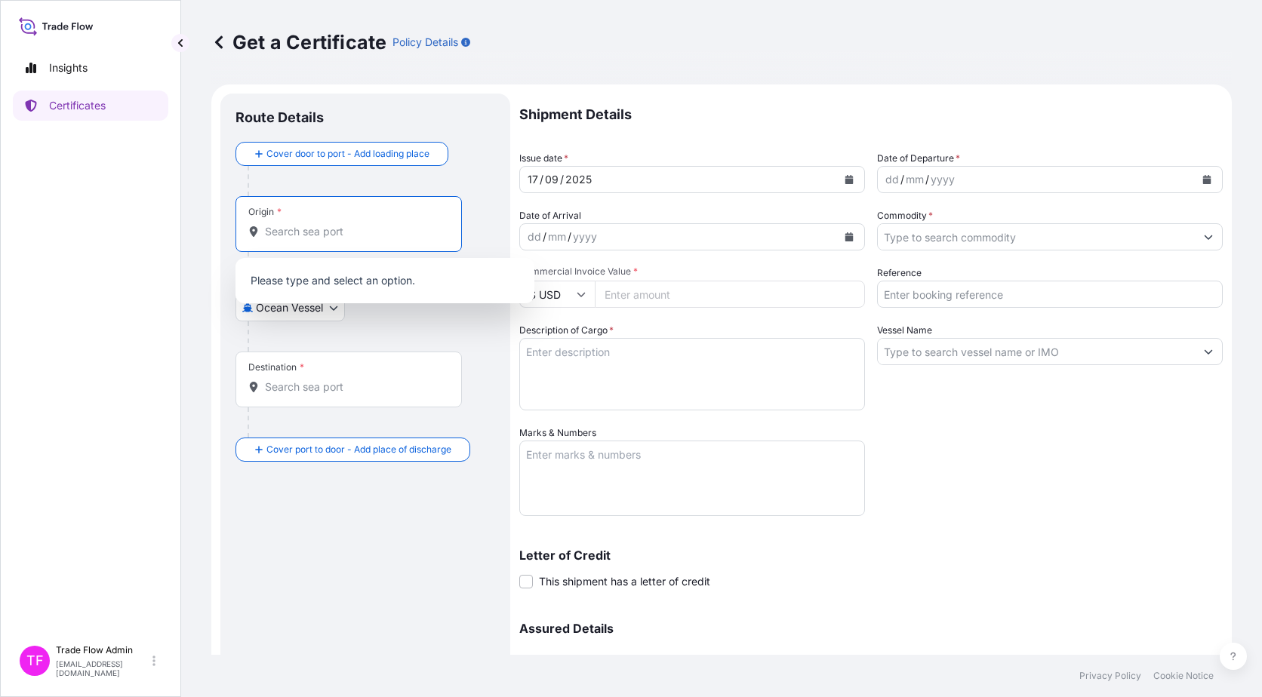
click at [354, 227] on input "Origin *" at bounding box center [354, 231] width 178 height 15
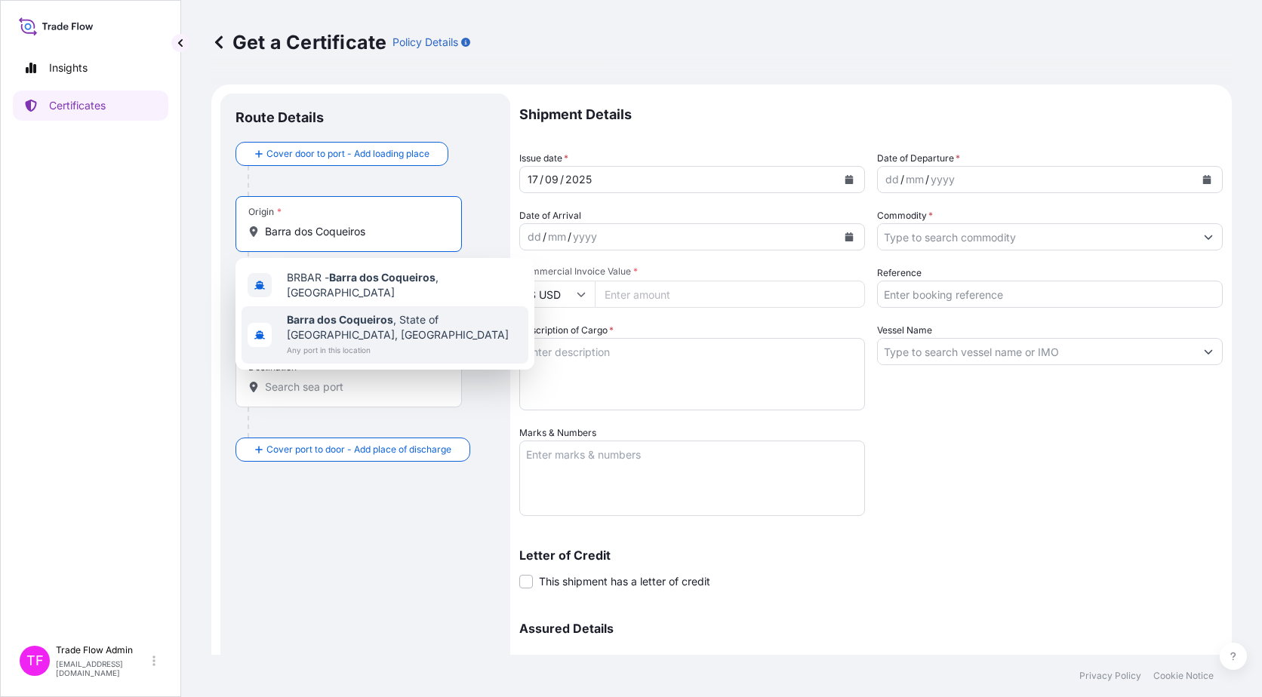
click at [483, 321] on span "Barra dos Coqueiros , State of Sergipe, Brazil" at bounding box center [404, 327] width 235 height 30
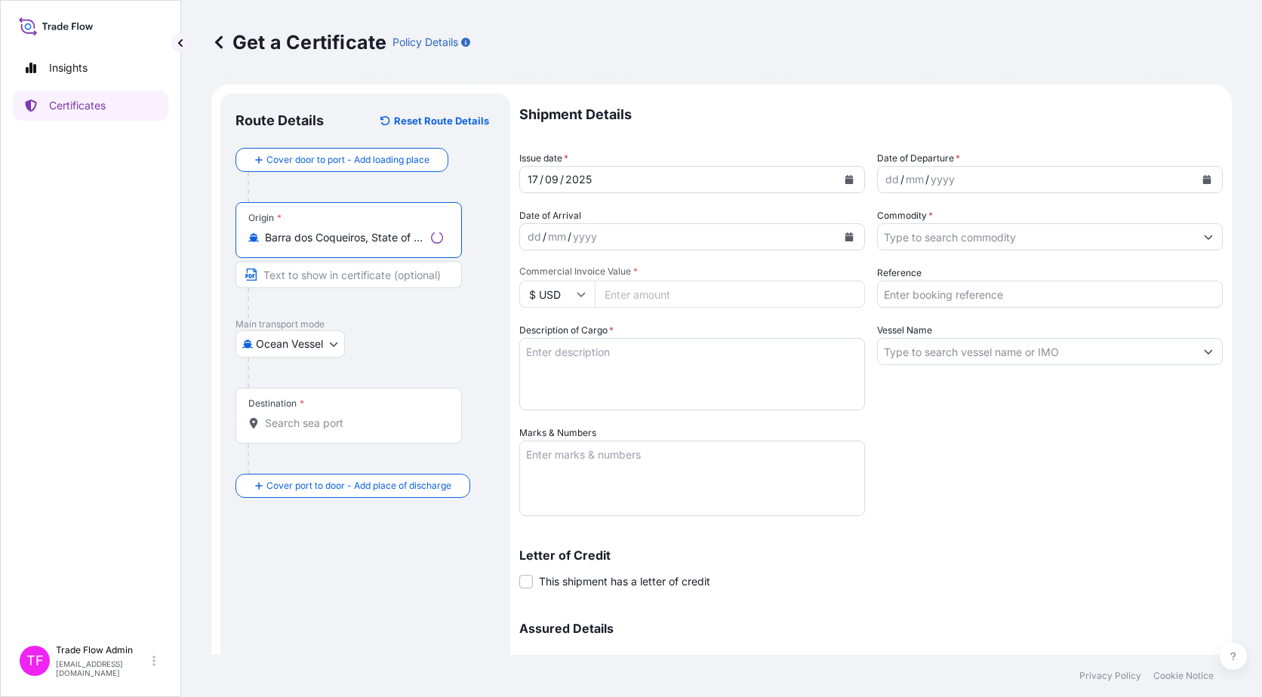
type input "Barra dos Coqueiros, State of Sergipe, Brazil"
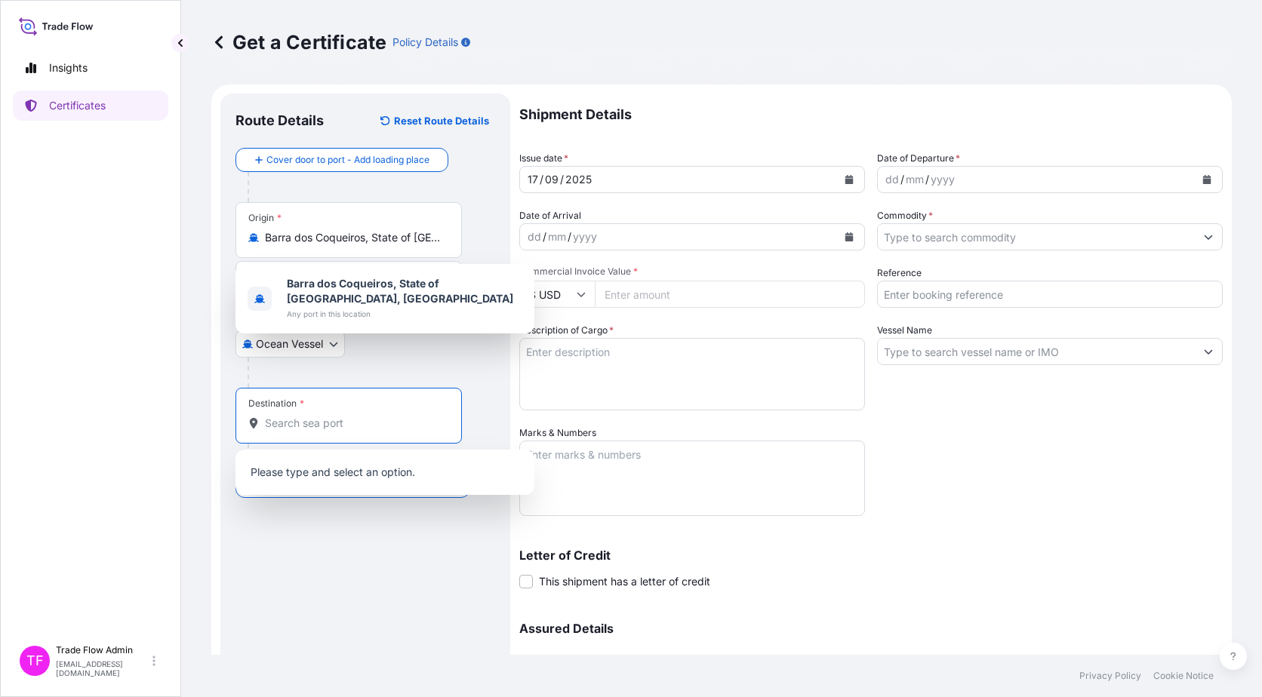
click at [297, 423] on input "Destination *" at bounding box center [354, 423] width 178 height 15
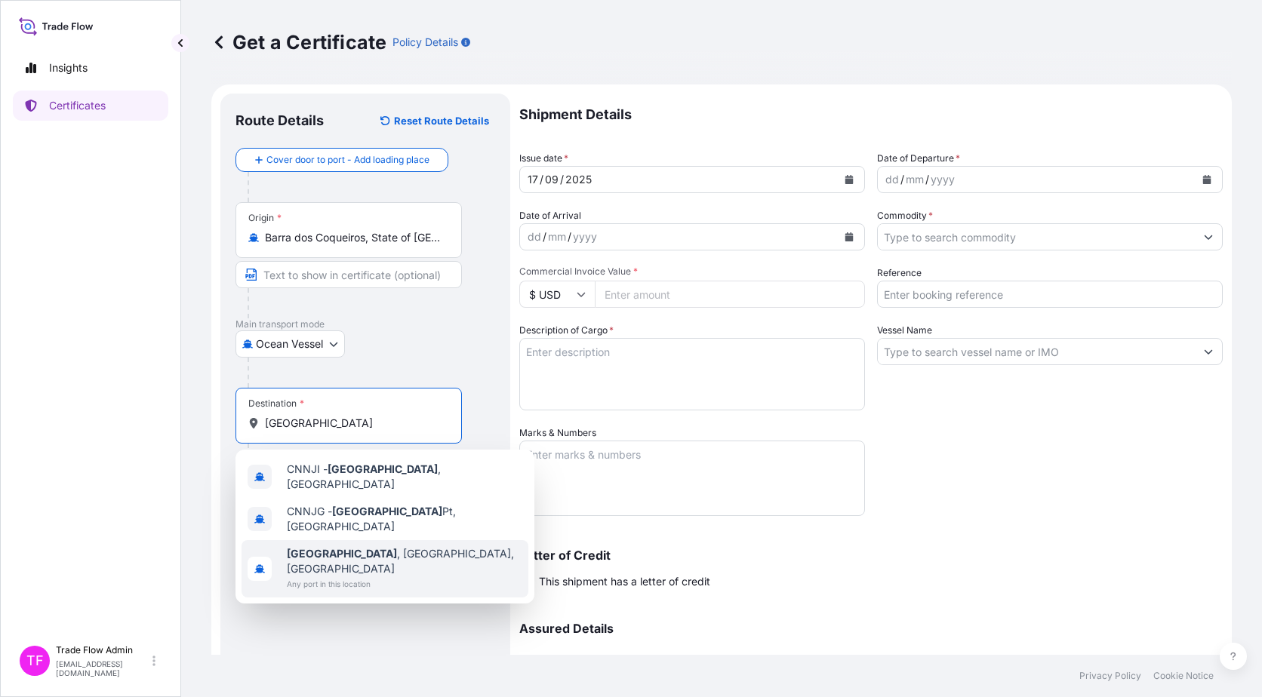
click at [381, 576] on span "Any port in this location" at bounding box center [404, 583] width 235 height 15
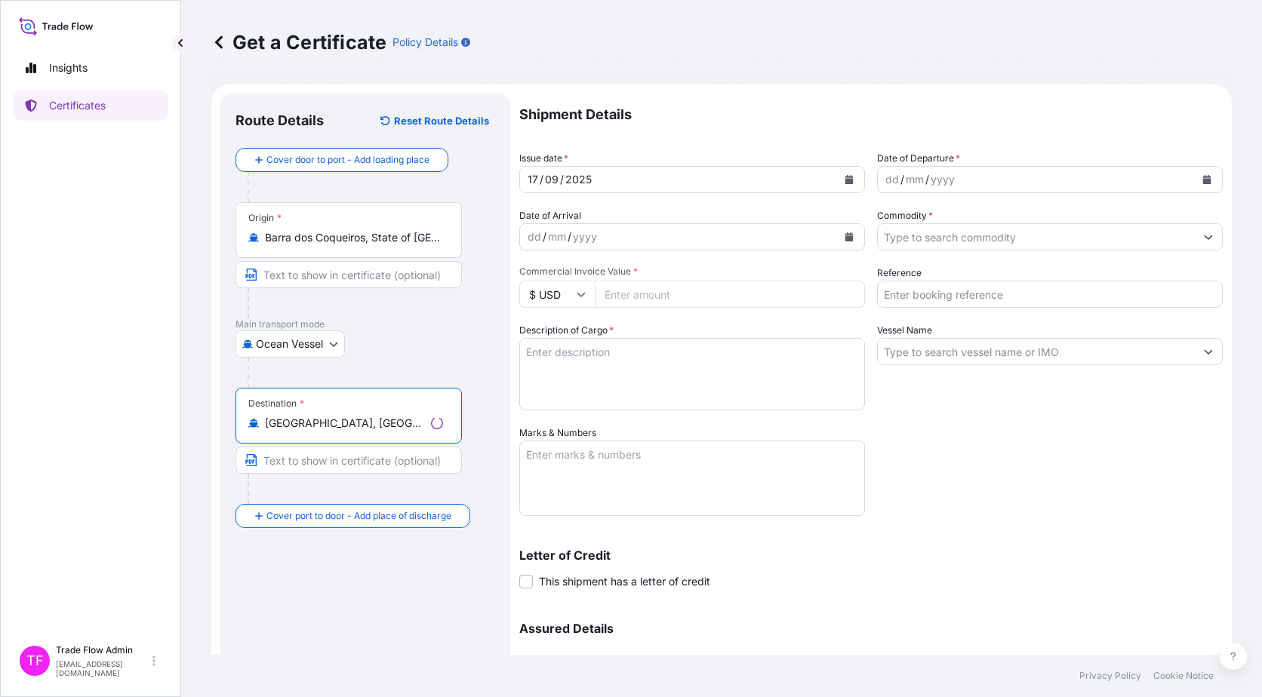
type input "Nanjing, Jiangsu, China"
click at [482, 476] on div "Destination * Nanjing, Jiangsu, China" at bounding box center [365, 446] width 260 height 116
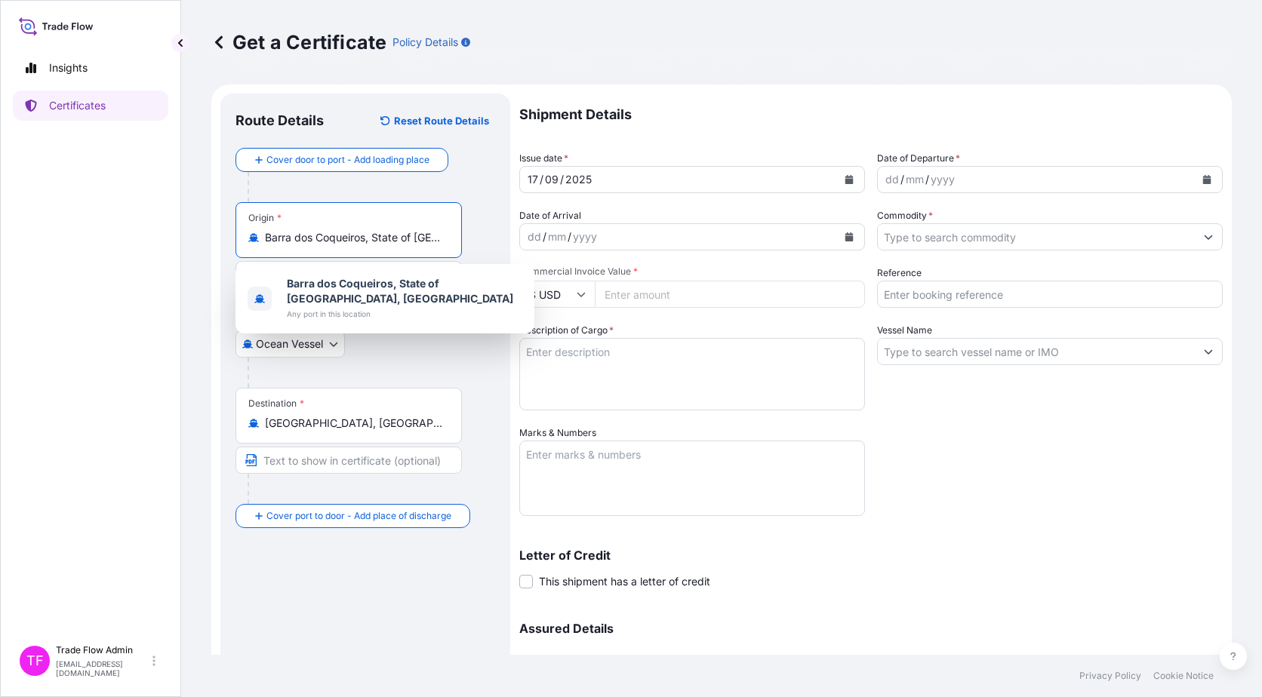
click at [412, 235] on input "Barra dos Coqueiros, State of Sergipe, Brazil" at bounding box center [354, 237] width 178 height 15
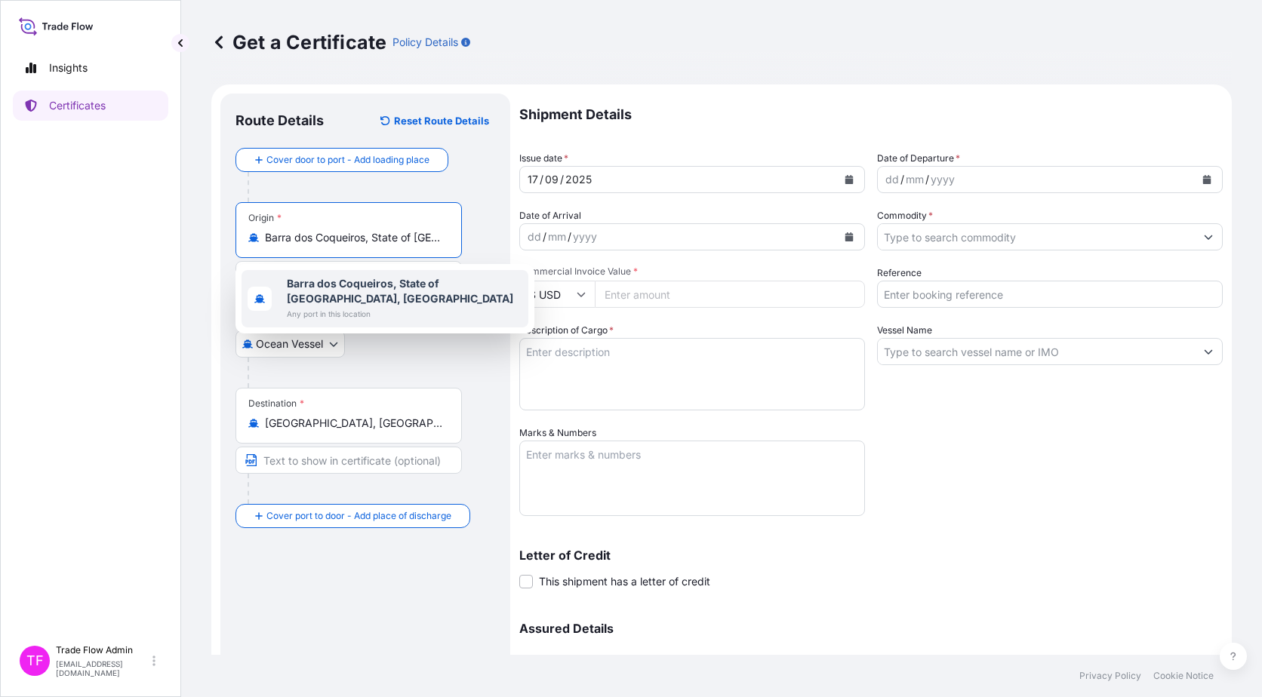
click at [435, 290] on span "Barra dos Coqueiros, State of Sergipe, Brazil" at bounding box center [404, 291] width 235 height 30
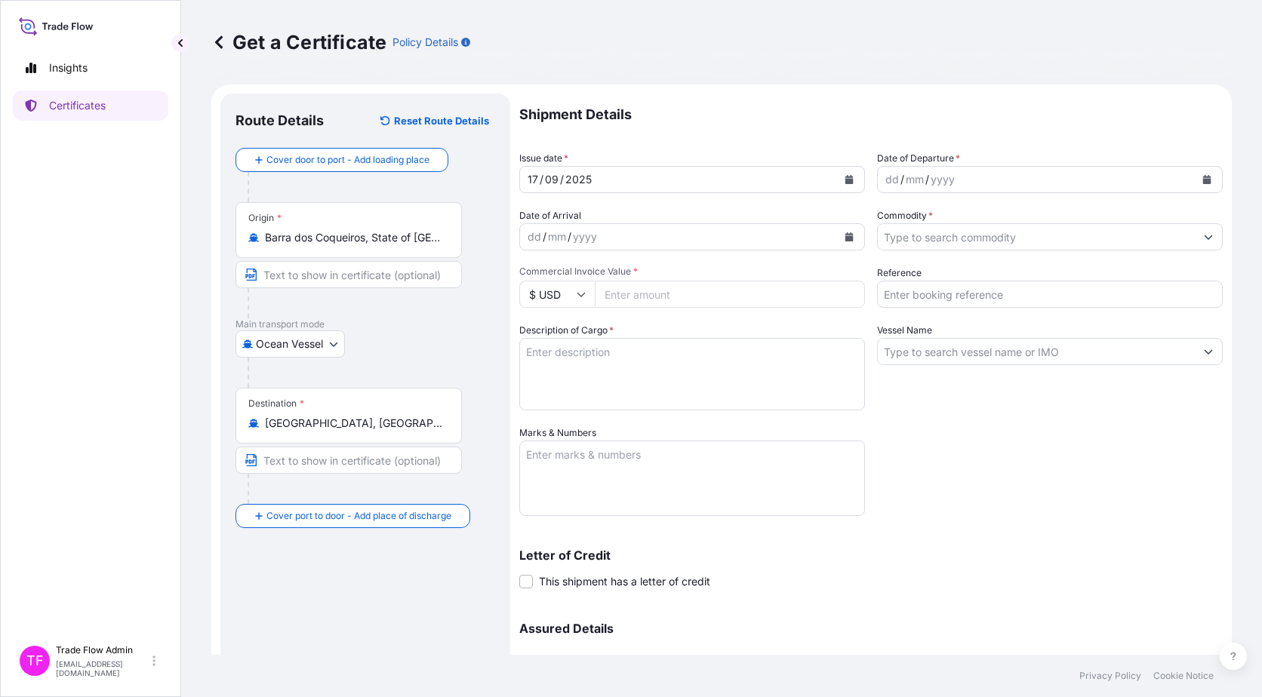
click at [837, 186] on button "Calendar" at bounding box center [849, 180] width 24 height 24
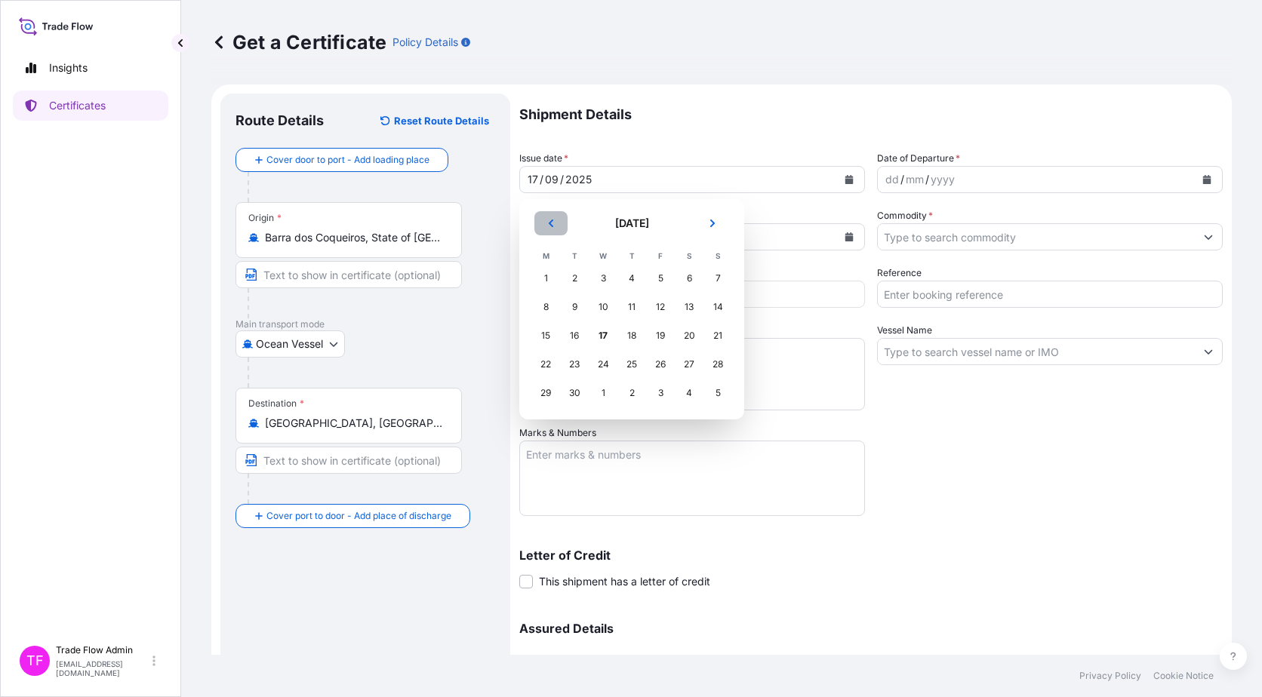
click at [572, 224] on header "[DATE]" at bounding box center [631, 229] width 201 height 36
click at [561, 226] on button "Previous" at bounding box center [550, 223] width 33 height 24
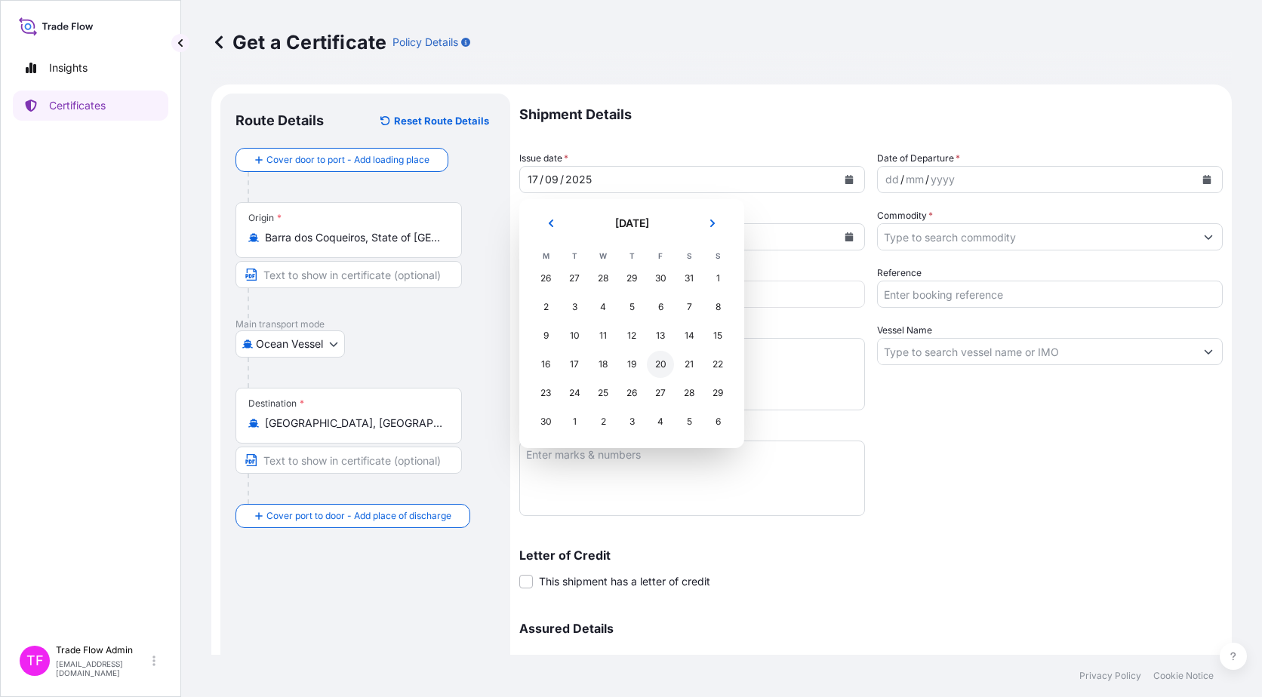
click at [668, 364] on div "20" at bounding box center [660, 364] width 27 height 27
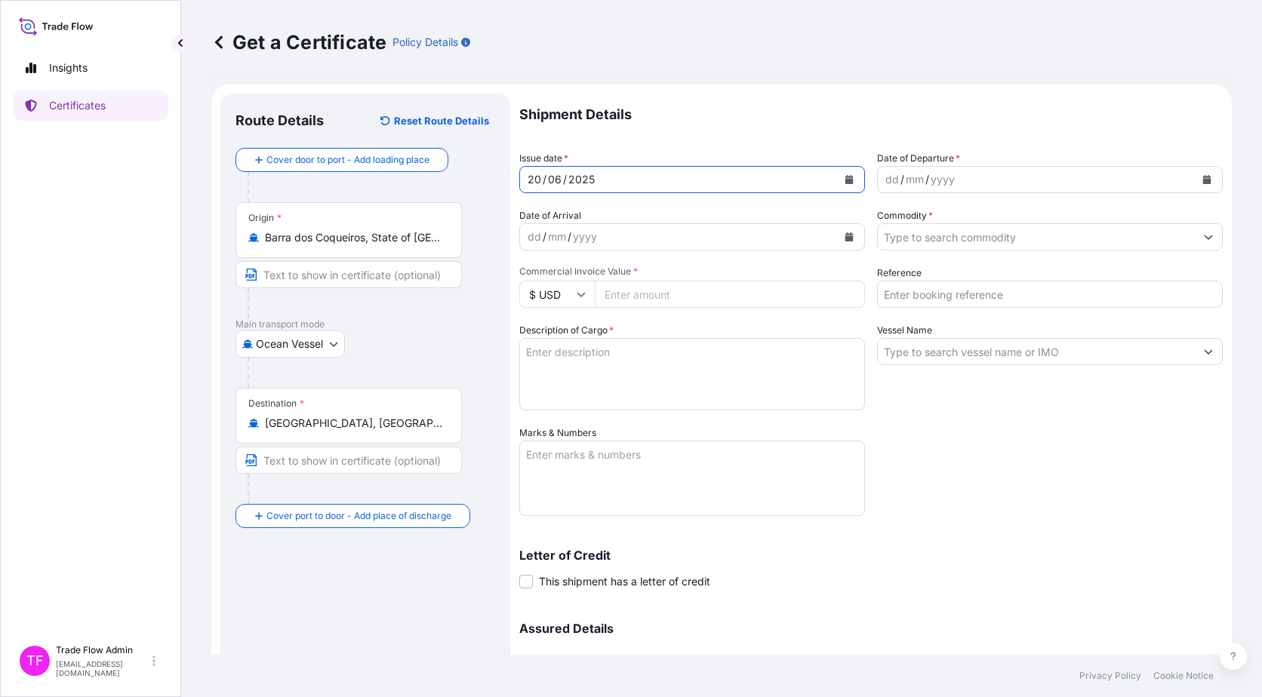
click at [1203, 179] on icon "Calendar" at bounding box center [1207, 179] width 8 height 9
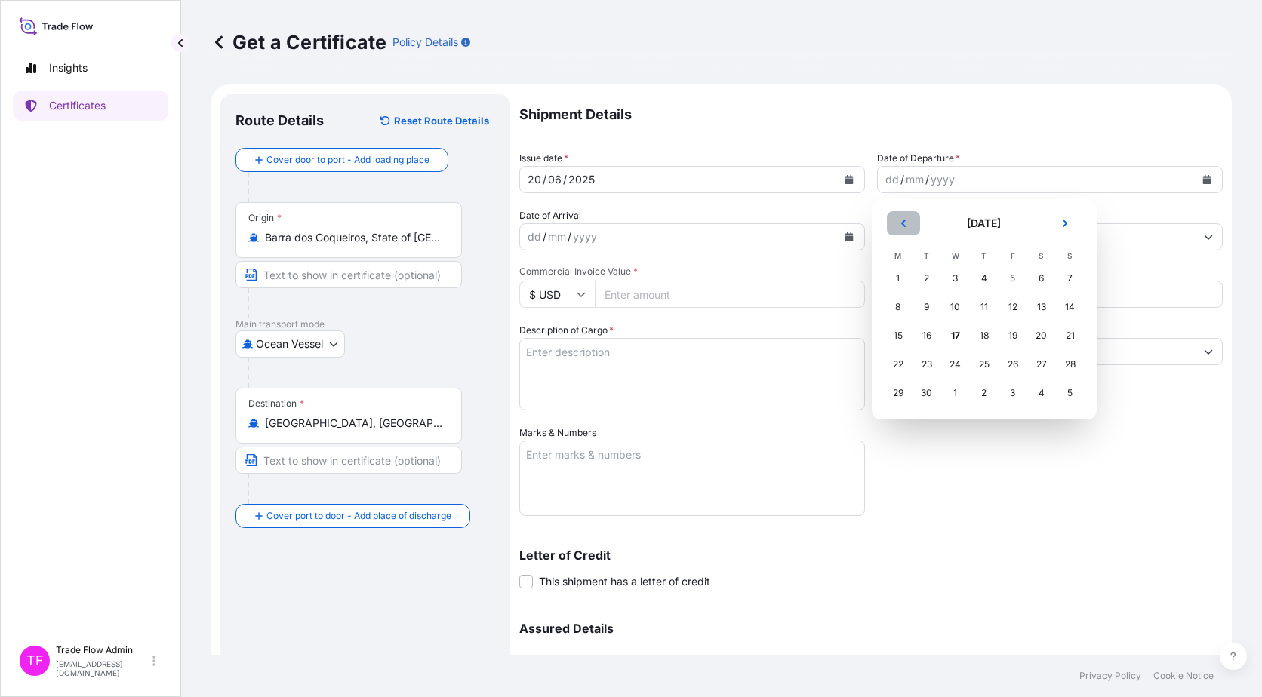
click at [899, 214] on button "Previous" at bounding box center [903, 223] width 33 height 24
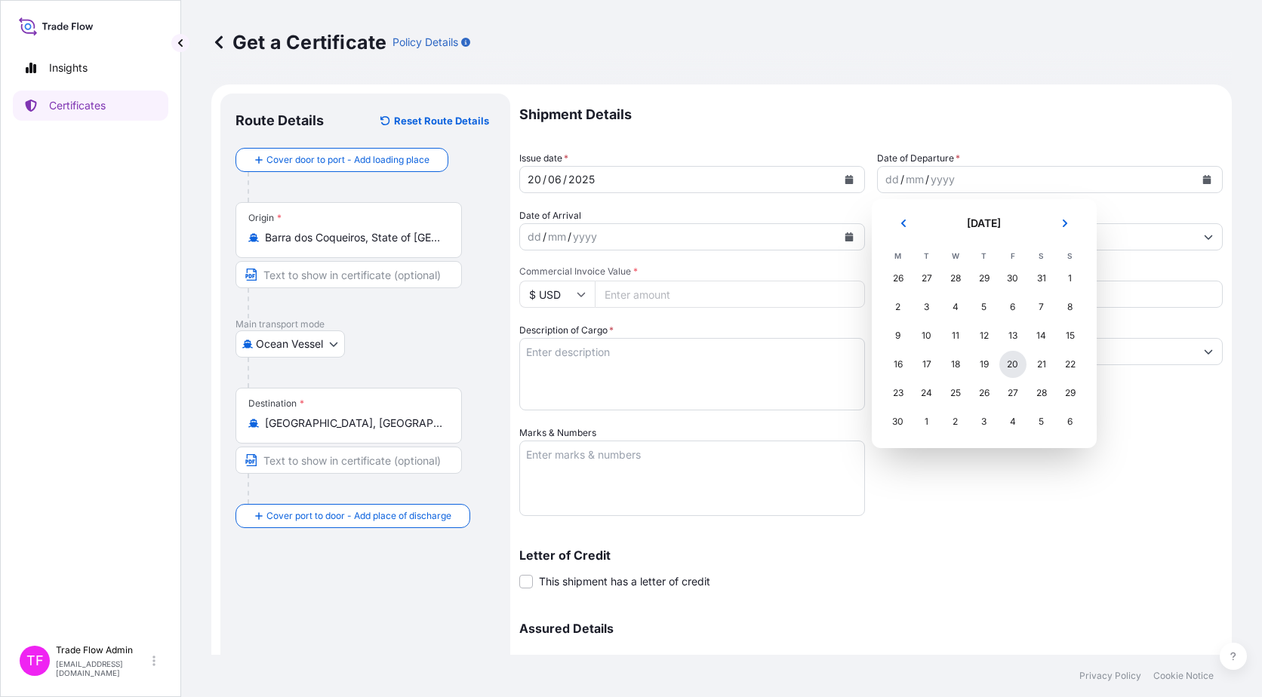
click at [1012, 361] on div "20" at bounding box center [1012, 364] width 27 height 27
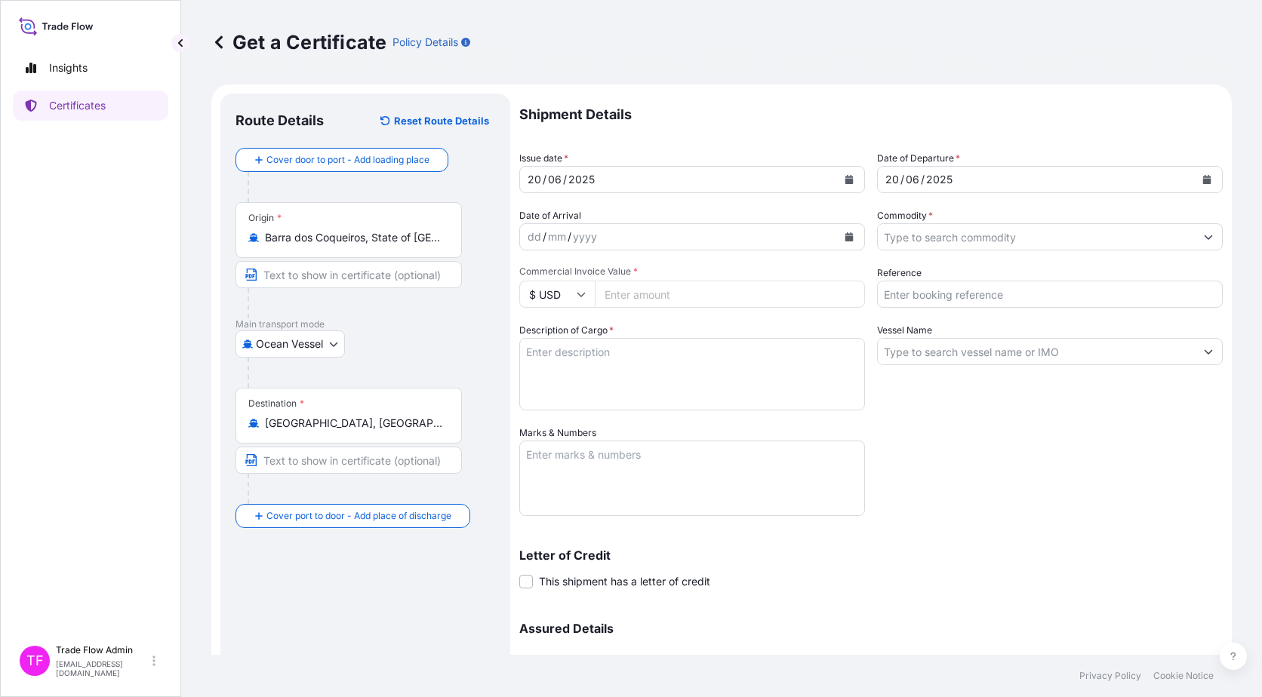
click at [711, 294] on input "Commercial Invoice Value *" at bounding box center [730, 294] width 270 height 27
type input "34768929.34"
click at [970, 295] on input "Reference" at bounding box center [1050, 294] width 346 height 27
type input "2025-E90019-5TD"
click at [997, 240] on input "Commodity *" at bounding box center [1036, 236] width 317 height 27
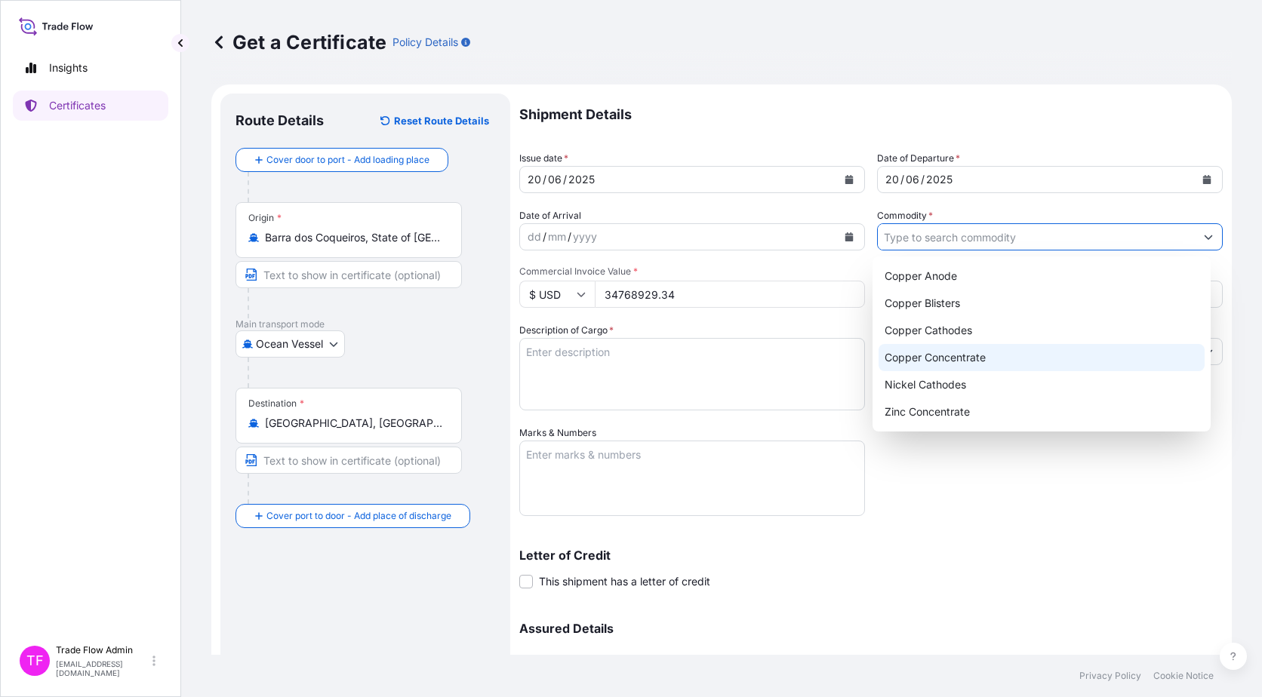
click at [992, 352] on div "Copper Concentrate" at bounding box center [1041, 357] width 327 height 27
type input "Copper Concentrate"
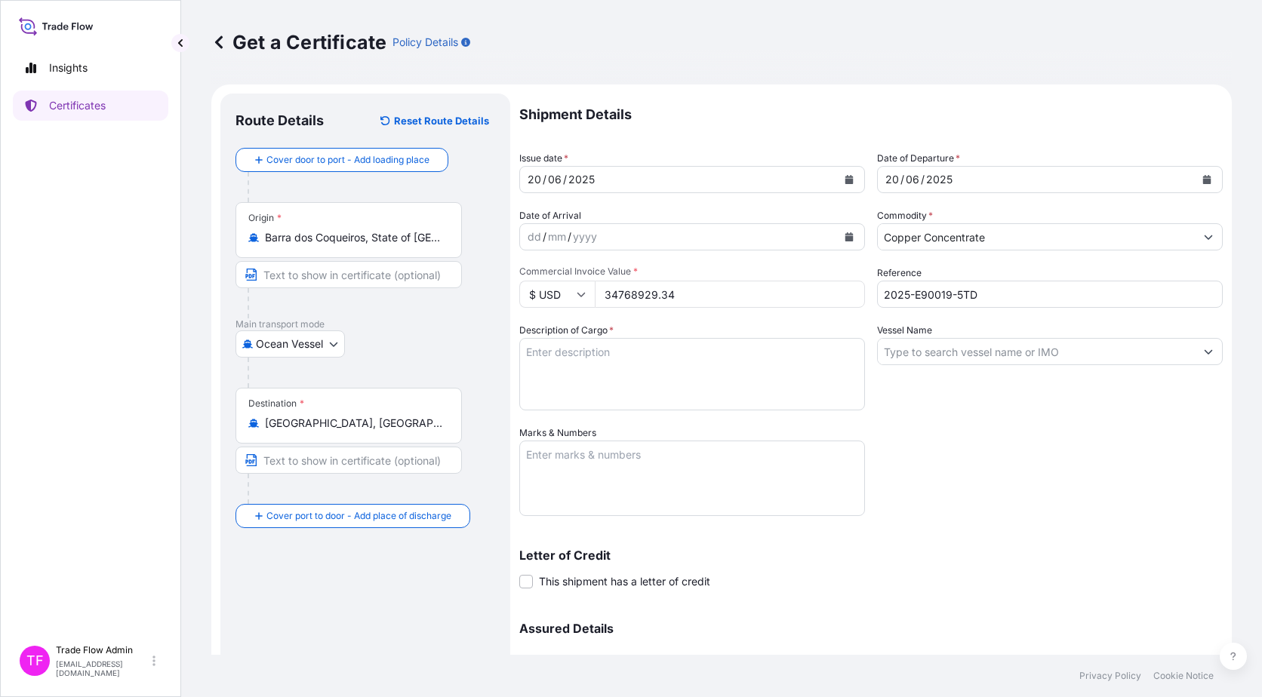
click at [1047, 466] on div "Shipment Details Issue date * 20 / 06 / 2025 Date of Departure * 20 / 06 / 2025…" at bounding box center [870, 425] width 703 height 662
click at [688, 361] on textarea "Description of Cargo *" at bounding box center [692, 374] width 346 height 72
click at [595, 352] on textarea "Commodity: CARAIBA COPPER CONCENTRATES Quantity: 10149.330 WMT" at bounding box center [692, 374] width 346 height 72
type textarea "Commodity: CARAIBA COPPER CONCENTRATES Quantity: 10149.330 WMT"
click at [940, 444] on div "Shipment Details Issue date * 20 / 06 / 2025 Date of Departure * 20 / 06 / 2025…" at bounding box center [870, 425] width 703 height 662
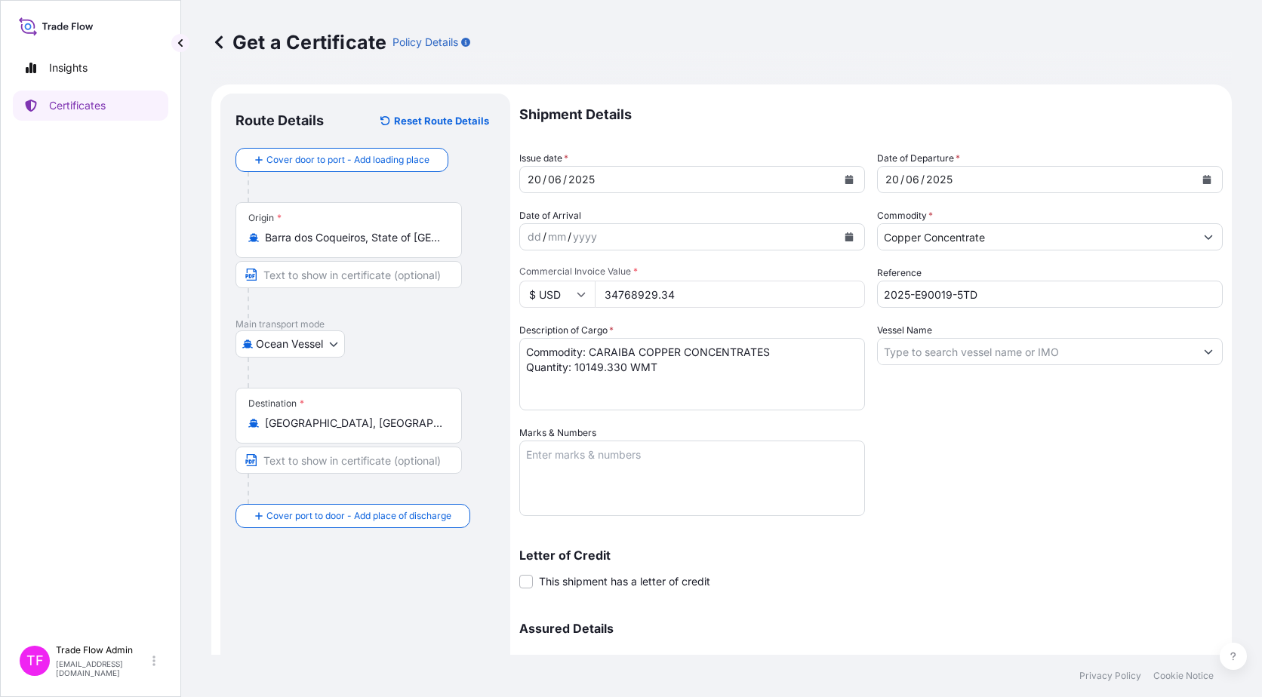
click at [896, 353] on input "Vessel Name" at bounding box center [1036, 351] width 317 height 27
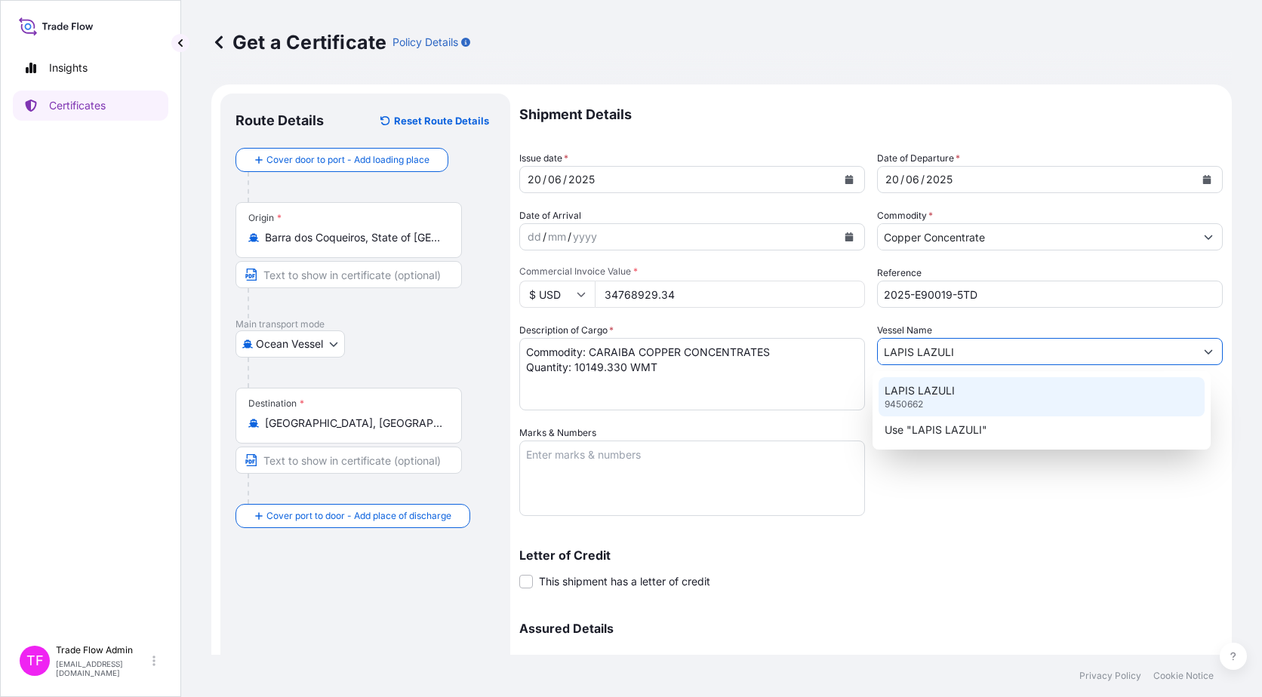
click at [936, 399] on div "LAPIS LAZULI 9450662" at bounding box center [1041, 396] width 327 height 39
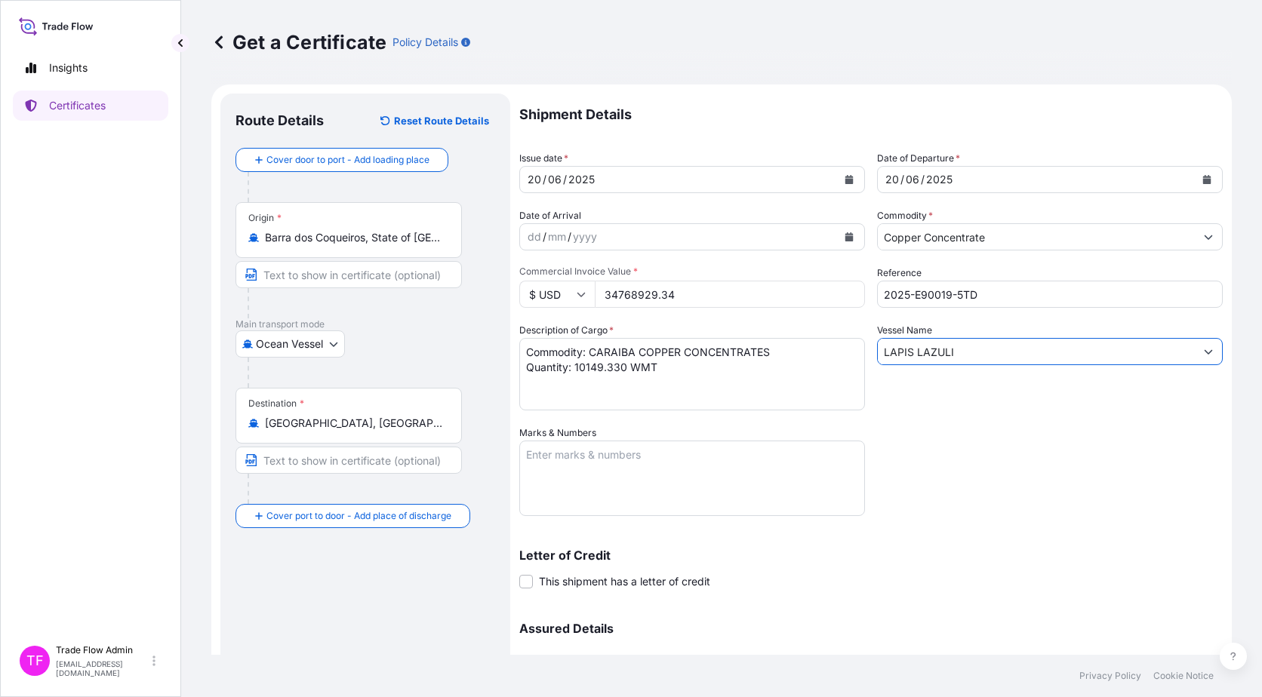
type input "LAPIS LAZULI"
click at [595, 465] on textarea "Marks & Numbers" at bounding box center [692, 478] width 346 height 75
type textarea "B/L NO. 01"
click at [533, 583] on label "This shipment has a letter of credit" at bounding box center [614, 581] width 191 height 16
click at [519, 573] on input "This shipment has a letter of credit" at bounding box center [519, 573] width 0 height 0
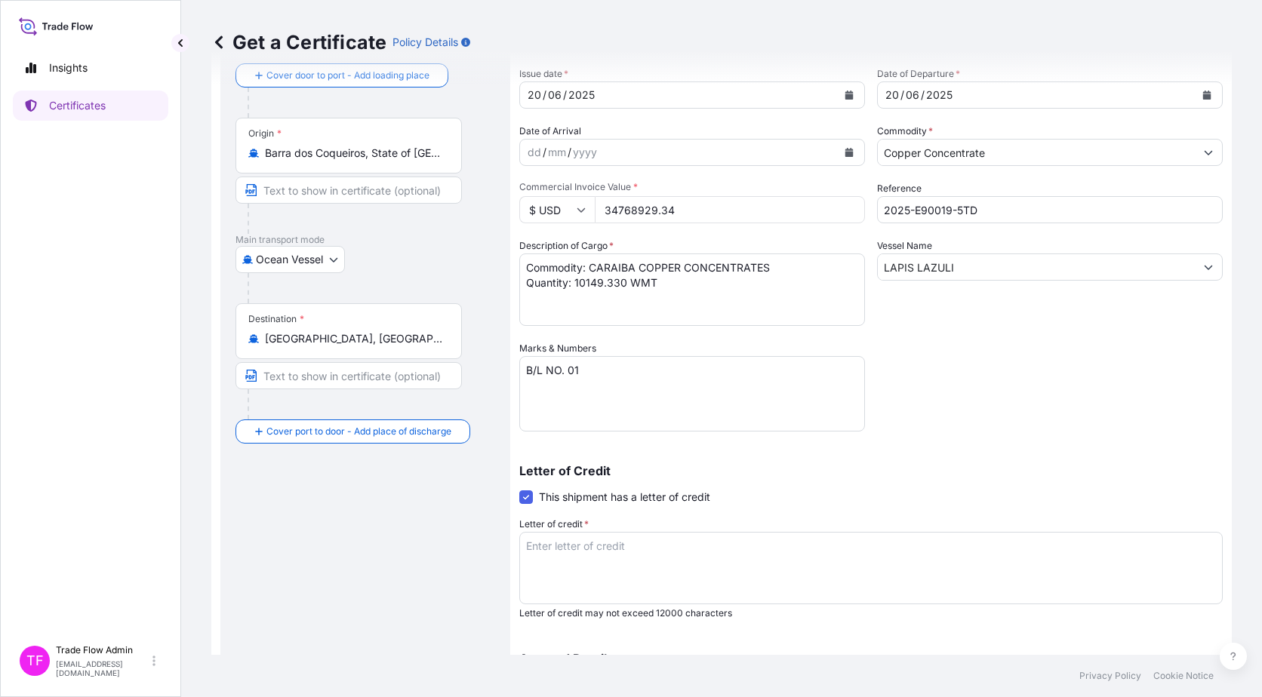
scroll to position [226, 0]
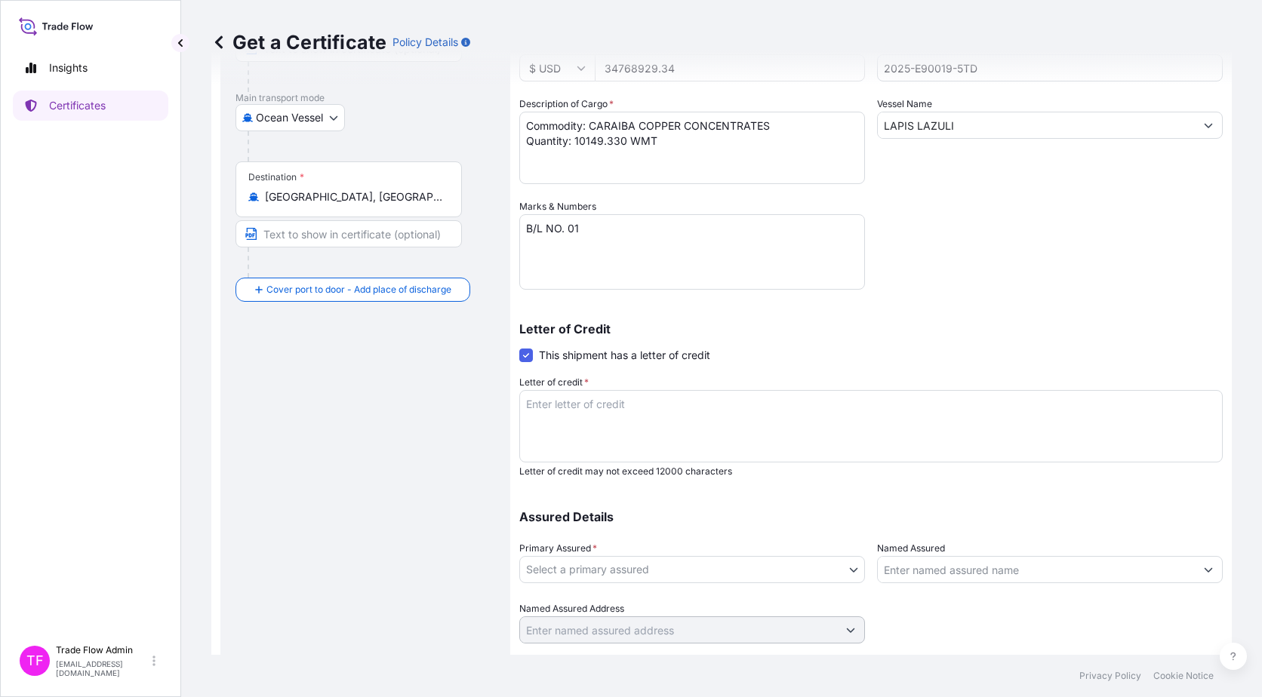
click at [613, 426] on textarea "Letter of credit *" at bounding box center [870, 426] width 703 height 72
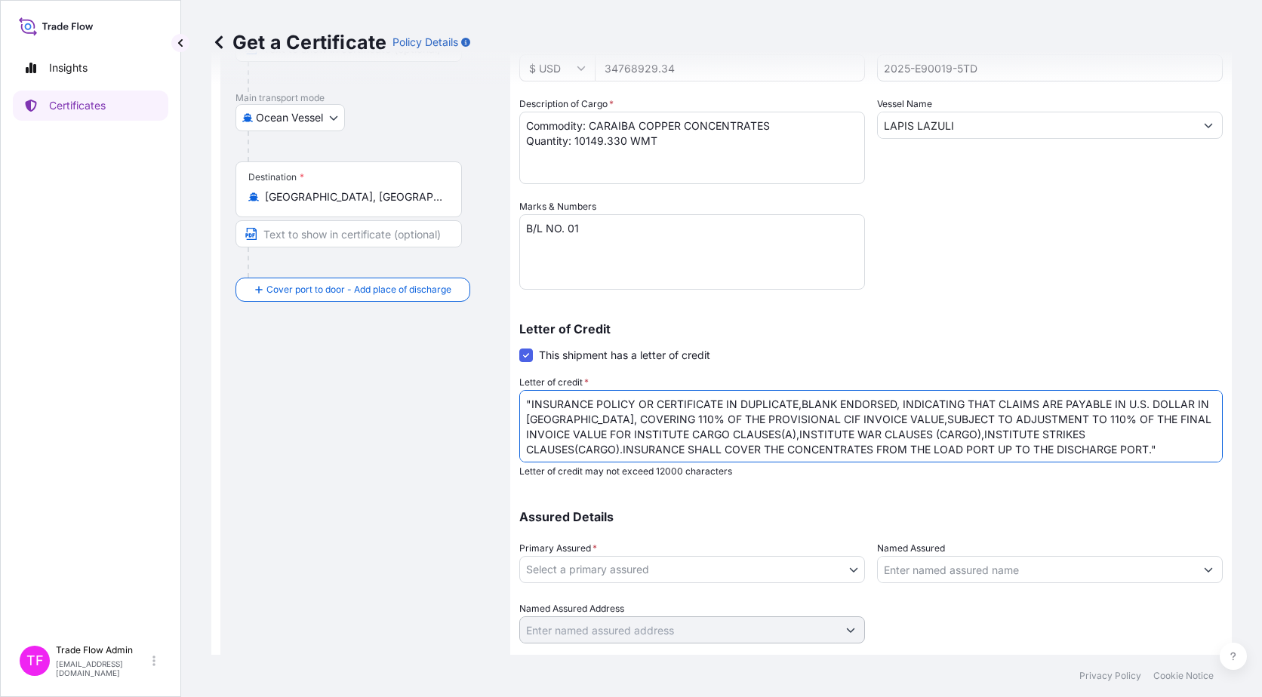
click at [528, 445] on textarea ""INSURANCE POLICY OR CERTIFICATE IN DUPLICATE,BLANK ENDORSED, INDICATING THAT C…" at bounding box center [870, 426] width 703 height 72
click at [582, 436] on textarea ""INSURANCE POLICY OR CERTIFICATE IN DUPLICATE,BLANK ENDORSED, INDICATING THAT C…" at bounding box center [870, 426] width 703 height 72
click at [524, 446] on textarea ""INSURANCE POLICY OR CERTIFICATE IN DUPLICATE,BLANK ENDORSED, INDICATING THAT C…" at bounding box center [870, 426] width 703 height 72
click at [574, 445] on textarea ""INSURANCE POLICY OR CERTIFICATE IN DUPLICATE,BLANK ENDORSED, INDICATING THAT C…" at bounding box center [870, 426] width 703 height 72
click at [622, 450] on textarea ""INSURANCE POLICY OR CERTIFICATE IN DUPLICATE,BLANK ENDORSED, INDICATING THAT C…" at bounding box center [870, 426] width 703 height 72
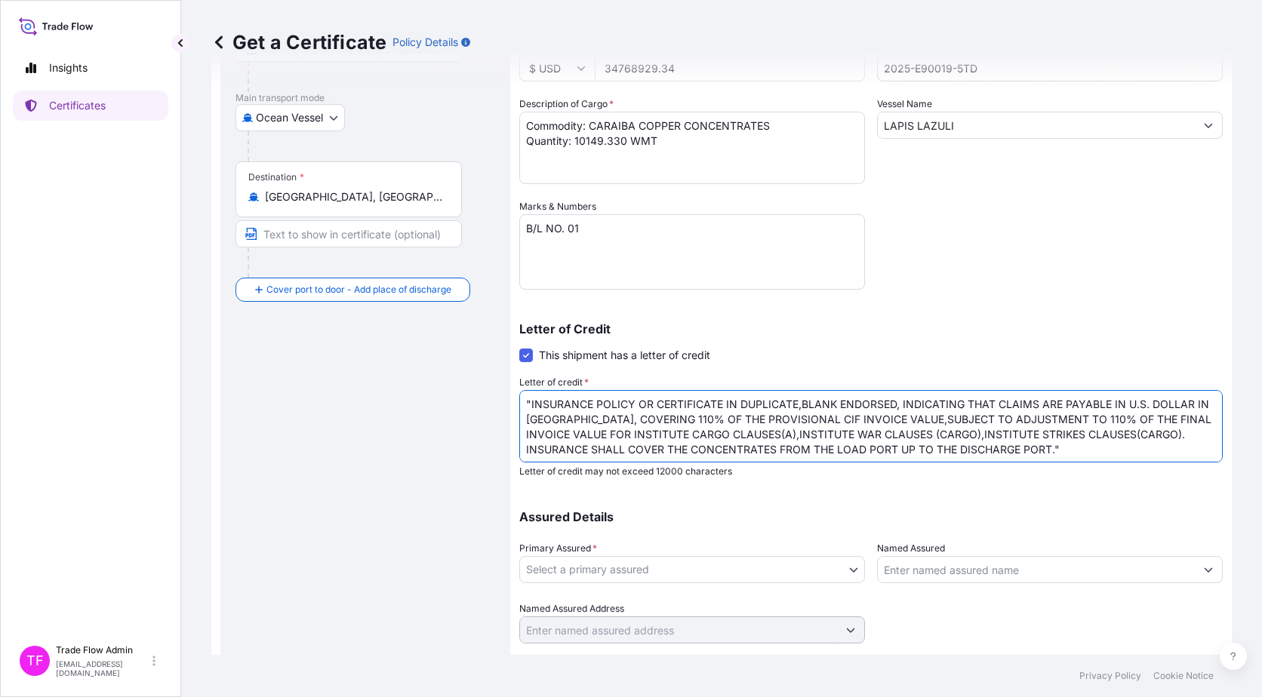
scroll to position [2, 0]
type textarea ""INSURANCE POLICY OR CERTIFICATE IN DUPLICATE,BLANK ENDORSED, INDICATING THAT C…"
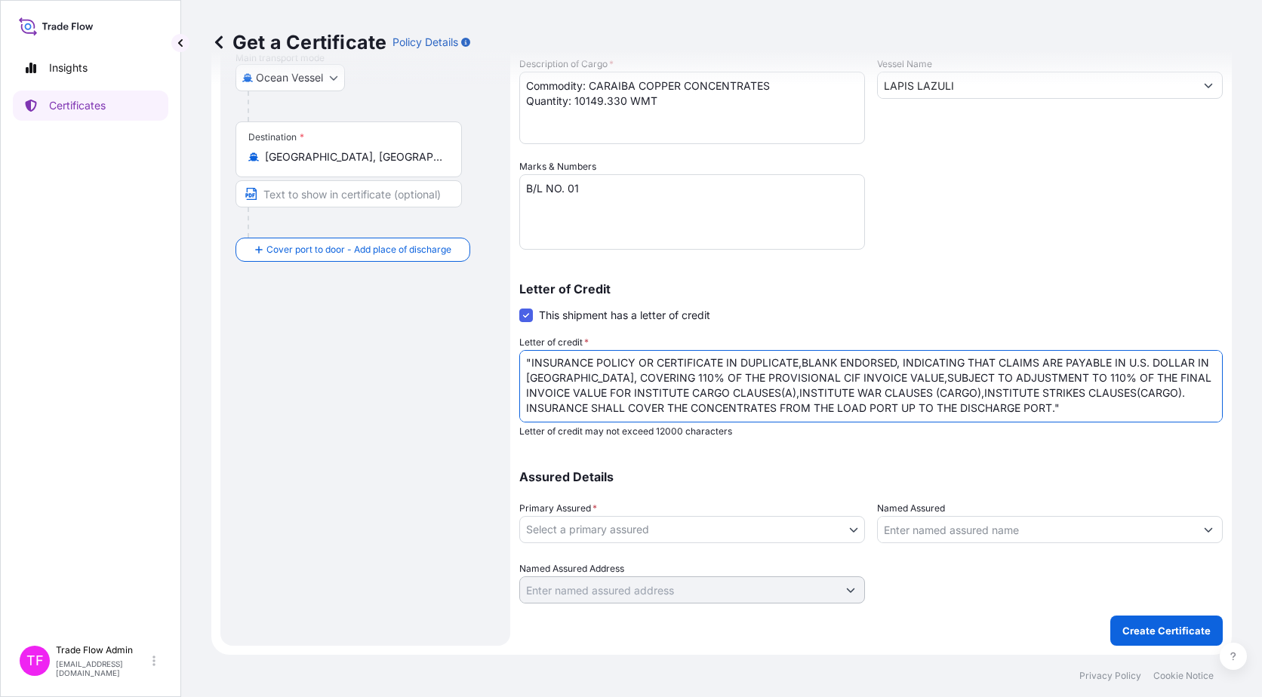
click at [611, 535] on body "Insights Certificates TF Trade Flow Admin trade.flow+citic@wtwco.com Get a Cert…" at bounding box center [631, 348] width 1262 height 697
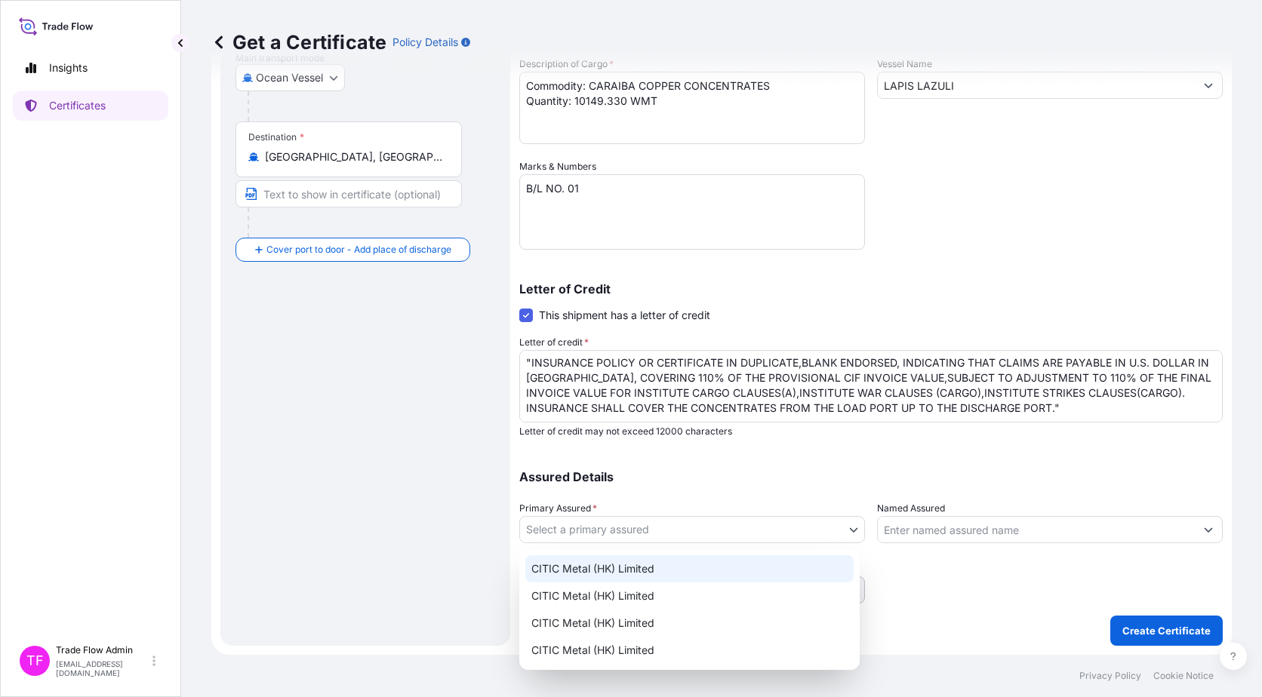
click at [613, 563] on div "CITIC Metal (HK) Limited" at bounding box center [689, 568] width 328 height 27
select select "31478"
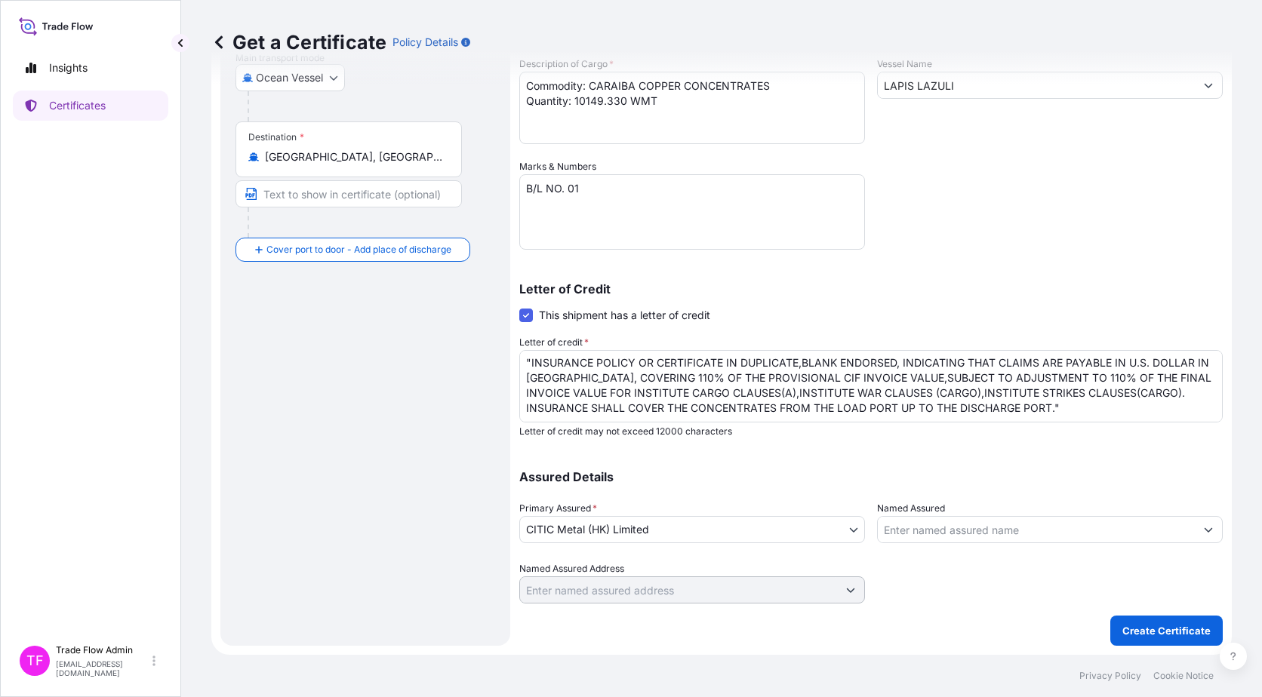
click at [677, 467] on div "Assured Details Primary Assured * CITIC Metal (HK) Limited CITIC Metal (HK) Lim…" at bounding box center [870, 528] width 703 height 151
click at [1154, 626] on p "Create Certificate" at bounding box center [1166, 630] width 88 height 15
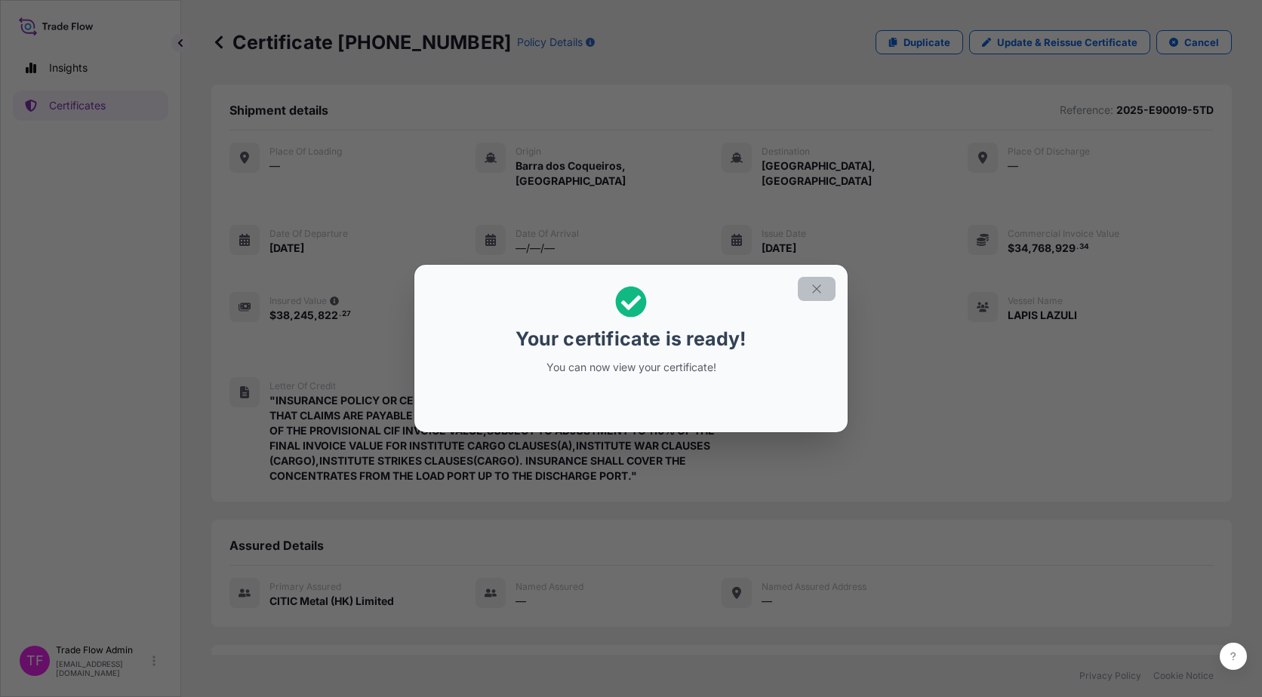
click at [833, 289] on button "button" at bounding box center [817, 289] width 38 height 24
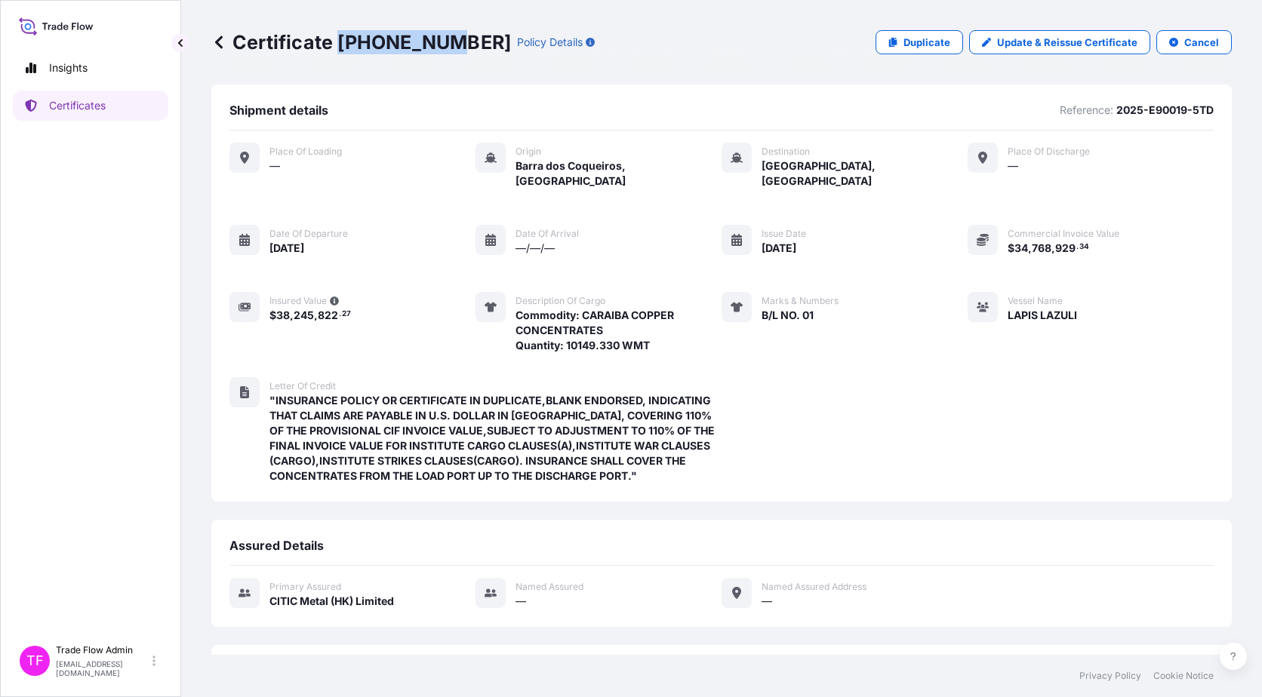
drag, startPoint x: 337, startPoint y: 43, endPoint x: 442, endPoint y: 47, distance: 105.7
click at [442, 47] on p "Certificate 31478-55-1" at bounding box center [361, 42] width 300 height 24
click at [97, 108] on p "Certificates" at bounding box center [77, 105] width 57 height 15
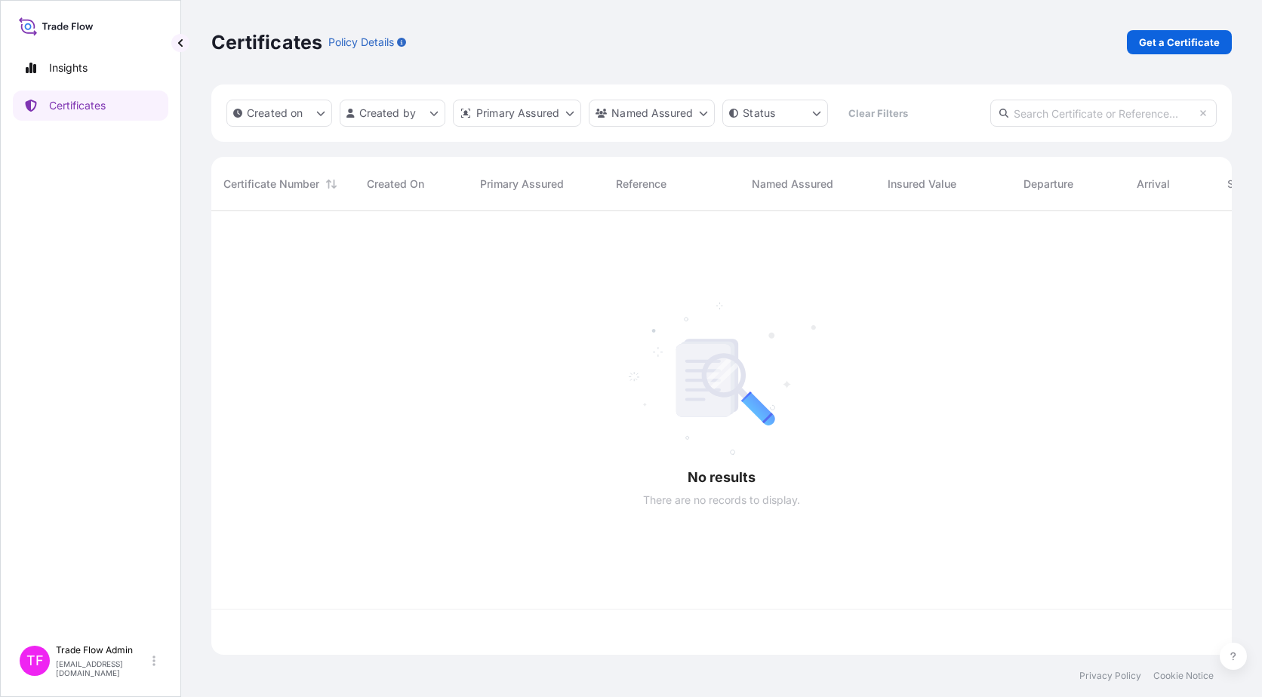
scroll to position [441, 1009]
click at [1093, 113] on input "text" at bounding box center [1103, 113] width 226 height 27
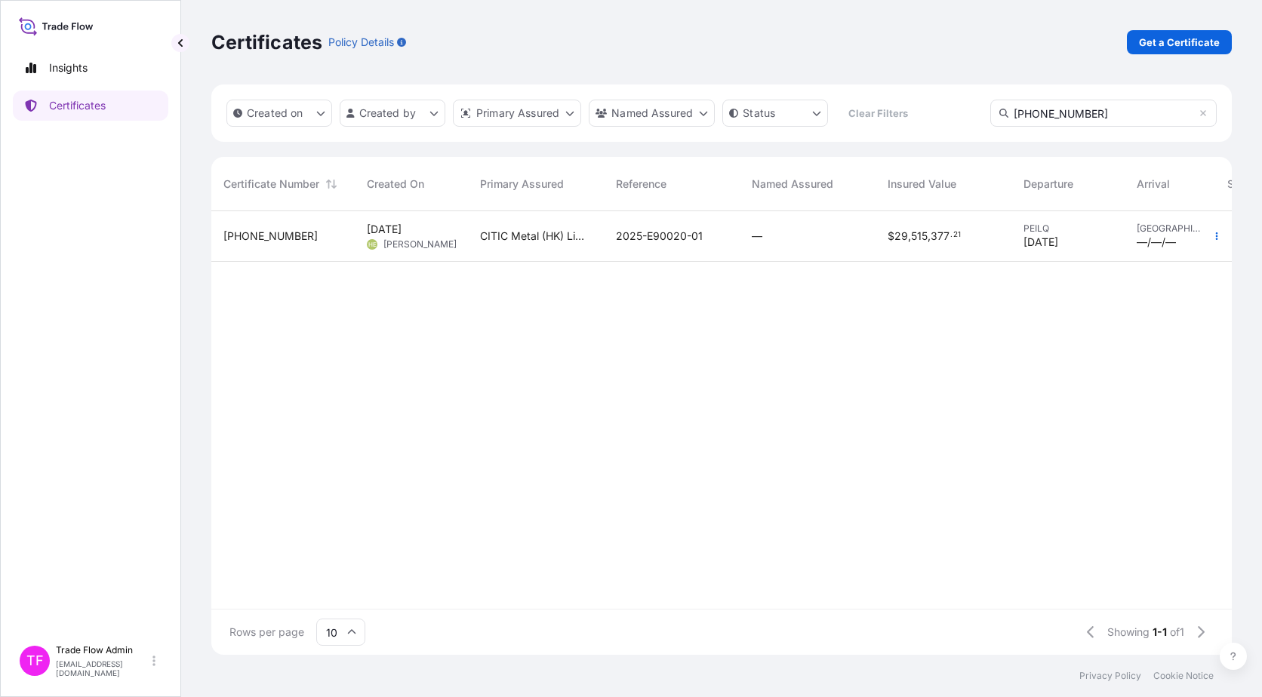
type input "31478-7-2"
click at [748, 248] on div "—" at bounding box center [807, 236] width 136 height 51
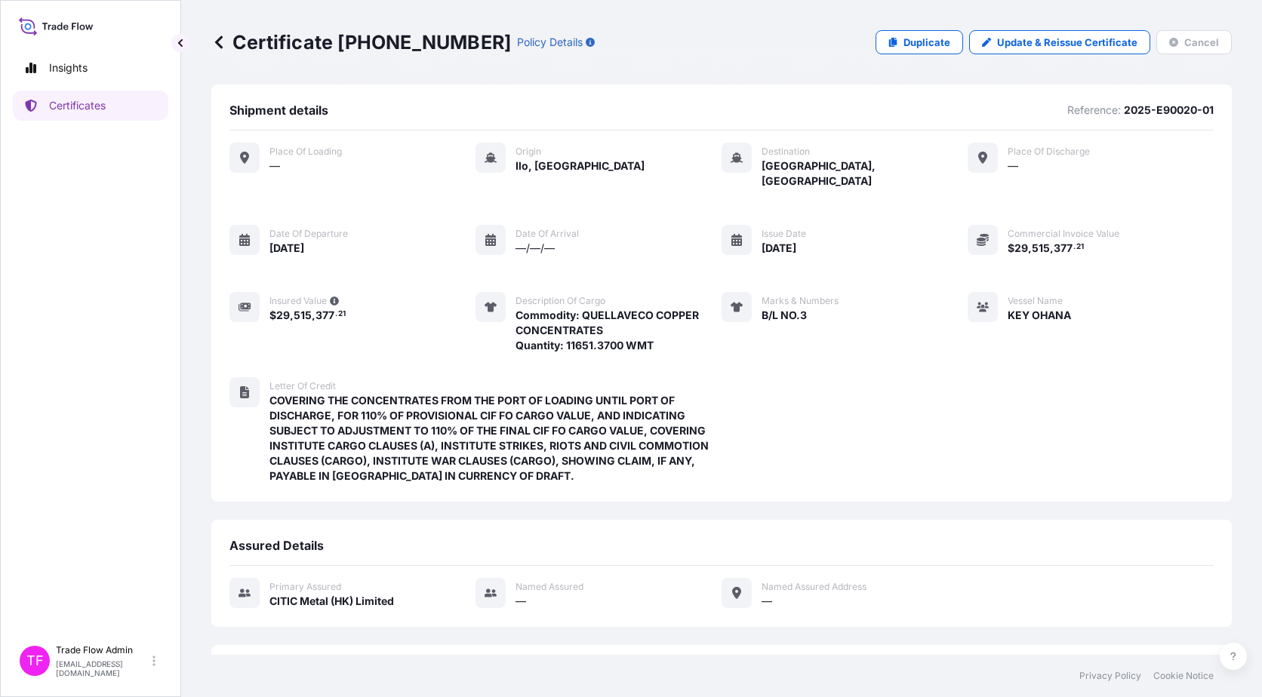
scroll to position [102, 0]
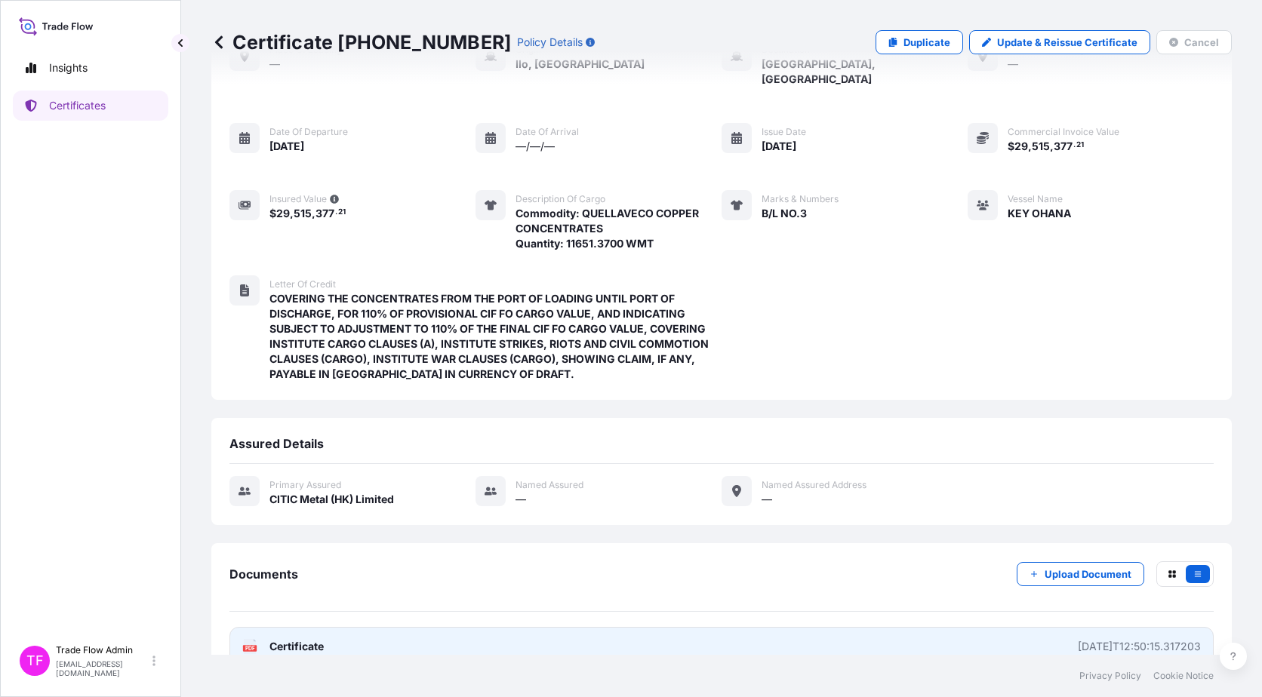
click at [392, 627] on link "PDF Certificate 2025-05-08T12:50:15.317203" at bounding box center [721, 646] width 984 height 39
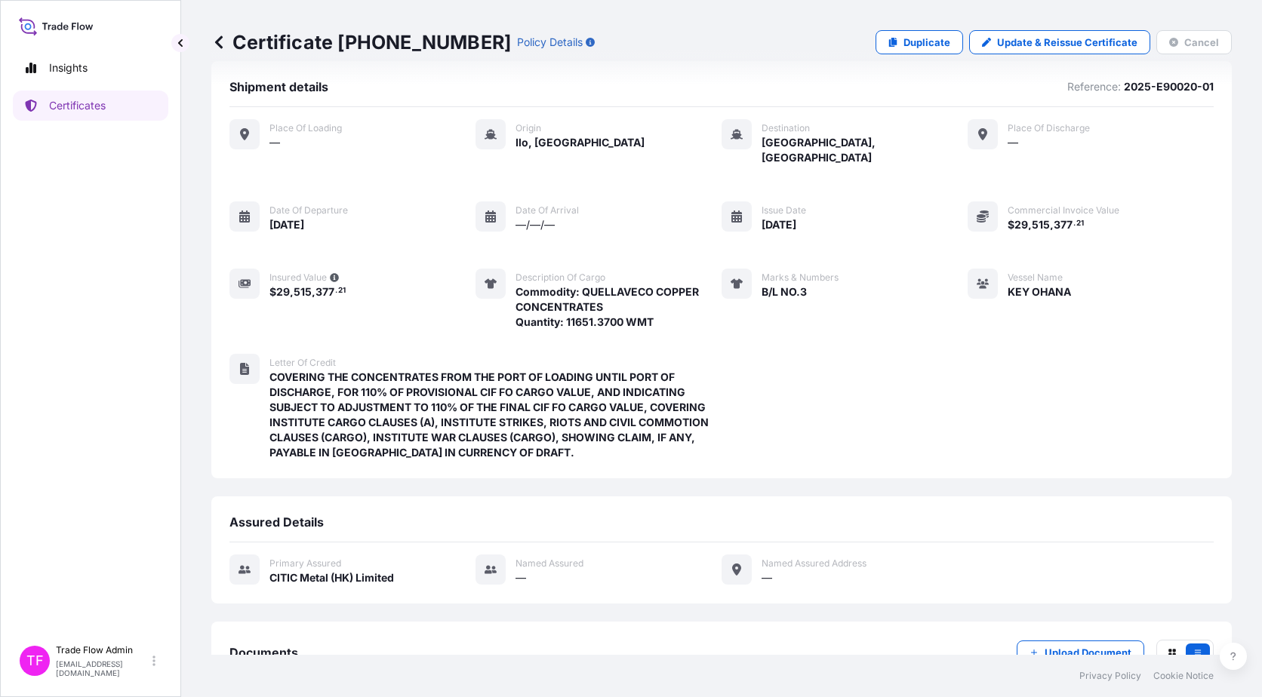
scroll to position [0, 0]
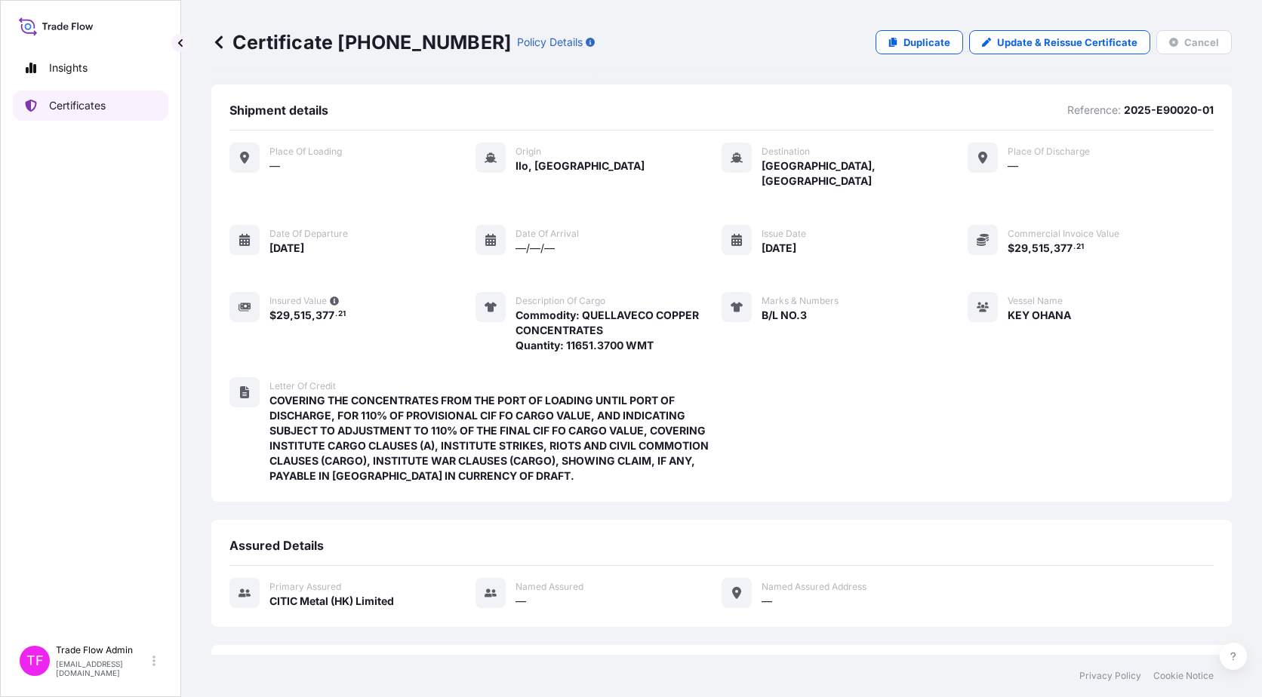
click at [86, 112] on p "Certificates" at bounding box center [77, 105] width 57 height 15
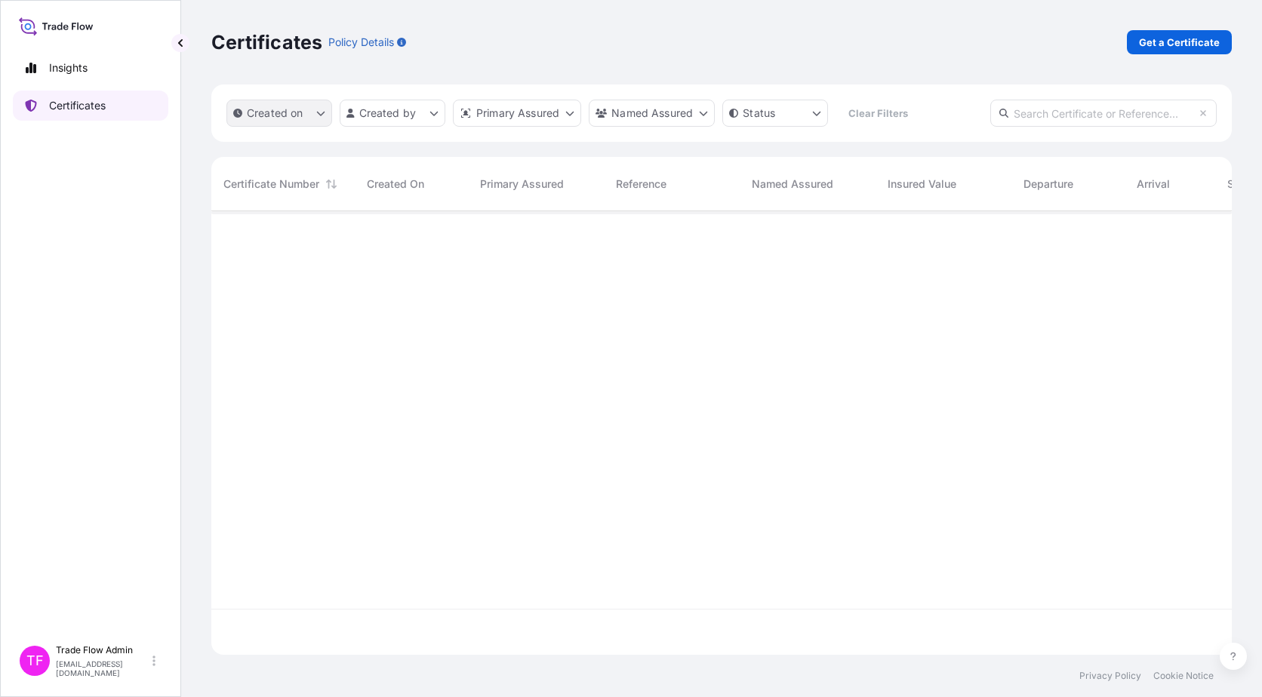
scroll to position [441, 1009]
click at [1182, 44] on p "Get a Certificate" at bounding box center [1179, 42] width 81 height 15
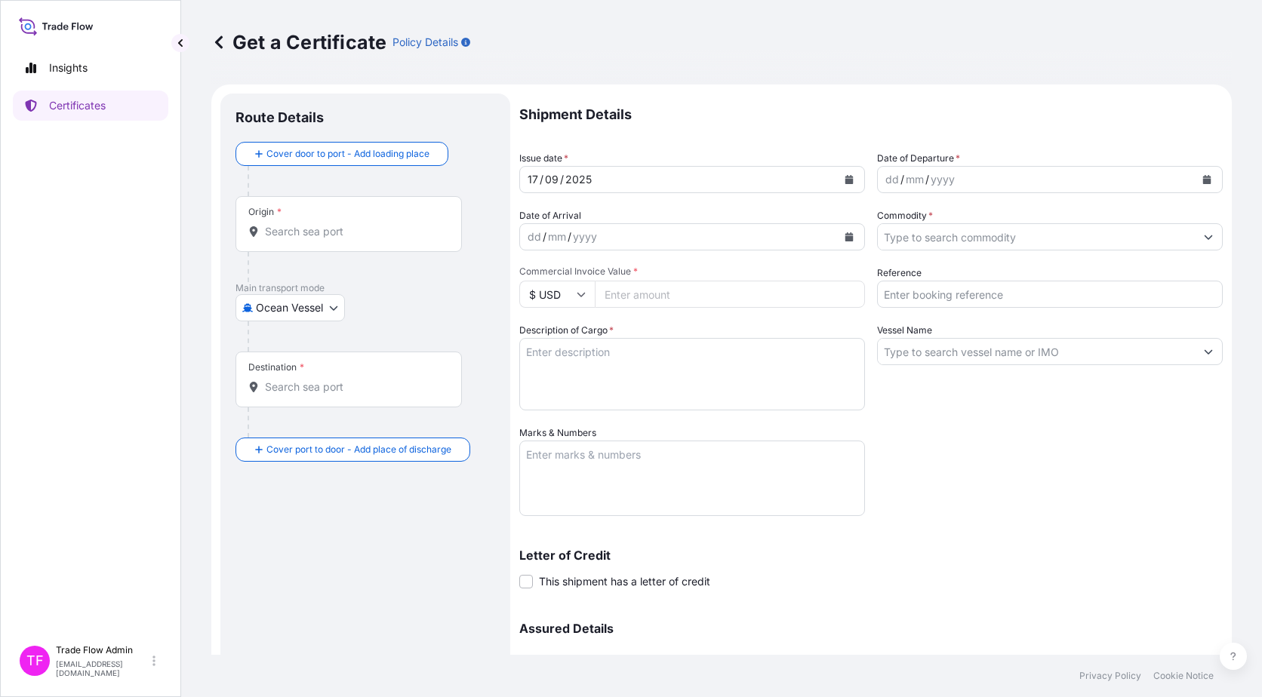
click at [377, 231] on input "Origin *" at bounding box center [354, 231] width 178 height 15
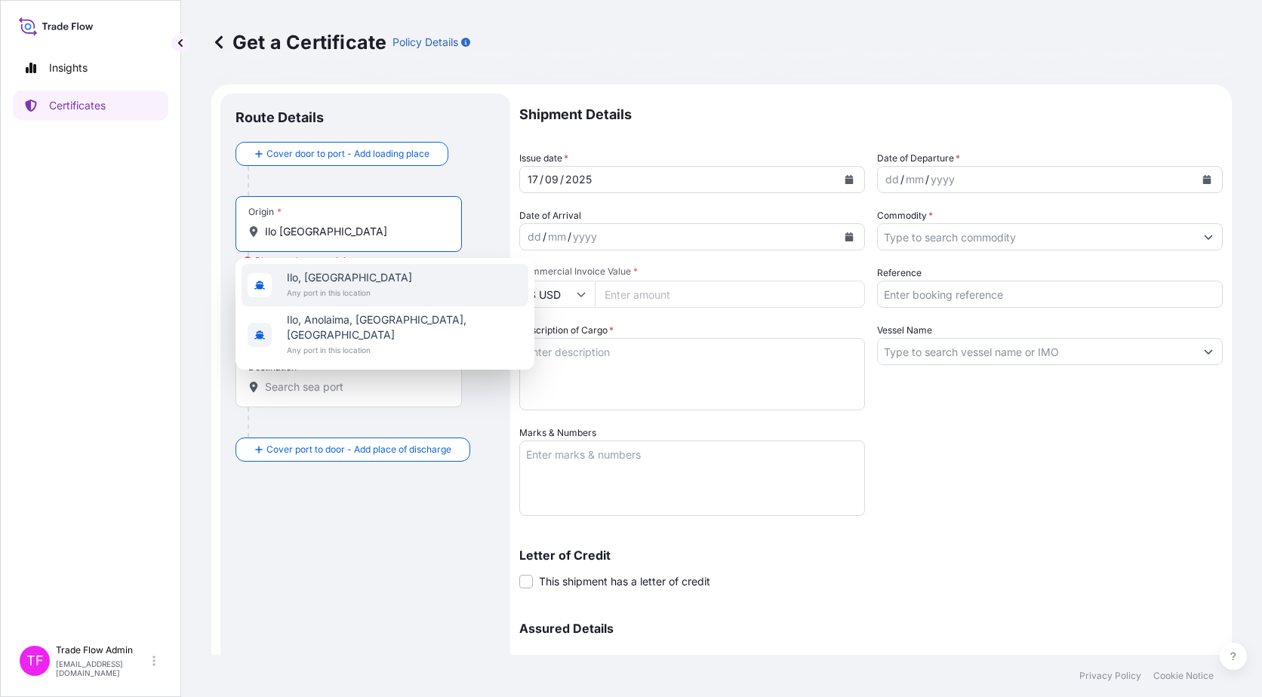
click at [358, 282] on span "Ilo, [GEOGRAPHIC_DATA]" at bounding box center [349, 277] width 125 height 15
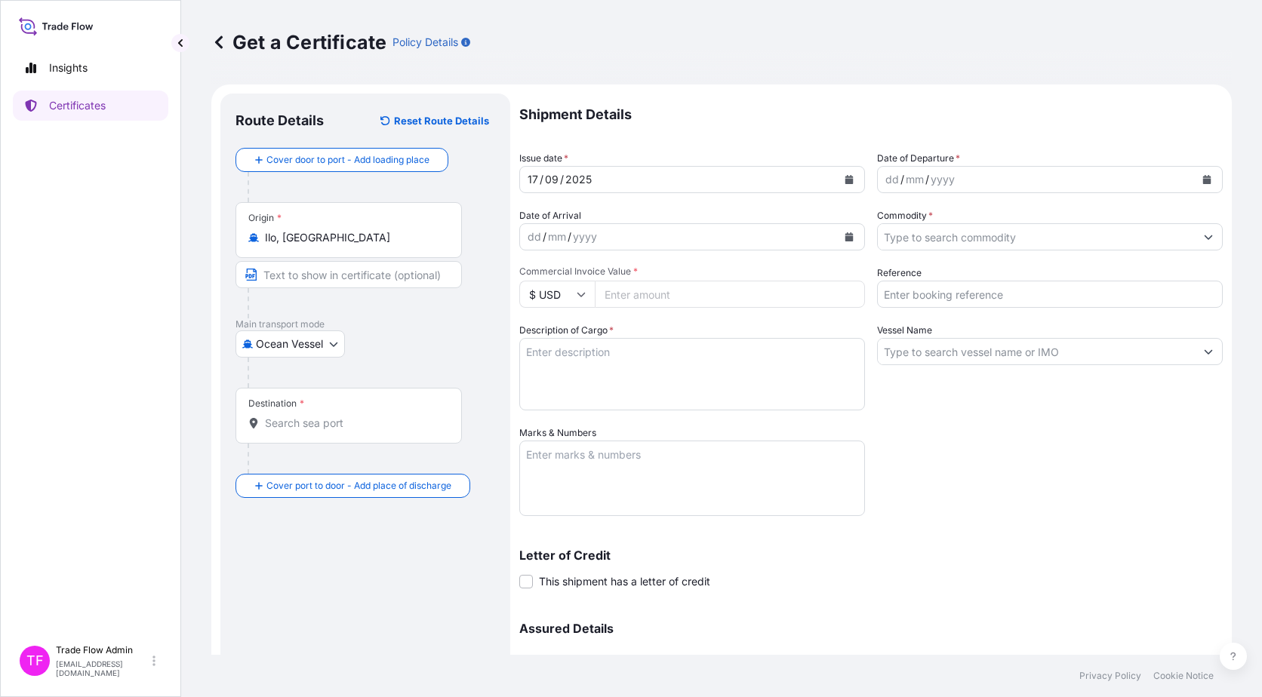
click at [392, 415] on div "Destination *" at bounding box center [348, 416] width 226 height 56
click at [392, 416] on input "Destination *" at bounding box center [354, 423] width 178 height 15
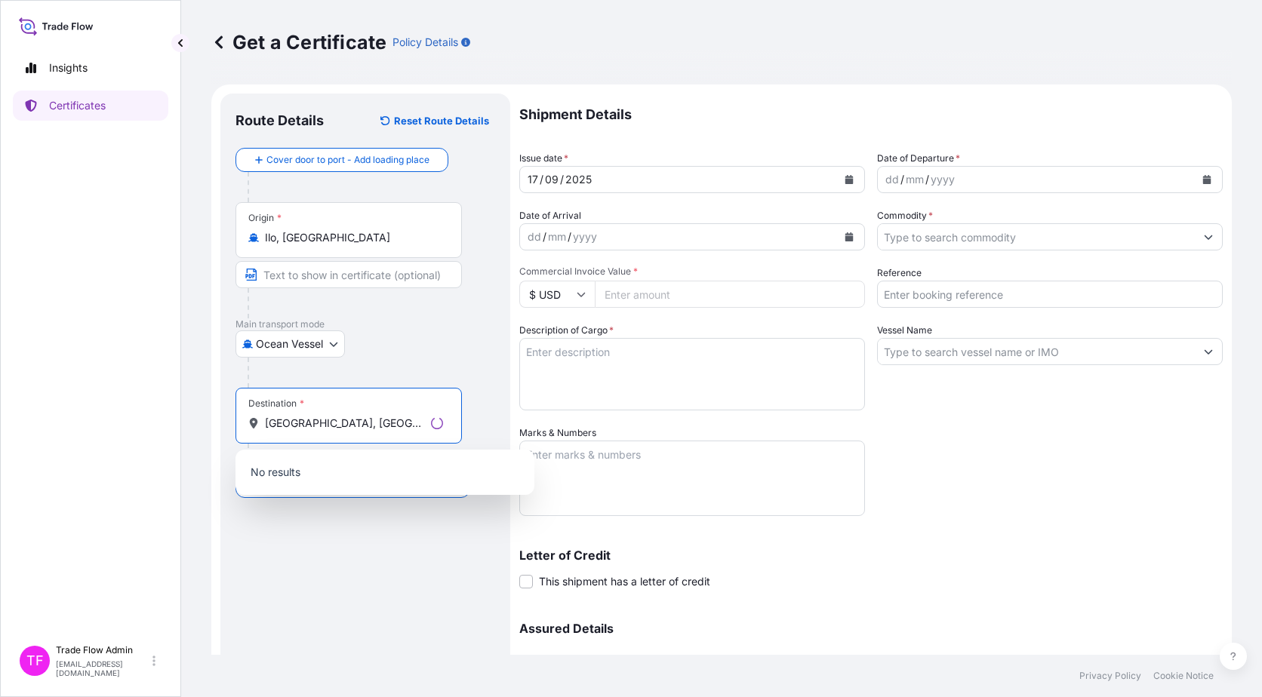
click at [305, 421] on input "Jinzhou, Liaoning" at bounding box center [345, 423] width 160 height 15
click at [374, 426] on input "Jinzhou Liaoning" at bounding box center [345, 423] width 160 height 15
click at [341, 656] on footer "Privacy Policy Cookie Notice" at bounding box center [721, 676] width 1080 height 42
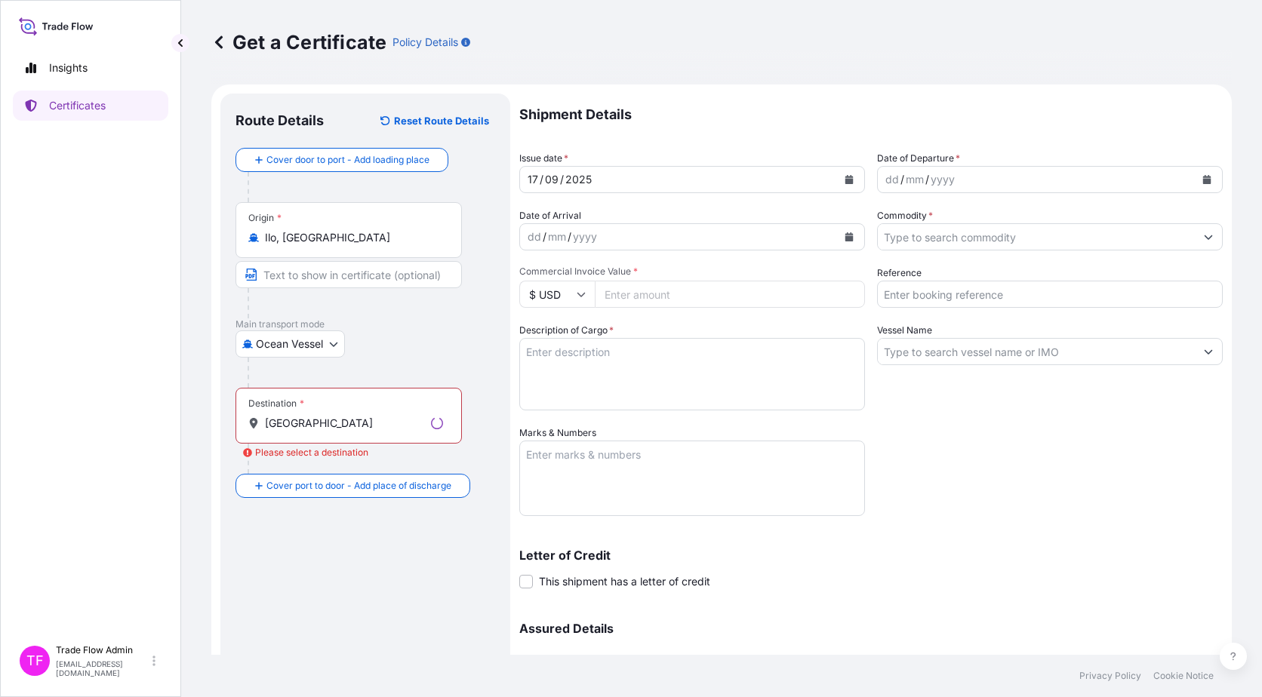
click at [321, 432] on div "Destination * Jinzhou" at bounding box center [348, 416] width 226 height 56
click at [321, 431] on input "[GEOGRAPHIC_DATA]" at bounding box center [345, 423] width 160 height 15
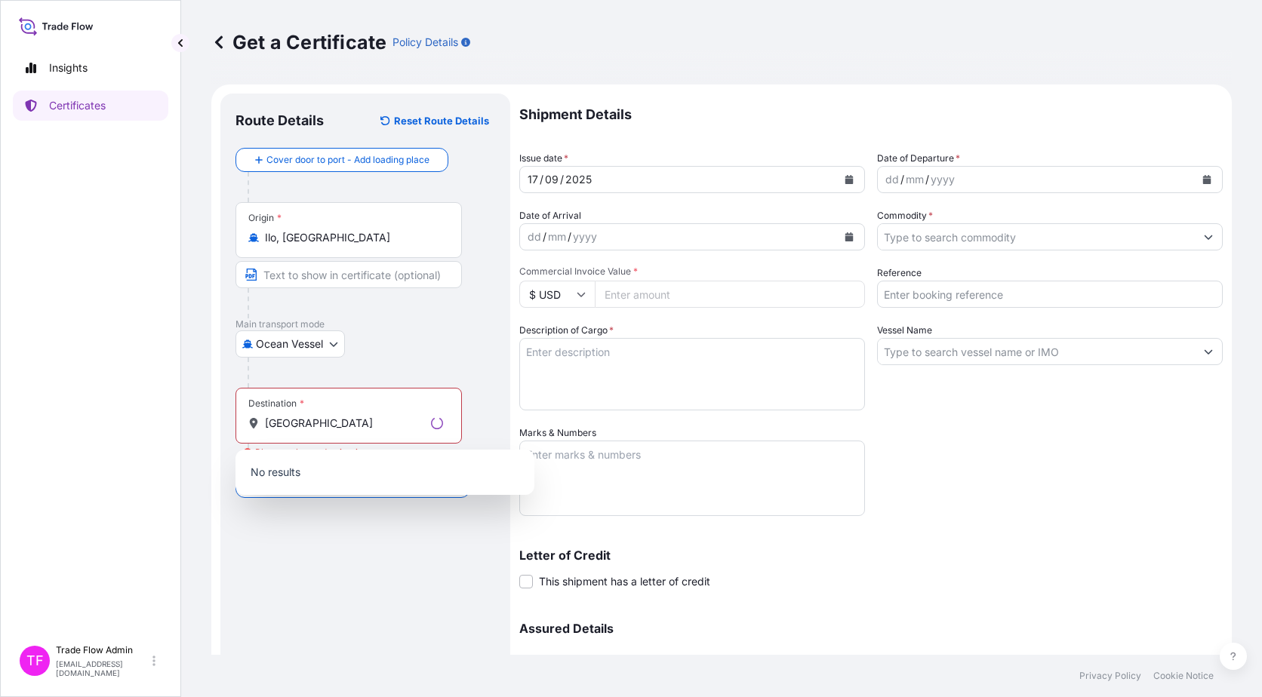
click at [321, 432] on div "Destination * Jinzhou" at bounding box center [348, 416] width 226 height 56
click at [321, 431] on input "[GEOGRAPHIC_DATA]" at bounding box center [345, 423] width 160 height 15
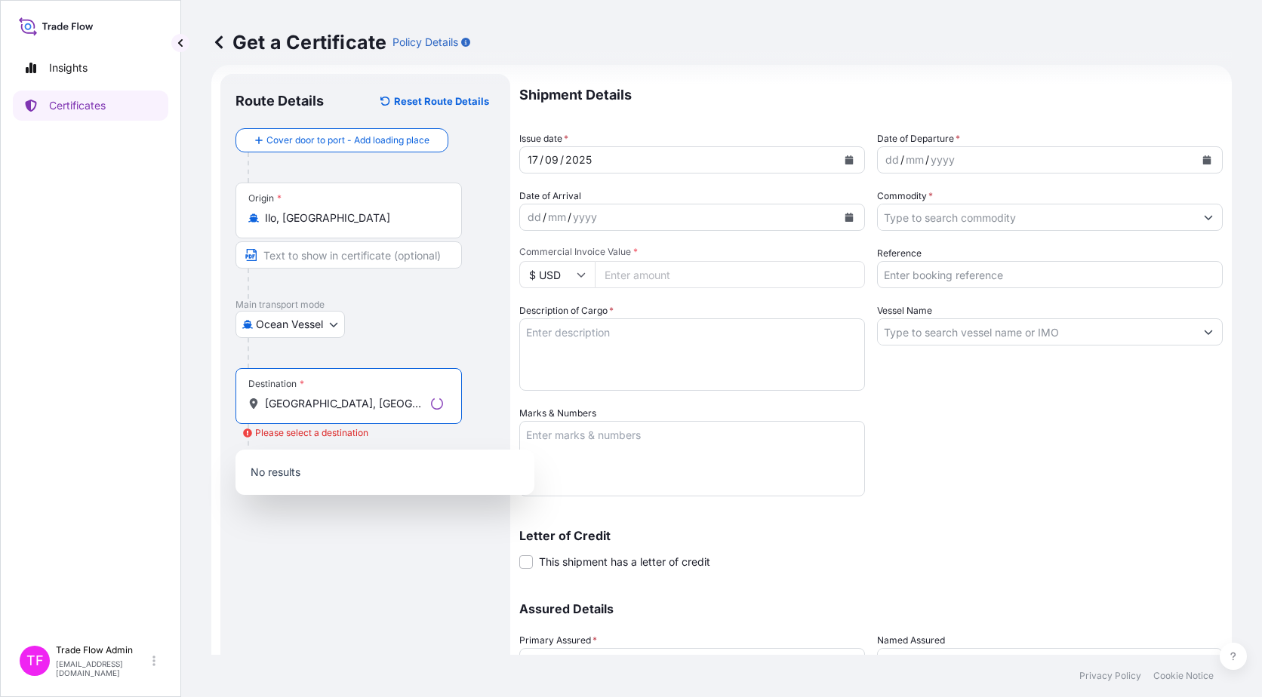
scroll to position [20, 0]
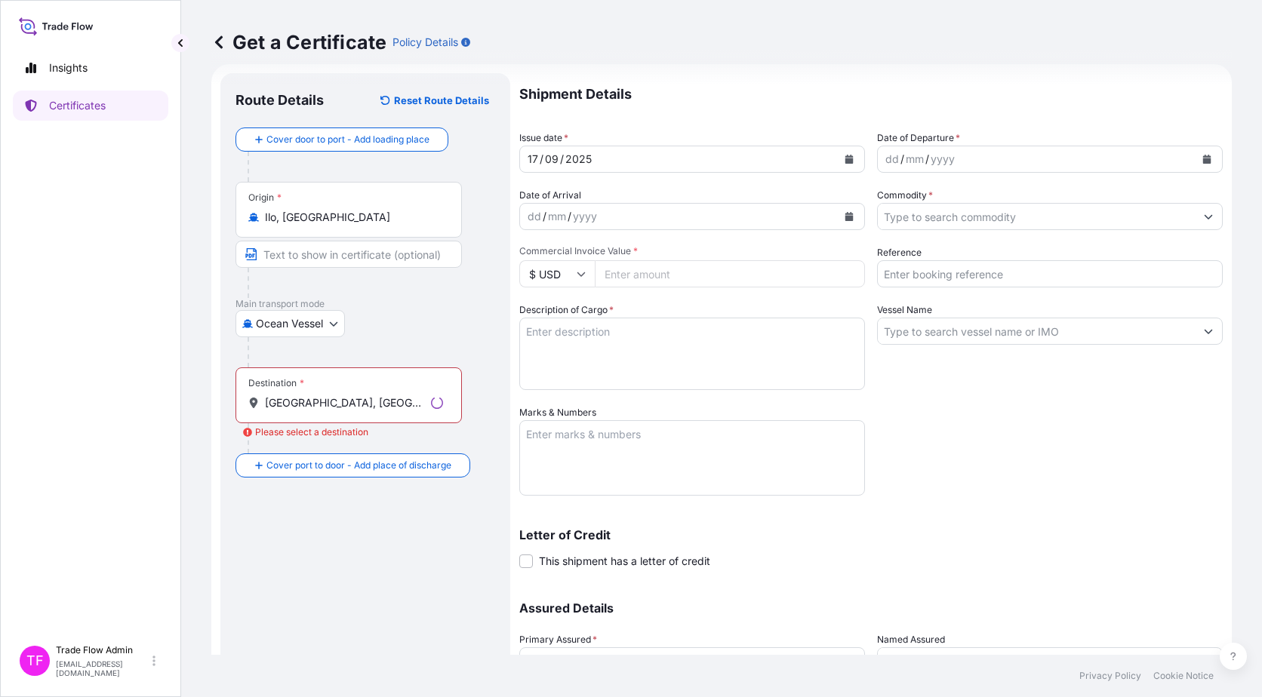
click at [450, 412] on div "Destination * Jinzhou, Liaoning, China" at bounding box center [348, 395] width 226 height 56
click at [425, 410] on input "Jinzhou, Liaoning, China" at bounding box center [345, 402] width 160 height 15
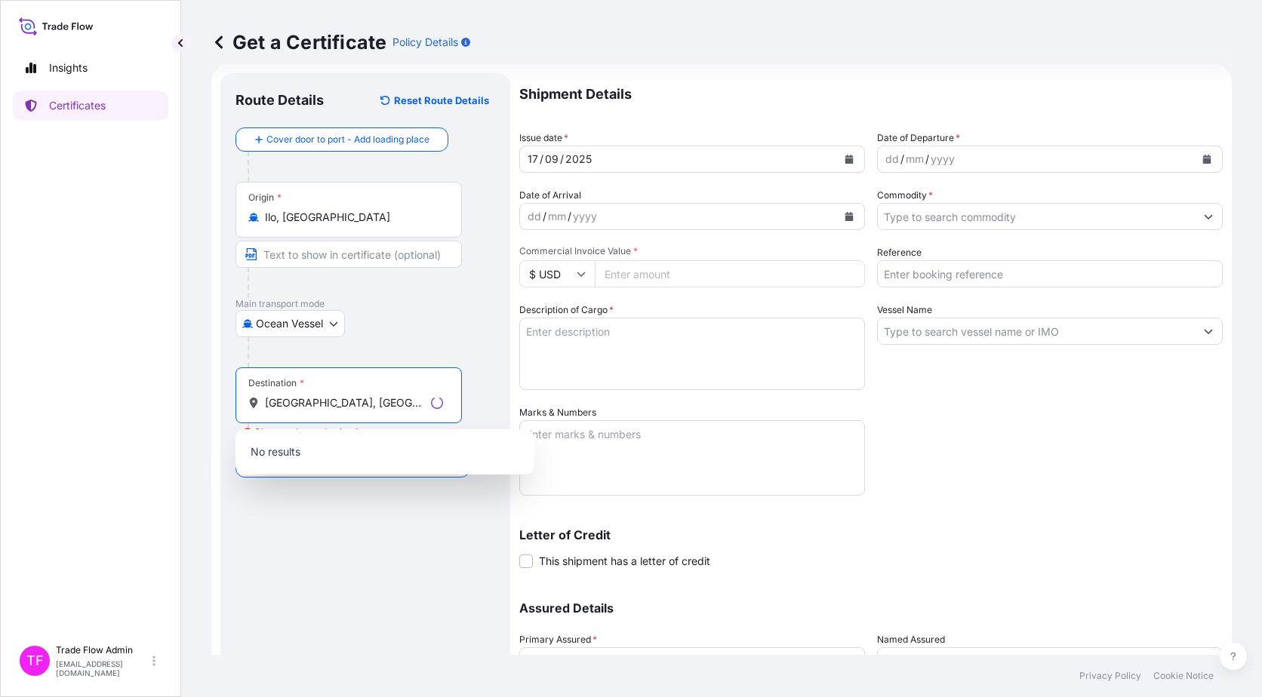
click at [309, 398] on input "Jinzhou, Liaoning, China" at bounding box center [345, 402] width 160 height 15
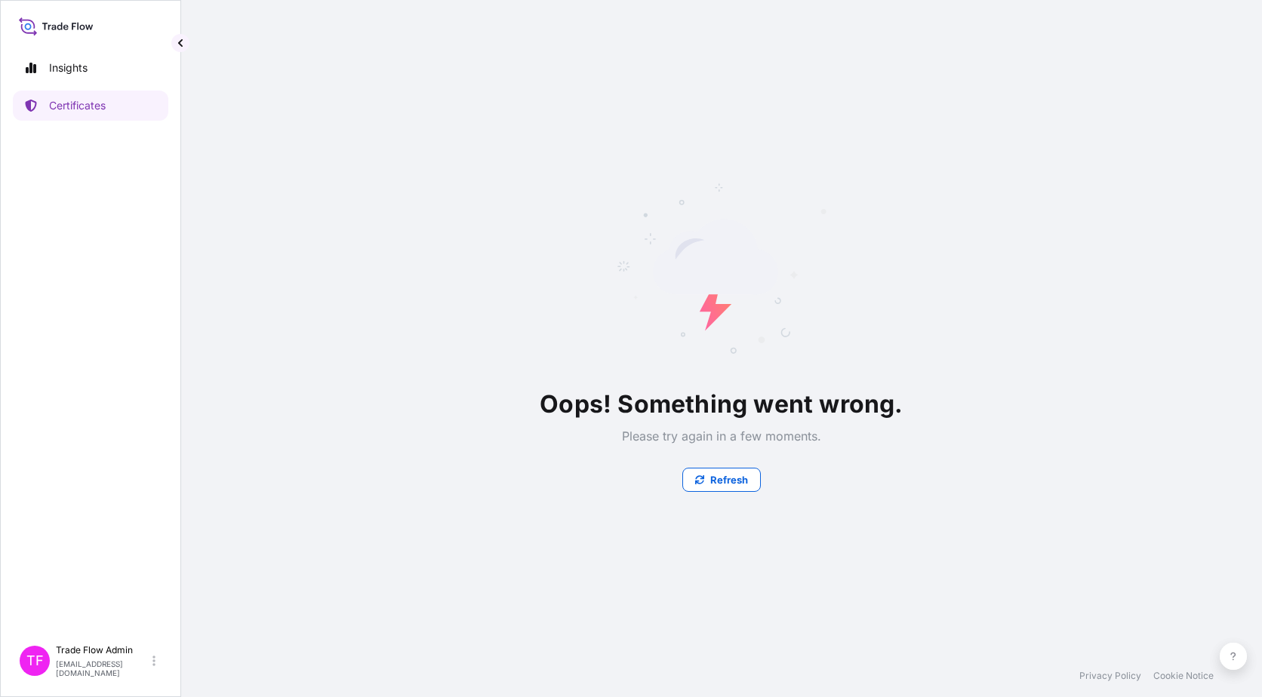
scroll to position [0, 0]
drag, startPoint x: 420, startPoint y: 396, endPoint x: 181, endPoint y: 381, distance: 238.9
click at [705, 482] on button "Refresh" at bounding box center [721, 480] width 78 height 24
click at [63, 115] on link "Certificates" at bounding box center [90, 106] width 155 height 30
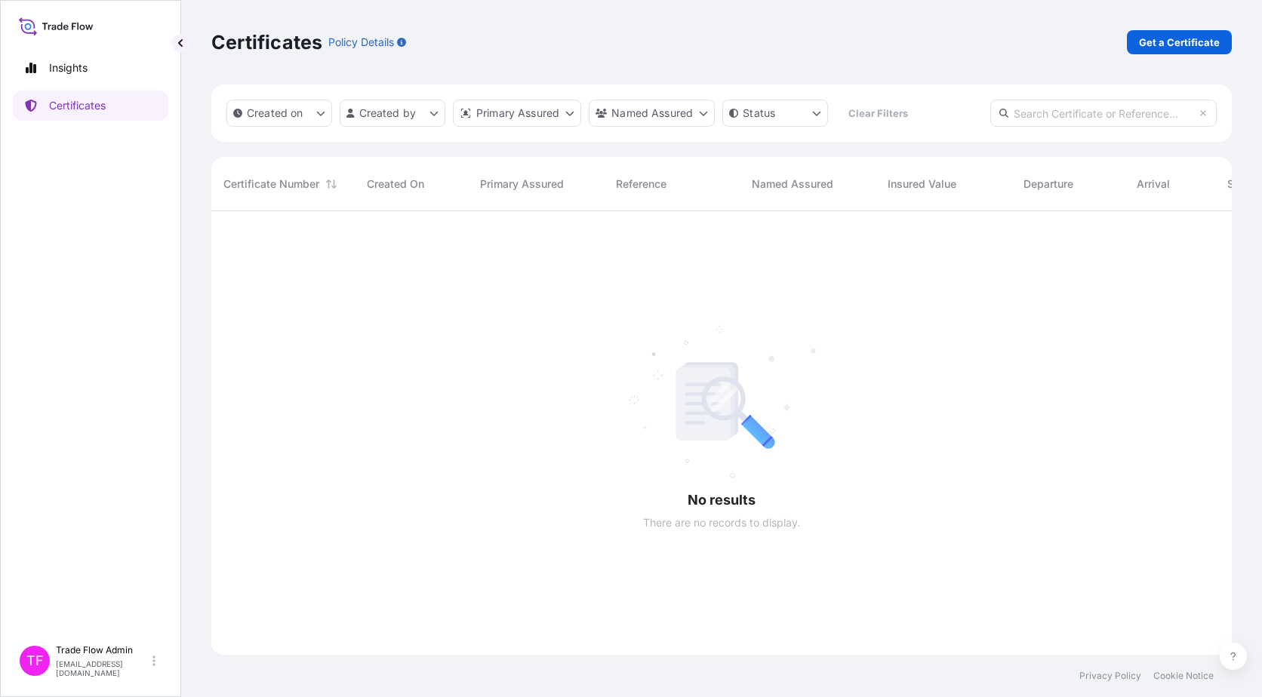
click at [77, 75] on link "Insights" at bounding box center [90, 68] width 155 height 30
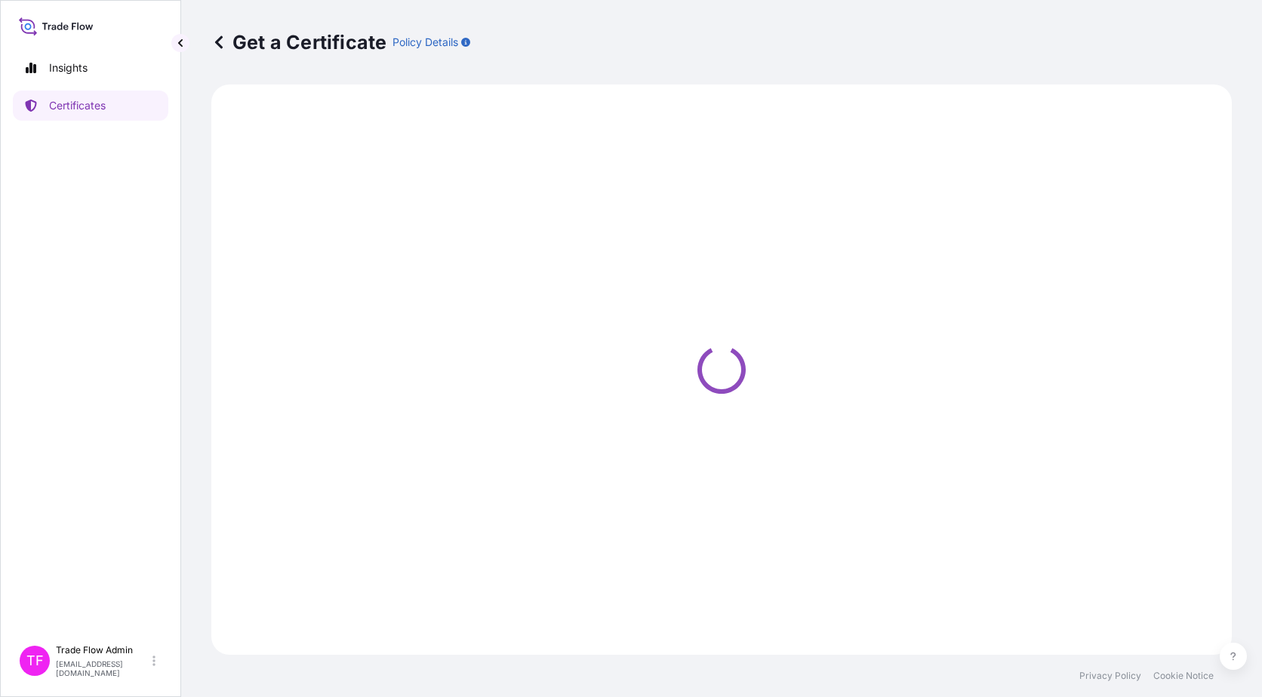
select select "Ocean Vessel"
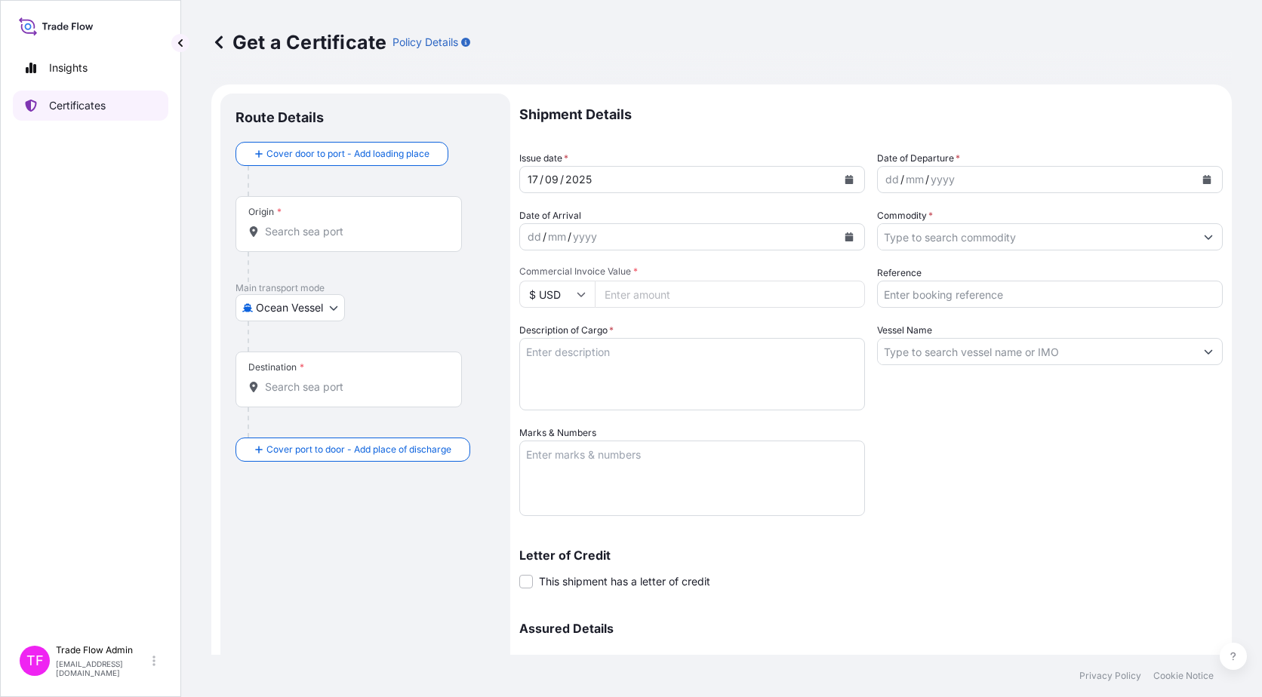
click at [44, 105] on link "Certificates" at bounding box center [90, 106] width 155 height 30
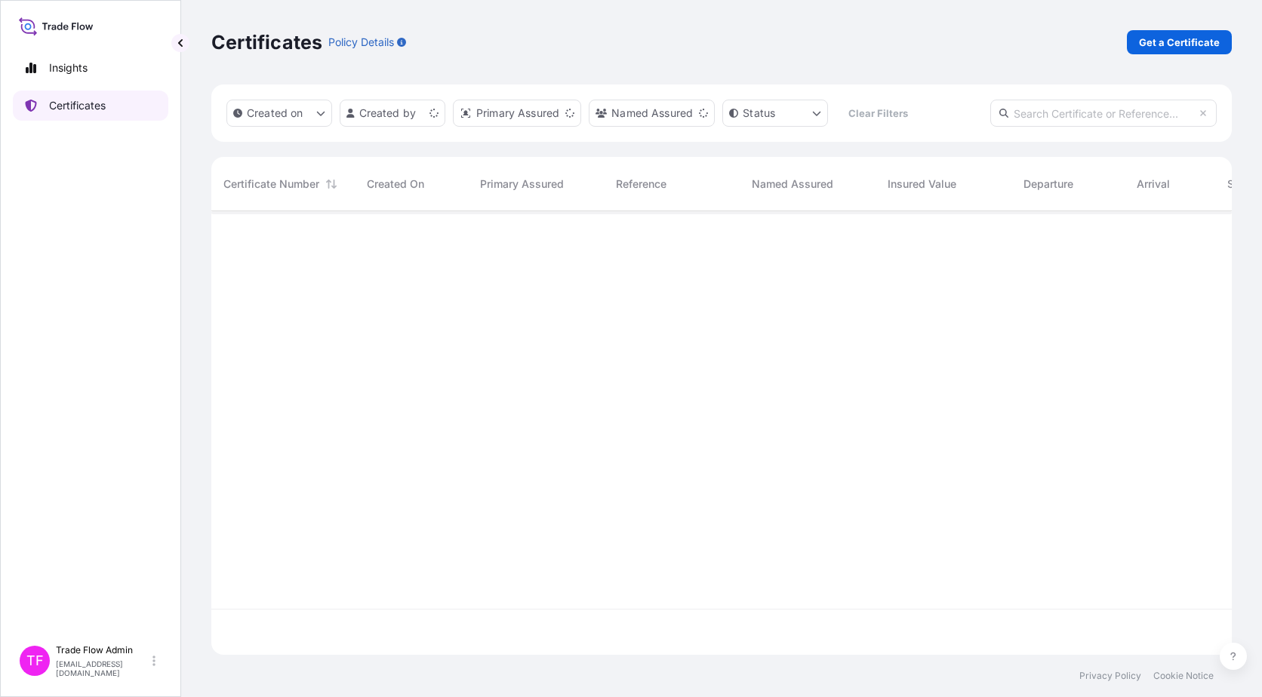
scroll to position [441, 1009]
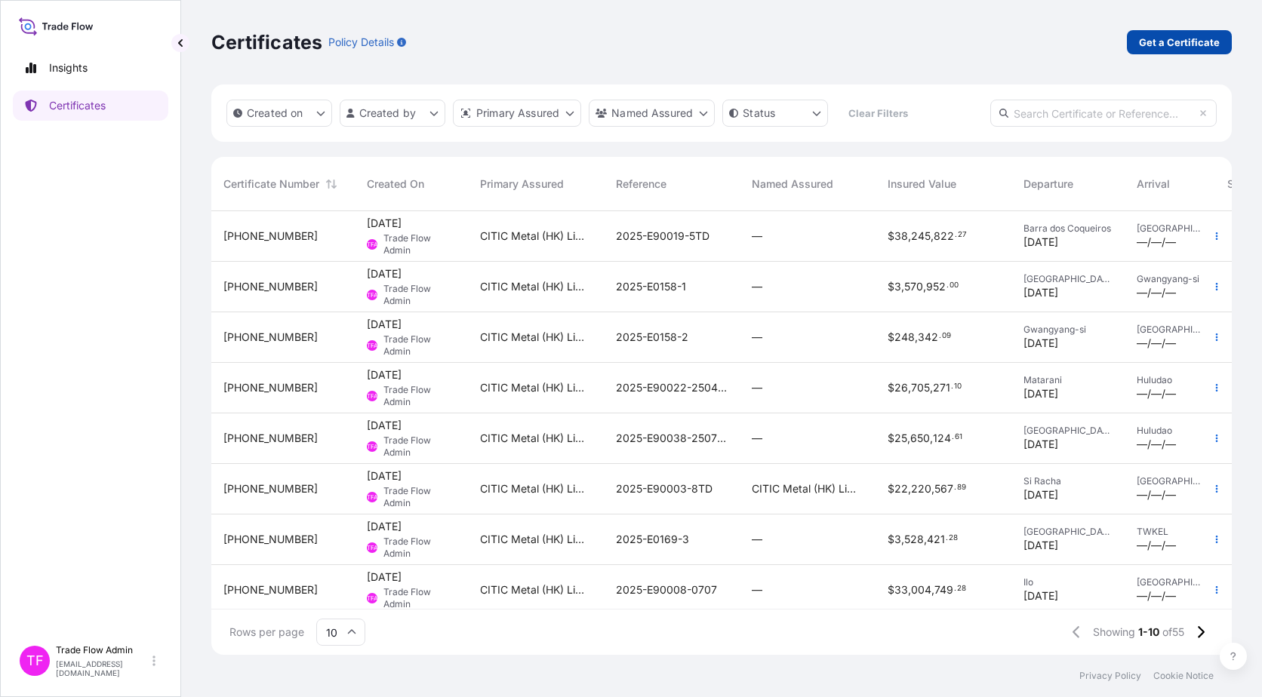
click at [1185, 41] on p "Get a Certificate" at bounding box center [1179, 42] width 81 height 15
select select "Ocean Vessel"
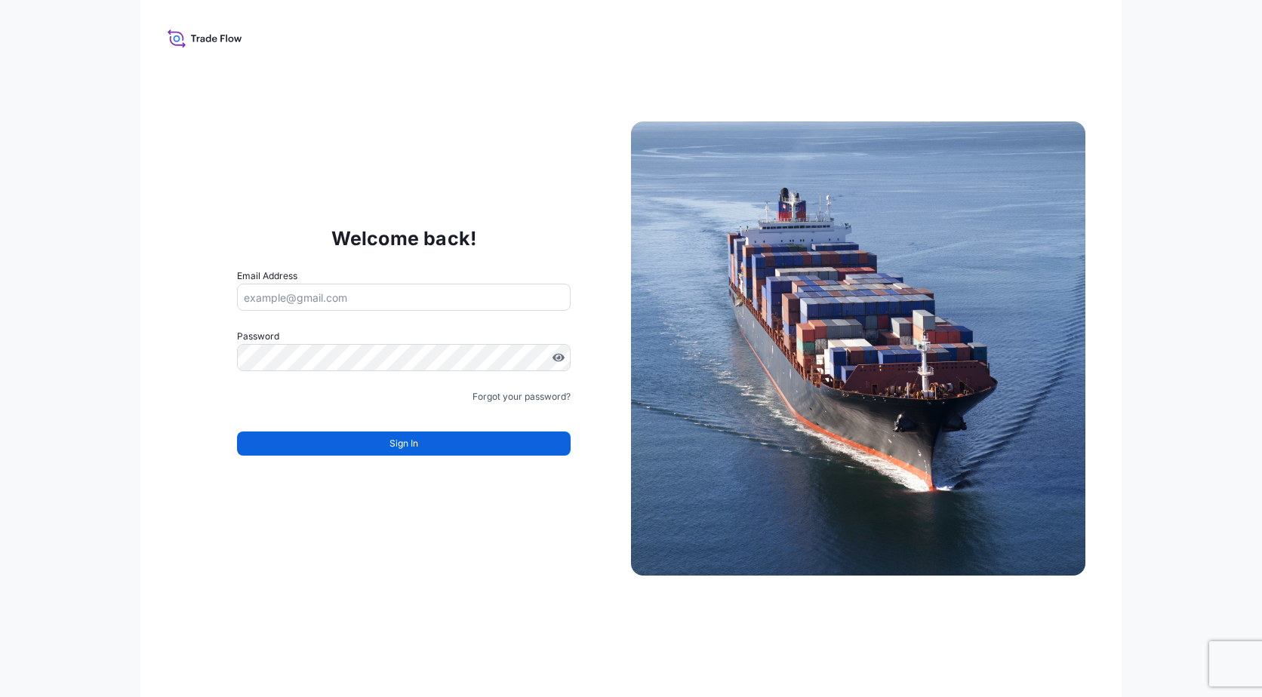
click at [330, 298] on input "Email Address" at bounding box center [404, 297] width 334 height 27
type input "[EMAIL_ADDRESS][DOMAIN_NAME]"
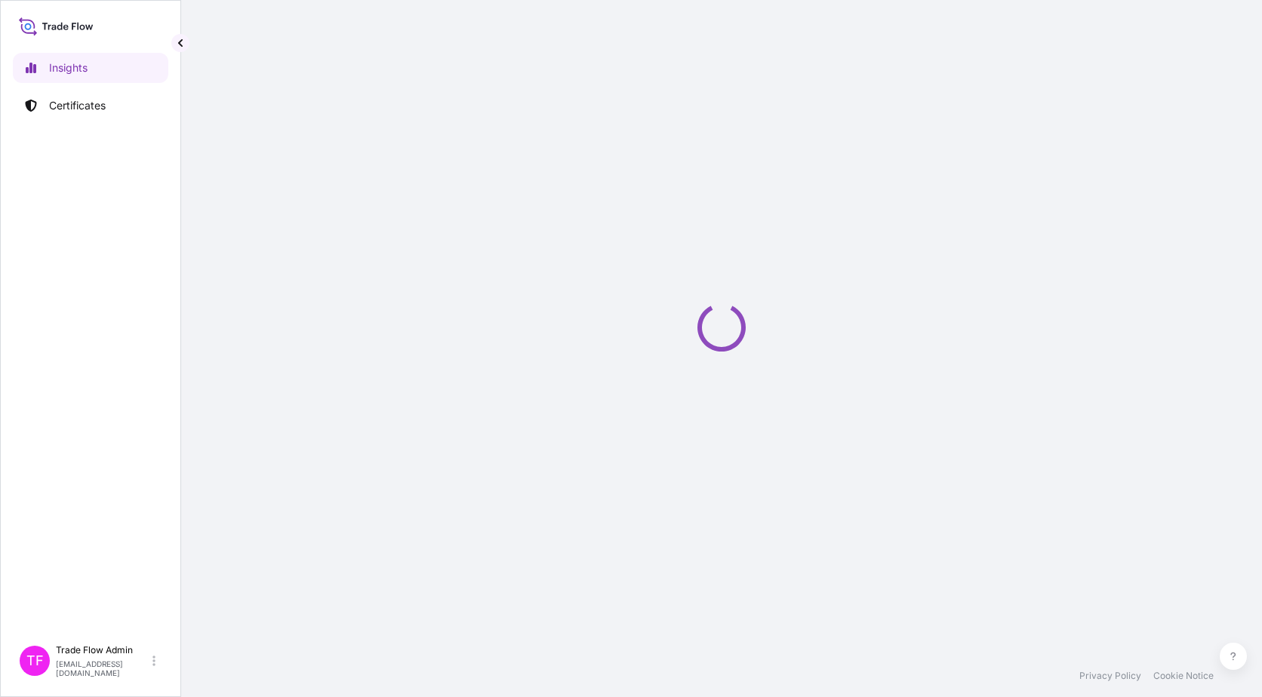
select select "2025"
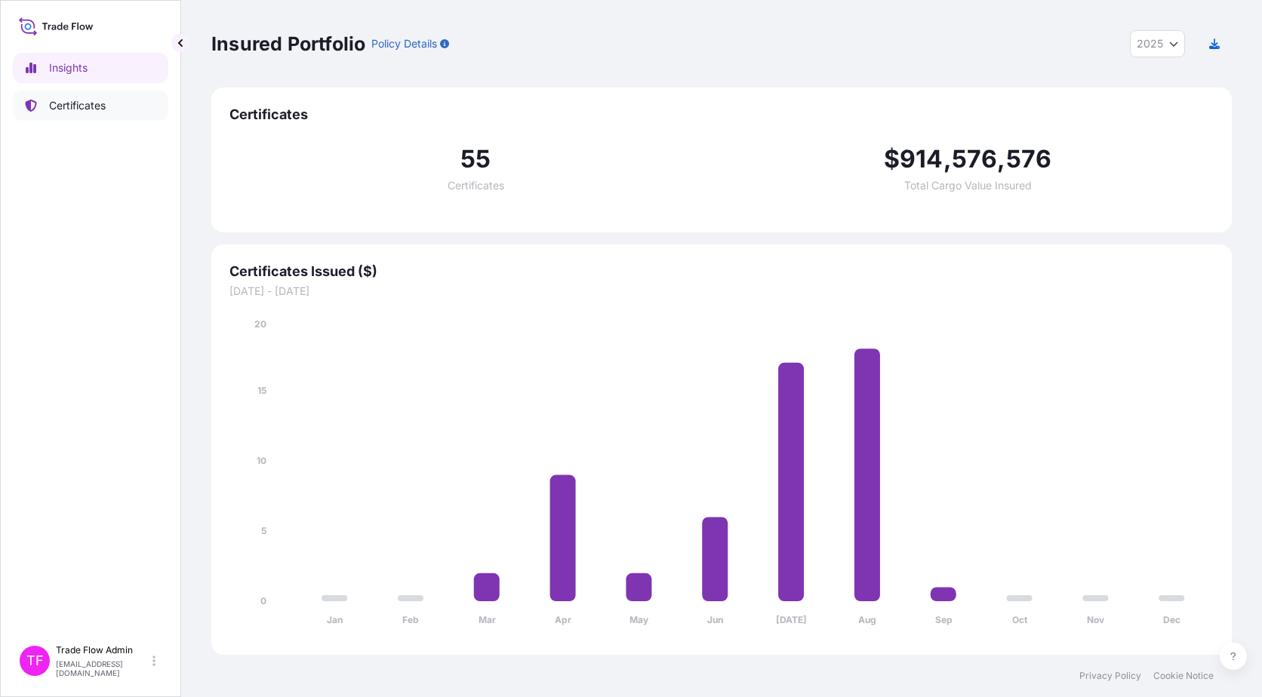
click at [67, 107] on p "Certificates" at bounding box center [77, 105] width 57 height 15
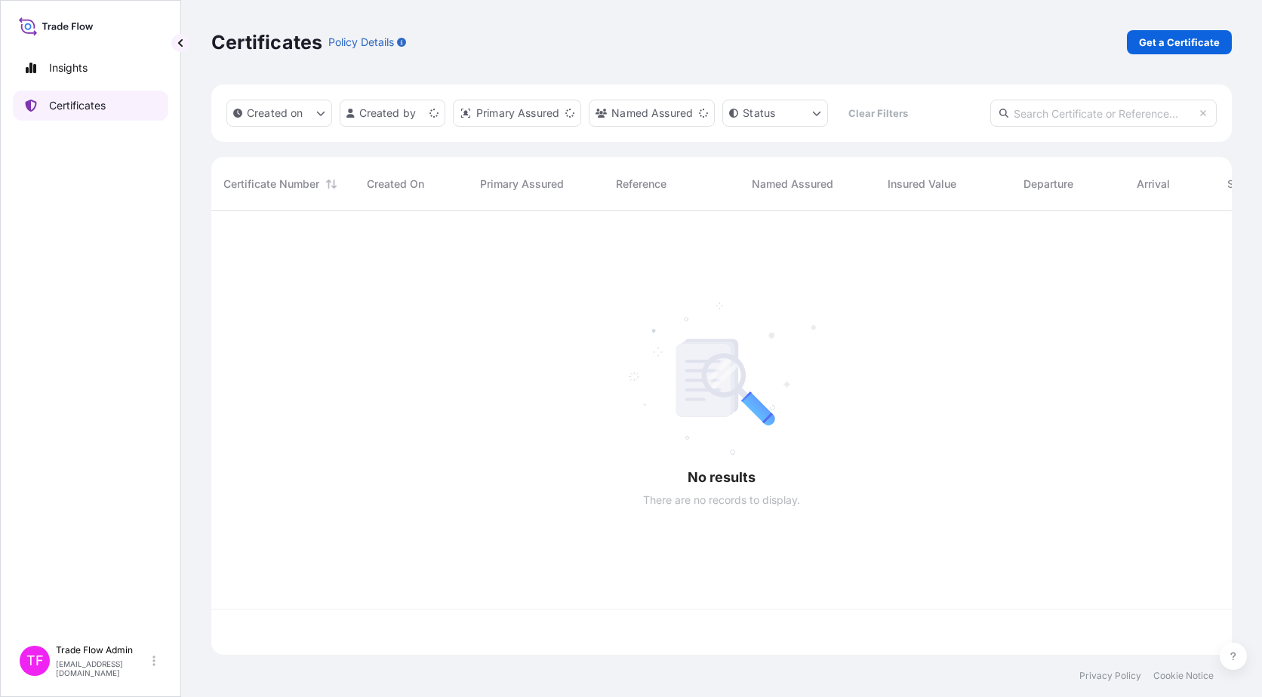
scroll to position [441, 1009]
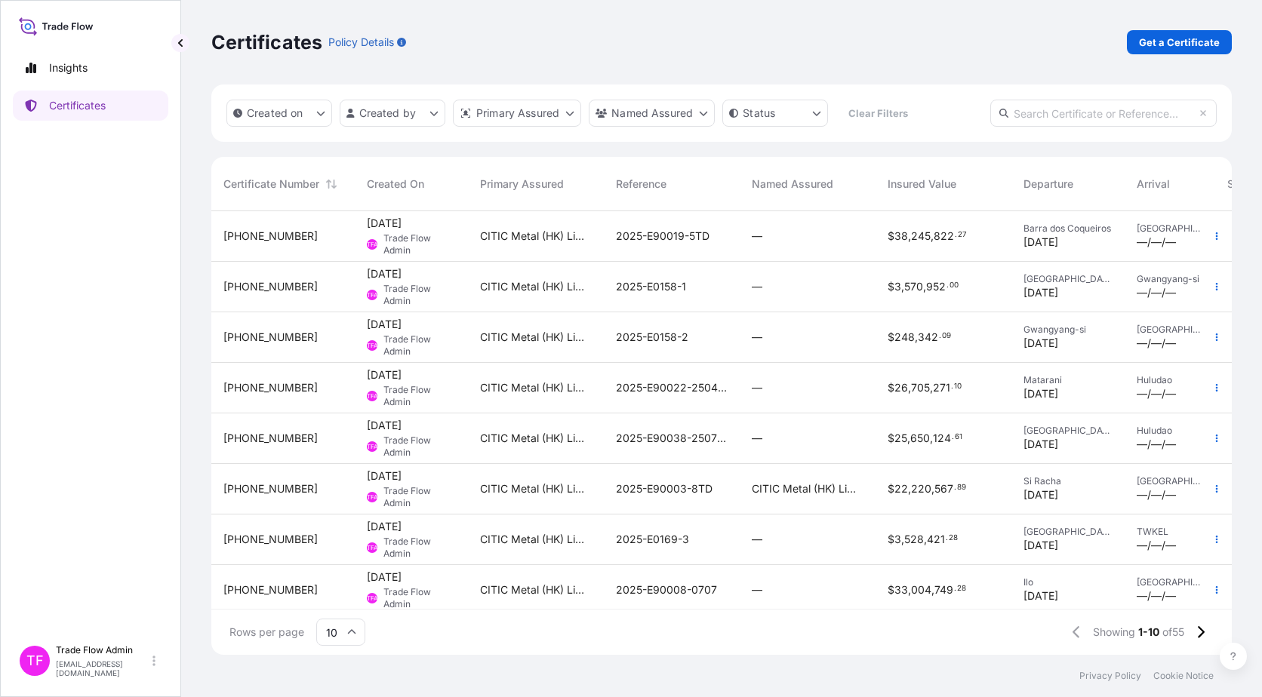
click at [1114, 113] on input "text" at bounding box center [1103, 113] width 226 height 27
paste input "31478-7-2"
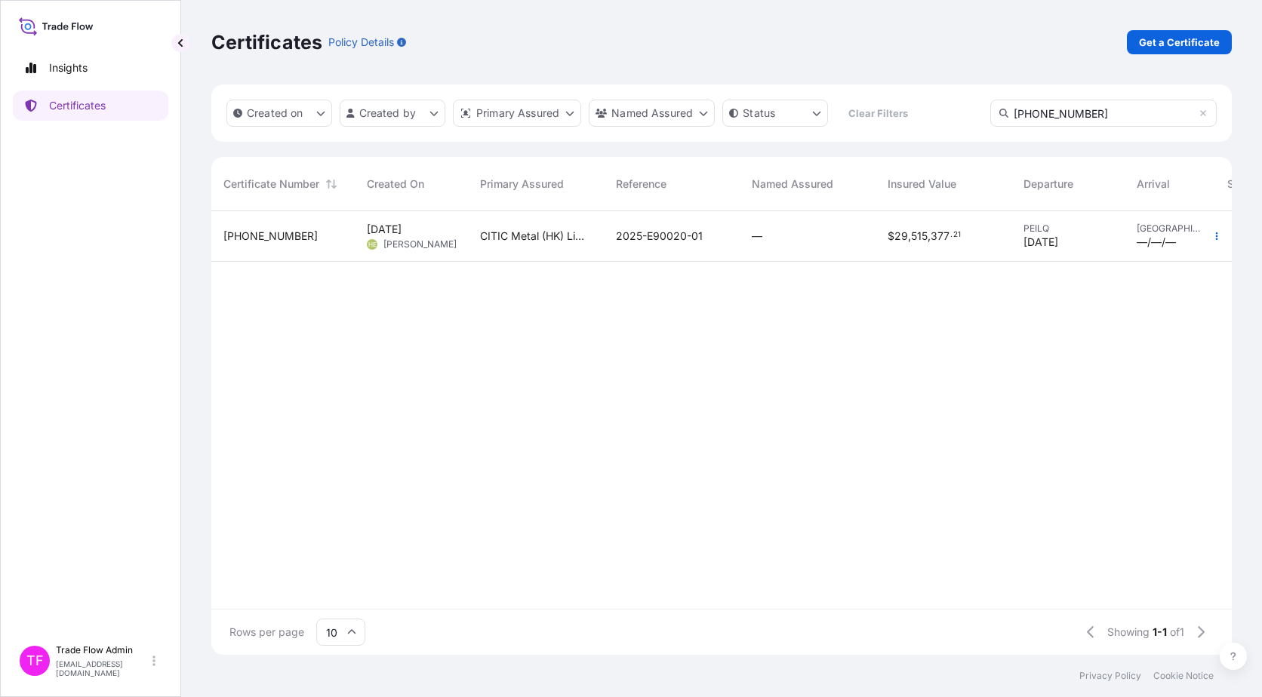
type input "[PHONE_NUMBER]"
click at [868, 235] on div "—" at bounding box center [807, 236] width 136 height 51
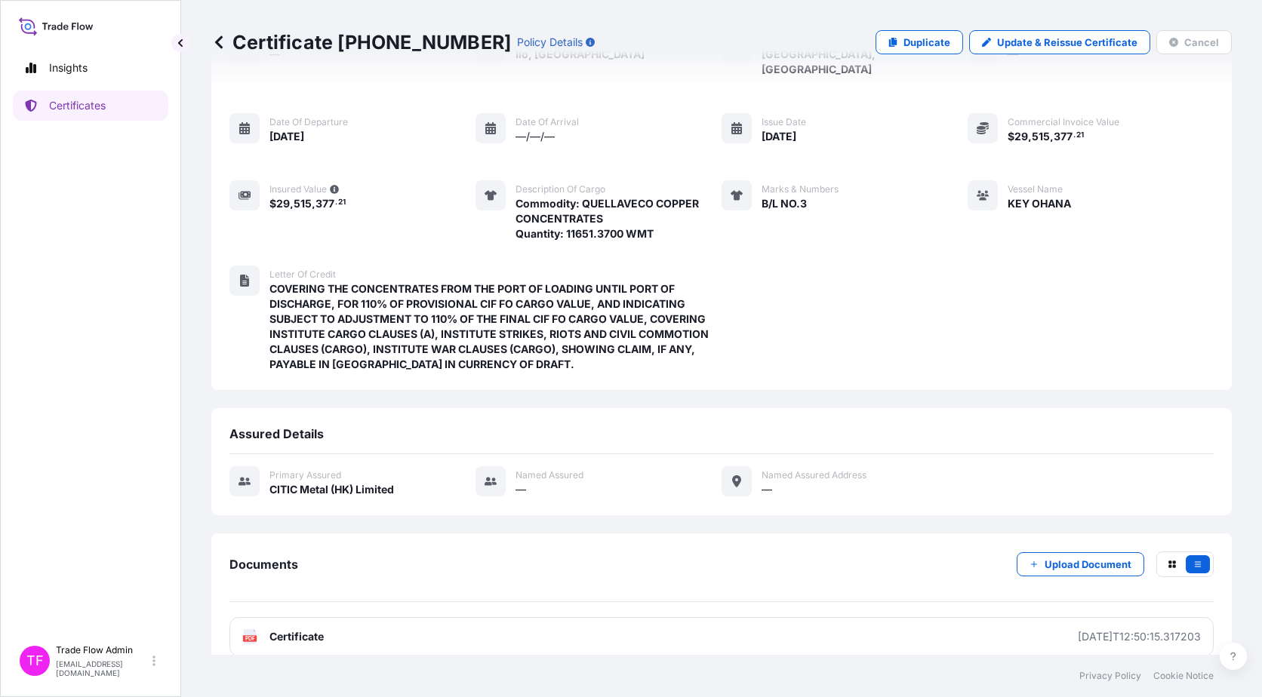
scroll to position [116, 0]
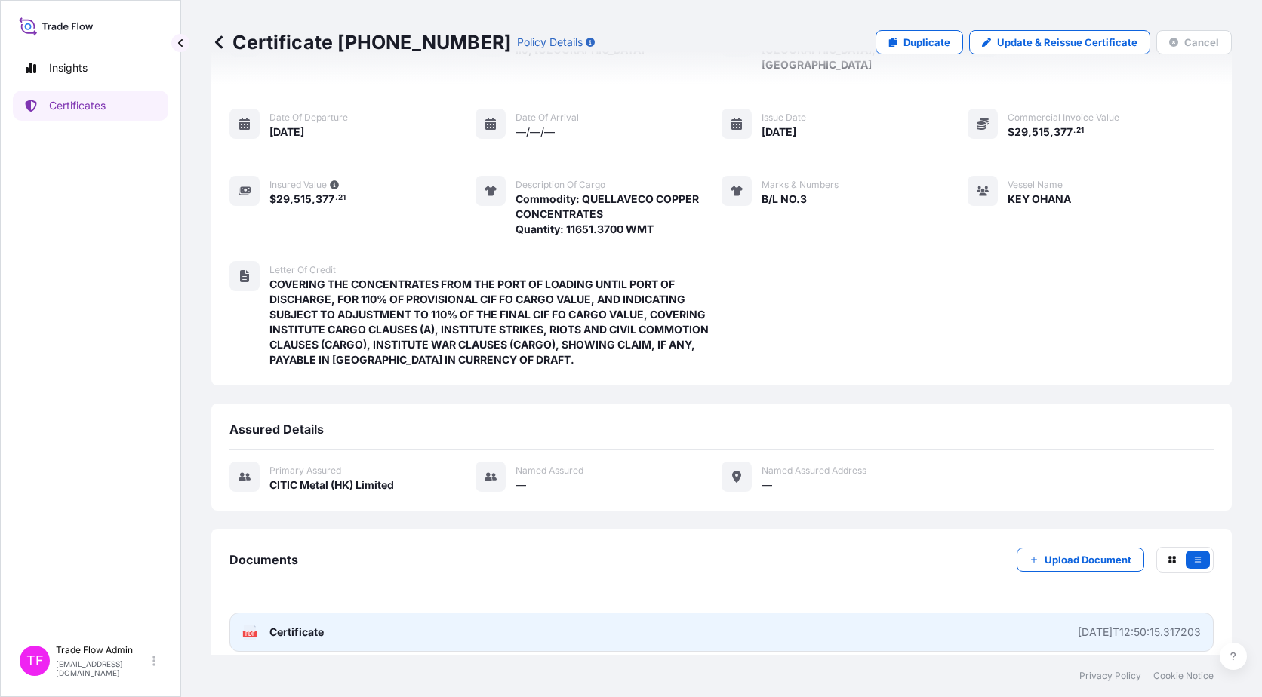
click at [350, 615] on link "PDF Certificate [DATE]T12:50:15.317203" at bounding box center [721, 632] width 984 height 39
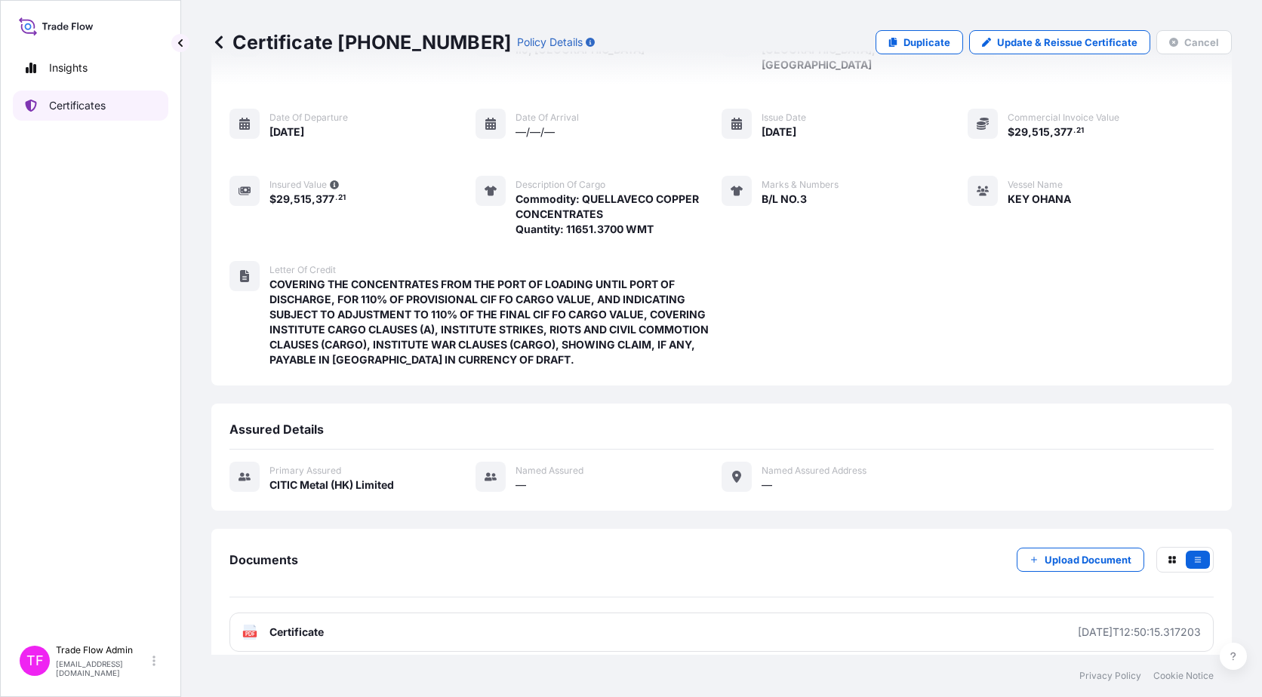
click at [97, 115] on link "Certificates" at bounding box center [90, 106] width 155 height 30
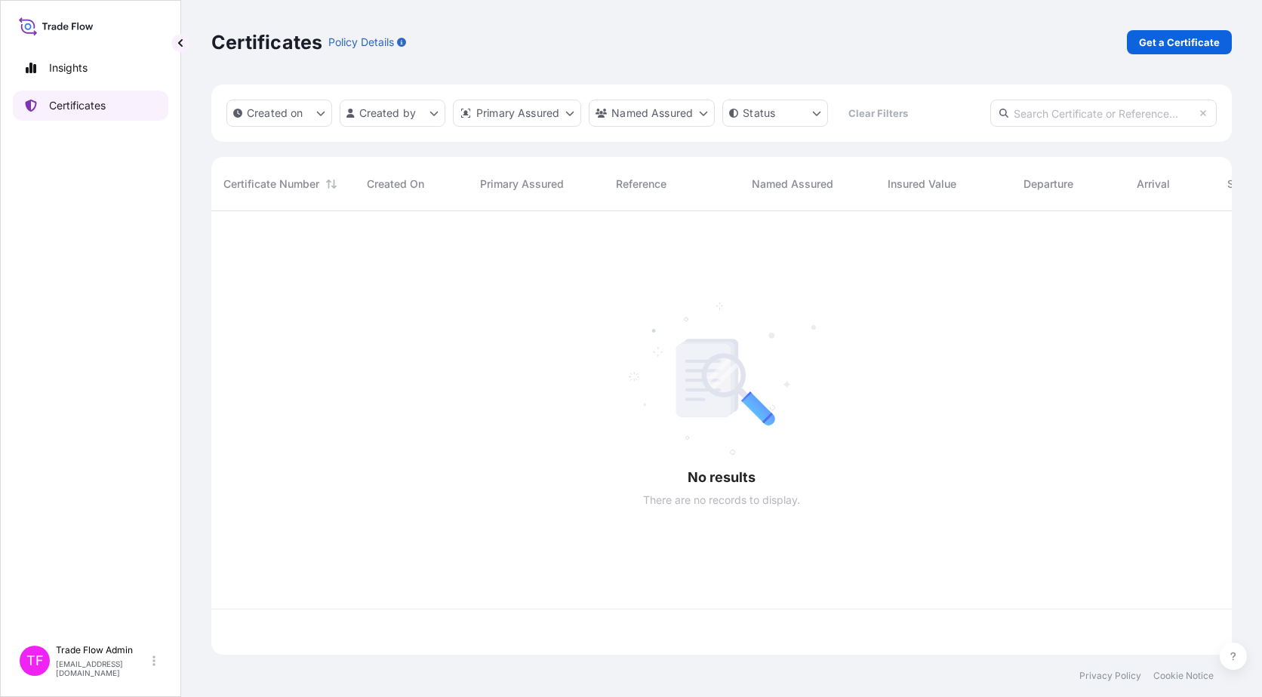
scroll to position [441, 1009]
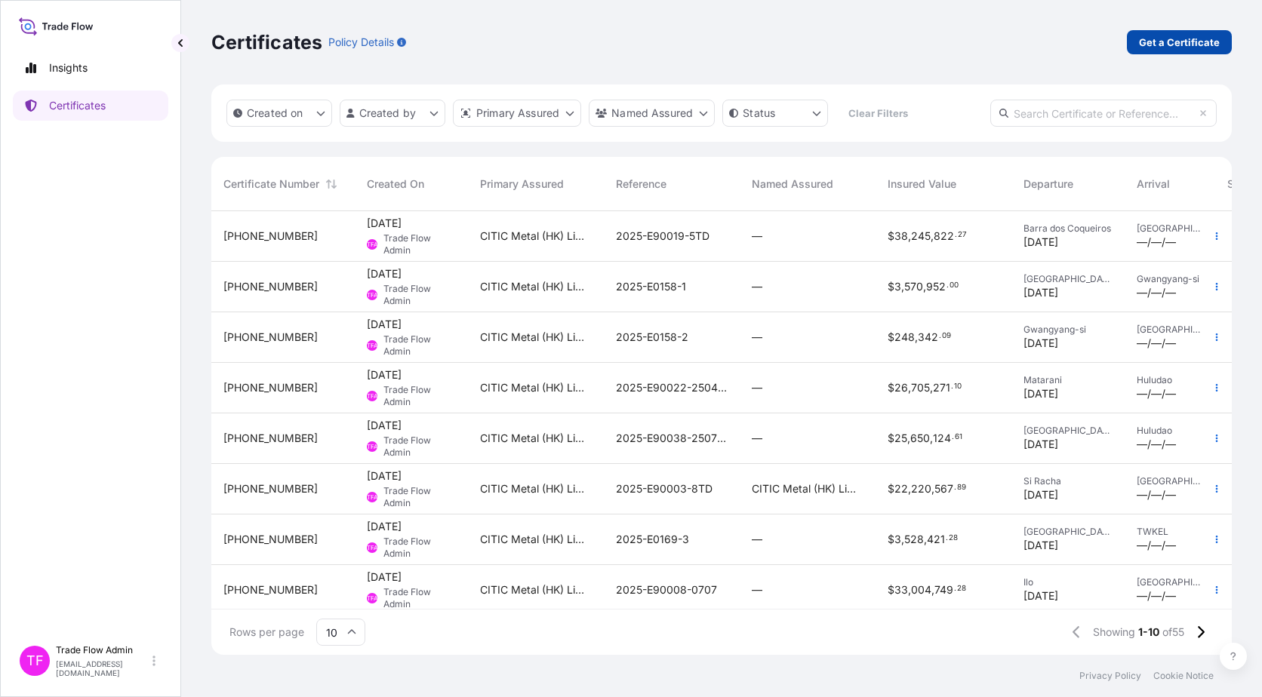
click at [1190, 51] on link "Get a Certificate" at bounding box center [1179, 42] width 105 height 24
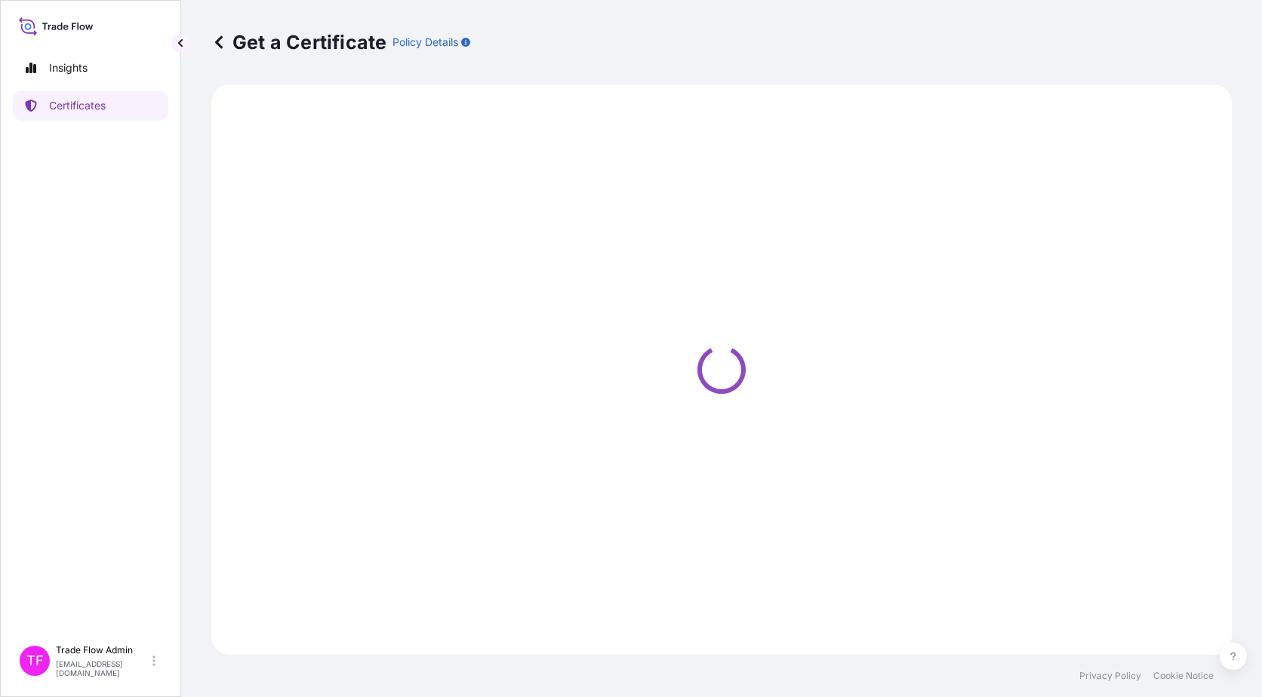
select select "Ocean Vessel"
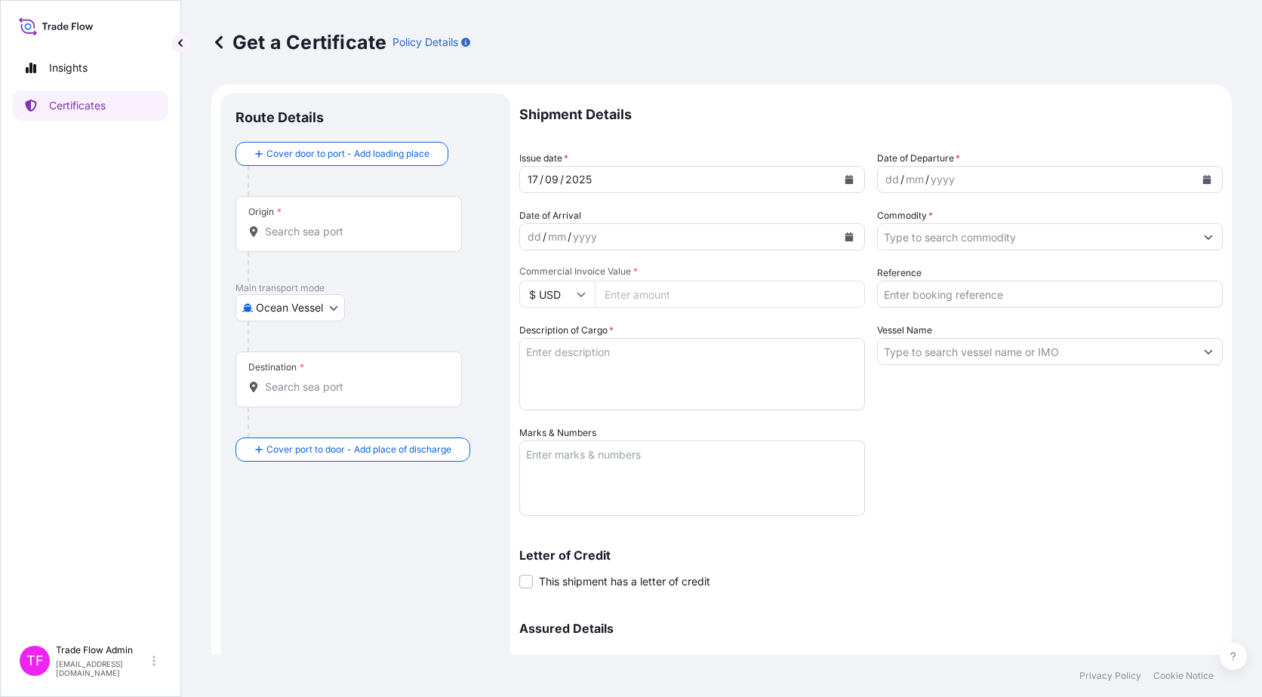
click at [345, 241] on div "Origin *" at bounding box center [348, 224] width 226 height 56
click at [345, 239] on input "Origin *" at bounding box center [354, 231] width 178 height 15
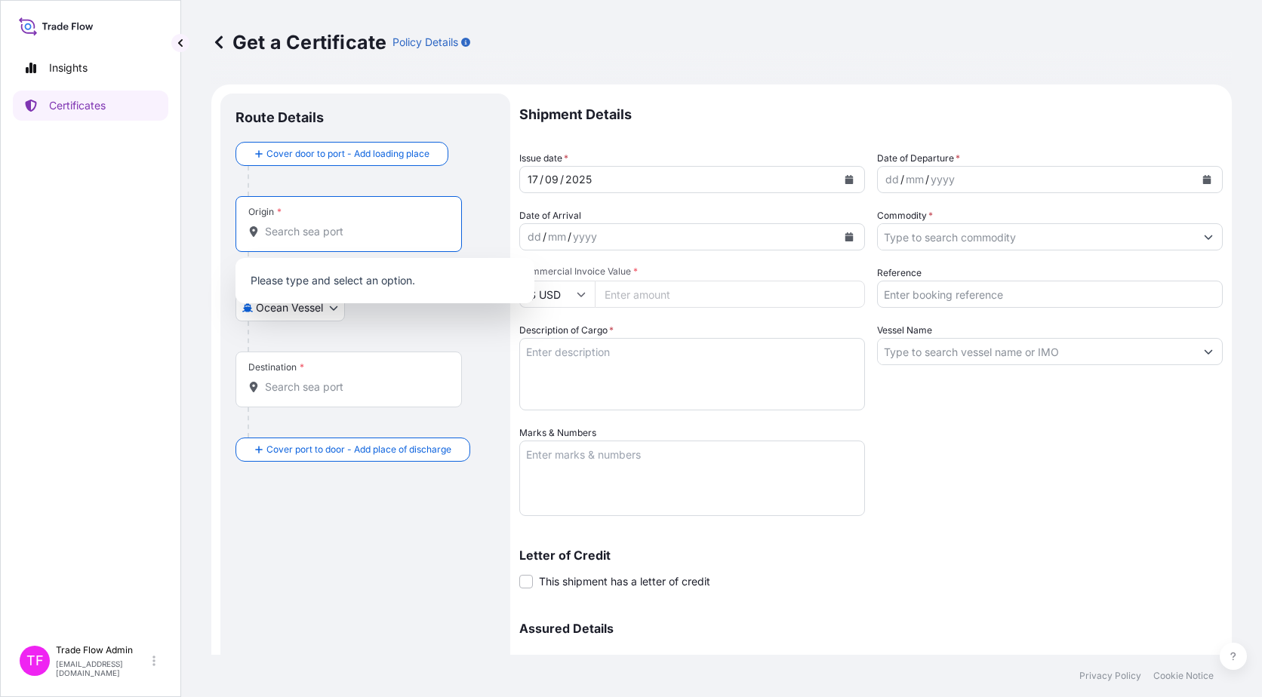
paste input "Ilo"
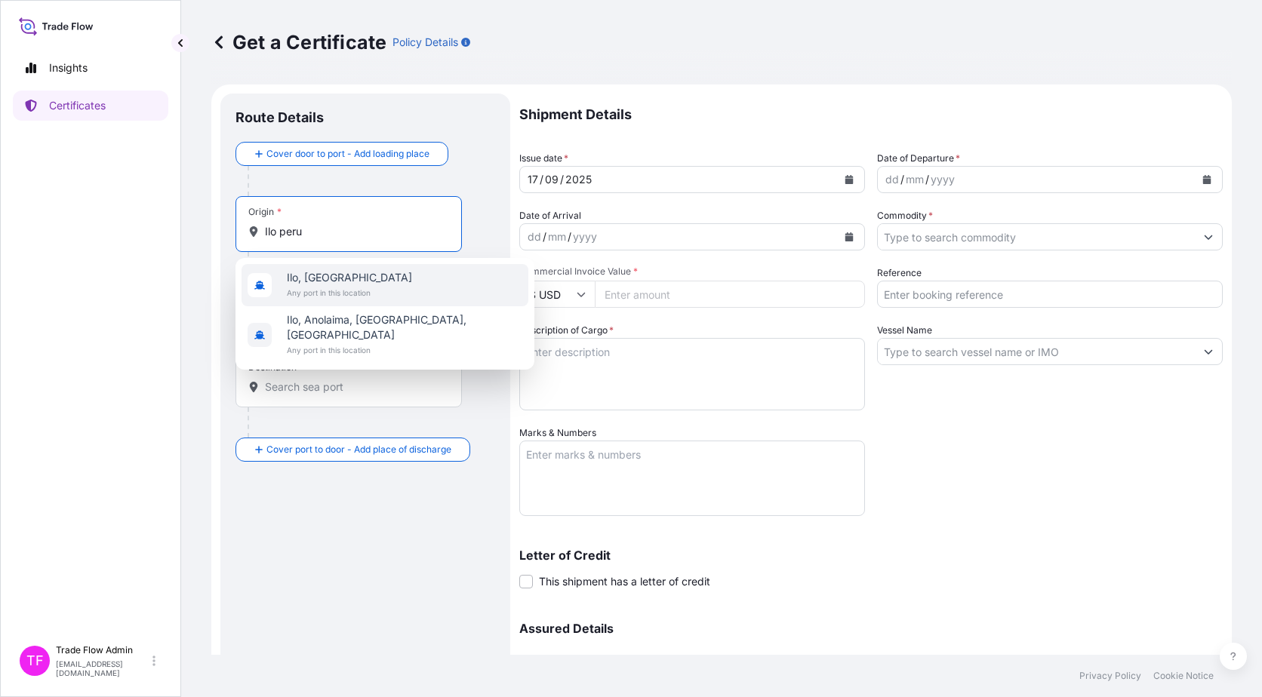
click at [366, 277] on span "Ilo, [GEOGRAPHIC_DATA]" at bounding box center [349, 277] width 125 height 15
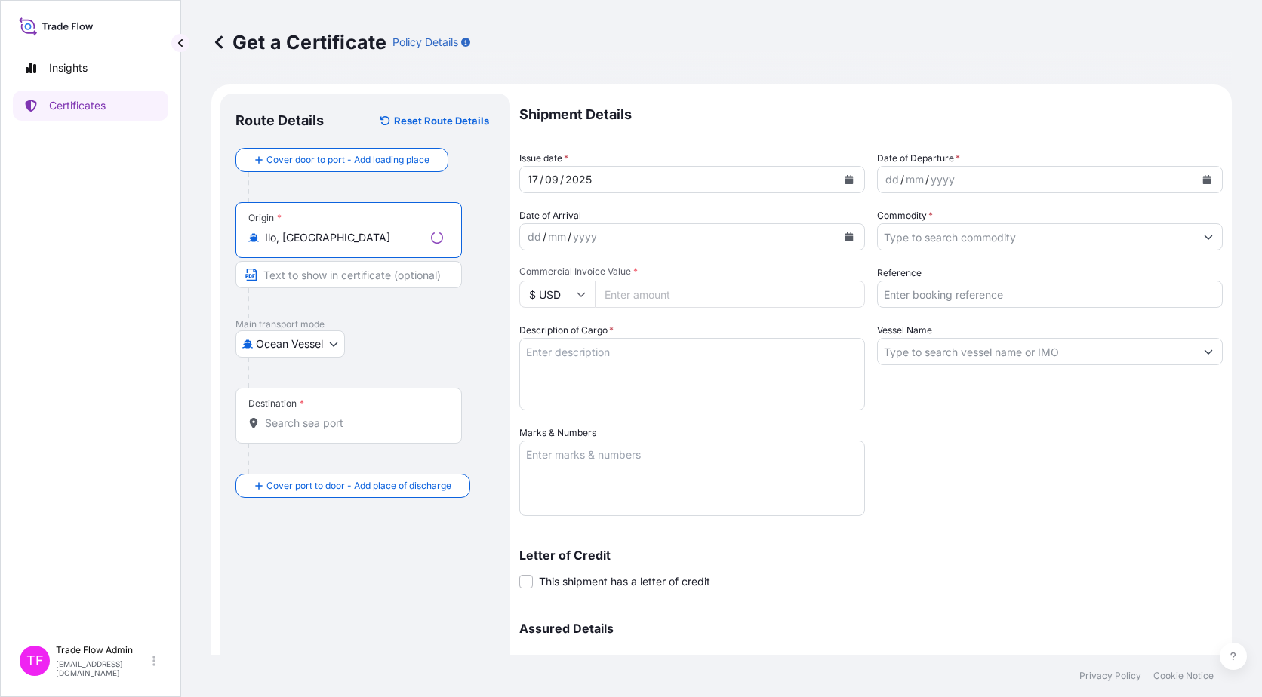
type input "Ilo, [GEOGRAPHIC_DATA]"
click at [341, 412] on div "Destination *" at bounding box center [348, 416] width 226 height 56
click at [341, 416] on input "Destination *" at bounding box center [354, 423] width 178 height 15
paste input "Jinzhou, Liaoning, China"
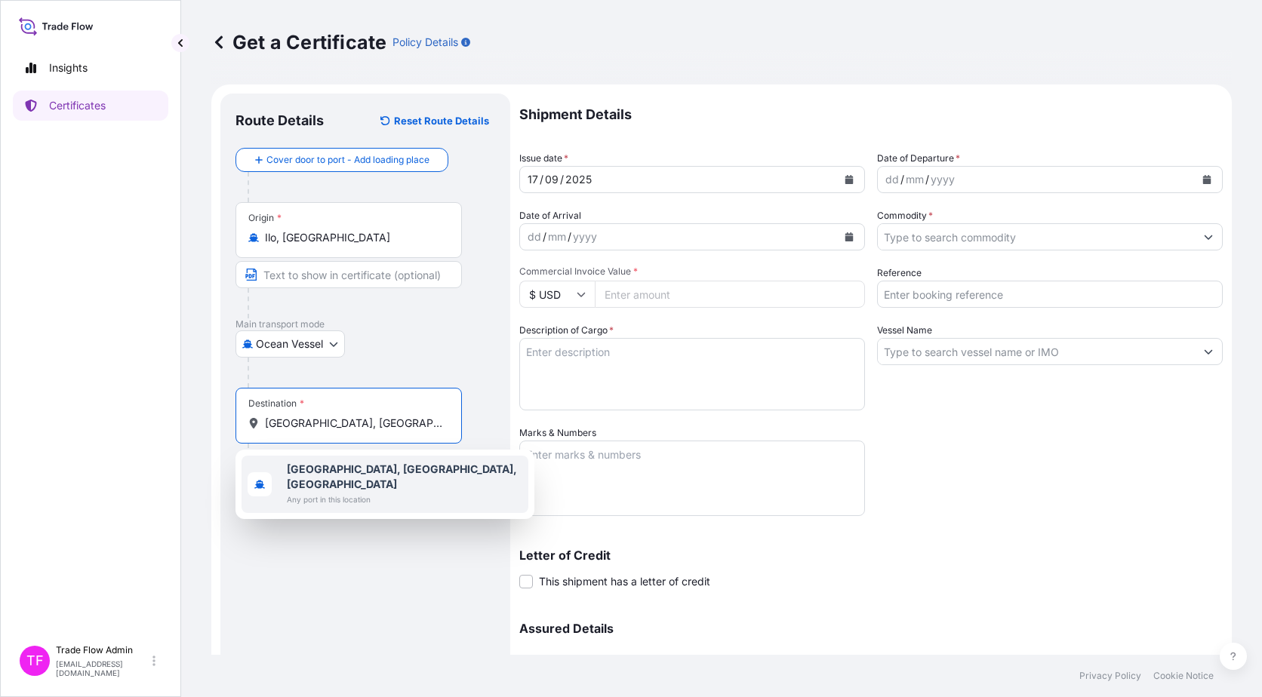
click at [401, 469] on b "Jinzhou, Liaoning, China" at bounding box center [402, 477] width 230 height 28
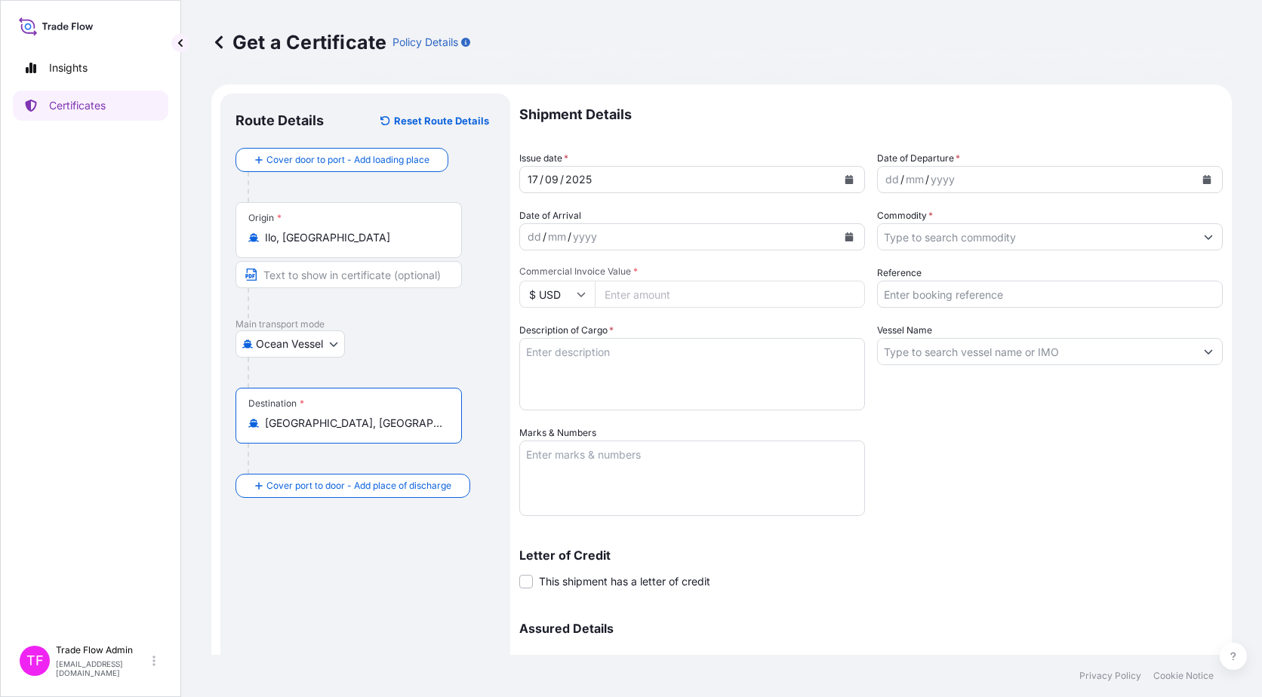
type input "Jinzhou, Liaoning, China"
click at [416, 565] on div "Route Details Reset Route Details Cover door to port - Add loading place Place …" at bounding box center [365, 446] width 260 height 674
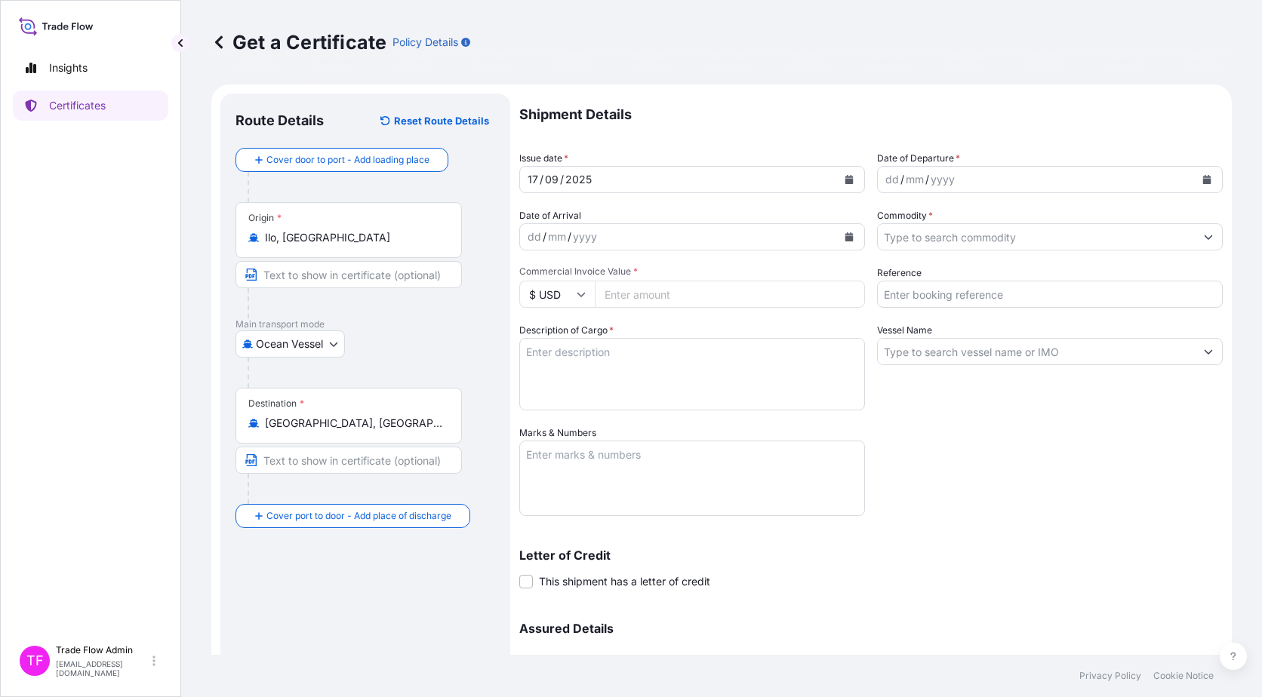
click at [828, 172] on div "17 / 09 / 2025" at bounding box center [678, 179] width 317 height 27
click at [844, 178] on icon "Calendar" at bounding box center [848, 179] width 9 height 9
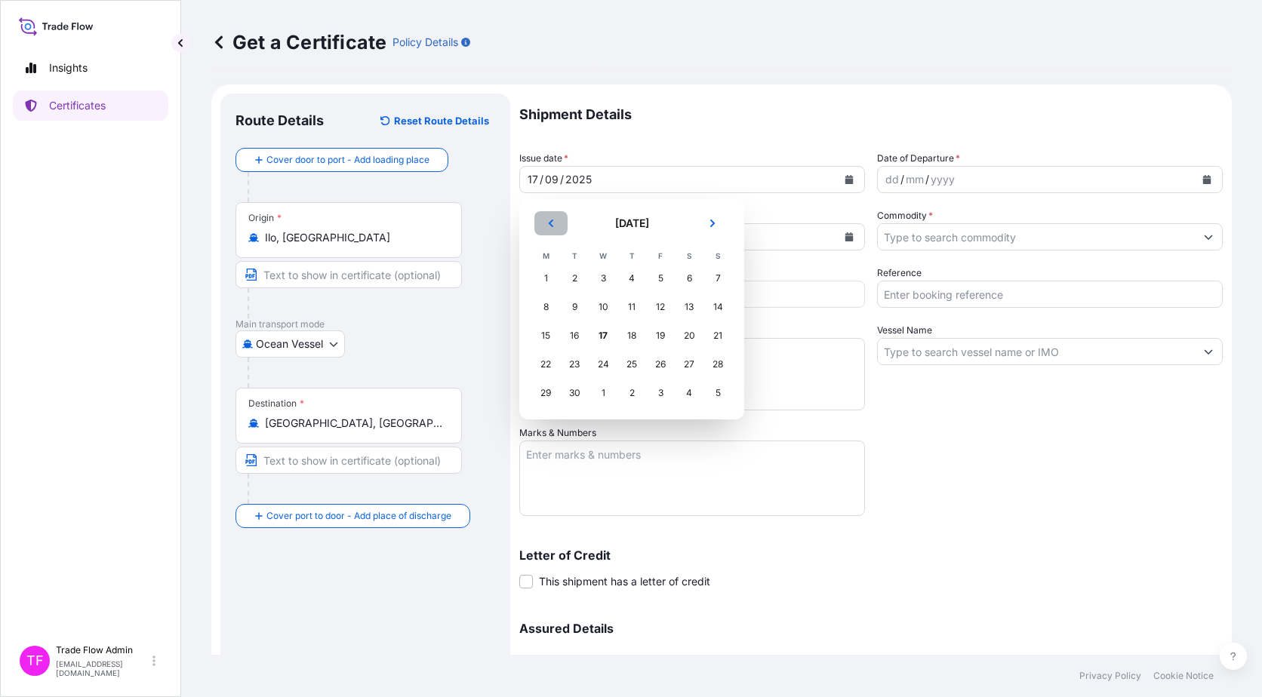
click at [554, 214] on button "Previous" at bounding box center [550, 223] width 33 height 24
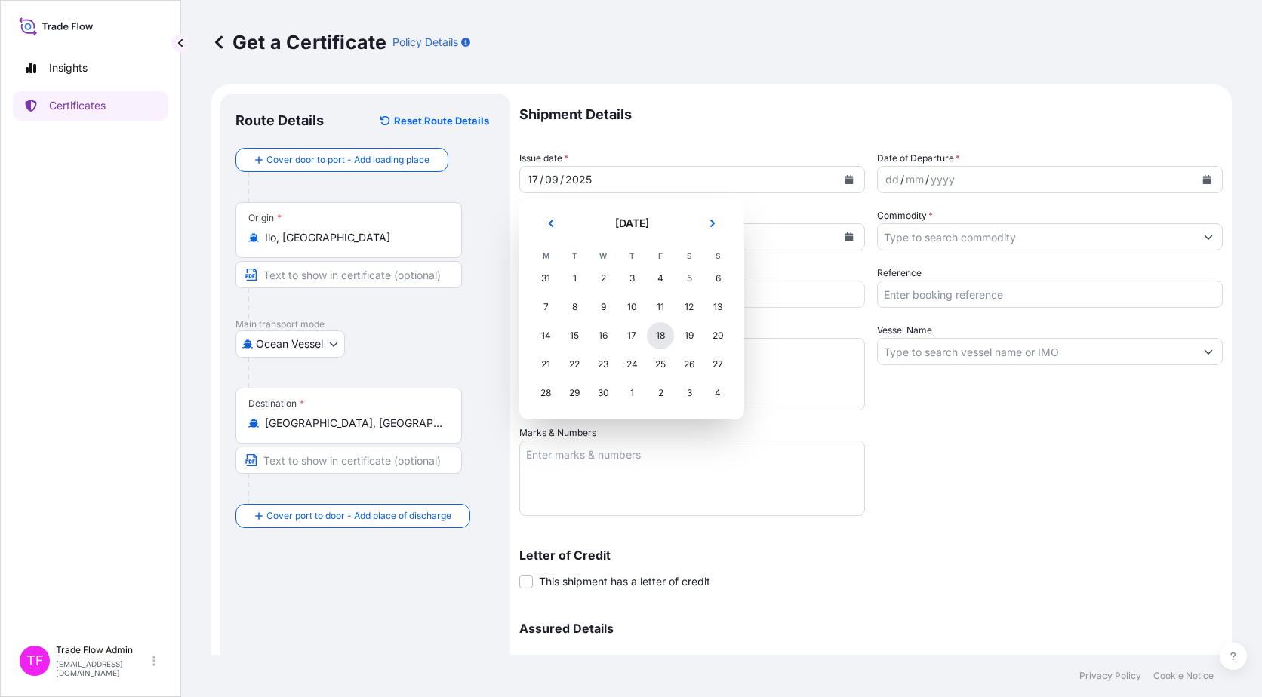
click at [665, 340] on div "18" at bounding box center [660, 335] width 27 height 27
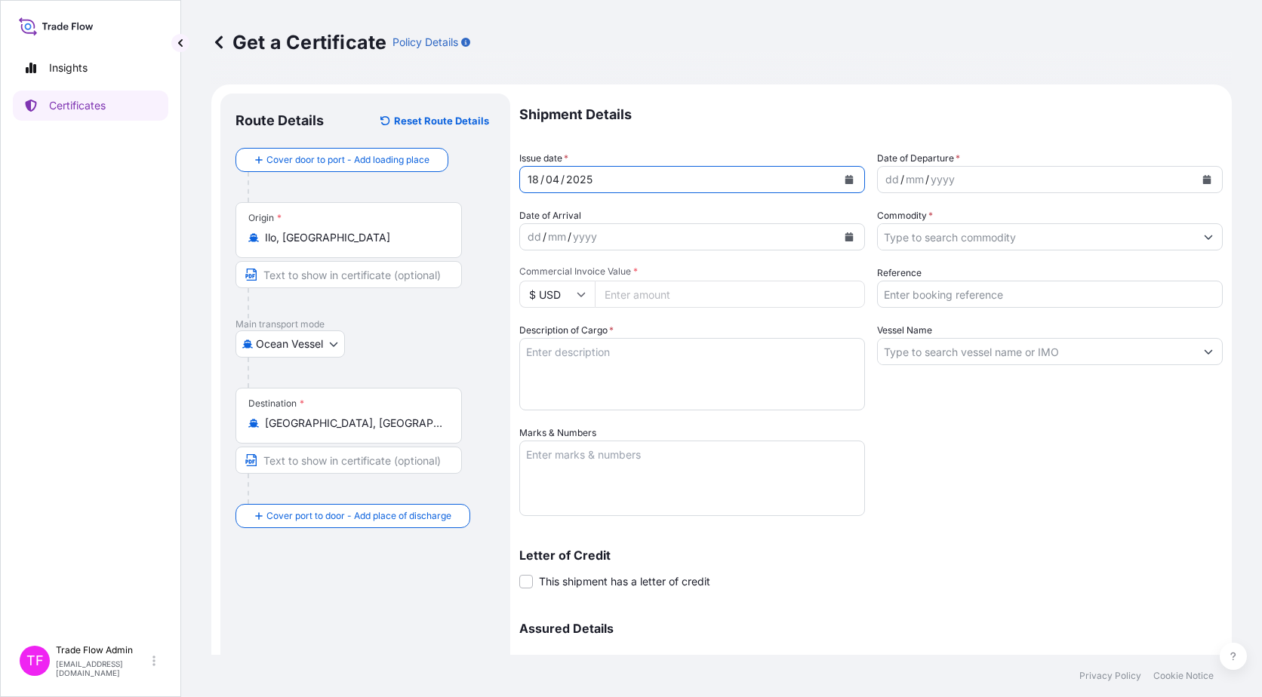
click at [1194, 172] on button "Calendar" at bounding box center [1206, 180] width 24 height 24
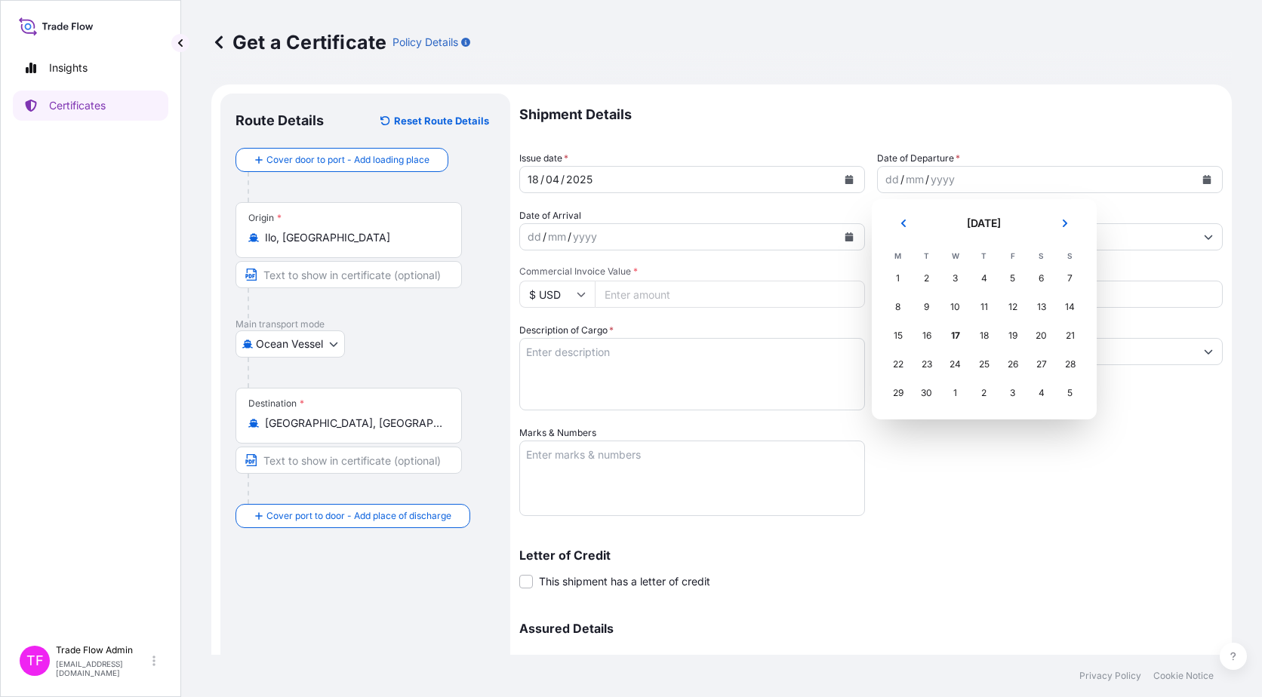
click at [924, 221] on header "September 2025" at bounding box center [984, 229] width 201 height 36
click at [905, 221] on icon "Previous" at bounding box center [903, 223] width 9 height 9
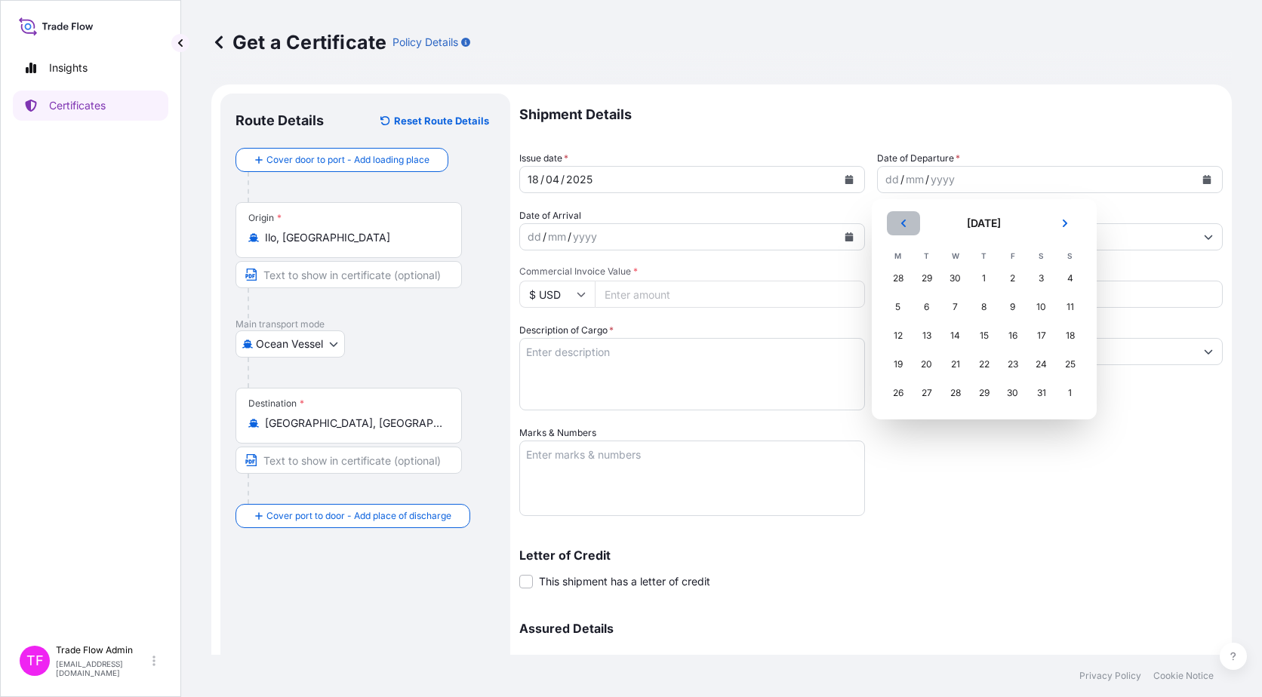
click at [905, 221] on icon "Previous" at bounding box center [903, 223] width 9 height 9
click at [1010, 341] on div "18" at bounding box center [1012, 335] width 27 height 27
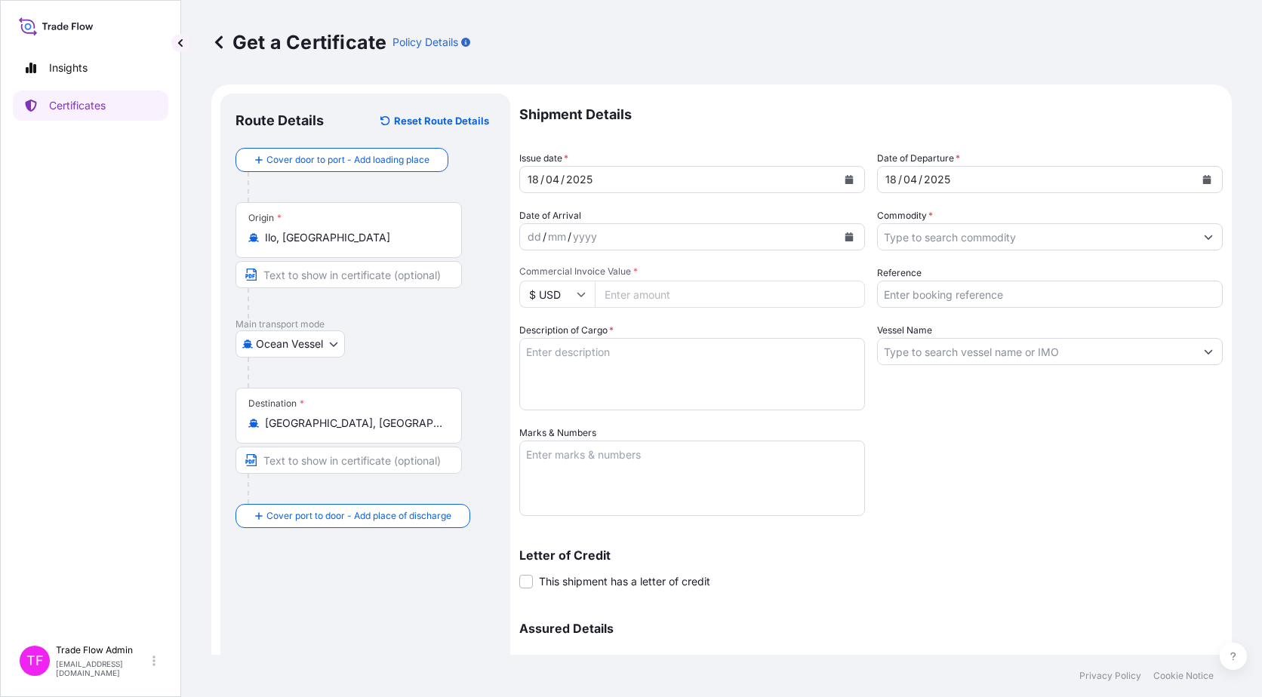
click at [826, 301] on input "Commercial Invoice Value *" at bounding box center [730, 294] width 270 height 27
paste input "29515377.21"
type input "29515377.21"
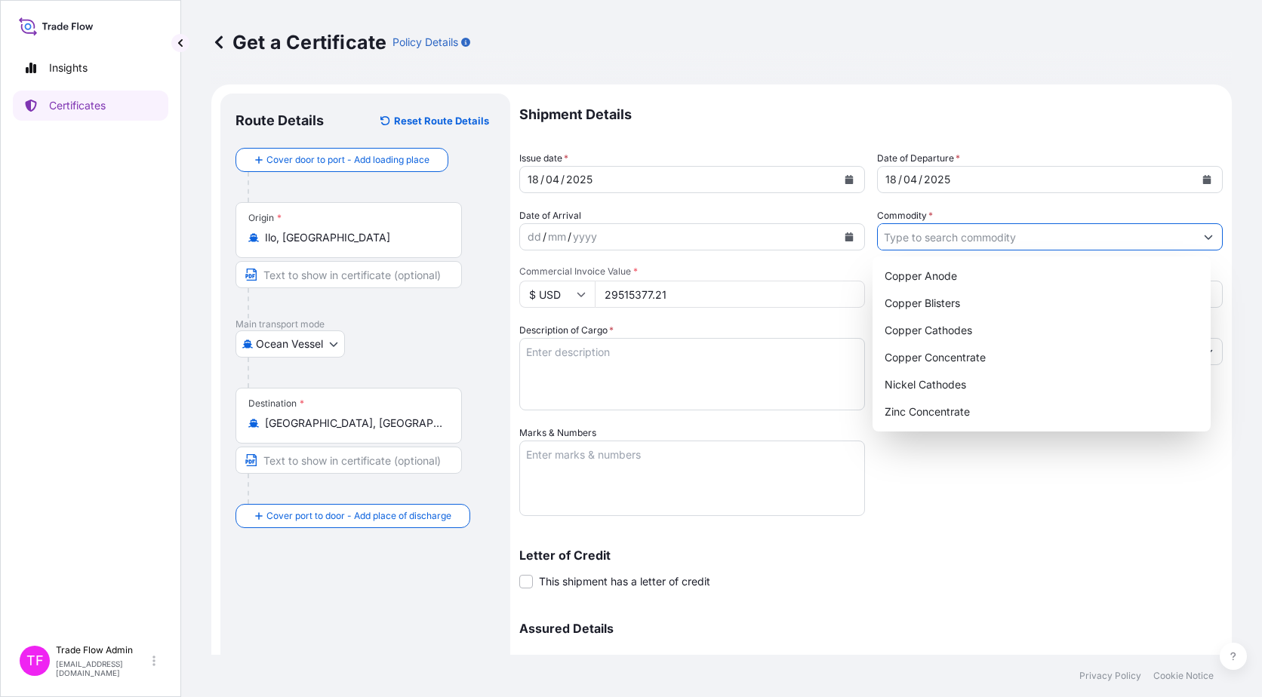
click at [1007, 228] on input "Commodity *" at bounding box center [1036, 236] width 317 height 27
click at [961, 349] on div "Copper Concentrate" at bounding box center [1041, 357] width 327 height 27
type input "Copper Concentrate"
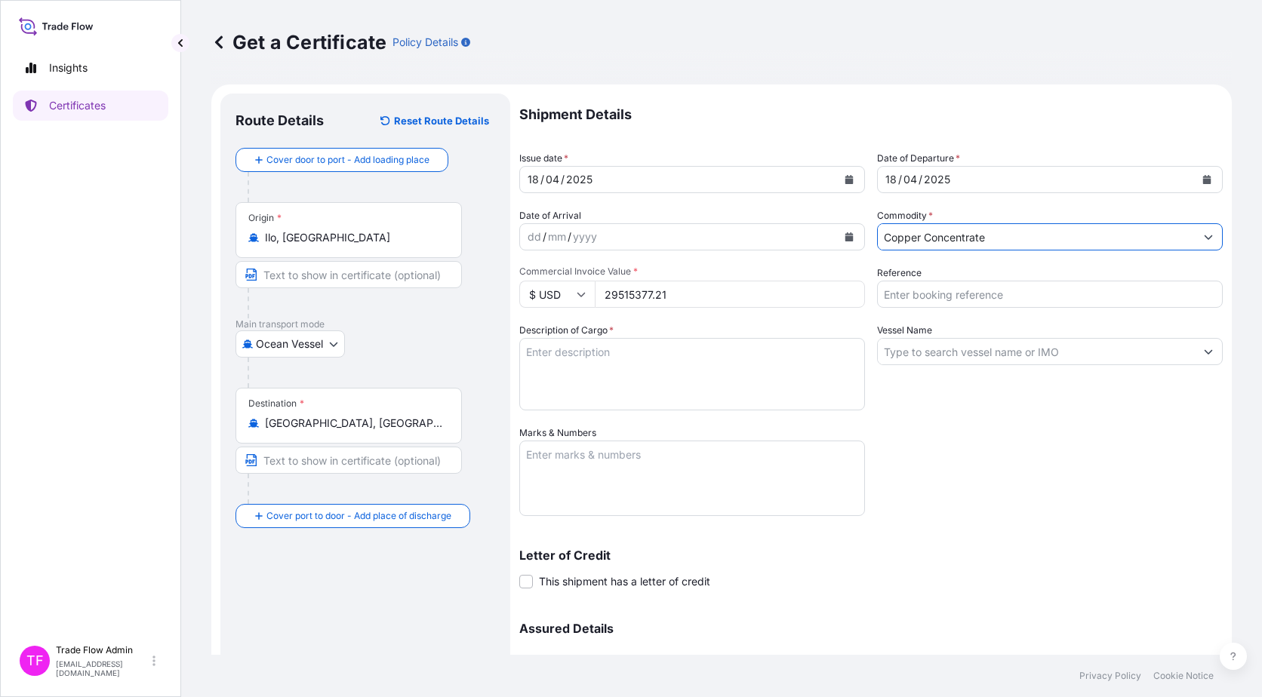
click at [968, 291] on input "Reference" at bounding box center [1050, 294] width 346 height 27
paste input "2025-E90020-01"
type input "2025-E90020-01"
click at [629, 378] on textarea "Description of Cargo *" at bounding box center [692, 374] width 346 height 72
paste textarea "Commodity: QUELLAVECO COPPER CONCENTRATES Quantity: 11651.3700 WMT"
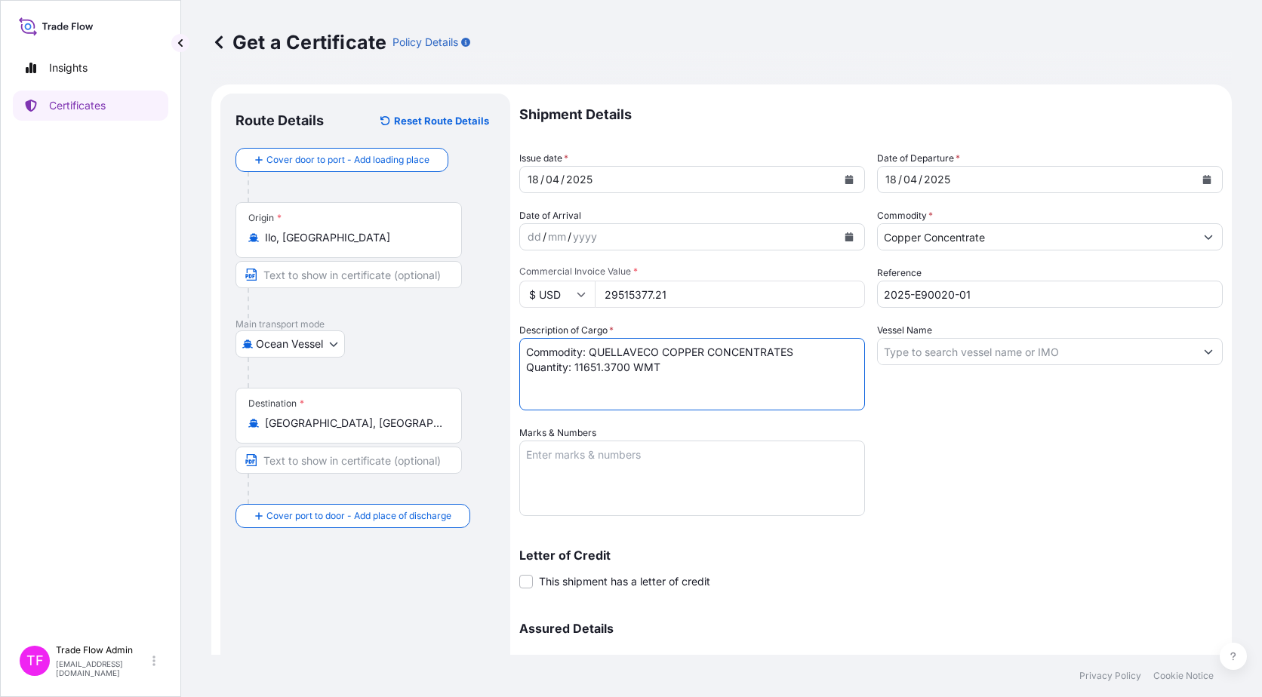
type textarea "Commodity: QUELLAVECO COPPER CONCENTRATES Quantity: 11651.3700 WMT"
click at [909, 339] on input "Vessel Name" at bounding box center [1036, 351] width 317 height 27
paste input "KEY OHANA"
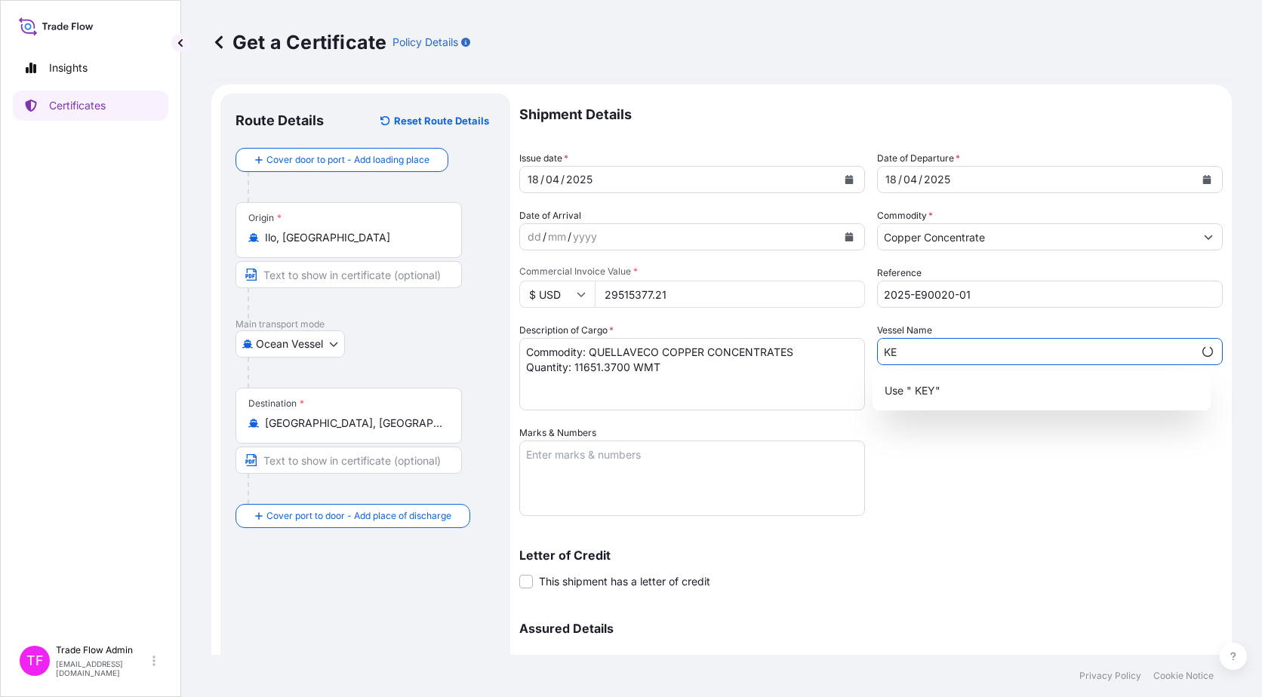
type input "K"
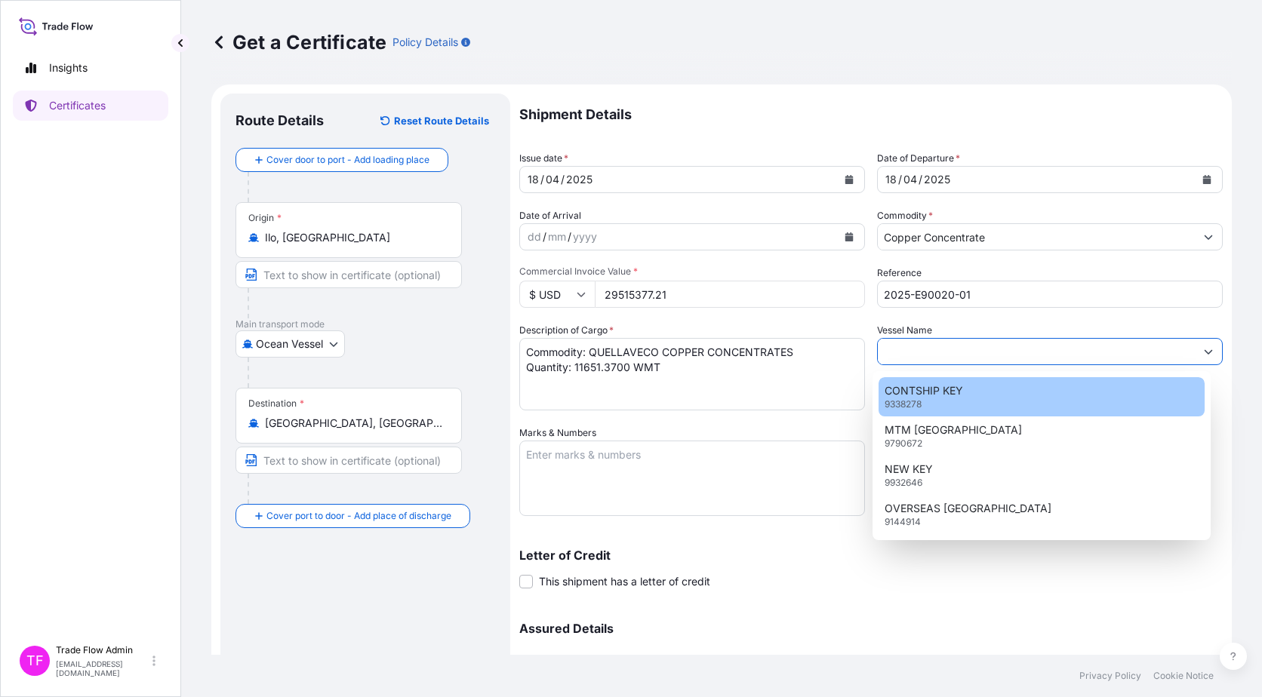
paste input "KEY OHANA"
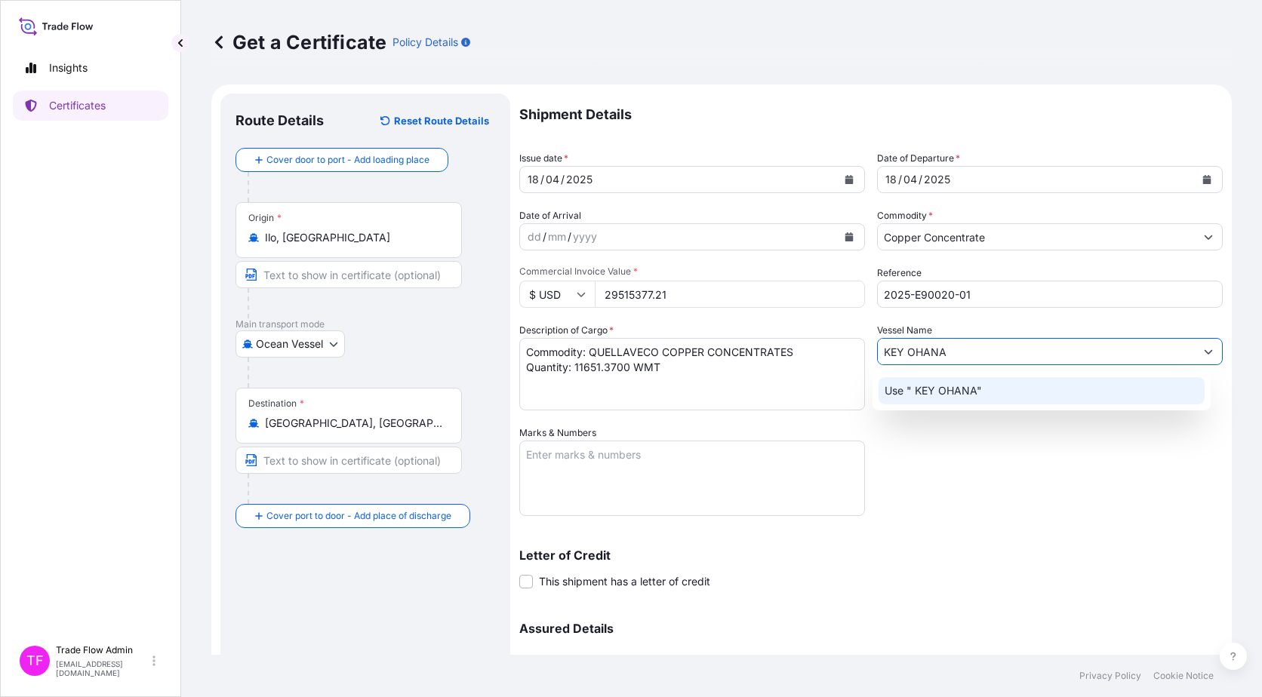
click at [979, 389] on p "Use " KEY OHANA"" at bounding box center [932, 390] width 97 height 15
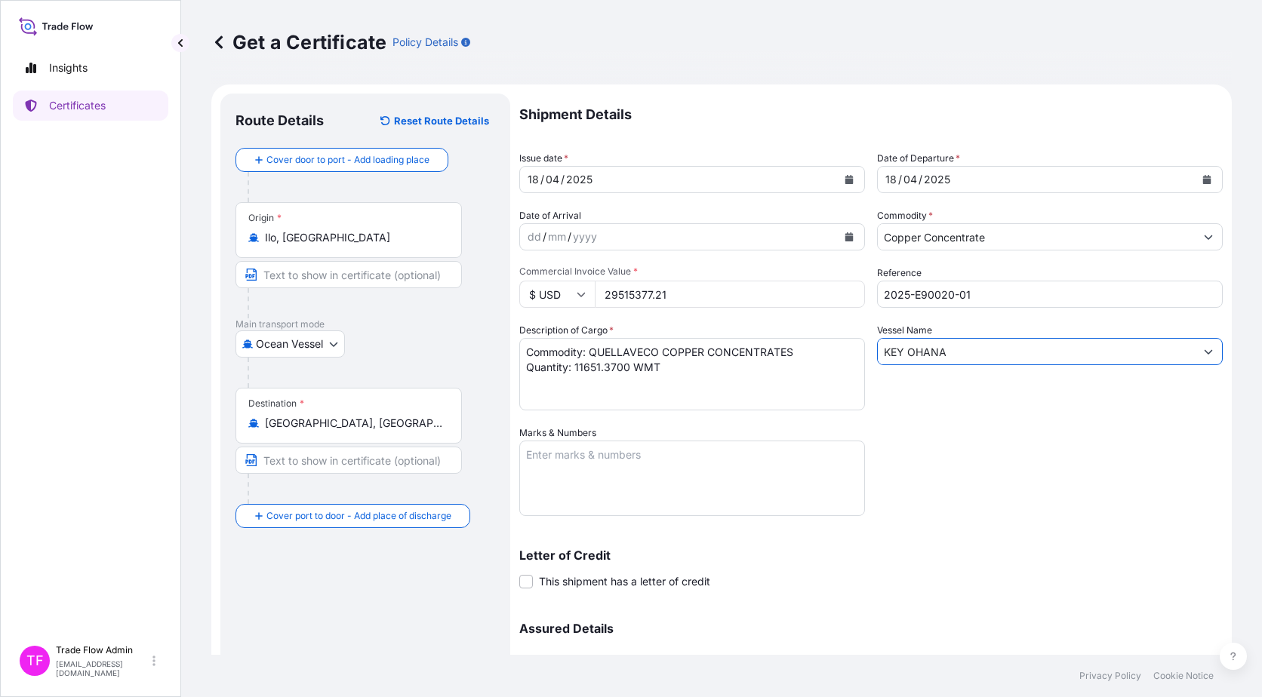
type input "KEY OHANA"
click at [973, 474] on div "Shipment Details Issue date * 18 / 04 / 2025 Date of Departure * 18 / 04 / 2025…" at bounding box center [870, 425] width 703 height 662
click at [638, 492] on textarea "Marks & Numbers" at bounding box center [692, 478] width 346 height 75
paste textarea "B/L NO.3"
type textarea "B/L NO.3"
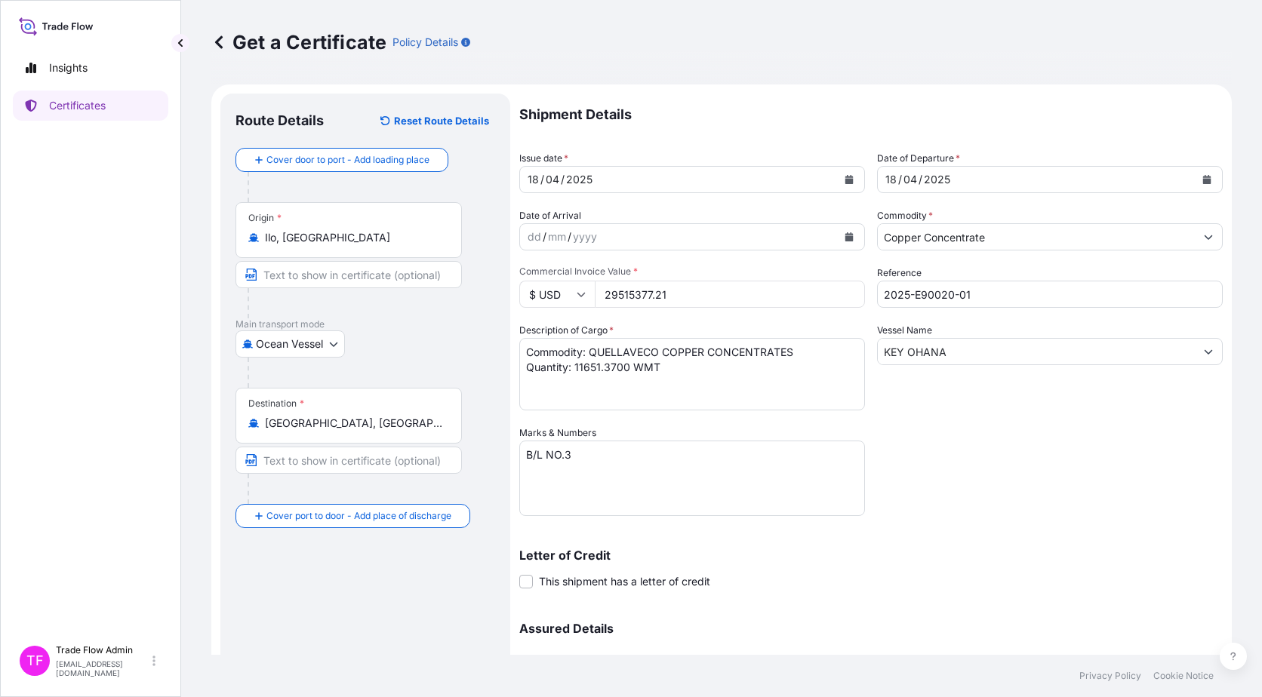
click at [791, 585] on div "Letter of Credit This shipment has a letter of credit Letter of credit * Letter…" at bounding box center [870, 569] width 703 height 40
click at [523, 585] on span at bounding box center [526, 582] width 14 height 14
click at [519, 573] on input "This shipment has a letter of credit" at bounding box center [519, 573] width 0 height 0
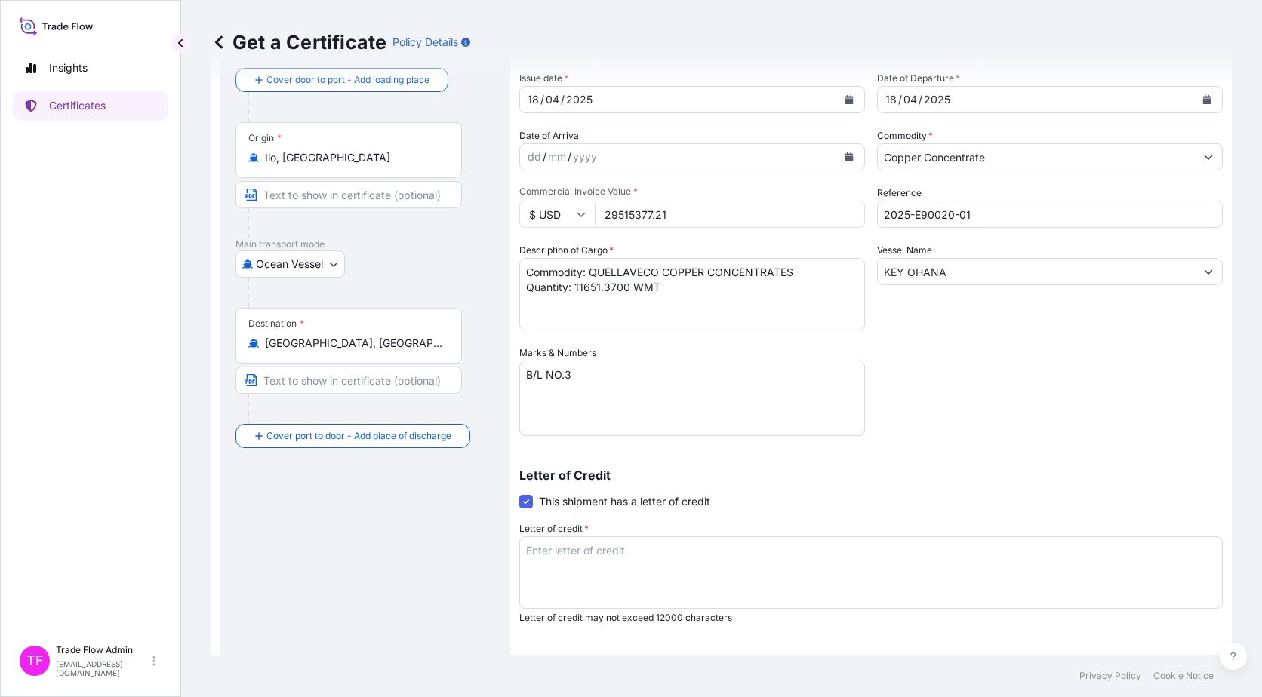
click at [644, 580] on textarea "Letter of credit *" at bounding box center [870, 572] width 703 height 72
paste textarea "COVERING THE CONCENTRATES FROM THE PORT OF LOADING UNTIL PORT OF DISCHARGE, FOR…"
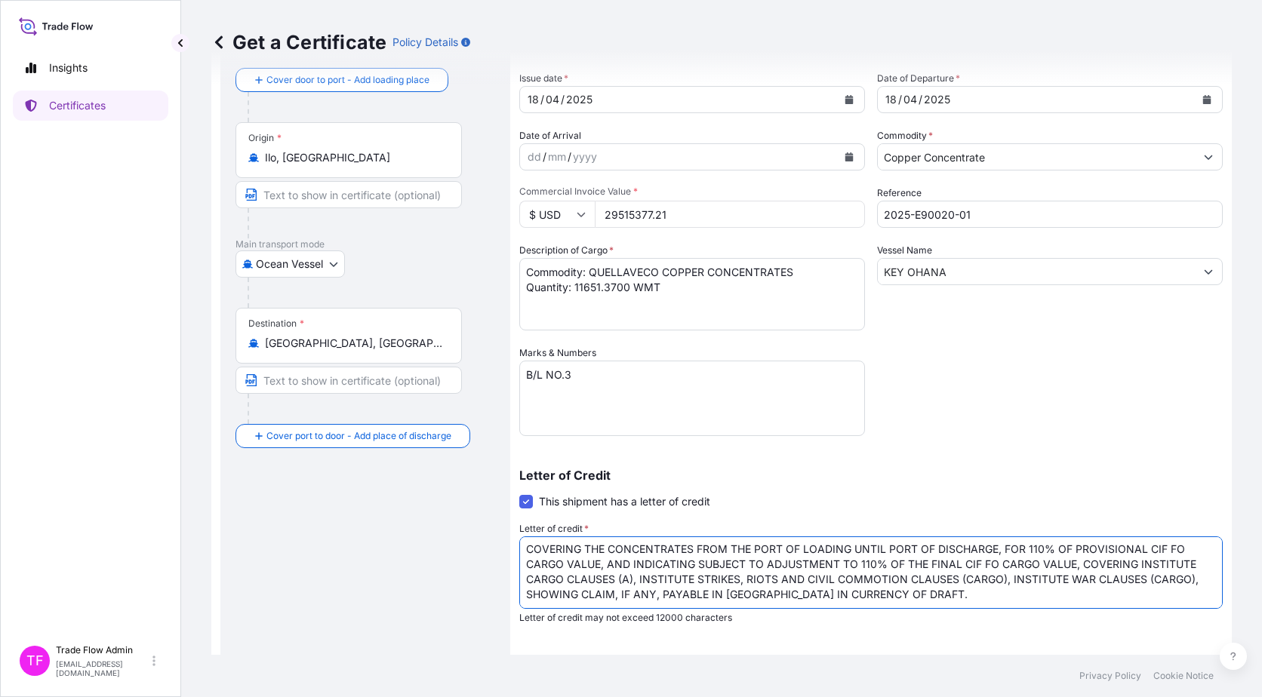
scroll to position [0, 0]
type textarea "COVERING THE CONCENTRATES FROM THE PORT OF LOADING UNTIL PORT OF DISCHARGE, FOR…"
click at [843, 630] on div "Shipment Details Issue date * 18 / 04 / 2025 Date of Departure * 18 / 04 / 2025…" at bounding box center [870, 402] width 703 height 776
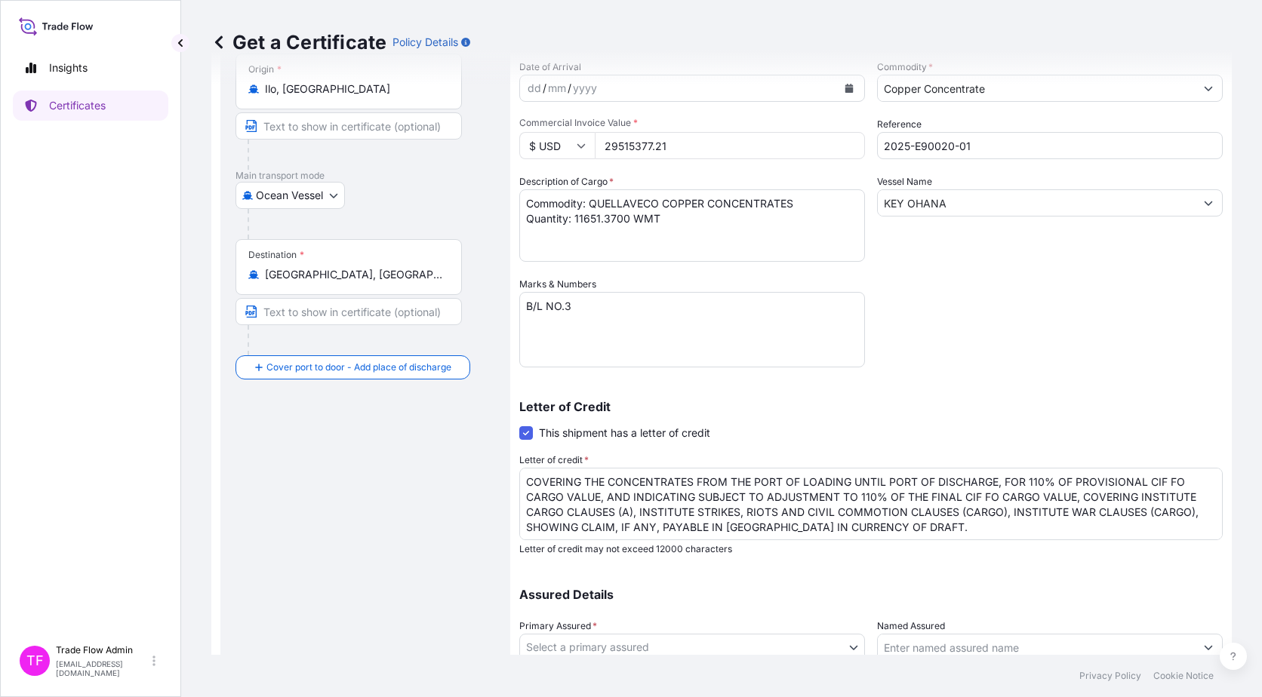
scroll to position [266, 0]
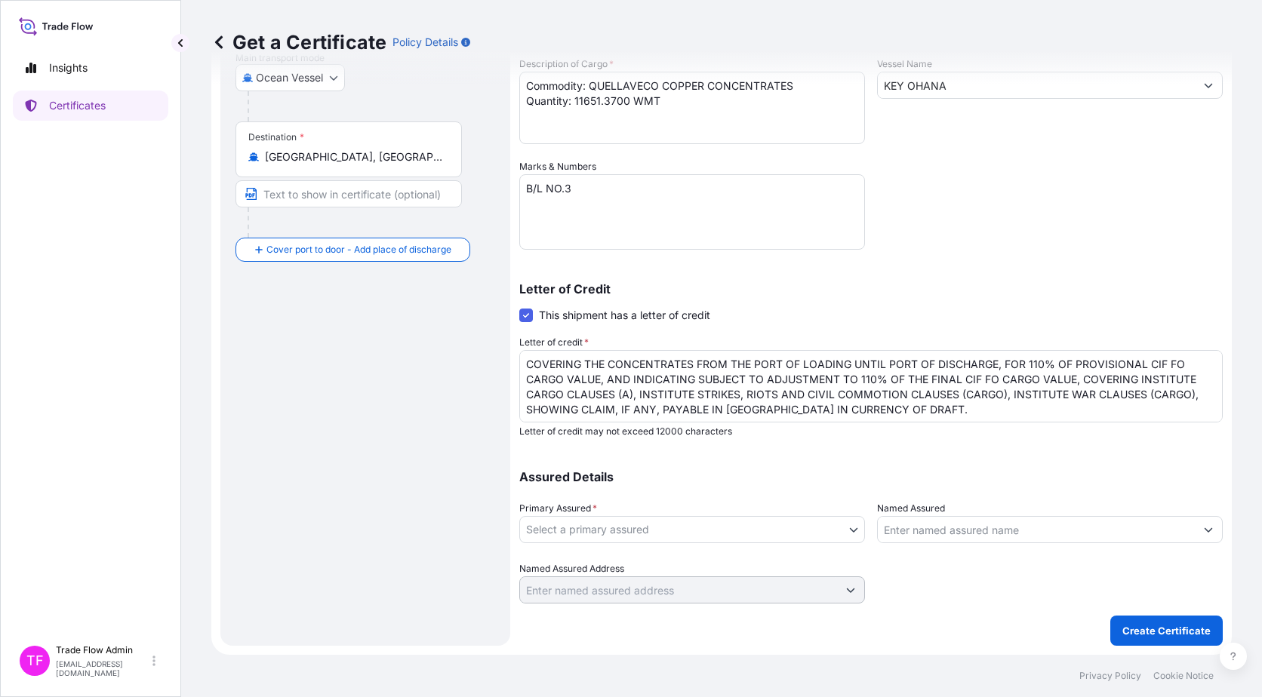
click at [793, 530] on body "Insights Certificates TF Trade Flow Admin trade.flow+citic@wtwco.com Get a Cert…" at bounding box center [631, 348] width 1262 height 697
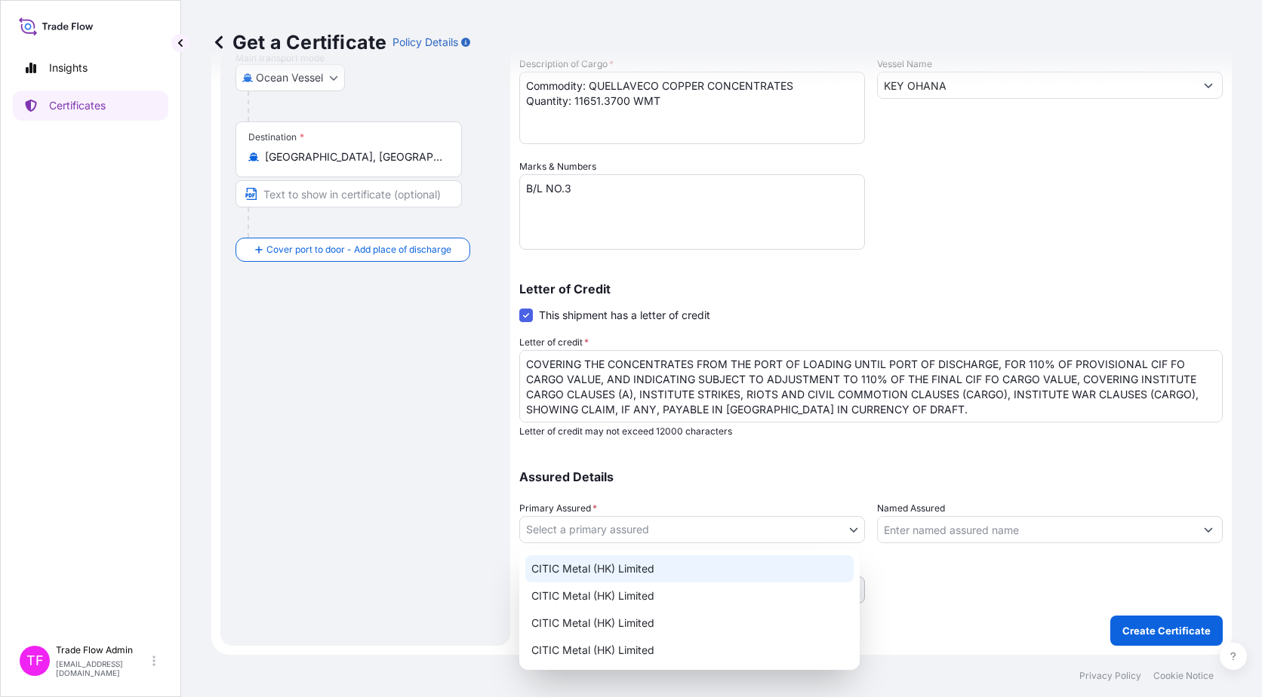
click at [717, 558] on div "CITIC Metal (HK) Limited" at bounding box center [689, 568] width 328 height 27
select select "31478"
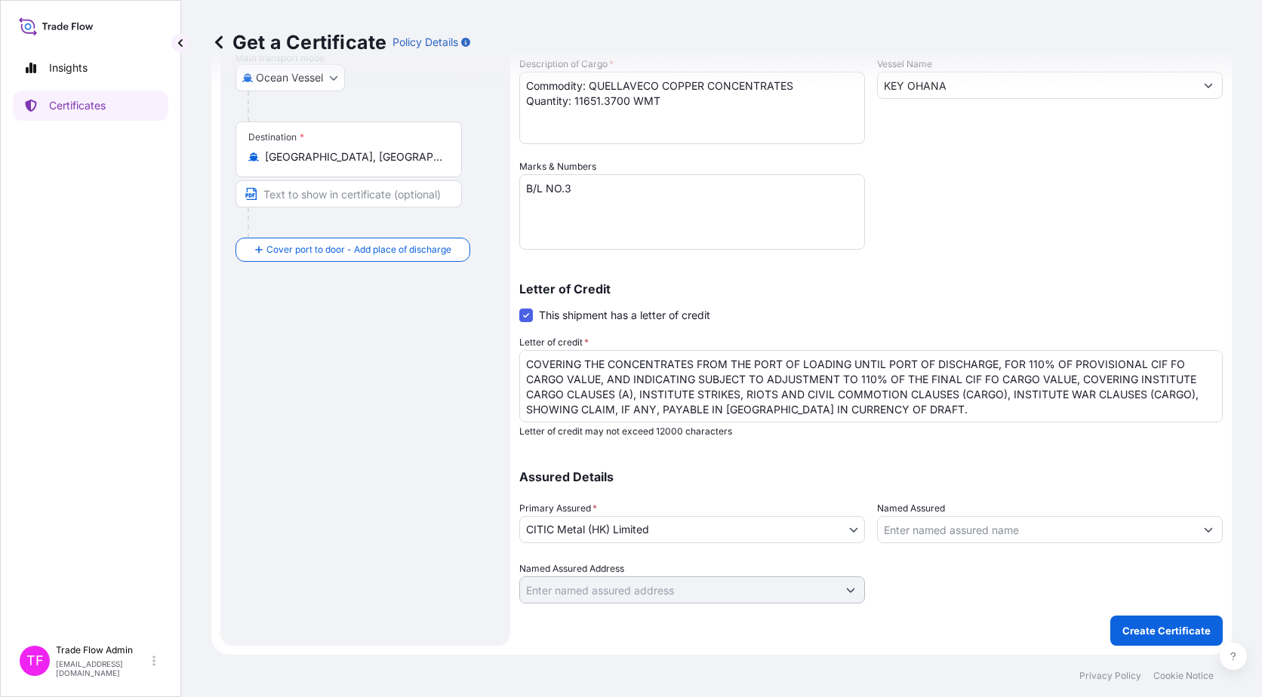
click at [736, 475] on p "Assured Details" at bounding box center [870, 477] width 703 height 12
click at [874, 291] on p "Letter of Credit" at bounding box center [870, 289] width 703 height 12
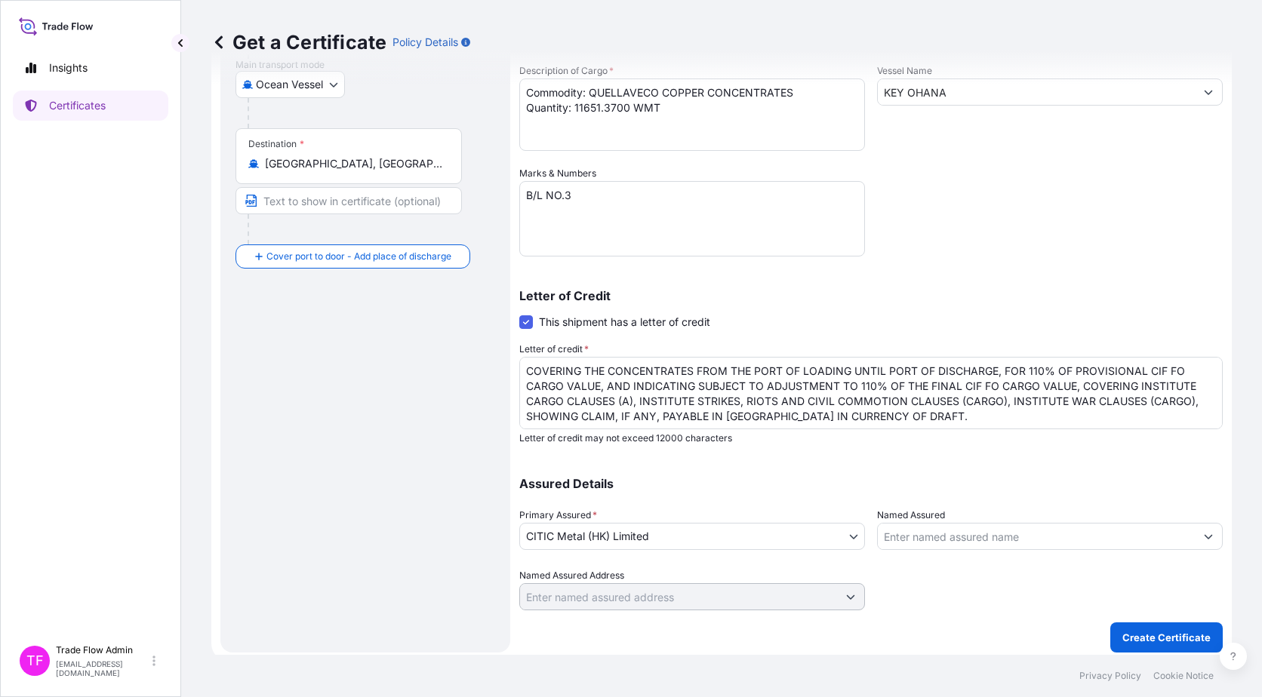
scroll to position [2, 0]
click at [1139, 641] on p "Create Certificate" at bounding box center [1166, 637] width 88 height 15
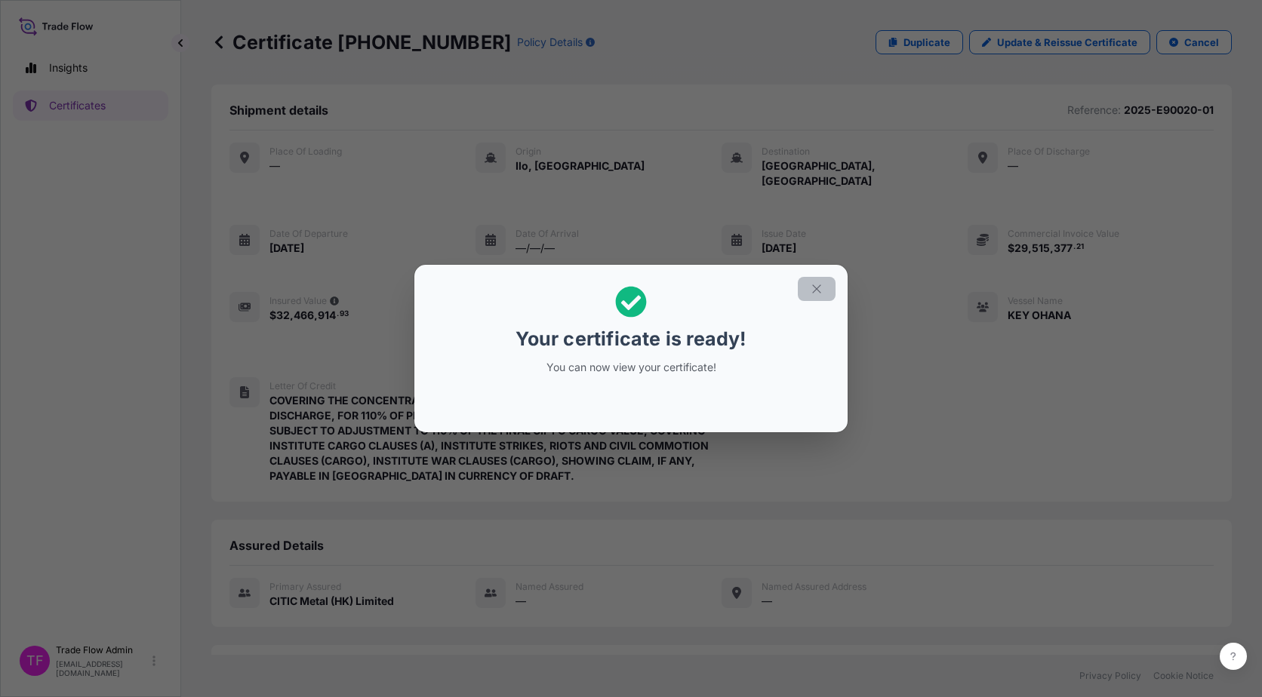
click at [827, 291] on button "button" at bounding box center [817, 289] width 38 height 24
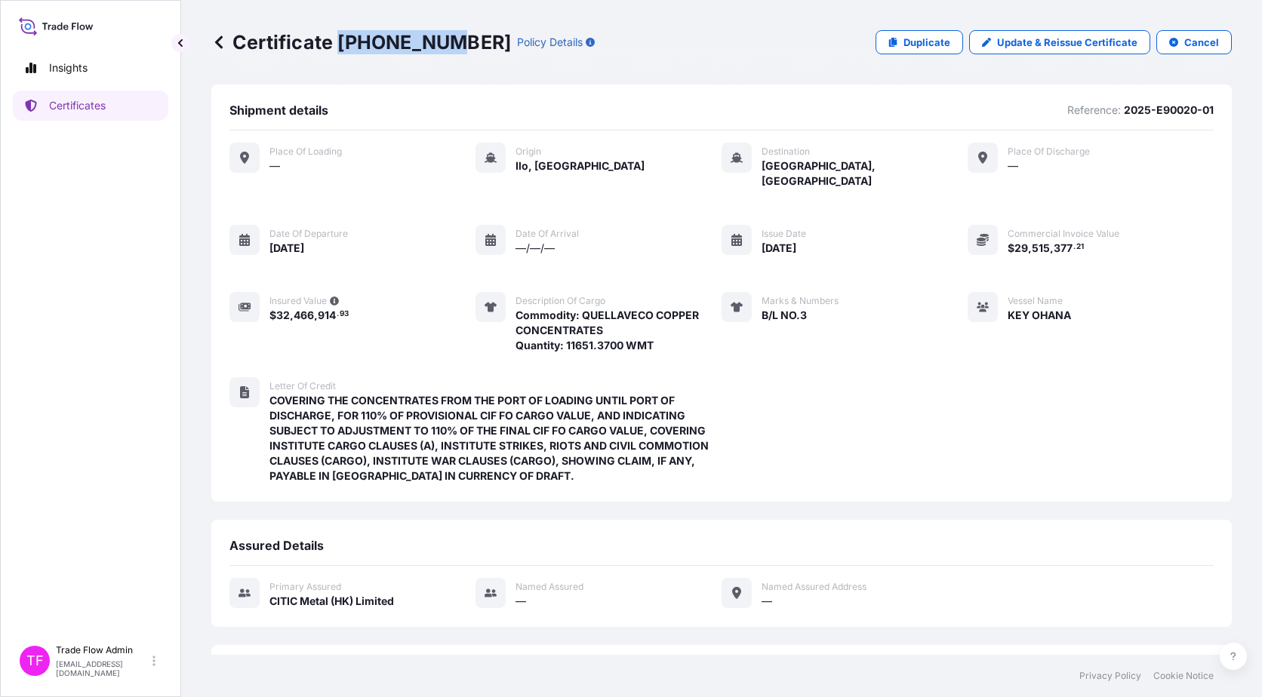
drag, startPoint x: 341, startPoint y: 44, endPoint x: 441, endPoint y: 57, distance: 101.3
click at [441, 57] on div "Certificate 31478-56-1 Policy Details Duplicate Update & Reissue Certificate Ca…" at bounding box center [721, 42] width 1020 height 85
copy p "[PHONE_NUMBER]"
click at [65, 108] on p "Certificates" at bounding box center [77, 105] width 57 height 15
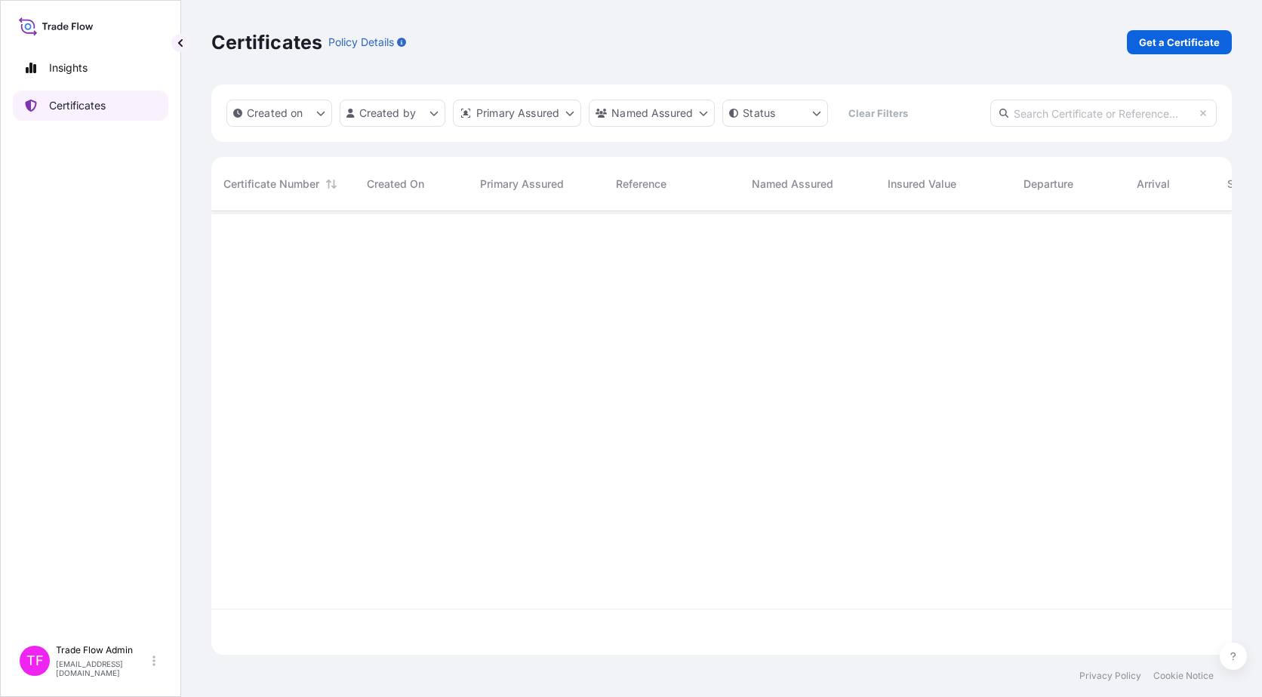
scroll to position [441, 1009]
click at [1063, 111] on input "text" at bounding box center [1103, 113] width 226 height 27
paste input "31478-21-1"
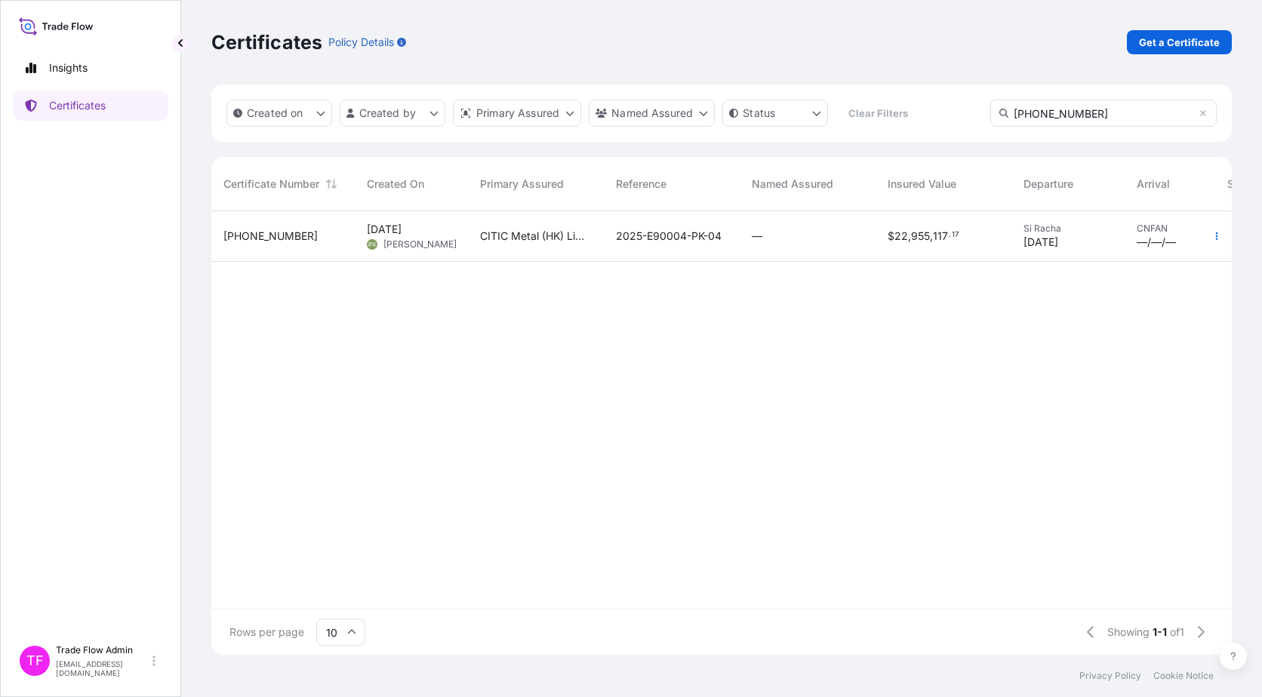
type input "31478-21-1"
click at [921, 240] on span "955" at bounding box center [920, 236] width 19 height 11
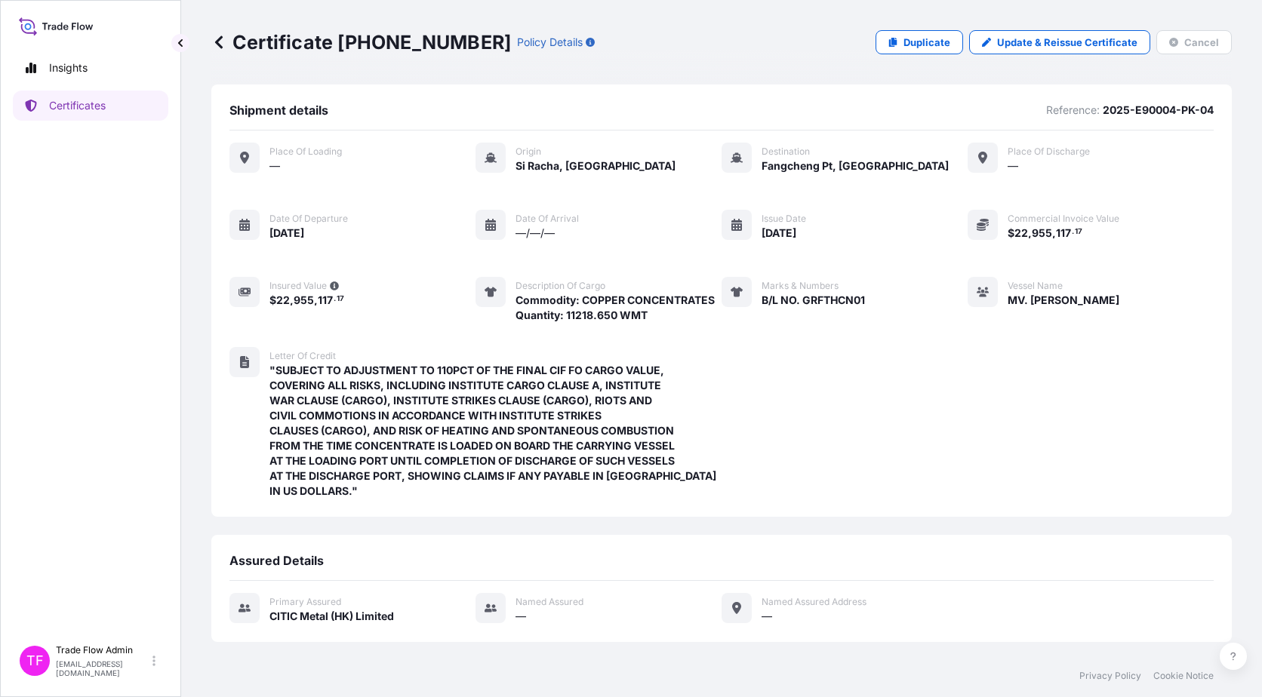
scroll to position [146, 0]
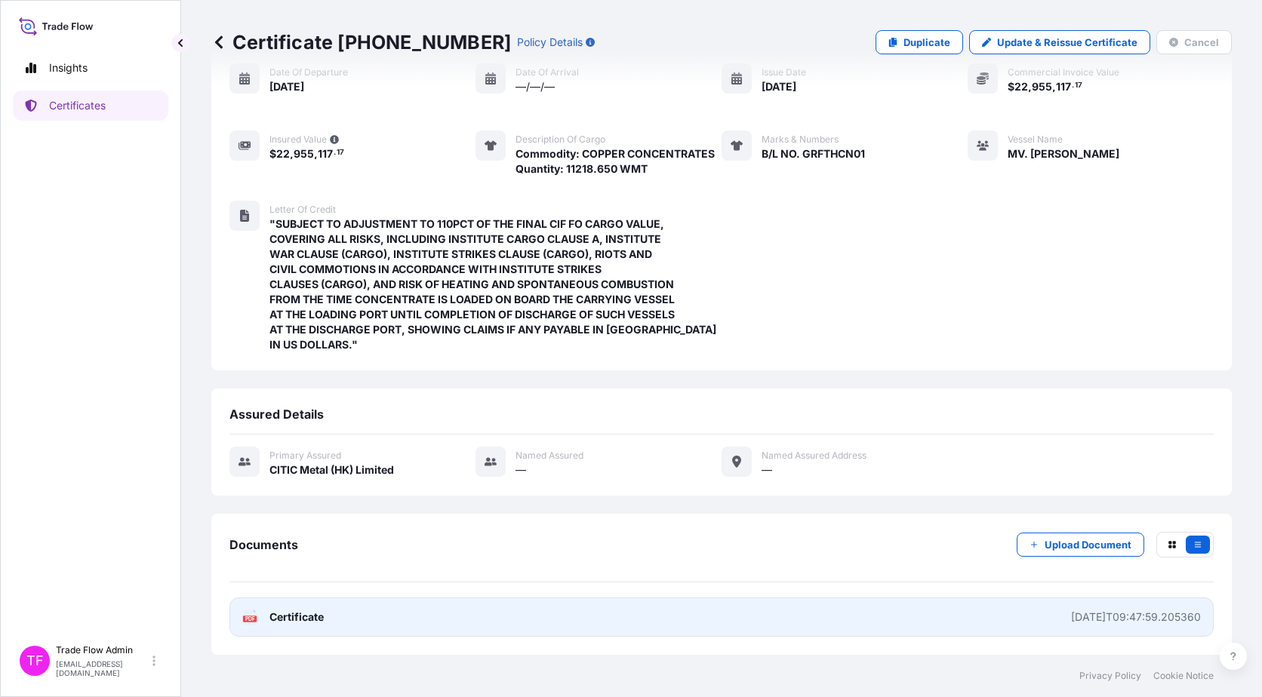
click at [315, 617] on span "Certificate" at bounding box center [296, 617] width 54 height 15
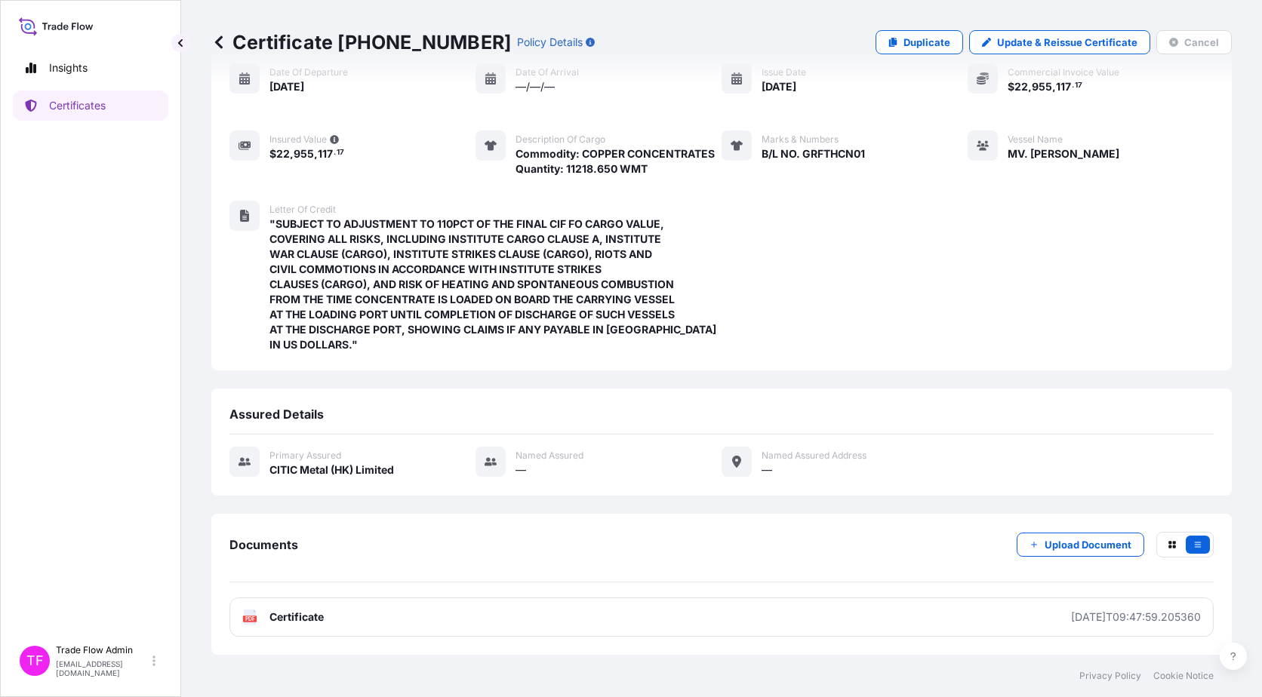
scroll to position [0, 0]
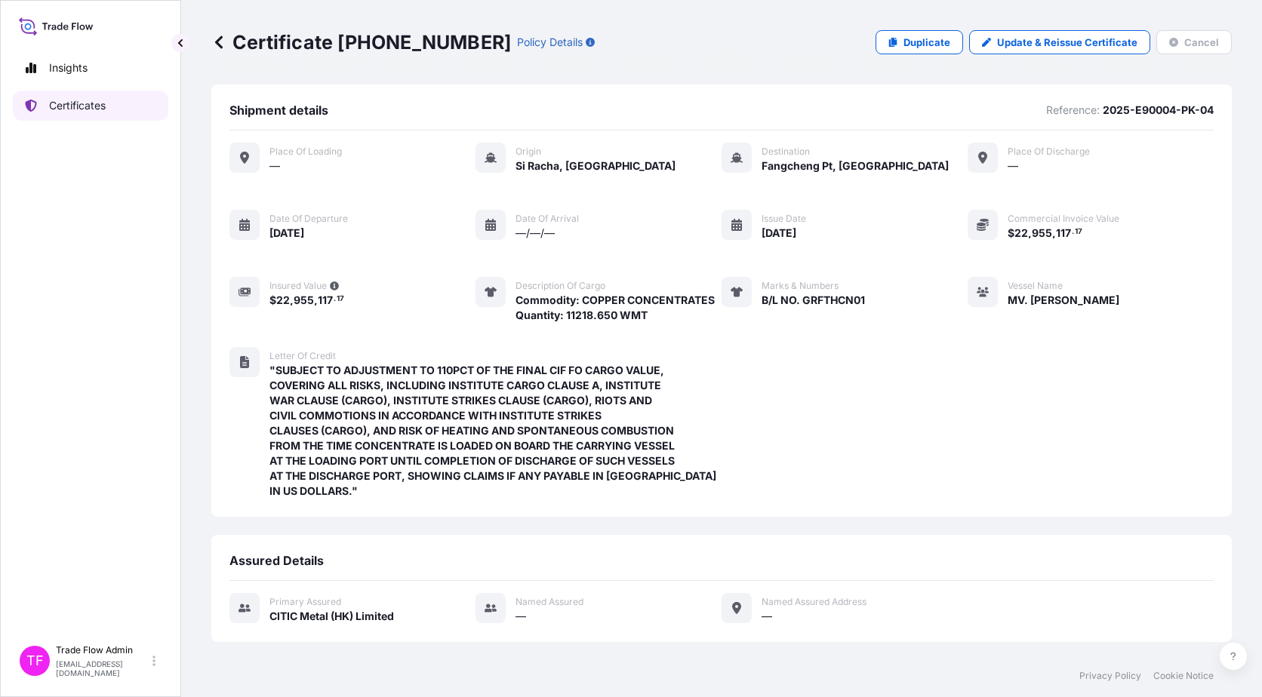
click at [101, 107] on p "Certificates" at bounding box center [77, 105] width 57 height 15
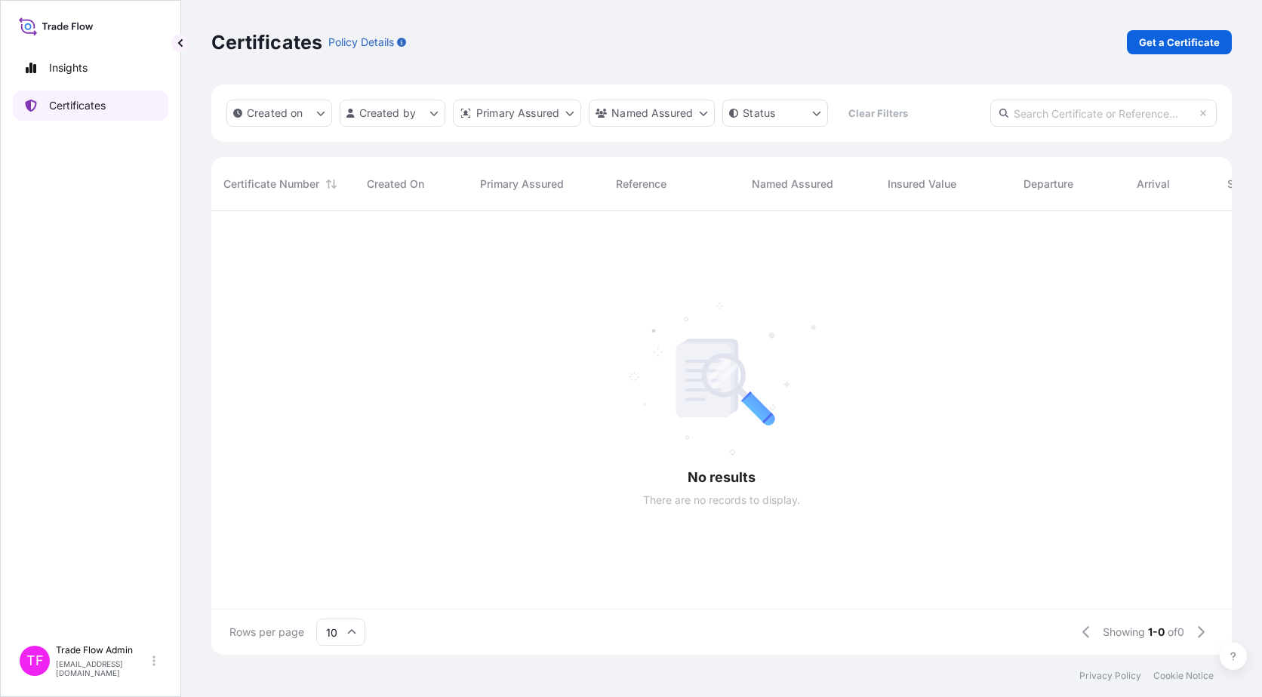
scroll to position [441, 1009]
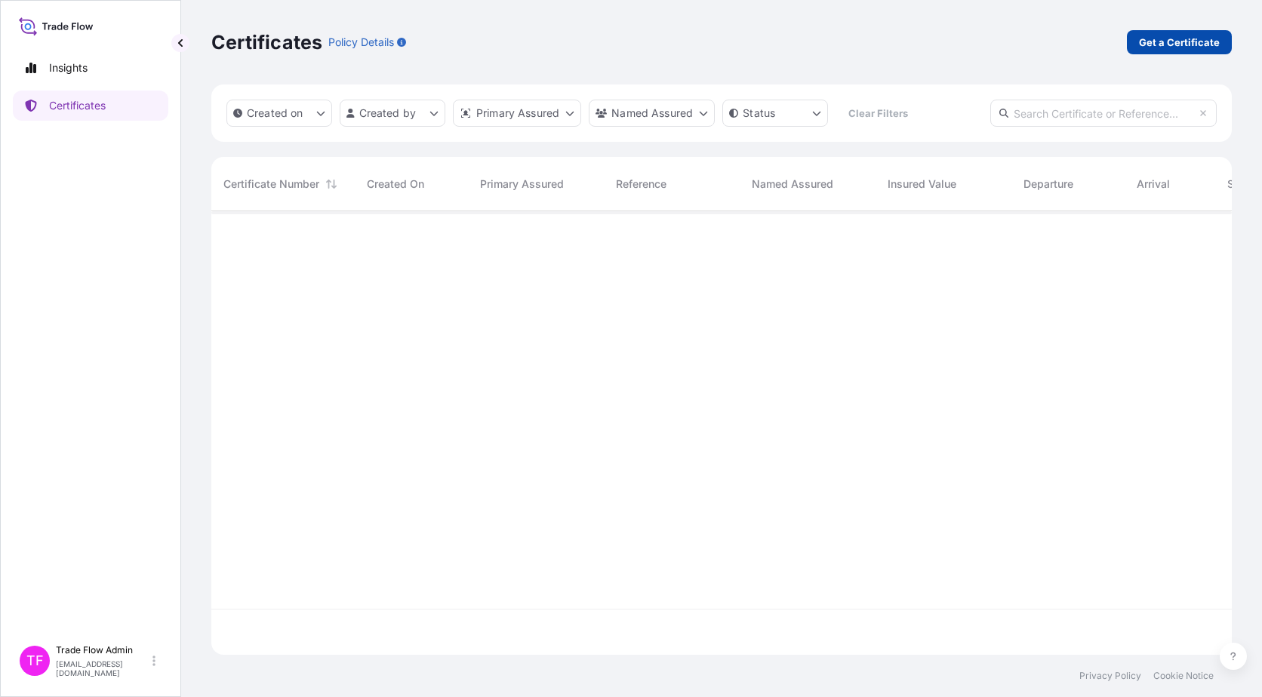
click at [1155, 42] on p "Get a Certificate" at bounding box center [1179, 42] width 81 height 15
select select "Ocean Vessel"
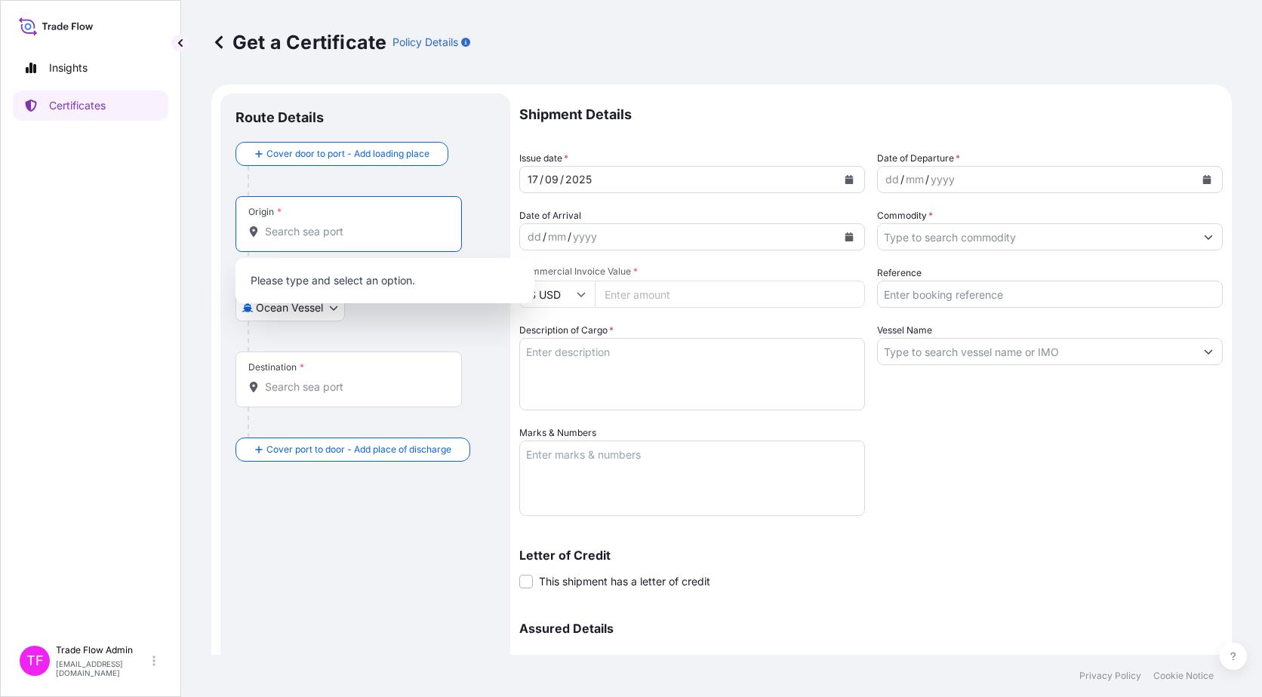
click at [386, 232] on input "Origin *" at bounding box center [354, 231] width 178 height 15
paste input "Si Racha, Si Racha District, Chon Buri, Thailand"
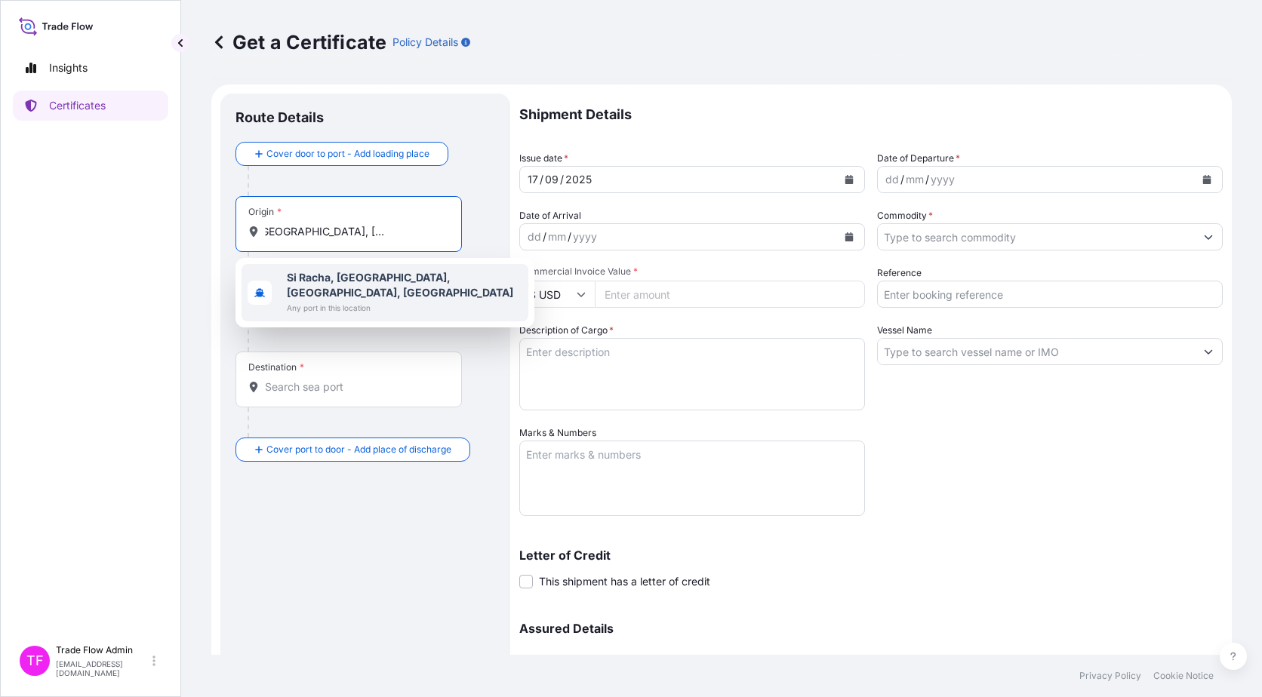
click at [380, 287] on span "Si Racha, Si Racha District, Chon Buri, Thailand" at bounding box center [404, 285] width 235 height 30
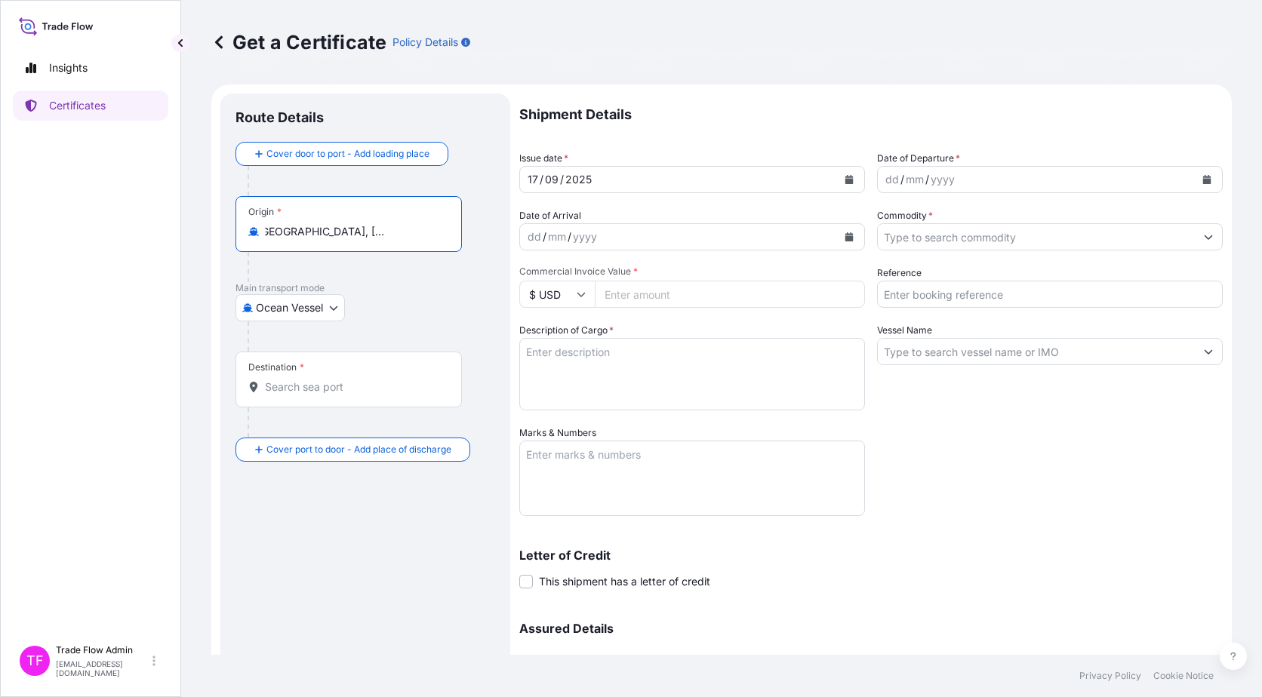
type input "Si Racha, Si Racha District, Chon Buri, Thailand"
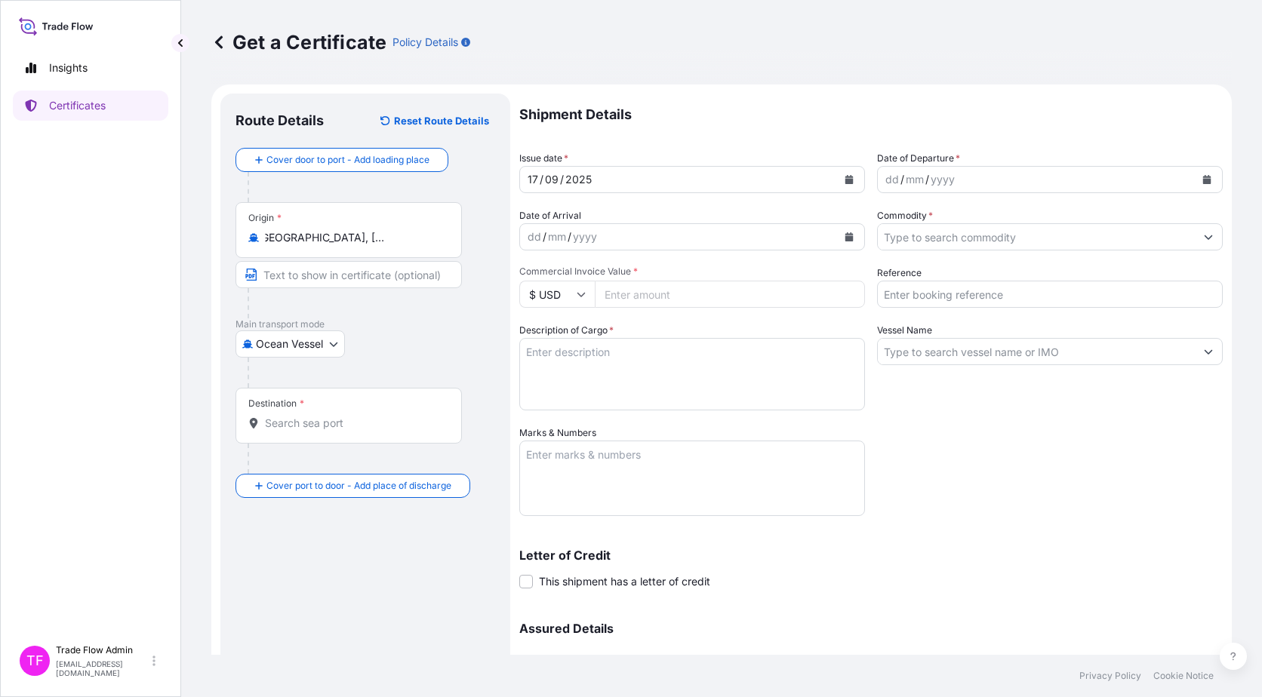
scroll to position [0, 0]
click at [420, 426] on input "Destination *" at bounding box center [354, 423] width 178 height 15
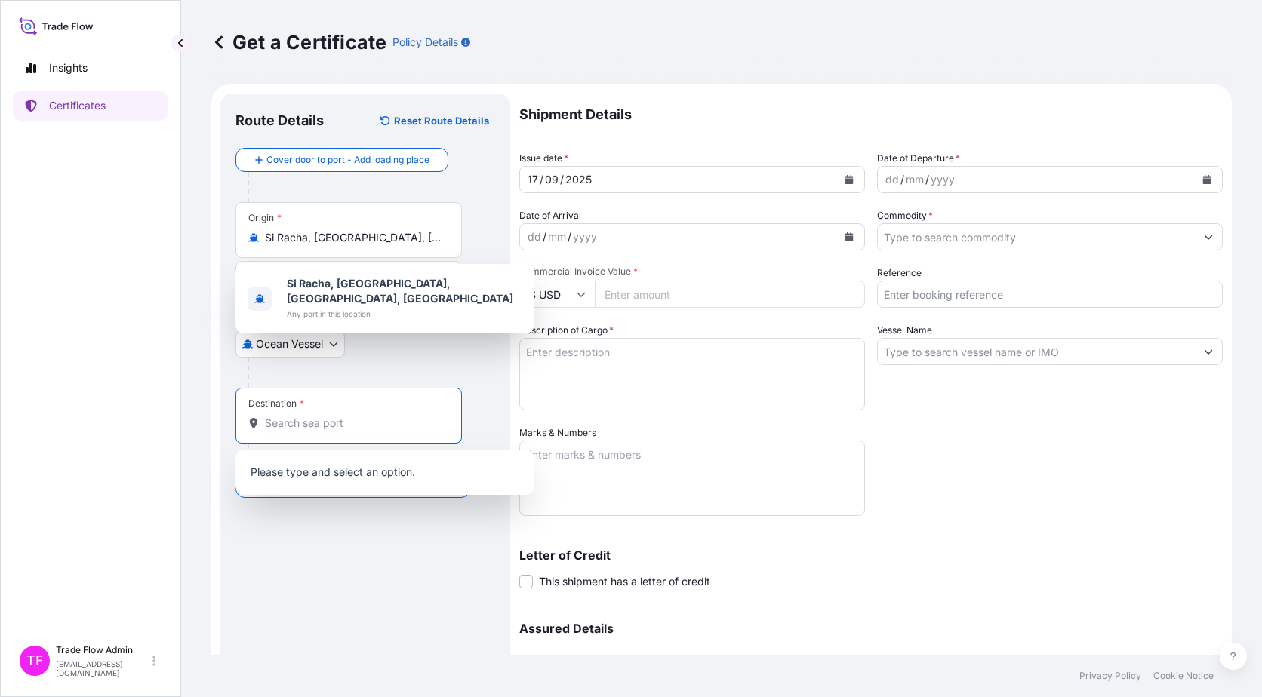
paste input "Fangcheng Pt"
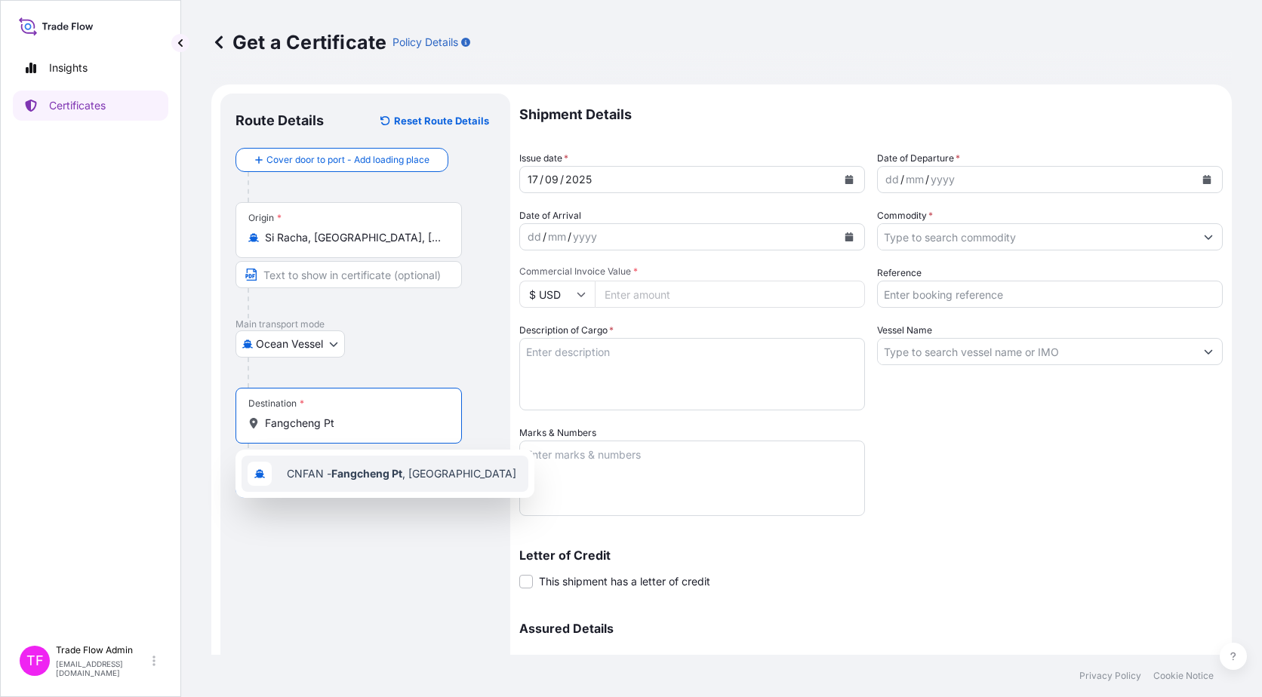
click at [426, 478] on span "CNFAN - Fangcheng Pt , China" at bounding box center [401, 473] width 229 height 15
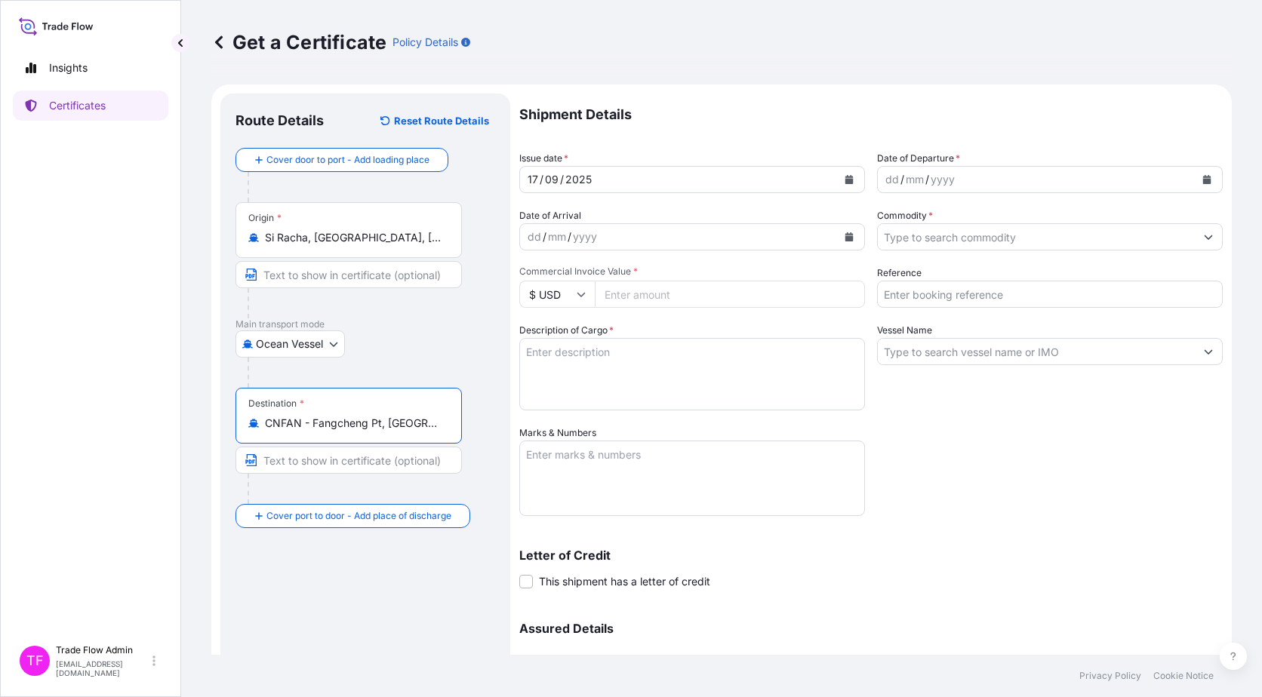
type input "CNFAN - Fangcheng Pt, China"
click at [420, 582] on div "Route Details Reset Route Details Cover door to port - Add loading place Place …" at bounding box center [365, 446] width 260 height 674
click at [838, 174] on button "Calendar" at bounding box center [849, 180] width 24 height 24
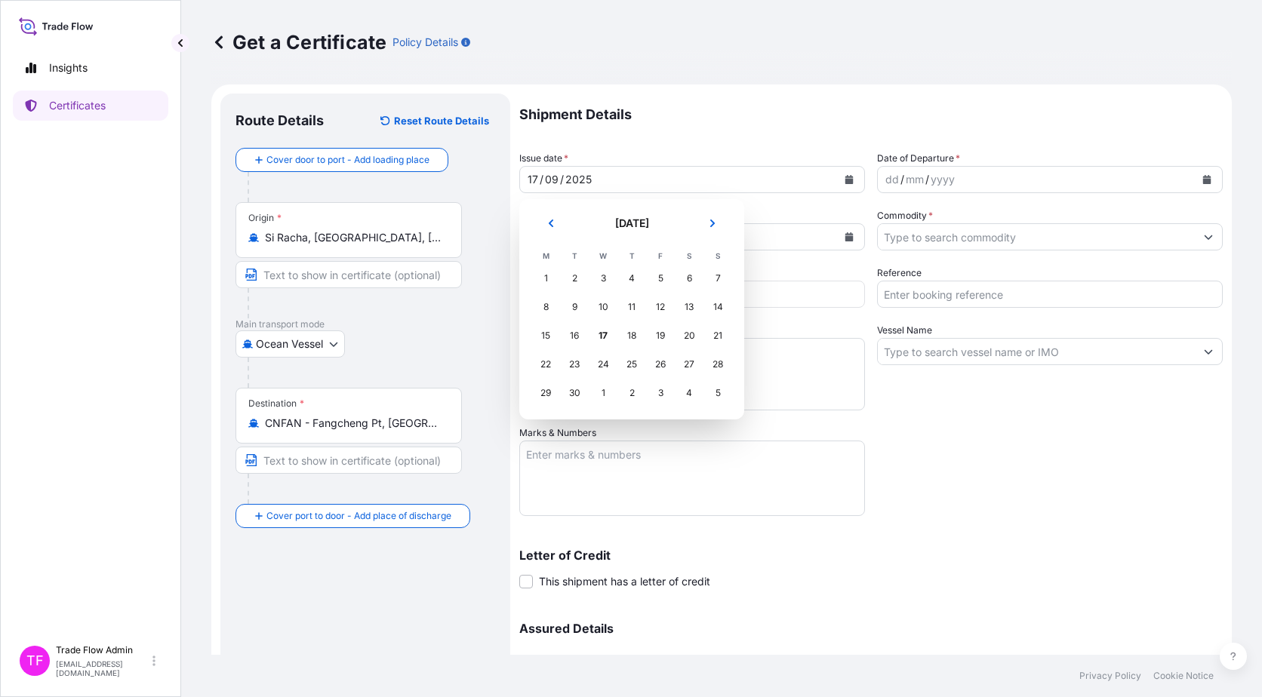
click at [543, 228] on button "Previous" at bounding box center [550, 223] width 33 height 24
click at [728, 365] on div "27" at bounding box center [717, 364] width 27 height 27
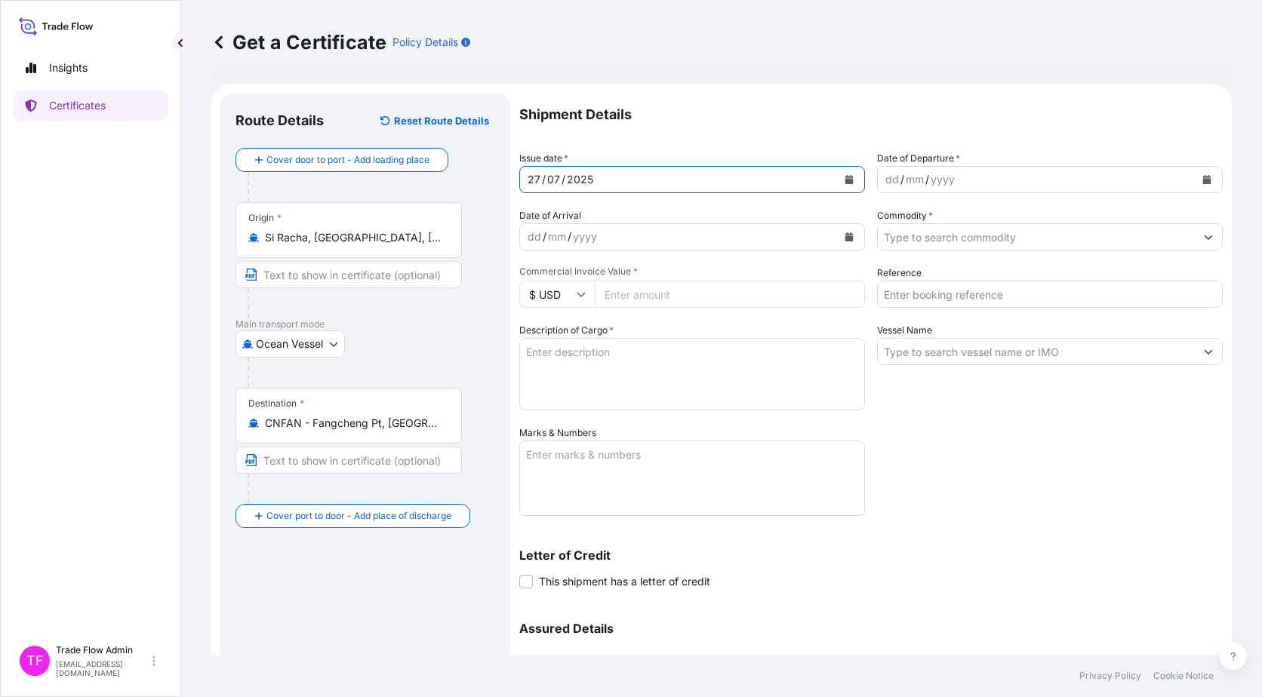
click at [1203, 188] on button "Calendar" at bounding box center [1206, 180] width 24 height 24
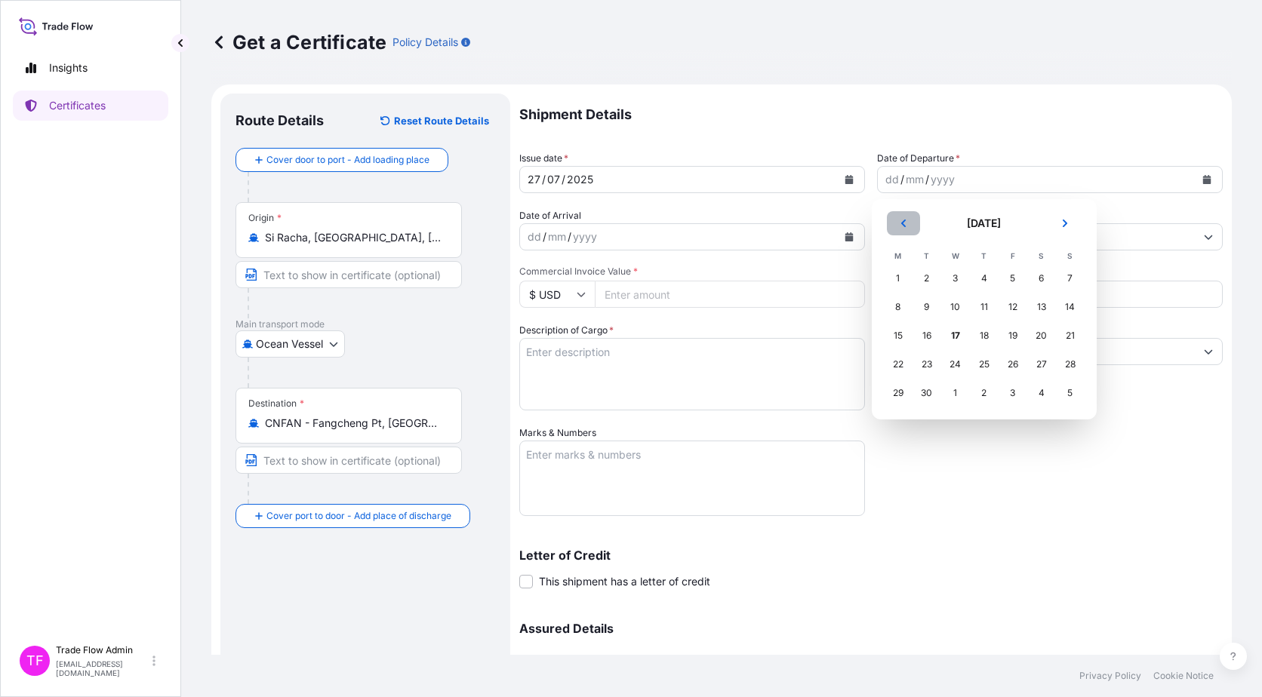
click at [894, 226] on button "Previous" at bounding box center [903, 223] width 33 height 24
click at [893, 398] on div "28" at bounding box center [897, 393] width 27 height 27
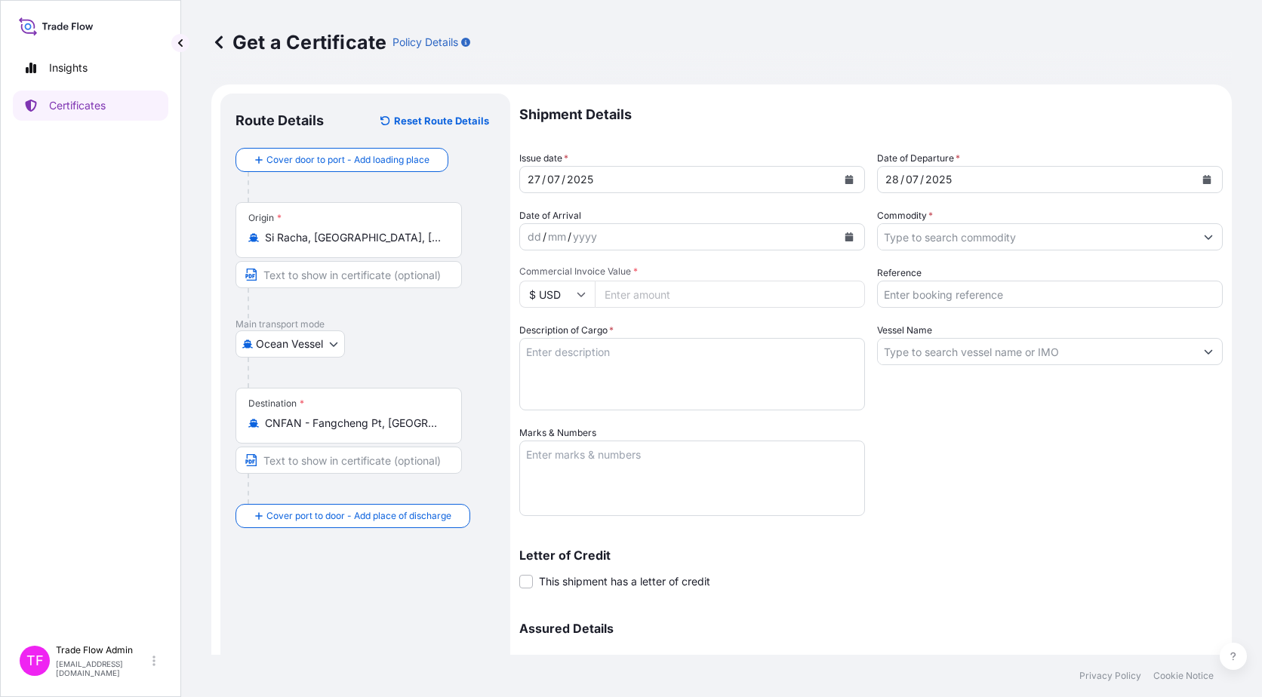
click at [626, 297] on input "Commercial Invoice Value *" at bounding box center [730, 294] width 270 height 27
paste input "22955117.17"
type input "22955117.17"
click at [959, 299] on input "Reference" at bounding box center [1050, 294] width 346 height 27
paste input "2025-E90004-PK-04"
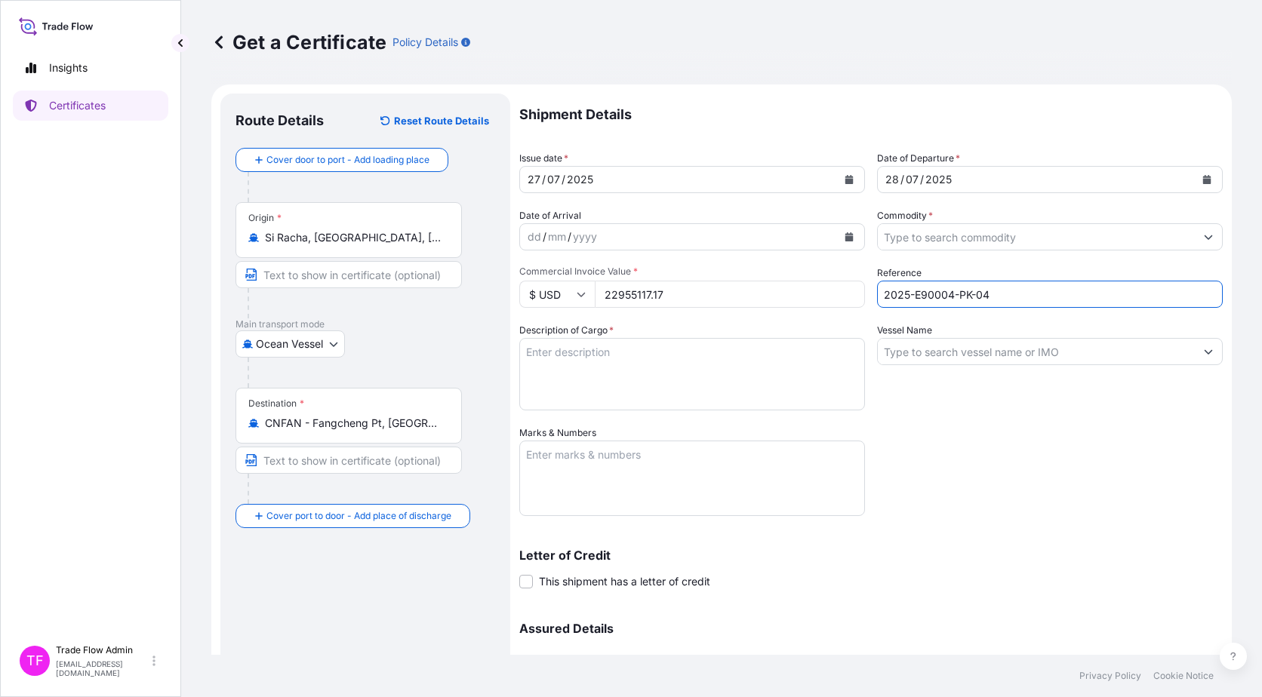
type input "2025-E90004-PK-04"
click at [988, 240] on input "Commodity *" at bounding box center [1036, 236] width 317 height 27
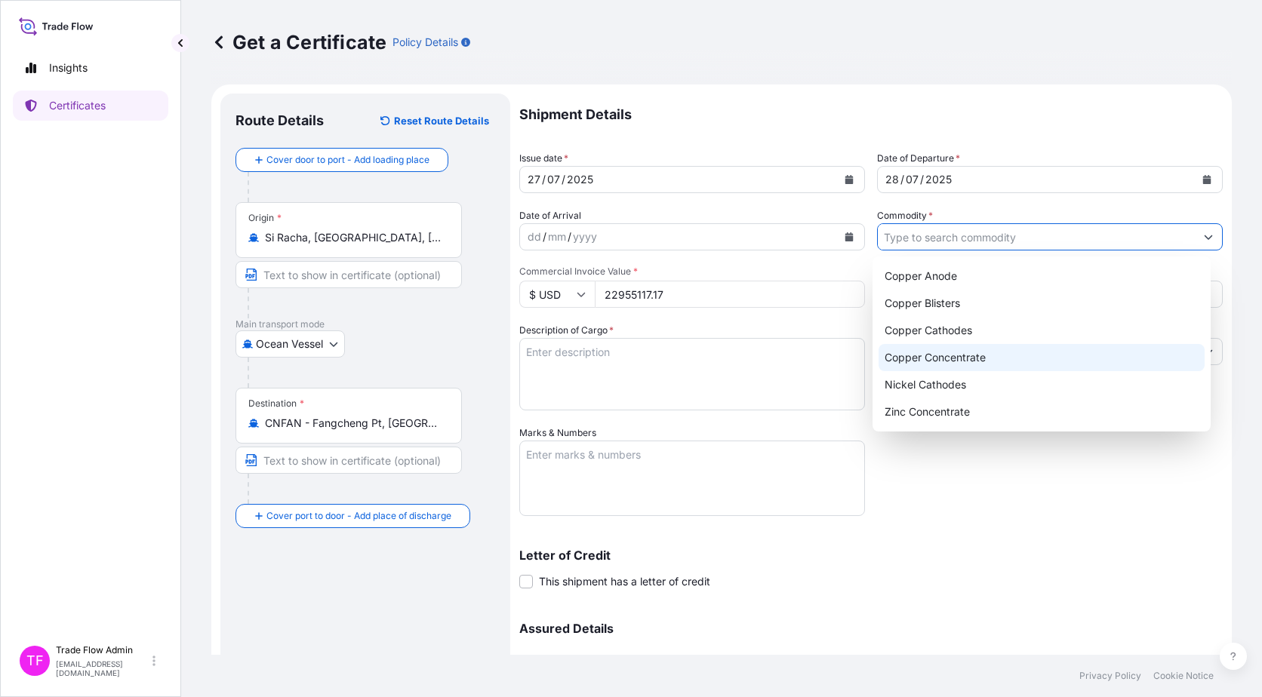
click at [983, 355] on div "Copper Concentrate" at bounding box center [1041, 357] width 327 height 27
type input "Copper Concentrate"
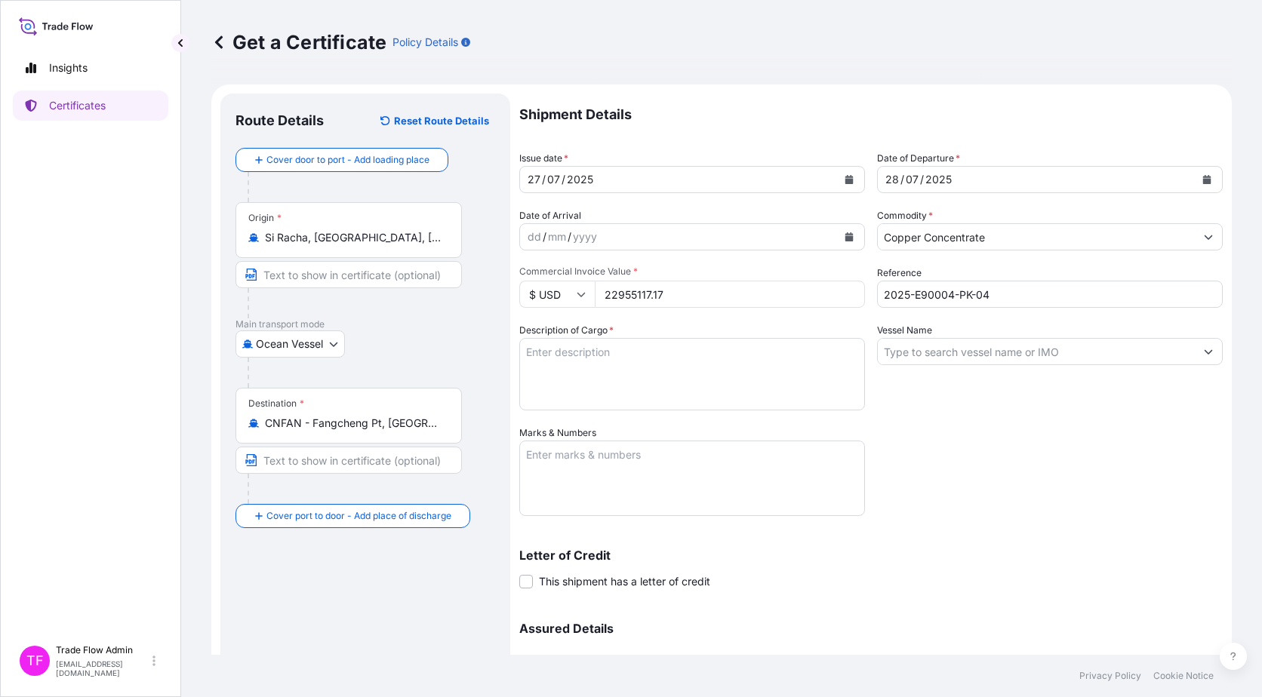
click at [564, 352] on textarea "Description of Cargo *" at bounding box center [692, 374] width 346 height 72
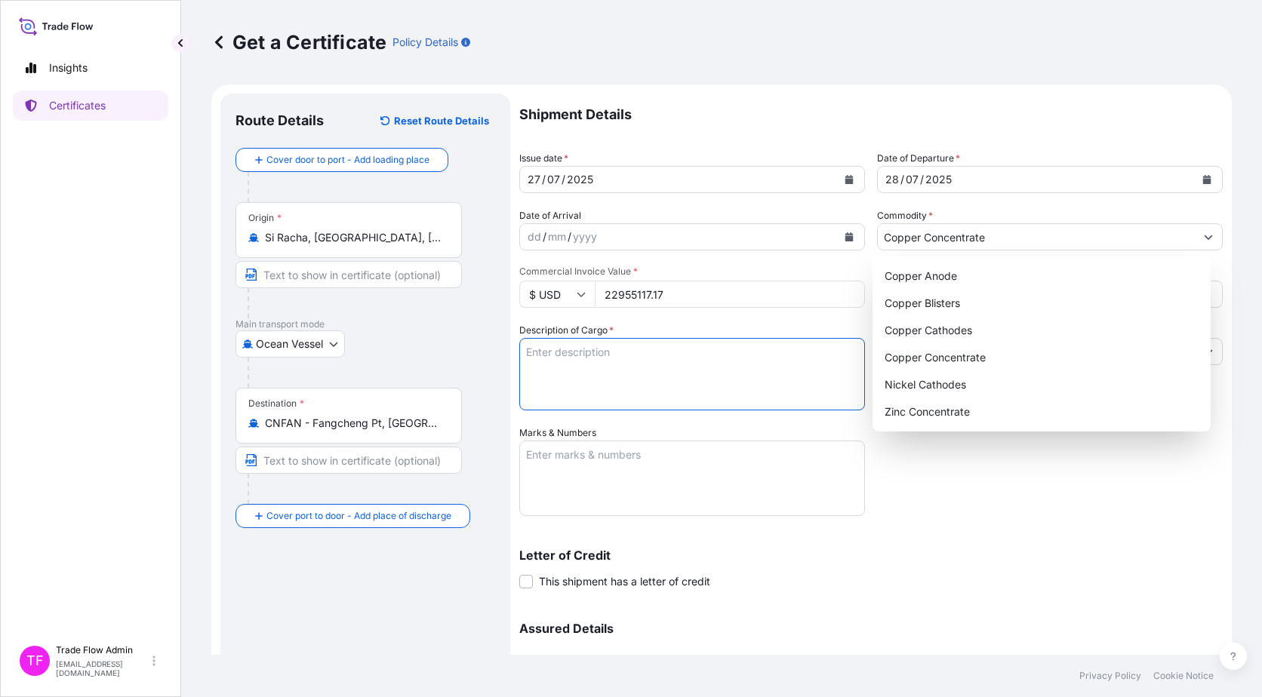
paste textarea "Commodity: COPPER CONCENTRATES Quantity: 11218.650 WMT"
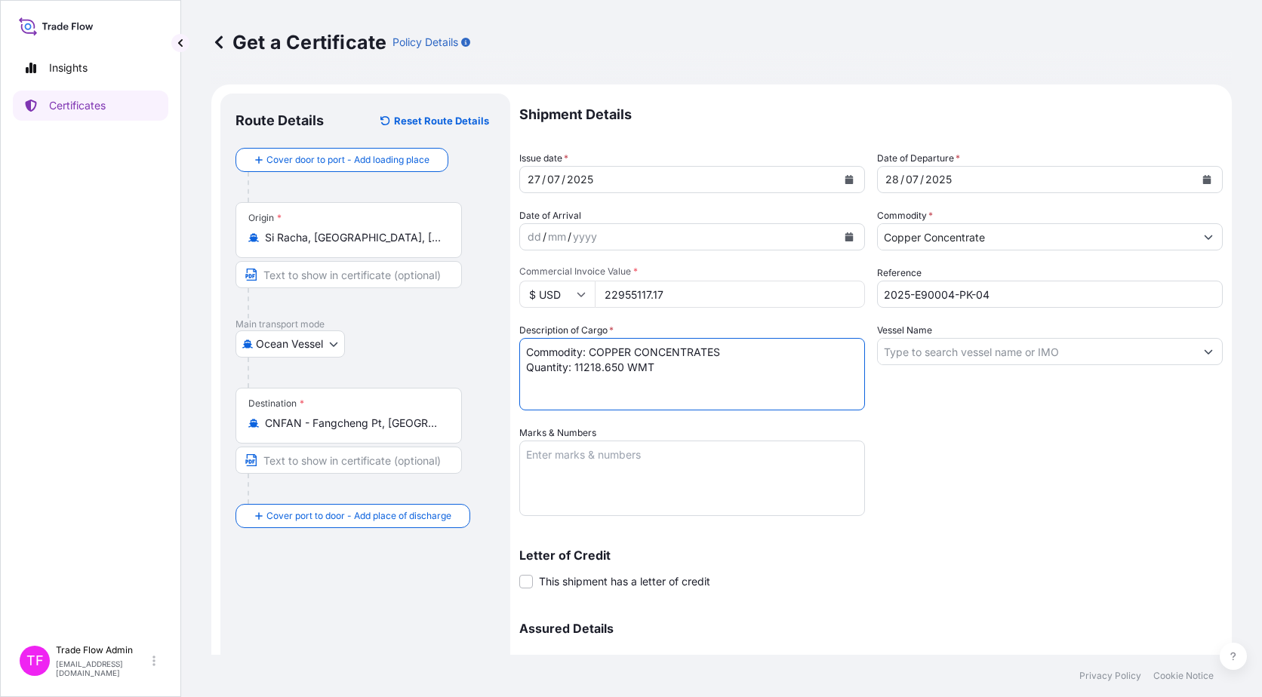
type textarea "Commodity: COPPER CONCENTRATES Quantity: 11218.650 WMT"
click at [1013, 354] on input "Vessel Name" at bounding box center [1036, 351] width 317 height 27
paste input "MV. GRIFFIN"
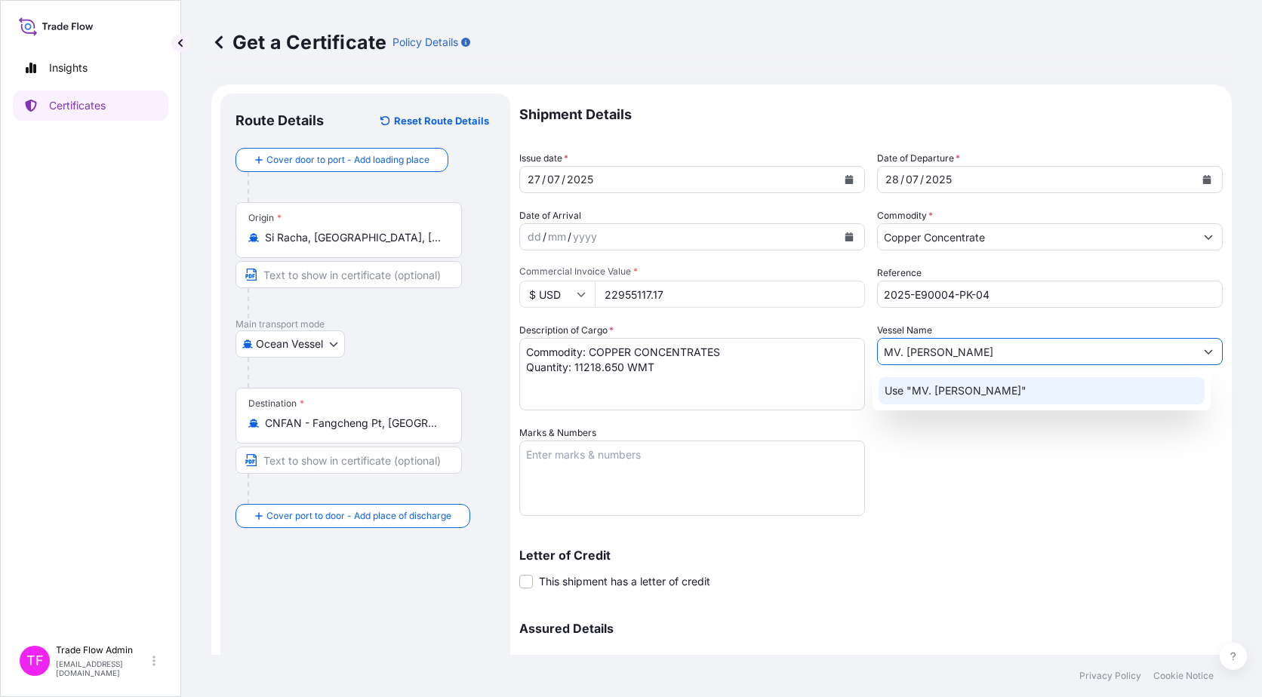
click at [998, 383] on div "Use "MV. GRIFFIN"" at bounding box center [1041, 390] width 327 height 27
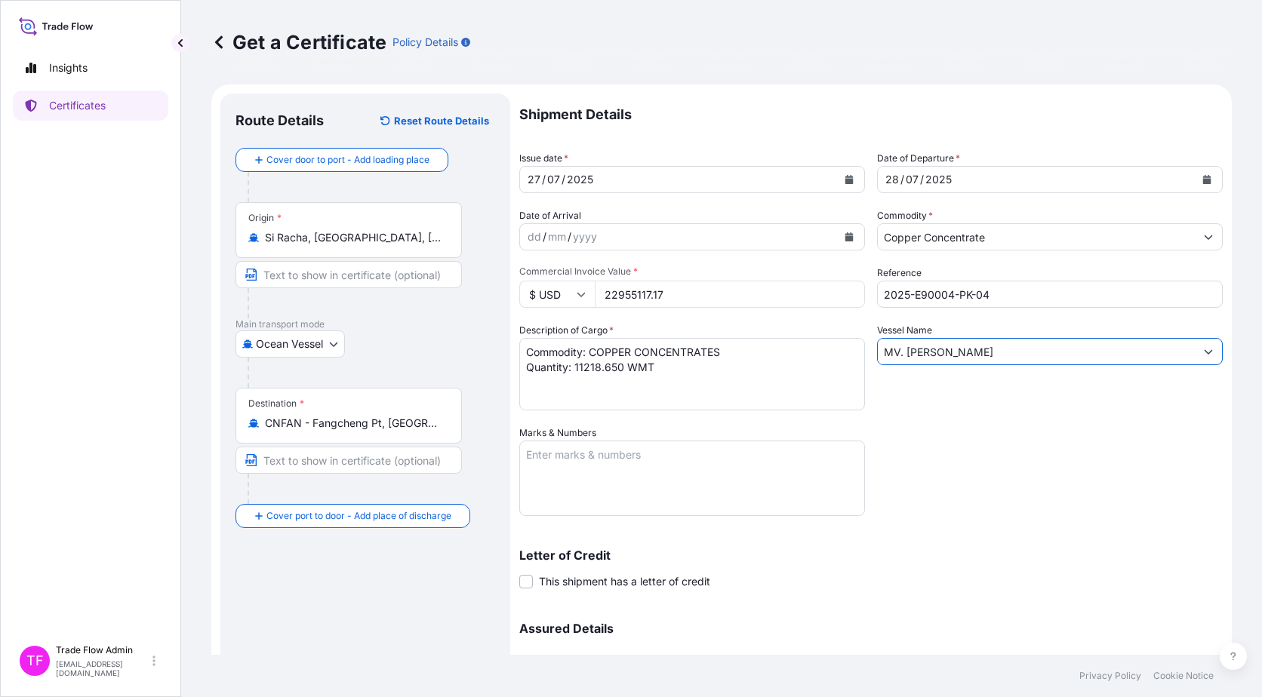
type input "MV. GRIFFIN"
click at [641, 479] on textarea "Marks & Numbers" at bounding box center [692, 478] width 346 height 75
paste textarea "B/L NO. GRFTHCN01"
type textarea "B/L NO. GRFTHCN01"
click at [753, 561] on p "Letter of Credit" at bounding box center [870, 555] width 703 height 12
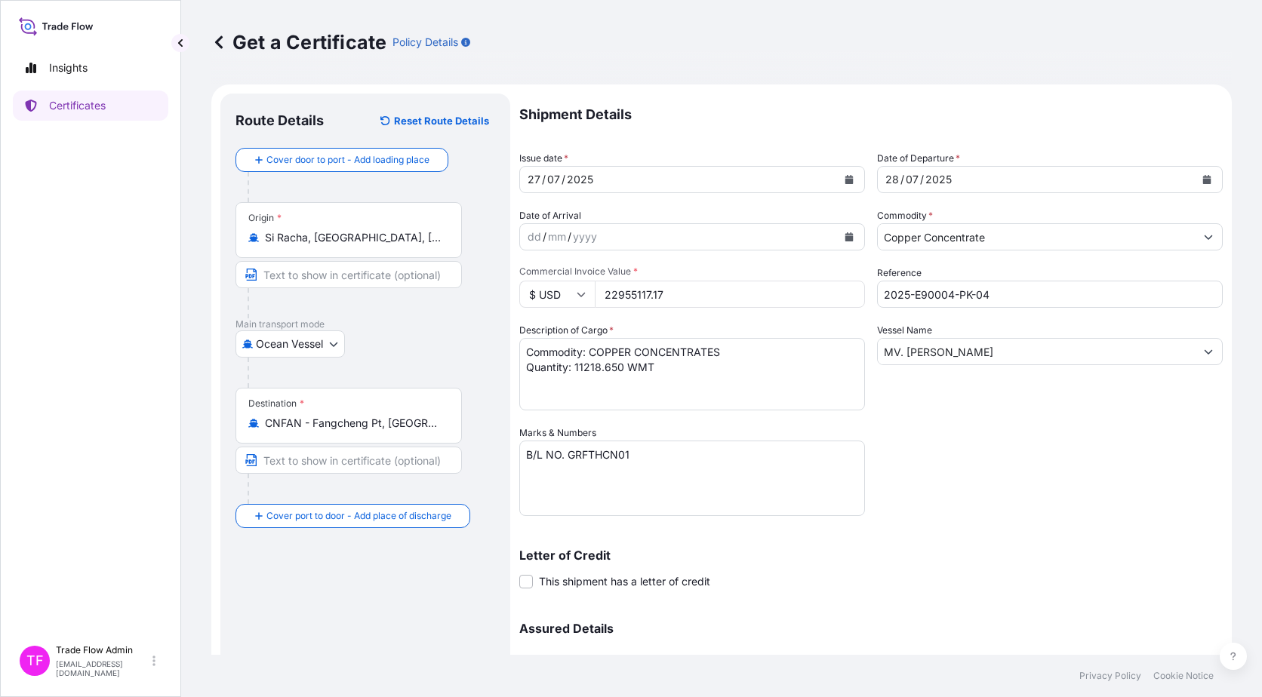
click at [534, 575] on label "This shipment has a letter of credit" at bounding box center [614, 581] width 191 height 16
click at [519, 573] on input "This shipment has a letter of credit" at bounding box center [519, 573] width 0 height 0
click at [611, 631] on textarea "Letter of credit *" at bounding box center [870, 652] width 703 height 72
paste textarea ""SUBJECT TO ADJUSTMENT TO 110PCT OF THE FINAL CIF FO CARGO VALUE, COVERING ALL …"
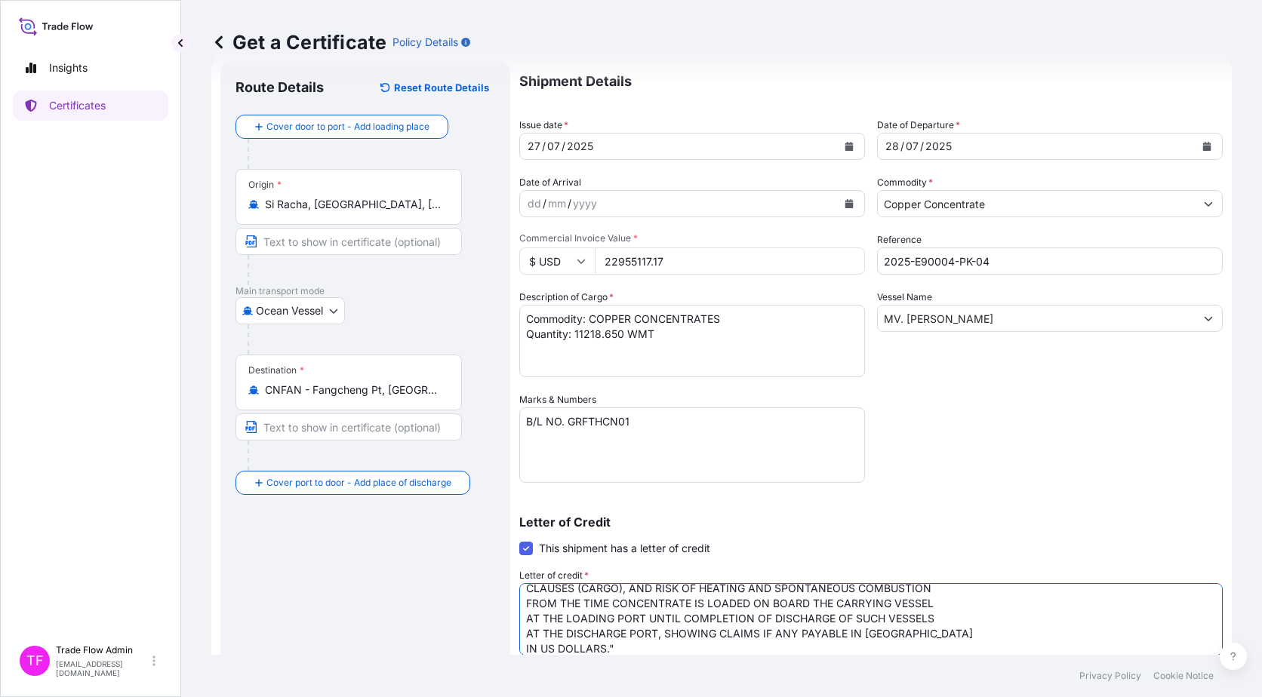
scroll to position [77, 0]
type textarea ""SUBJECT TO ADJUSTMENT TO 110PCT OF THE FINAL CIF FO CARGO VALUE, COVERING ALL …"
click at [796, 549] on div "Letter of Credit This shipment has a letter of credit Letter of credit * "SUBJE…" at bounding box center [870, 593] width 703 height 155
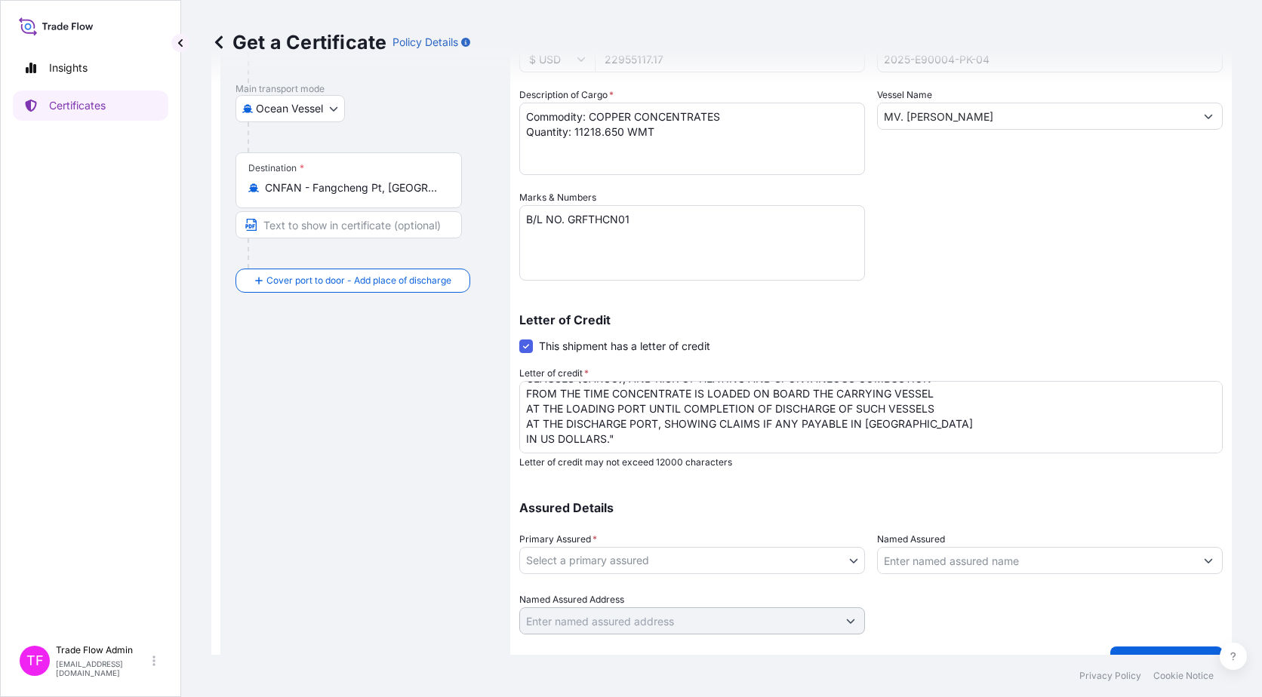
scroll to position [237, 0]
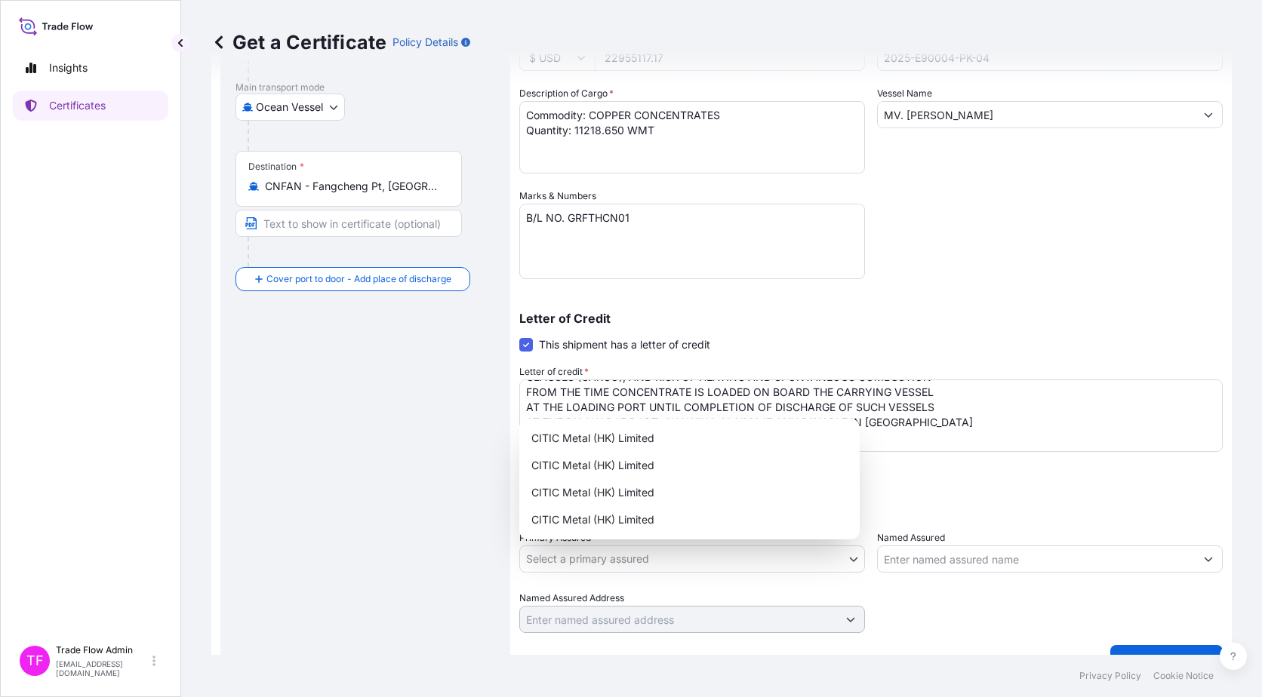
click at [608, 552] on body "Insights Certificates TF Trade Flow Admin trade.flow+citic@wtwco.com Get a Cert…" at bounding box center [631, 348] width 1262 height 697
click at [627, 435] on div "CITIC Metal (HK) Limited" at bounding box center [689, 438] width 328 height 27
select select "31478"
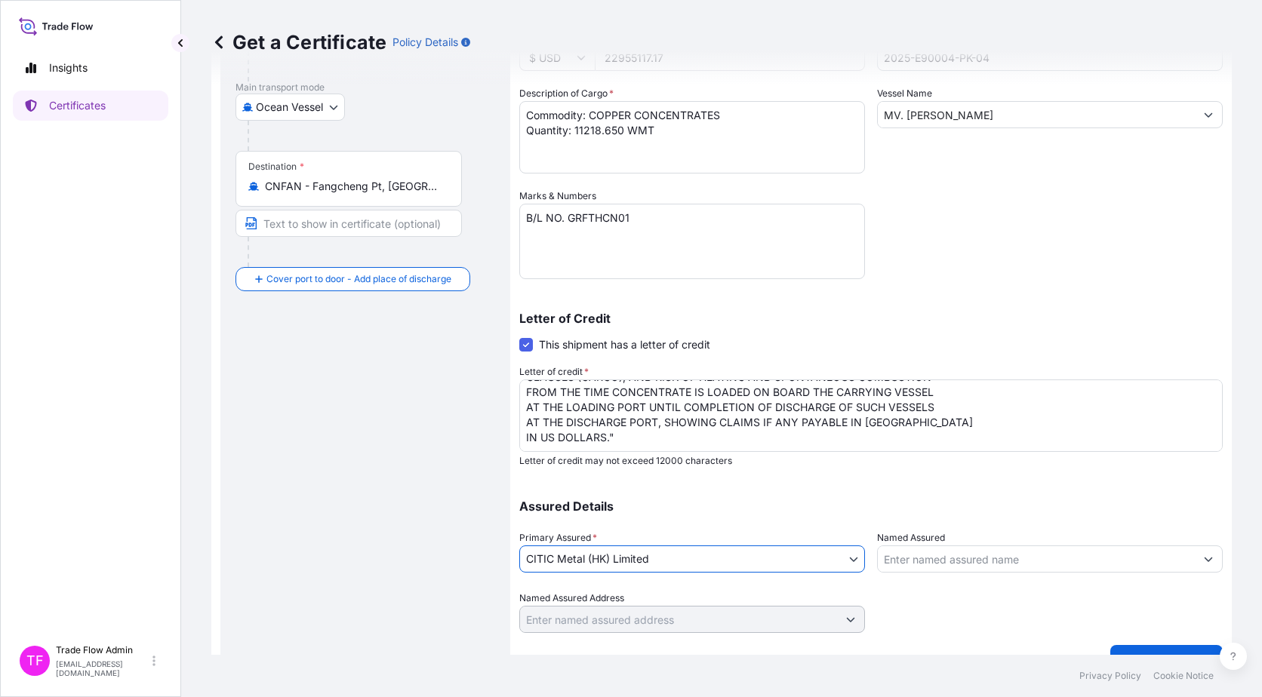
click at [685, 487] on div "Assured Details Primary Assured * CITIC Metal (HK) Limited CITIC Metal (HK) Lim…" at bounding box center [870, 557] width 703 height 151
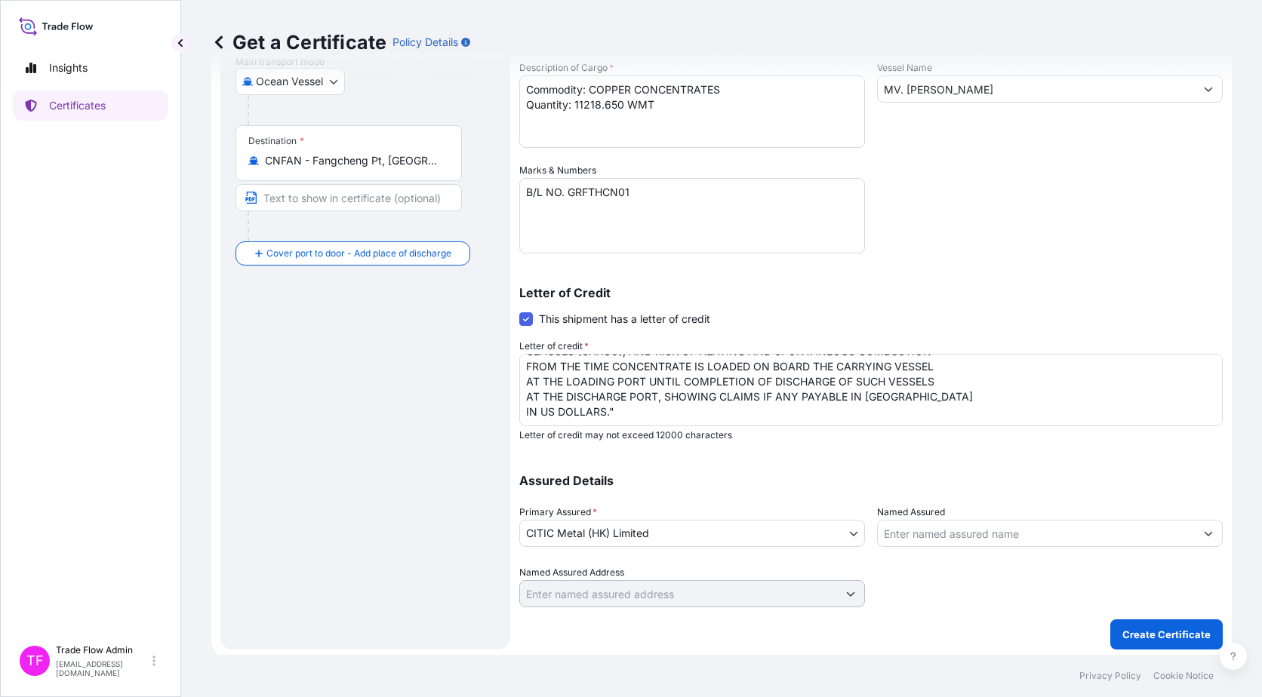
scroll to position [266, 0]
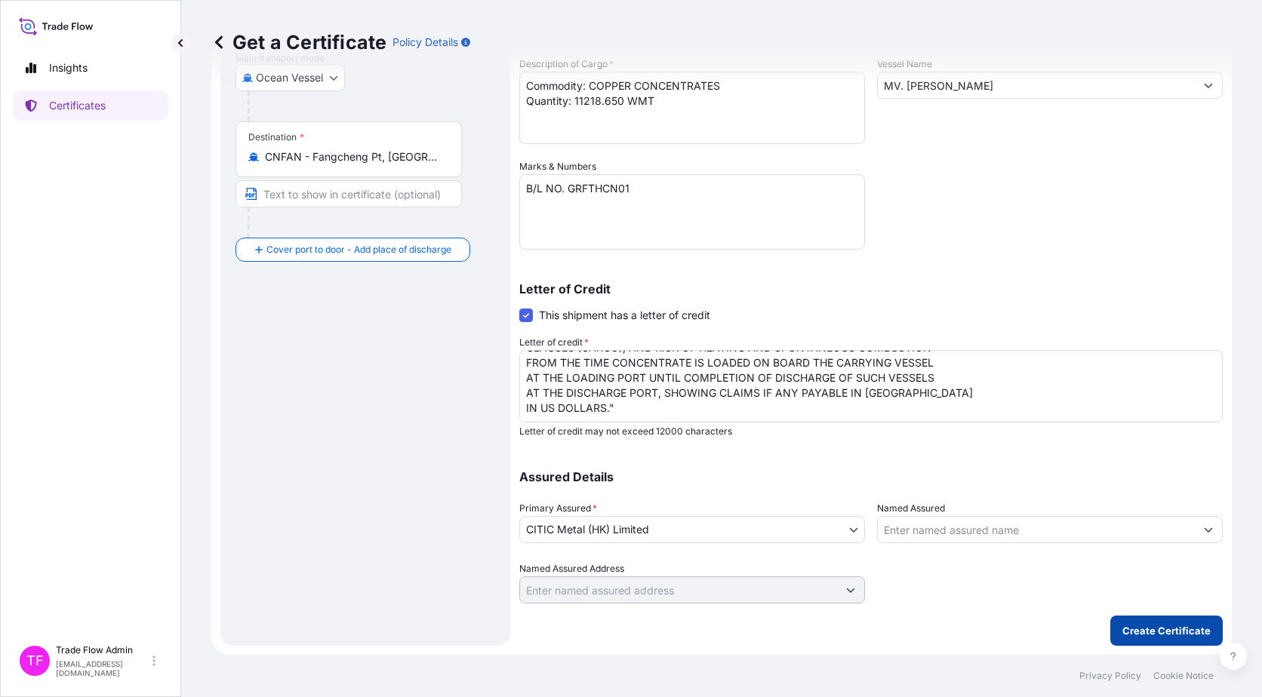
click at [1150, 629] on p "Create Certificate" at bounding box center [1166, 630] width 88 height 15
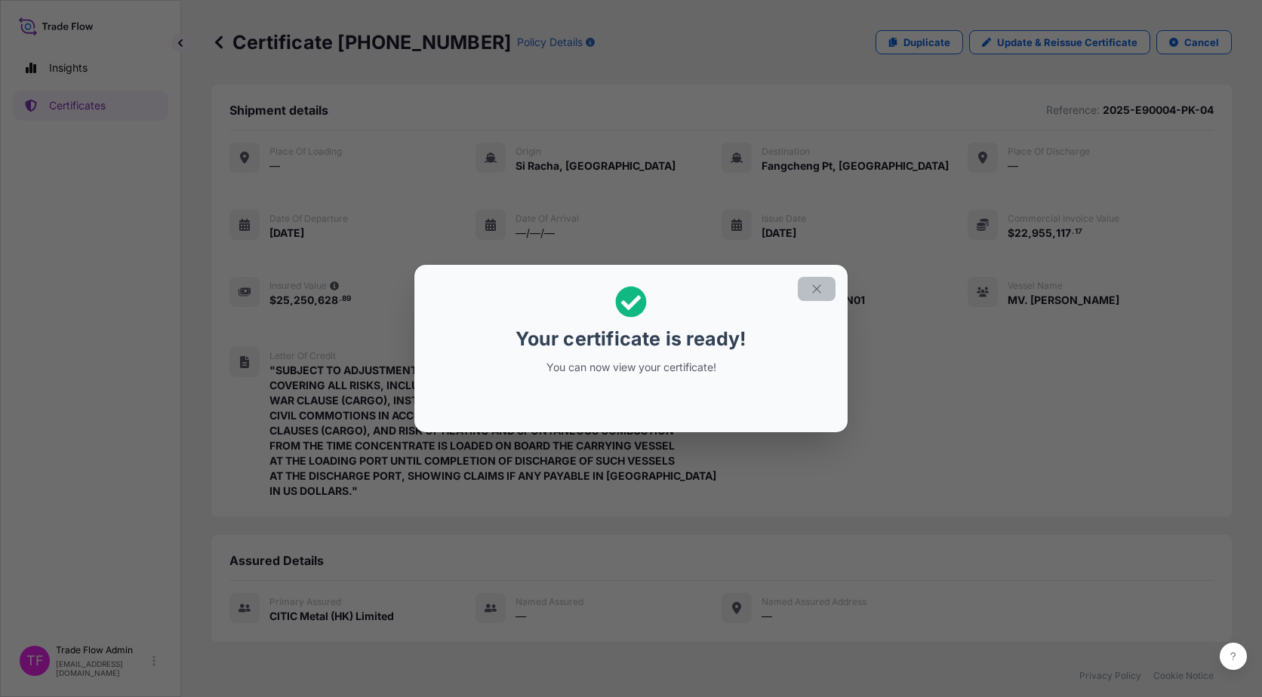
click at [810, 291] on icon "button" at bounding box center [817, 289] width 14 height 14
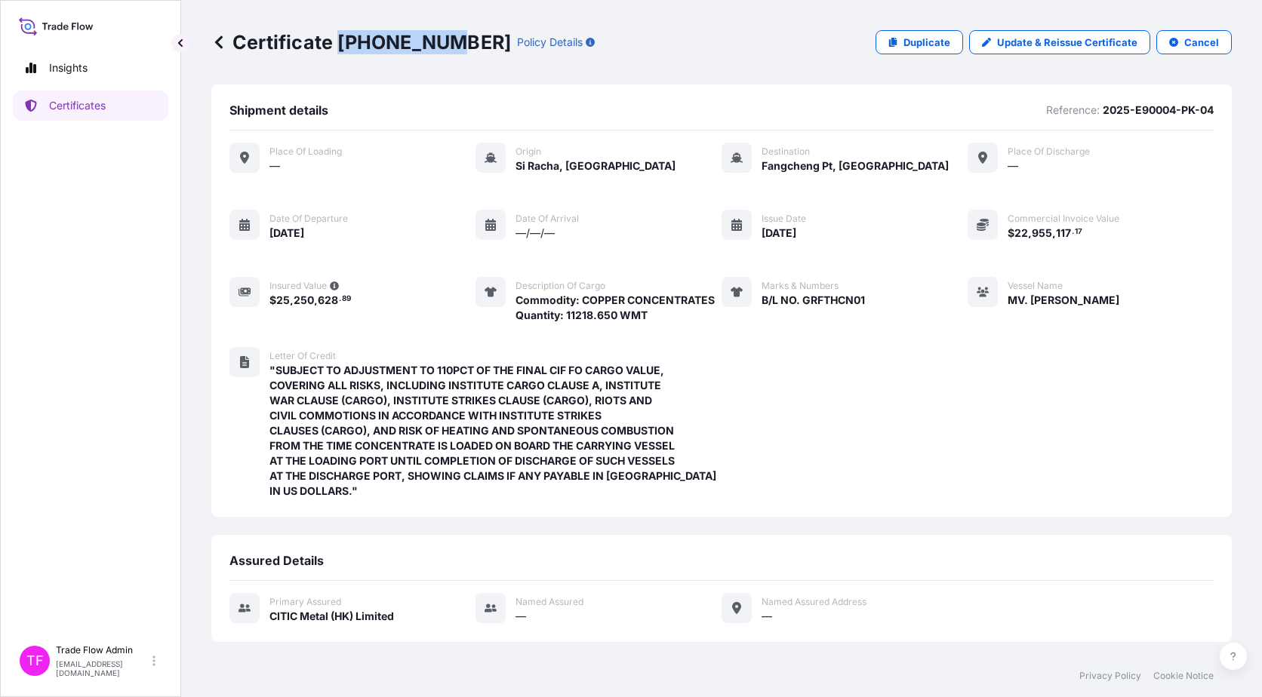
drag, startPoint x: 341, startPoint y: 47, endPoint x: 442, endPoint y: 53, distance: 101.3
click at [442, 53] on p "Certificate 31478-57-1" at bounding box center [361, 42] width 300 height 24
copy p "[PHONE_NUMBER]"
click at [92, 113] on link "Certificates" at bounding box center [90, 106] width 155 height 30
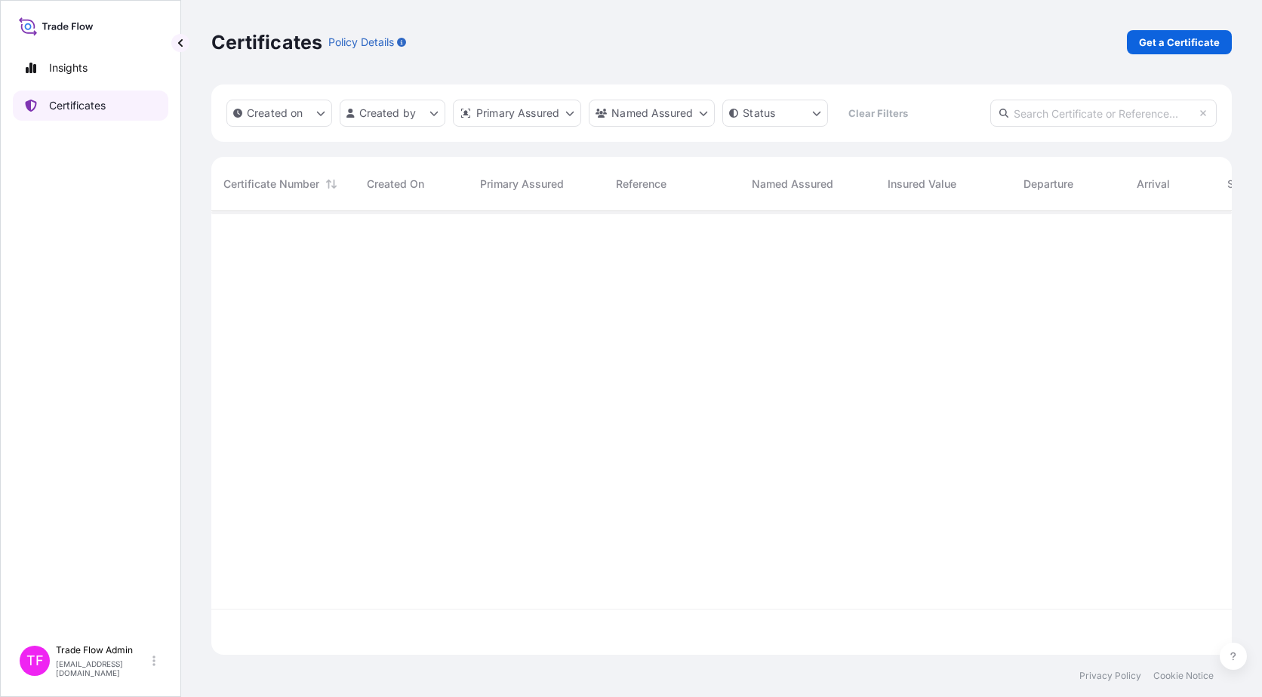
scroll to position [441, 1009]
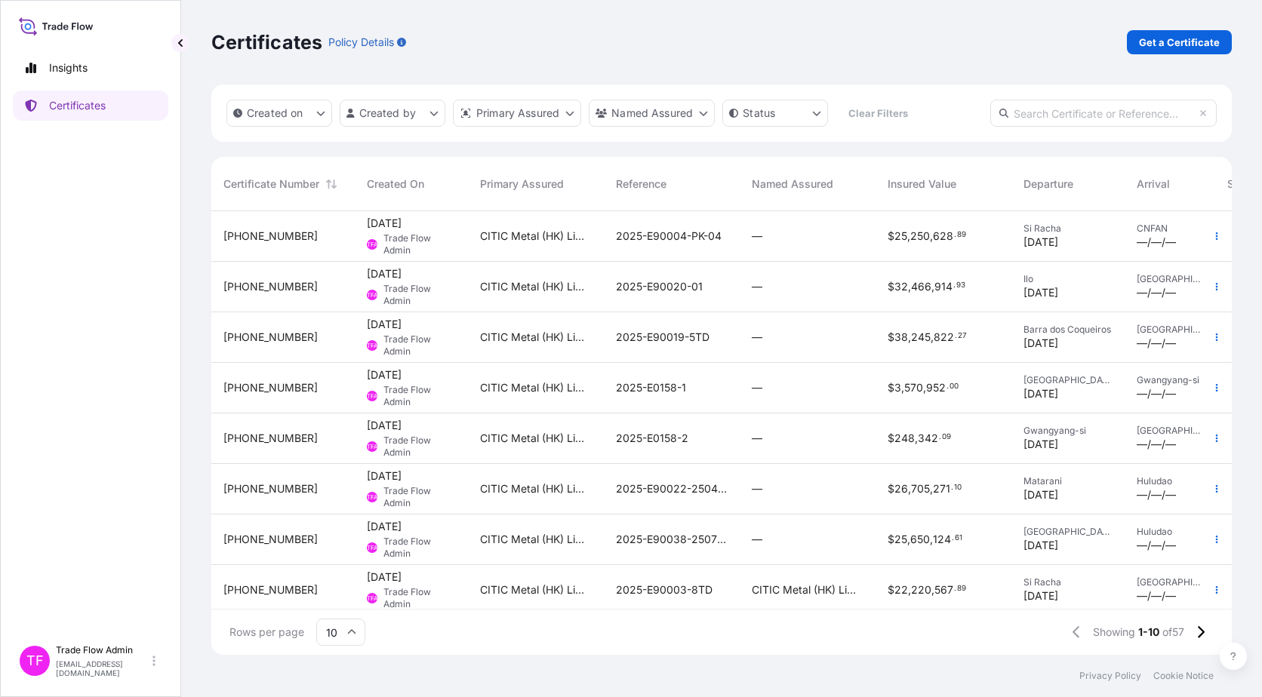
click at [1026, 120] on input "text" at bounding box center [1103, 113] width 226 height 27
paste input "31478-14-1"
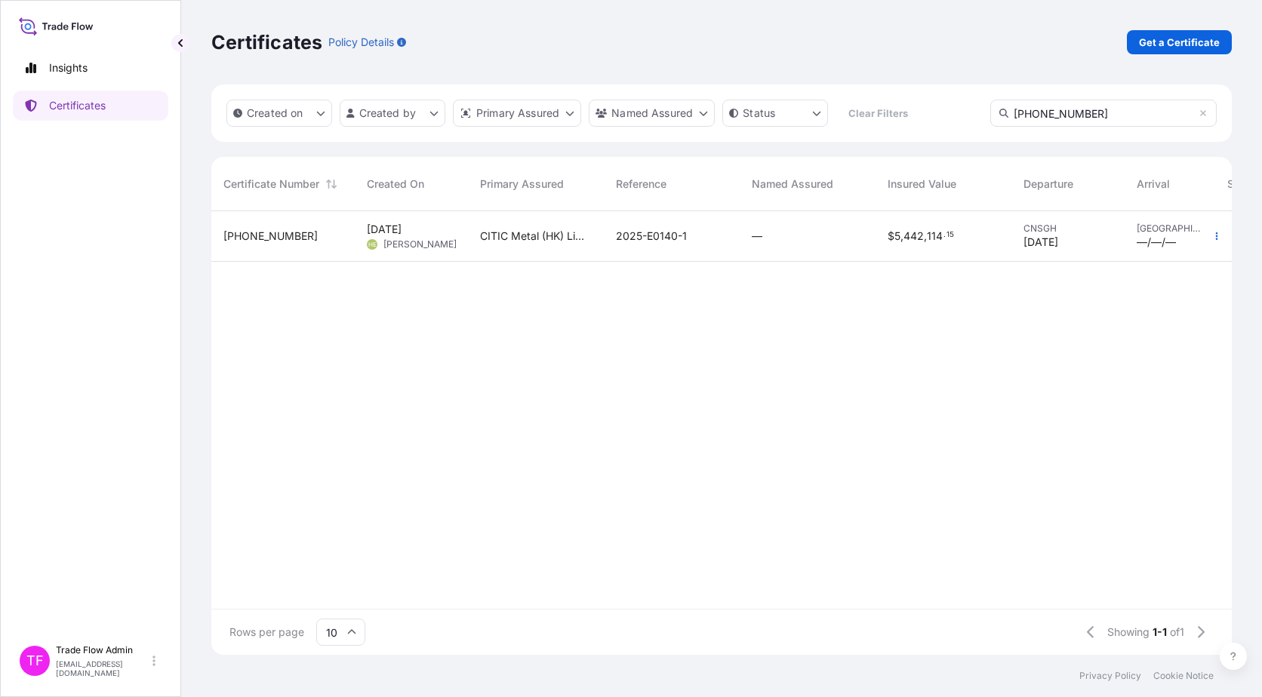
type input "31478-14-1"
click at [779, 236] on div "—" at bounding box center [808, 236] width 112 height 15
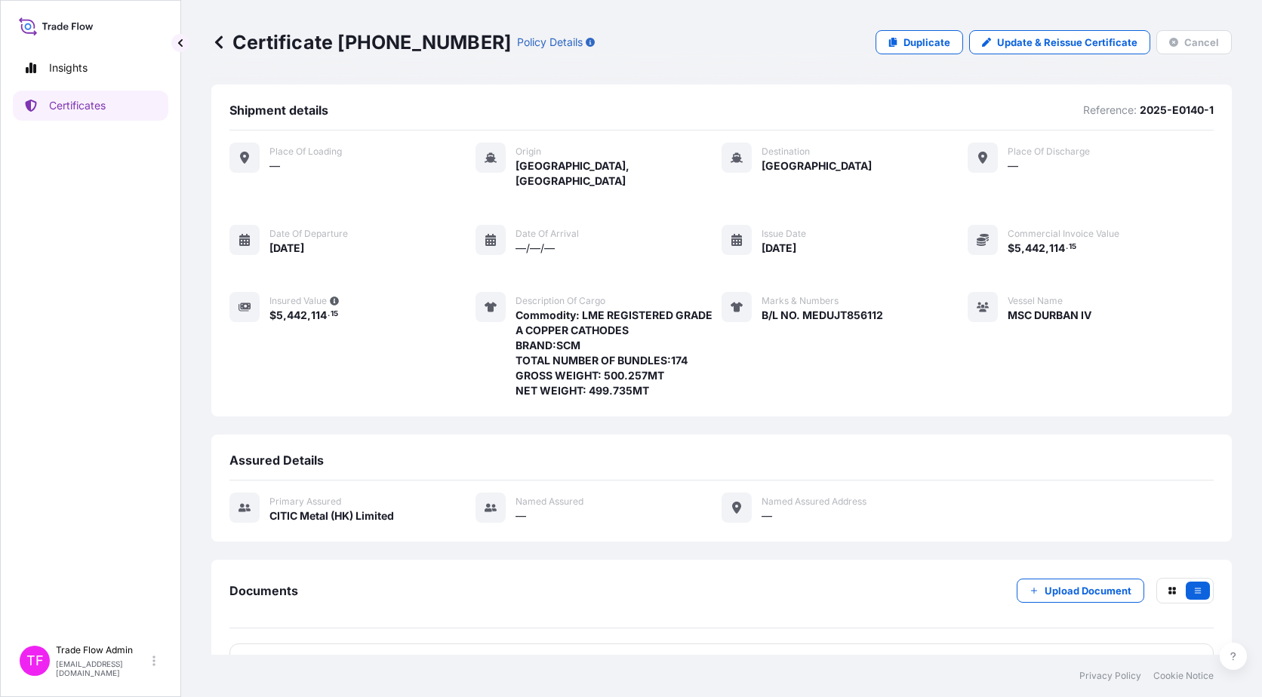
scroll to position [31, 0]
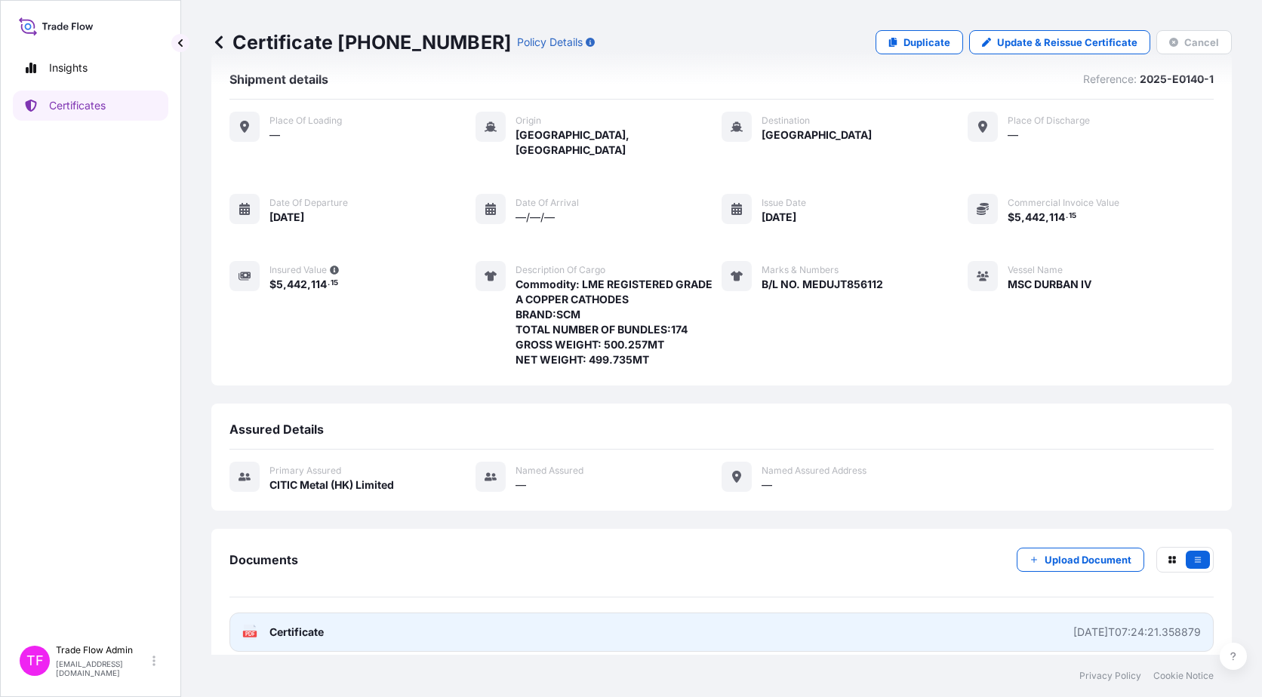
click at [347, 631] on link "PDF Certificate 2025-07-09T07:24:21.358879" at bounding box center [721, 632] width 984 height 39
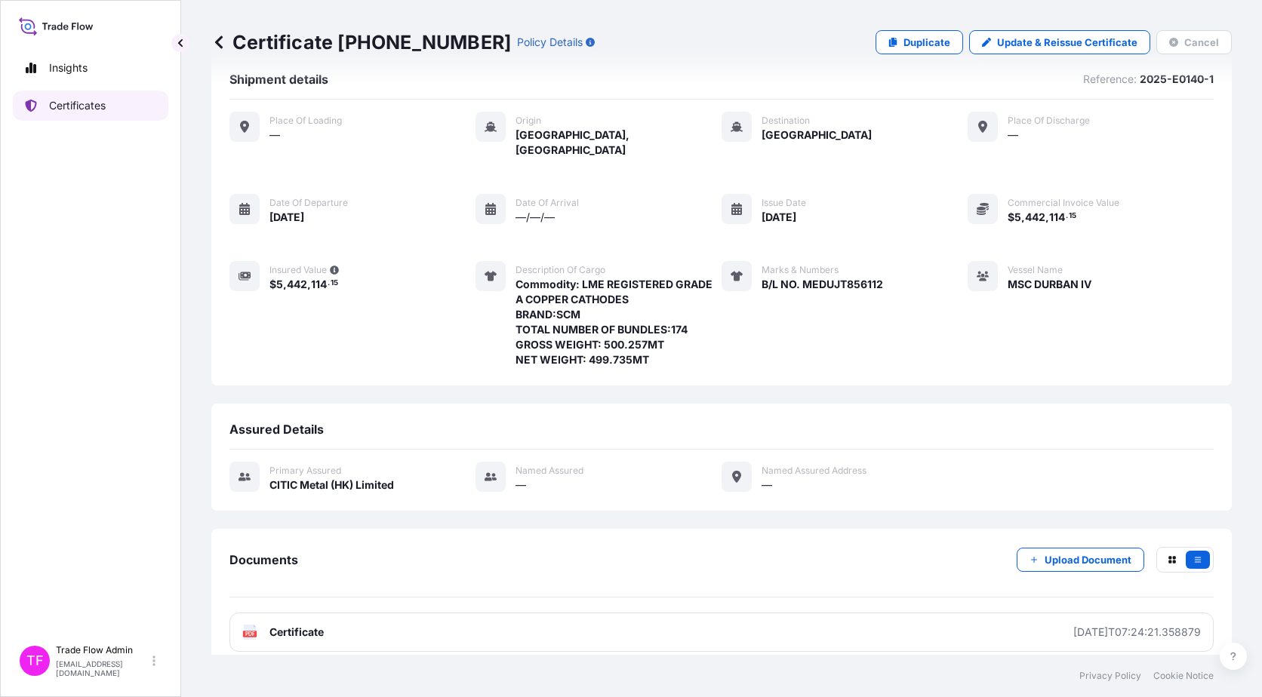
click at [109, 105] on link "Certificates" at bounding box center [90, 106] width 155 height 30
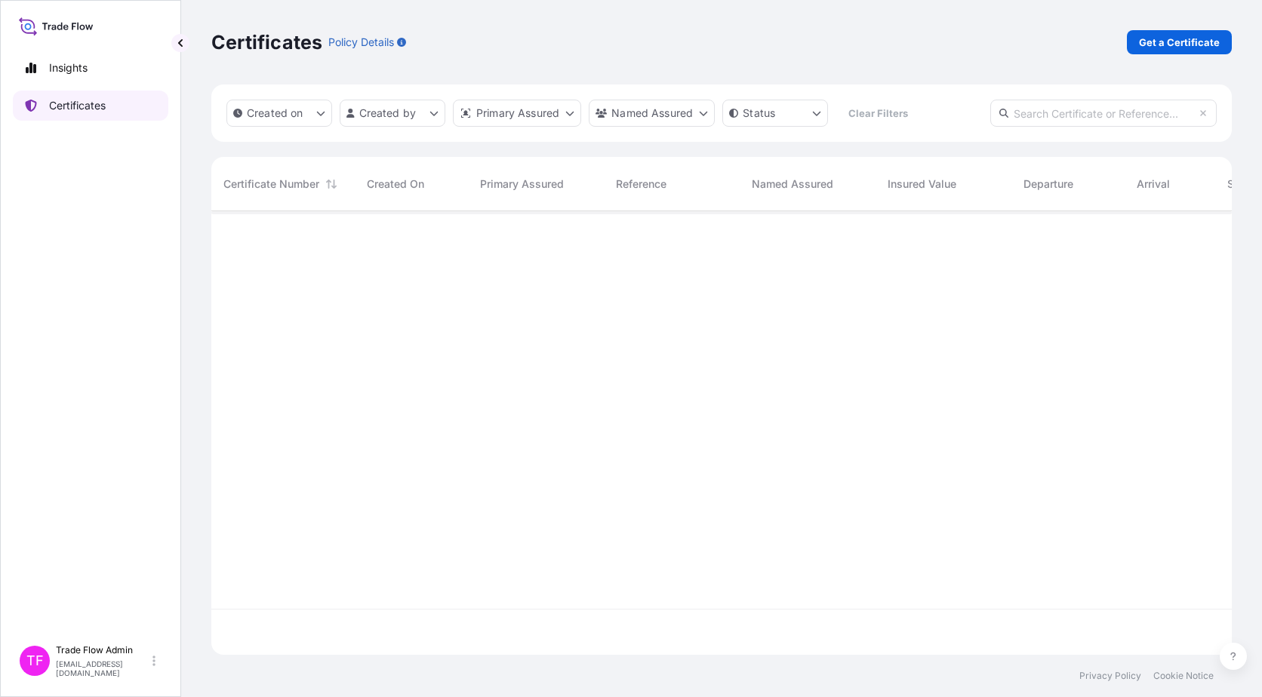
scroll to position [441, 1009]
click at [1167, 38] on p "Get a Certificate" at bounding box center [1179, 42] width 81 height 15
select select "Ocean Vessel"
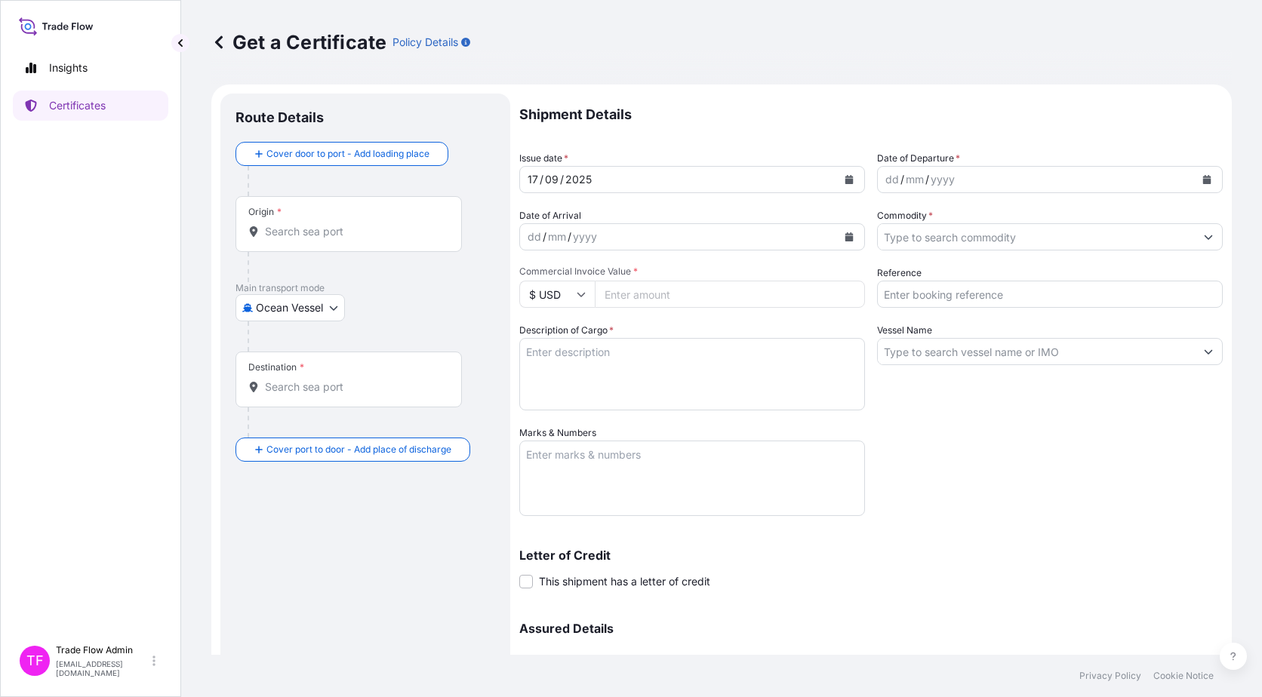
click at [371, 224] on input "Origin *" at bounding box center [354, 231] width 178 height 15
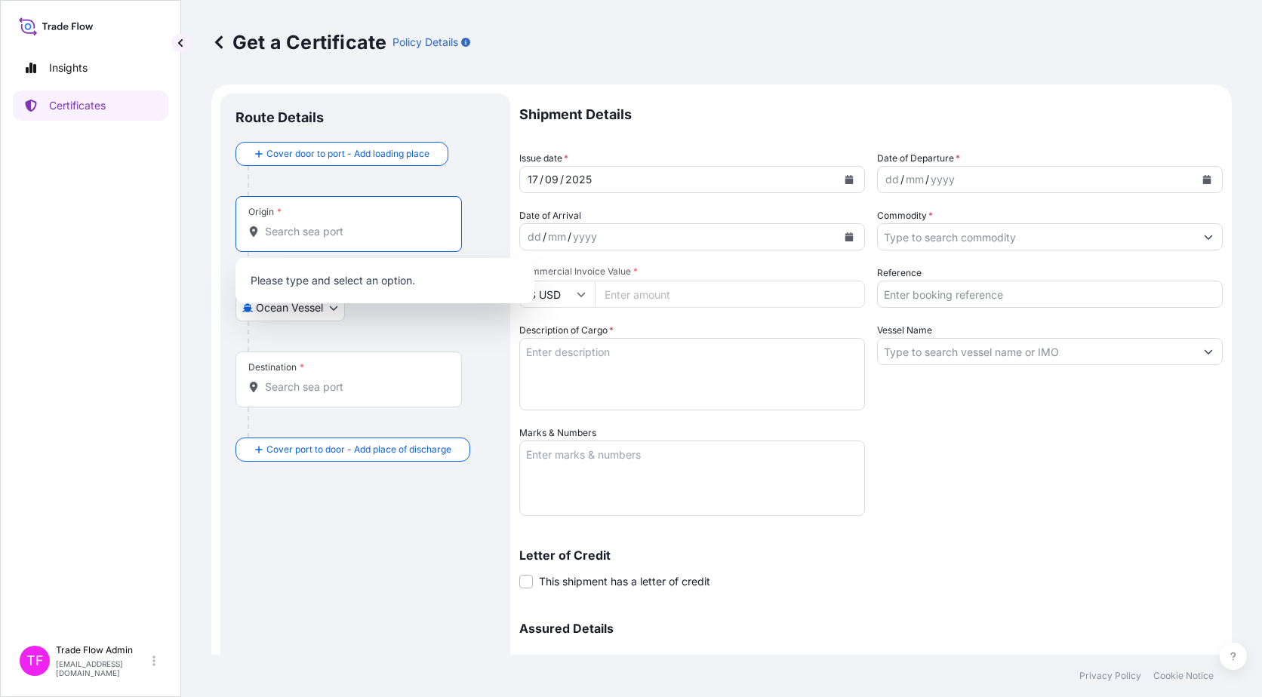
paste input "[GEOGRAPHIC_DATA]"
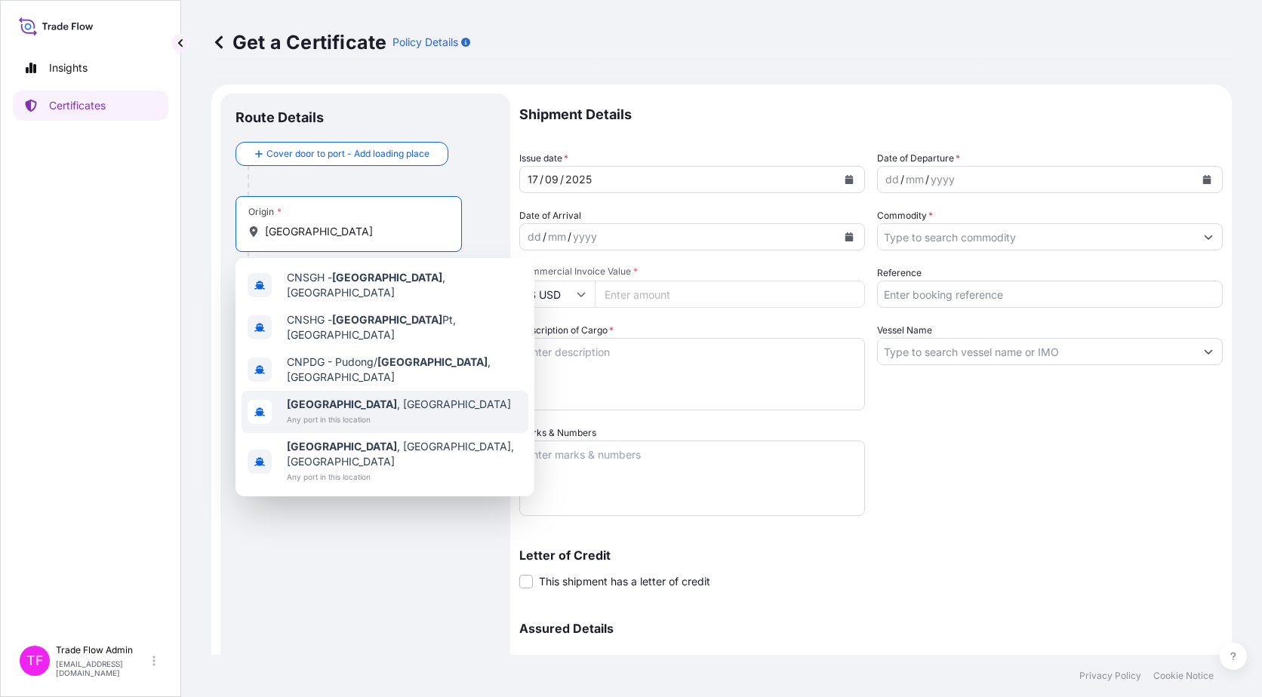
click at [361, 397] on span "Shanghai , China" at bounding box center [399, 404] width 224 height 15
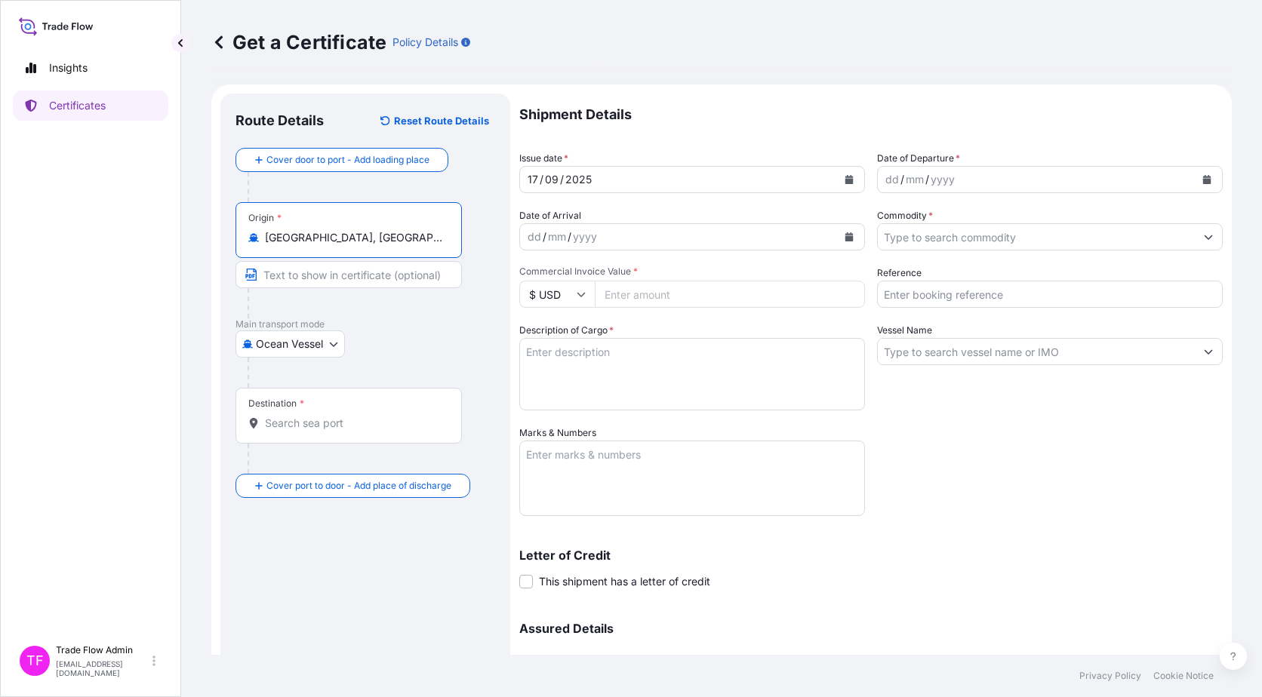
type input "Shanghai, China"
click at [370, 420] on input "Destination *" at bounding box center [354, 423] width 178 height 15
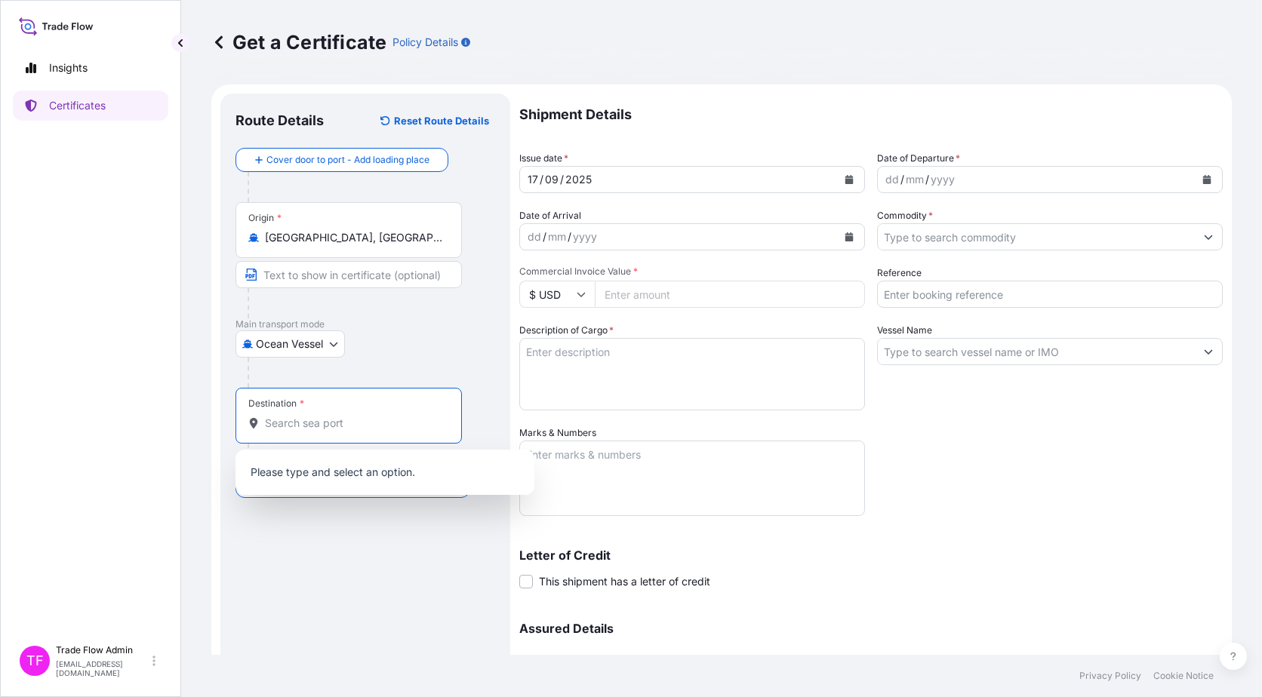
paste input "[GEOGRAPHIC_DATA]"
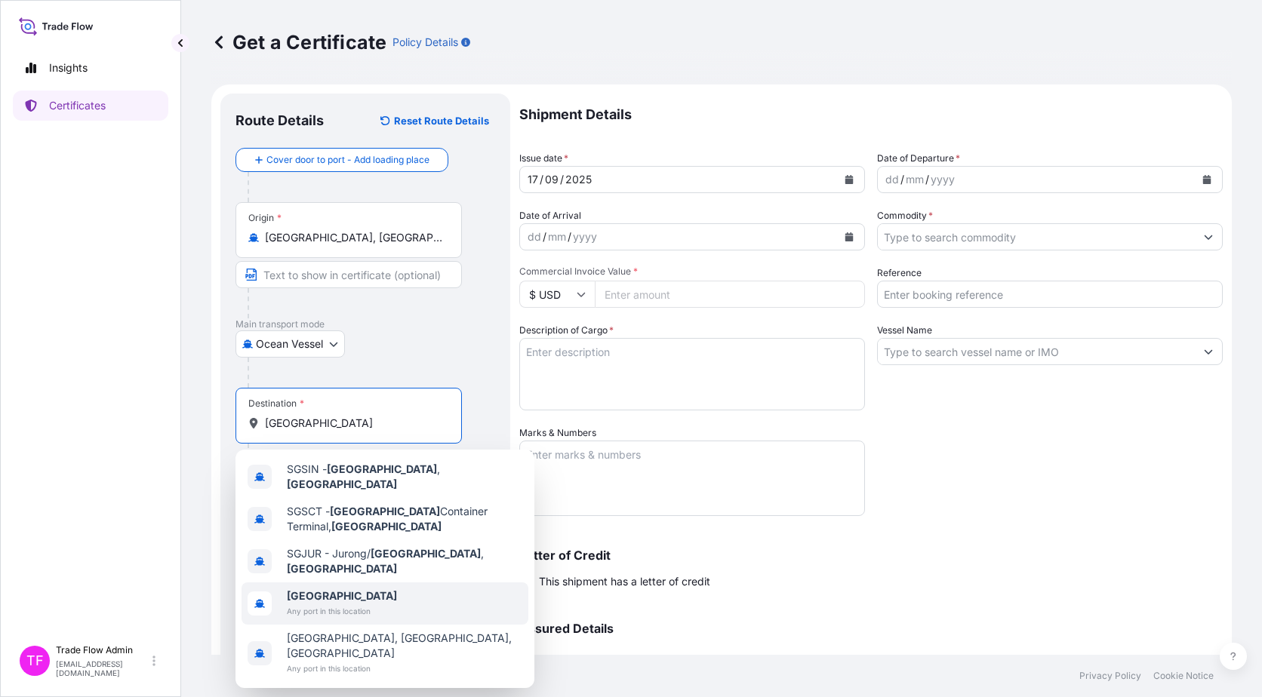
click at [380, 583] on div "Singapore Any port in this location" at bounding box center [384, 603] width 287 height 42
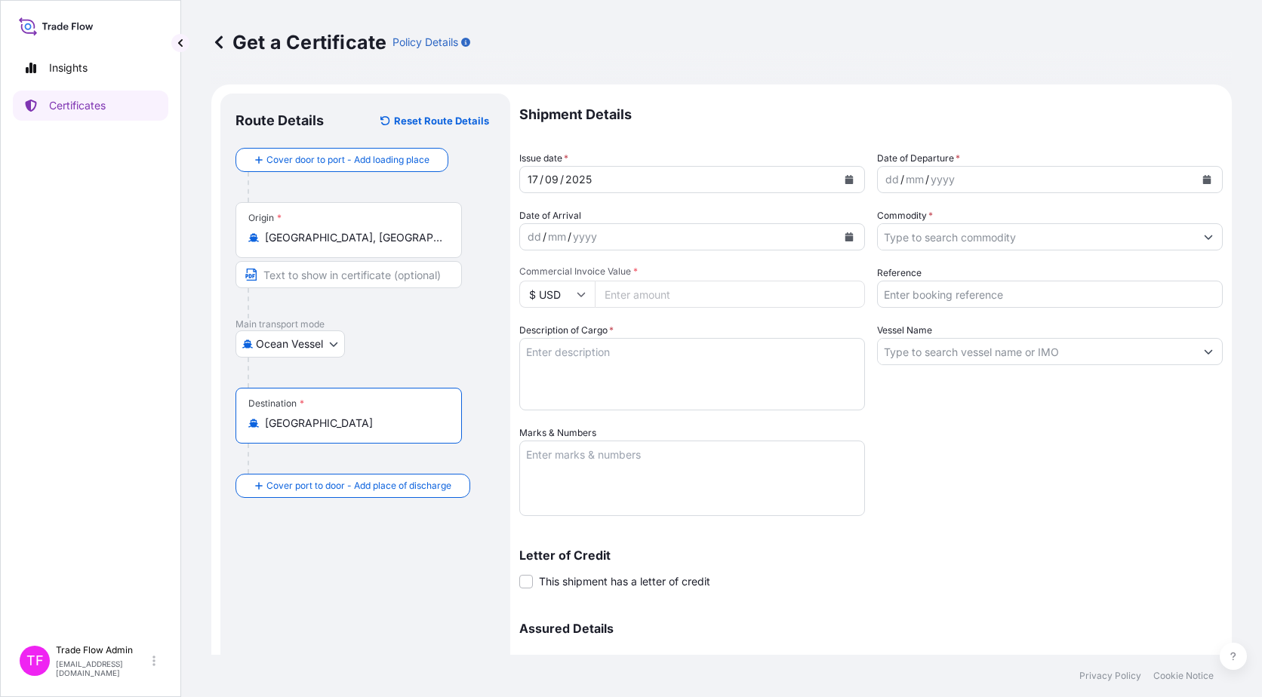
type input "[GEOGRAPHIC_DATA]"
click at [397, 632] on div "Route Details Reset Route Details Cover door to port - Add loading place Place …" at bounding box center [365, 446] width 260 height 674
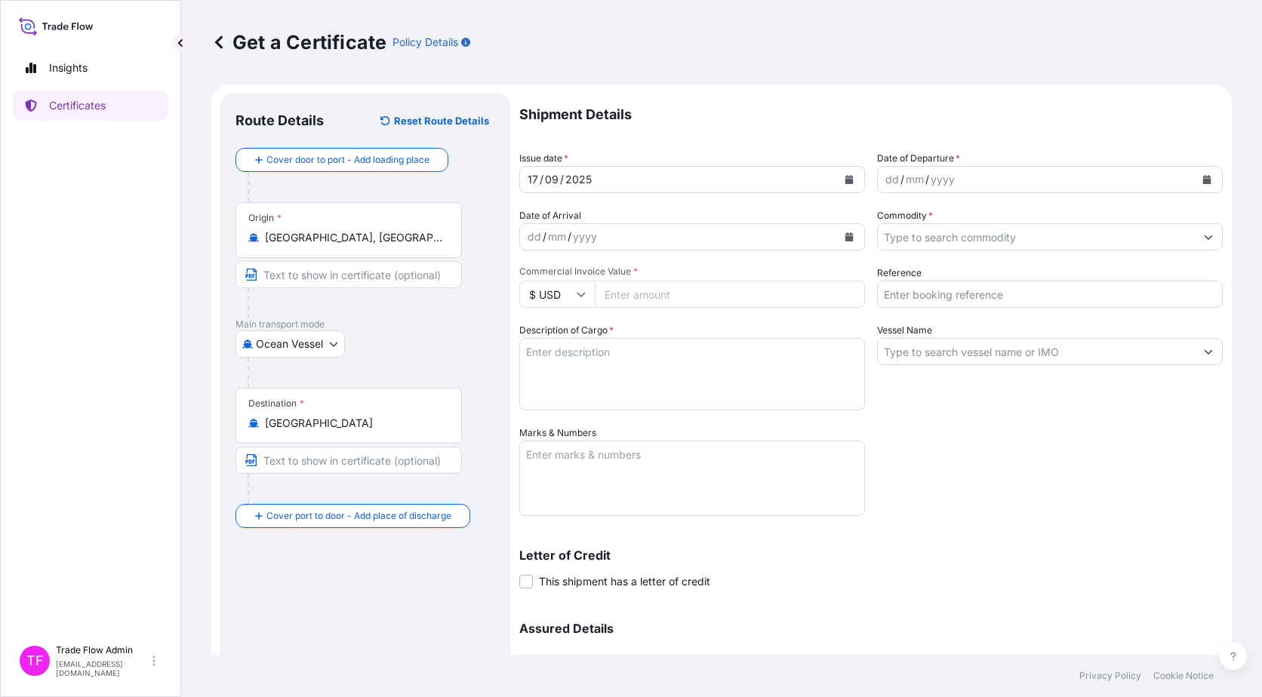
click at [852, 189] on button "Calendar" at bounding box center [849, 180] width 24 height 24
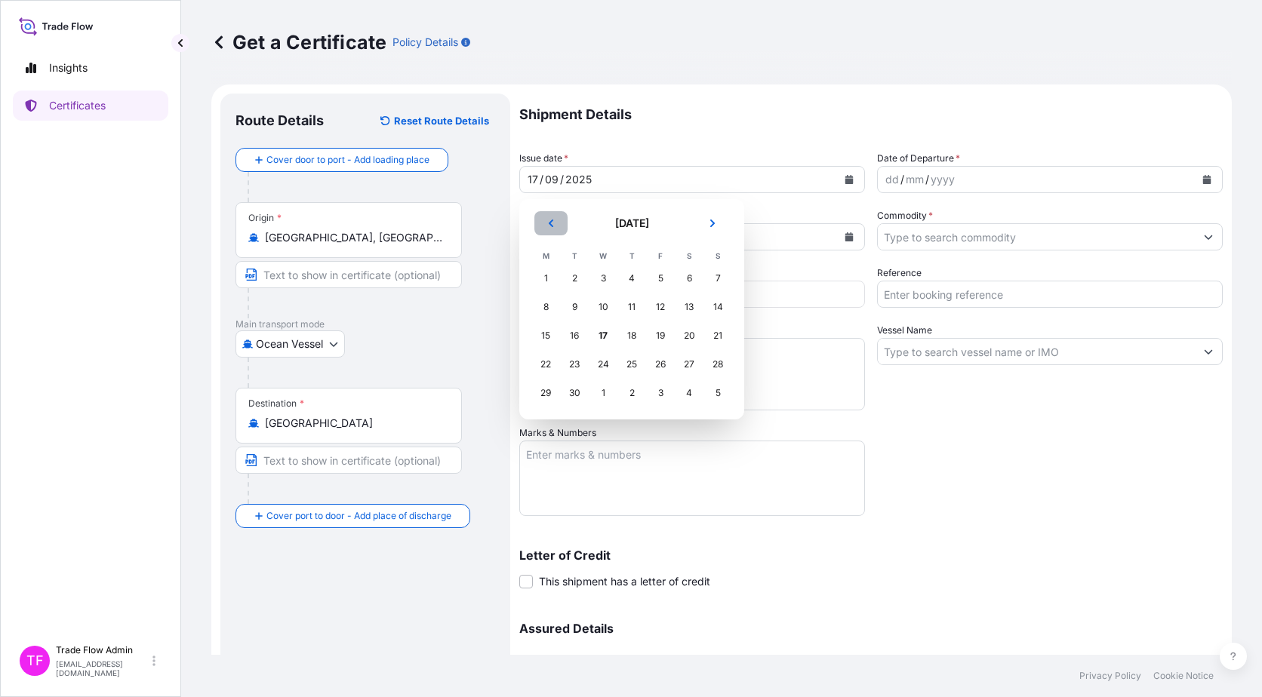
click at [558, 232] on button "Previous" at bounding box center [550, 223] width 33 height 24
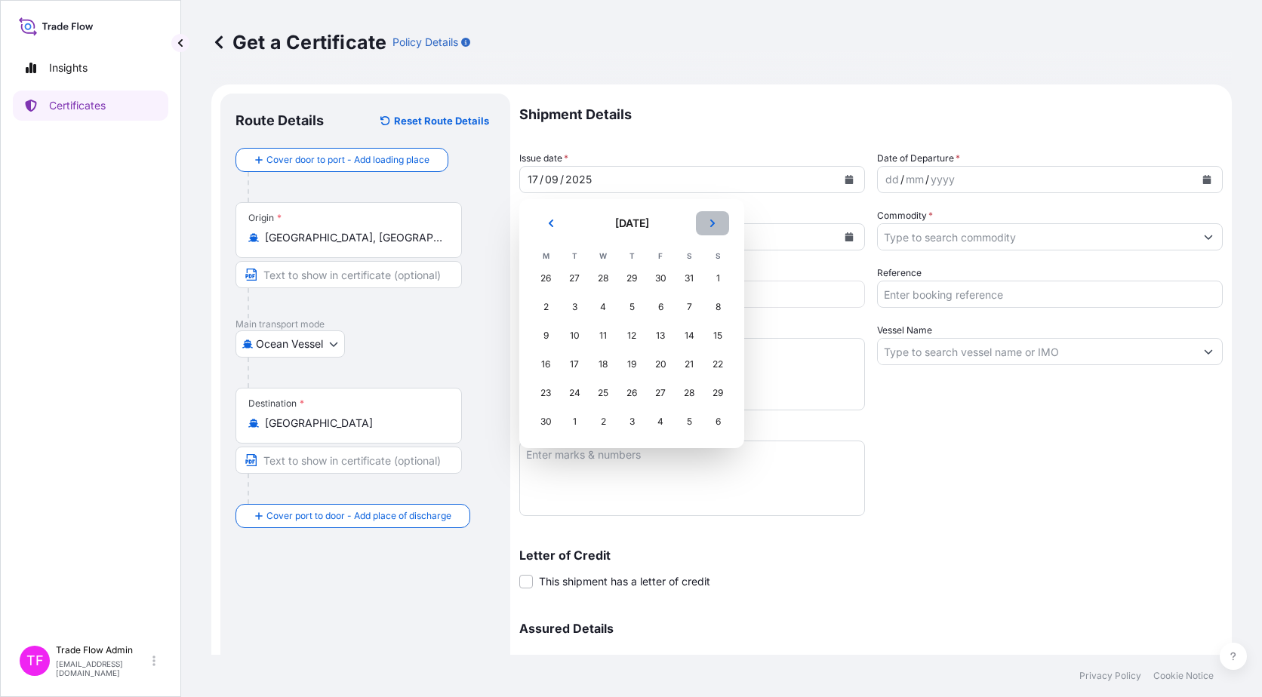
click at [706, 230] on button "Next" at bounding box center [712, 223] width 33 height 24
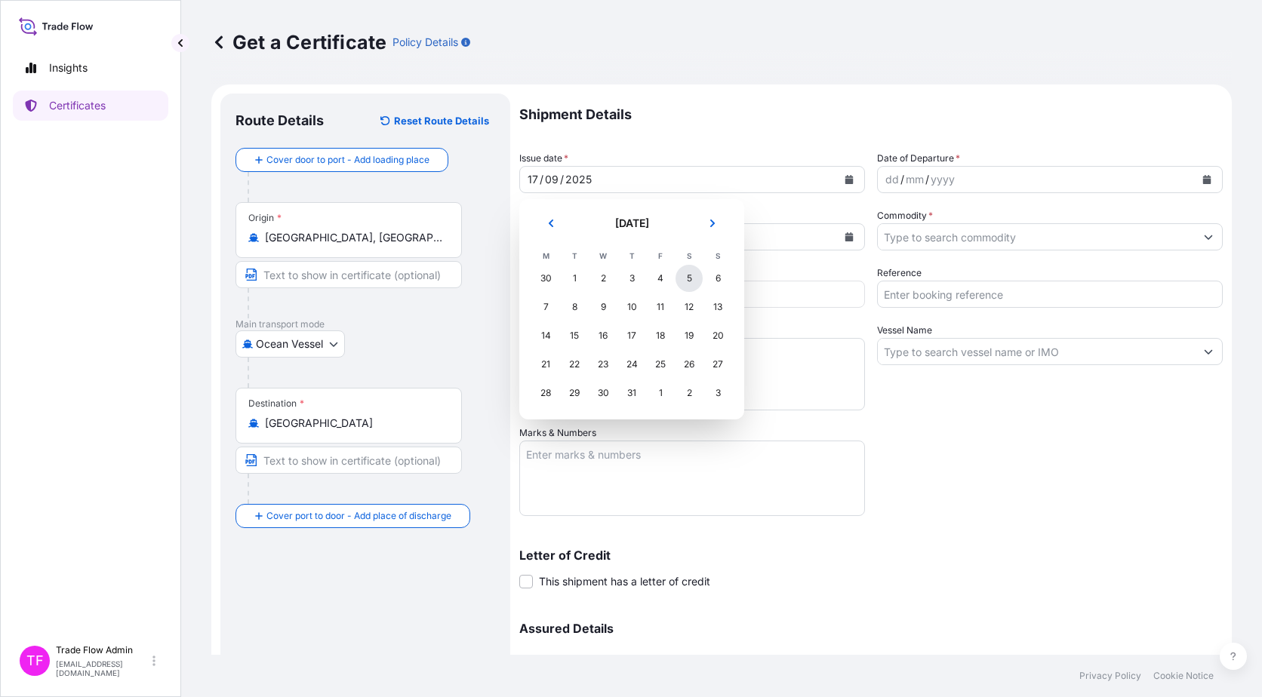
click at [699, 275] on div "5" at bounding box center [688, 278] width 27 height 27
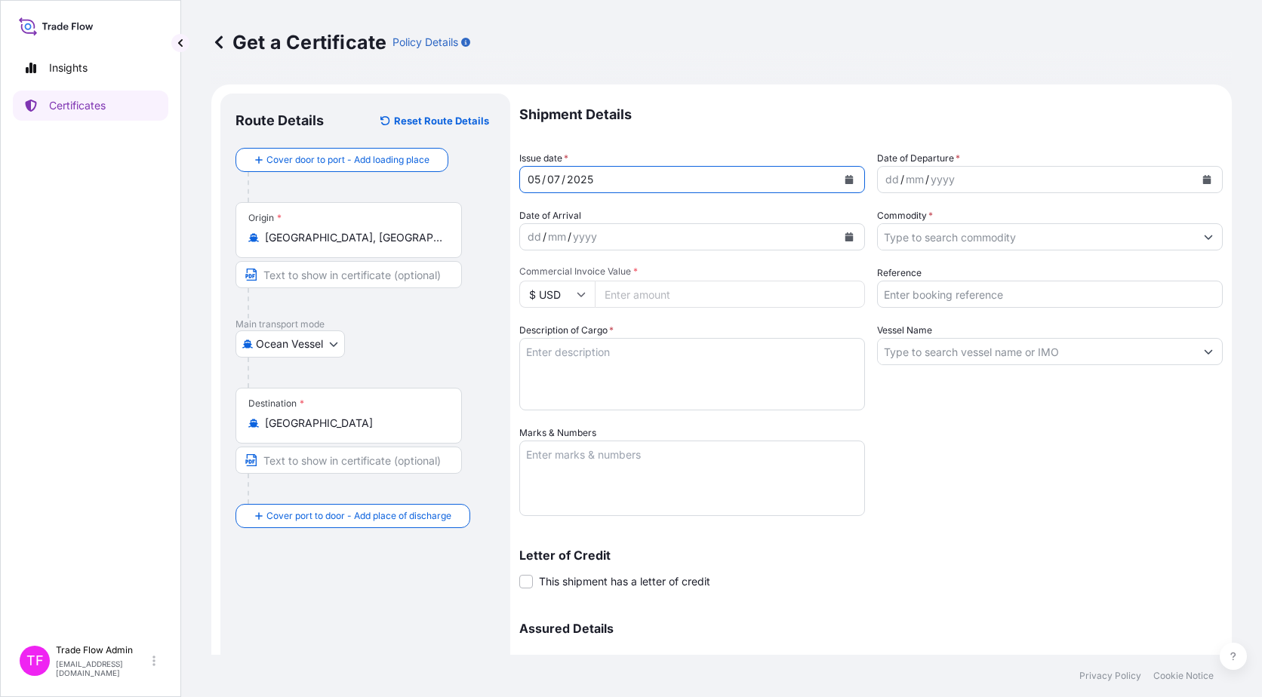
click at [1203, 180] on icon "Calendar" at bounding box center [1207, 179] width 8 height 9
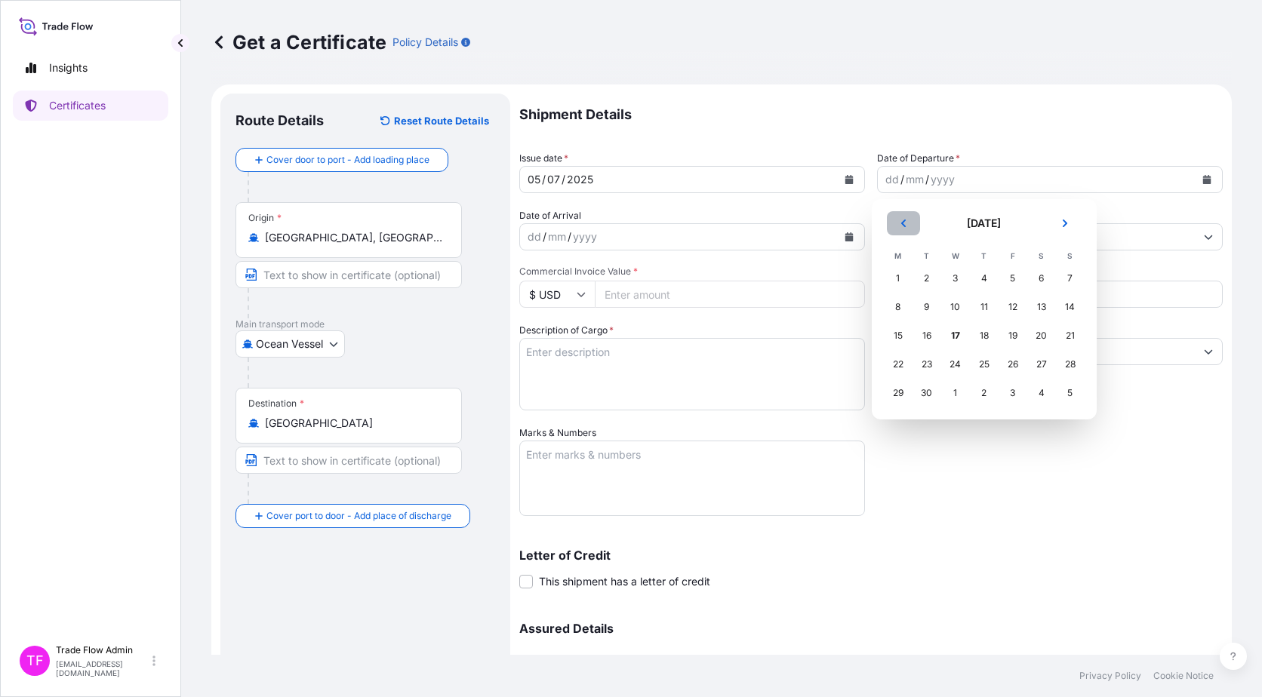
click at [897, 229] on button "Previous" at bounding box center [903, 223] width 33 height 24
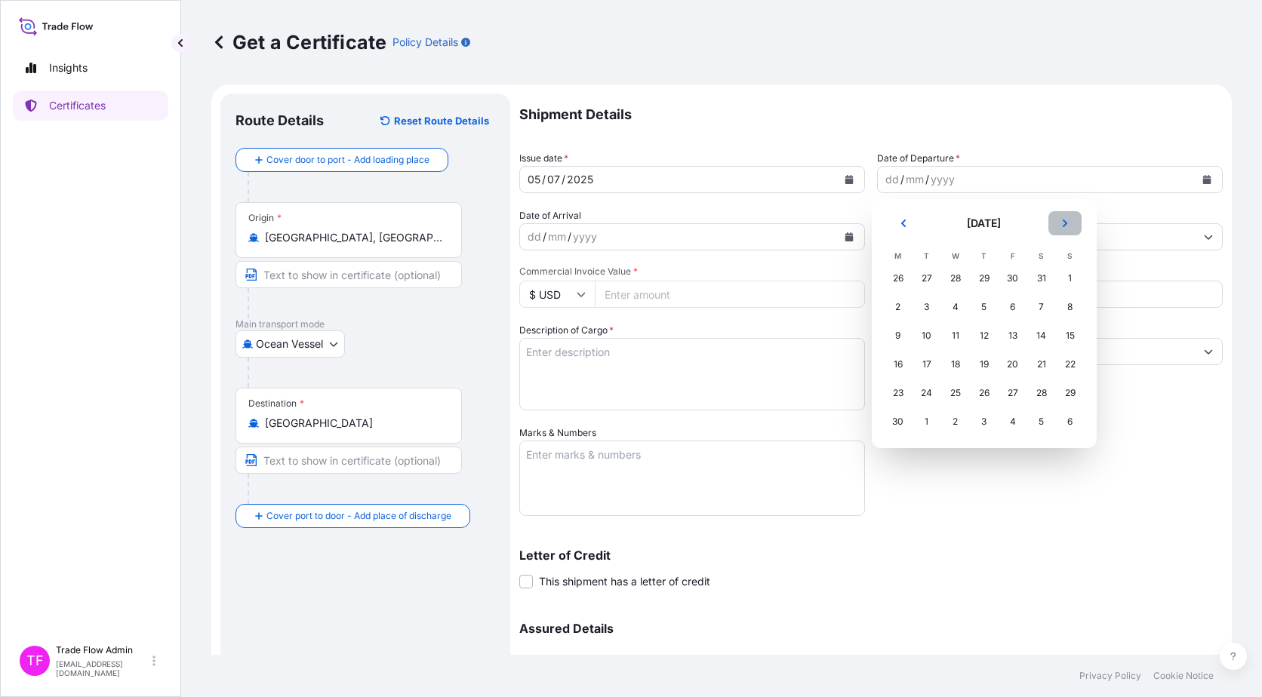
click at [1062, 226] on icon "Next" at bounding box center [1064, 224] width 5 height 8
click at [1032, 274] on div "5" at bounding box center [1041, 278] width 27 height 27
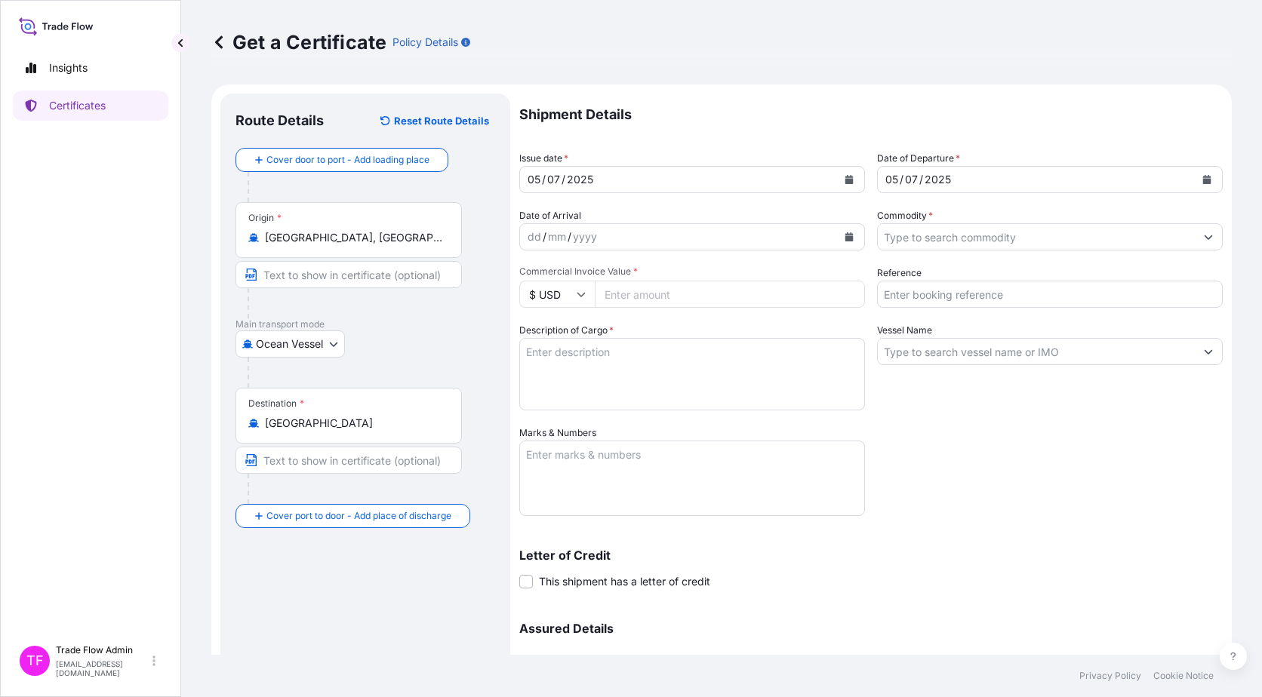
click at [731, 305] on input "Commercial Invoice Value *" at bounding box center [730, 294] width 270 height 27
paste input "5442114.15"
type input "5442114.15"
click at [877, 294] on input "Reference" at bounding box center [1050, 294] width 346 height 27
paste input "2025-E0140-1"
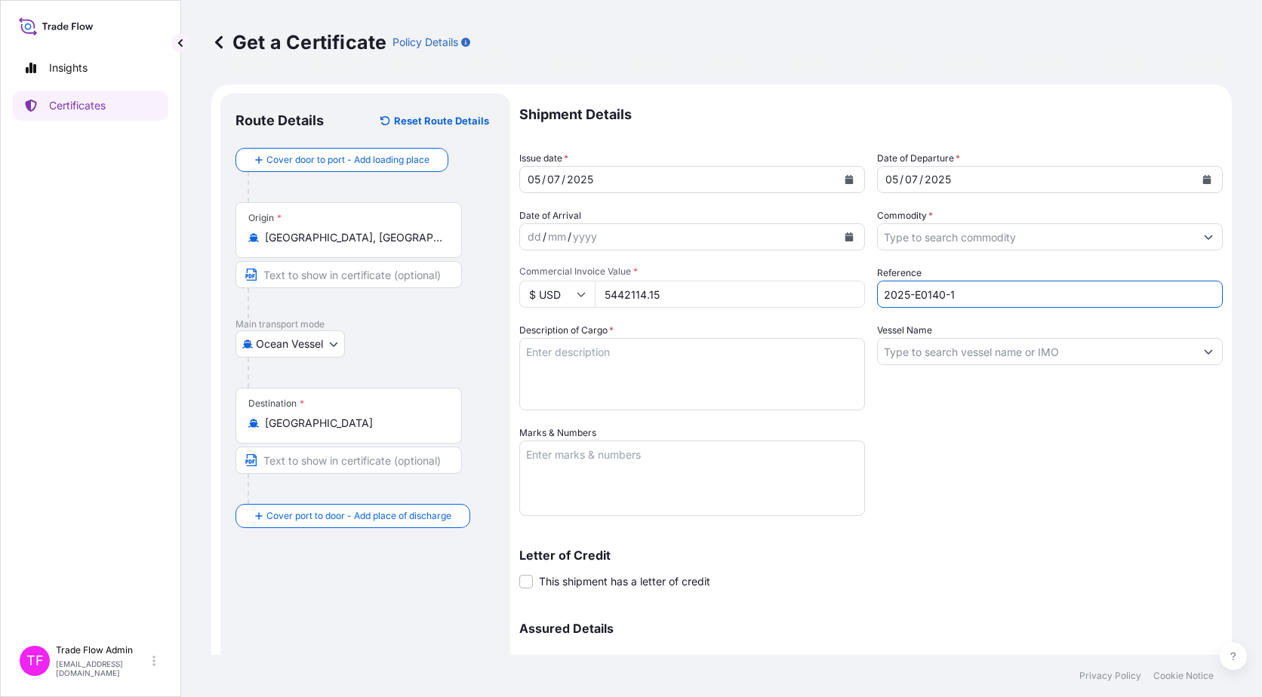
type input "2025-E0140-1"
click at [942, 236] on input "Commodity *" at bounding box center [1036, 236] width 317 height 27
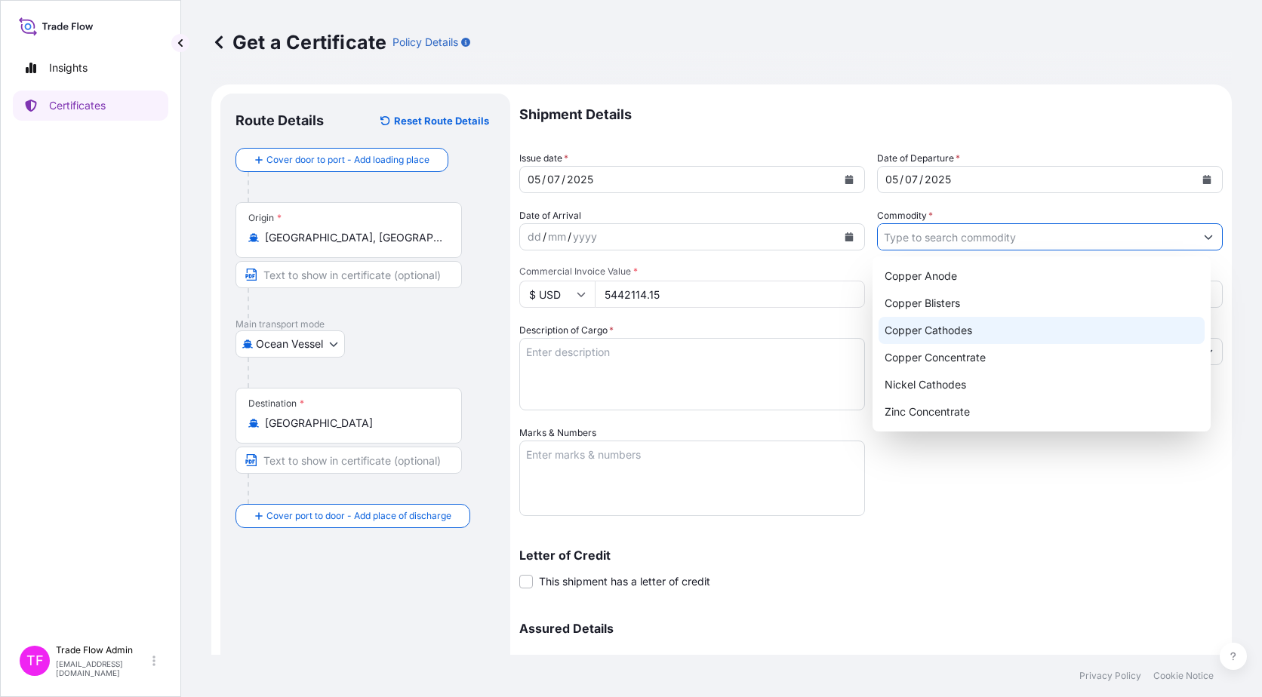
click at [967, 333] on div "Copper Cathodes" at bounding box center [1041, 330] width 327 height 27
type input "Copper Cathodes"
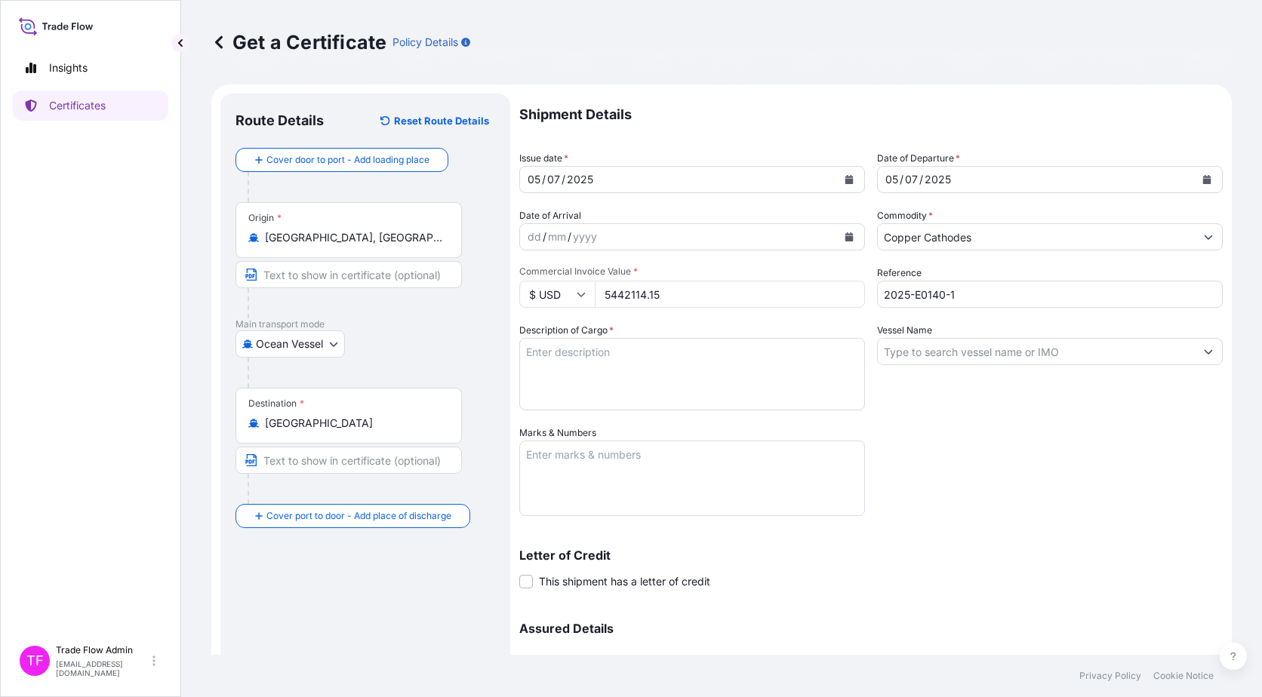
click at [600, 380] on textarea "Description of Cargo *" at bounding box center [692, 374] width 346 height 72
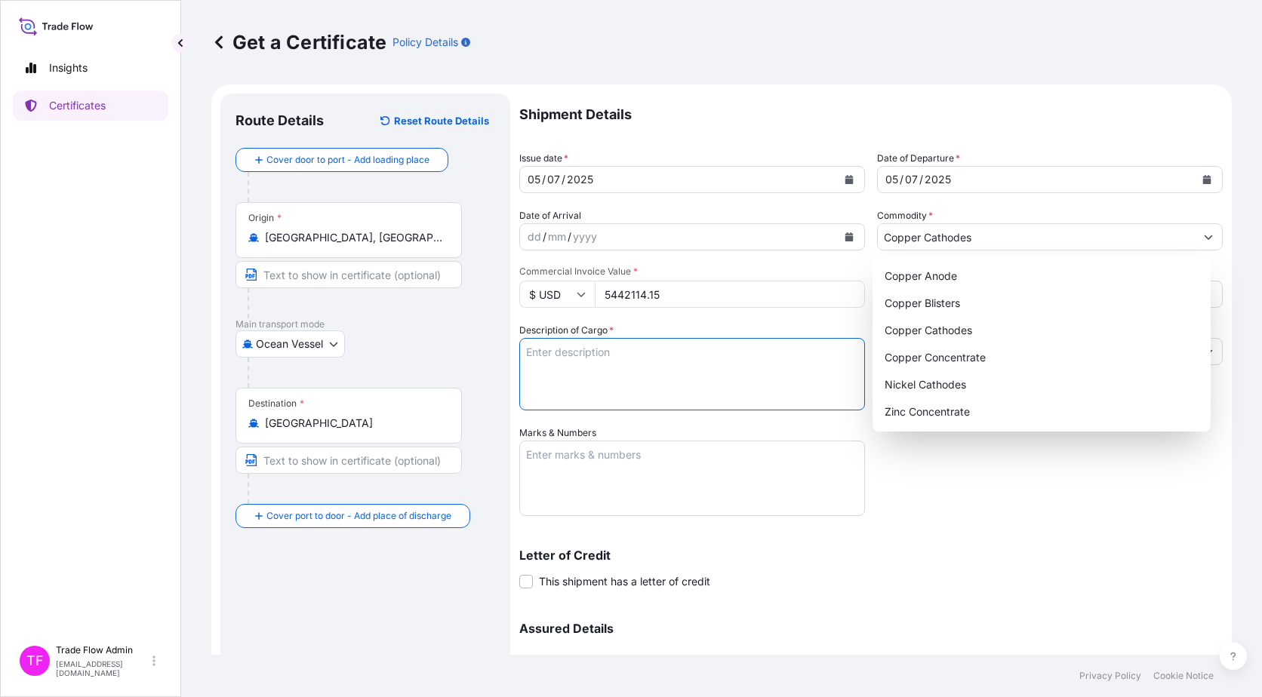
paste textarea "Commodity: LME REGISTERED GRADE A COPPER CATHODES BRAND:SCM TOTAL NUMBER OF BUN…"
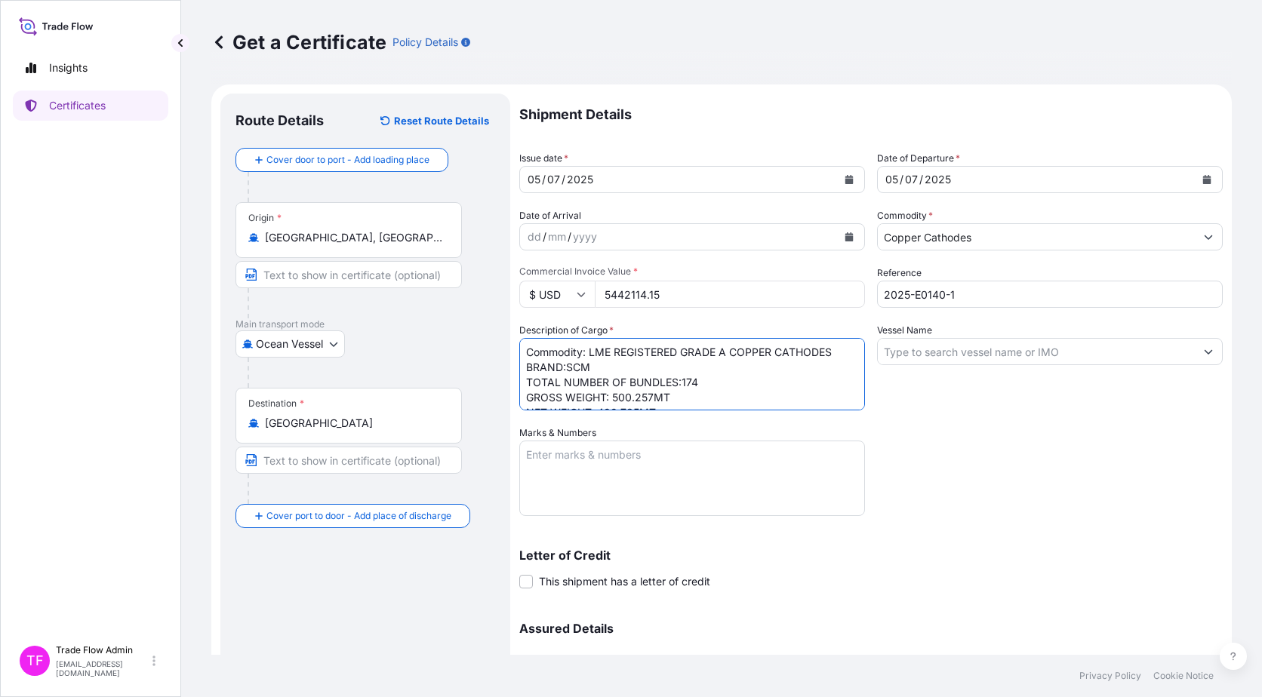
type textarea "Commodity: LME REGISTERED GRADE A COPPER CATHODES BRAND:SCM TOTAL NUMBER OF BUN…"
click at [924, 355] on input "Vessel Name" at bounding box center [1036, 351] width 317 height 27
paste input "MSC DURBAN IV"
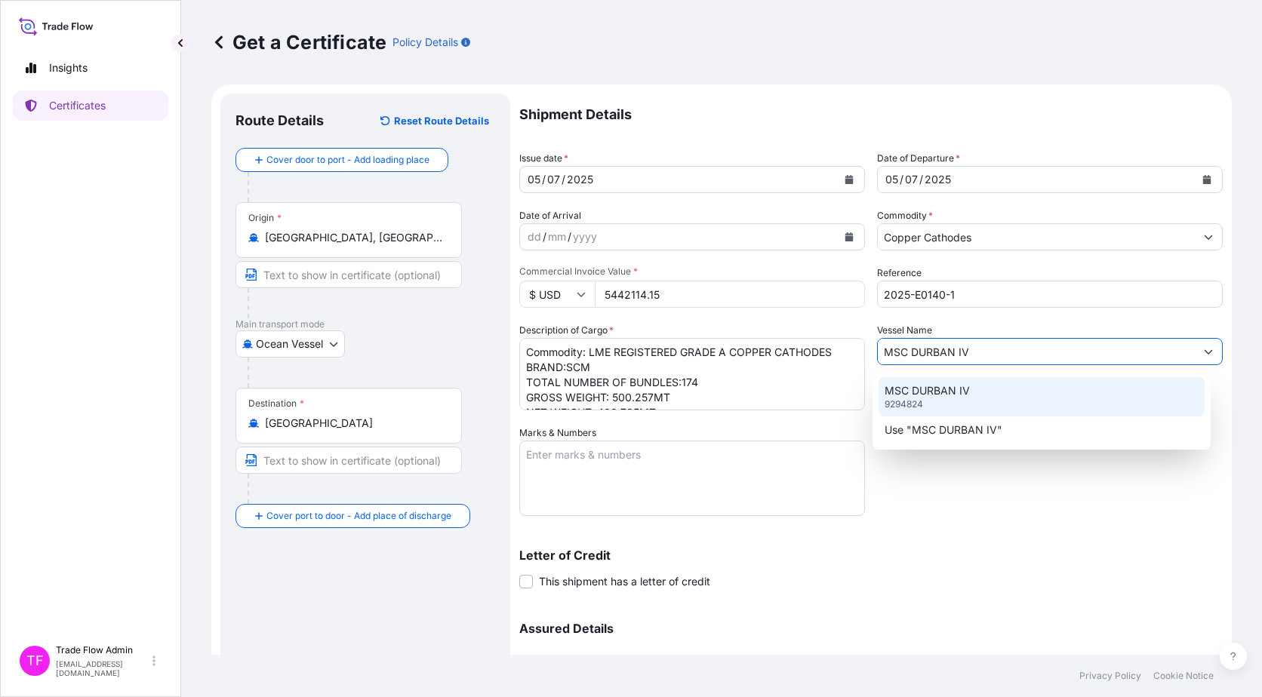
click at [947, 398] on p "MSC DURBAN IV" at bounding box center [926, 390] width 85 height 15
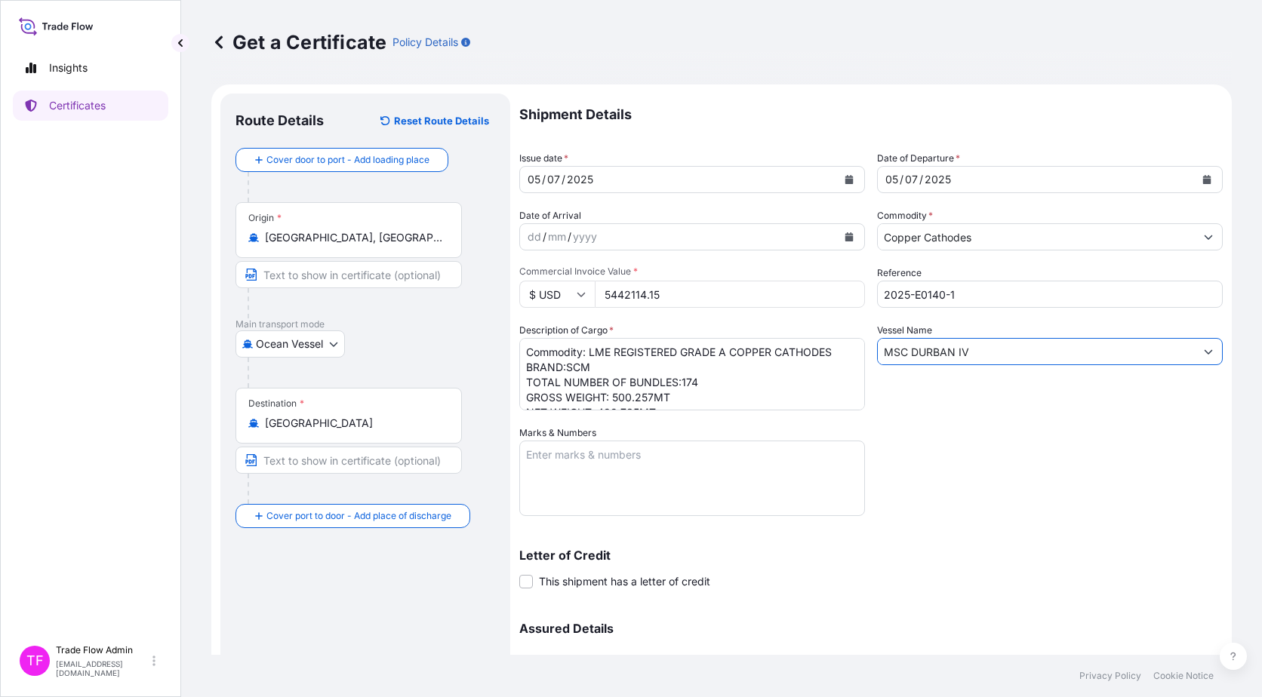
type input "MSC DURBAN IV"
click at [707, 490] on textarea "Marks & Numbers" at bounding box center [692, 478] width 346 height 75
paste textarea "B/L NO. MEDUJT856112"
type textarea "B/L NO. MEDUJT856112"
click at [988, 532] on div "Letter of Credit This shipment has a letter of credit Letter of credit * Letter…" at bounding box center [870, 560] width 703 height 58
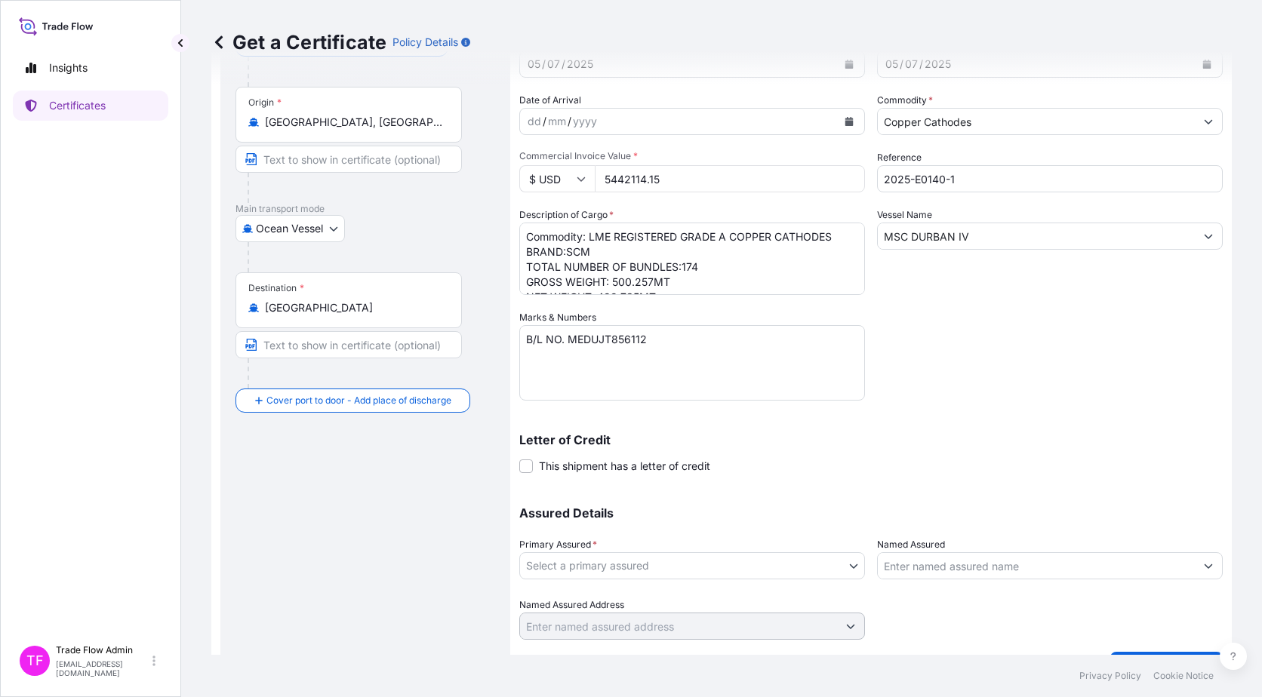
scroll to position [121, 0]
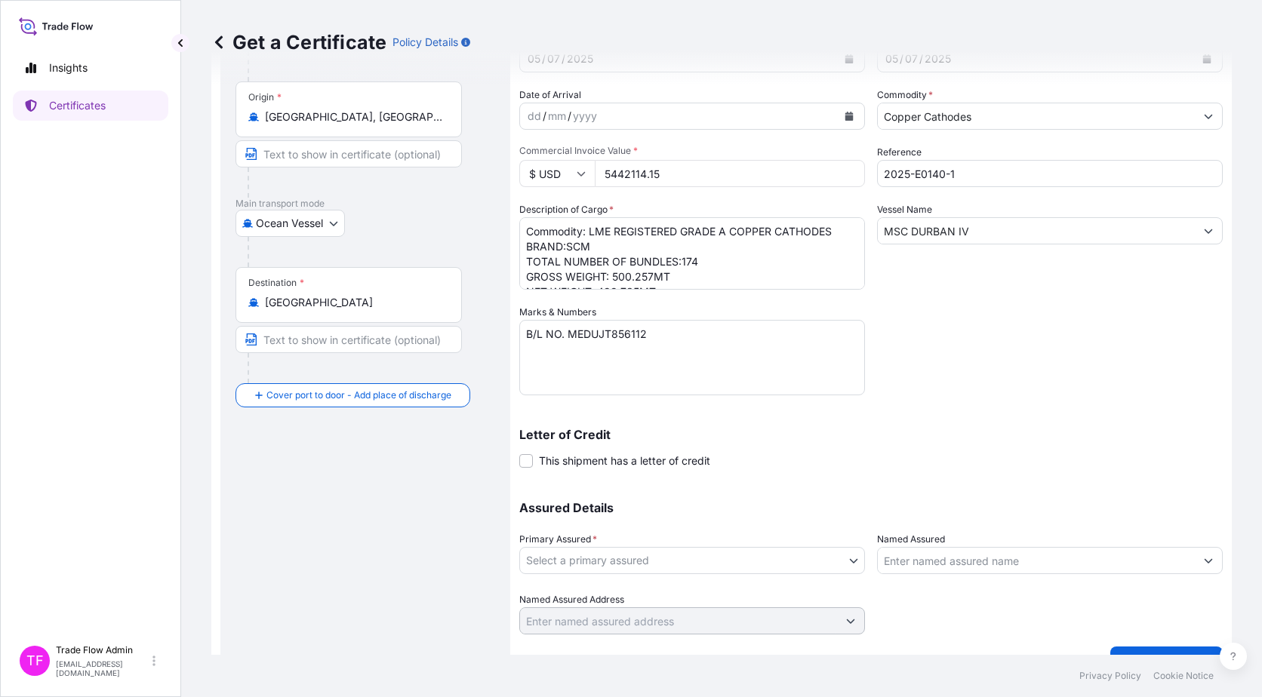
click at [628, 567] on body "Insights Certificates TF Trade Flow Admin trade.flow+citic@wtwco.com Get a Cert…" at bounding box center [631, 348] width 1262 height 697
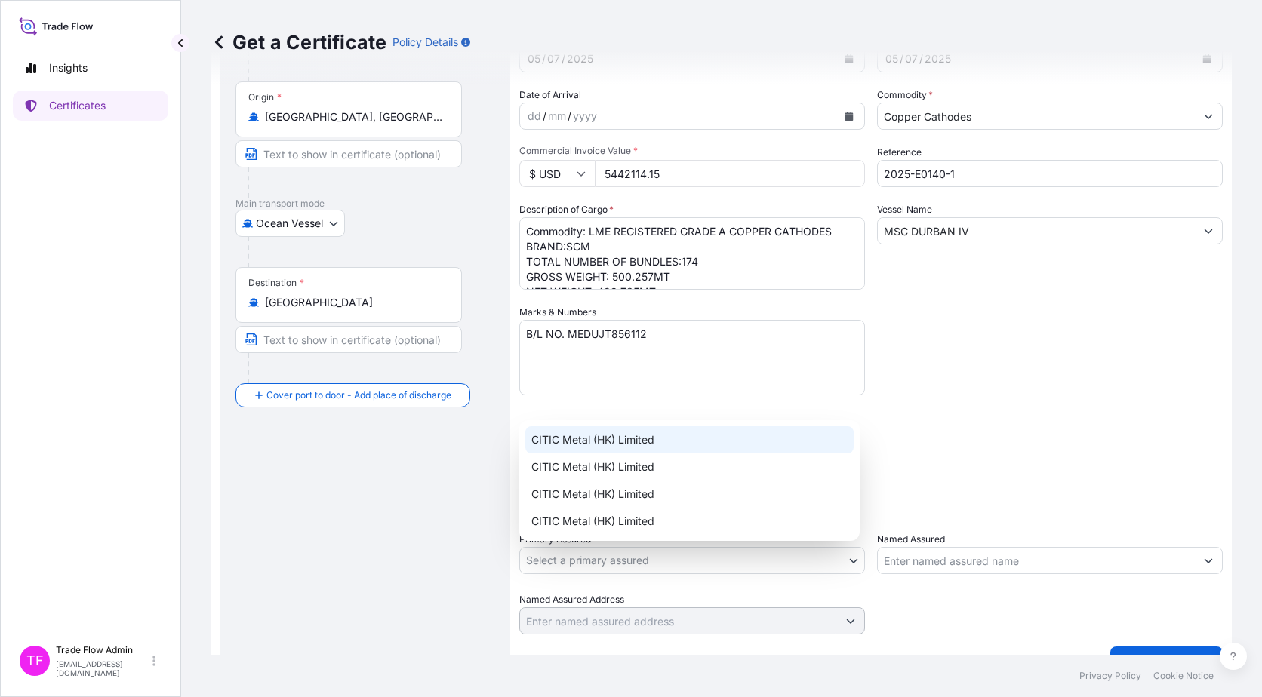
click at [616, 449] on div "CITIC Metal (HK) Limited" at bounding box center [689, 439] width 328 height 27
select select "31478"
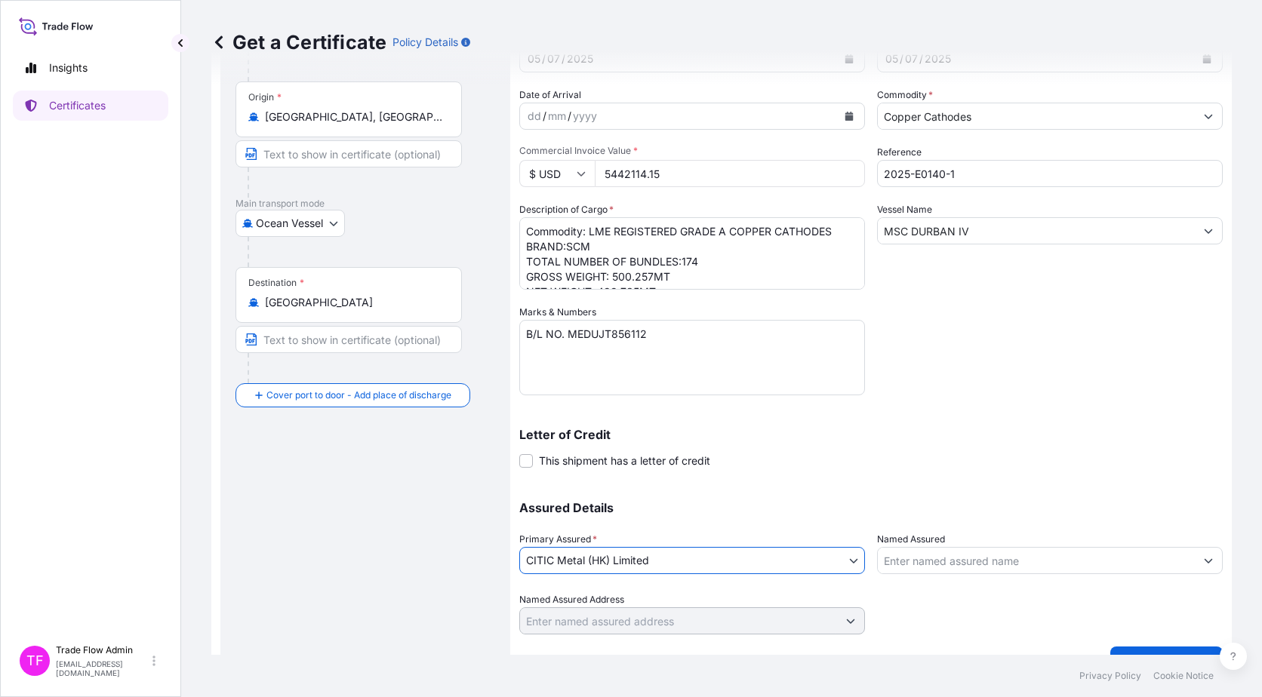
click at [739, 478] on div "Shipment Details Issue date * 05 / 07 / 2025 Date of Departure * 05 / 07 / 2025…" at bounding box center [870, 304] width 703 height 662
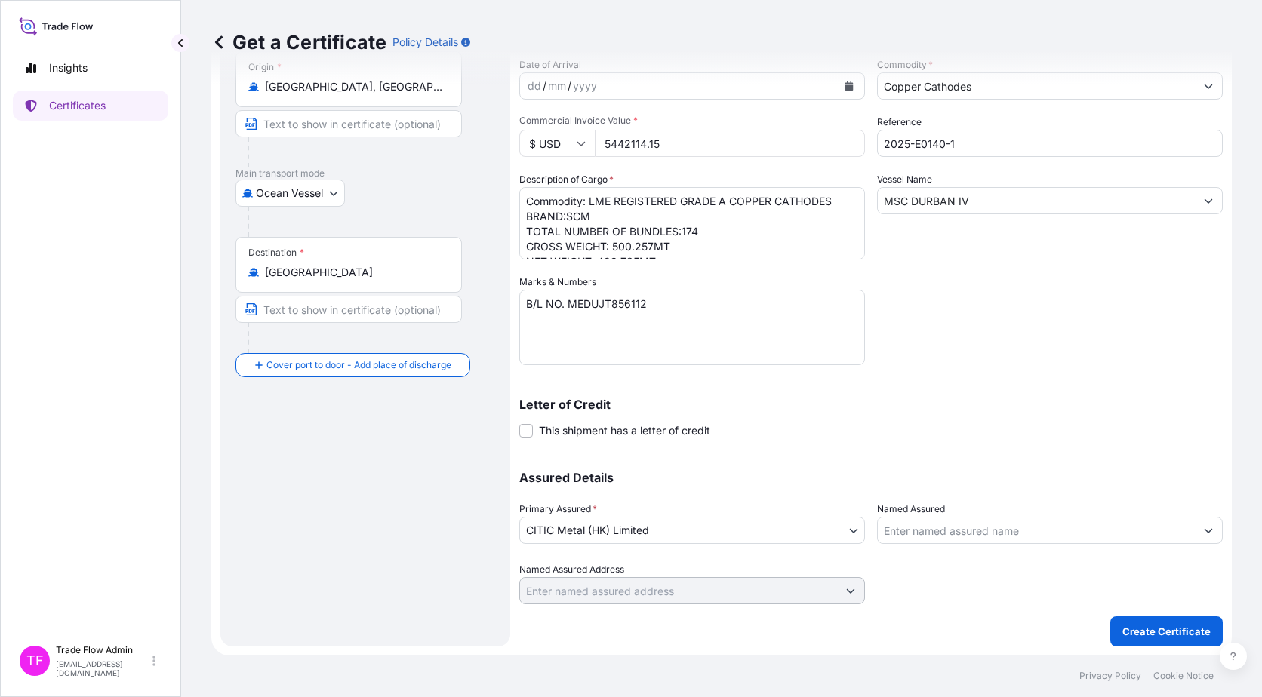
scroll to position [152, 0]
click at [1142, 638] on button "Create Certificate" at bounding box center [1166, 631] width 112 height 30
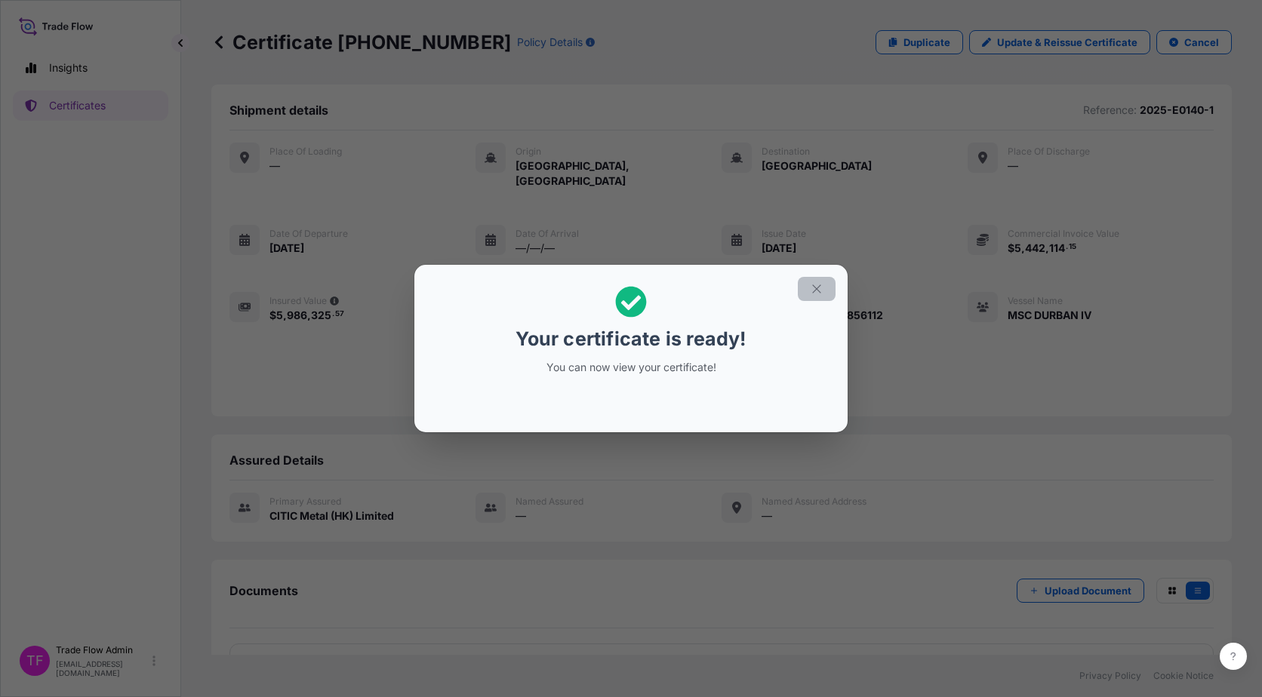
click at [819, 286] on icon "button" at bounding box center [816, 288] width 8 height 8
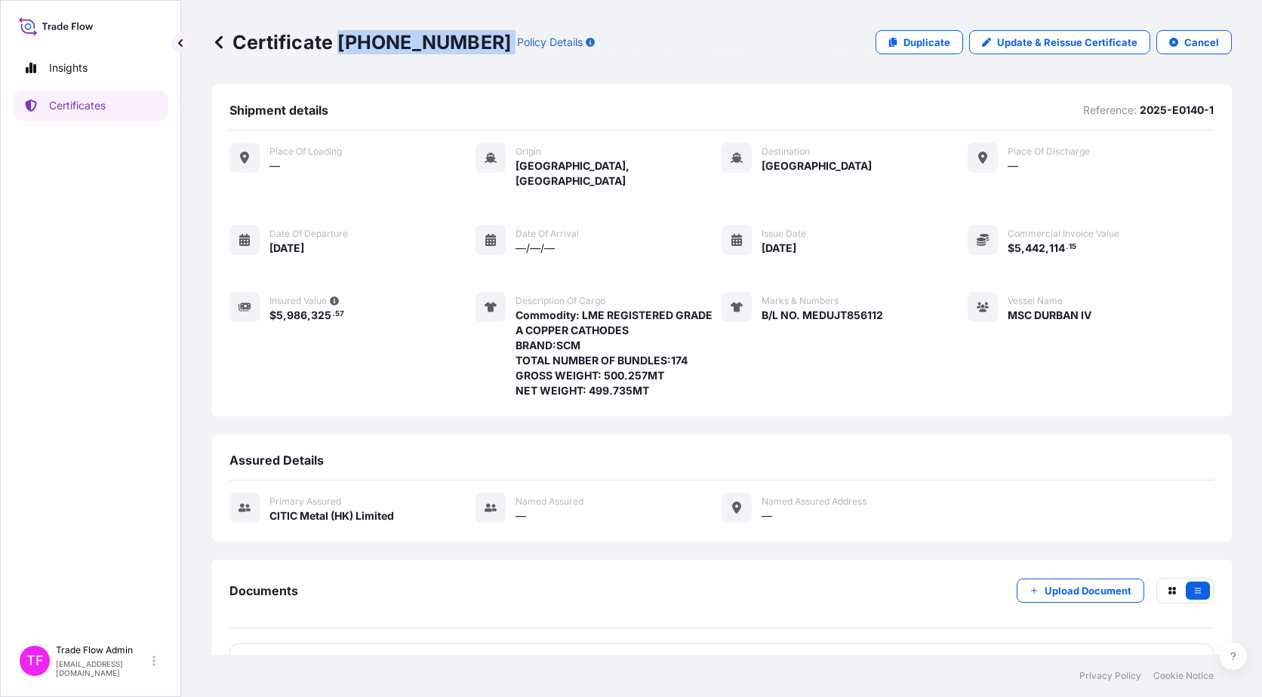
drag, startPoint x: 337, startPoint y: 45, endPoint x: 447, endPoint y: 51, distance: 111.1
click at [447, 51] on div "Certificate 31478-58-1 Policy Details" at bounding box center [402, 42] width 383 height 24
copy p "[PHONE_NUMBER]"
click at [98, 108] on p "Certificates" at bounding box center [77, 105] width 57 height 15
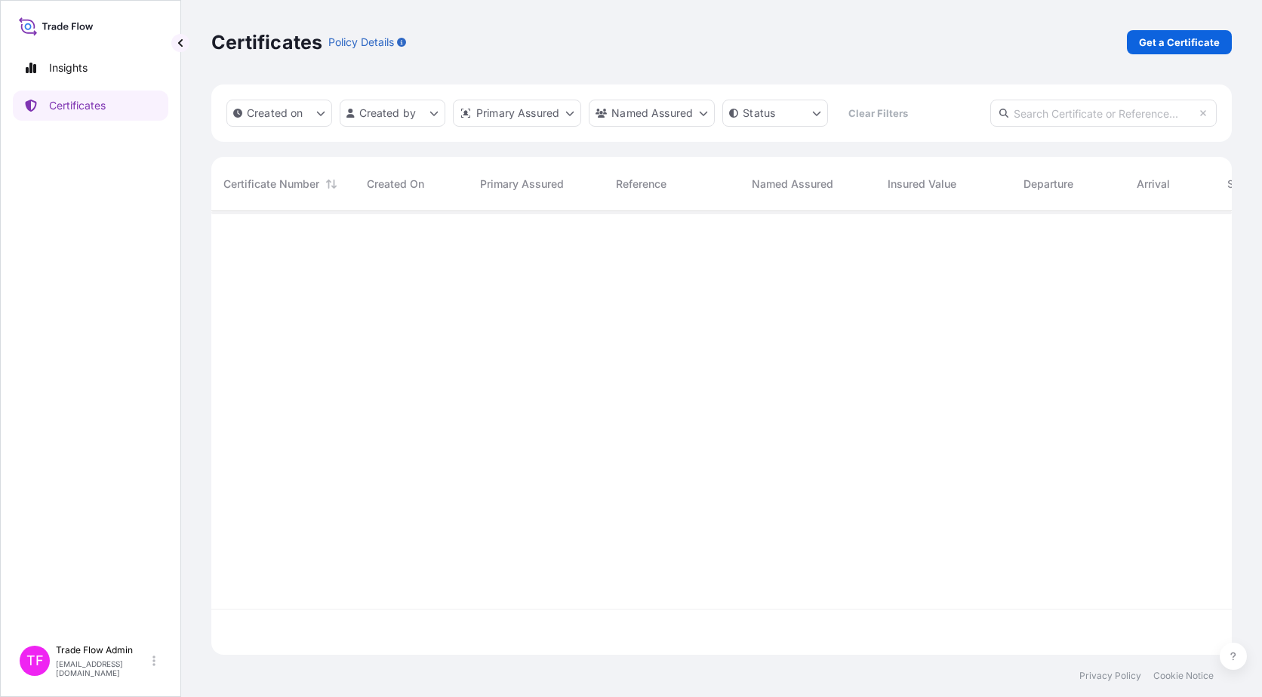
scroll to position [441, 1009]
click at [1102, 100] on input "text" at bounding box center [1103, 113] width 226 height 27
paste input "31478-18-2"
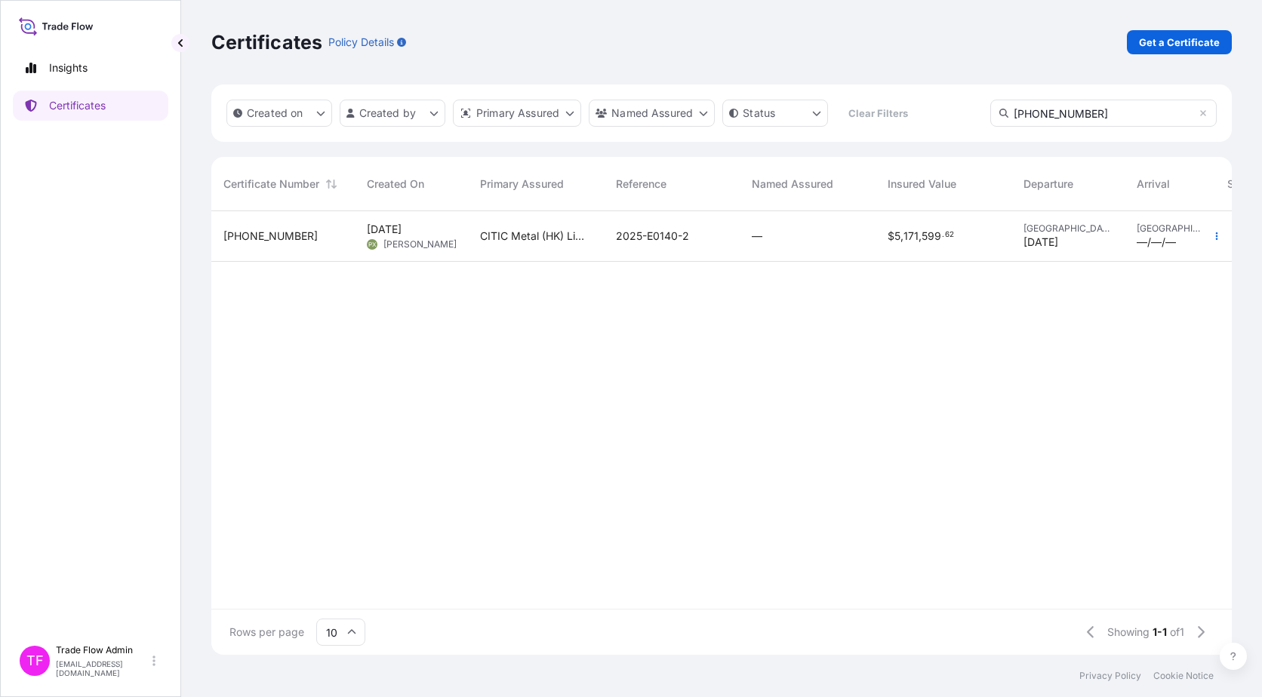
type input "31478-18-2"
click at [1004, 243] on div "$ 5 , 171 , 599 . 62" at bounding box center [943, 236] width 136 height 51
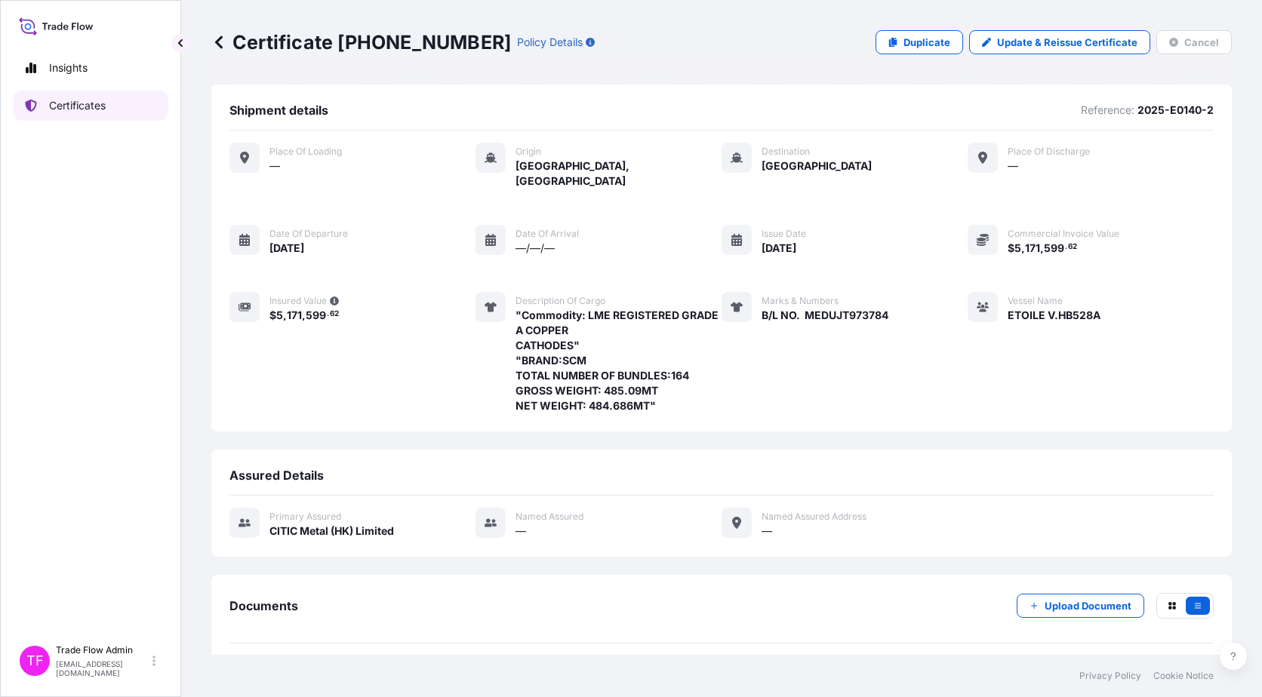
click at [72, 106] on p "Certificates" at bounding box center [77, 105] width 57 height 15
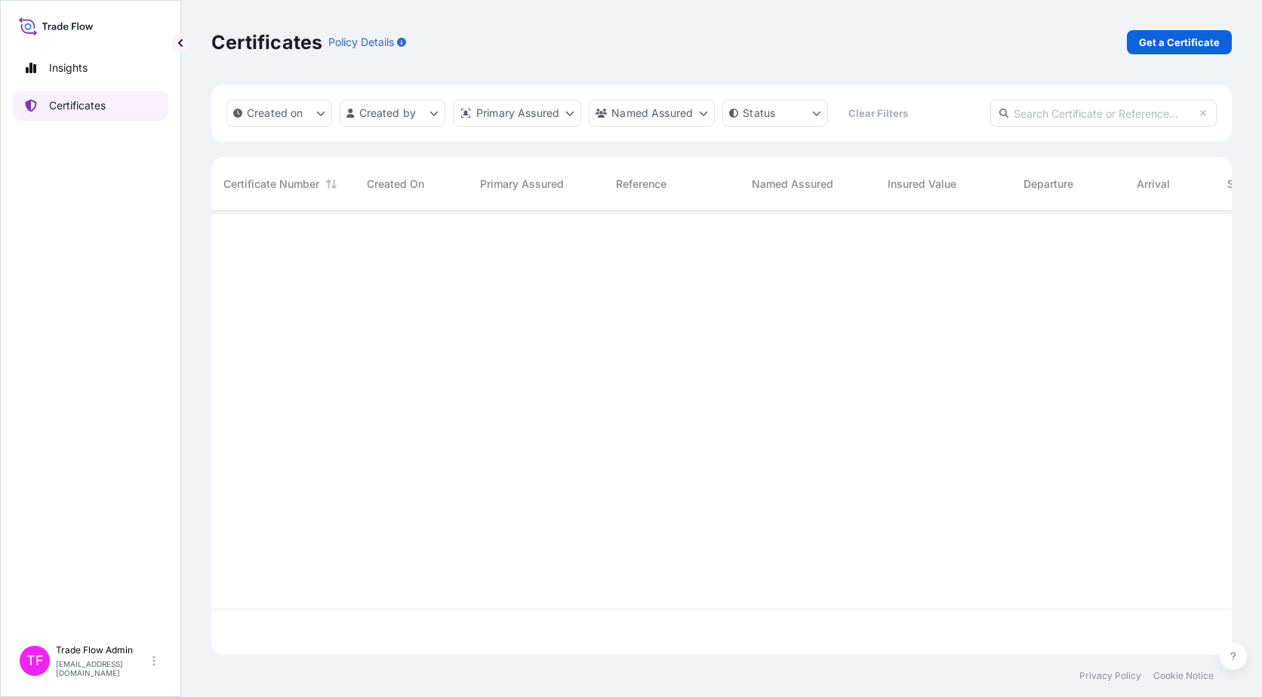
scroll to position [441, 1009]
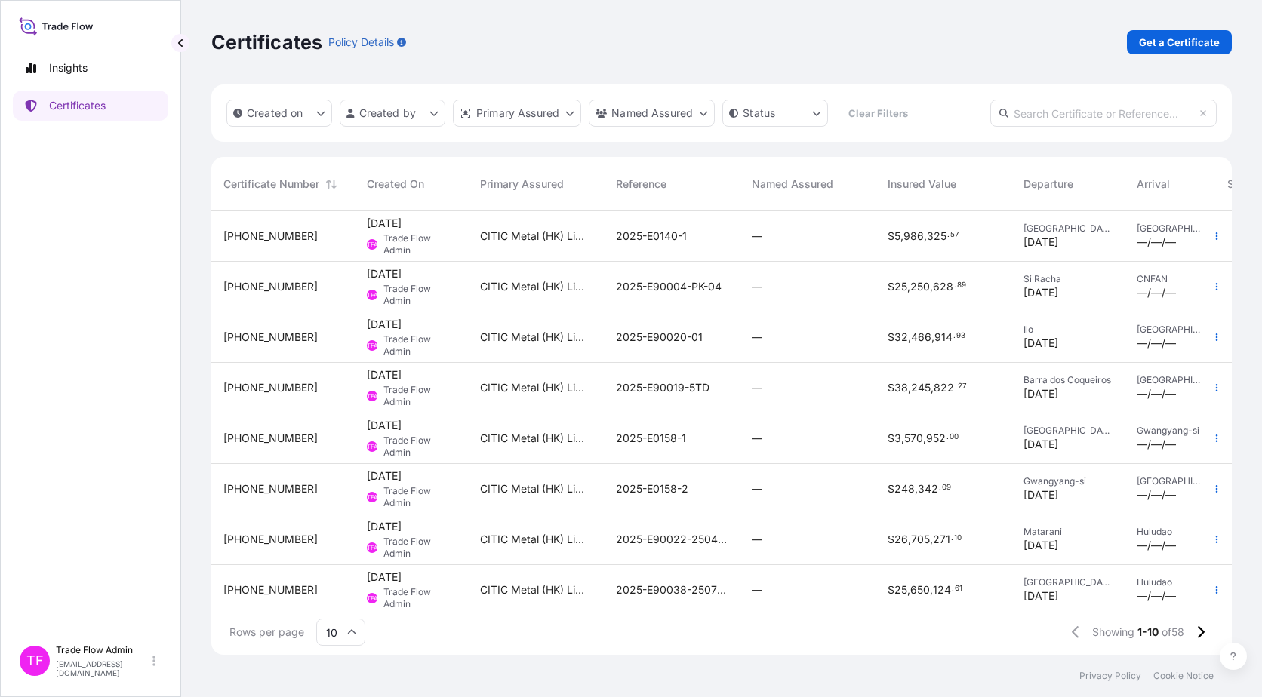
click at [297, 247] on div "[PHONE_NUMBER]" at bounding box center [282, 236] width 143 height 51
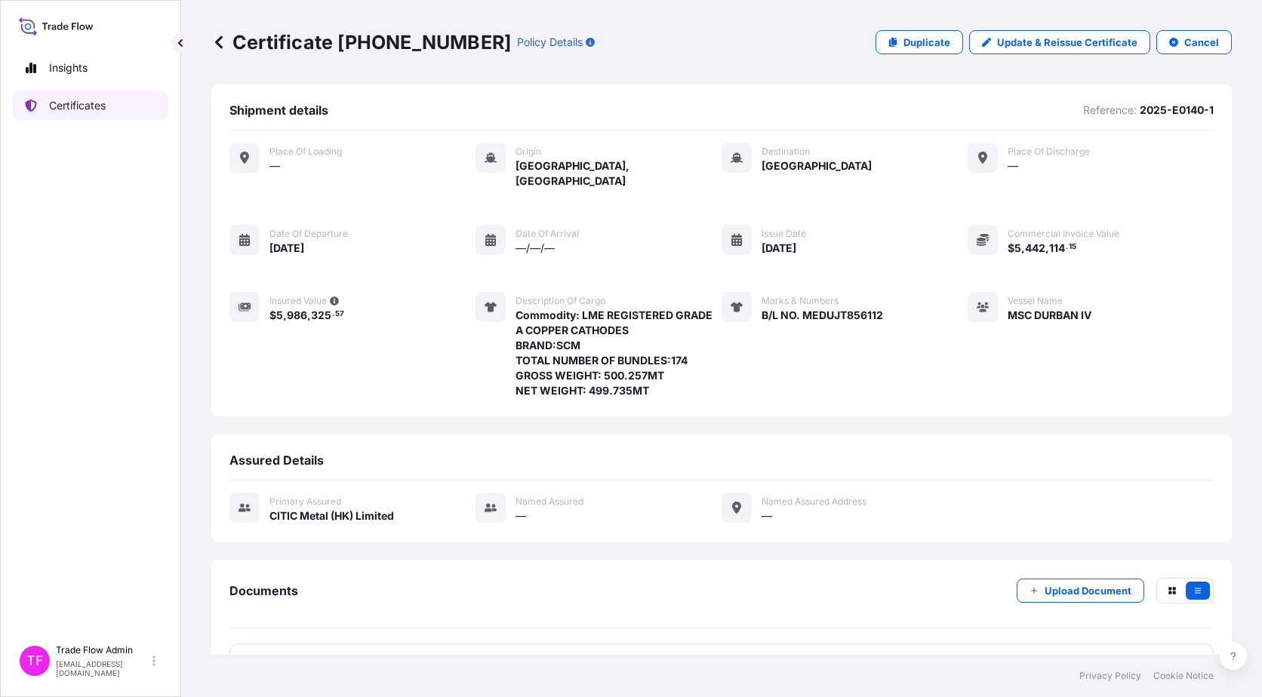
click at [88, 108] on p "Certificates" at bounding box center [77, 105] width 57 height 15
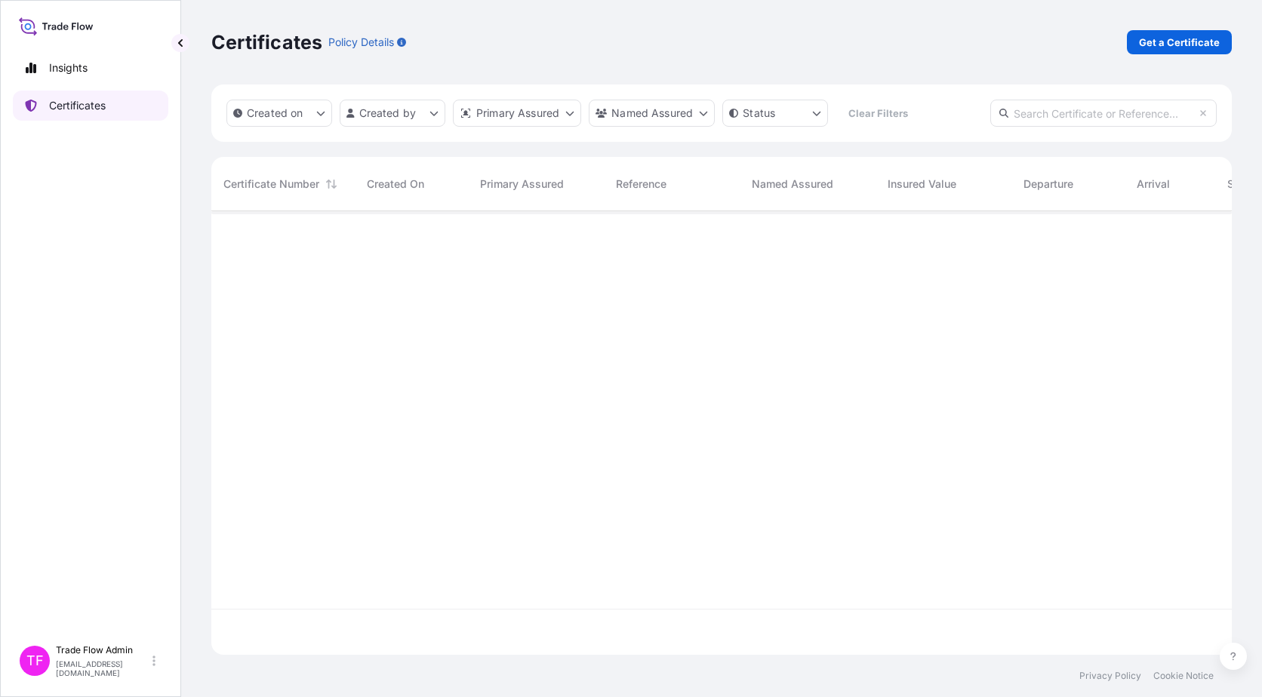
scroll to position [441, 1009]
click at [1084, 124] on input "text" at bounding box center [1103, 113] width 226 height 27
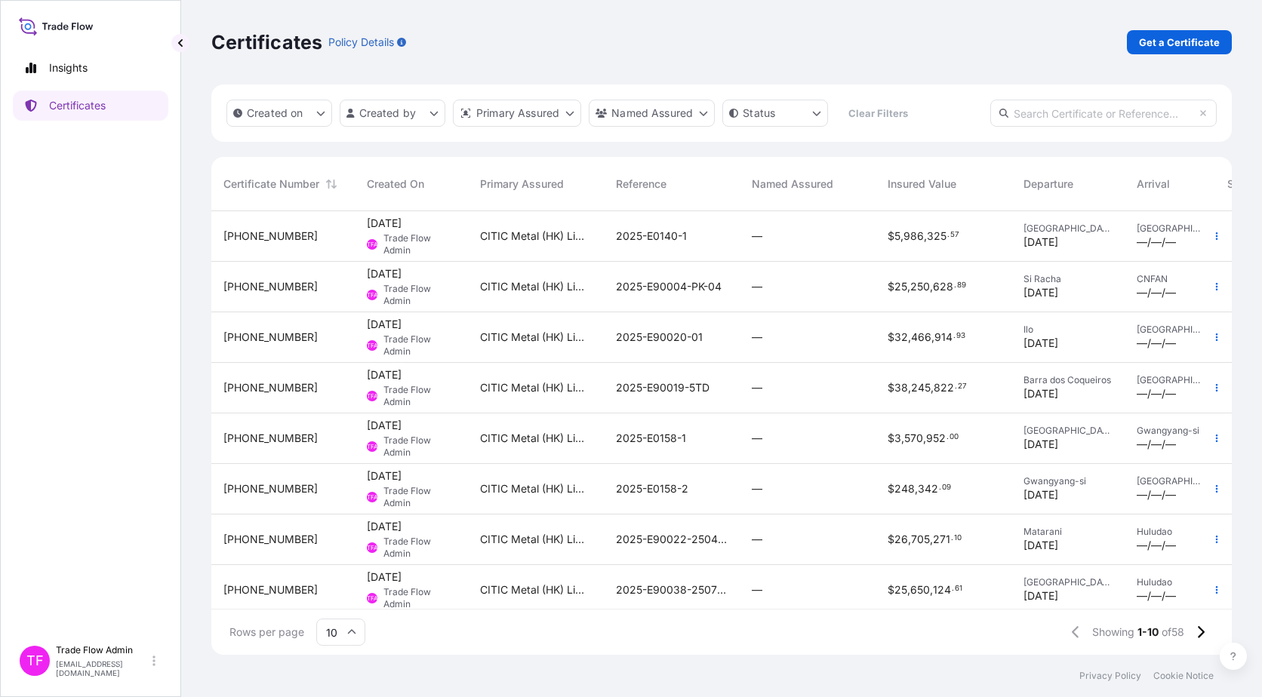
click at [1065, 117] on input "text" at bounding box center [1103, 113] width 226 height 27
paste input "31478-18-2"
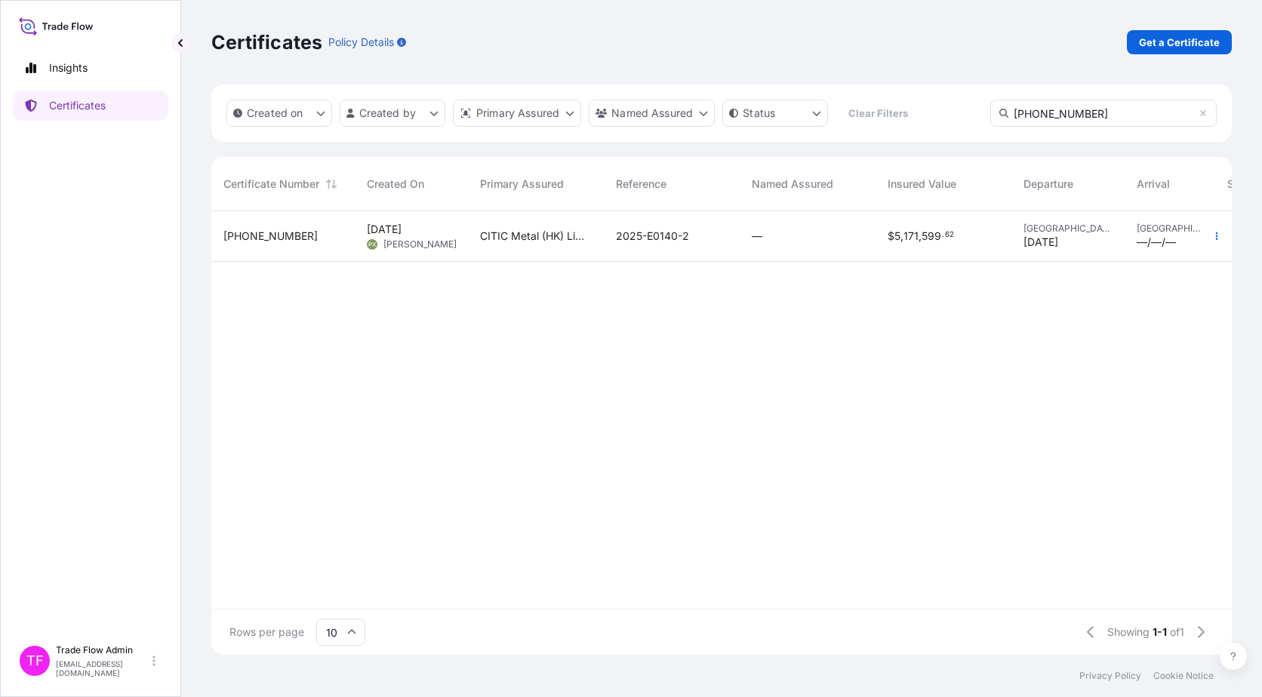
type input "31478-18-2"
click at [860, 227] on div "—" at bounding box center [807, 236] width 136 height 51
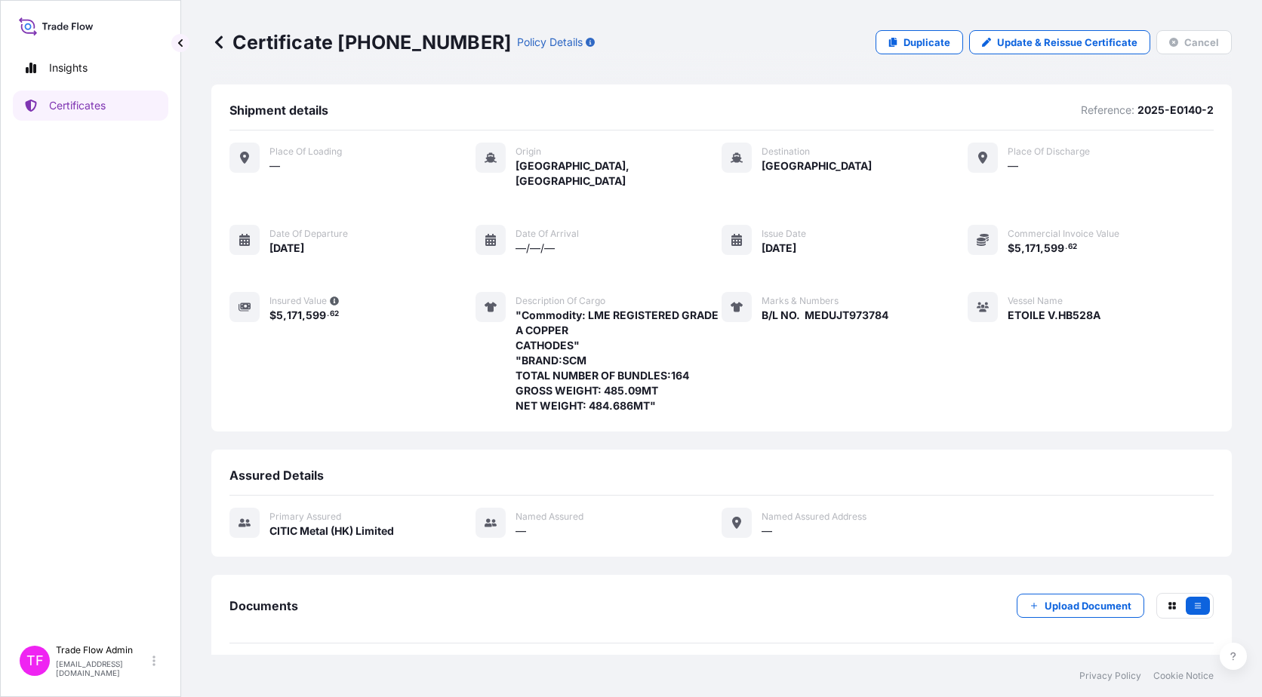
scroll to position [46, 0]
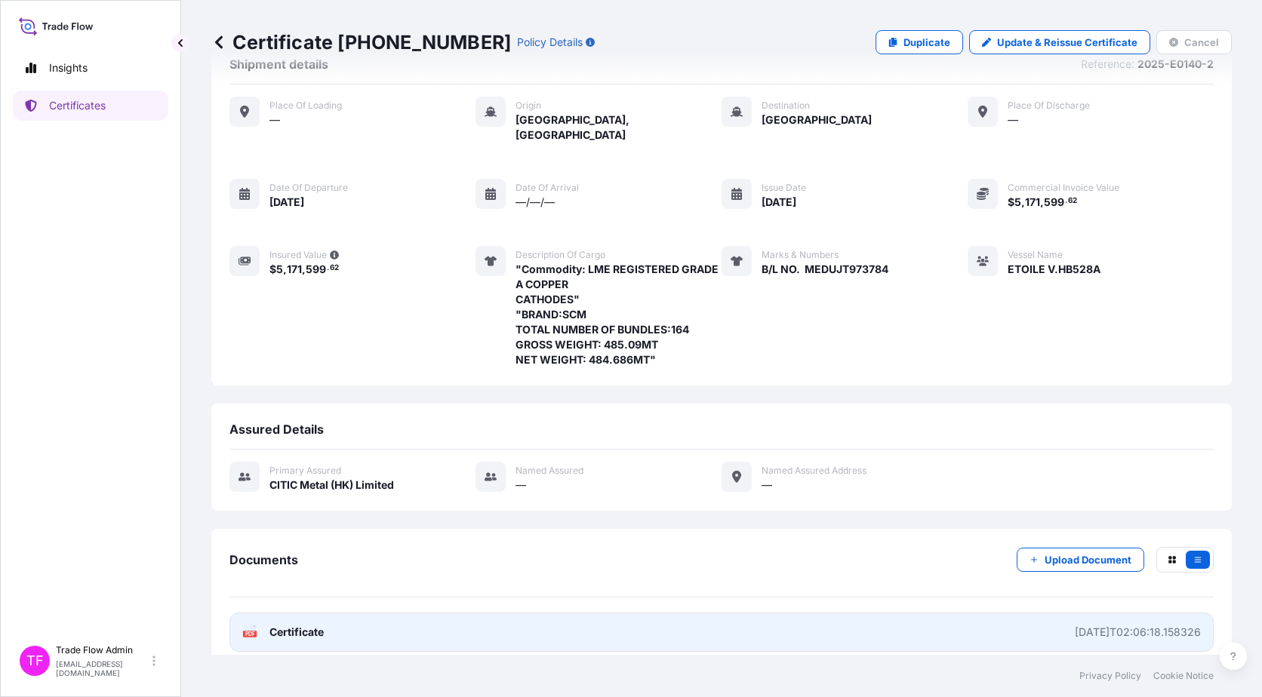
click at [343, 613] on link "PDF Certificate 2025-07-18T02:06:18.158326" at bounding box center [721, 632] width 984 height 39
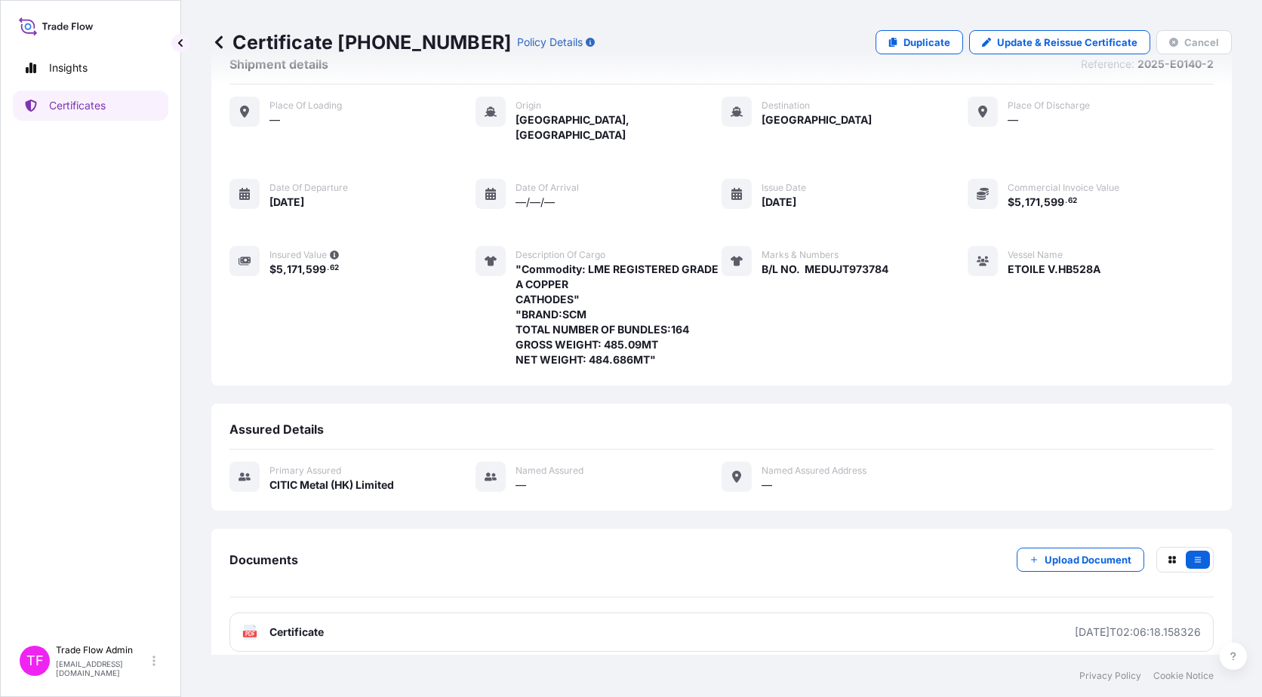
scroll to position [0, 0]
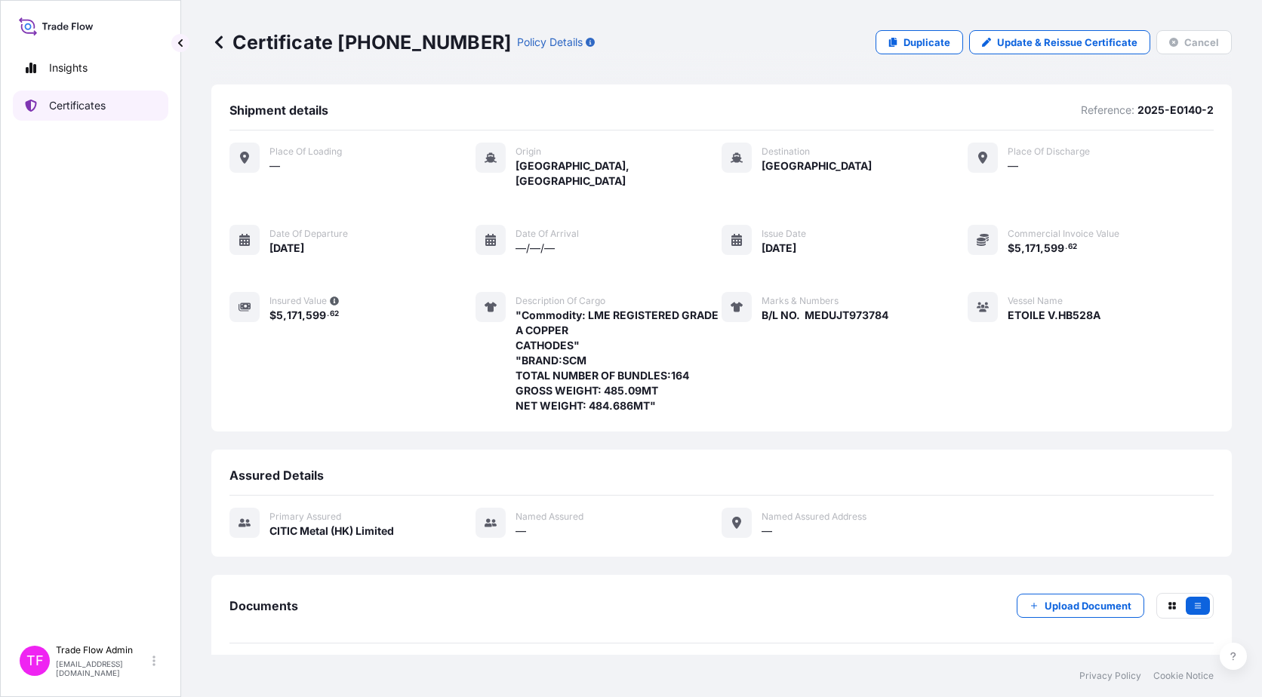
click at [84, 110] on p "Certificates" at bounding box center [77, 105] width 57 height 15
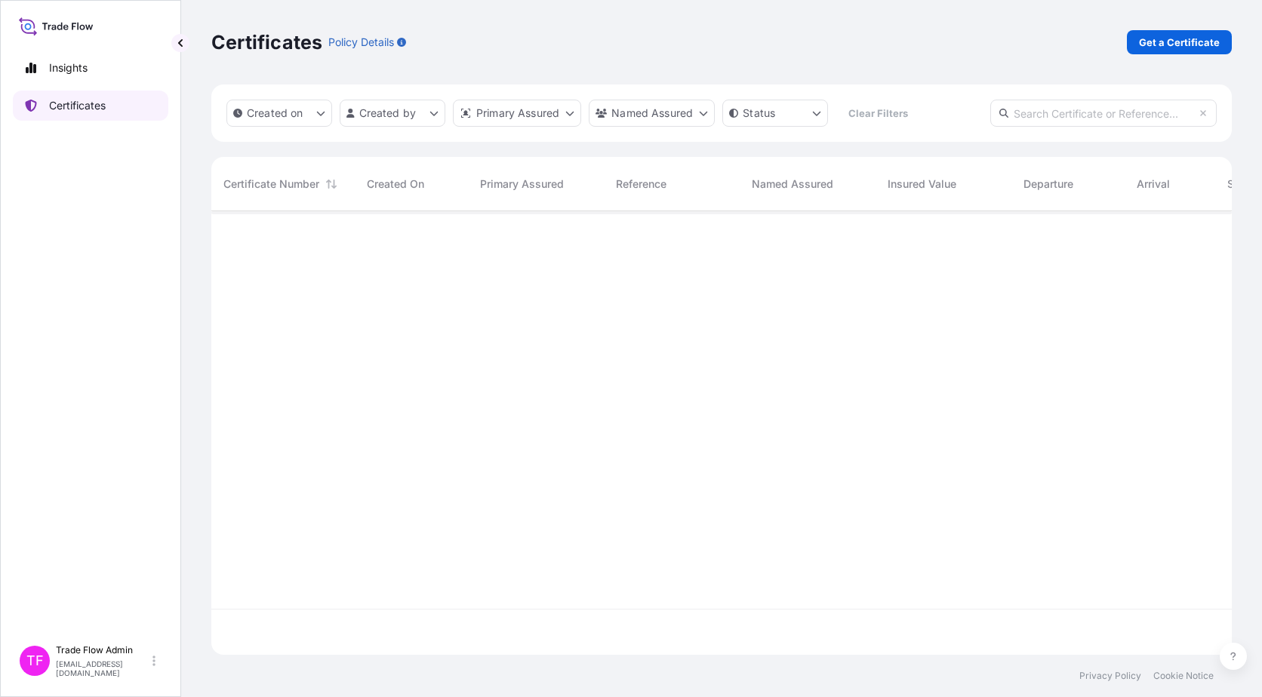
scroll to position [441, 1009]
click at [1178, 51] on link "Get a Certificate" at bounding box center [1179, 42] width 105 height 24
select select "Ocean Vessel"
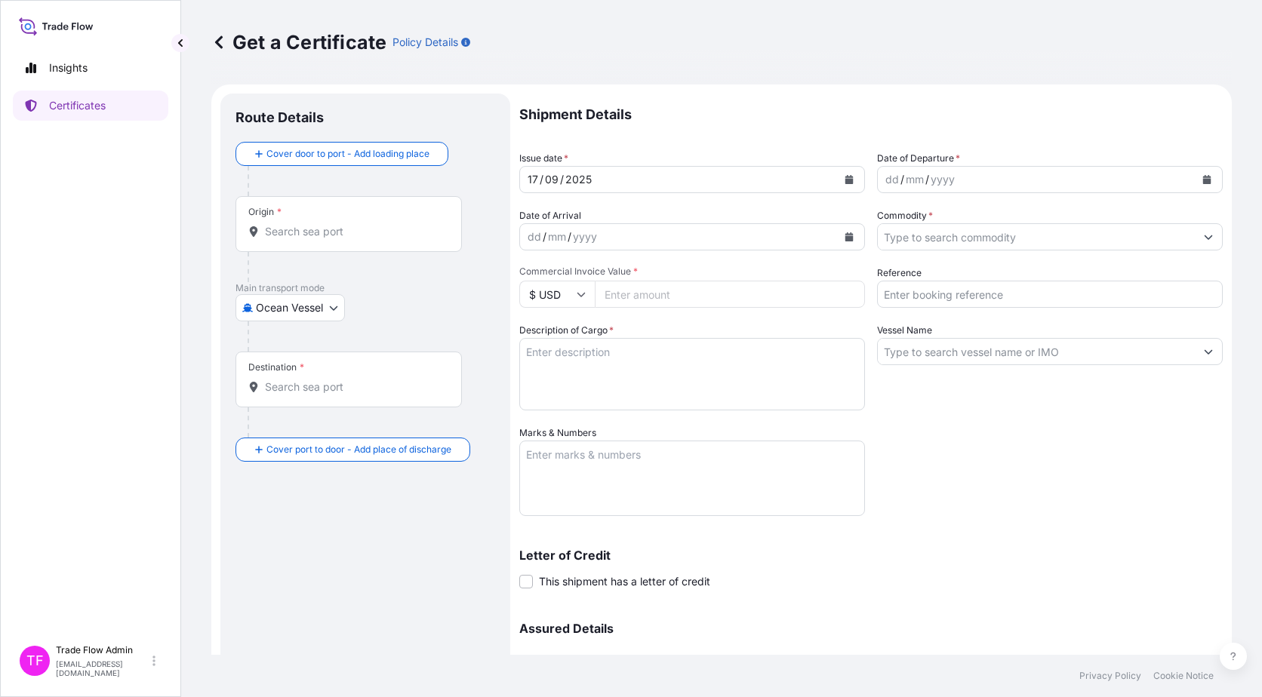
click at [346, 238] on input "Origin *" at bounding box center [354, 231] width 178 height 15
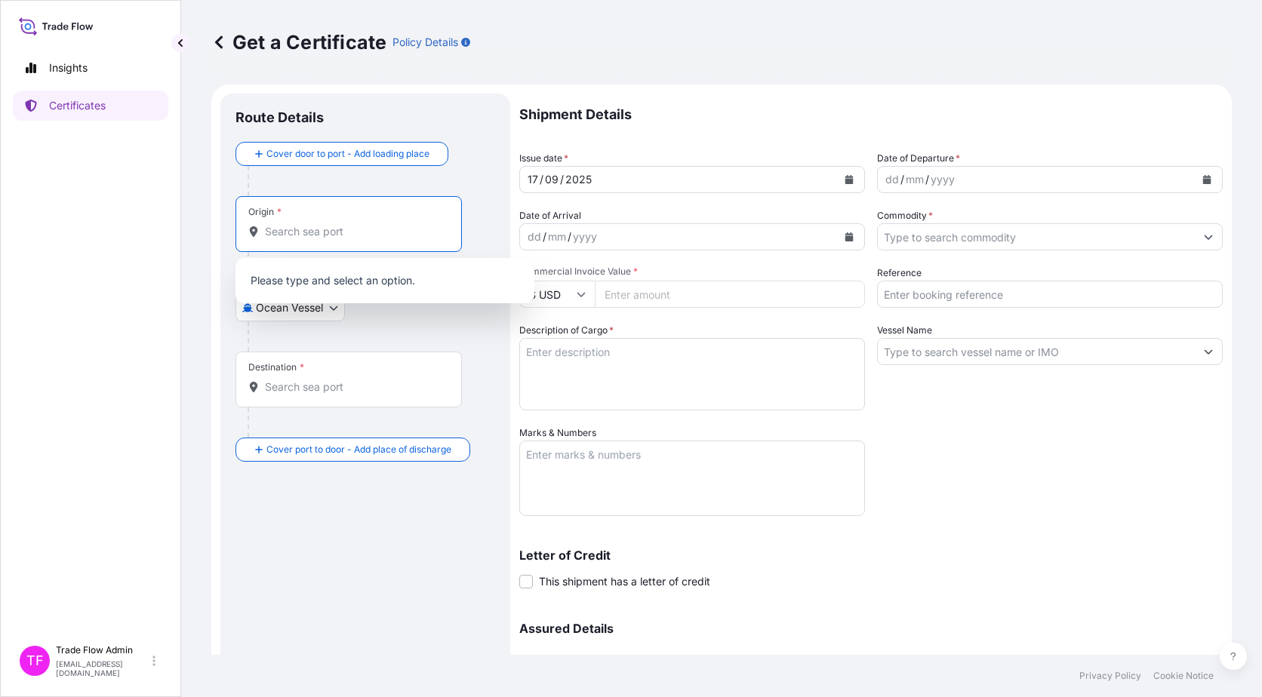
paste input "Shanghai, China"
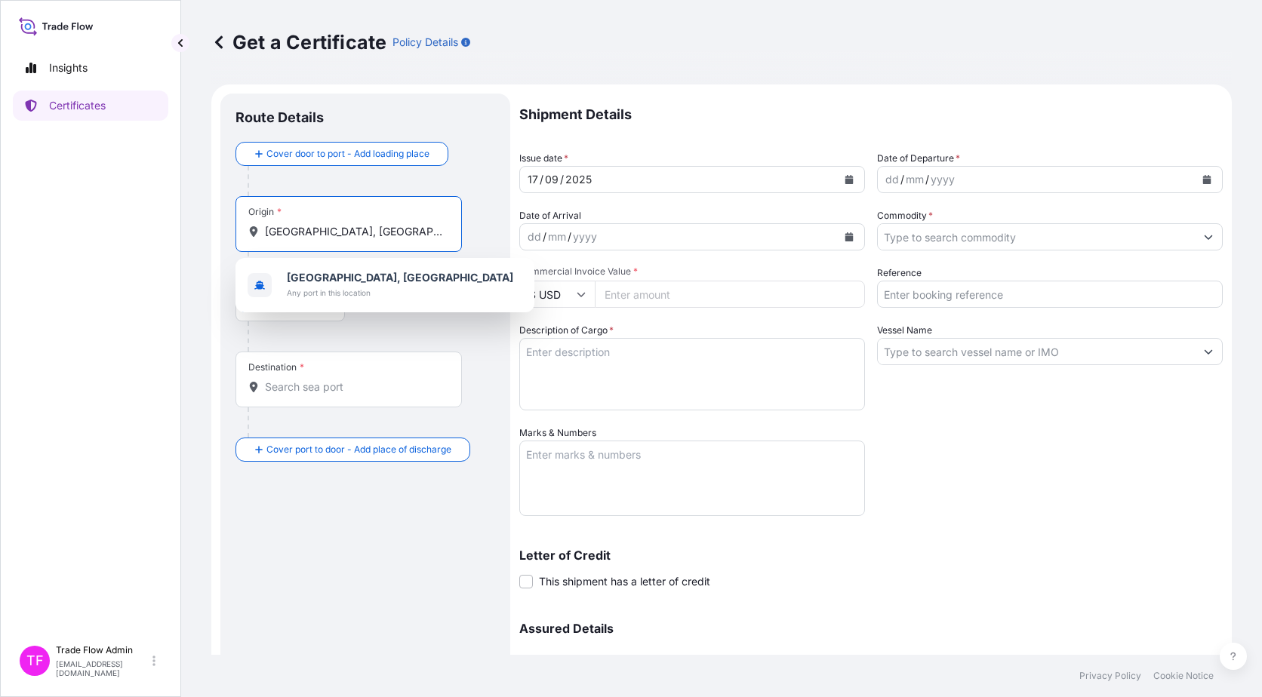
click at [355, 269] on div "Shanghai, China Any port in this location" at bounding box center [384, 285] width 287 height 42
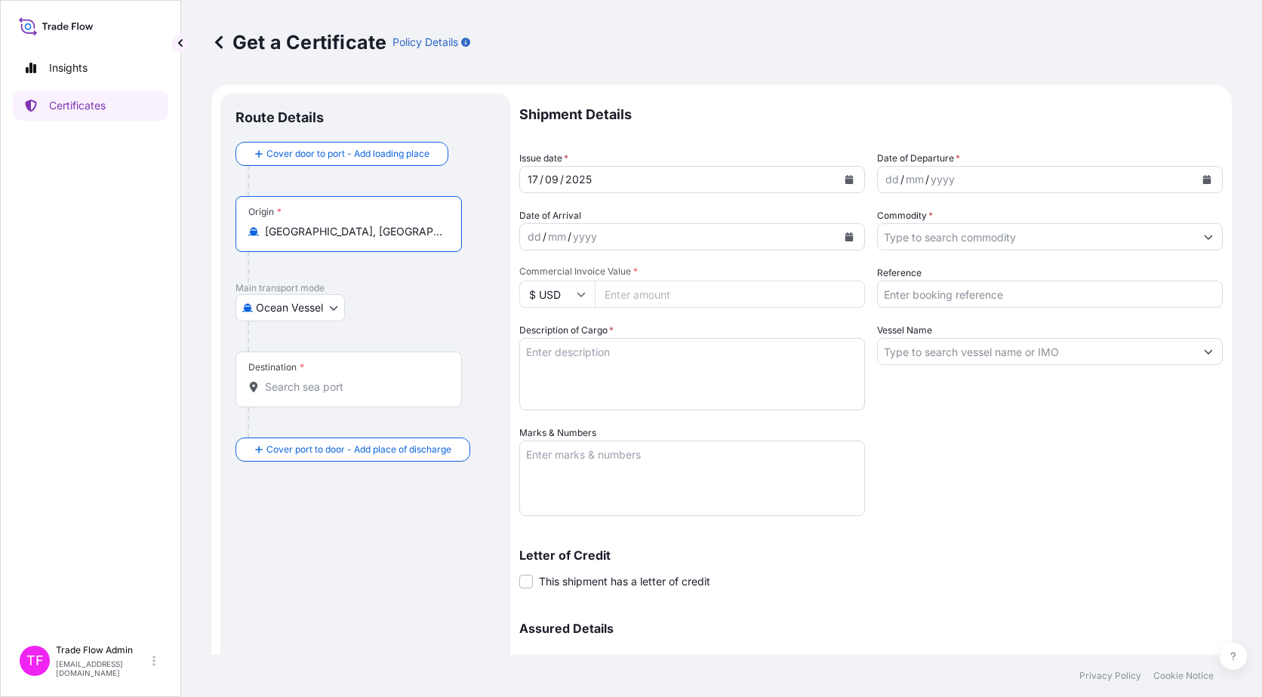
type input "Shanghai, China"
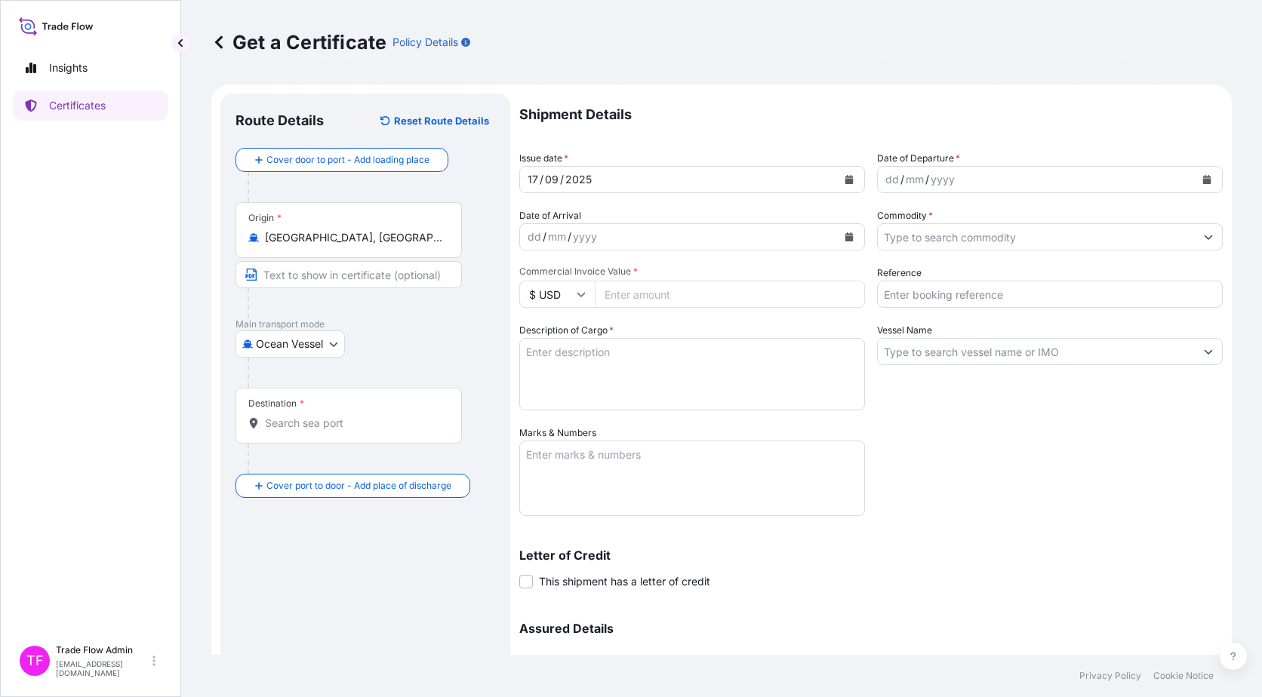
click at [373, 438] on div "Destination *" at bounding box center [348, 416] width 226 height 56
click at [373, 431] on input "Destination *" at bounding box center [354, 423] width 178 height 15
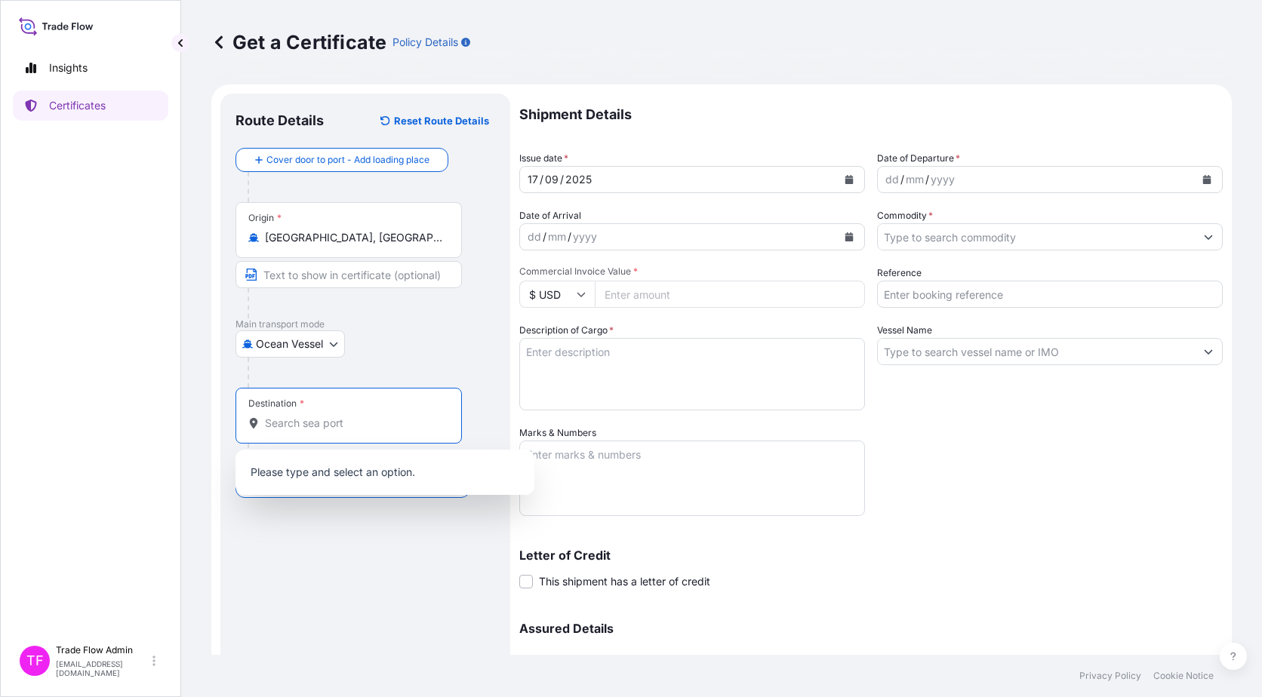
paste input "[GEOGRAPHIC_DATA]"
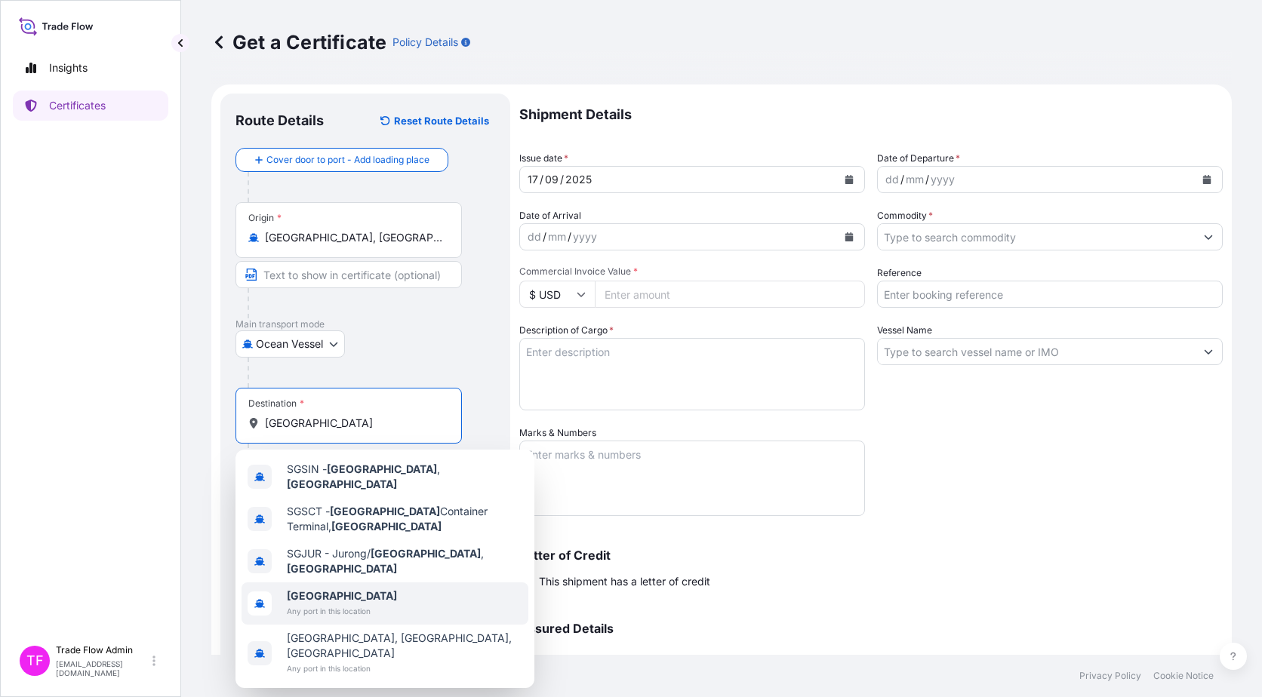
click at [403, 582] on div "Singapore Any port in this location" at bounding box center [384, 603] width 287 height 42
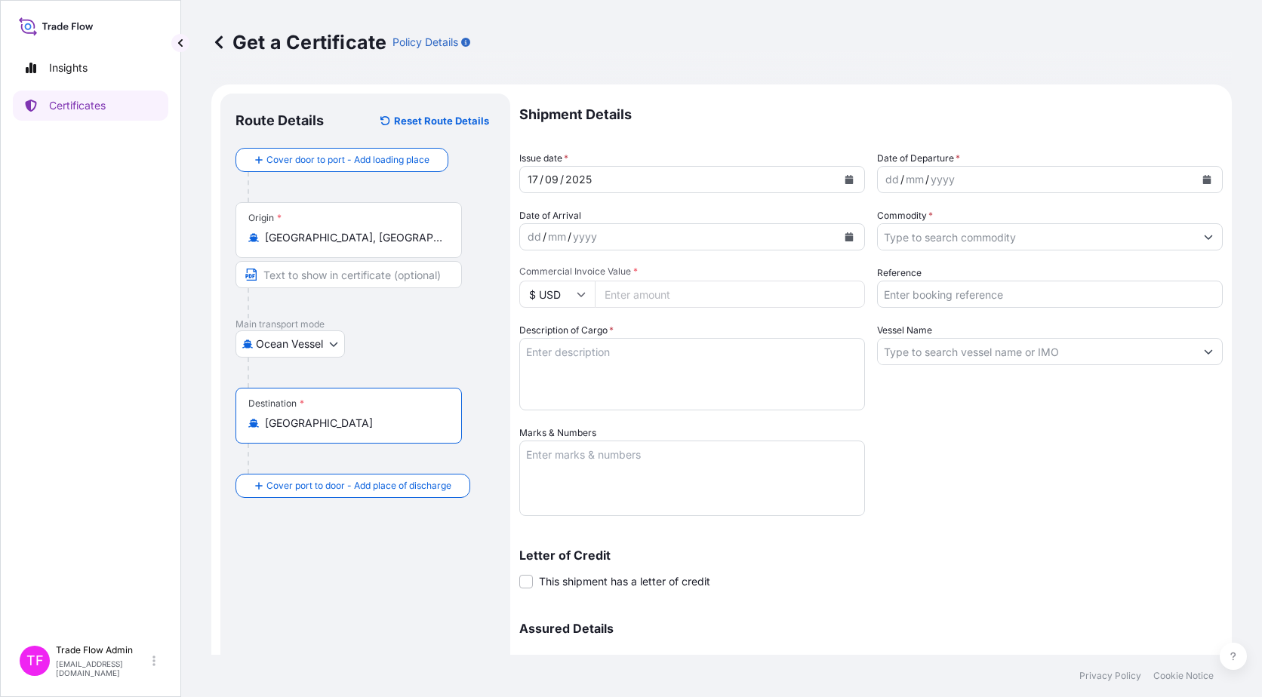
type input "[GEOGRAPHIC_DATA]"
click at [454, 439] on div "Destination * Singapore" at bounding box center [348, 416] width 226 height 56
click at [443, 431] on input "[GEOGRAPHIC_DATA]" at bounding box center [354, 423] width 178 height 15
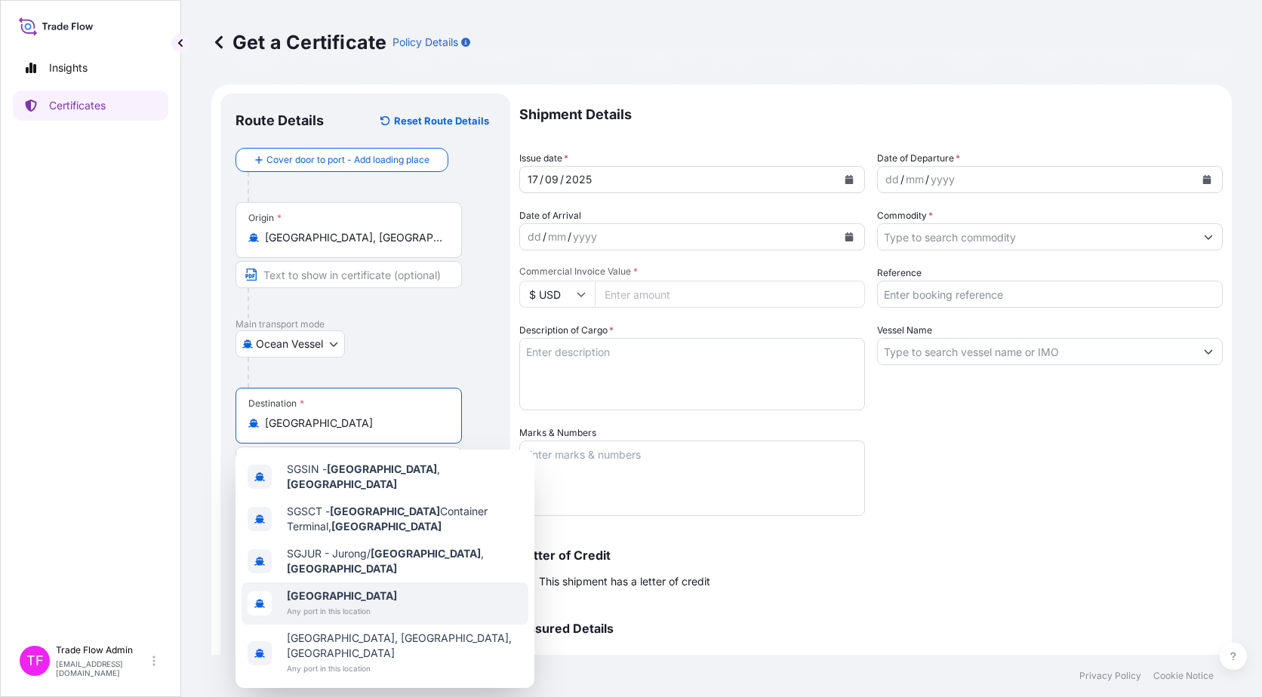
click at [335, 589] on b "[GEOGRAPHIC_DATA]" at bounding box center [342, 595] width 110 height 13
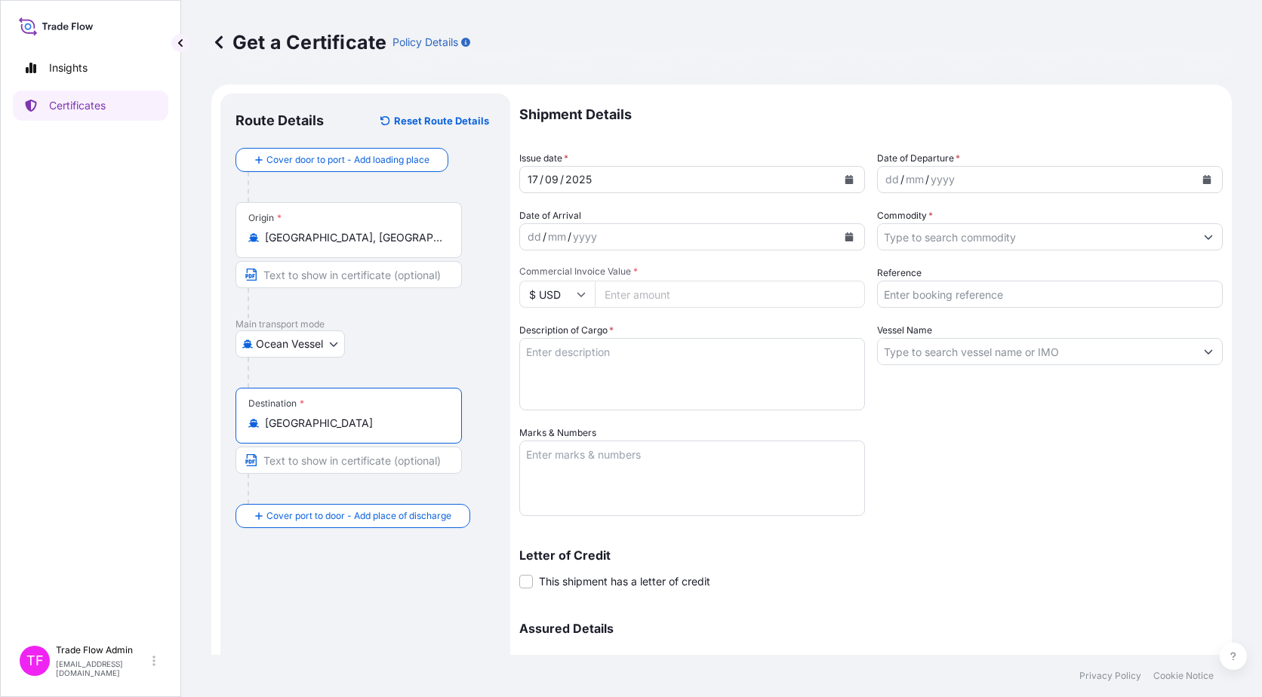
click at [481, 334] on div "Ocean Vessel Ocean Vessel Air Road" at bounding box center [365, 343] width 260 height 27
click at [849, 180] on button "Calendar" at bounding box center [849, 180] width 24 height 24
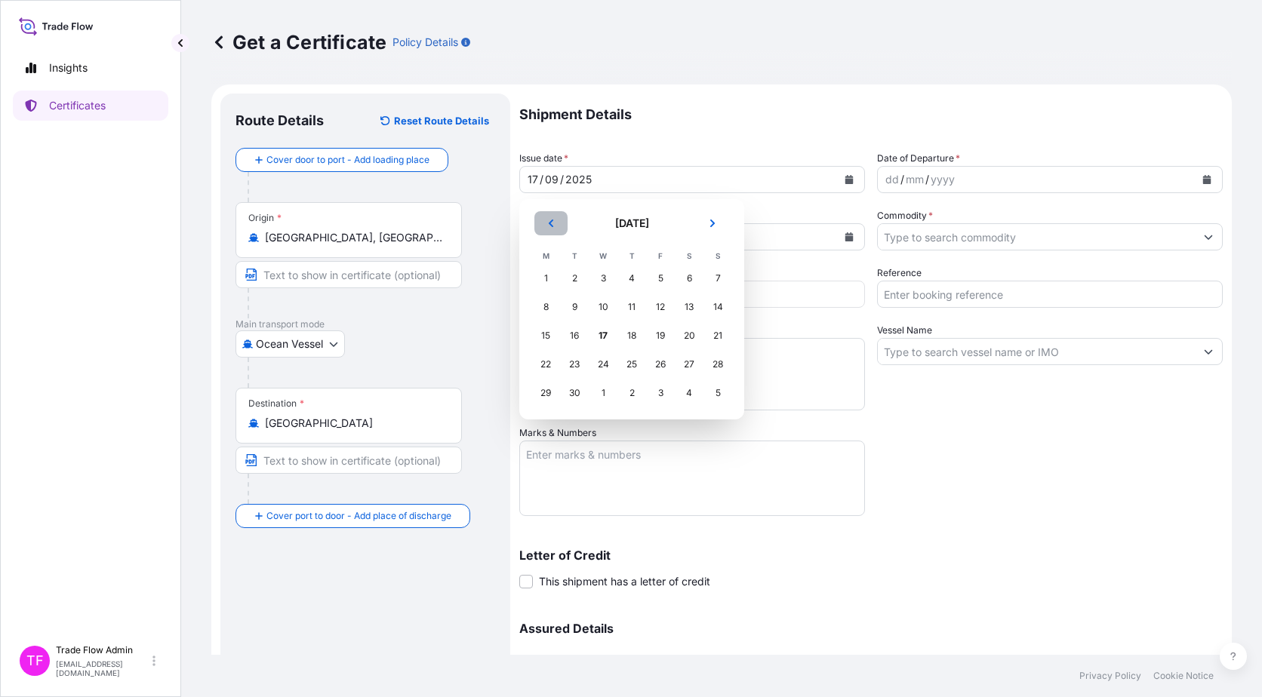
click at [548, 219] on icon "Previous" at bounding box center [550, 223] width 9 height 9
click at [580, 337] on div "15" at bounding box center [574, 335] width 27 height 27
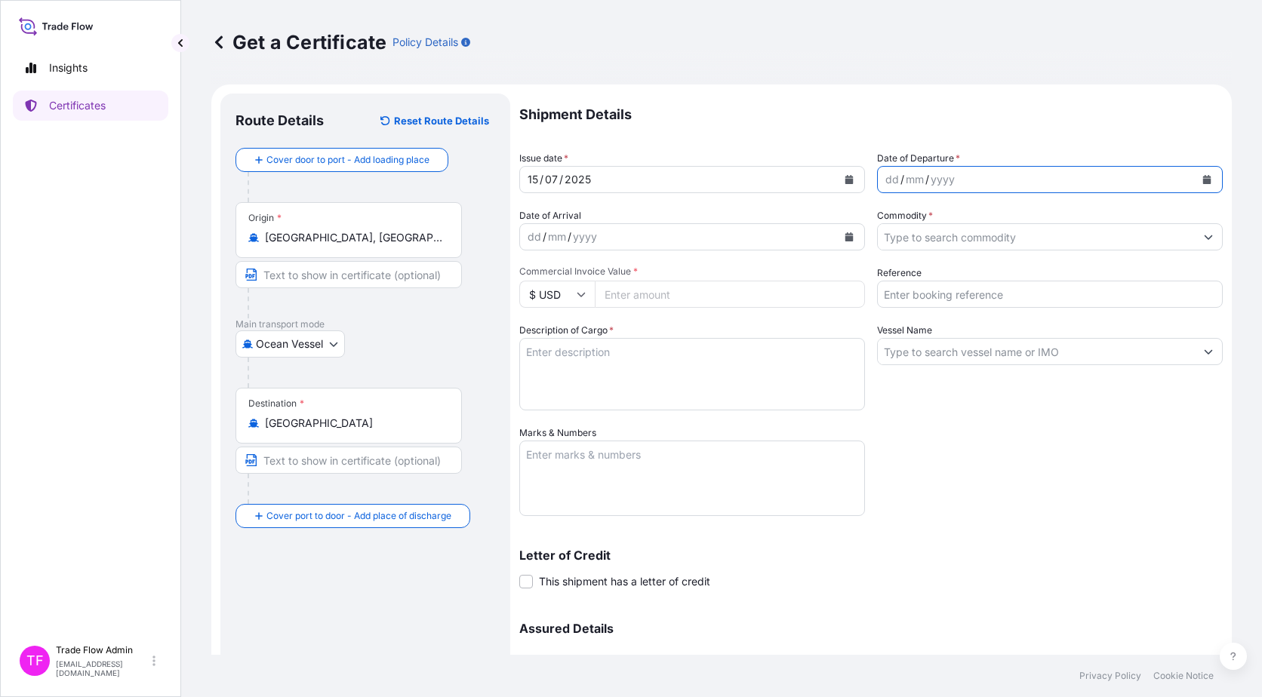
click at [1203, 175] on button "Calendar" at bounding box center [1206, 180] width 24 height 24
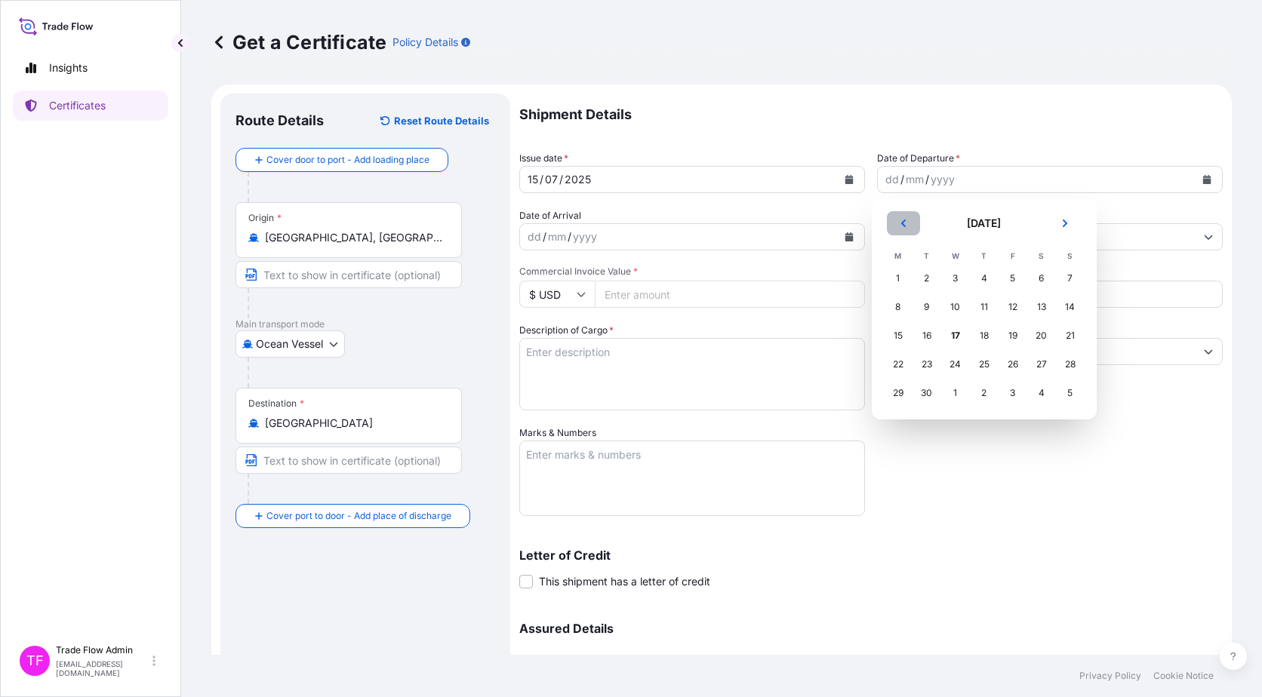
click at [907, 224] on icon "Previous" at bounding box center [903, 223] width 9 height 9
click at [930, 334] on div "15" at bounding box center [926, 335] width 27 height 27
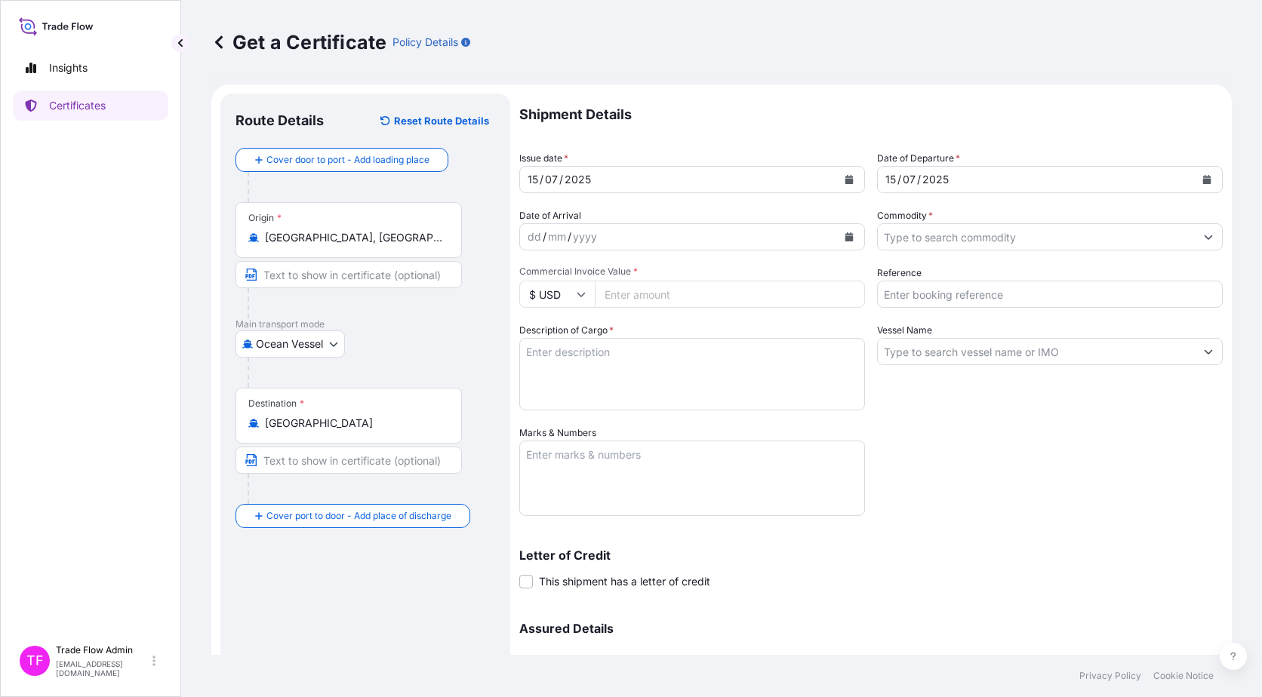
click at [724, 289] on input "Commercial Invoice Value *" at bounding box center [730, 294] width 270 height 27
paste input "5171599.62"
type input "5171599.62"
click at [877, 294] on input "Reference" at bounding box center [1050, 294] width 346 height 27
paste input "2025-E0140-2"
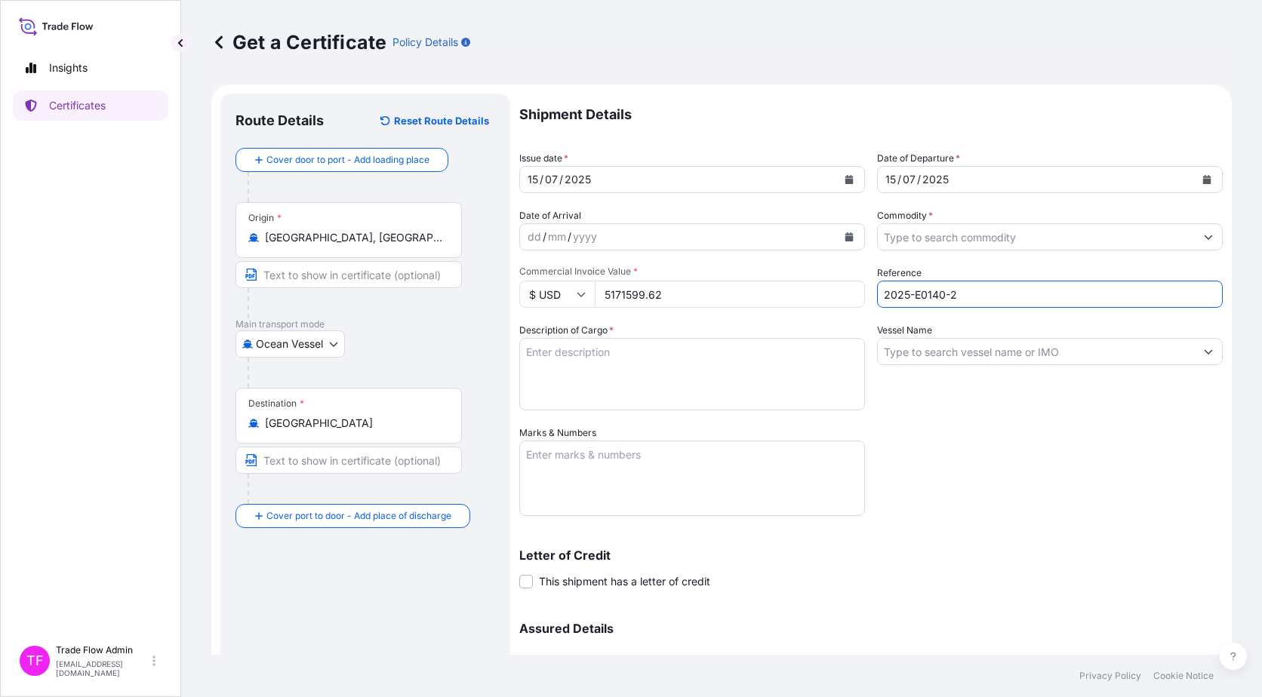
type input "2025-E0140-2"
click at [948, 239] on input "Commodity *" at bounding box center [1036, 236] width 317 height 27
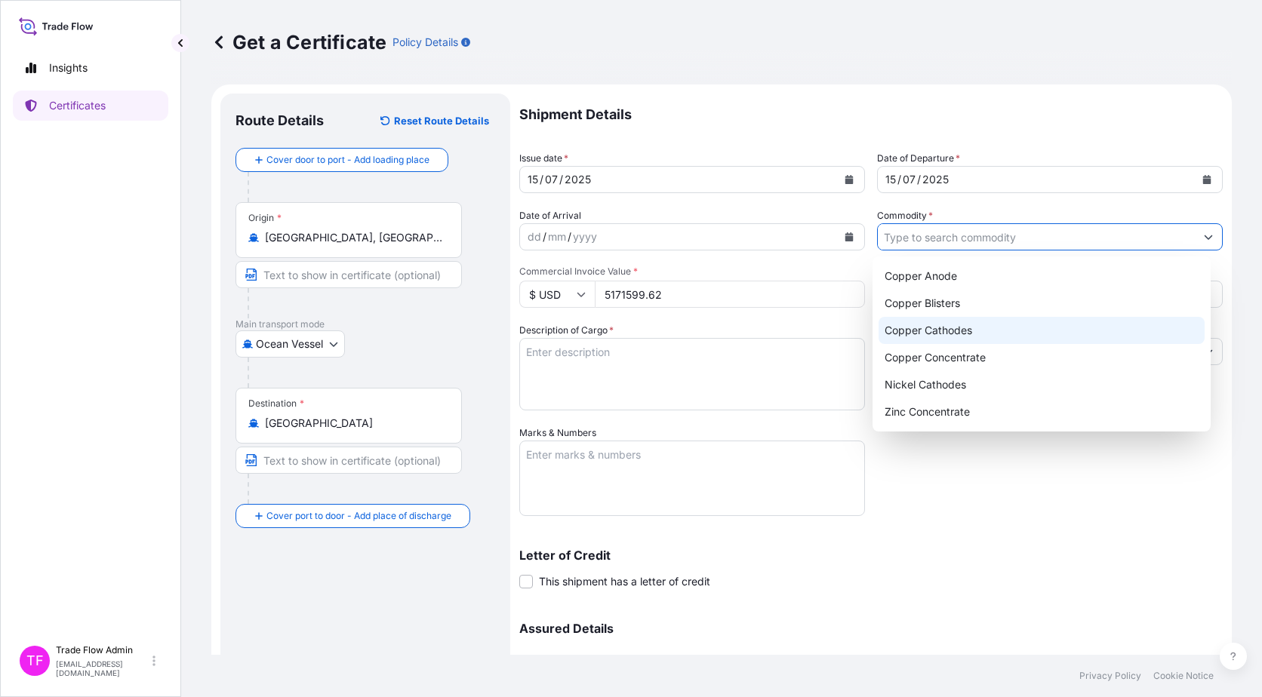
click at [951, 337] on div "Copper Cathodes" at bounding box center [1041, 330] width 327 height 27
type input "Copper Cathodes"
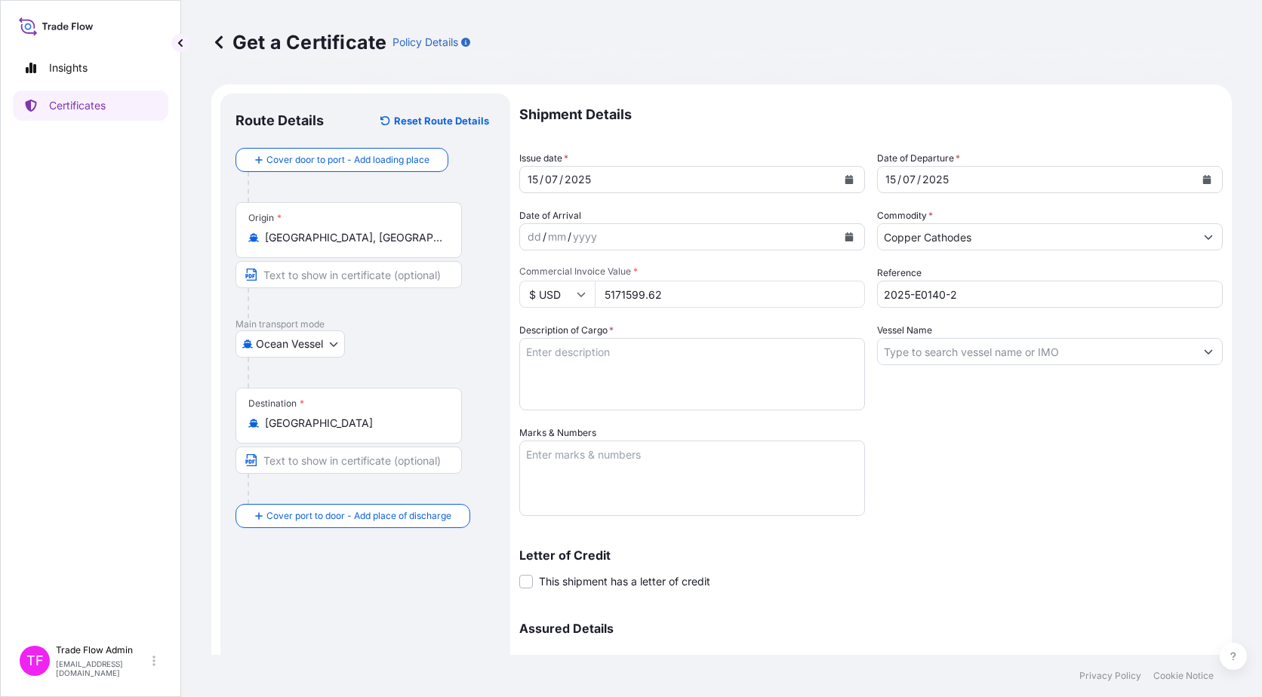
click at [616, 378] on textarea "Description of Cargo *" at bounding box center [692, 374] width 346 height 72
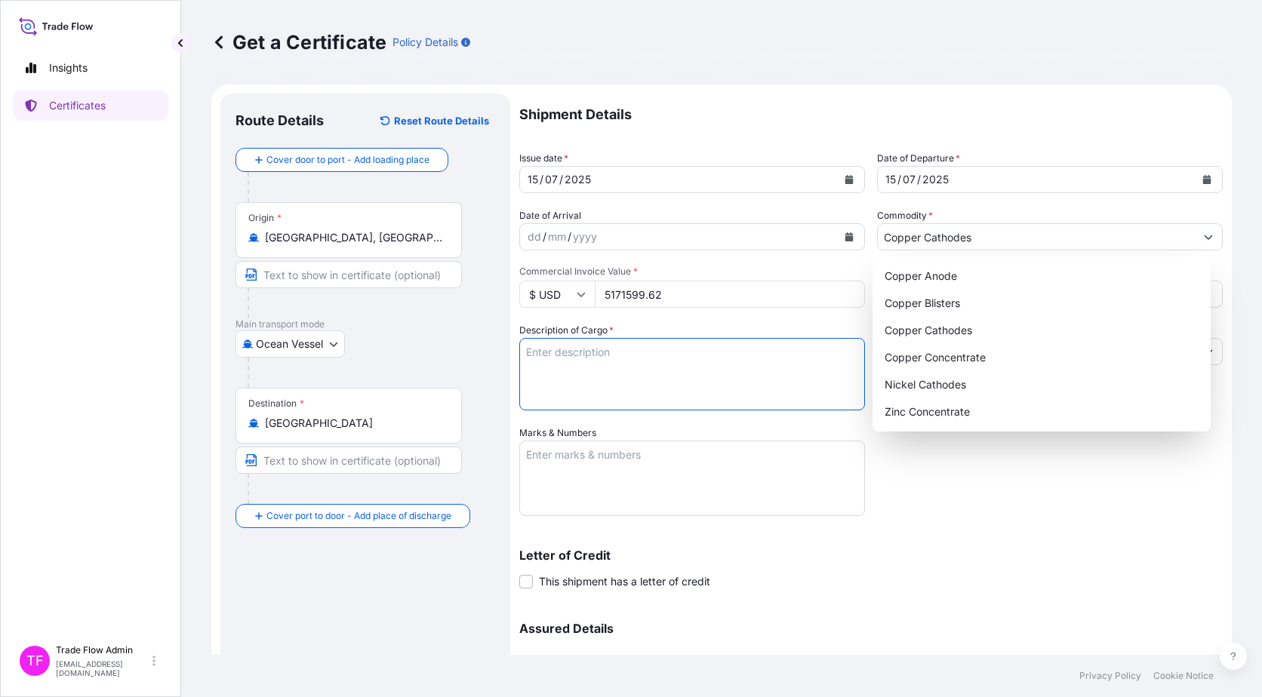
paste textarea ""Commodity: LME REGISTERED GRADE A COPPER CATHODES" "BRAND:SCM TOTAL NUMBER OF …"
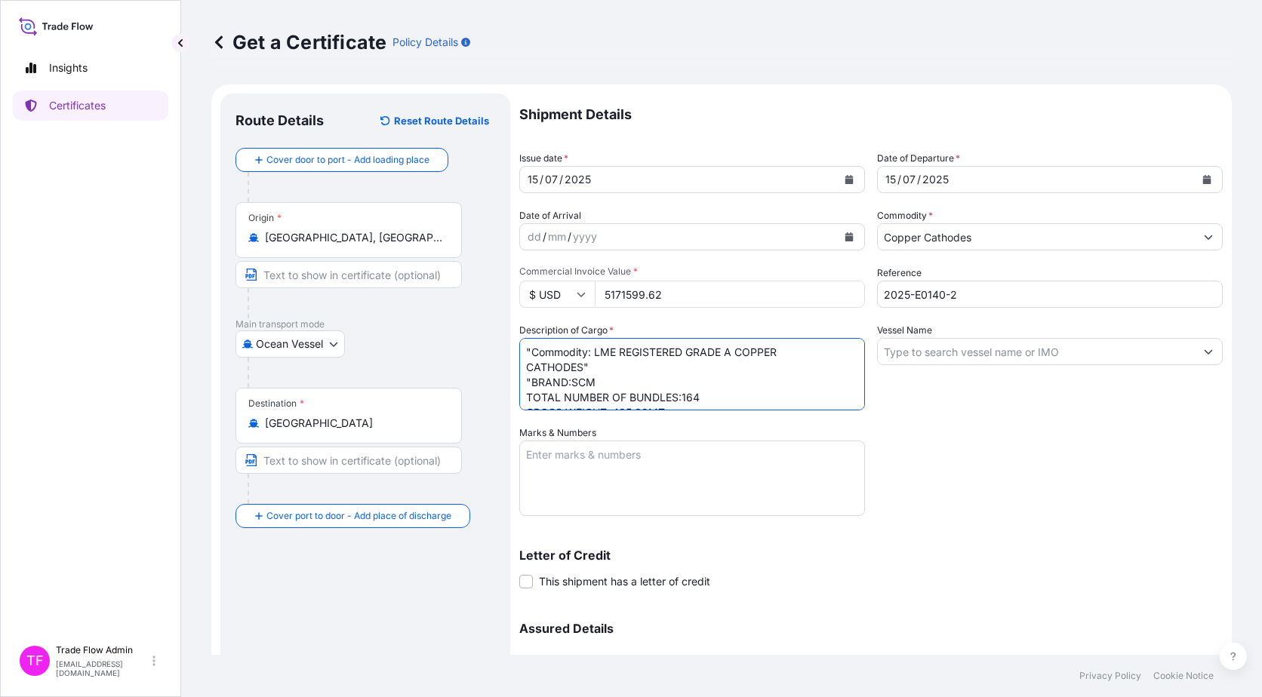
scroll to position [24, 0]
type textarea ""Commodity: LME REGISTERED GRADE A COPPER CATHODES" "BRAND:SCM TOTAL NUMBER OF …"
click at [933, 340] on input "Vessel Name" at bounding box center [1036, 351] width 317 height 27
paste input "ETOILE V.HB528A"
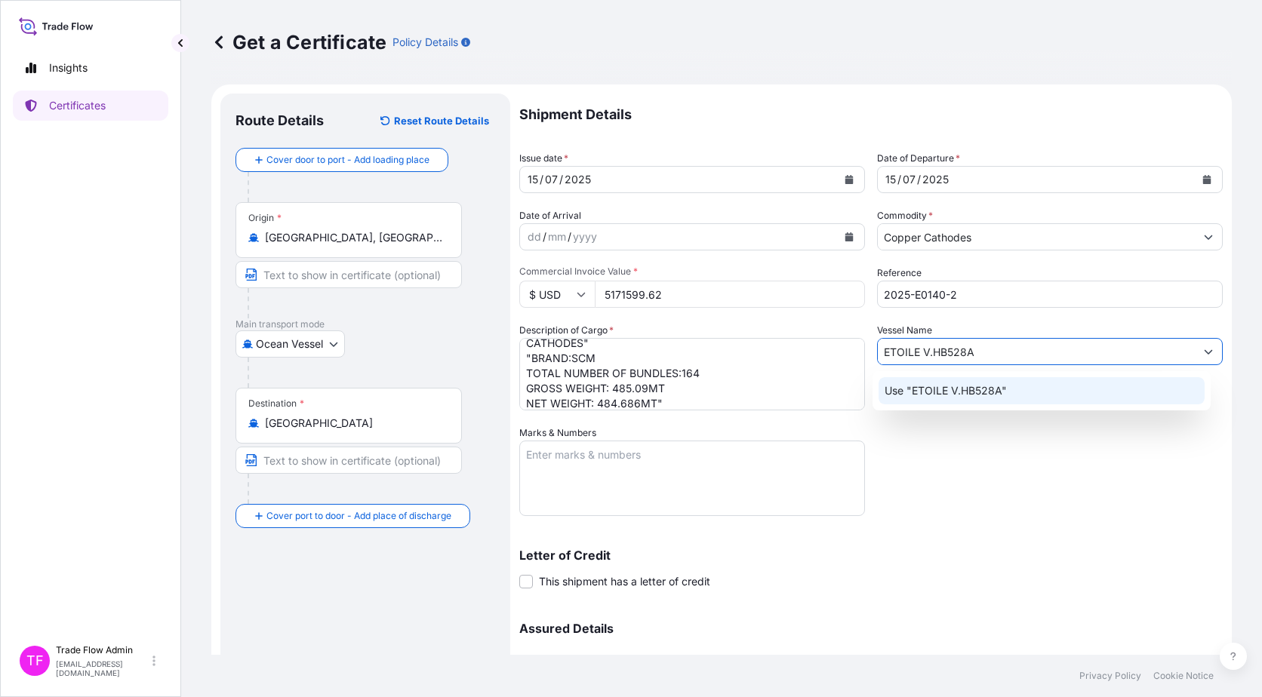
click at [951, 392] on p "Use "ETOILE V.HB528A"" at bounding box center [945, 390] width 122 height 15
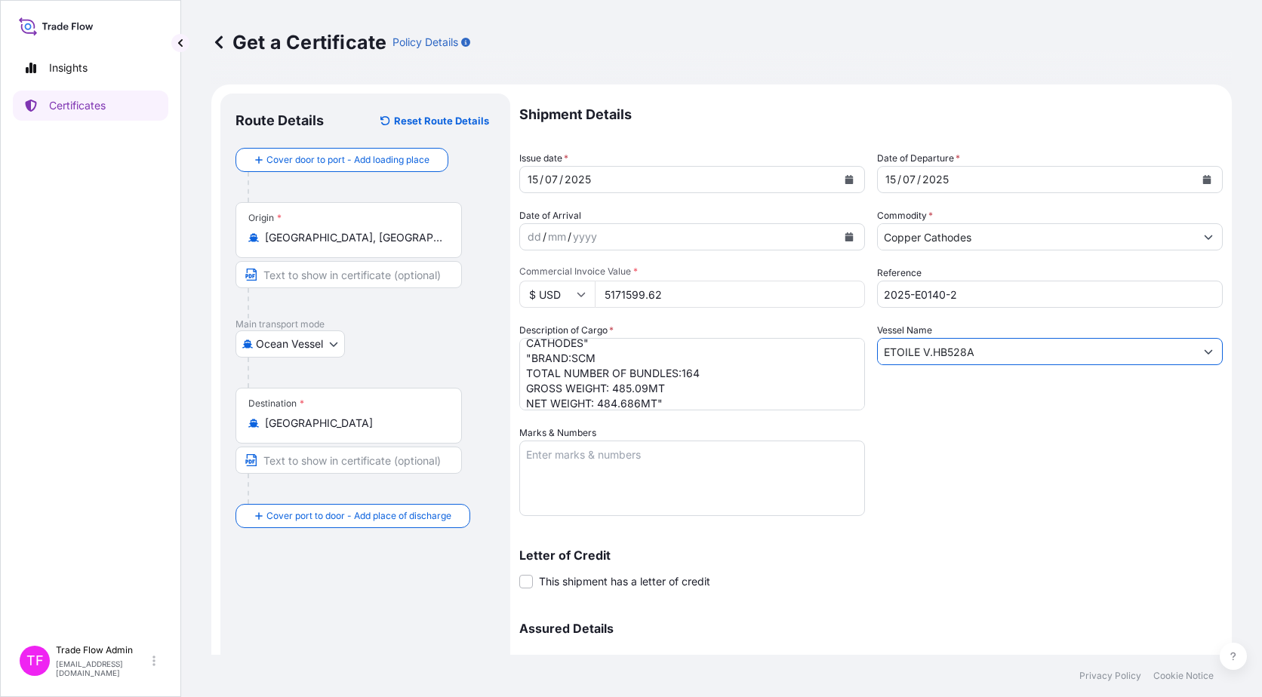
type input "ETOILE V.HB528A"
click at [608, 489] on textarea "Marks & Numbers" at bounding box center [692, 478] width 346 height 75
paste textarea "B/L NO. MEDUJT973784"
type textarea "B/L NO. MEDUJT973784"
click at [967, 496] on div "Shipment Details Issue date * 15 / 07 / 2025 Date of Departure * 15 / 07 / 2025…" at bounding box center [870, 425] width 703 height 662
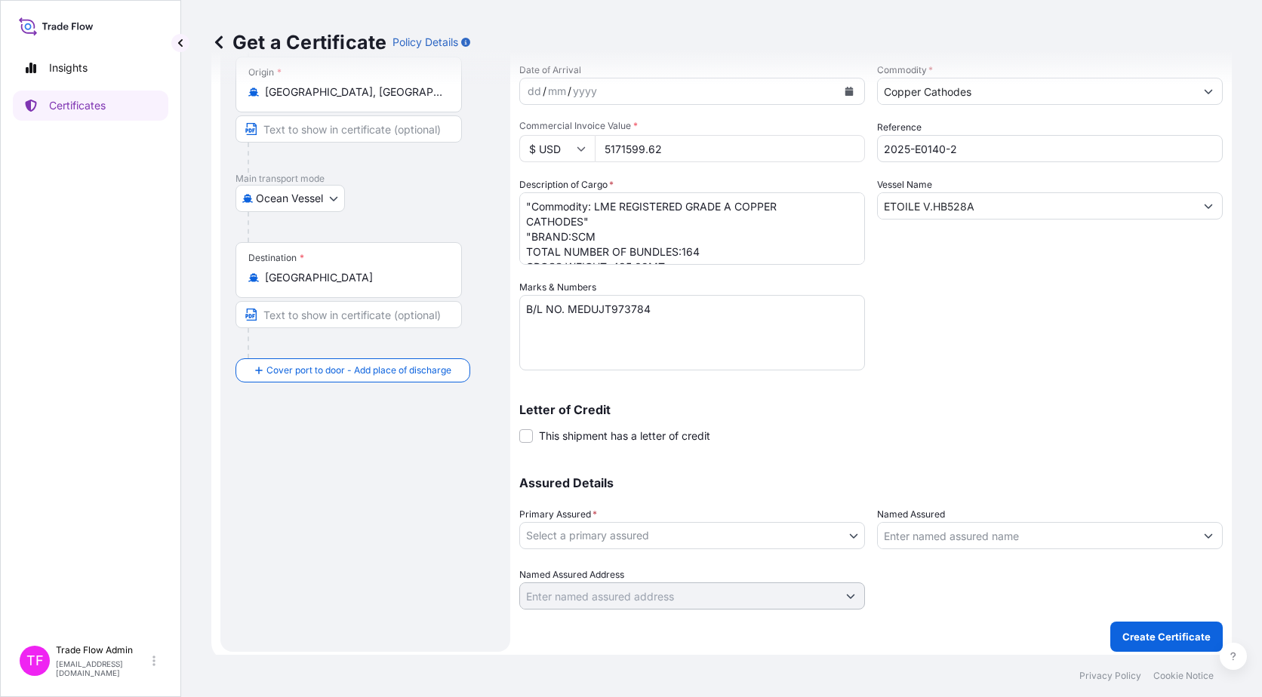
scroll to position [151, 0]
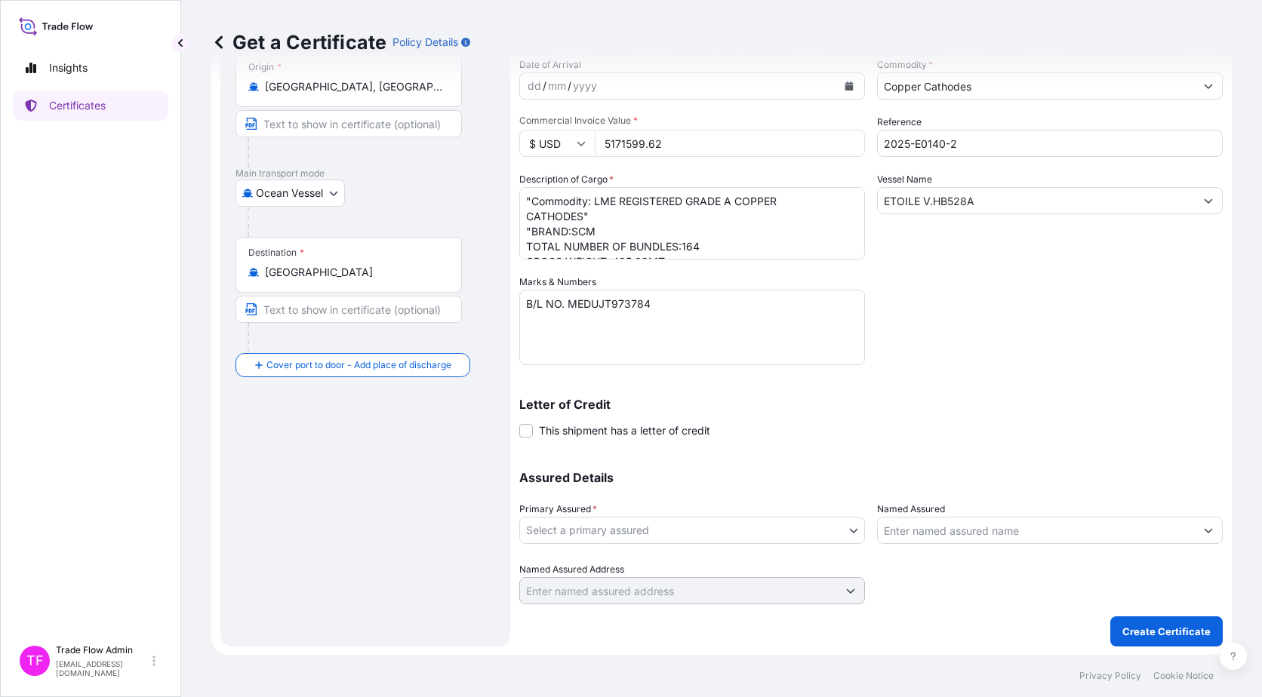
click at [616, 536] on body "Insights Certificates TF Trade Flow Admin trade.flow+citic@wtwco.com Get a Cert…" at bounding box center [631, 348] width 1262 height 697
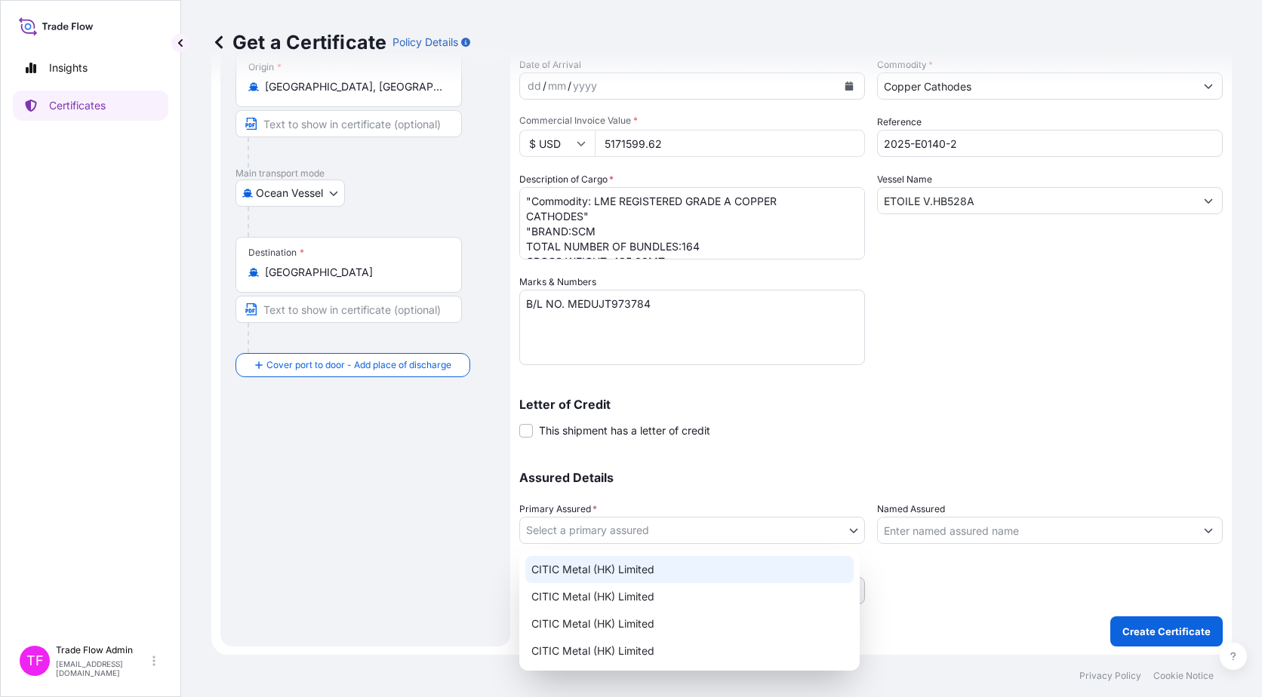
click at [637, 567] on div "CITIC Metal (HK) Limited" at bounding box center [689, 569] width 328 height 27
select select "31478"
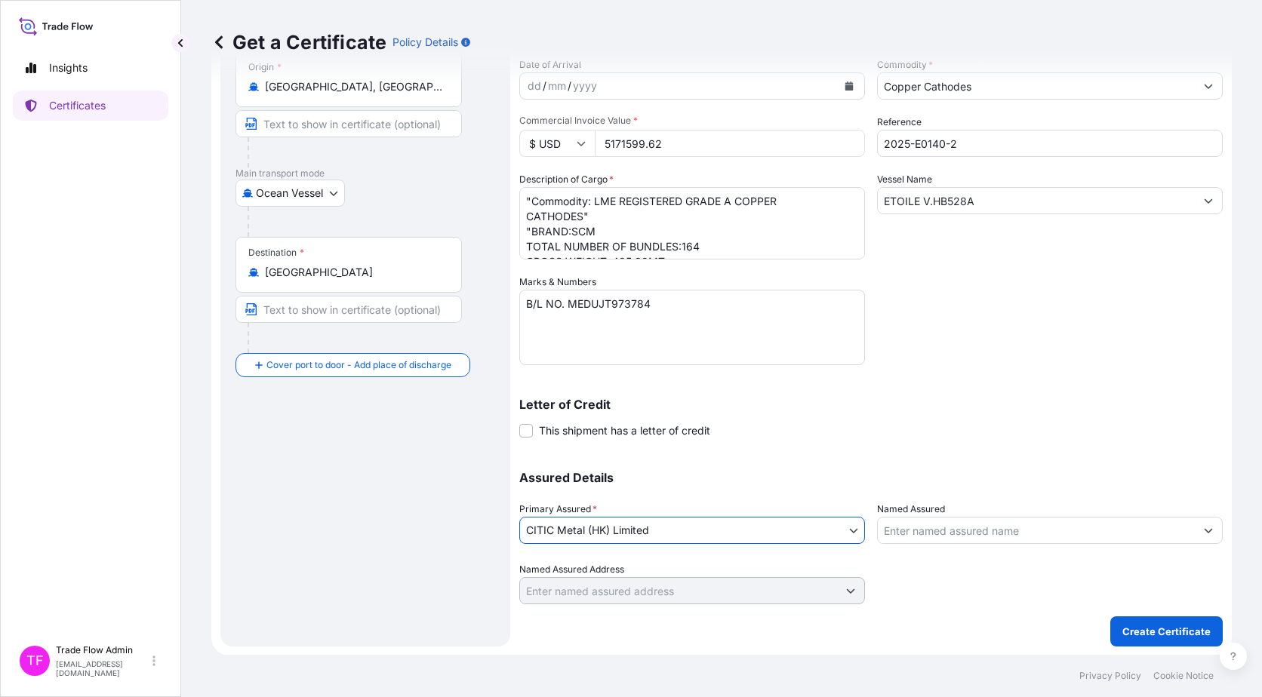
click at [679, 477] on p "Assured Details" at bounding box center [870, 478] width 703 height 12
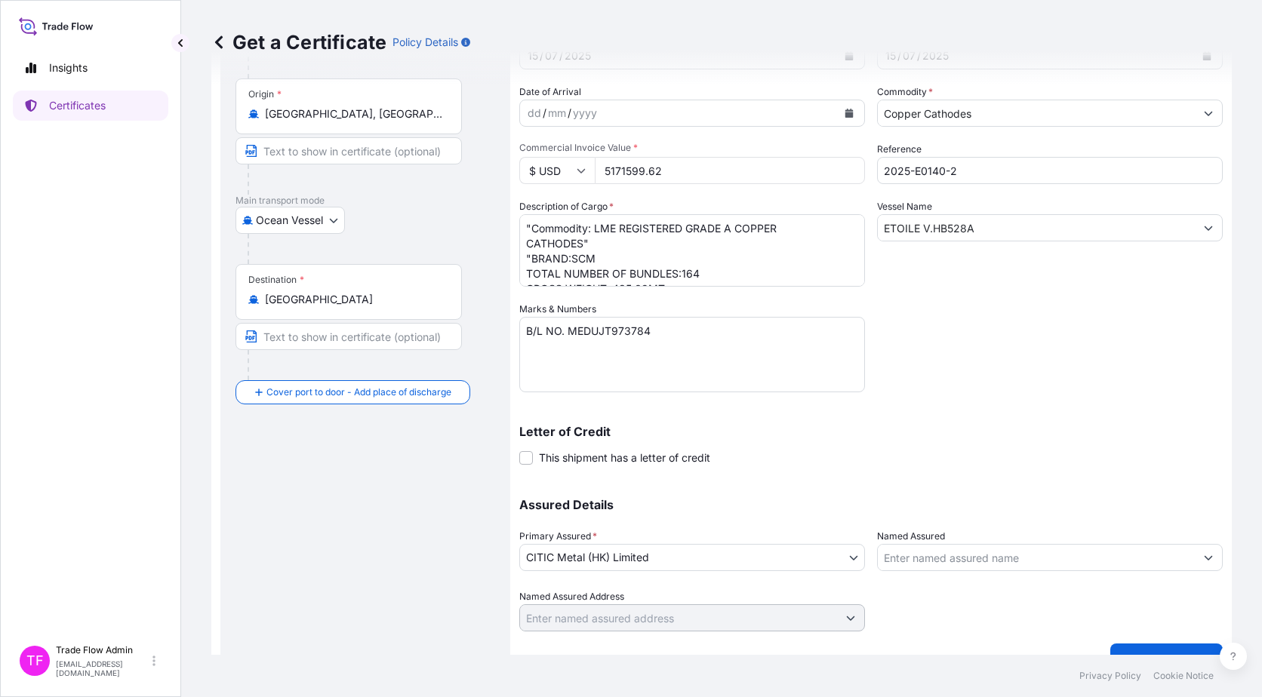
scroll to position [152, 0]
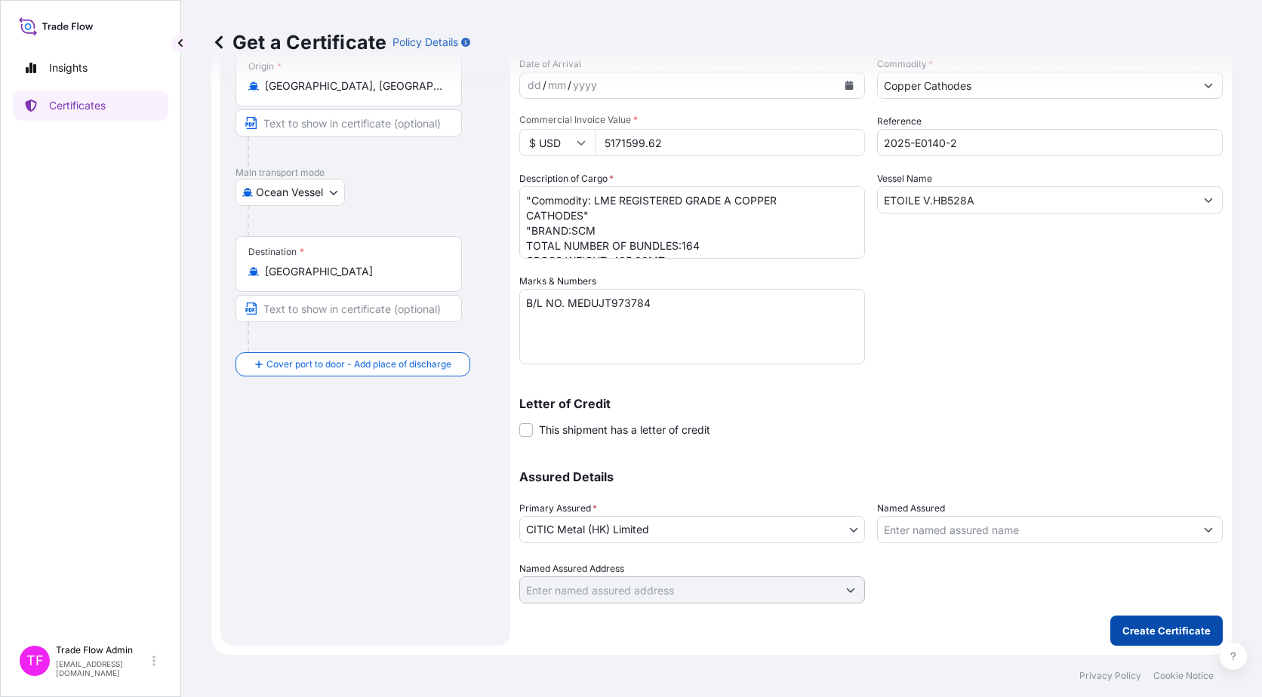
click at [1136, 637] on p "Create Certificate" at bounding box center [1166, 630] width 88 height 15
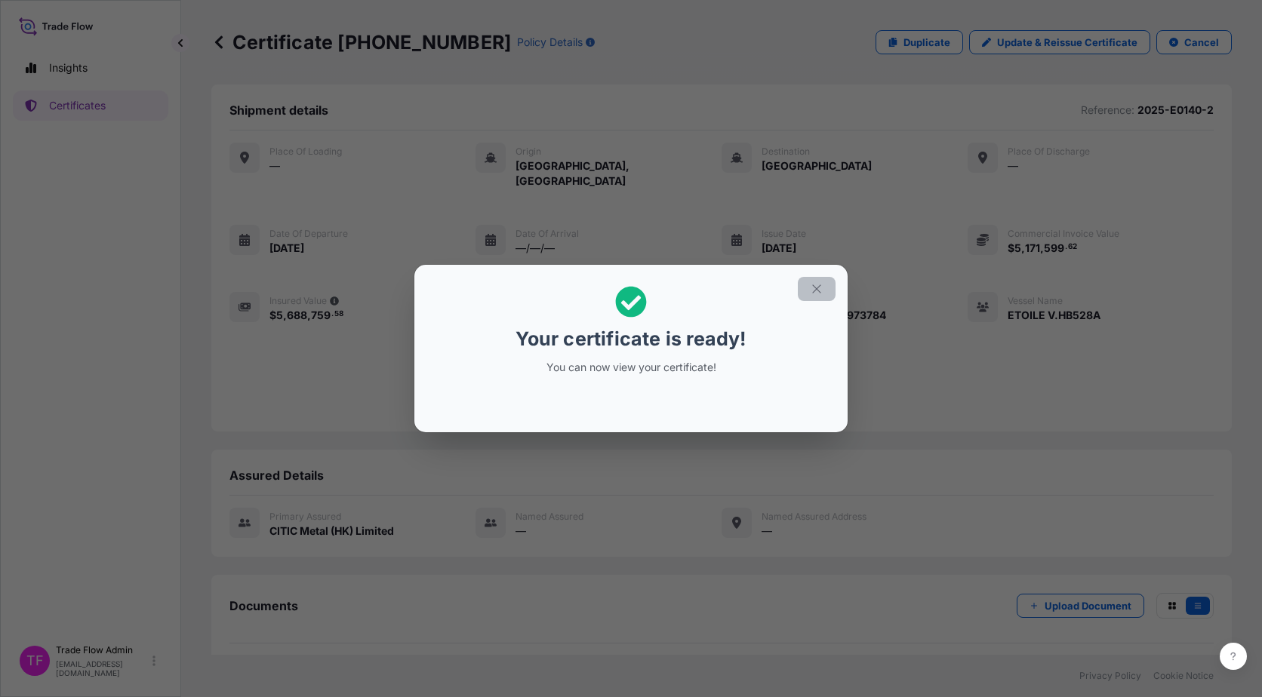
click at [804, 295] on button "button" at bounding box center [817, 289] width 38 height 24
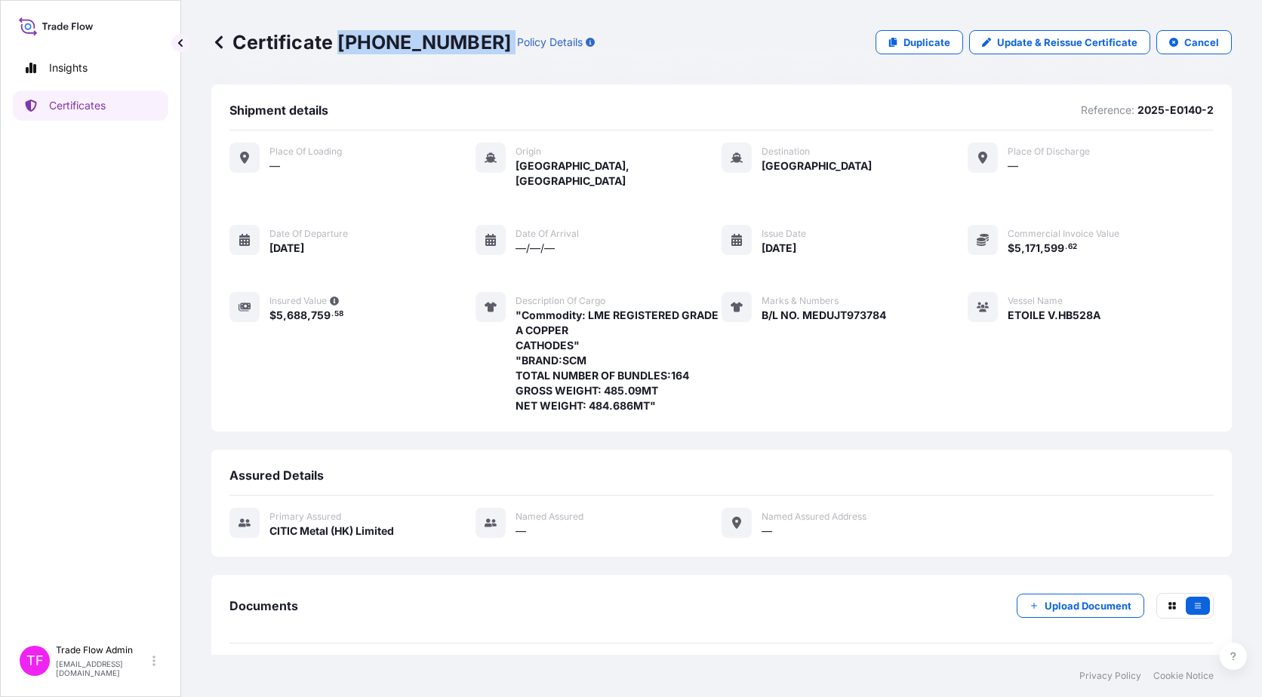
drag, startPoint x: 337, startPoint y: 43, endPoint x: 448, endPoint y: 49, distance: 111.1
click at [448, 49] on div "Certificate 31478-59-1 Policy Details" at bounding box center [402, 42] width 383 height 24
copy p "[PHONE_NUMBER]"
click at [102, 112] on p "Certificates" at bounding box center [77, 105] width 57 height 15
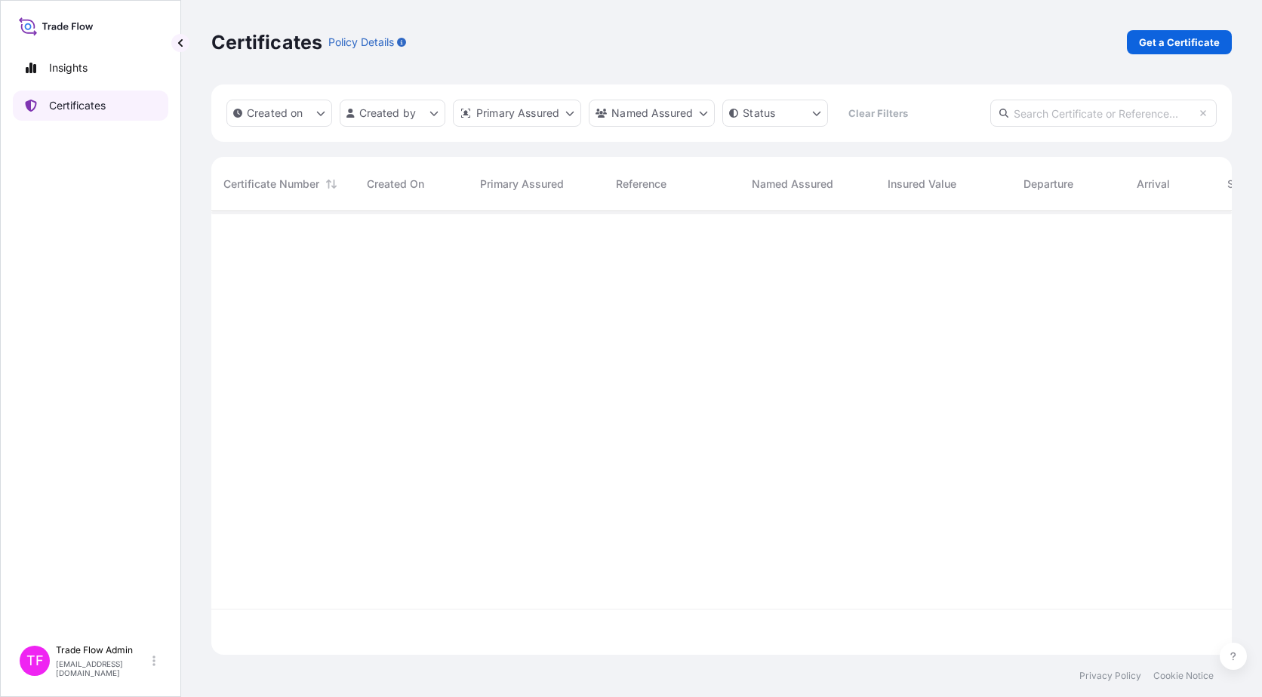
scroll to position [441, 1009]
click at [1040, 116] on input "text" at bounding box center [1103, 113] width 226 height 27
paste input "31478-8-1"
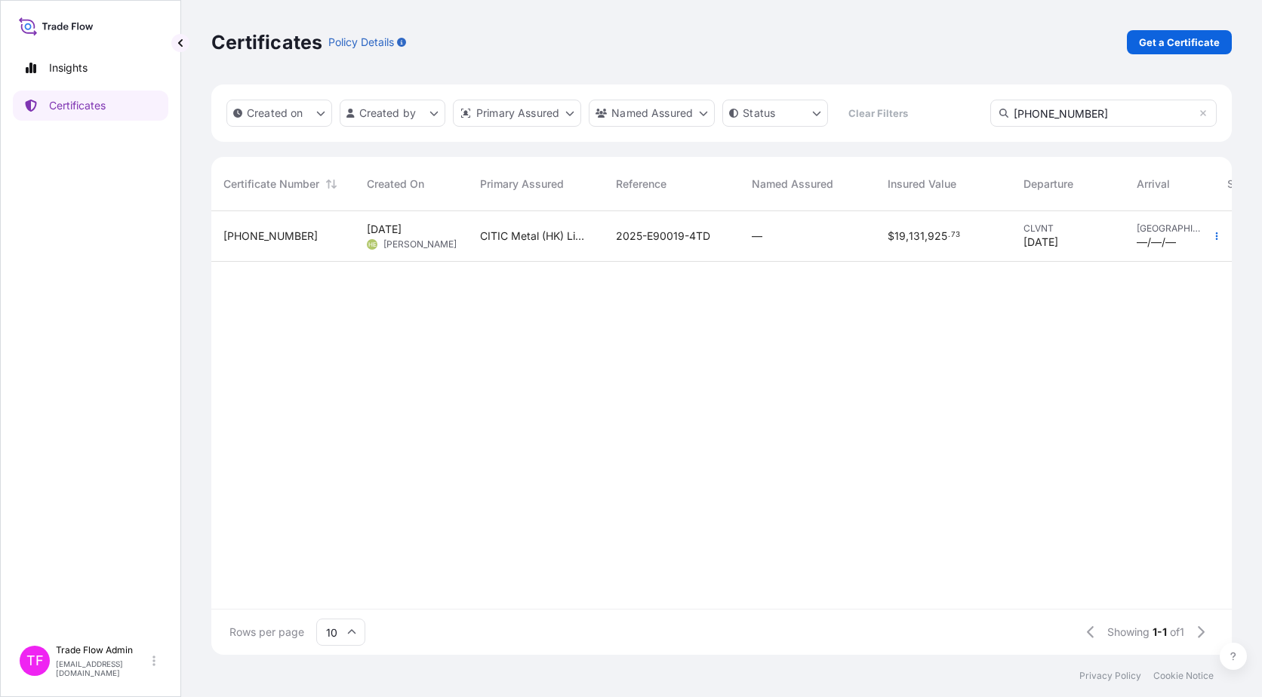
type input "31478-8-1"
click at [710, 244] on div "2025-E90019-4TD" at bounding box center [672, 236] width 136 height 51
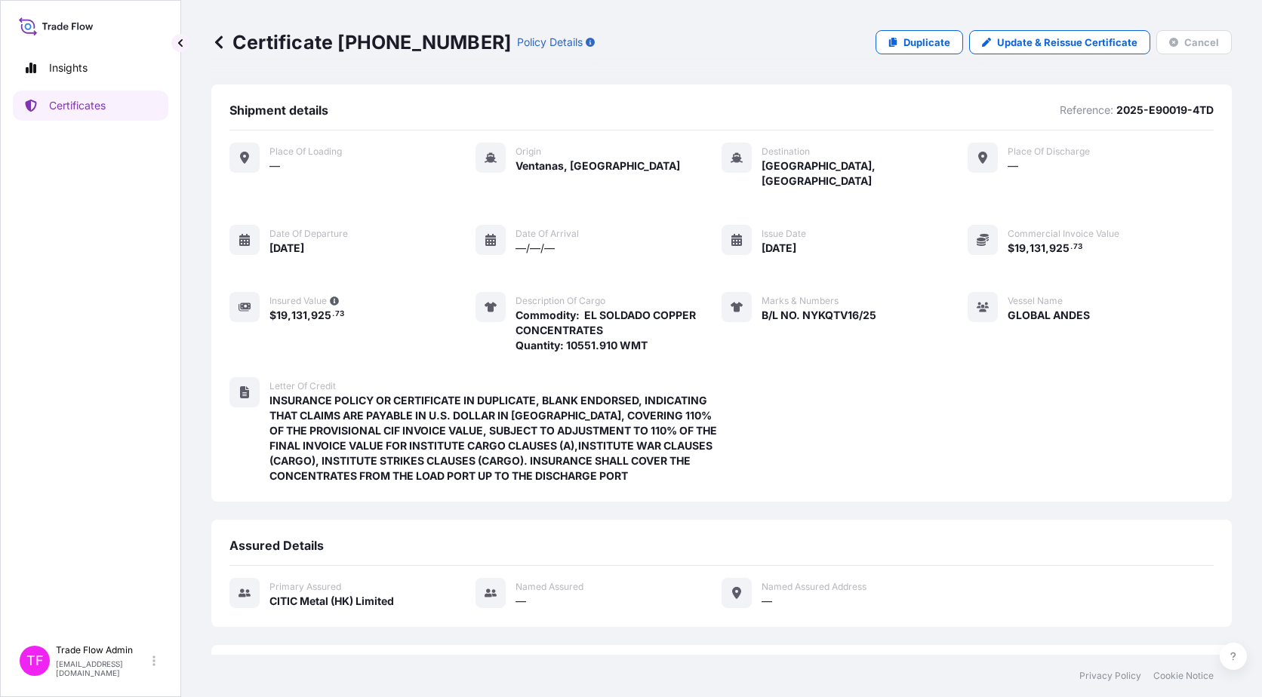
scroll to position [116, 0]
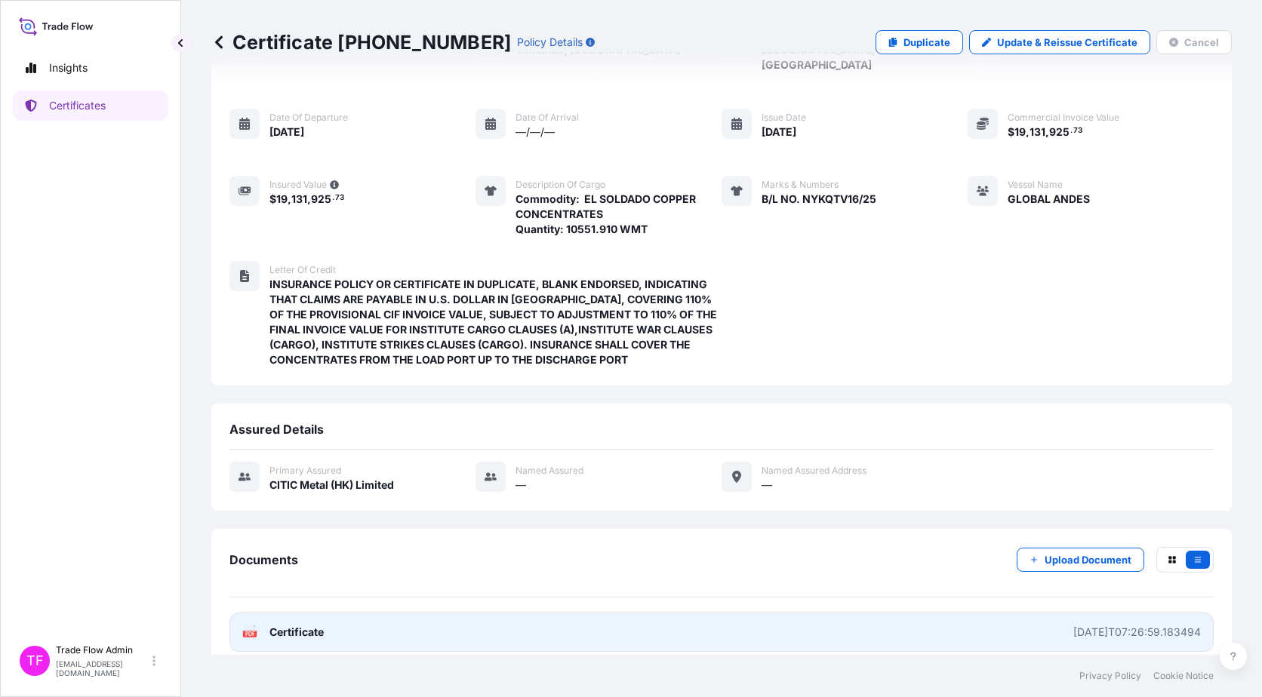
click at [321, 629] on link "PDF Certificate 2025-05-12T07:26:59.183494" at bounding box center [721, 632] width 984 height 39
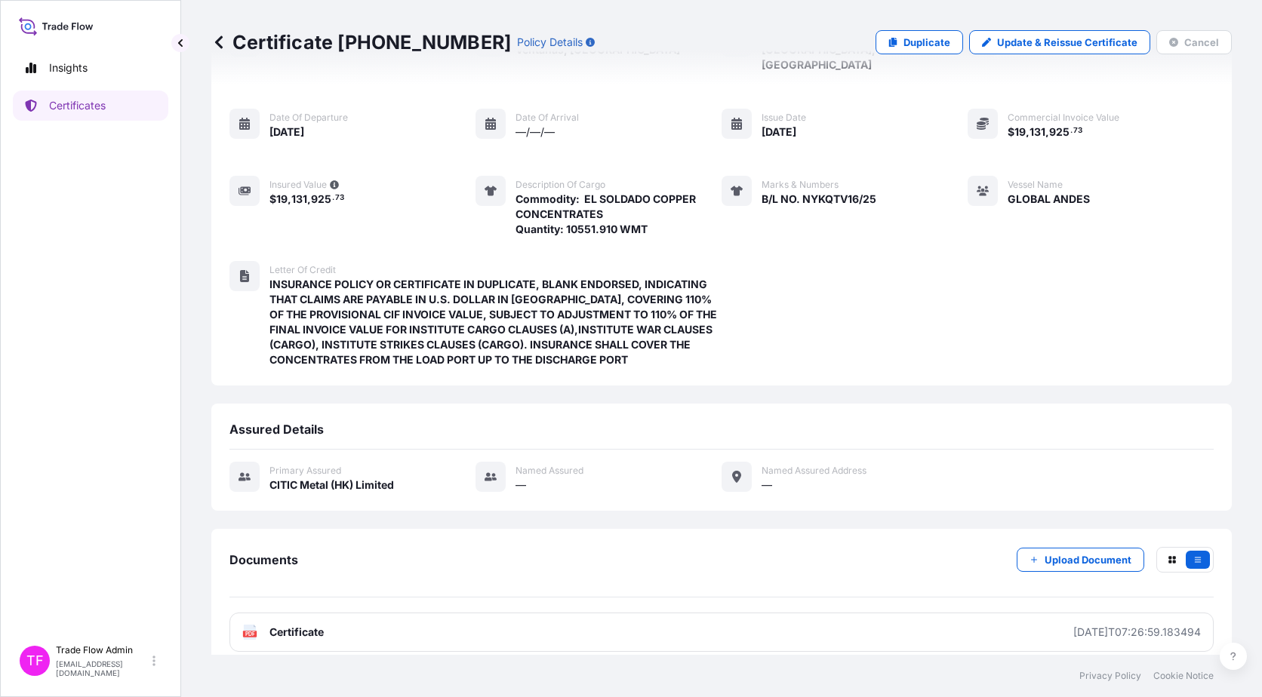
scroll to position [0, 0]
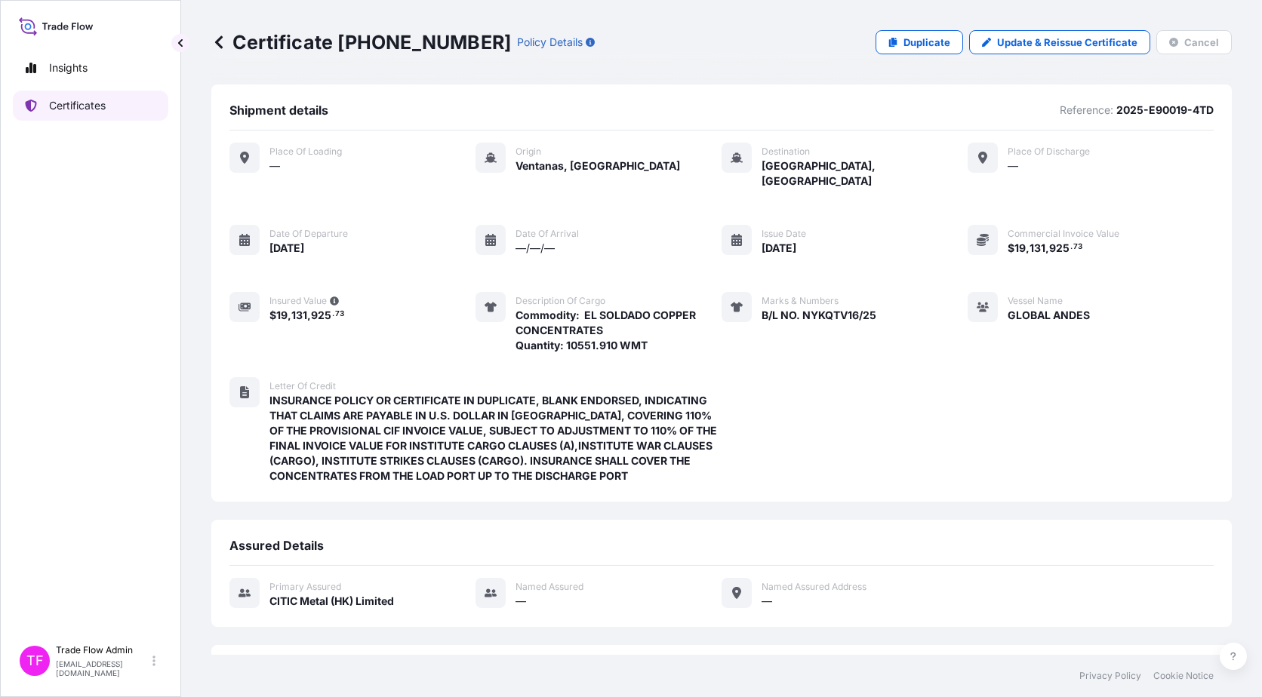
click at [106, 106] on p "Certificates" at bounding box center [77, 105] width 57 height 15
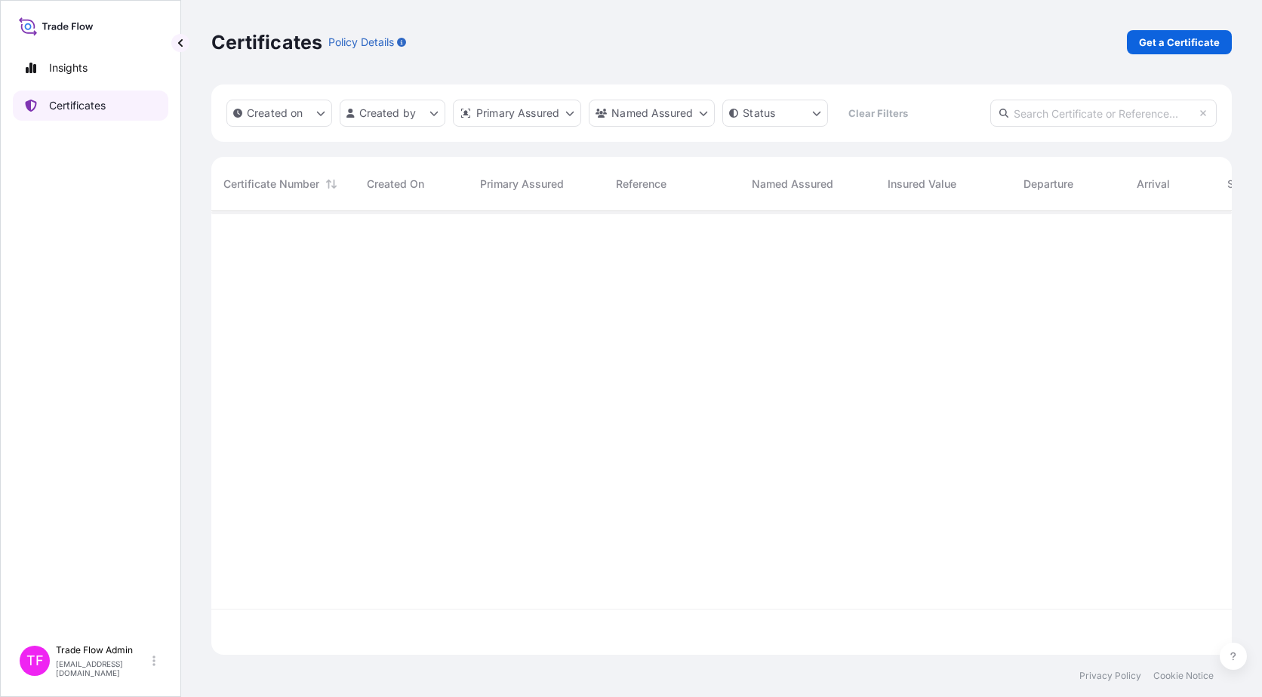
scroll to position [441, 1009]
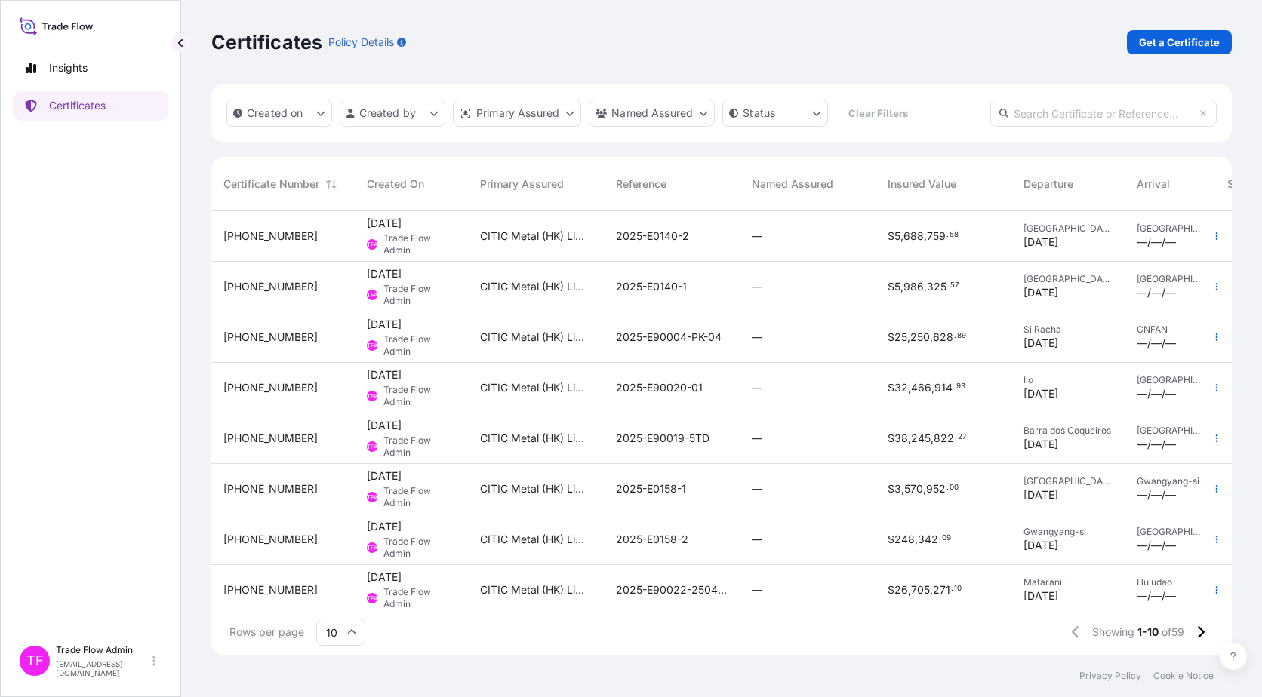
click at [1095, 116] on input "text" at bounding box center [1103, 113] width 226 height 27
click at [1064, 111] on input "text" at bounding box center [1103, 113] width 226 height 27
paste input "31478-8-1"
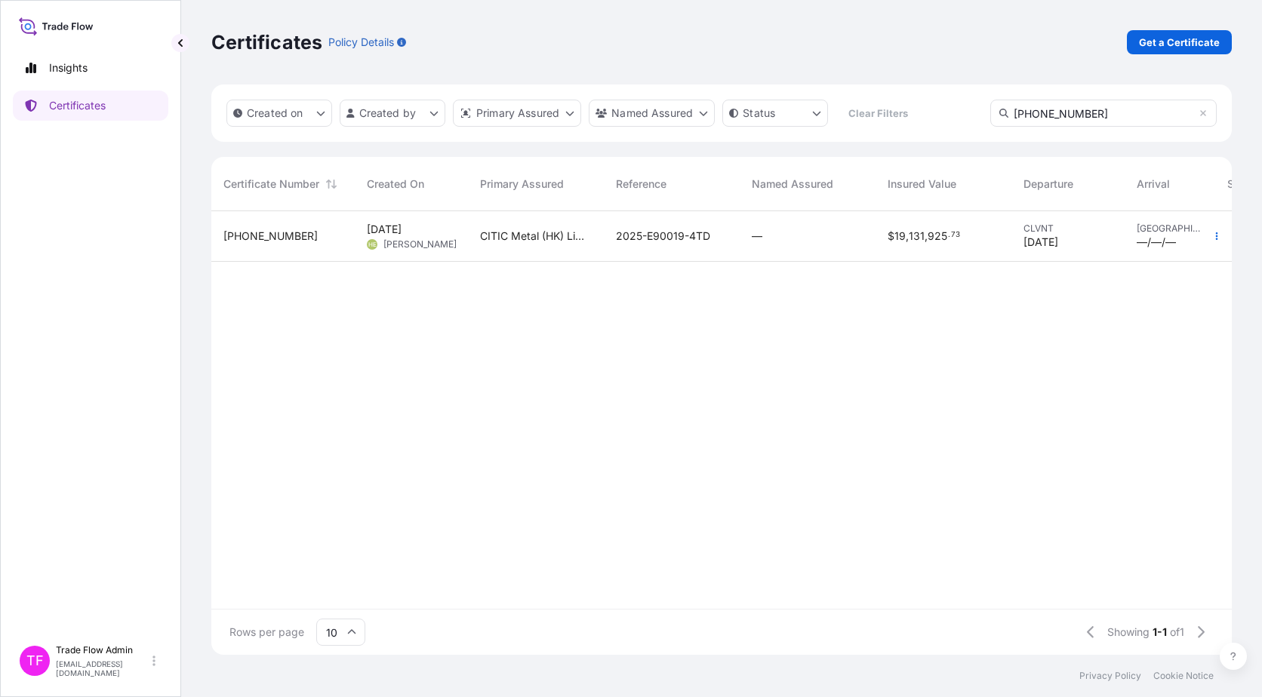
type input "31478-8-1"
click at [671, 256] on div "2025-E90019-4TD" at bounding box center [672, 236] width 136 height 51
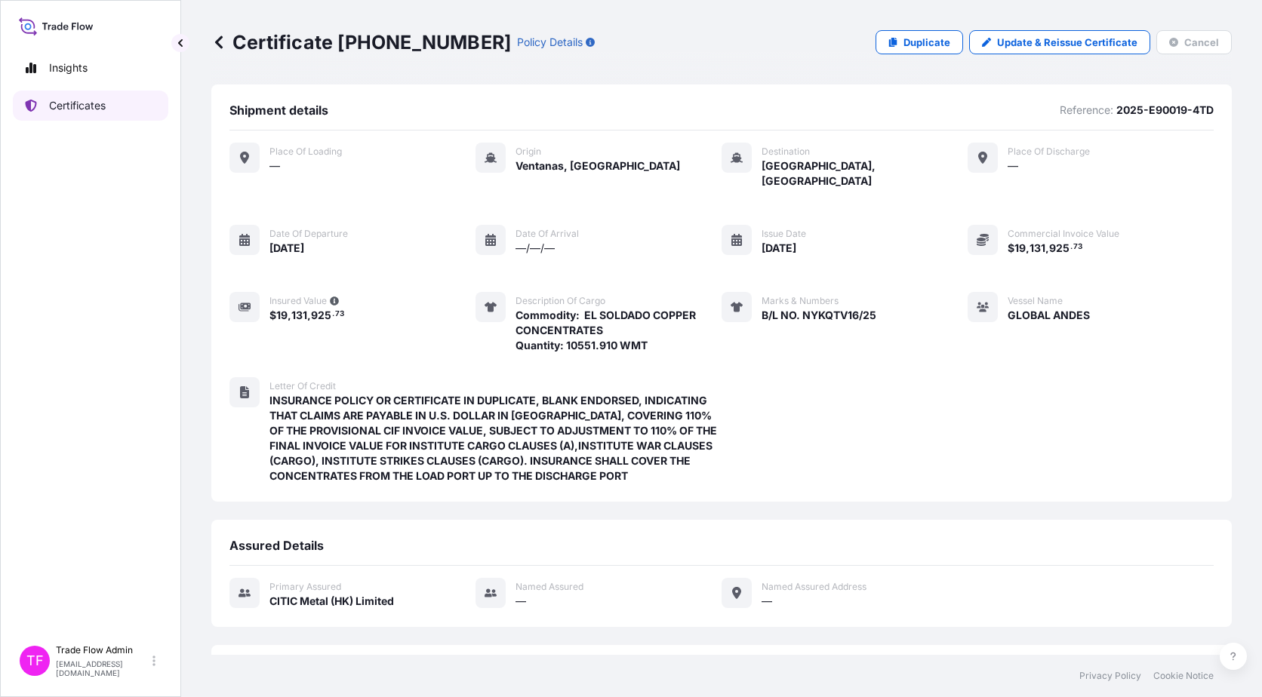
click at [35, 117] on link "Certificates" at bounding box center [90, 106] width 155 height 30
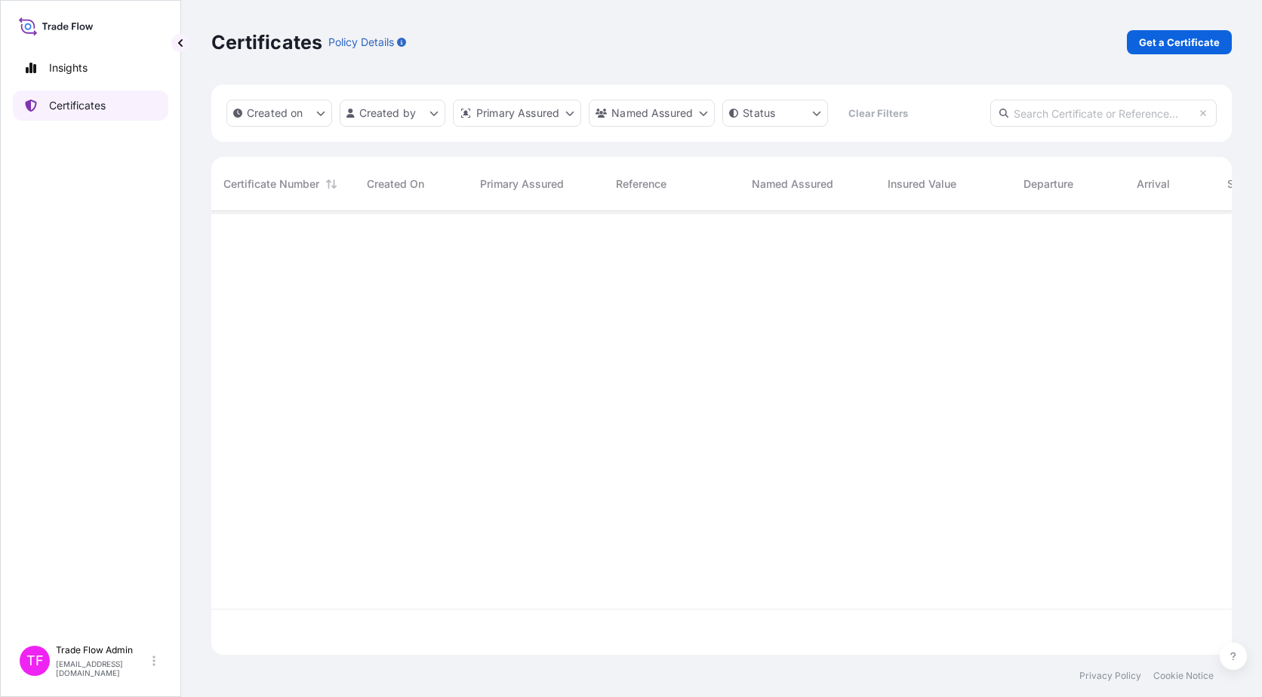
scroll to position [441, 1009]
click at [1171, 44] on p "Get a Certificate" at bounding box center [1179, 42] width 81 height 15
select select "Ocean Vessel"
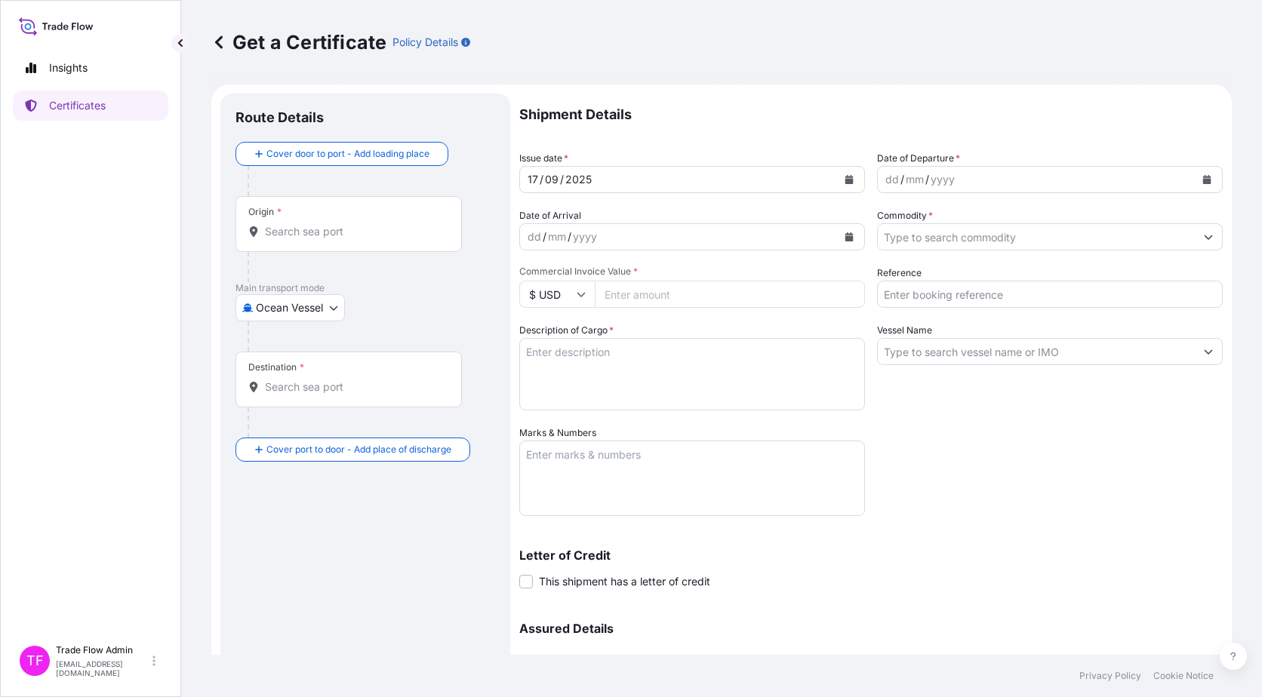
click at [325, 221] on div "Origin *" at bounding box center [348, 224] width 226 height 56
click at [325, 224] on input "Origin *" at bounding box center [354, 231] width 178 height 15
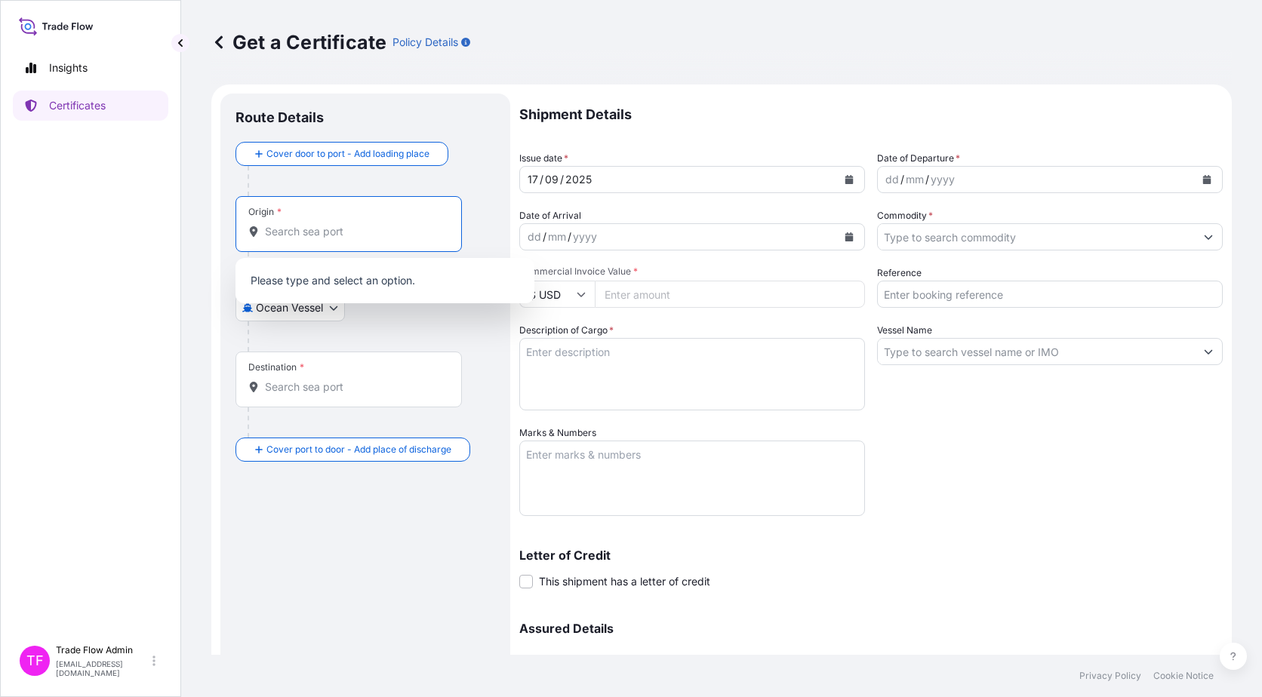
paste input "Ventanas"
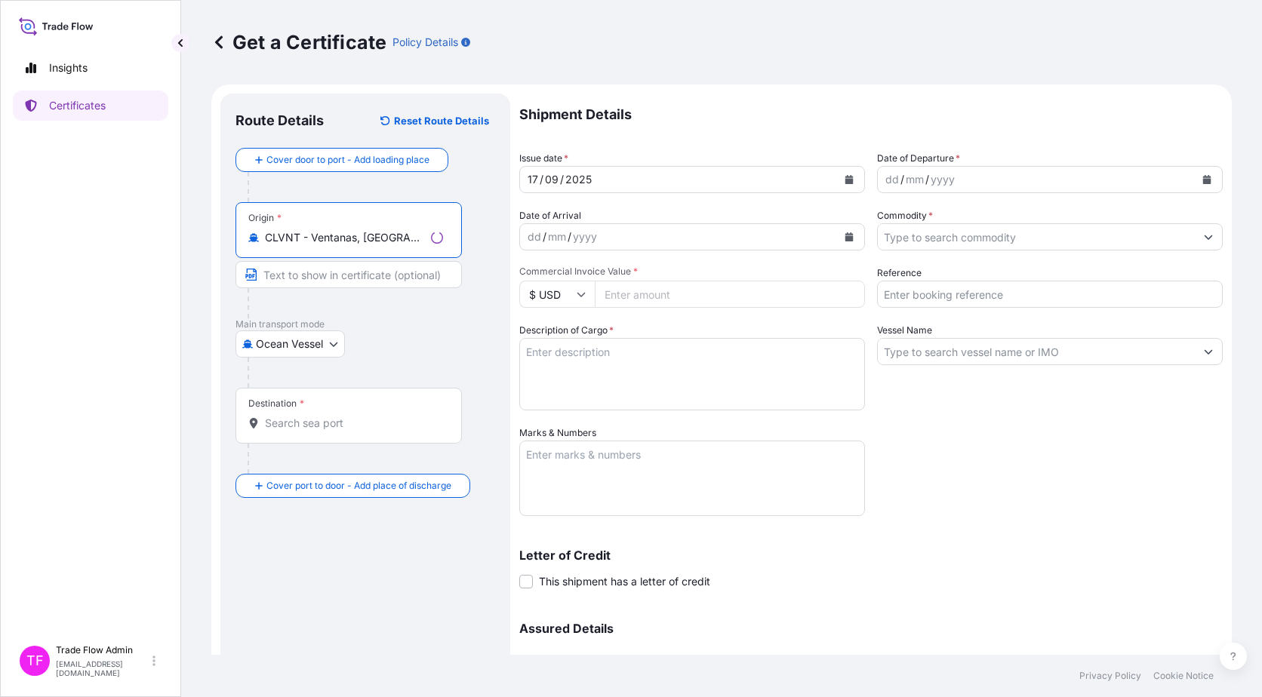
type input "CLVNT - Ventanas, Chile"
click at [331, 434] on div "Destination *" at bounding box center [348, 416] width 226 height 56
click at [331, 431] on input "Destination *" at bounding box center [354, 423] width 178 height 15
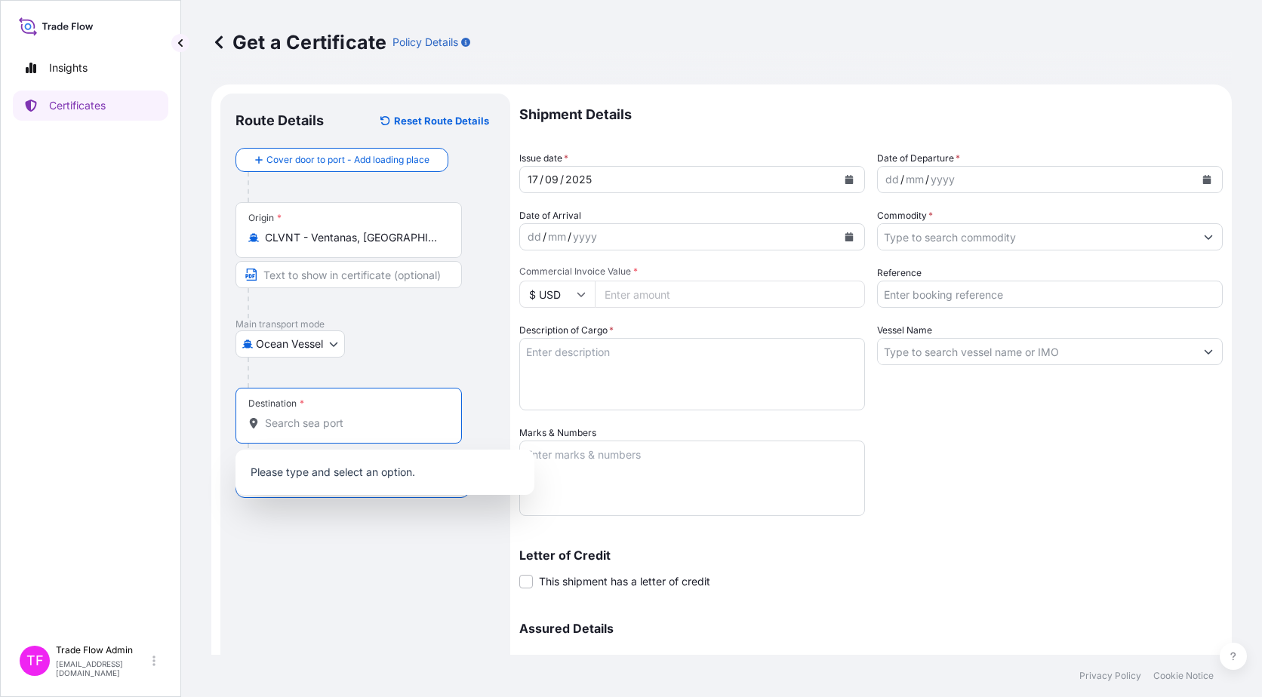
paste input "Nanjing, Jiangsu, China"
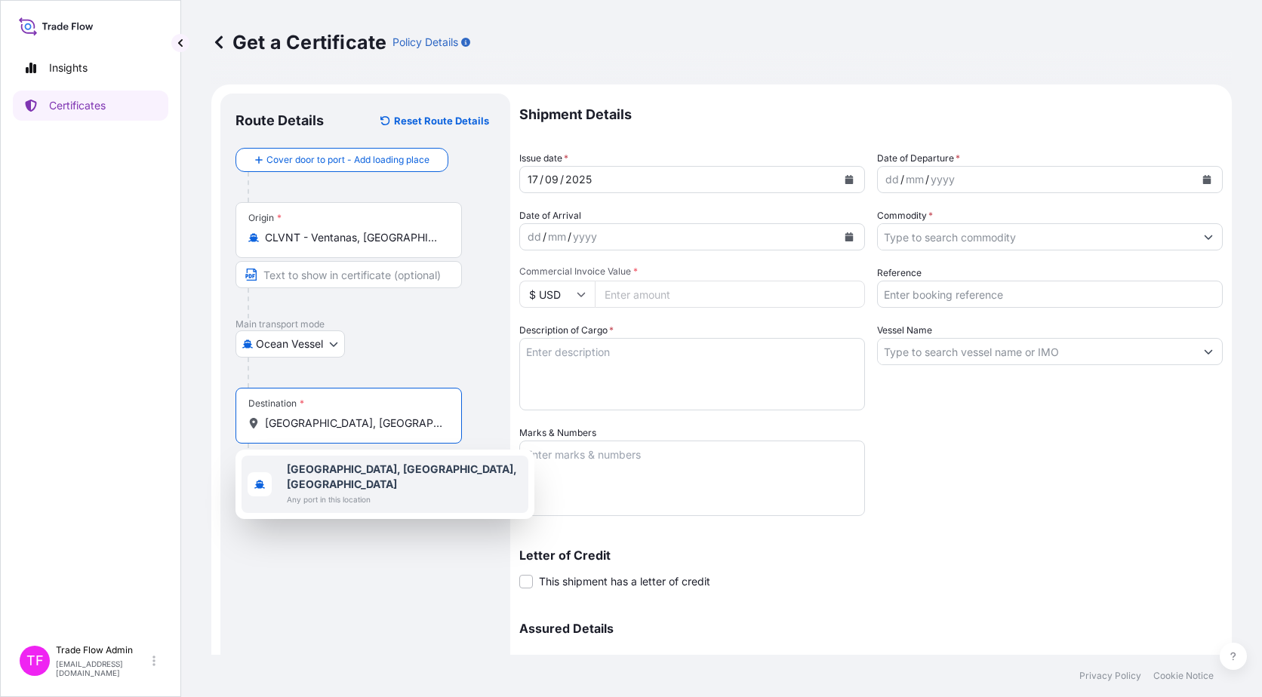
click at [432, 484] on div "Nanjing, Jiangsu, China Any port in this location" at bounding box center [384, 484] width 287 height 57
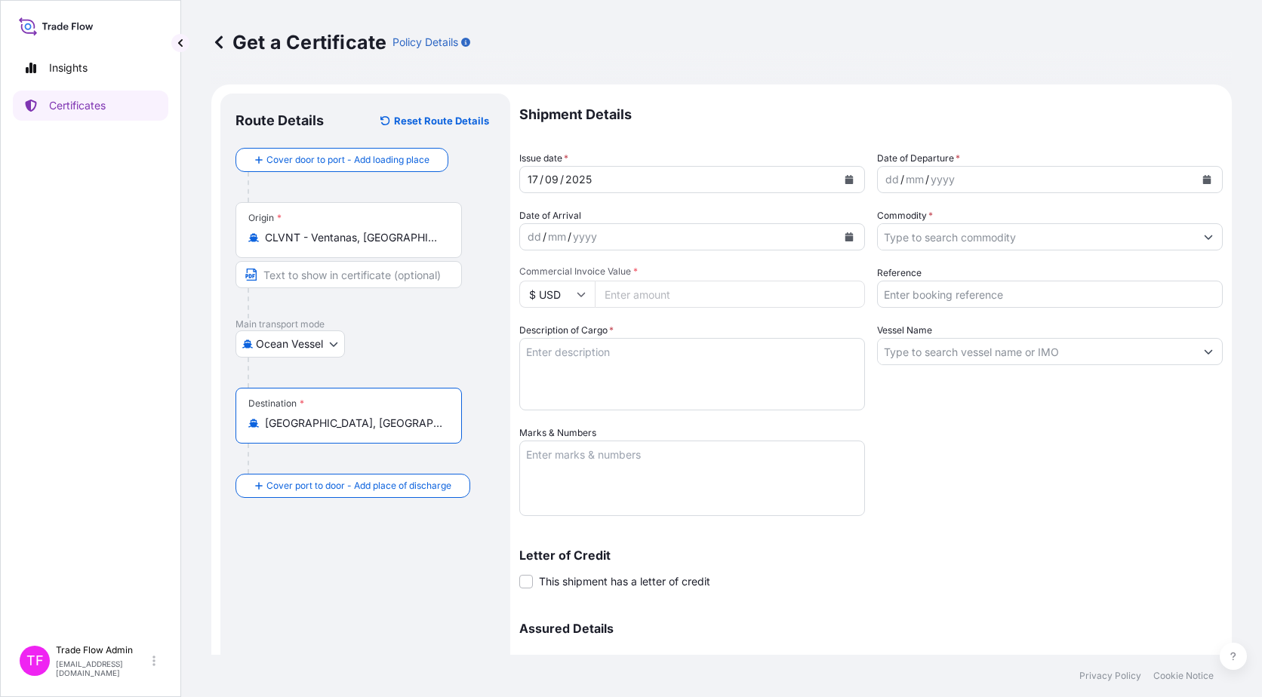
type input "Nanjing, Jiangsu, China"
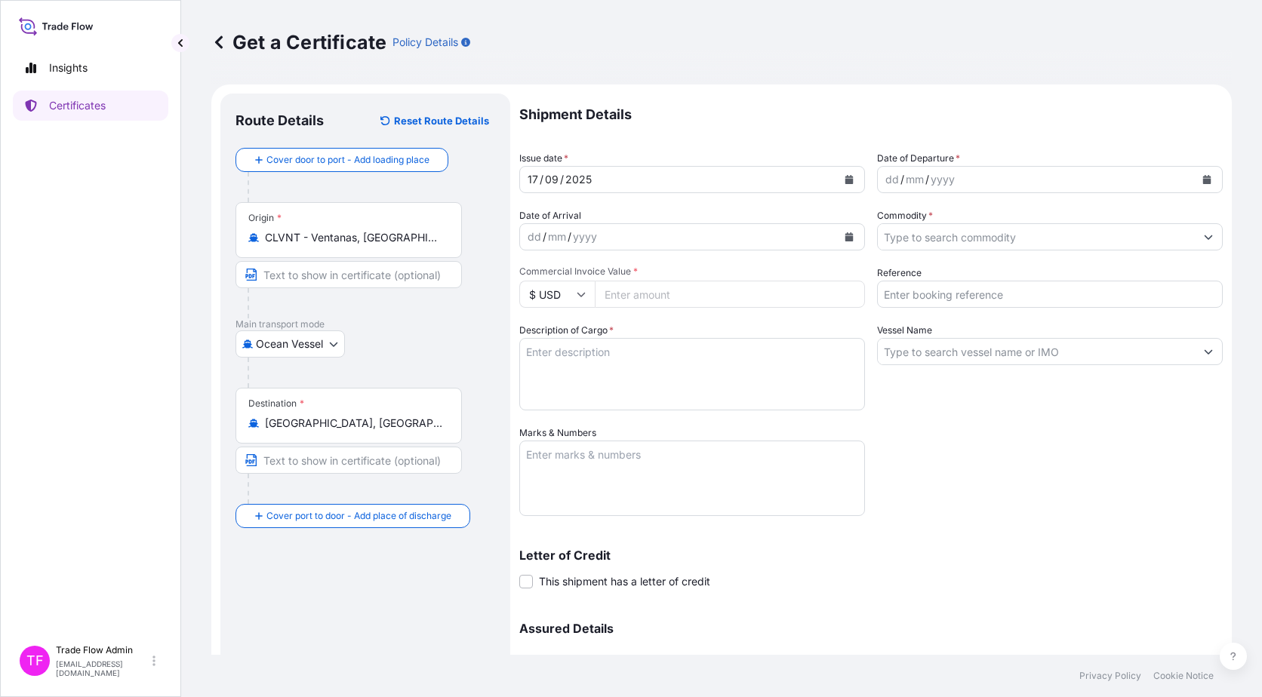
click at [468, 440] on div "Destination * Nanjing, Jiangsu, China" at bounding box center [365, 446] width 260 height 116
click at [847, 179] on icon "Calendar" at bounding box center [848, 179] width 9 height 9
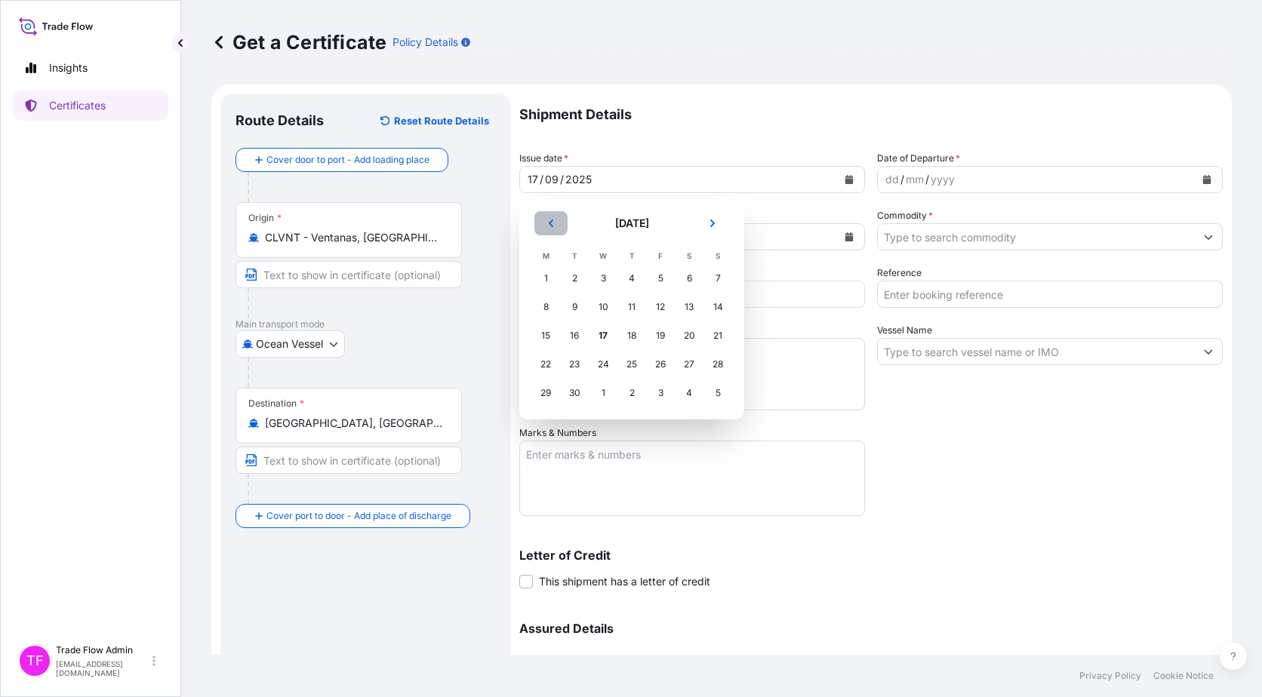
click at [543, 215] on button "Previous" at bounding box center [550, 223] width 33 height 24
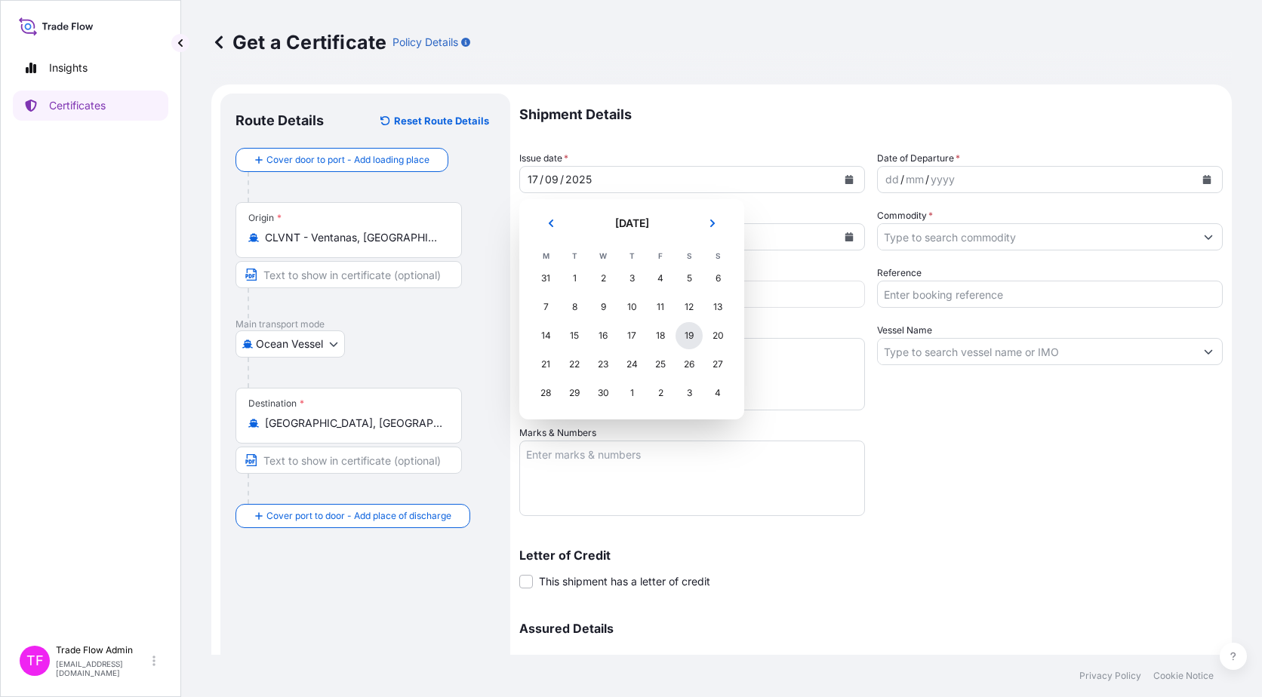
click at [678, 343] on div "19" at bounding box center [688, 335] width 27 height 27
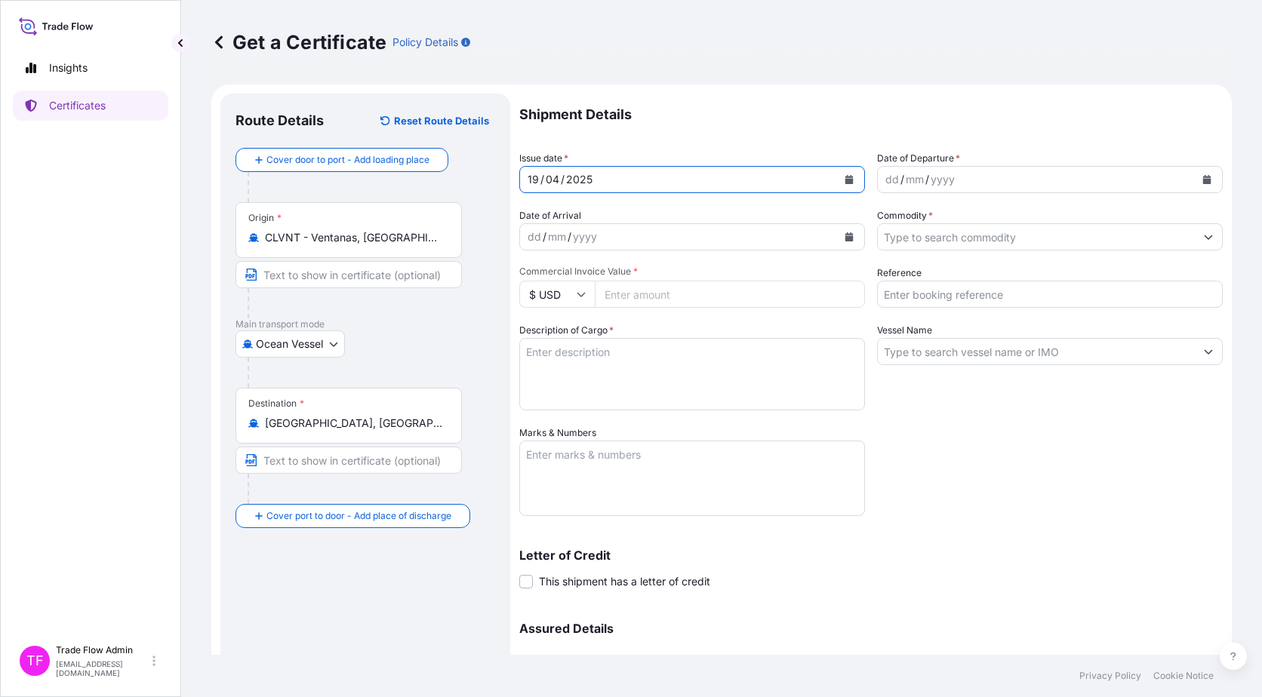
click at [1203, 177] on icon "Calendar" at bounding box center [1207, 179] width 8 height 9
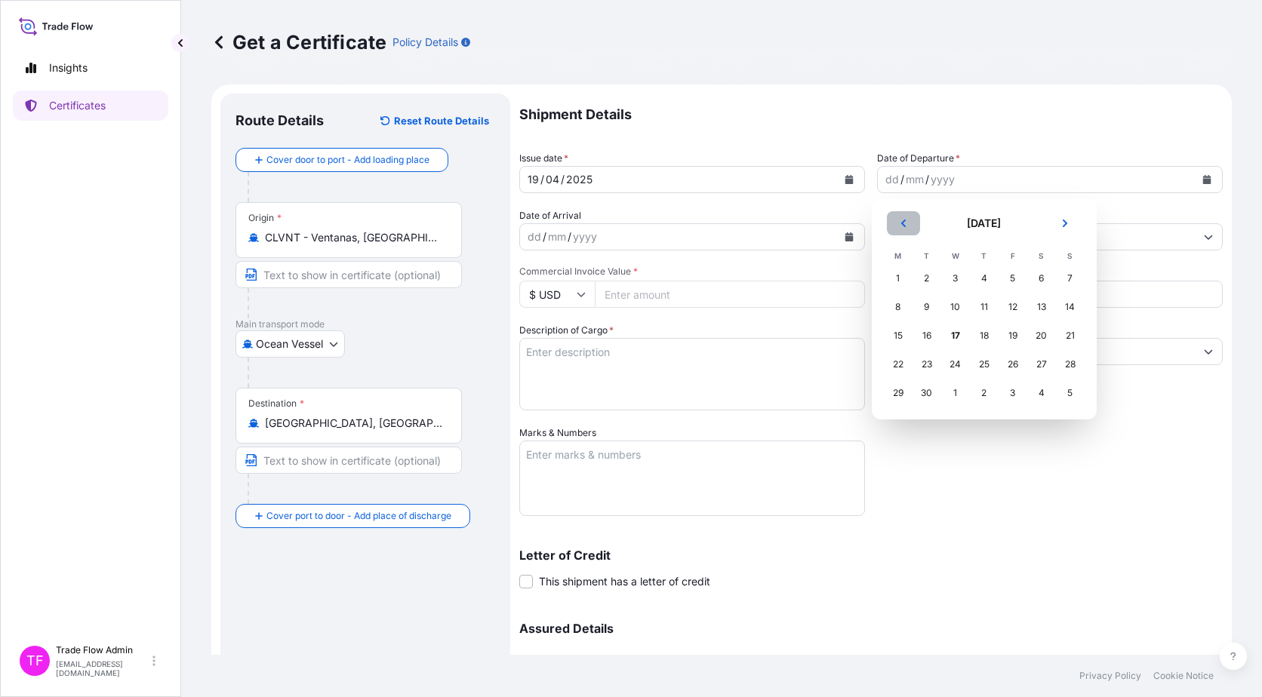
click at [892, 218] on button "Previous" at bounding box center [903, 223] width 33 height 24
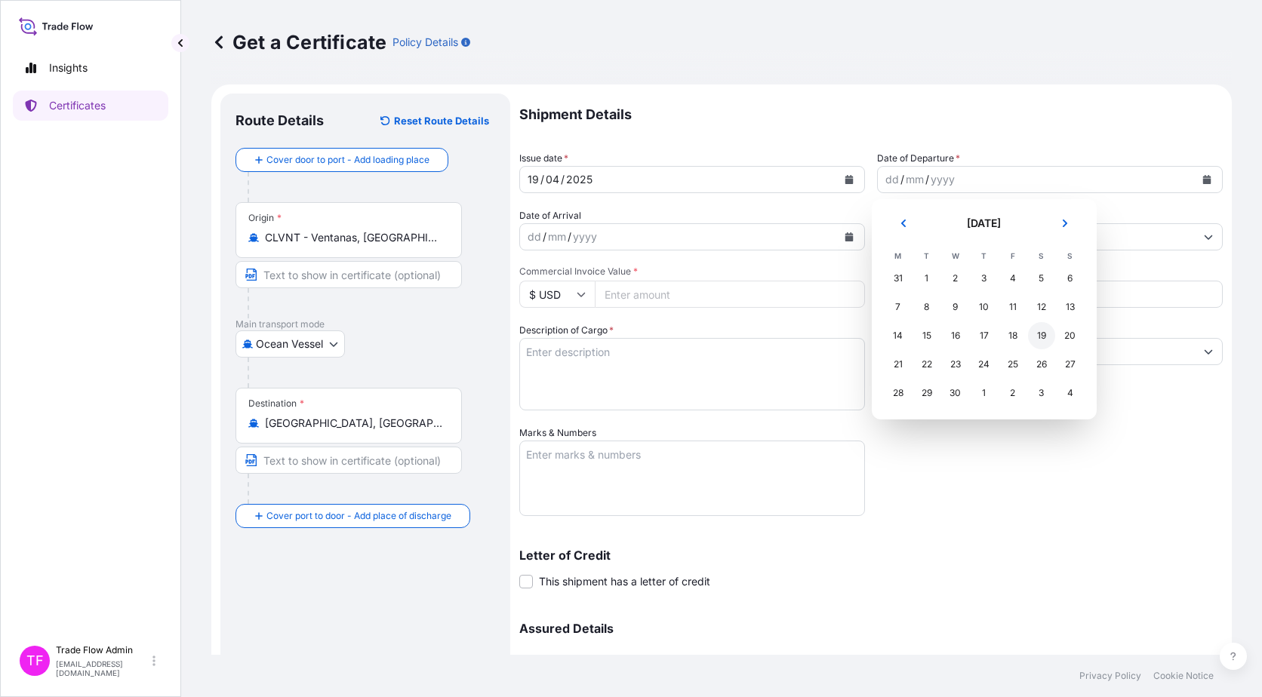
click at [1031, 339] on div "19" at bounding box center [1041, 335] width 27 height 27
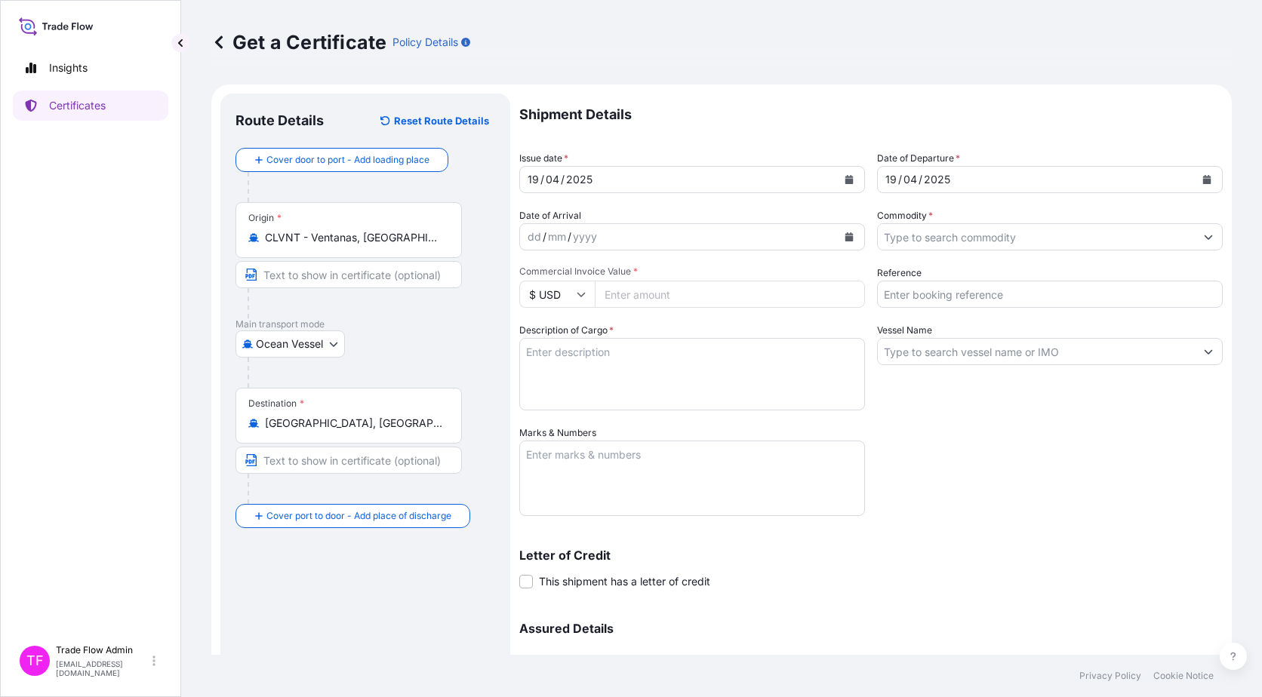
click at [644, 293] on input "Commercial Invoice Value *" at bounding box center [730, 294] width 270 height 27
paste input "19131925.73"
type input "19131925.73"
click at [965, 310] on div "Shipment Details Issue date * 19 / 04 / 2025 Date of Departure * 19 / 04 / 2025…" at bounding box center [870, 425] width 703 height 662
click at [965, 297] on input "Reference" at bounding box center [1050, 294] width 346 height 27
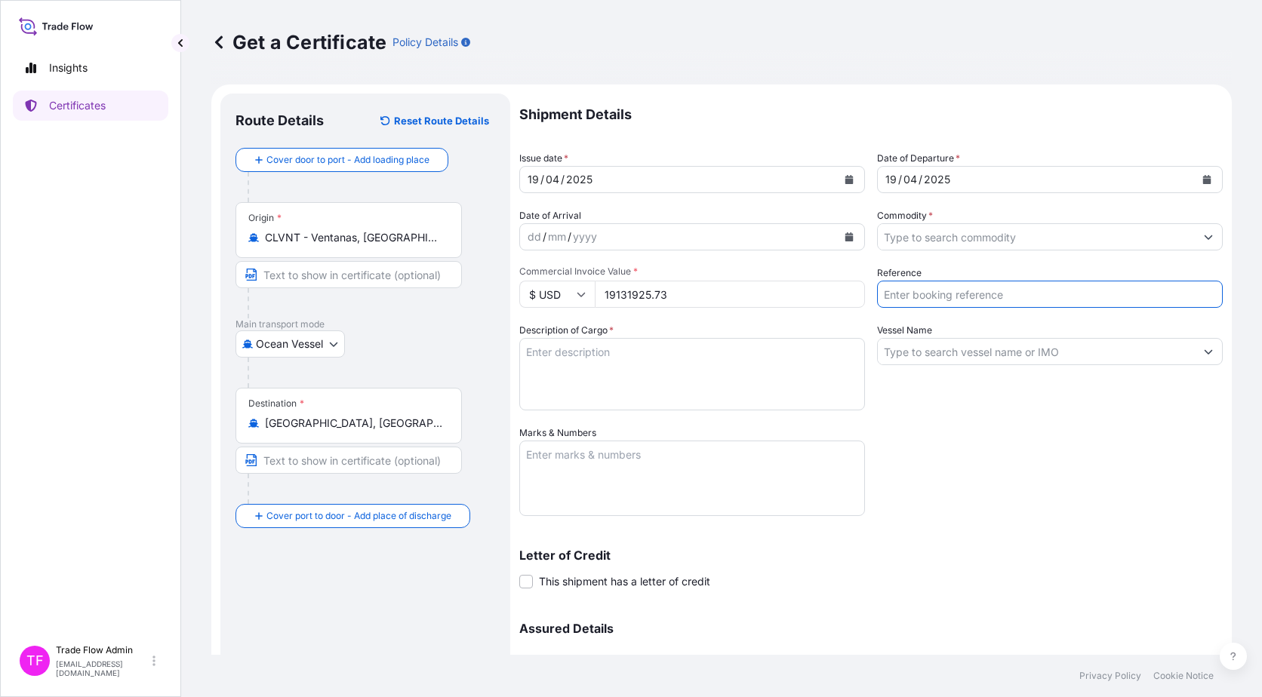
paste input "2025-E90019-4TD"
type input "2025-E90019-4TD"
click at [973, 234] on input "Commodity *" at bounding box center [1036, 236] width 317 height 27
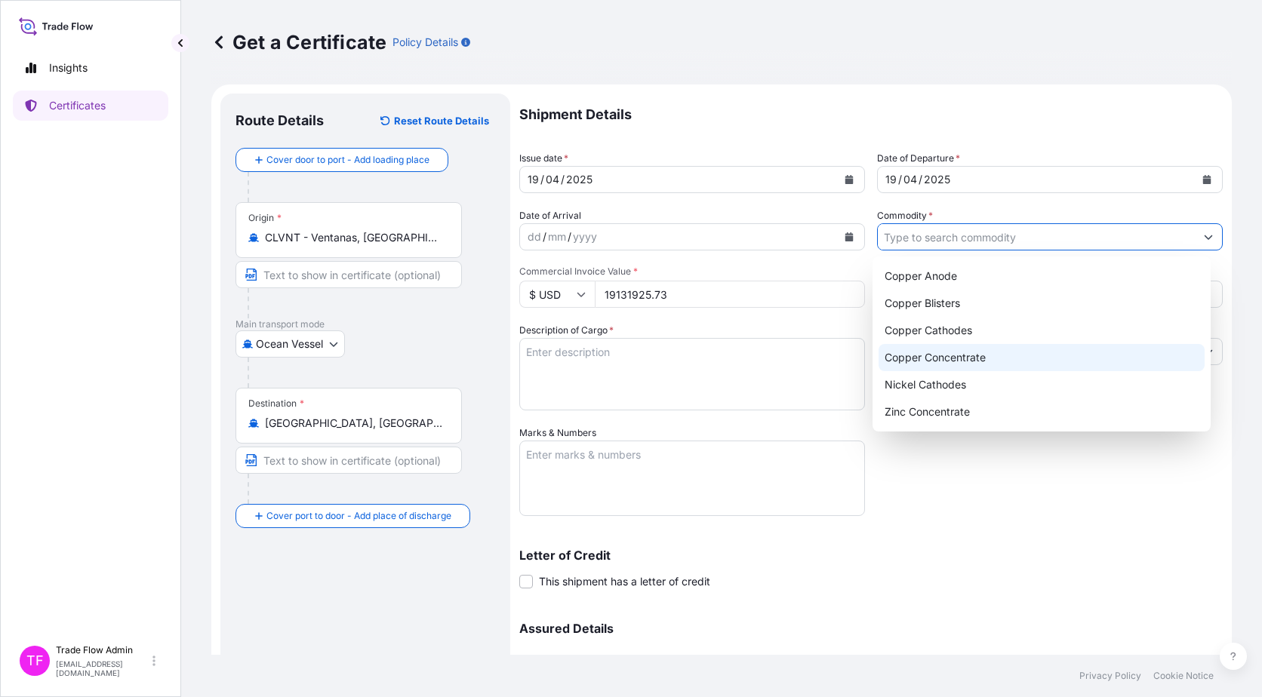
click at [988, 349] on div "Copper Concentrate" at bounding box center [1041, 357] width 327 height 27
type input "Copper Concentrate"
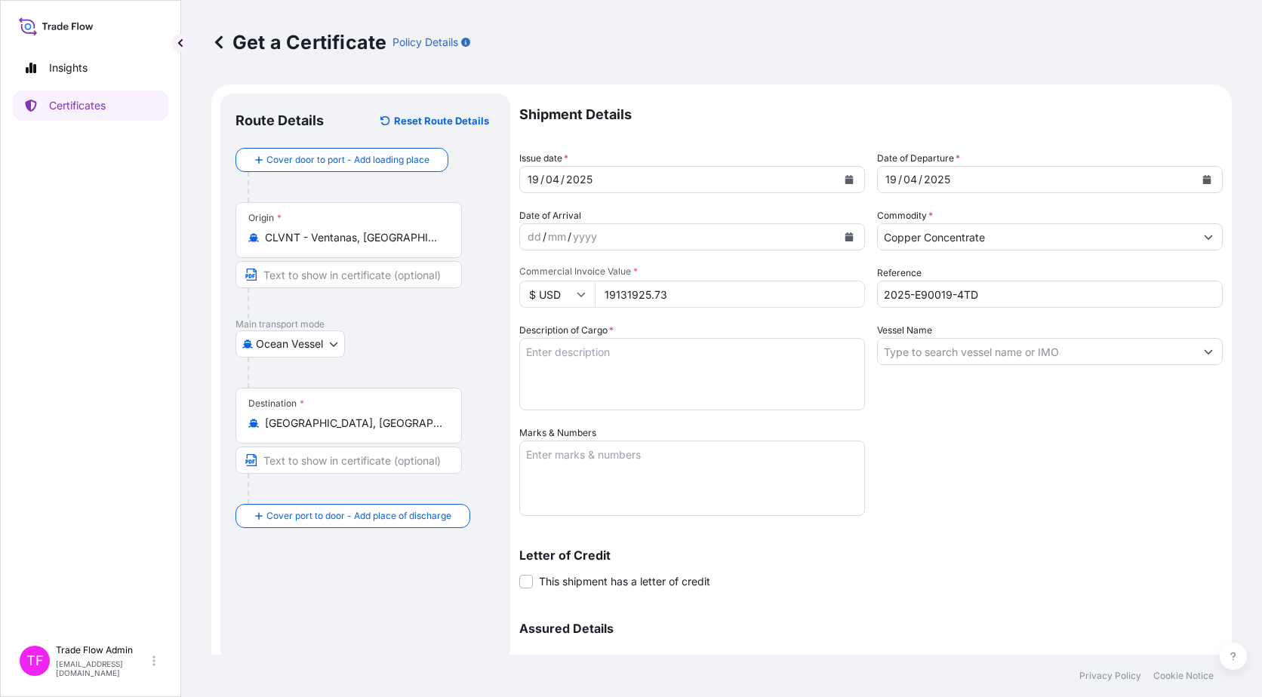
click at [553, 353] on textarea "Description of Cargo *" at bounding box center [692, 374] width 346 height 72
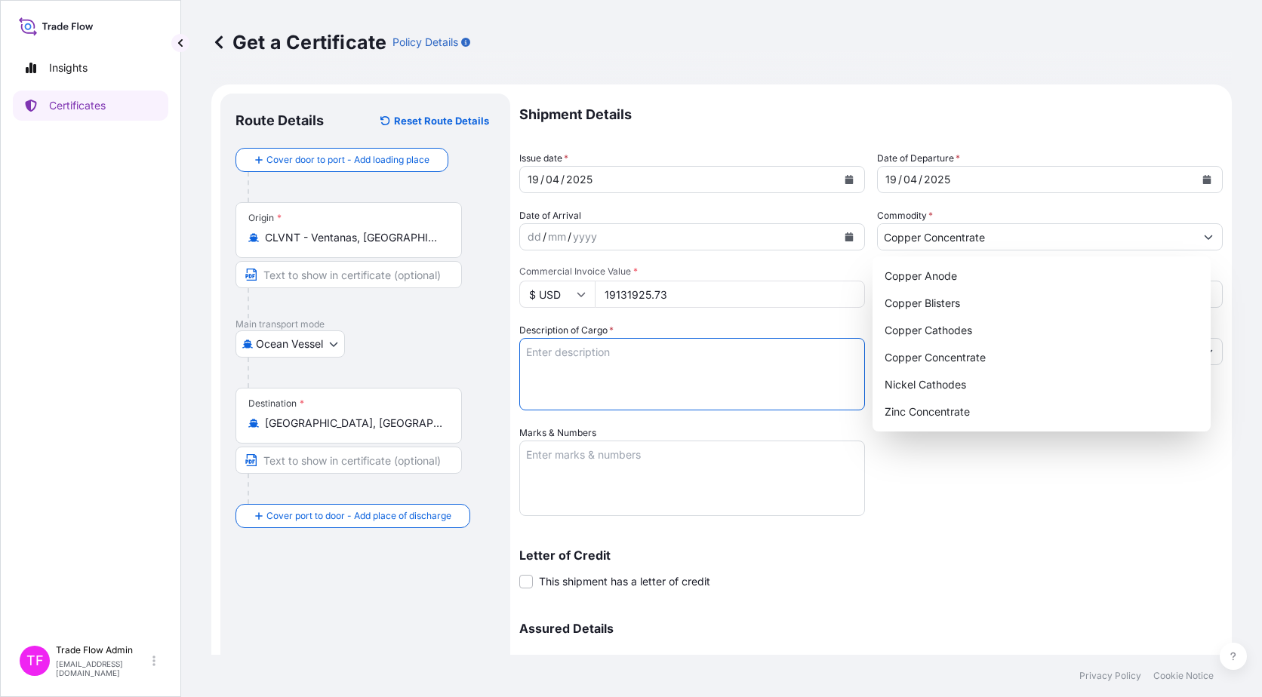
paste textarea "Commodity: EL SOLDADO COPPER CONCENTRATES Quantity: 10551.910 WMT"
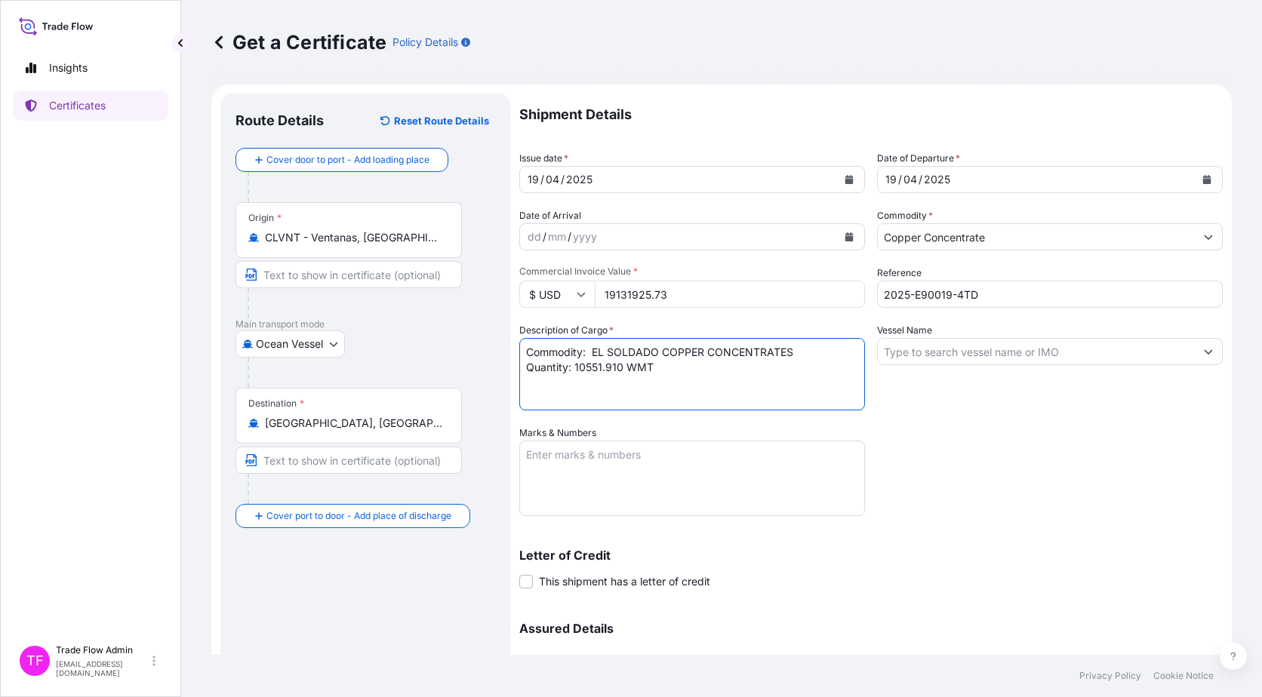
click at [593, 350] on textarea "Commodity: EL SOLDADO COPPER CONCENTRATES Quantity: 10551.910 WMT" at bounding box center [692, 374] width 346 height 72
type textarea "Commodity: EL SOLDADO COPPER CONCENTRATES Quantity: 10551.910 WMT"
click at [954, 352] on input "Vessel Name" at bounding box center [1036, 351] width 317 height 27
paste input "- GLOBAL ANDES"
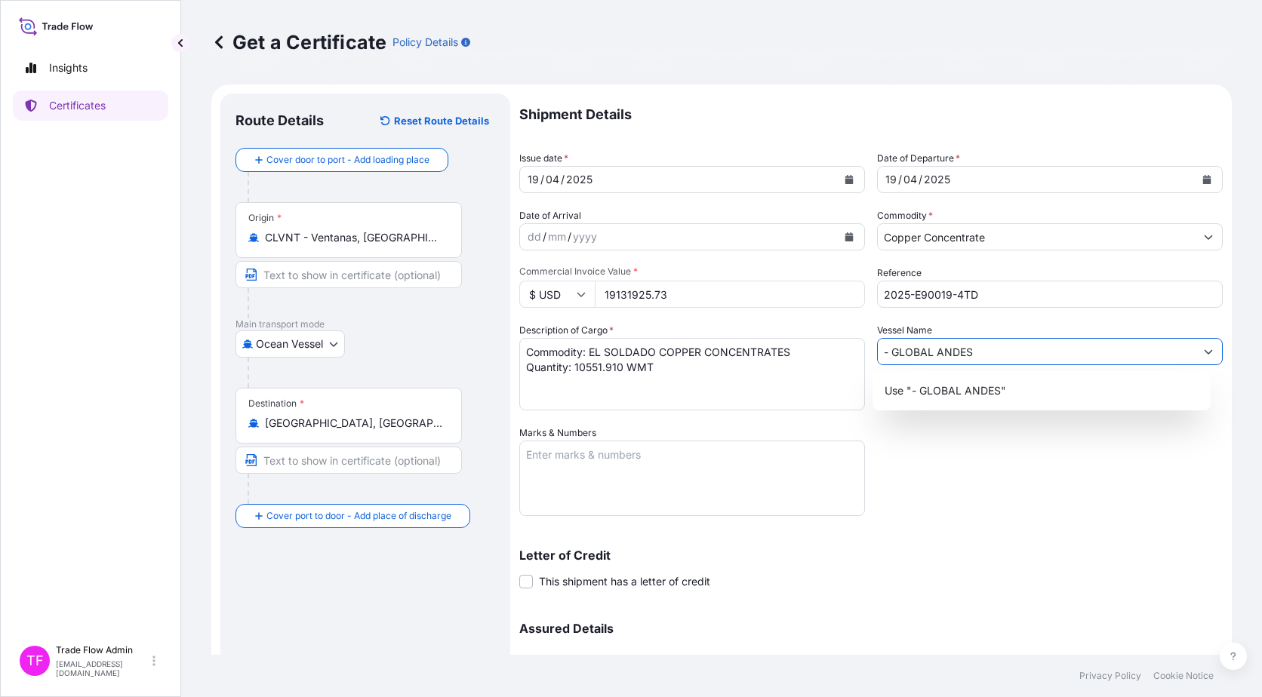
click at [885, 357] on input "- GLOBAL ANDES" at bounding box center [1036, 351] width 317 height 27
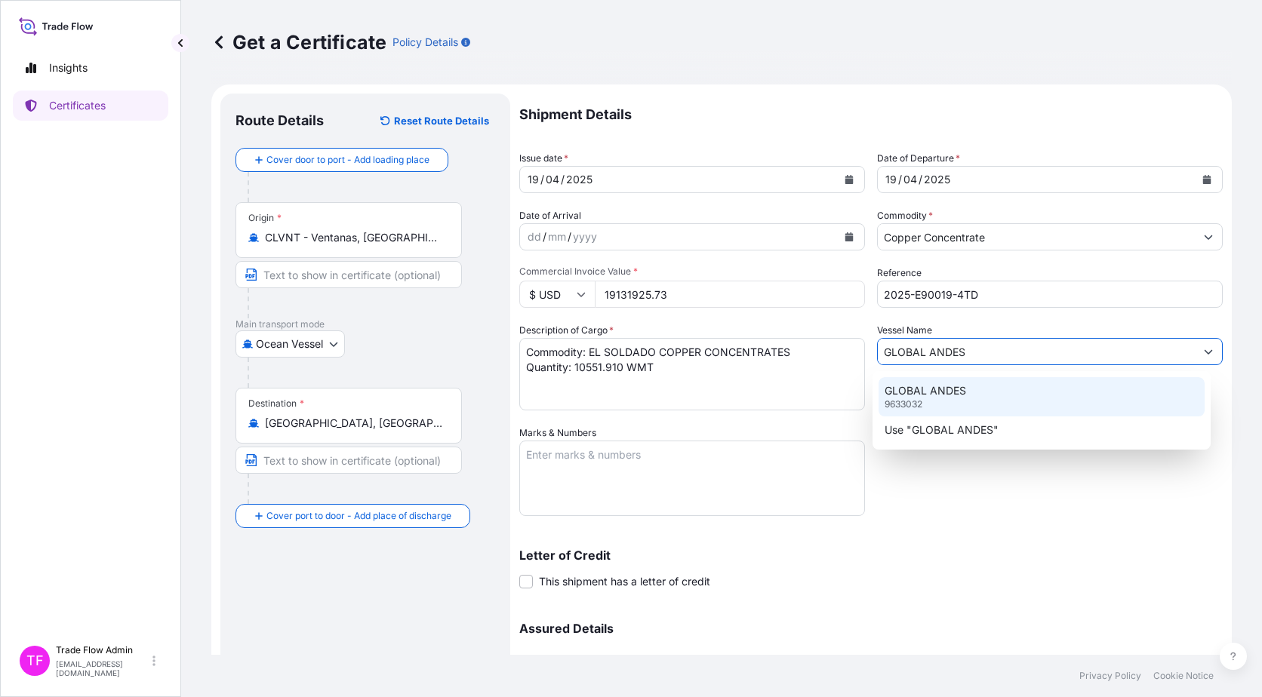
click at [944, 398] on p "GLOBAL ANDES" at bounding box center [924, 390] width 81 height 15
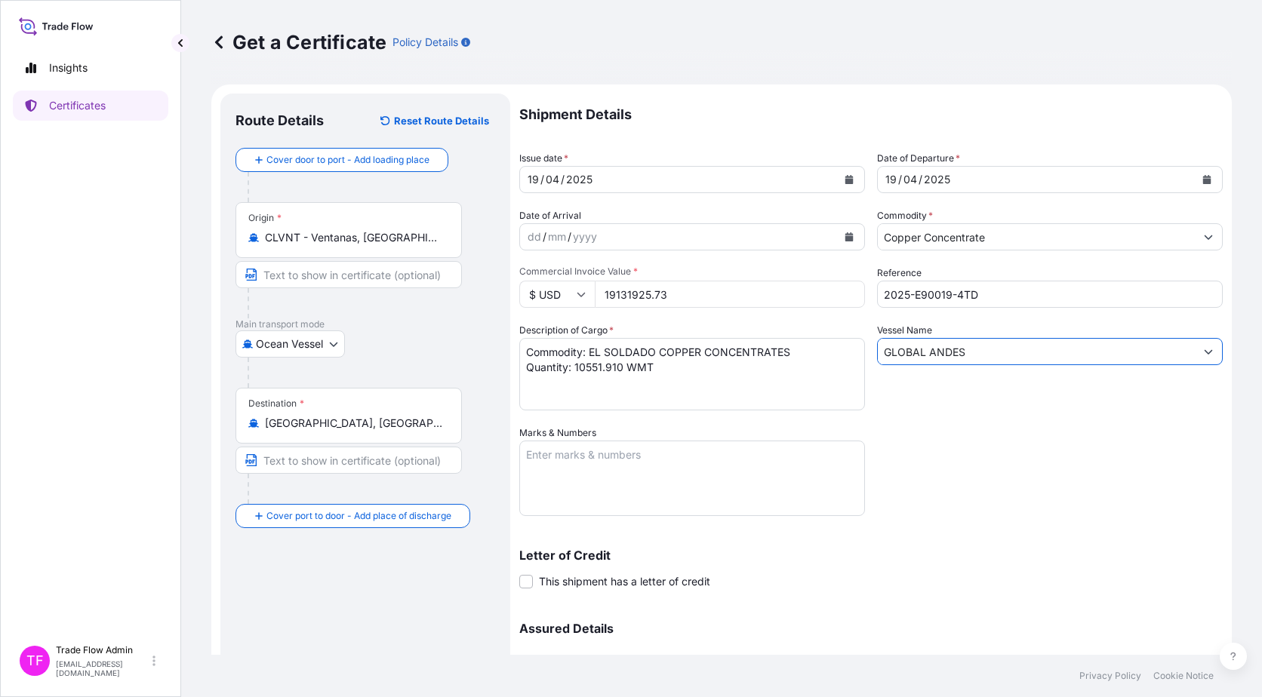
type input "GLOBAL ANDES"
click at [569, 490] on textarea "Marks & Numbers" at bounding box center [692, 478] width 346 height 75
paste textarea "B/L NO. NYKQTV16/25"
type textarea "B/L NO. NYKQTV16/25"
click at [532, 583] on span at bounding box center [526, 582] width 14 height 14
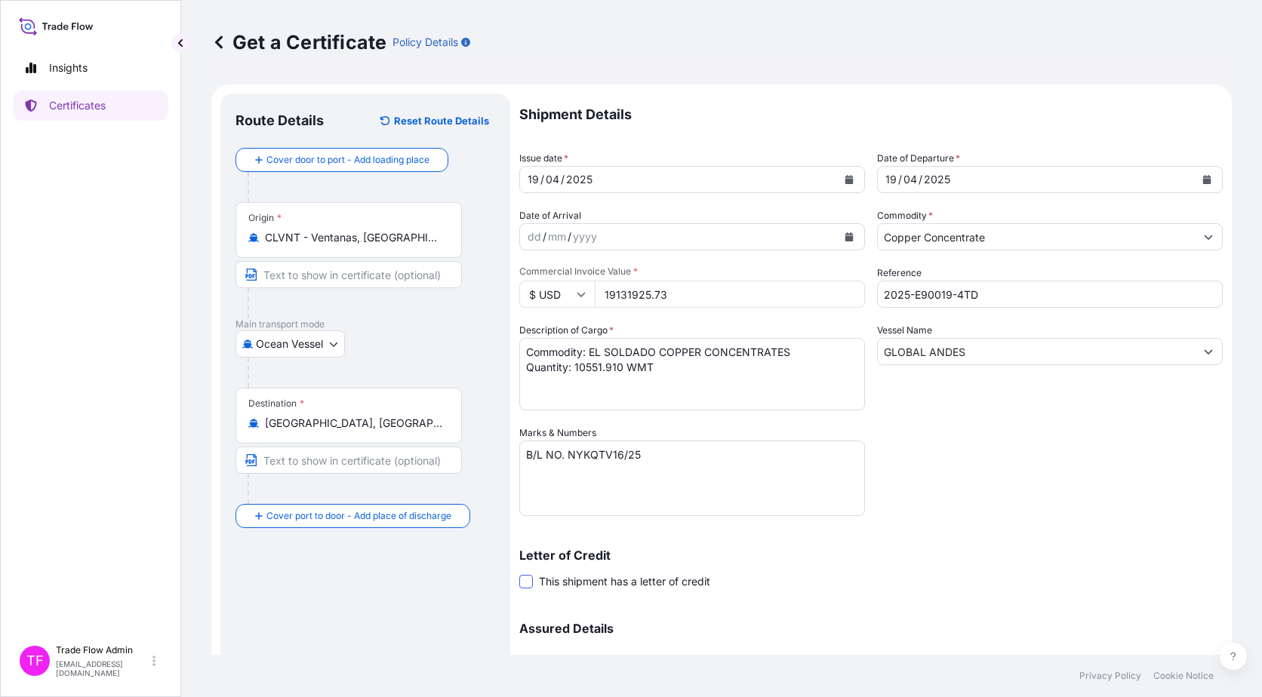
click at [519, 573] on input "This shipment has a letter of credit" at bounding box center [519, 573] width 0 height 0
click at [885, 564] on div "Letter of Credit This shipment has a letter of credit Letter of credit * Letter…" at bounding box center [870, 626] width 703 height 155
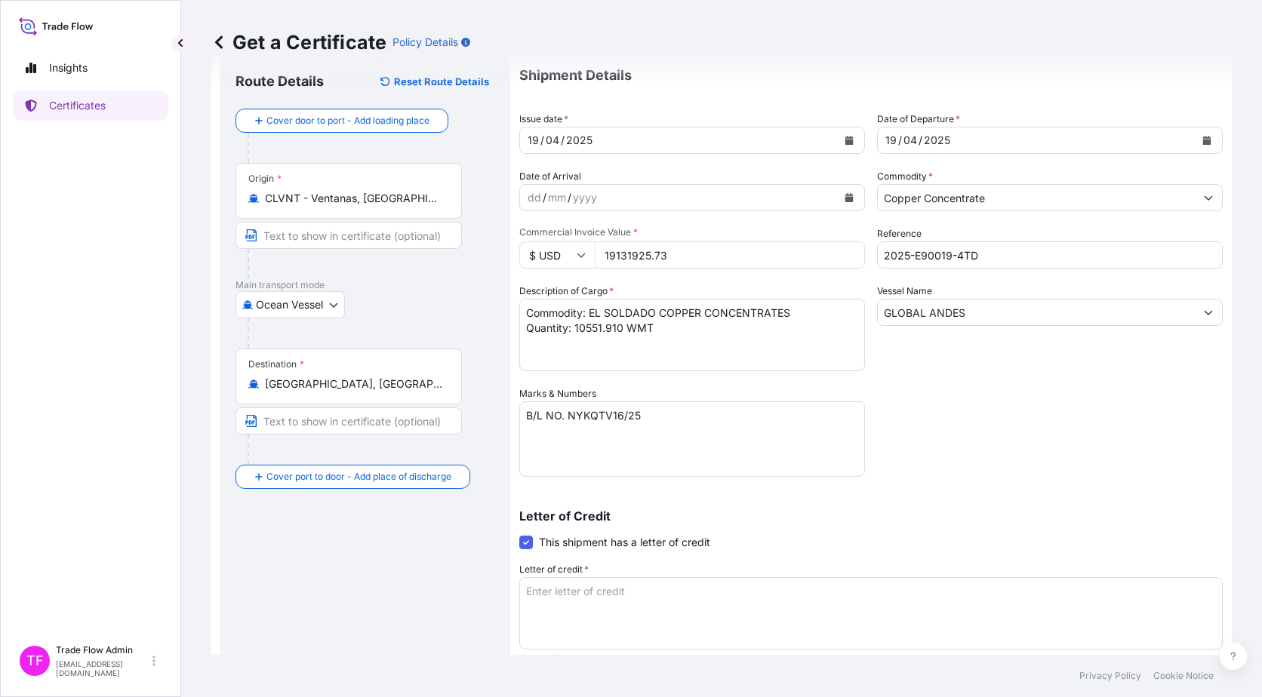
scroll to position [40, 0]
click at [653, 613] on textarea "Letter of credit *" at bounding box center [870, 612] width 703 height 72
paste textarea "INSURANCE POLICY OR CERTIFICATE IN DUPLICATE, BLANK ENDORSED, INDICATING THAT C…"
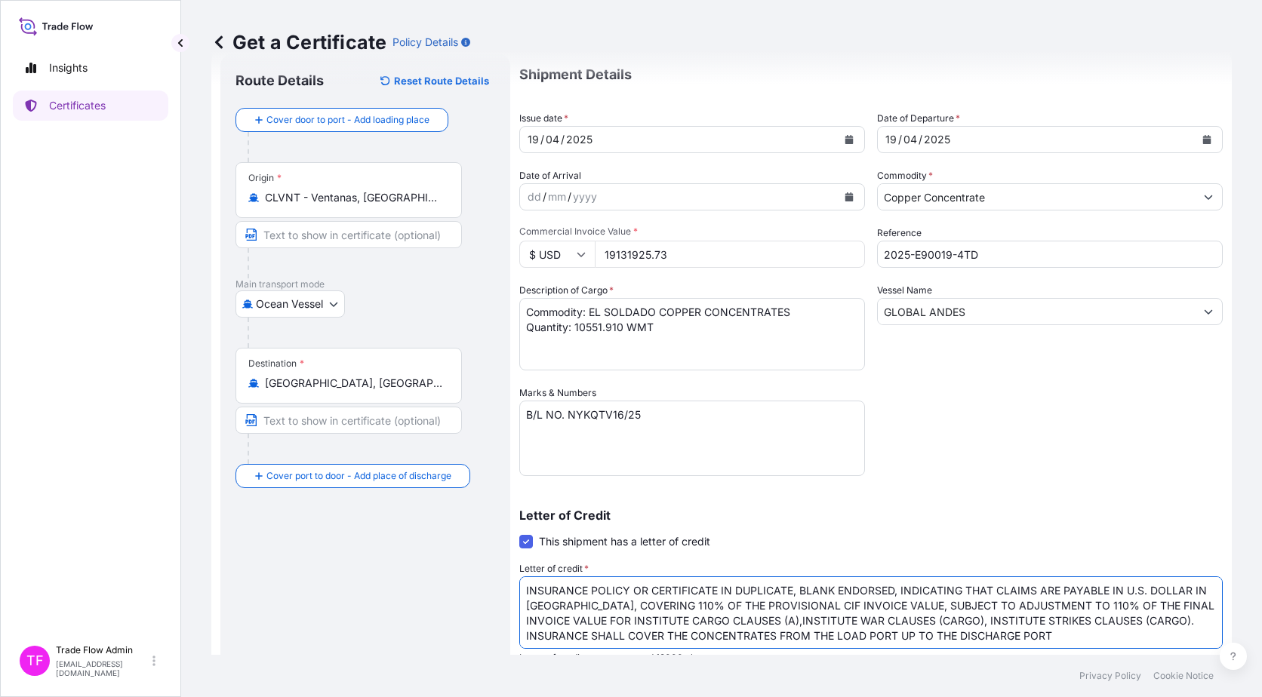
scroll to position [2, 0]
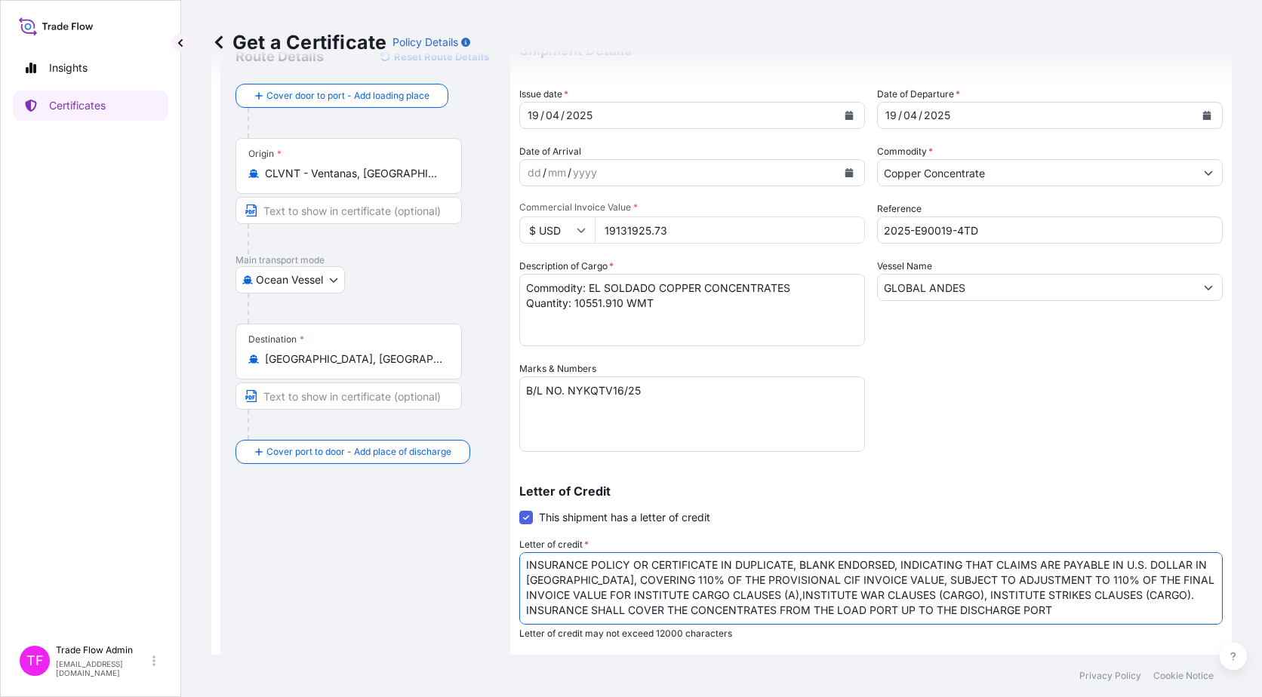
type textarea "INSURANCE POLICY OR CERTIFICATE IN DUPLICATE, BLANK ENDORSED, INDICATING THAT C…"
click at [428, 584] on div "Route Details Reset Route Details Cover door to port - Add loading place Place …" at bounding box center [365, 439] width 260 height 788
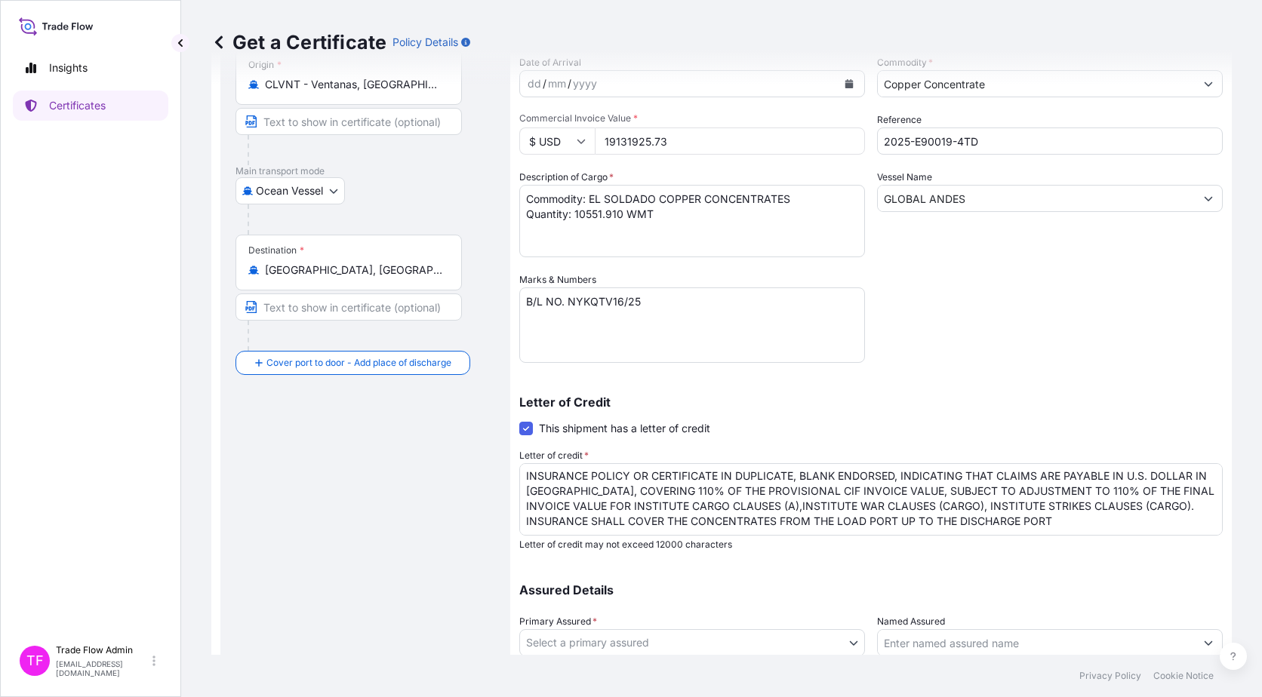
scroll to position [154, 0]
click at [632, 641] on body "Insights Certificates TF Trade Flow Admin trade.flow+citic@wtwco.com Get a Cert…" at bounding box center [631, 348] width 1262 height 697
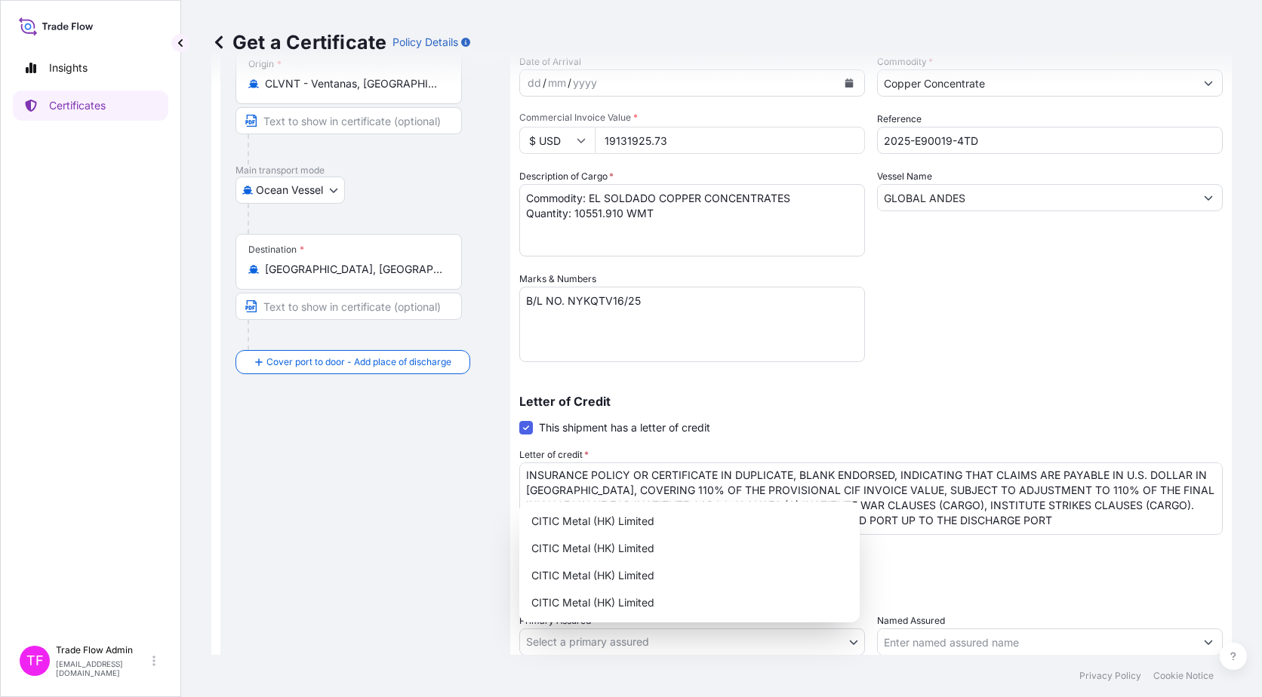
click at [631, 634] on body "Insights Certificates TF Trade Flow Admin trade.flow+citic@wtwco.com Get a Cert…" at bounding box center [631, 348] width 1262 height 697
click at [635, 529] on div "CITIC Metal (HK) Limited" at bounding box center [689, 521] width 328 height 27
select select "31478"
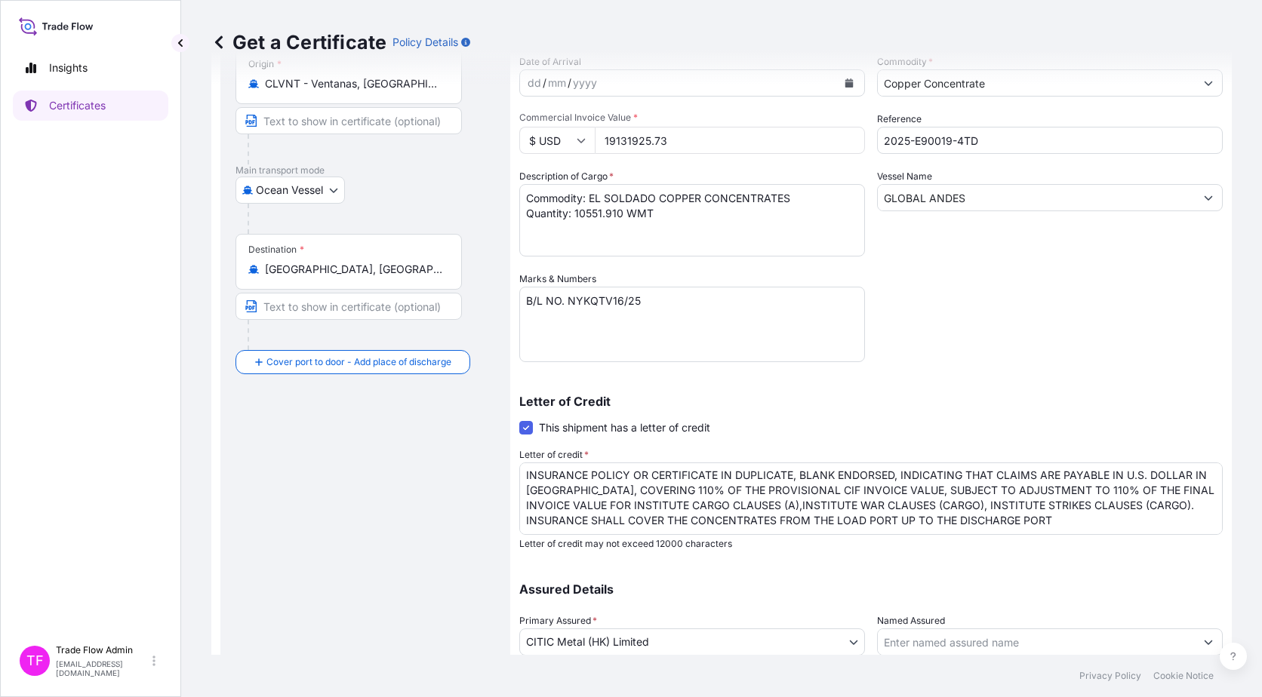
click at [508, 610] on div "Route Details Reset Route Details Cover door to port - Add loading place Place …" at bounding box center [365, 349] width 290 height 819
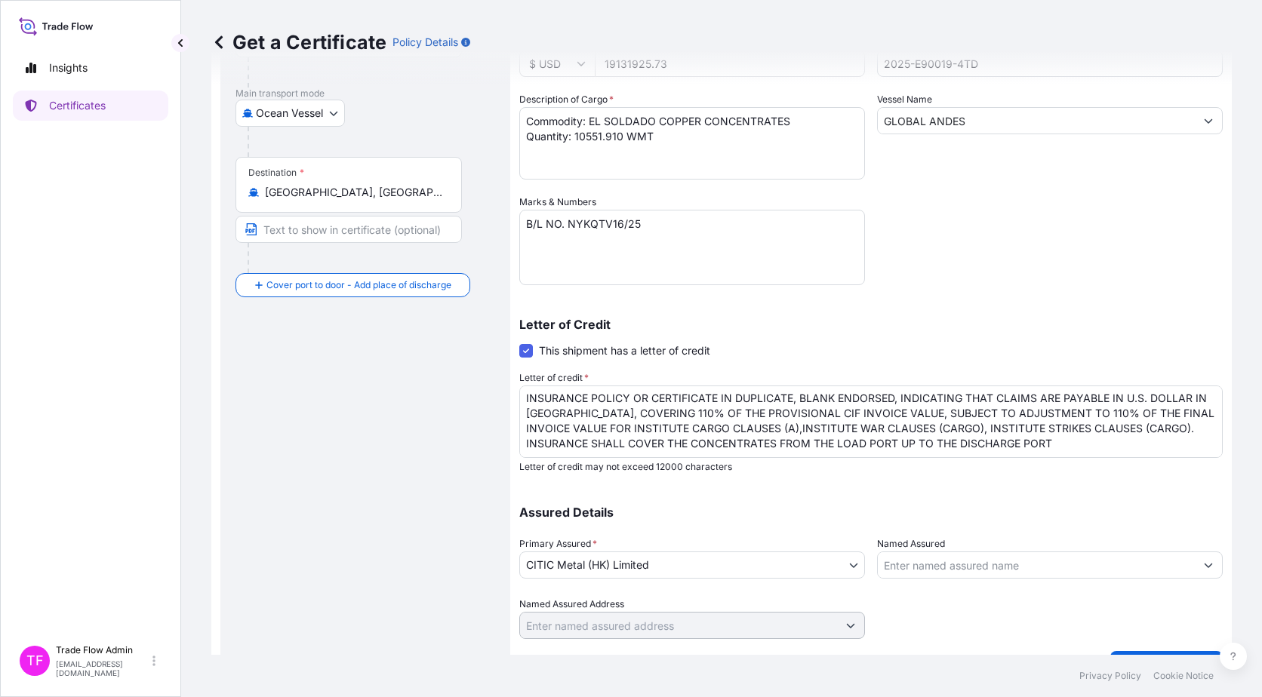
scroll to position [266, 0]
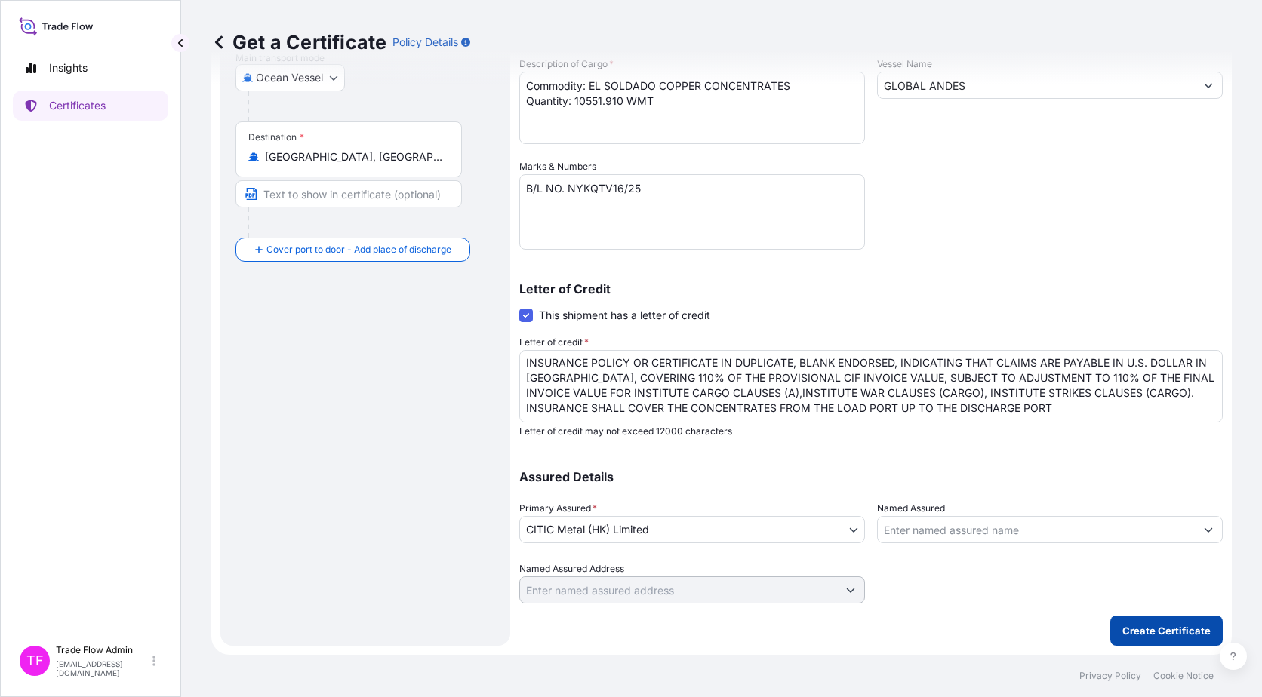
click at [1130, 632] on p "Create Certificate" at bounding box center [1166, 630] width 88 height 15
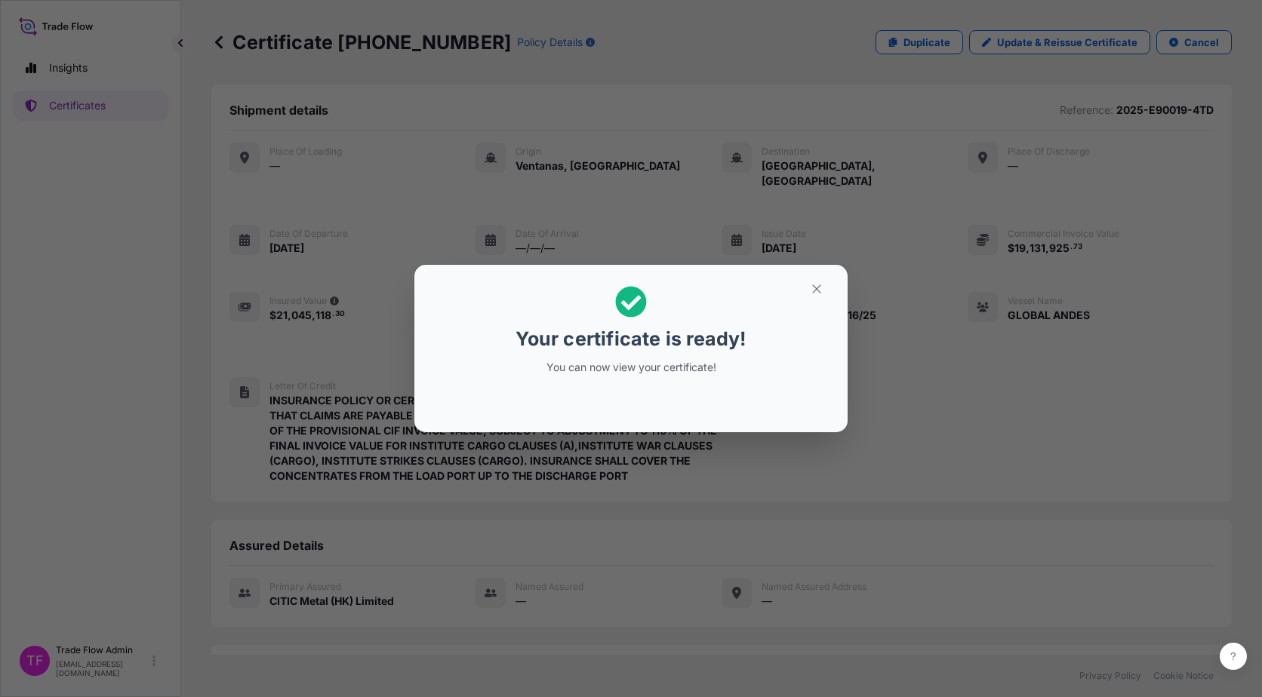
click at [822, 281] on button "button" at bounding box center [817, 289] width 38 height 24
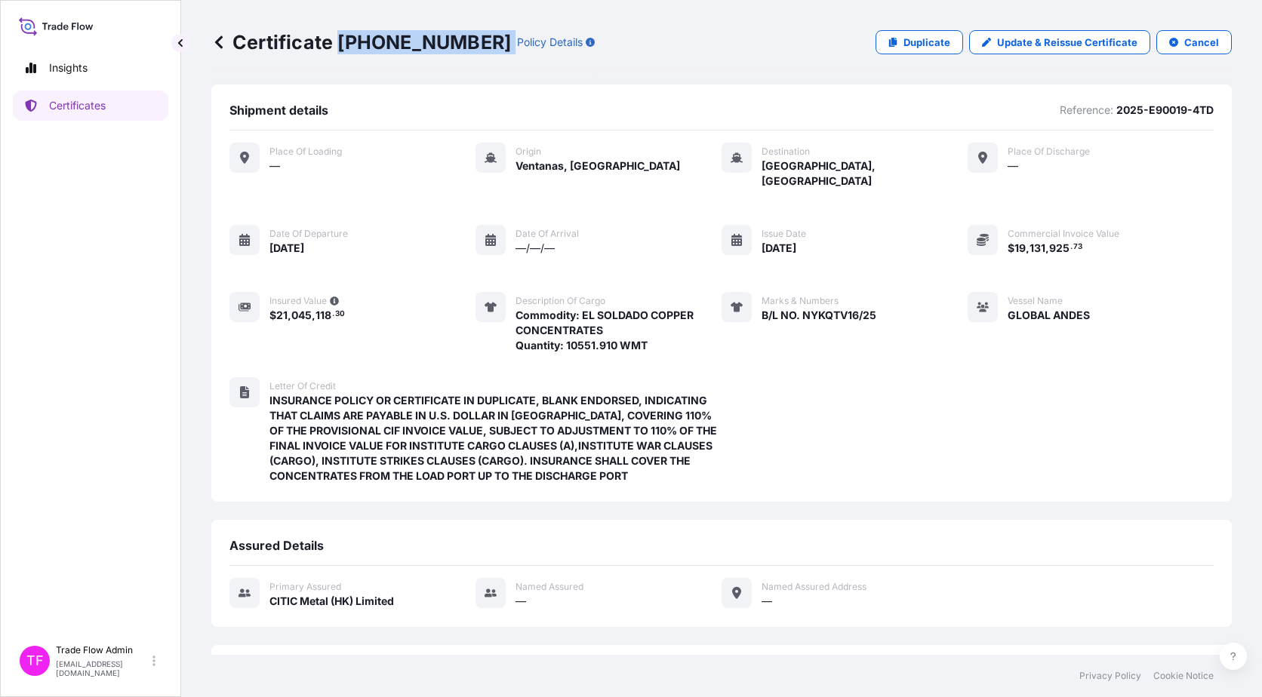
drag, startPoint x: 335, startPoint y: 40, endPoint x: 450, endPoint y: 52, distance: 115.3
click at [450, 52] on div "Certificate 31478-60-1 Policy Details" at bounding box center [402, 42] width 383 height 24
copy p "[PHONE_NUMBER]"
click at [95, 103] on p "Certificates" at bounding box center [77, 105] width 57 height 15
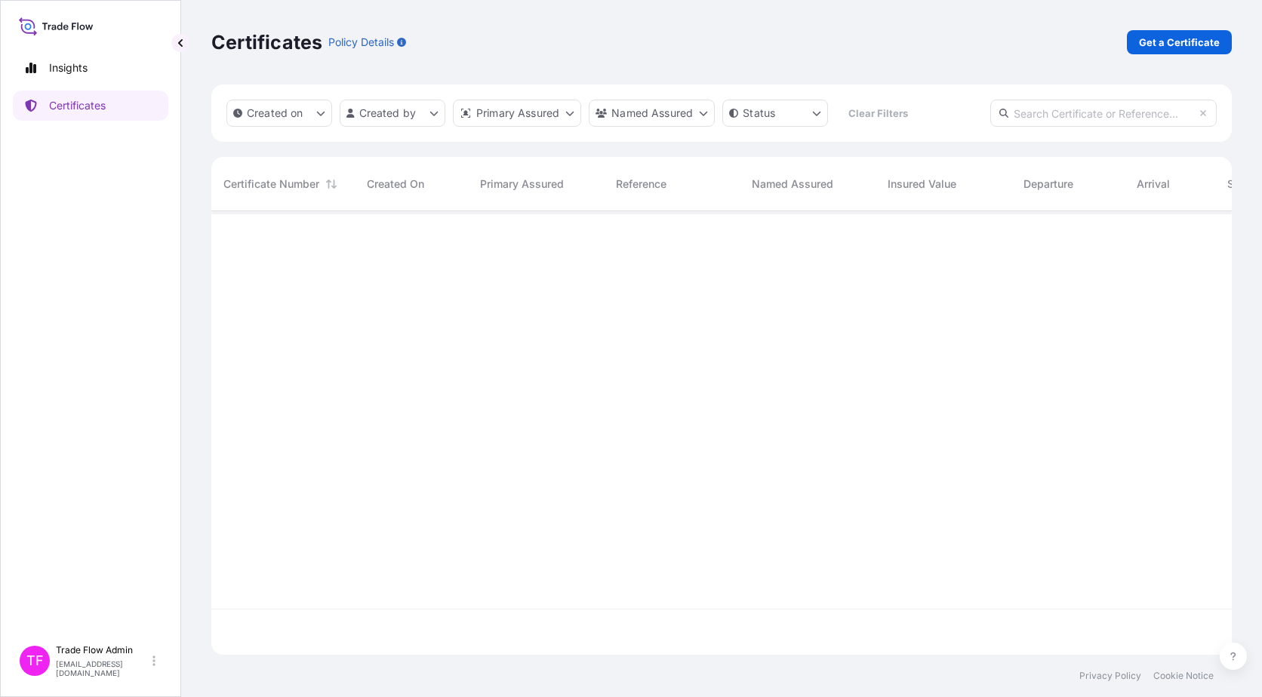
scroll to position [441, 1009]
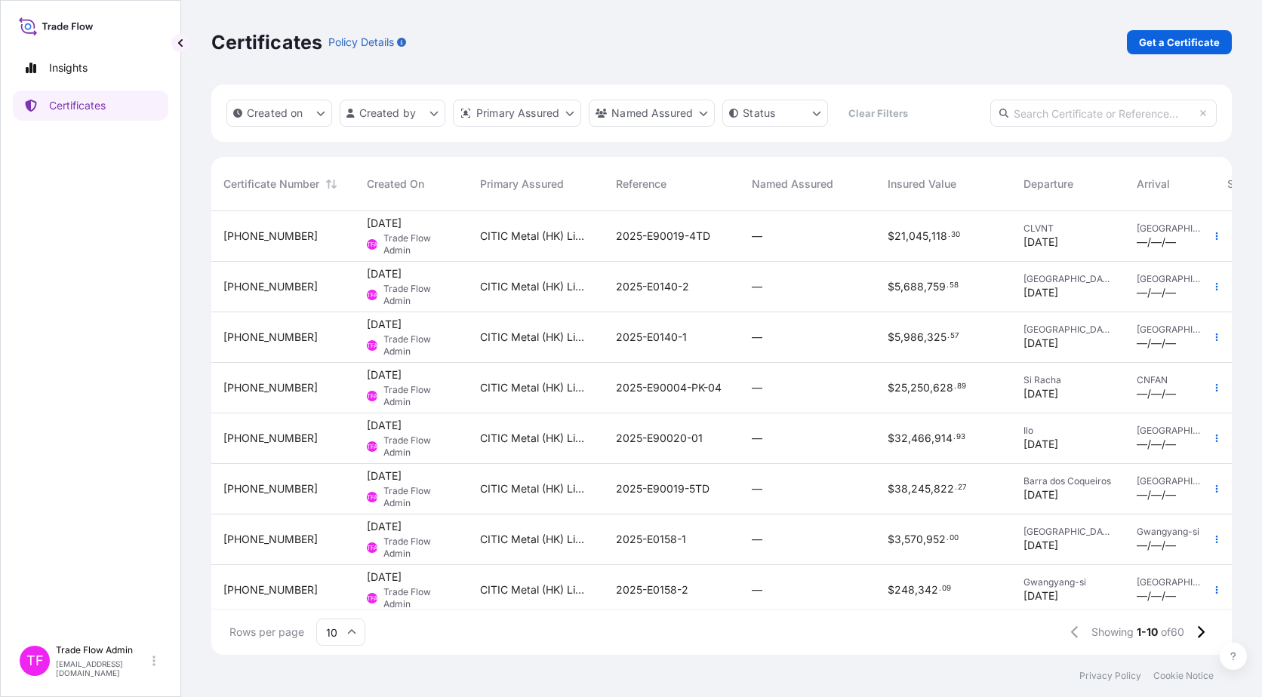
click at [1117, 112] on input "text" at bounding box center [1103, 113] width 226 height 27
paste input "31478-22-1"
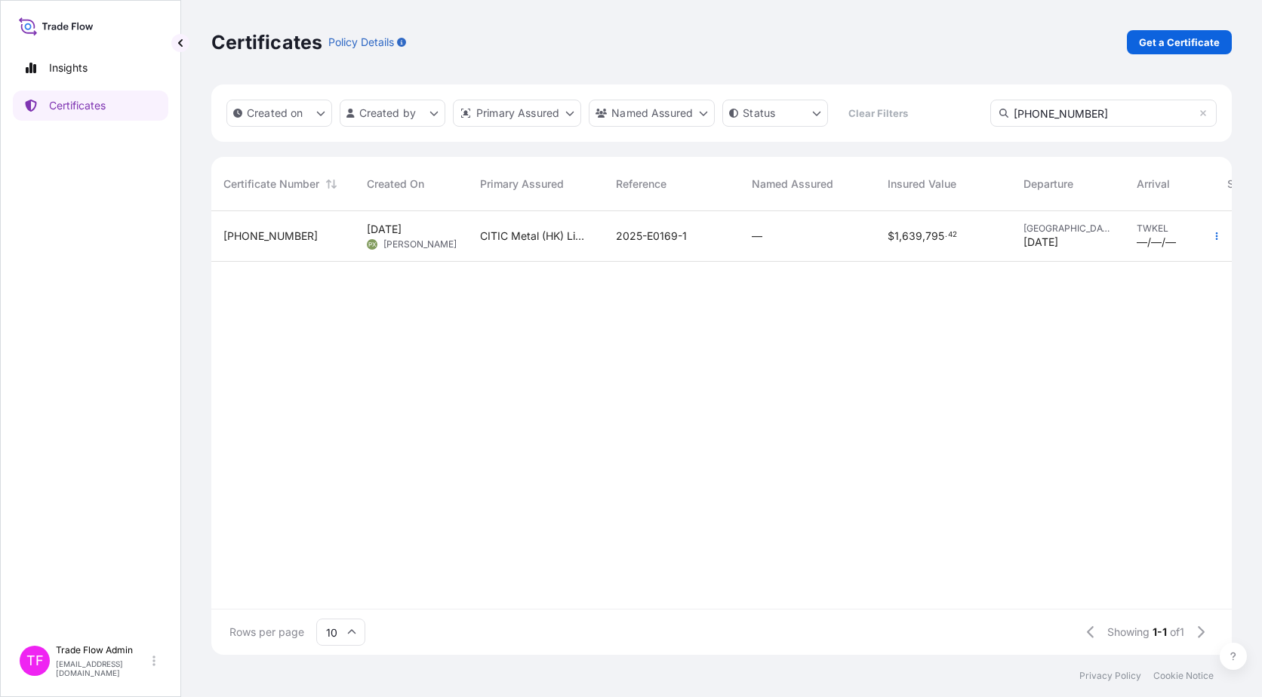
type input "31478-22-1"
click at [850, 221] on div "—" at bounding box center [807, 236] width 136 height 51
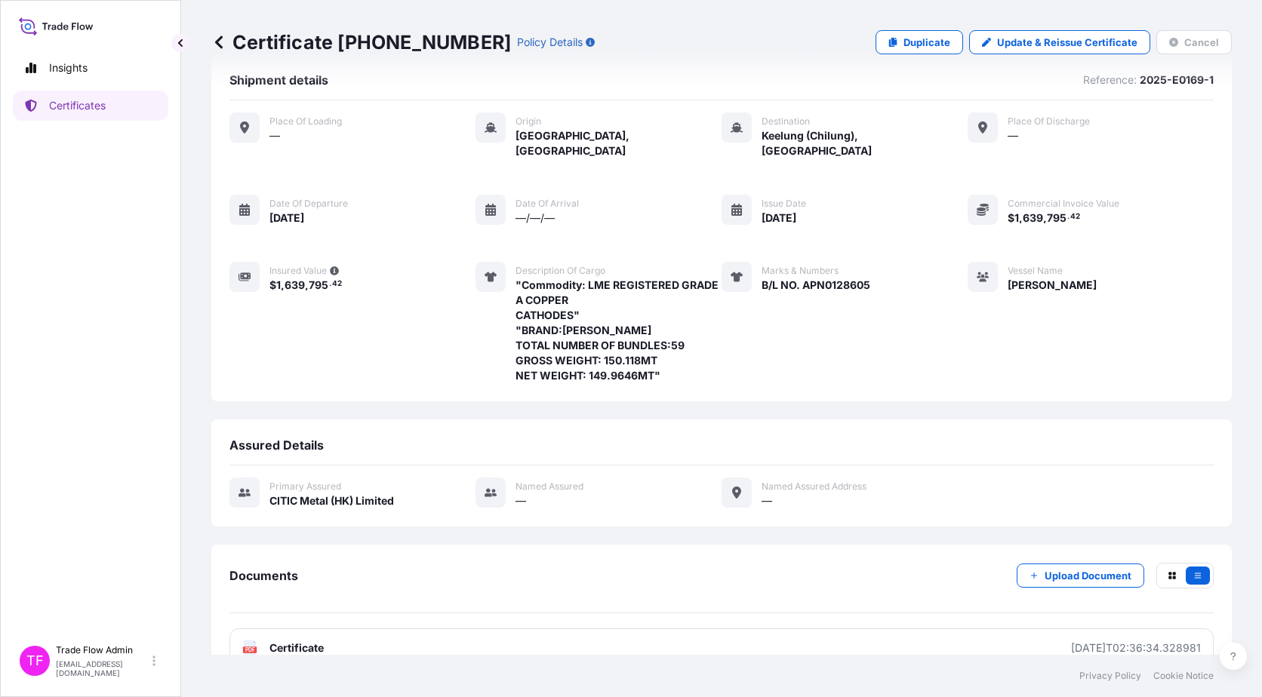
scroll to position [46, 0]
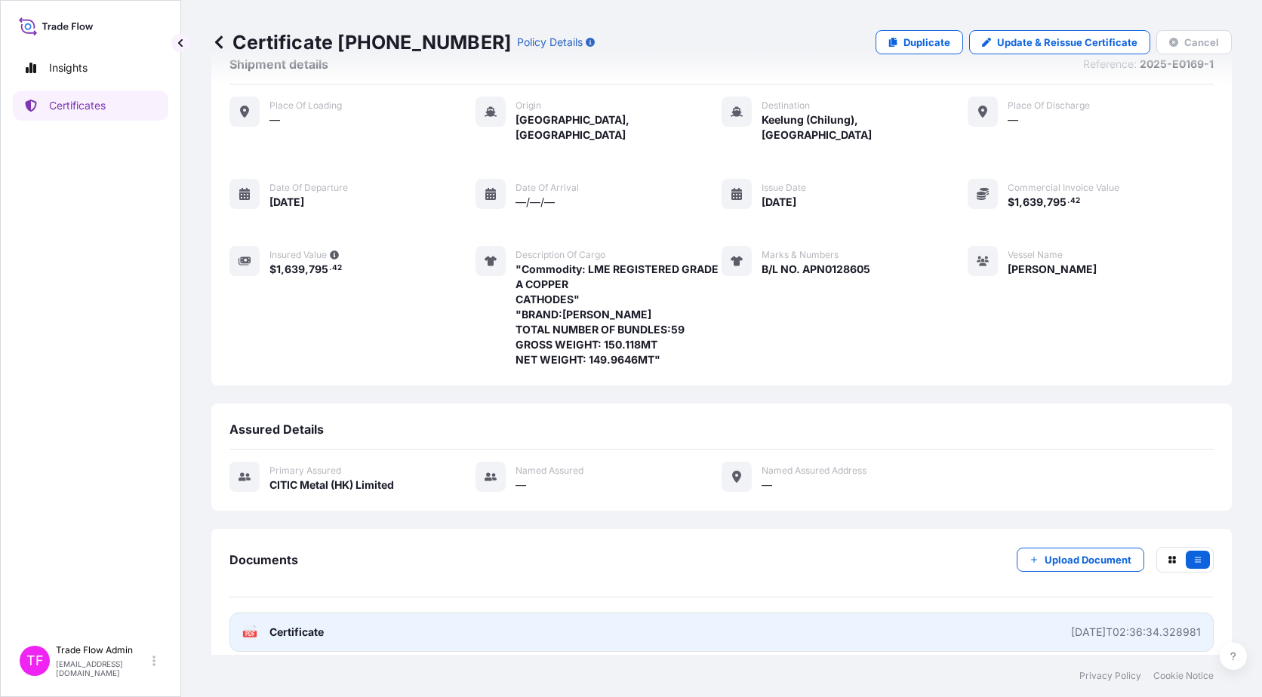
click at [340, 616] on link "PDF Certificate 2025-08-06T02:36:34.328981" at bounding box center [721, 632] width 984 height 39
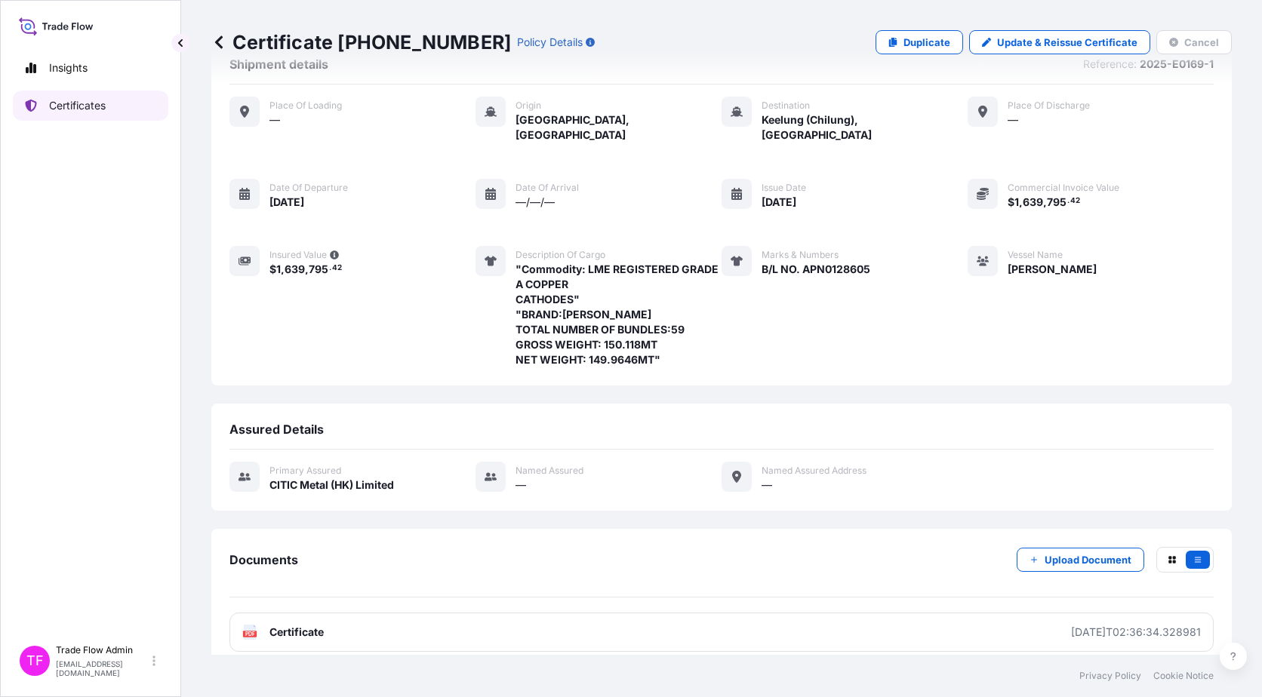
click at [128, 104] on link "Certificates" at bounding box center [90, 106] width 155 height 30
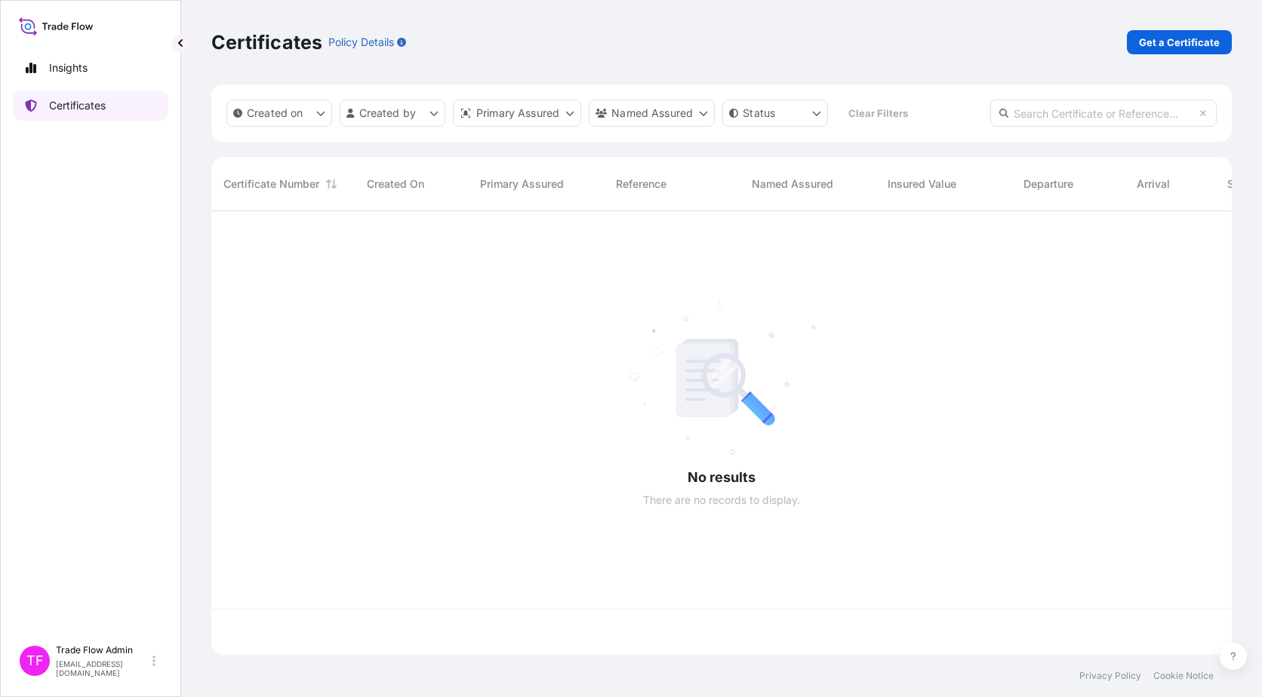
scroll to position [441, 1009]
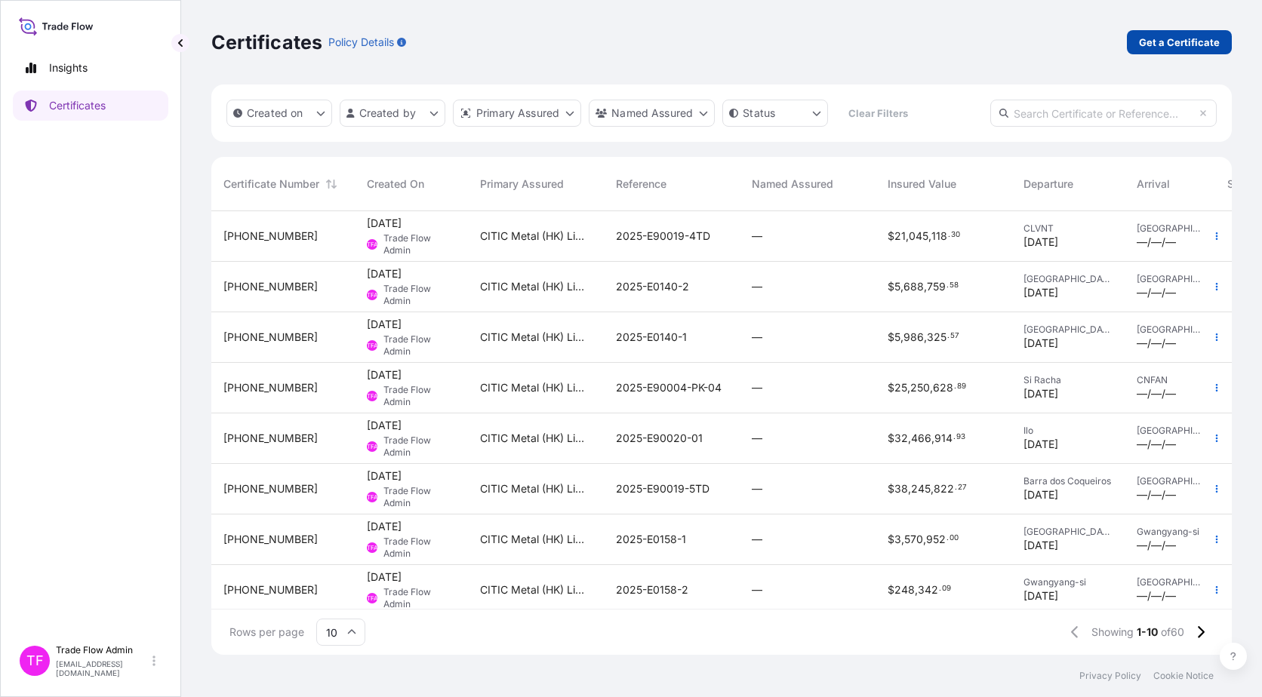
click at [1183, 45] on p "Get a Certificate" at bounding box center [1179, 42] width 81 height 15
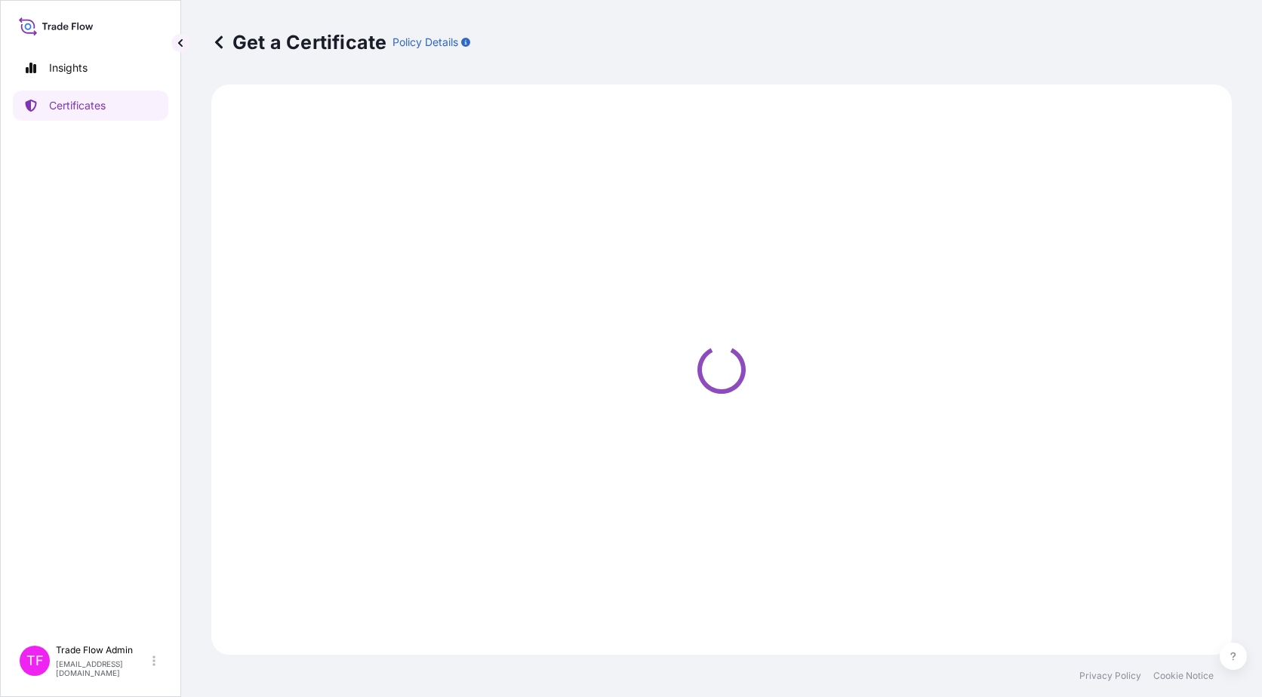
select select "Ocean Vessel"
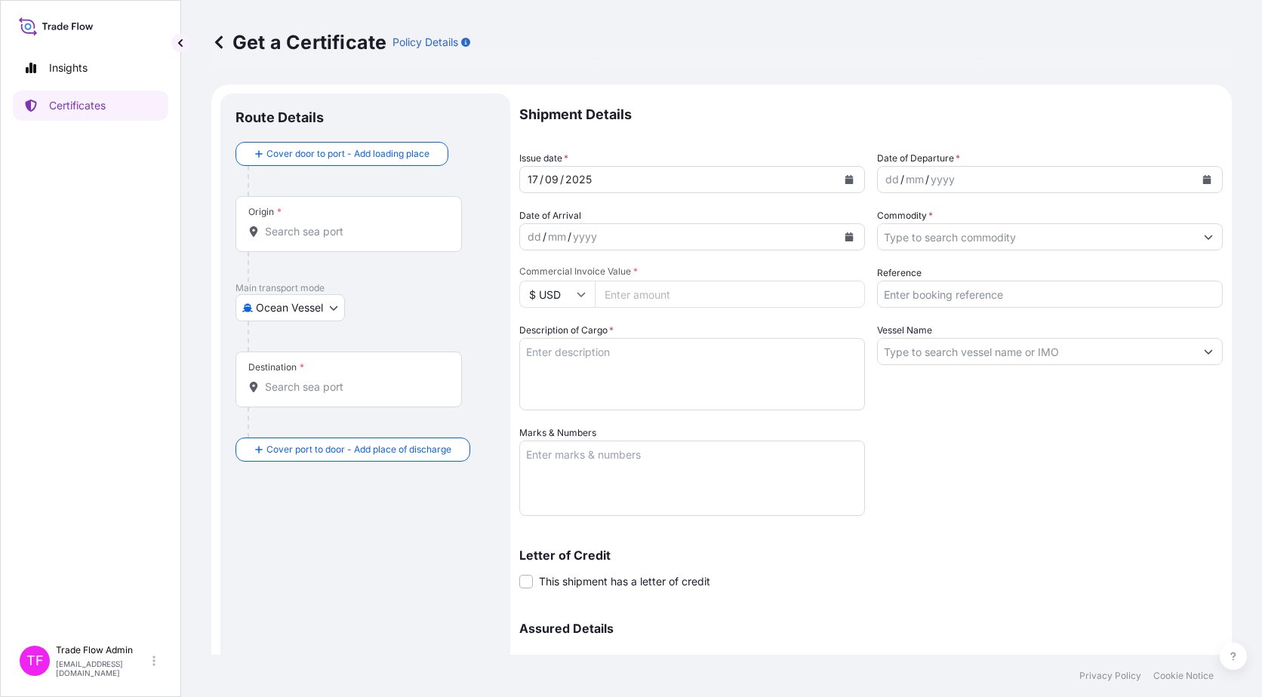
click at [324, 239] on div "Origin *" at bounding box center [348, 224] width 226 height 56
click at [324, 239] on input "Origin *" at bounding box center [354, 231] width 178 height 15
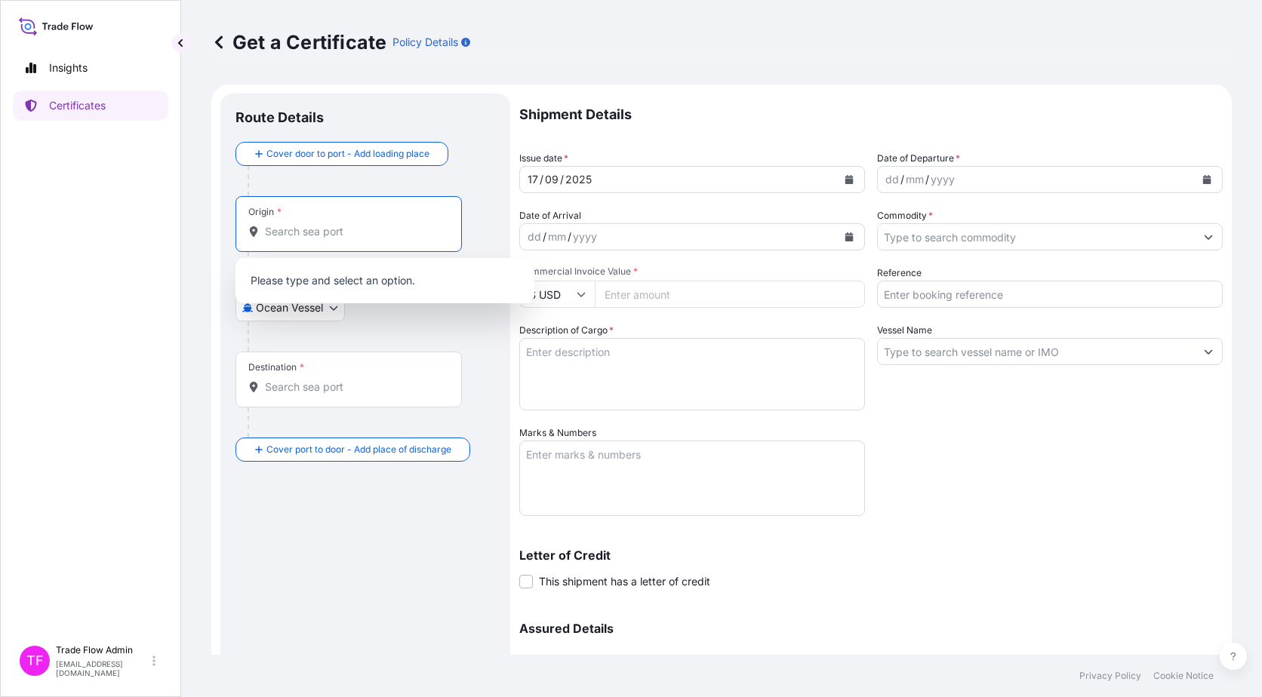
paste input "Shanghai, China"
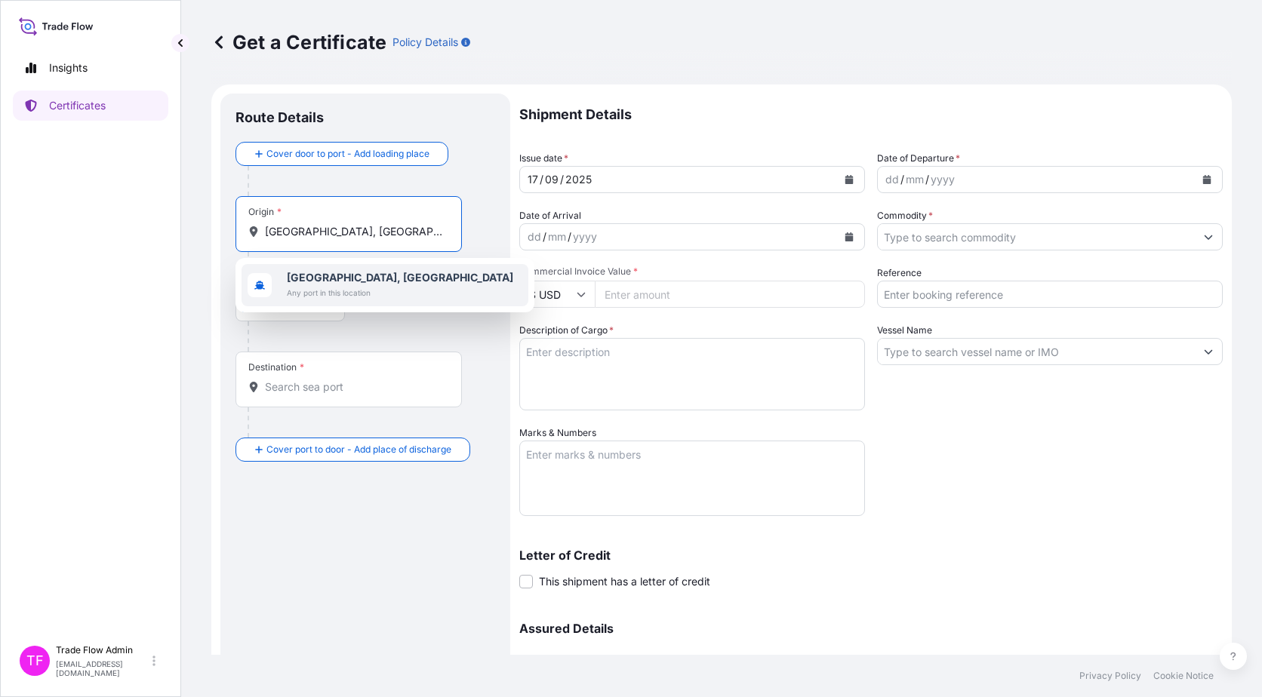
click at [356, 298] on span "Any port in this location" at bounding box center [400, 292] width 226 height 15
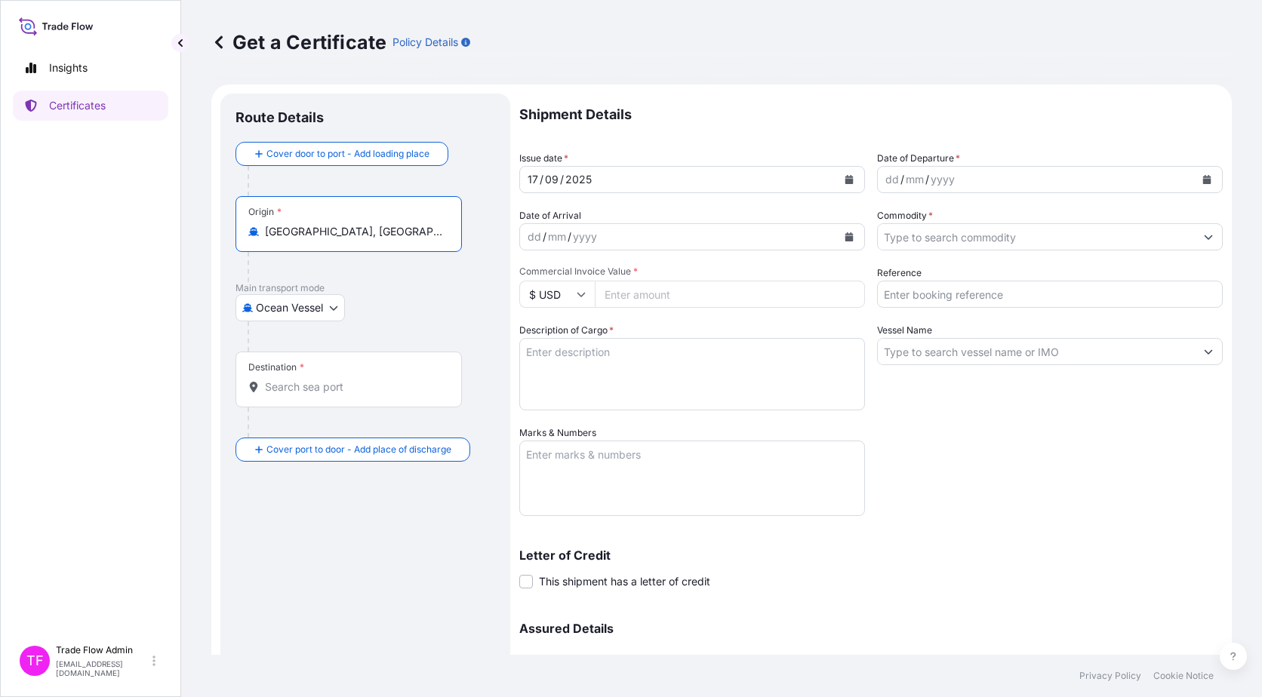
type input "Shanghai, China"
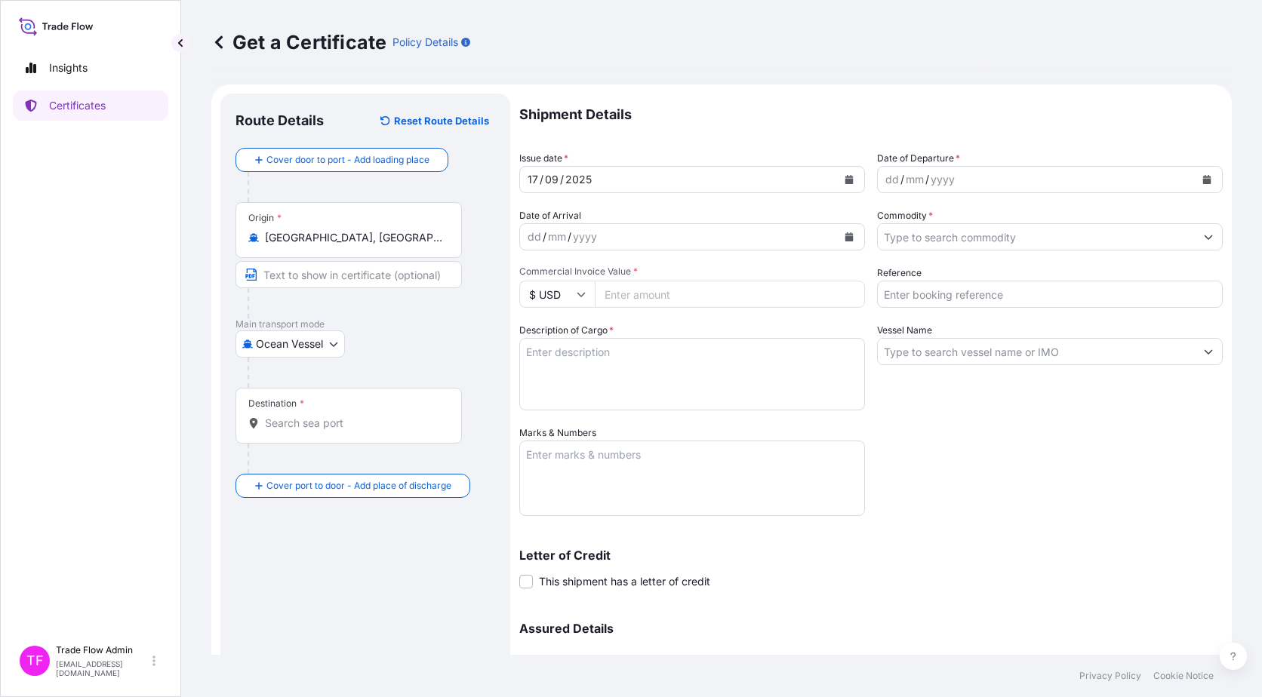
click at [313, 405] on div "Destination *" at bounding box center [348, 416] width 226 height 56
click at [313, 416] on input "Destination *" at bounding box center [354, 423] width 178 height 15
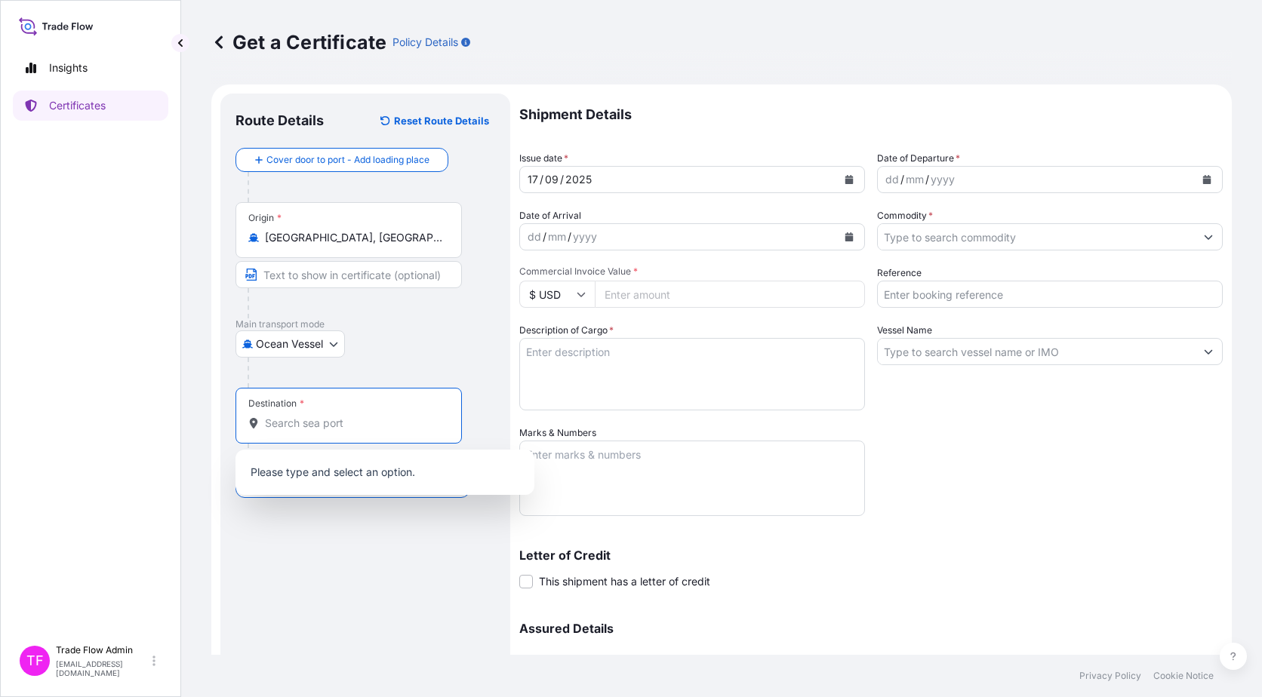
paste input "Keelung (Chilung)"
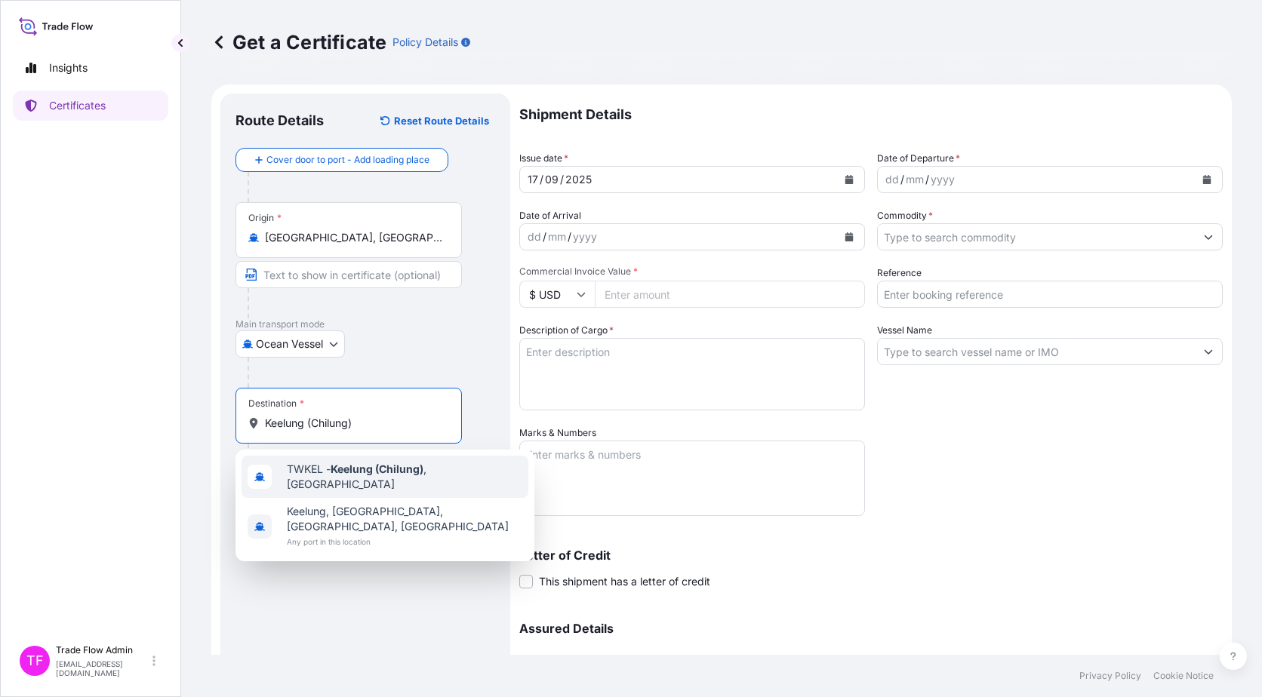
click at [374, 463] on div "TWKEL - Keelung (Chilung) , Taiwan" at bounding box center [384, 477] width 287 height 42
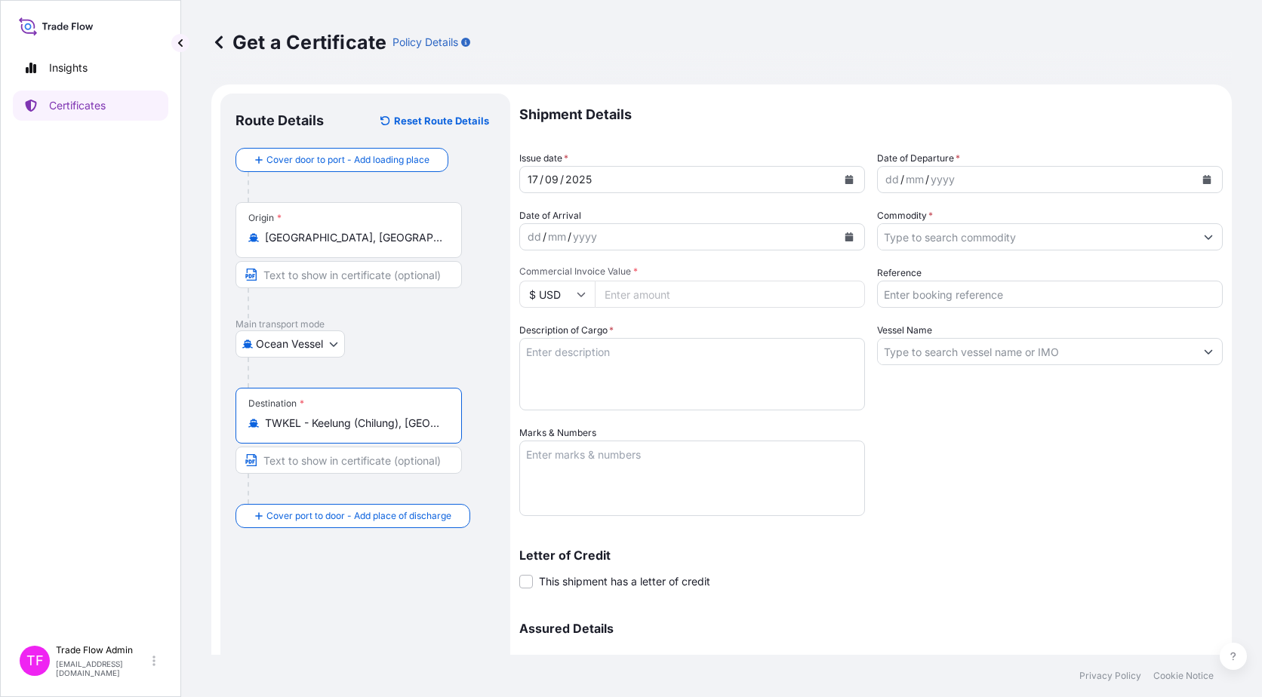
type input "TWKEL - Keelung (Chilung), Taiwan"
click at [420, 582] on div "Route Details Reset Route Details Cover door to port - Add loading place Place …" at bounding box center [365, 446] width 260 height 674
click at [846, 171] on button "Calendar" at bounding box center [849, 180] width 24 height 24
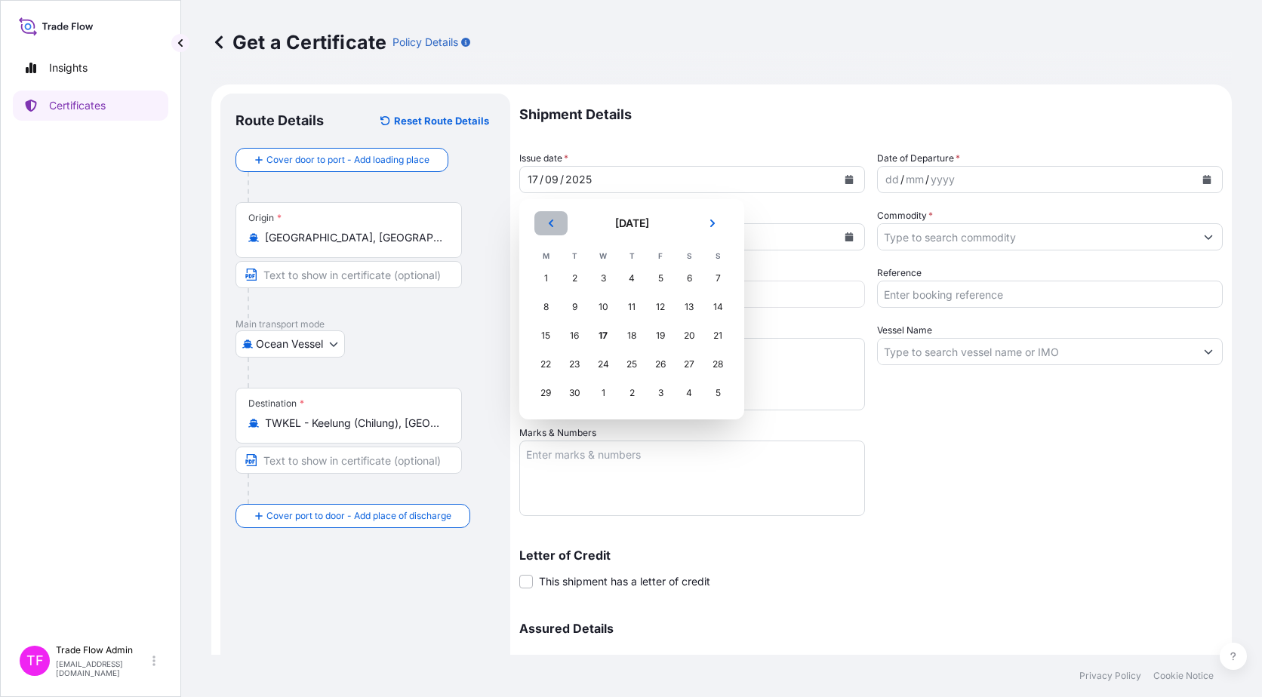
click at [549, 224] on icon "Previous" at bounding box center [551, 224] width 5 height 8
click at [601, 310] on div "6" at bounding box center [602, 307] width 27 height 27
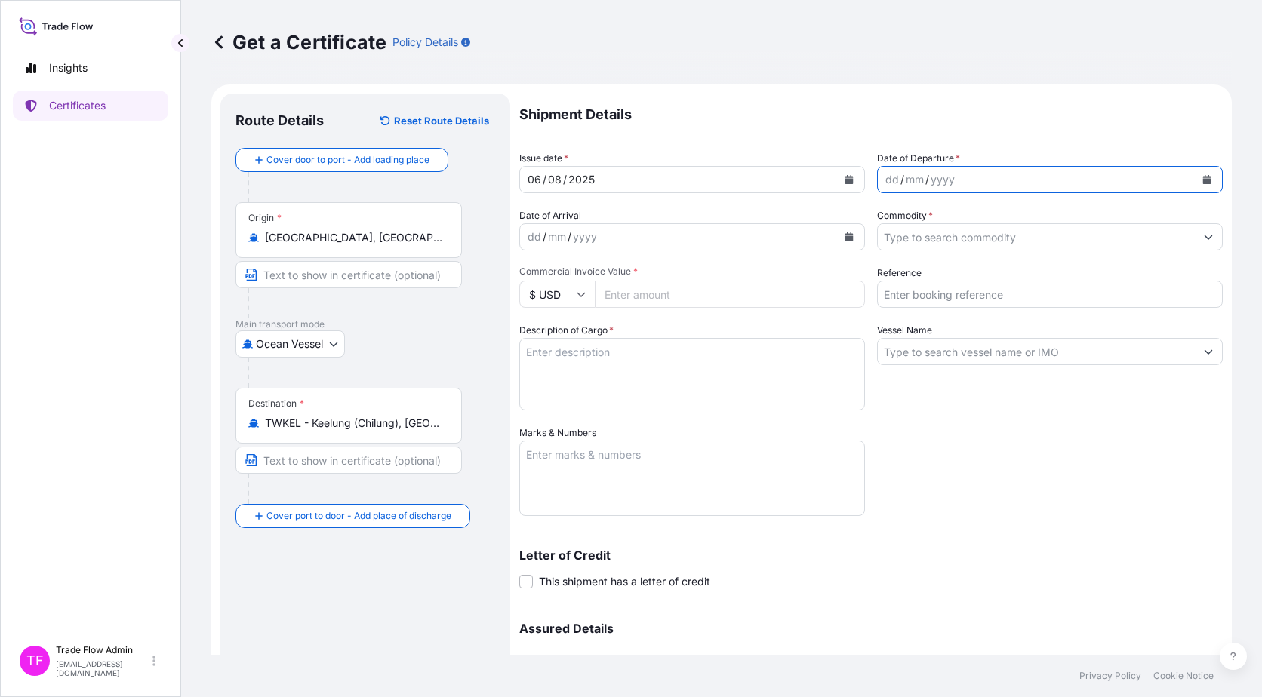
click at [1194, 181] on button "Calendar" at bounding box center [1206, 180] width 24 height 24
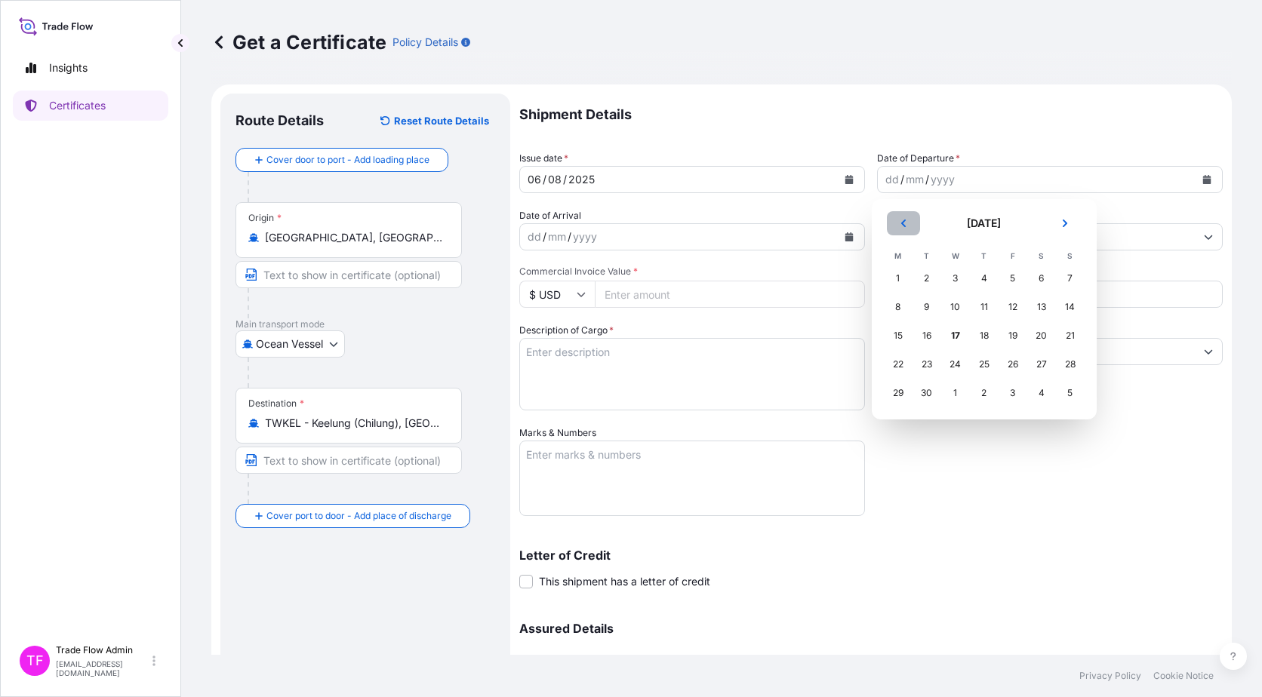
click at [892, 226] on button "Previous" at bounding box center [903, 223] width 33 height 24
click at [955, 313] on div "6" at bounding box center [955, 307] width 27 height 27
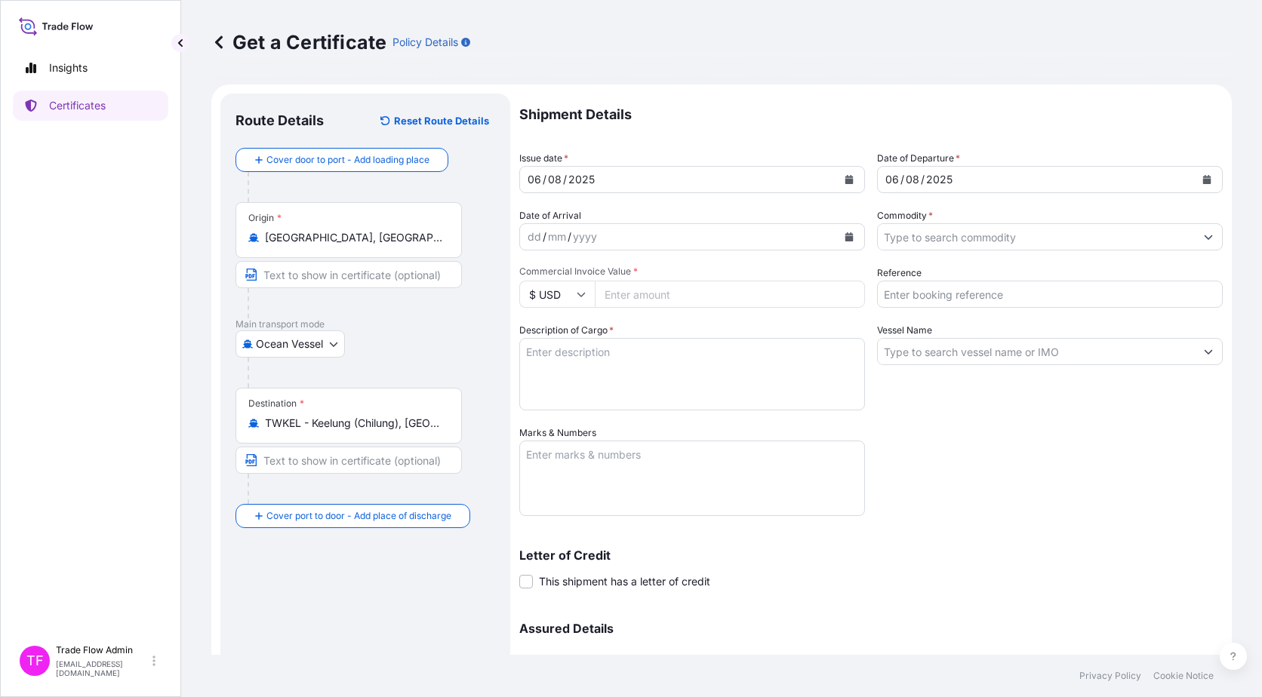
click at [744, 286] on input "Commercial Invoice Value *" at bounding box center [730, 294] width 270 height 27
paste input "1639795.42"
type input "1639795.42"
click at [883, 284] on input "Reference" at bounding box center [1050, 294] width 346 height 27
paste input "2025-E0169-1"
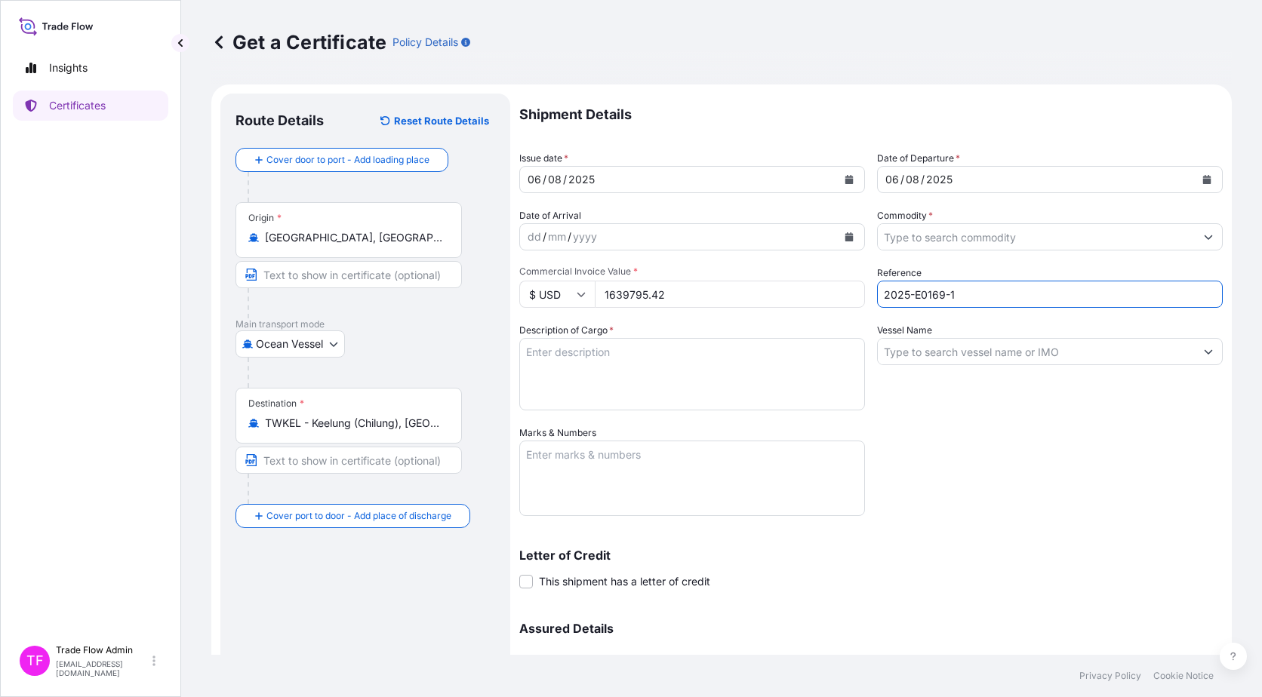
type input "2025-E0169-1"
click at [933, 240] on input "Commodity *" at bounding box center [1036, 236] width 317 height 27
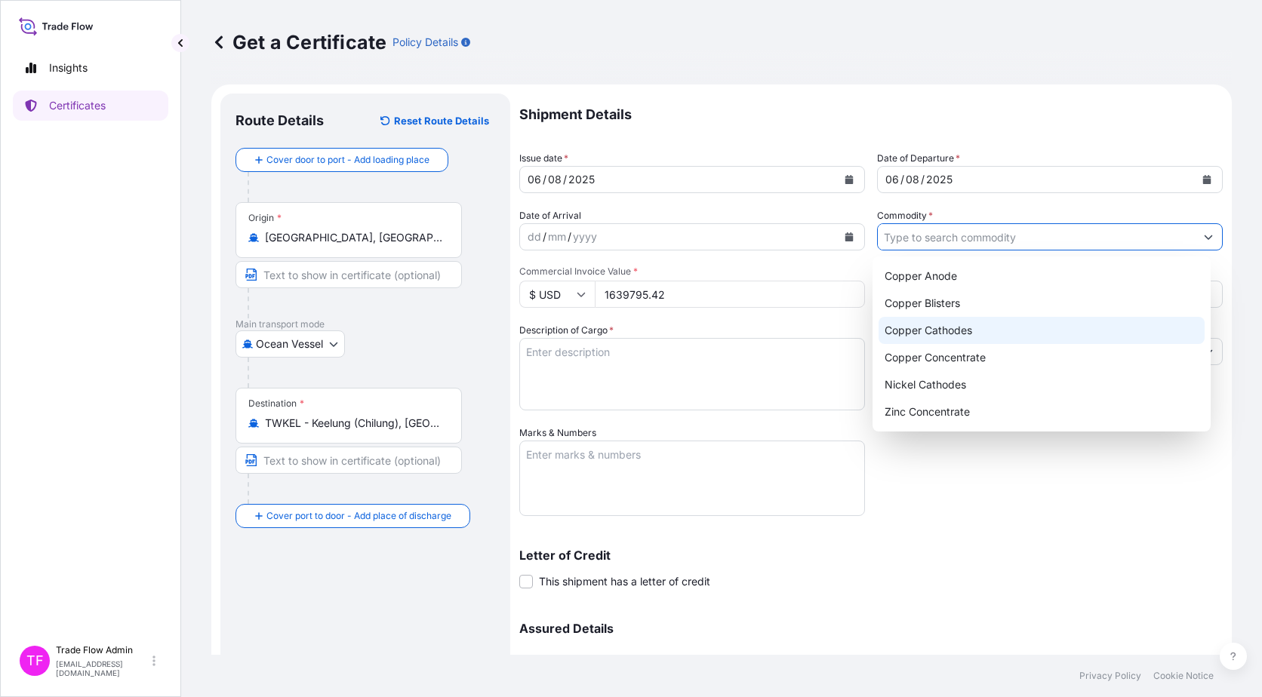
click at [957, 332] on div "Copper Cathodes" at bounding box center [1041, 330] width 327 height 27
type input "Copper Cathodes"
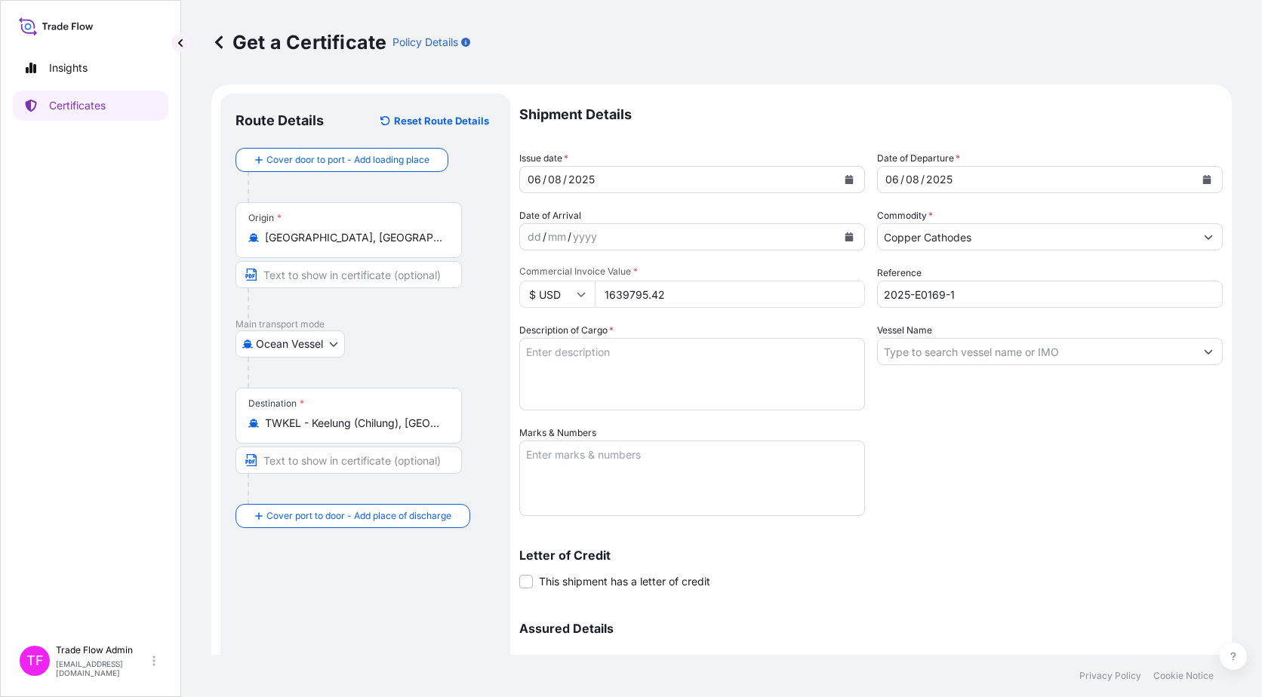
click at [627, 367] on textarea "Description of Cargo *" at bounding box center [692, 374] width 346 height 72
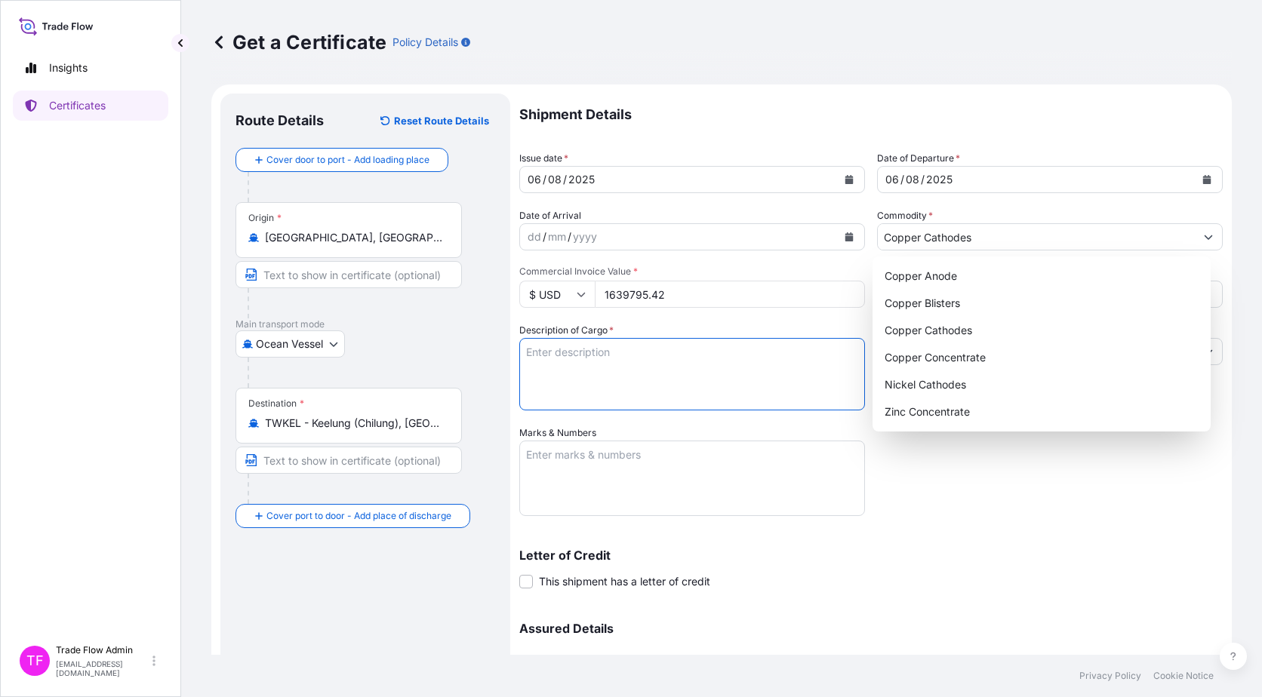
paste textarea ""Commodity: LME REGISTERED GRADE A COPPER CATHODES" "BRAND:TG-JL TOTAL NUMBER O…"
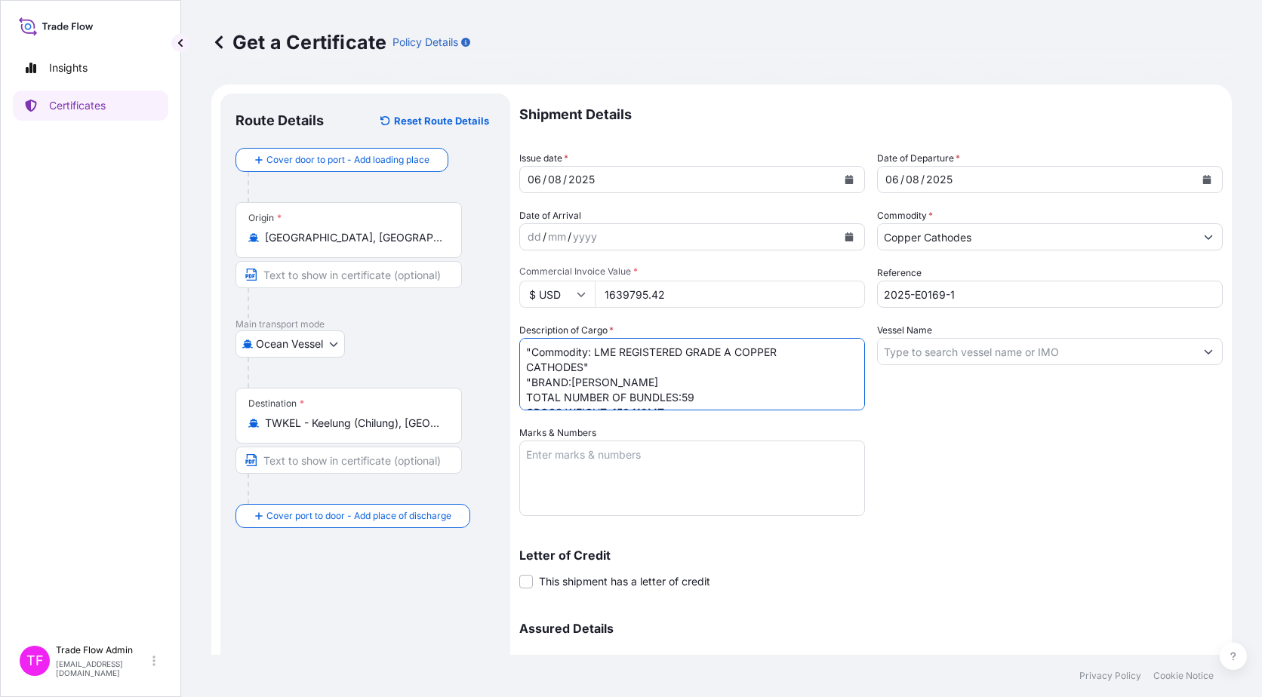
scroll to position [24, 0]
type textarea ""Commodity: LME REGISTERED GRADE A COPPER CATHODES" "BRAND:TG-JL TOTAL NUMBER O…"
click at [977, 348] on input "Vessel Name" at bounding box center [1036, 351] width 317 height 27
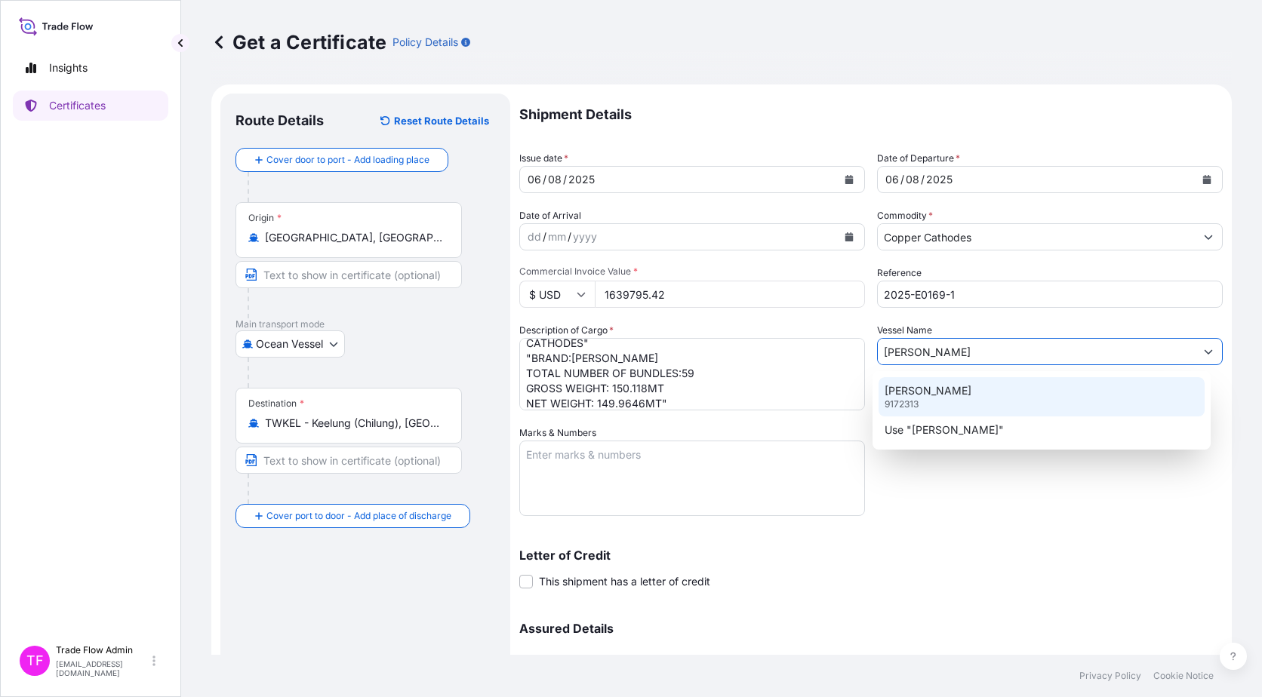
click at [972, 392] on div "KUO CHANG 9172313" at bounding box center [1041, 396] width 327 height 39
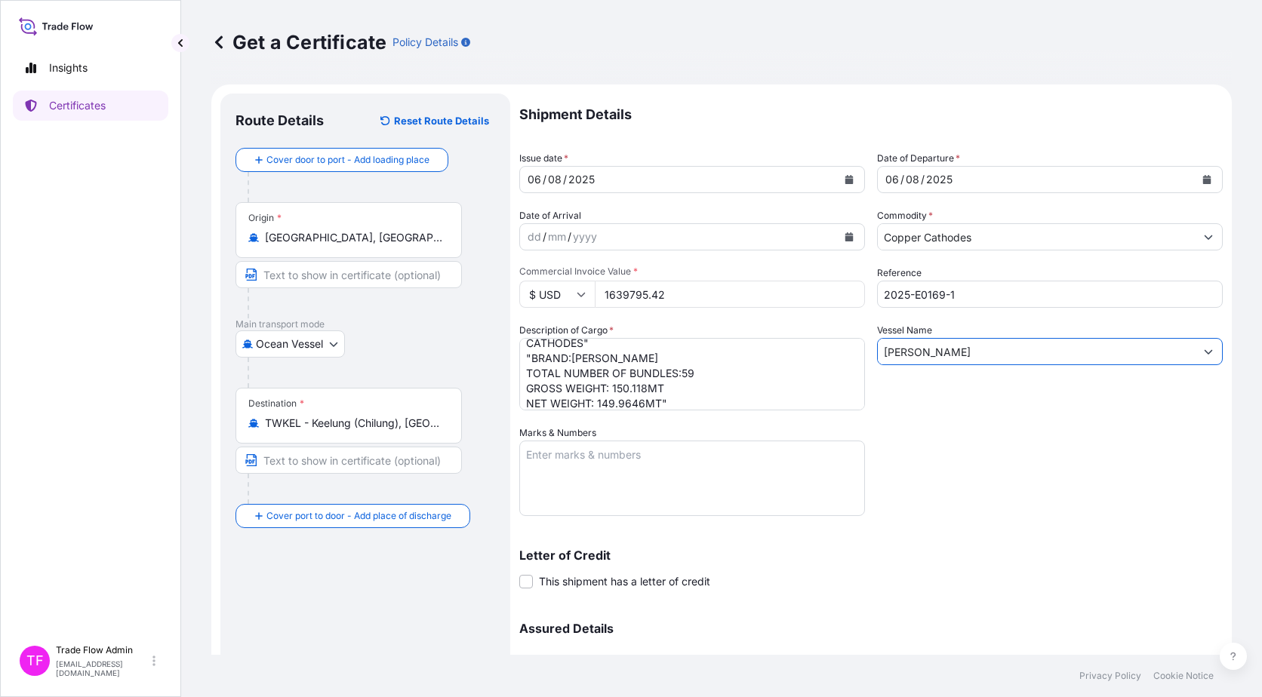
type input "KUO CHANG"
click at [625, 468] on textarea "Marks & Numbers" at bounding box center [692, 478] width 346 height 75
paste textarea "B/L NO. APN0128605"
type textarea "B/L NO. APN0128605"
click at [955, 490] on div "Shipment Details Issue date * 06 / 08 / 2025 Date of Departure * 06 / 08 / 2025…" at bounding box center [870, 425] width 703 height 662
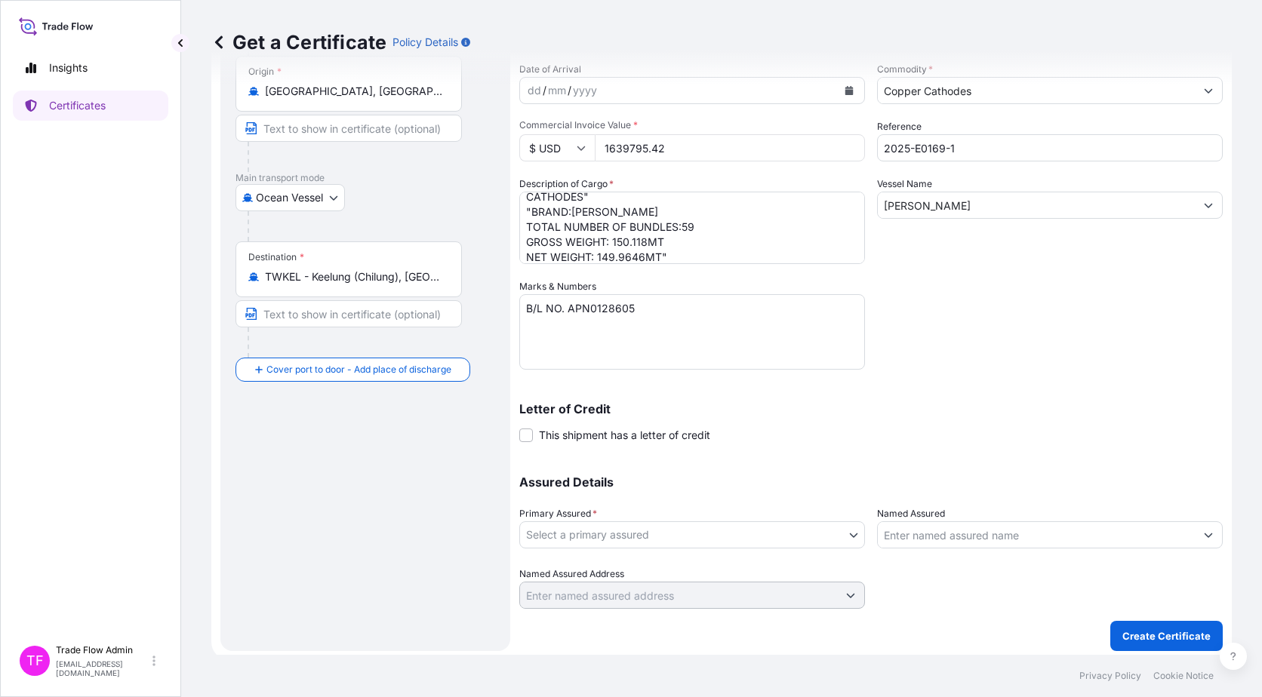
scroll to position [152, 0]
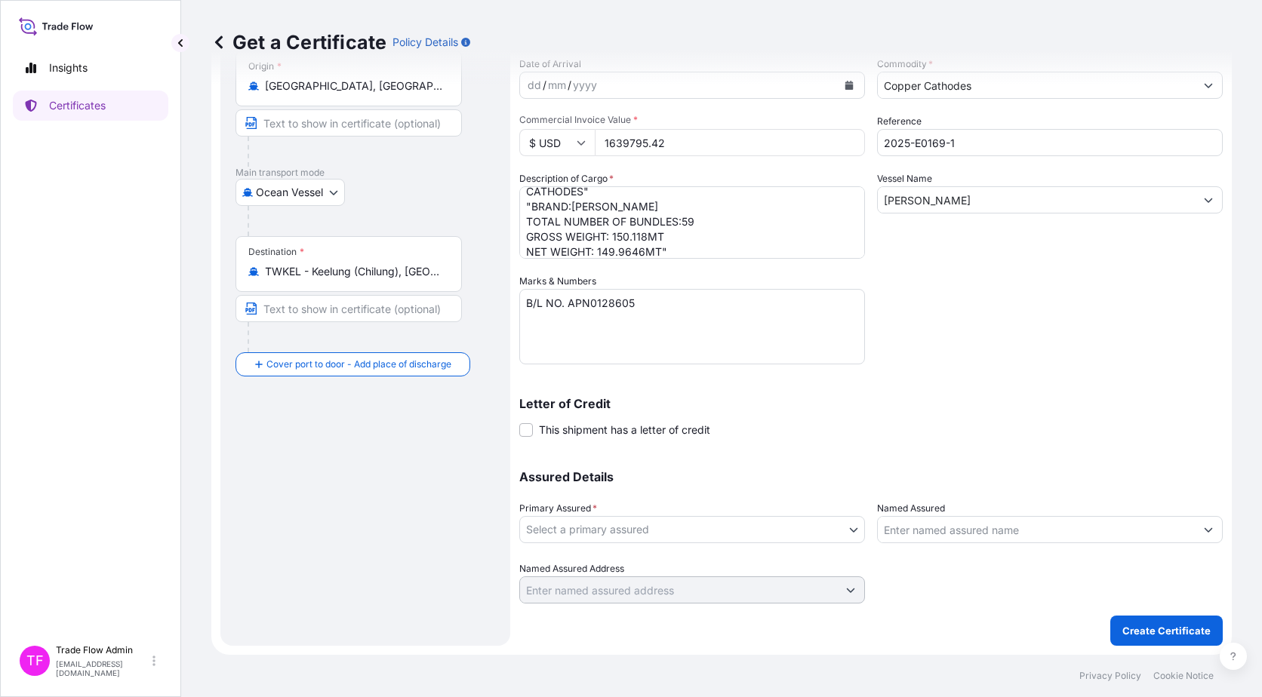
click at [812, 518] on body "Insights Certificates TF Trade Flow Admin trade.flow+citic@wtwco.com Get a Cert…" at bounding box center [631, 348] width 1262 height 697
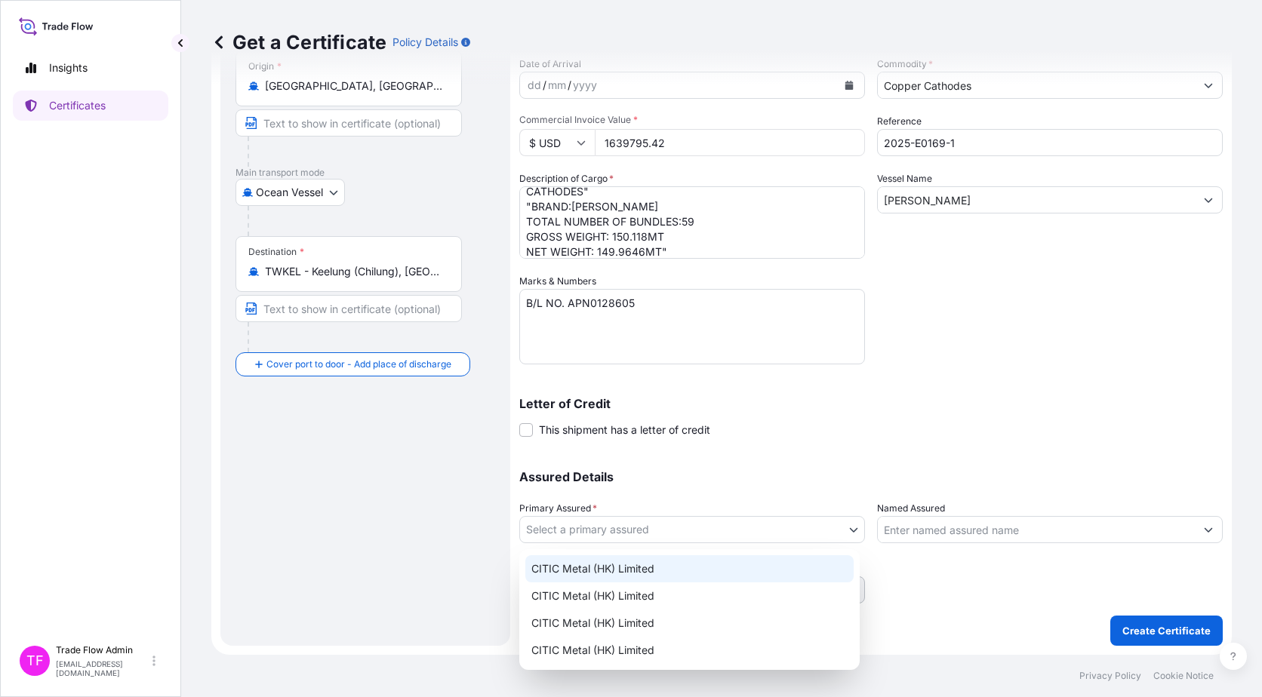
click at [672, 558] on div "CITIC Metal (HK) Limited" at bounding box center [689, 568] width 328 height 27
select select "31478"
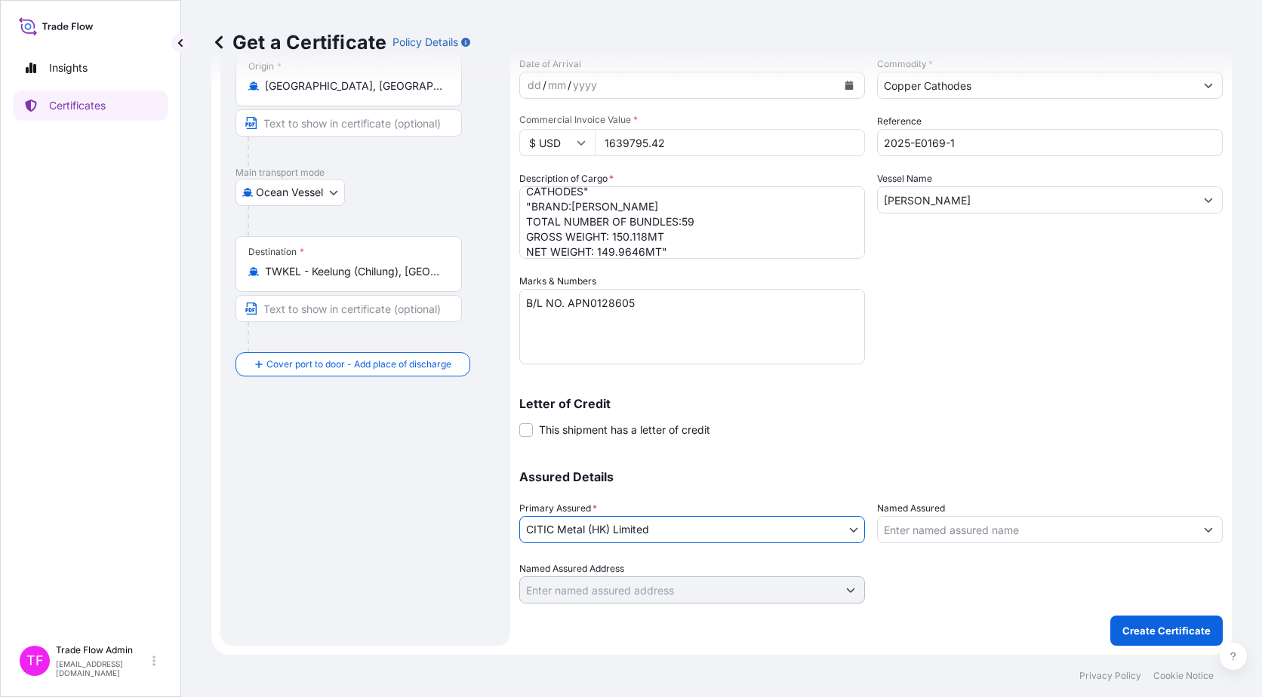
click at [690, 450] on div "Shipment Details Issue date * 06 / 08 / 2025 Date of Departure * 06 / 08 / 2025…" at bounding box center [870, 273] width 703 height 662
click at [805, 452] on div "Shipment Details Issue date * 06 / 08 / 2025 Date of Departure * 06 / 08 / 2025…" at bounding box center [870, 273] width 703 height 662
click at [779, 355] on textarea "B/L NO. APN0128605" at bounding box center [692, 326] width 346 height 75
click at [849, 457] on div "Assured Details Primary Assured * CITIC Metal (HK) Limited CITIC Metal (HK) Lim…" at bounding box center [870, 528] width 703 height 151
click at [1122, 635] on p "Create Certificate" at bounding box center [1166, 630] width 88 height 15
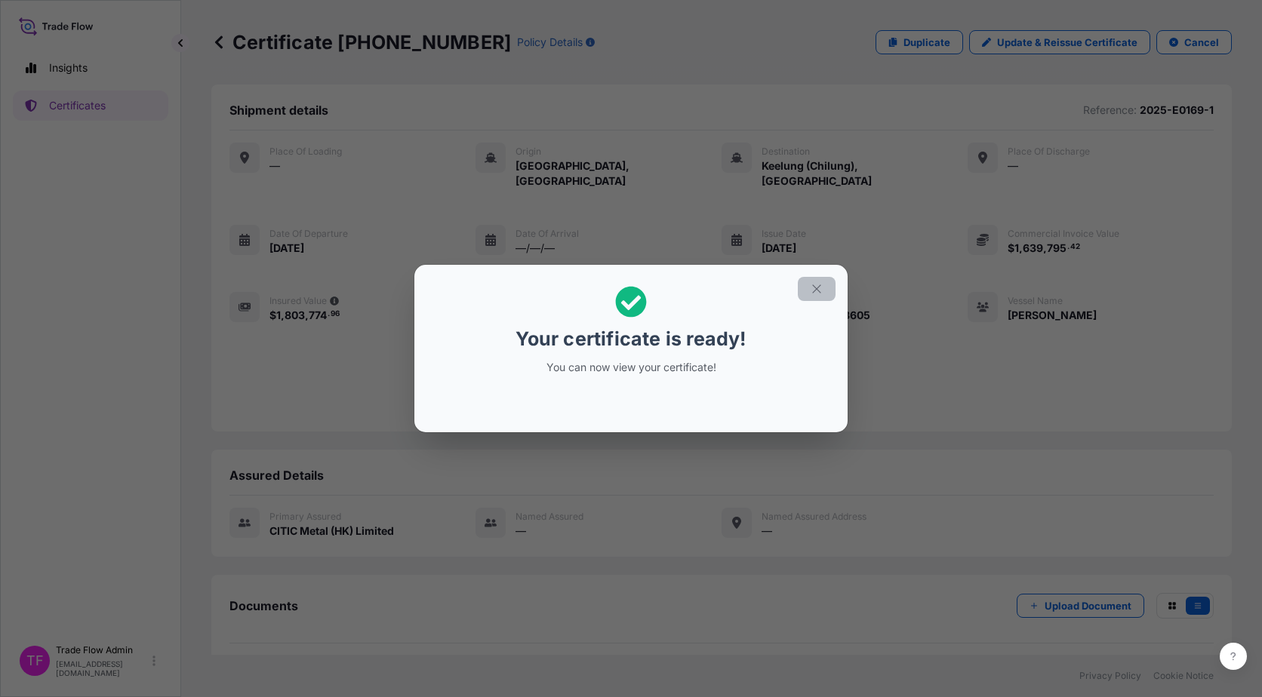
click at [813, 287] on icon "button" at bounding box center [817, 289] width 14 height 14
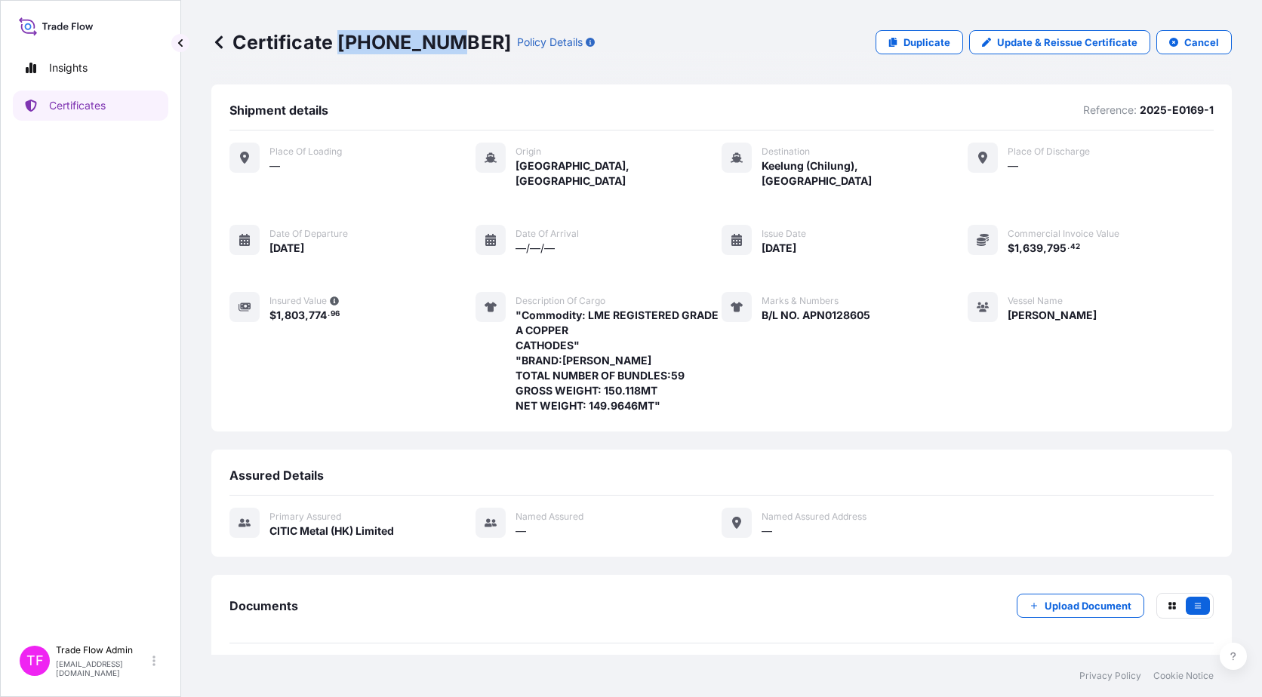
drag, startPoint x: 338, startPoint y: 43, endPoint x: 438, endPoint y: 58, distance: 101.5
click at [438, 58] on div "Certificate 31478-61-1 Policy Details Duplicate Update & Reissue Certificate Ca…" at bounding box center [721, 42] width 1020 height 85
copy p "[PHONE_NUMBER]"
click at [99, 105] on p "Certificates" at bounding box center [77, 105] width 57 height 15
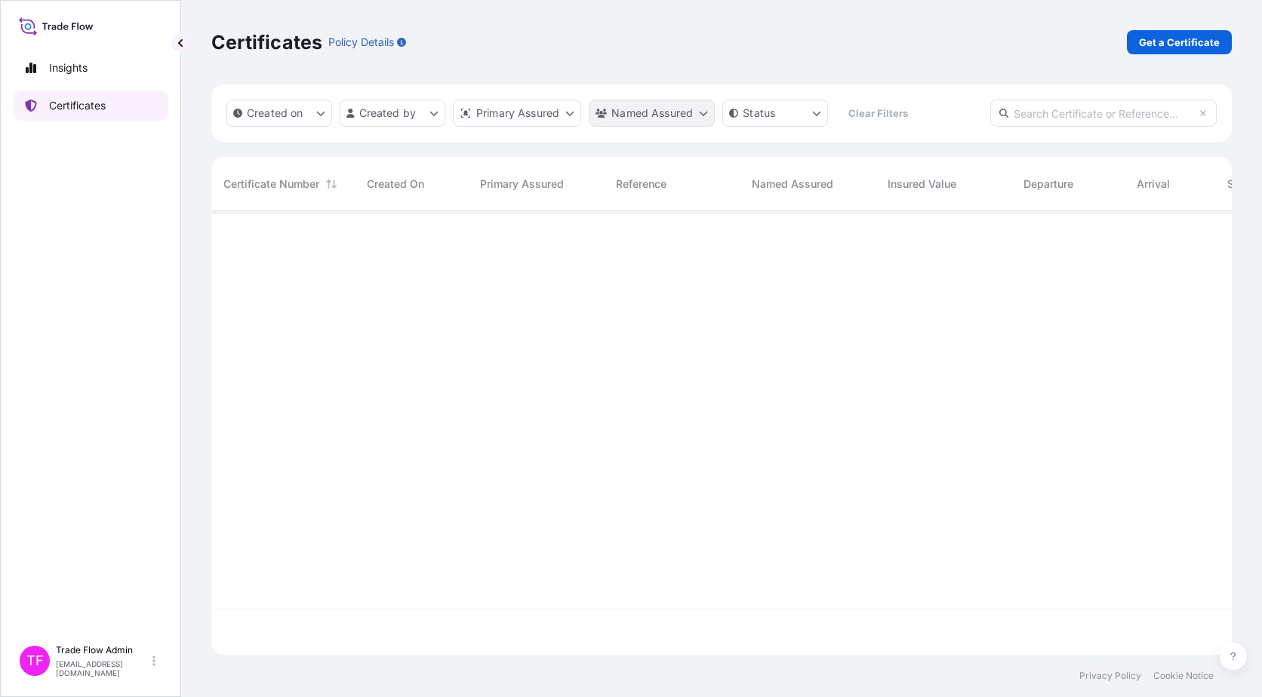
scroll to position [441, 1009]
click at [1074, 120] on input "text" at bounding box center [1103, 113] width 226 height 27
paste input "32030-7-3"
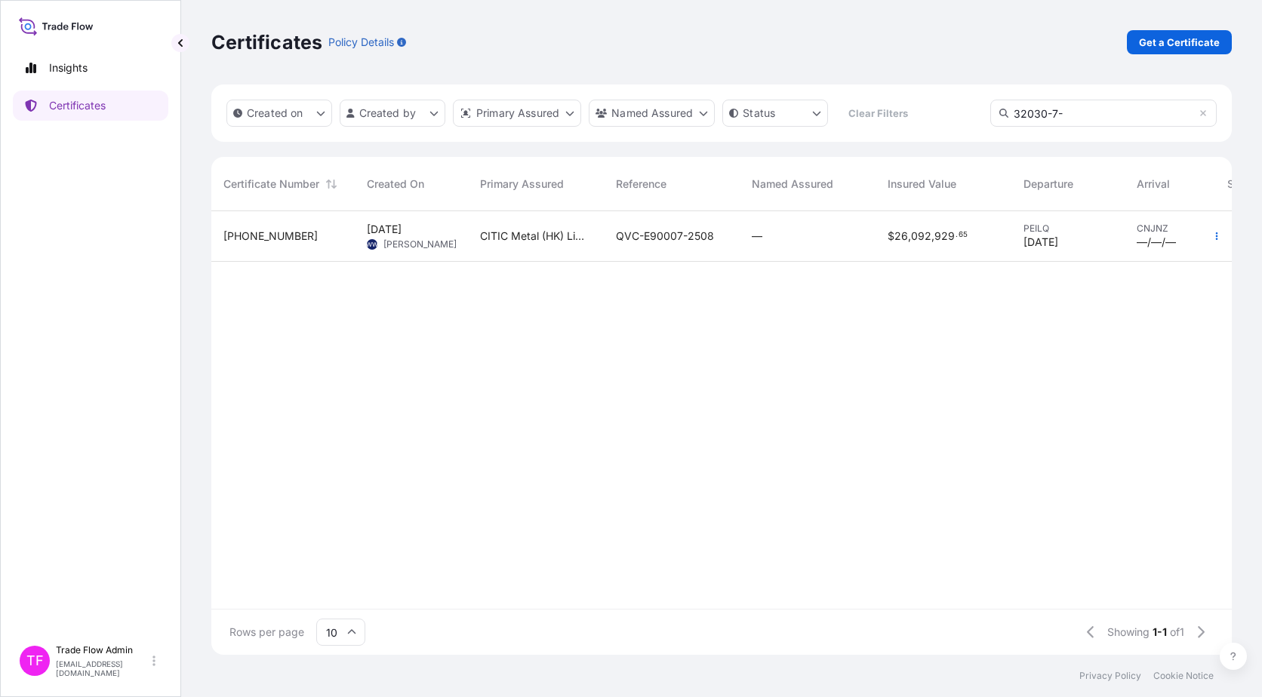
type input "32030-7-"
click at [908, 245] on div "$ 26 , 092 , 929 . 65" at bounding box center [943, 236] width 136 height 51
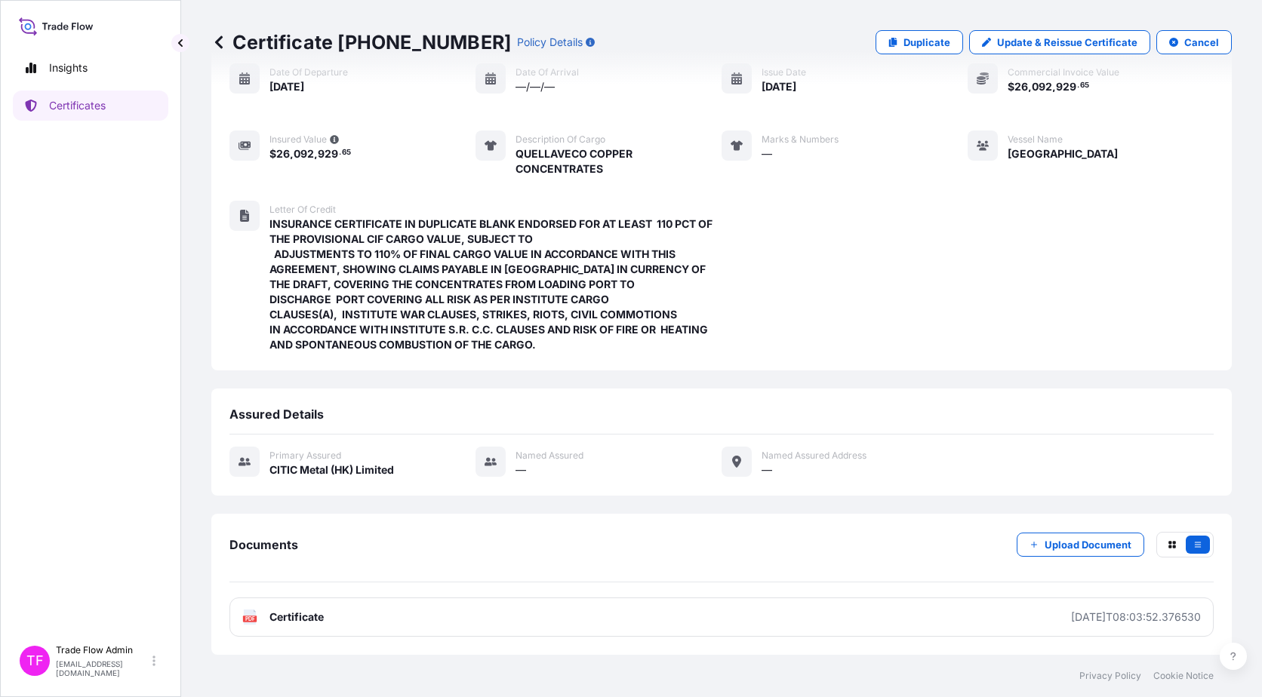
scroll to position [146, 0]
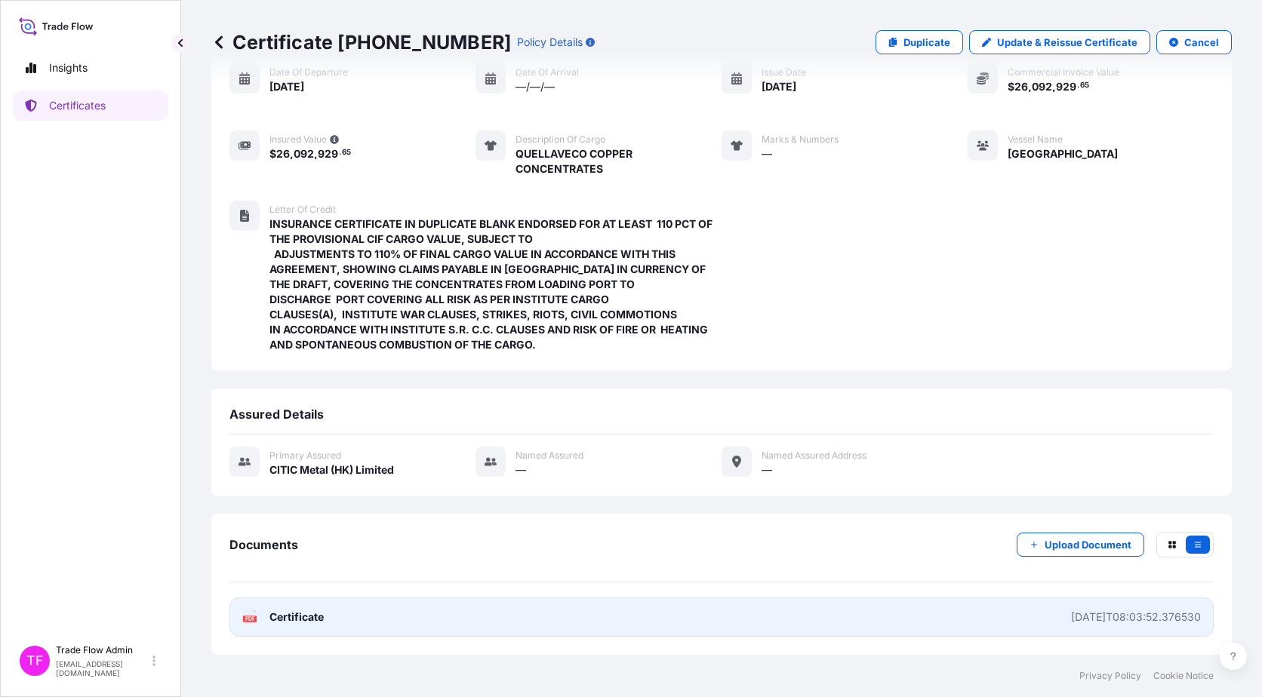
click at [358, 616] on link "PDF Certificate 2025-09-17T08:03:52.376530" at bounding box center [721, 617] width 984 height 39
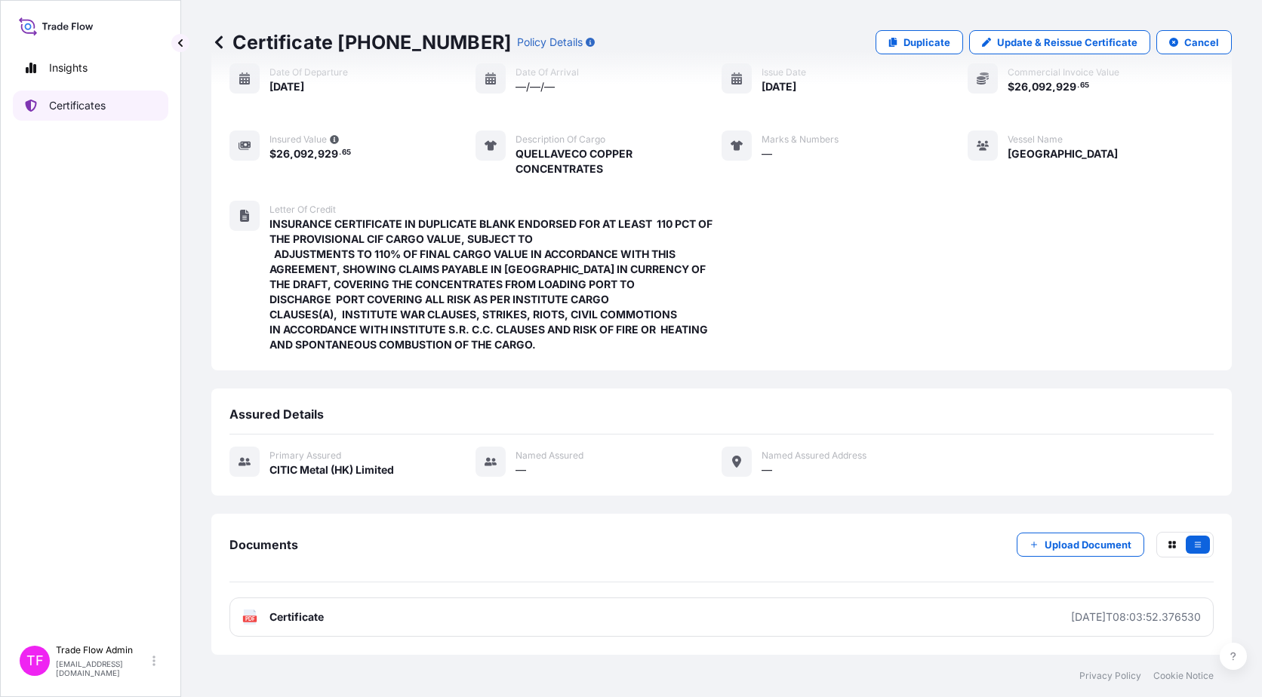
click at [48, 109] on link "Certificates" at bounding box center [90, 106] width 155 height 30
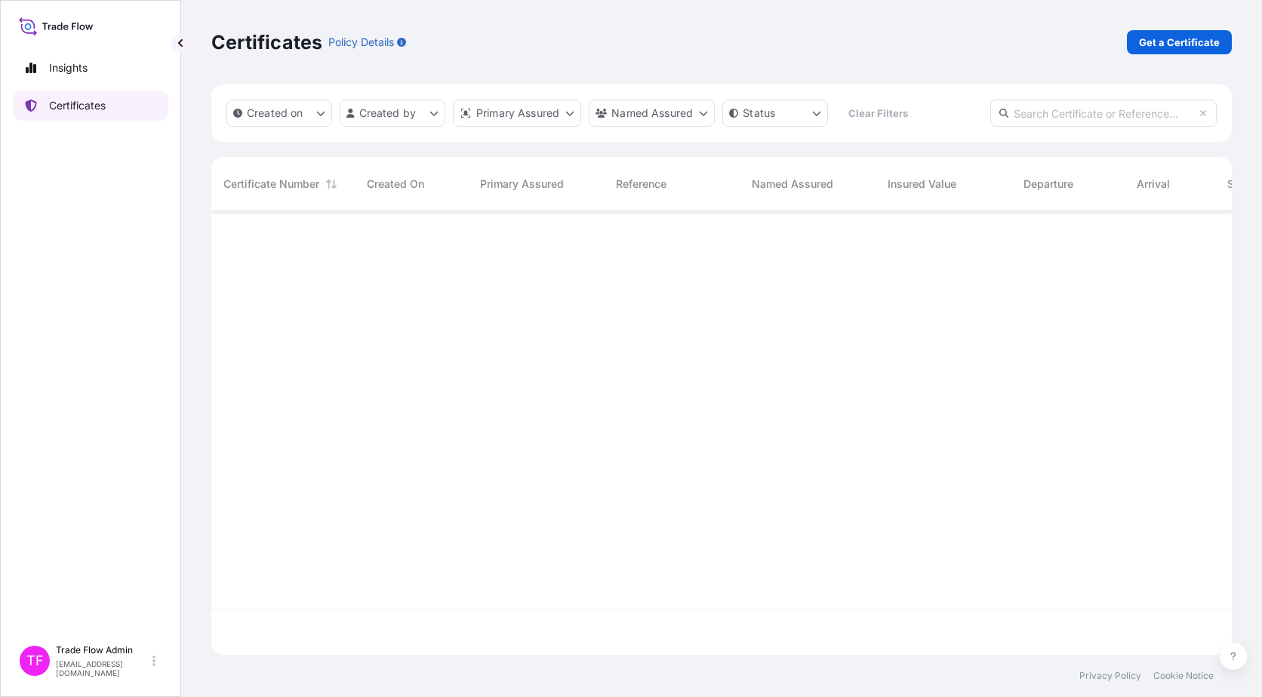
scroll to position [441, 1009]
click at [1143, 48] on p "Get a Certificate" at bounding box center [1179, 42] width 81 height 15
select select "Ocean Vessel"
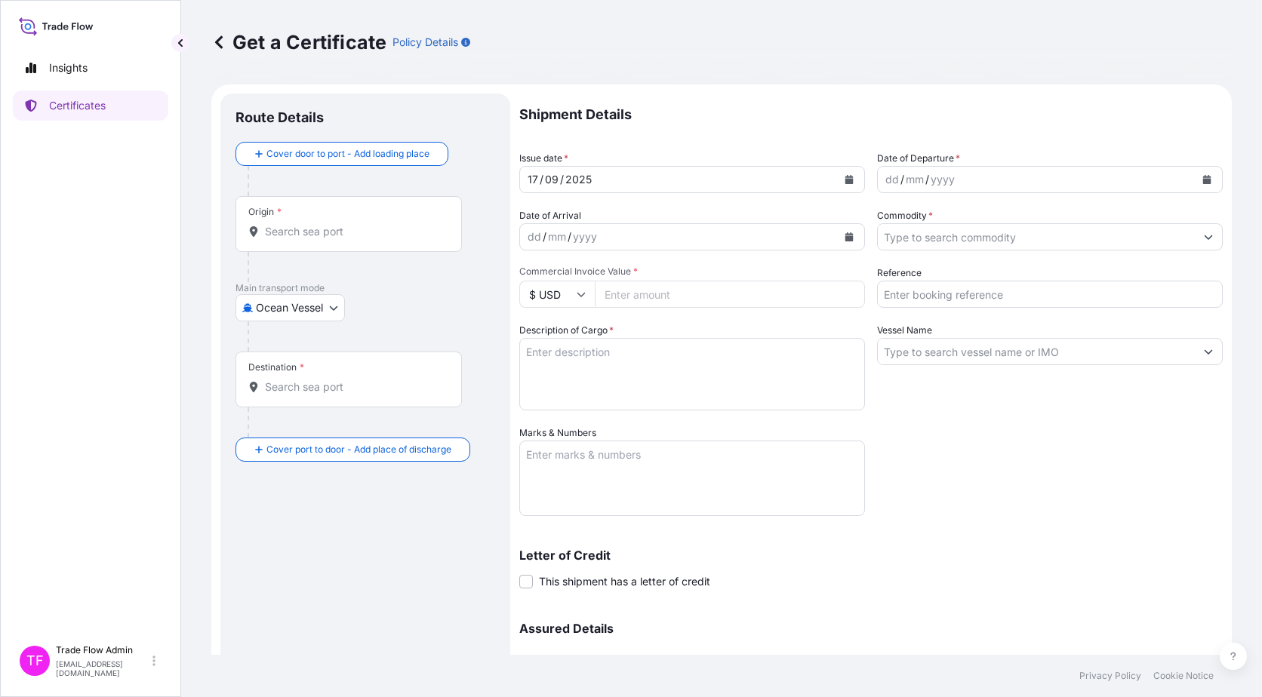
click at [345, 232] on input "Origin *" at bounding box center [354, 231] width 178 height 15
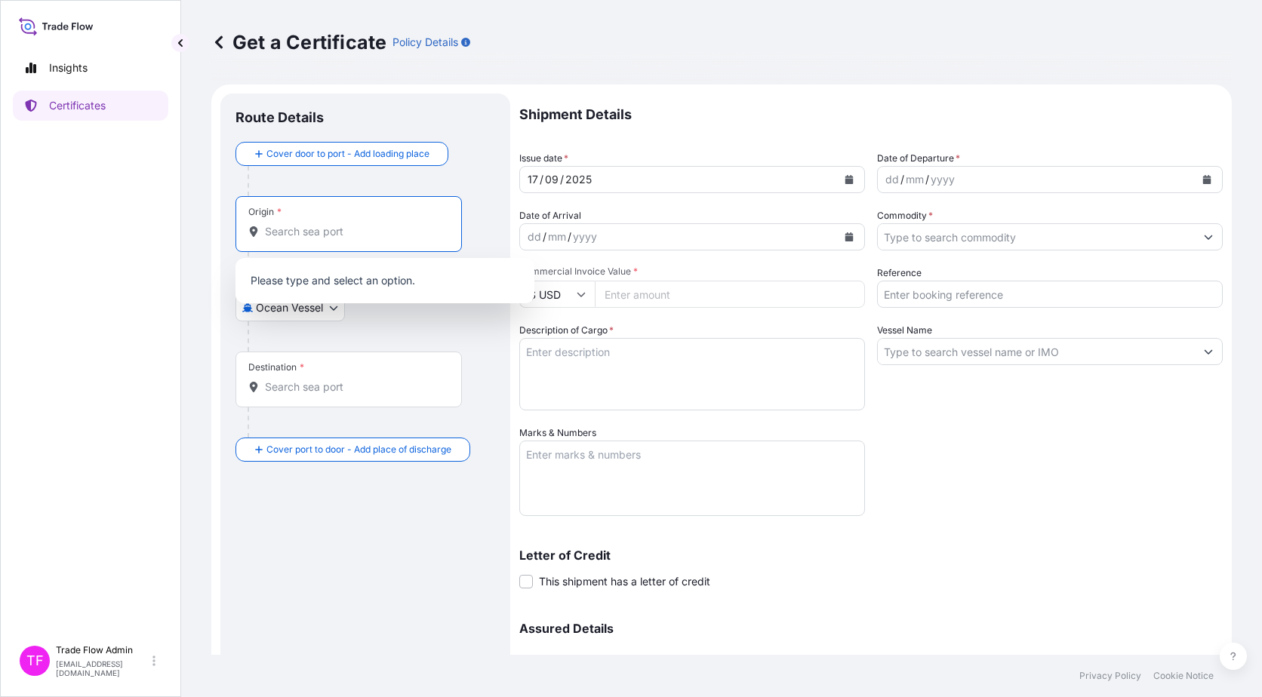
paste input "Ilo"
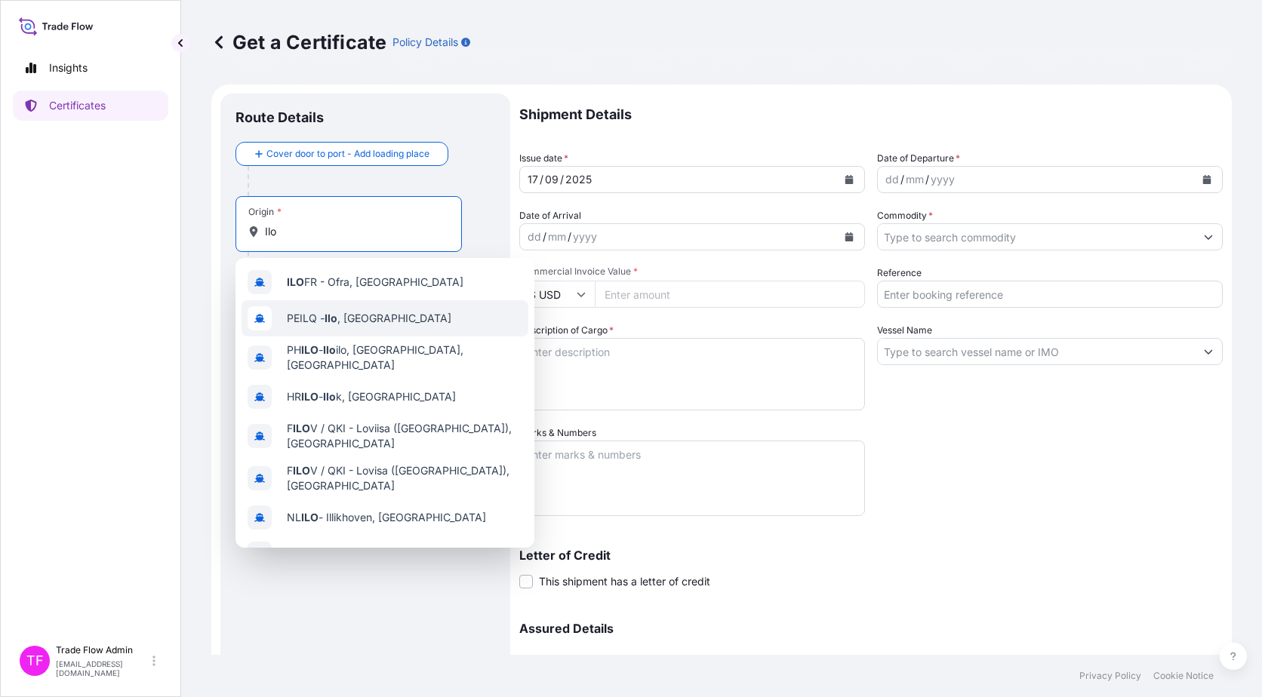
click at [401, 314] on div "PEILQ - Ilo , Peru" at bounding box center [384, 318] width 287 height 36
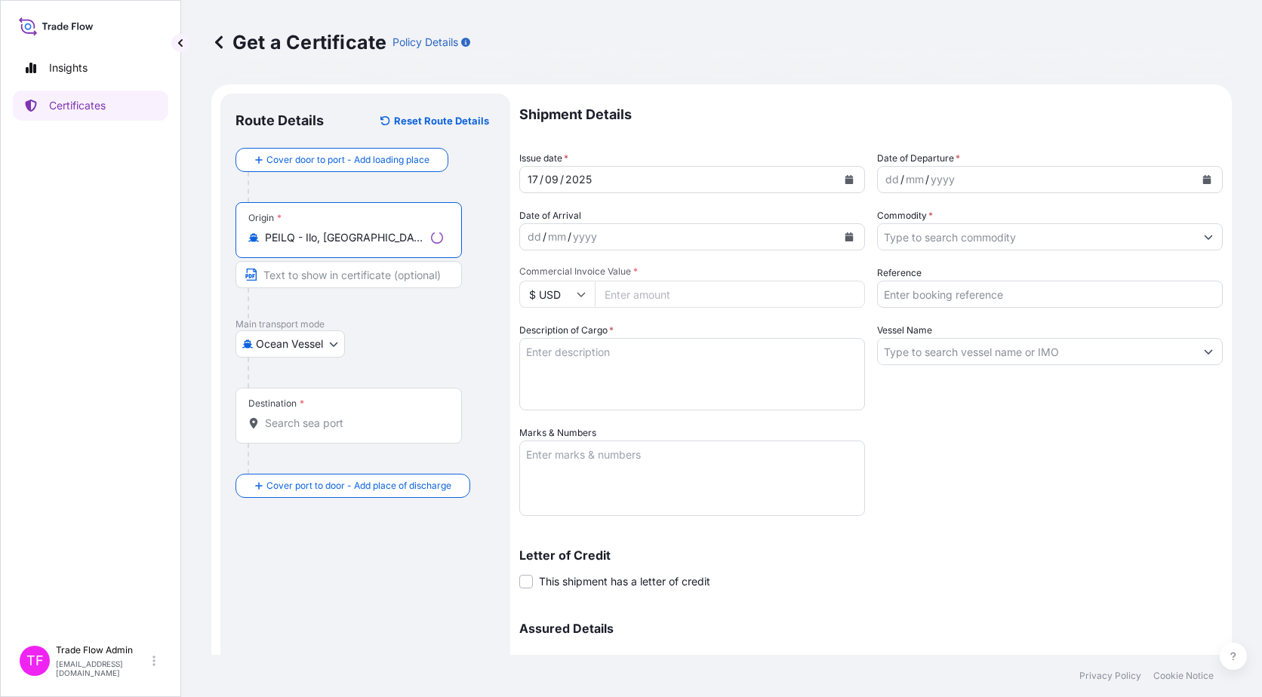
type input "PEILQ - Ilo, Peru"
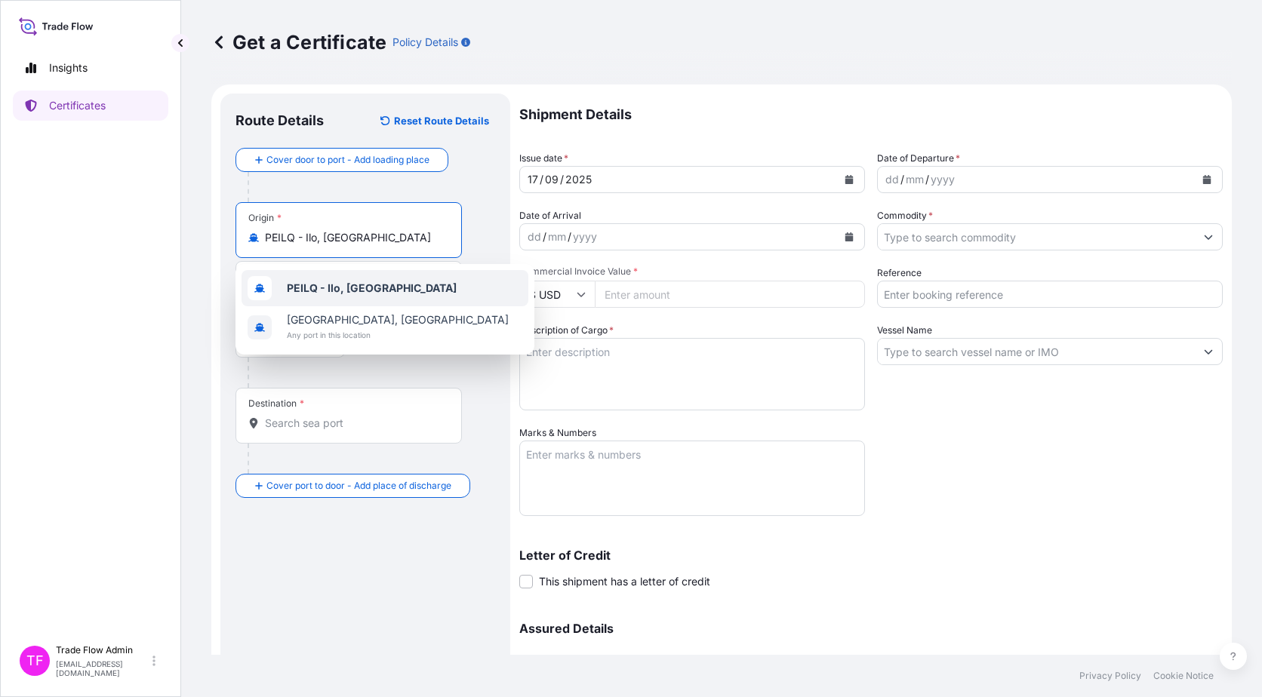
click at [388, 292] on div "PEILQ - Ilo, Peru" at bounding box center [384, 288] width 287 height 36
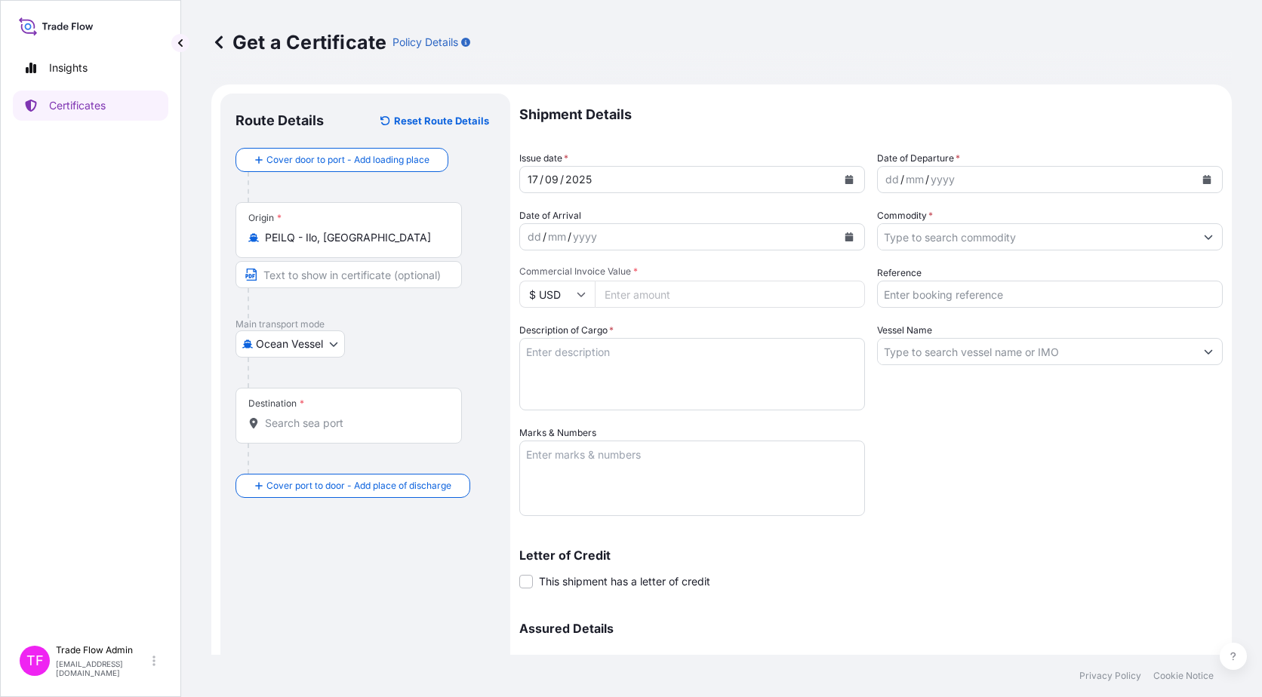
click at [338, 425] on input "Destination *" at bounding box center [354, 423] width 178 height 15
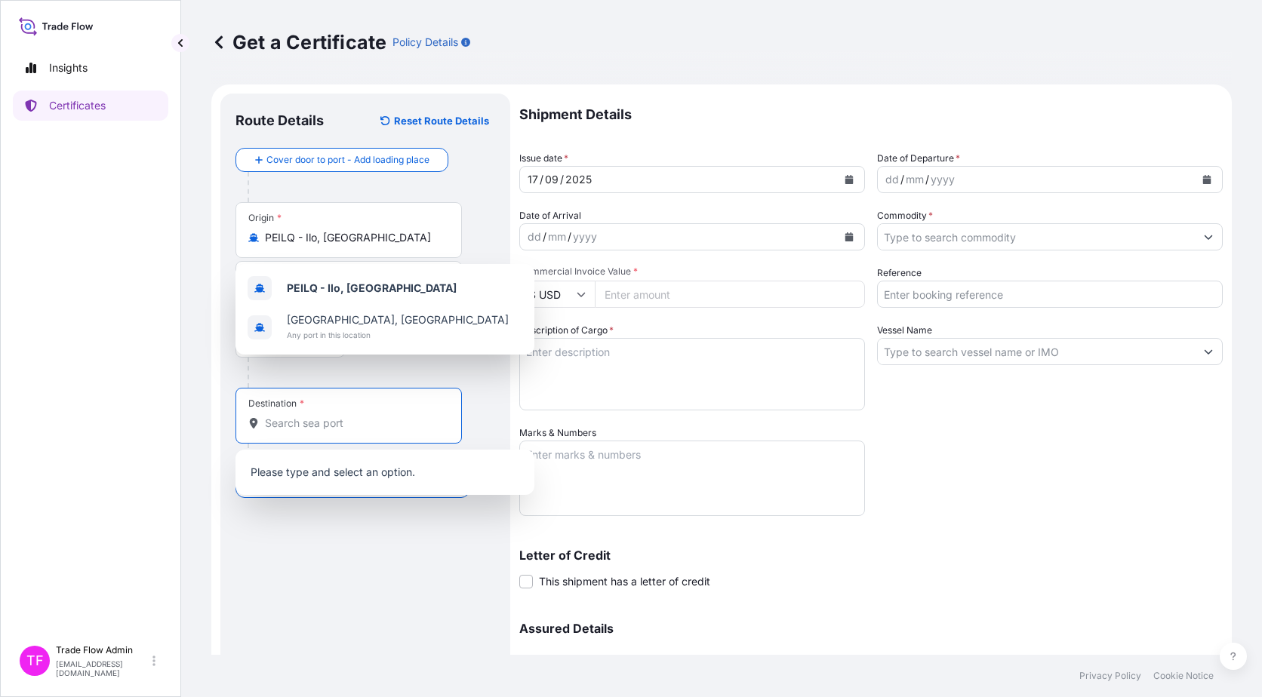
paste input "Jinzhou Pt"
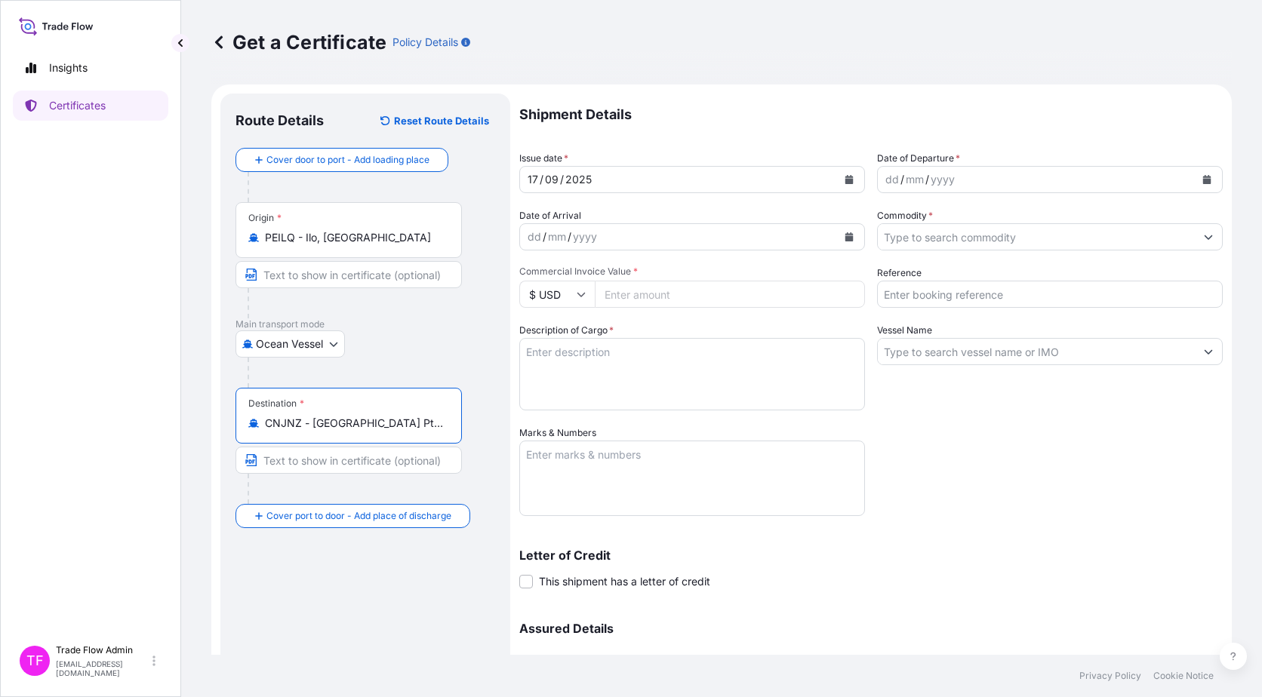
type input "CNJNZ - Jinzhou Pt, China"
click at [399, 582] on div "Route Details Reset Route Details Cover door to port - Add loading place Place …" at bounding box center [365, 446] width 260 height 674
click at [850, 185] on button "Calendar" at bounding box center [849, 180] width 24 height 24
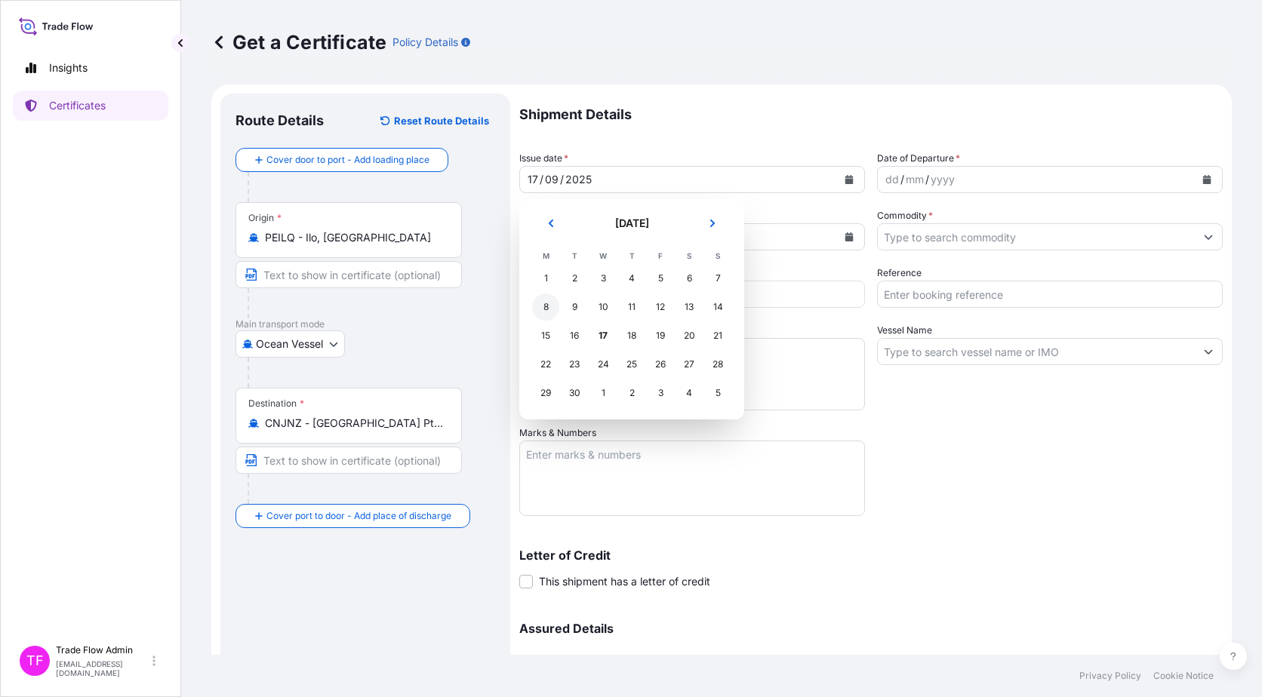
click at [539, 315] on div "8" at bounding box center [545, 307] width 27 height 27
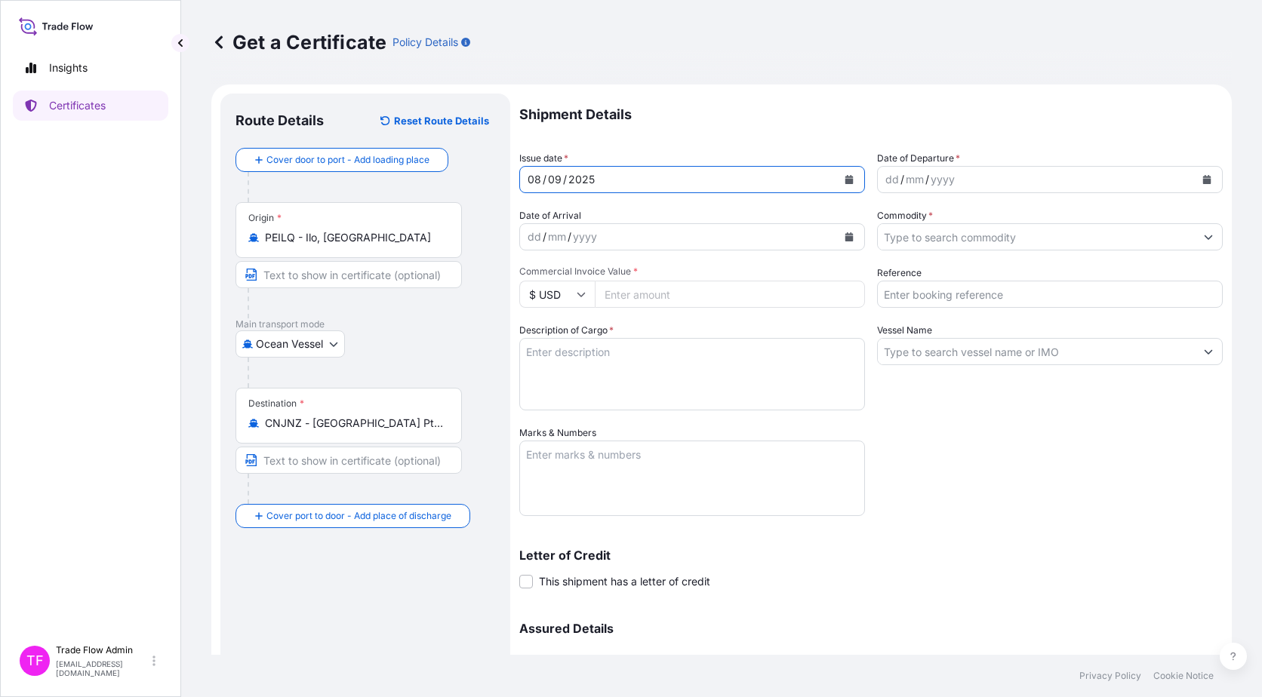
click at [1202, 179] on icon "Calendar" at bounding box center [1206, 179] width 9 height 9
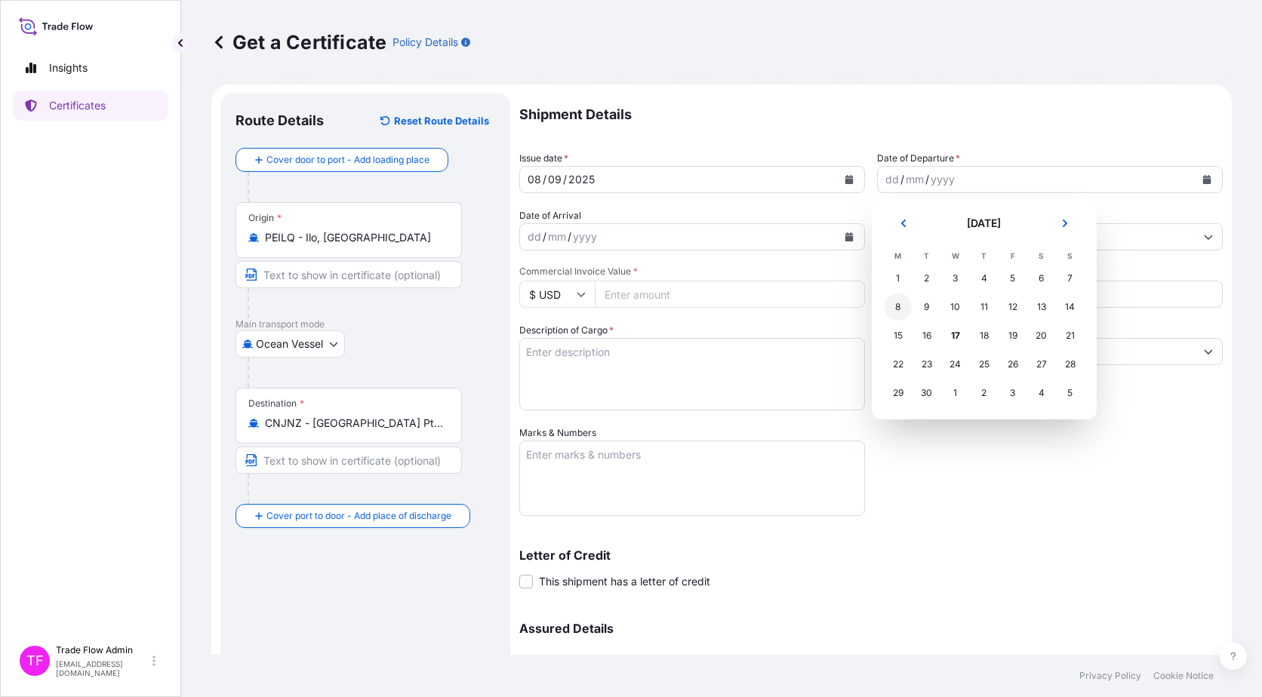
click at [899, 308] on div "8" at bounding box center [897, 307] width 27 height 27
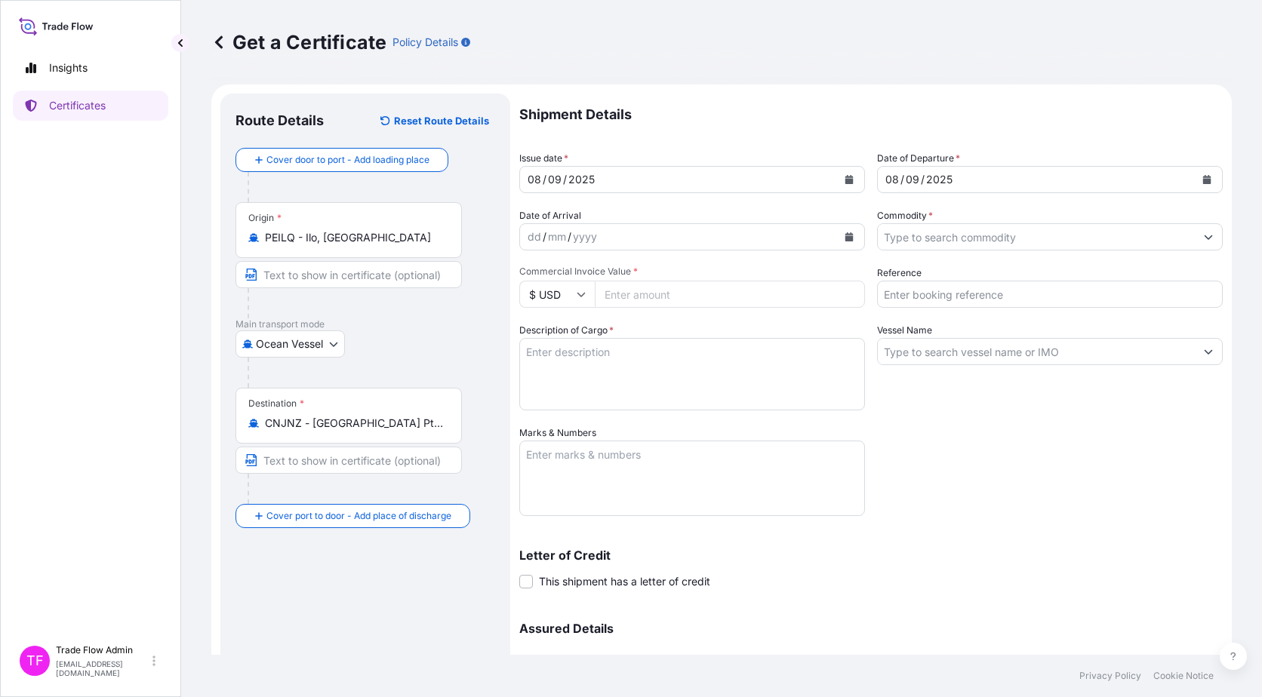
click at [739, 294] on input "Commercial Invoice Value *" at bounding box center [730, 294] width 270 height 27
paste input "26092929.65"
type input "26092929.65"
click at [908, 296] on input "Reference" at bounding box center [1050, 294] width 346 height 27
paste input "QVC-E90007-2508"
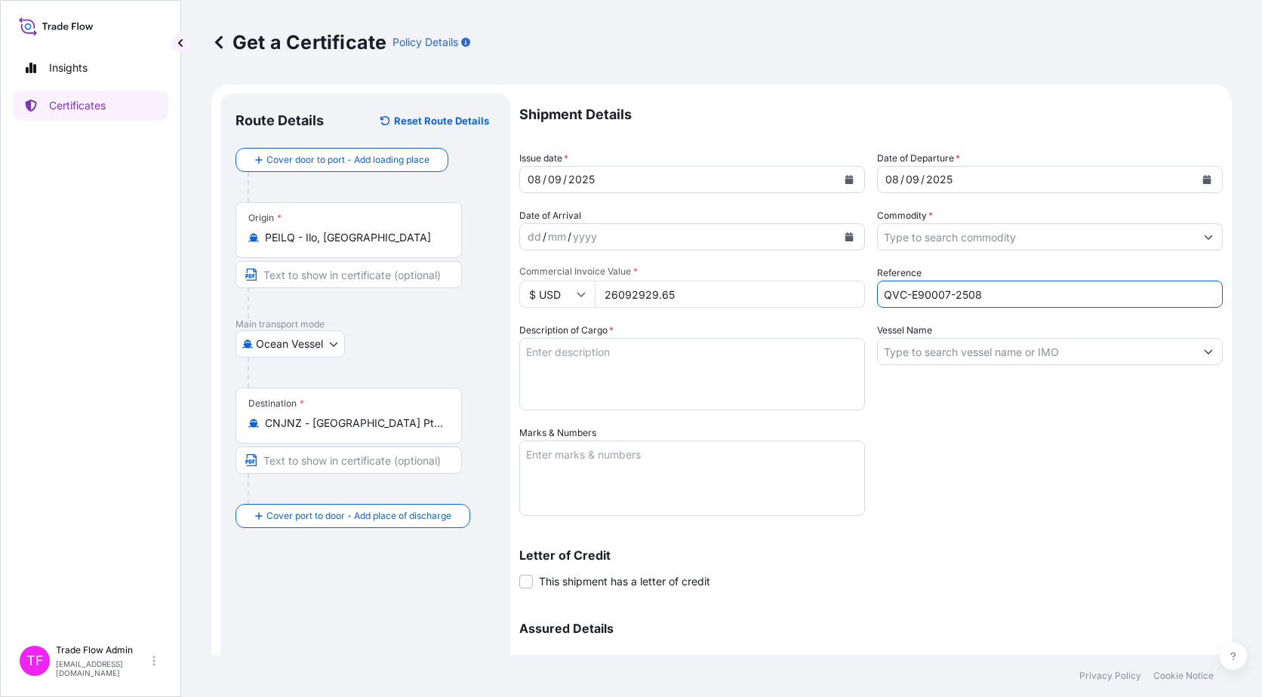
type input "QVC-E90007-2508"
click at [952, 239] on input "Commodity *" at bounding box center [1036, 236] width 317 height 27
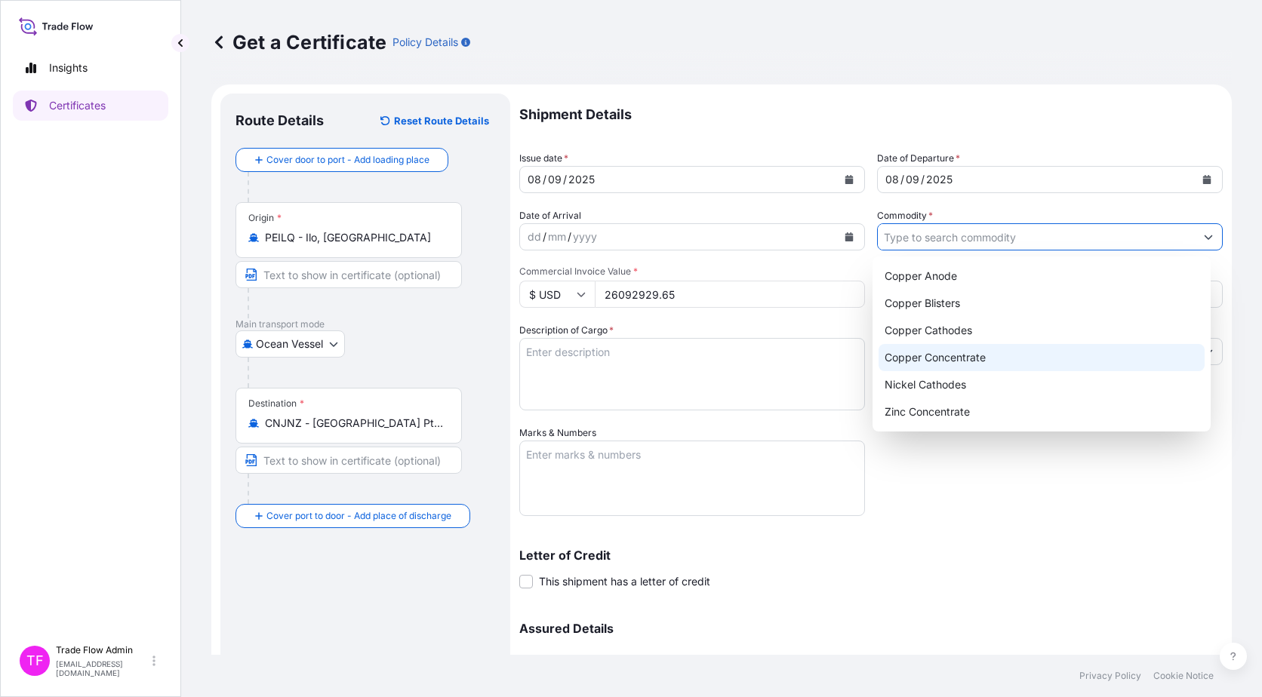
click at [965, 362] on div "Copper Concentrate" at bounding box center [1041, 357] width 327 height 27
type input "Copper Concentrate"
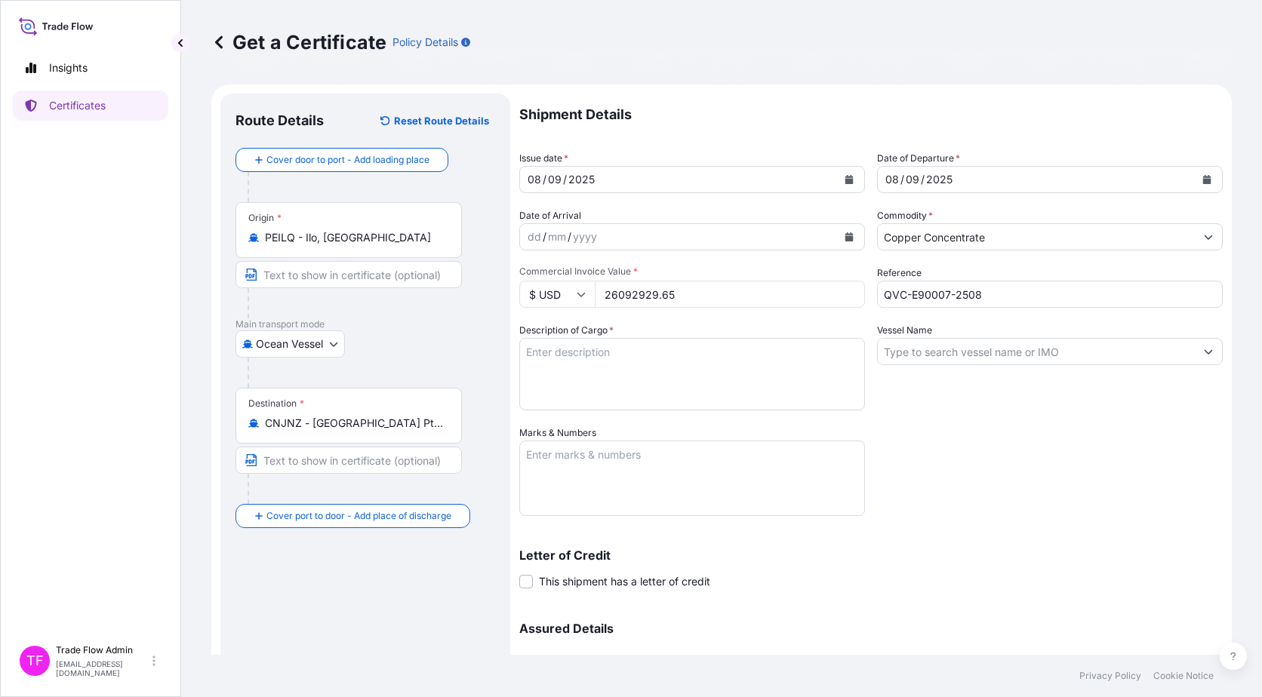
click at [655, 352] on textarea "Description of Cargo *" at bounding box center [692, 374] width 346 height 72
paste textarea "QUELLAVECO COPPER CONCENTRATES"
type textarea "QUELLAVECO COPPER CONCENTRATES"
click at [921, 361] on input "Vessel Name" at bounding box center [1036, 351] width 317 height 27
paste input "BADGER ISLAND"
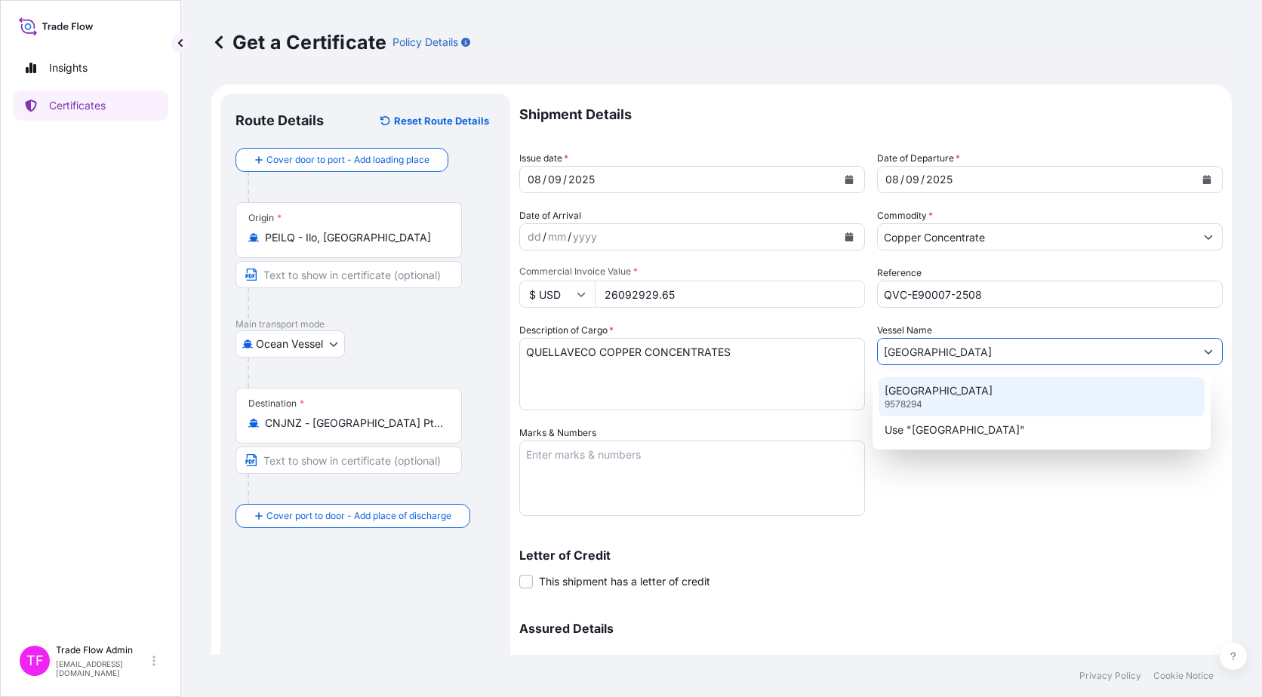
click at [937, 392] on p "BADGER ISLAND" at bounding box center [938, 390] width 108 height 15
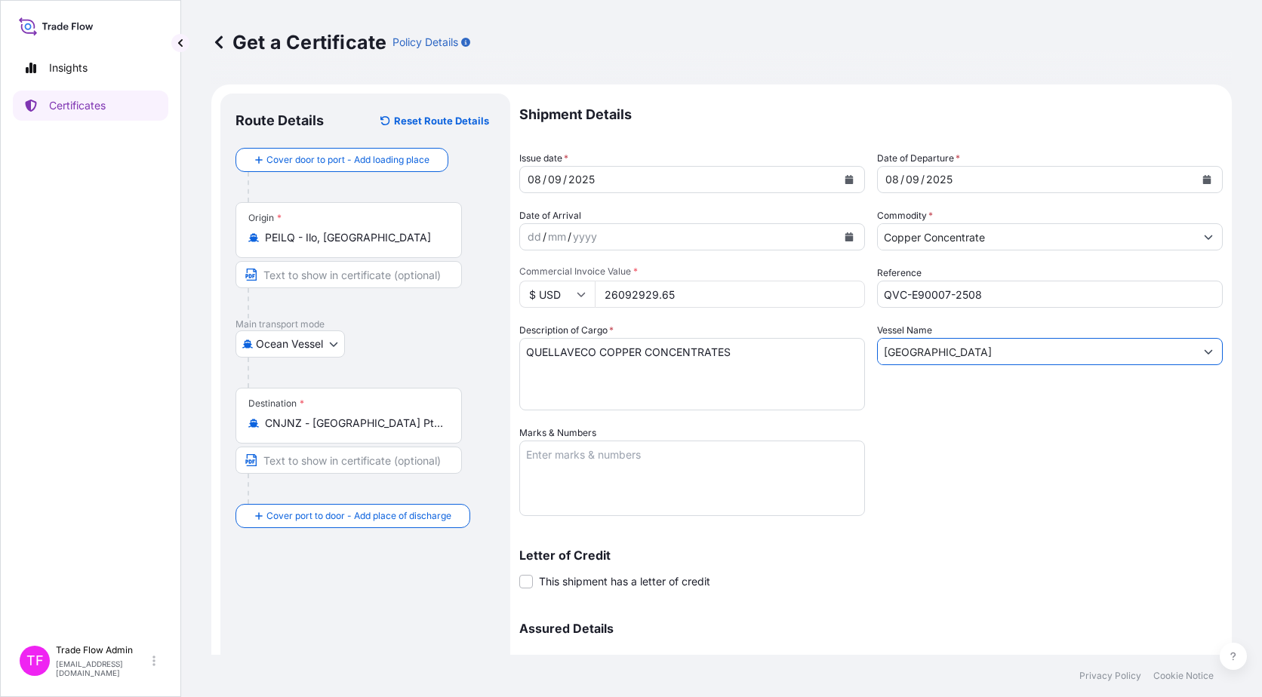
type input "BADGER ISLAND"
click at [1012, 386] on div "Vessel Name BADGER ISLAND" at bounding box center [1050, 367] width 346 height 88
click at [535, 579] on label "This shipment has a letter of credit" at bounding box center [614, 581] width 191 height 16
click at [519, 573] on input "This shipment has a letter of credit" at bounding box center [519, 573] width 0 height 0
click at [570, 626] on textarea "Letter of credit *" at bounding box center [870, 652] width 703 height 72
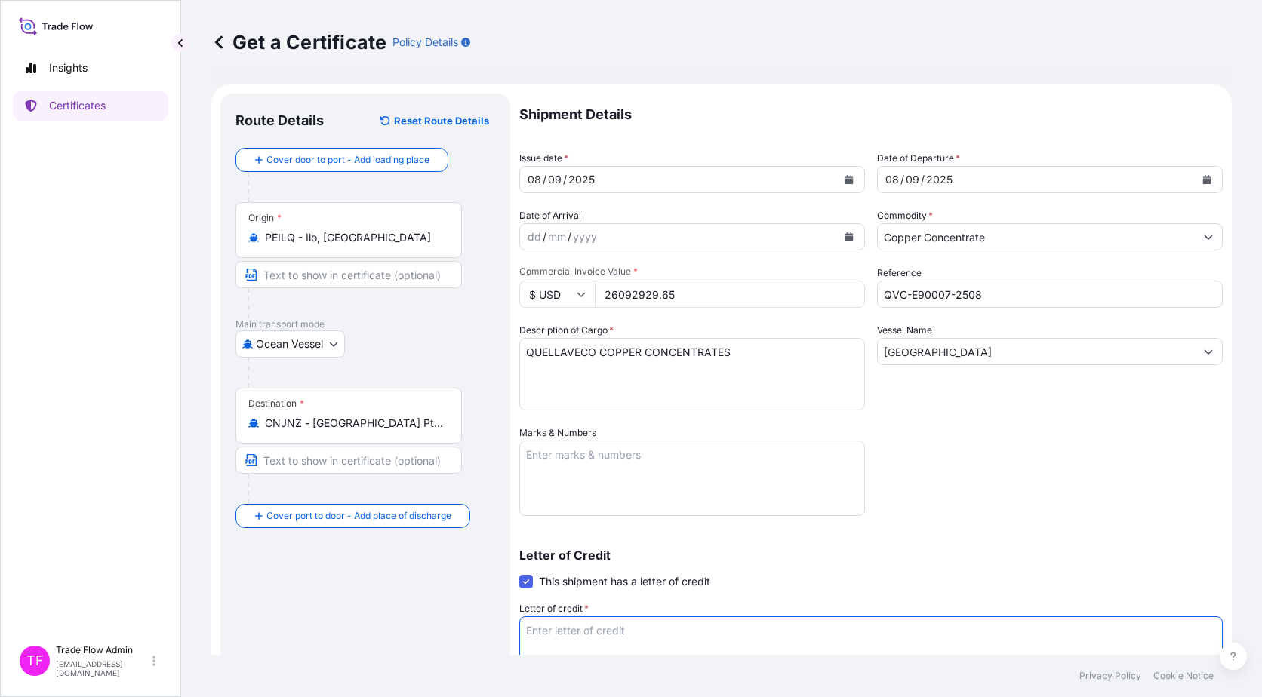
paste textarea "INSURANCE CERTIFICATE IN DUPLICATE BLANK ENDORSED FOR AT LEAST 110 PCT OF THE P…"
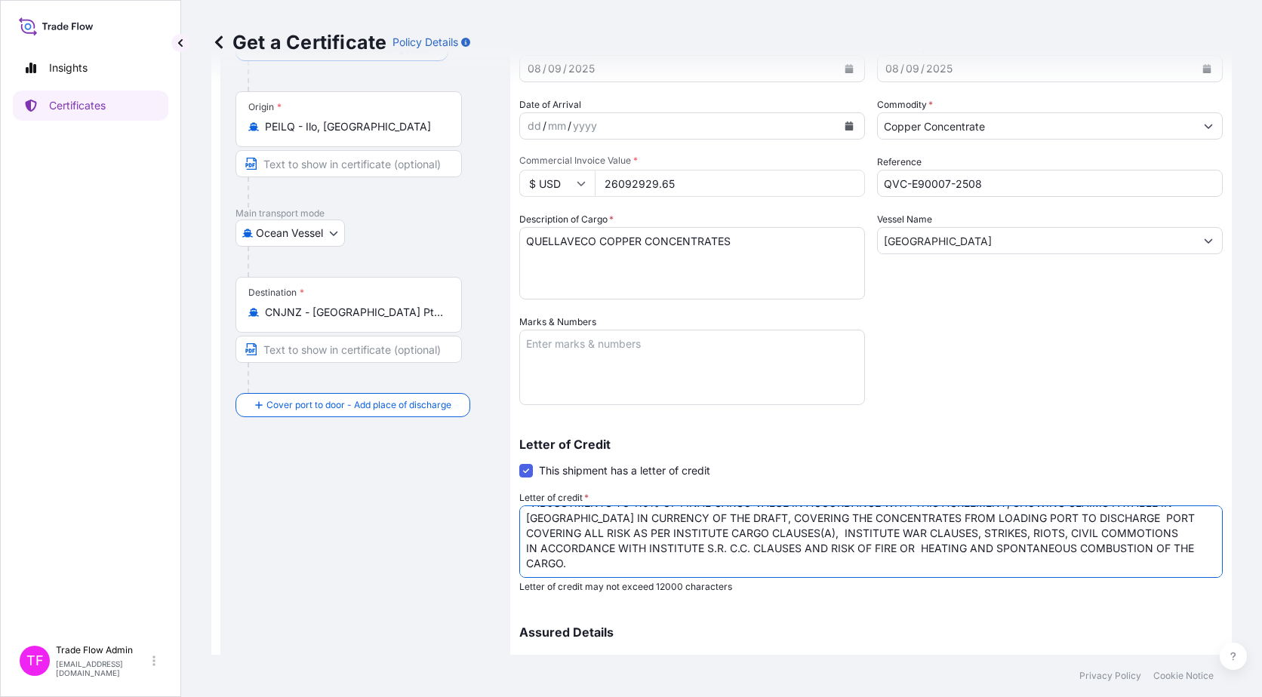
scroll to position [112, 0]
click at [918, 547] on textarea "INSURANCE CERTIFICATE IN DUPLICATE BLANK ENDORSED FOR AT LEAST 110 PCT OF THE P…" at bounding box center [870, 541] width 703 height 72
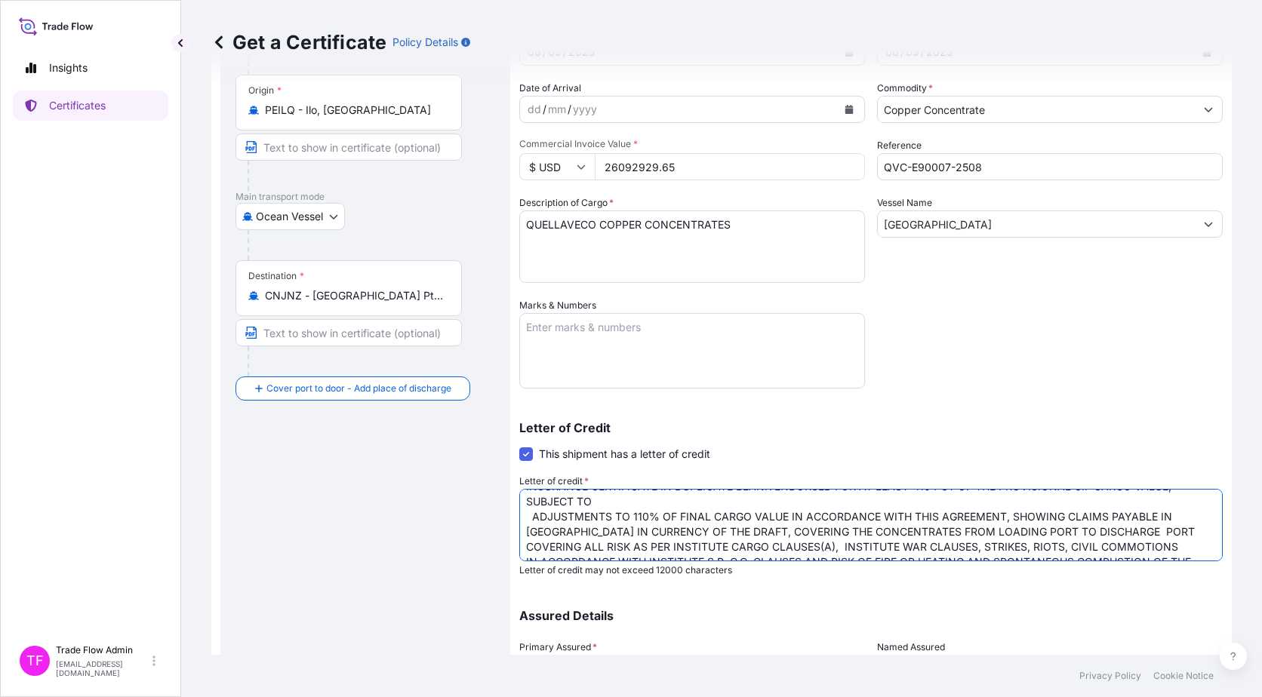
scroll to position [47, 0]
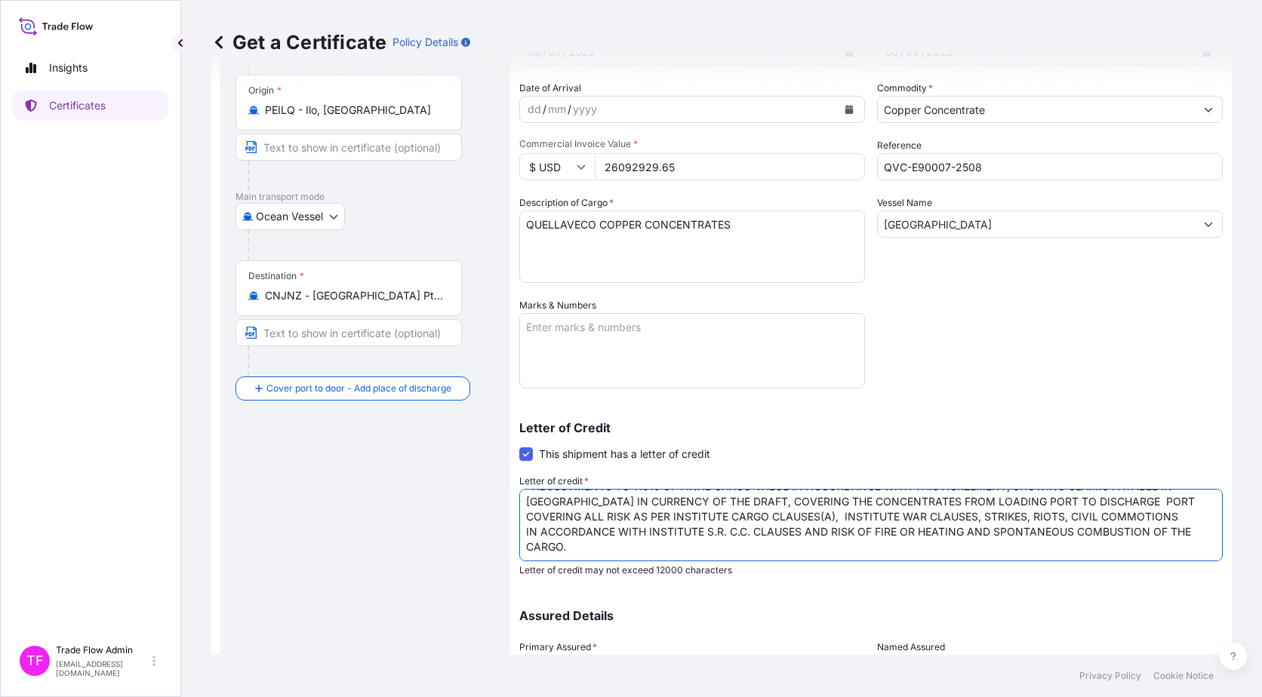
click at [521, 526] on textarea "INSURANCE CERTIFICATE IN DUPLICATE BLANK ENDORSED FOR AT LEAST 110 PCT OF THE P…" at bounding box center [870, 525] width 703 height 72
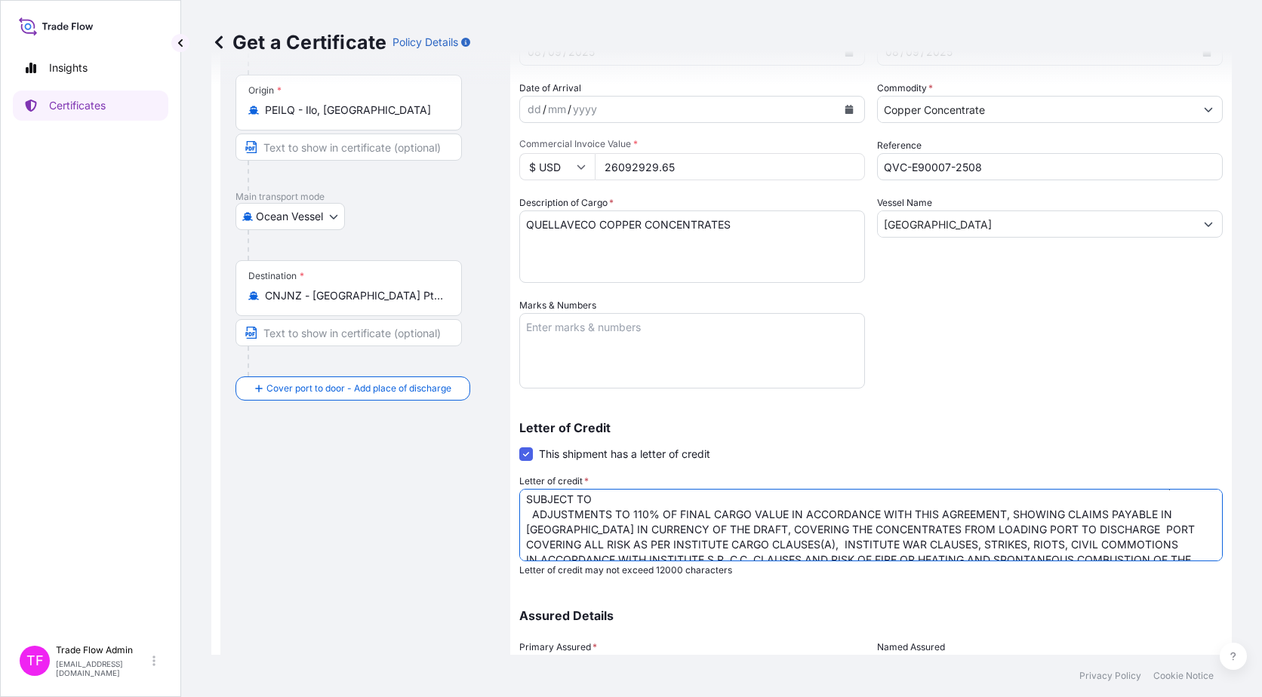
scroll to position [0, 0]
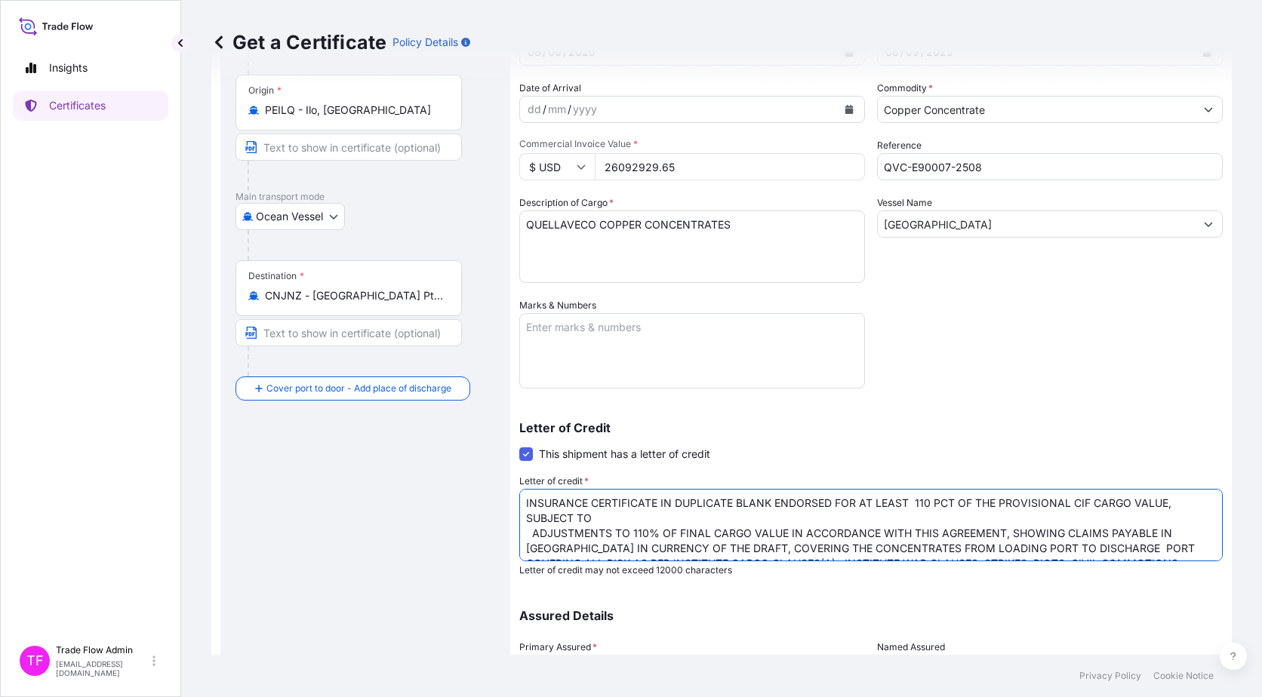
click at [530, 529] on textarea "INSURANCE CERTIFICATE IN DUPLICATE BLANK ENDORSED FOR AT LEAST 110 PCT OF THE P…" at bounding box center [870, 525] width 703 height 72
type textarea "INSURANCE CERTIFICATE IN DUPLICATE BLANK ENDORSED FOR AT LEAST 110 PCT OF THE P…"
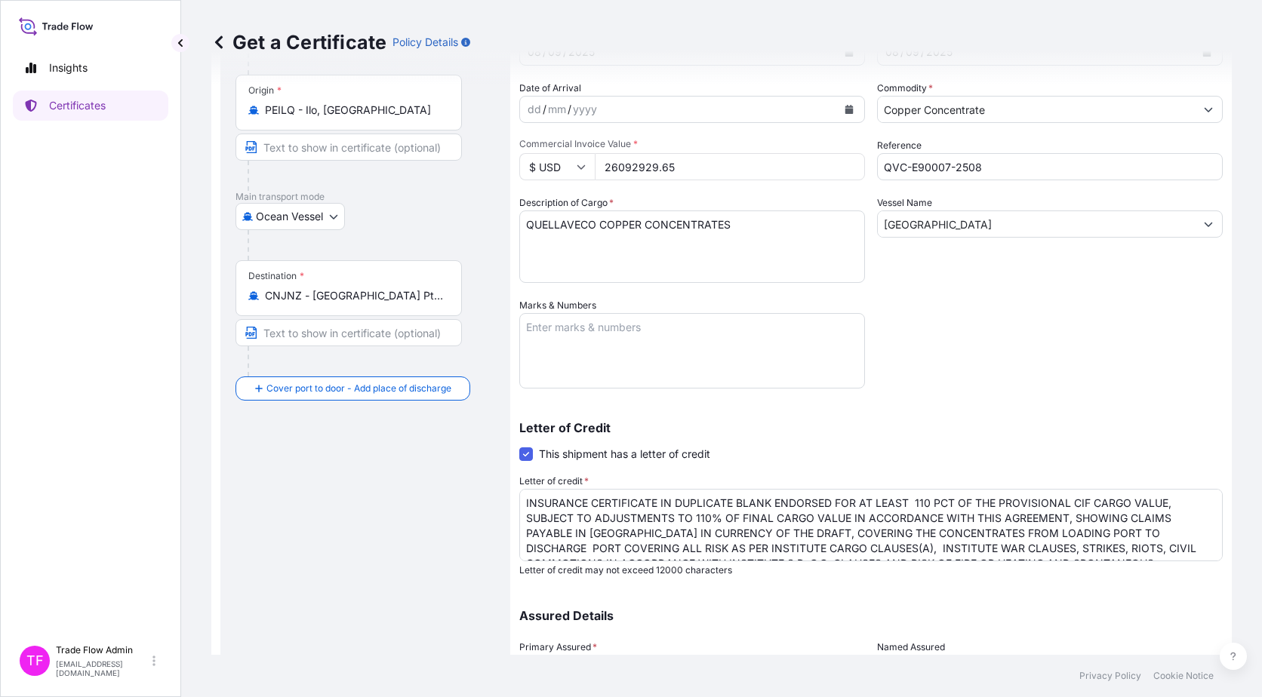
click at [473, 533] on div "Route Details Reset Route Details Cover door to port - Add loading place Place …" at bounding box center [365, 375] width 260 height 788
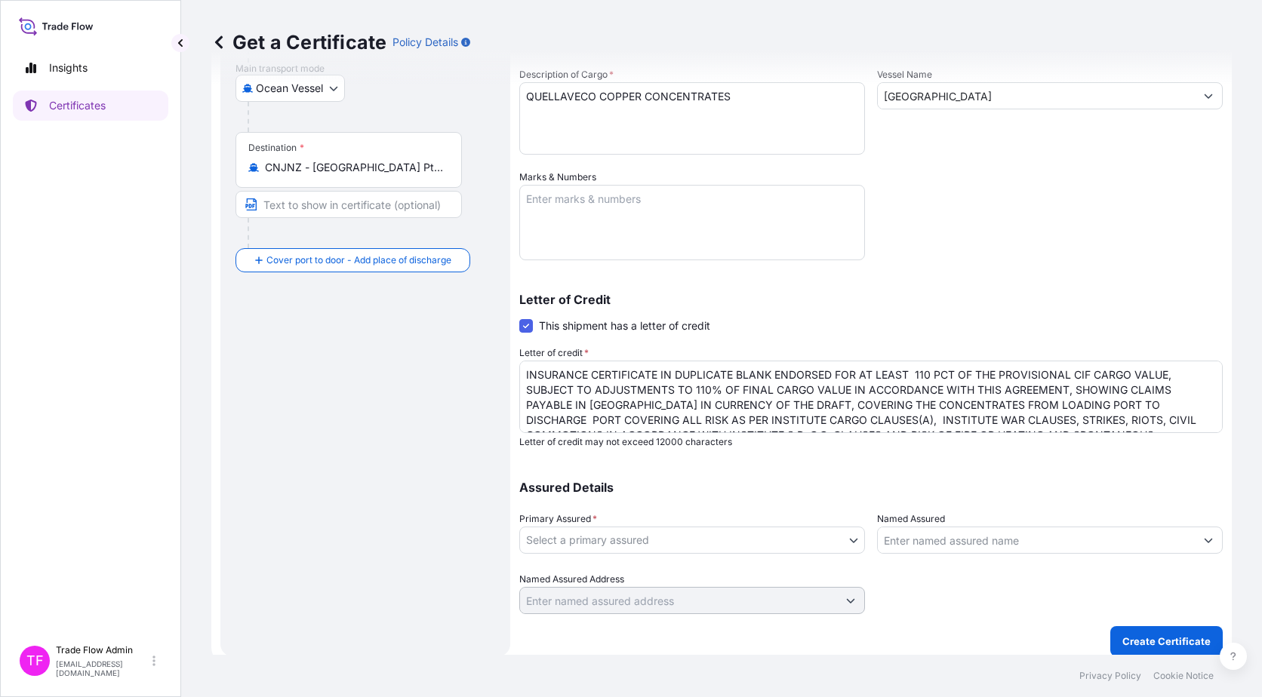
scroll to position [258, 0]
click at [578, 541] on body "Insights Certificates TF Trade Flow Admin trade.flow+citic@wtwco.com Get a Cert…" at bounding box center [631, 348] width 1262 height 697
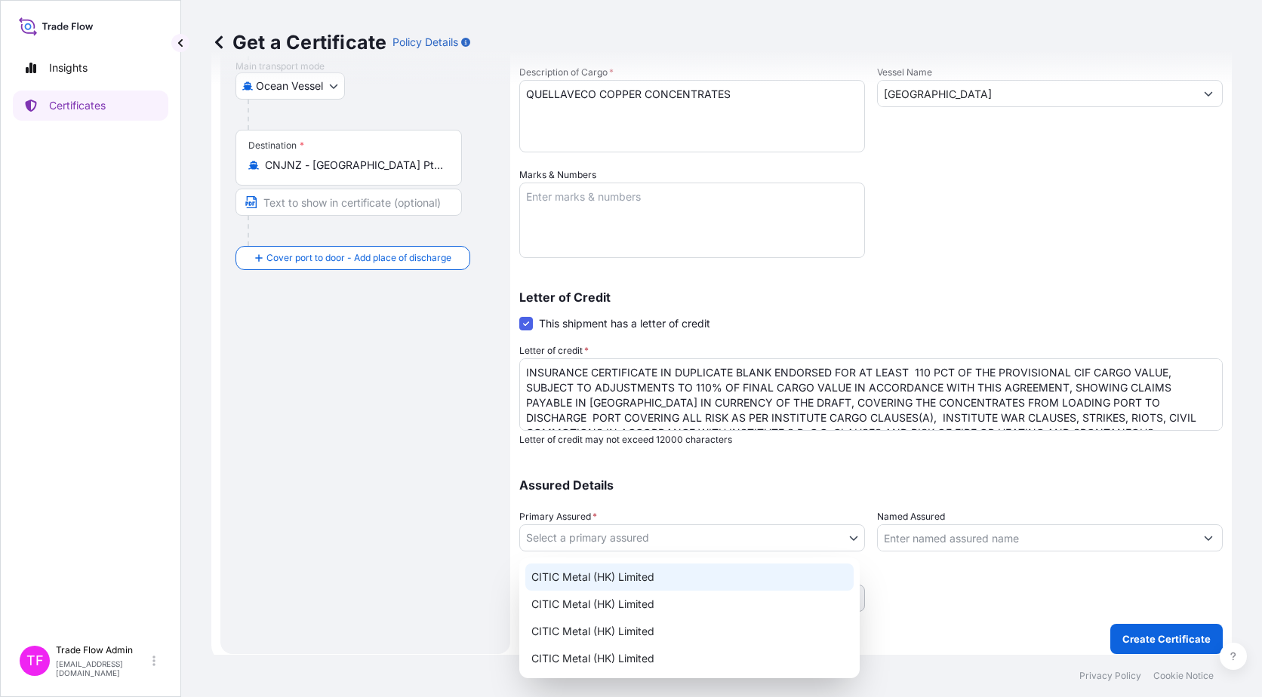
click at [595, 575] on div "CITIC Metal (HK) Limited" at bounding box center [689, 577] width 328 height 27
select select "31478"
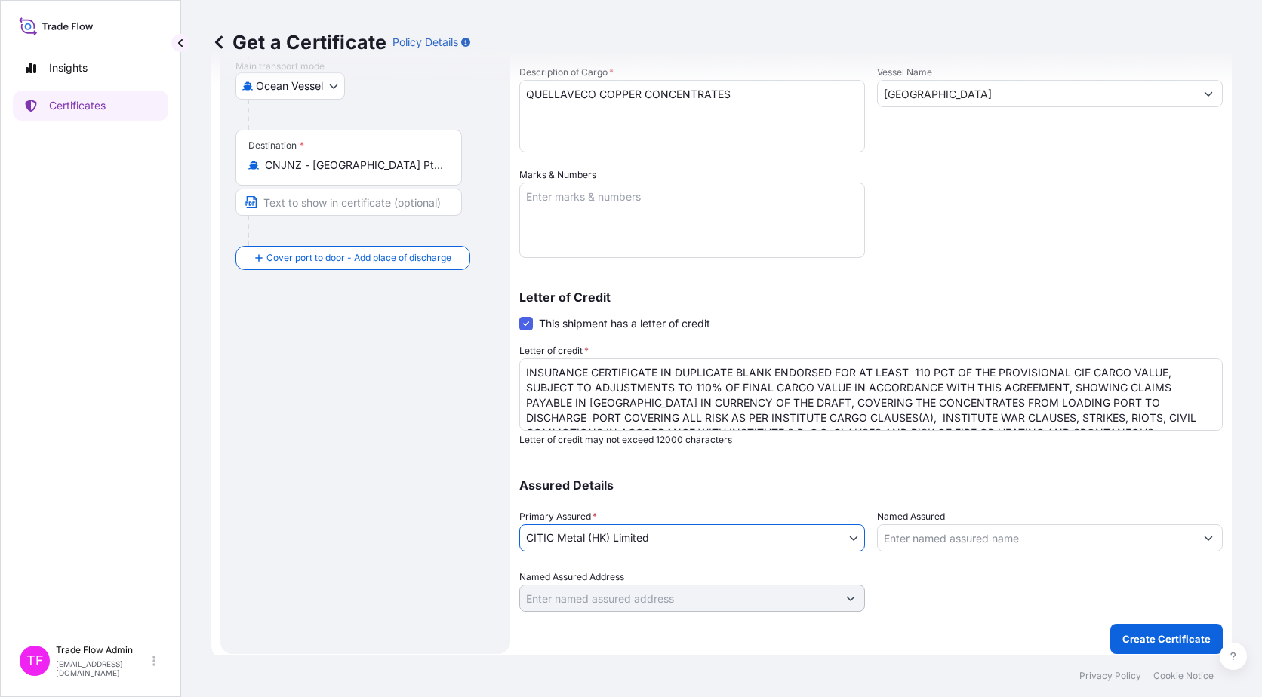
click at [699, 484] on p "Assured Details" at bounding box center [870, 485] width 703 height 12
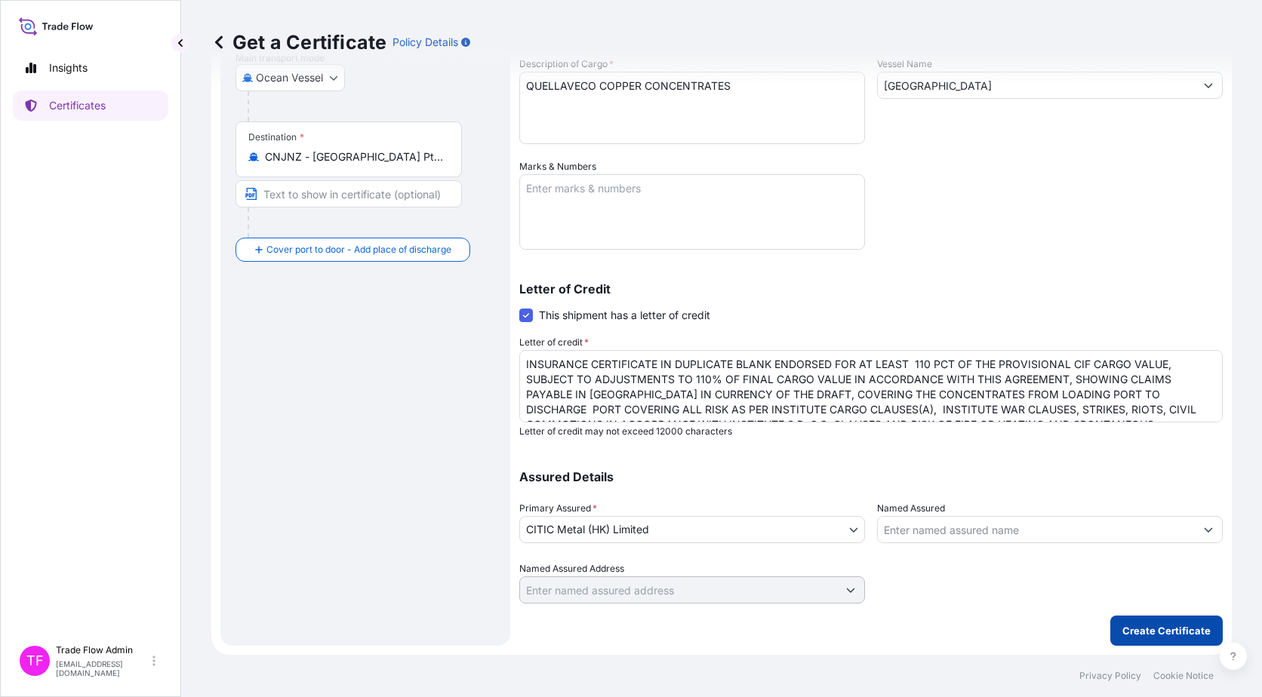
click at [1165, 629] on p "Create Certificate" at bounding box center [1166, 630] width 88 height 15
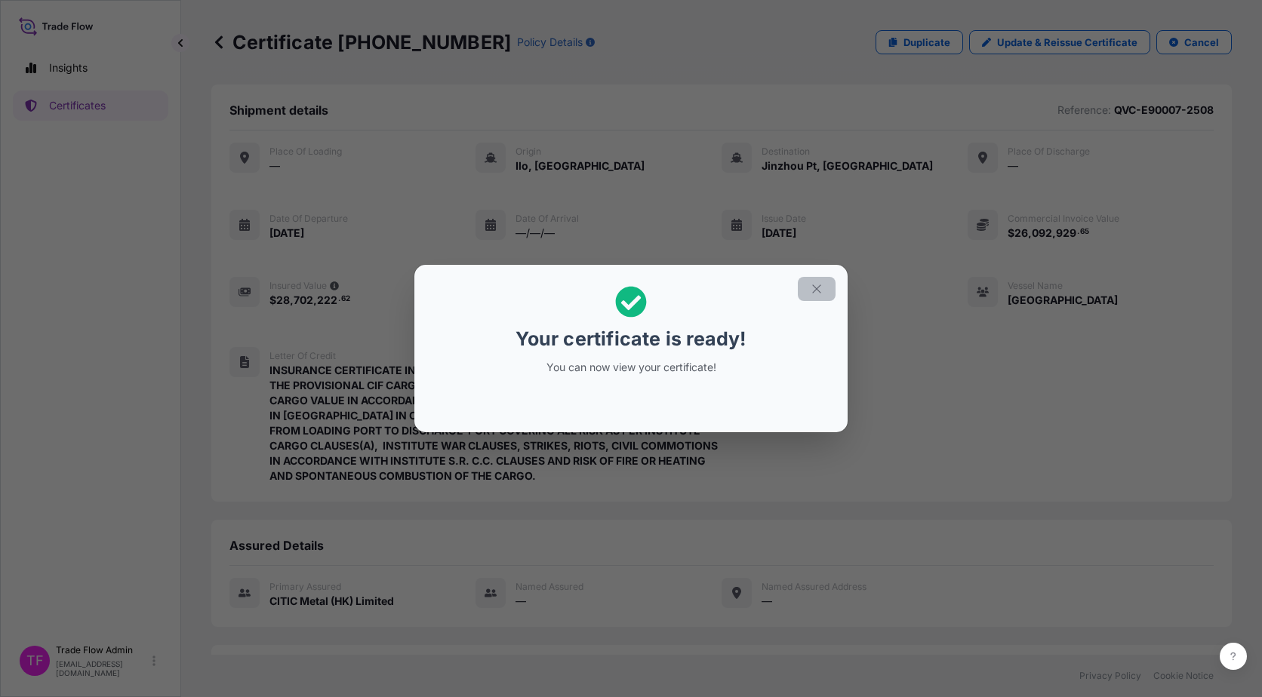
click at [820, 285] on icon "button" at bounding box center [816, 288] width 8 height 8
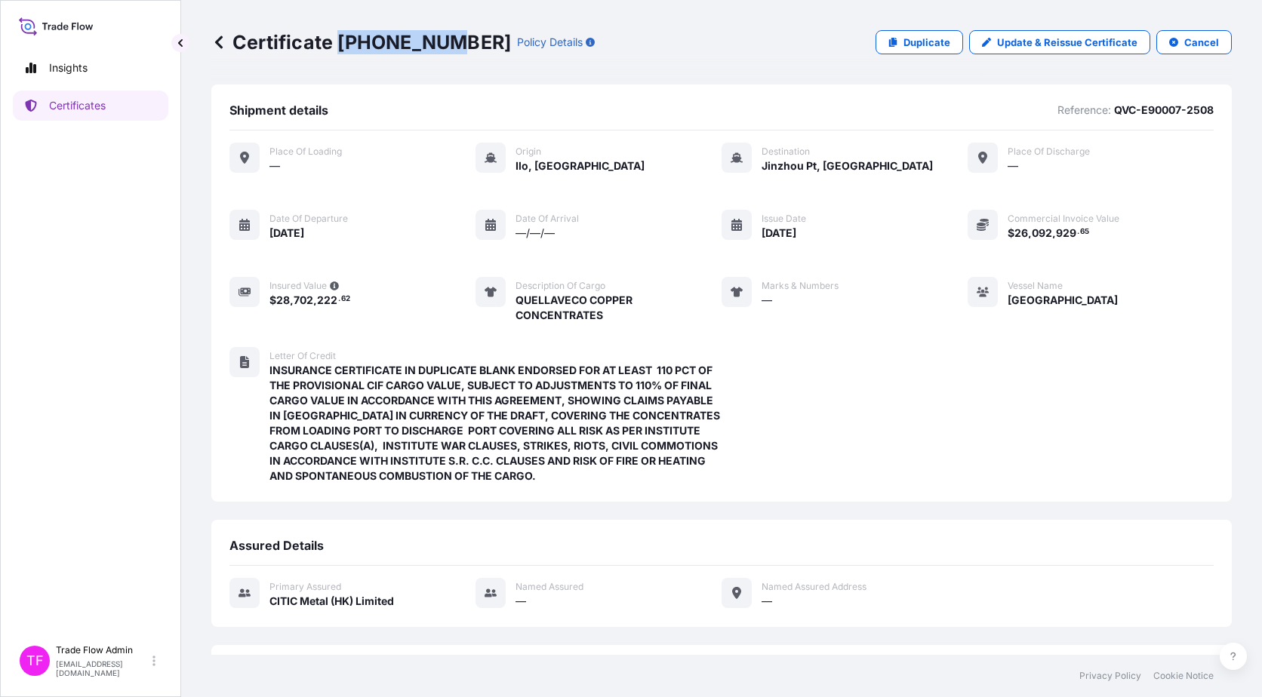
drag, startPoint x: 339, startPoint y: 41, endPoint x: 442, endPoint y: 46, distance: 103.5
click at [442, 46] on p "Certificate 31478-62-1" at bounding box center [361, 42] width 300 height 24
copy p "[PHONE_NUMBER]"
click at [939, 446] on div "Place of Loading — Origin Ilo, Peru Destination Jinzhou Pt, China Place of disc…" at bounding box center [721, 321] width 984 height 381
click at [55, 103] on p "Certificates" at bounding box center [77, 105] width 57 height 15
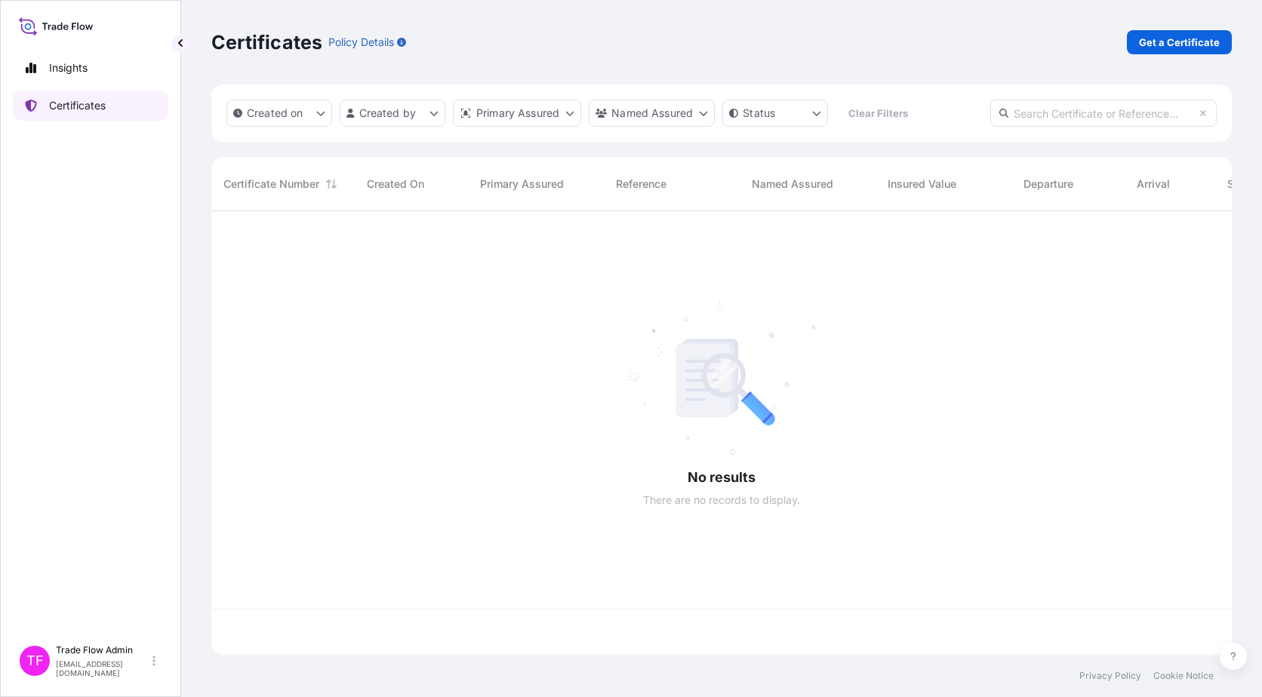
scroll to position [441, 1009]
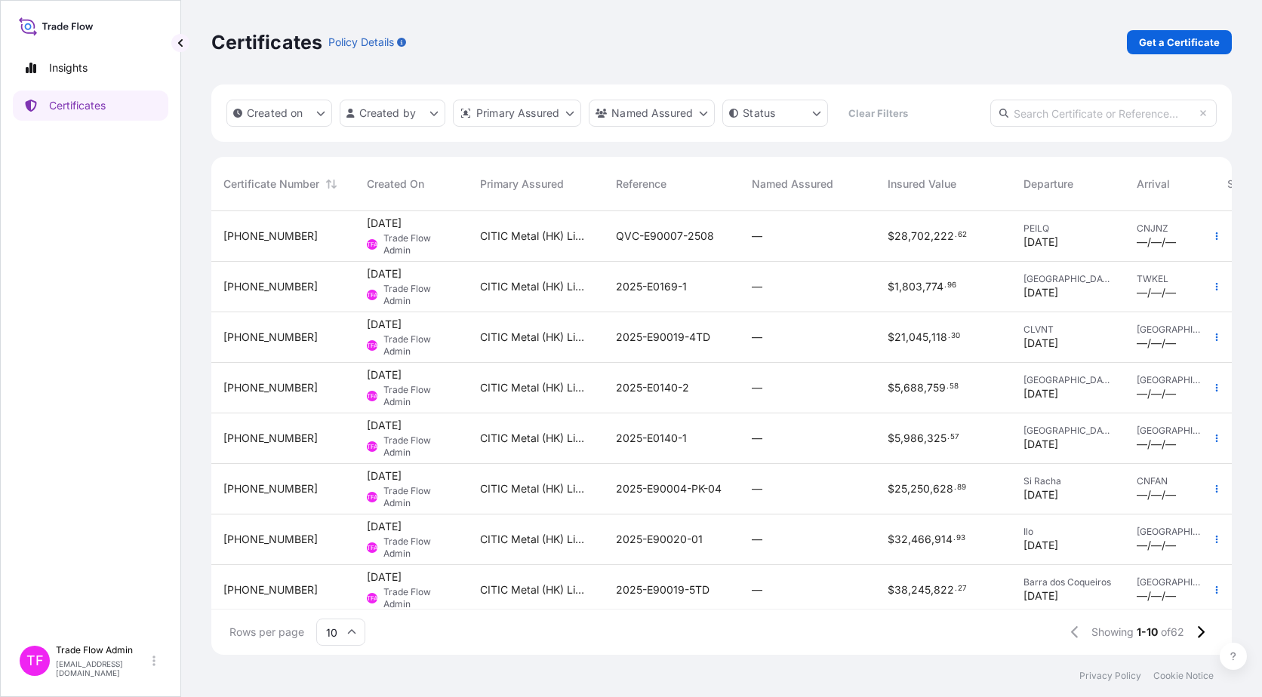
click at [1103, 111] on input "text" at bounding box center [1103, 113] width 226 height 27
paste input "32030-4-3"
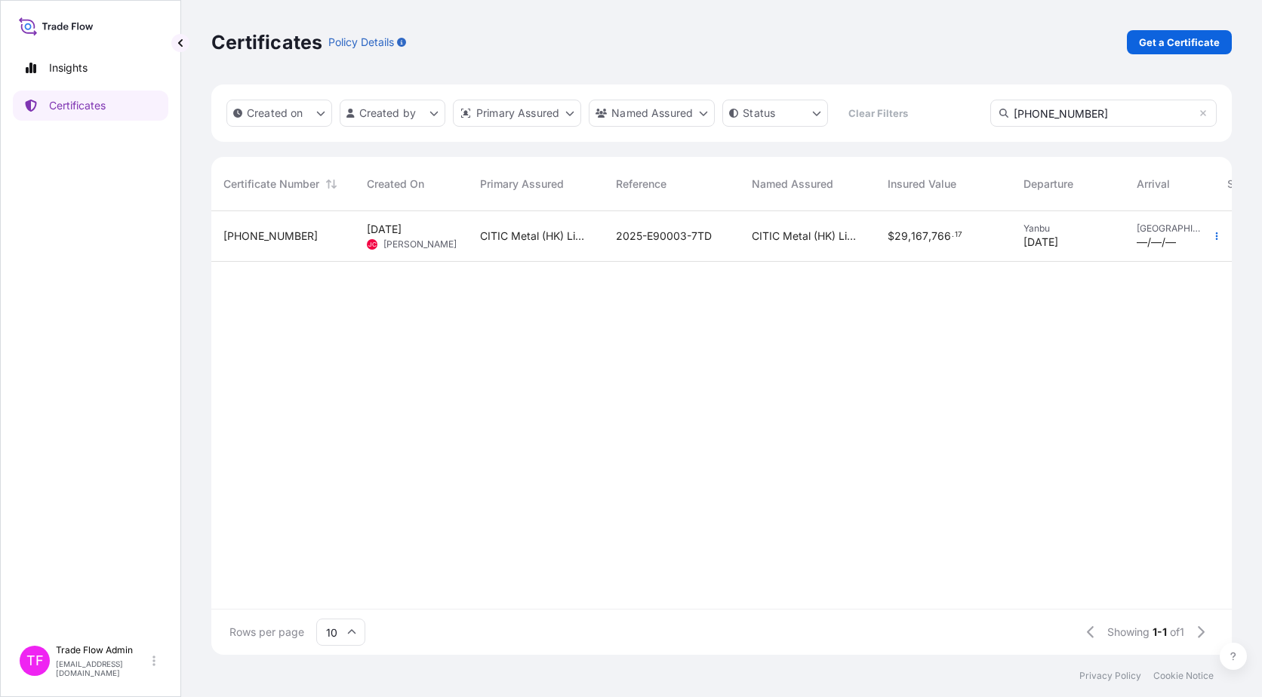
type input "32030-4-3"
click at [906, 264] on div "32030-4-3 15 Aug 2025 JC Jin Chen CITIC Metal (HK) Limited 2025-E90003-7TD CITI…" at bounding box center [780, 410] width 1139 height 398
click at [900, 248] on div "$ 29 , 167 , 766 . 17" at bounding box center [943, 236] width 136 height 51
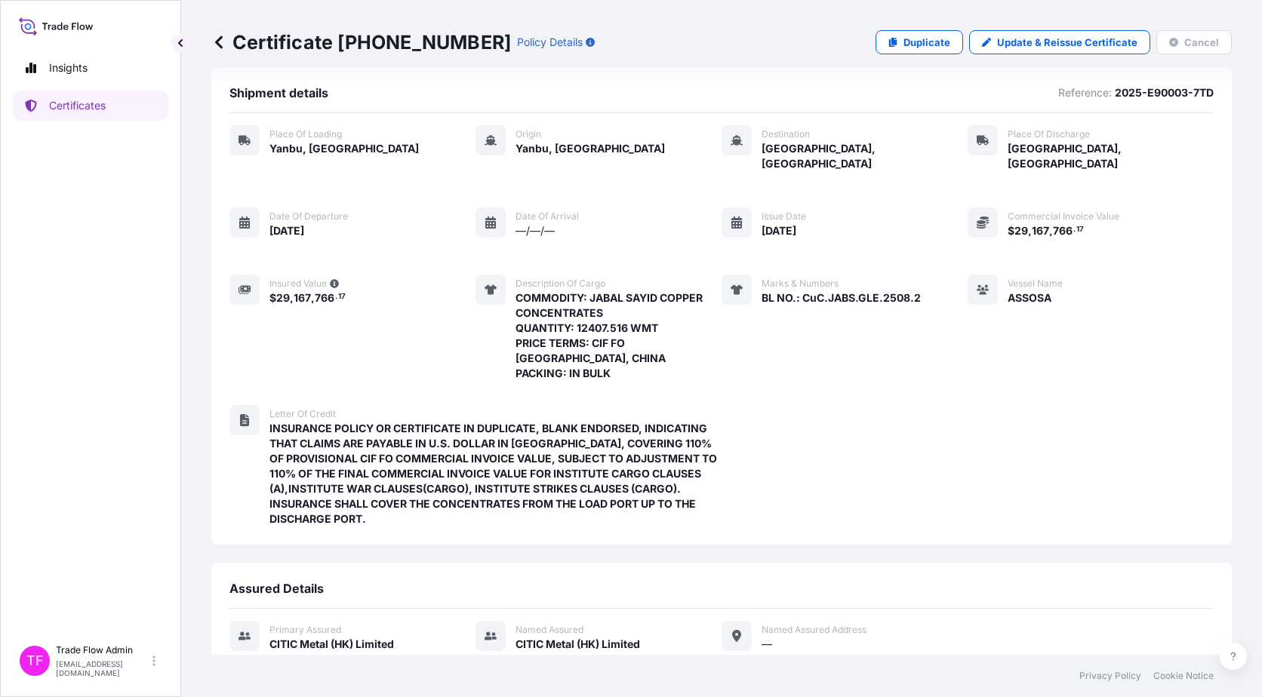
scroll to position [161, 0]
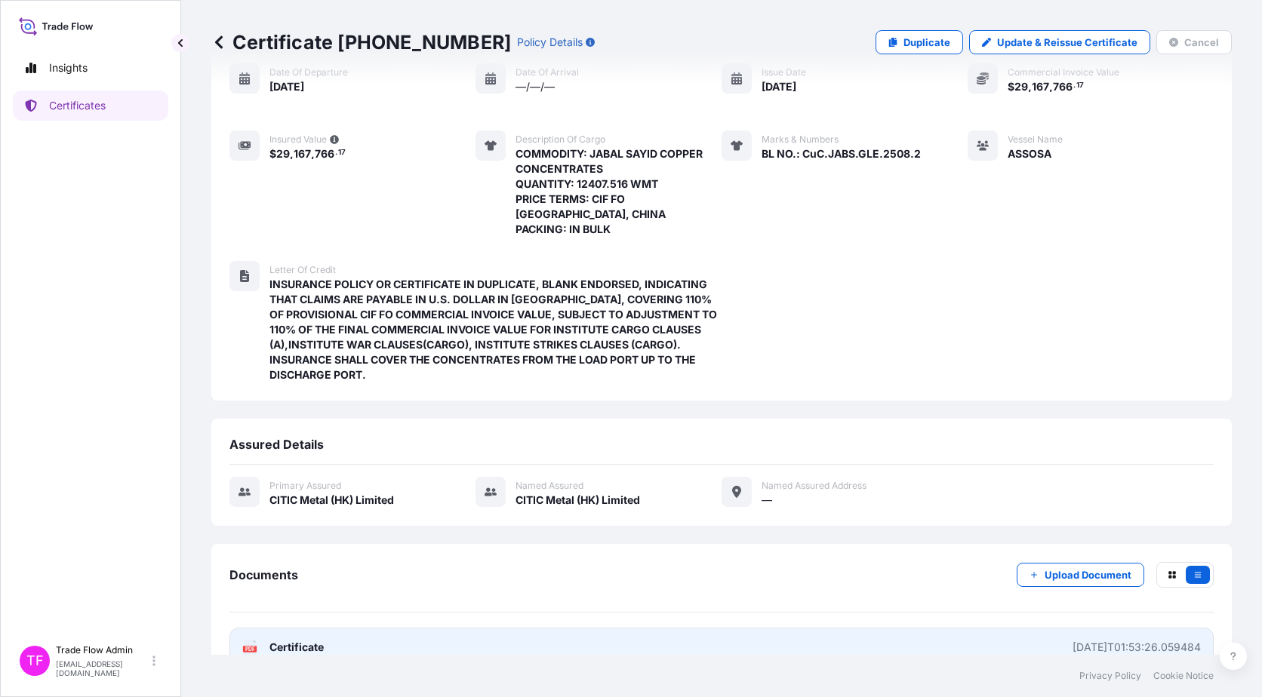
click at [380, 628] on link "PDF Certificate 2025-08-15T01:53:26.059484" at bounding box center [721, 647] width 984 height 39
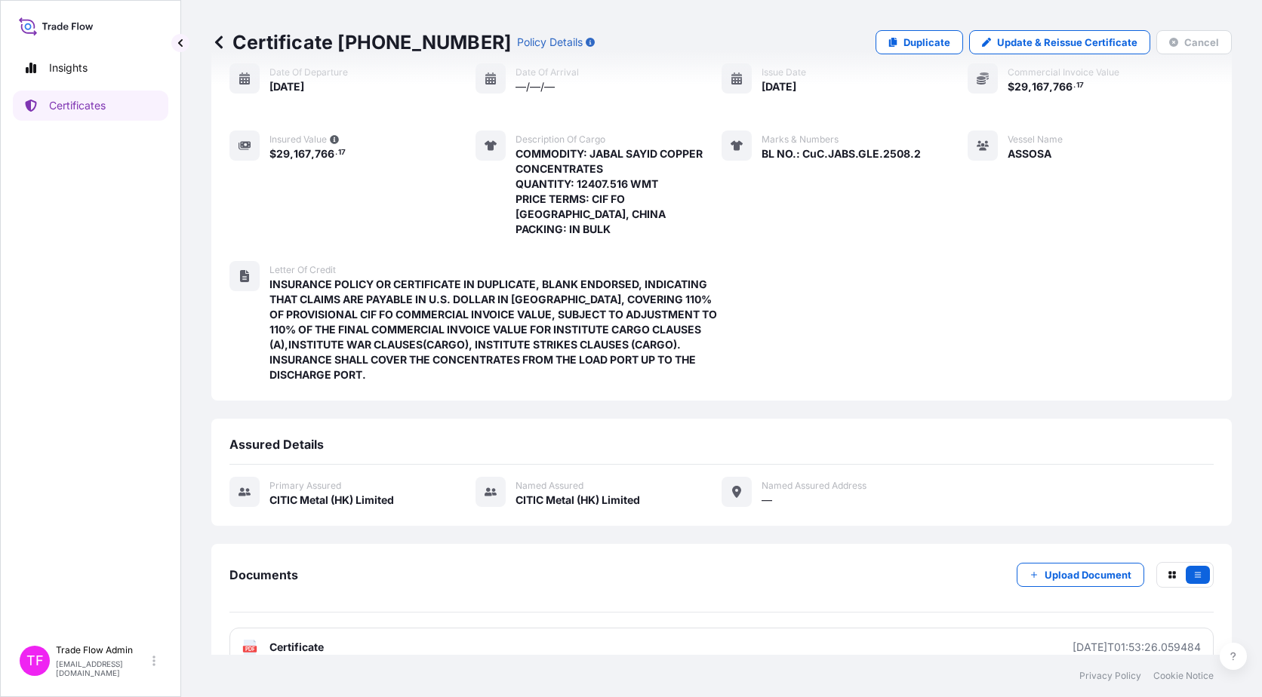
scroll to position [0, 0]
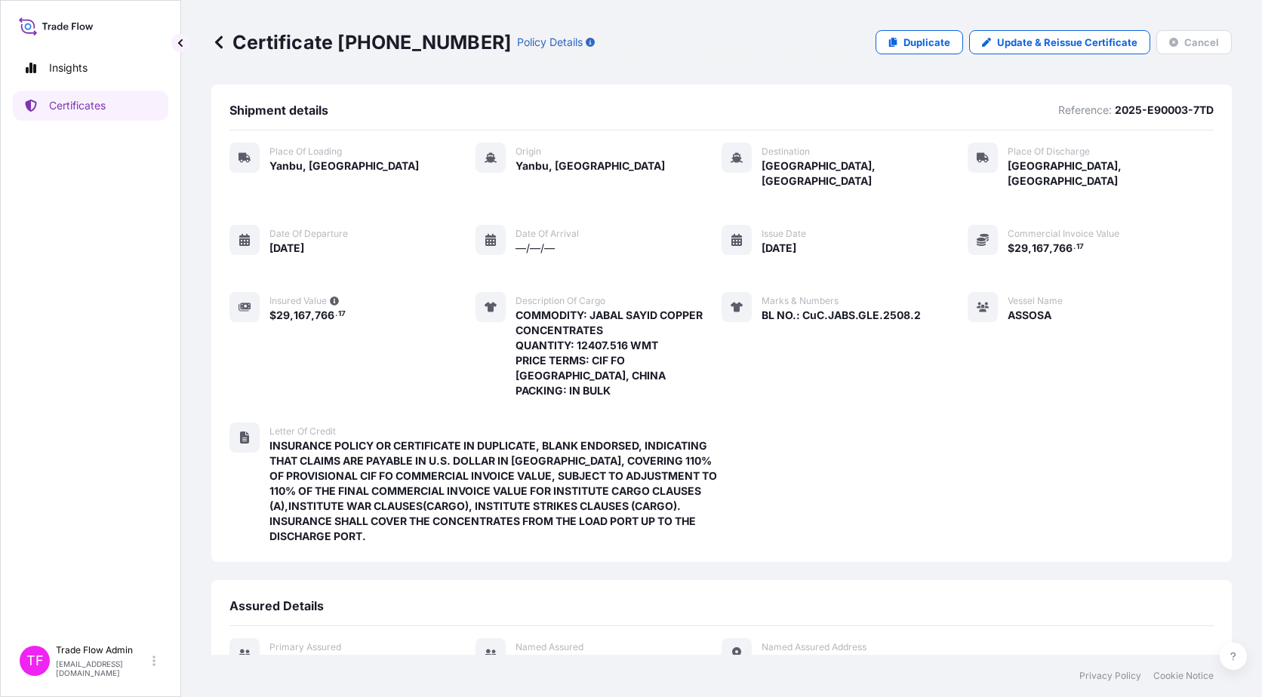
click at [1022, 454] on div "Place of Loading Yanbu, Saudi Arabia Origin Yanbu, Saudi Arabia Destination Nan…" at bounding box center [721, 351] width 984 height 441
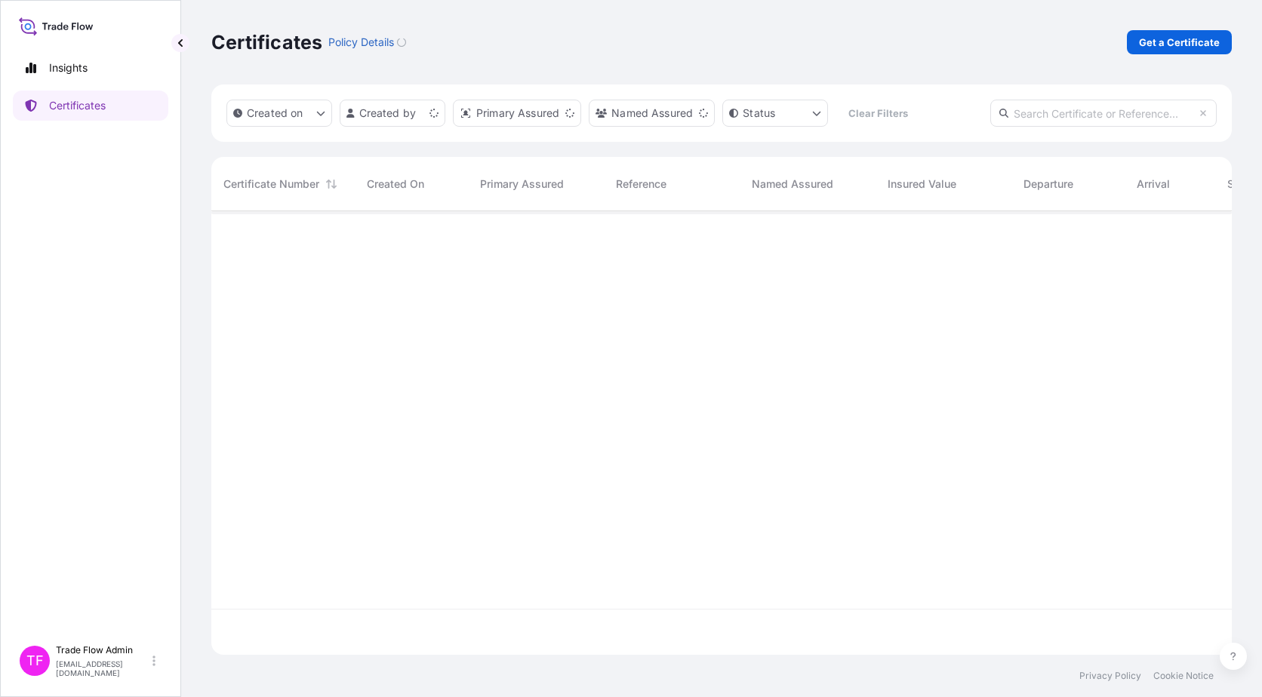
scroll to position [441, 1009]
click at [1012, 99] on div "Created on Created by Primary Assured Named Assured Status Clear Filters" at bounding box center [721, 113] width 1020 height 57
click at [1044, 122] on input "text" at bounding box center [1103, 113] width 226 height 27
paste input "COVERING THE CONCENTRATES FROM THE PORT OF LOADING UNTIL PORT OF DISCHARGE, FOR…"
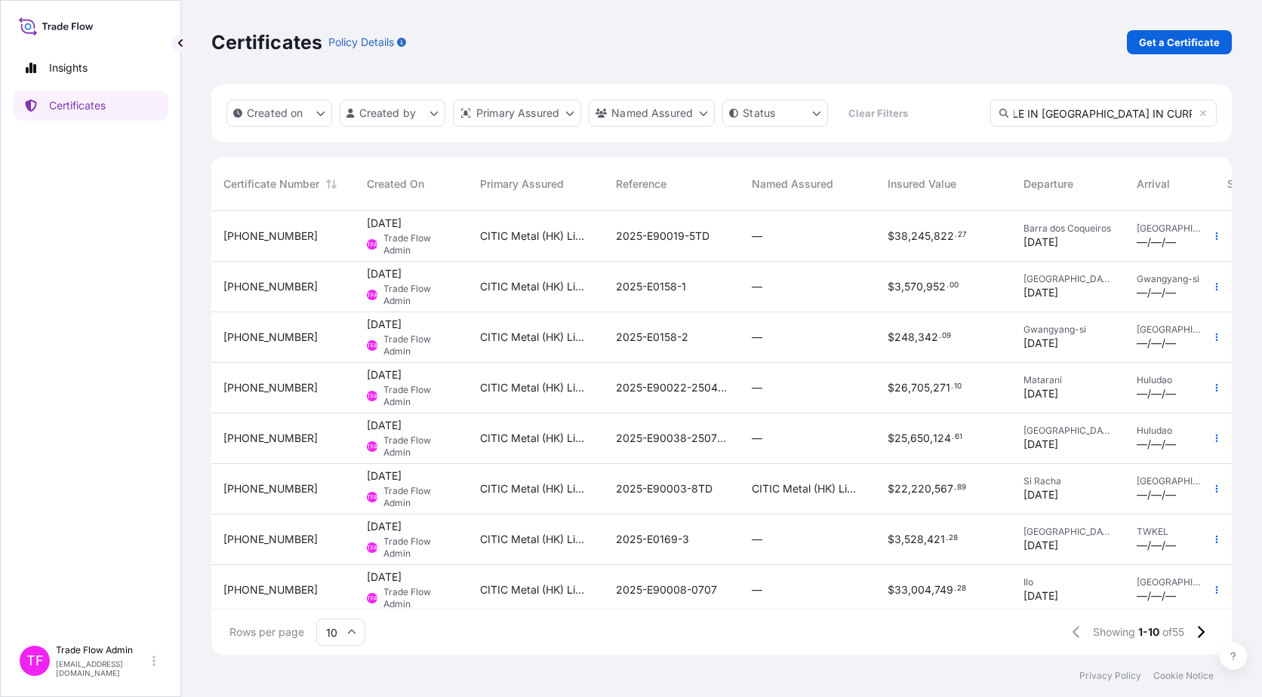
click at [1209, 115] on input "COVERING THE CONCENTRATES FROM THE PORT OF LOADING UNTIL PORT OF DISCHARGE, FOR…" at bounding box center [1103, 113] width 226 height 27
type input "COVERING THE CONCENTRATES FROM THE PORT OF LOADING UNTIL PORT OF DISCHARGE, FOR…"
click at [1203, 113] on icon at bounding box center [1203, 113] width 6 height 6
drag, startPoint x: 1034, startPoint y: 100, endPoint x: 1052, endPoint y: 116, distance: 24.0
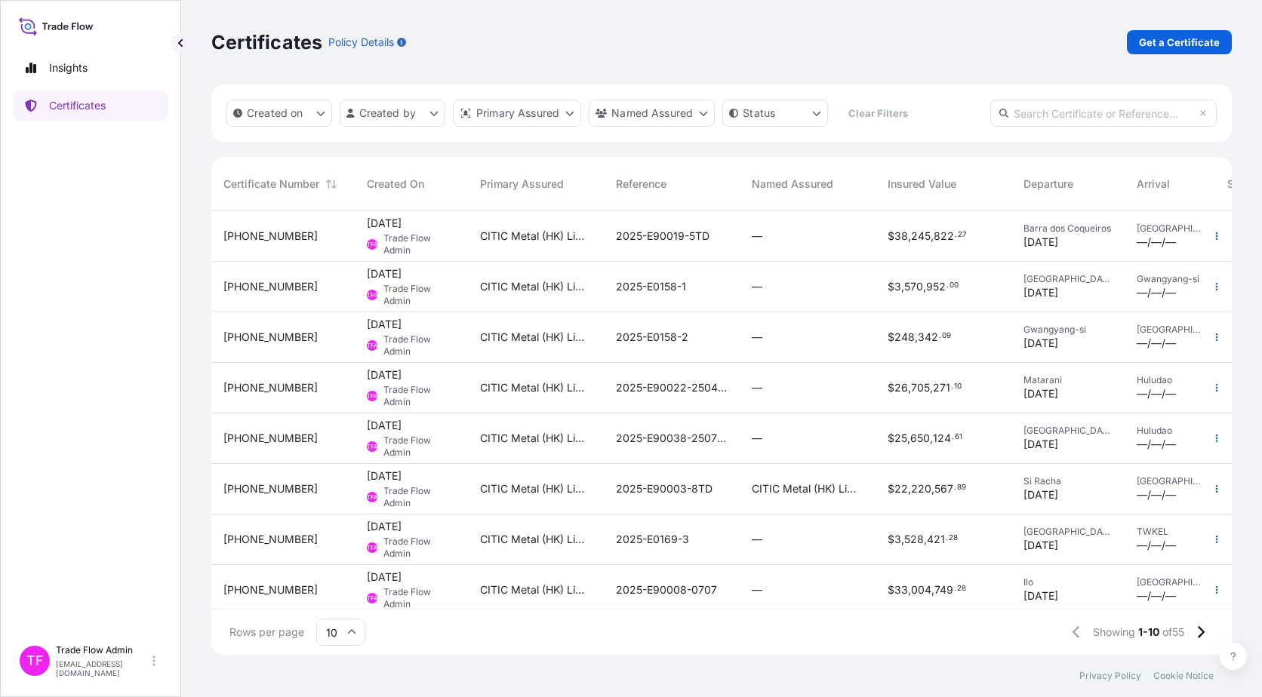
click at [1034, 100] on input "text" at bounding box center [1103, 113] width 226 height 27
paste input "31478-7-2 Ilo PE Jinzhou, Liaoning, China China April 18 2025 April 18 2025 29,…"
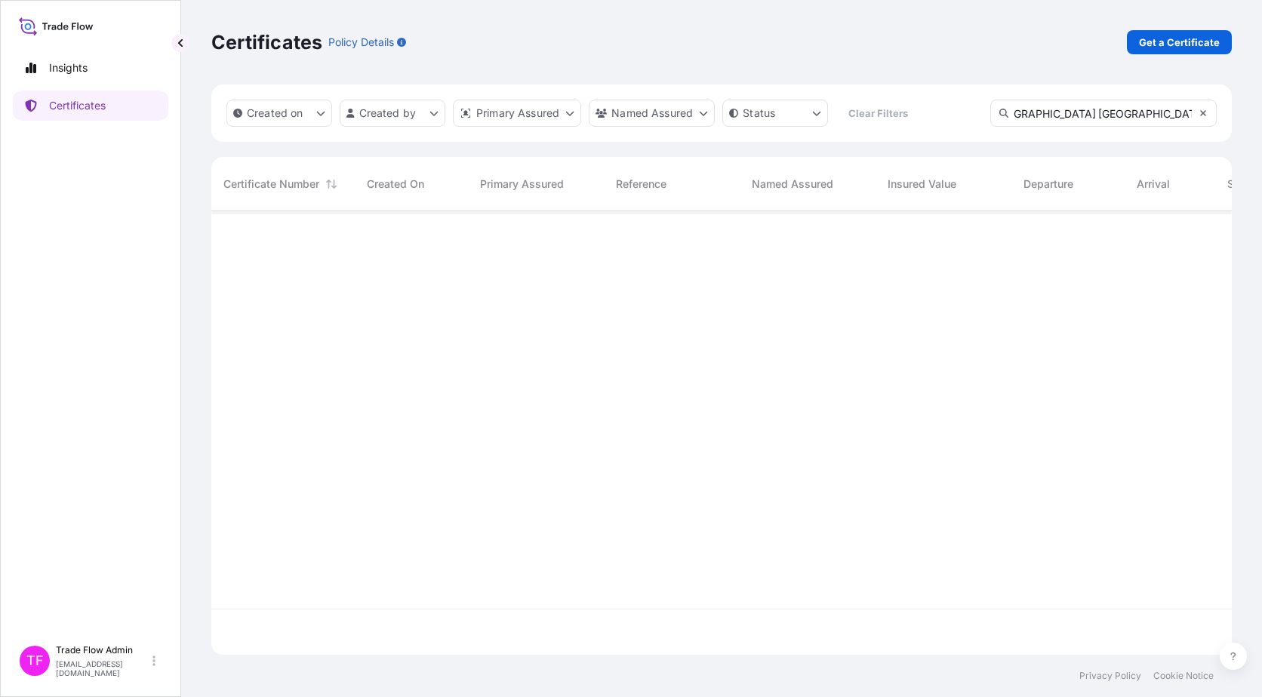
type input "31478-7-2 Ilo PE Jinzhou, Liaoning, China China April 18 2025 April 18 2025 29,…"
click at [1204, 114] on icon at bounding box center [1203, 113] width 6 height 6
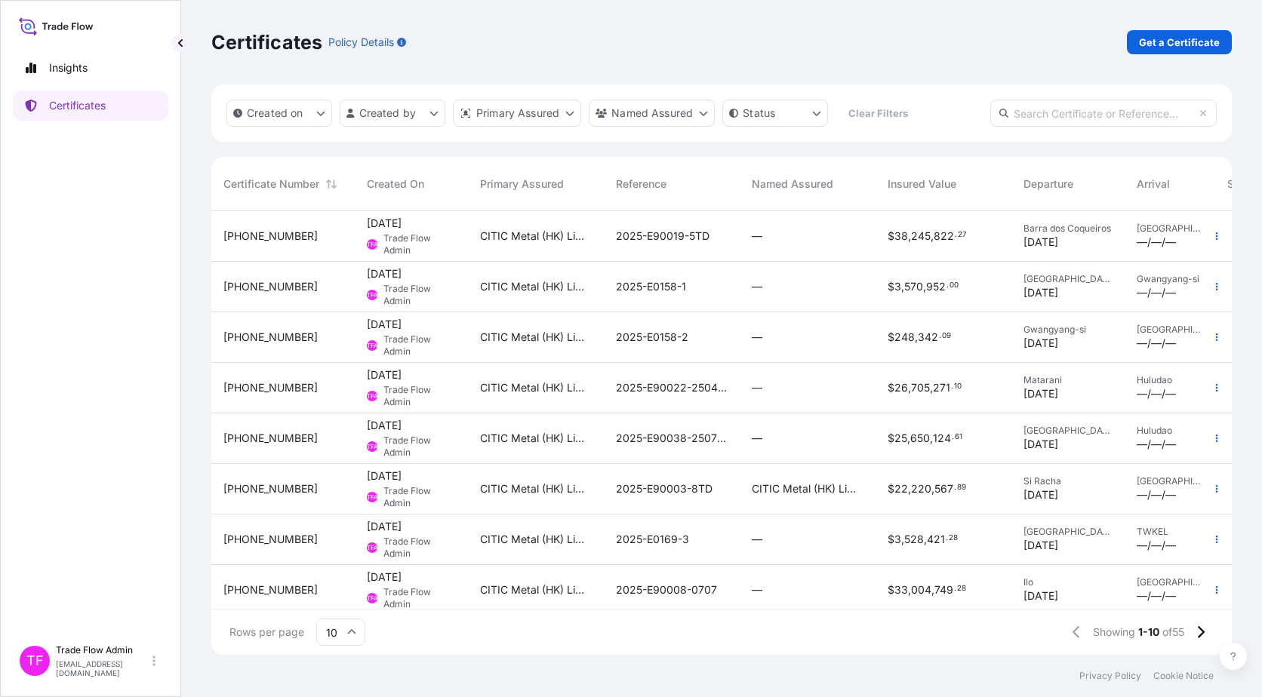
click at [1073, 98] on div "Created on Created by Primary Assured Named Assured Status Clear Filters" at bounding box center [721, 113] width 1020 height 57
click at [1077, 106] on input "text" at bounding box center [1103, 113] width 226 height 27
paste input "[PHONE_NUMBER]"
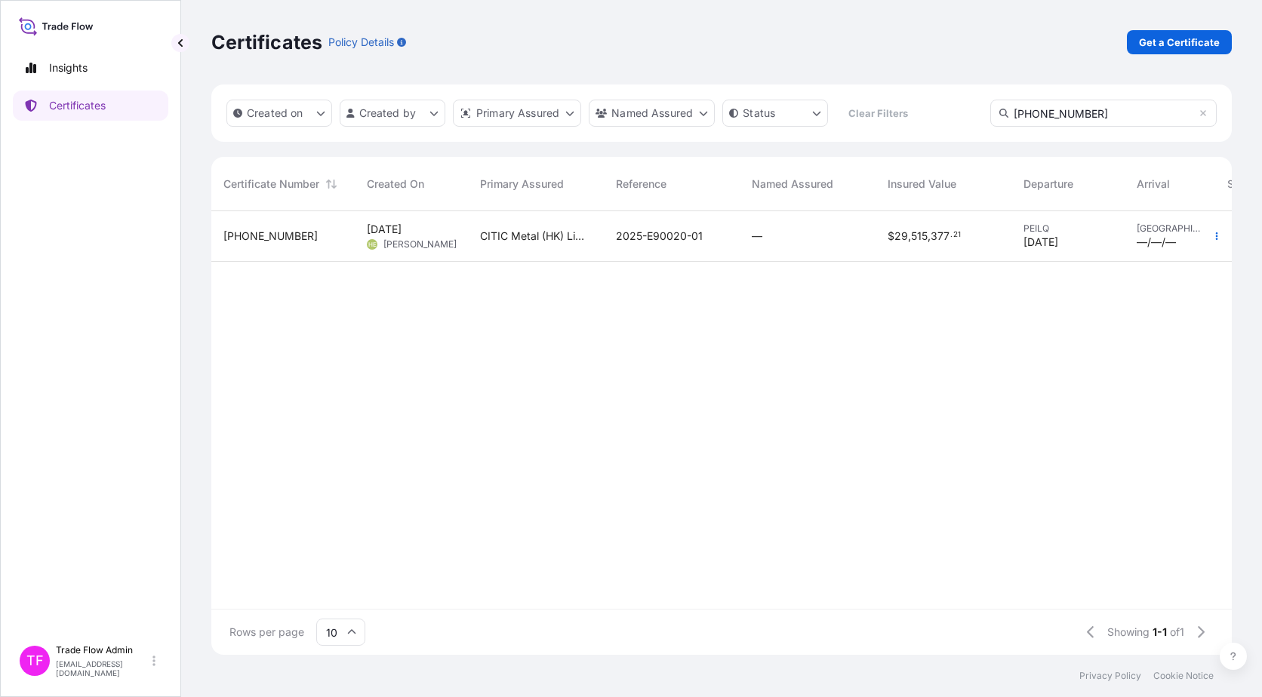
type input "[PHONE_NUMBER]"
click at [699, 257] on div "2025-E90020-01" at bounding box center [672, 236] width 136 height 51
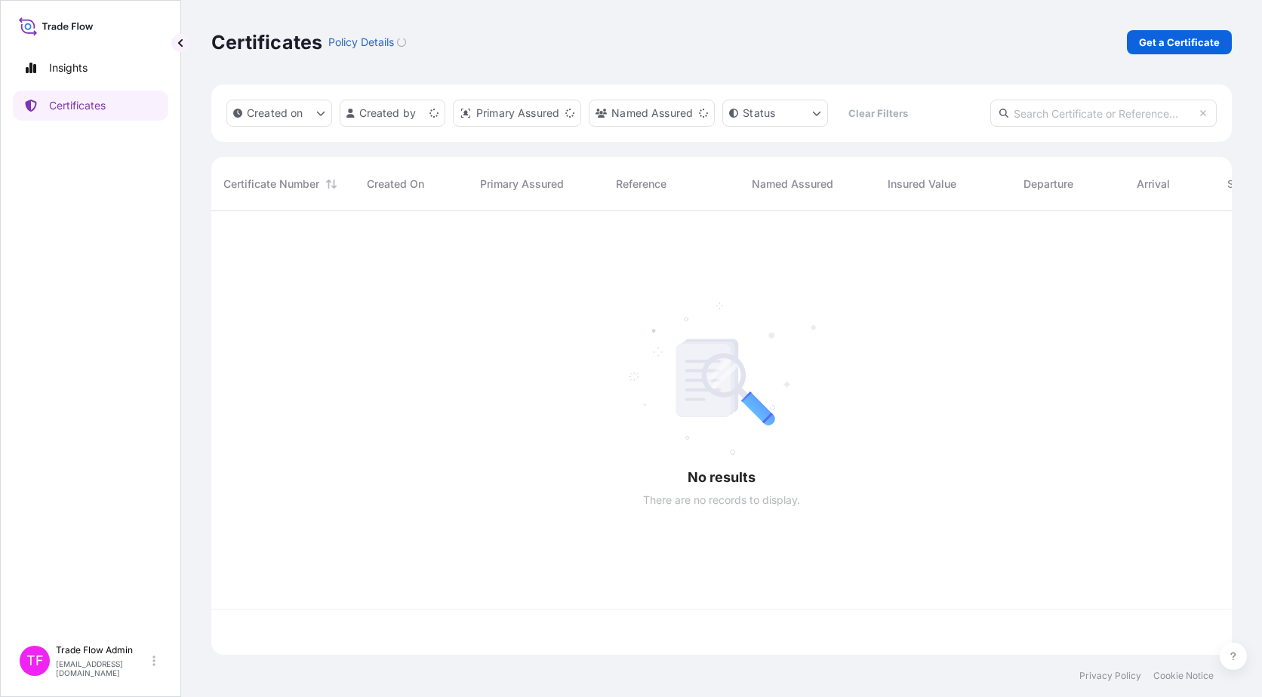
scroll to position [441, 1009]
click at [1157, 41] on p "Get a Certificate" at bounding box center [1179, 42] width 81 height 15
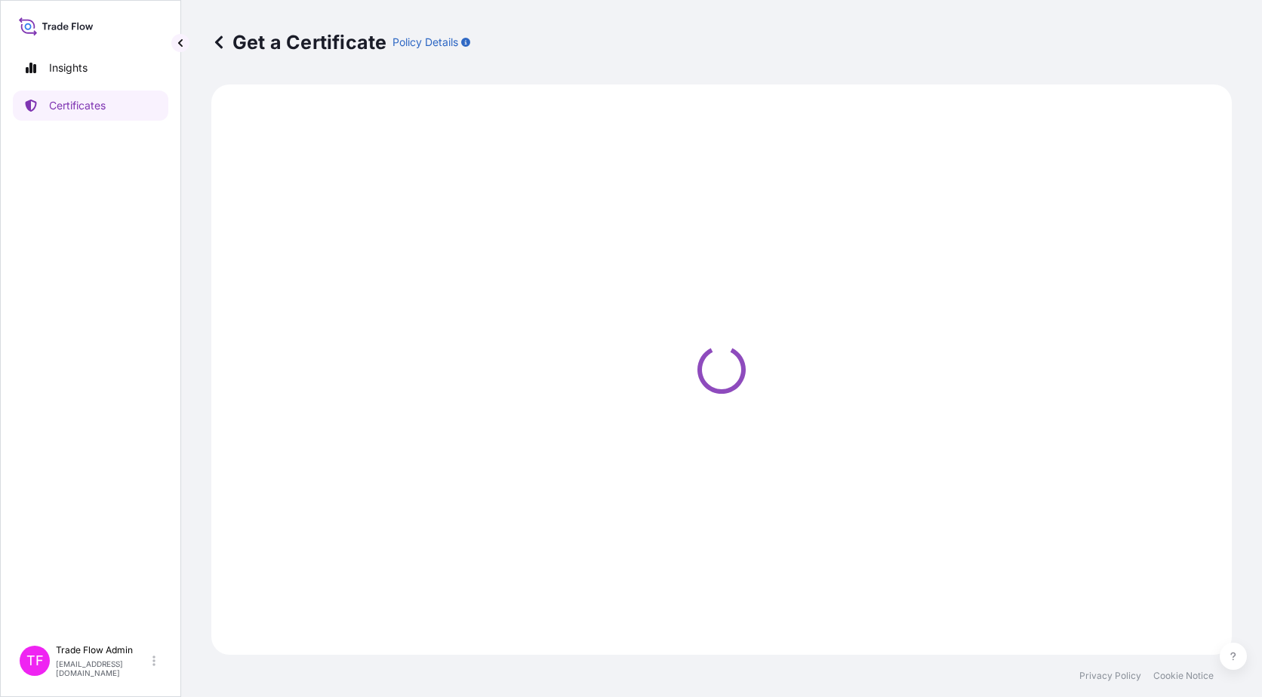
select select "Ocean Vessel"
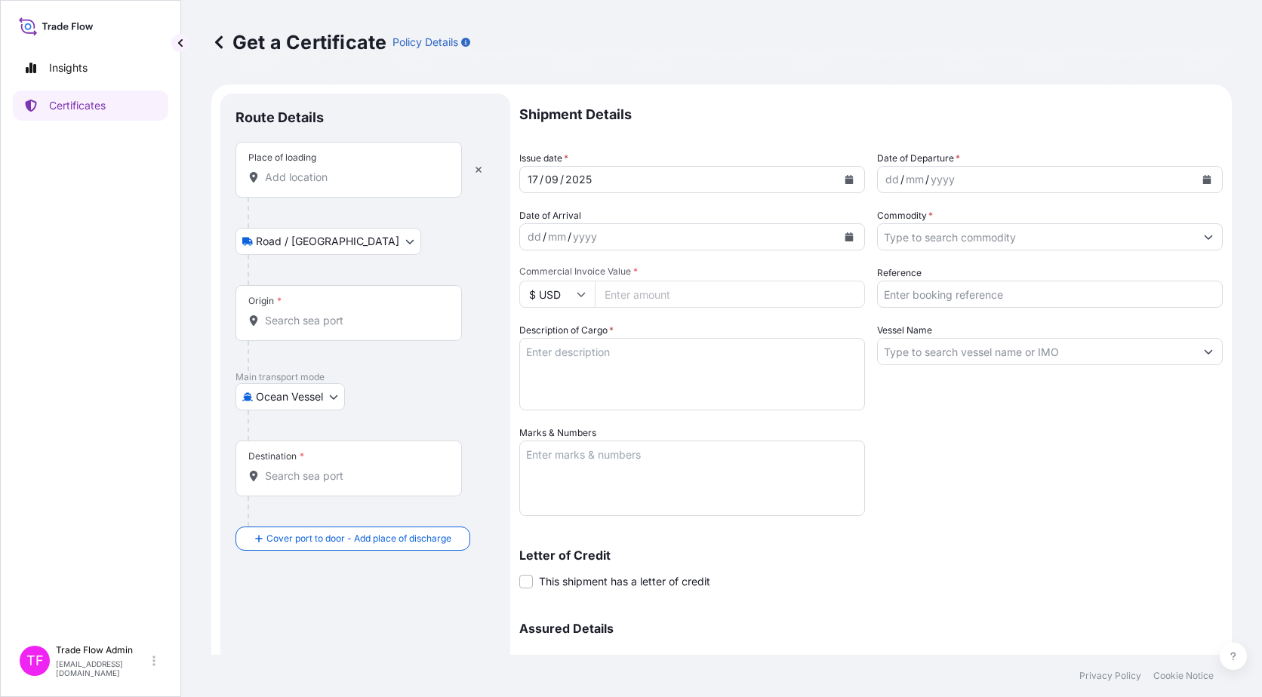
click at [338, 195] on div "Place of loading" at bounding box center [348, 170] width 226 height 56
click at [338, 185] on input "Place of loading" at bounding box center [354, 177] width 178 height 15
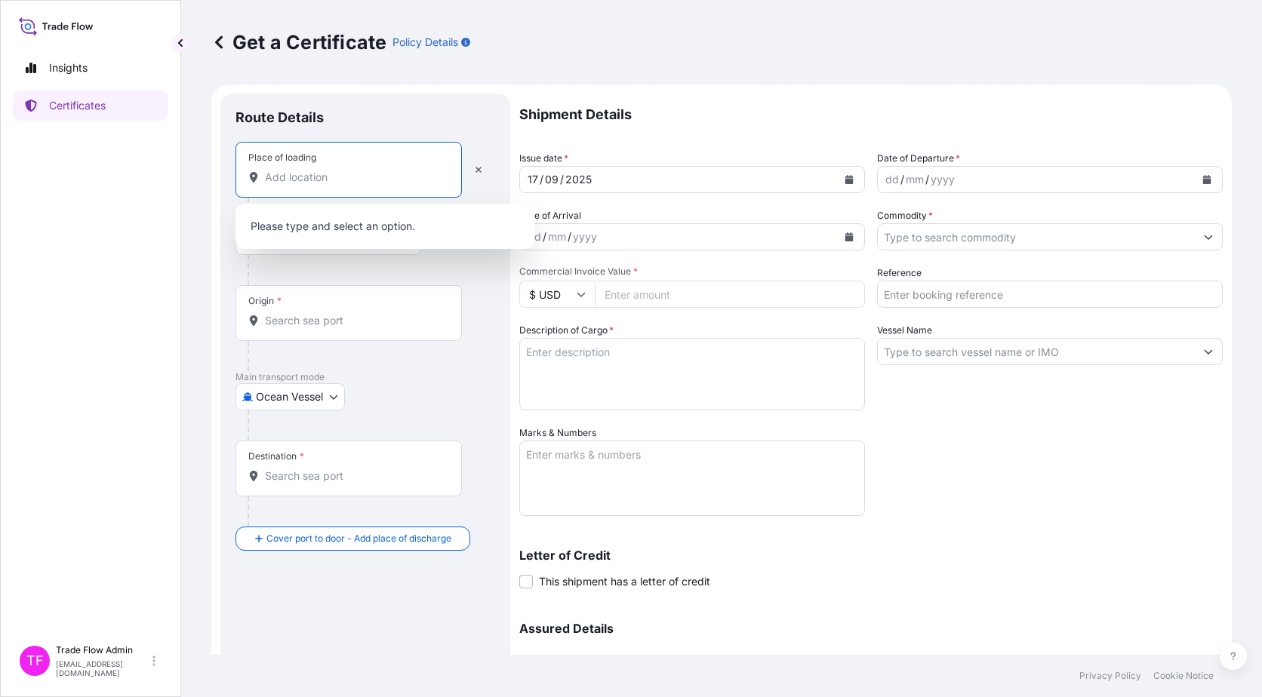
paste input "Yanbu [GEOGRAPHIC_DATA]"
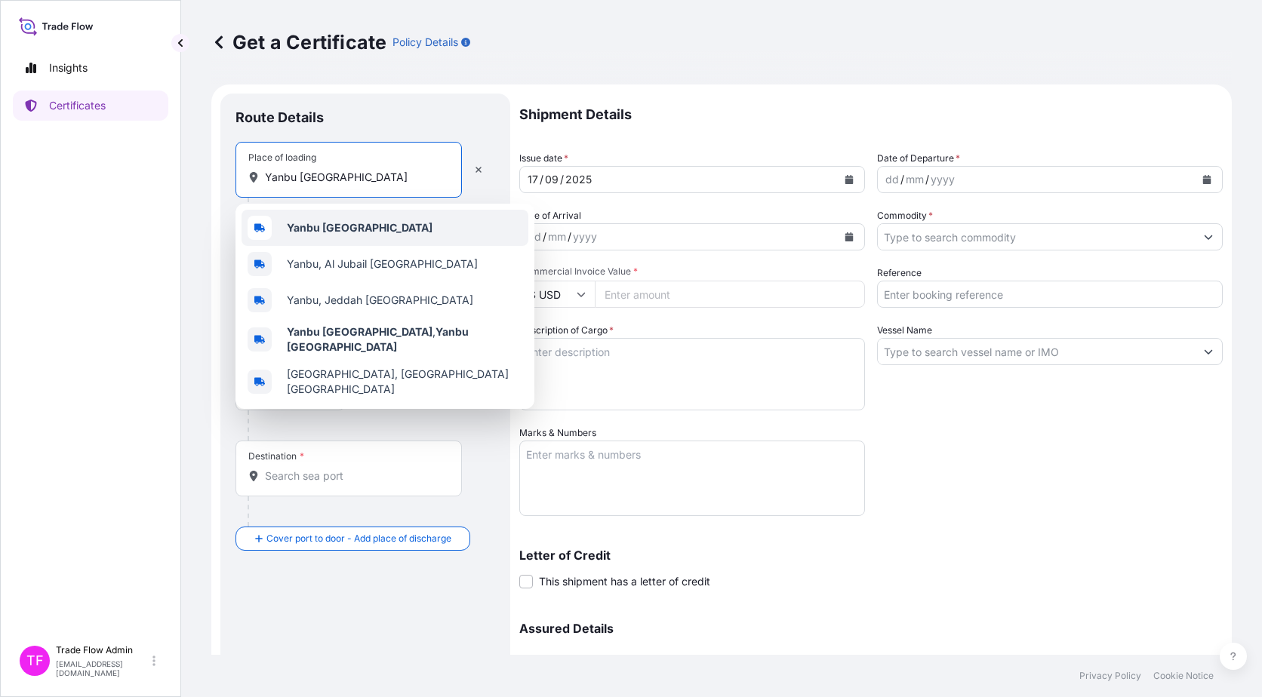
click at [431, 238] on div "Yanbu [GEOGRAPHIC_DATA]" at bounding box center [384, 228] width 287 height 36
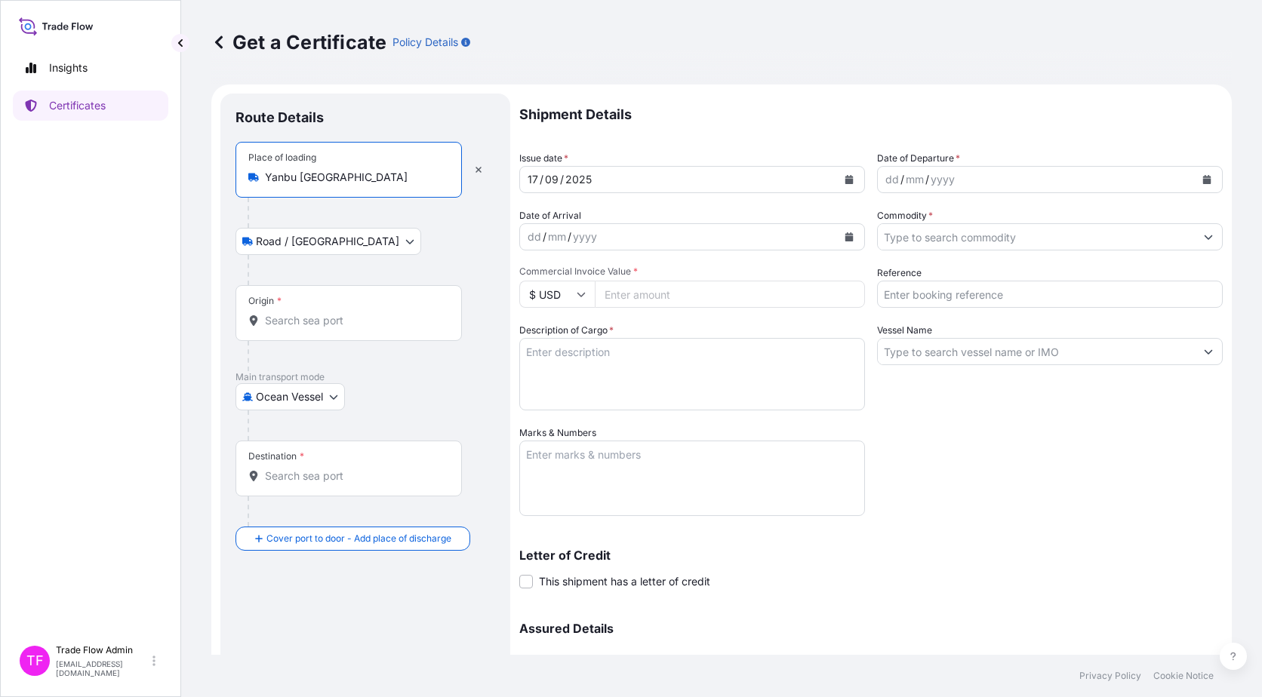
type input "Yanbu [GEOGRAPHIC_DATA]"
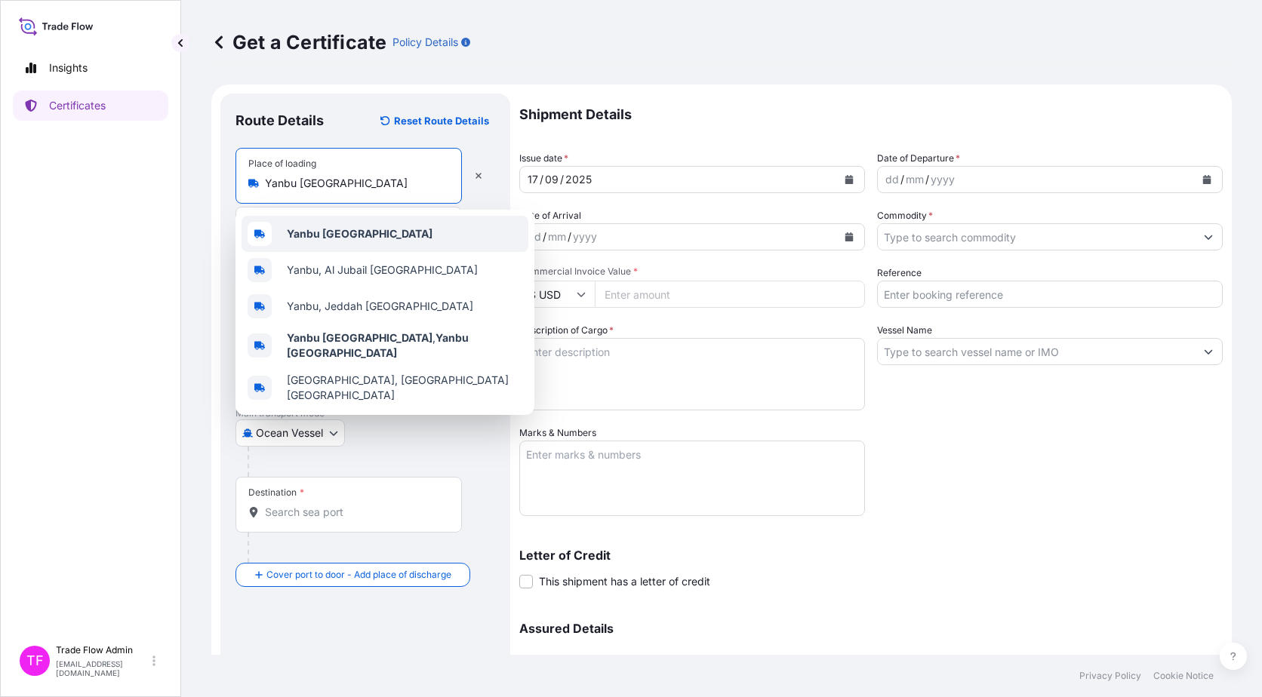
click at [415, 241] on div "Yanbu Saudi Arabia" at bounding box center [384, 234] width 287 height 36
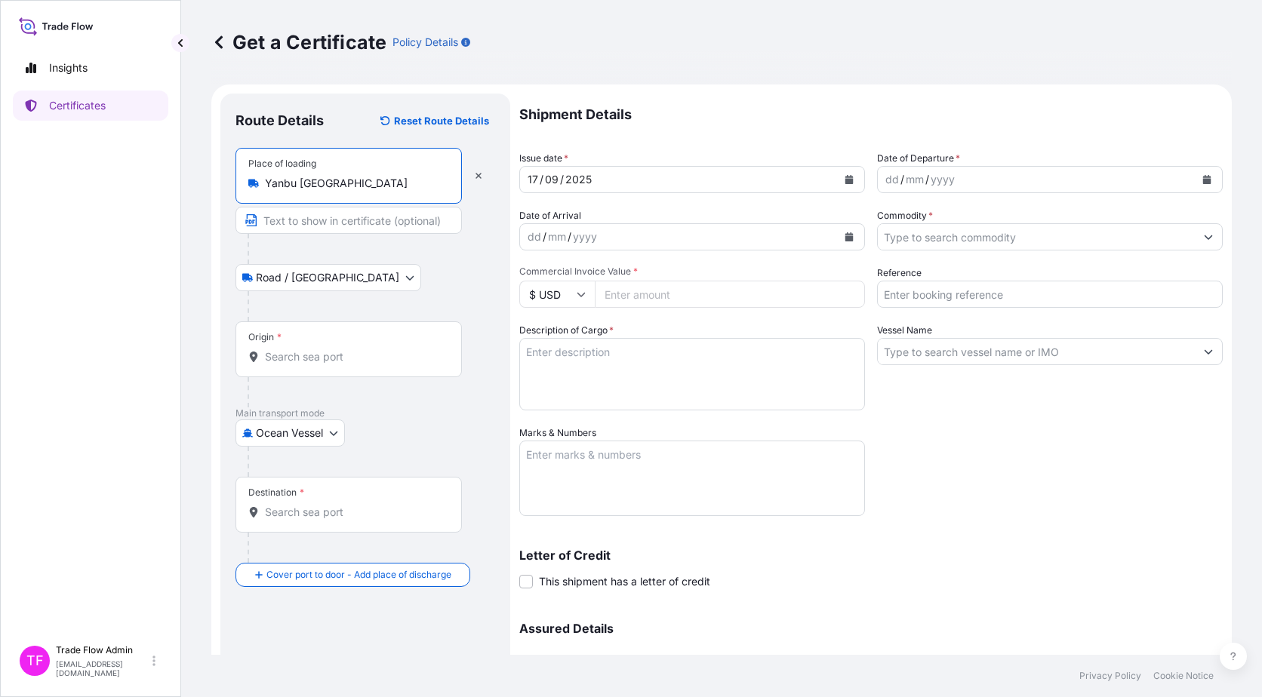
click at [318, 368] on div "Origin *" at bounding box center [348, 349] width 226 height 56
click at [318, 364] on input "Origin *" at bounding box center [354, 356] width 178 height 15
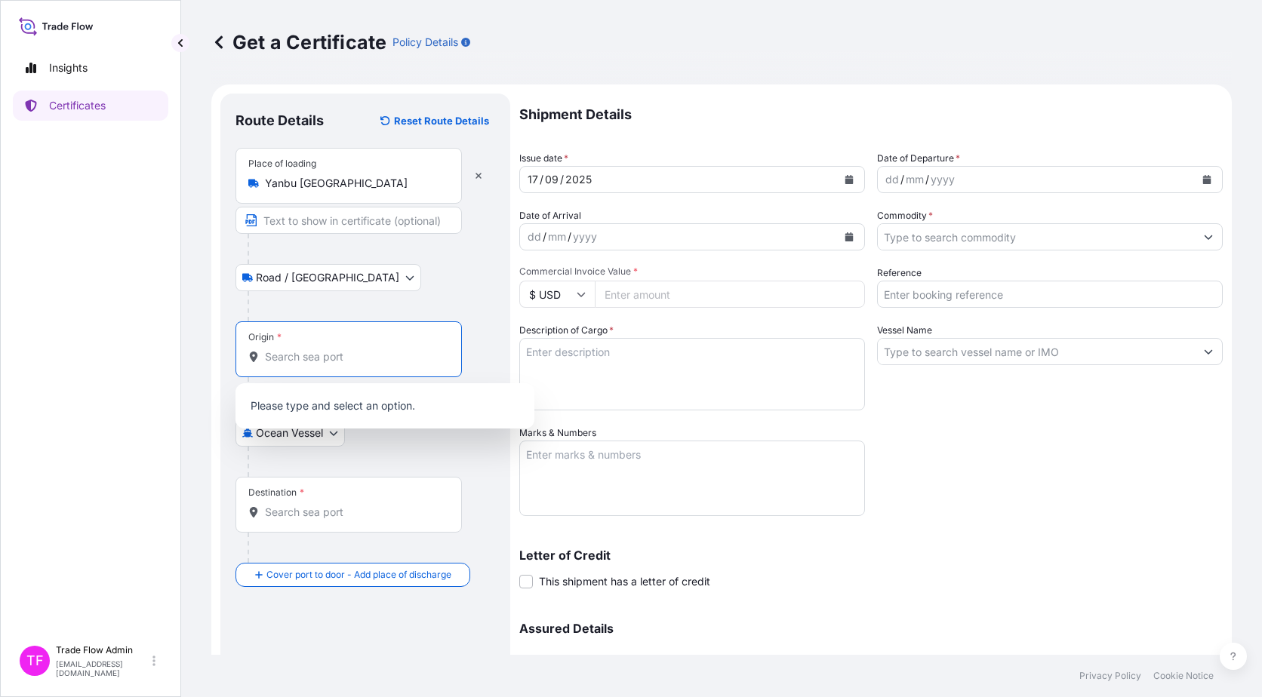
paste input "Yanbu Saudi Arabia"
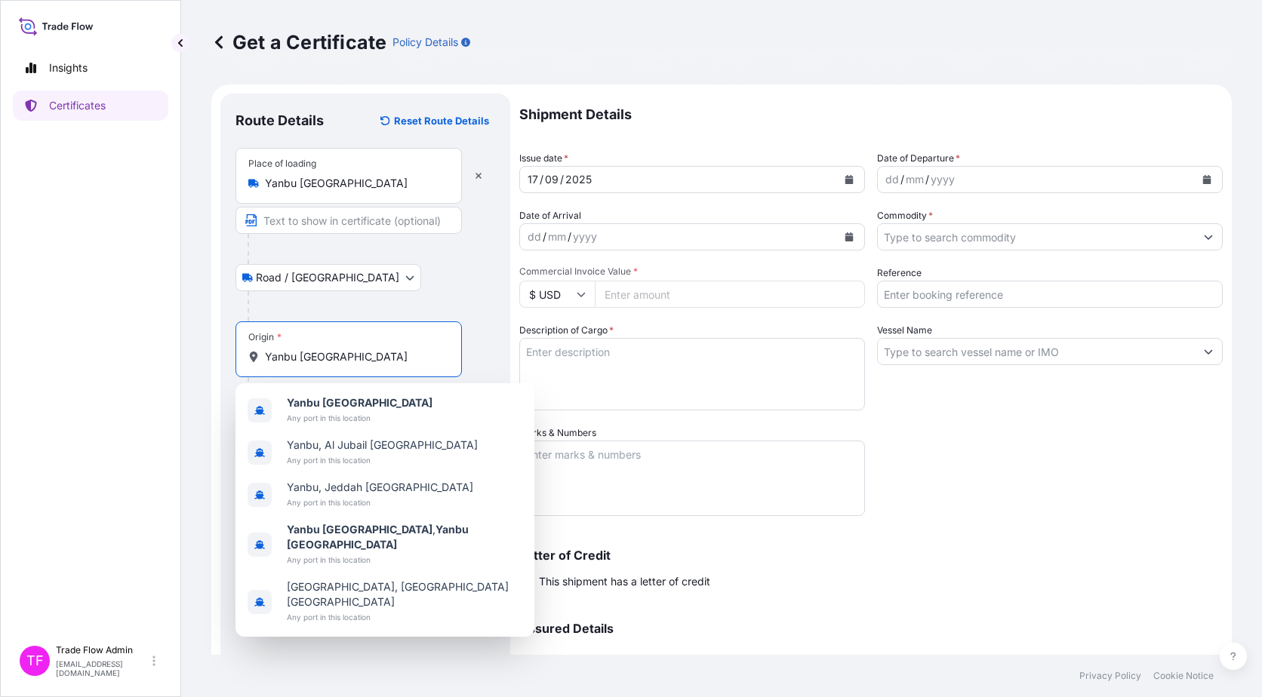
click at [373, 408] on b "Yanbu Saudi Arabia" at bounding box center [360, 402] width 146 height 13
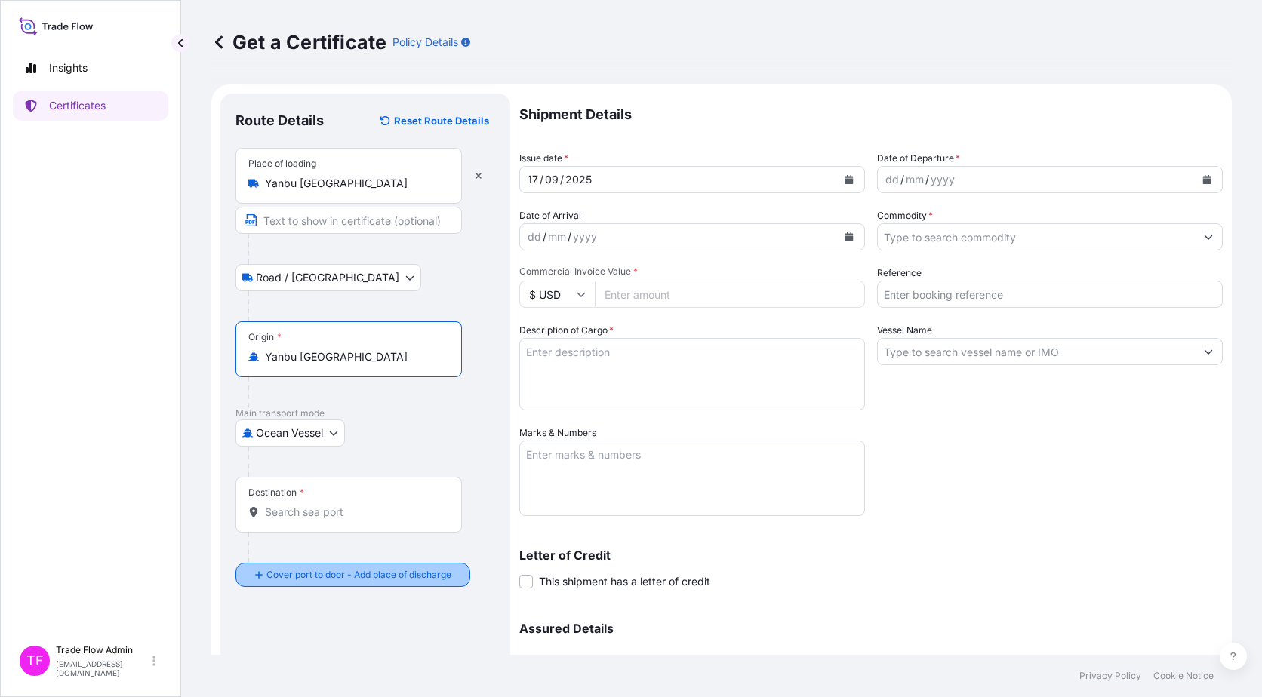
type input "Yanbu Saudi Arabia"
click at [326, 572] on div "Place of loading Yanbu Saudi Arabia Road / Inland Road / Inland Origin * Yanbu …" at bounding box center [365, 367] width 260 height 439
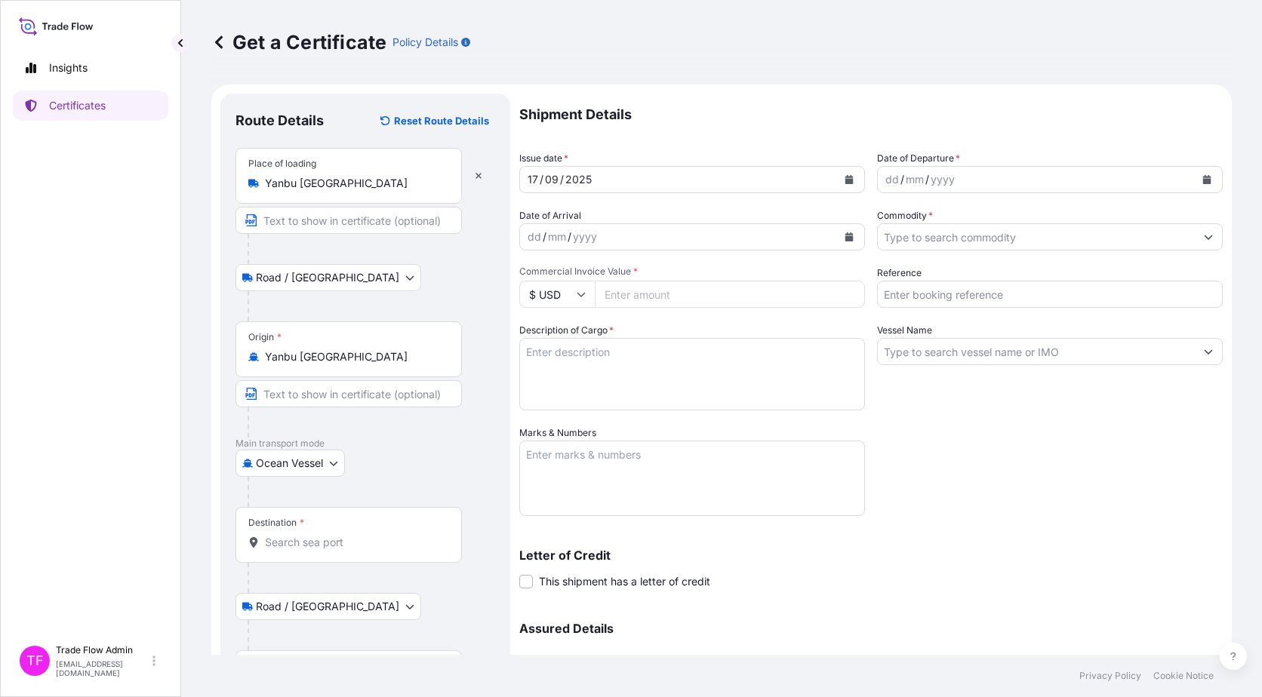
scroll to position [106, 0]
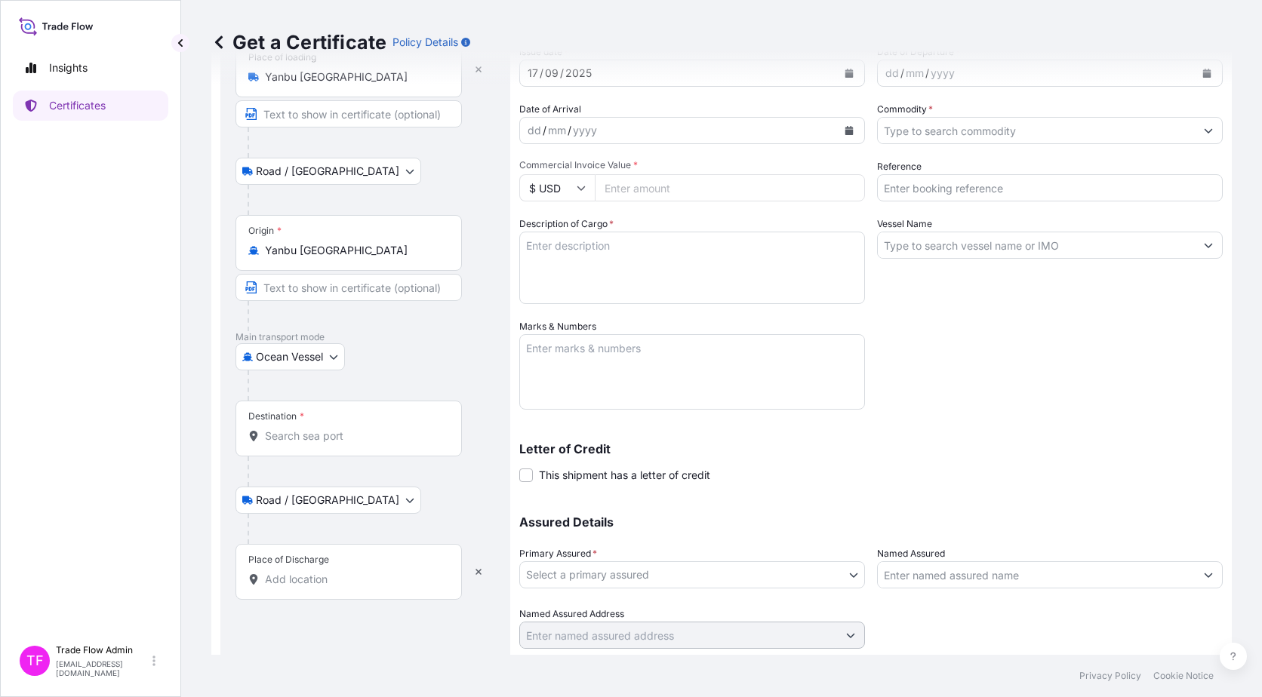
click at [311, 443] on input "Destination *" at bounding box center [354, 436] width 178 height 15
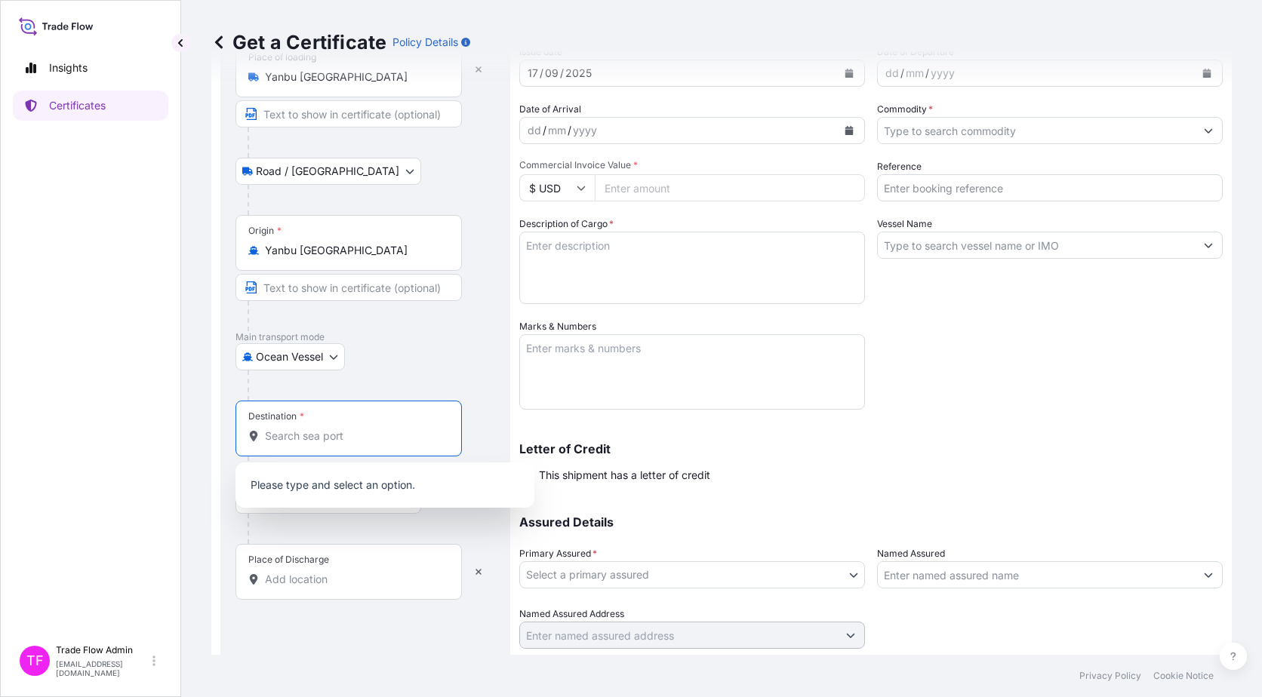
paste input "[GEOGRAPHIC_DATA], [GEOGRAPHIC_DATA], [GEOGRAPHIC_DATA]"
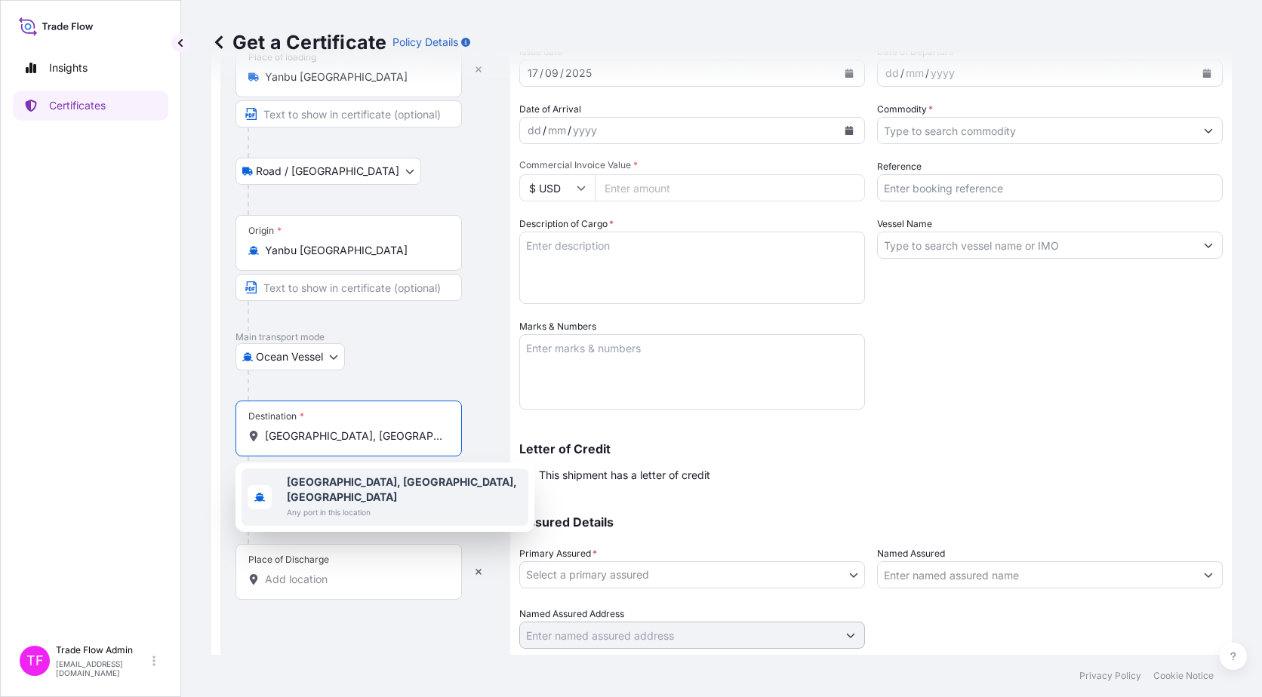
click at [327, 476] on b "[GEOGRAPHIC_DATA], [GEOGRAPHIC_DATA], [GEOGRAPHIC_DATA]" at bounding box center [402, 489] width 230 height 28
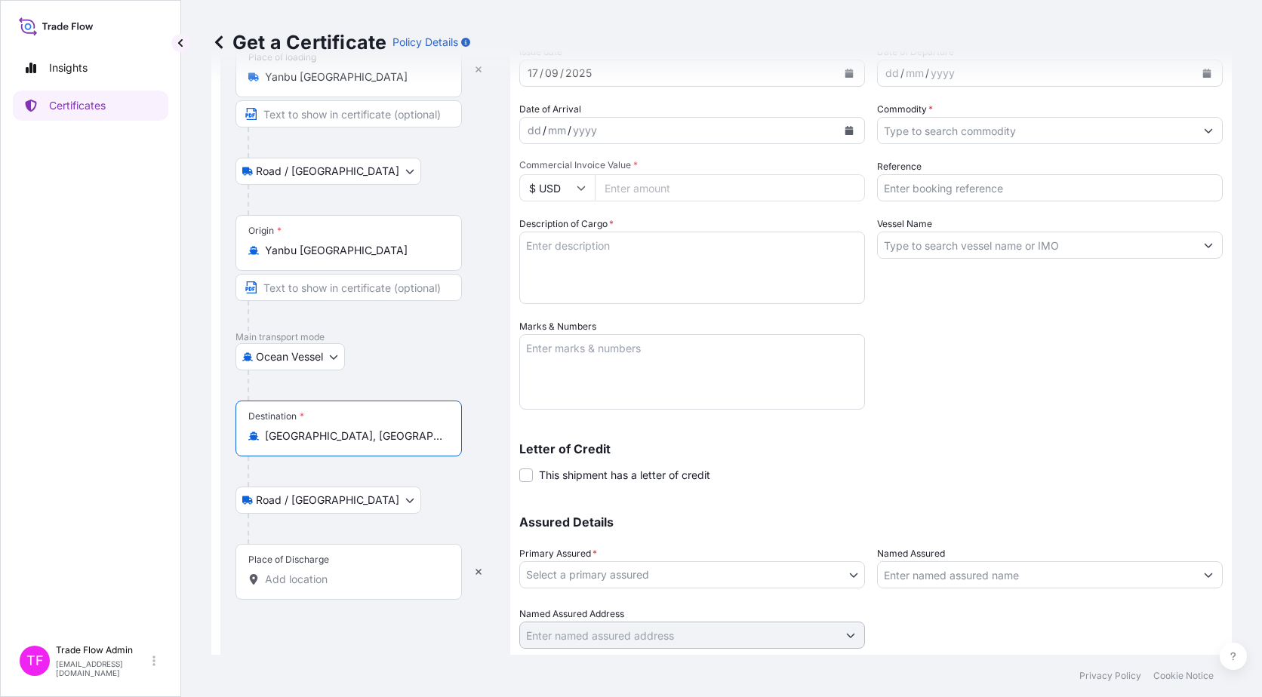
type input "[GEOGRAPHIC_DATA], [GEOGRAPHIC_DATA], [GEOGRAPHIC_DATA]"
click at [309, 600] on div "Route Details Reset Route Details Place of loading Yanbu Saudi Arabia Road / In…" at bounding box center [365, 339] width 260 height 674
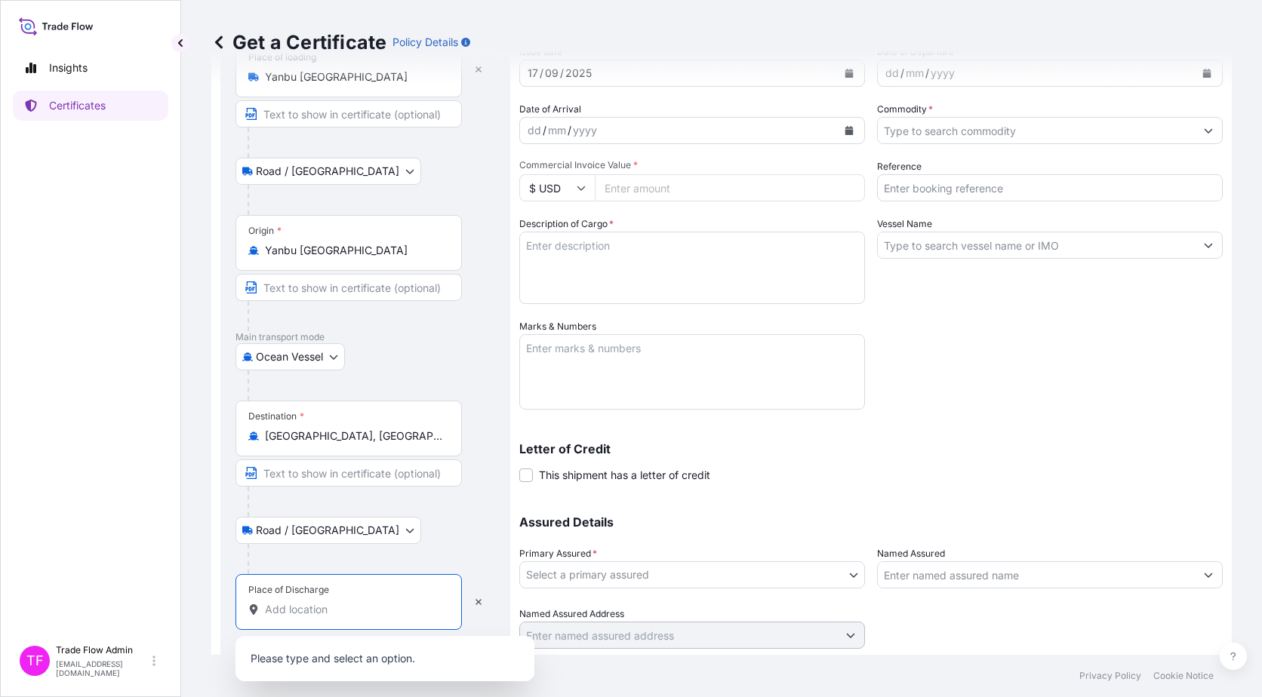
click at [315, 611] on input "Place of Discharge" at bounding box center [354, 609] width 178 height 15
paste input "[GEOGRAPHIC_DATA], [GEOGRAPHIC_DATA], [GEOGRAPHIC_DATA]"
click at [339, 655] on b "[GEOGRAPHIC_DATA], [GEOGRAPHIC_DATA], [GEOGRAPHIC_DATA]" at bounding box center [402, 663] width 230 height 28
type input "[GEOGRAPHIC_DATA], [GEOGRAPHIC_DATA], [GEOGRAPHIC_DATA]"
click at [223, 609] on div "Route Details Reset Route Details Place of loading Yanbu Saudi Arabia Road / In…" at bounding box center [365, 339] width 290 height 704
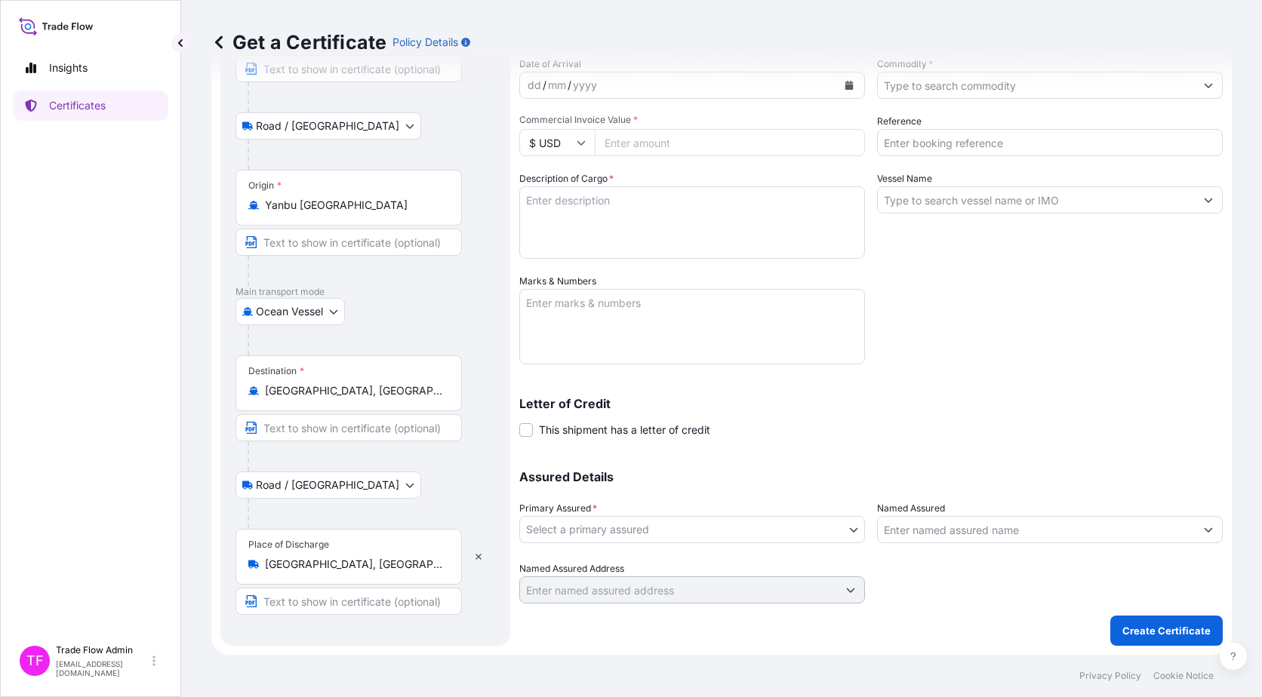
scroll to position [0, 0]
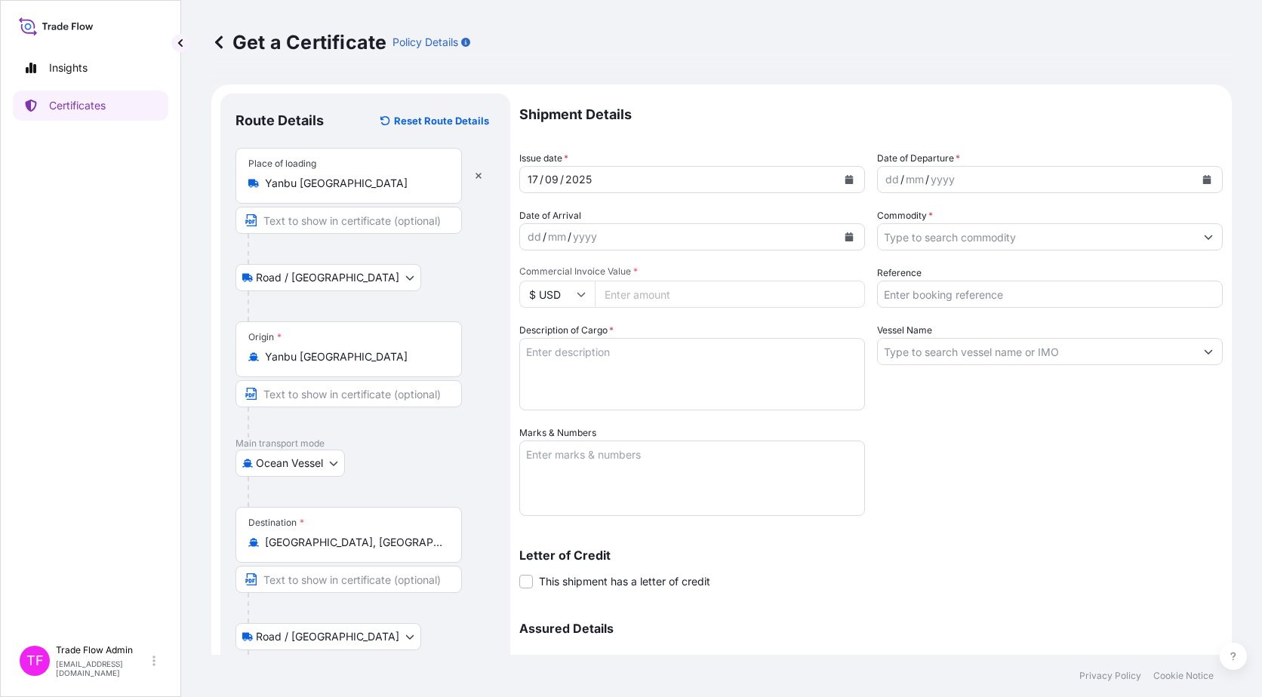
click at [837, 171] on button "Calendar" at bounding box center [849, 180] width 24 height 24
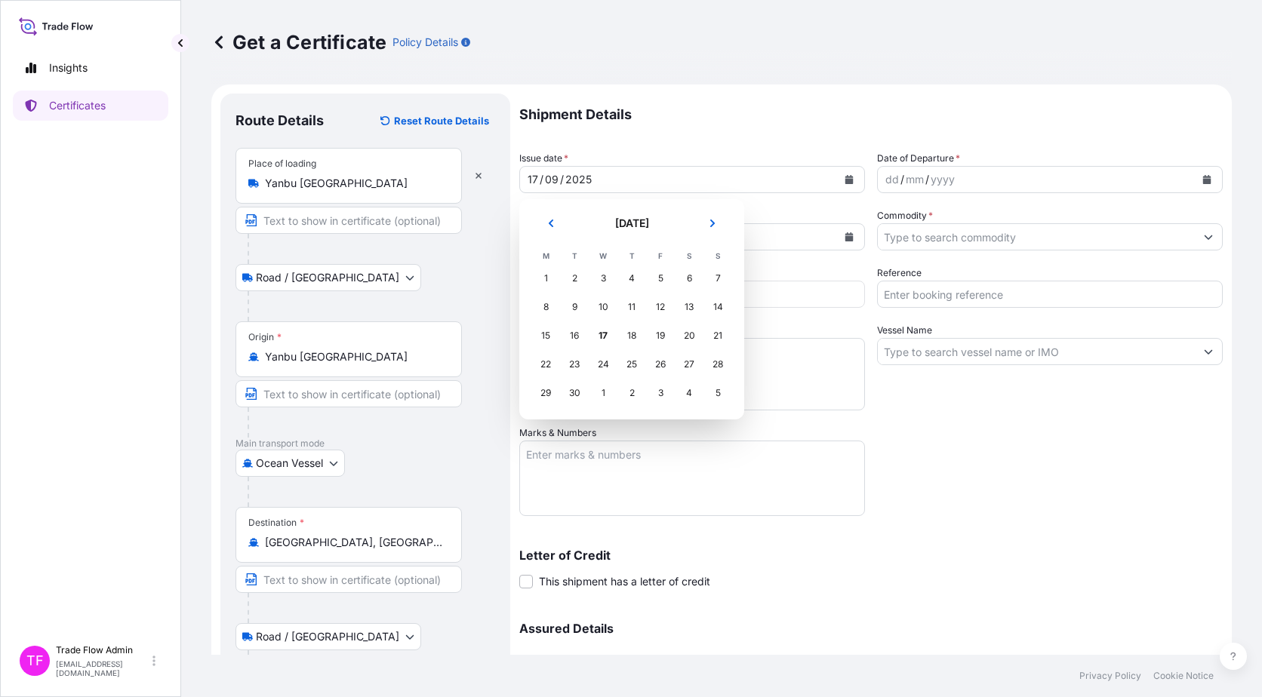
click at [567, 224] on header "September 2025" at bounding box center [631, 229] width 201 height 36
click at [559, 224] on button "Previous" at bounding box center [550, 223] width 33 height 24
click at [681, 314] on div "9" at bounding box center [688, 307] width 27 height 27
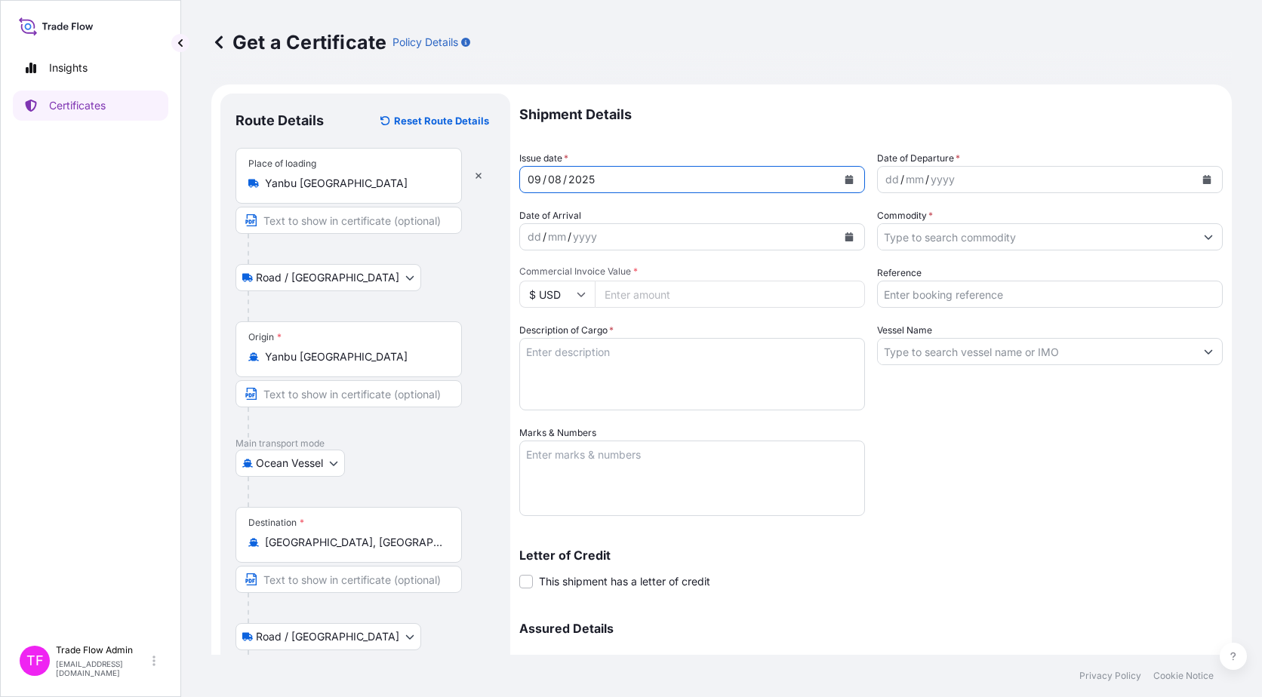
click at [1203, 183] on icon "Calendar" at bounding box center [1207, 179] width 8 height 9
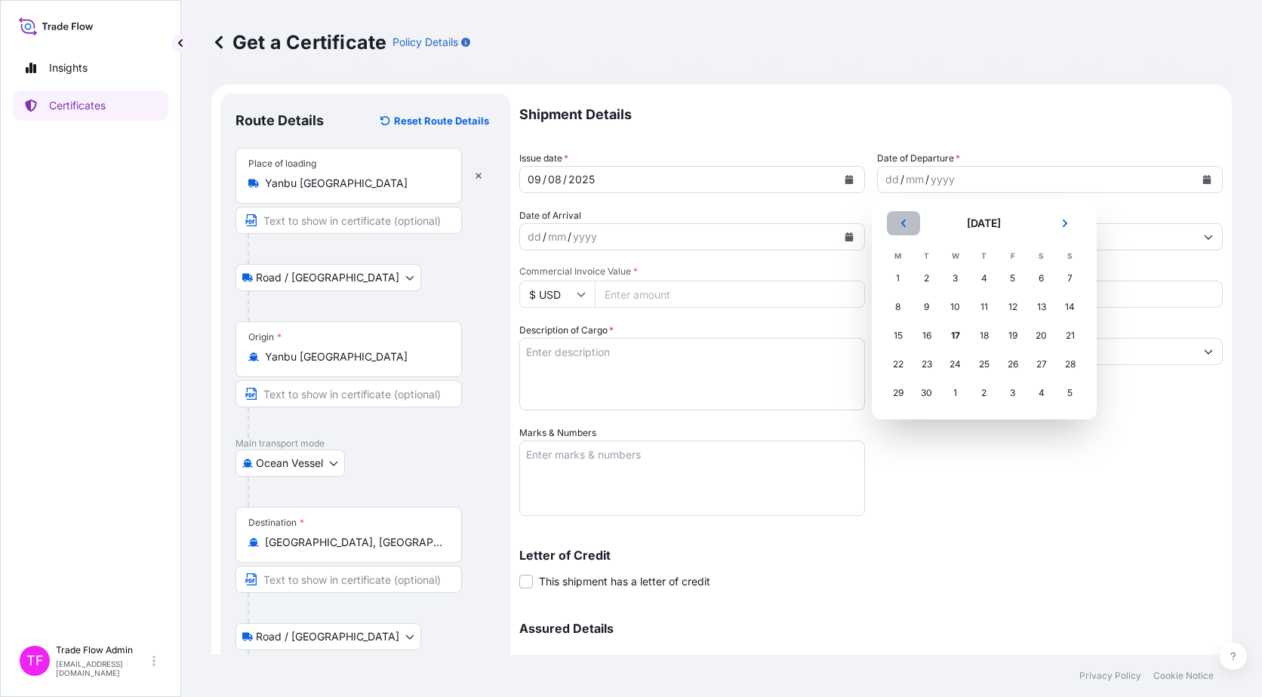
click at [913, 222] on button "Previous" at bounding box center [903, 223] width 33 height 24
click at [1037, 314] on div "9" at bounding box center [1041, 307] width 27 height 27
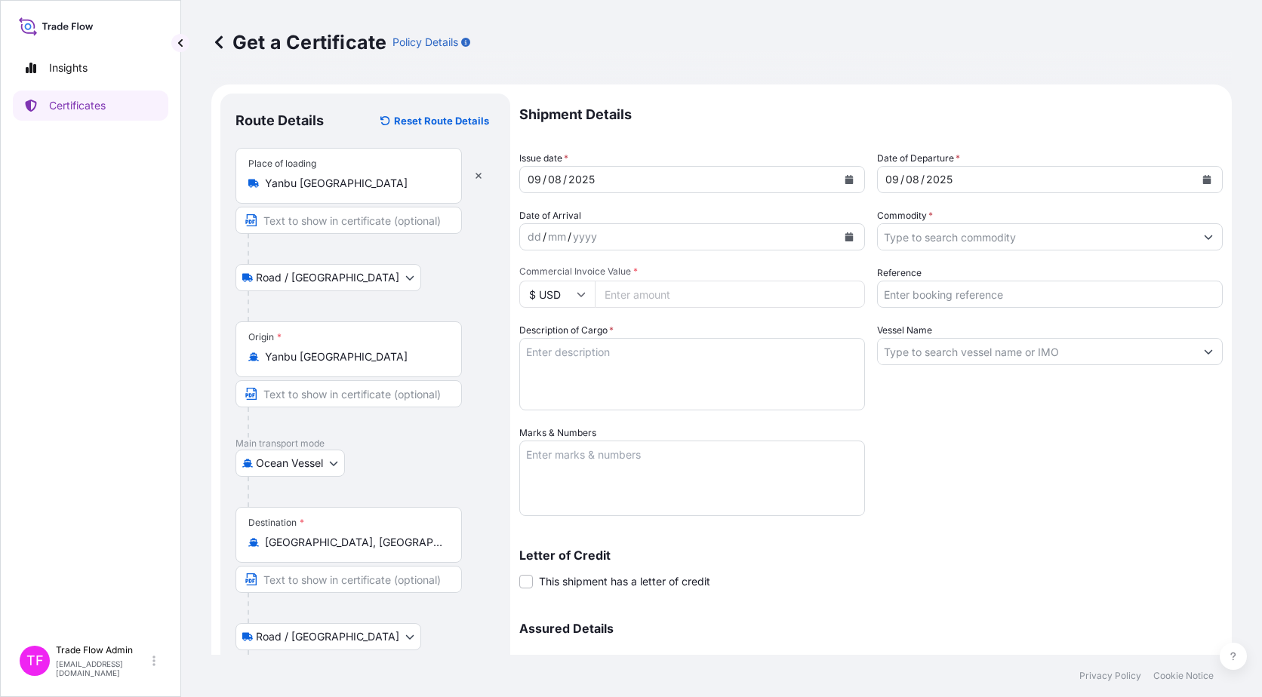
click at [984, 224] on input "Commodity *" at bounding box center [1036, 236] width 317 height 27
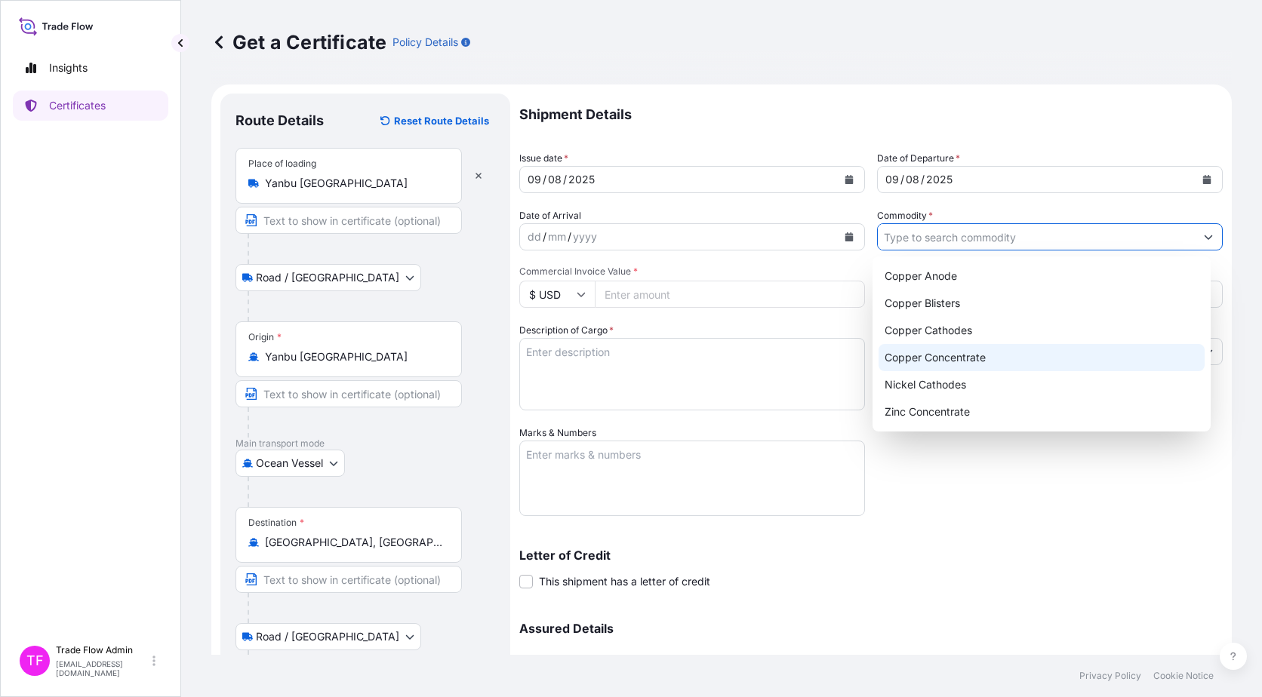
click at [985, 354] on div "Copper Concentrate" at bounding box center [1041, 357] width 327 height 27
type input "Copper Concentrate"
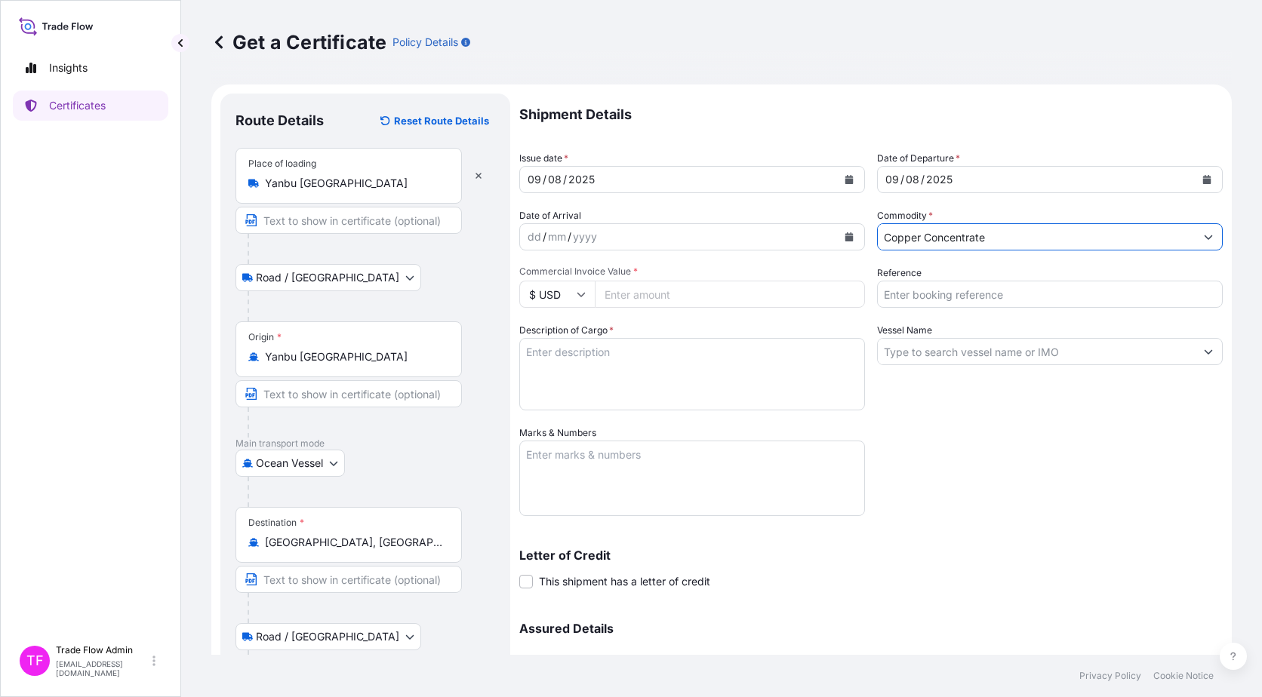
click at [978, 483] on div "Shipment Details Issue date * 09 / 08 / 2025 Date of Departure * 09 / 08 / 2025…" at bounding box center [870, 425] width 703 height 662
click at [1118, 393] on div "Vessel Name" at bounding box center [1050, 367] width 346 height 88
click at [967, 318] on div "Shipment Details Issue date * 09 / 08 / 2025 Date of Departure * 09 / 08 / 2025…" at bounding box center [870, 425] width 703 height 662
click at [970, 300] on input "Reference" at bounding box center [1050, 294] width 346 height 27
paste input "2025-E90003-7TD"
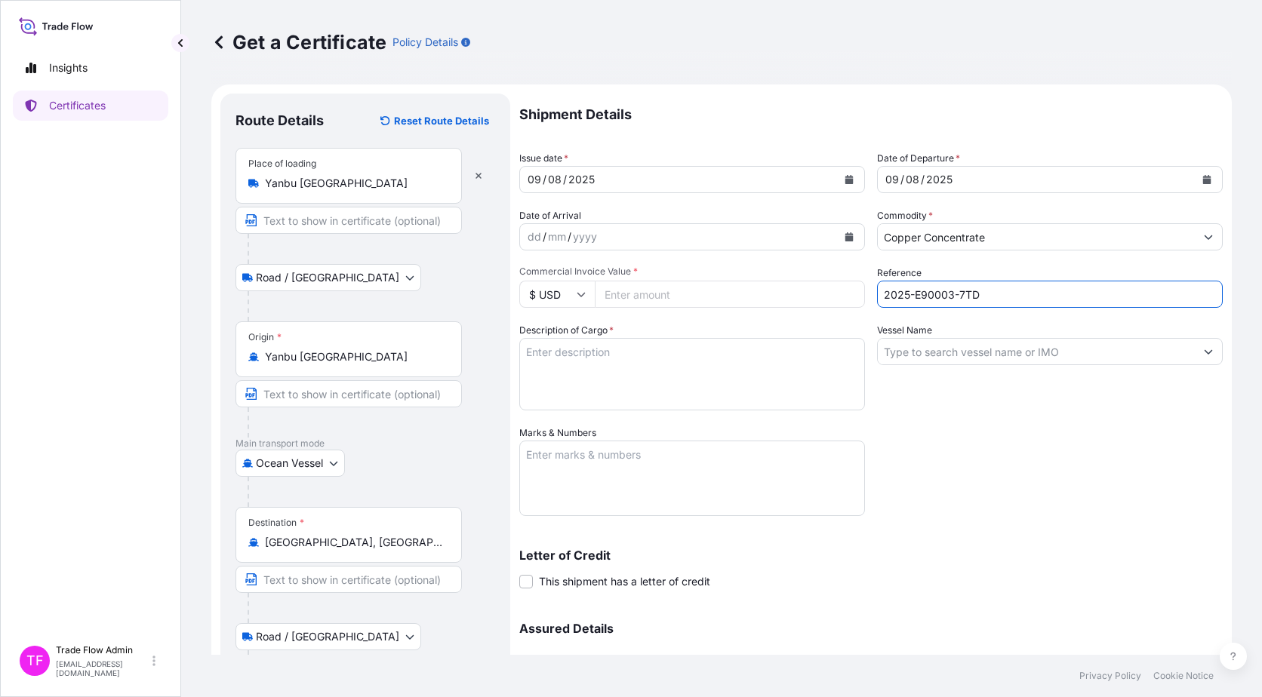
type input "2025-E90003-7TD"
click at [939, 424] on div "Shipment Details Issue date * 09 / 08 / 2025 Date of Departure * 09 / 08 / 2025…" at bounding box center [870, 425] width 703 height 662
click at [635, 398] on textarea "Description of Cargo *" at bounding box center [692, 374] width 346 height 72
paste textarea "COMMODITY: JABAL SAYID COPPER CONCENTRATES QUANTITY: 12407.516 WMT PRICE TERMS:…"
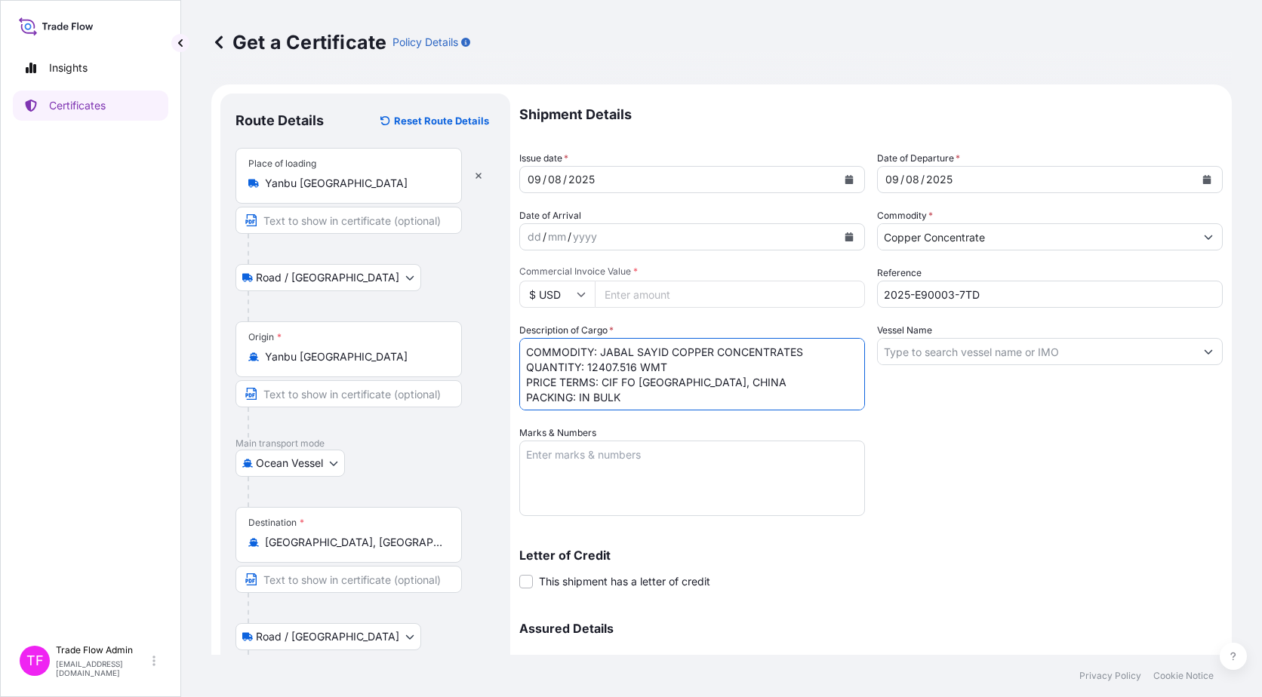
type textarea "COMMODITY: JABAL SAYID COPPER CONCENTRATES QUANTITY: 12407.516 WMT PRICE TERMS:…"
click at [907, 476] on div "Shipment Details Issue date * 09 / 08 / 2025 Date of Departure * 09 / 08 / 2025…" at bounding box center [870, 425] width 703 height 662
click at [854, 460] on textarea "Marks & Numbers" at bounding box center [692, 478] width 346 height 75
click at [1010, 352] on input "Vessel Name" at bounding box center [1036, 351] width 317 height 27
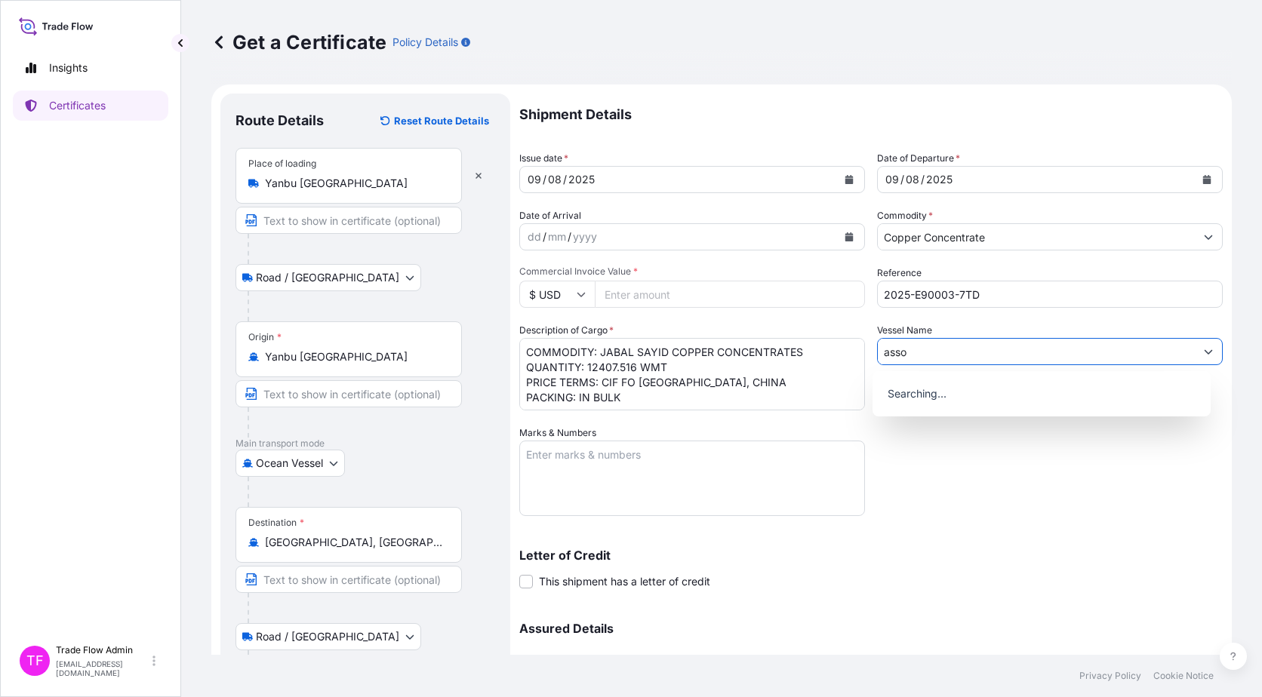
type input "assoa"
drag, startPoint x: 964, startPoint y: 355, endPoint x: 804, endPoint y: 356, distance: 160.0
click at [804, 356] on div "Shipment Details Issue date * 09 / 08 / 2025 Date of Departure * 09 / 08 / 2025…" at bounding box center [870, 425] width 703 height 662
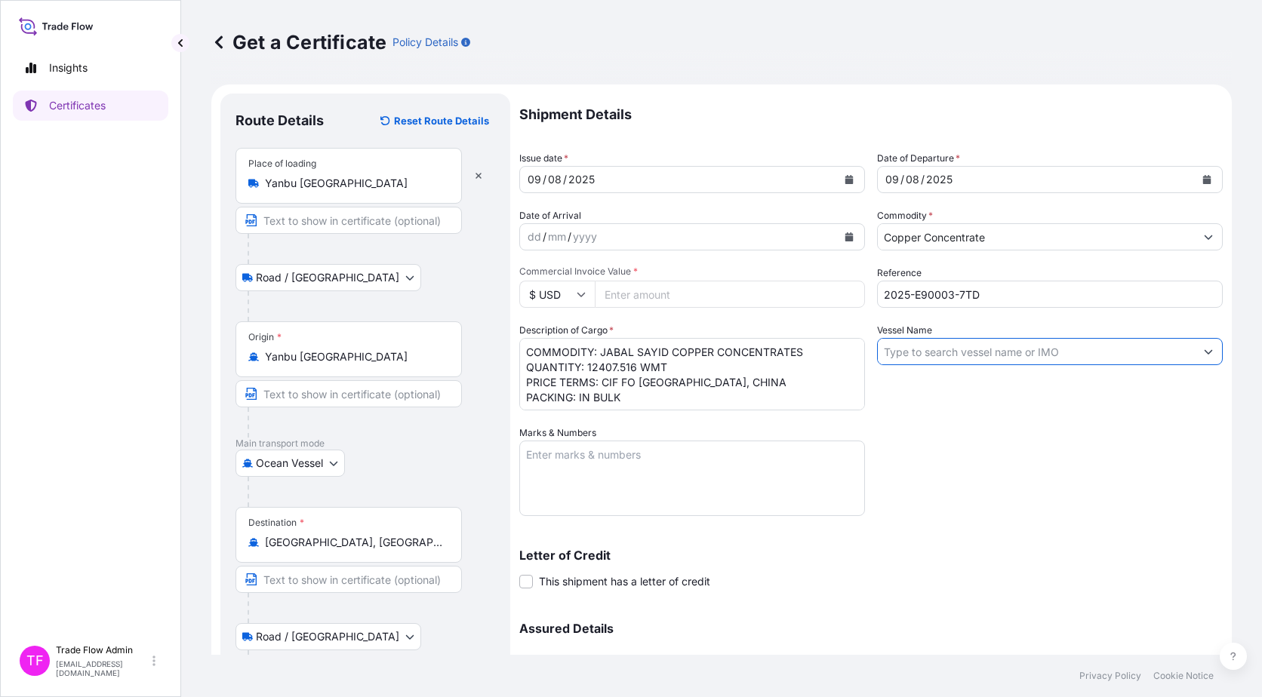
click at [905, 336] on label "Vessel Name" at bounding box center [904, 330] width 55 height 15
click at [905, 338] on input "Vessel Name" at bounding box center [1036, 351] width 317 height 27
click at [911, 340] on input "Vessel Name" at bounding box center [1036, 351] width 317 height 27
paste input "ASSOSA"
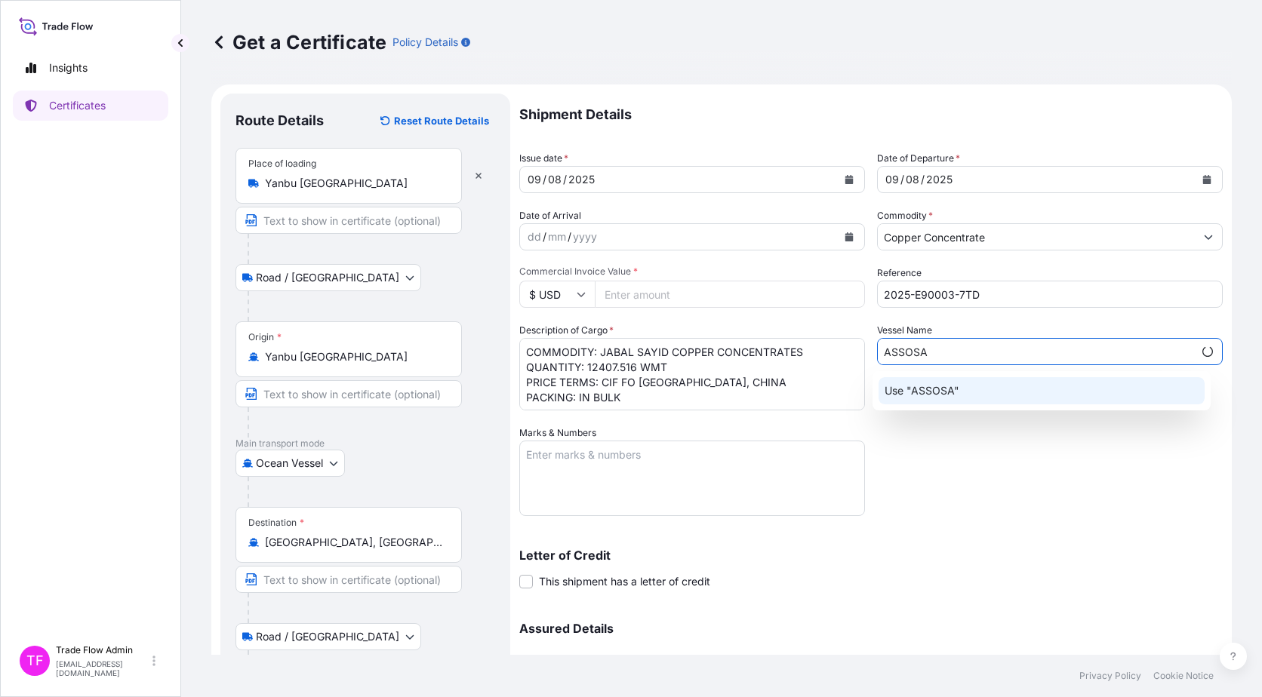
click at [988, 385] on div "Use "ASSOSA"" at bounding box center [1041, 390] width 327 height 27
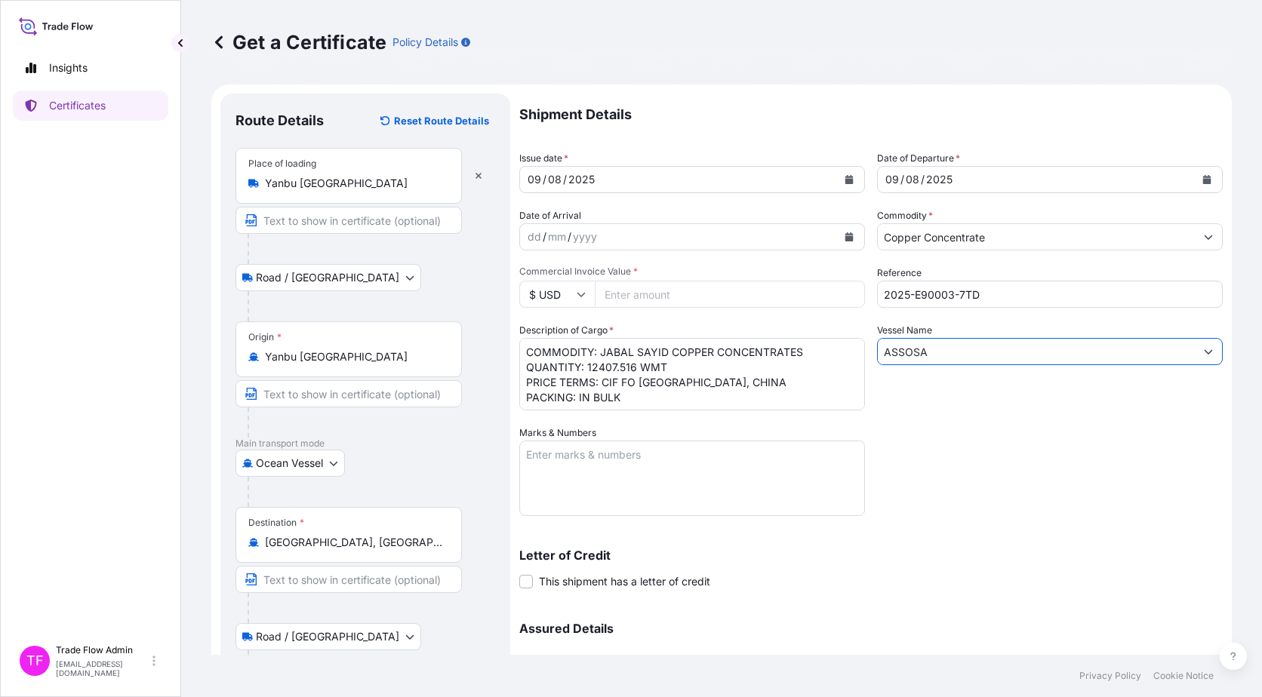
type input "ASSOSA"
click at [572, 456] on textarea "Marks & Numbers" at bounding box center [692, 478] width 346 height 75
paste textarea "BL NO.: CuC.JABS.GLE.2508.2"
type textarea "BL NO.: CuC.JABS.GLE.2508.2"
click at [1039, 578] on div "Letter of Credit This shipment has a letter of credit Letter of credit * Letter…" at bounding box center [870, 569] width 703 height 40
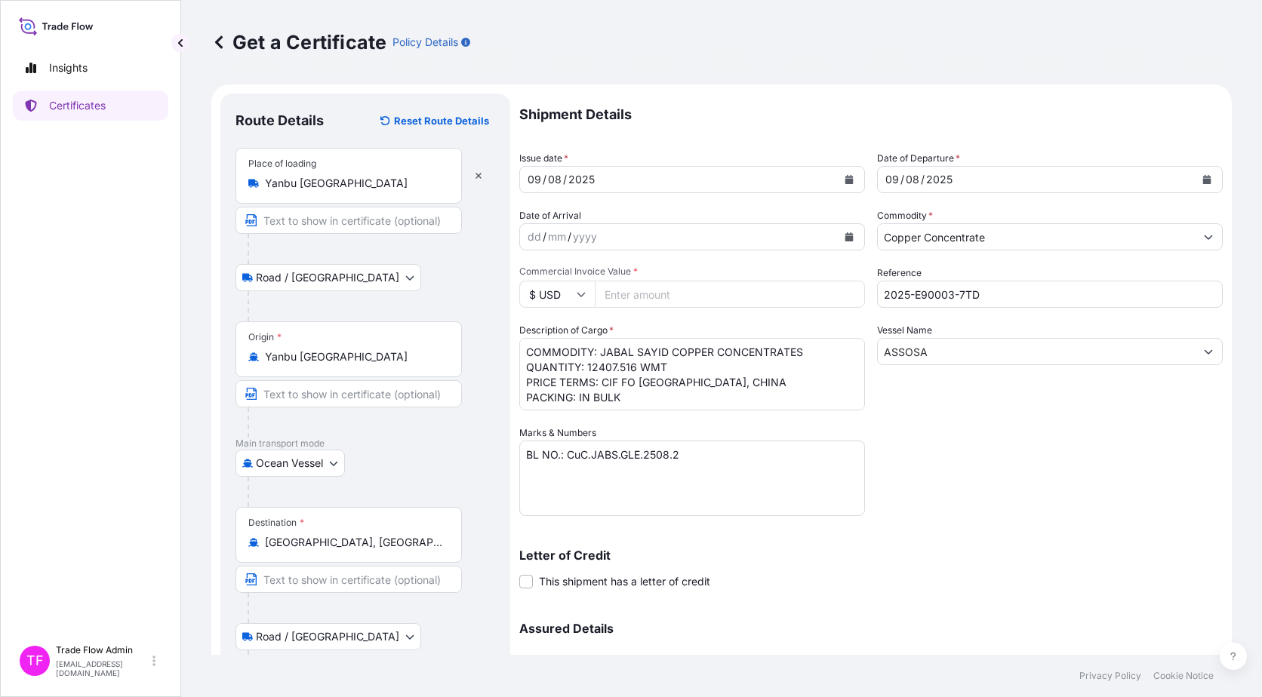
click at [911, 547] on div "Letter of Credit This shipment has a letter of credit Letter of credit * Letter…" at bounding box center [870, 560] width 703 height 58
click at [530, 583] on span at bounding box center [526, 582] width 14 height 14
click at [519, 573] on input "This shipment has a letter of credit" at bounding box center [519, 573] width 0 height 0
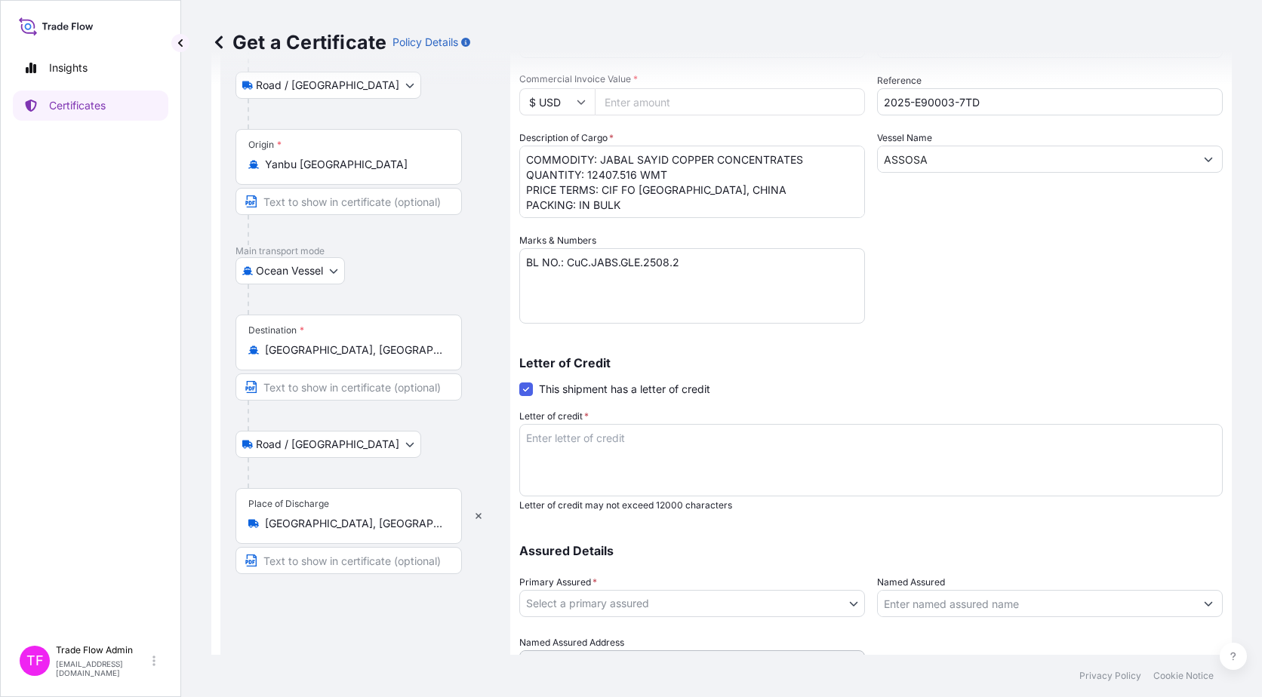
scroll to position [193, 0]
click at [705, 426] on textarea "Letter of credit *" at bounding box center [870, 459] width 703 height 72
paste textarea "INSURANCE POLICY OR CERTIFICATE IN DUPLICATE, BLANK ENDORSED, INDICATING THAT C…"
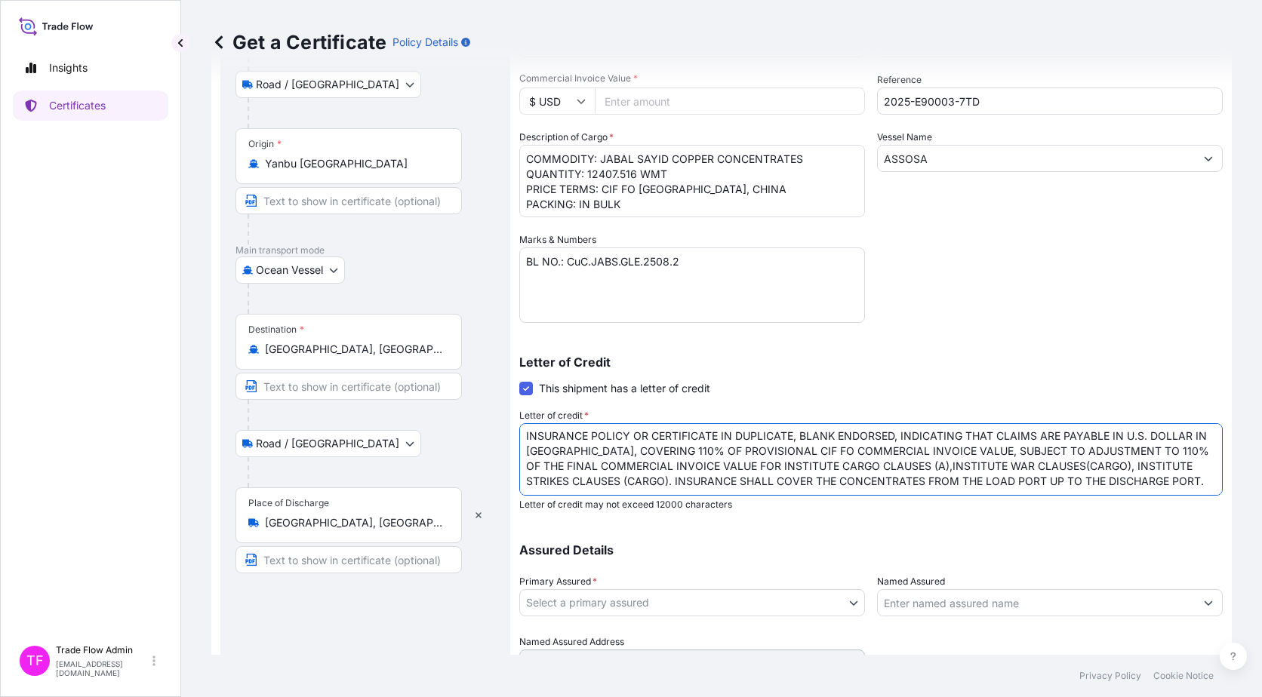
scroll to position [0, 0]
type textarea "INSURANCE POLICY OR CERTIFICATE IN DUPLICATE, BLANK ENDORSED, INDICATING THAT C…"
click at [684, 397] on div "Letter of Credit This shipment has a letter of credit Letter of credit * INSURA…" at bounding box center [870, 433] width 703 height 155
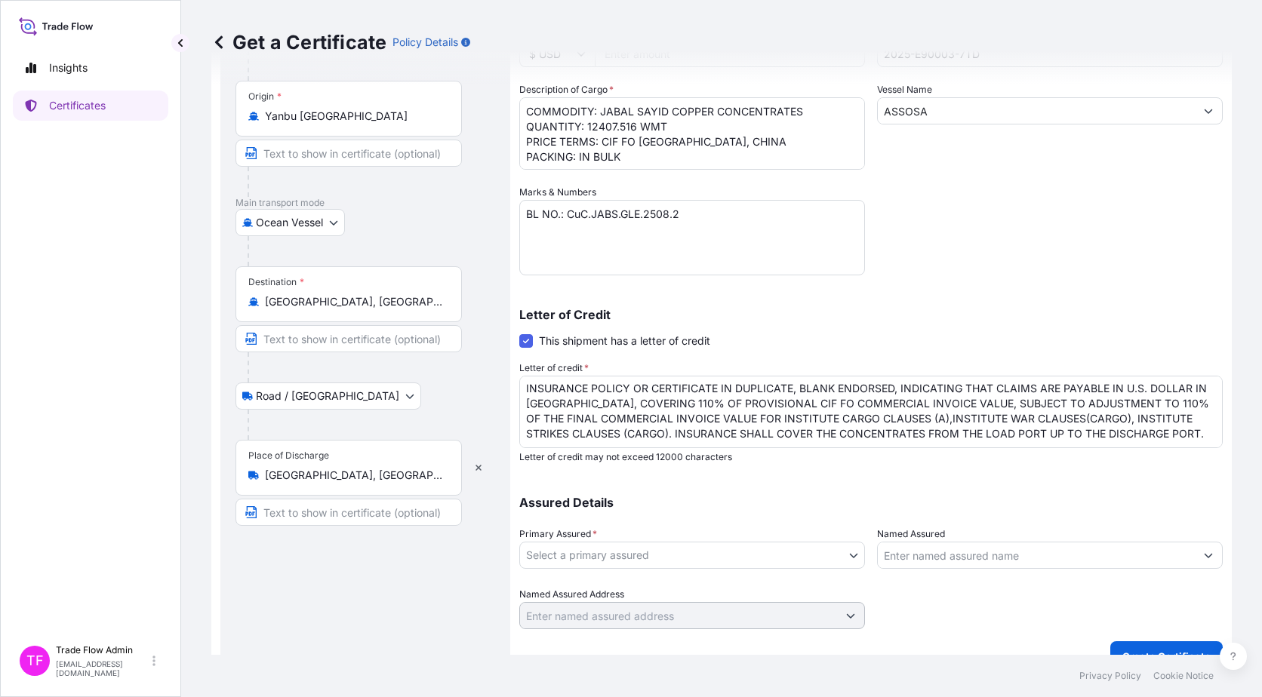
scroll to position [266, 0]
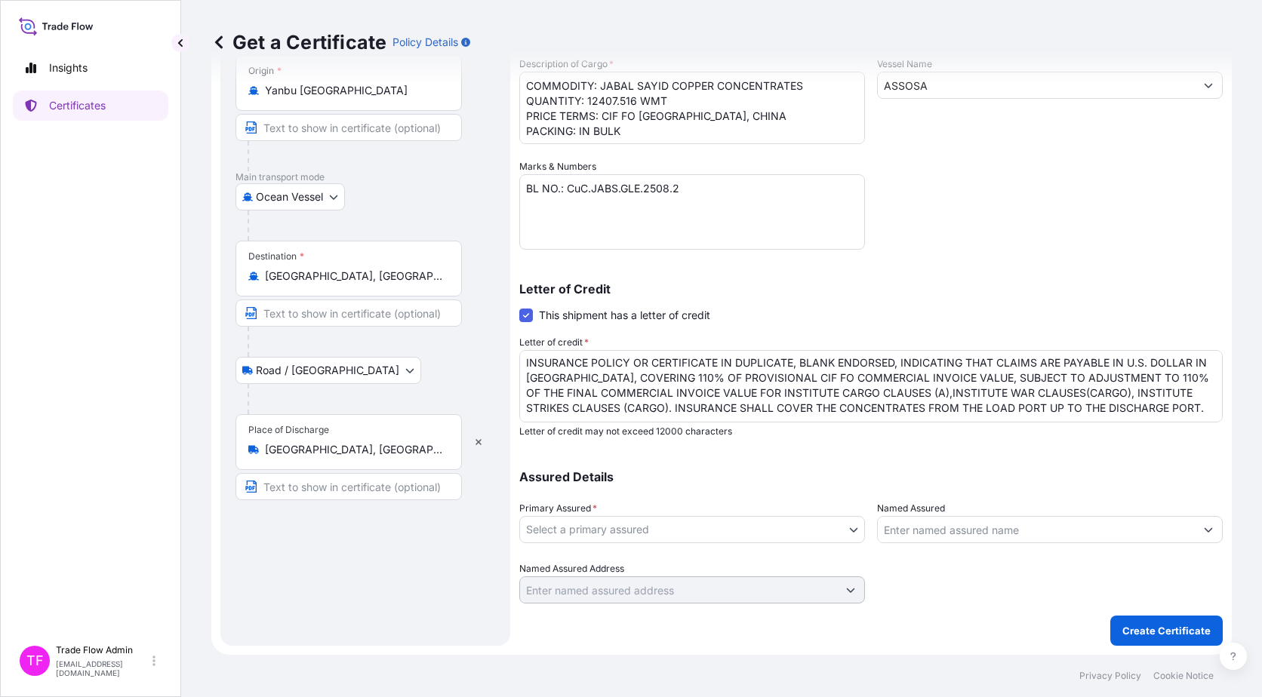
click at [675, 531] on body "Insights Certificates TF Trade Flow Admin trade.flow+citic@wtwco.com Get a Cert…" at bounding box center [631, 348] width 1262 height 697
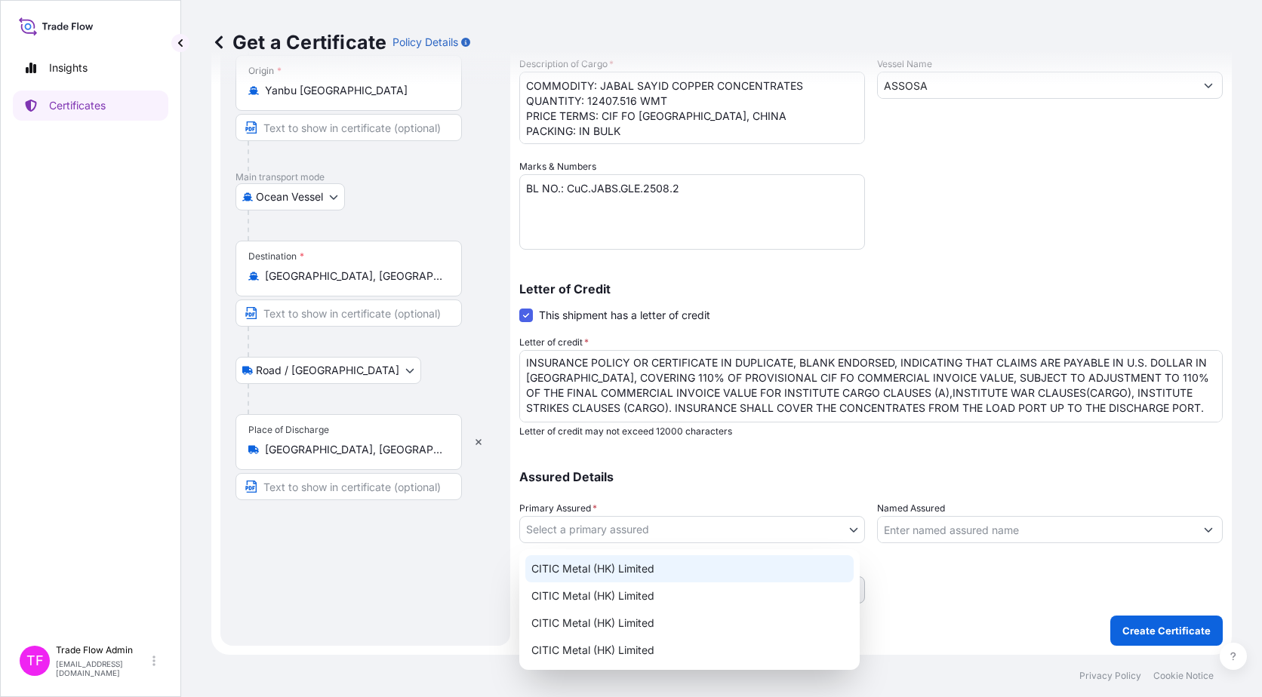
click at [659, 574] on div "CITIC Metal (HK) Limited" at bounding box center [689, 568] width 328 height 27
select select "31478"
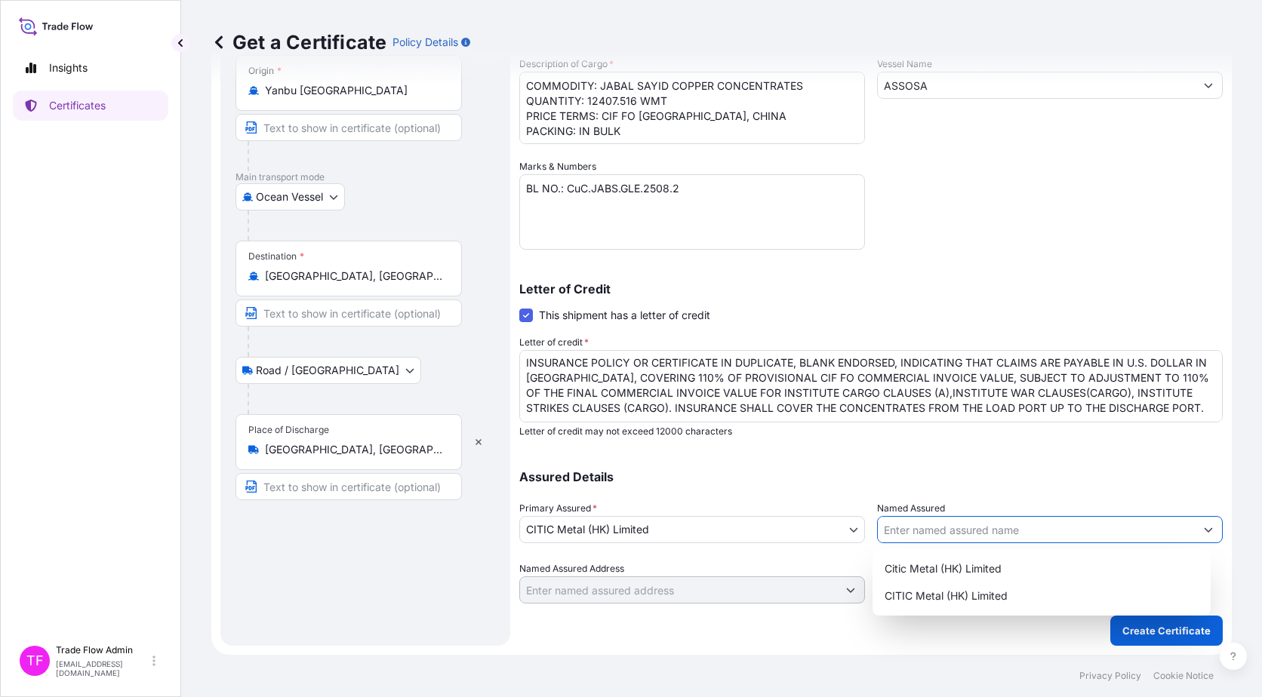
click at [924, 540] on input "Named Assured" at bounding box center [1036, 529] width 317 height 27
click at [940, 598] on span "CITIC Metal (HK) Limited" at bounding box center [945, 596] width 123 height 15
type input "CITIC Metal (HK) Limited"
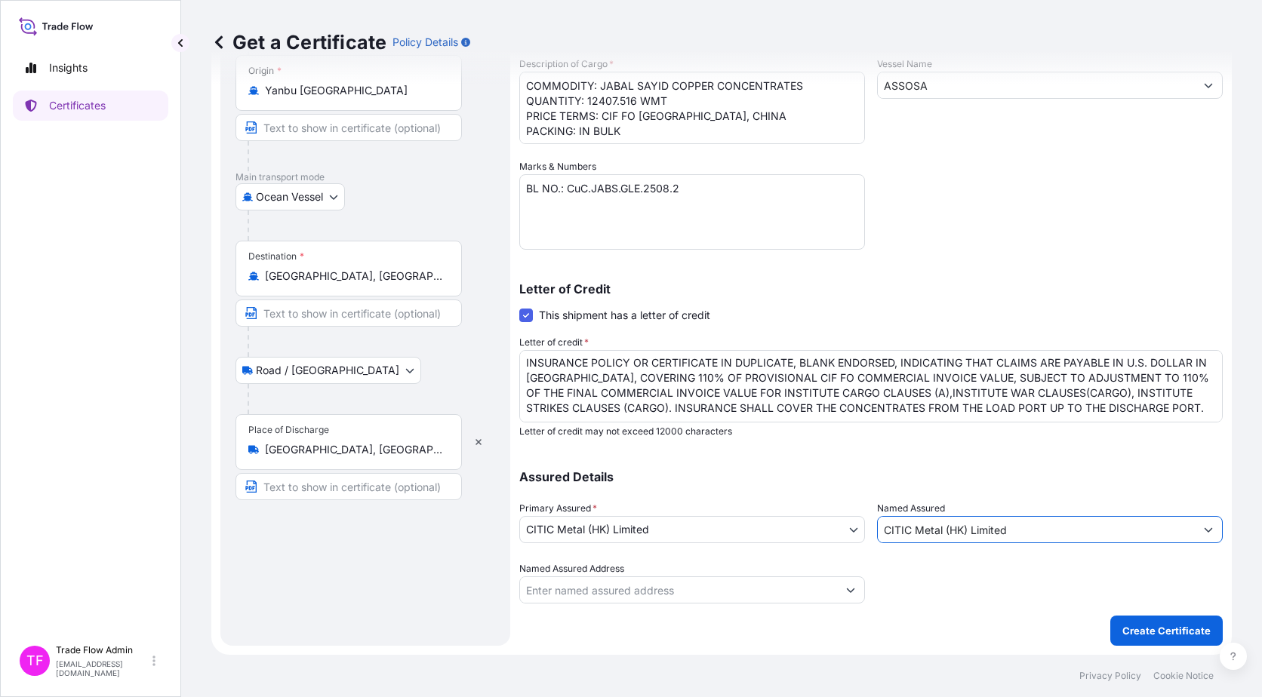
click at [922, 605] on div "Shipment Details Issue date * 09 / 08 / 2025 Date of Departure * 09 / 08 / 2025…" at bounding box center [870, 236] width 703 height 819
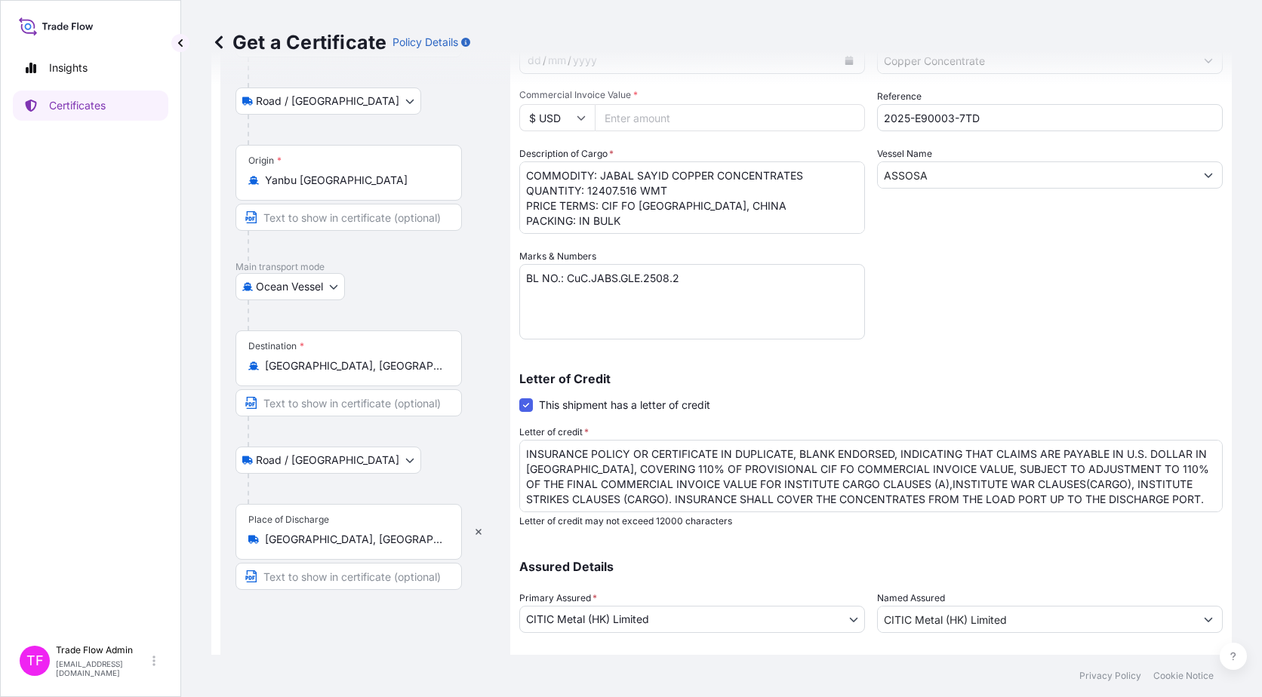
scroll to position [0, 0]
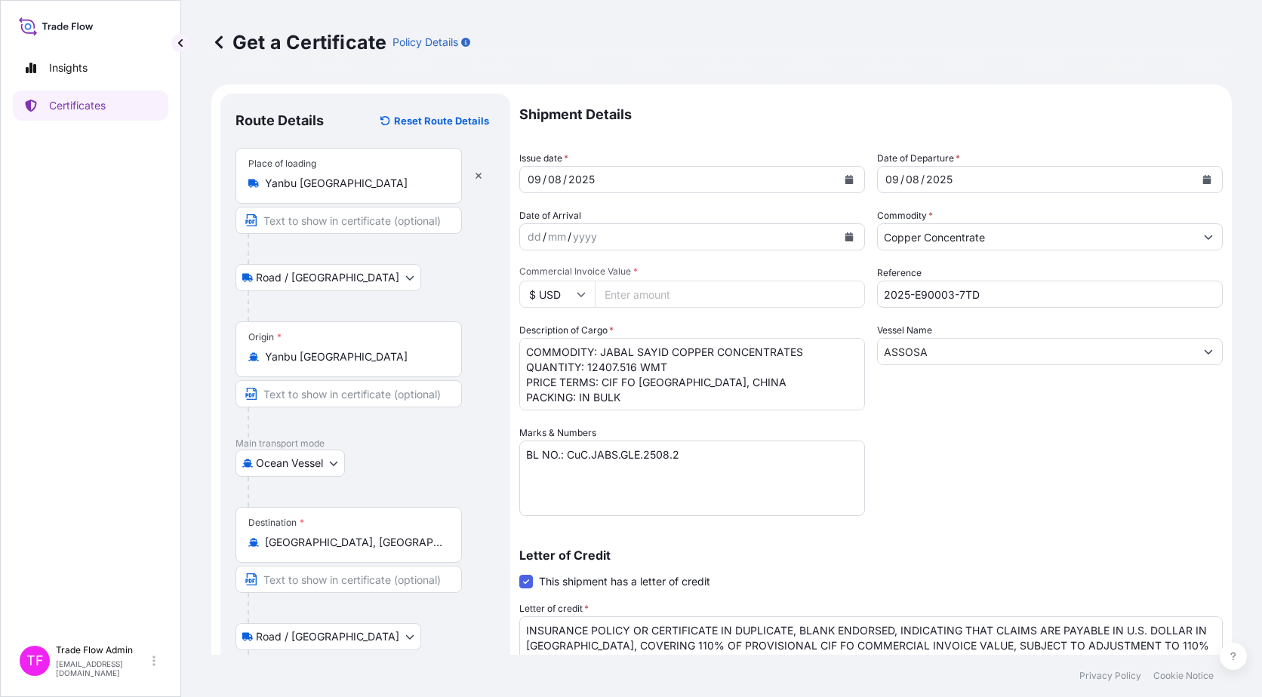
click at [701, 306] on input "Commercial Invoice Value *" at bounding box center [730, 294] width 270 height 27
paste input "29167766.17"
type input "29167766.17"
click at [1041, 503] on div "Shipment Details Issue date * 09 / 08 / 2025 Date of Departure * 09 / 08 / 2025…" at bounding box center [870, 482] width 703 height 776
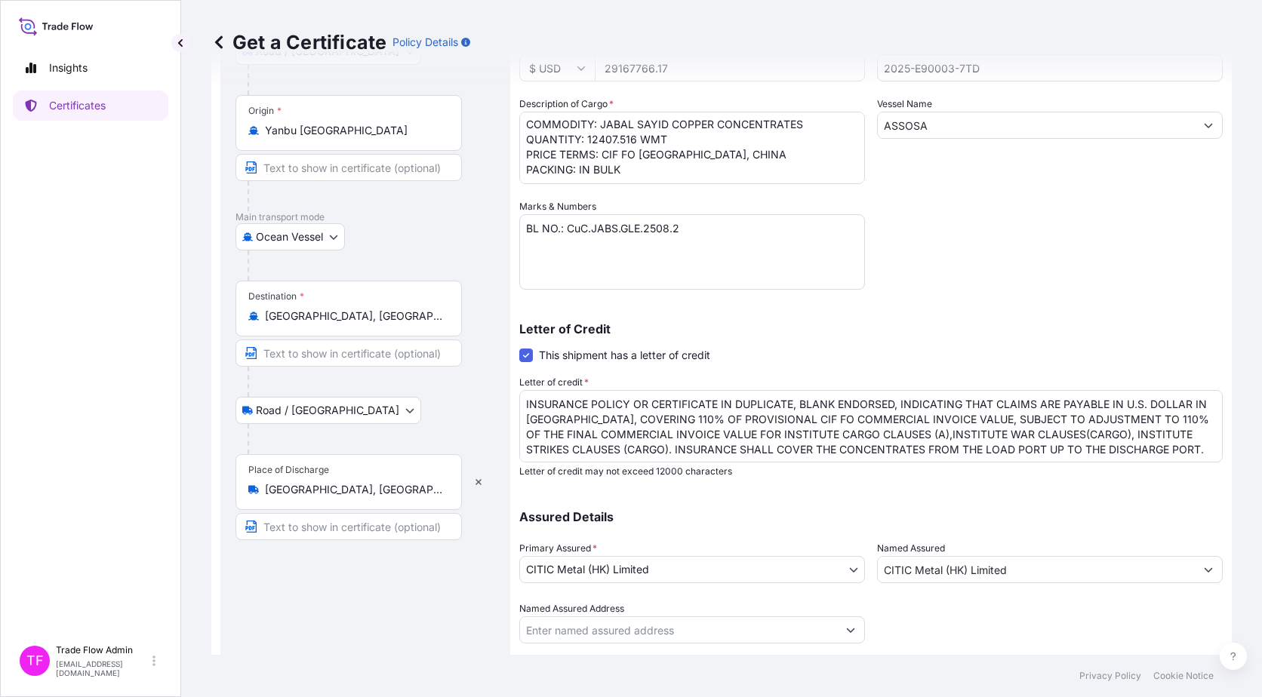
scroll to position [266, 0]
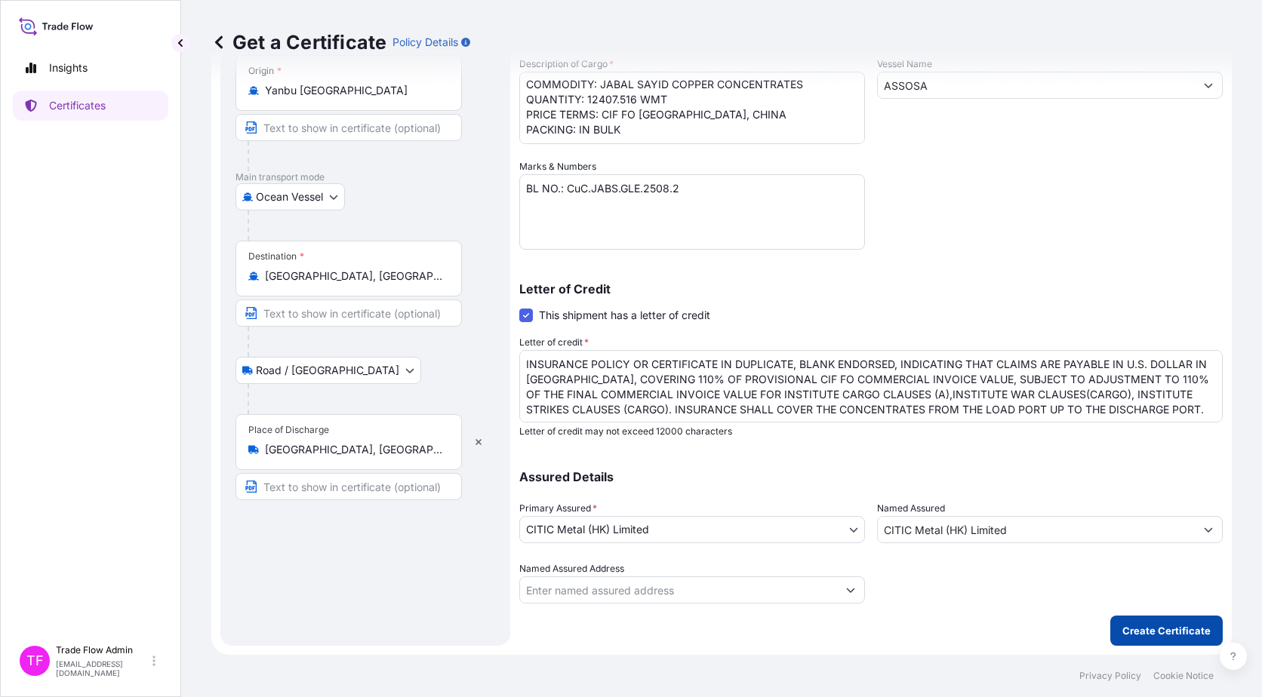
click at [1145, 632] on p "Create Certificate" at bounding box center [1166, 630] width 88 height 15
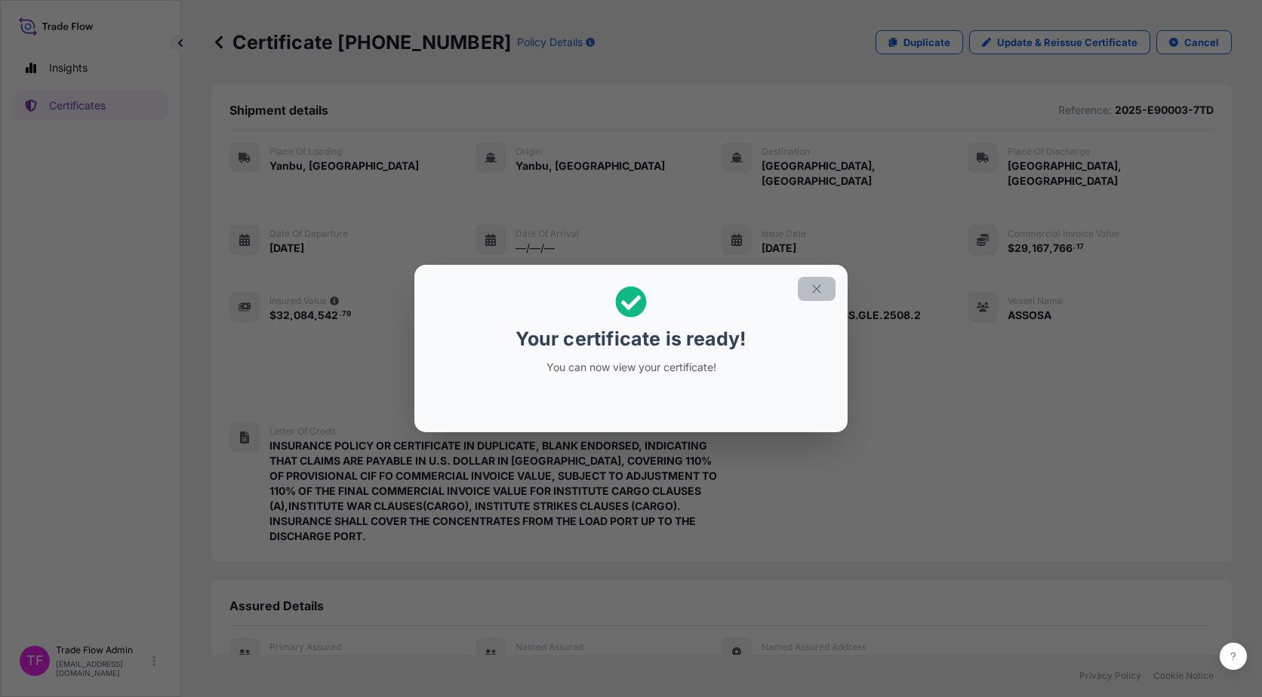
click at [813, 294] on icon "button" at bounding box center [817, 289] width 14 height 14
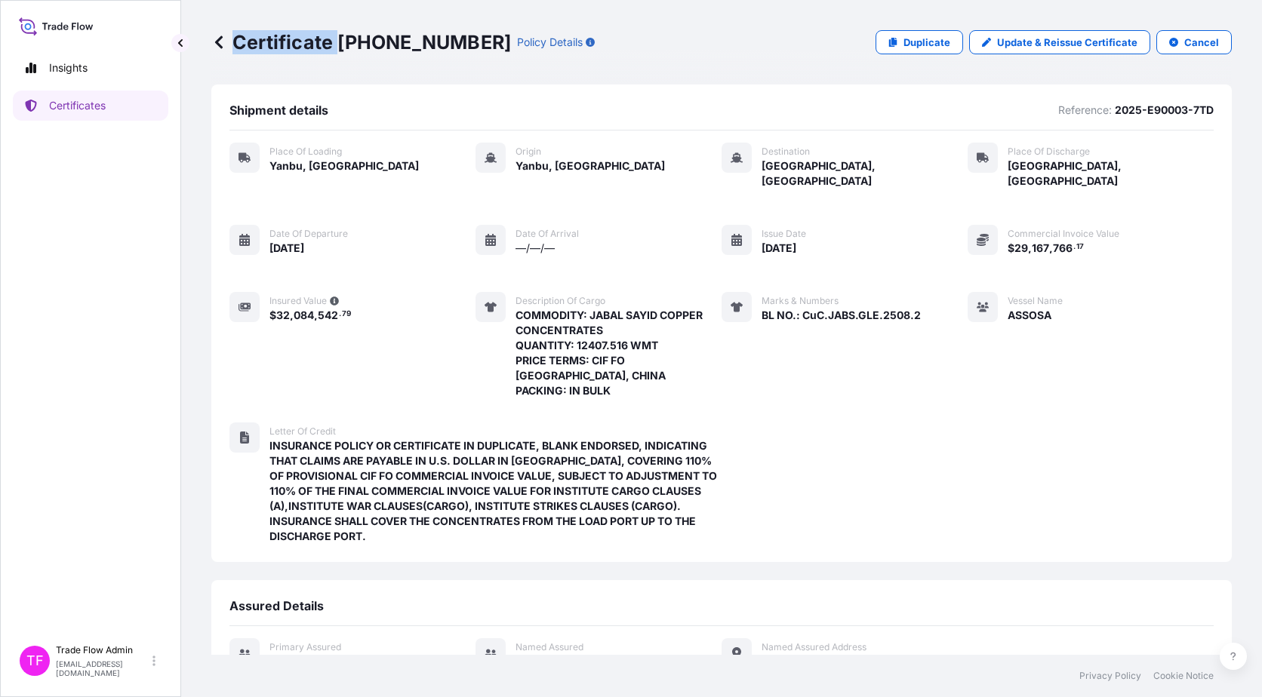
drag, startPoint x: 340, startPoint y: 47, endPoint x: 444, endPoint y: 53, distance: 104.3
click at [444, 53] on p "Certificate 31478-63-1" at bounding box center [361, 42] width 300 height 24
drag, startPoint x: 444, startPoint y: 53, endPoint x: 360, endPoint y: 54, distance: 84.5
click at [398, 51] on p "Certificate 31478-63-1" at bounding box center [361, 42] width 300 height 24
drag, startPoint x: 337, startPoint y: 50, endPoint x: 443, endPoint y: 47, distance: 106.4
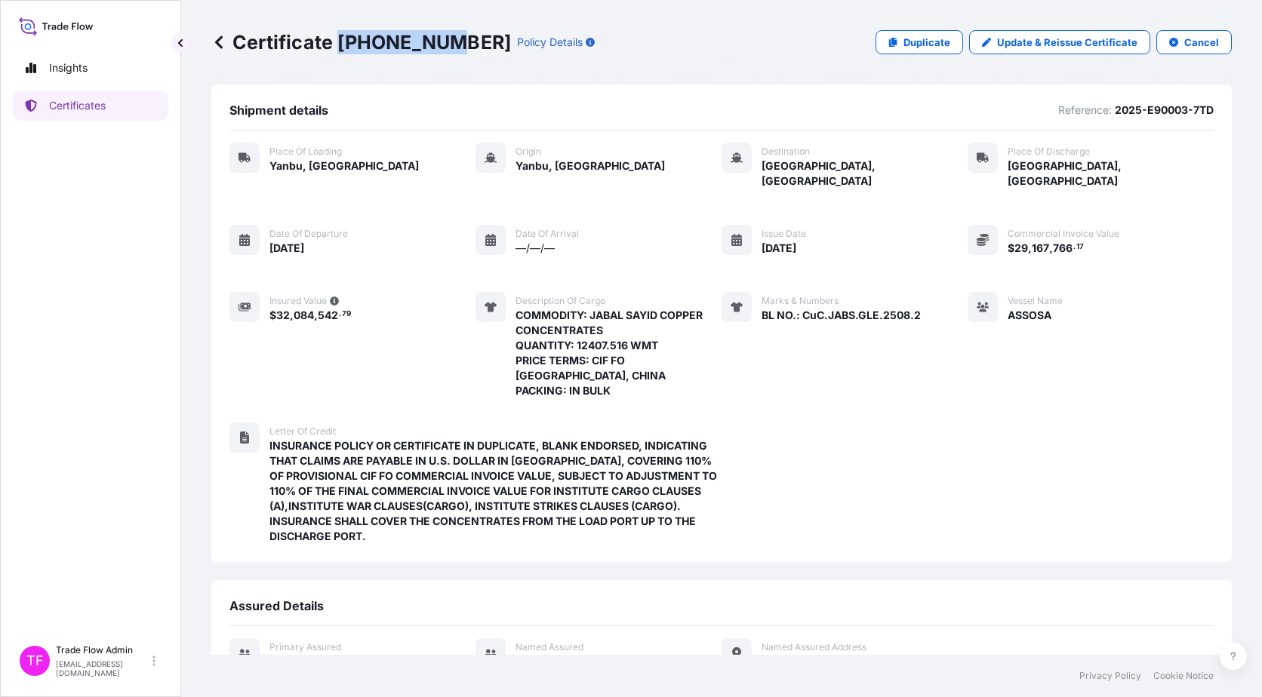
click at [443, 47] on p "Certificate 31478-63-1" at bounding box center [361, 42] width 300 height 24
copy p "[PHONE_NUMBER]"
click at [85, 108] on p "Certificates" at bounding box center [77, 105] width 57 height 15
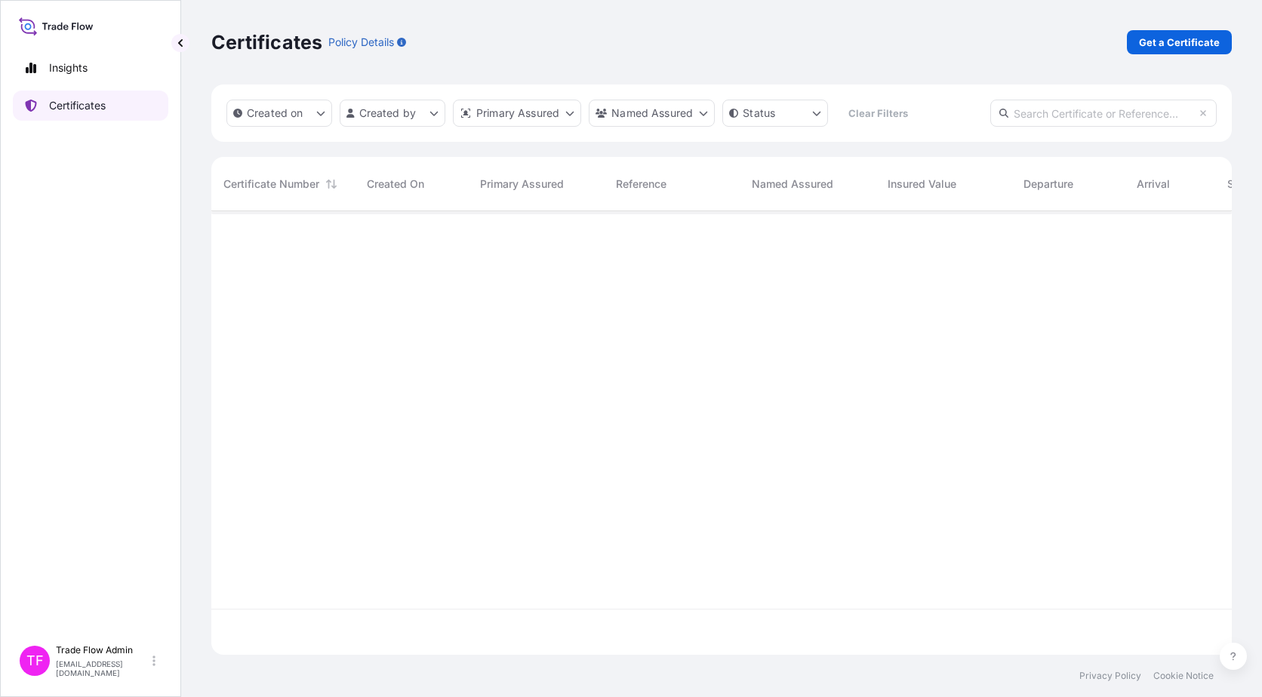
scroll to position [441, 1009]
click at [1018, 115] on input "text" at bounding box center [1103, 113] width 226 height 27
paste input "31478-2-3"
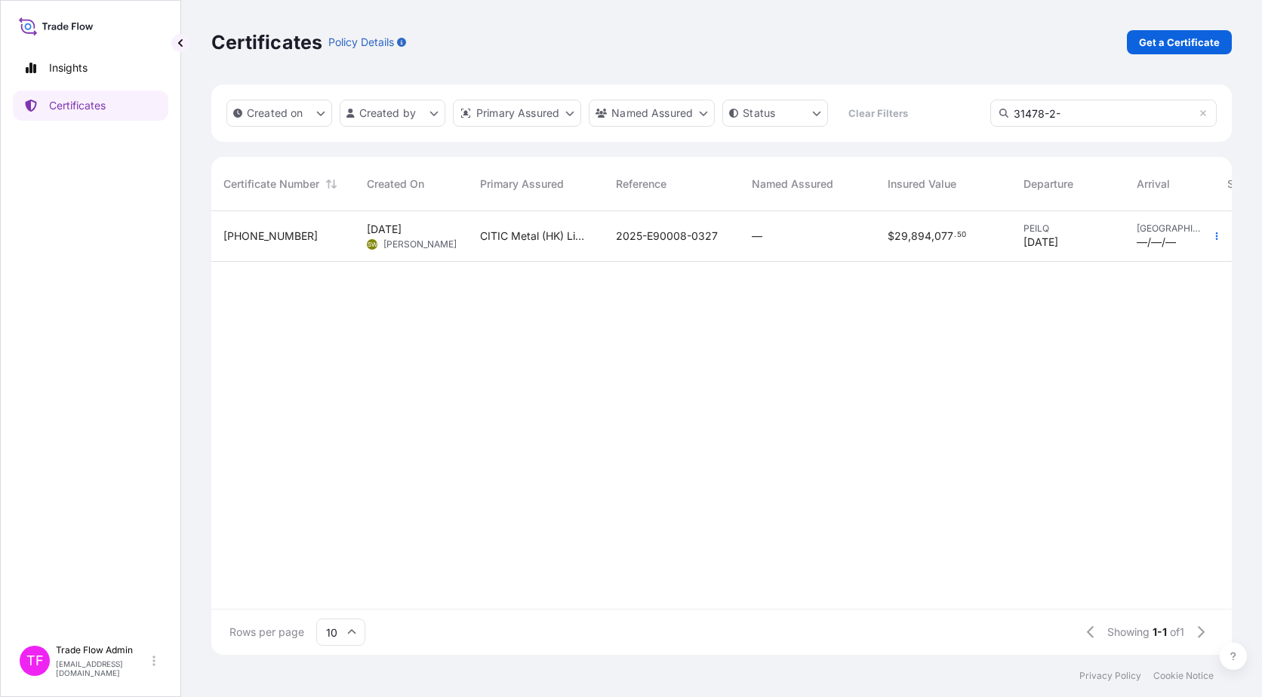
type input "31478-2-"
click at [729, 241] on div "2025-E90008-0327" at bounding box center [672, 236] width 136 height 51
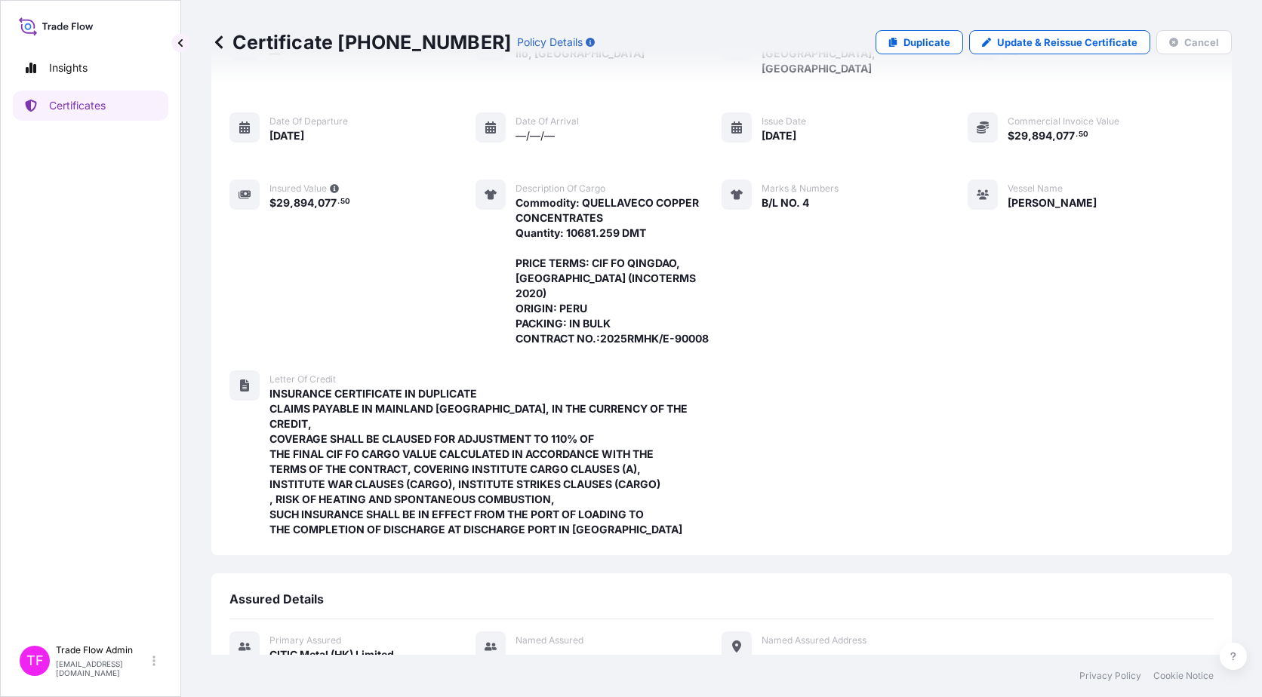
scroll to position [252, 0]
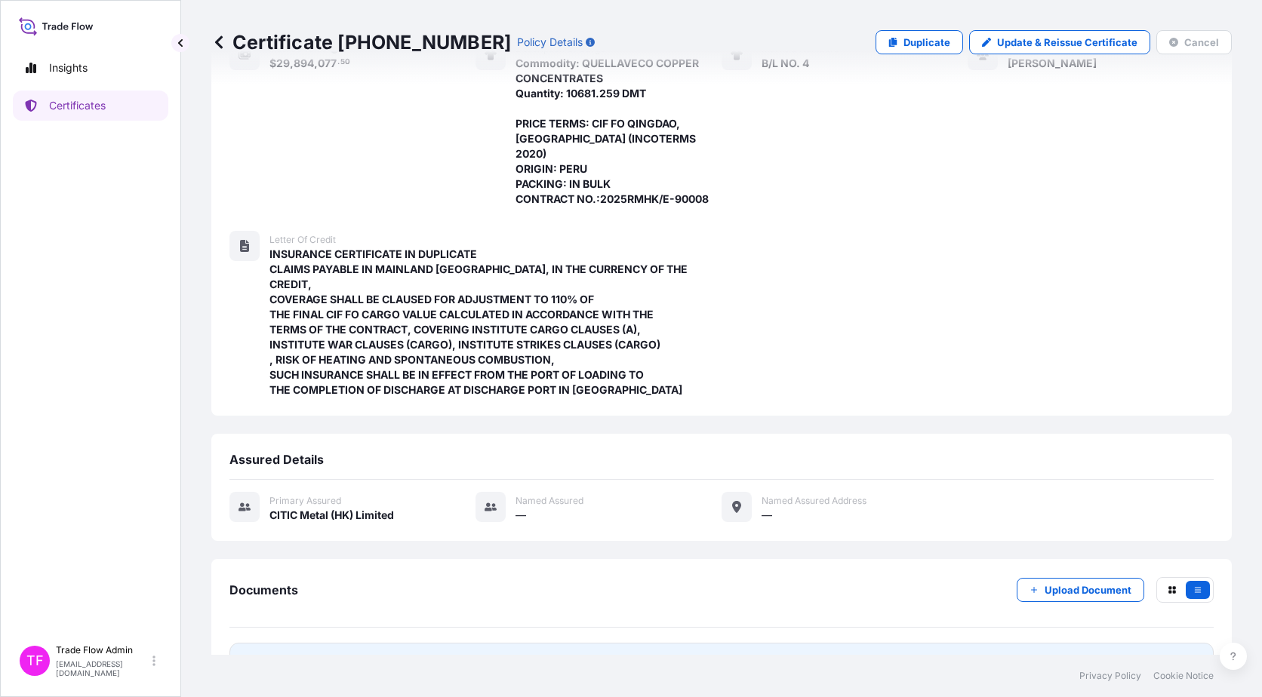
click at [301, 655] on span "Certificate" at bounding box center [296, 662] width 54 height 15
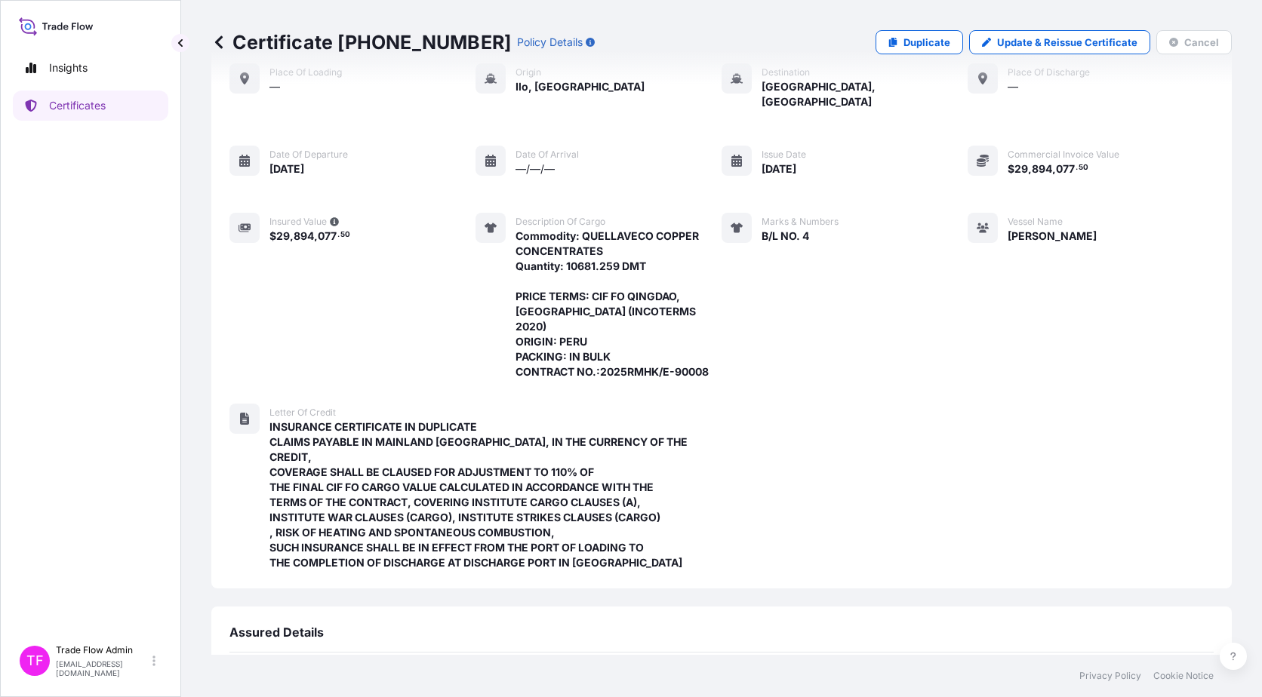
scroll to position [0, 0]
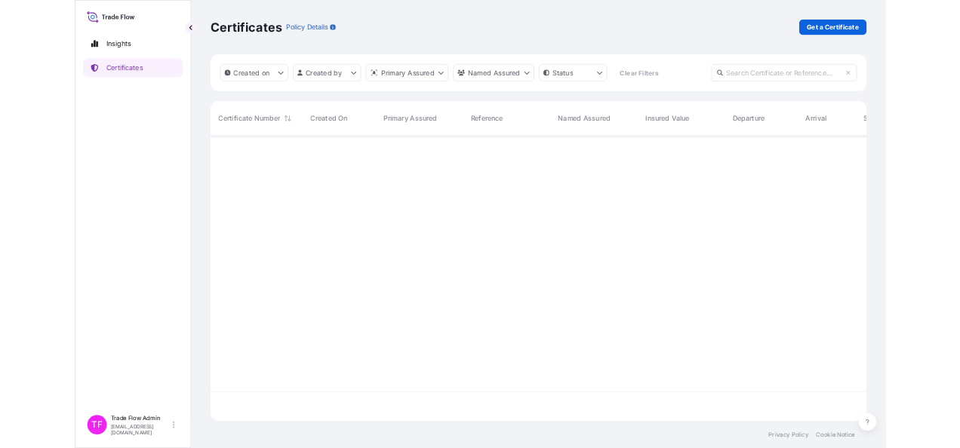
scroll to position [441, 1009]
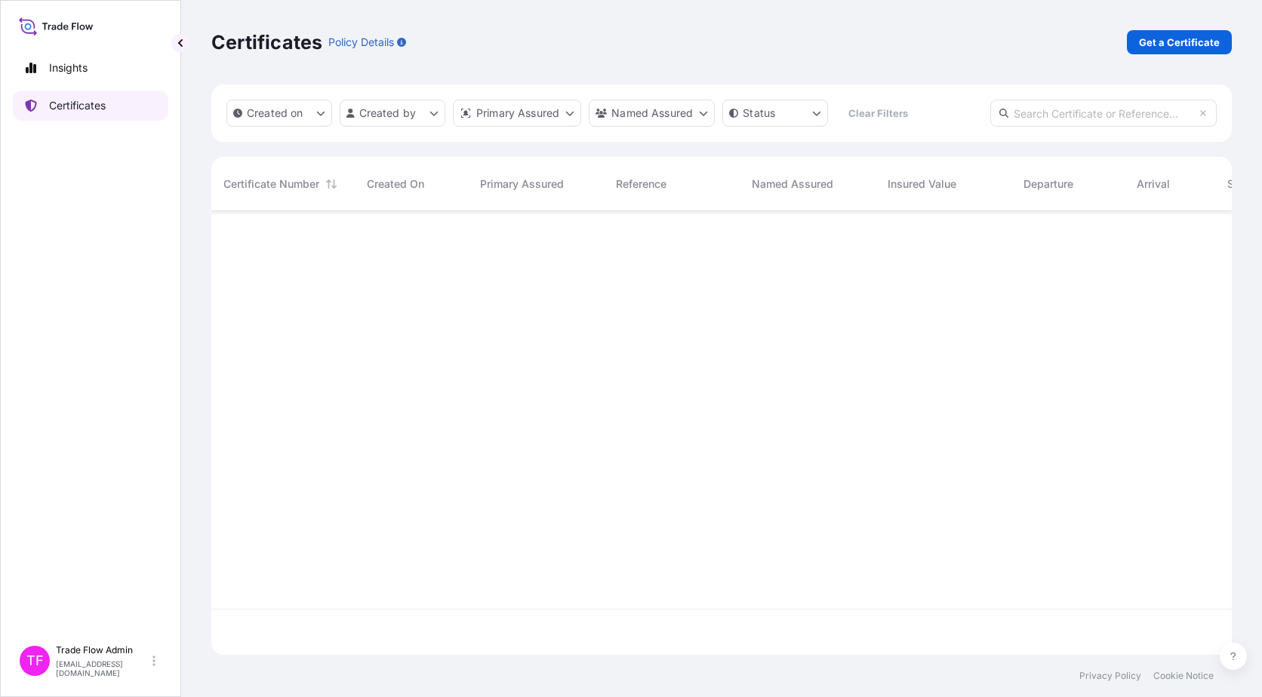
click at [134, 106] on link "Certificates" at bounding box center [90, 106] width 155 height 30
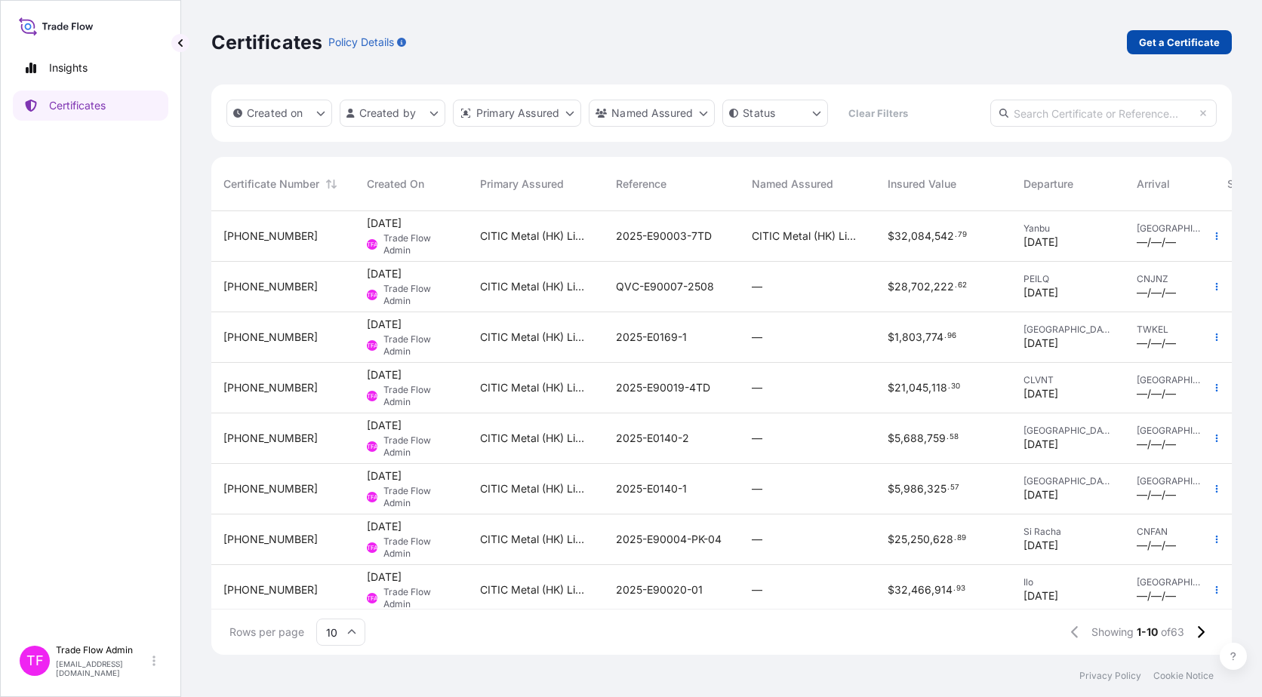
click at [1133, 49] on link "Get a Certificate" at bounding box center [1179, 42] width 105 height 24
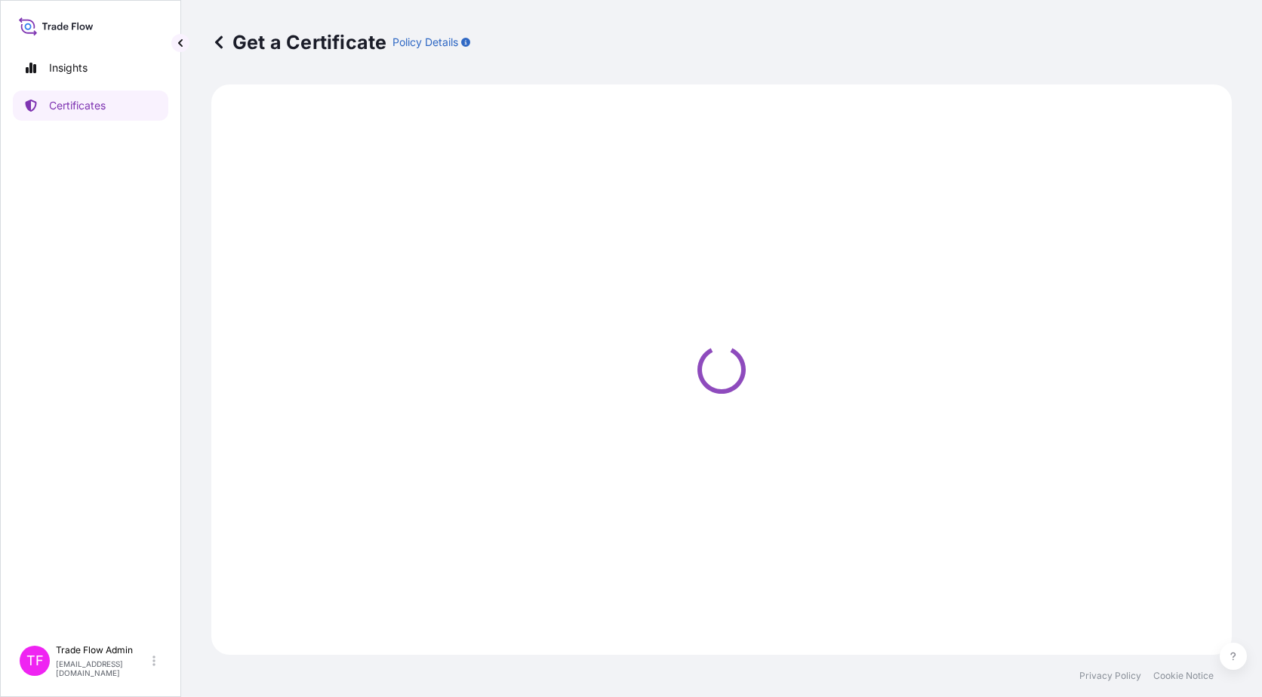
select select "Ocean Vessel"
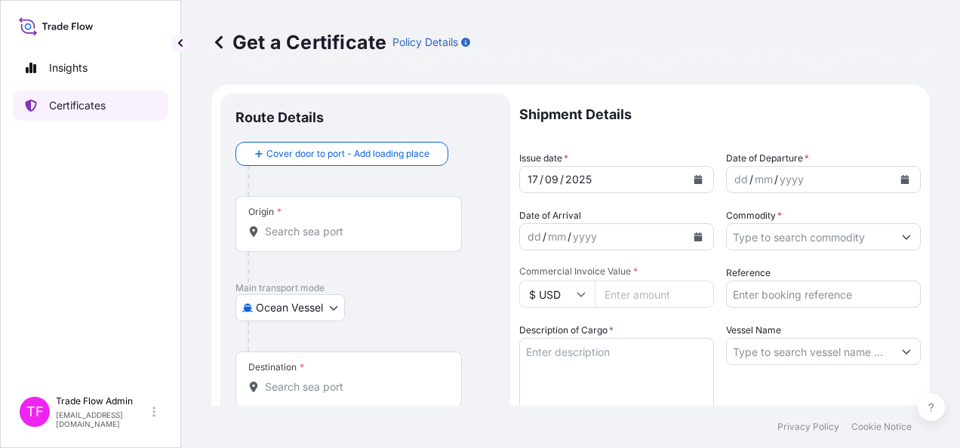
click at [75, 101] on p "Certificates" at bounding box center [77, 105] width 57 height 15
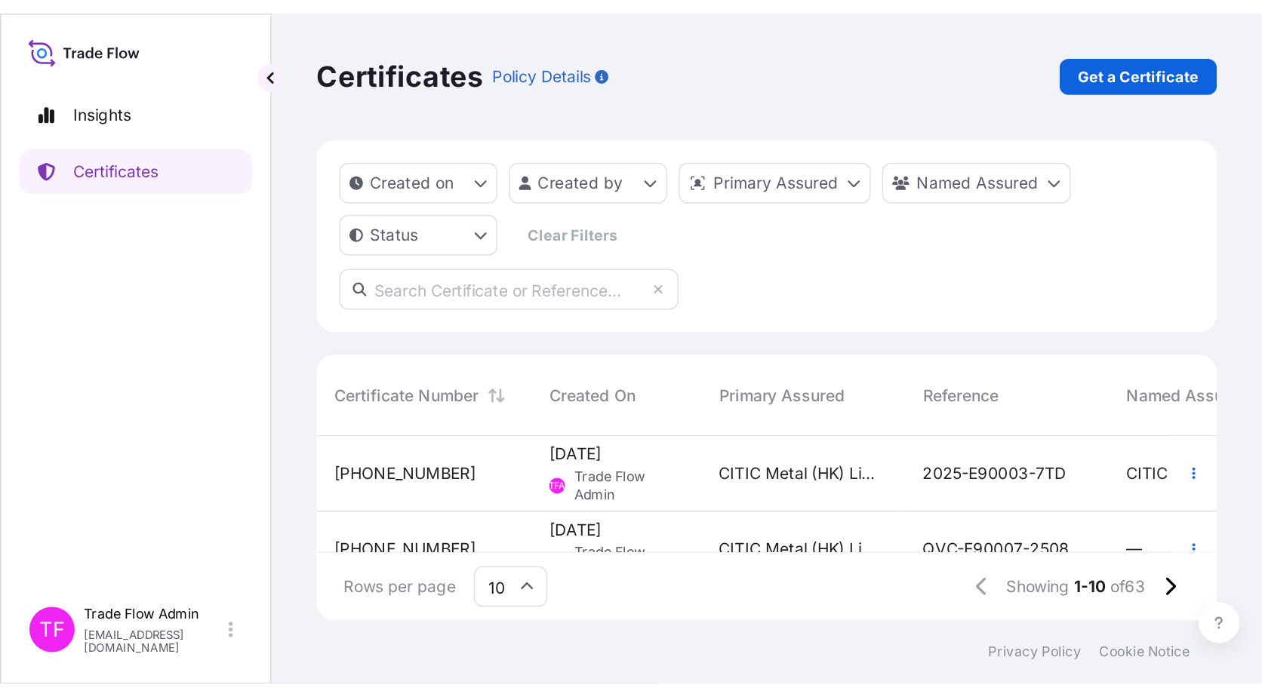
scroll to position [12, 12]
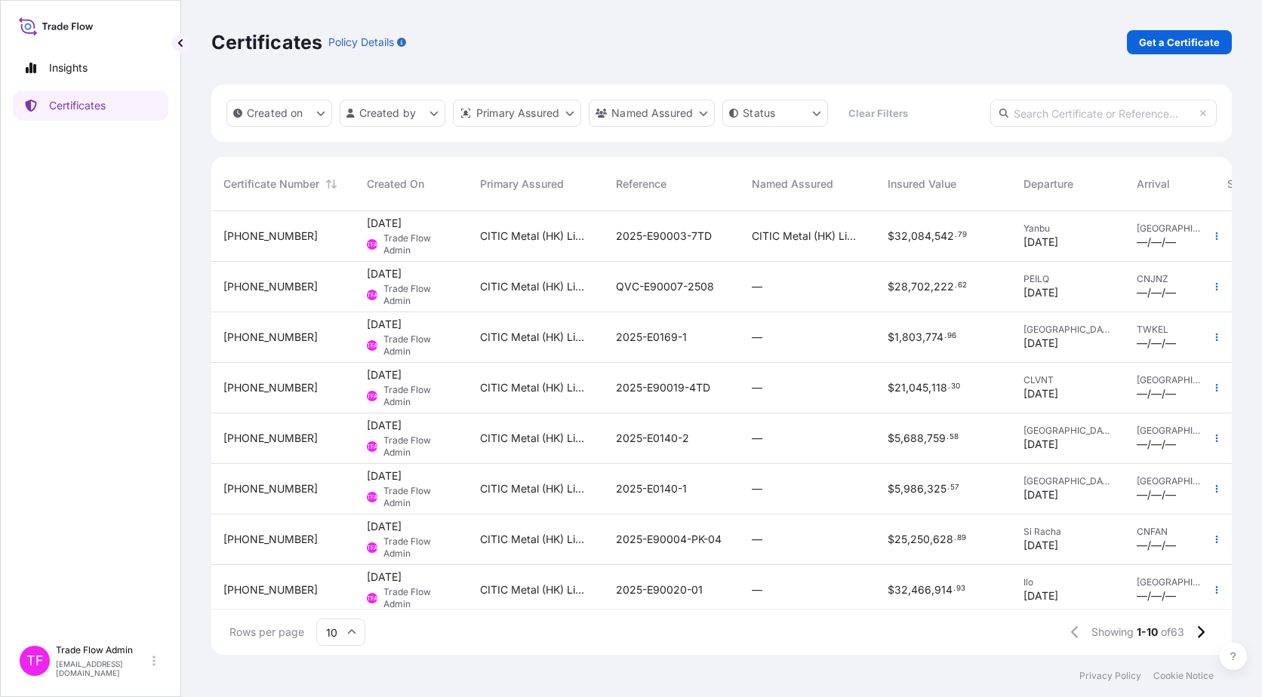
click at [1108, 114] on input "text" at bounding box center [1103, 113] width 226 height 27
paste input "[PHONE_NUMBER]"
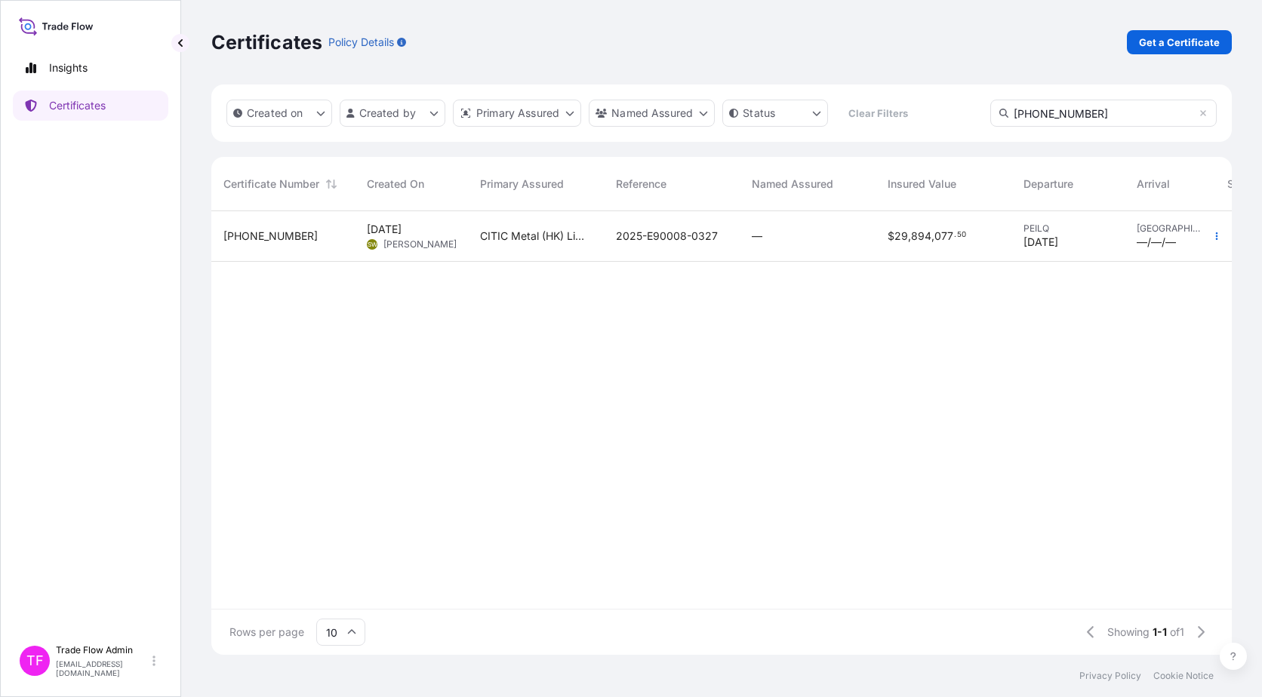
type input "[PHONE_NUMBER]"
click at [294, 226] on div "[PHONE_NUMBER]" at bounding box center [282, 236] width 143 height 51
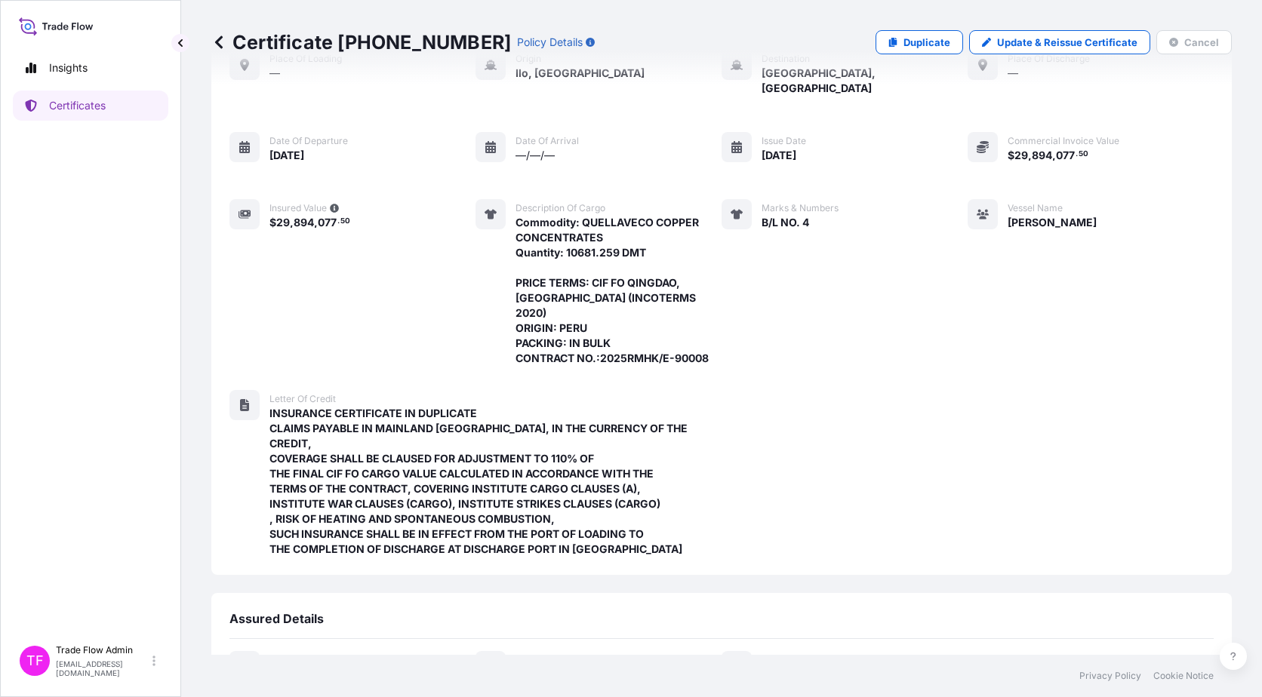
scroll to position [252, 0]
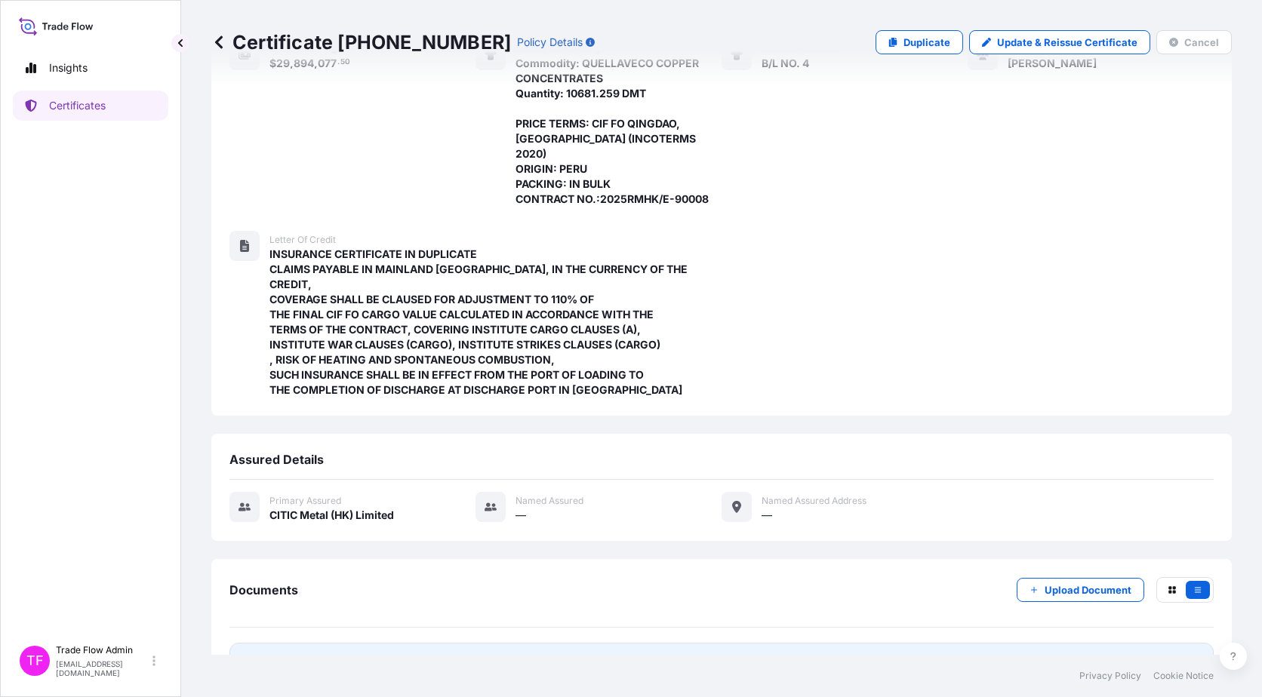
click at [297, 655] on span "Certificate" at bounding box center [296, 662] width 54 height 15
drag, startPoint x: 79, startPoint y: 121, endPoint x: 51, endPoint y: 141, distance: 34.6
click at [34, 170] on div "Insights Certificates" at bounding box center [90, 338] width 155 height 598
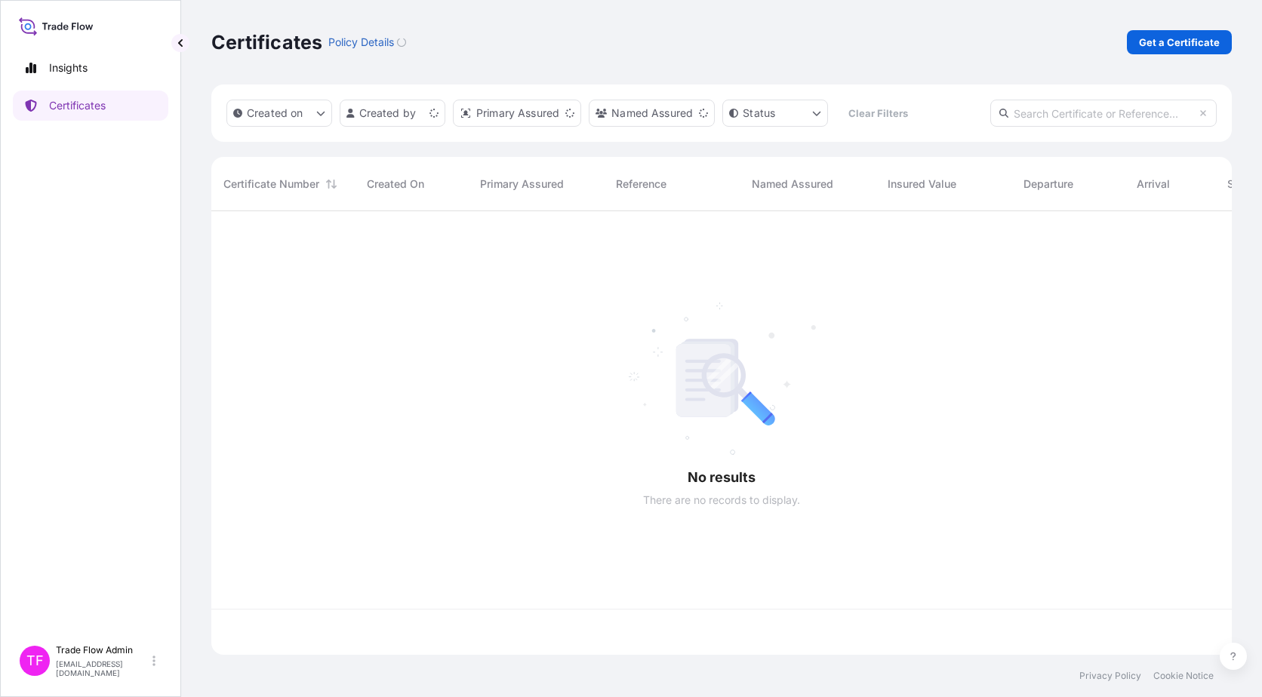
scroll to position [441, 1009]
click at [118, 95] on link "Certificates" at bounding box center [90, 106] width 155 height 30
click at [1193, 48] on p "Get a Certificate" at bounding box center [1179, 42] width 81 height 15
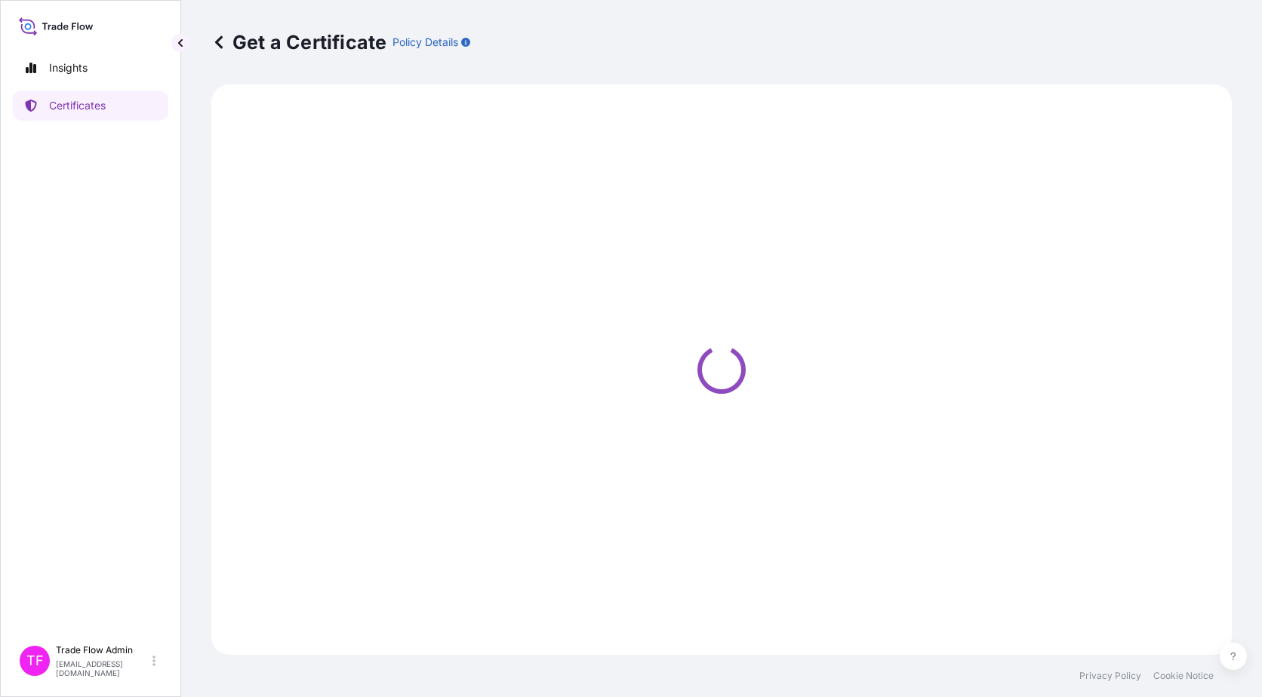
select select "Ocean Vessel"
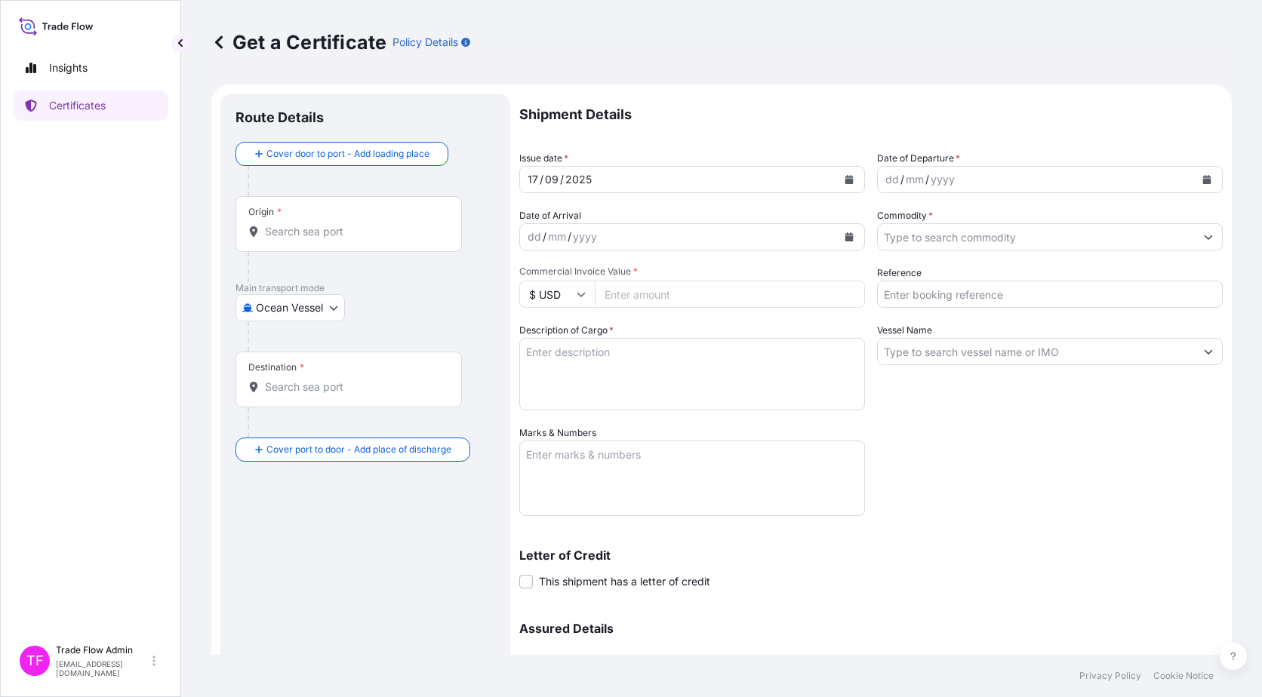
click at [378, 235] on input "Origin *" at bounding box center [354, 231] width 178 height 15
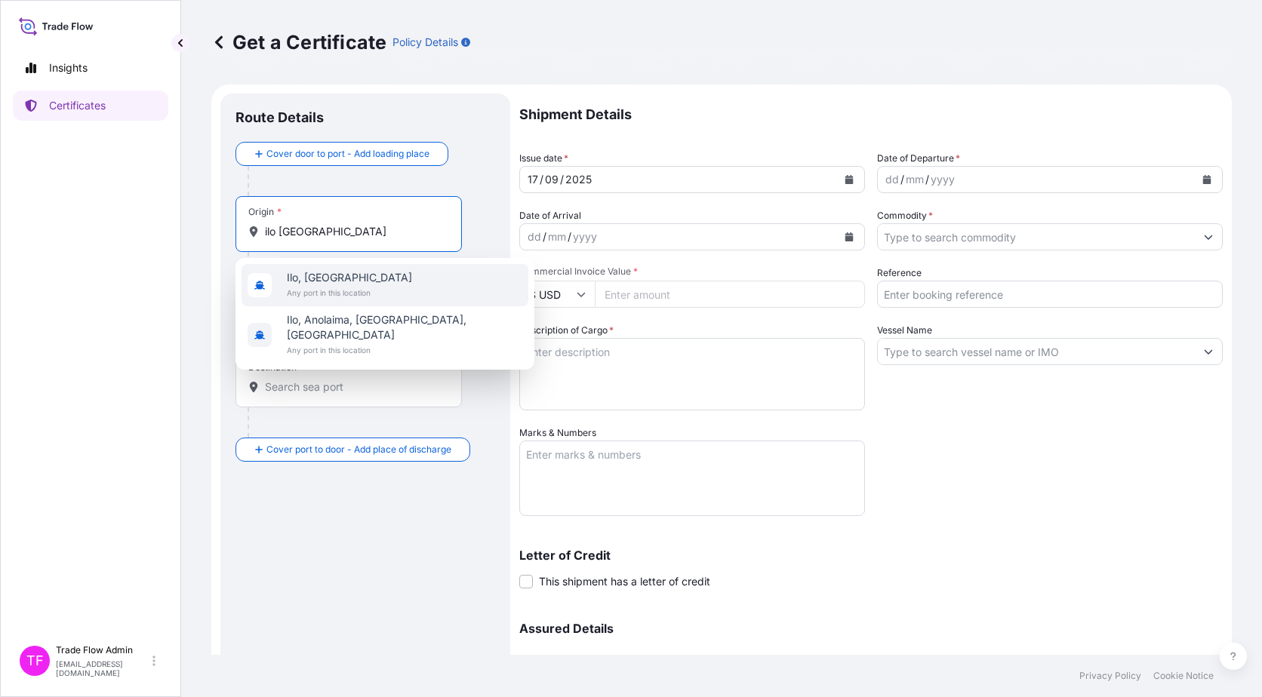
click at [443, 287] on div "[GEOGRAPHIC_DATA], [GEOGRAPHIC_DATA] Any port in this location" at bounding box center [384, 285] width 287 height 42
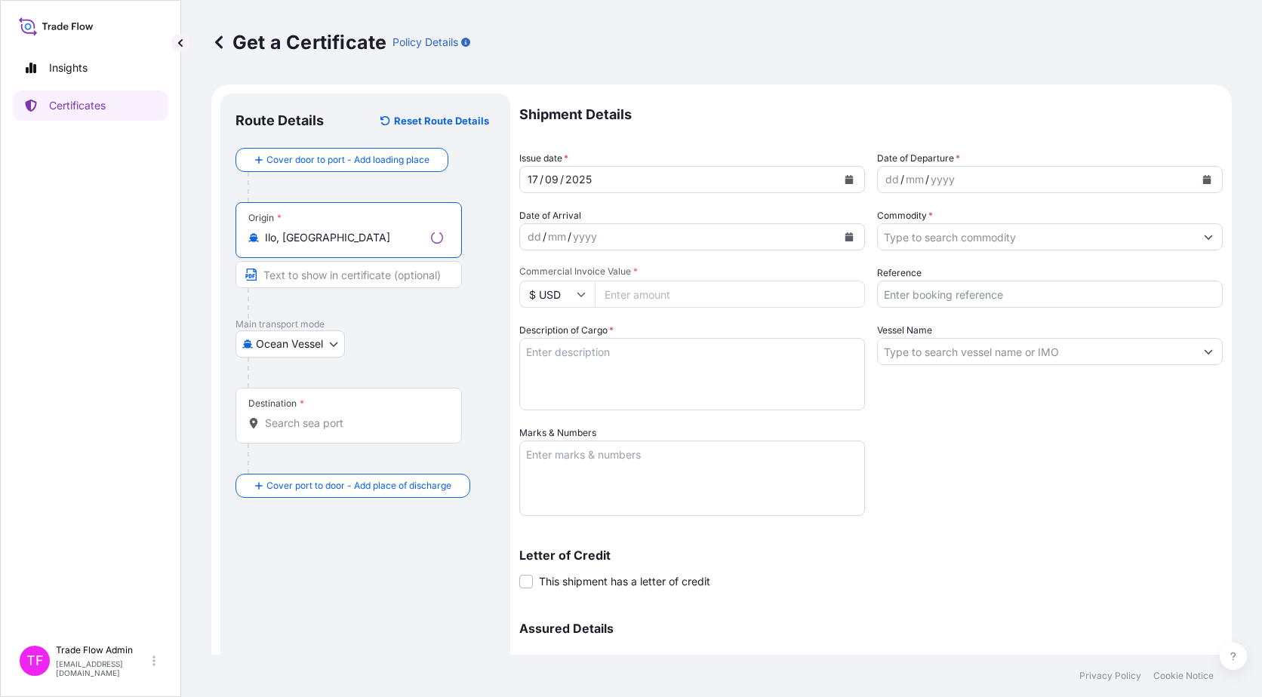
type input "Ilo, [GEOGRAPHIC_DATA]"
click at [336, 429] on input "Destination *" at bounding box center [354, 423] width 178 height 15
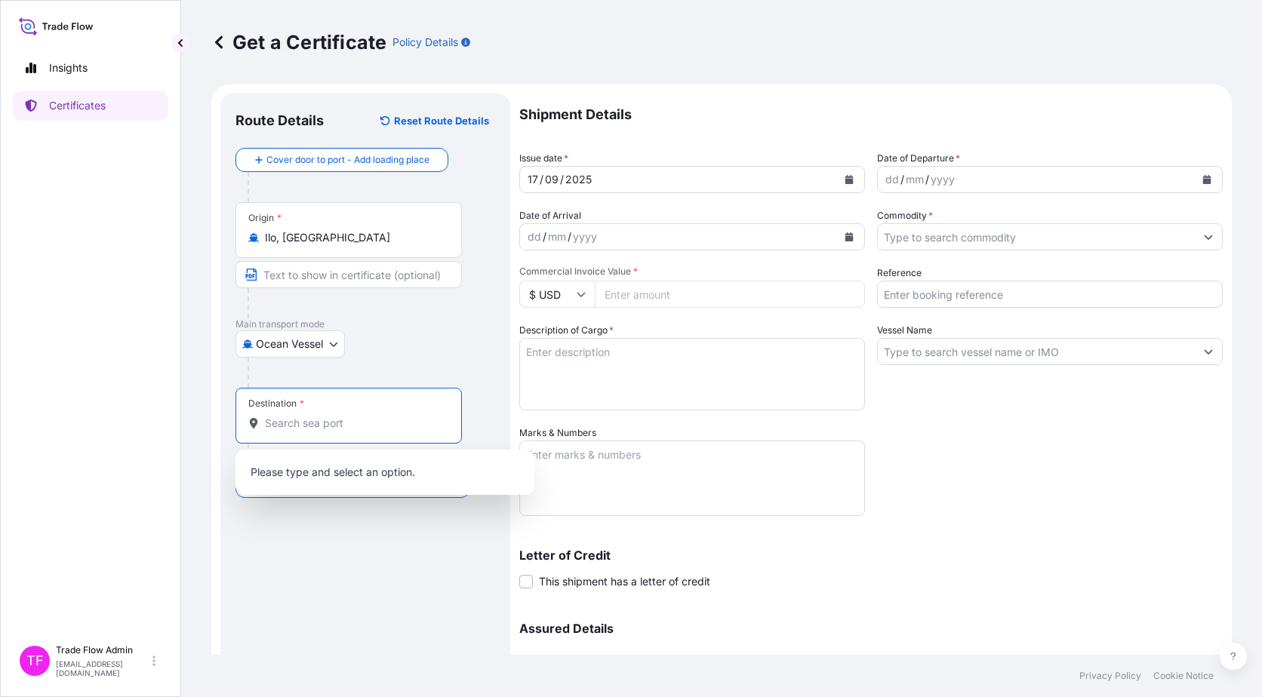
paste input "[GEOGRAPHIC_DATA], [GEOGRAPHIC_DATA], [GEOGRAPHIC_DATA]"
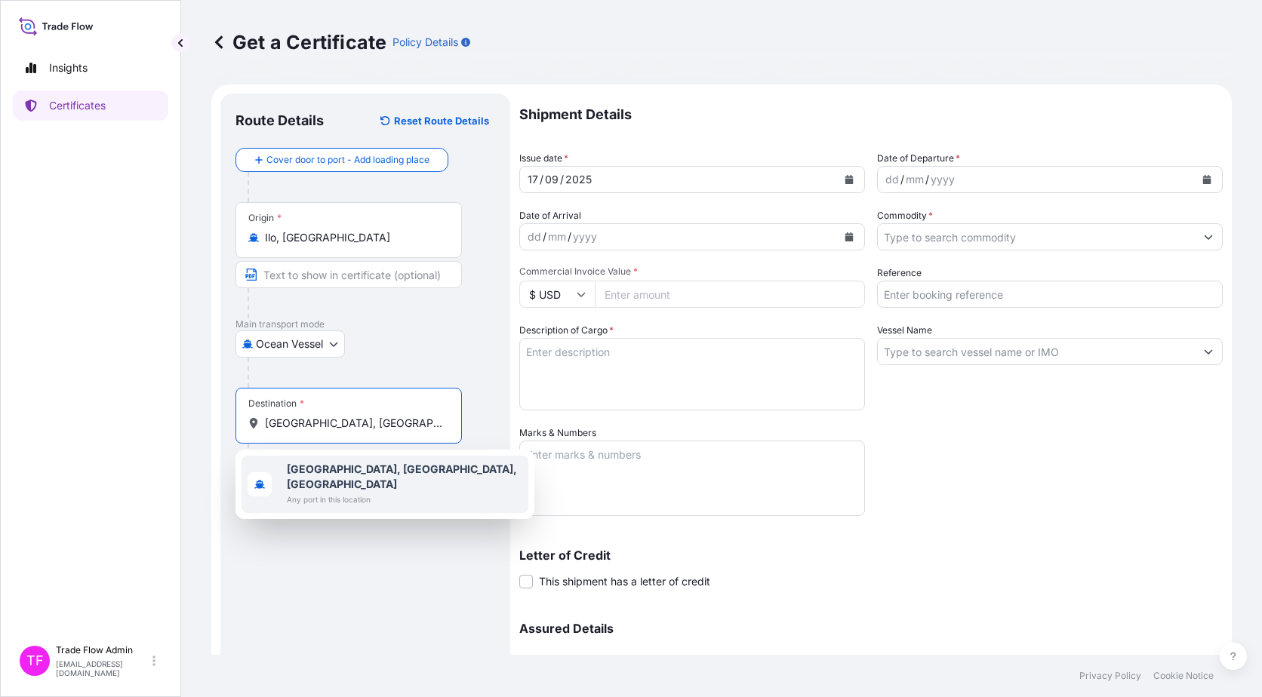
click at [363, 492] on span "Any port in this location" at bounding box center [404, 499] width 235 height 15
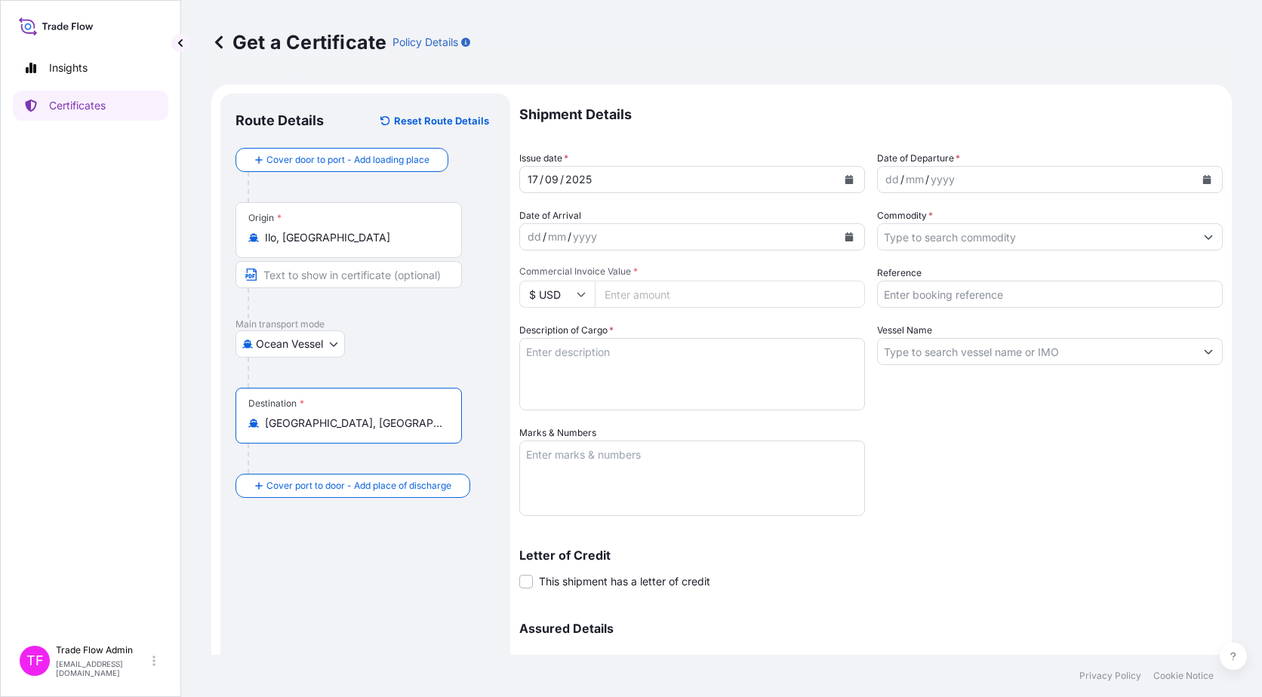
type input "[GEOGRAPHIC_DATA], [GEOGRAPHIC_DATA], [GEOGRAPHIC_DATA]"
click at [365, 563] on div "Route Details Reset Route Details Cover door to port - Add loading place Place …" at bounding box center [365, 446] width 260 height 674
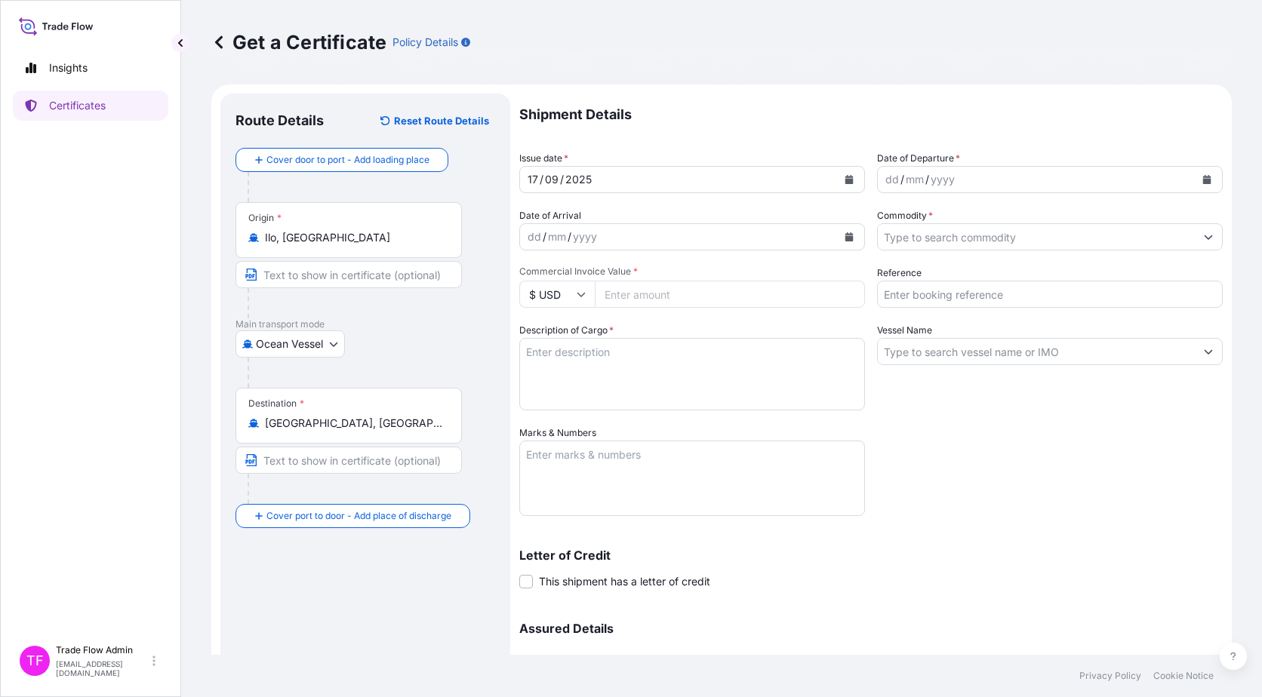
click at [845, 183] on icon "Calendar" at bounding box center [849, 179] width 8 height 9
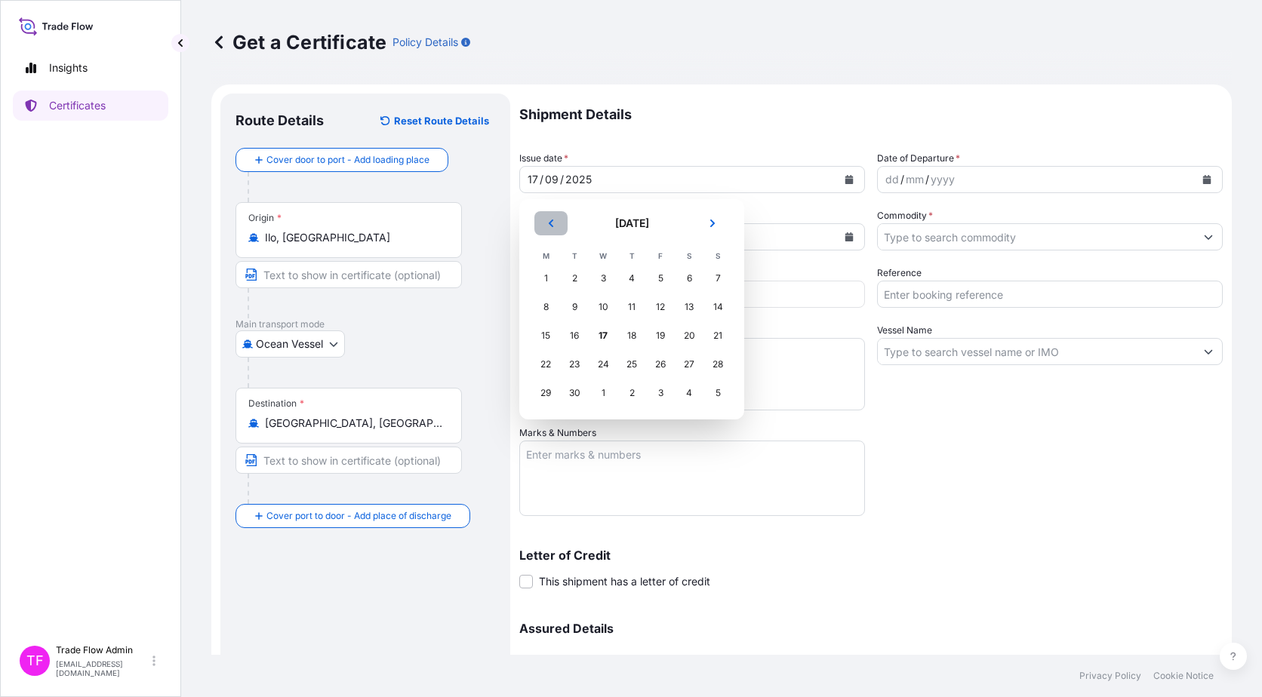
click at [552, 222] on icon "Previous" at bounding box center [551, 224] width 5 height 8
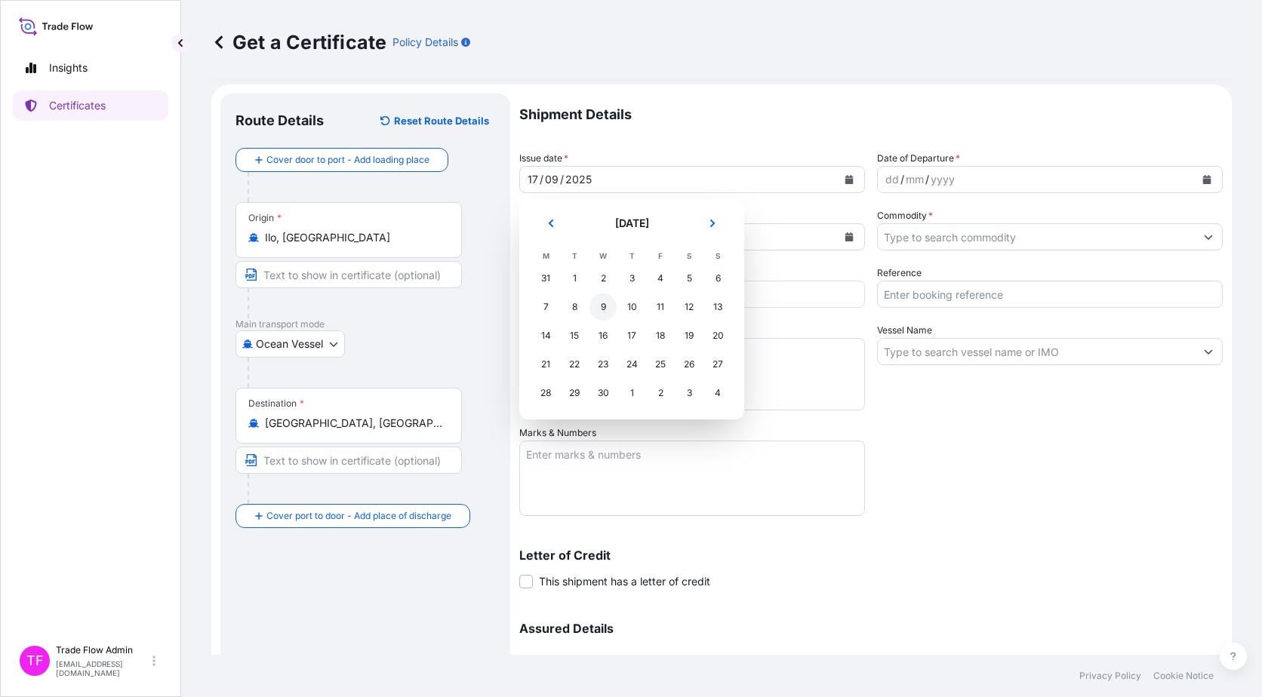
click at [609, 311] on div "9" at bounding box center [602, 307] width 27 height 27
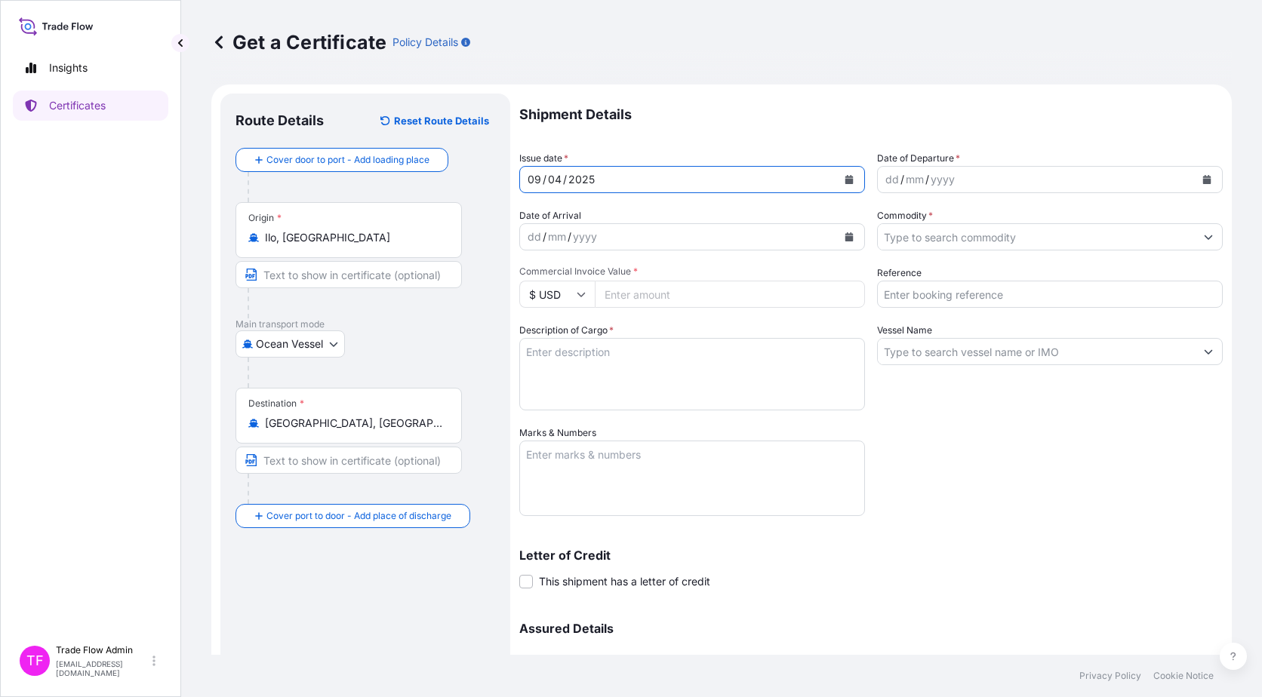
click at [1204, 186] on button "Calendar" at bounding box center [1206, 180] width 24 height 24
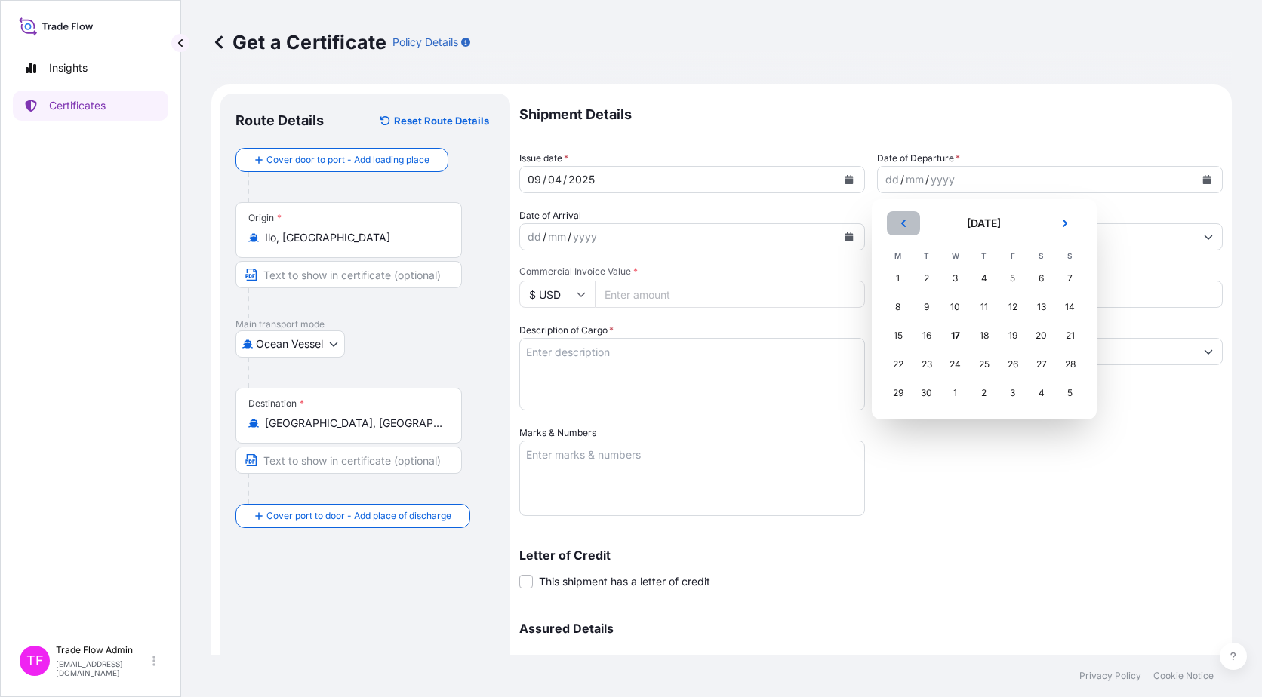
click at [903, 229] on button "Previous" at bounding box center [903, 223] width 33 height 24
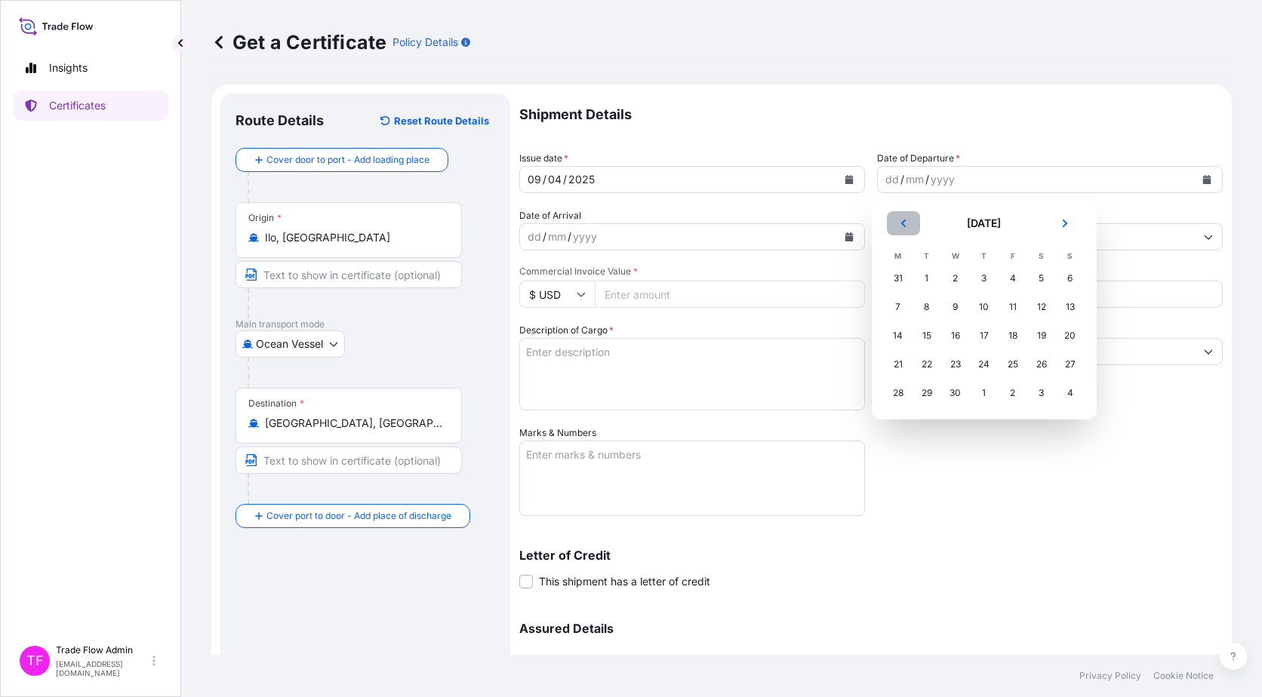
click at [903, 229] on button "Previous" at bounding box center [903, 223] width 33 height 24
click at [983, 390] on div "27" at bounding box center [983, 393] width 27 height 27
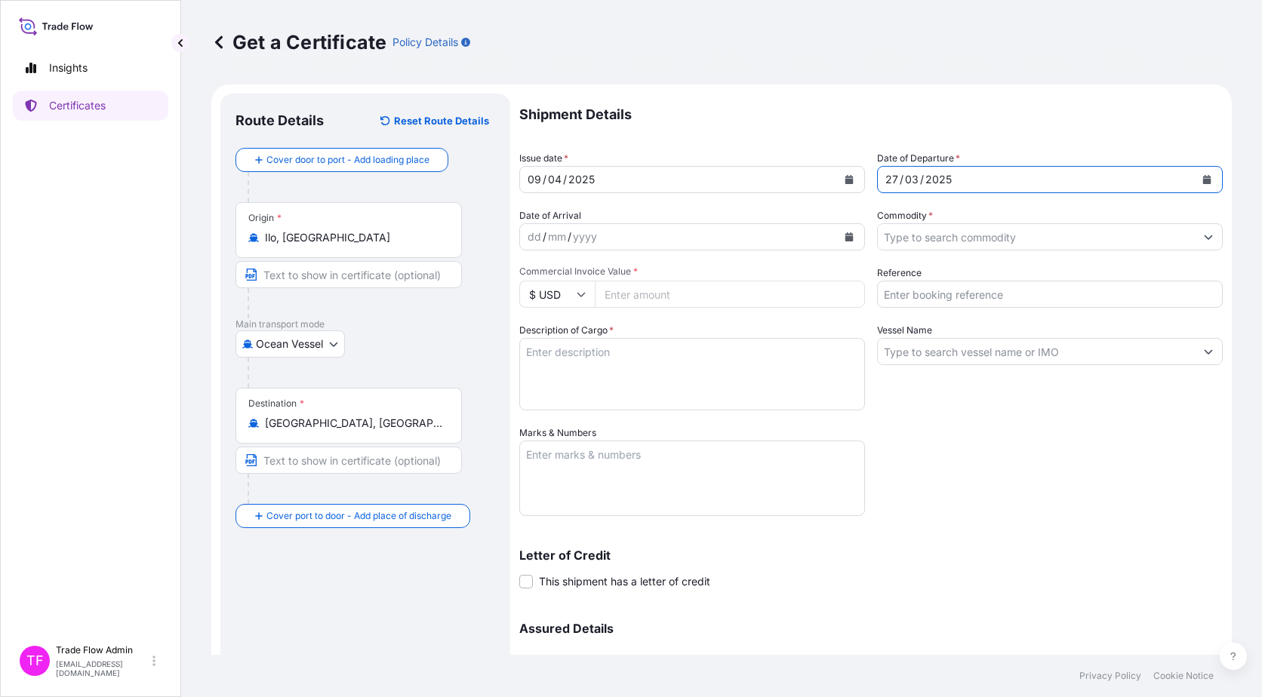
click at [1000, 428] on div "Shipment Details Issue date * [DATE] Date of Departure * [DATE] Date of Arrival…" at bounding box center [870, 425] width 703 height 662
click at [652, 308] on div "Shipment Details Issue date * [DATE] Date of Departure * [DATE] Date of Arrival…" at bounding box center [870, 425] width 703 height 662
click at [653, 299] on input "Commercial Invoice Value *" at bounding box center [730, 294] width 270 height 27
paste input "29894077.50"
type input "29894077.50"
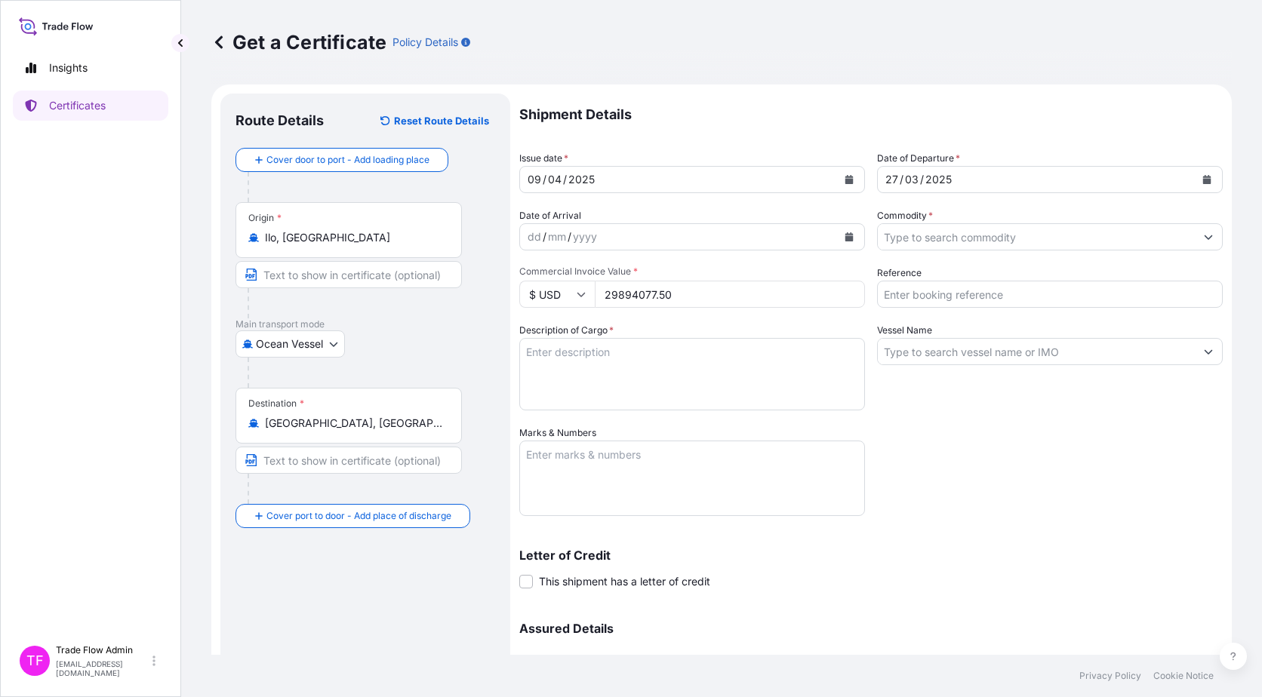
click at [1046, 518] on div "Shipment Details Issue date * [DATE] Date of Departure * [DATE] Date of Arrival…" at bounding box center [870, 425] width 703 height 662
click at [961, 297] on input "Reference" at bounding box center [1050, 294] width 346 height 27
paste input "2025-E90008-0327"
type input "2025-E90008-0327"
click at [976, 241] on input "Commodity *" at bounding box center [1036, 236] width 317 height 27
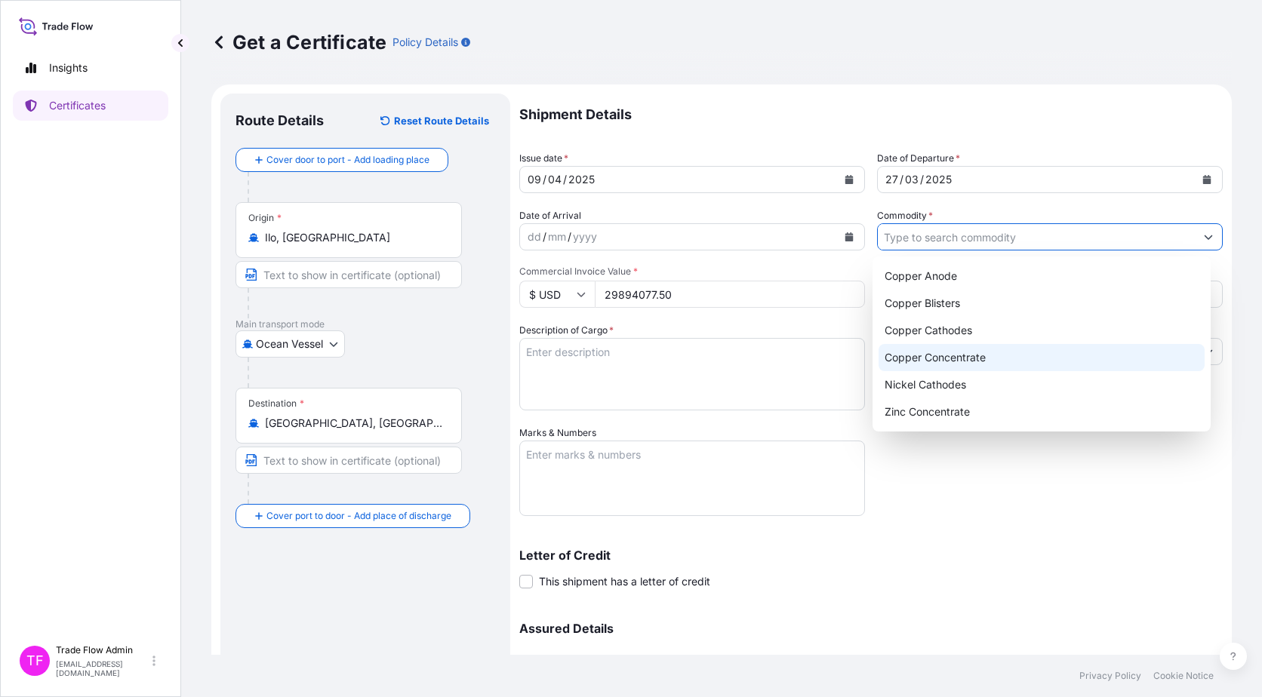
click at [991, 360] on div "Copper Concentrate" at bounding box center [1041, 357] width 327 height 27
type input "Copper Concentrate"
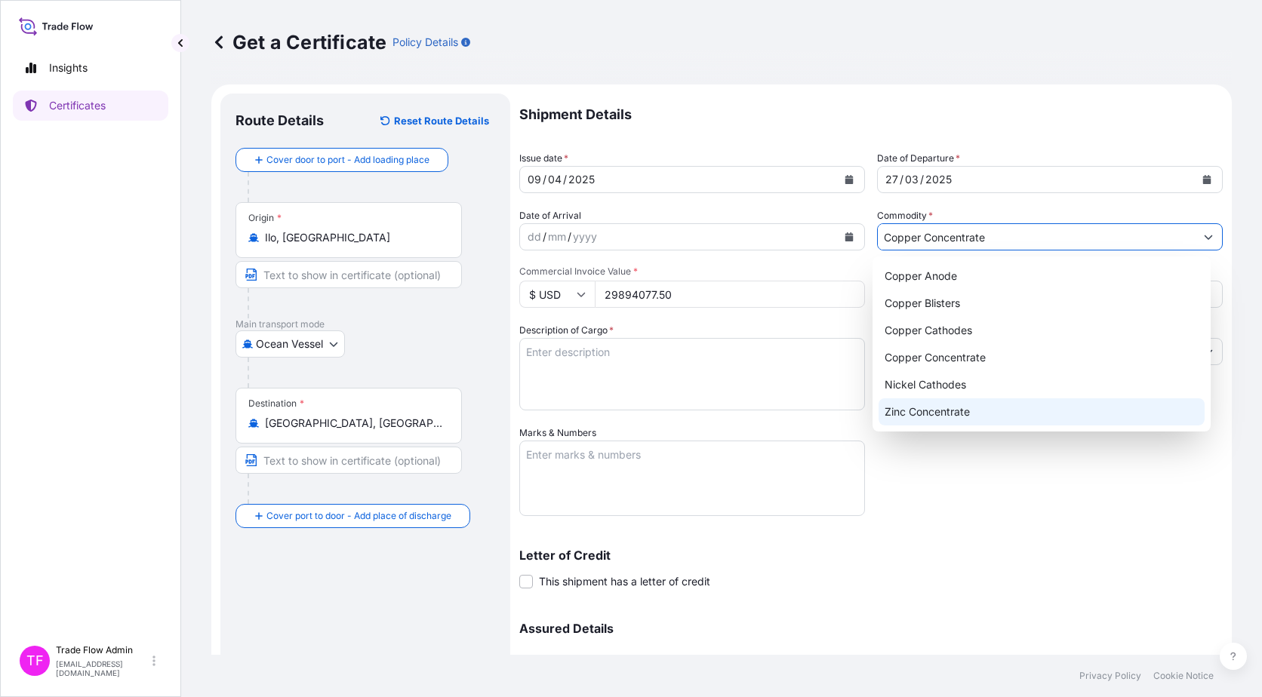
click at [976, 499] on div "Shipment Details Issue date * [DATE] Date of Departure * [DATE] Date of Arrival…" at bounding box center [870, 425] width 703 height 662
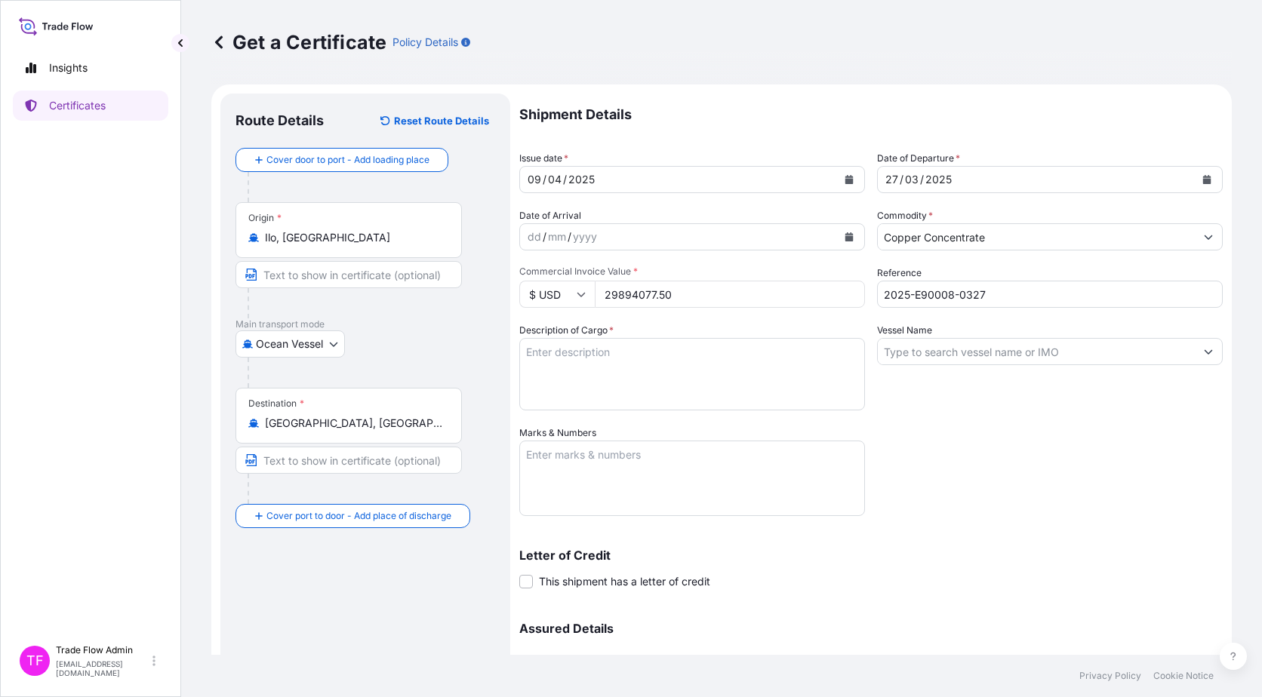
click at [669, 342] on textarea "Description of Cargo *" at bounding box center [692, 374] width 346 height 72
paste textarea "Commodity: QUELLAVECO COPPER CONCENTRATES Quantity: 10681.259 DMT PRICE TERMS: …"
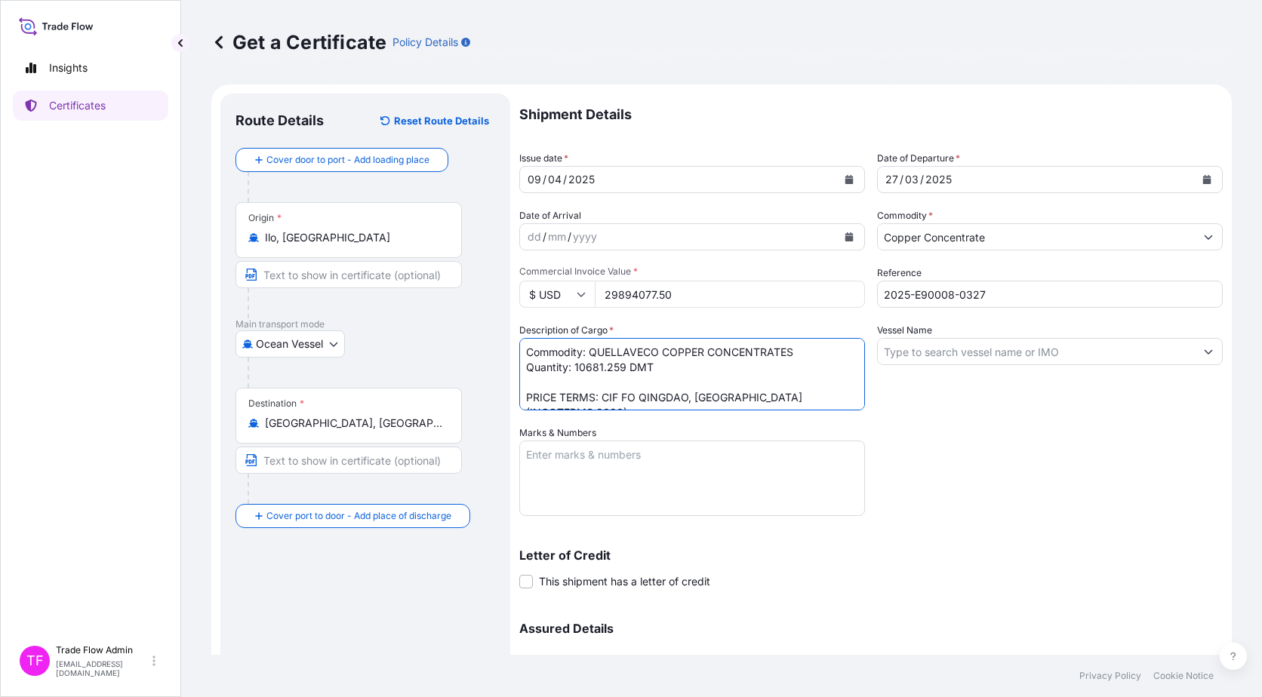
type textarea "Commodity: QUELLAVECO COPPER CONCENTRATES Quantity: 10681.259 DMT PRICE TERMS: …"
click at [902, 423] on div "Shipment Details Issue date * [DATE] Date of Departure * [DATE] Date of Arrival…" at bounding box center [870, 425] width 703 height 662
click at [1016, 355] on input "Vessel Name" at bounding box center [1036, 351] width 317 height 27
paste input "[PERSON_NAME]"
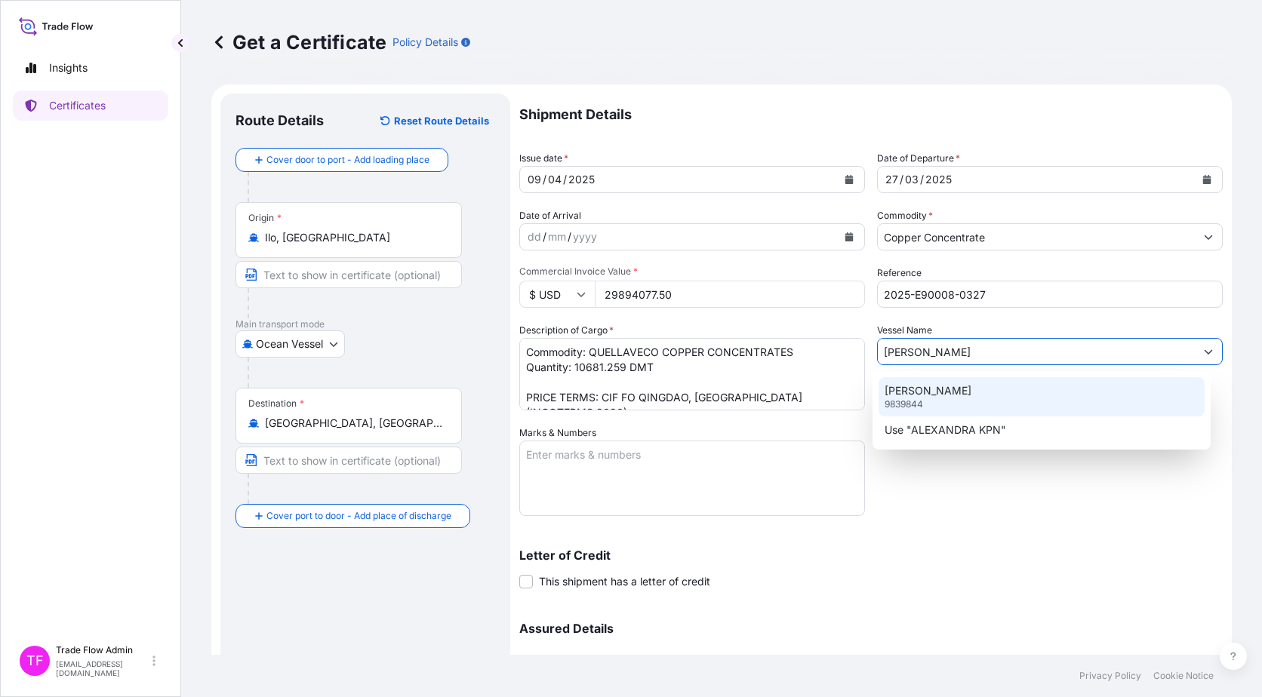
click at [991, 395] on div "[PERSON_NAME] KPN 9839844" at bounding box center [1041, 396] width 327 height 39
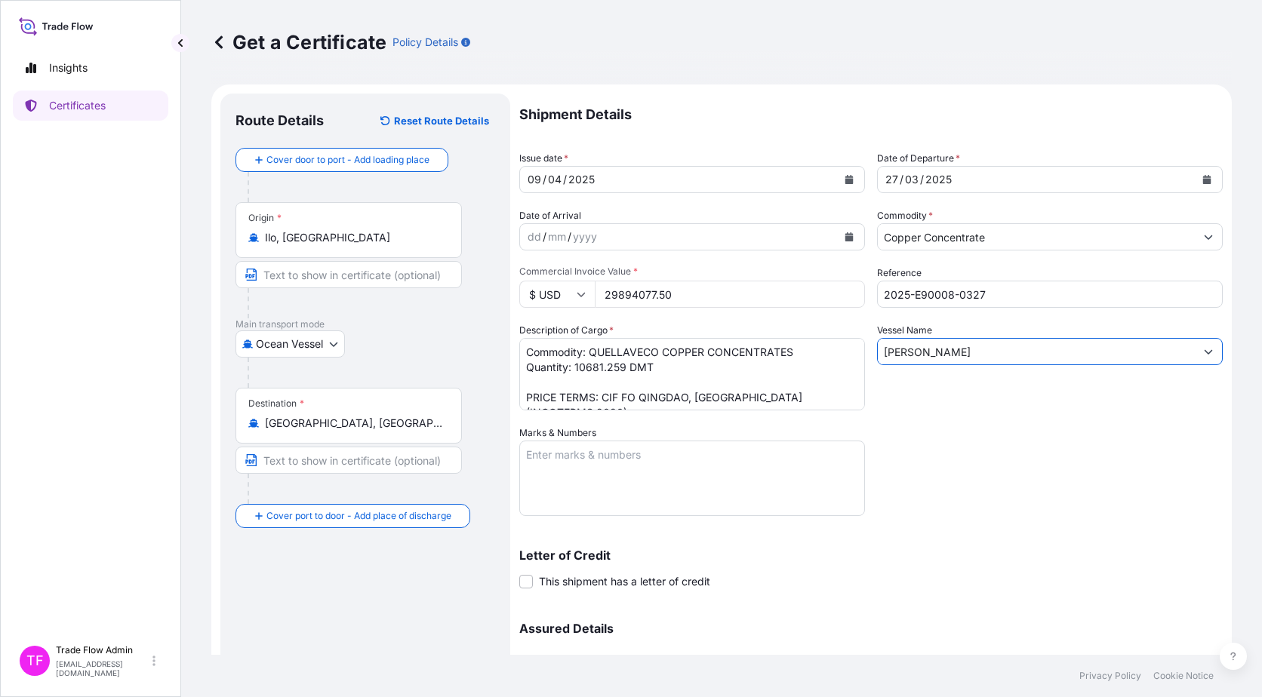
type input "[PERSON_NAME]"
click at [604, 502] on textarea "Marks & Numbers" at bounding box center [692, 478] width 346 height 75
paste textarea "B/L NO. 4"
type textarea "B/L NO. 4"
click at [817, 586] on div "Letter of Credit This shipment has a letter of credit Letter of credit * Letter…" at bounding box center [870, 569] width 703 height 40
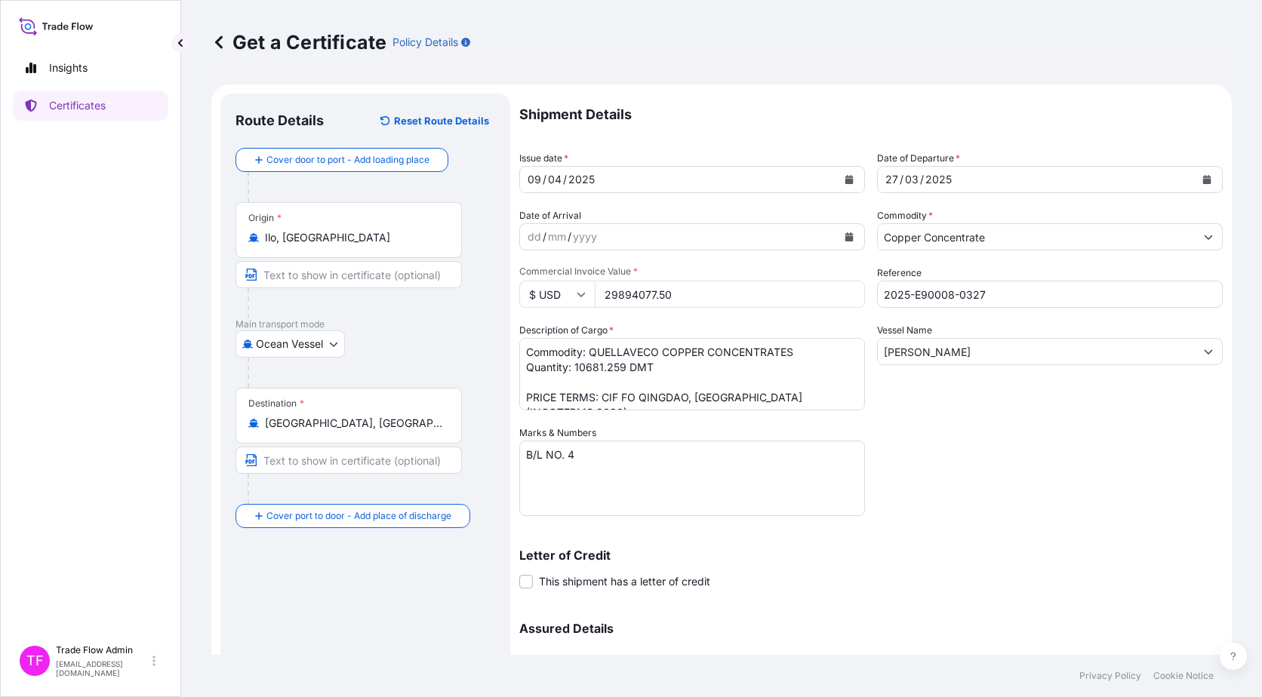
scroll to position [90, 0]
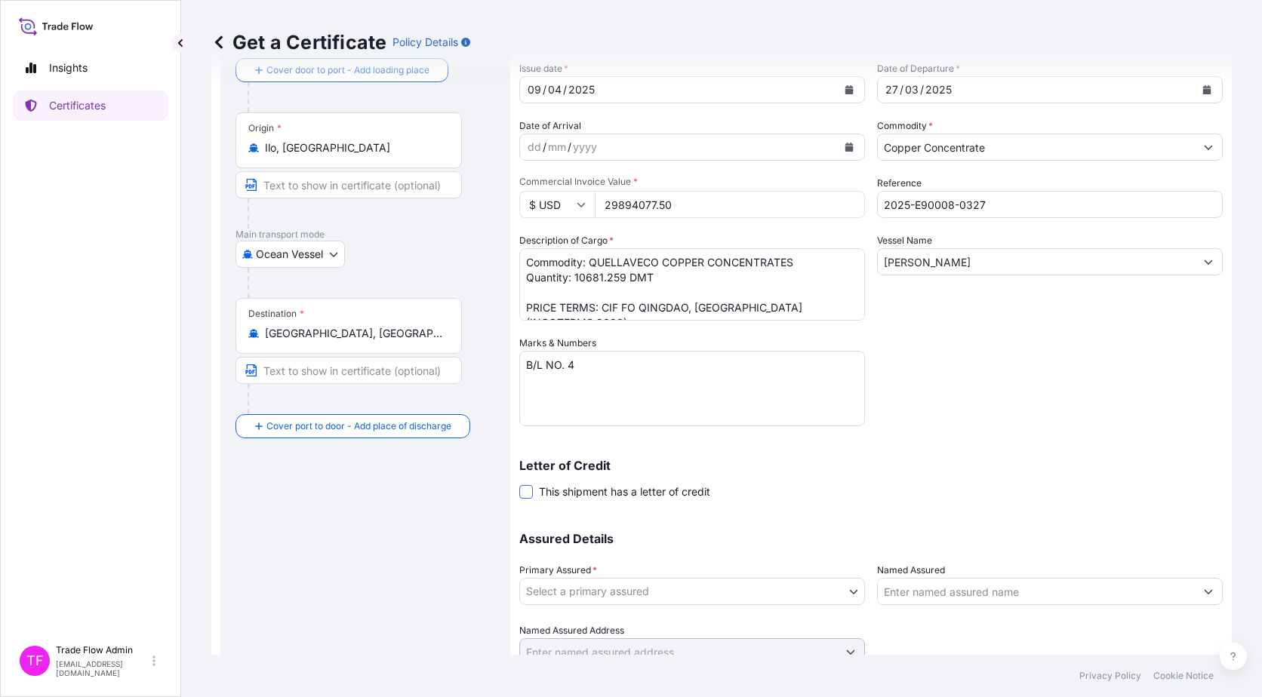
click at [527, 489] on span at bounding box center [526, 492] width 14 height 14
click at [519, 484] on input "This shipment has a letter of credit" at bounding box center [519, 484] width 0 height 0
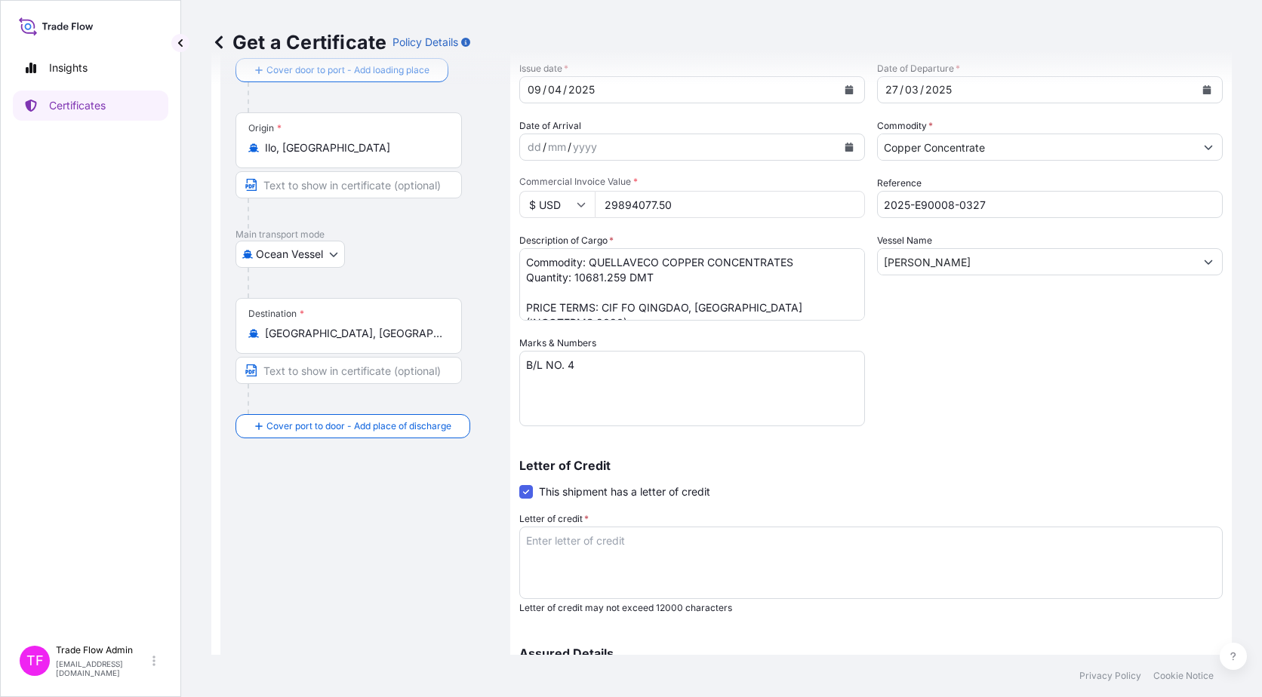
click at [586, 559] on textarea "Letter of credit *" at bounding box center [870, 563] width 703 height 72
paste textarea "INSURANCE CERTIFICATE IN DUPLICATE CLAIMS PAYABLE IN MAINLAND [GEOGRAPHIC_DATA]…"
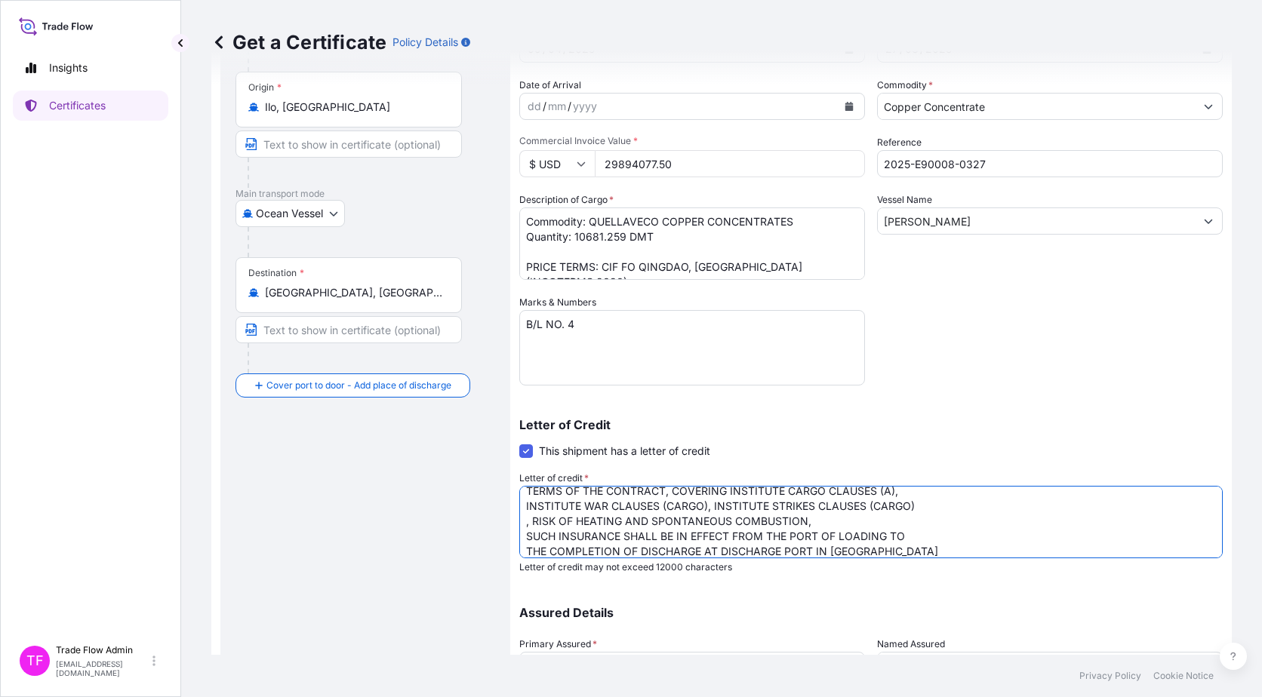
scroll to position [134, 0]
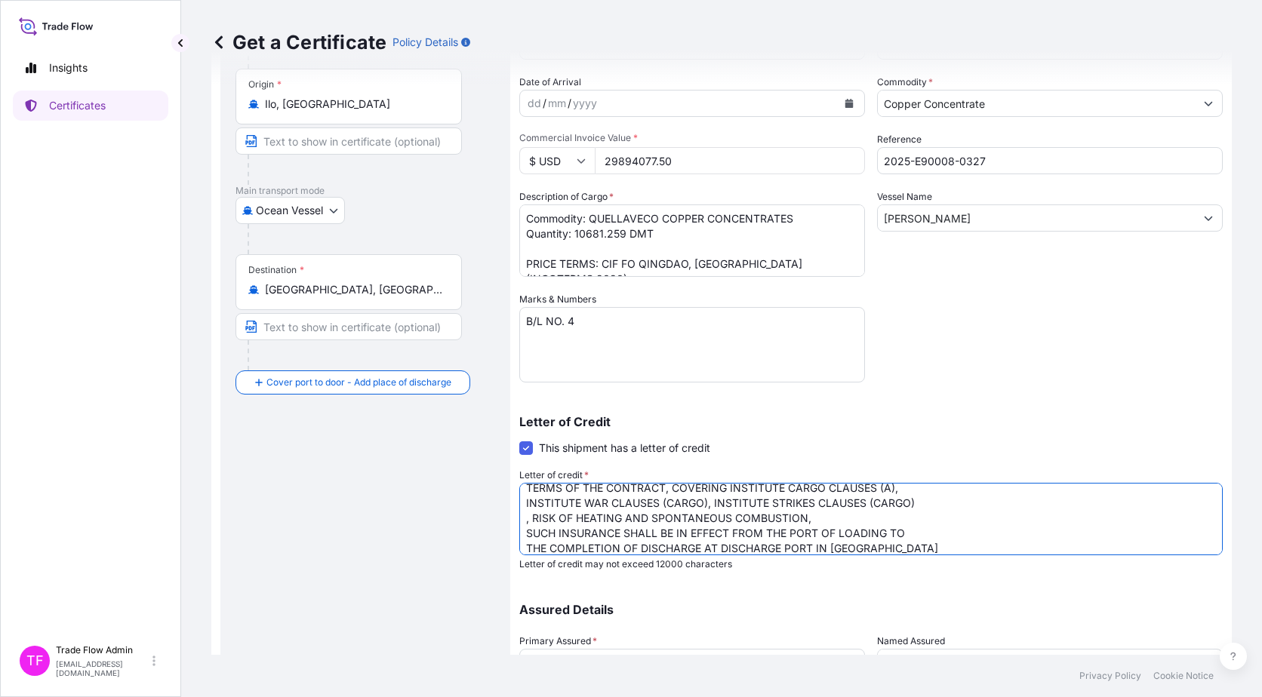
type textarea "INSURANCE CERTIFICATE IN DUPLICATE CLAIMS PAYABLE IN MAINLAND [GEOGRAPHIC_DATA]…"
click at [748, 398] on div "Letter of Credit This shipment has a letter of credit Letter of credit * INSURA…" at bounding box center [870, 484] width 703 height 173
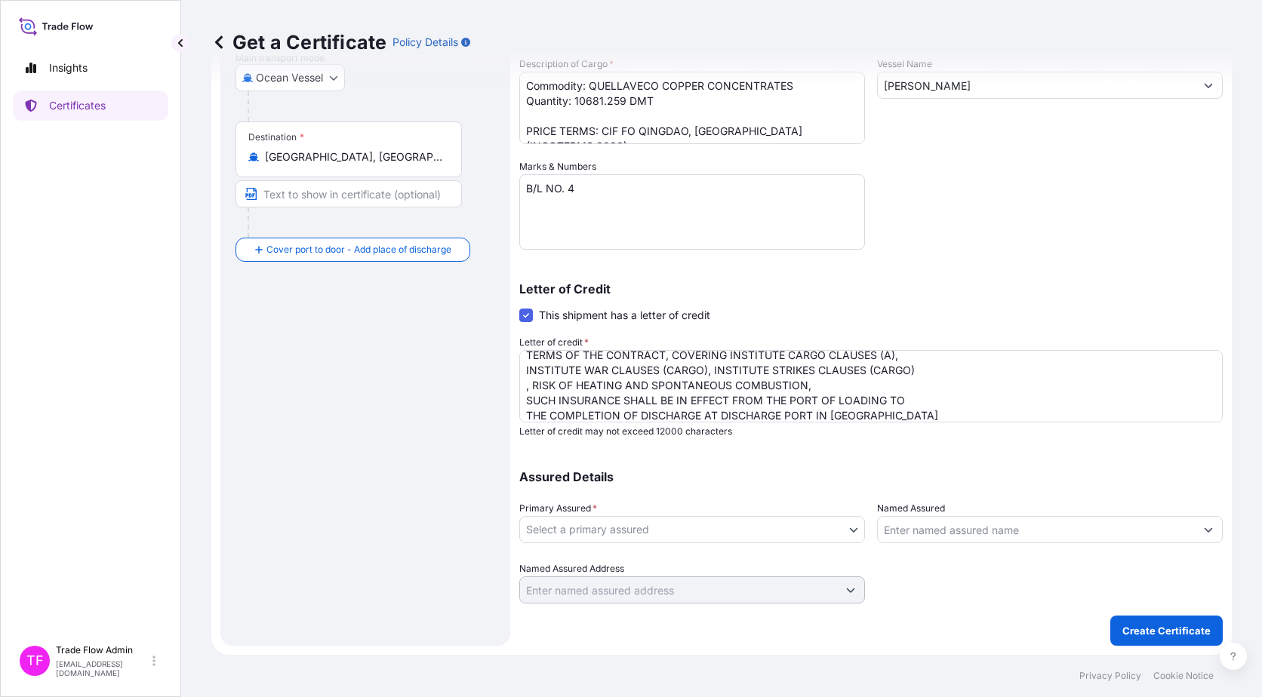
click at [647, 531] on body "Insights Certificates TF Trade Flow Admin [EMAIL_ADDRESS][DOMAIN_NAME] Get a Ce…" at bounding box center [631, 348] width 1262 height 697
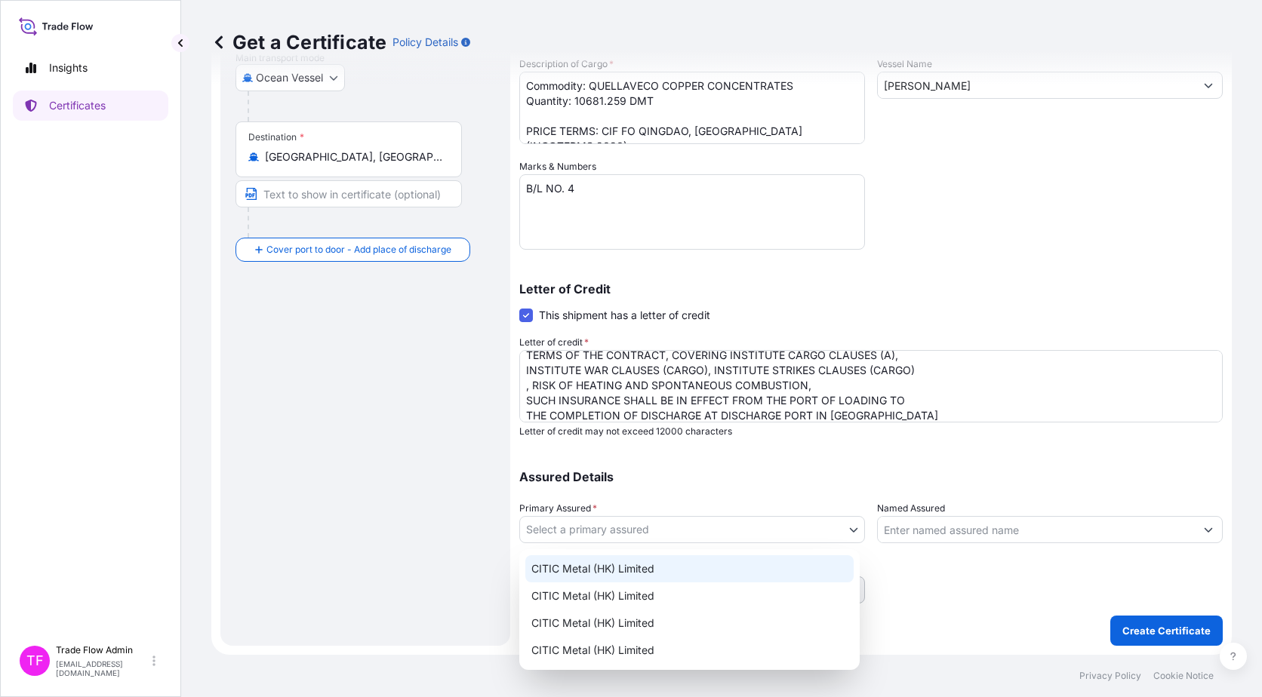
click at [641, 562] on div "CITIC Metal (HK) Limited" at bounding box center [689, 568] width 328 height 27
select select "31478"
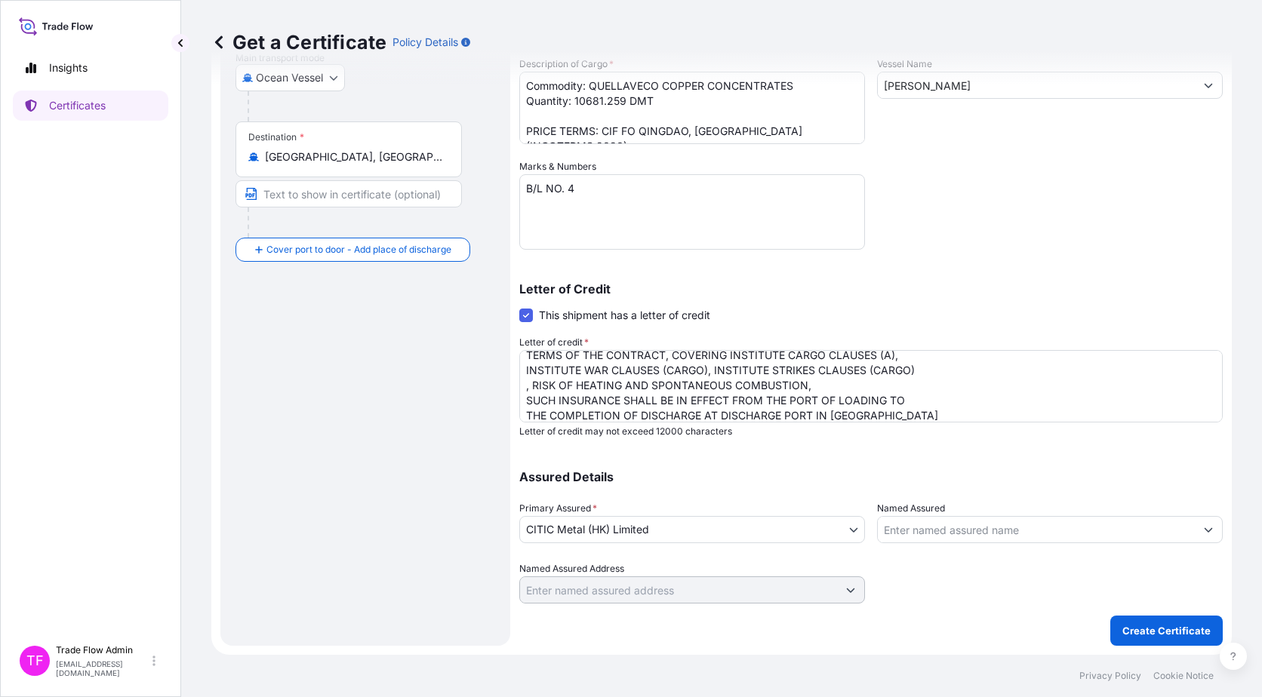
click at [662, 454] on div "Assured Details Primary Assured * CITIC Metal (HK) Limited CITIC Metal (HK) Lim…" at bounding box center [870, 528] width 703 height 151
click at [1122, 622] on button "Create Certificate" at bounding box center [1166, 631] width 112 height 30
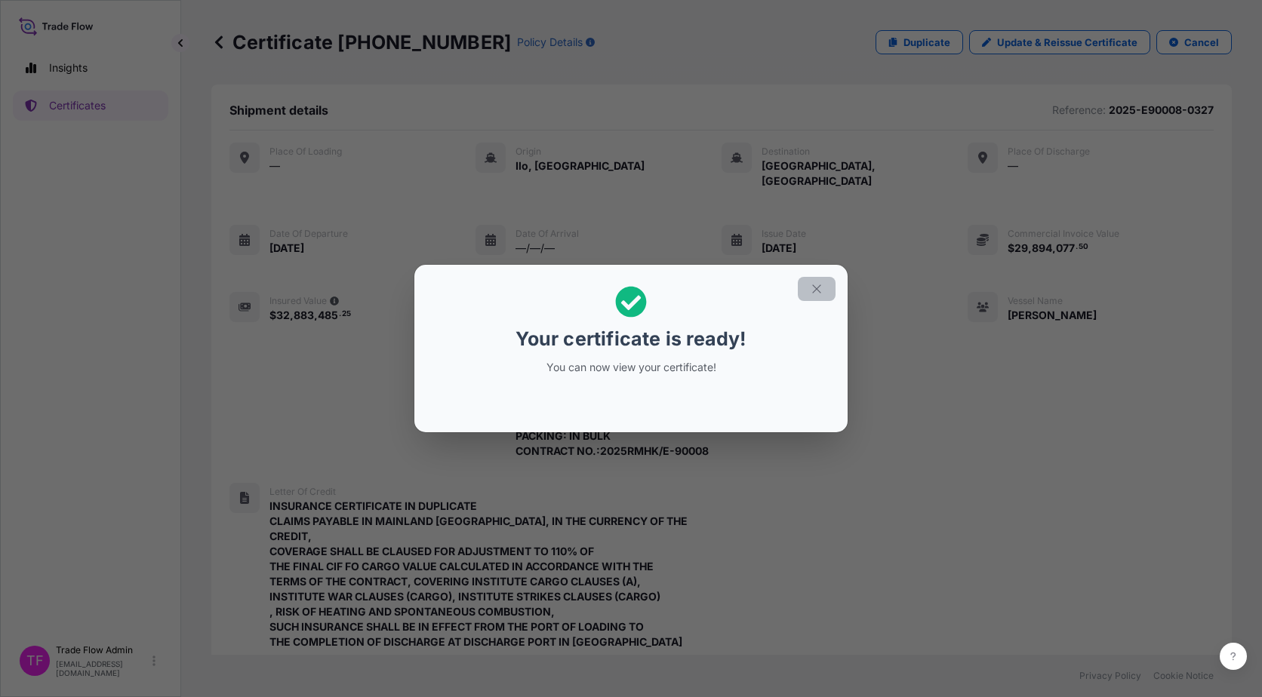
click at [823, 285] on button "button" at bounding box center [817, 289] width 38 height 24
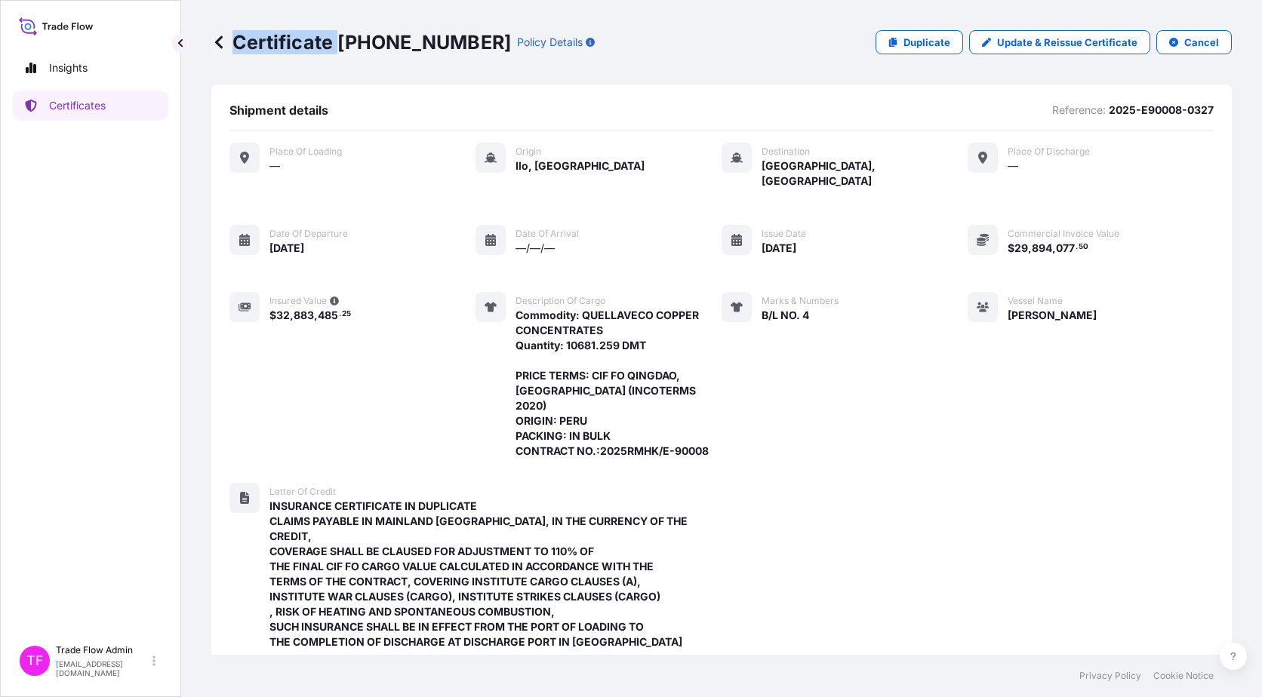
drag, startPoint x: 337, startPoint y: 41, endPoint x: 445, endPoint y: 45, distance: 108.7
click at [445, 45] on p "Certificate [PHONE_NUMBER]" at bounding box center [361, 42] width 300 height 24
drag, startPoint x: 445, startPoint y: 45, endPoint x: 437, endPoint y: 50, distance: 9.8
click at [445, 45] on p "Certificate [PHONE_NUMBER]" at bounding box center [361, 42] width 300 height 24
drag, startPoint x: 340, startPoint y: 45, endPoint x: 443, endPoint y: 45, distance: 102.6
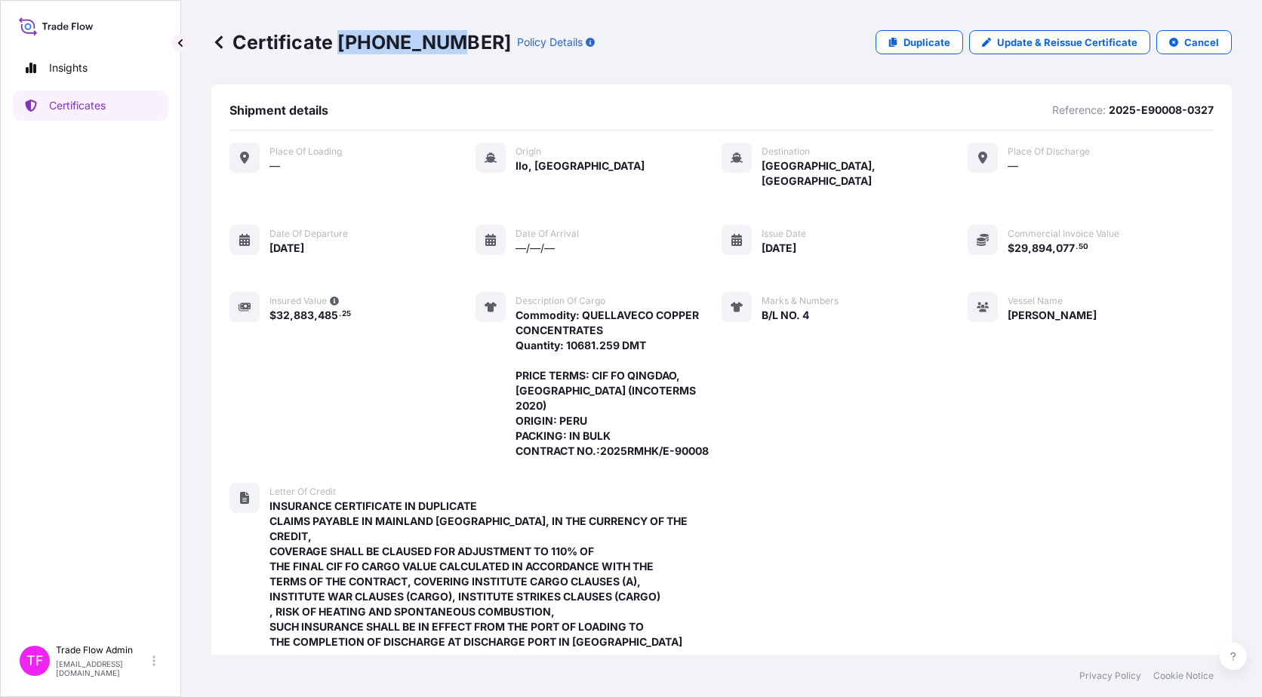
click at [443, 45] on p "Certificate [PHONE_NUMBER]" at bounding box center [361, 42] width 300 height 24
copy p "[PHONE_NUMBER]"
click at [87, 100] on p "Certificates" at bounding box center [77, 105] width 57 height 15
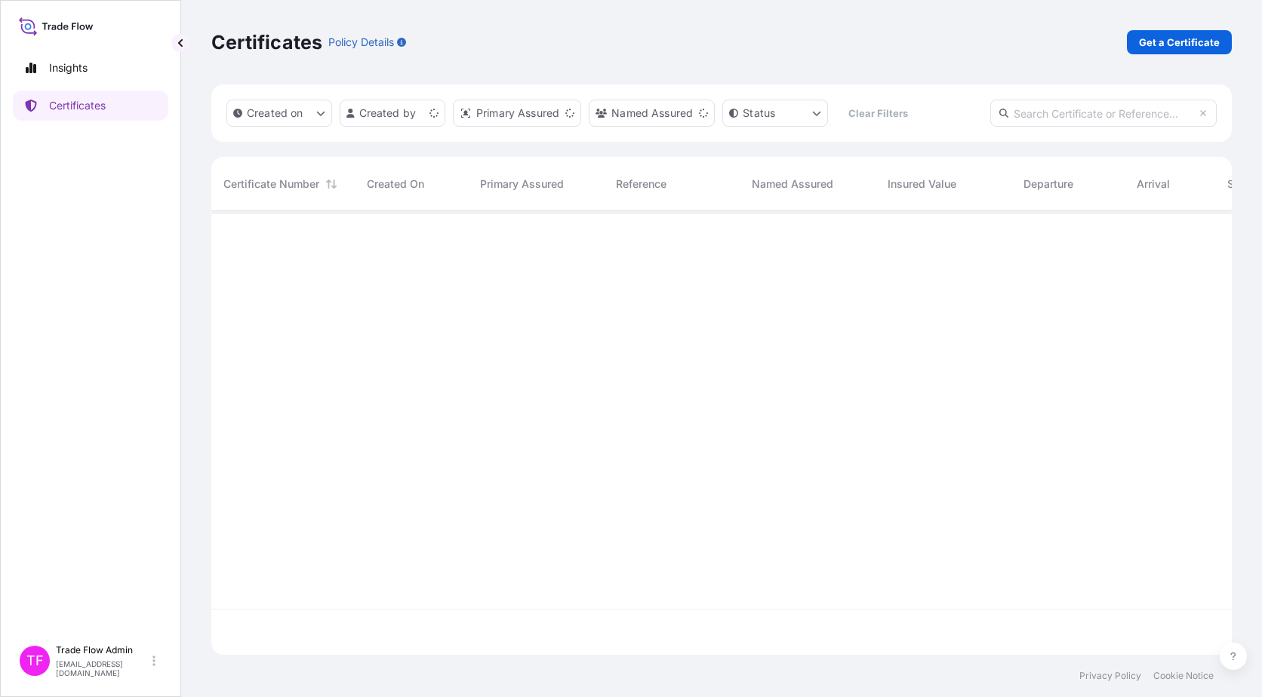
scroll to position [441, 1009]
